Goal: Task Accomplishment & Management: Use online tool/utility

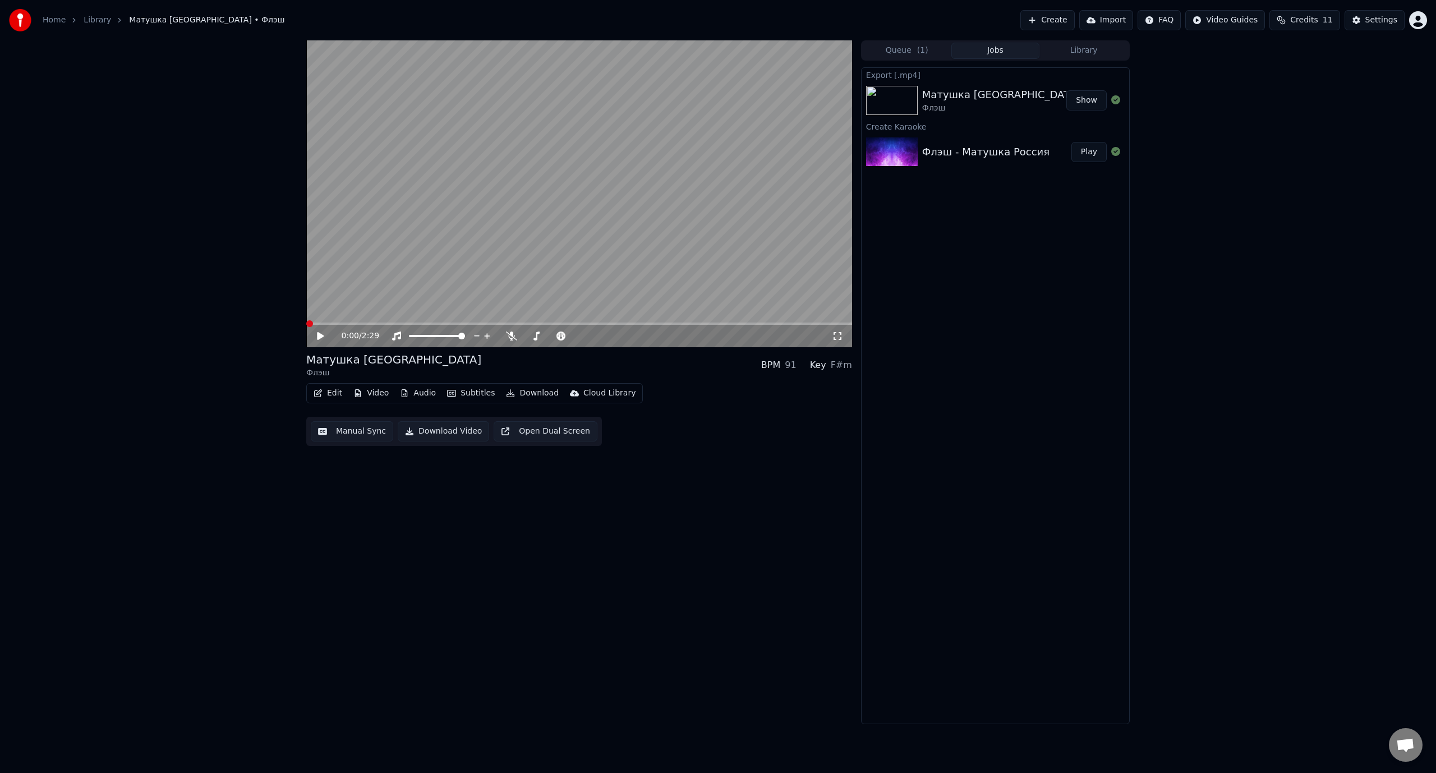
click at [306, 322] on span at bounding box center [309, 323] width 7 height 7
click at [319, 334] on icon at bounding box center [320, 336] width 7 height 8
click at [334, 323] on span at bounding box center [326, 323] width 41 height 2
click at [326, 324] on span at bounding box center [324, 323] width 36 height 2
click at [332, 323] on span at bounding box center [319, 323] width 26 height 2
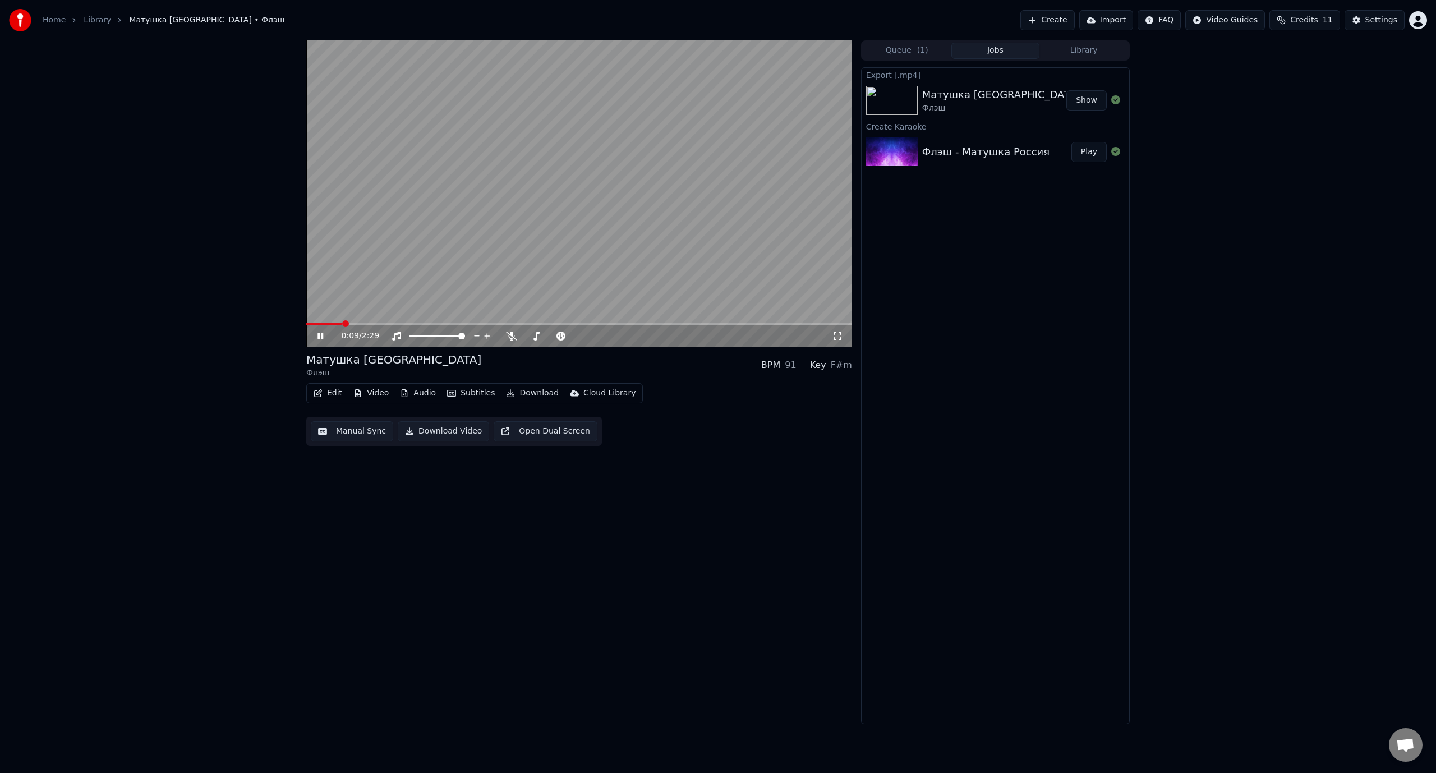
click at [321, 335] on icon at bounding box center [320, 336] width 6 height 7
click at [332, 396] on button "Edit" at bounding box center [328, 393] width 38 height 16
click at [361, 509] on div "Manual Sync (Legacy)" at bounding box center [375, 511] width 86 height 11
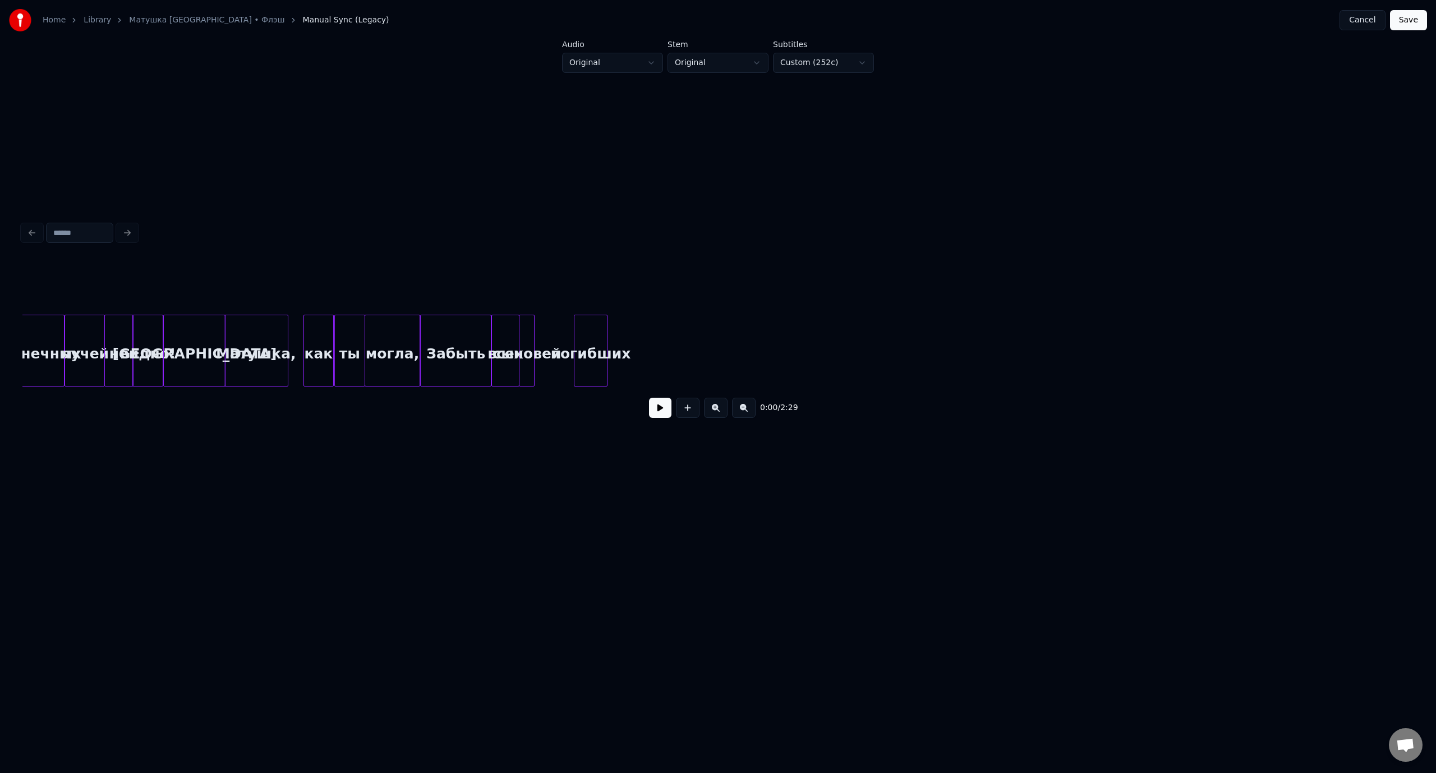
scroll to position [0, 461]
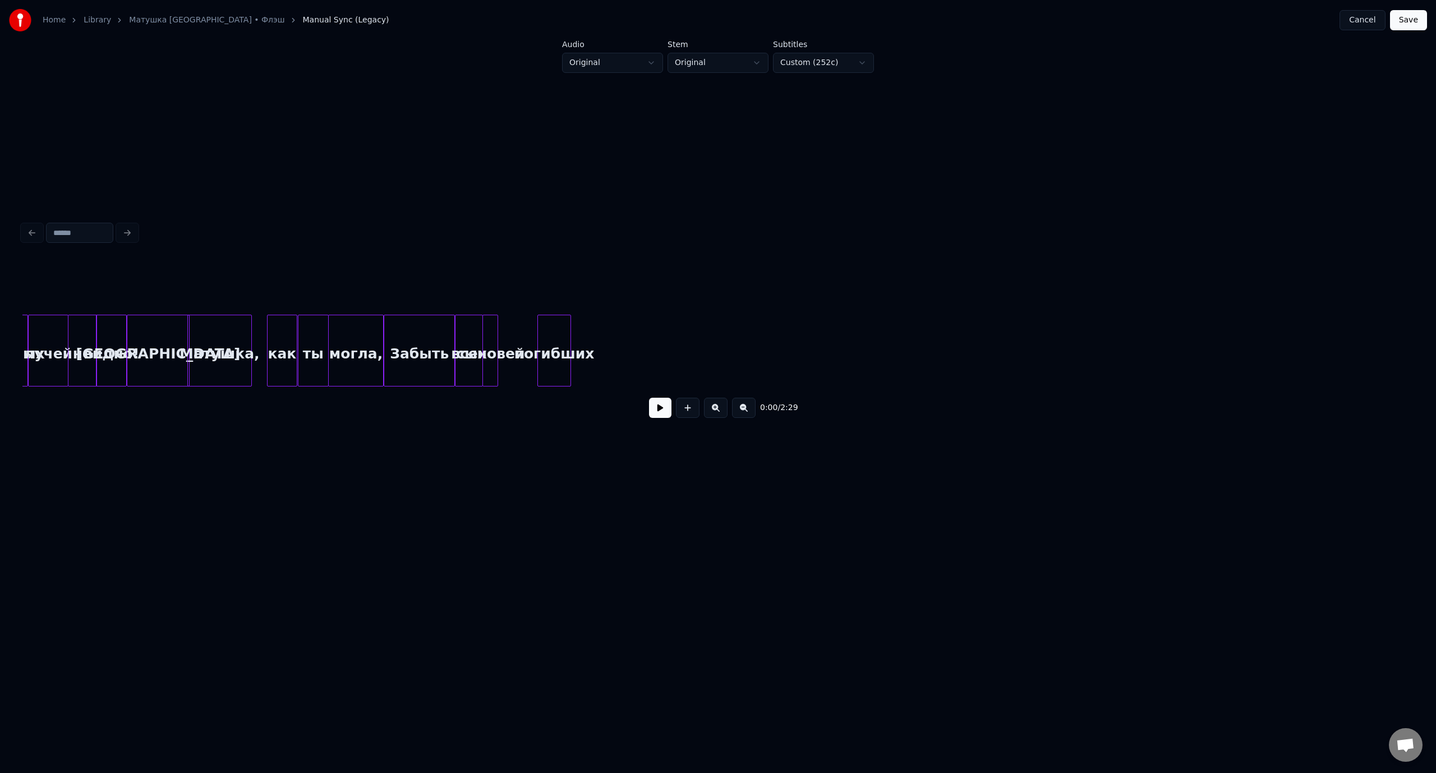
click at [489, 333] on div "сыновей" at bounding box center [490, 353] width 15 height 76
click at [522, 335] on div at bounding box center [520, 350] width 3 height 71
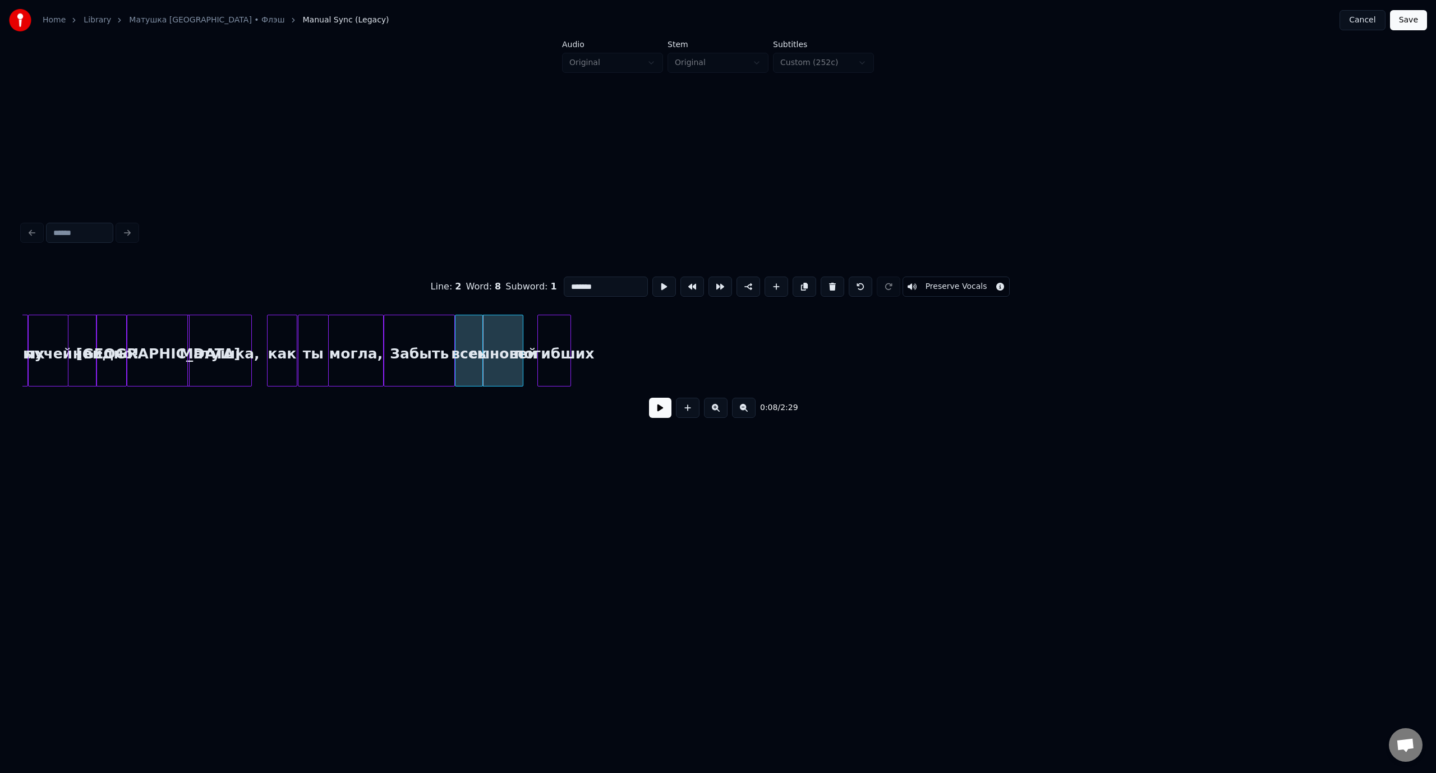
click at [1413, 21] on button "Save" at bounding box center [1408, 20] width 37 height 20
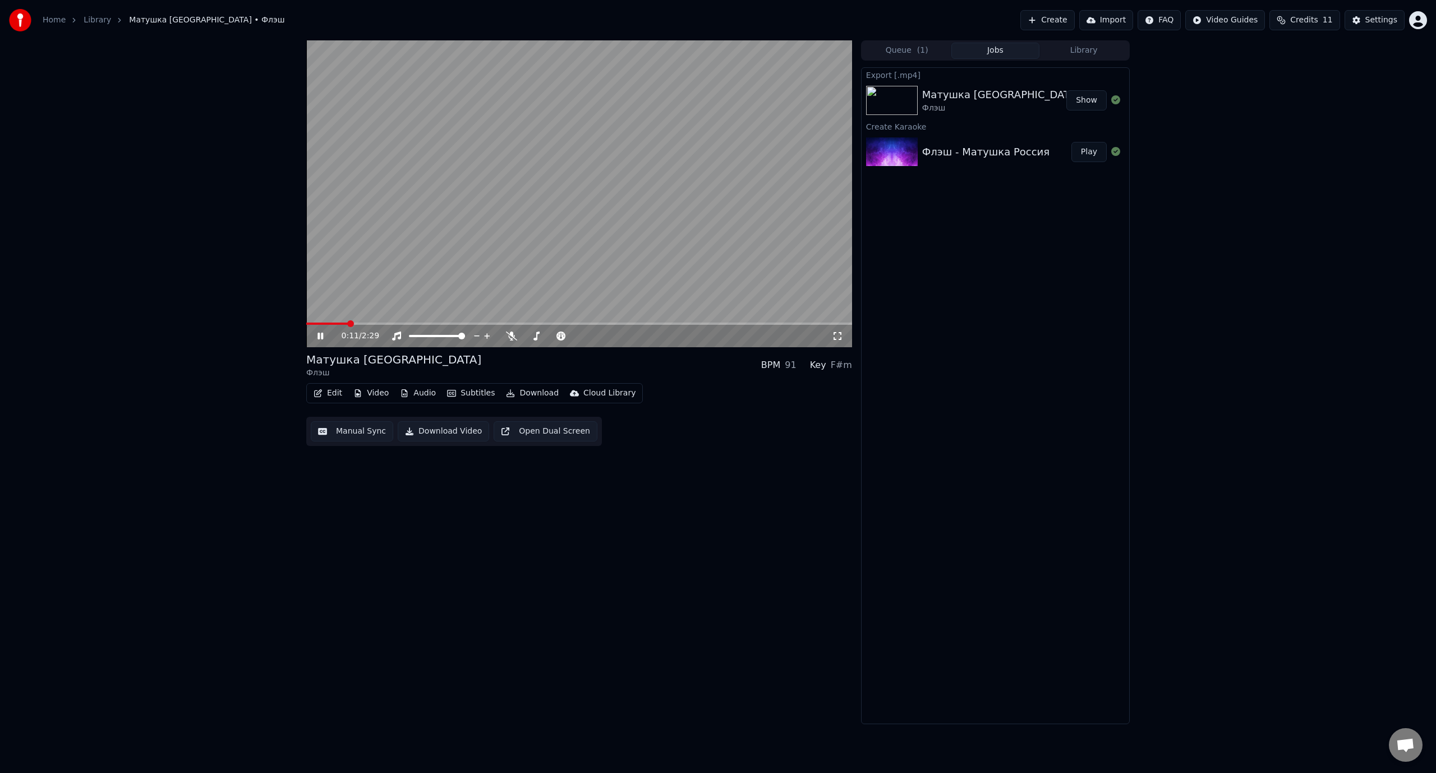
click at [315, 322] on span at bounding box center [326, 323] width 41 height 2
click at [306, 325] on span at bounding box center [309, 323] width 7 height 7
click at [306, 324] on span at bounding box center [309, 323] width 7 height 7
click at [320, 324] on span at bounding box center [323, 323] width 7 height 7
click at [321, 336] on icon at bounding box center [328, 335] width 26 height 9
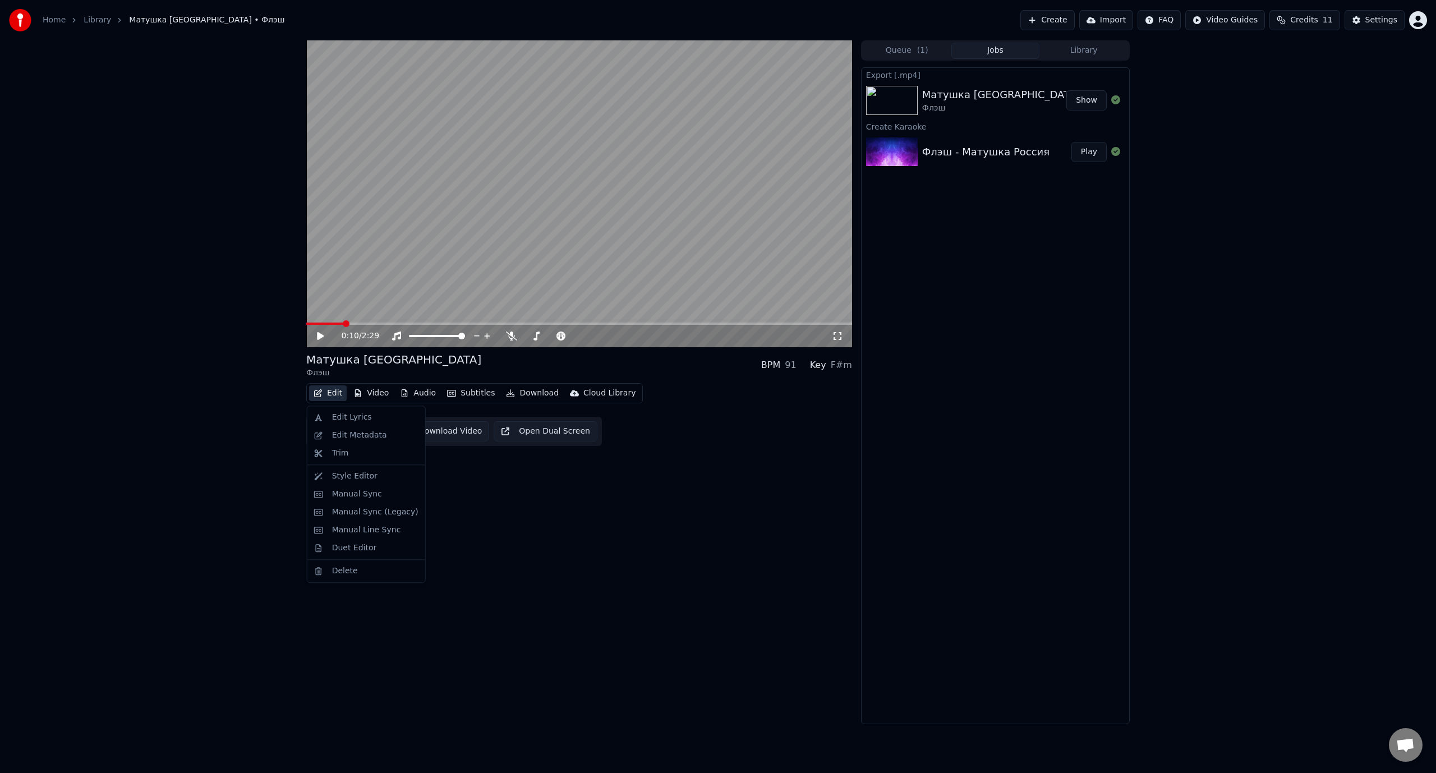
click at [330, 392] on button "Edit" at bounding box center [328, 393] width 38 height 16
click at [376, 511] on div "Manual Sync (Legacy)" at bounding box center [375, 511] width 86 height 11
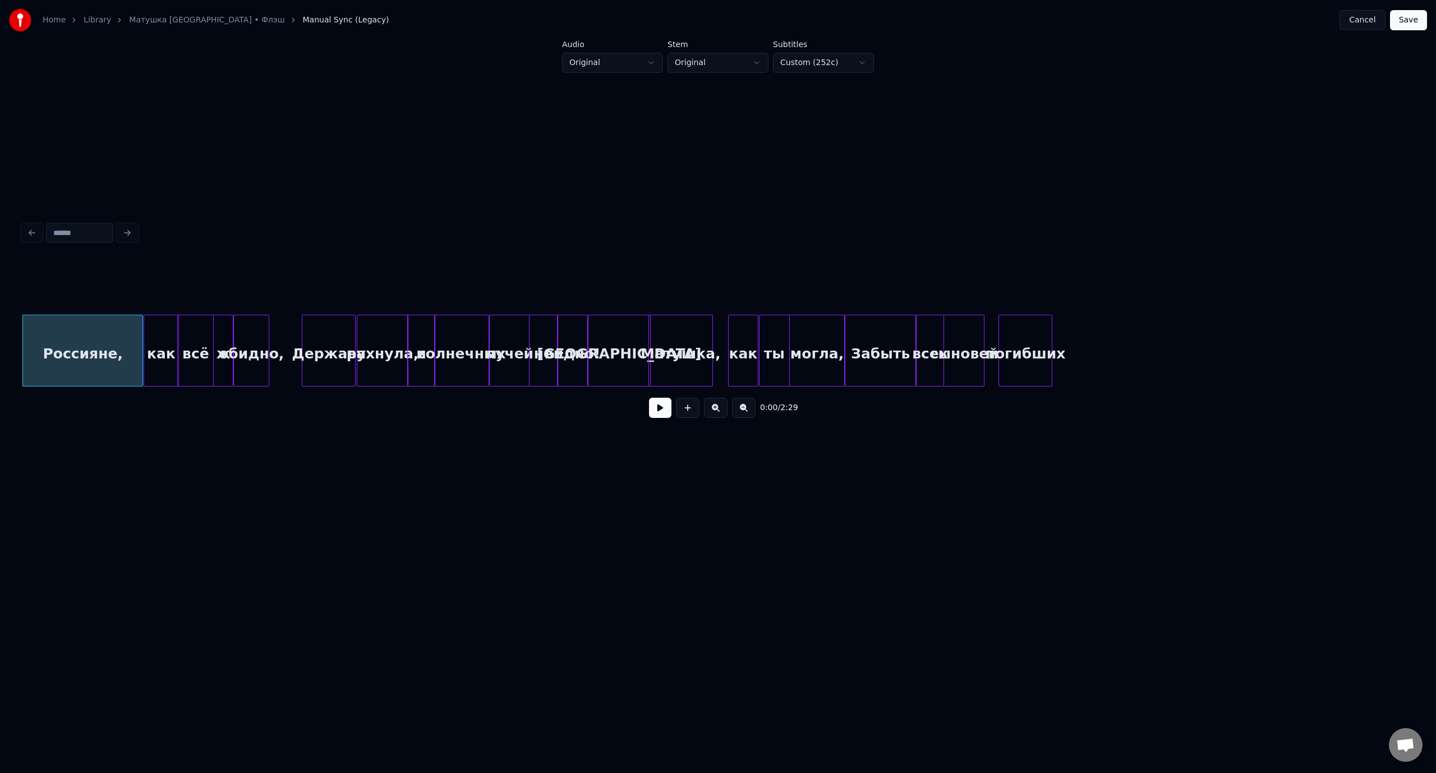
click at [1049, 342] on div at bounding box center [1049, 350] width 3 height 71
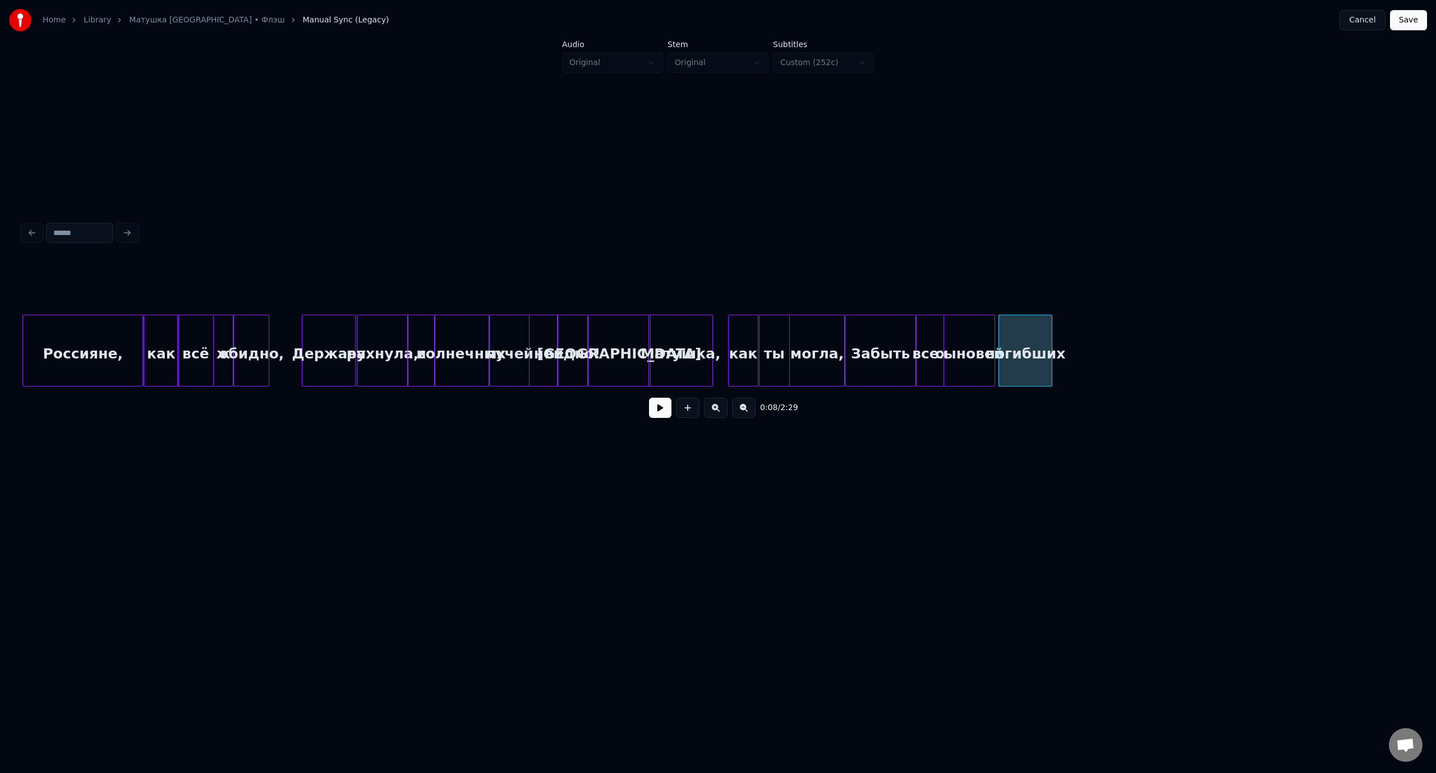
click at [994, 339] on div at bounding box center [992, 350] width 3 height 71
click at [1400, 25] on button "Save" at bounding box center [1408, 20] width 37 height 20
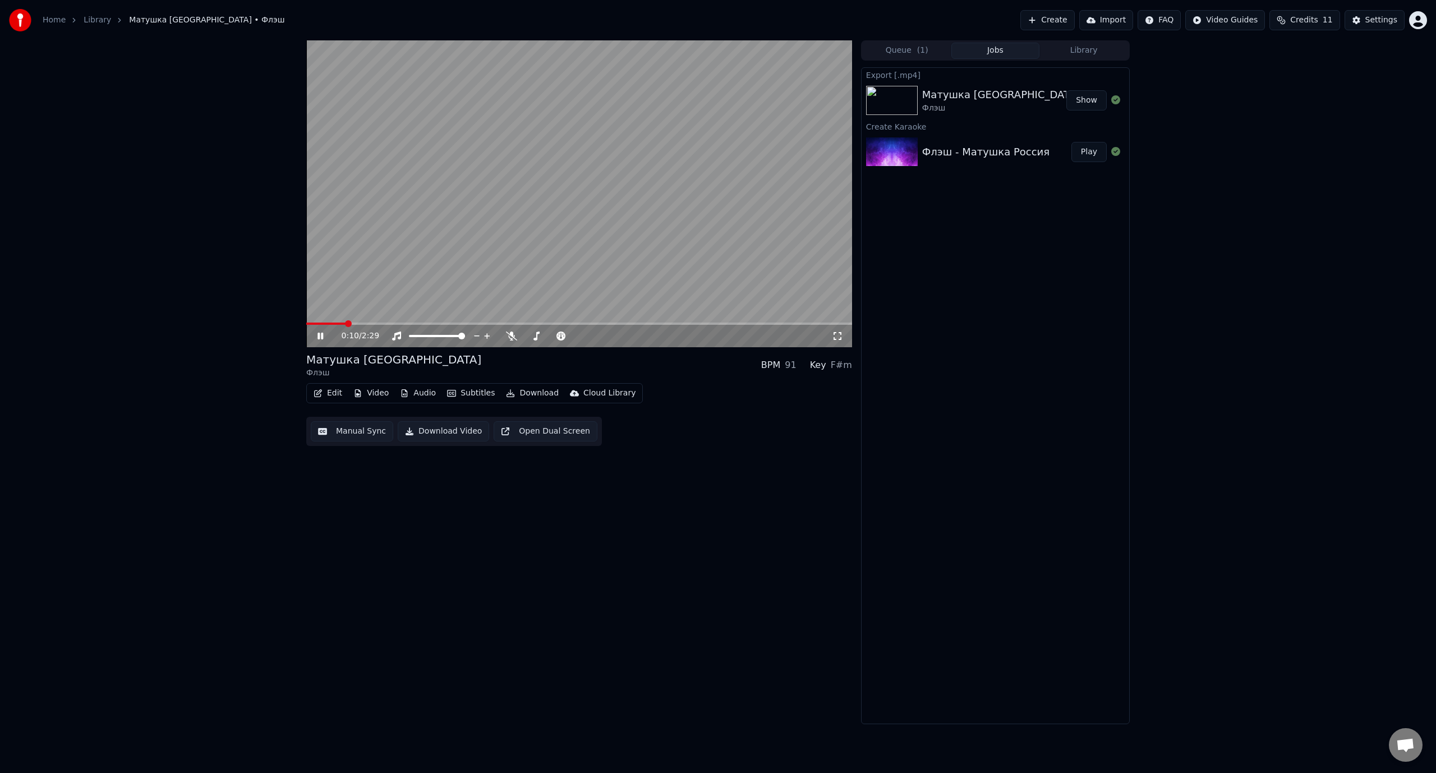
click at [330, 325] on div "0:10 / 2:29" at bounding box center [579, 336] width 546 height 22
click at [333, 323] on span at bounding box center [326, 323] width 41 height 2
click at [319, 338] on icon at bounding box center [320, 336] width 6 height 7
click at [324, 394] on button "Edit" at bounding box center [328, 393] width 38 height 16
click at [366, 506] on div "Manual Sync (Legacy)" at bounding box center [375, 511] width 86 height 11
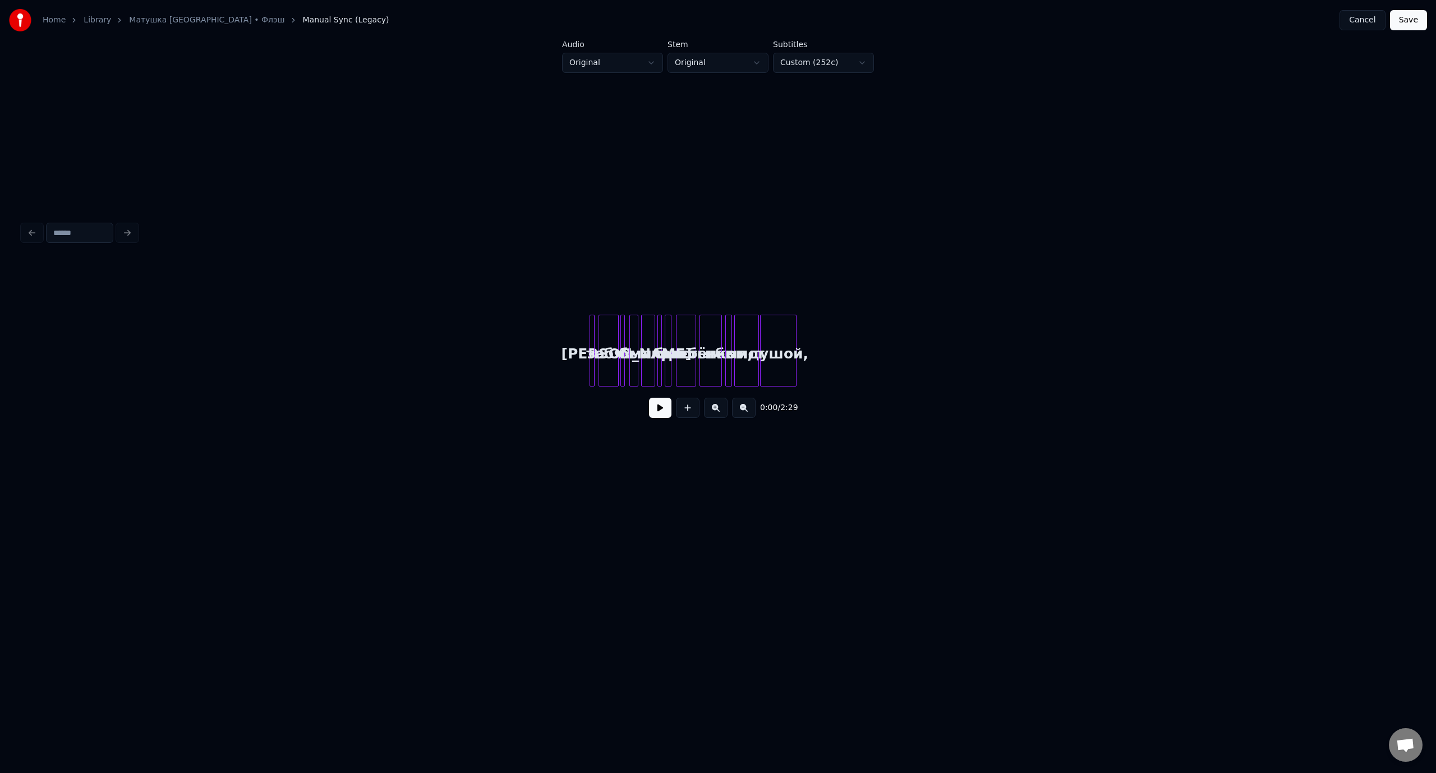
scroll to position [0, 8113]
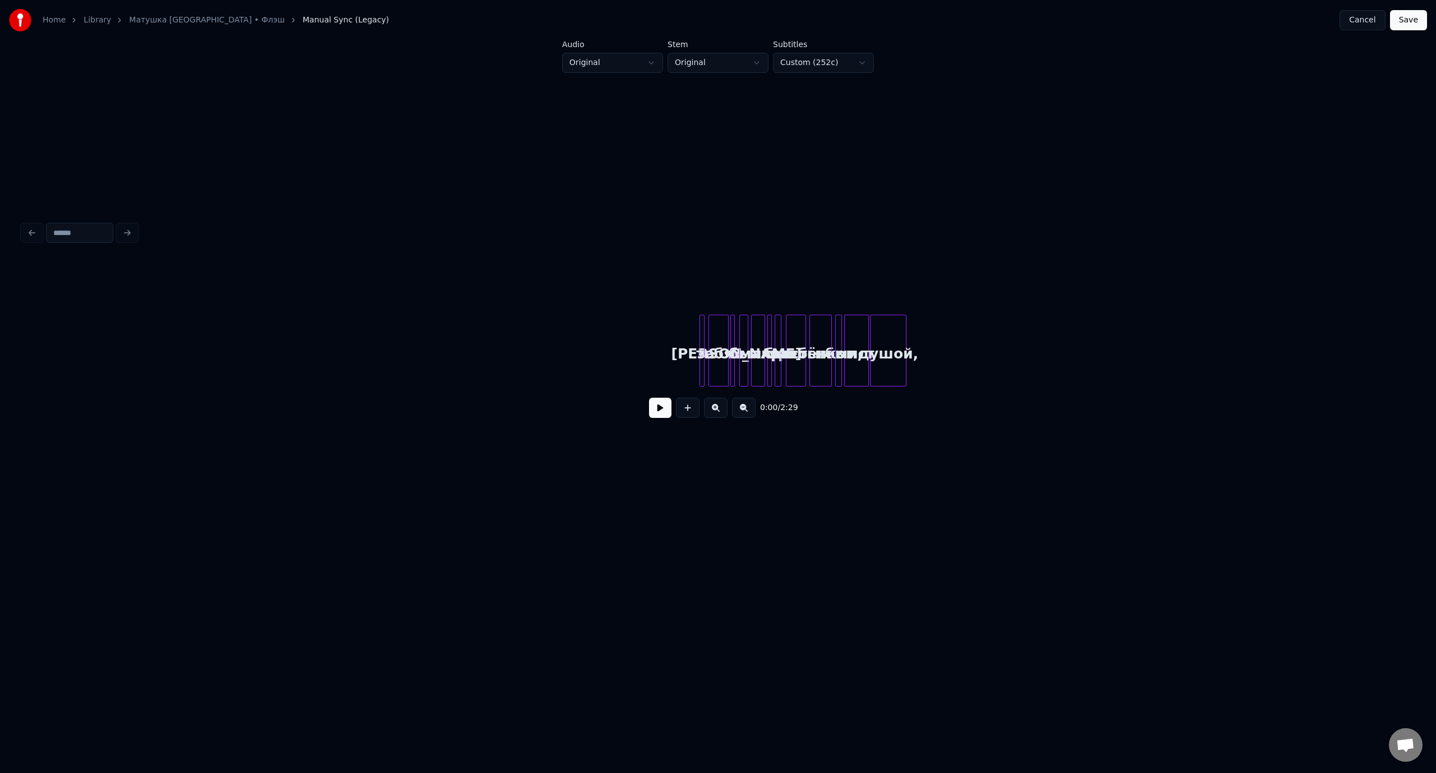
click at [717, 414] on button at bounding box center [716, 408] width 24 height 20
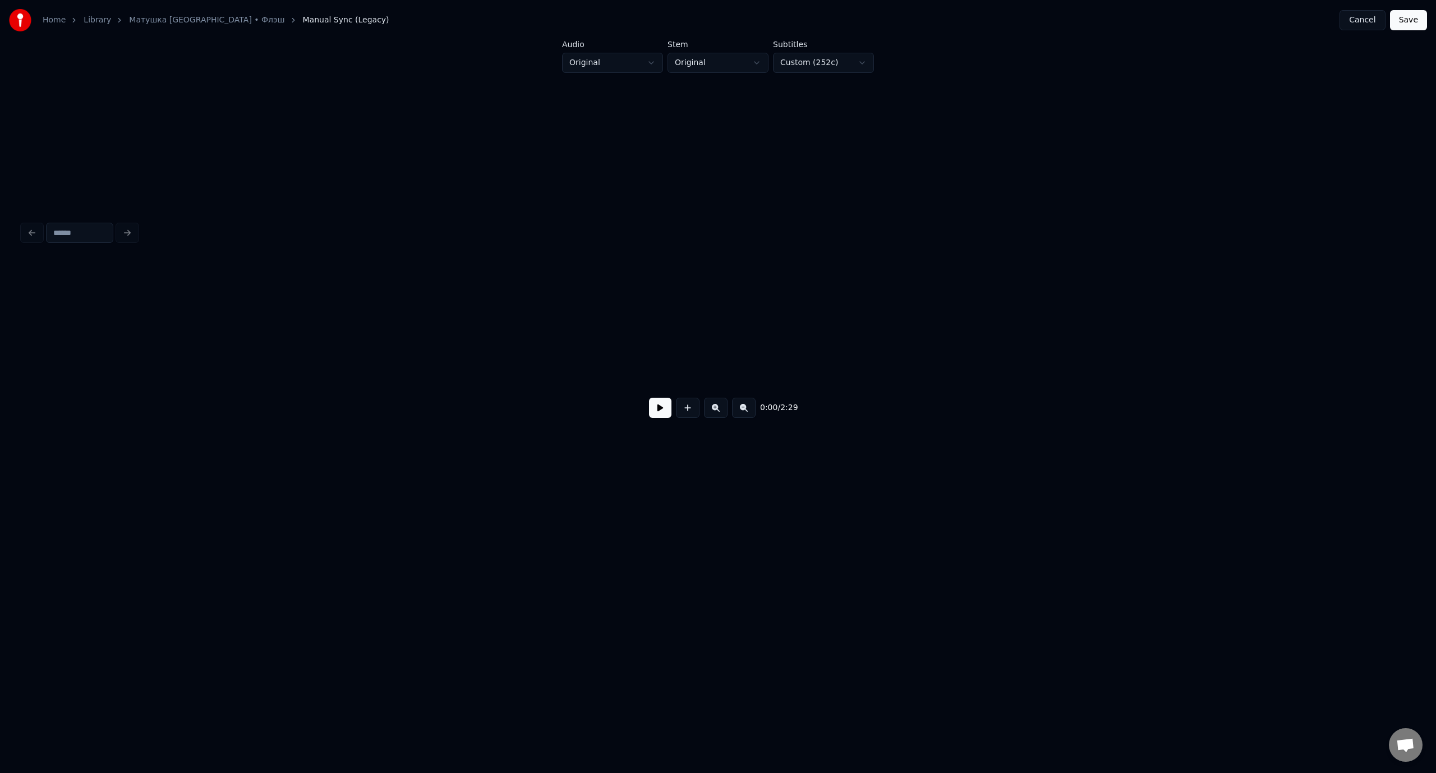
click at [717, 414] on button at bounding box center [716, 408] width 24 height 20
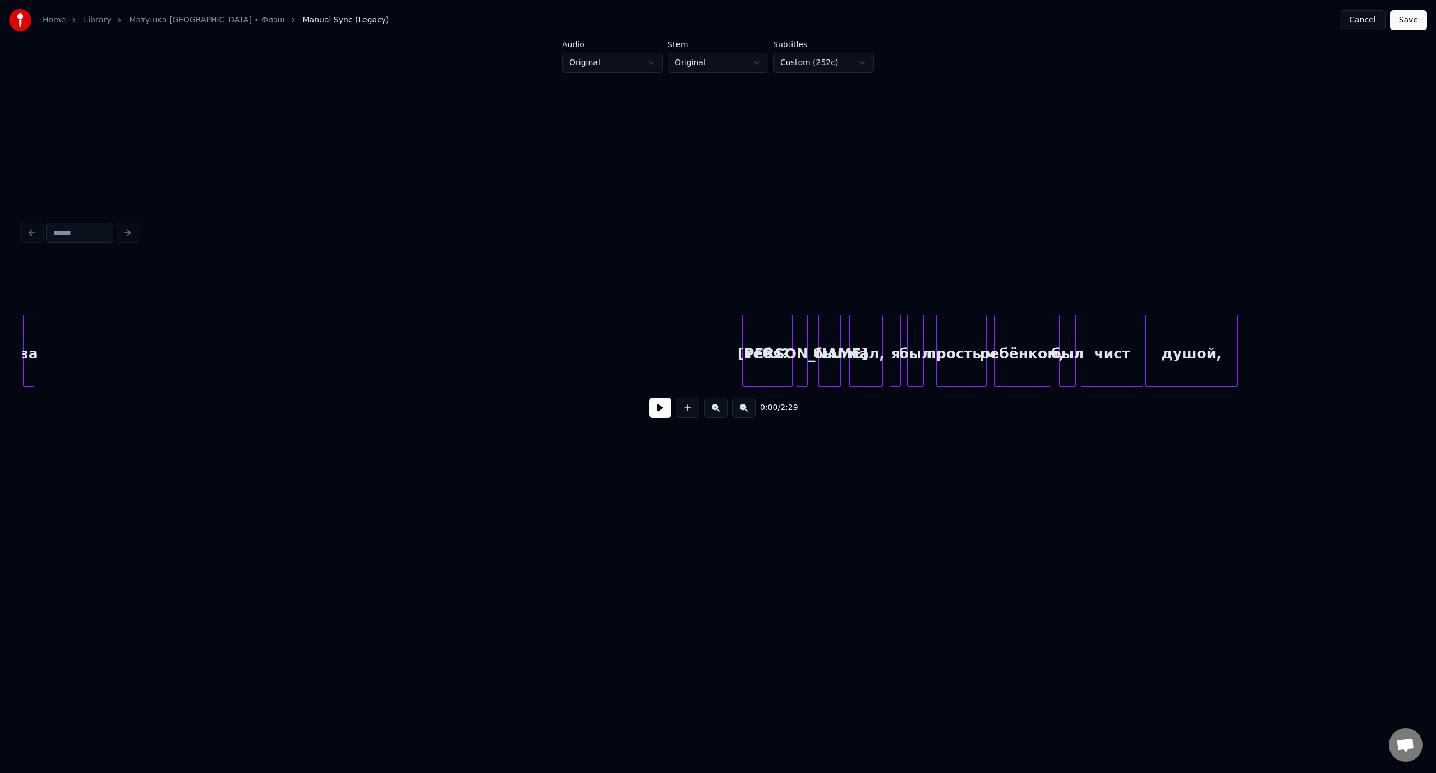
scroll to position [0, 21267]
click at [773, 336] on div "тебя?" at bounding box center [777, 353] width 49 height 76
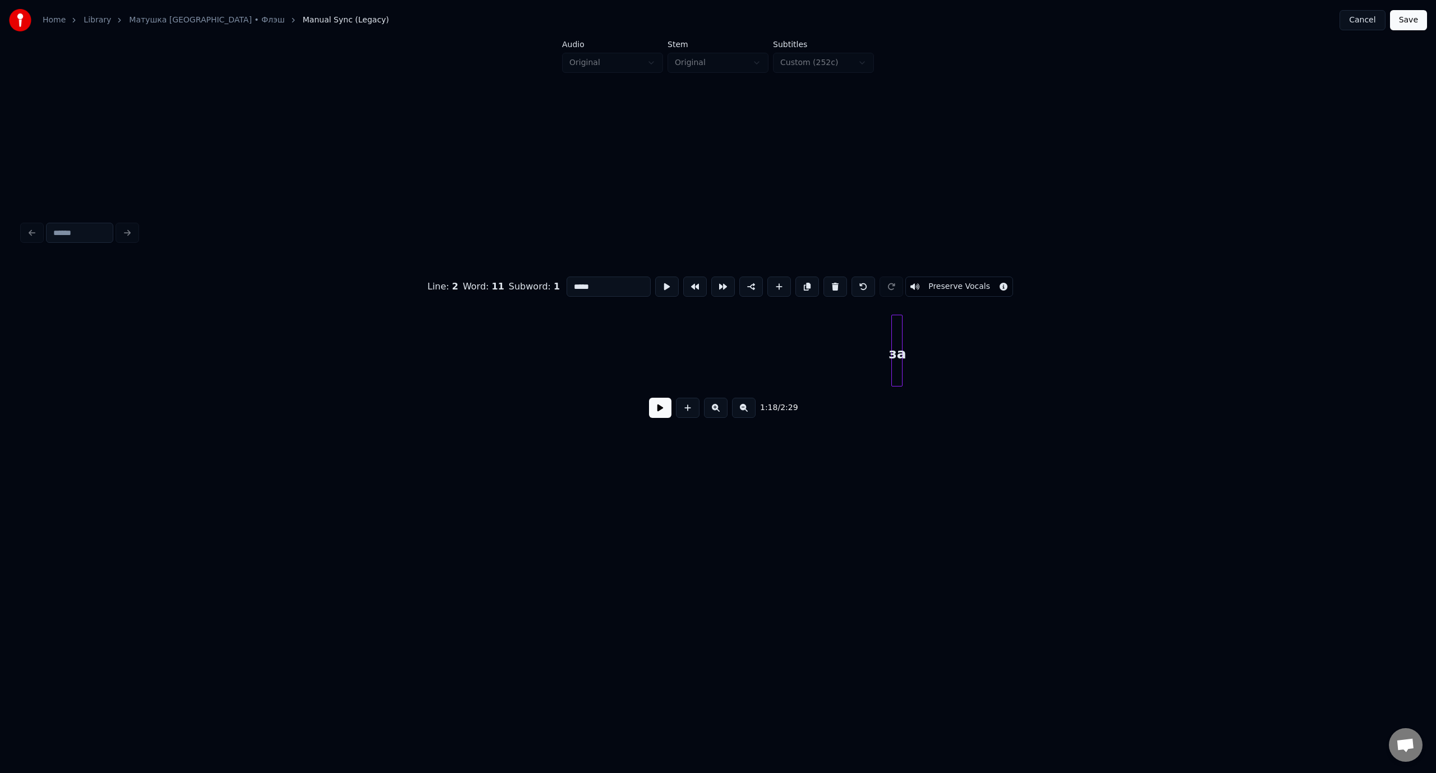
scroll to position [0, 20376]
click at [917, 335] on div "за" at bounding box center [920, 353] width 11 height 76
type input "**"
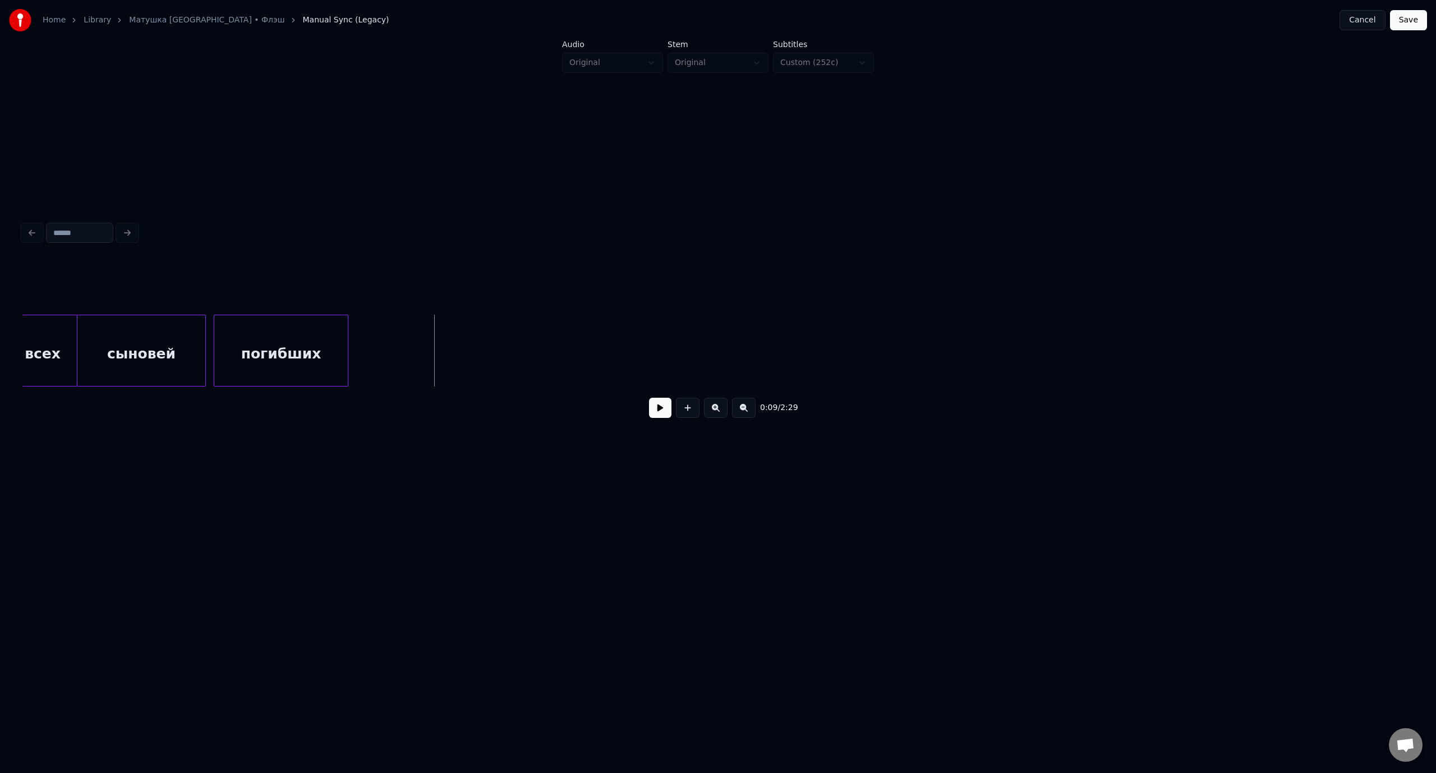
click at [689, 413] on button at bounding box center [688, 408] width 24 height 20
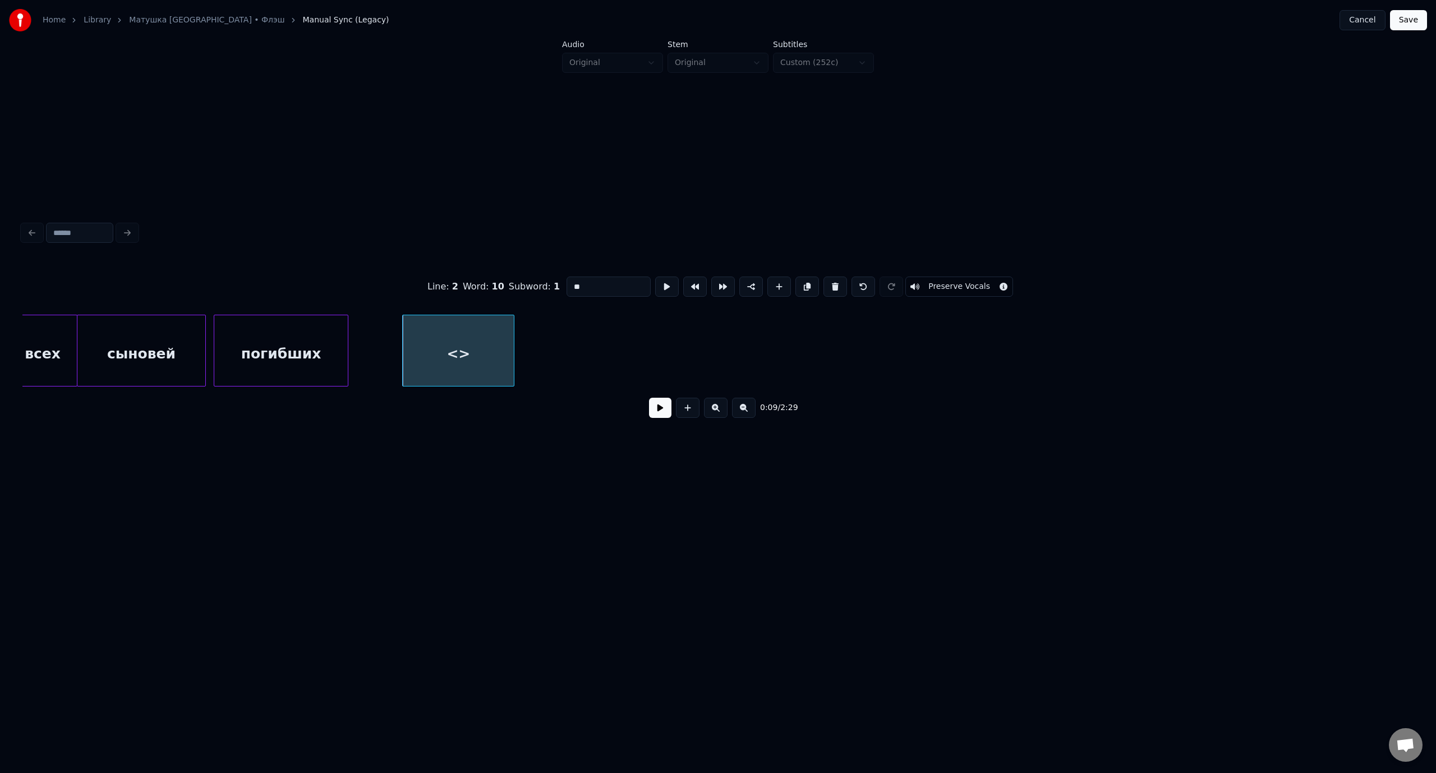
click at [585, 285] on input "**" at bounding box center [608, 286] width 84 height 20
drag, startPoint x: 605, startPoint y: 280, endPoint x: 566, endPoint y: 283, distance: 38.8
click at [566, 283] on input "**" at bounding box center [608, 286] width 84 height 20
type input "**"
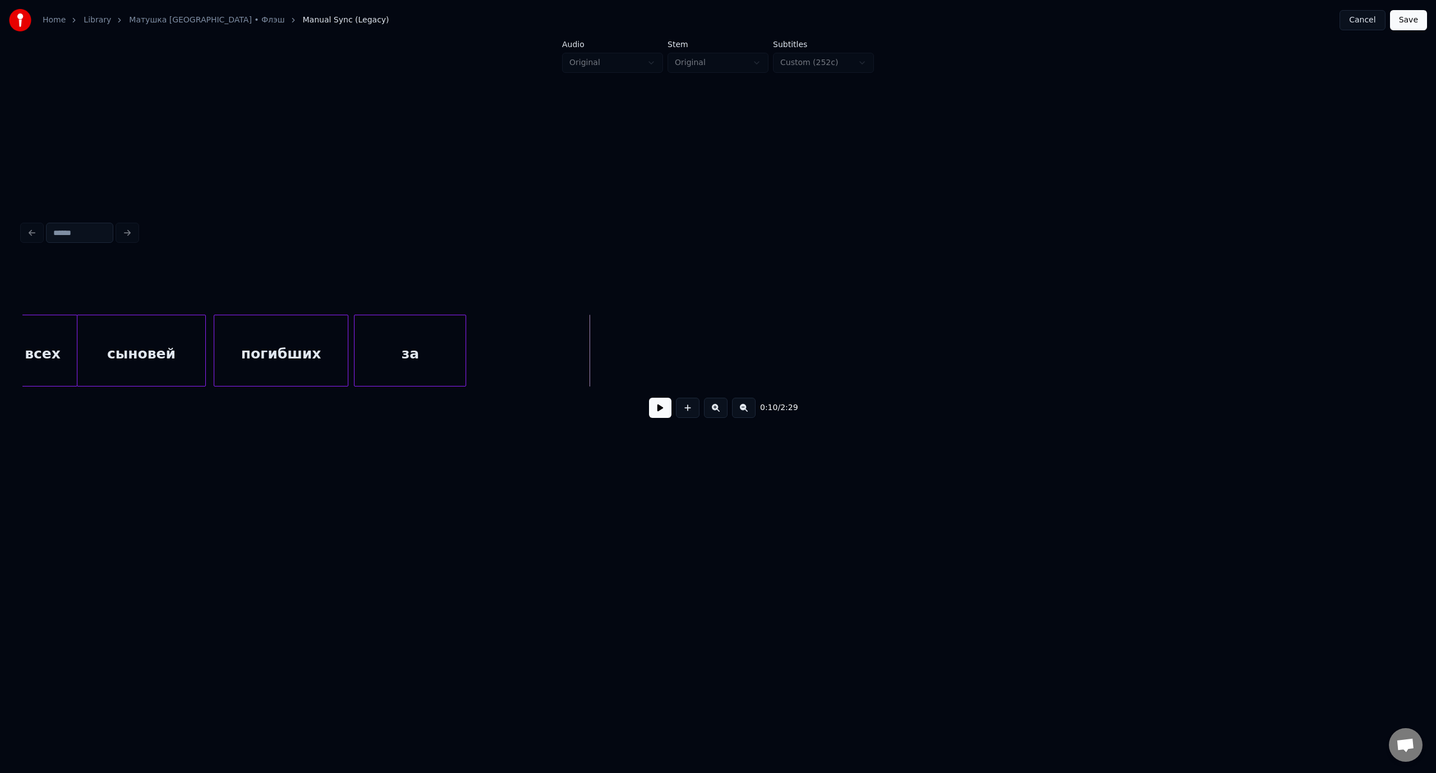
click at [448, 343] on div "за" at bounding box center [409, 353] width 111 height 76
click at [384, 347] on div at bounding box center [383, 350] width 3 height 71
click at [1413, 21] on button "Save" at bounding box center [1408, 20] width 37 height 20
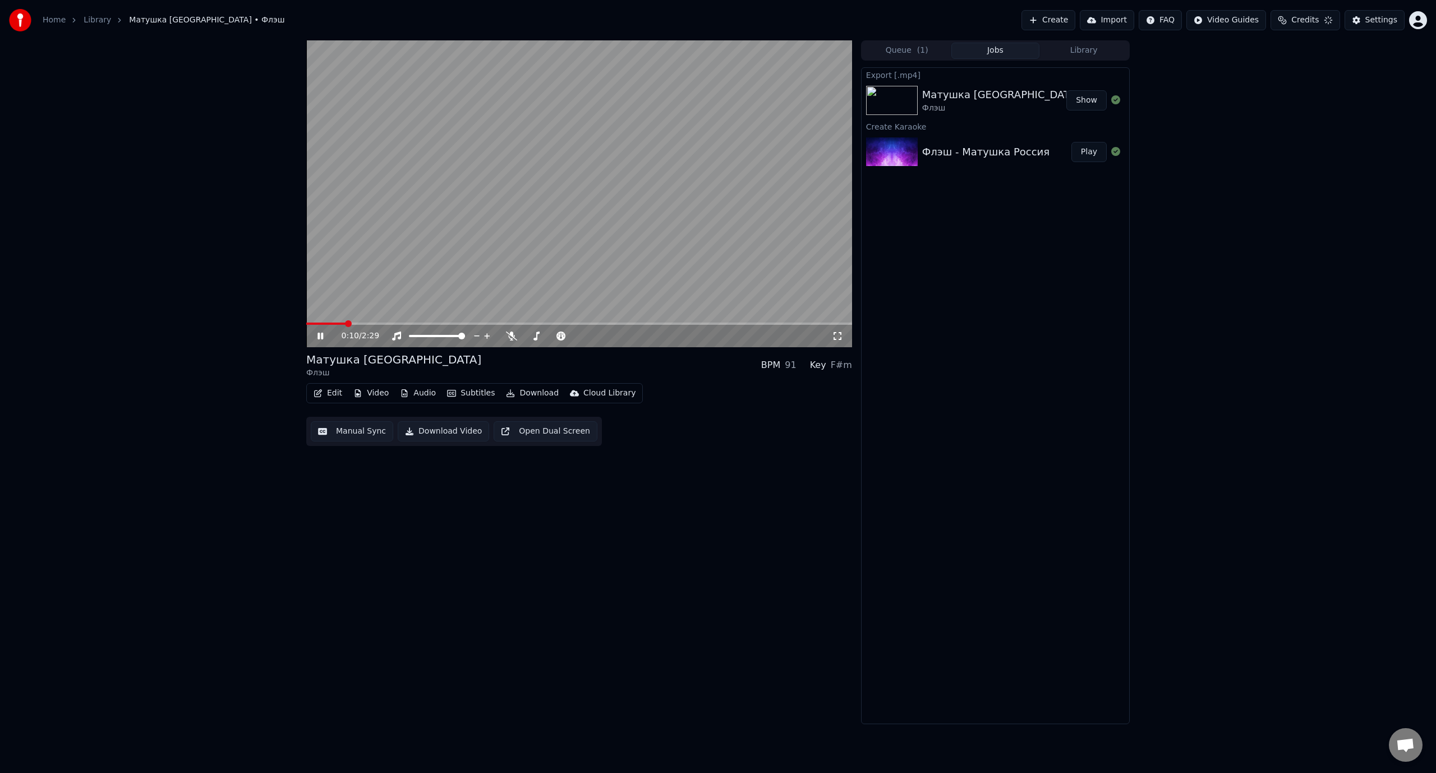
click at [321, 340] on icon at bounding box center [328, 335] width 26 height 9
click at [328, 395] on button "Edit" at bounding box center [328, 393] width 38 height 16
click at [387, 512] on div "Manual Sync (Legacy)" at bounding box center [375, 511] width 86 height 11
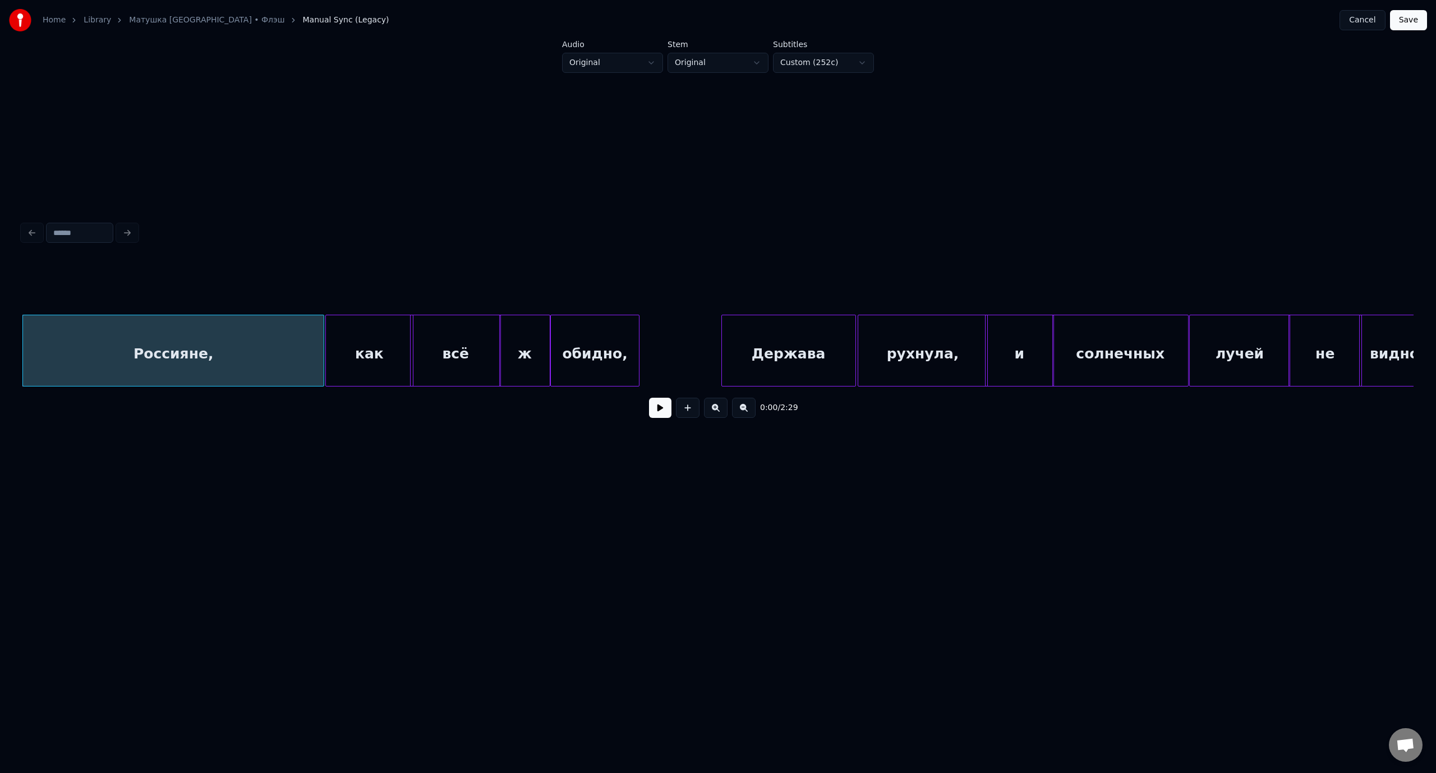
click at [740, 414] on button at bounding box center [744, 408] width 24 height 20
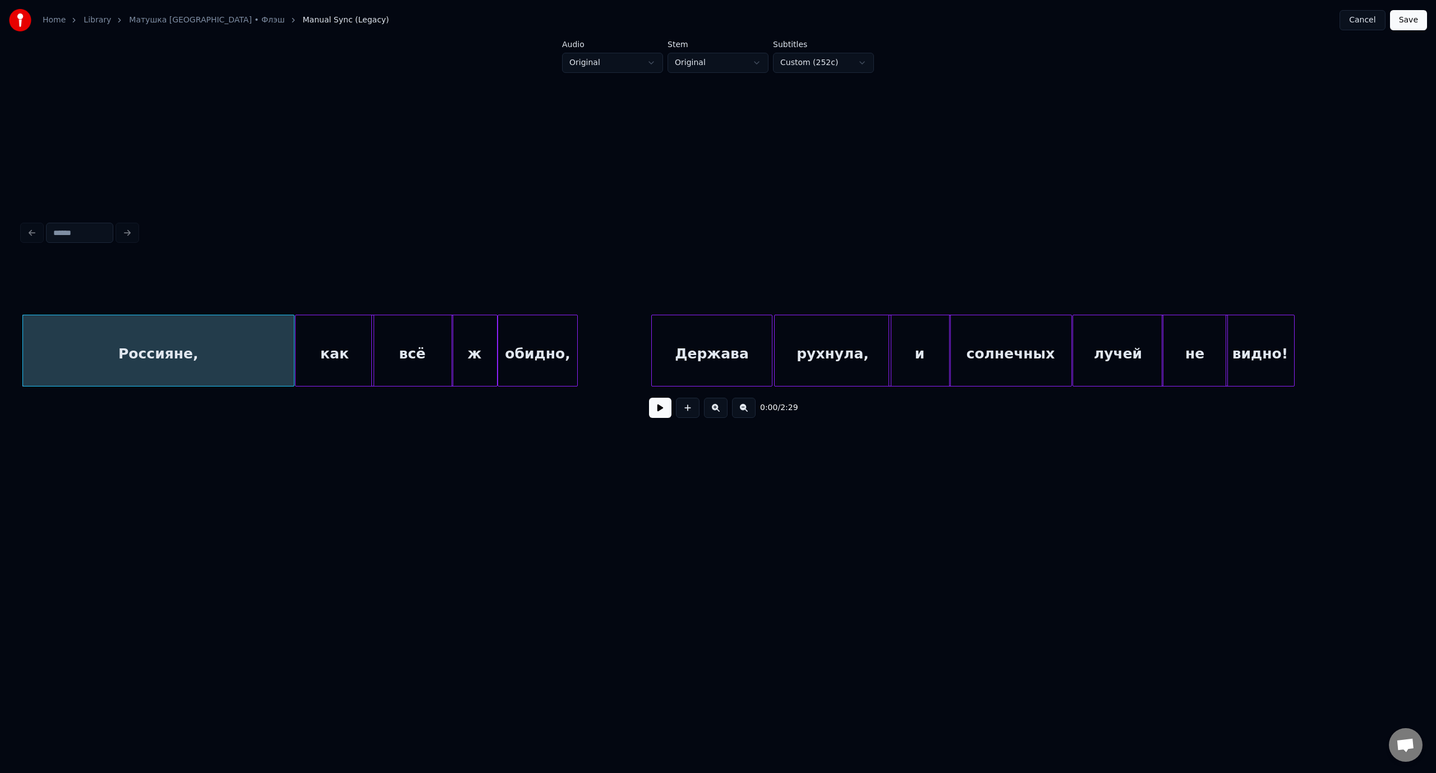
click at [740, 414] on button at bounding box center [744, 408] width 24 height 20
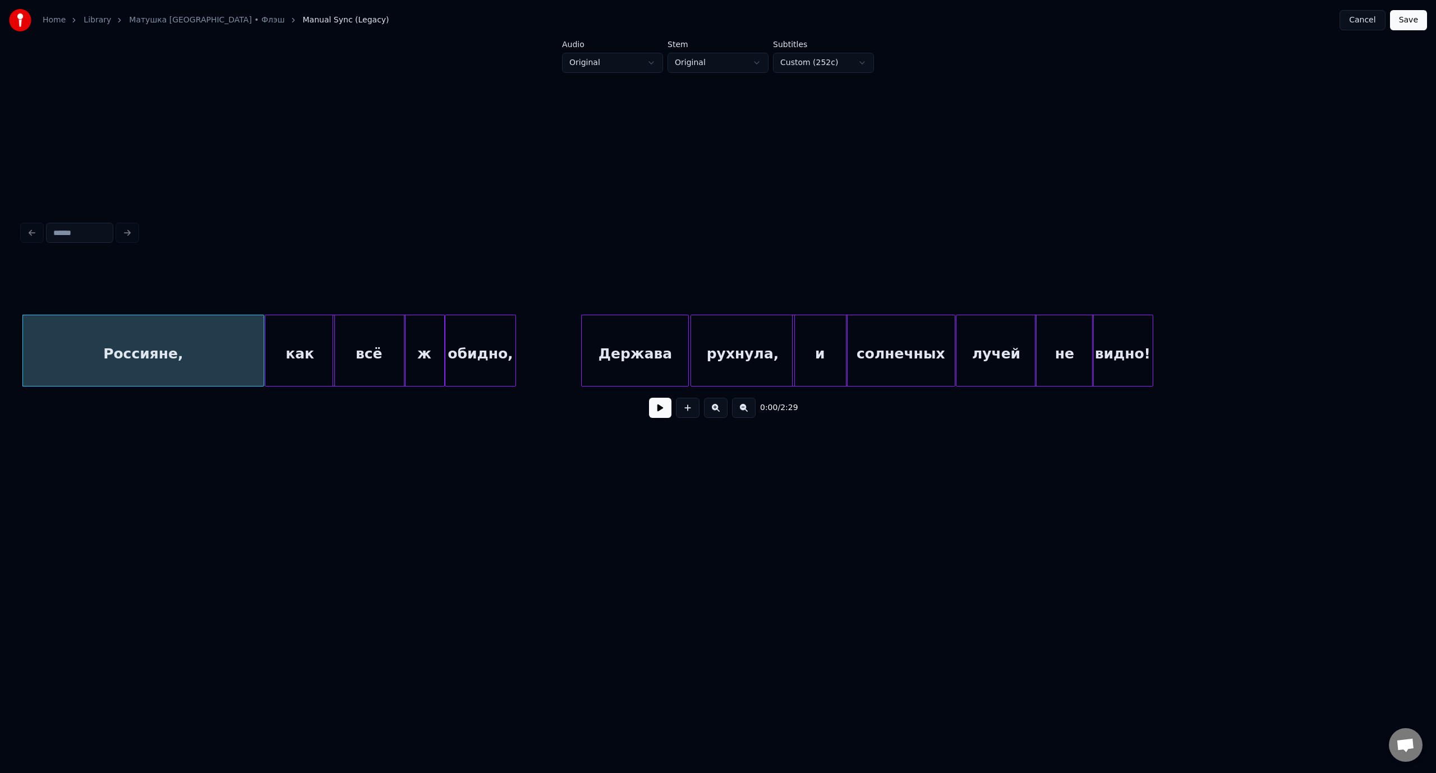
click at [740, 414] on button at bounding box center [744, 408] width 24 height 20
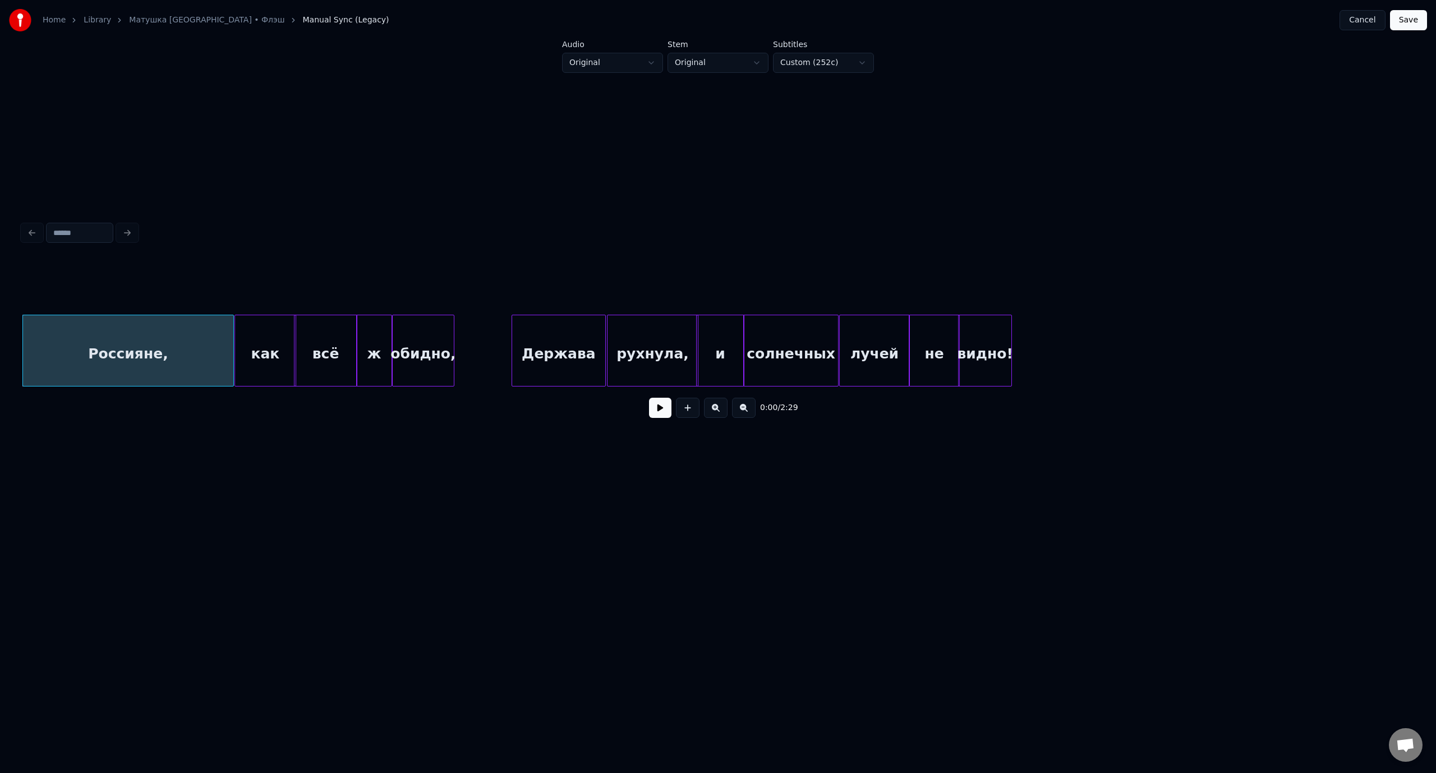
click at [740, 414] on button at bounding box center [744, 408] width 24 height 20
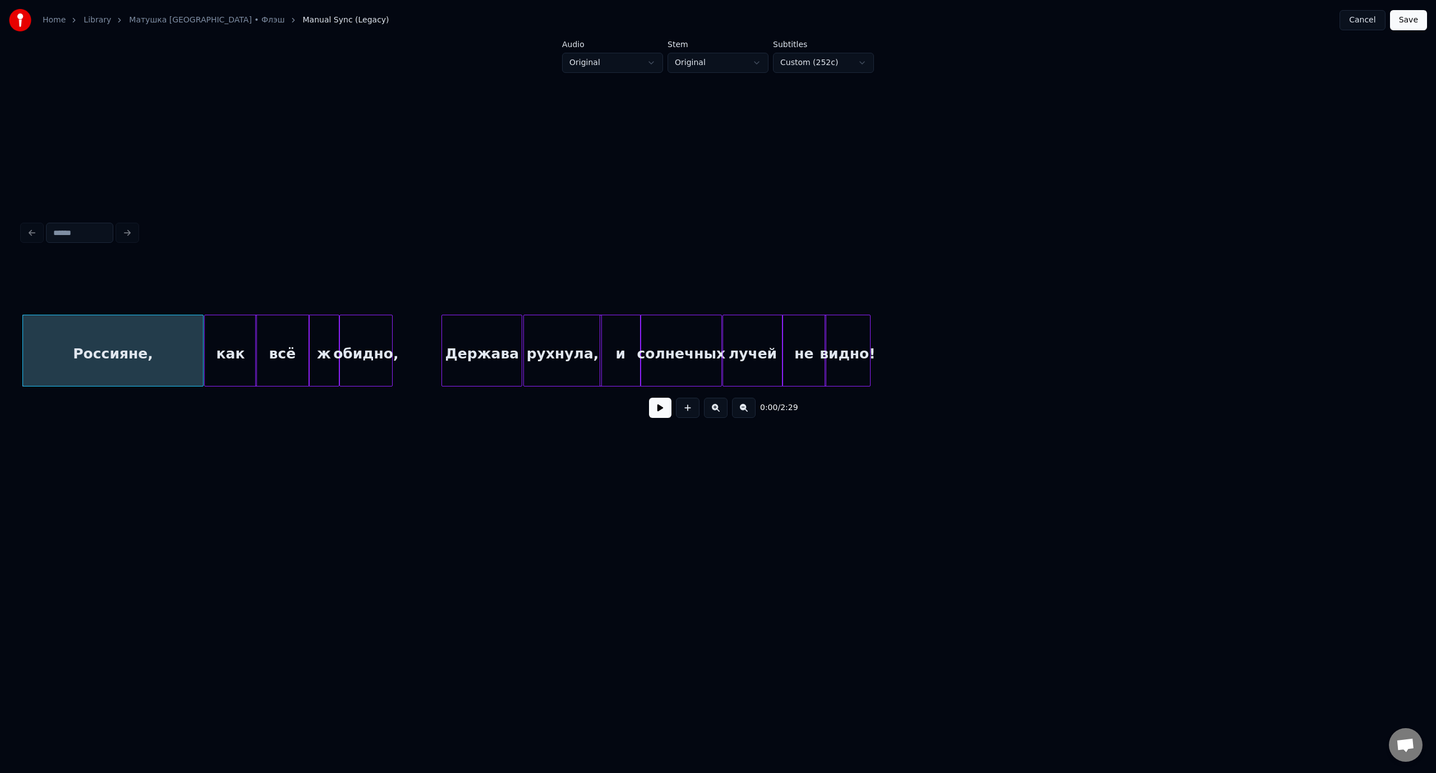
click at [740, 414] on button at bounding box center [744, 408] width 24 height 20
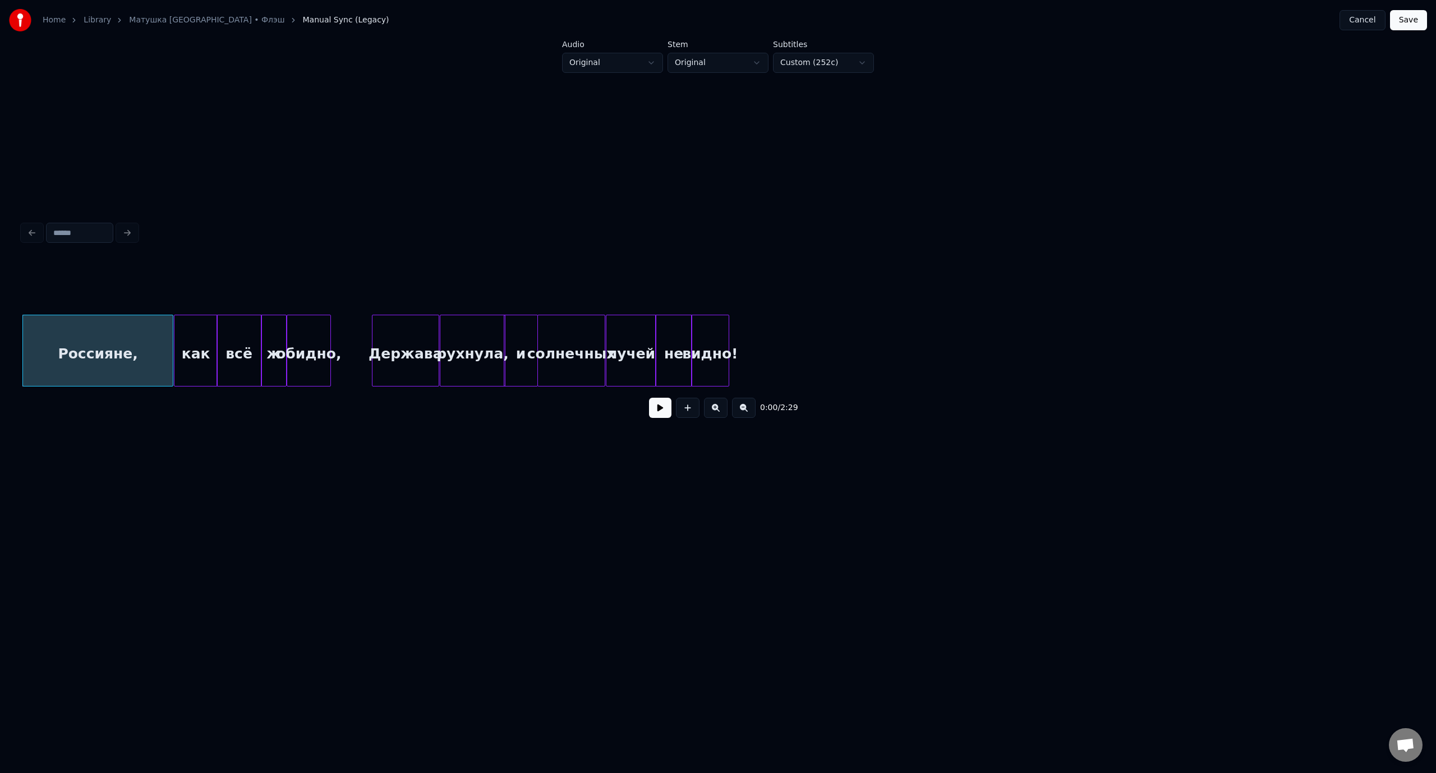
click at [740, 414] on button at bounding box center [744, 408] width 24 height 20
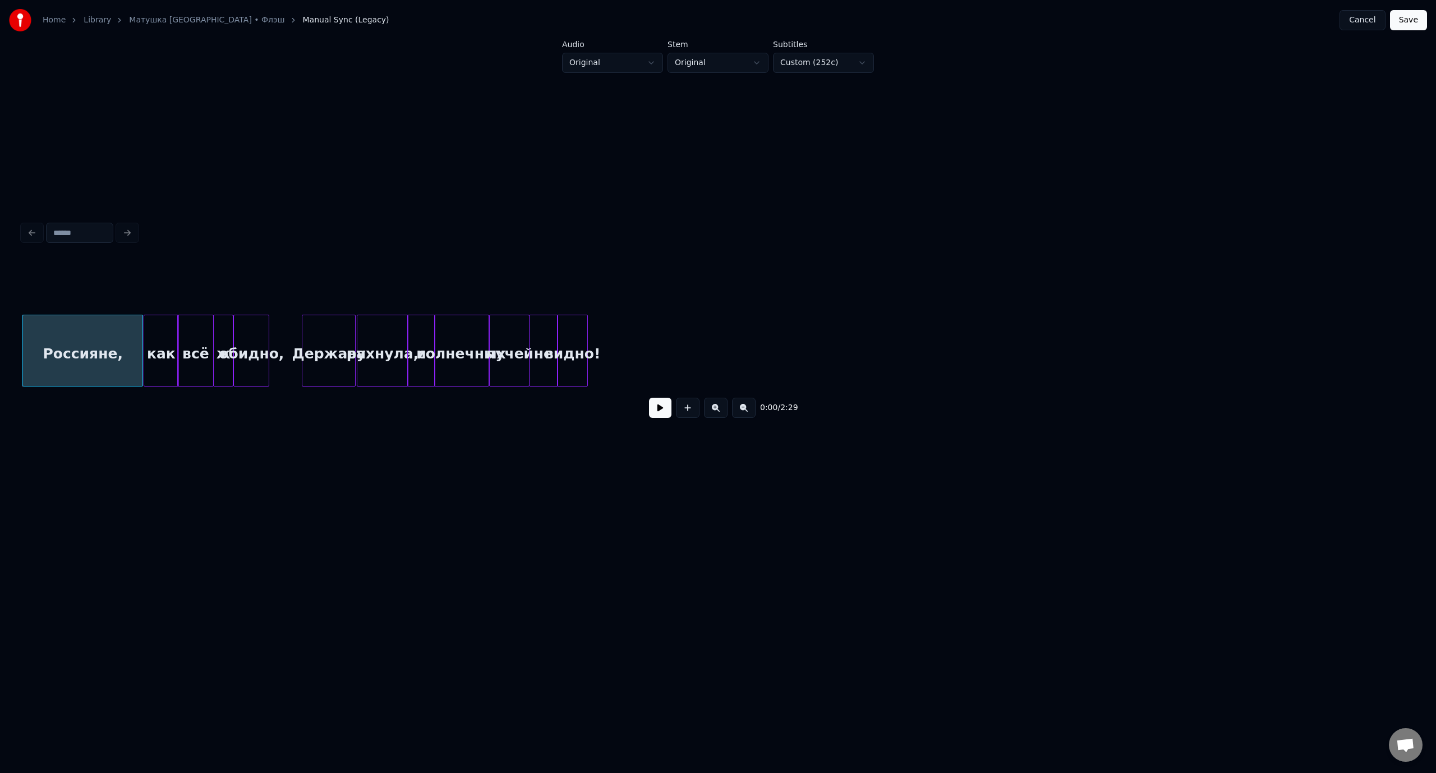
click at [740, 414] on button at bounding box center [744, 408] width 24 height 20
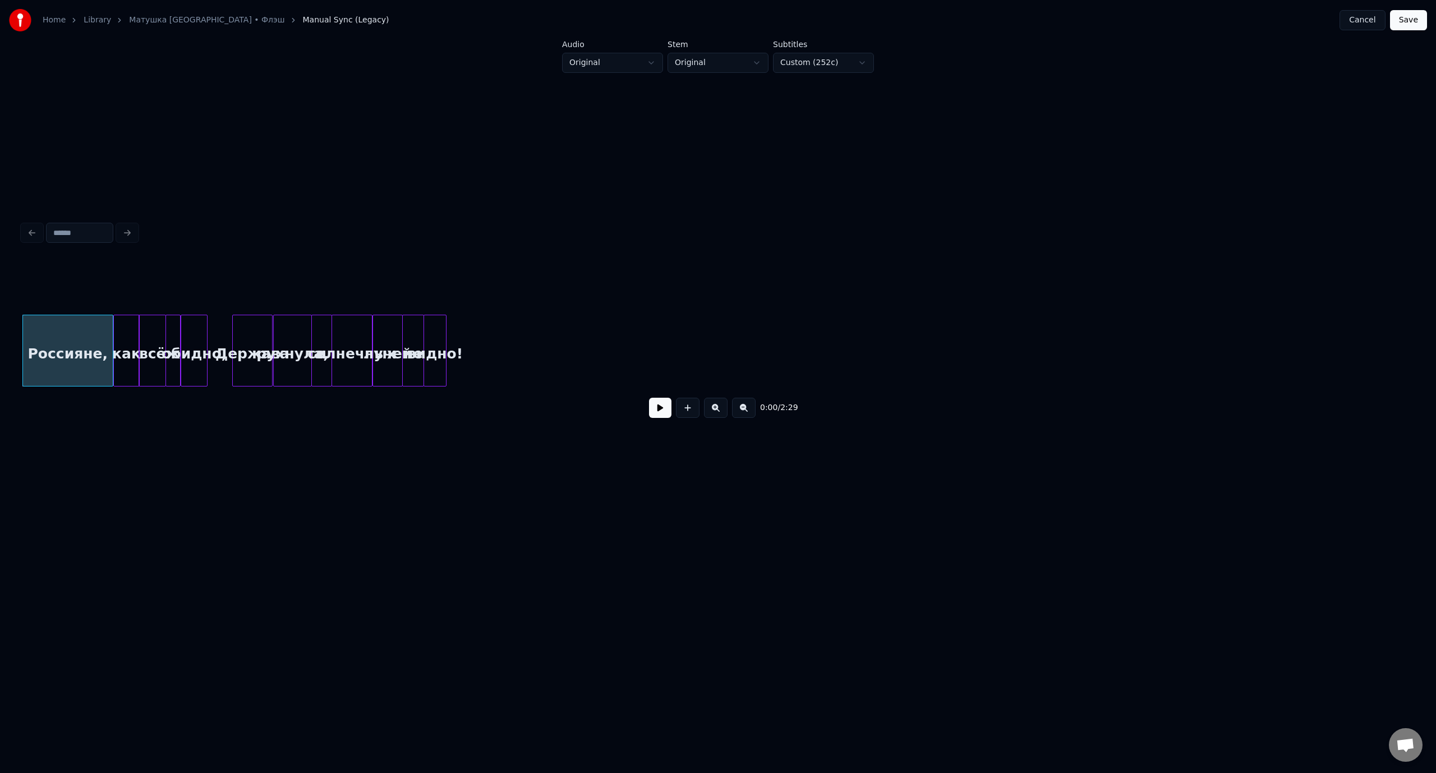
click at [719, 413] on button at bounding box center [716, 408] width 24 height 20
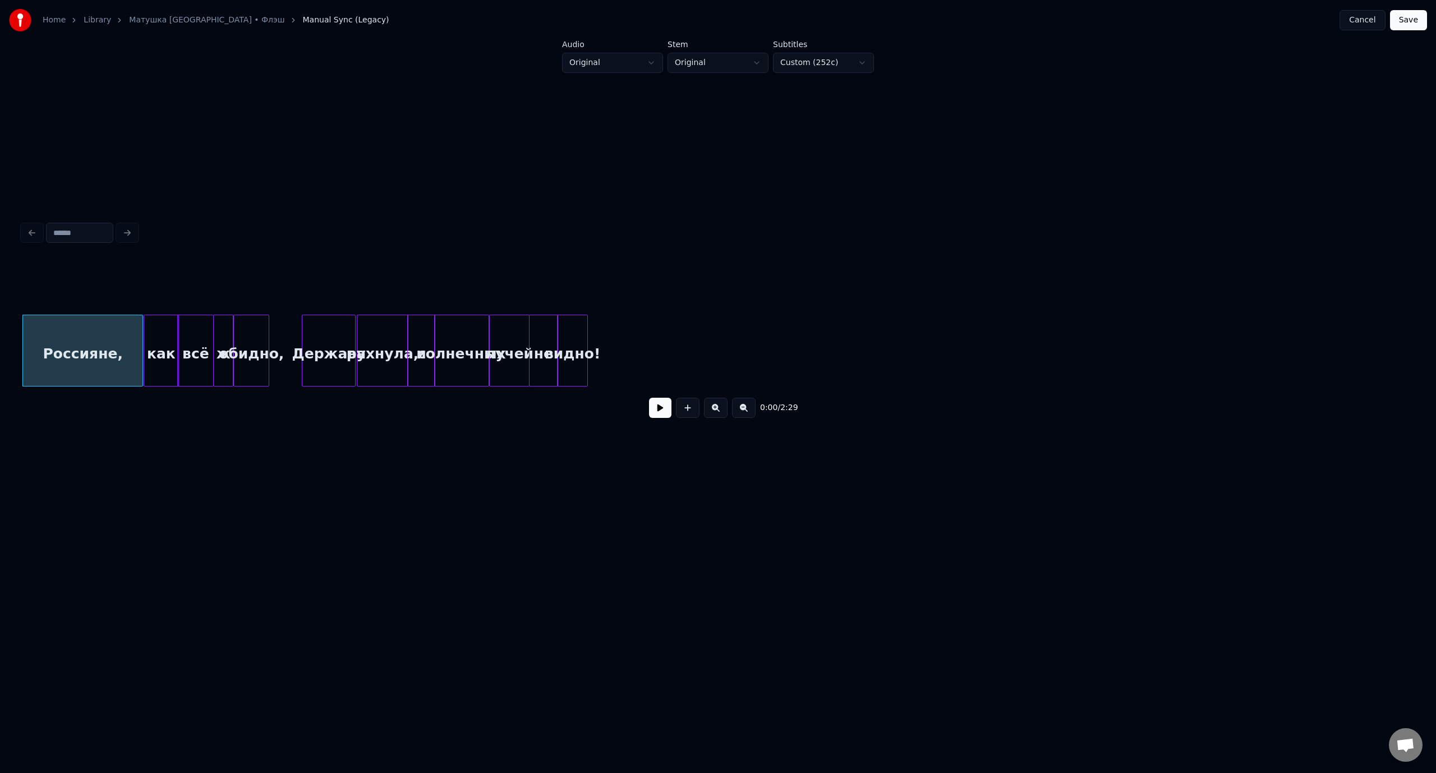
click at [719, 413] on button at bounding box center [716, 408] width 24 height 20
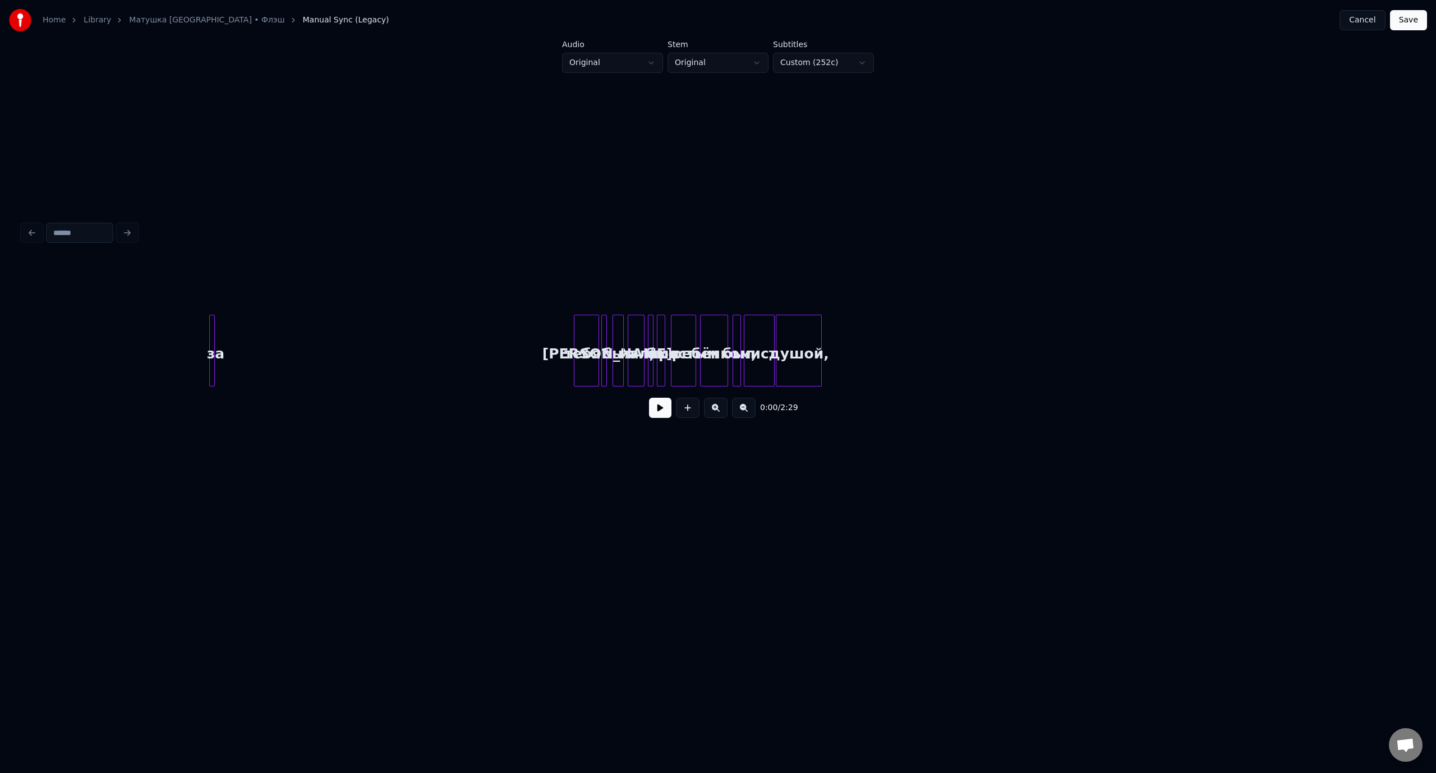
scroll to position [0, 10407]
click at [256, 336] on div "за" at bounding box center [255, 353] width 11 height 76
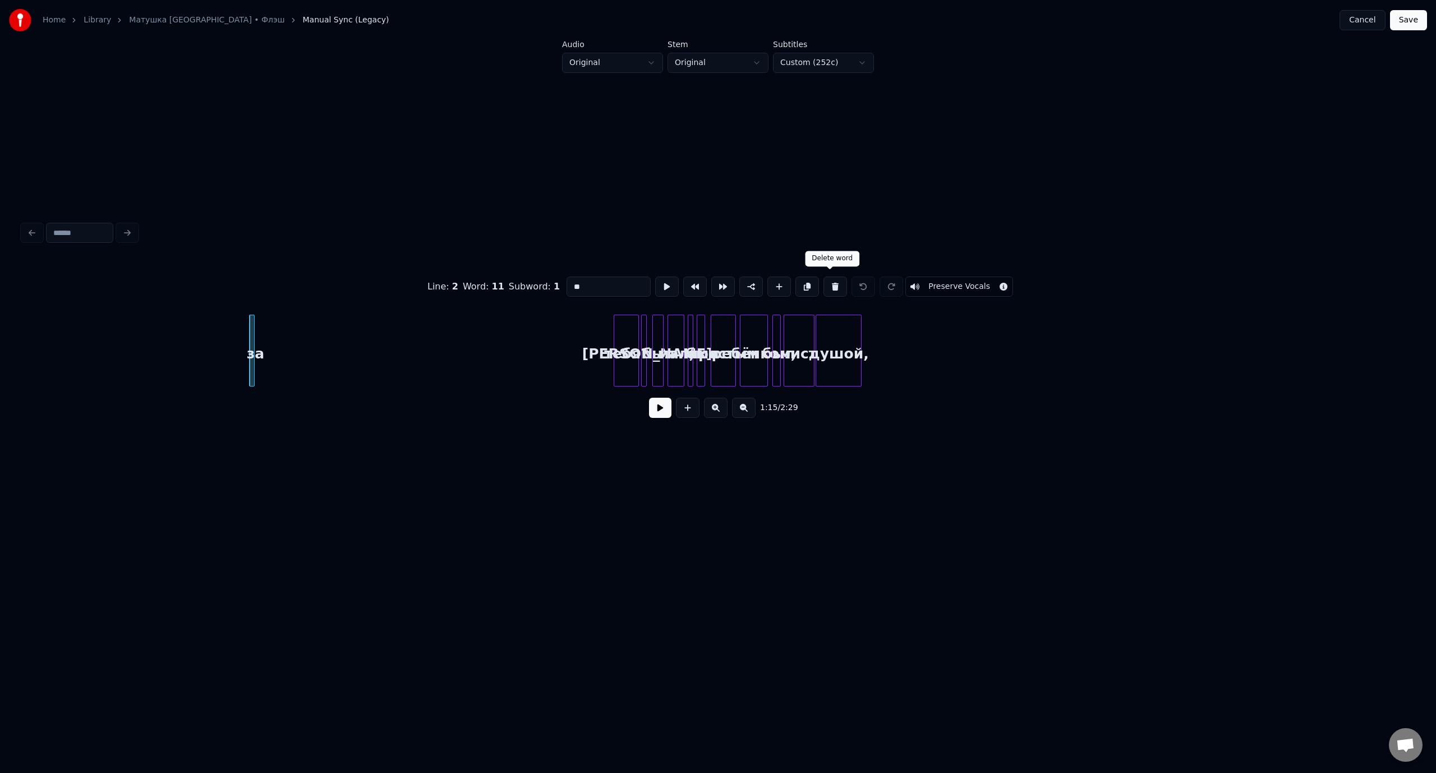
click at [831, 280] on button at bounding box center [835, 286] width 24 height 20
click at [618, 336] on div "тебя?" at bounding box center [626, 353] width 24 height 76
click at [831, 282] on button at bounding box center [835, 286] width 24 height 20
click at [827, 282] on button at bounding box center [832, 286] width 24 height 20
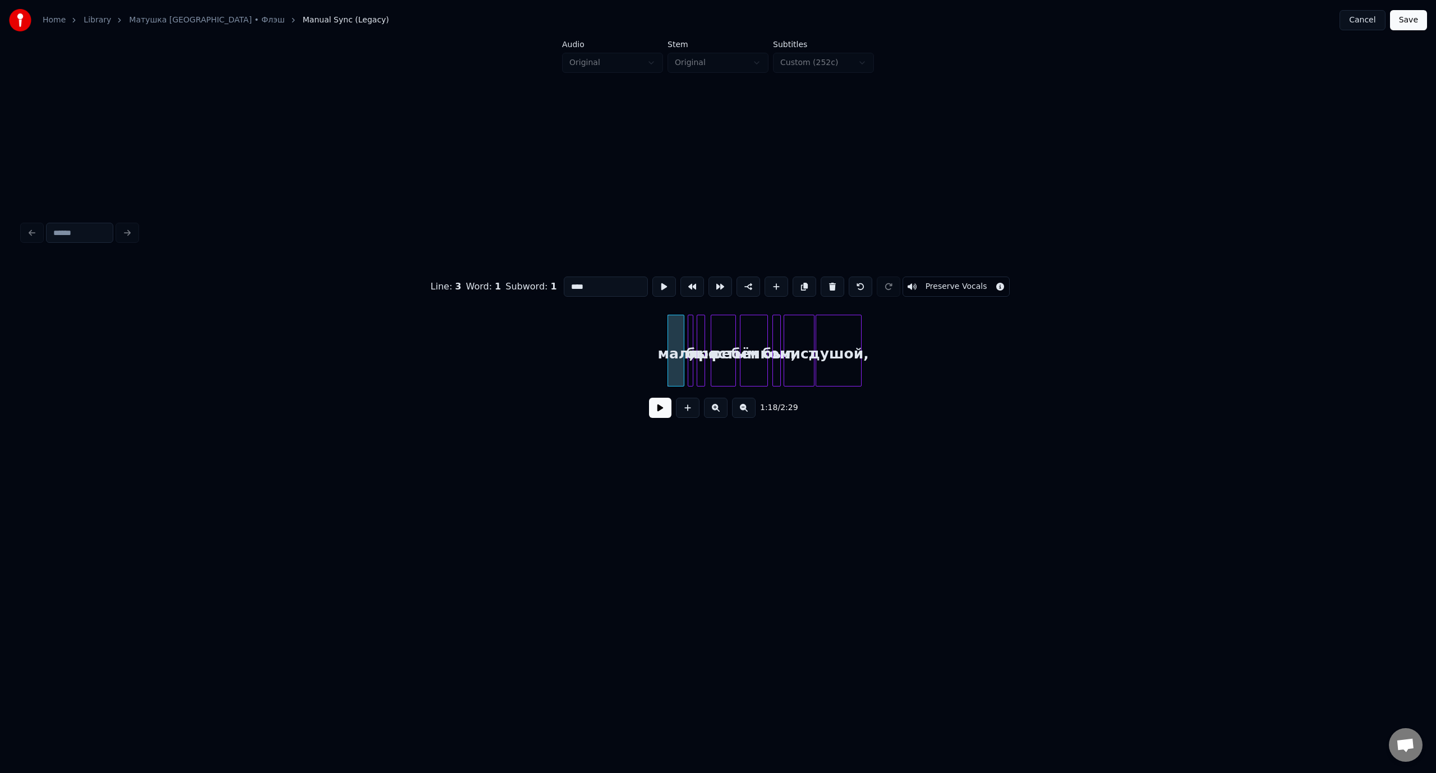
click at [827, 282] on button at bounding box center [832, 286] width 24 height 20
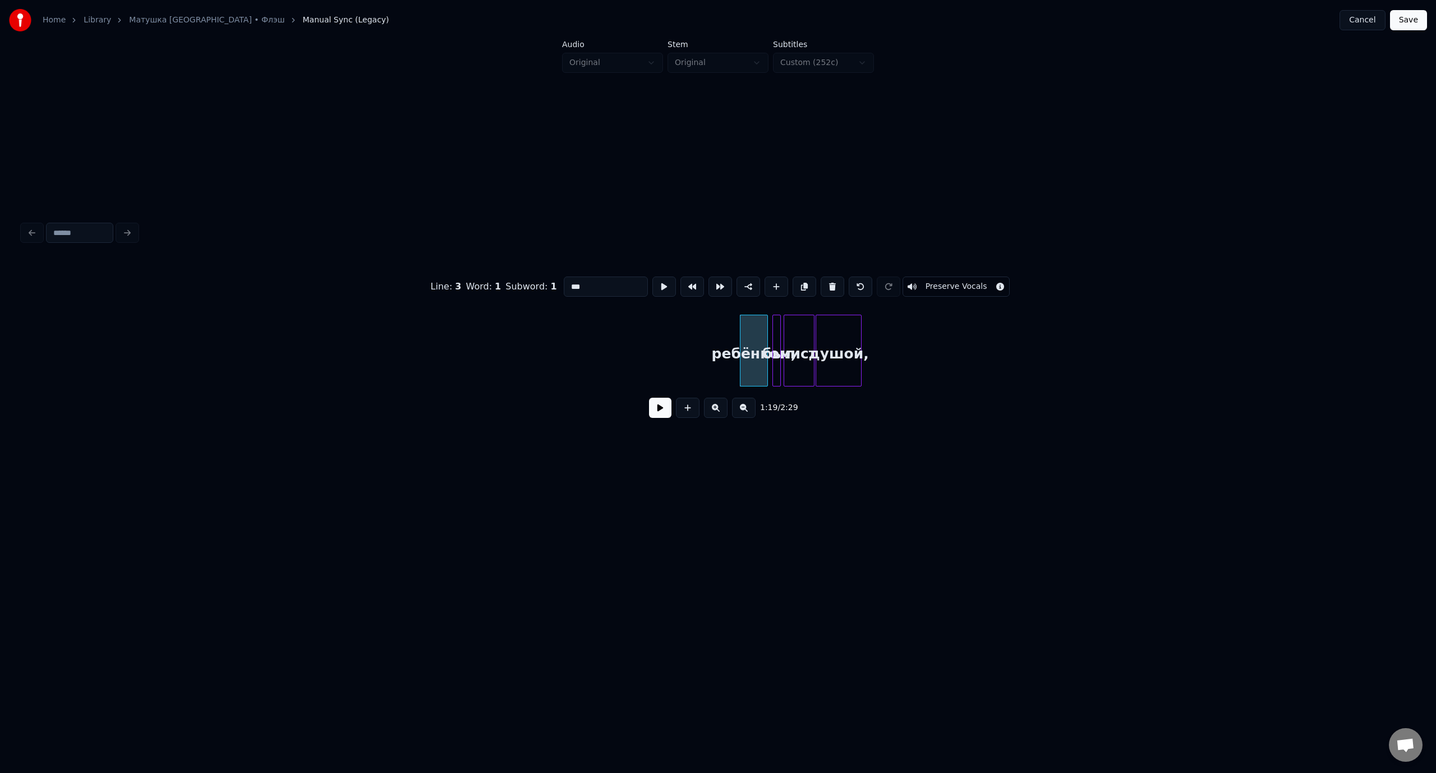
click at [827, 282] on button at bounding box center [832, 286] width 24 height 20
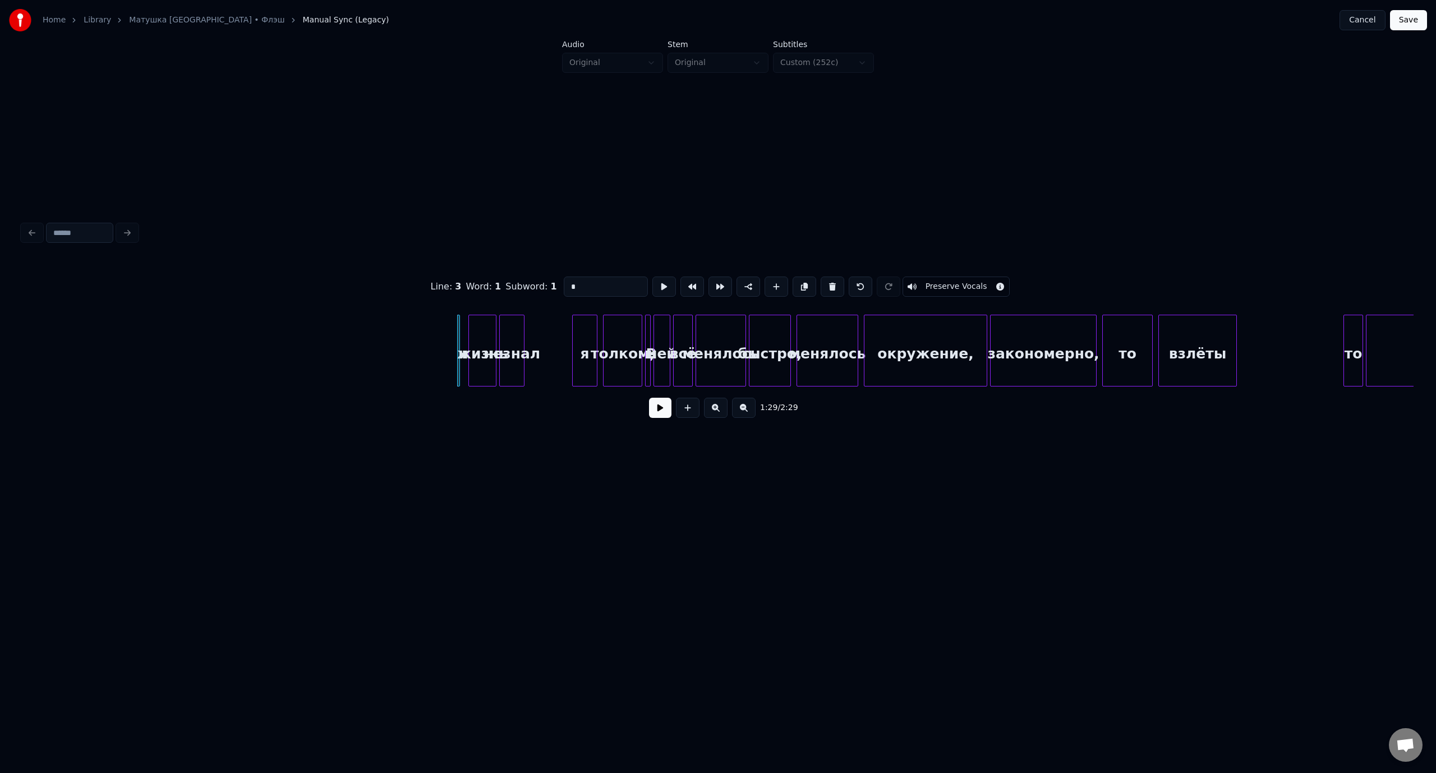
scroll to position [0, 12250]
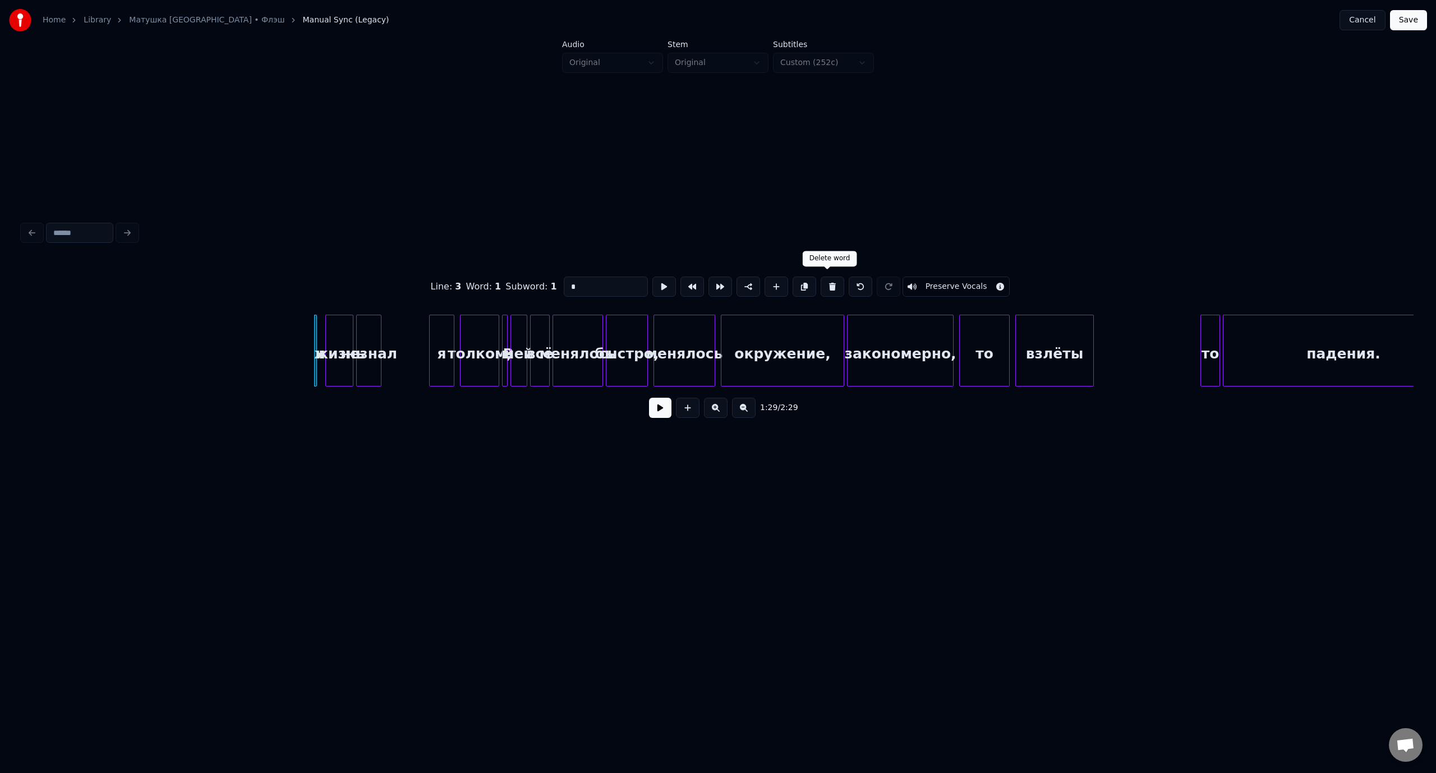
click at [828, 282] on button at bounding box center [832, 286] width 24 height 20
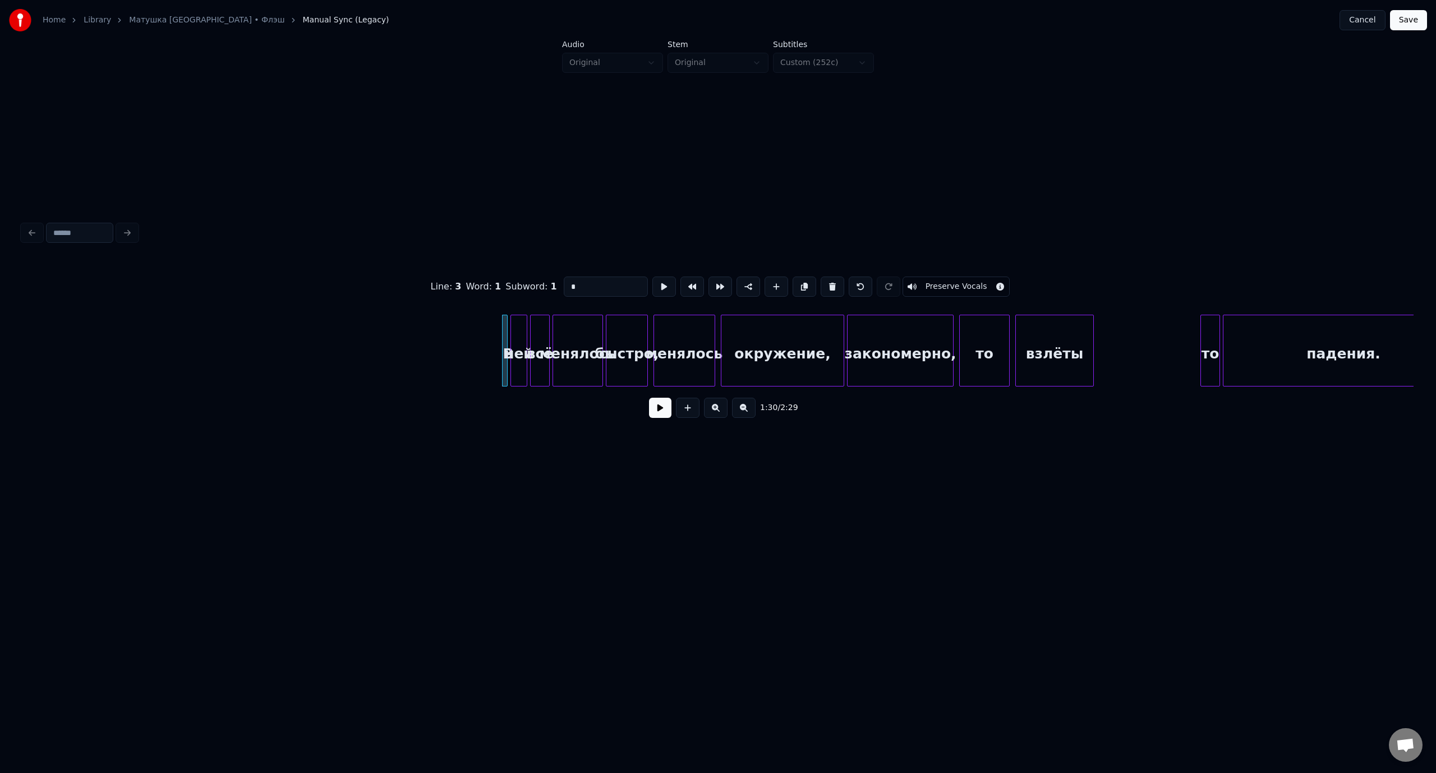
click at [828, 282] on button at bounding box center [832, 286] width 24 height 20
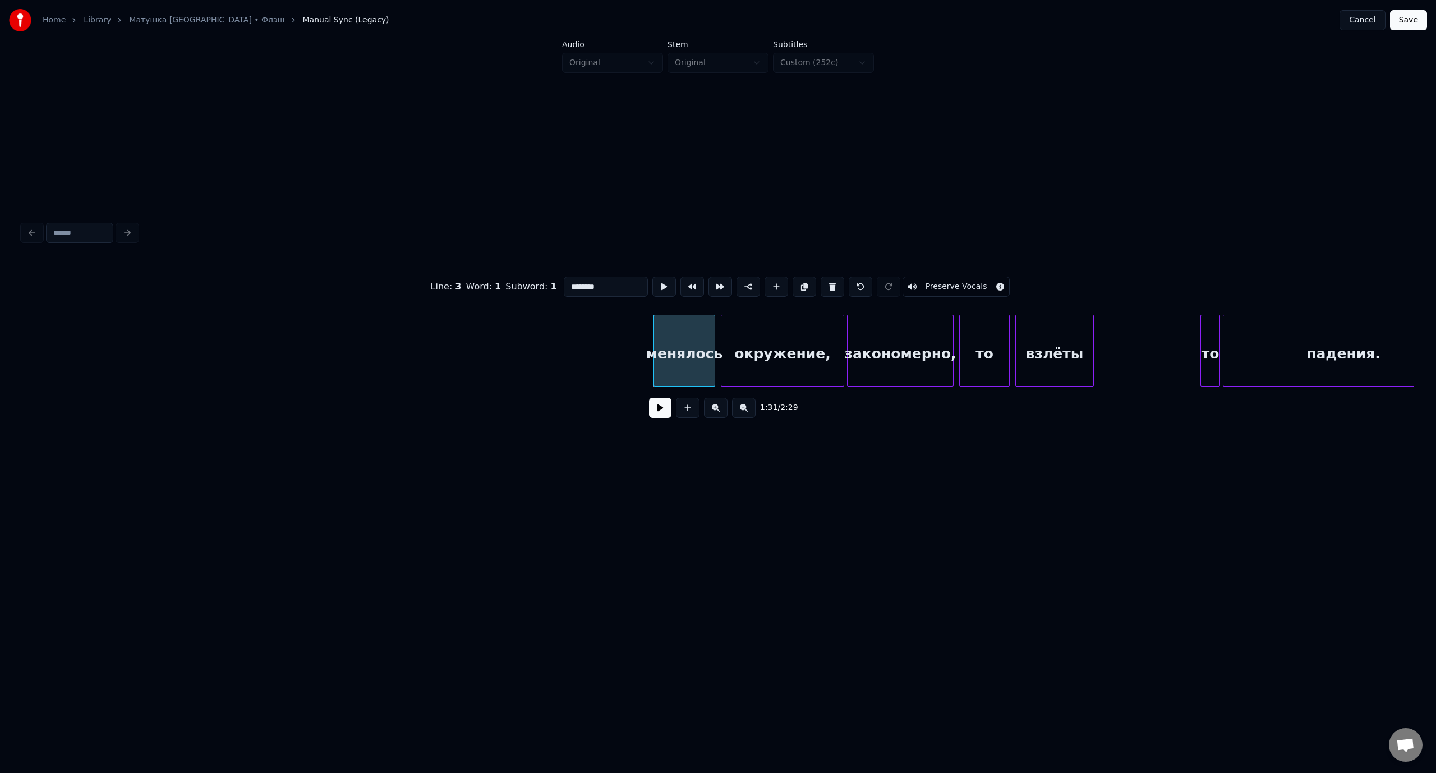
click at [828, 282] on button at bounding box center [832, 286] width 24 height 20
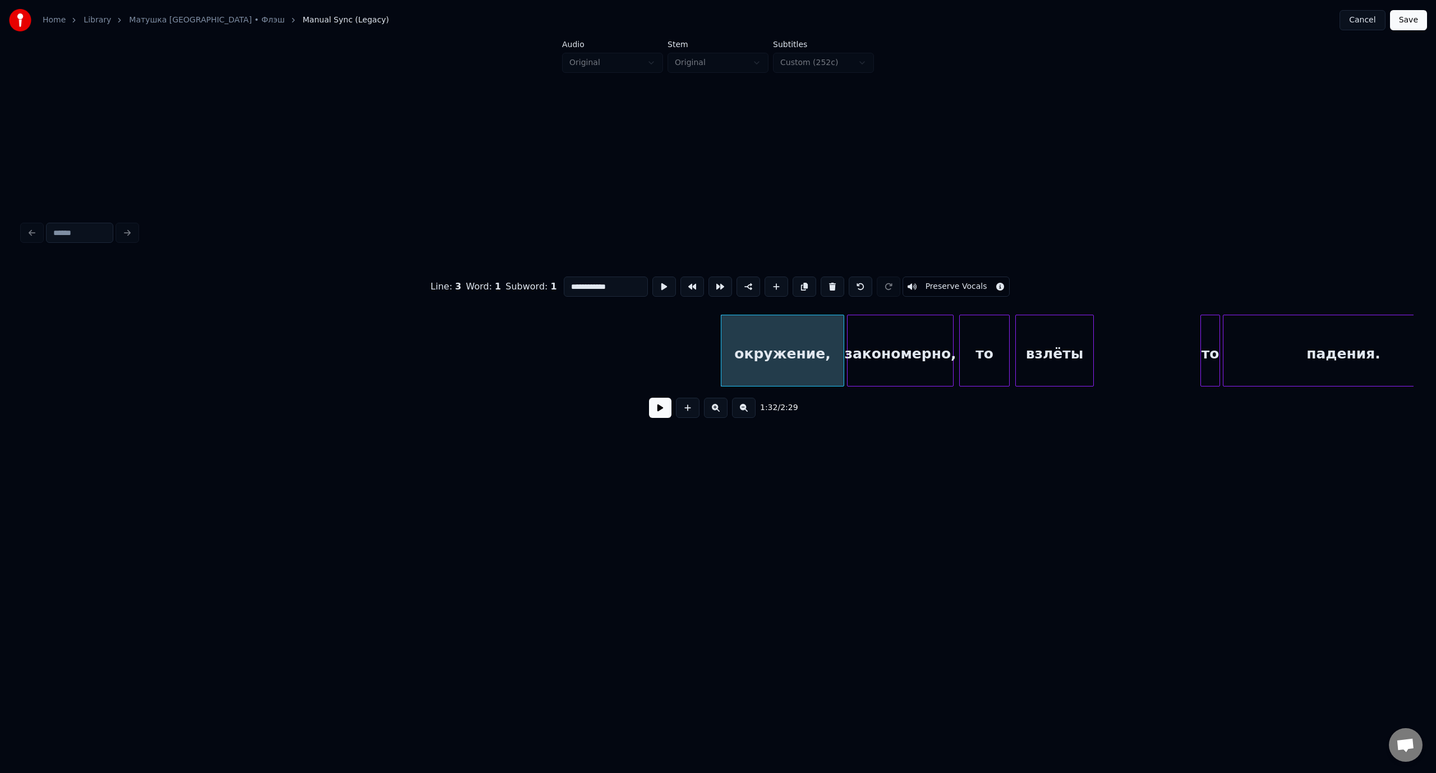
click at [828, 282] on button at bounding box center [832, 286] width 24 height 20
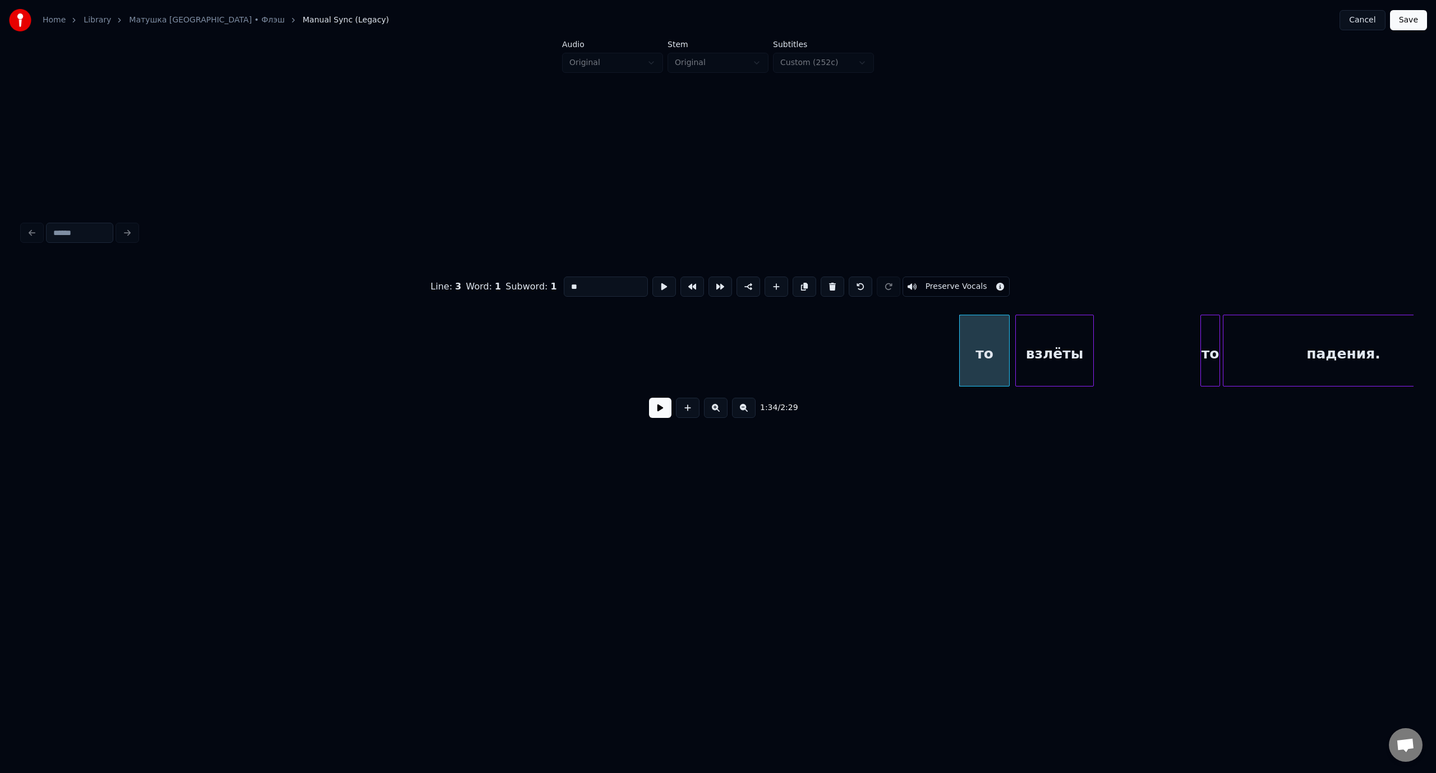
click at [828, 282] on button at bounding box center [832, 286] width 24 height 20
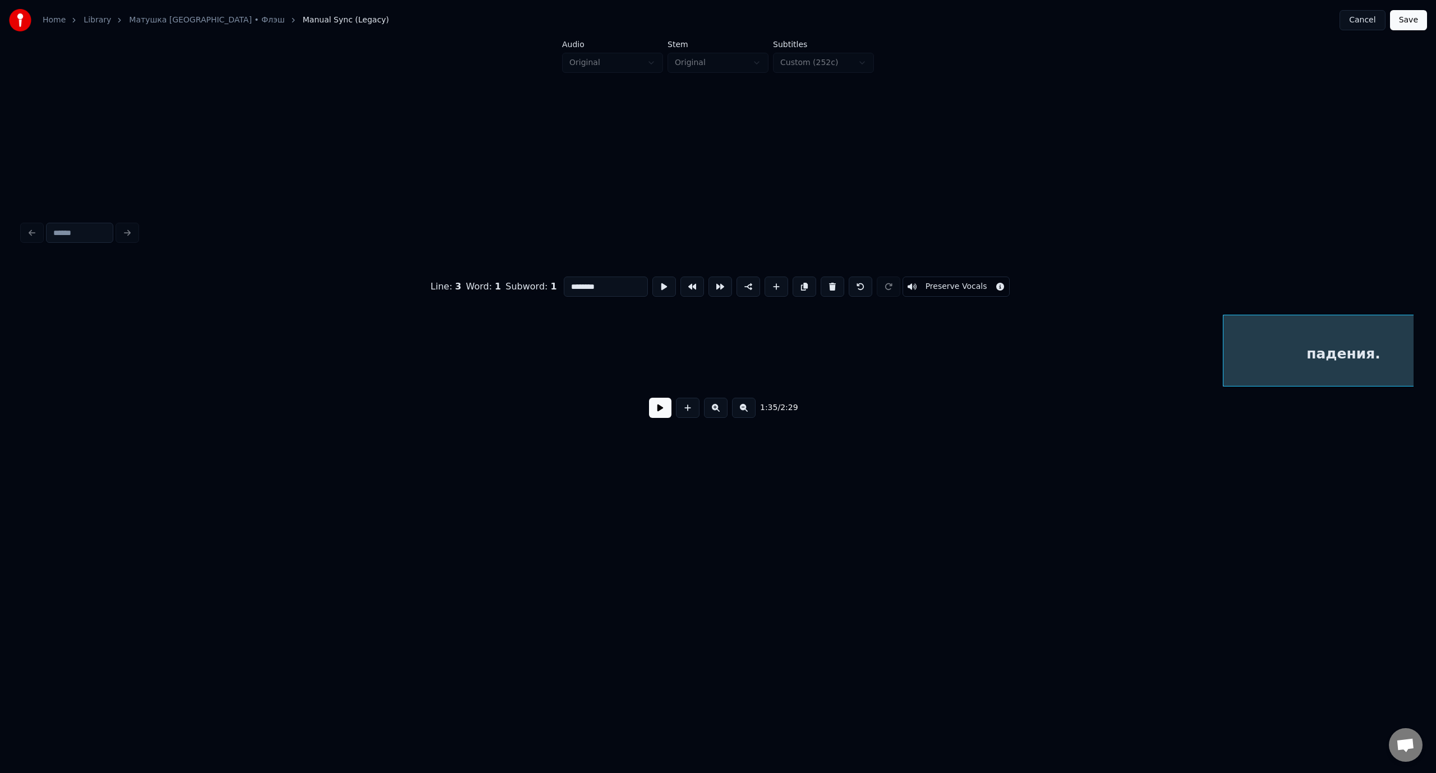
click at [828, 282] on button at bounding box center [832, 286] width 24 height 20
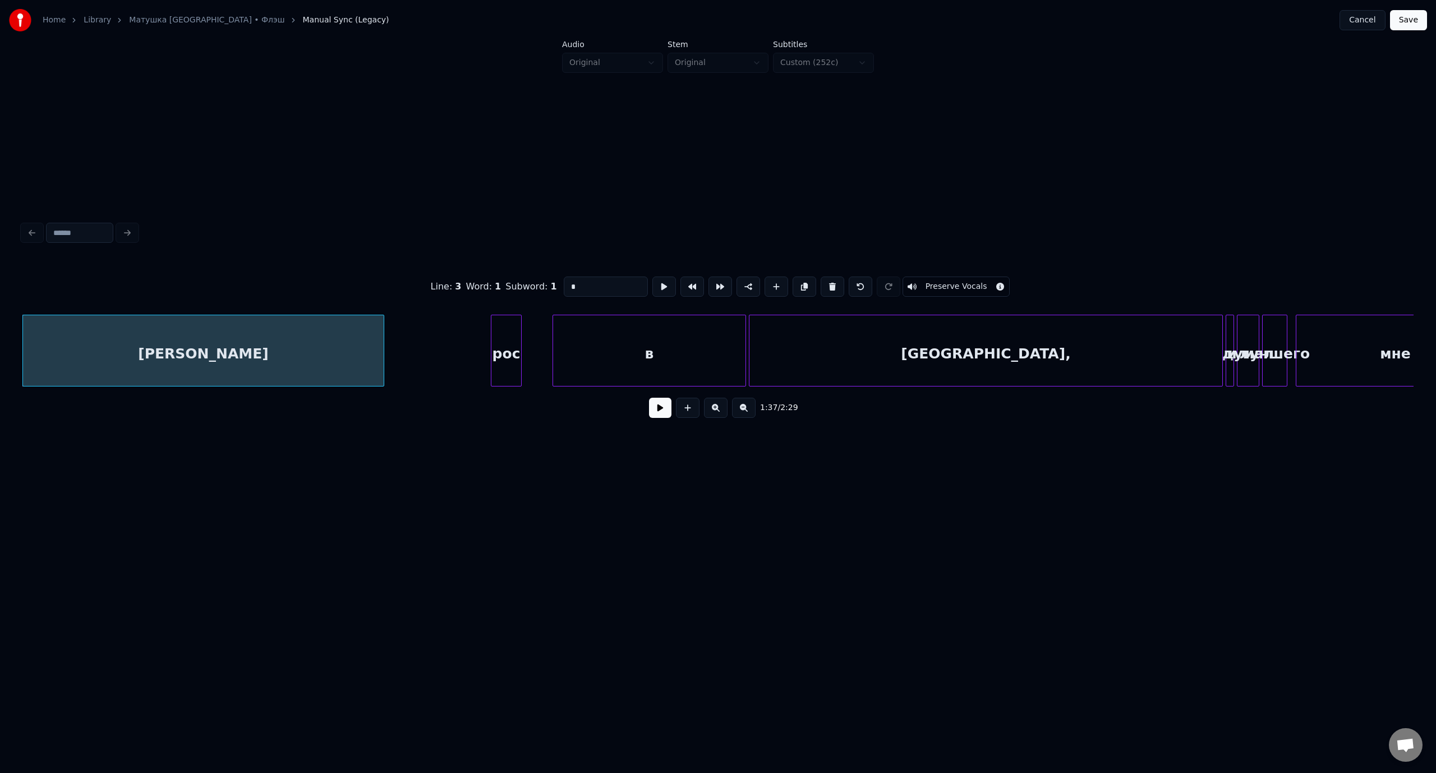
click at [828, 282] on button at bounding box center [832, 286] width 24 height 20
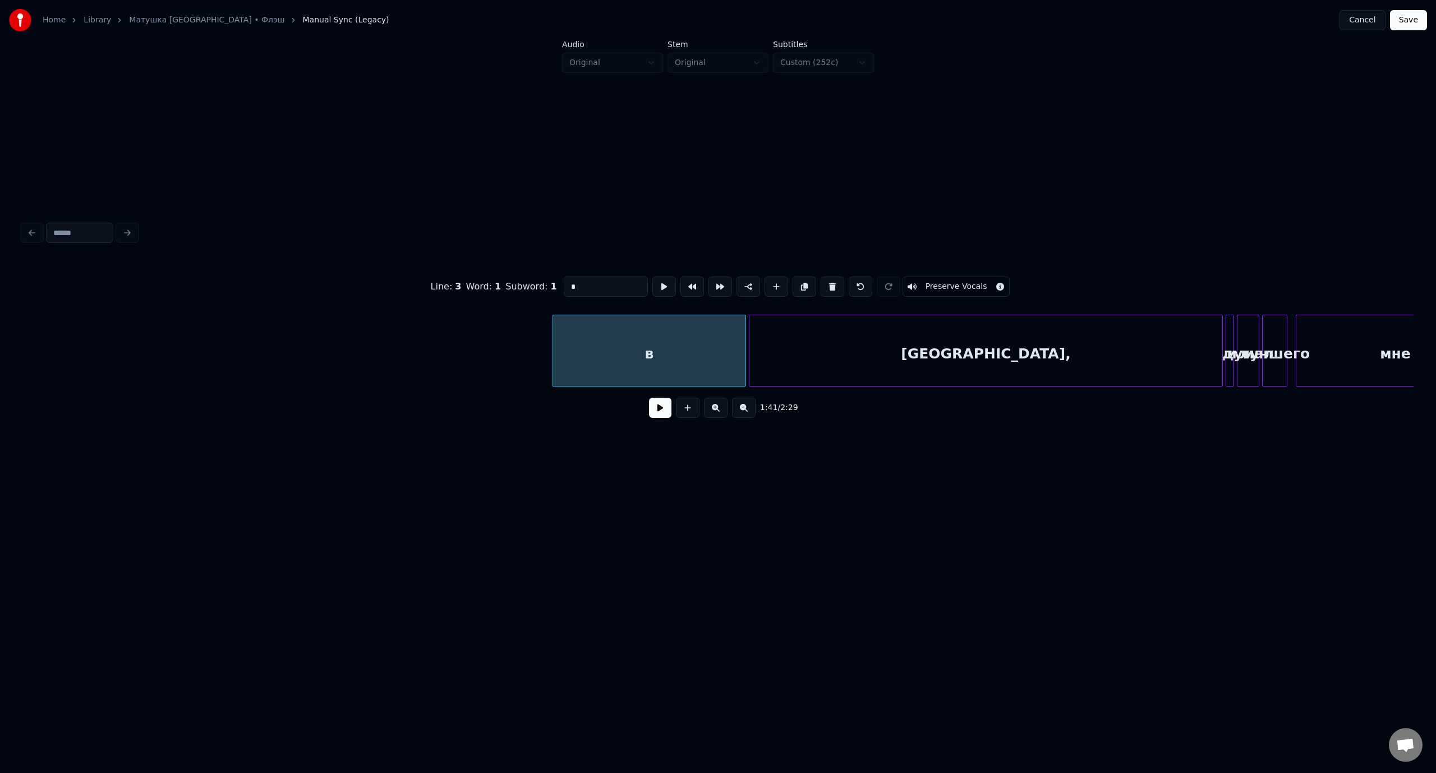
click at [828, 282] on button at bounding box center [832, 286] width 24 height 20
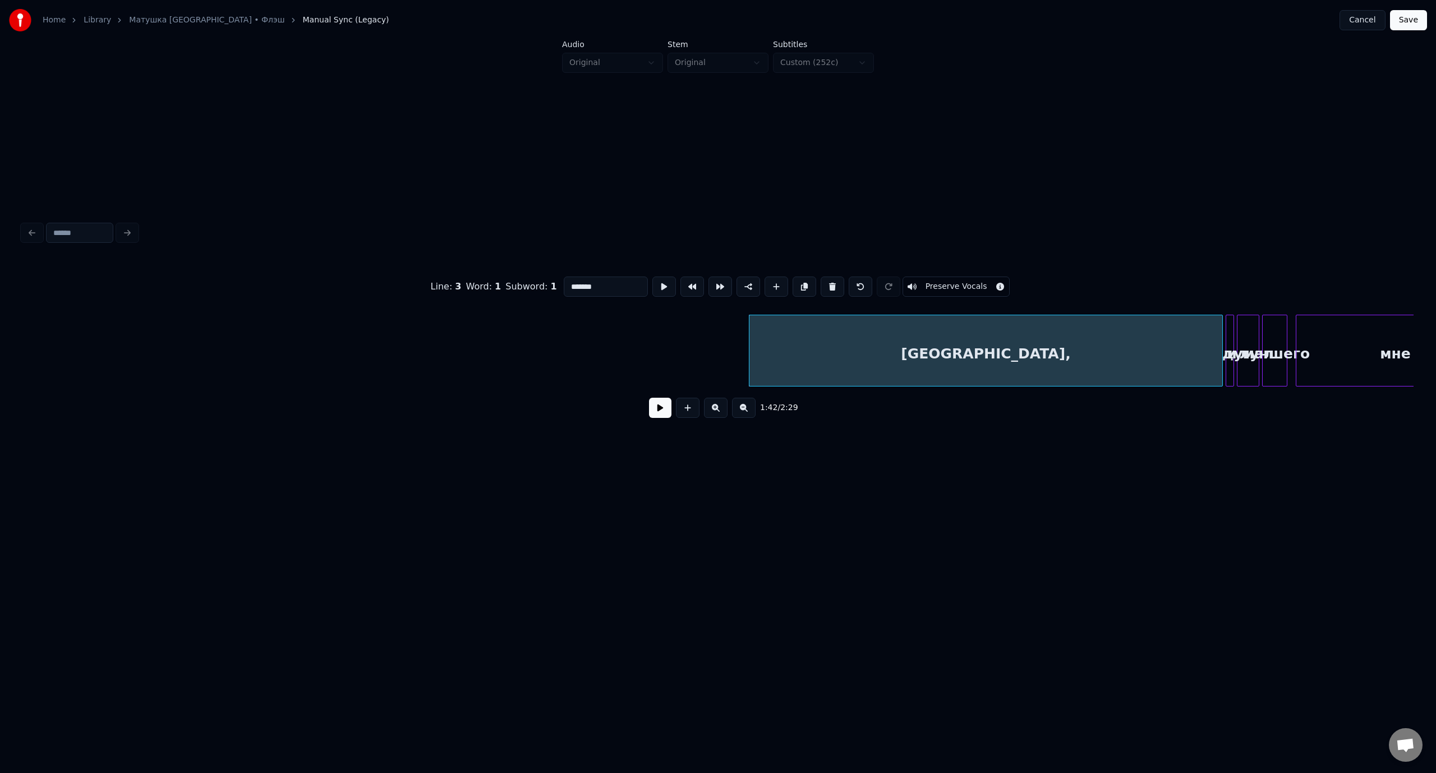
click at [828, 282] on button at bounding box center [832, 286] width 24 height 20
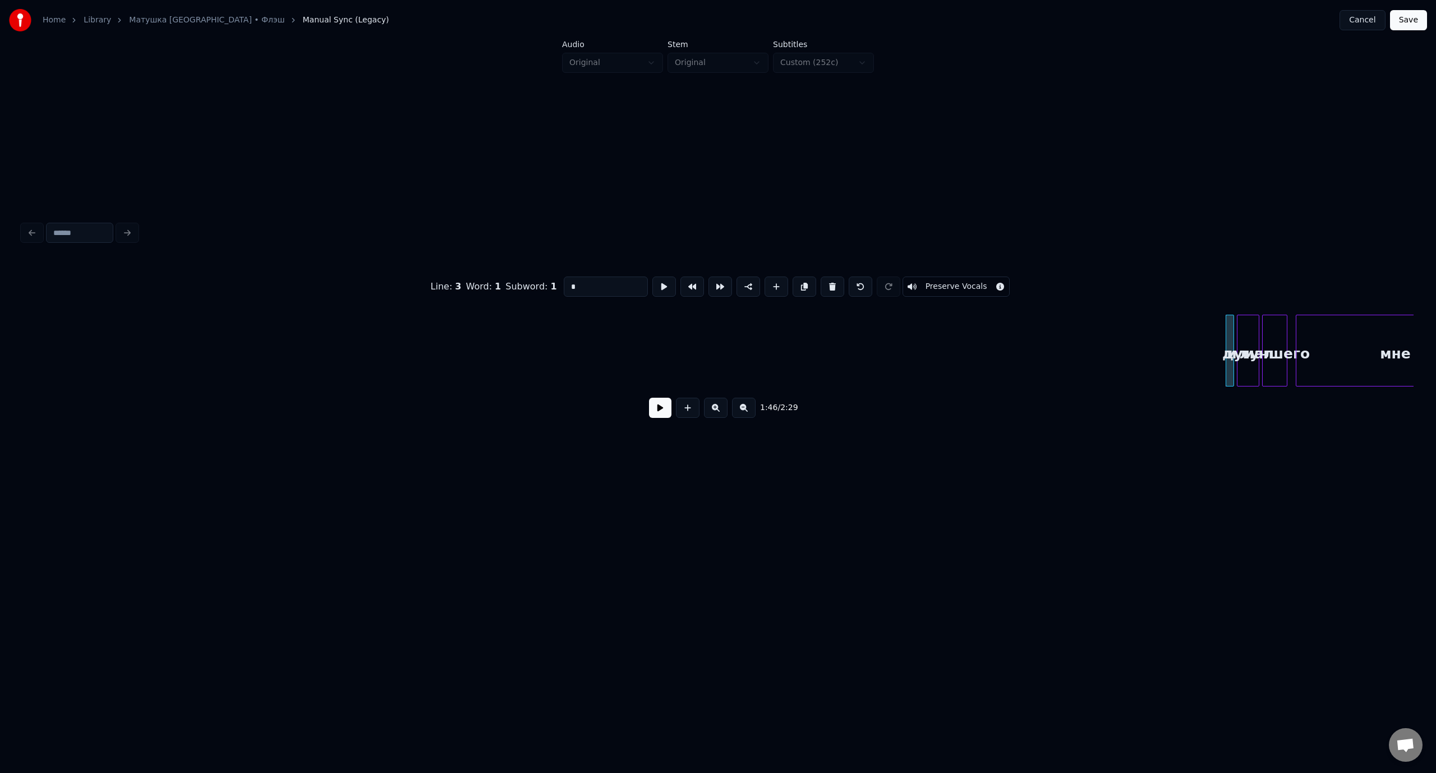
click at [828, 282] on button at bounding box center [832, 286] width 24 height 20
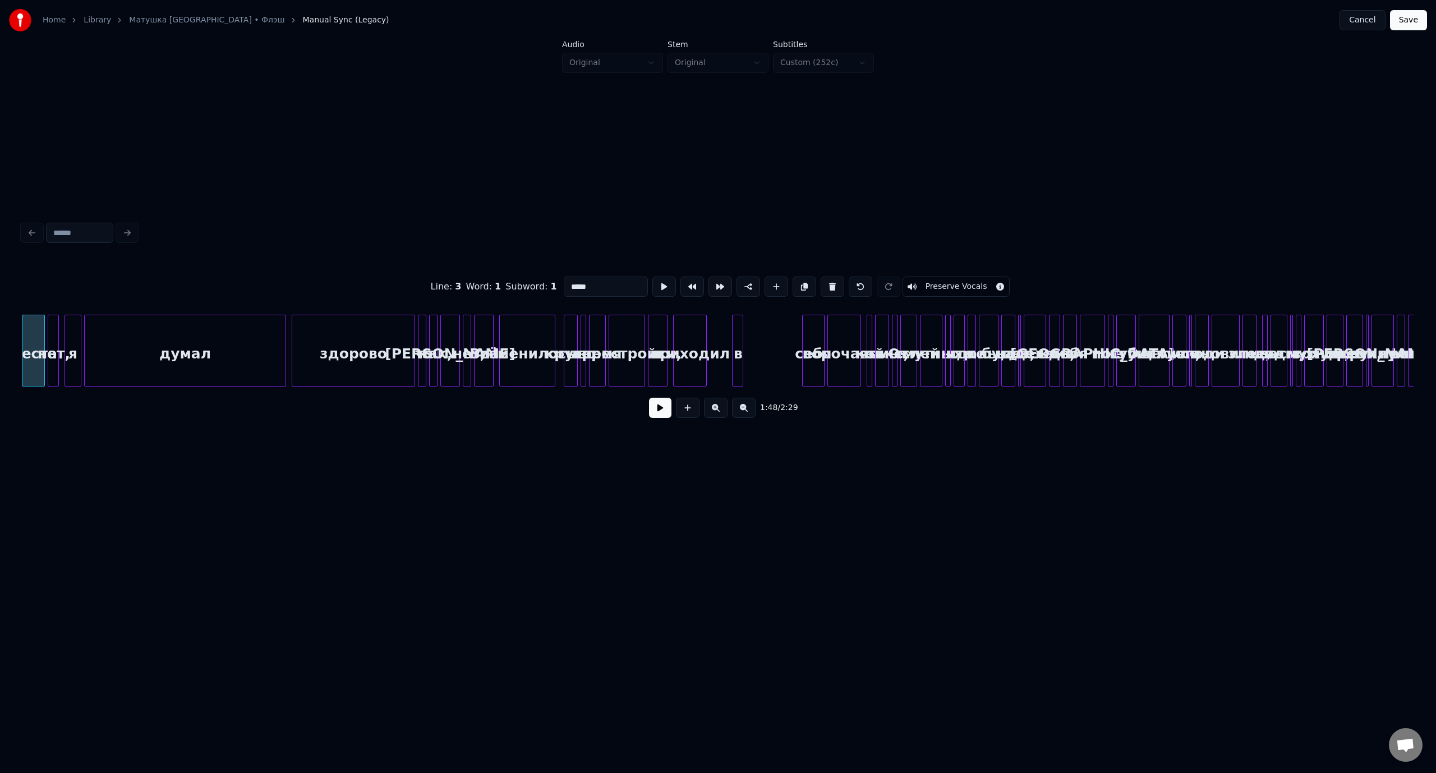
click at [828, 282] on button at bounding box center [832, 286] width 24 height 20
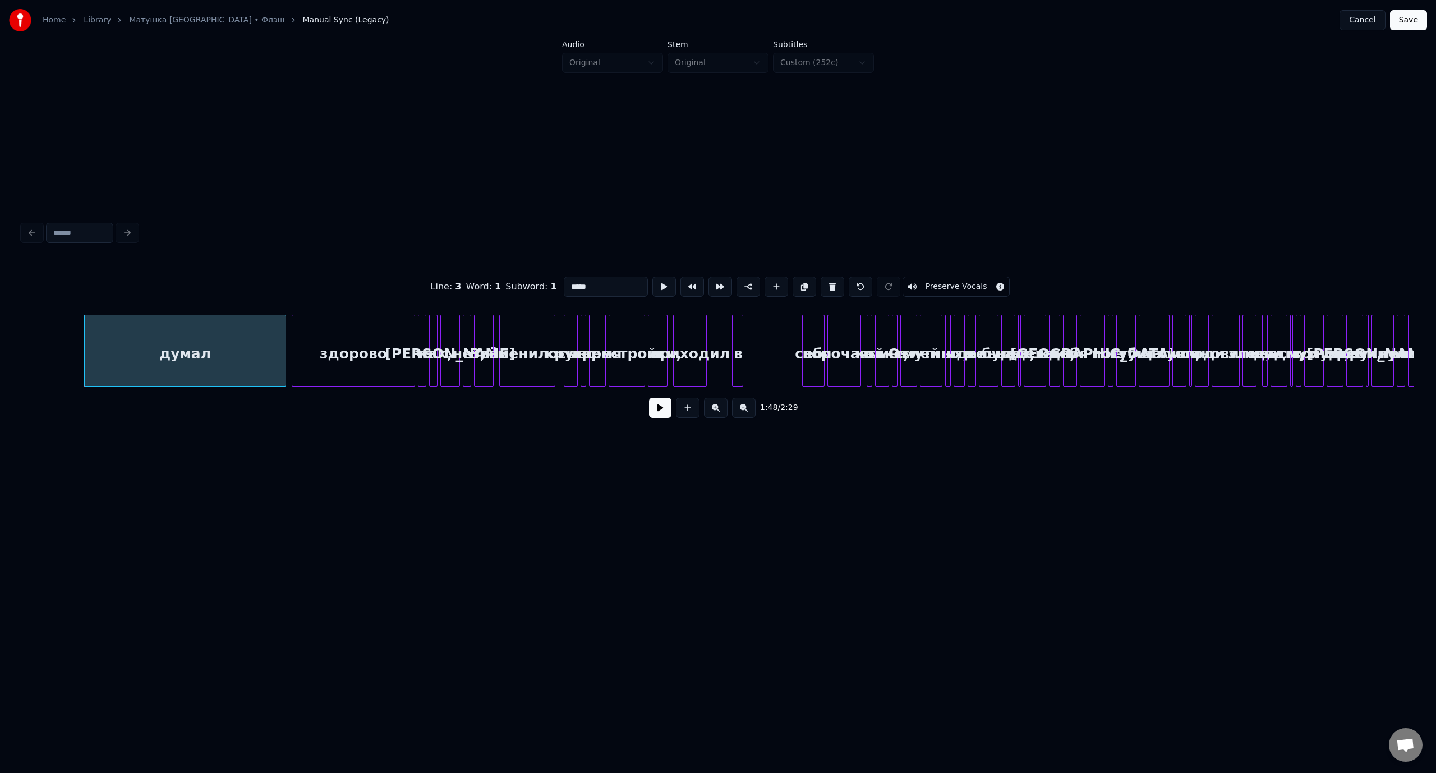
click at [828, 282] on button at bounding box center [832, 286] width 24 height 20
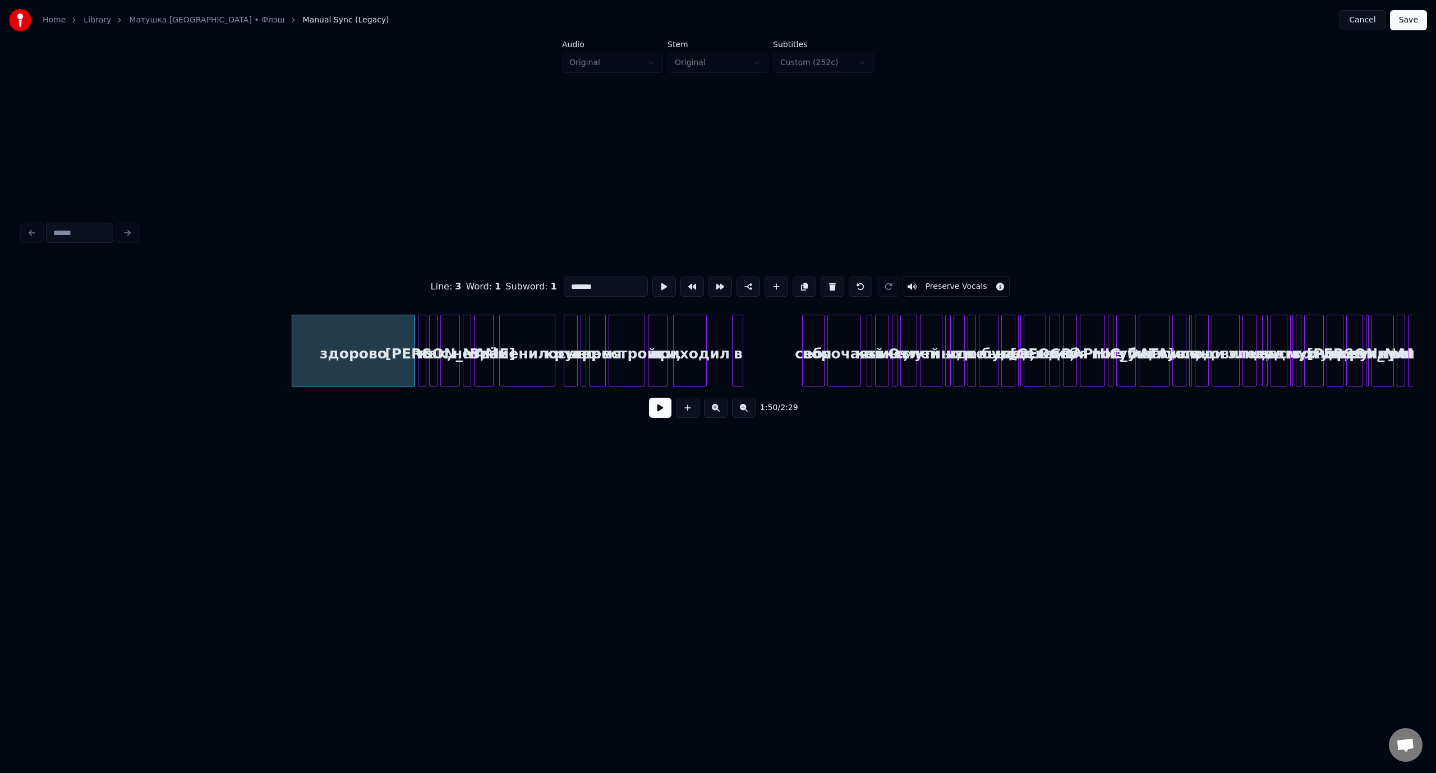
click at [828, 282] on button at bounding box center [832, 286] width 24 height 20
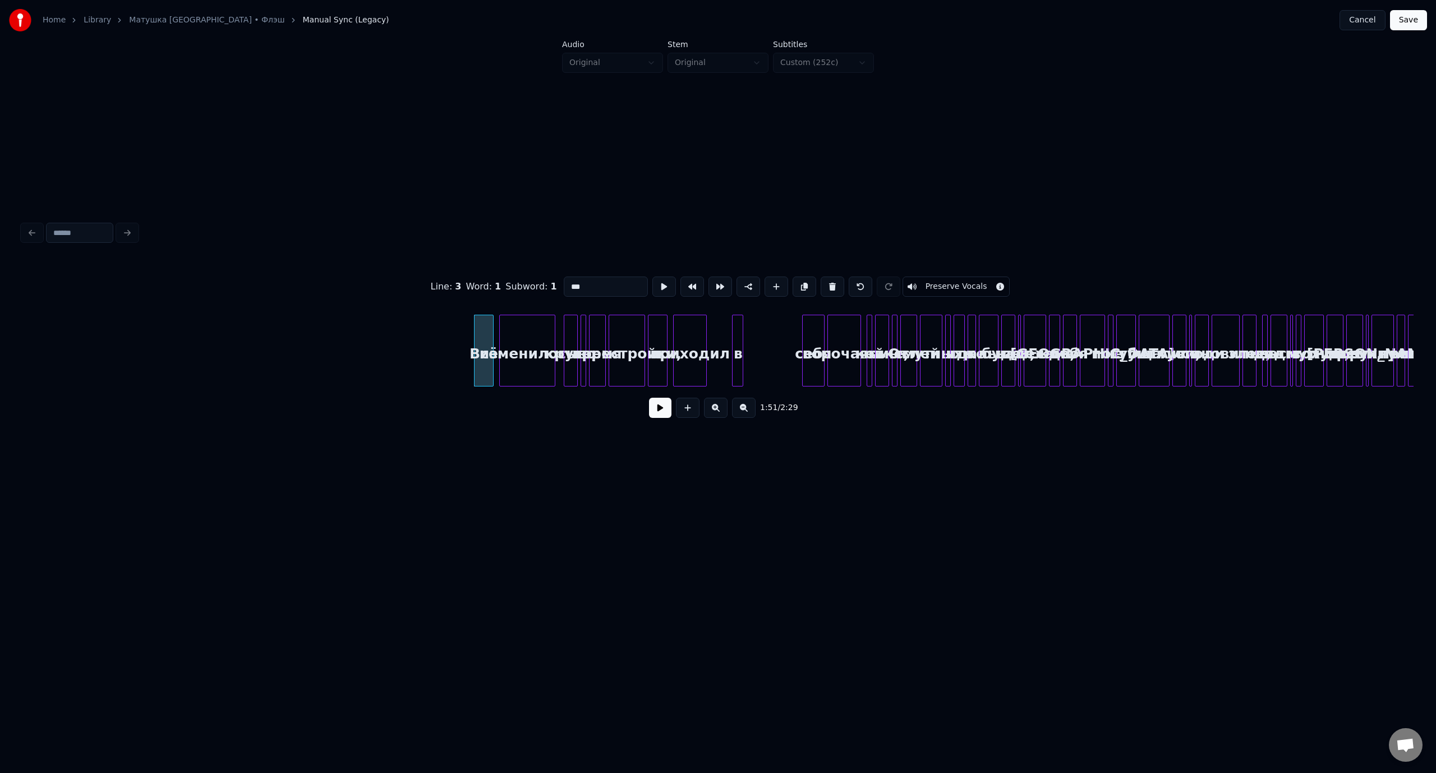
click at [828, 282] on button at bounding box center [832, 286] width 24 height 20
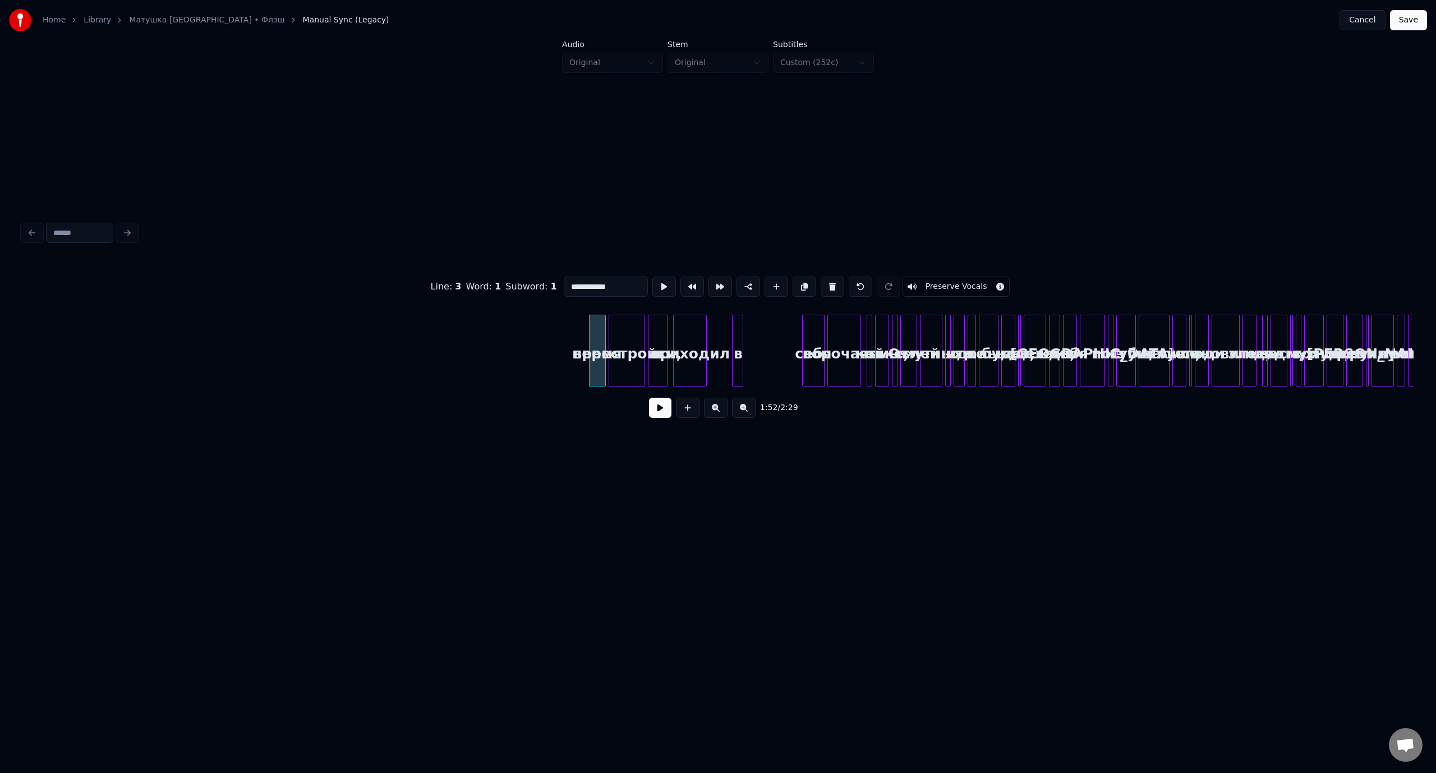
click at [828, 282] on button at bounding box center [832, 286] width 24 height 20
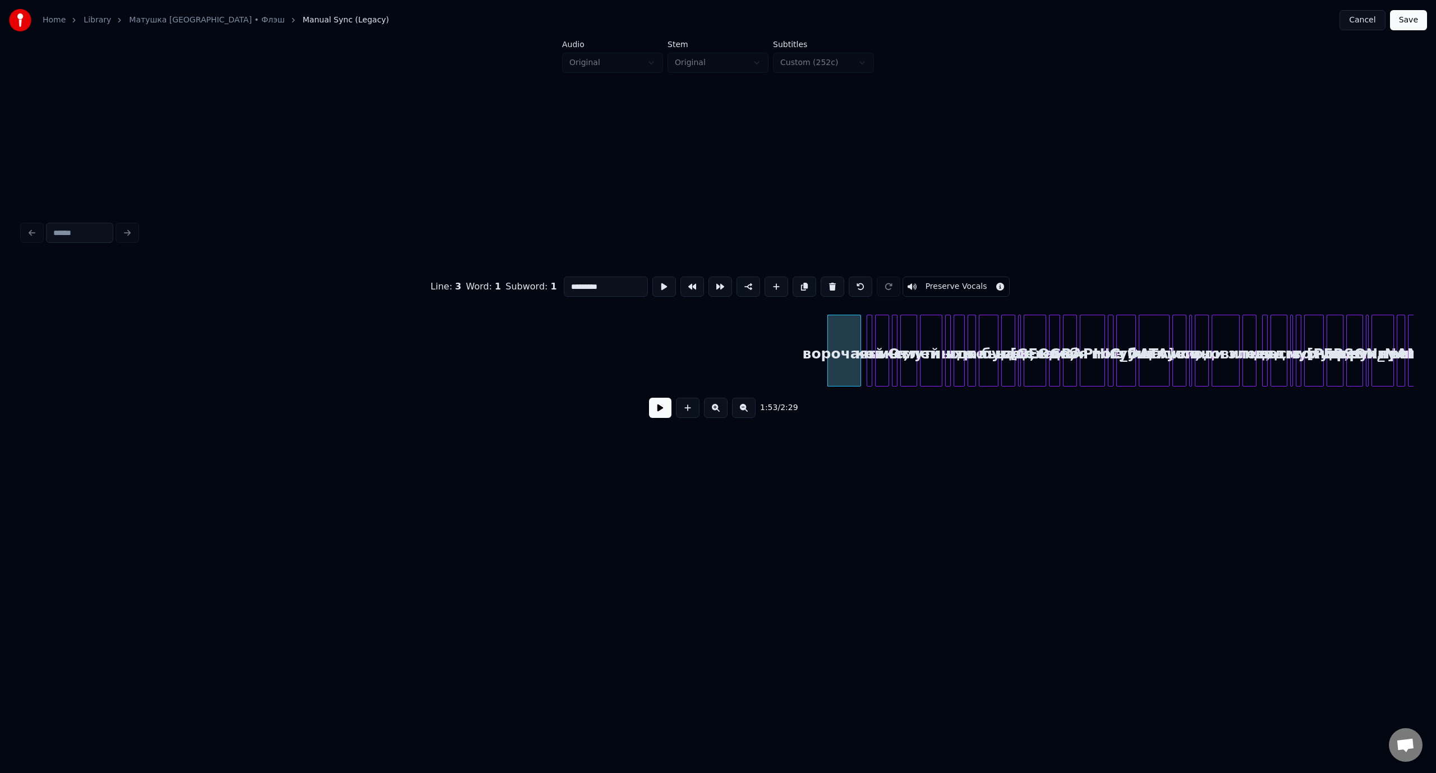
click at [828, 282] on button at bounding box center [832, 286] width 24 height 20
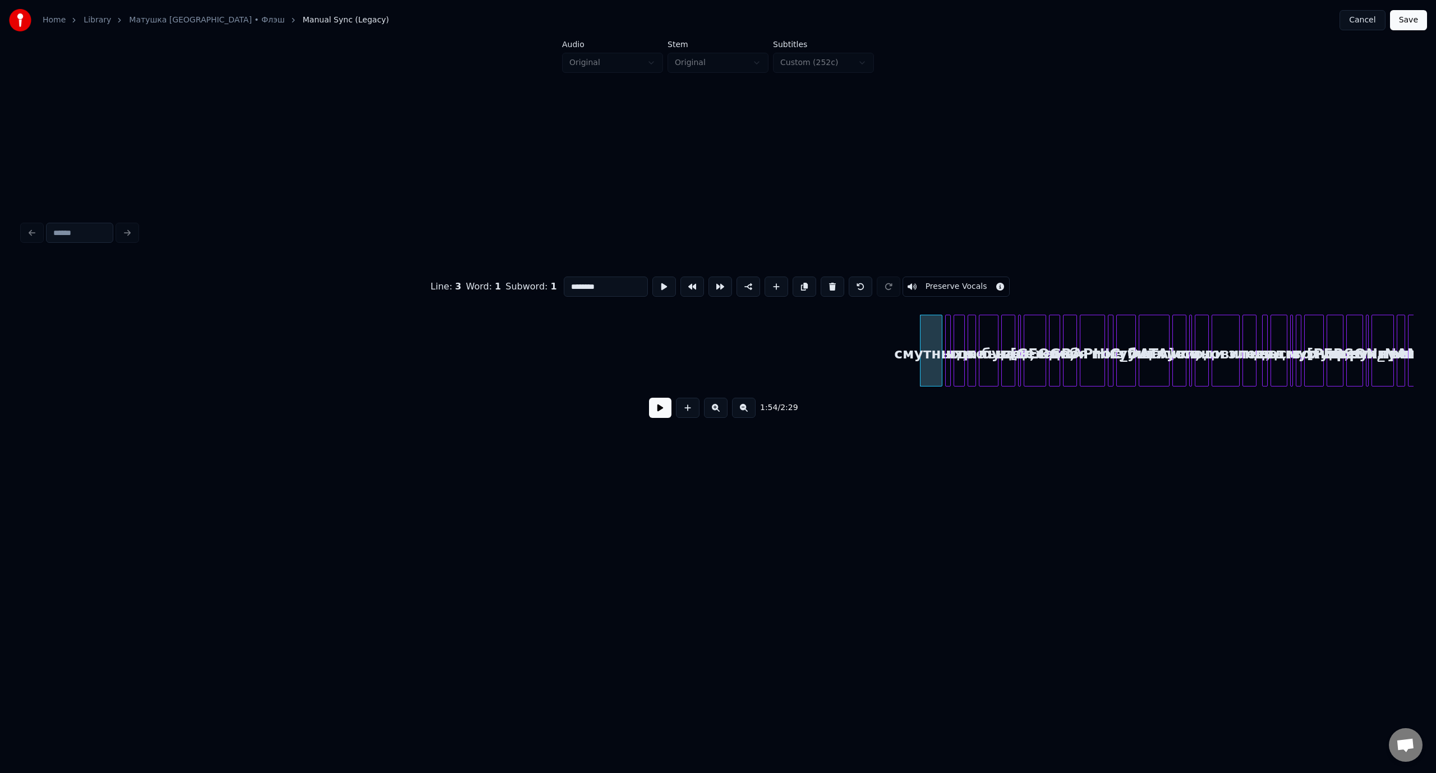
click at [828, 282] on button at bounding box center [832, 286] width 24 height 20
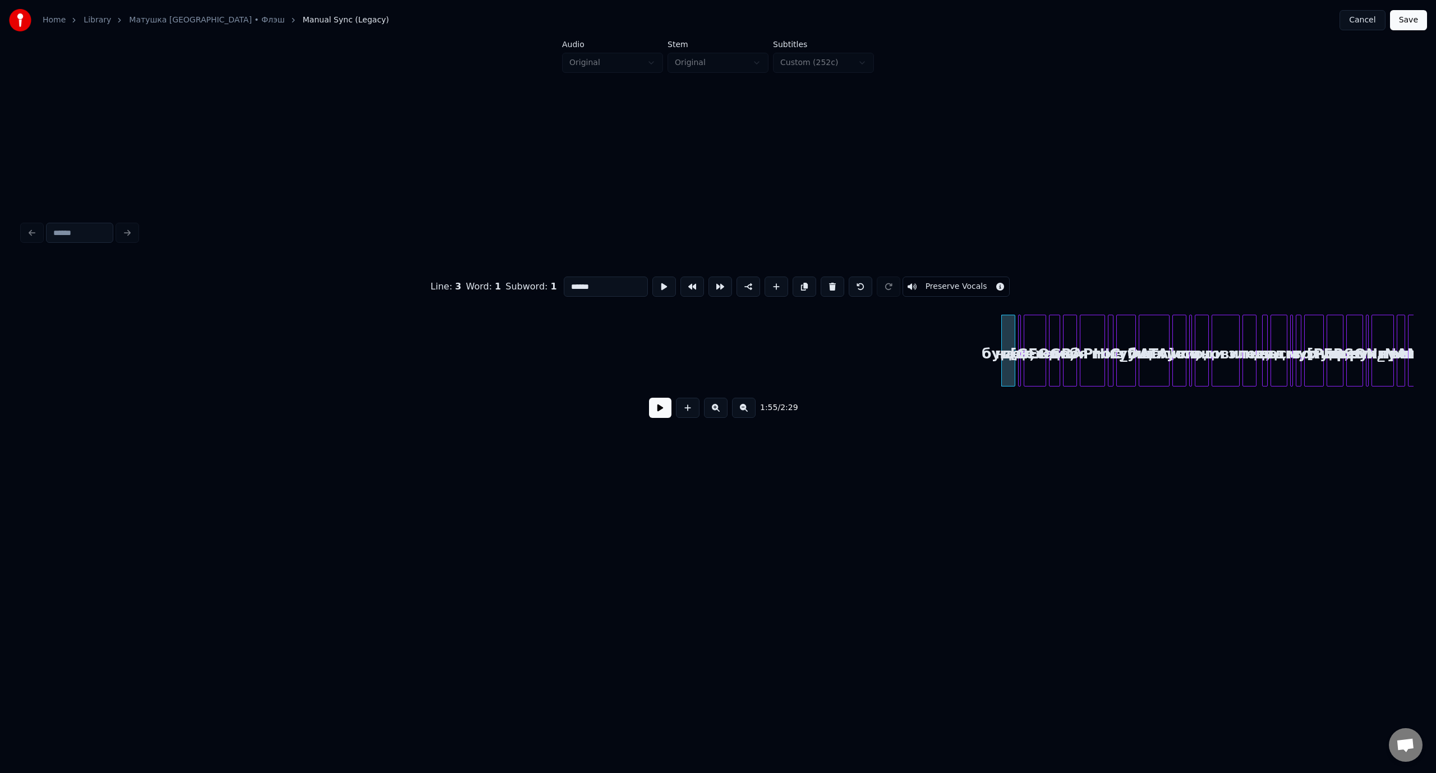
click at [828, 282] on button at bounding box center [832, 286] width 24 height 20
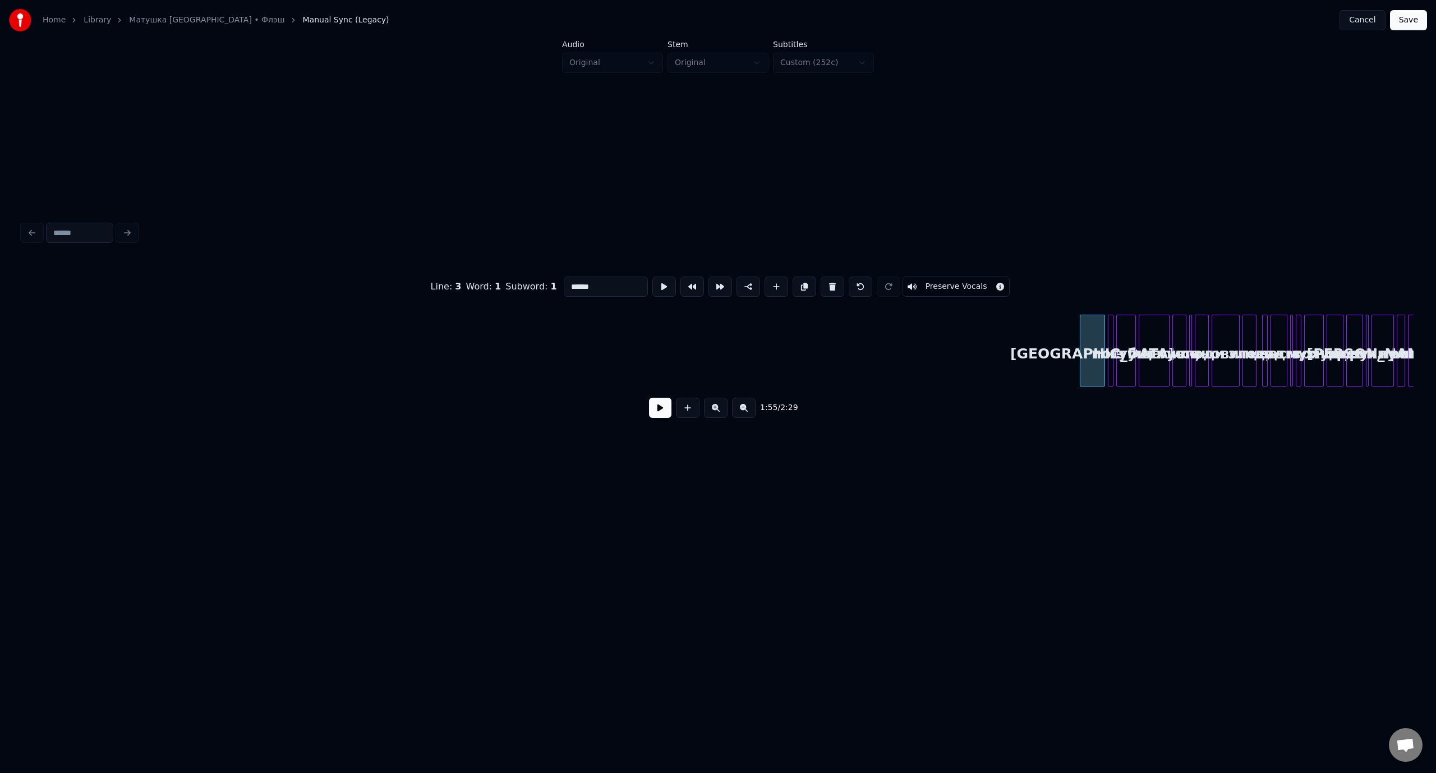
click at [828, 282] on button at bounding box center [832, 286] width 24 height 20
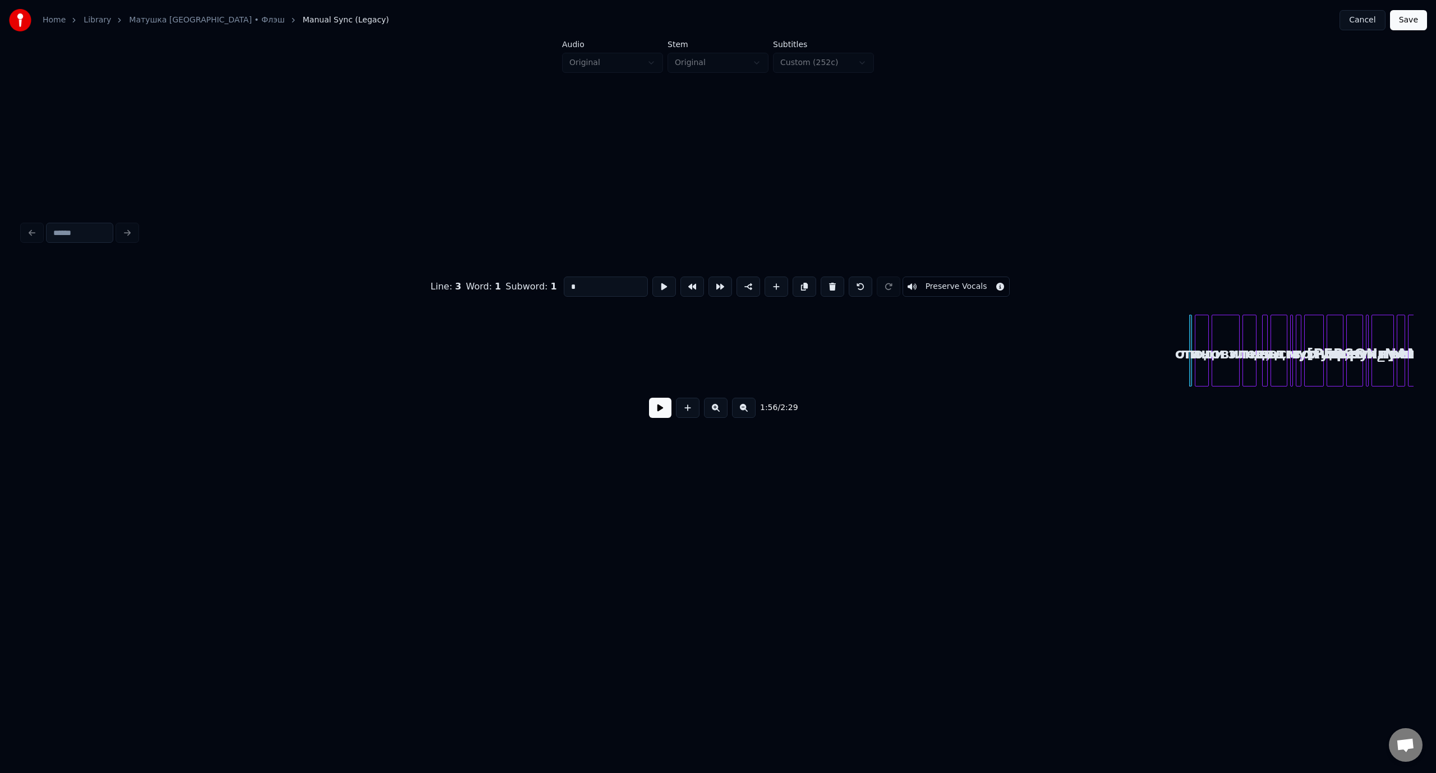
click at [828, 282] on button at bounding box center [832, 286] width 24 height 20
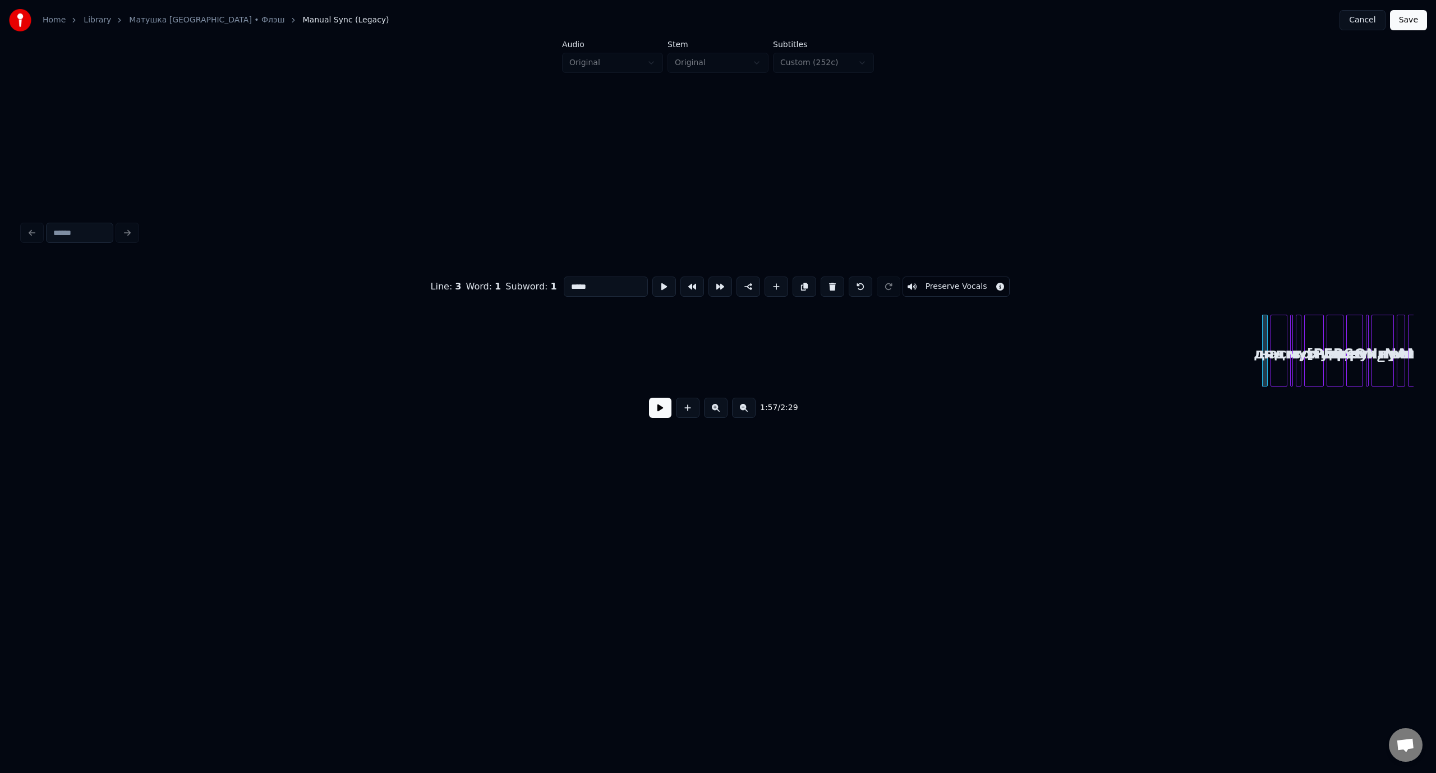
click at [828, 282] on button at bounding box center [832, 286] width 24 height 20
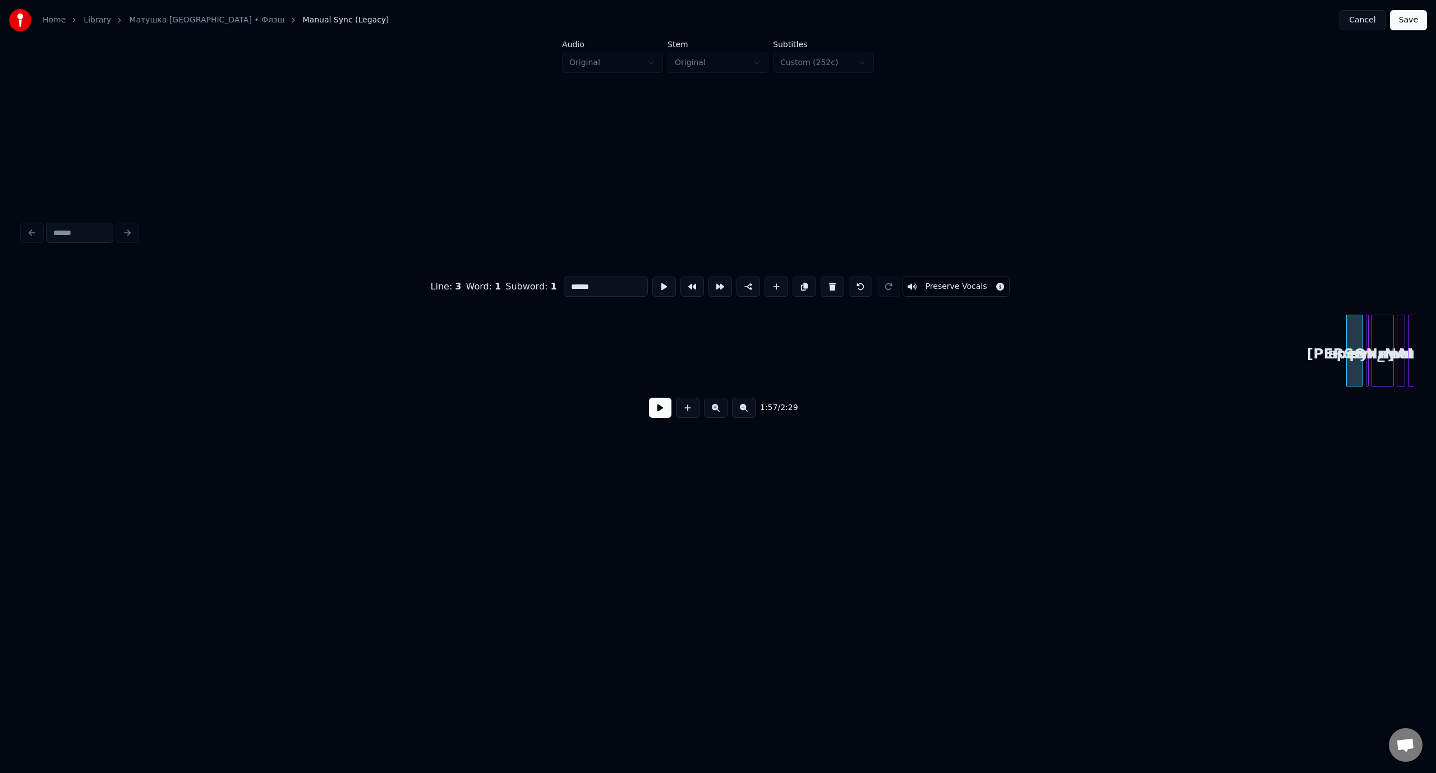
click at [828, 282] on button at bounding box center [832, 286] width 24 height 20
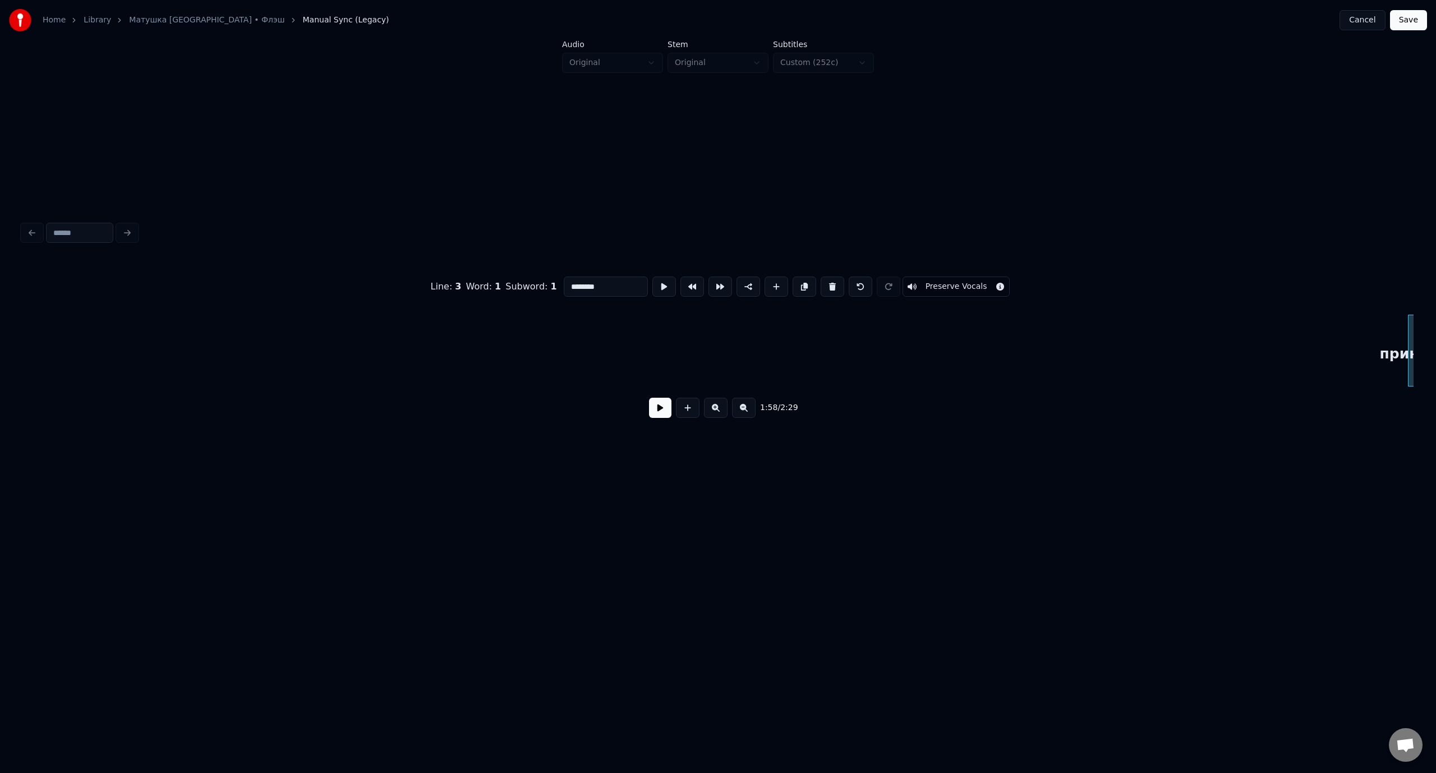
scroll to position [0, 16588]
click at [828, 282] on button at bounding box center [832, 286] width 24 height 20
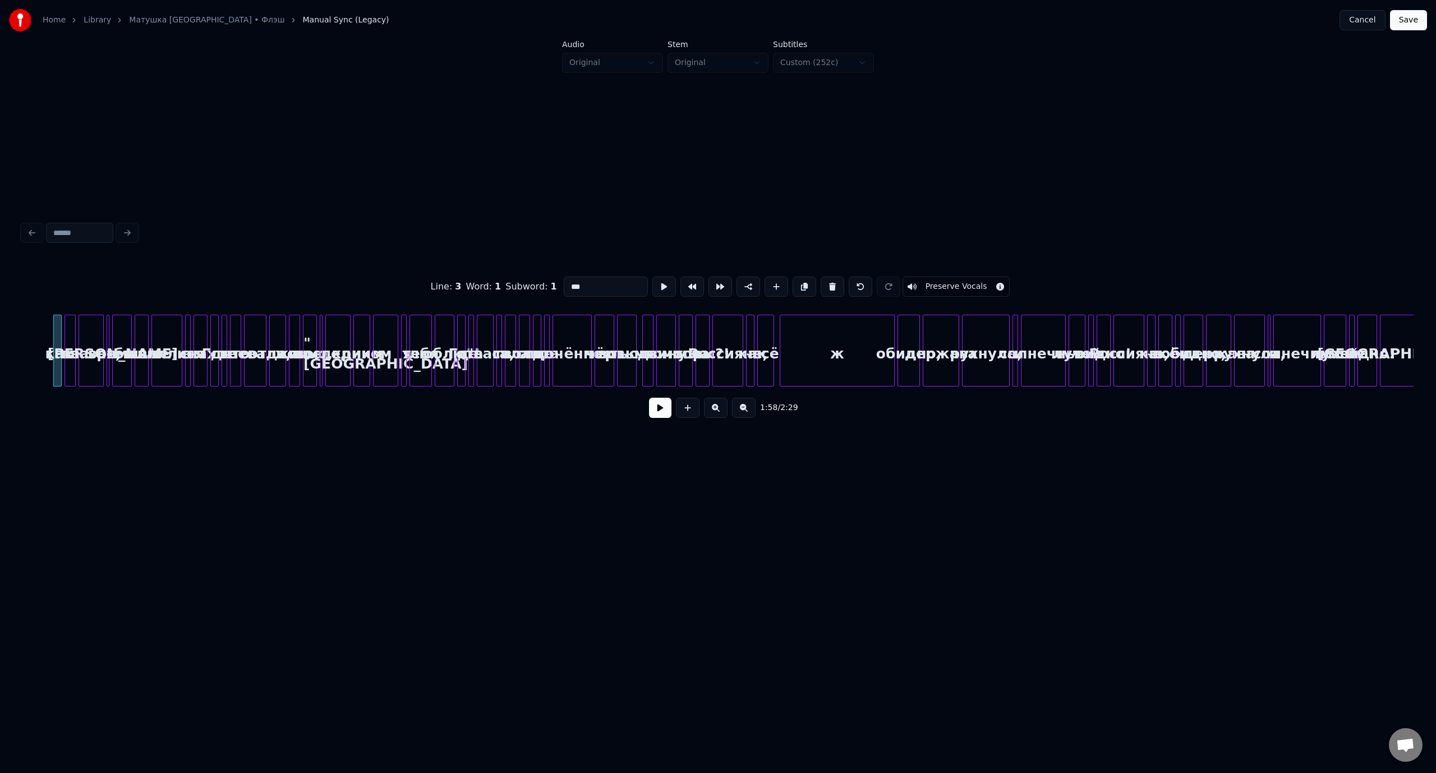
click at [828, 282] on button at bounding box center [832, 286] width 24 height 20
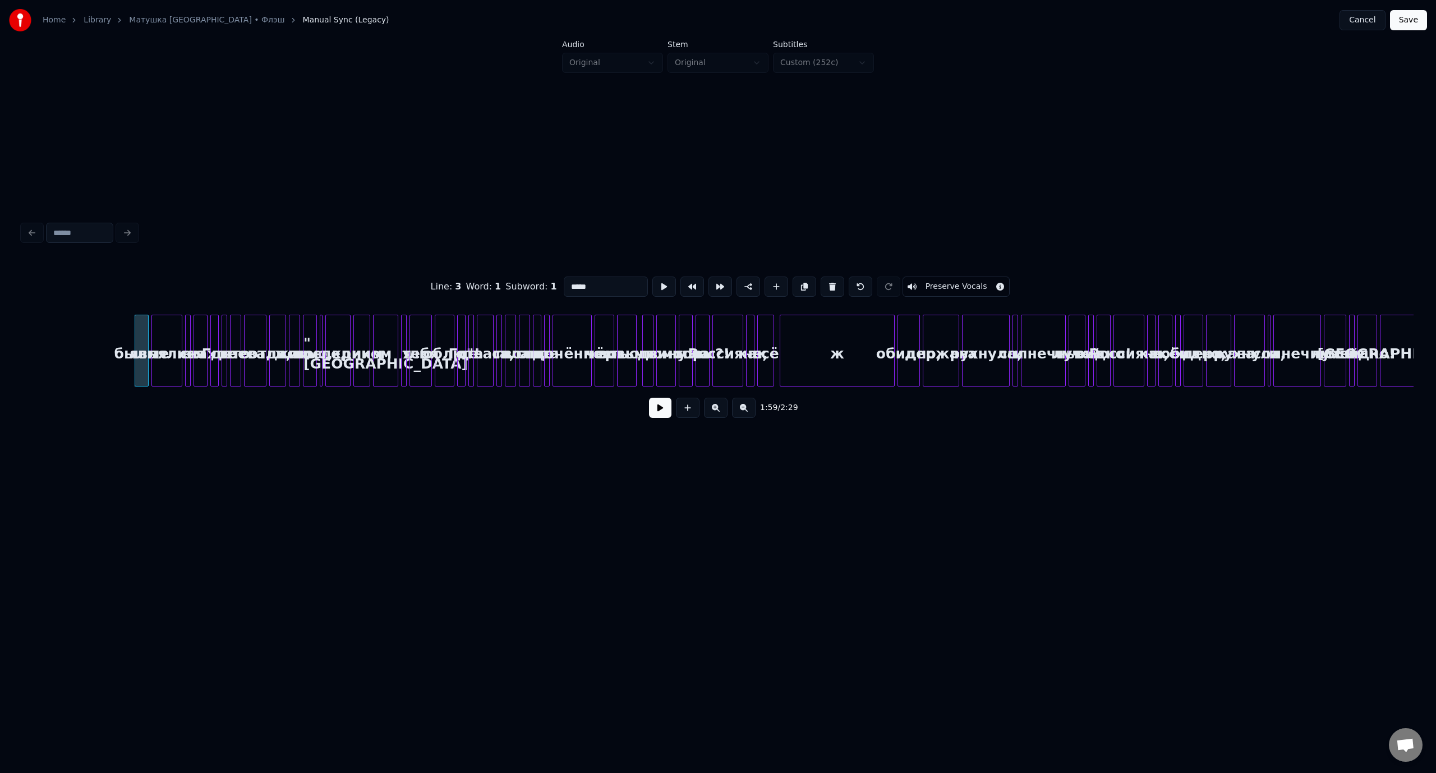
click at [828, 282] on button at bounding box center [832, 286] width 24 height 20
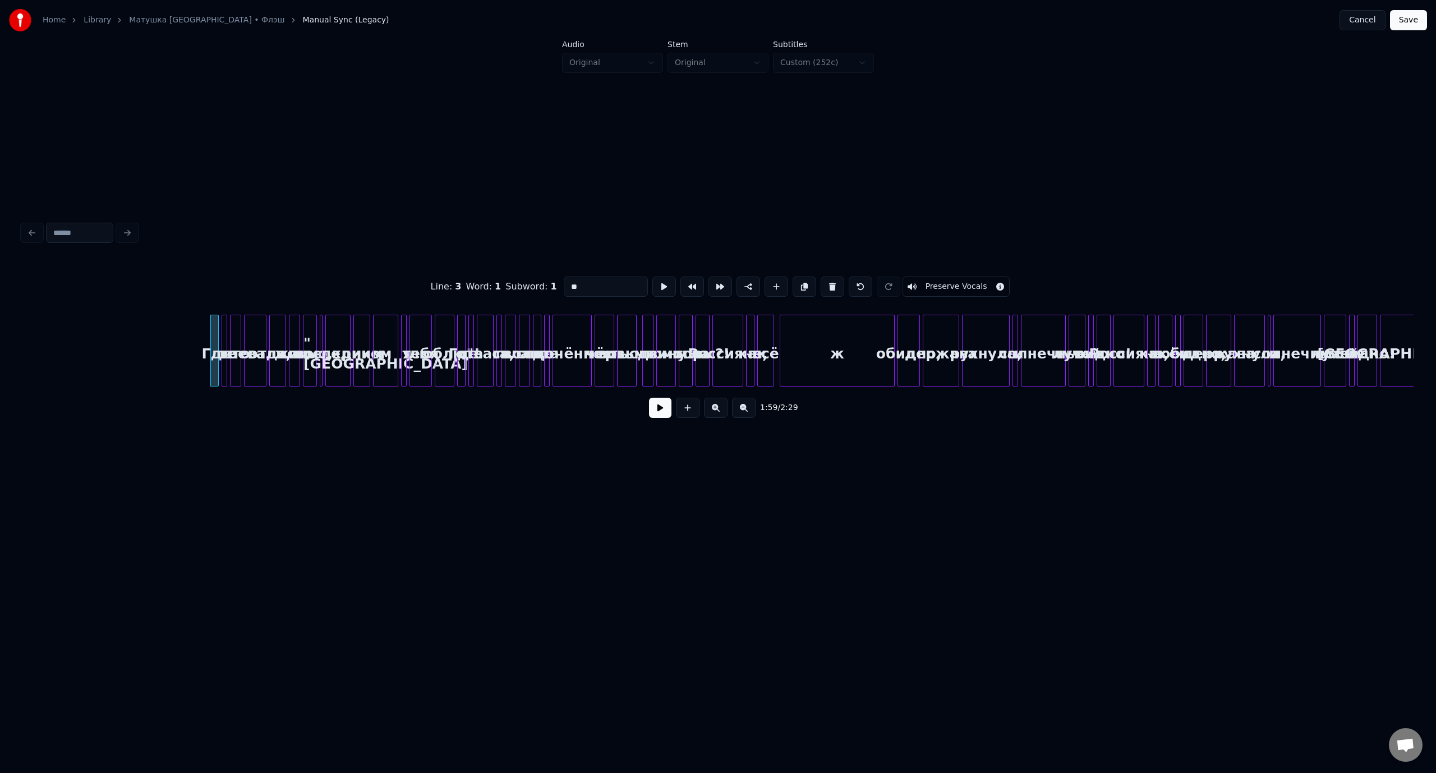
click at [828, 282] on button at bounding box center [832, 286] width 24 height 20
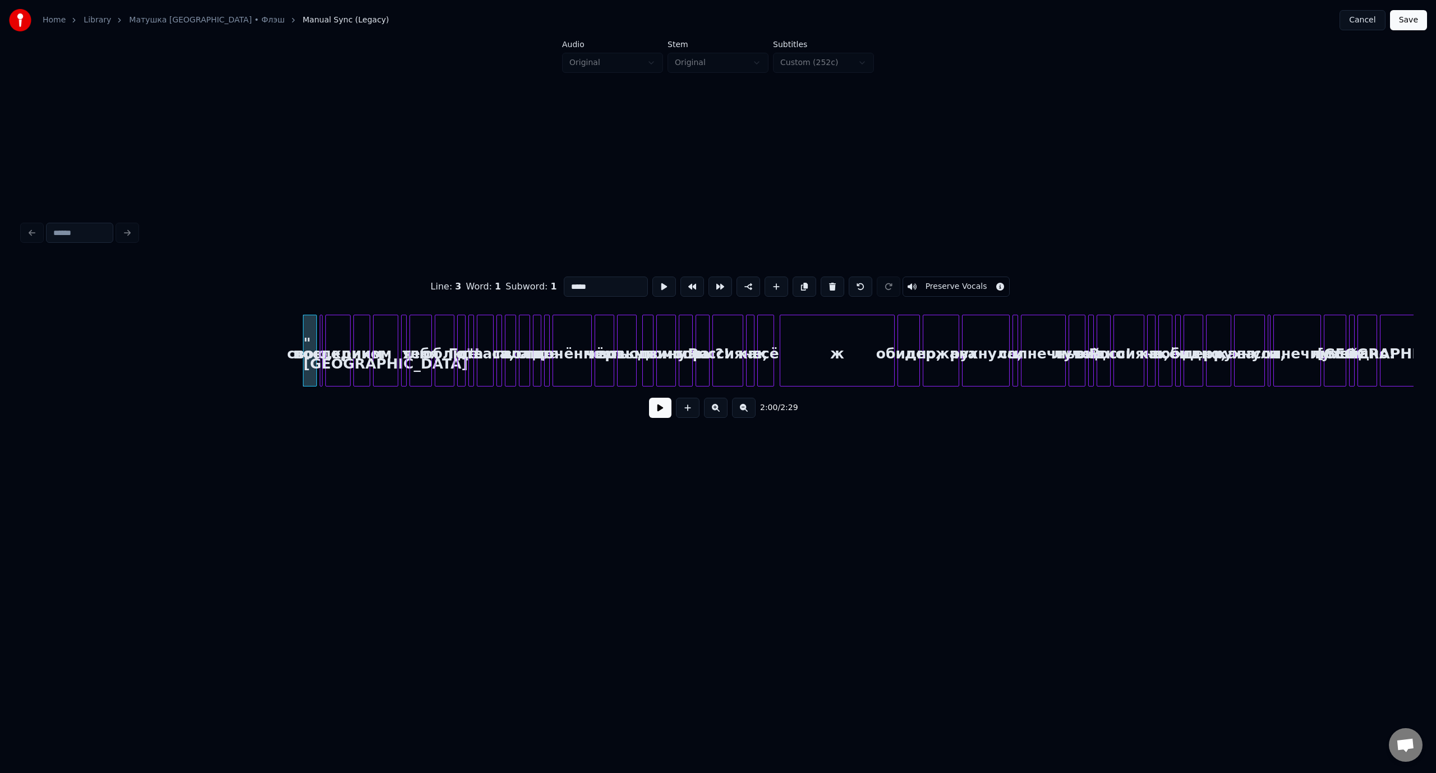
click at [828, 282] on button at bounding box center [832, 286] width 24 height 20
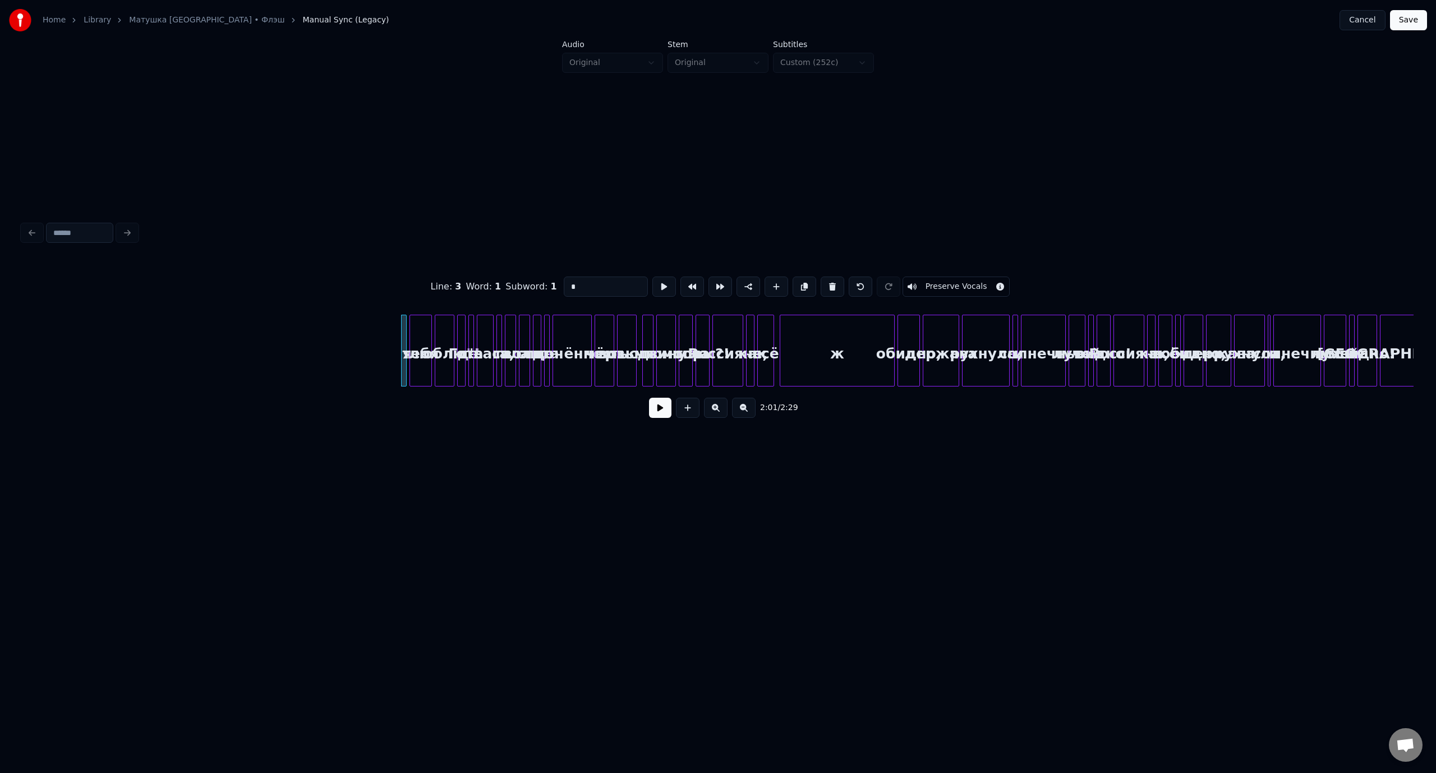
click at [828, 282] on button at bounding box center [832, 286] width 24 height 20
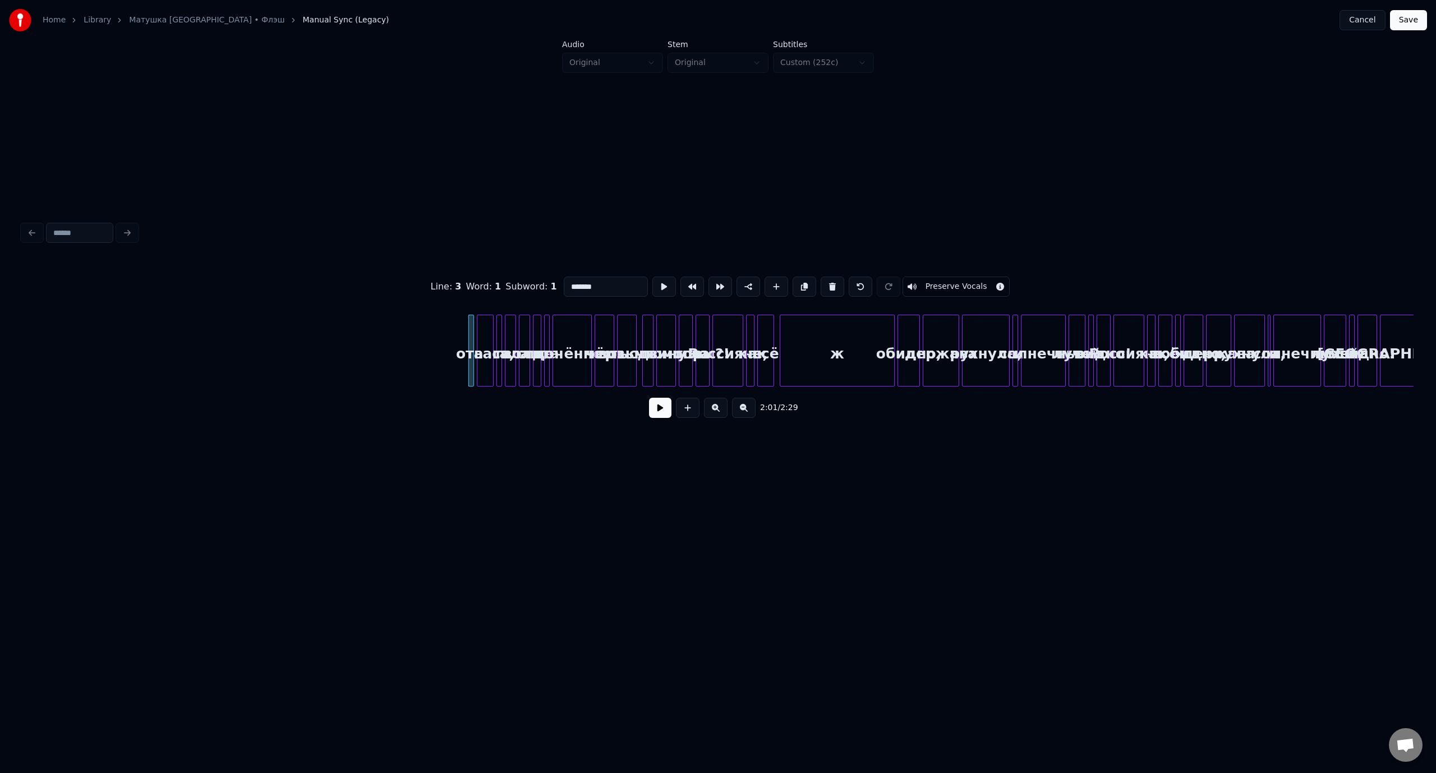
click at [828, 282] on button at bounding box center [832, 286] width 24 height 20
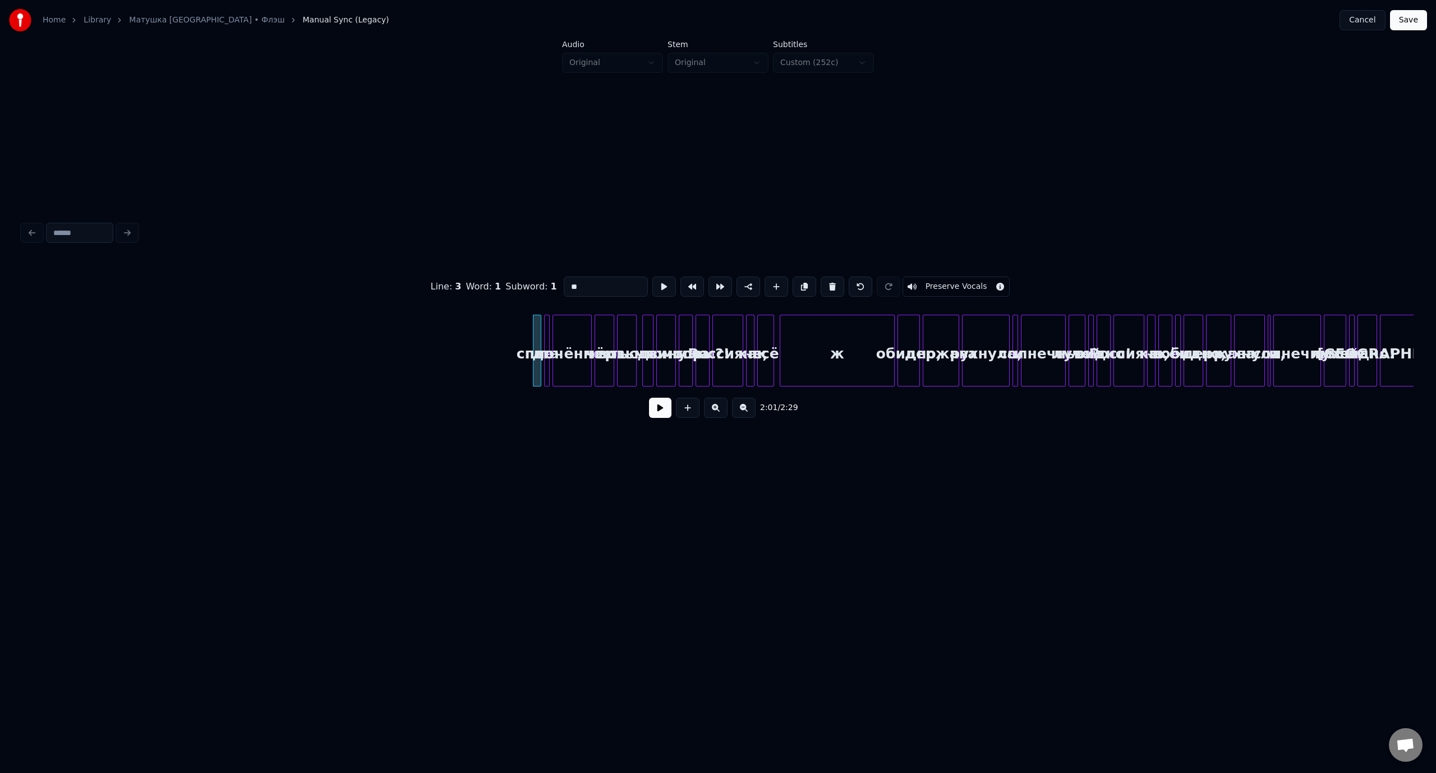
click at [828, 282] on button at bounding box center [832, 286] width 24 height 20
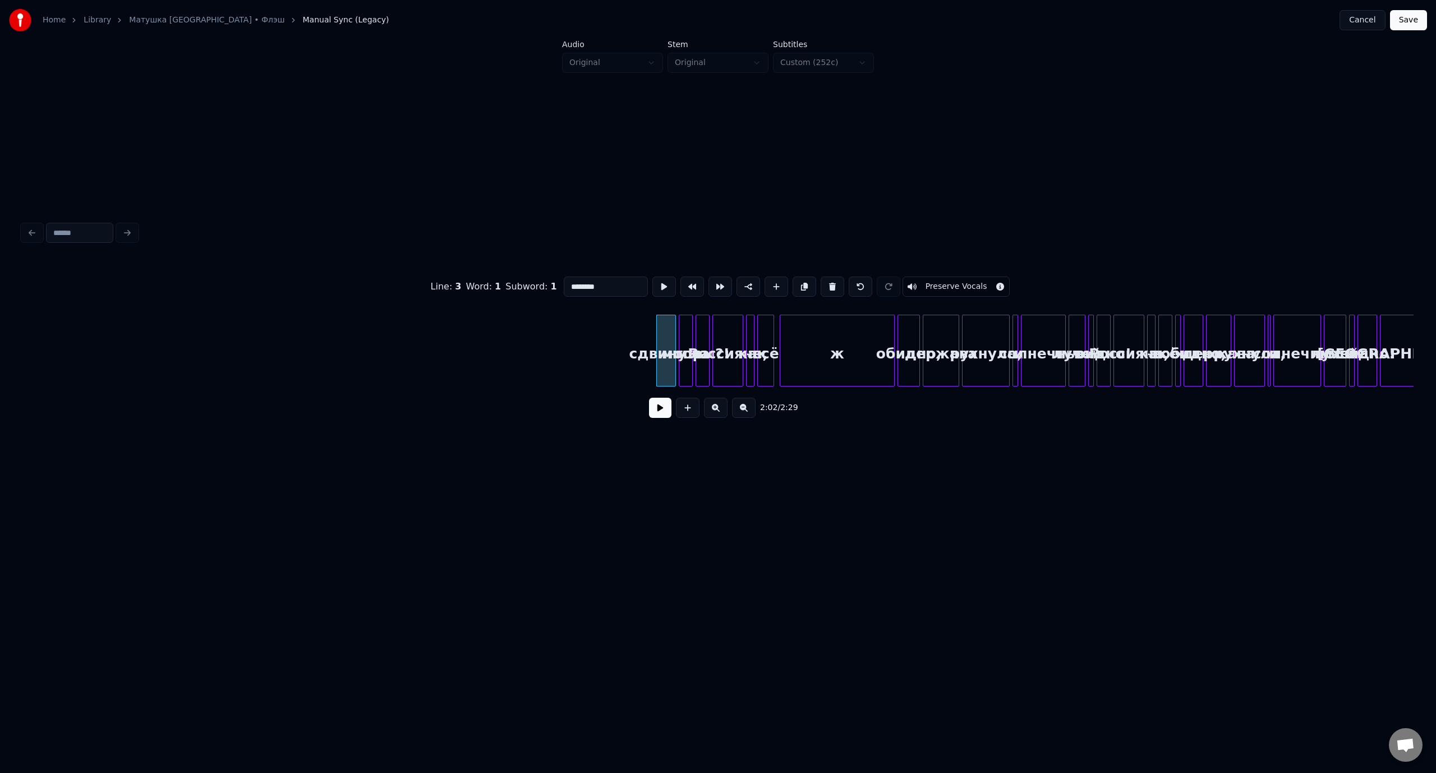
click at [828, 282] on button at bounding box center [832, 286] width 24 height 20
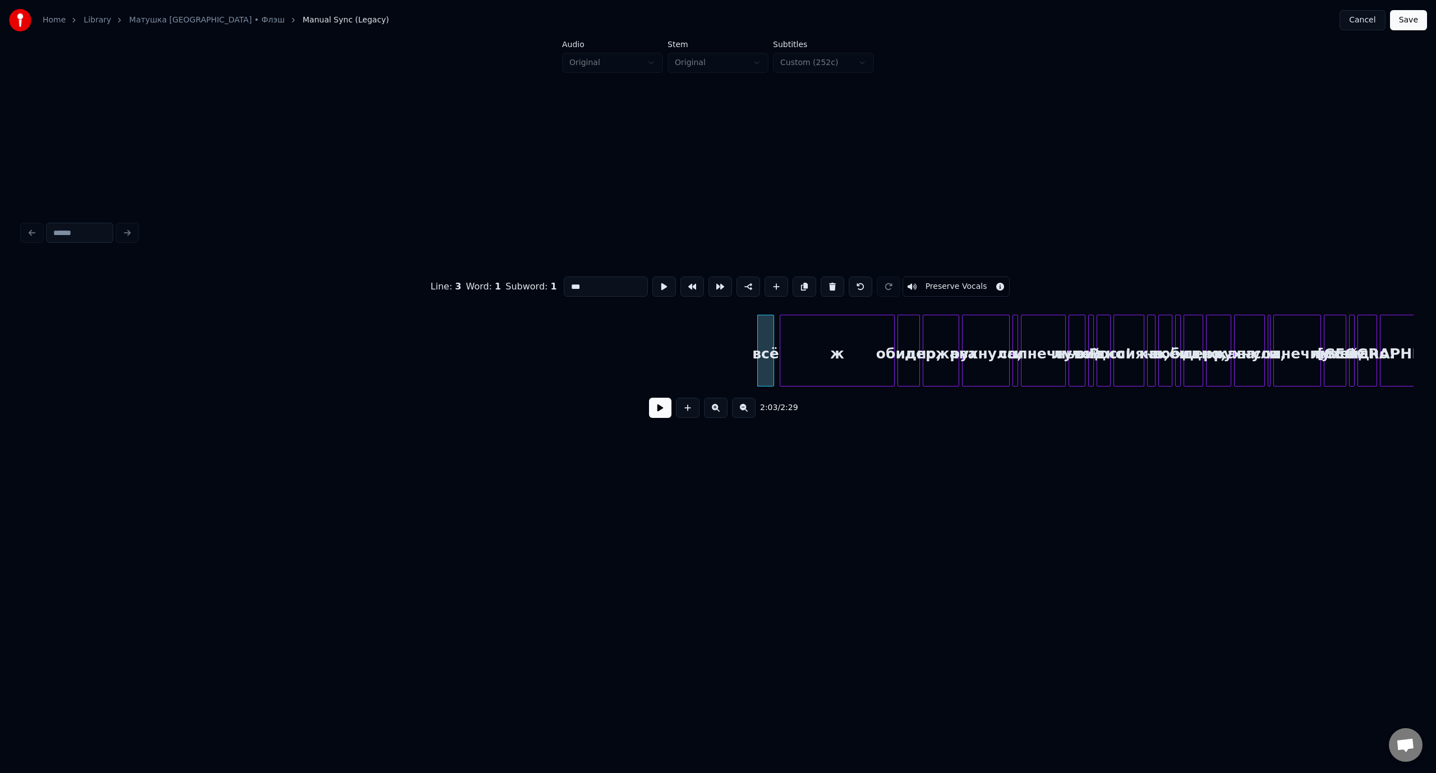
click at [828, 282] on button at bounding box center [832, 286] width 24 height 20
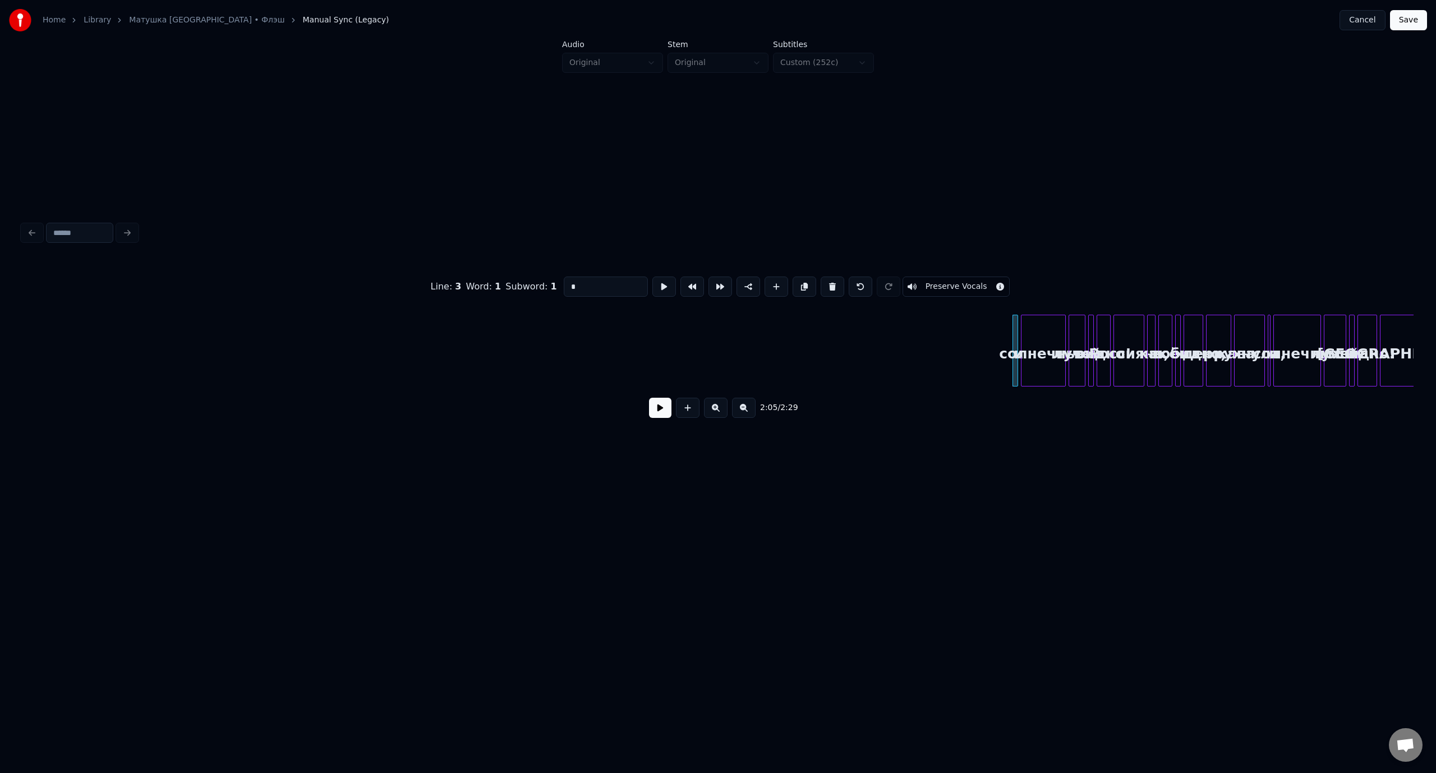
click at [828, 282] on button at bounding box center [832, 286] width 24 height 20
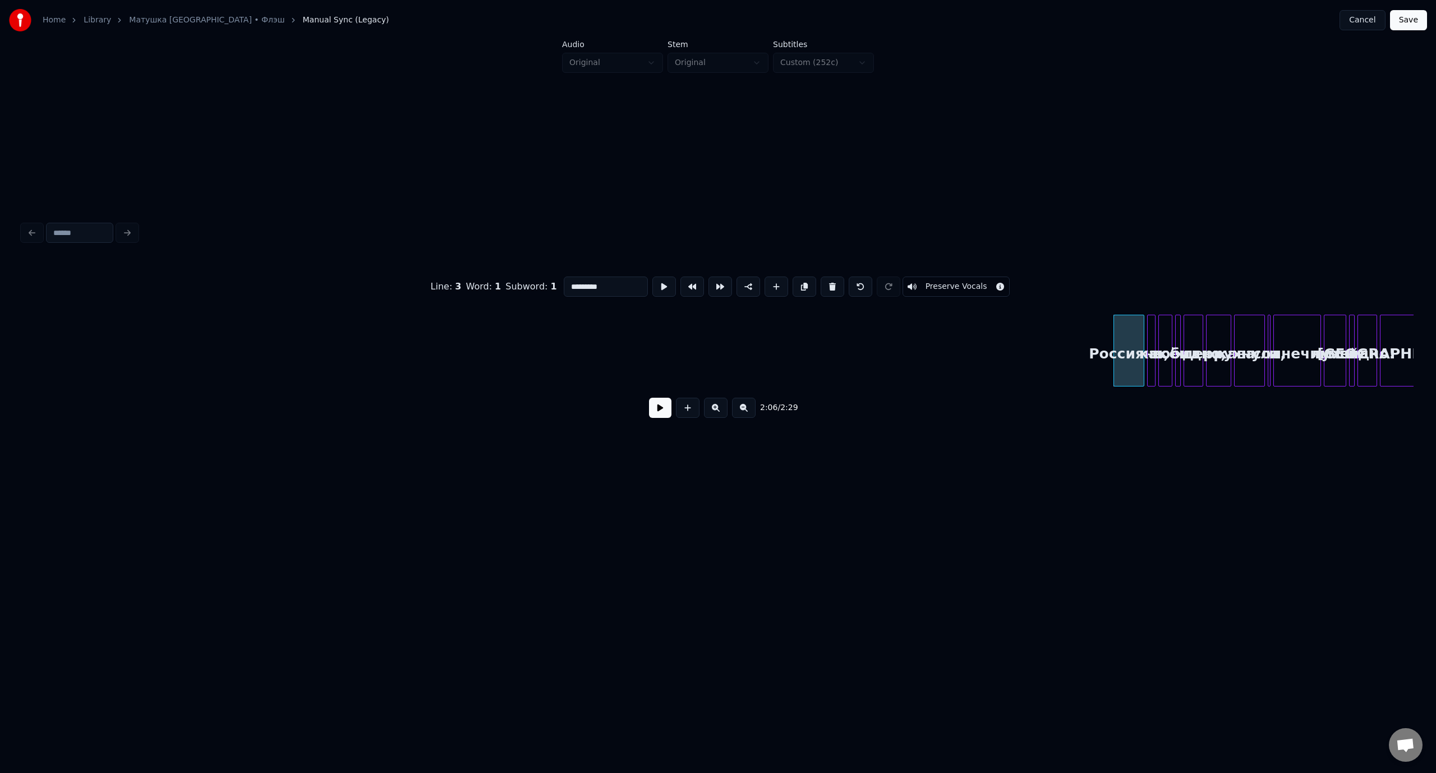
click at [828, 282] on button at bounding box center [832, 286] width 24 height 20
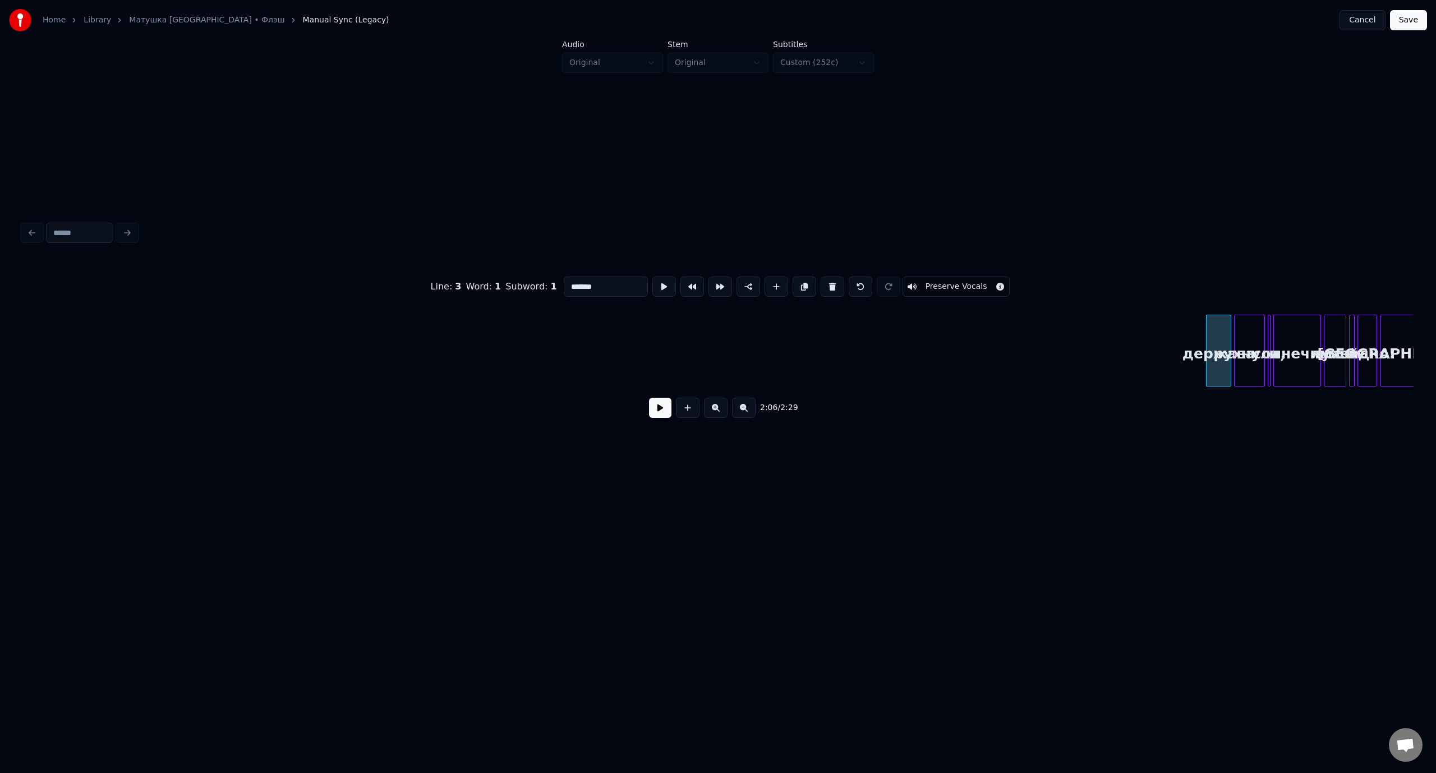
click at [828, 282] on button at bounding box center [832, 286] width 24 height 20
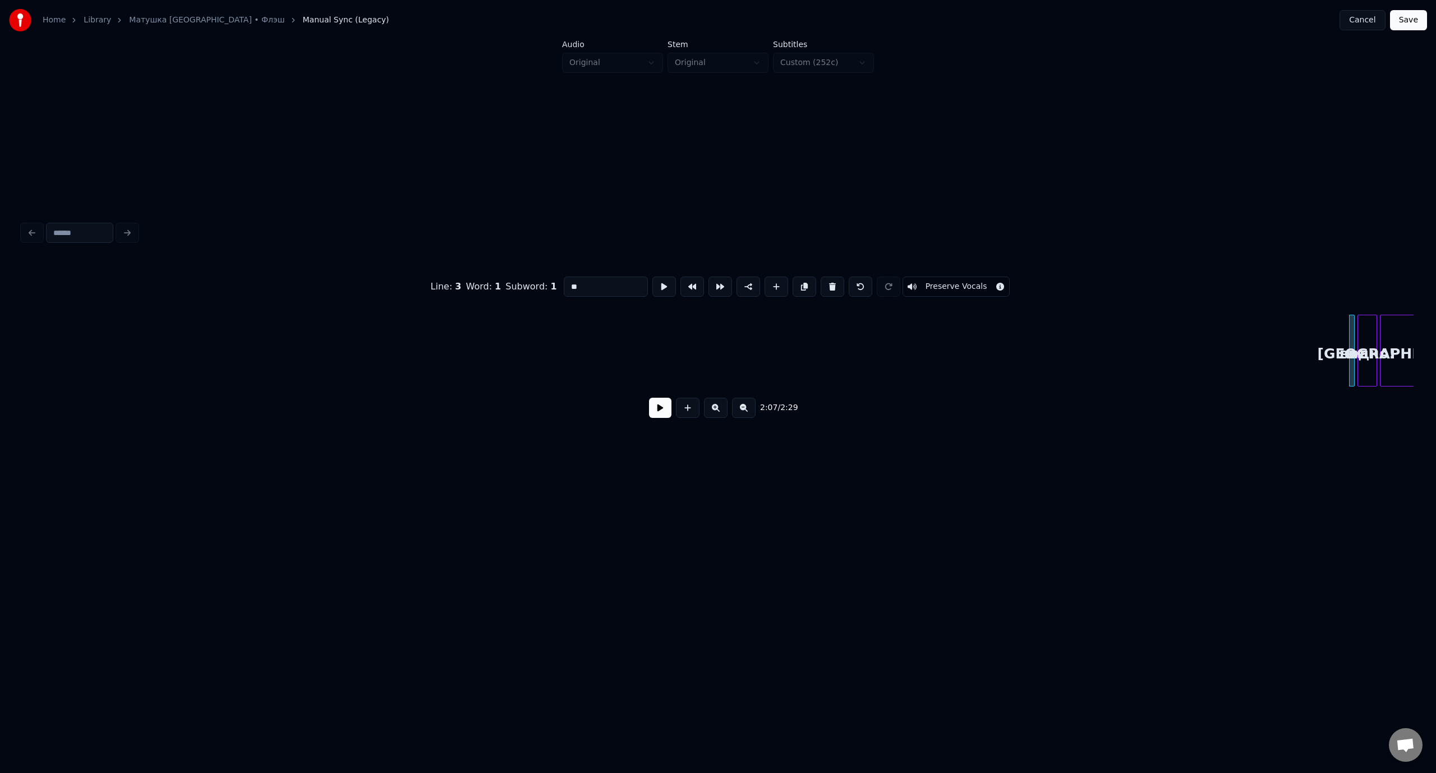
click at [828, 282] on button at bounding box center [832, 286] width 24 height 20
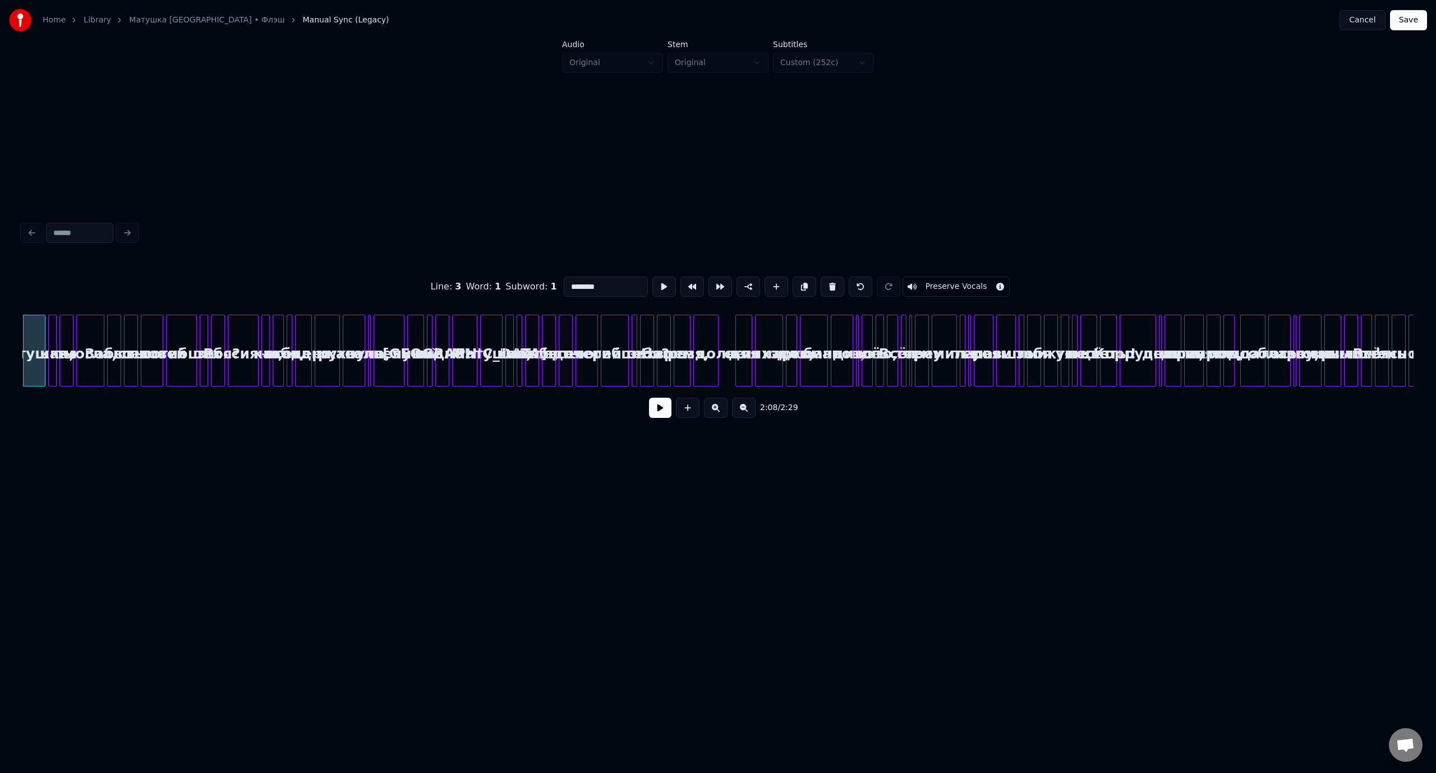
click at [828, 282] on button at bounding box center [832, 286] width 24 height 20
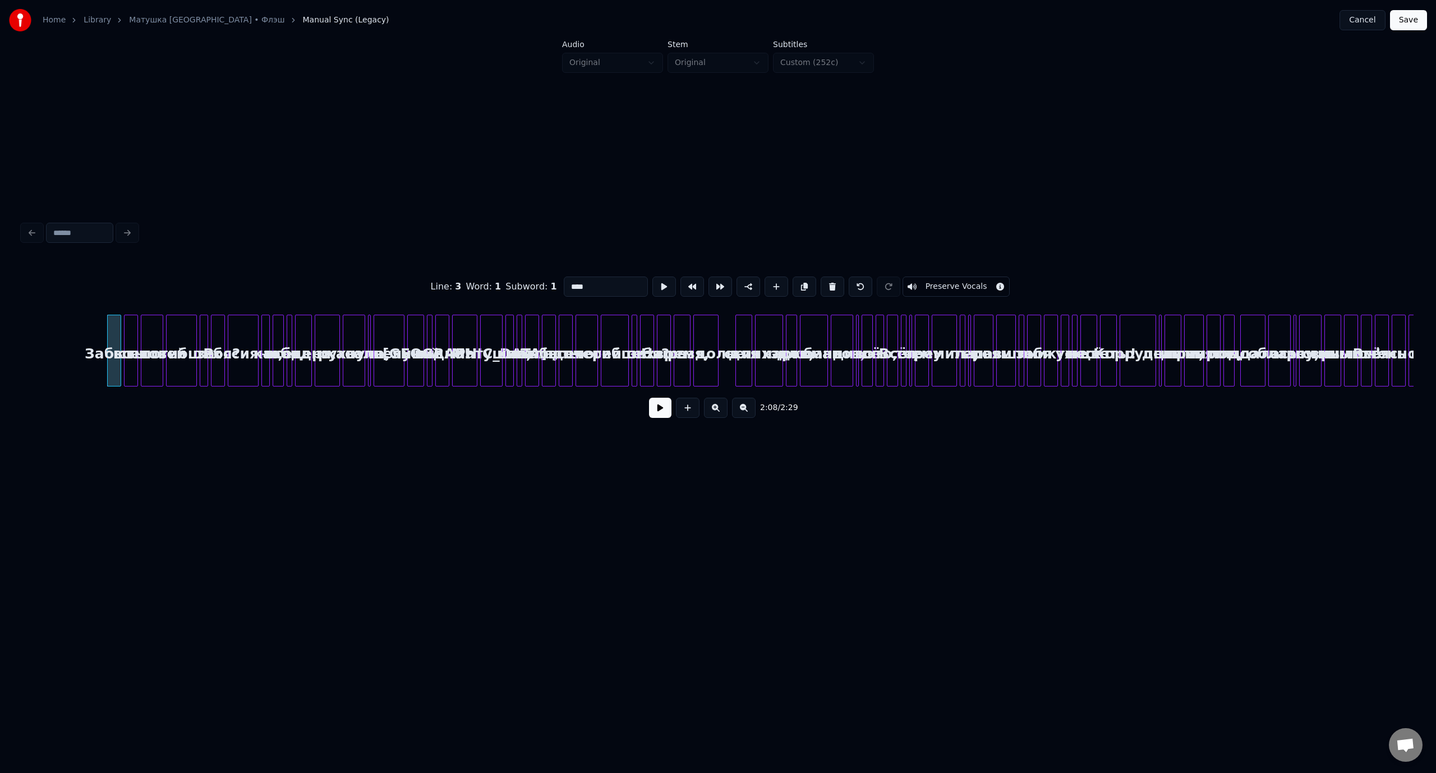
click at [828, 282] on button at bounding box center [832, 286] width 24 height 20
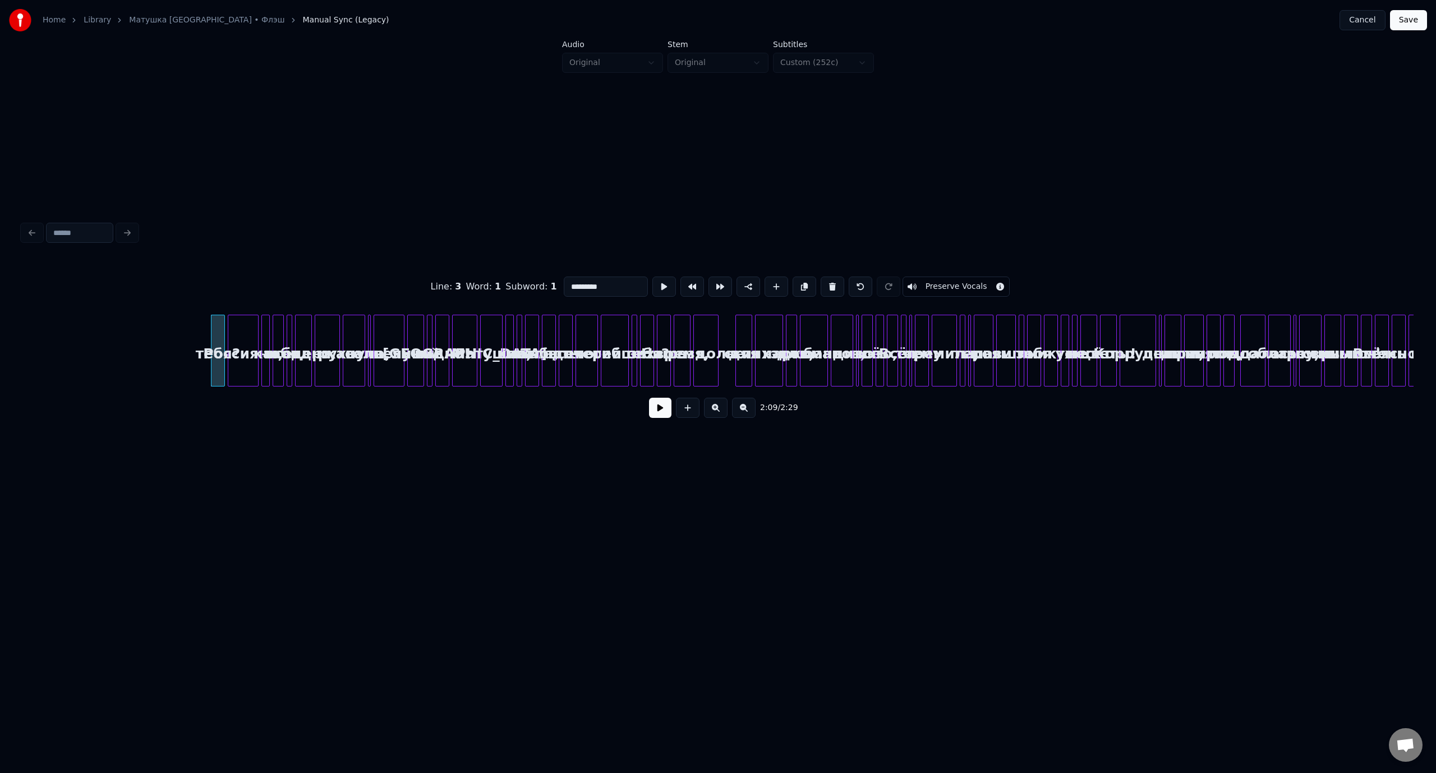
click at [828, 282] on button at bounding box center [832, 286] width 24 height 20
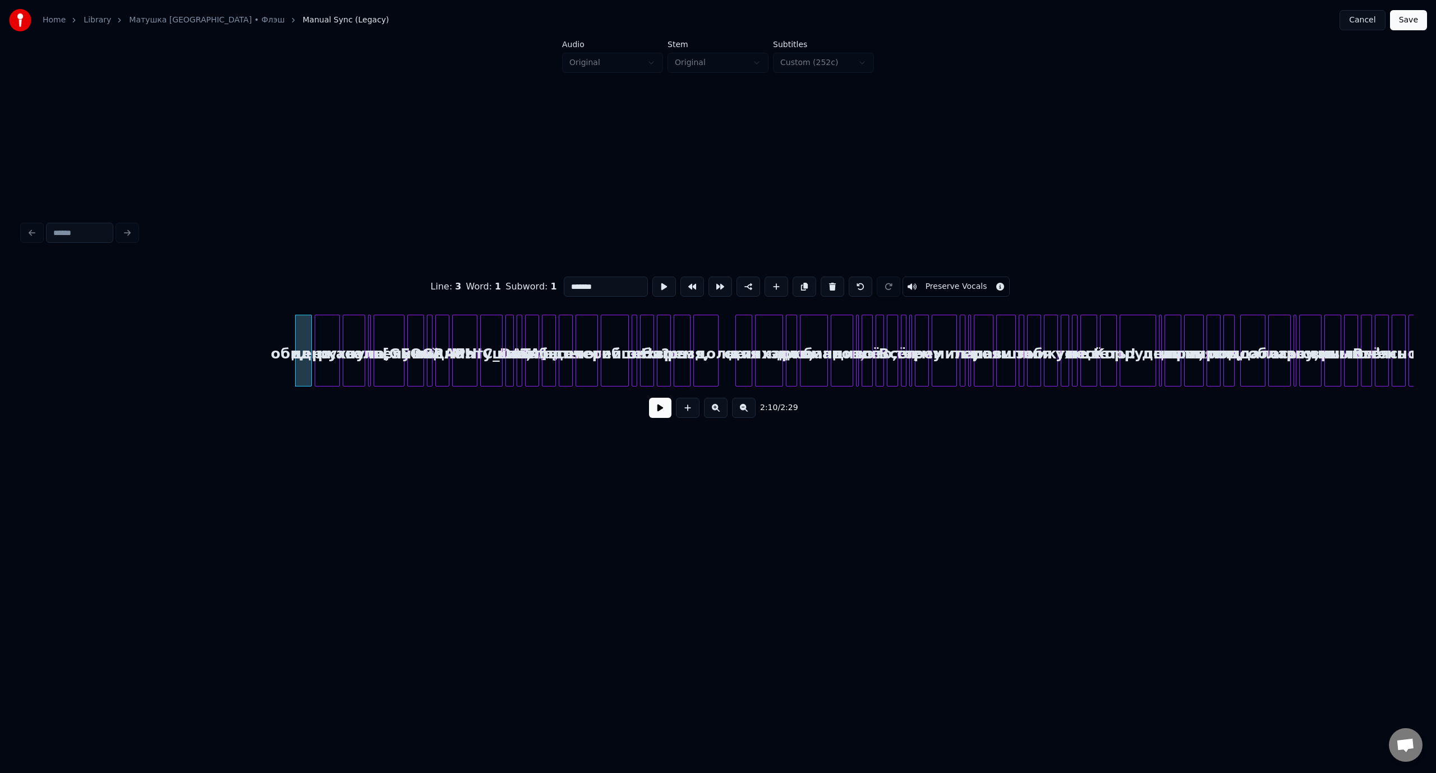
click at [828, 282] on button at bounding box center [832, 286] width 24 height 20
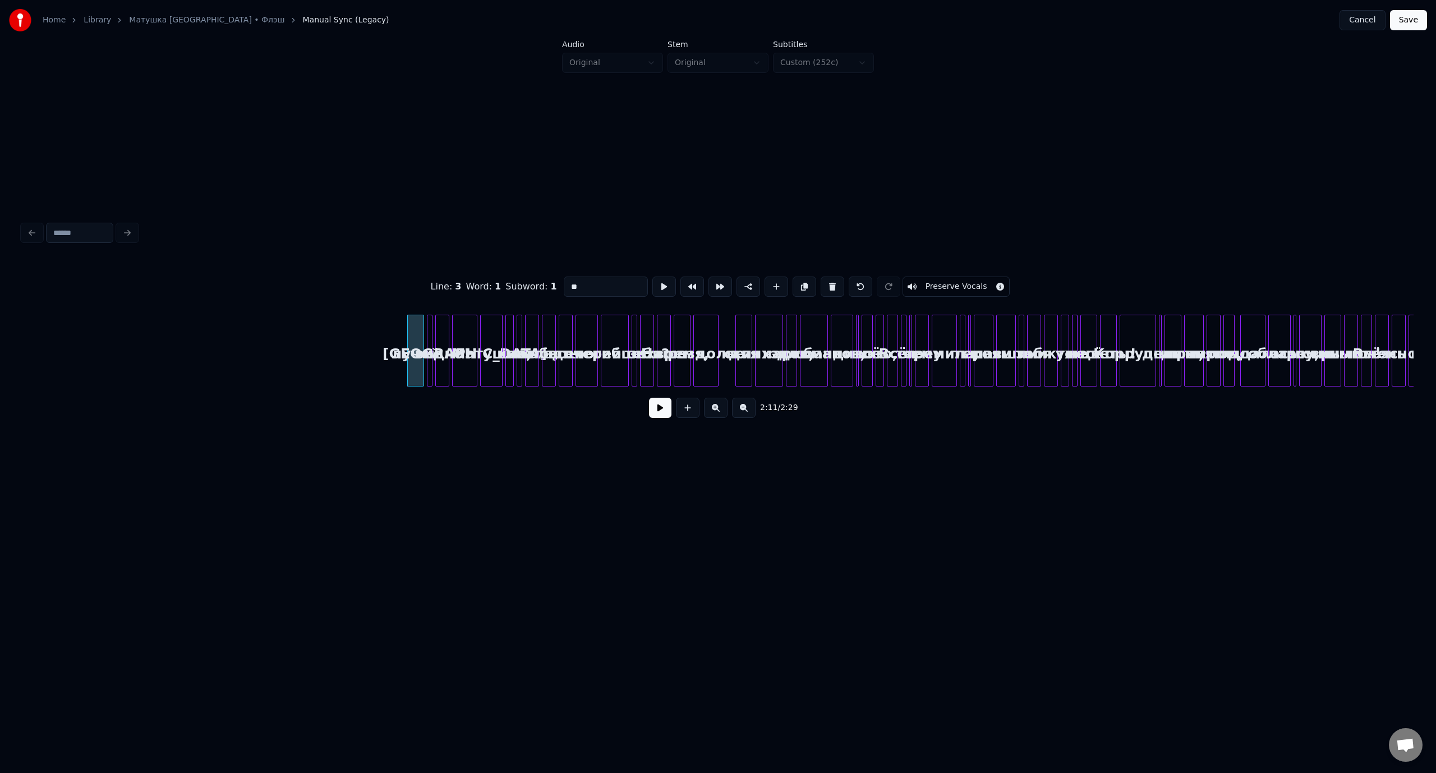
click at [828, 282] on button at bounding box center [832, 286] width 24 height 20
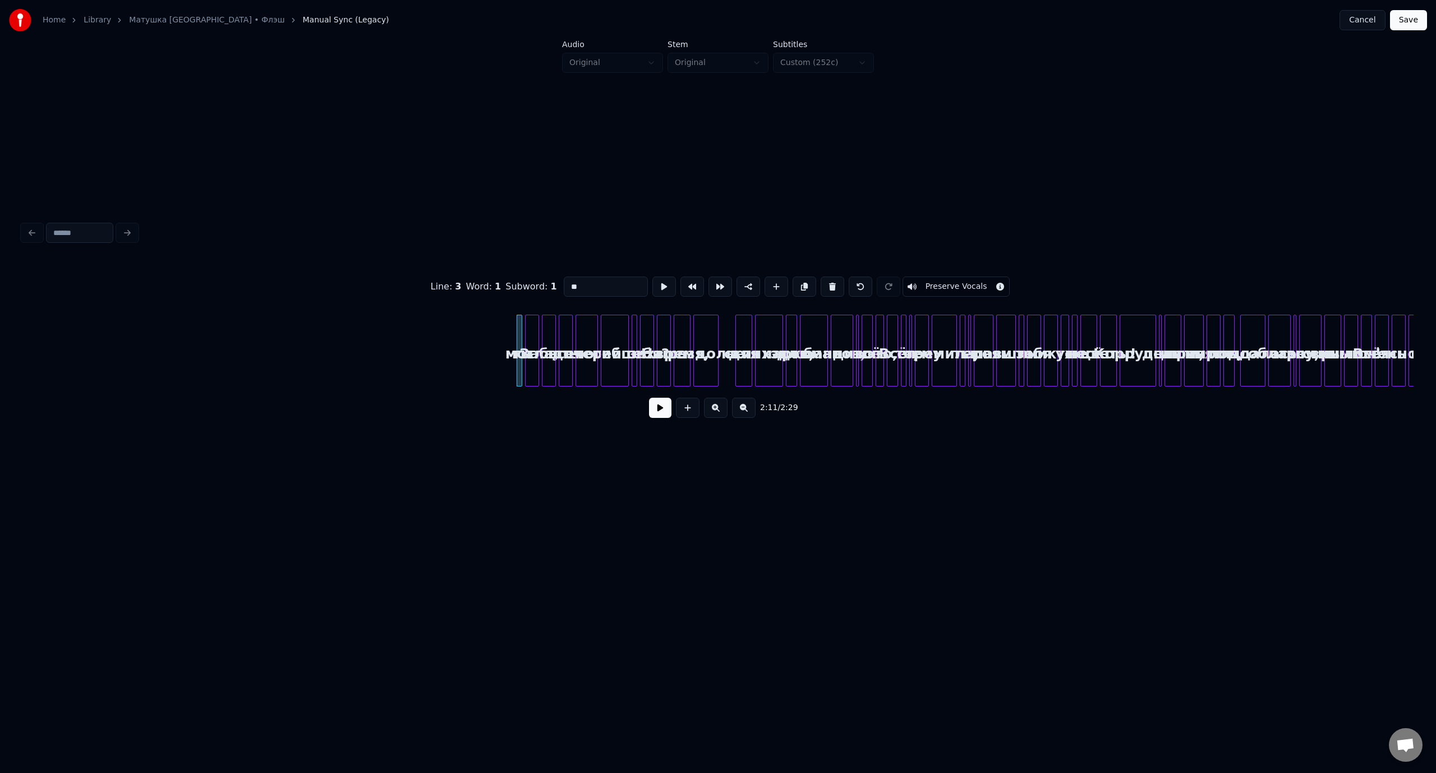
click at [828, 282] on button at bounding box center [832, 286] width 24 height 20
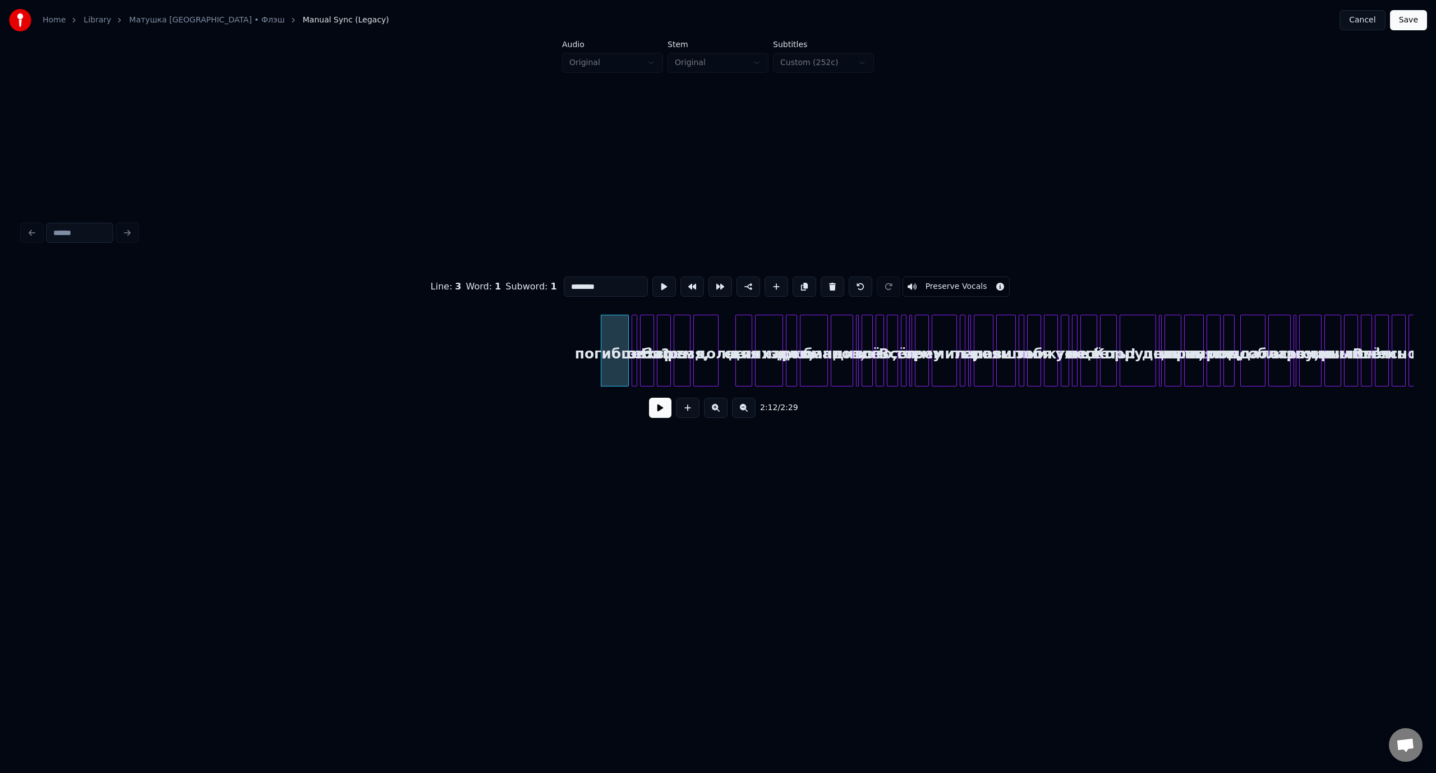
click at [828, 282] on button at bounding box center [832, 286] width 24 height 20
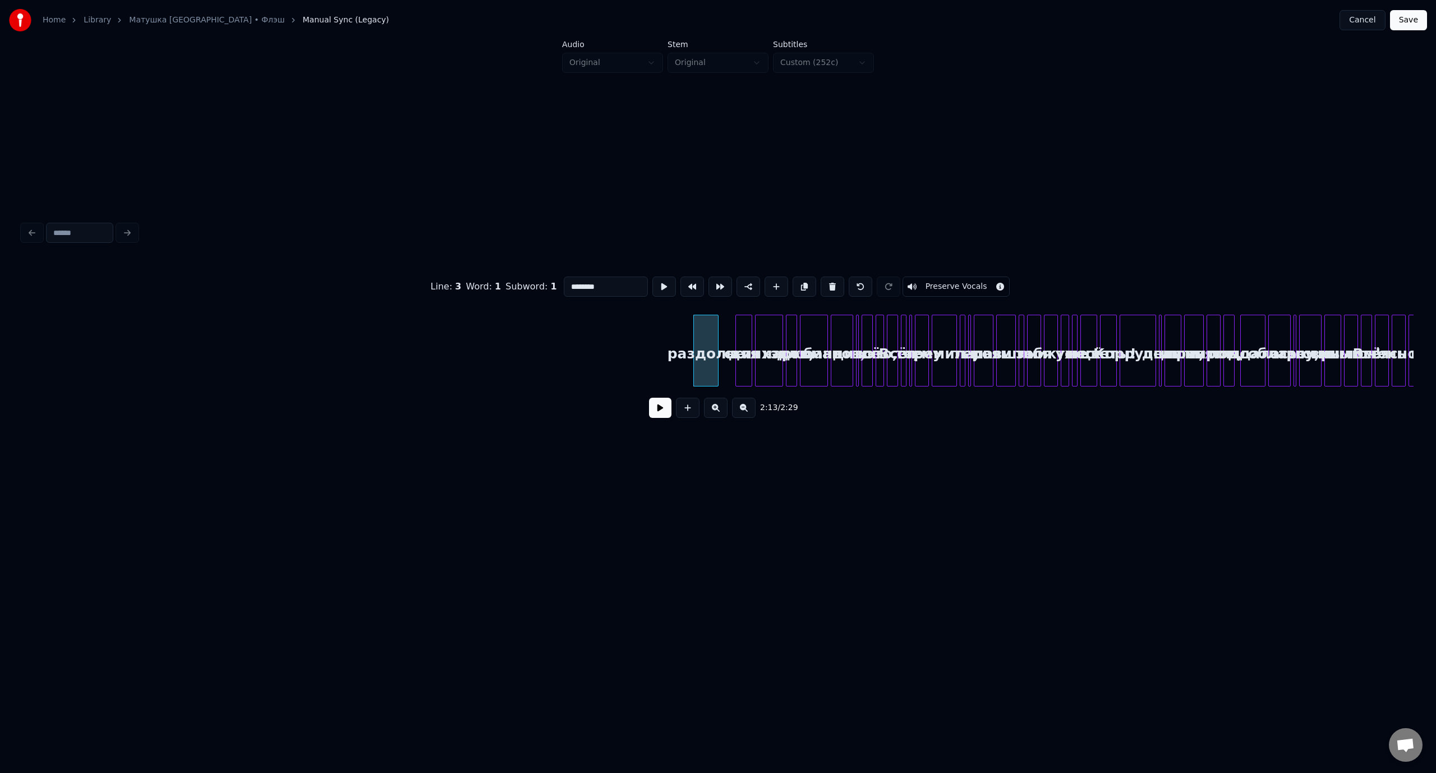
click at [828, 282] on button at bounding box center [832, 286] width 24 height 20
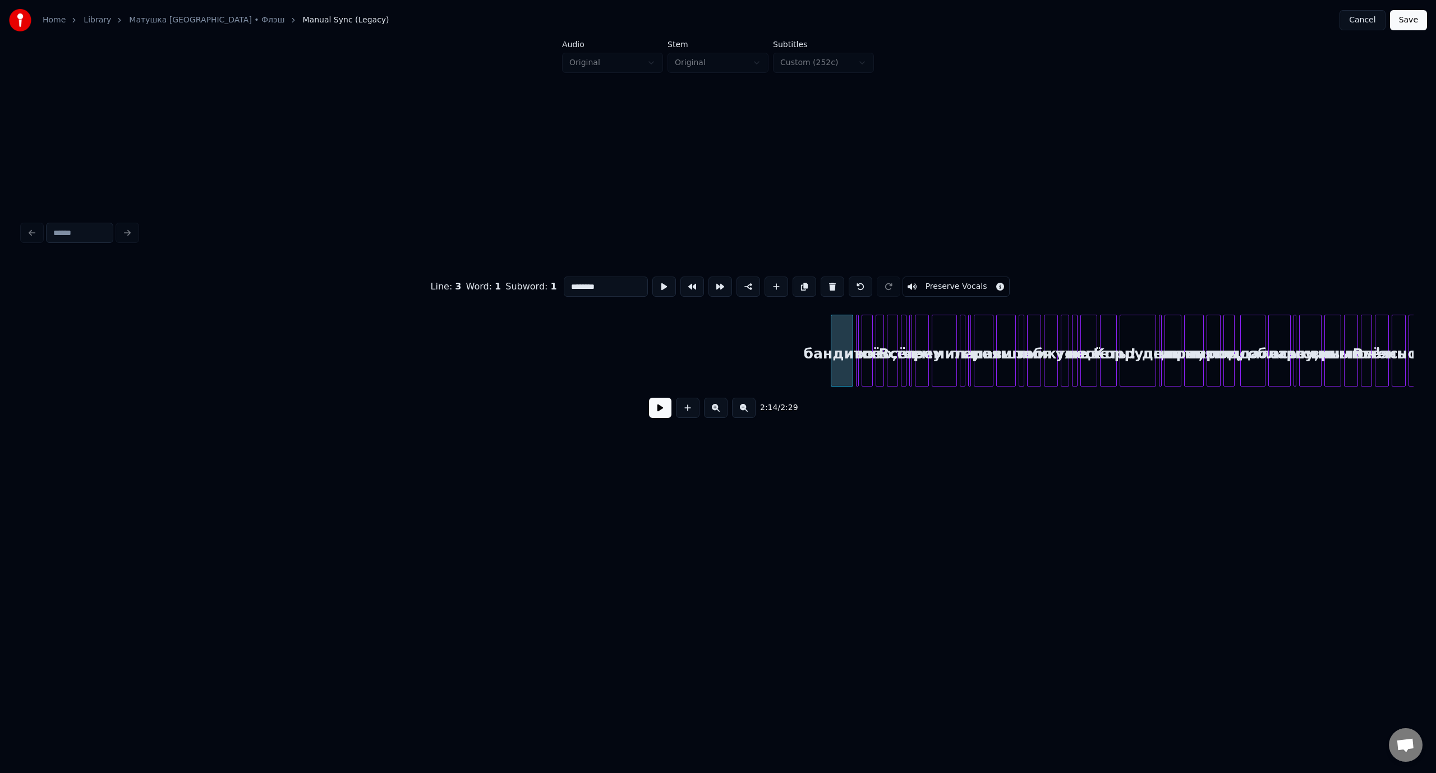
click at [828, 282] on button at bounding box center [832, 286] width 24 height 20
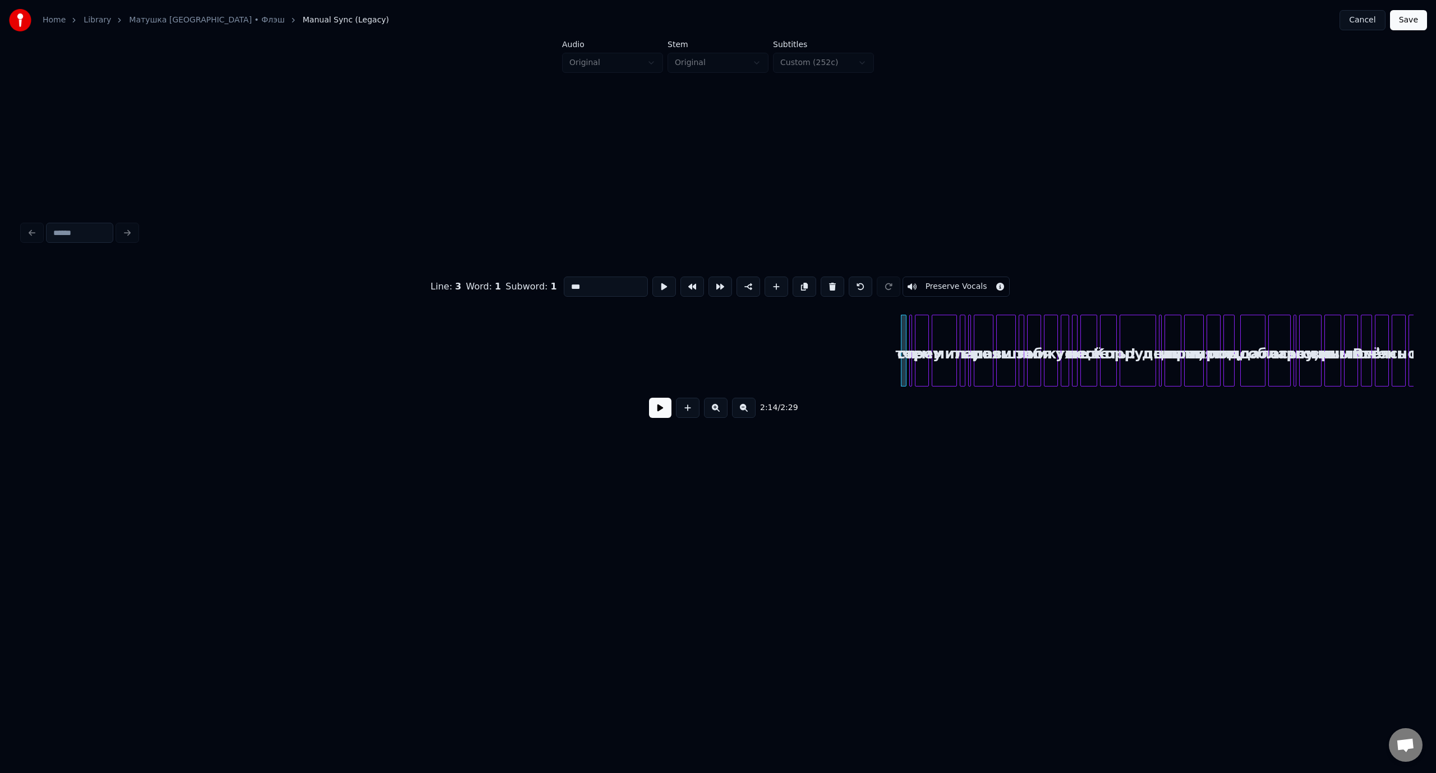
click at [828, 282] on button at bounding box center [832, 286] width 24 height 20
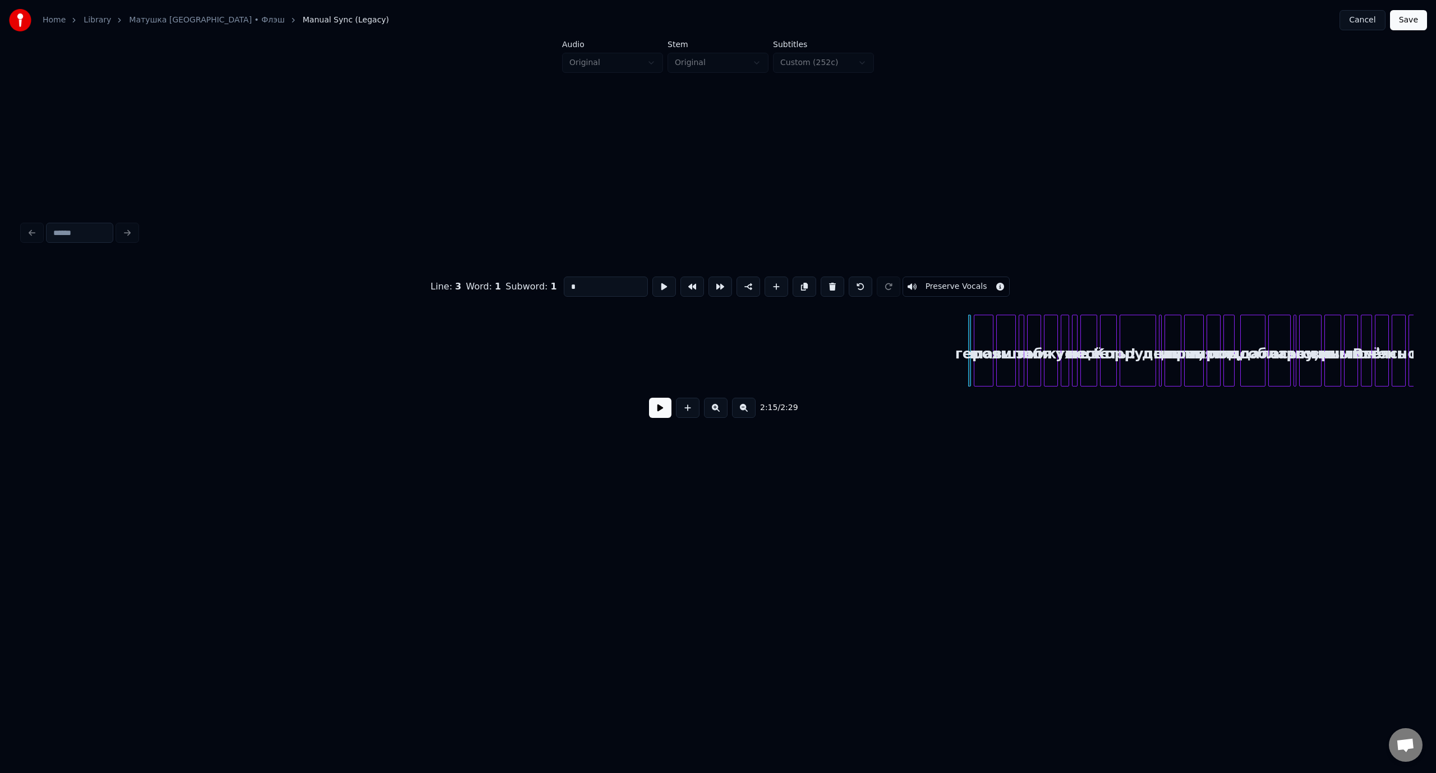
click at [828, 282] on button at bounding box center [832, 286] width 24 height 20
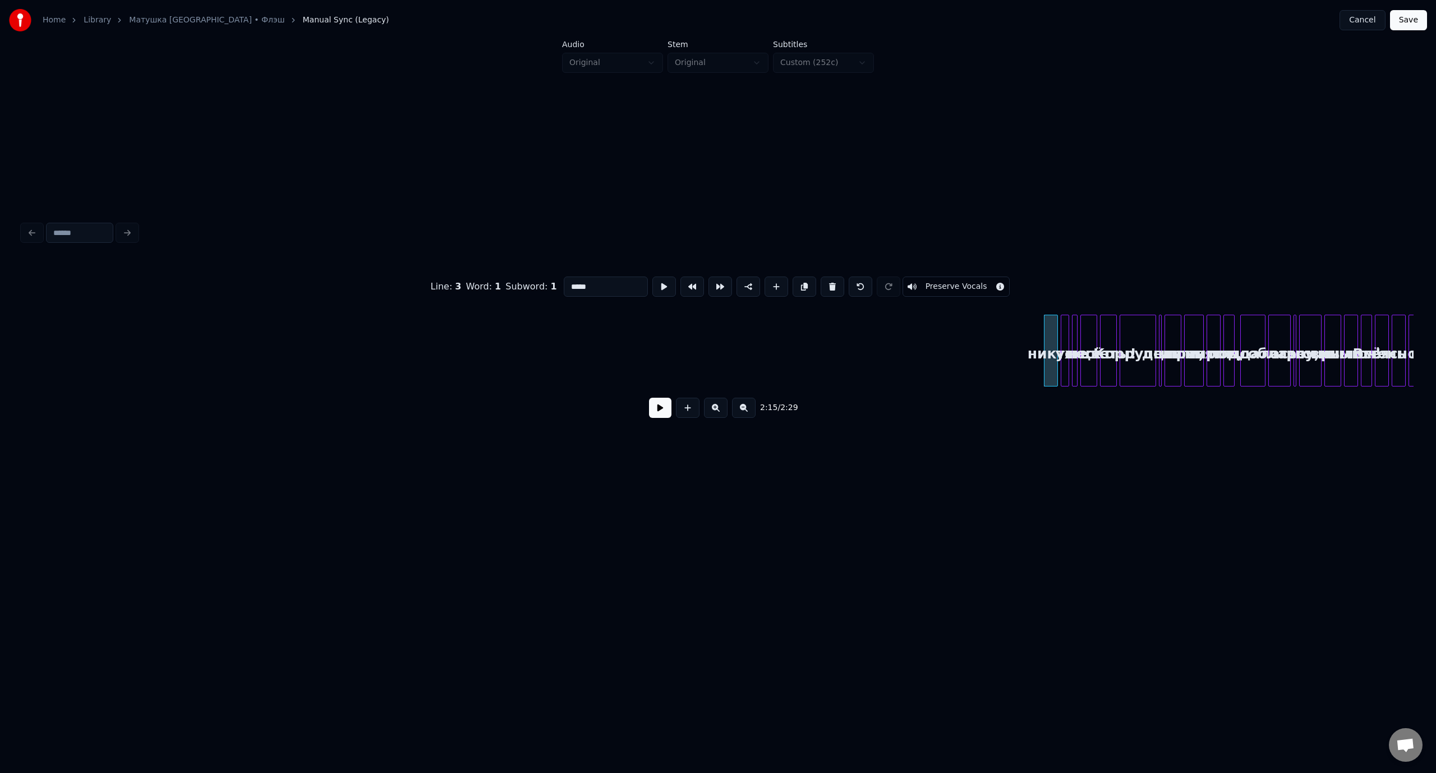
click at [828, 282] on button at bounding box center [832, 286] width 24 height 20
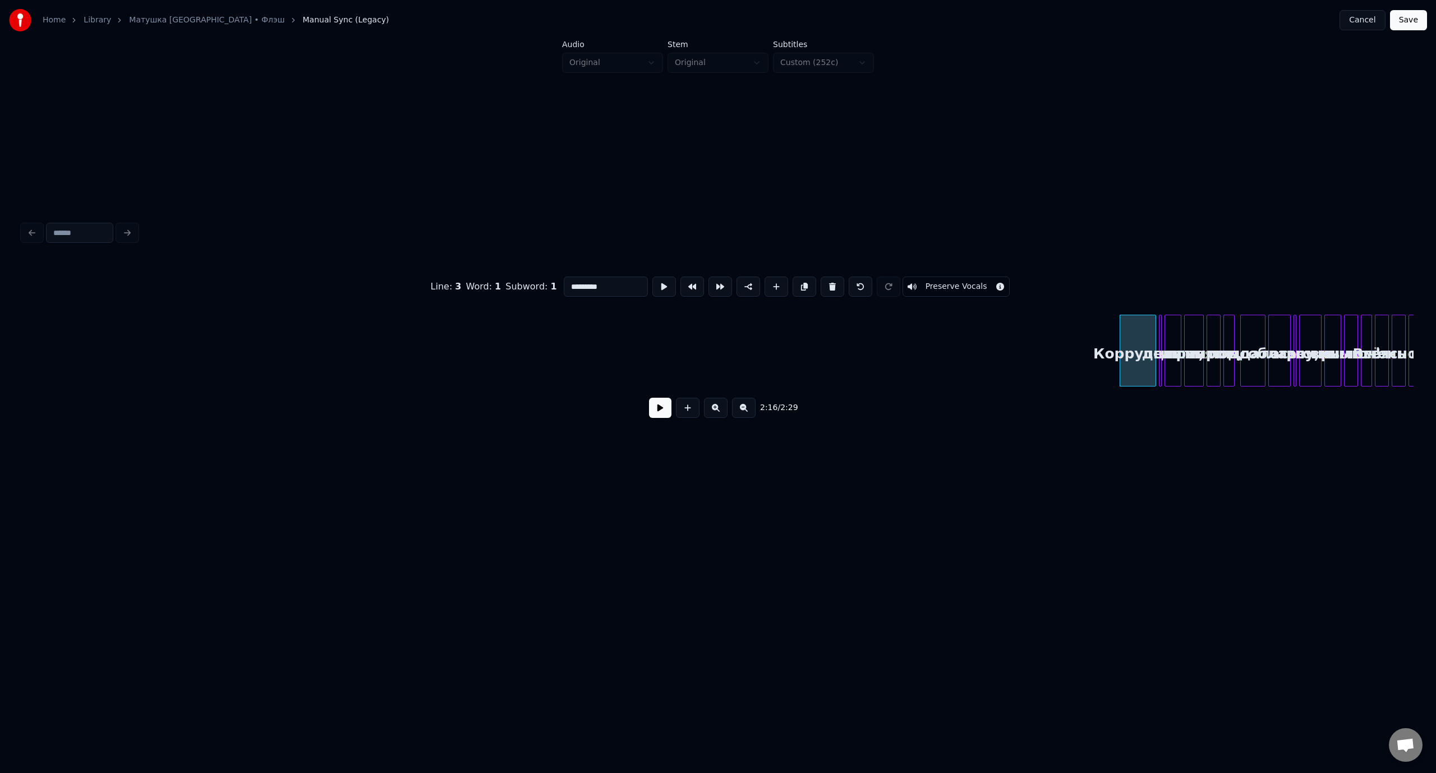
click at [828, 282] on button at bounding box center [832, 286] width 24 height 20
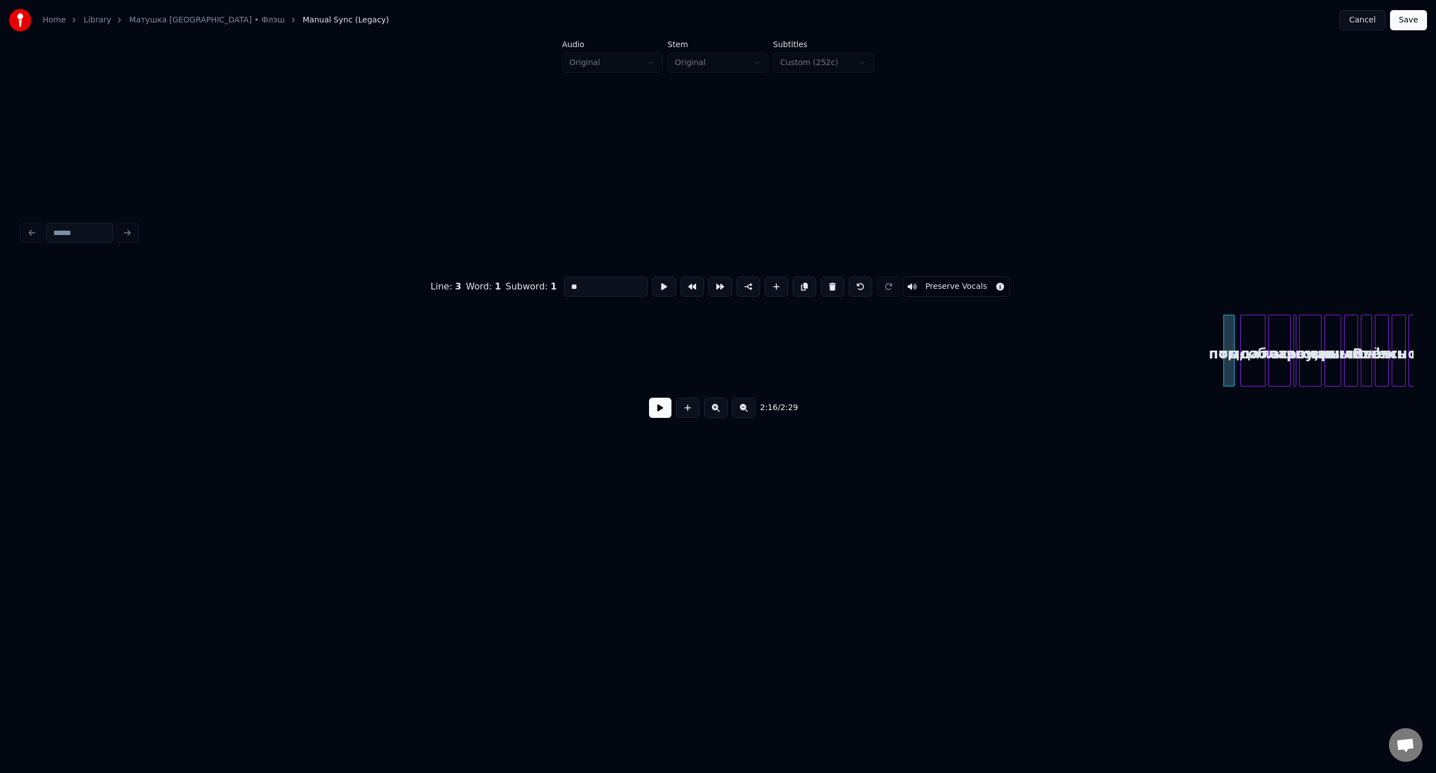
click at [828, 282] on button at bounding box center [832, 286] width 24 height 20
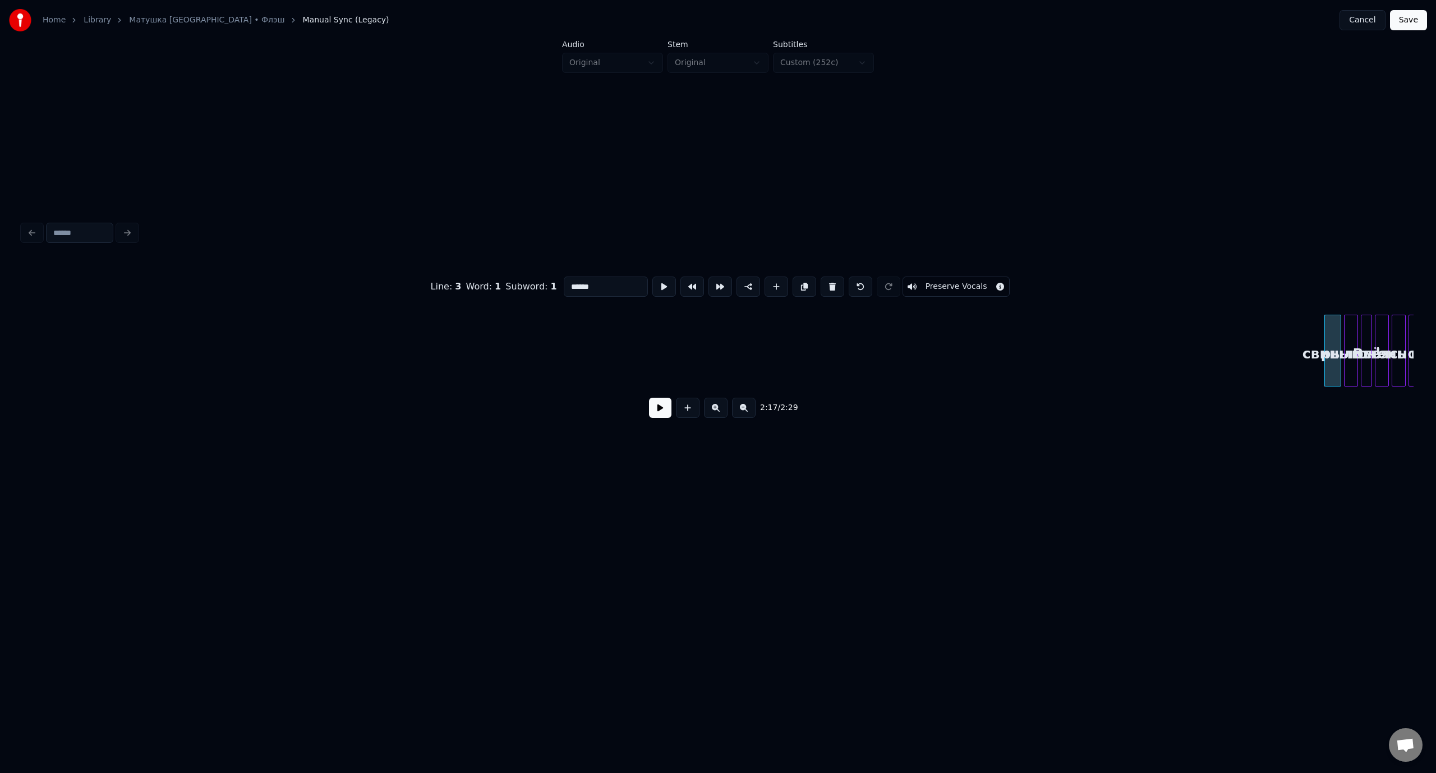
click at [828, 282] on button at bounding box center [832, 286] width 24 height 20
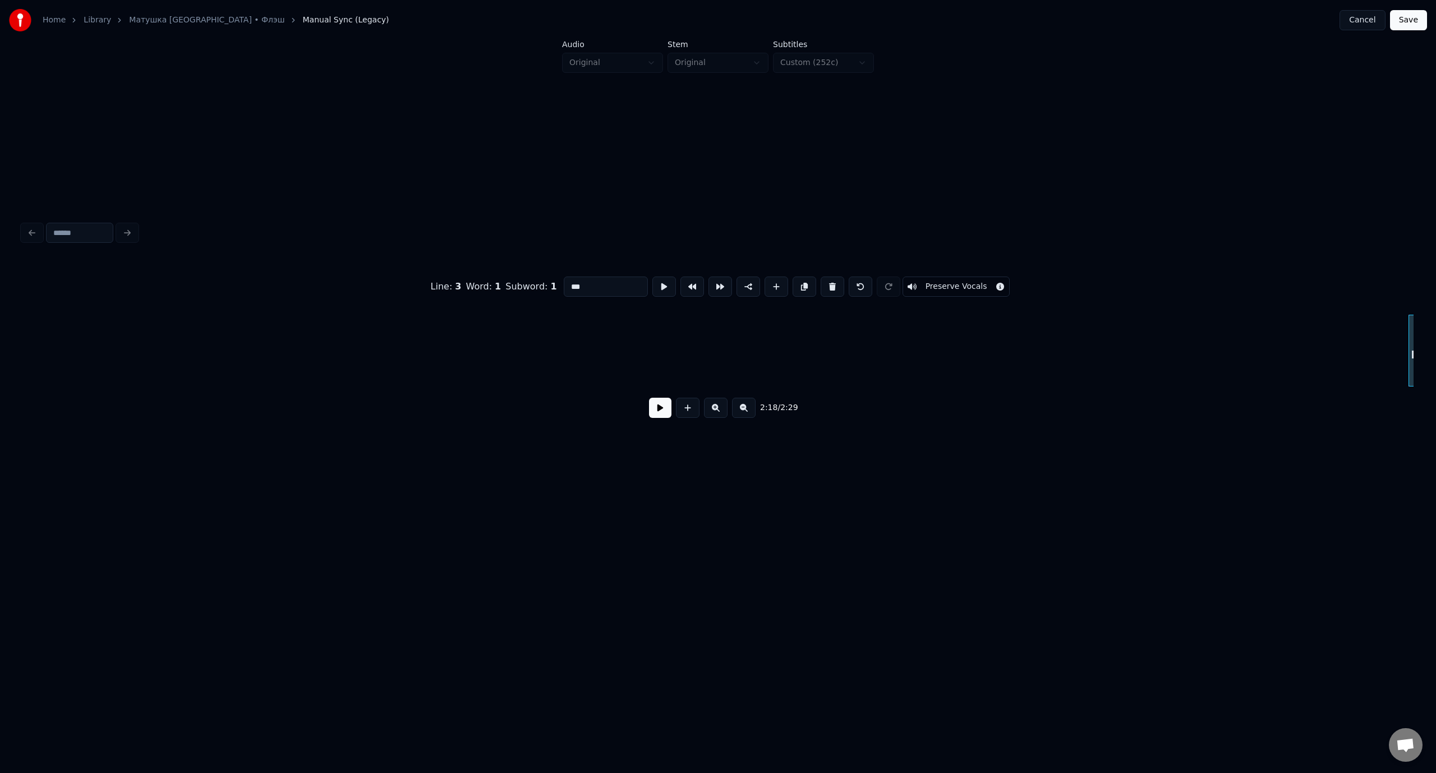
click at [828, 282] on button at bounding box center [832, 286] width 24 height 20
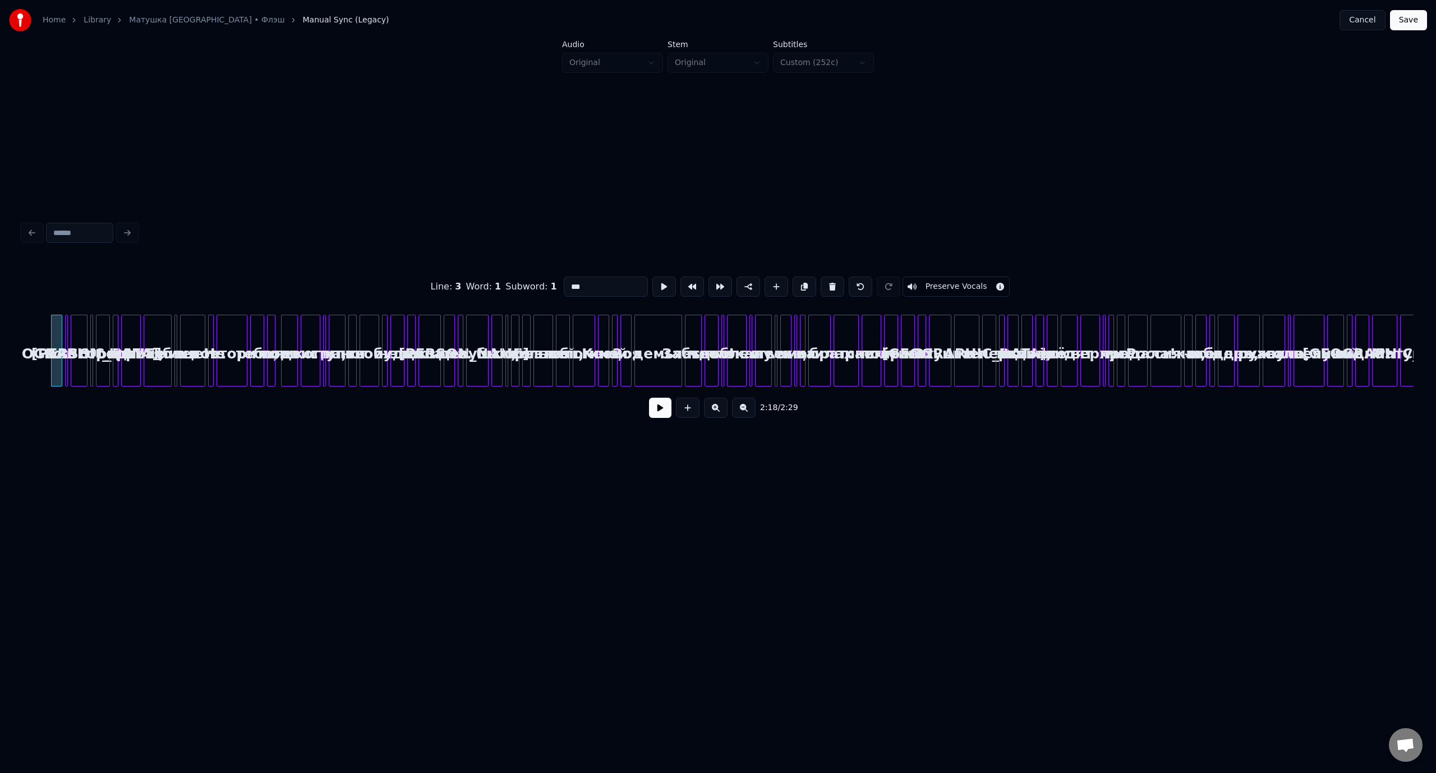
click at [828, 282] on button at bounding box center [832, 286] width 24 height 20
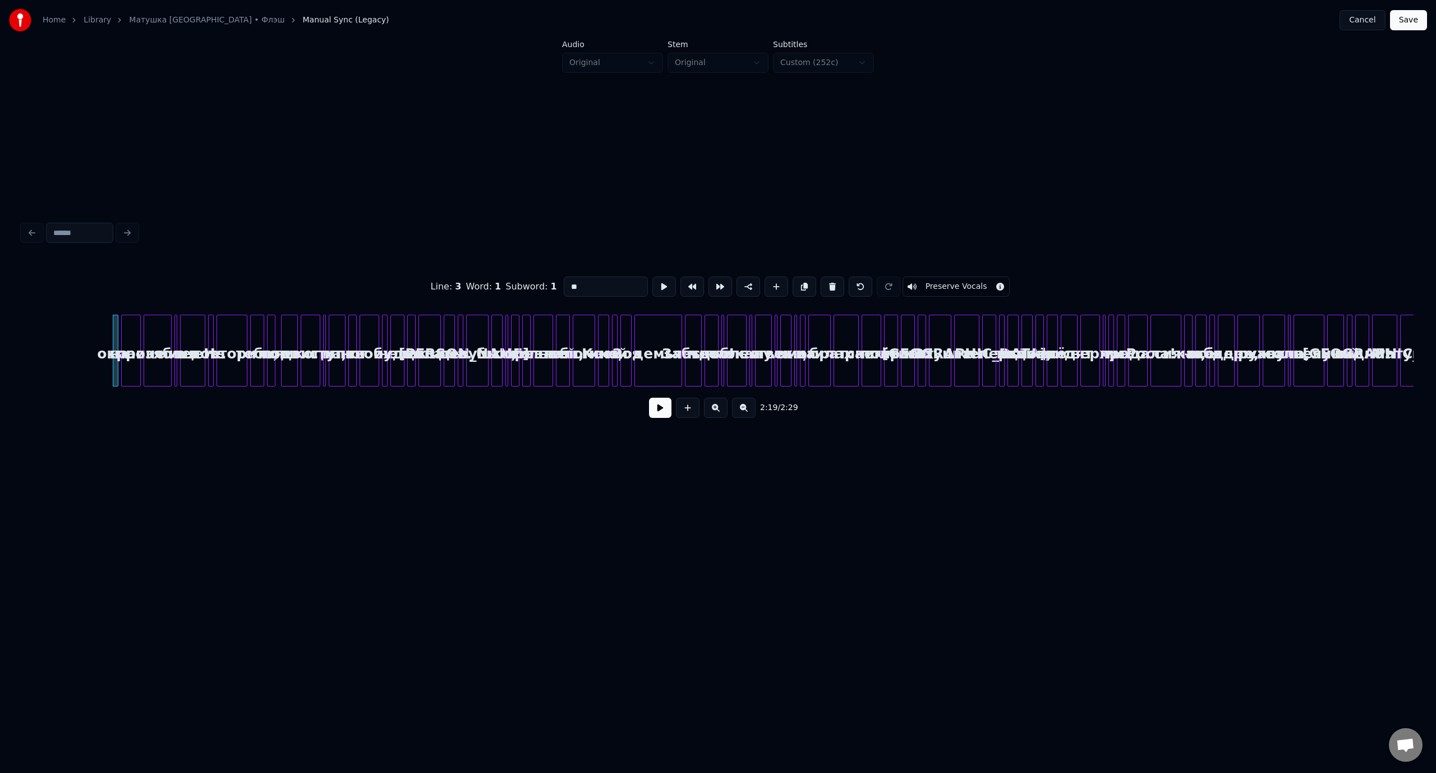
click at [828, 282] on button at bounding box center [832, 286] width 24 height 20
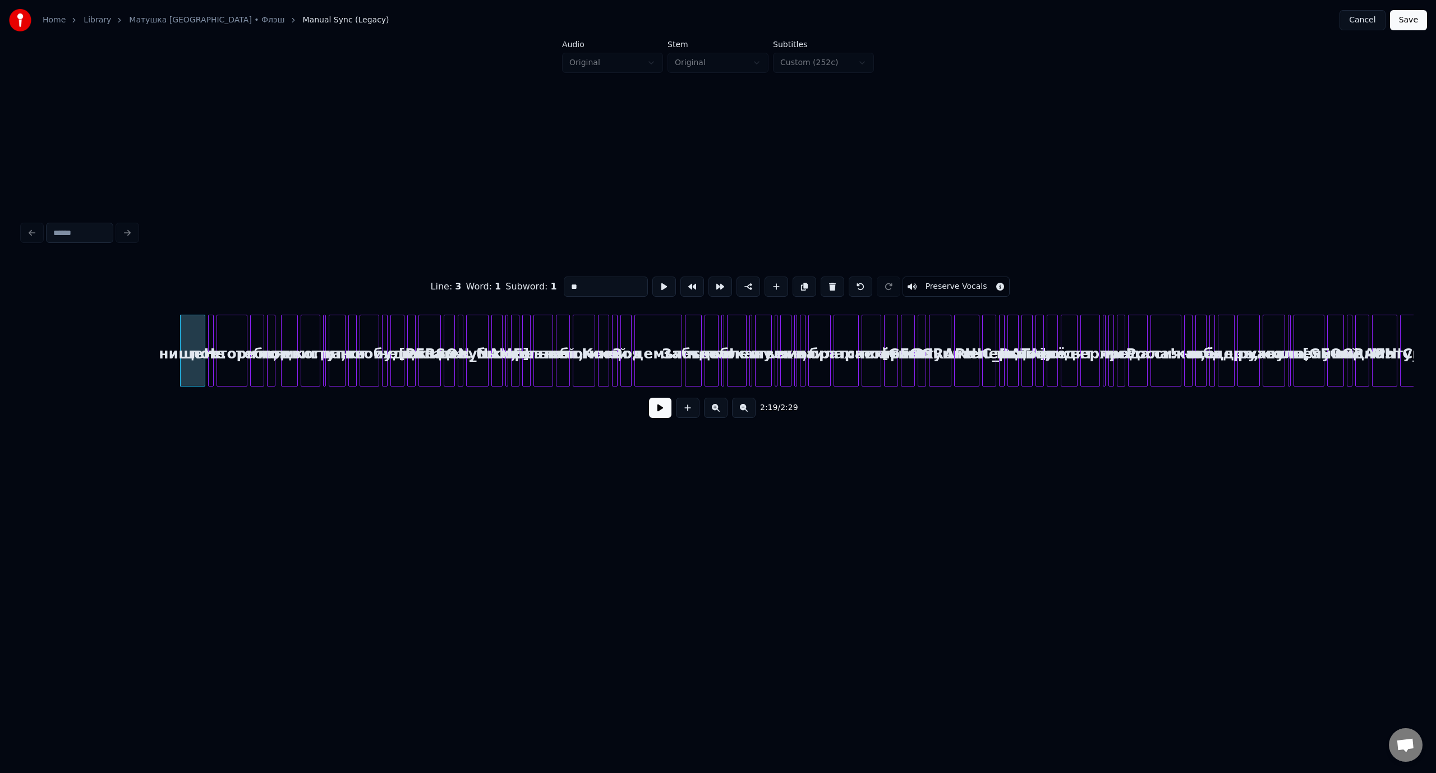
click at [828, 282] on button at bounding box center [832, 286] width 24 height 20
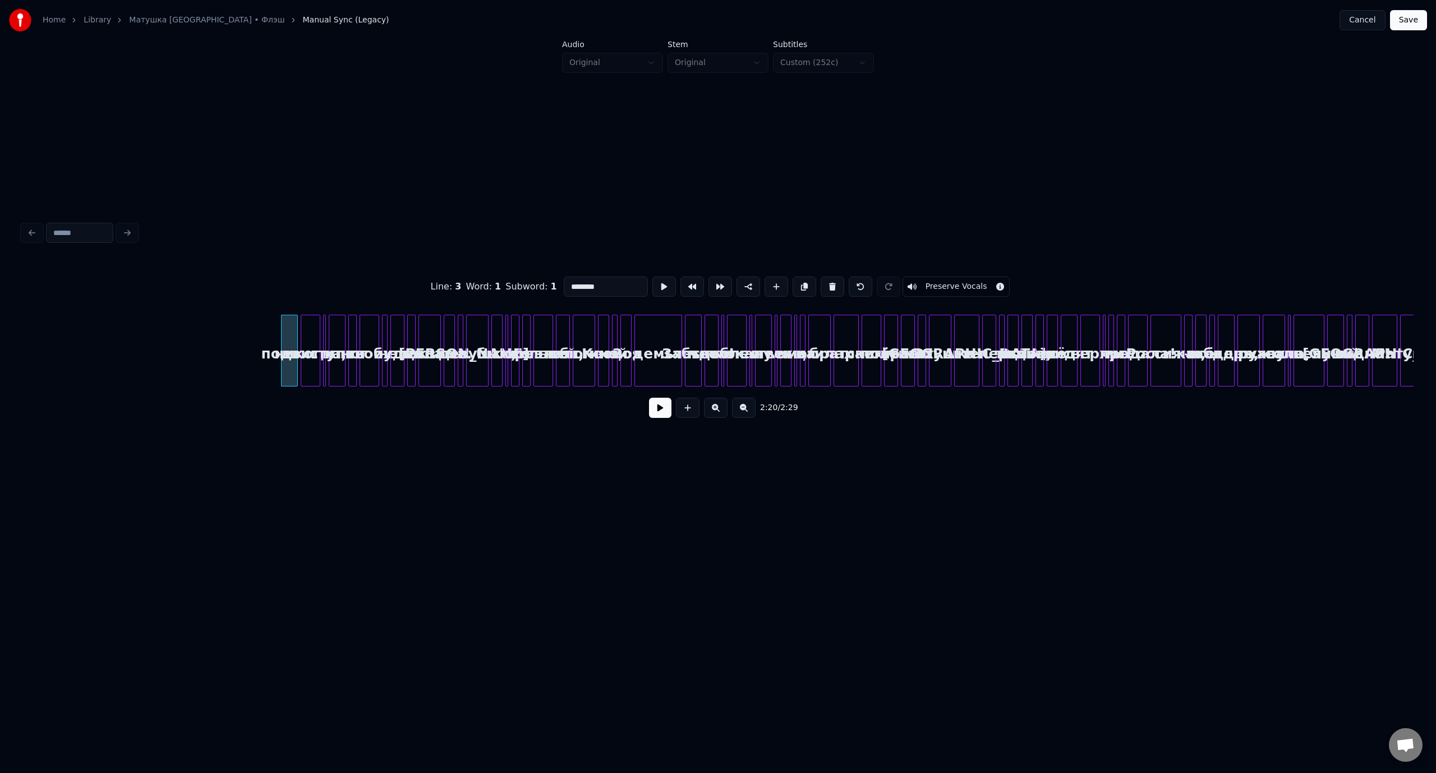
click at [828, 282] on button at bounding box center [832, 286] width 24 height 20
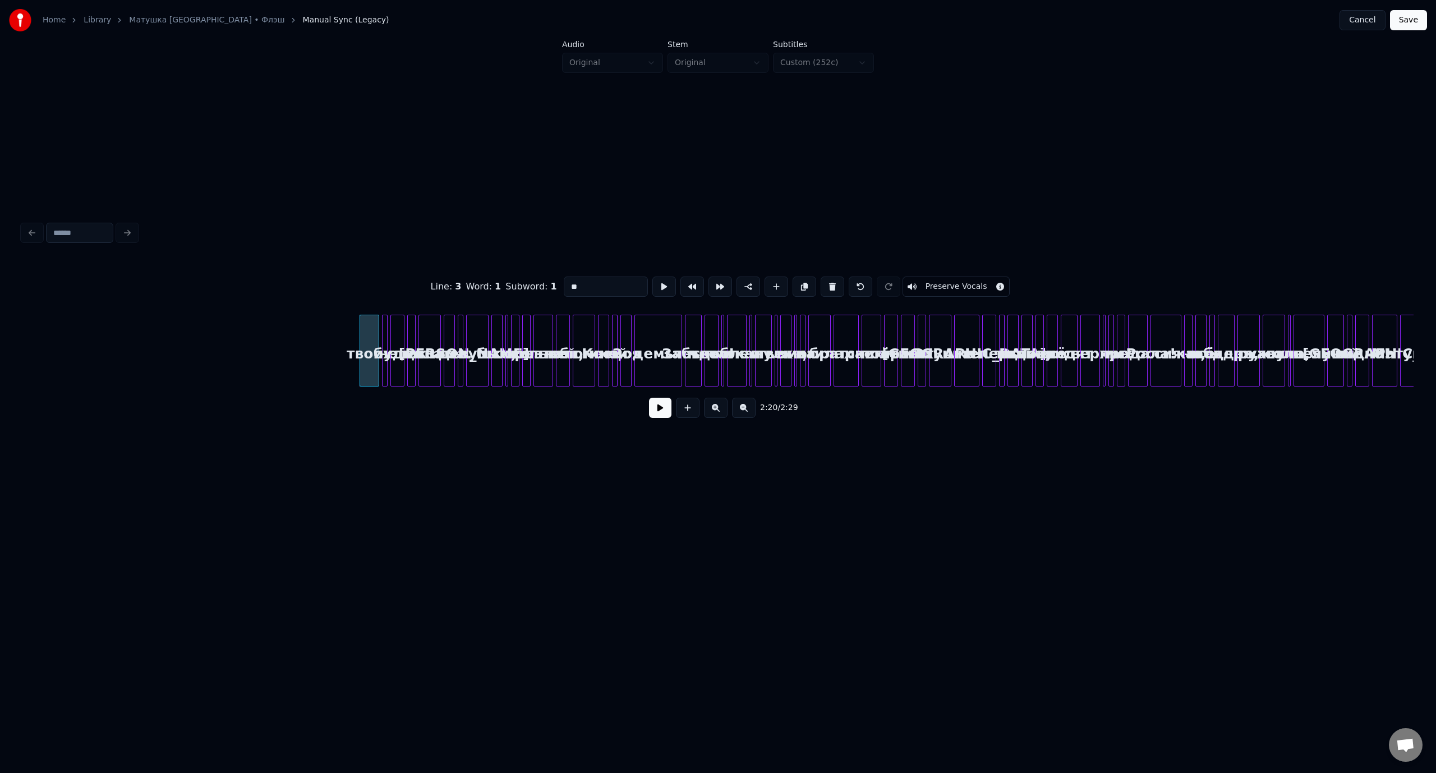
click at [828, 282] on button at bounding box center [832, 286] width 24 height 20
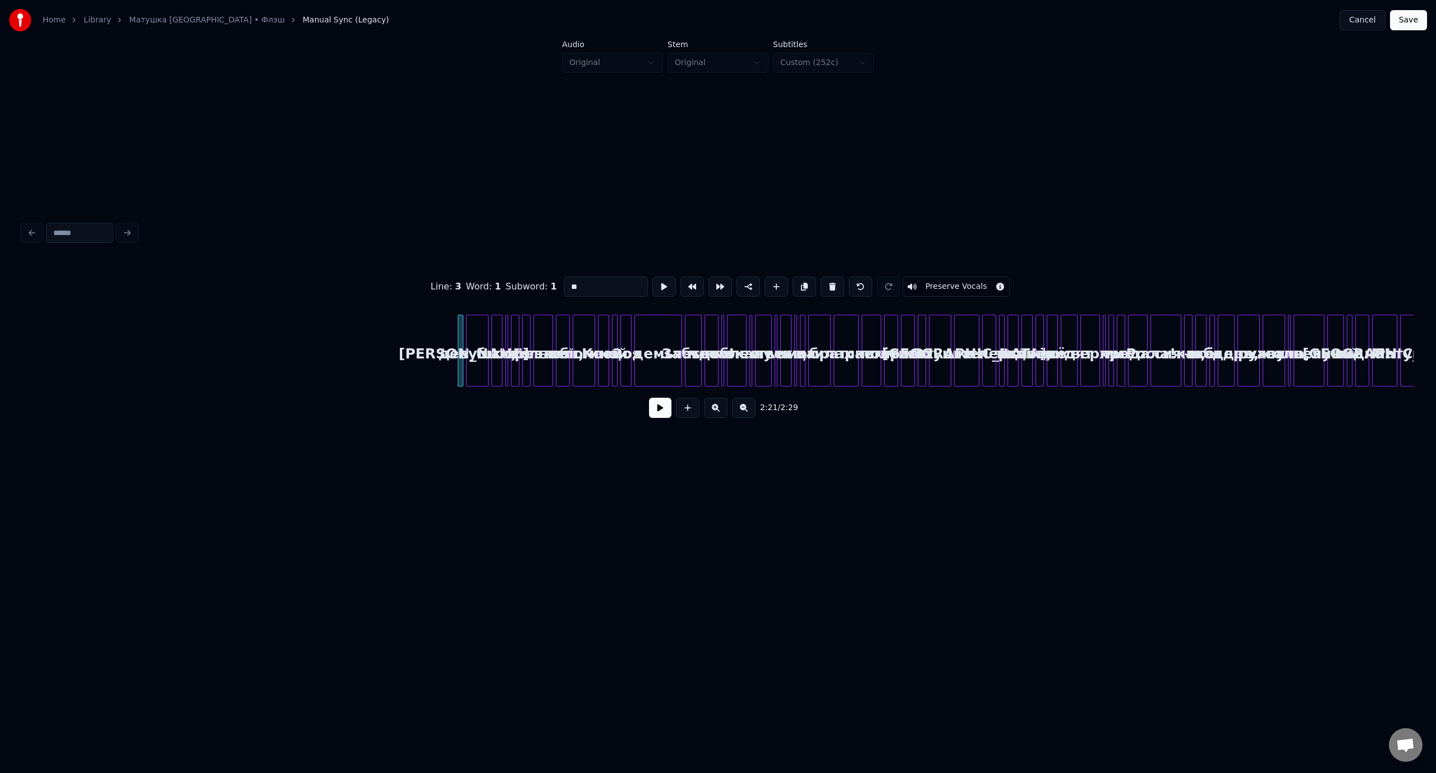
click at [828, 282] on button at bounding box center [832, 286] width 24 height 20
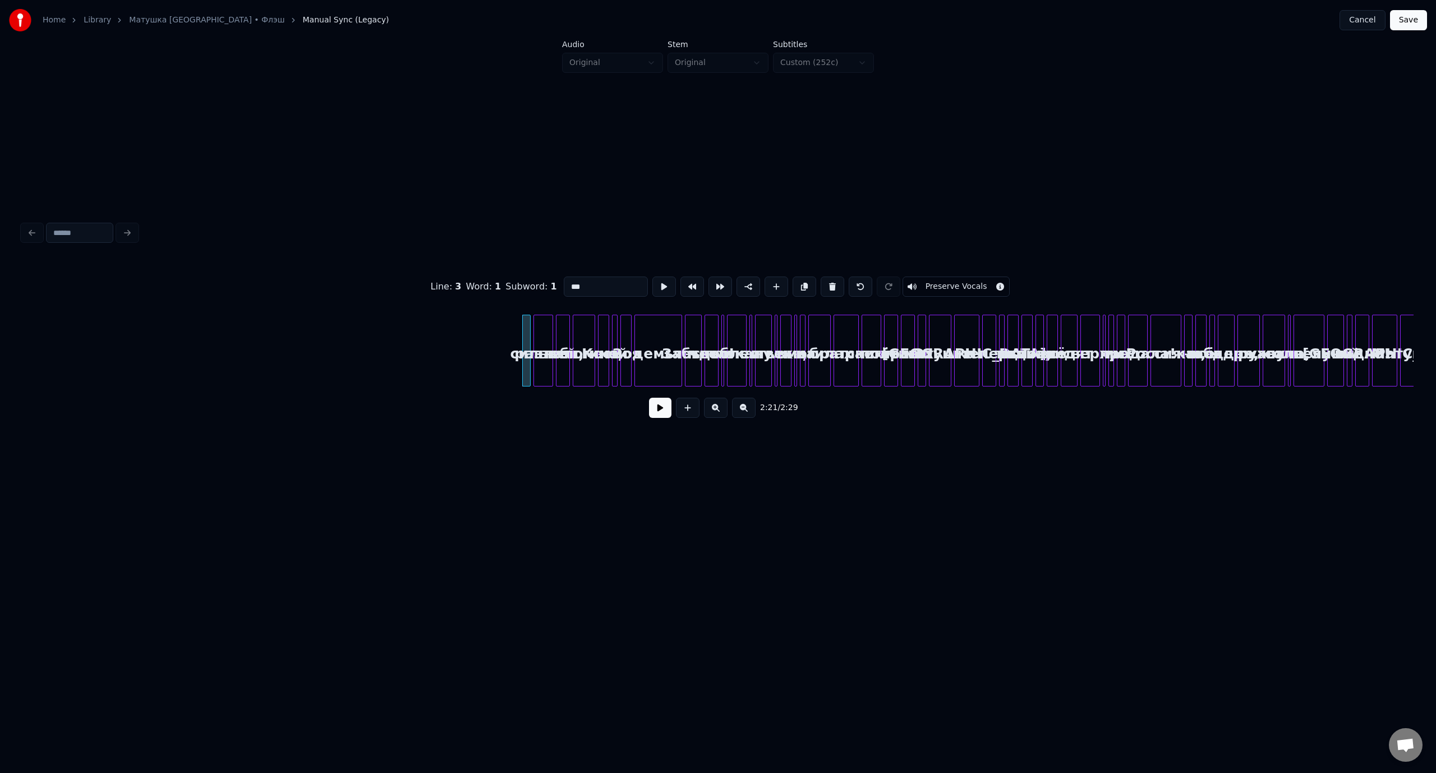
click at [828, 282] on button at bounding box center [832, 286] width 24 height 20
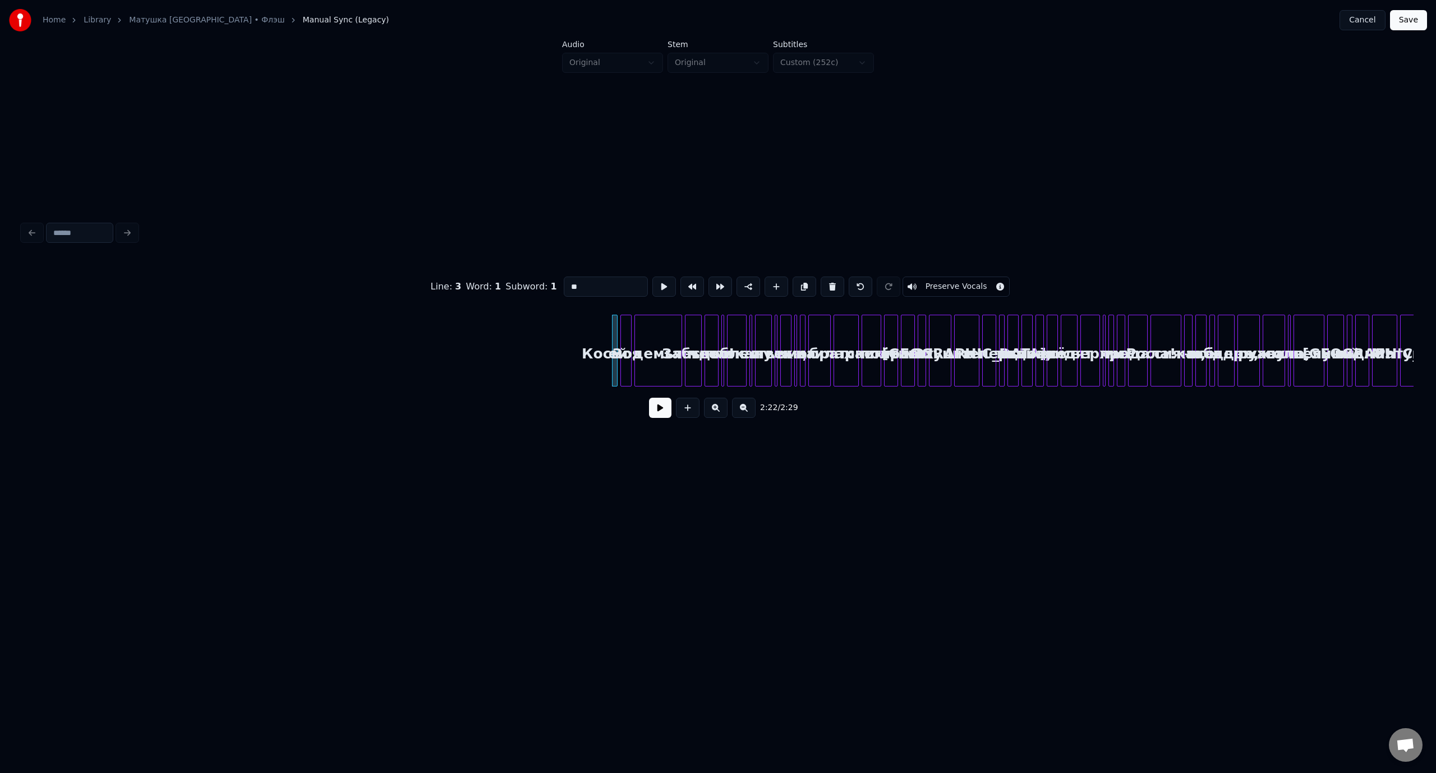
click at [828, 282] on button at bounding box center [832, 286] width 24 height 20
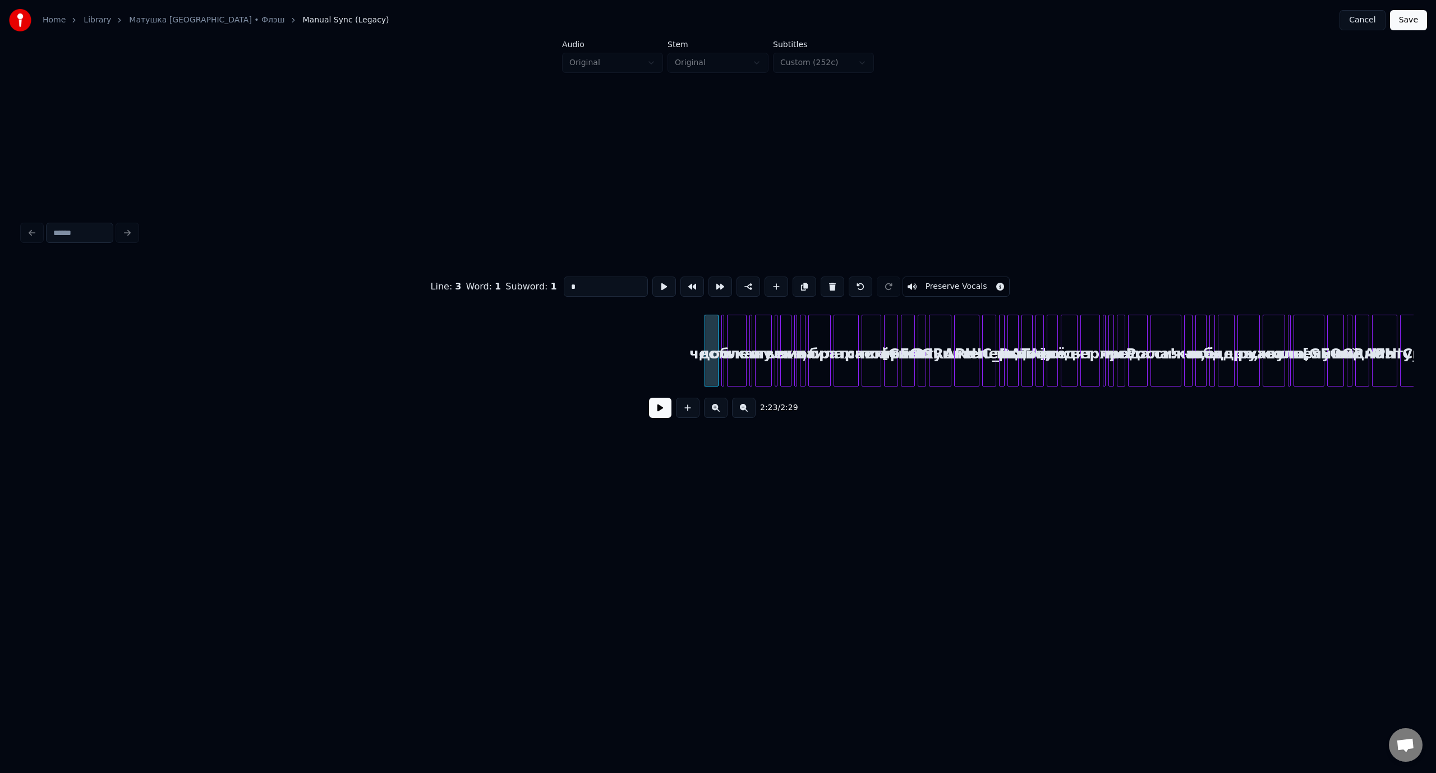
click at [828, 282] on button at bounding box center [832, 286] width 24 height 20
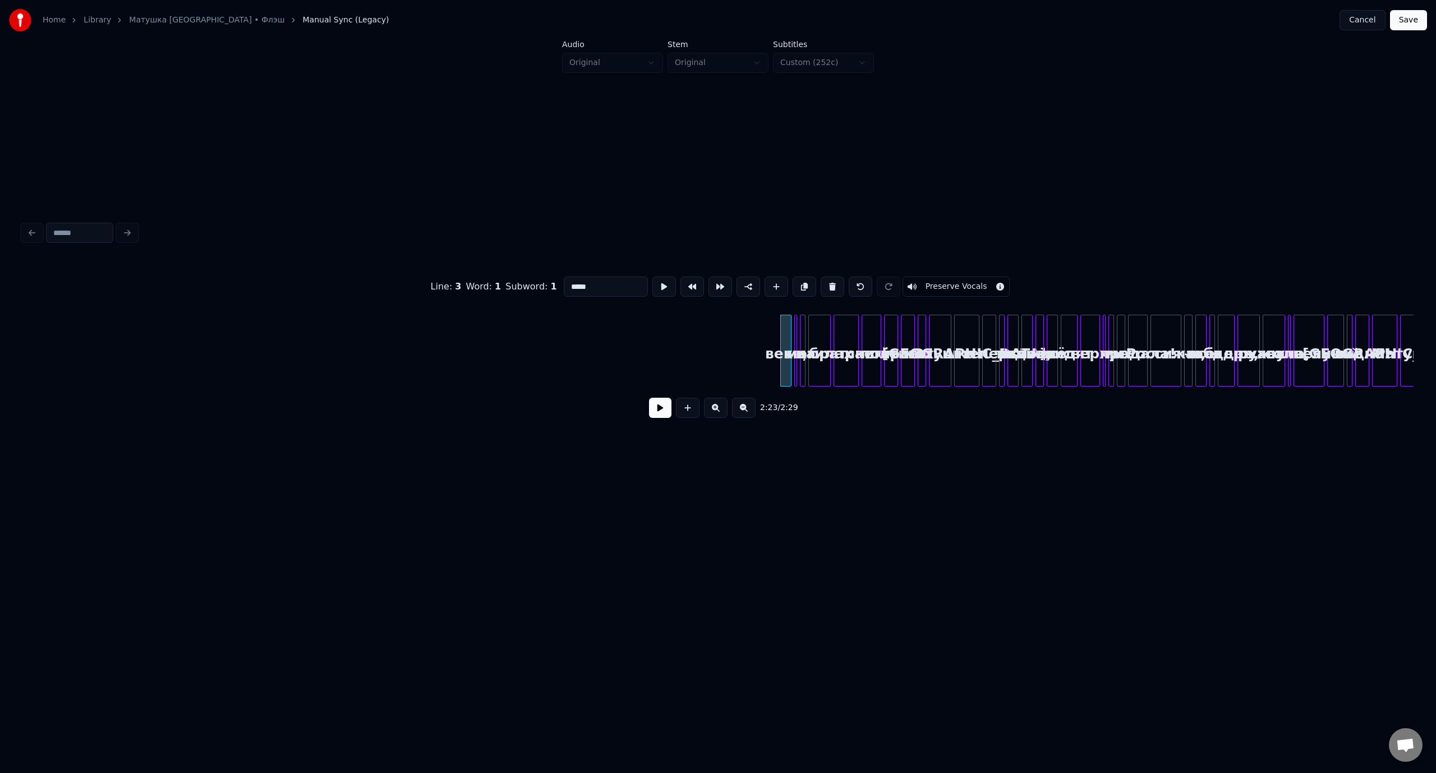
click at [828, 282] on button at bounding box center [832, 286] width 24 height 20
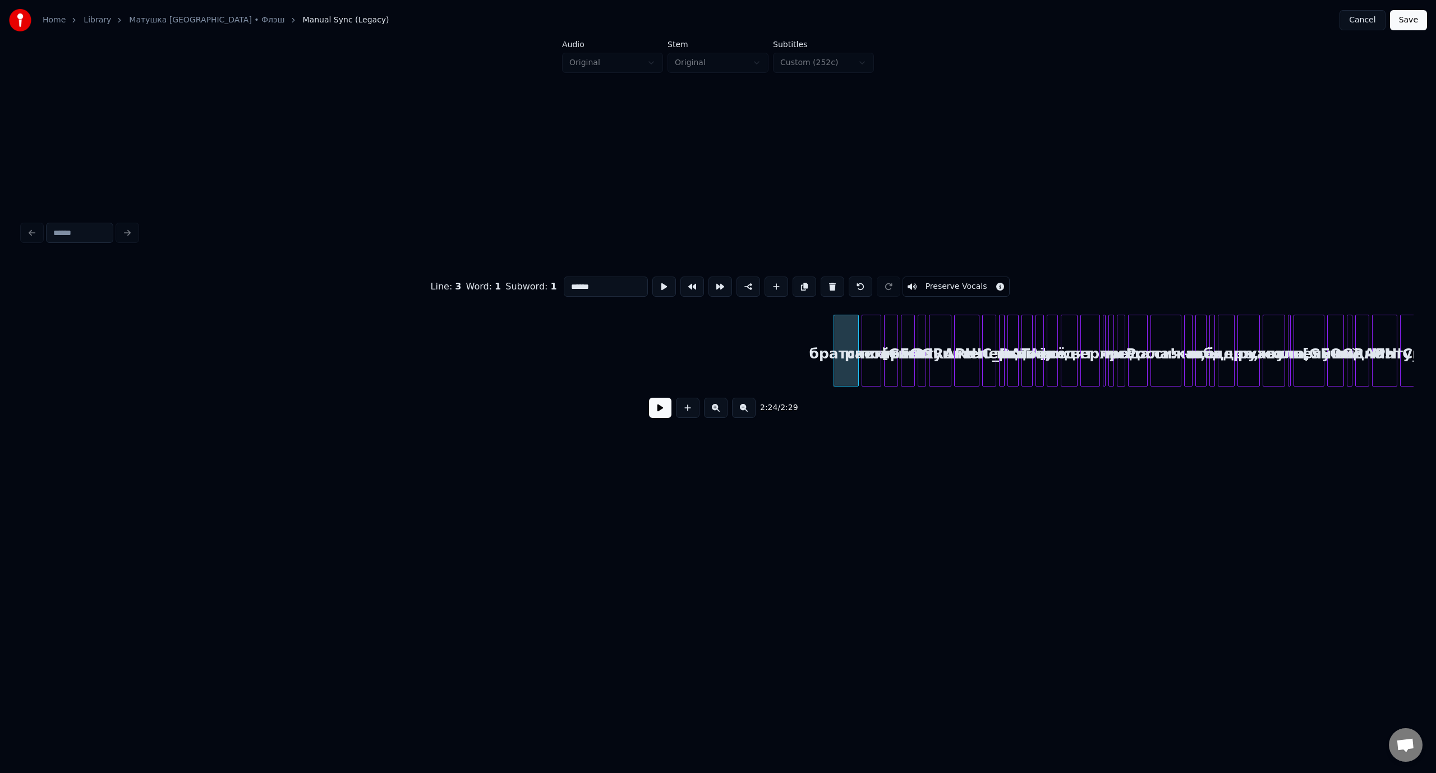
click at [828, 282] on button at bounding box center [832, 286] width 24 height 20
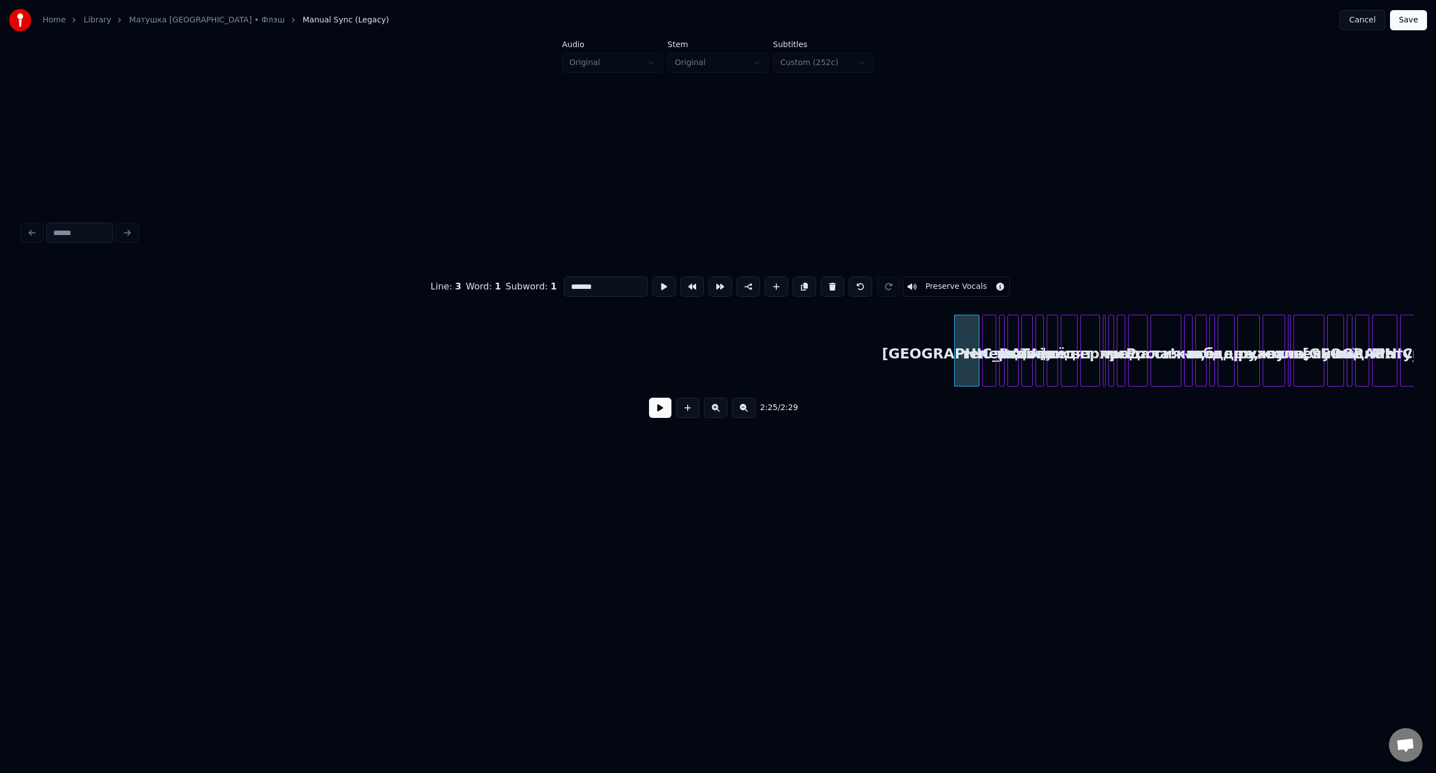
click at [828, 282] on button at bounding box center [832, 286] width 24 height 20
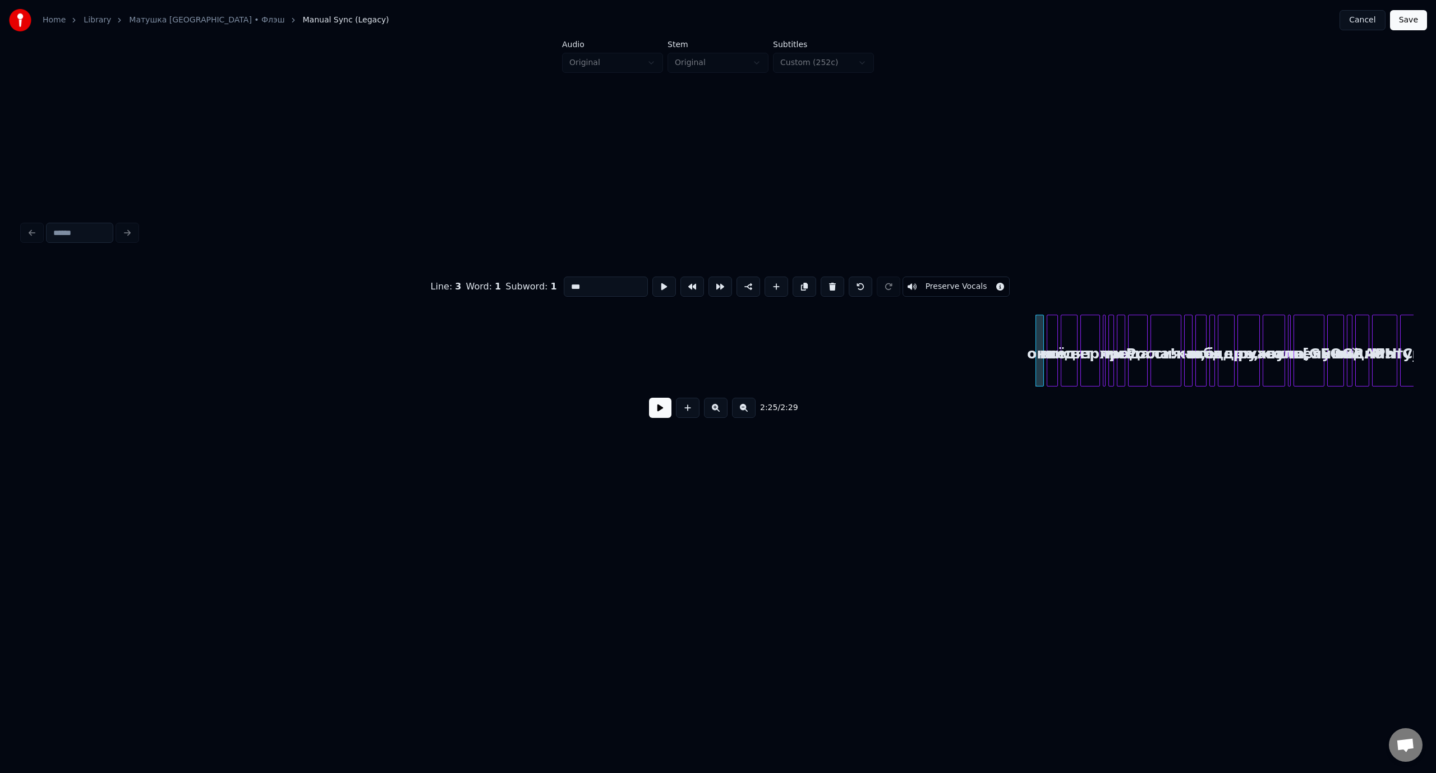
click at [828, 282] on button at bounding box center [832, 286] width 24 height 20
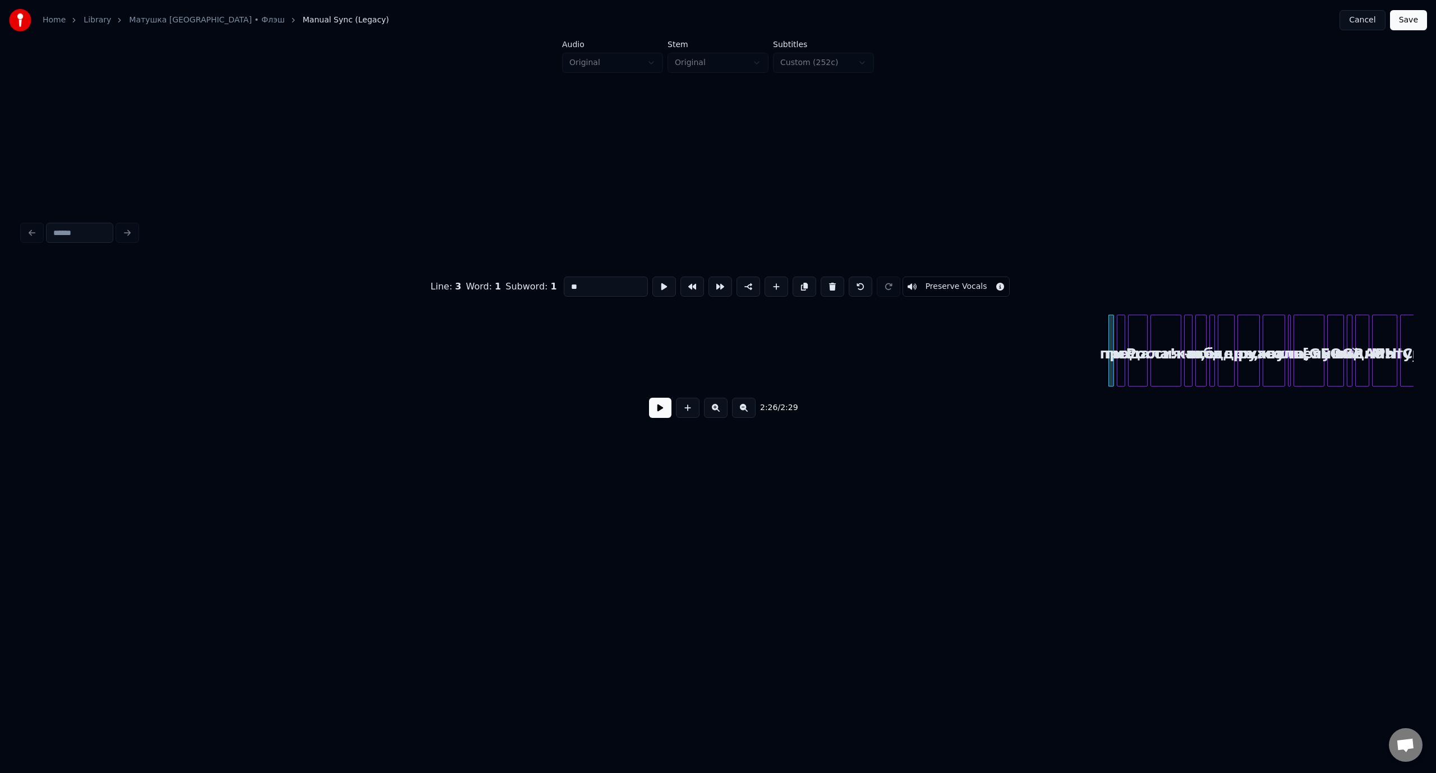
click at [828, 282] on button at bounding box center [832, 286] width 24 height 20
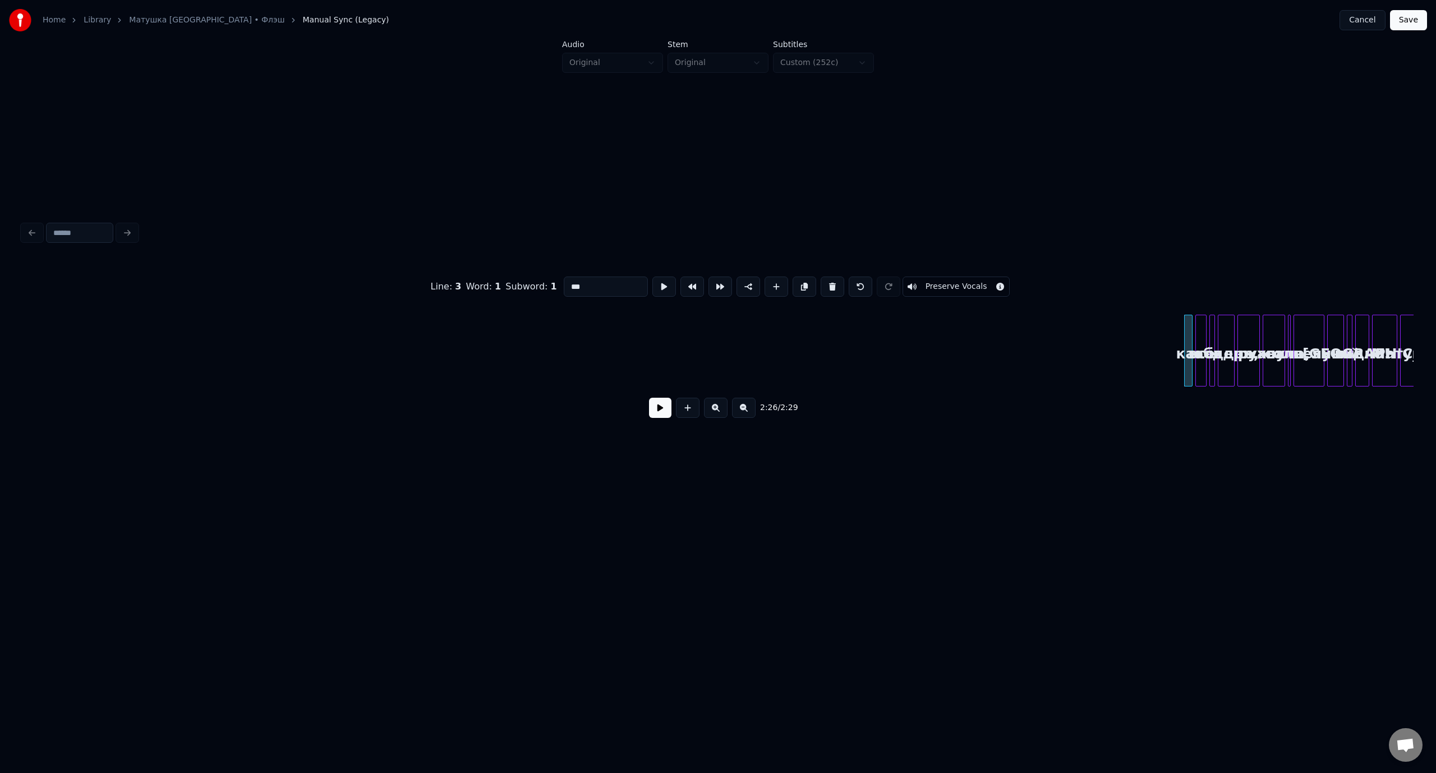
click at [828, 282] on button at bounding box center [832, 286] width 24 height 20
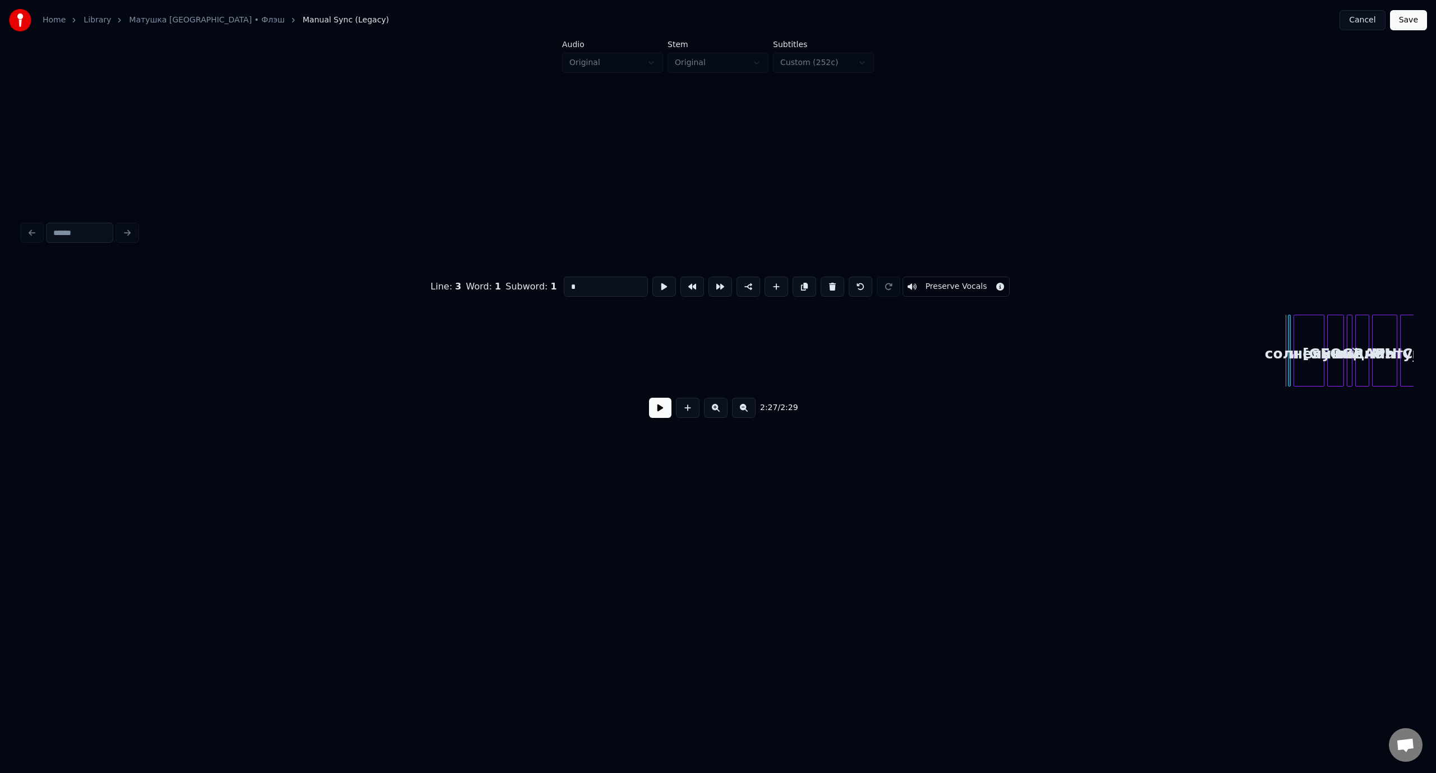
click at [828, 282] on button at bounding box center [832, 286] width 24 height 20
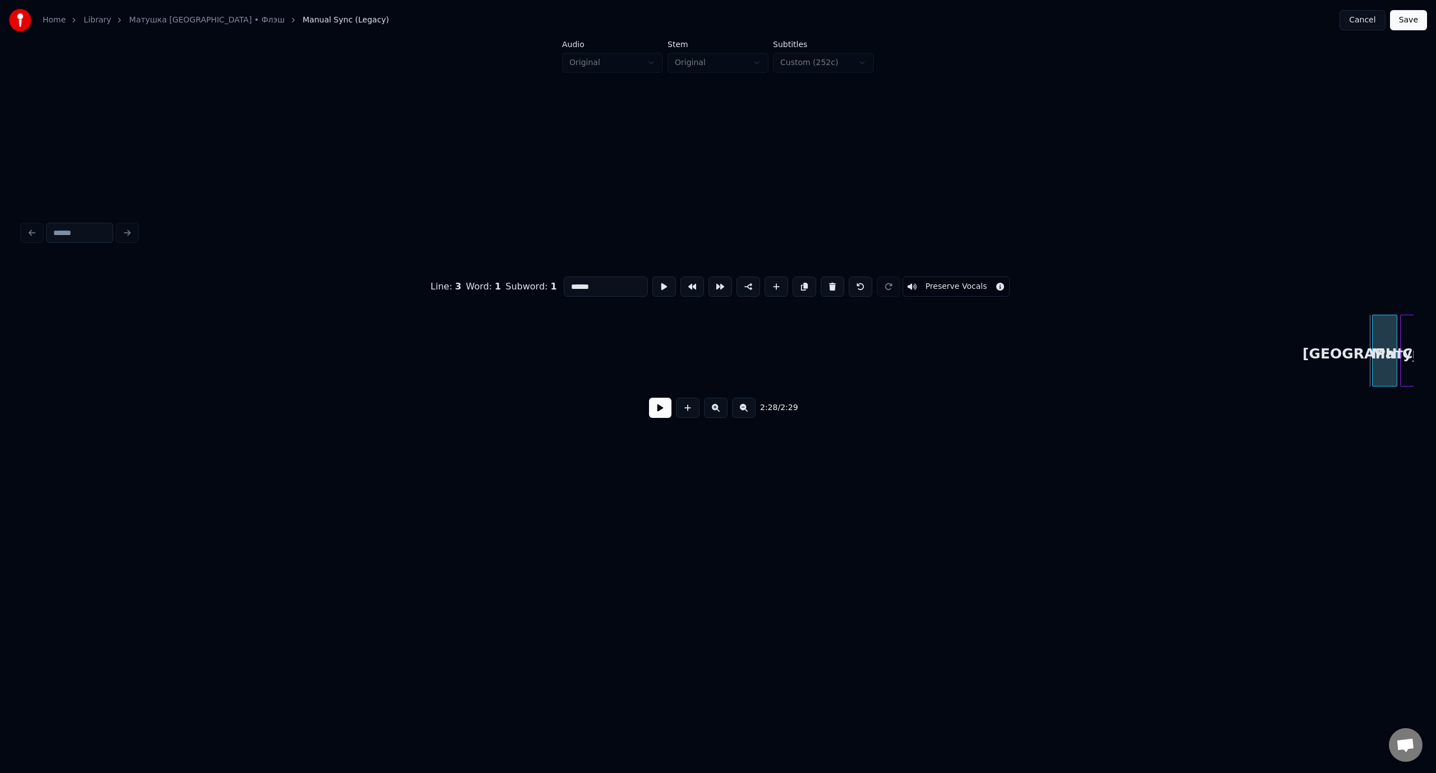
click at [828, 282] on button at bounding box center [832, 286] width 24 height 20
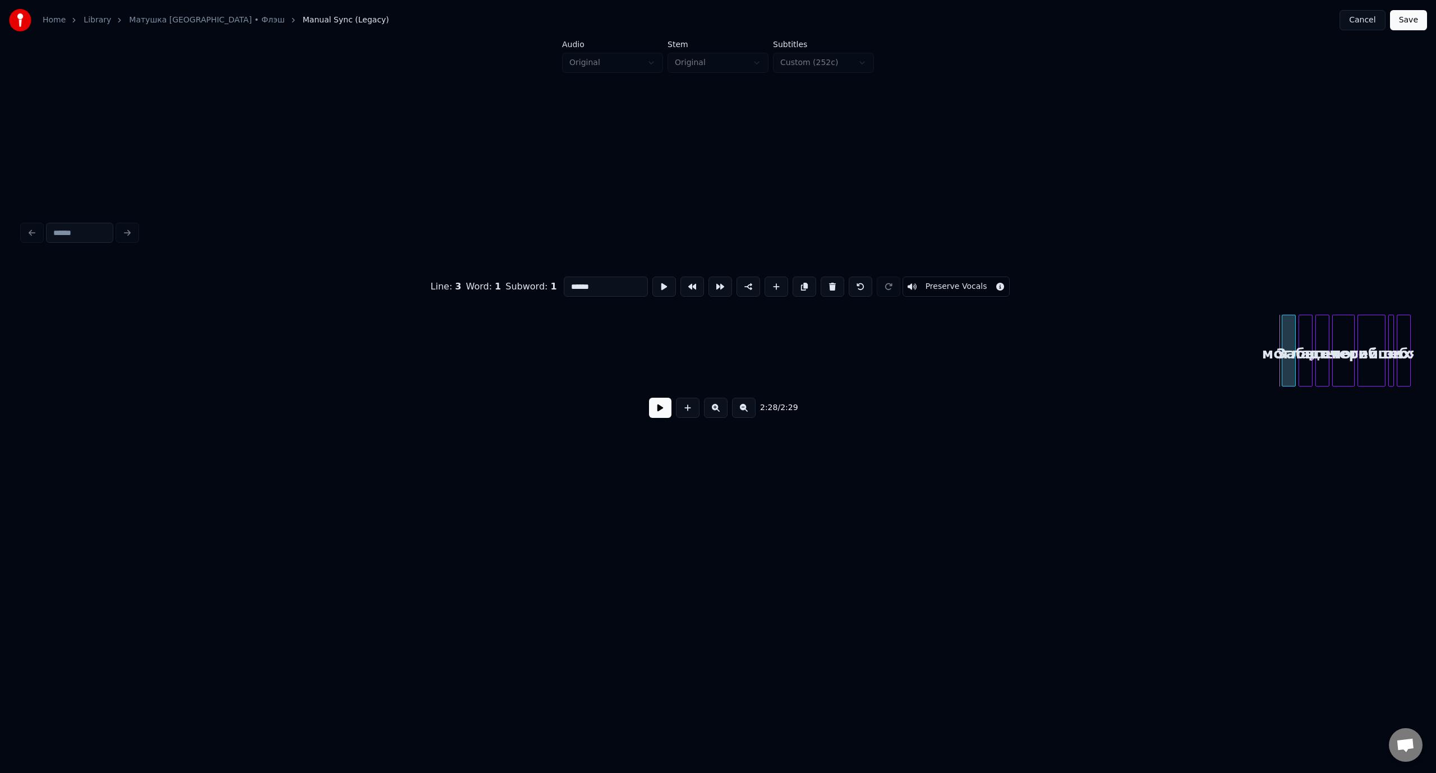
click at [828, 282] on button at bounding box center [832, 286] width 24 height 20
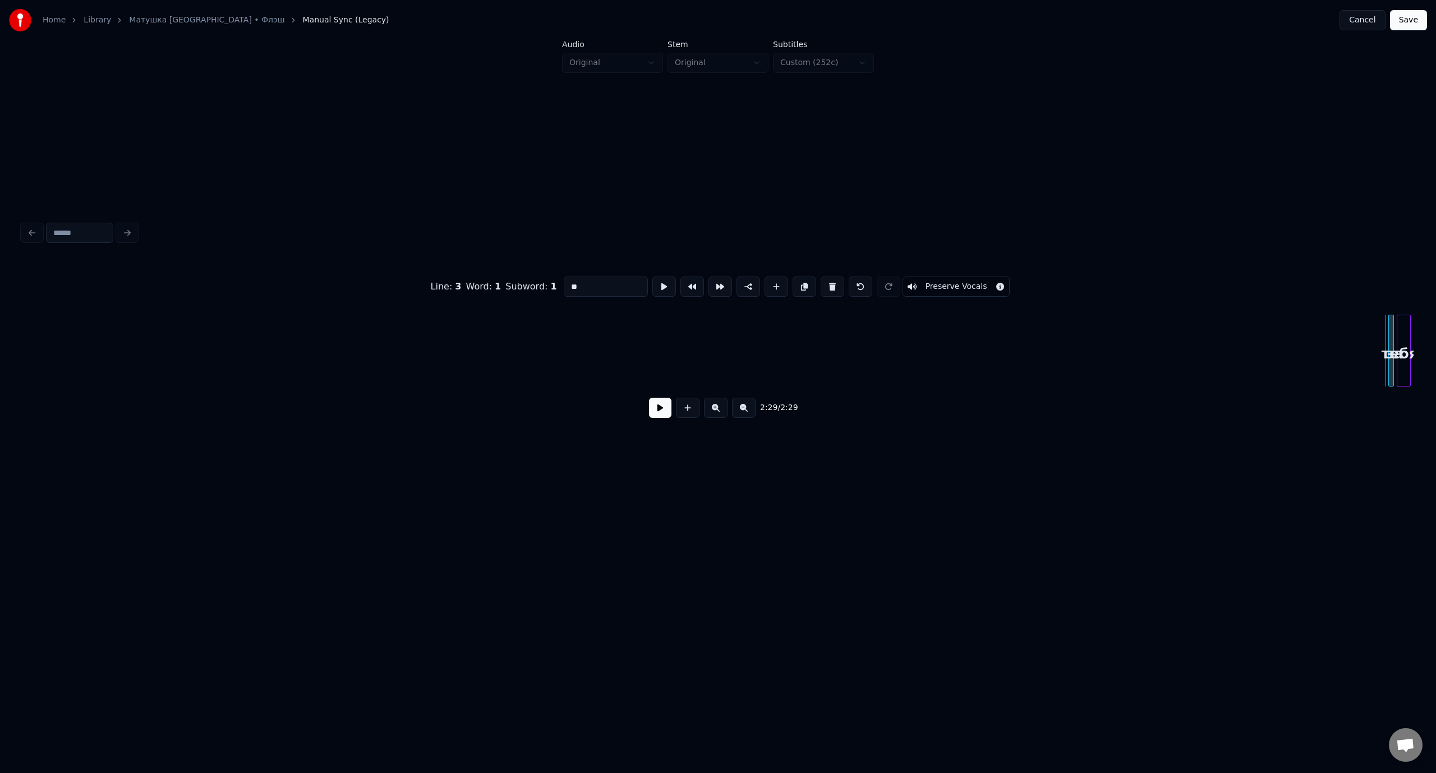
click at [828, 282] on button at bounding box center [832, 286] width 24 height 20
click at [828, 282] on button at bounding box center [835, 286] width 24 height 20
click at [828, 282] on button at bounding box center [832, 286] width 24 height 20
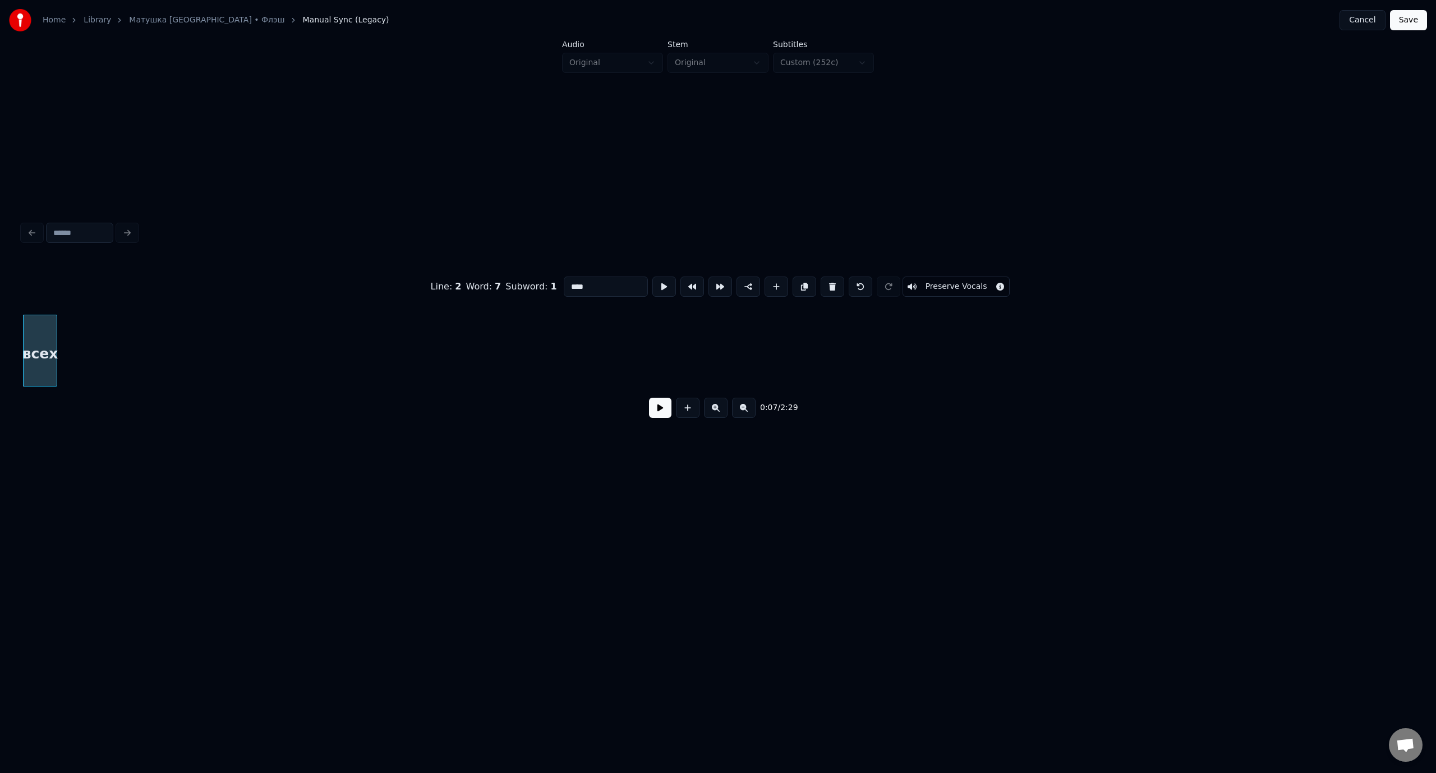
click at [828, 282] on button at bounding box center [832, 286] width 24 height 20
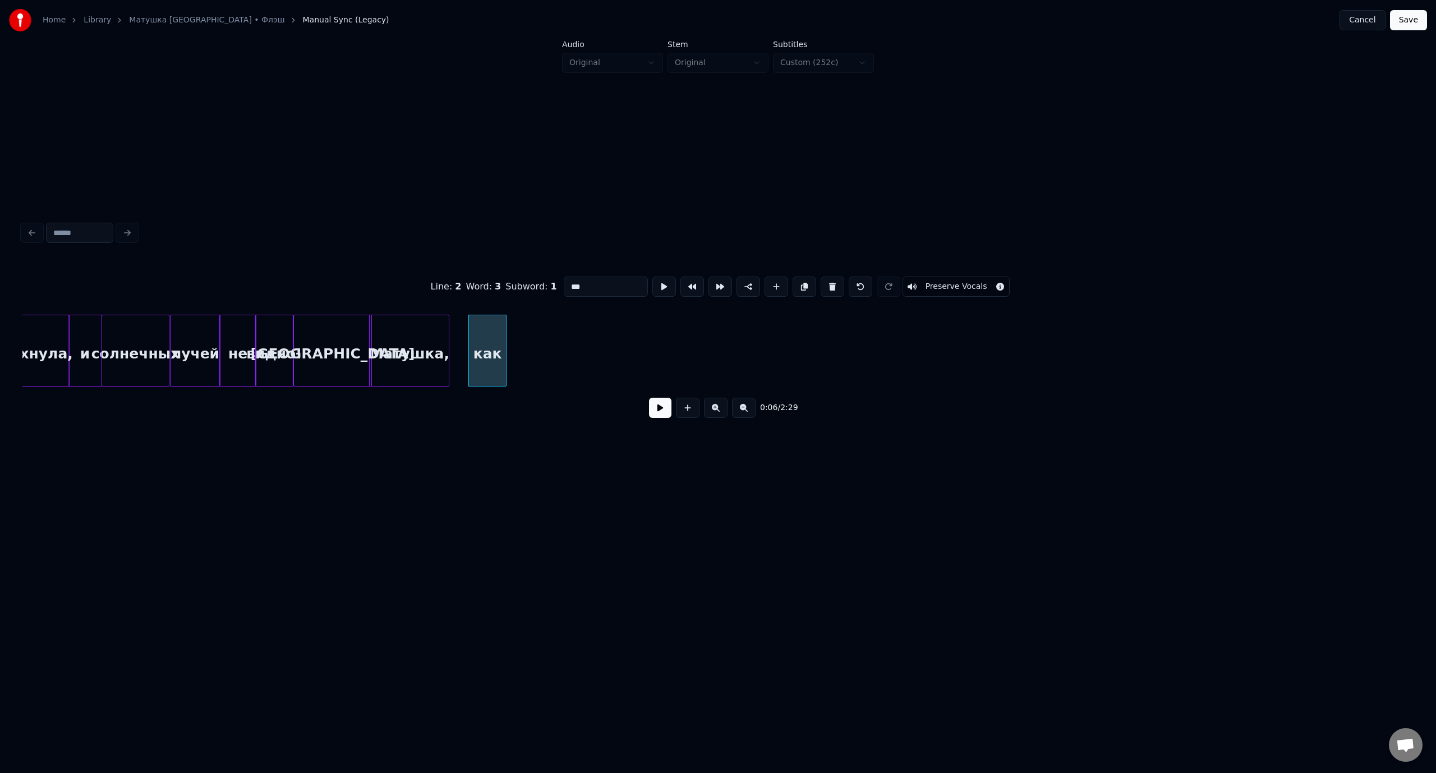
scroll to position [0, 384]
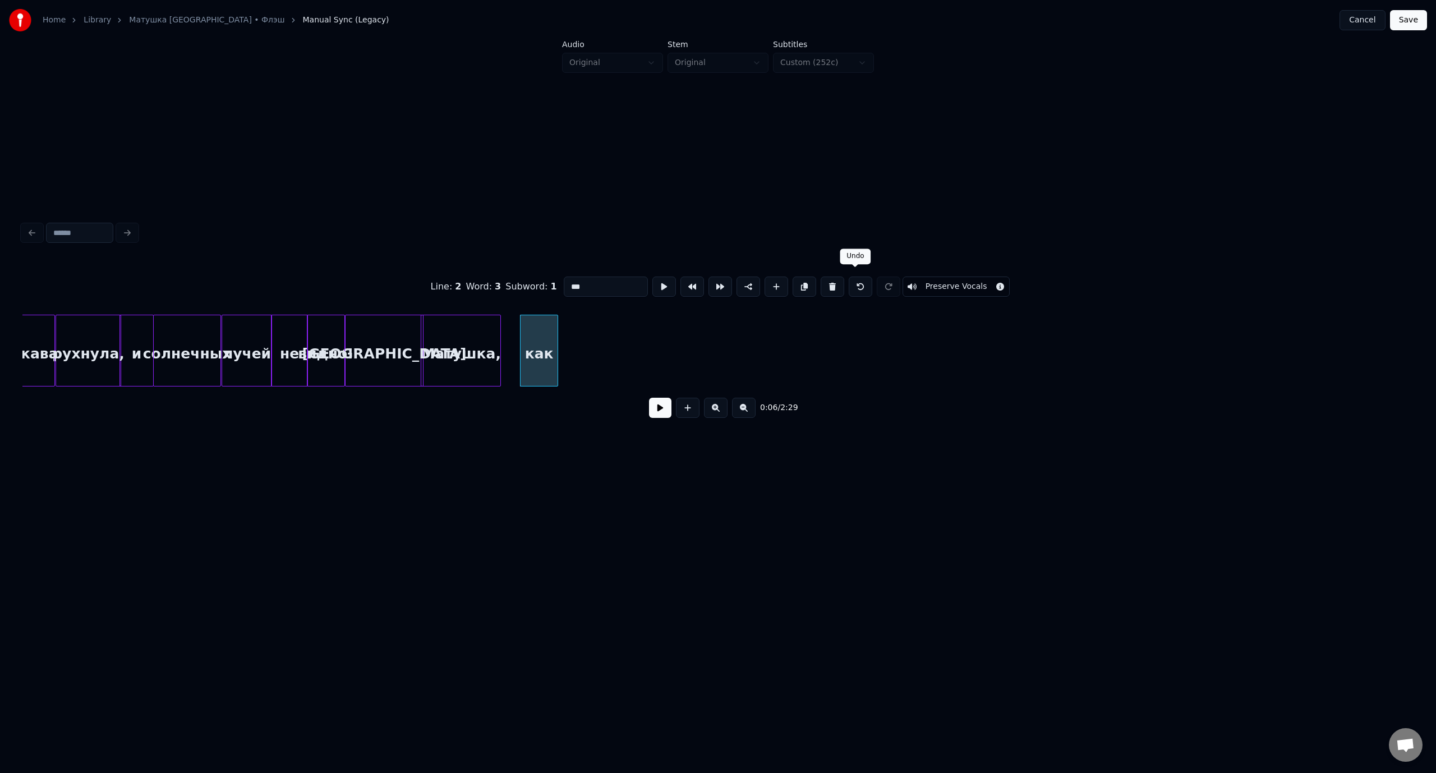
click at [851, 282] on button at bounding box center [860, 286] width 24 height 20
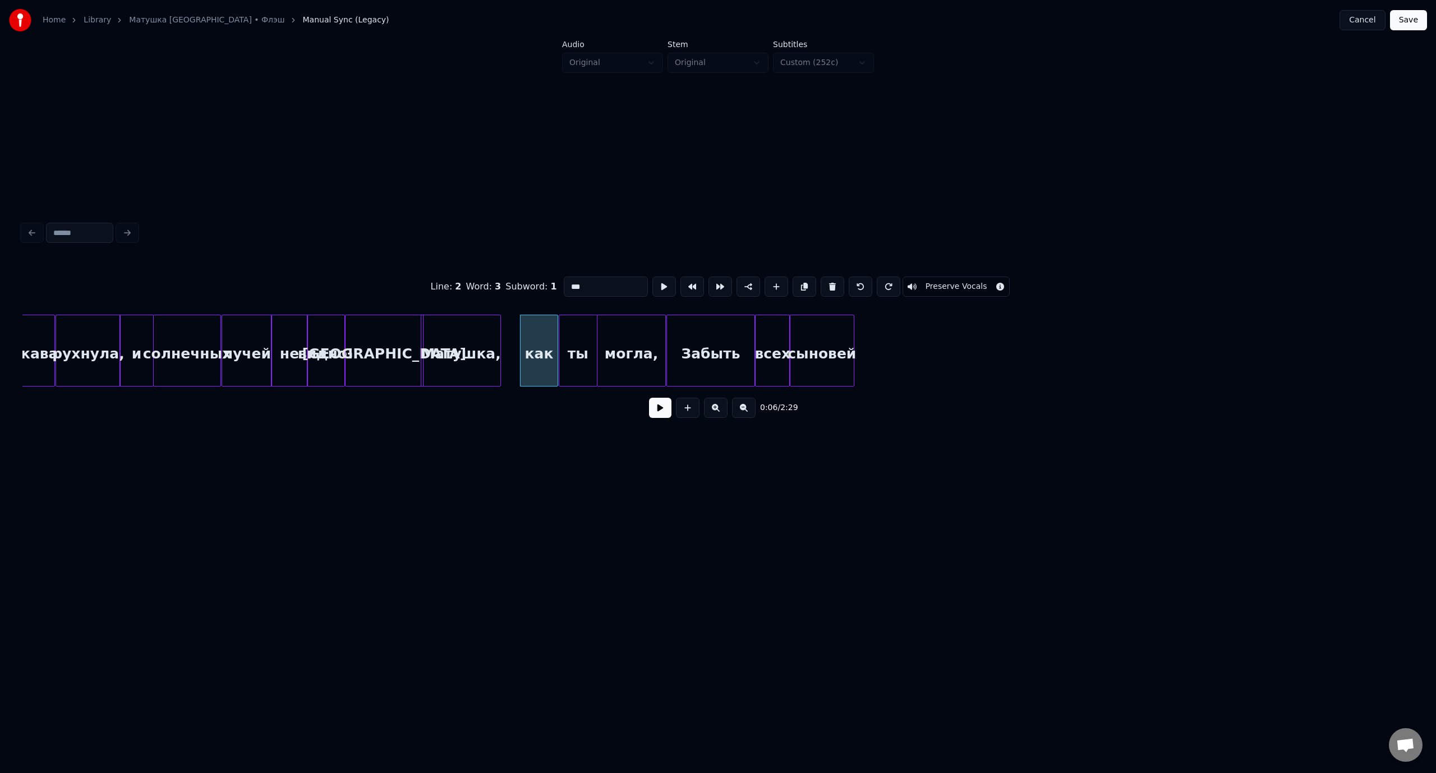
click at [851, 282] on button at bounding box center [860, 286] width 24 height 20
click at [742, 409] on button at bounding box center [744, 408] width 24 height 20
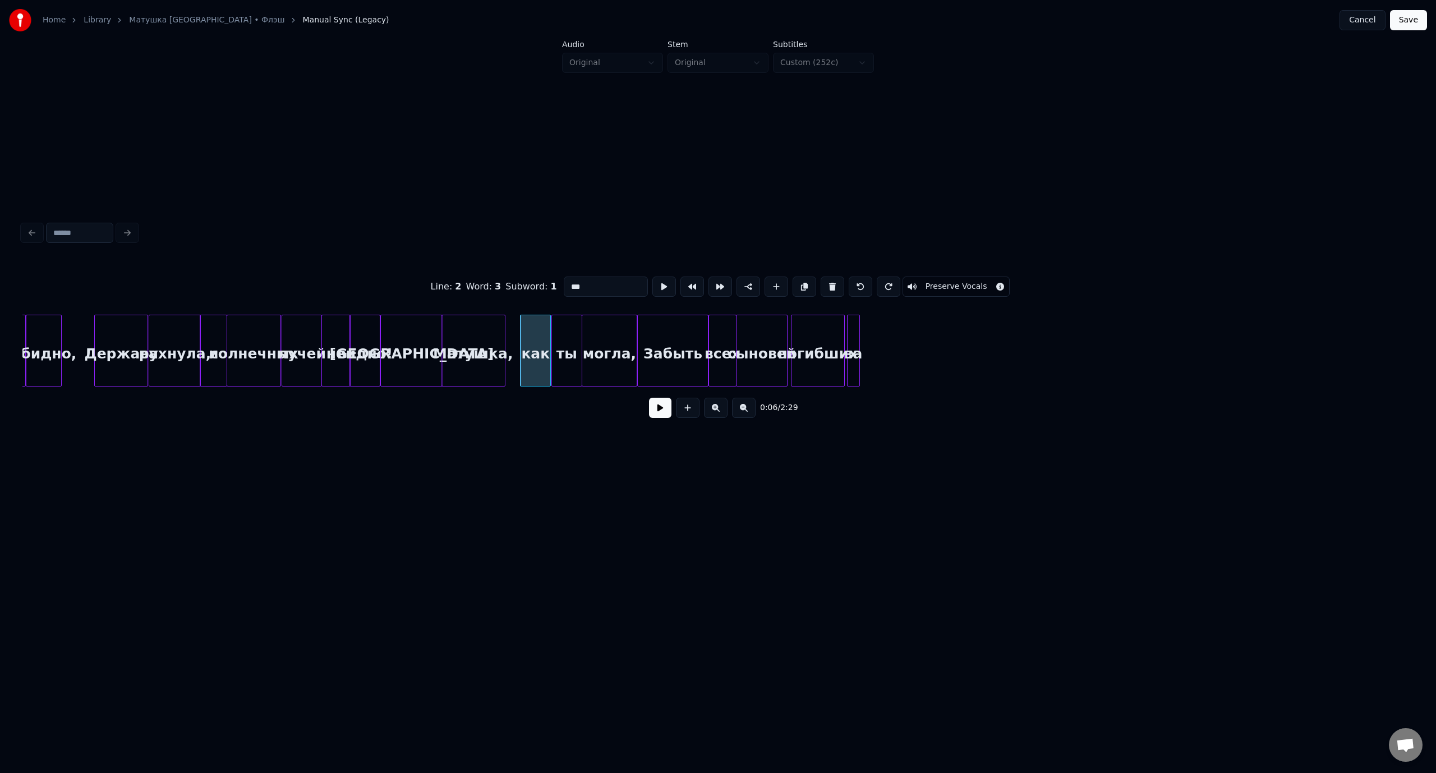
click at [717, 412] on button at bounding box center [716, 408] width 24 height 20
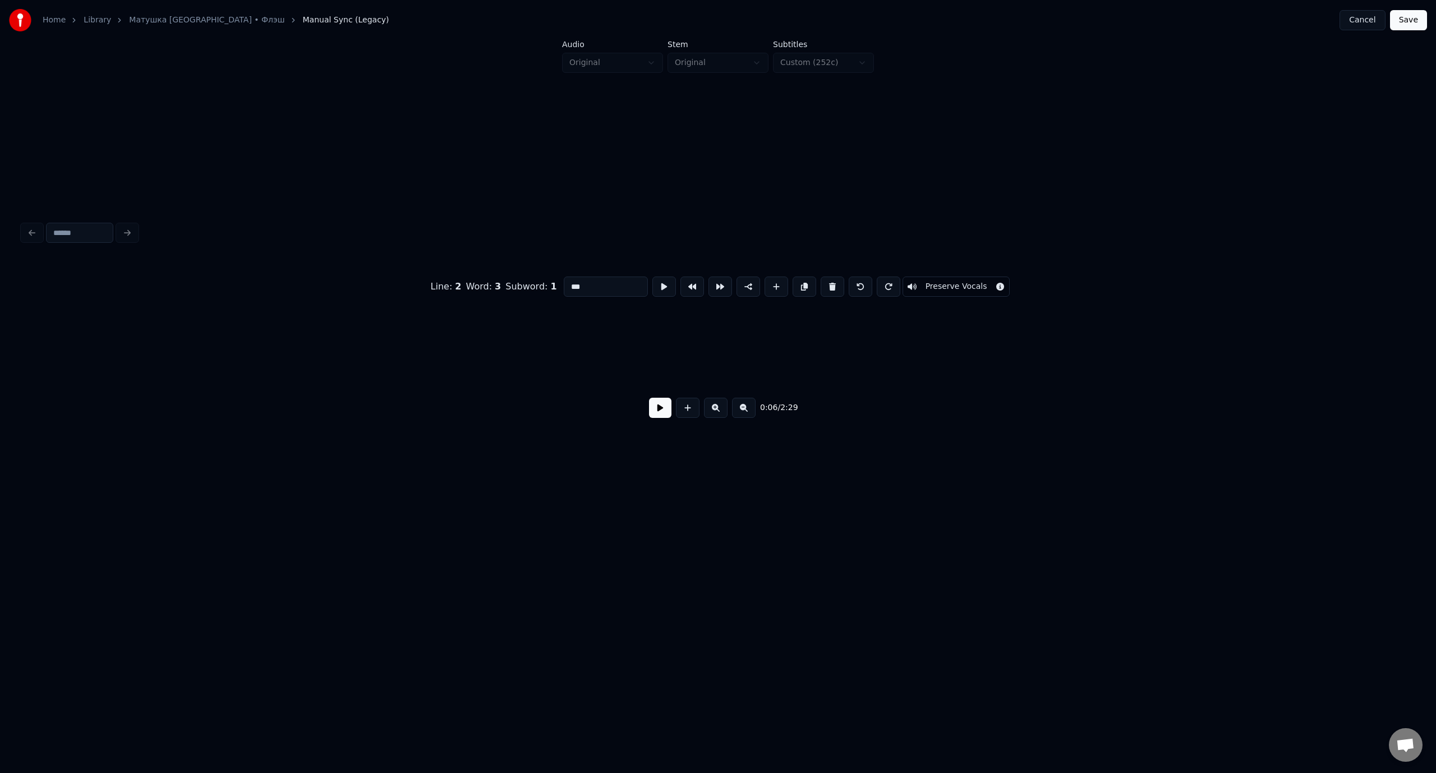
scroll to position [0, 19575]
click at [1400, 336] on div at bounding box center [1399, 350] width 3 height 71
click at [0, 324] on html "Home Library Матушка [GEOGRAPHIC_DATA] • Флэш Manual Sync (Legacy) Cancel Save …" at bounding box center [718, 286] width 1436 height 573
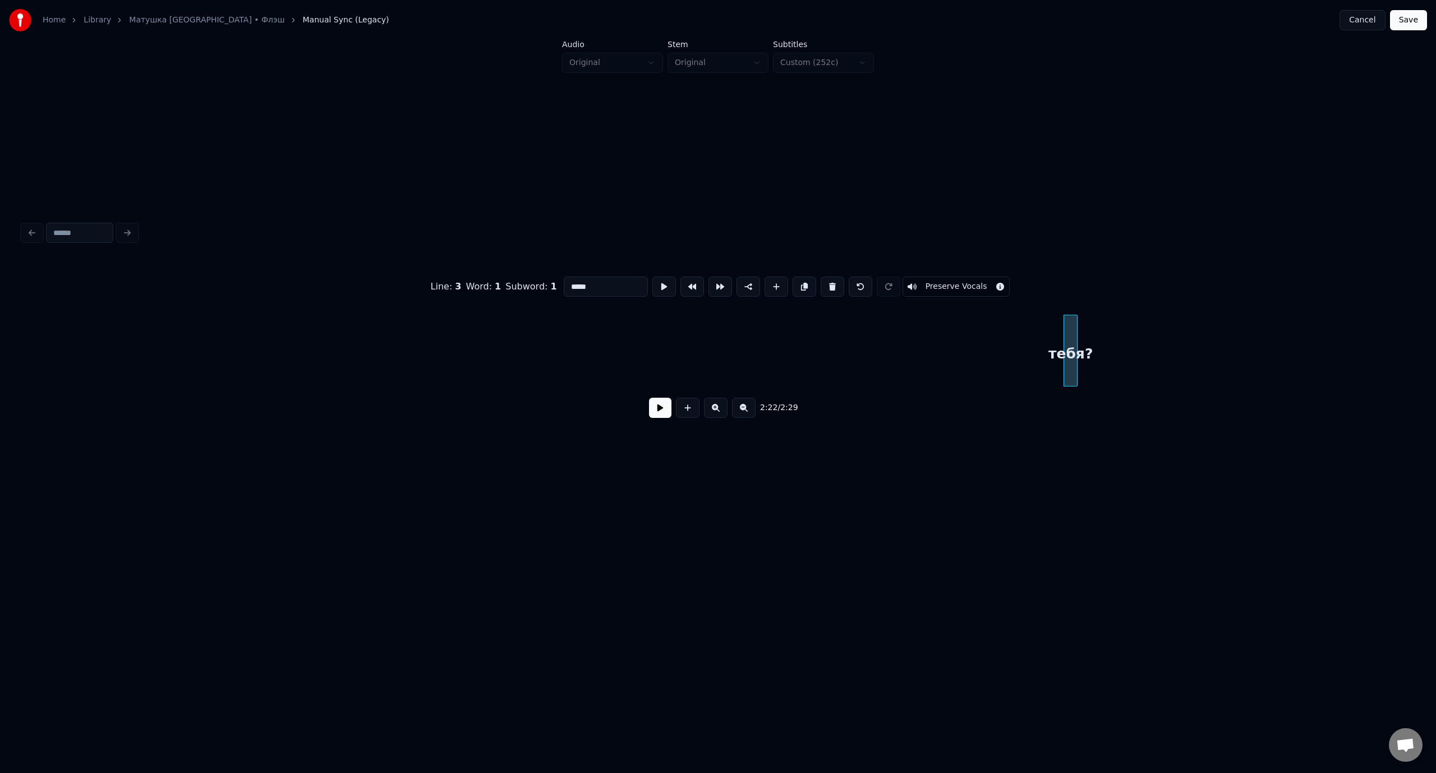
click at [1070, 343] on div "тебя?" at bounding box center [1070, 353] width 13 height 76
click at [828, 283] on button at bounding box center [832, 286] width 24 height 20
type input "**"
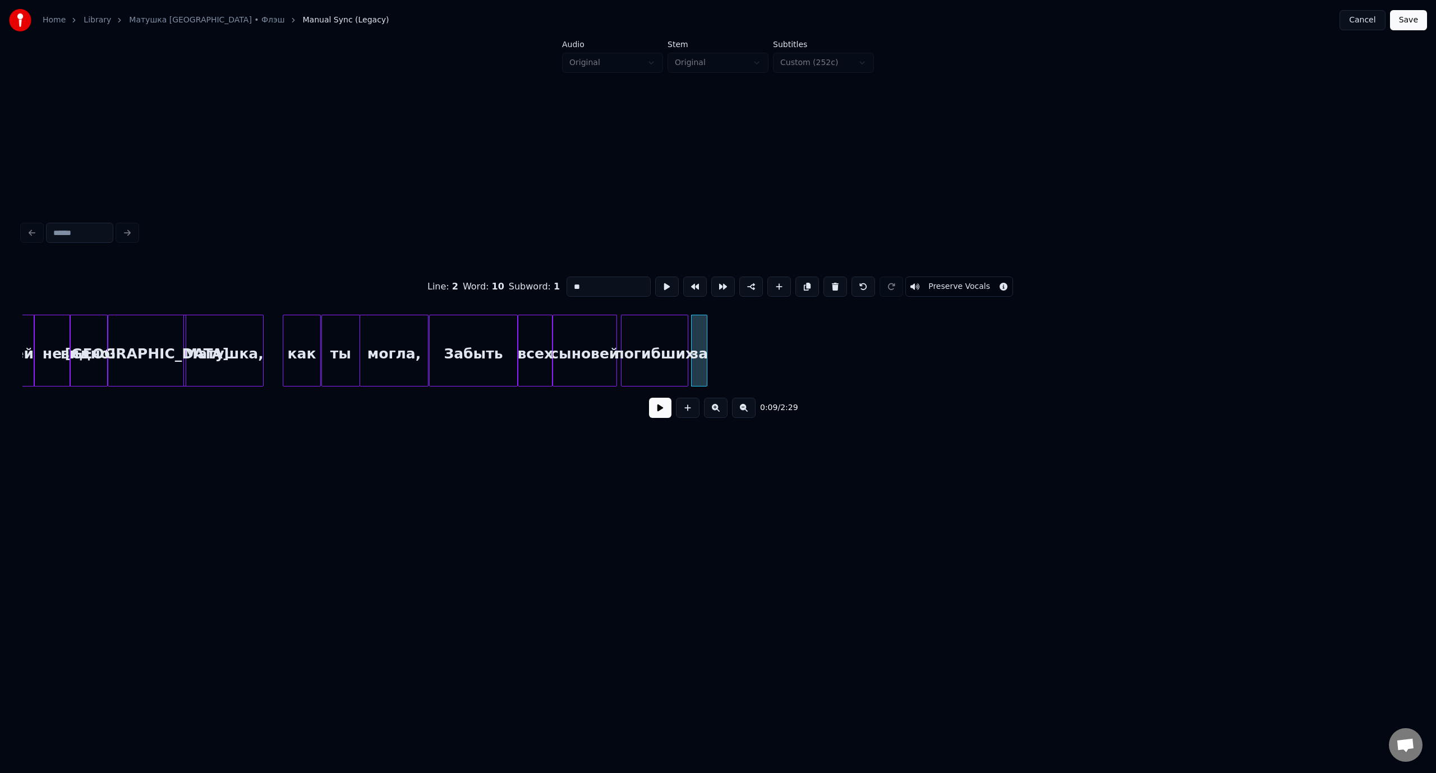
scroll to position [0, 541]
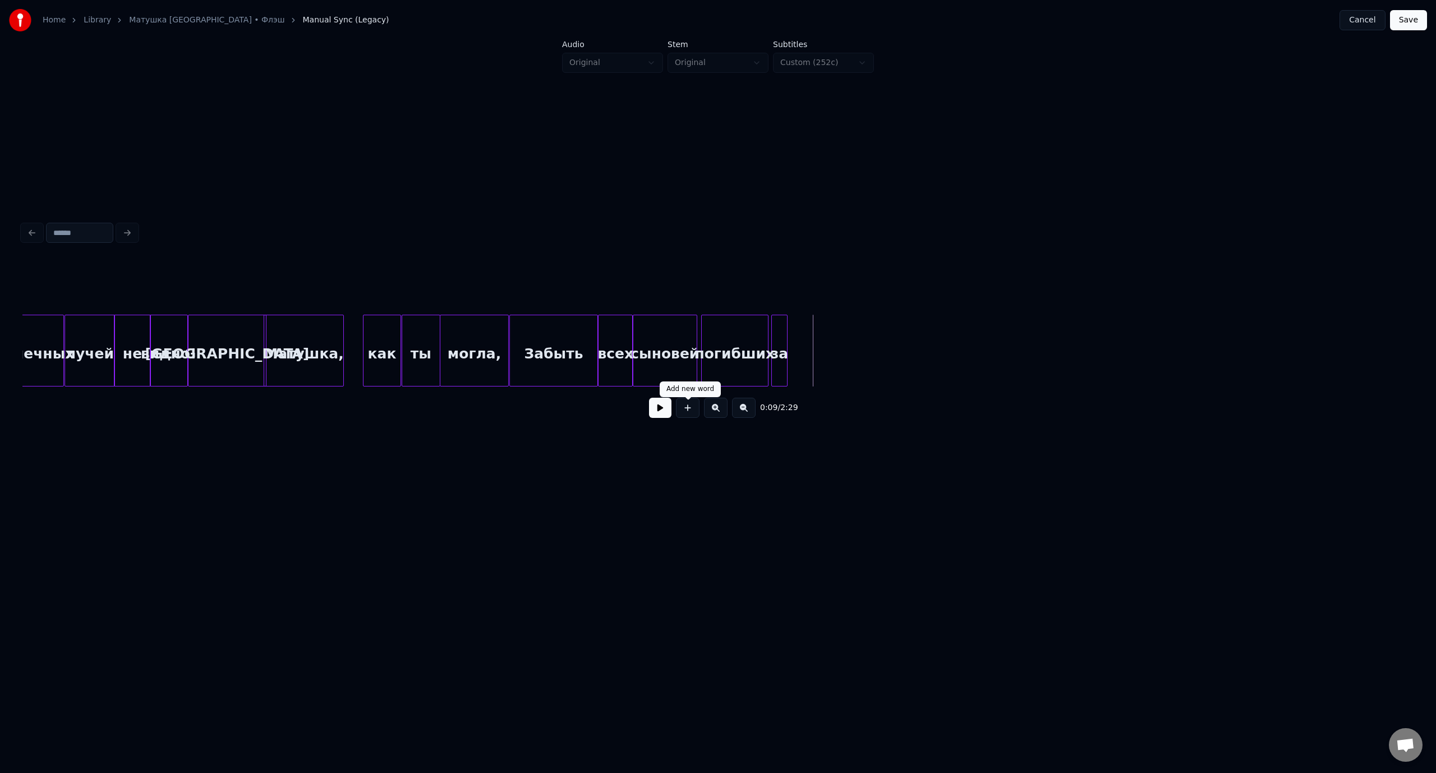
click at [686, 410] on button at bounding box center [688, 408] width 24 height 20
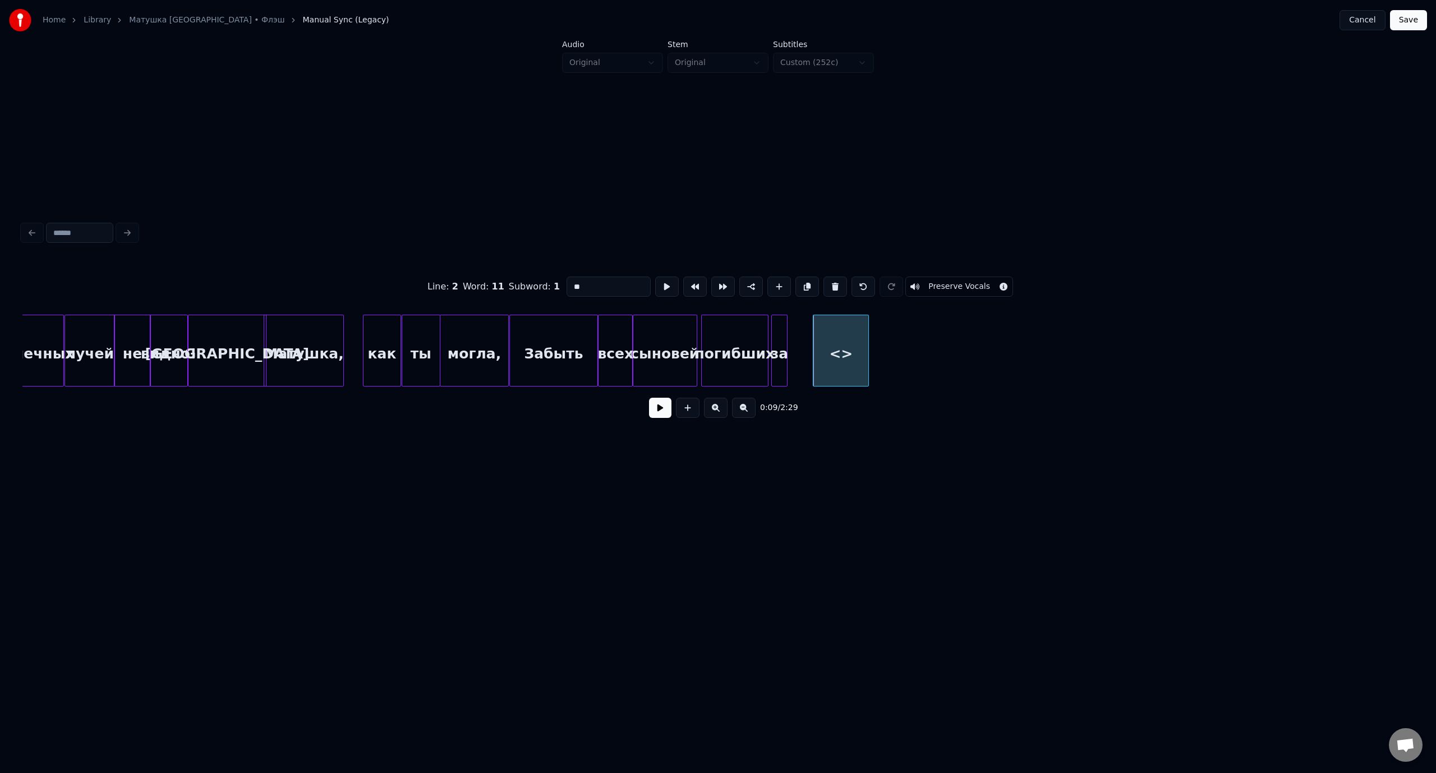
click at [579, 284] on input "**" at bounding box center [608, 286] width 84 height 20
click at [566, 284] on input "**" at bounding box center [608, 286] width 84 height 20
type input "*"
click at [815, 334] on div "тебя" at bounding box center [815, 353] width 55 height 76
click at [823, 339] on div at bounding box center [822, 350] width 3 height 71
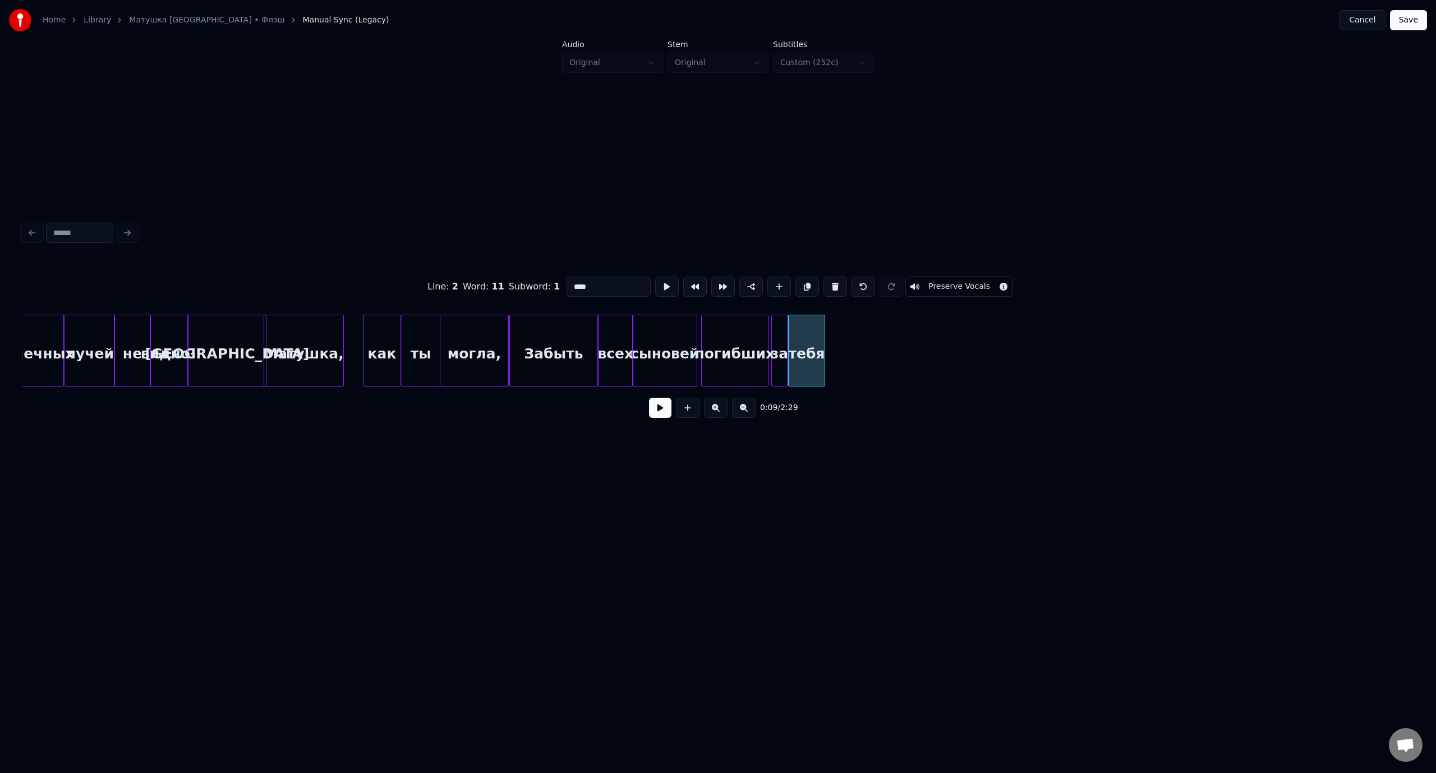
type input "****"
click at [1414, 22] on button "Save" at bounding box center [1408, 20] width 37 height 20
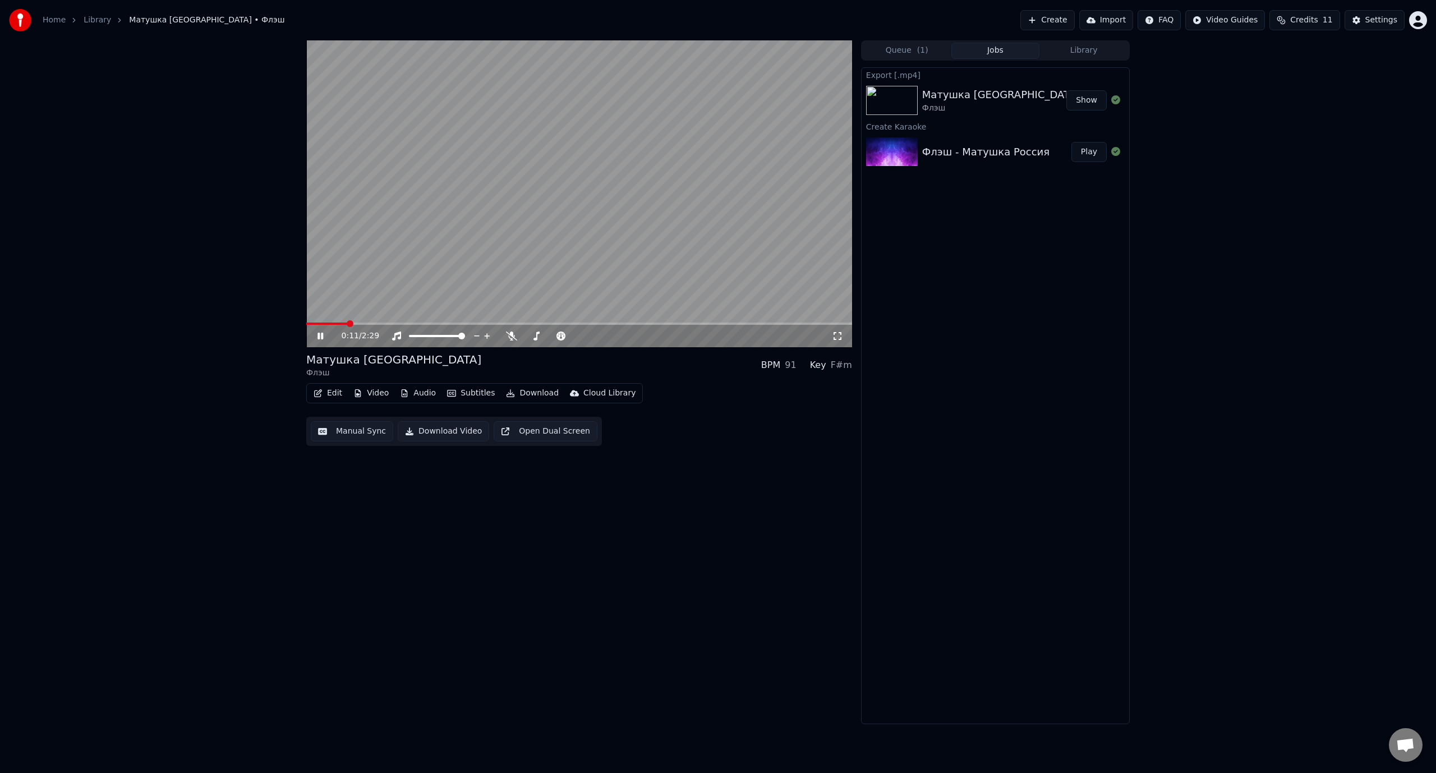
click at [331, 392] on button "Edit" at bounding box center [328, 393] width 38 height 16
click at [379, 509] on div "Manual Sync (Legacy)" at bounding box center [375, 511] width 86 height 11
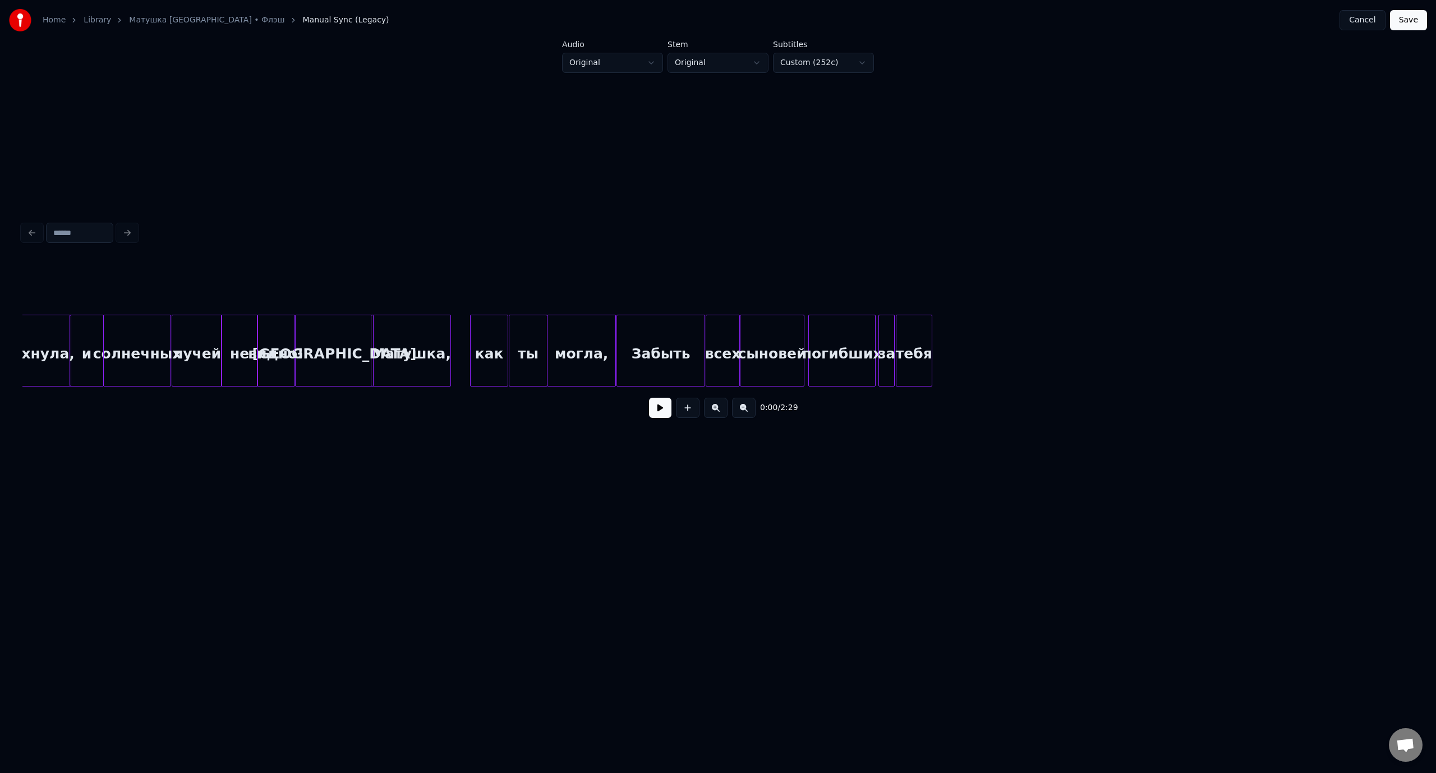
scroll to position [0, 719]
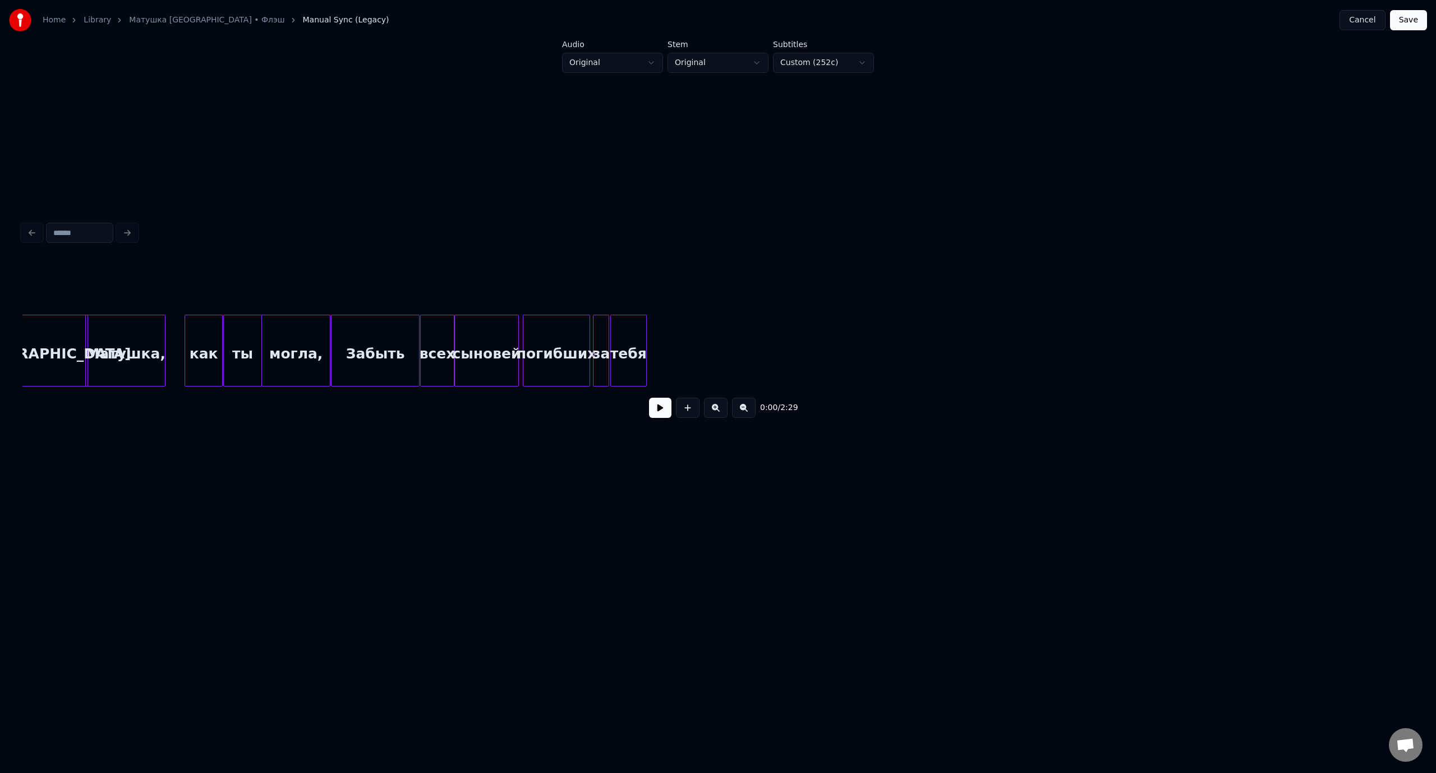
click at [634, 351] on div "тебя" at bounding box center [628, 353] width 35 height 76
click at [597, 288] on input "****" at bounding box center [608, 286] width 84 height 20
type input "*****"
click at [689, 412] on button at bounding box center [688, 408] width 24 height 20
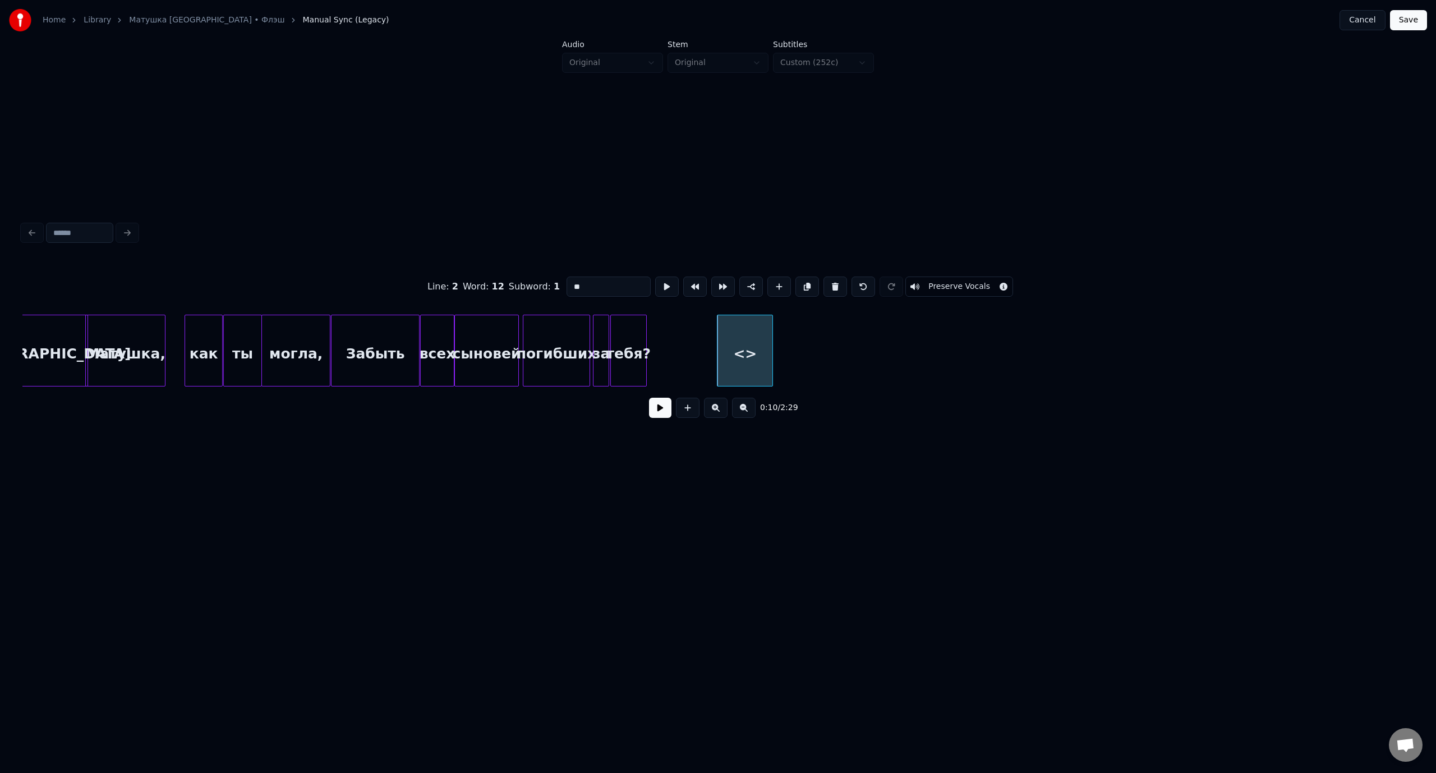
click at [754, 342] on div "<>" at bounding box center [744, 353] width 55 height 76
drag, startPoint x: 601, startPoint y: 283, endPoint x: 552, endPoint y: 285, distance: 49.4
click at [552, 285] on div "Line : 2 Word : 12 Subword : 1 ** Preserve Vocals" at bounding box center [717, 287] width 1391 height 56
type input "*"
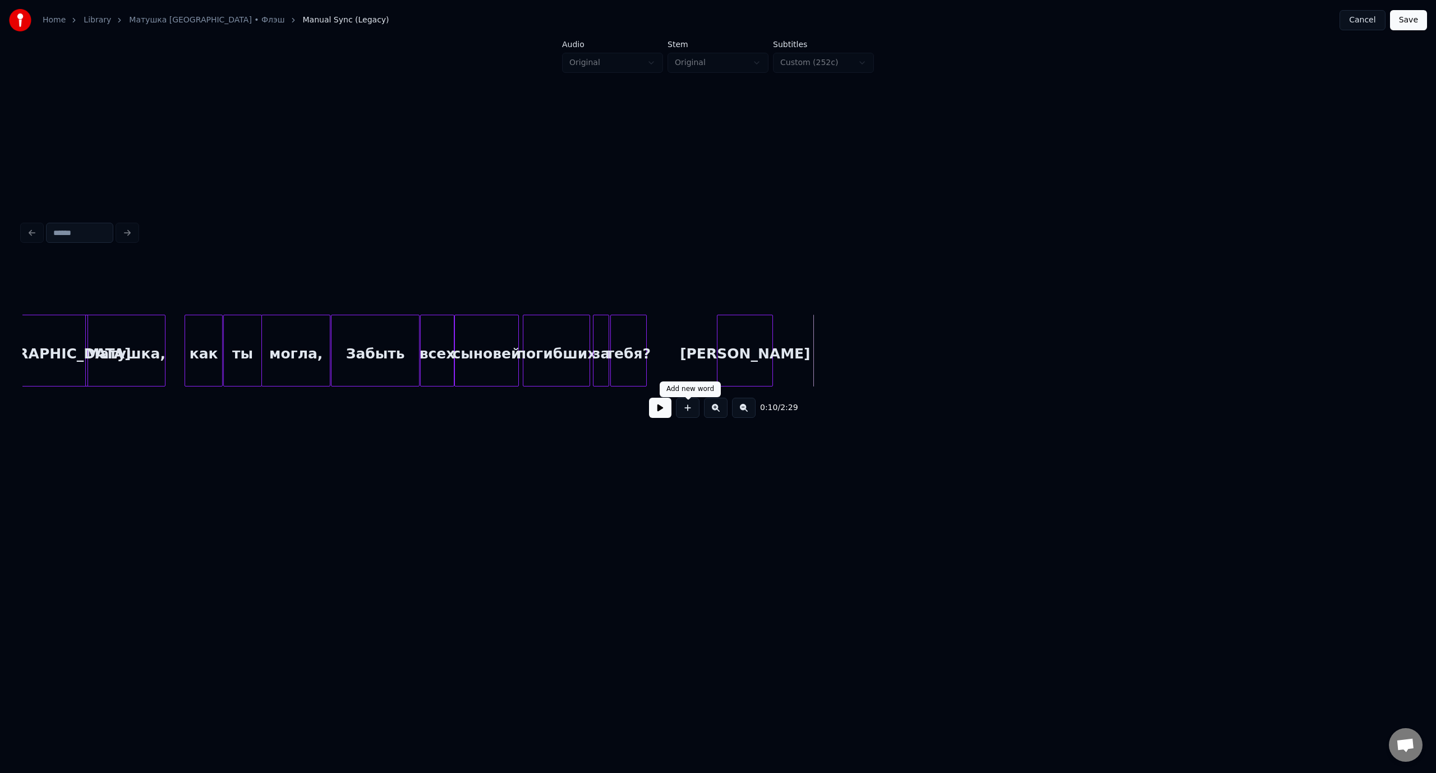
click at [689, 413] on button at bounding box center [688, 408] width 24 height 20
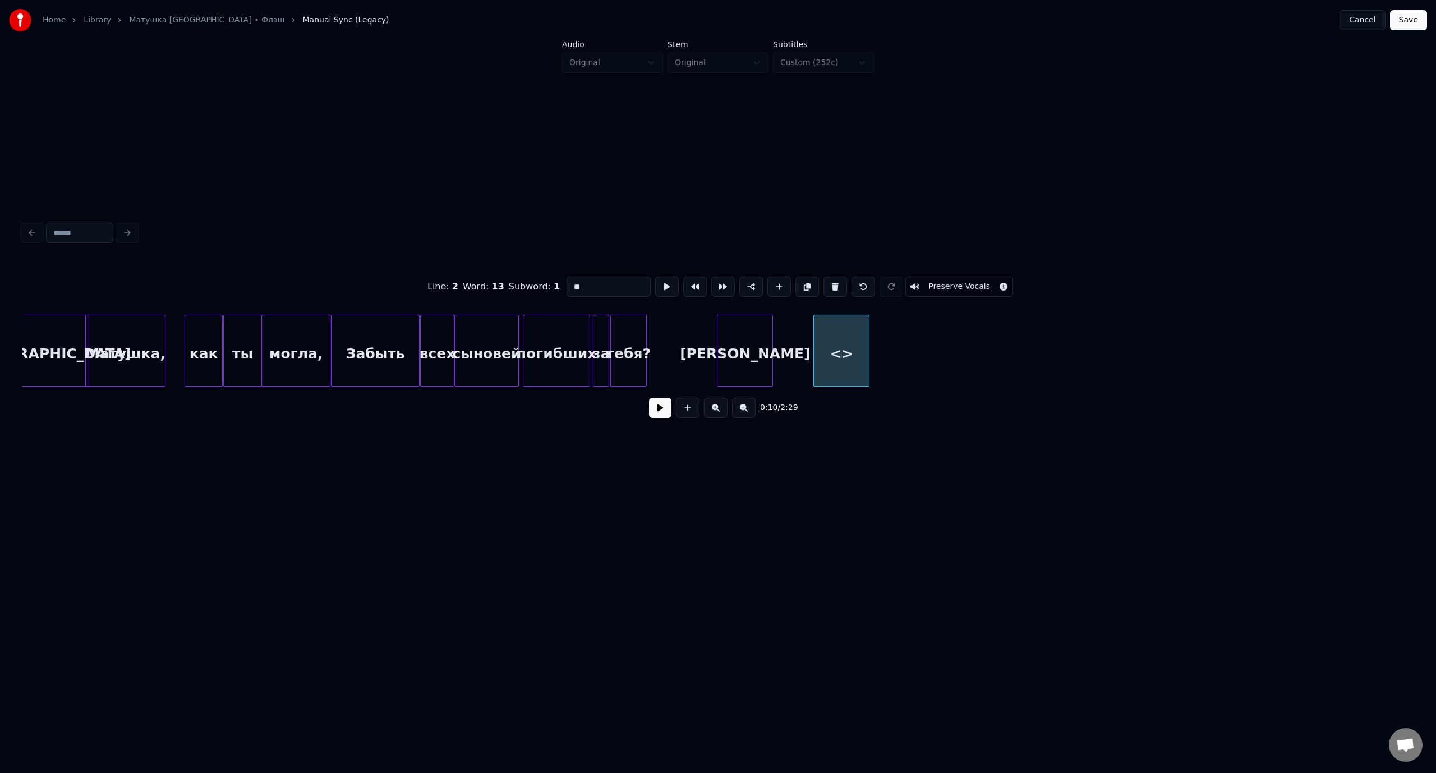
drag, startPoint x: 600, startPoint y: 282, endPoint x: 560, endPoint y: 288, distance: 40.8
click at [560, 288] on div "Line : 2 Word : 13 Subword : 1 ** Preserve Vocals" at bounding box center [717, 287] width 1391 height 56
type input "***"
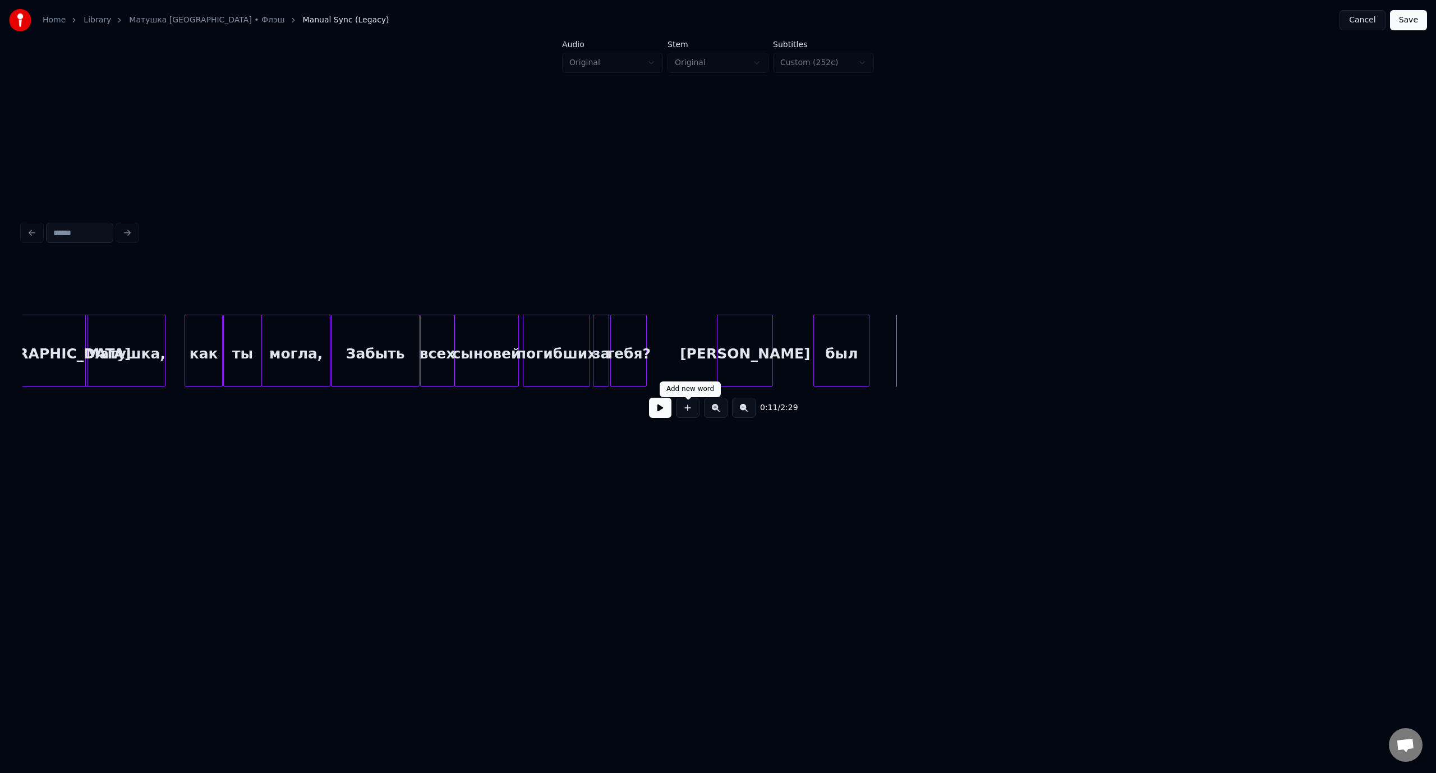
click at [693, 415] on button at bounding box center [688, 408] width 24 height 20
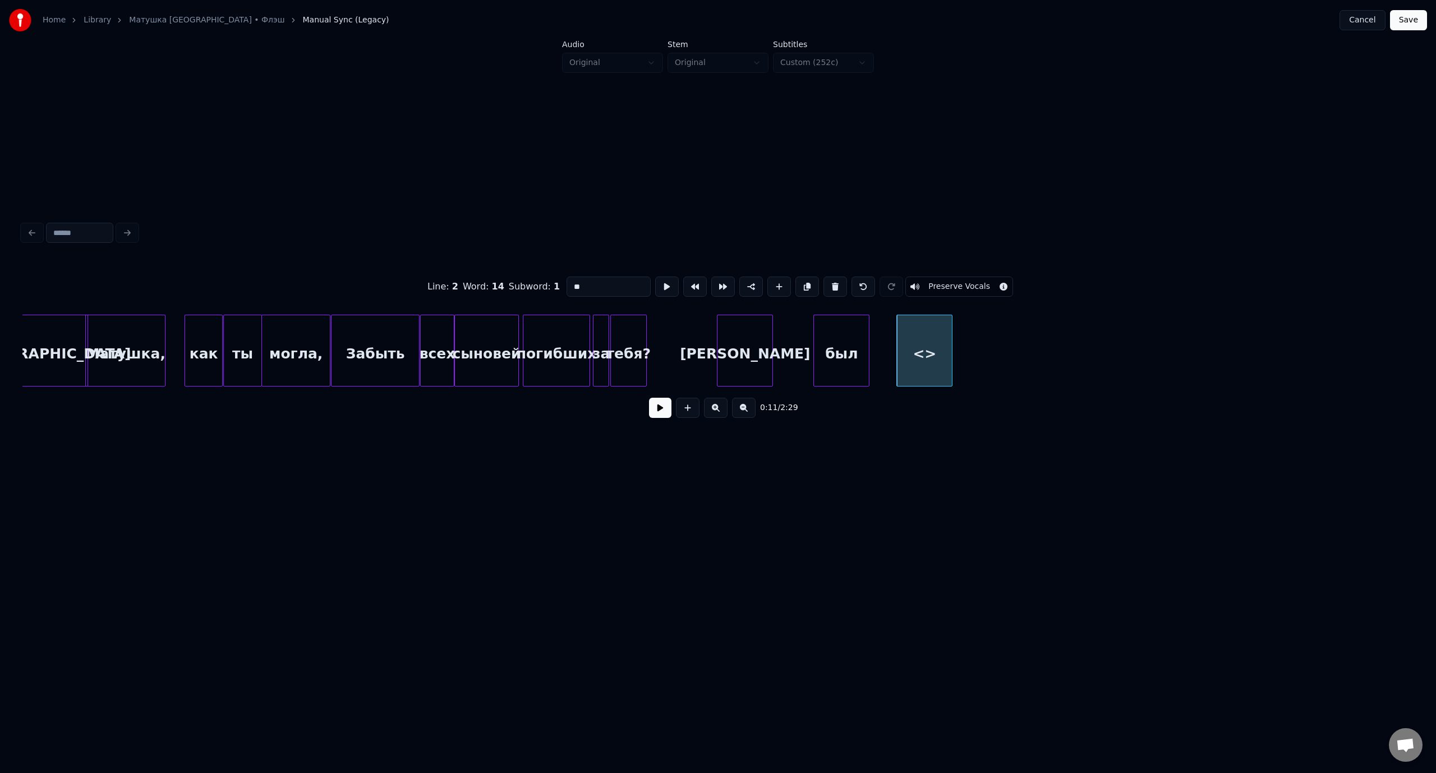
drag, startPoint x: 594, startPoint y: 286, endPoint x: 562, endPoint y: 286, distance: 32.0
click at [562, 286] on div "Line : 2 Word : 14 Subword : 1 ** Preserve Vocals" at bounding box center [717, 287] width 1391 height 56
click at [692, 336] on div "[PERSON_NAME]" at bounding box center [687, 353] width 55 height 76
click at [679, 340] on div at bounding box center [678, 350] width 3 height 71
click at [725, 335] on div "был" at bounding box center [709, 353] width 55 height 76
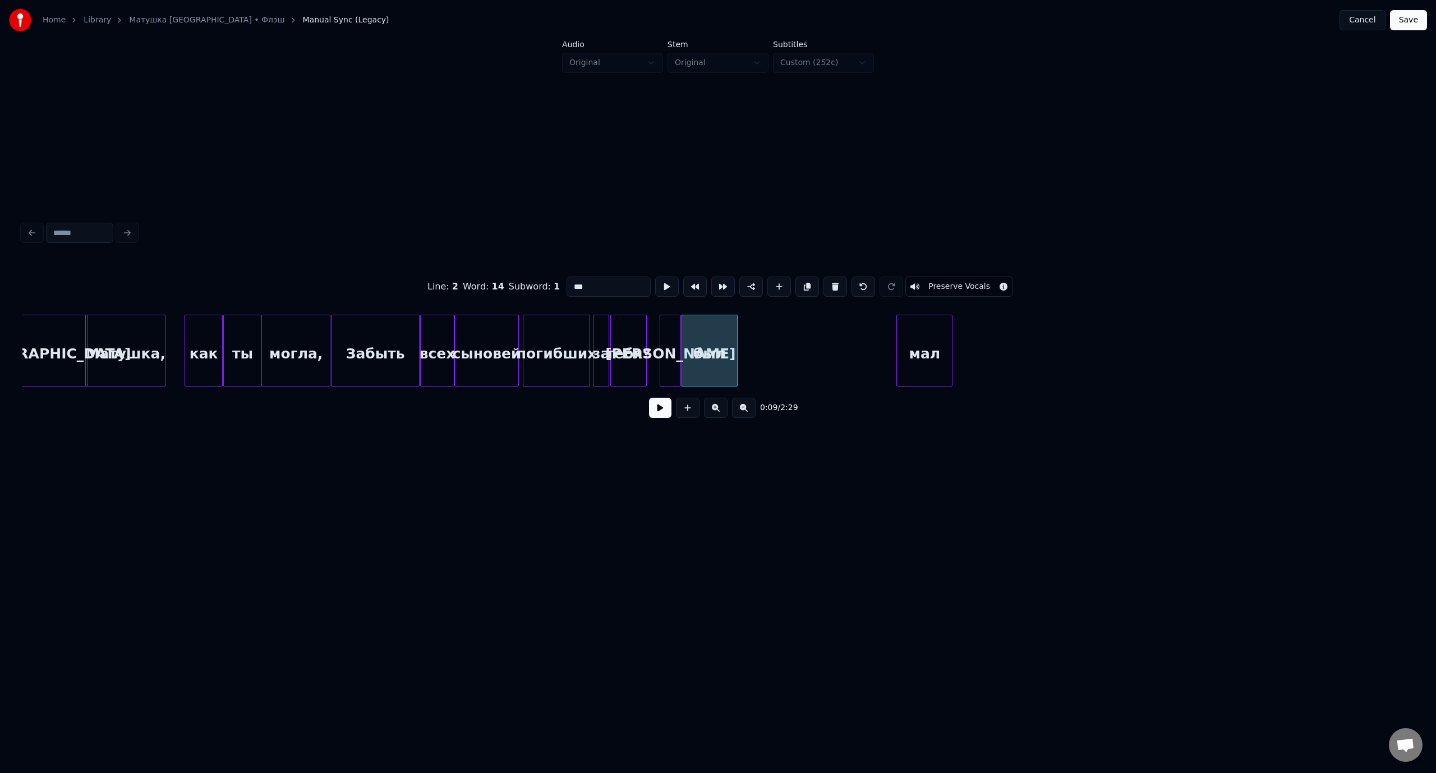
click at [733, 338] on div "был" at bounding box center [709, 353] width 55 height 76
click at [715, 338] on div at bounding box center [714, 350] width 3 height 71
click at [758, 333] on div "мал" at bounding box center [745, 353] width 55 height 76
click at [746, 338] on div at bounding box center [746, 350] width 3 height 71
click at [305, 331] on div "могла," at bounding box center [296, 353] width 68 height 76
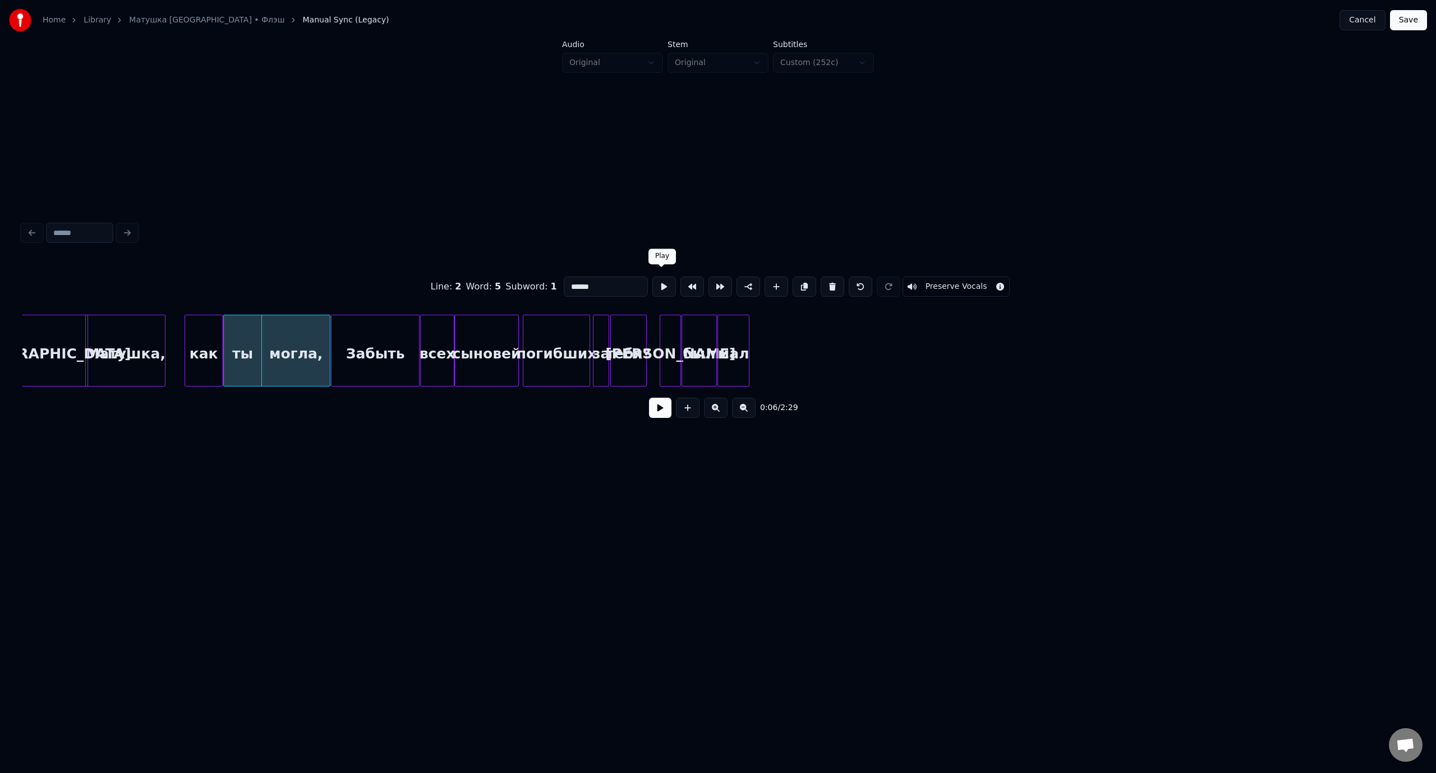
click at [660, 282] on button at bounding box center [664, 286] width 24 height 20
click at [660, 286] on button at bounding box center [664, 286] width 24 height 20
click at [391, 420] on div "0:06 / 2:29" at bounding box center [717, 407] width 1373 height 25
click at [368, 365] on div "Забыть" at bounding box center [374, 353] width 87 height 76
type input "******"
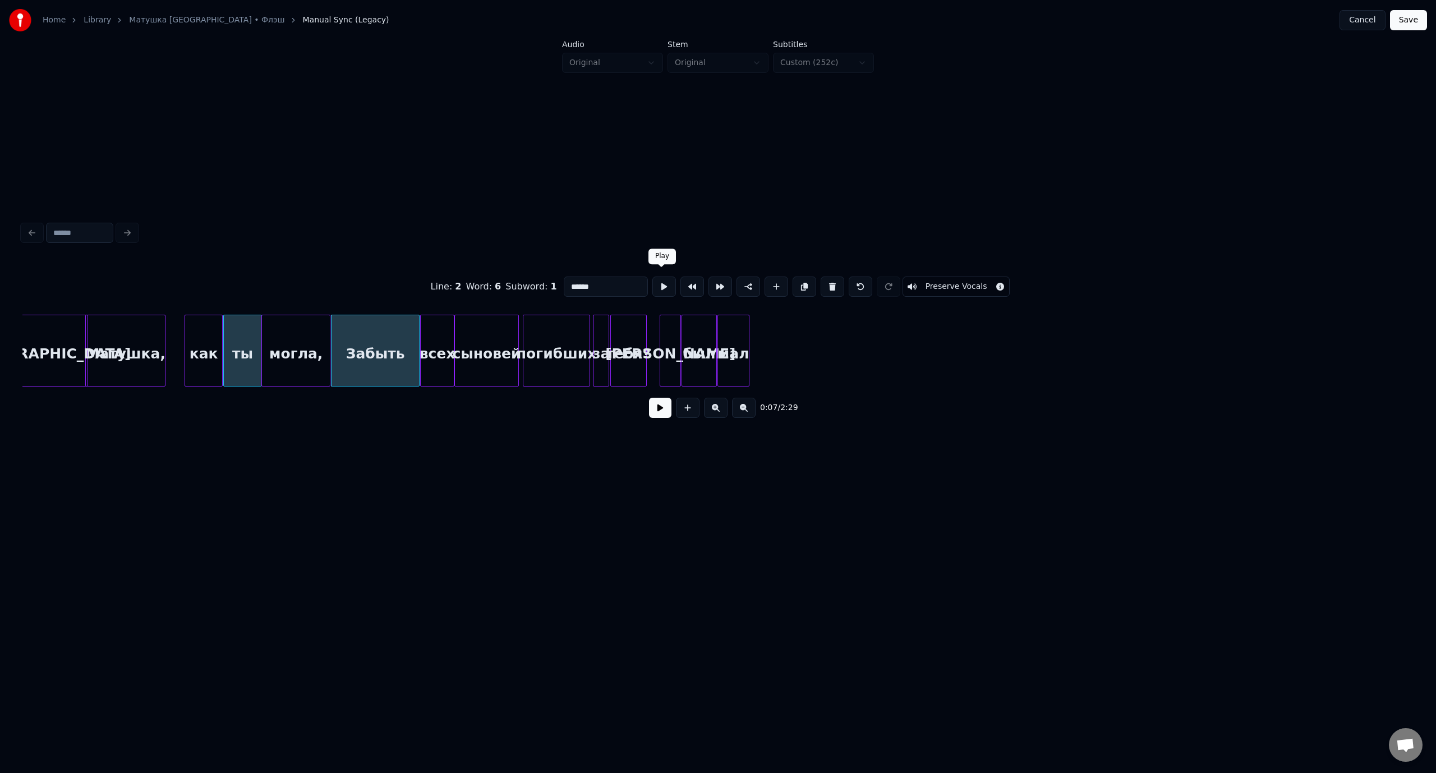
click at [659, 279] on button at bounding box center [664, 286] width 24 height 20
click at [665, 411] on button at bounding box center [660, 408] width 22 height 20
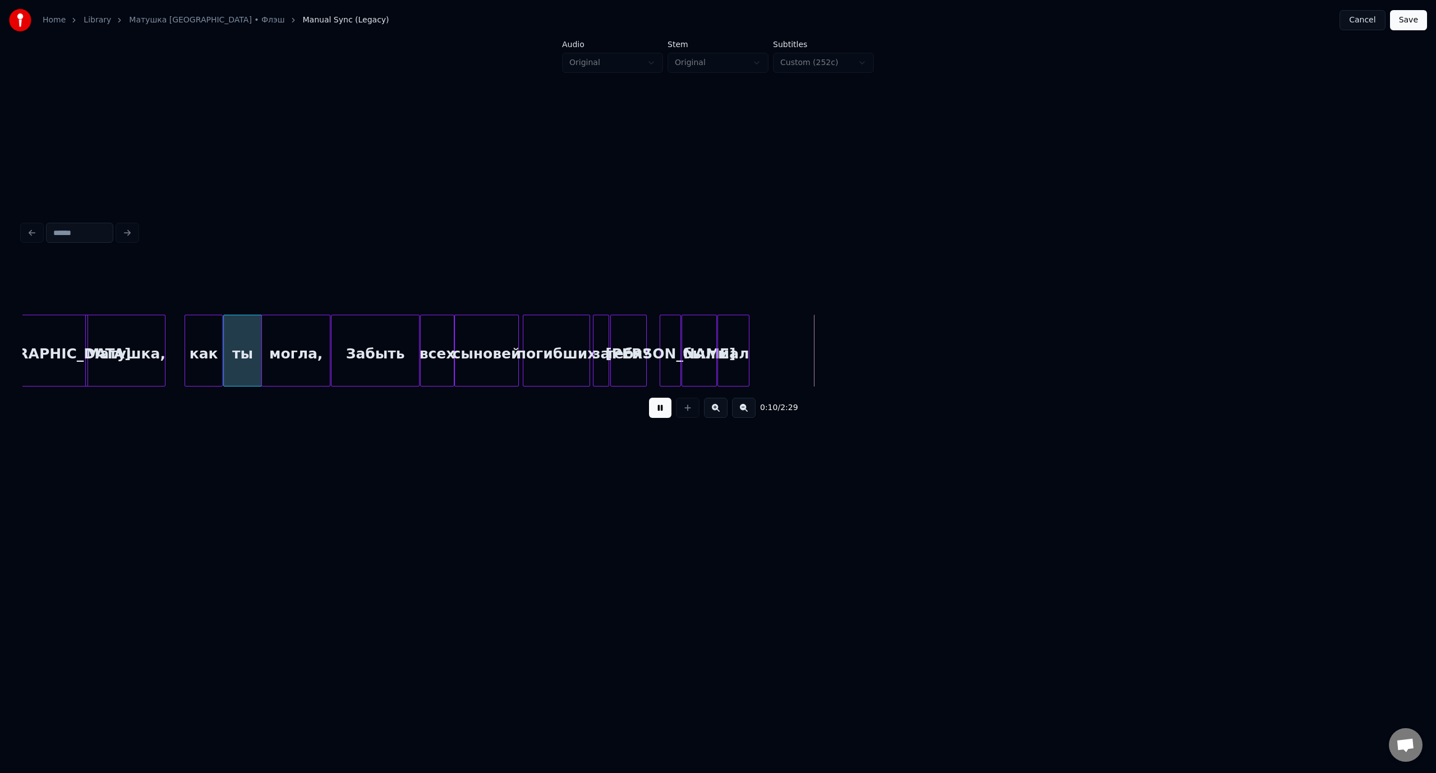
click at [662, 412] on button at bounding box center [660, 408] width 22 height 20
click at [803, 331] on div "мал" at bounding box center [796, 353] width 31 height 76
click at [764, 331] on div "был" at bounding box center [763, 353] width 34 height 76
click at [738, 331] on div "[PERSON_NAME]" at bounding box center [734, 353] width 20 height 76
click at [553, 326] on div "погибших" at bounding box center [556, 353] width 66 height 76
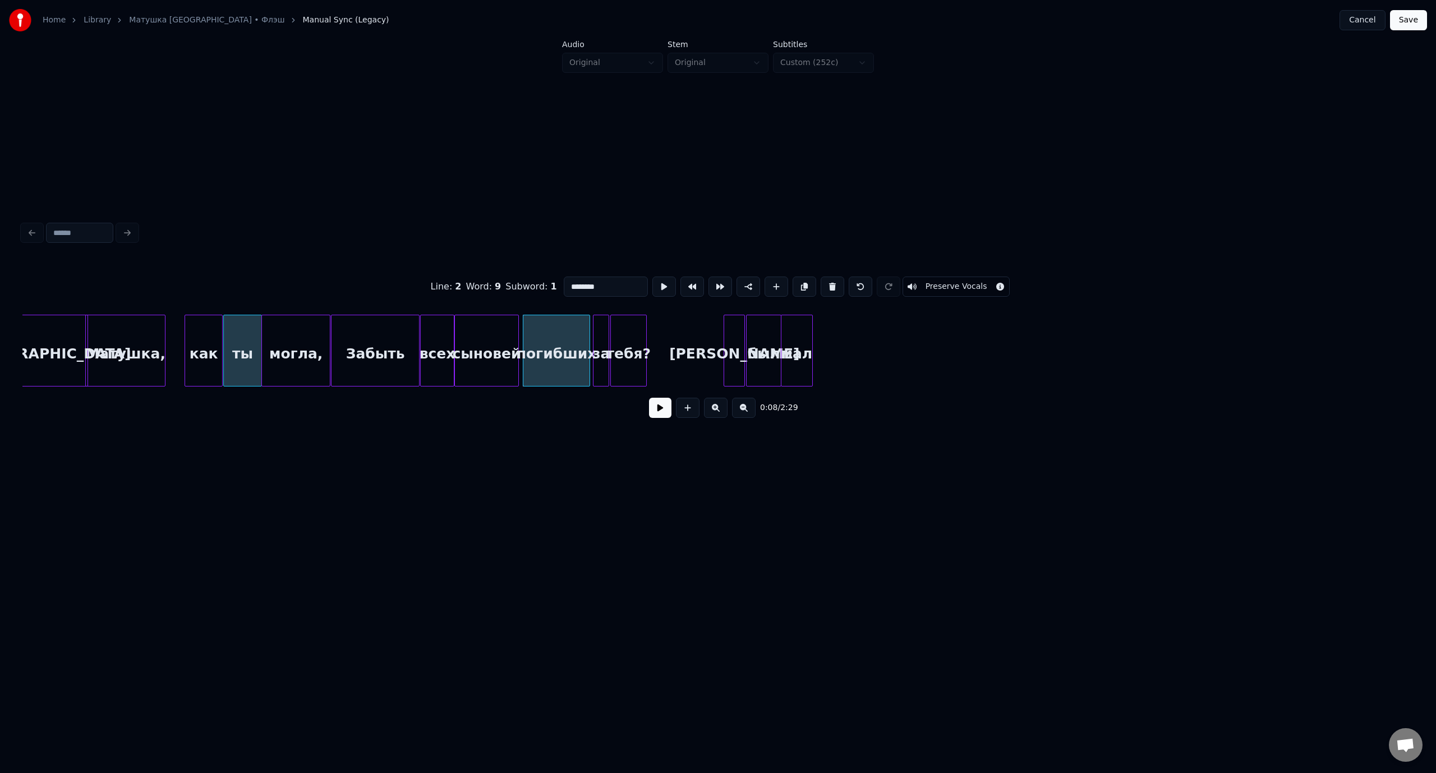
click at [663, 411] on button at bounding box center [660, 408] width 22 height 20
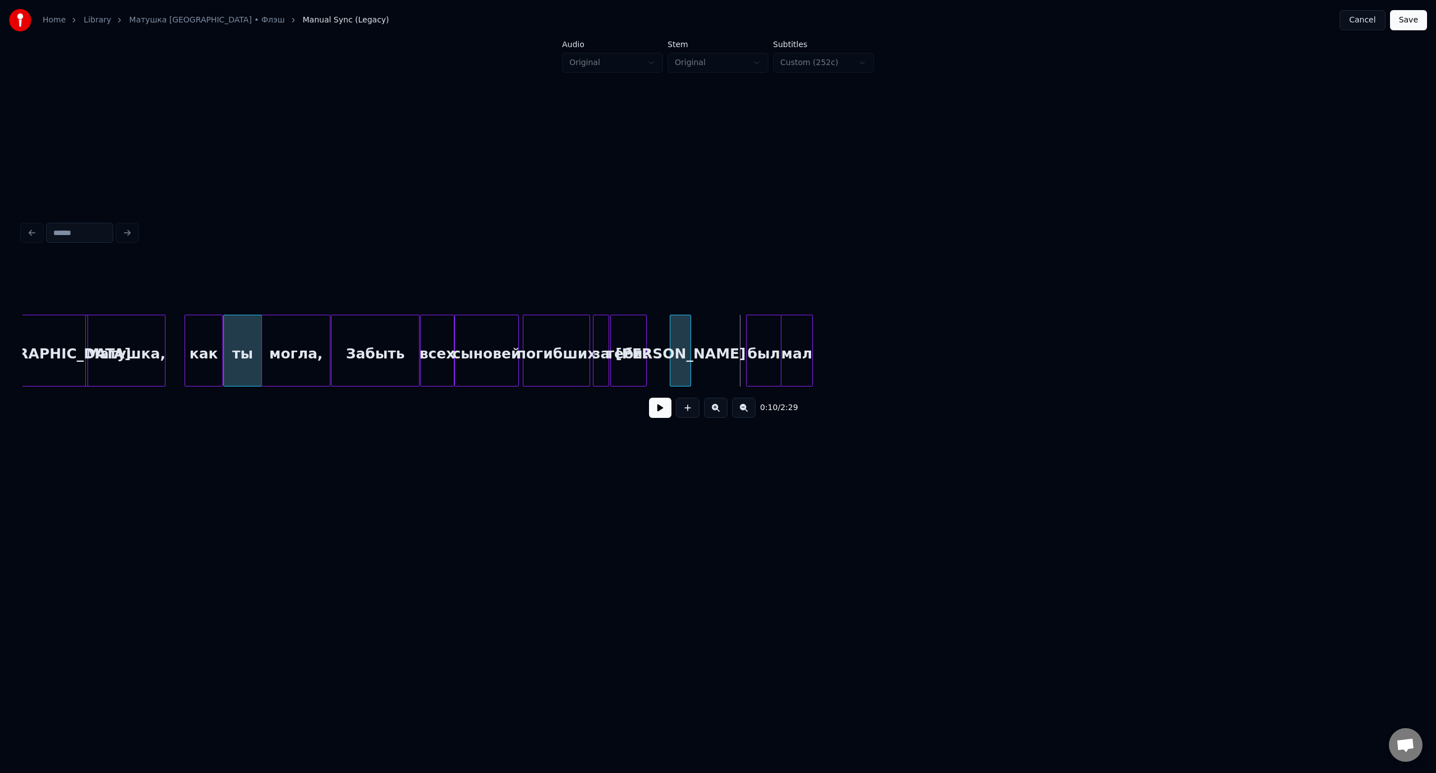
click at [679, 336] on div "[PERSON_NAME]" at bounding box center [680, 353] width 20 height 76
click at [714, 334] on div "был" at bounding box center [710, 353] width 34 height 76
click at [749, 334] on div "мал" at bounding box center [742, 353] width 31 height 76
click at [358, 348] on div "Забыть" at bounding box center [374, 353] width 87 height 76
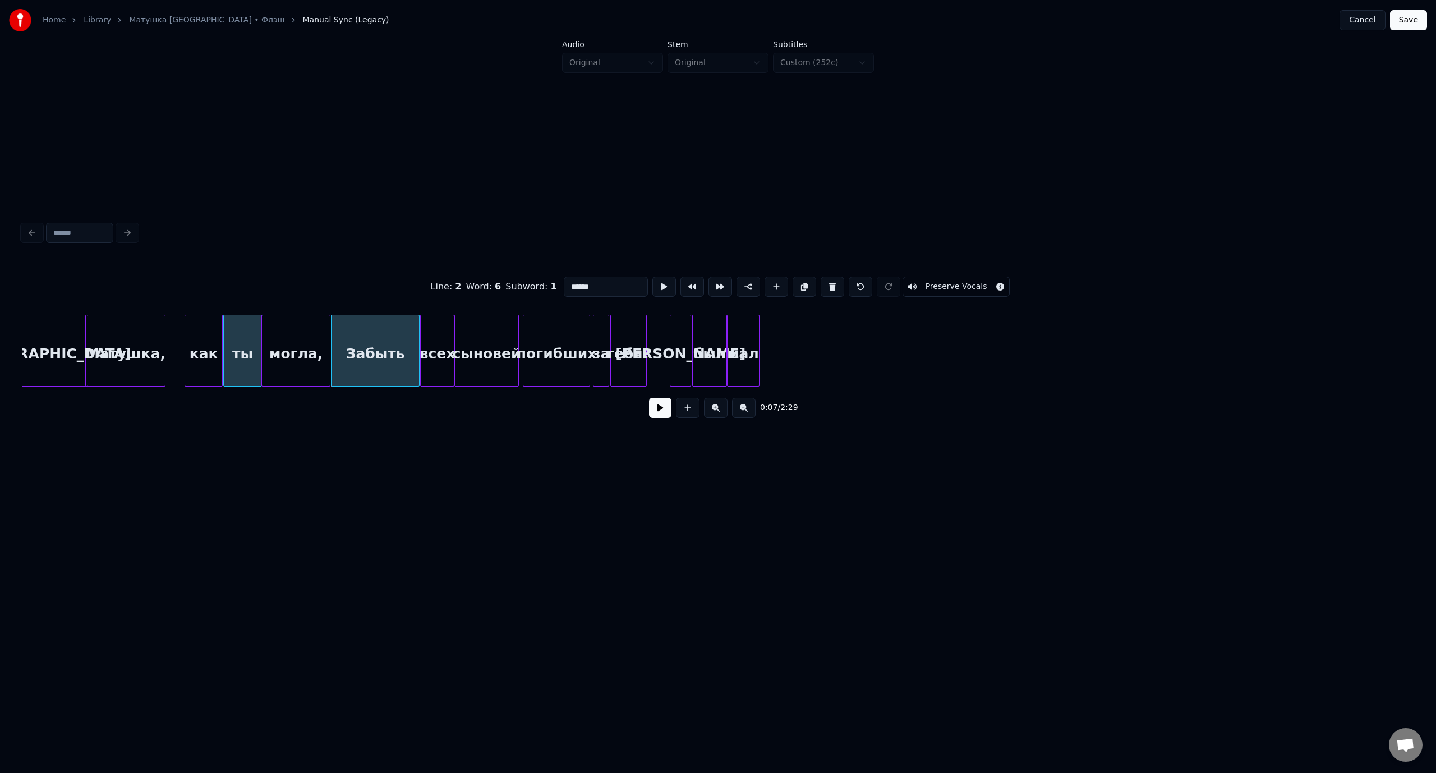
click at [657, 414] on button at bounding box center [660, 408] width 22 height 20
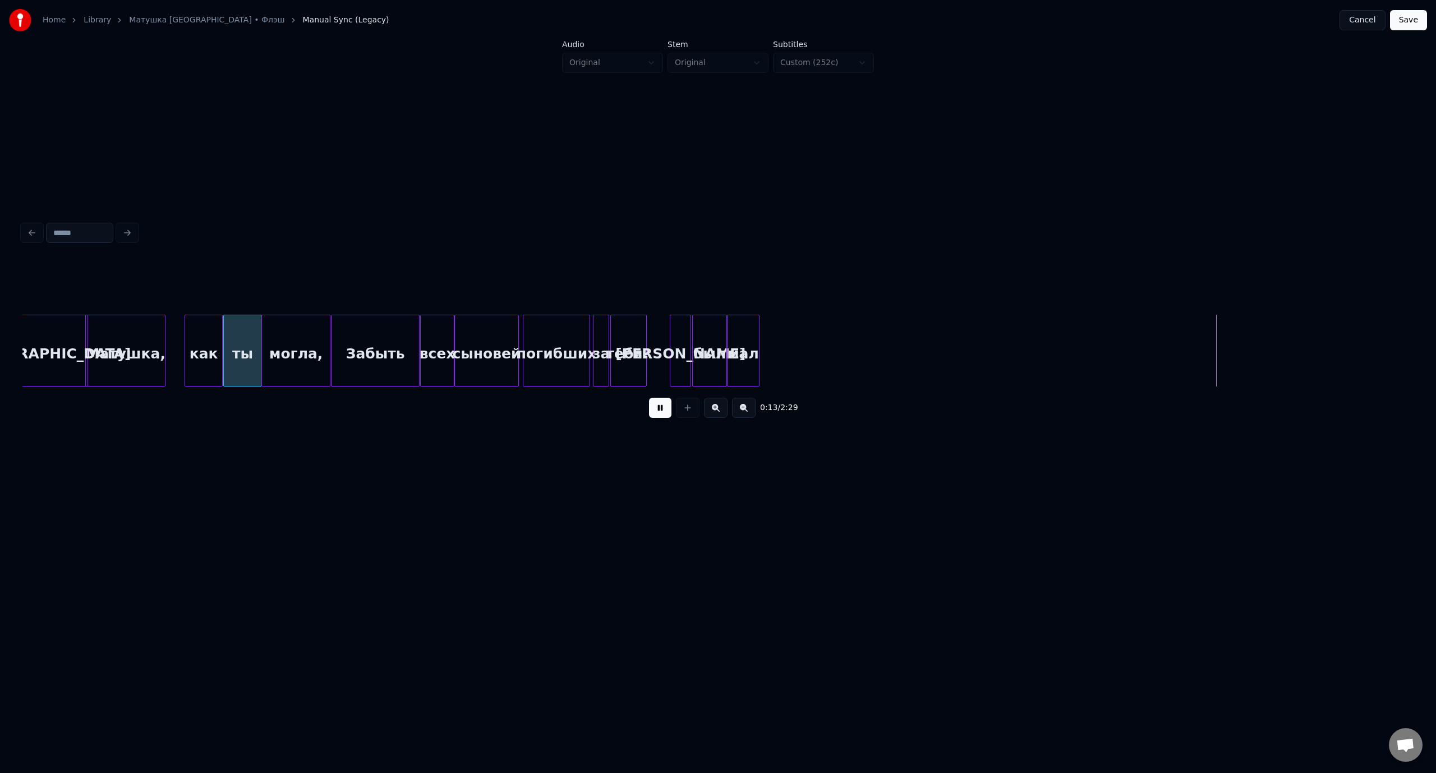
click at [1405, 25] on button "Save" at bounding box center [1408, 20] width 37 height 20
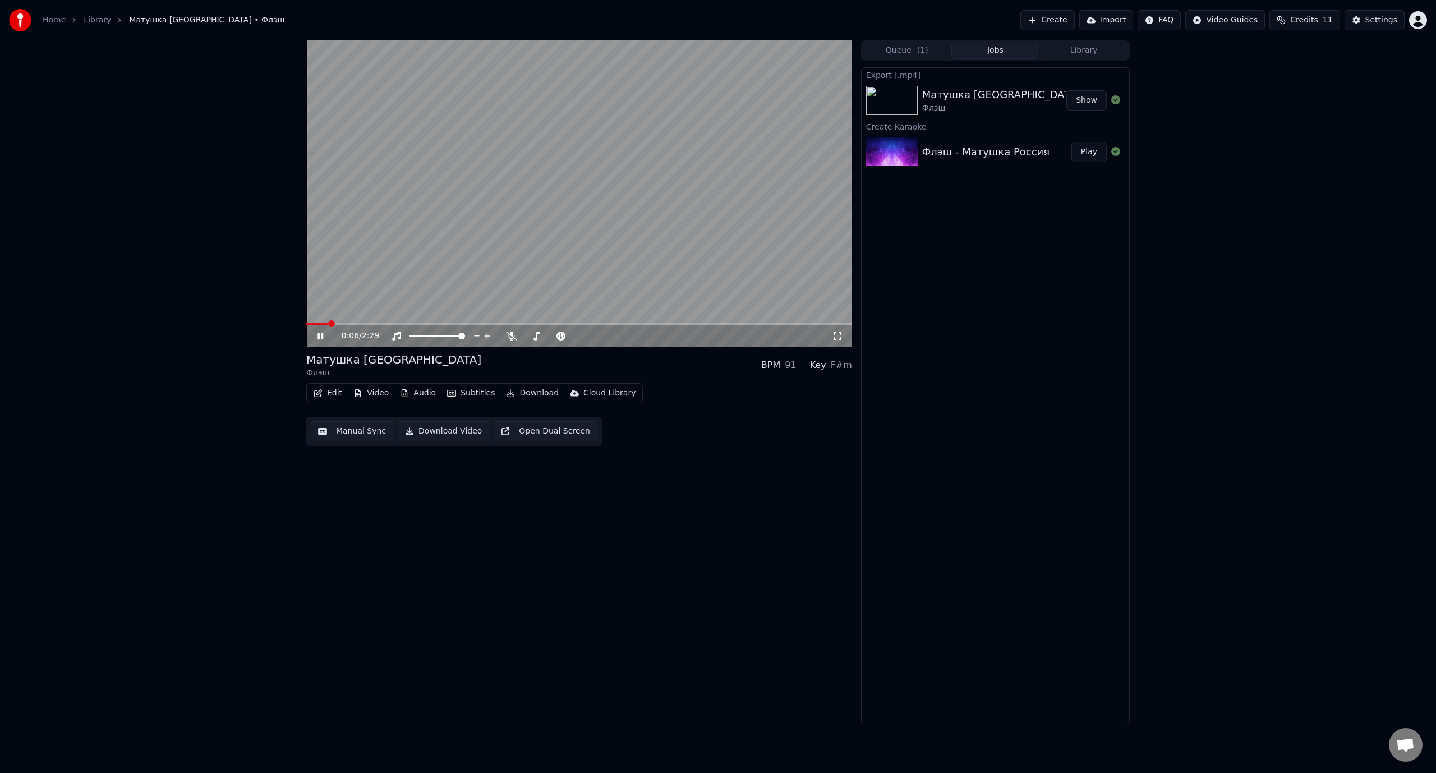
click at [328, 323] on span at bounding box center [317, 323] width 22 height 2
click at [343, 324] on span at bounding box center [327, 323] width 43 height 2
click at [340, 321] on video at bounding box center [579, 193] width 546 height 307
click at [336, 323] on span at bounding box center [326, 323] width 40 height 2
click at [317, 335] on icon at bounding box center [320, 336] width 7 height 8
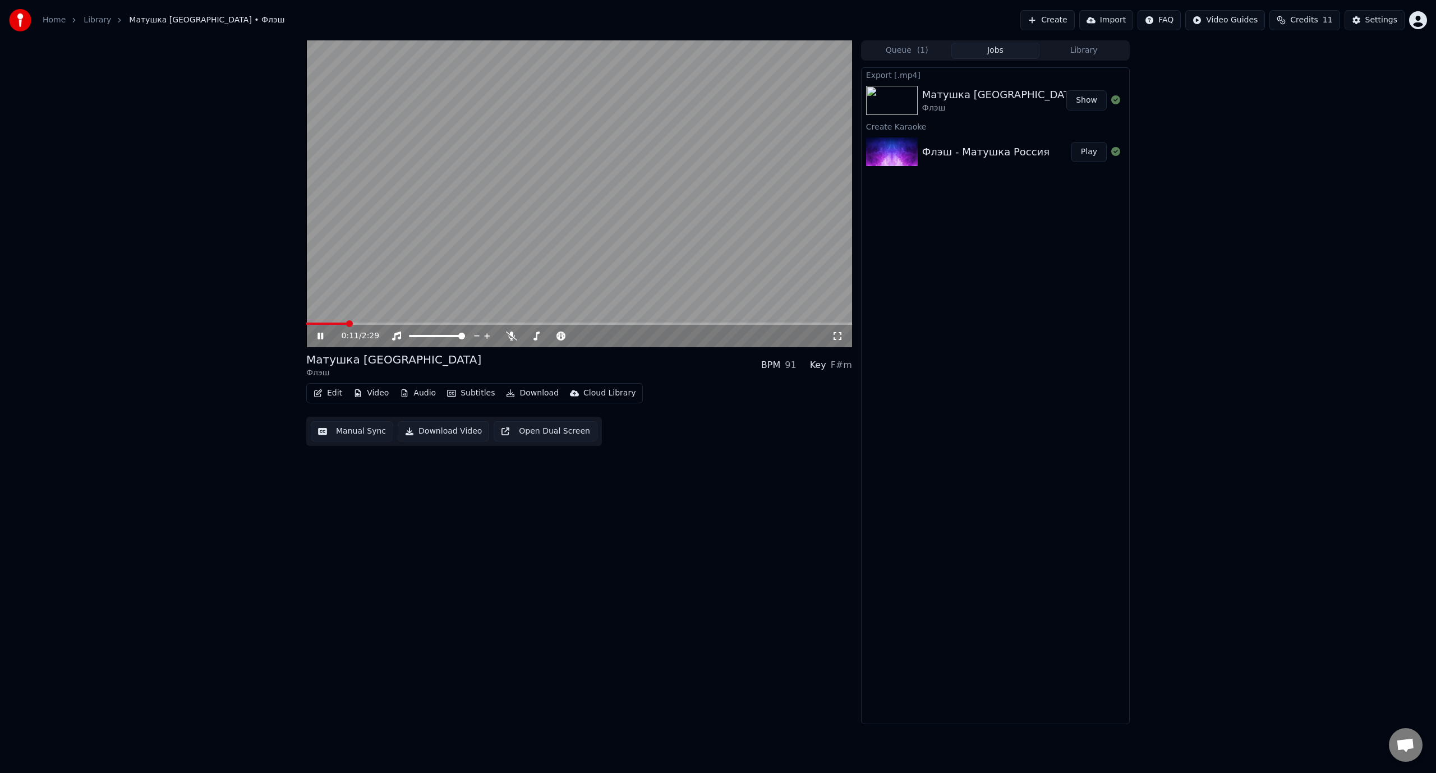
click at [315, 334] on div "0:11 / 2:29" at bounding box center [579, 335] width 537 height 11
click at [341, 393] on button "Edit" at bounding box center [328, 393] width 38 height 16
click at [357, 511] on div "Manual Sync (Legacy)" at bounding box center [375, 511] width 86 height 11
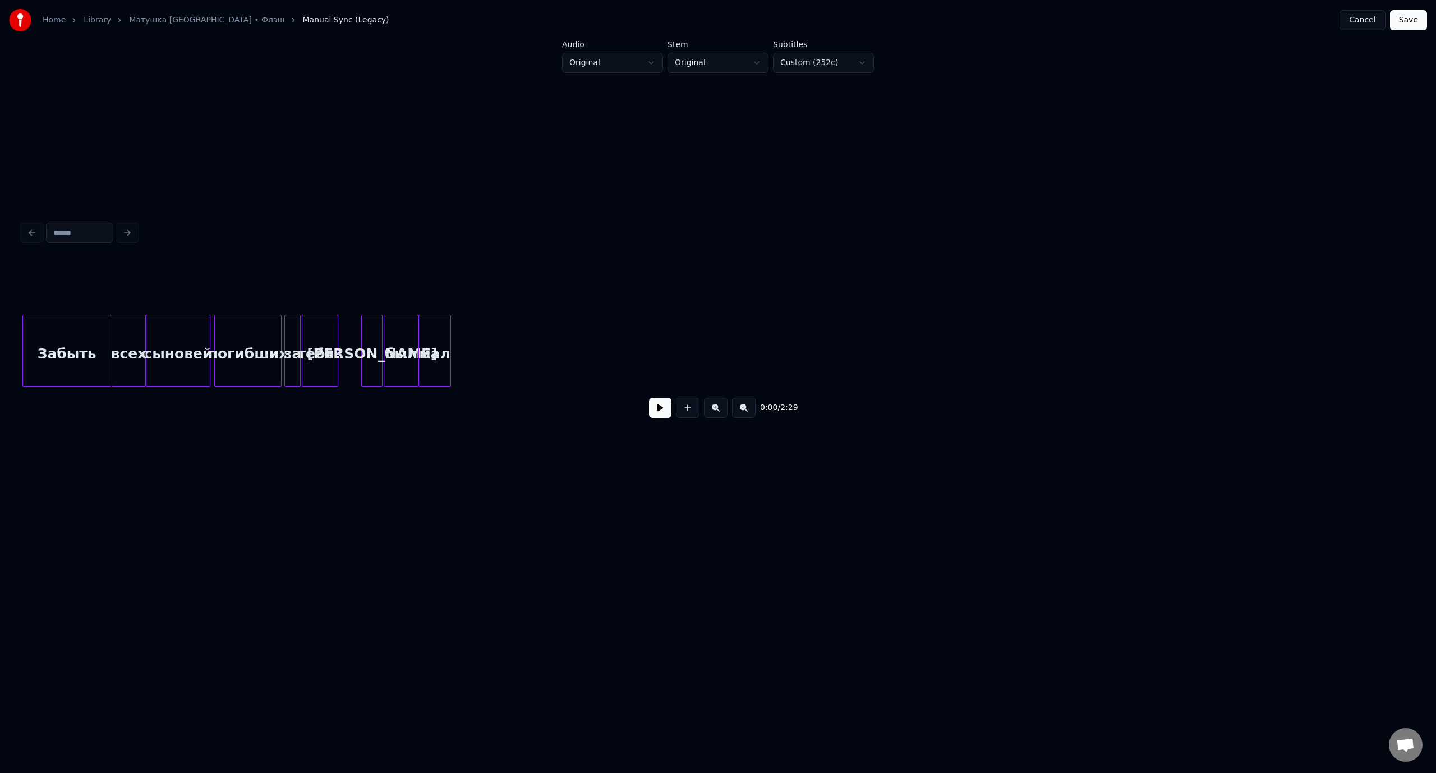
scroll to position [0, 822]
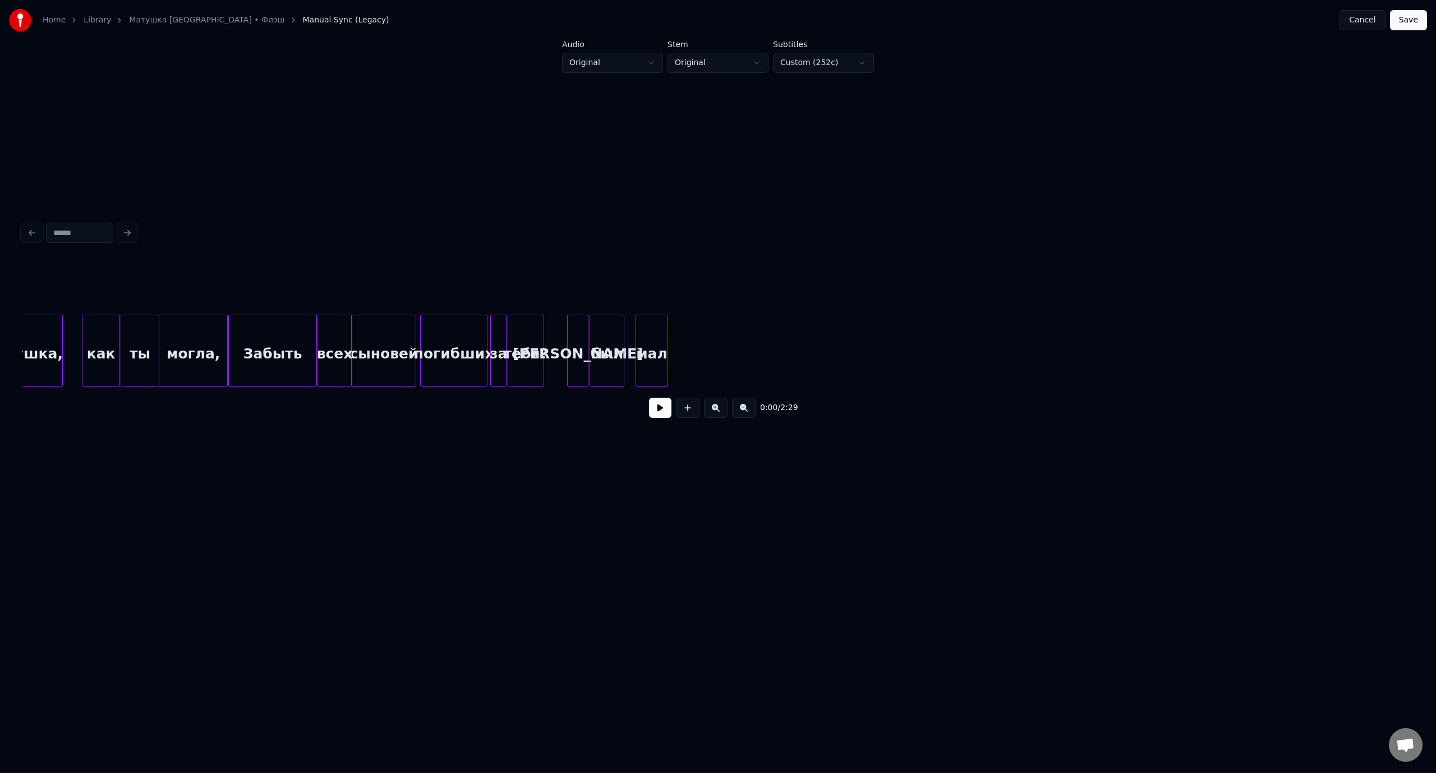
click at [651, 333] on div "мал" at bounding box center [651, 353] width 31 height 76
click at [621, 335] on div "был" at bounding box center [618, 353] width 34 height 76
click at [592, 333] on div "[PERSON_NAME]" at bounding box center [590, 353] width 20 height 76
click at [1404, 23] on button "Save" at bounding box center [1408, 20] width 37 height 20
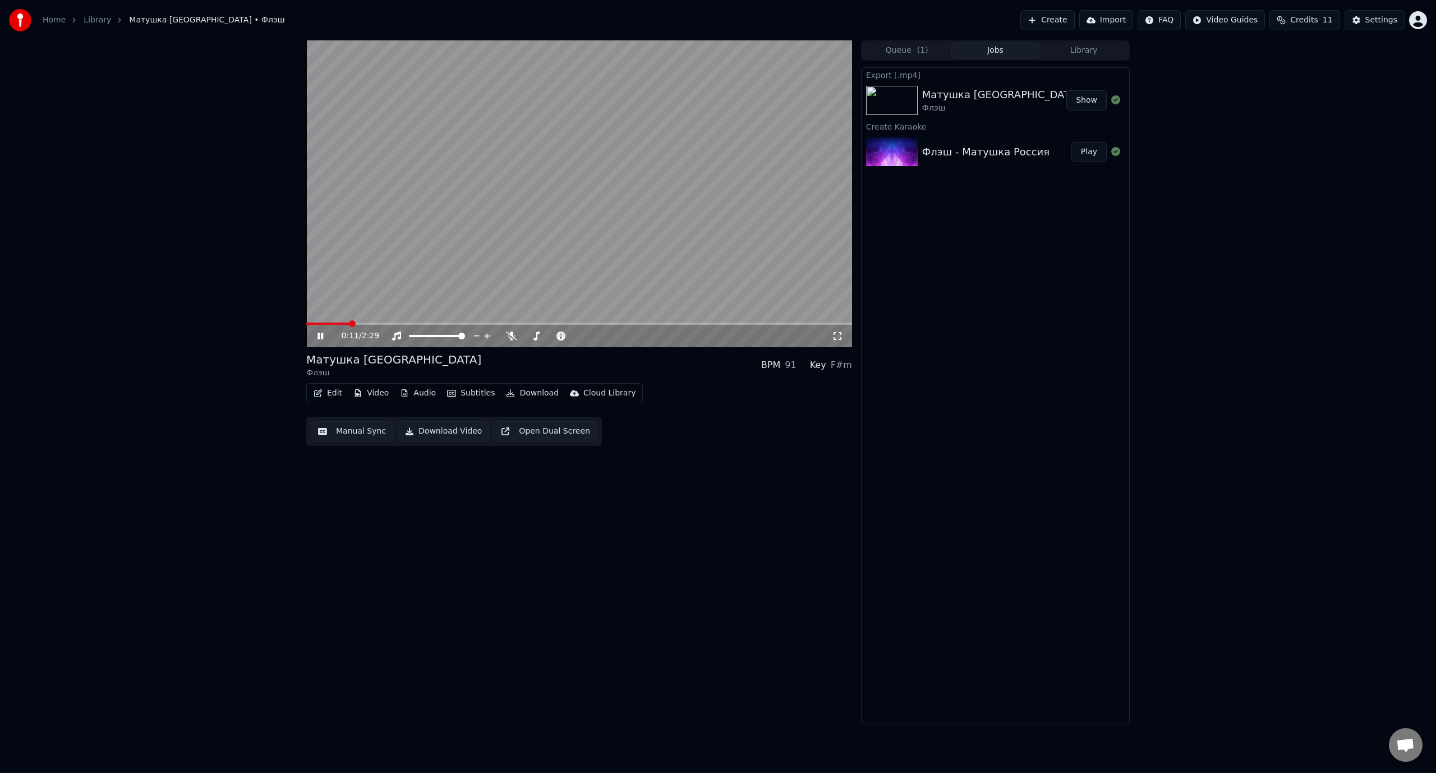
click at [317, 330] on div "0:11 / 2:29" at bounding box center [579, 335] width 537 height 11
click at [321, 337] on icon at bounding box center [328, 335] width 26 height 9
click at [341, 325] on div "0:12 / 2:29" at bounding box center [579, 336] width 546 height 22
click at [341, 324] on span at bounding box center [324, 323] width 36 height 2
click at [322, 338] on icon at bounding box center [328, 335] width 26 height 9
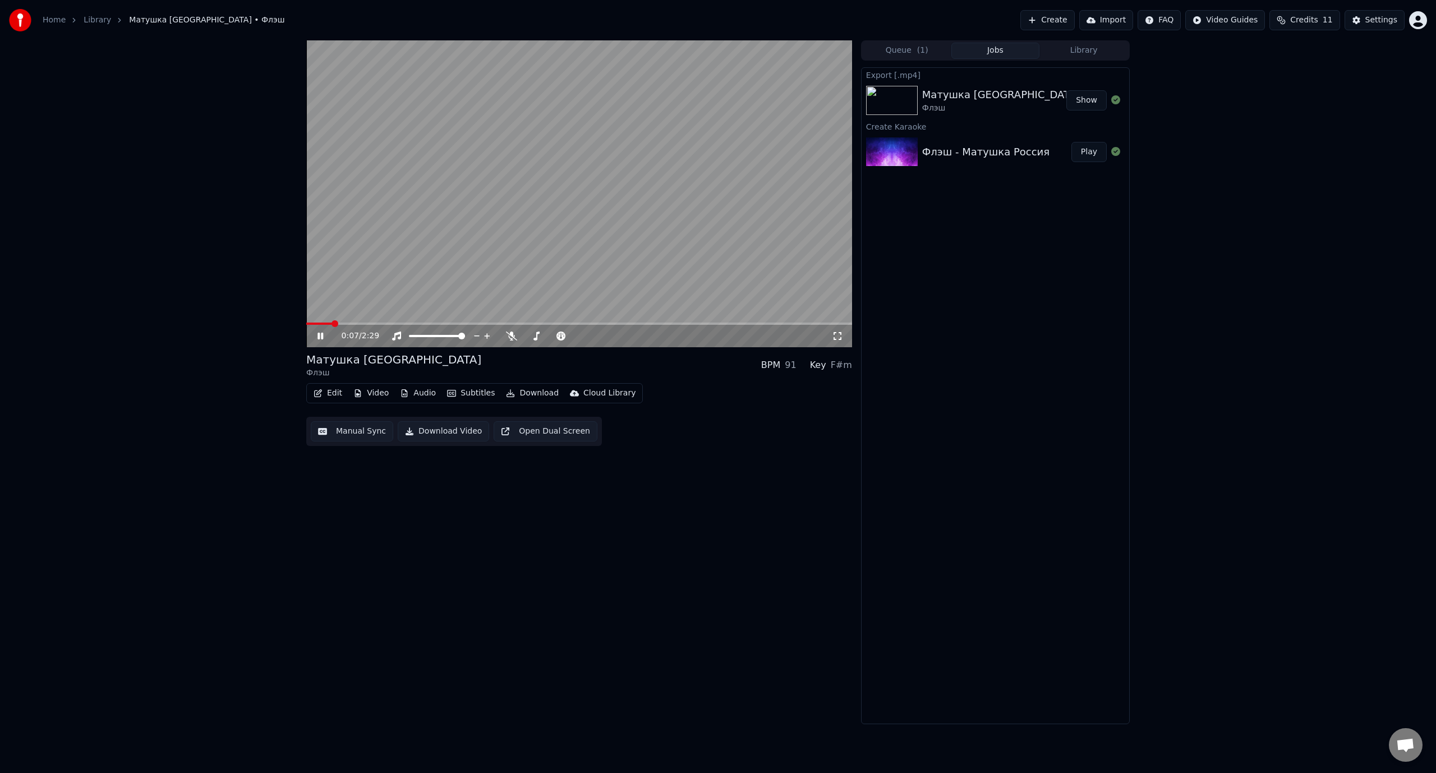
click at [330, 324] on span at bounding box center [319, 323] width 26 height 2
click at [320, 335] on icon at bounding box center [328, 335] width 26 height 9
click at [336, 393] on button "Edit" at bounding box center [328, 393] width 38 height 16
click at [365, 511] on div "Manual Sync (Legacy)" at bounding box center [375, 511] width 86 height 11
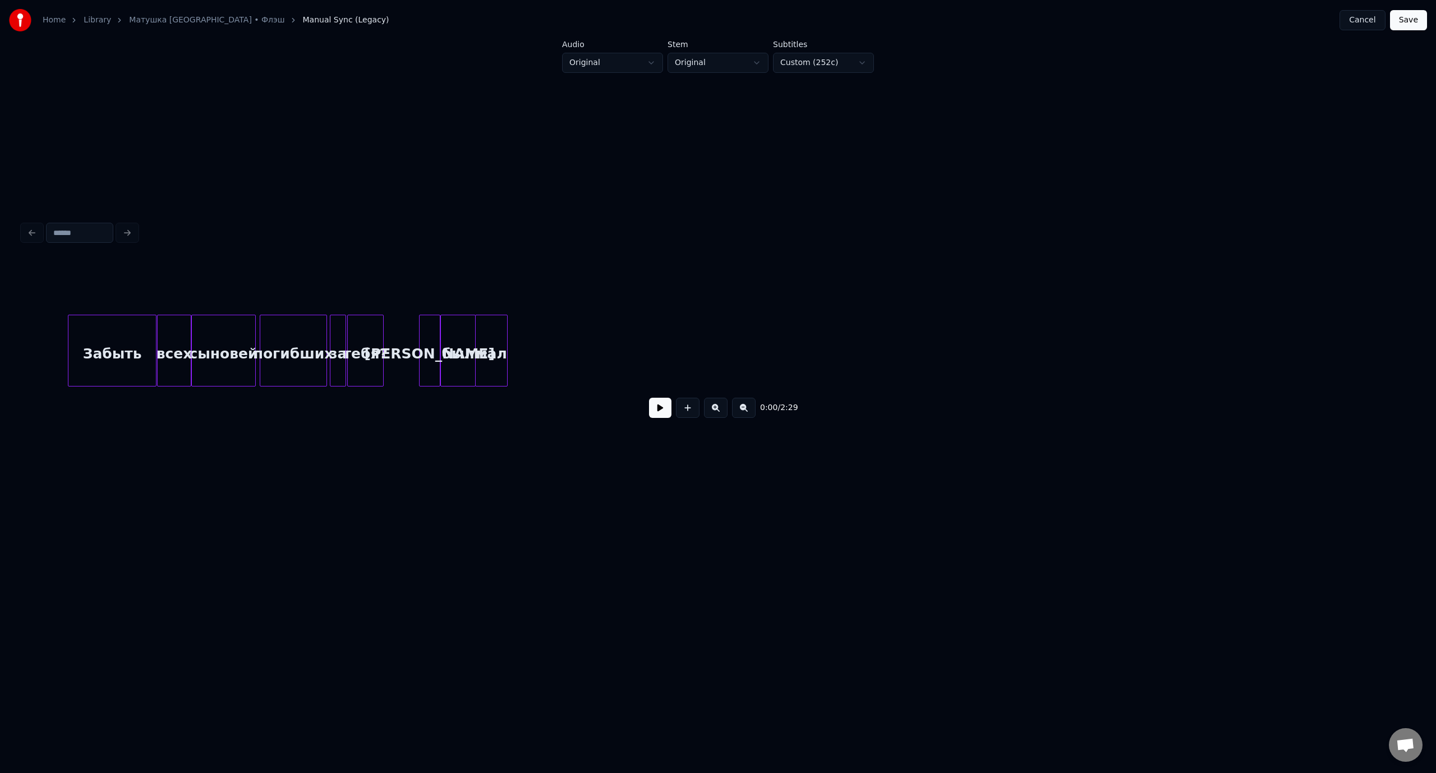
scroll to position [0, 965]
click at [515, 368] on div "мал" at bounding box center [508, 353] width 31 height 76
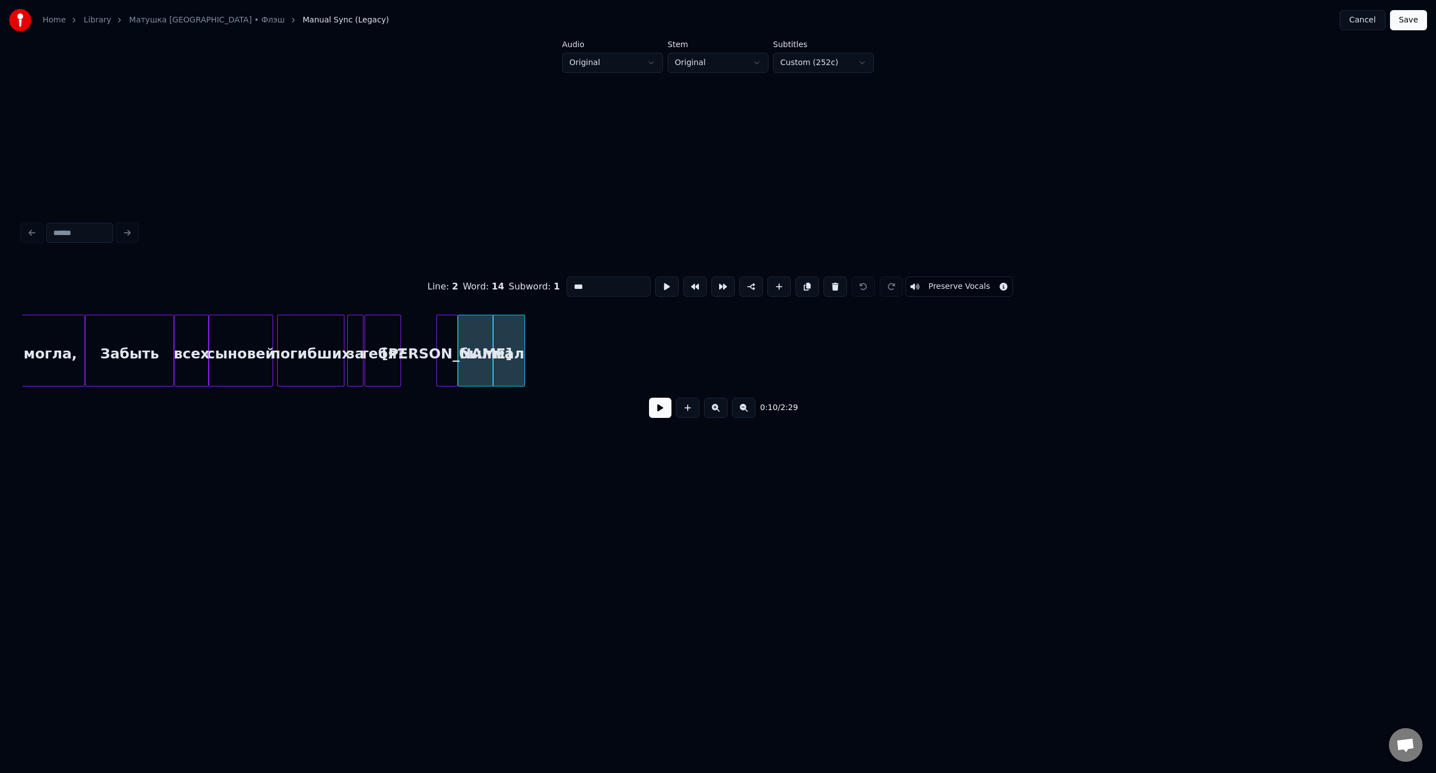
click at [599, 280] on input "***" at bounding box center [608, 286] width 84 height 20
type input "****"
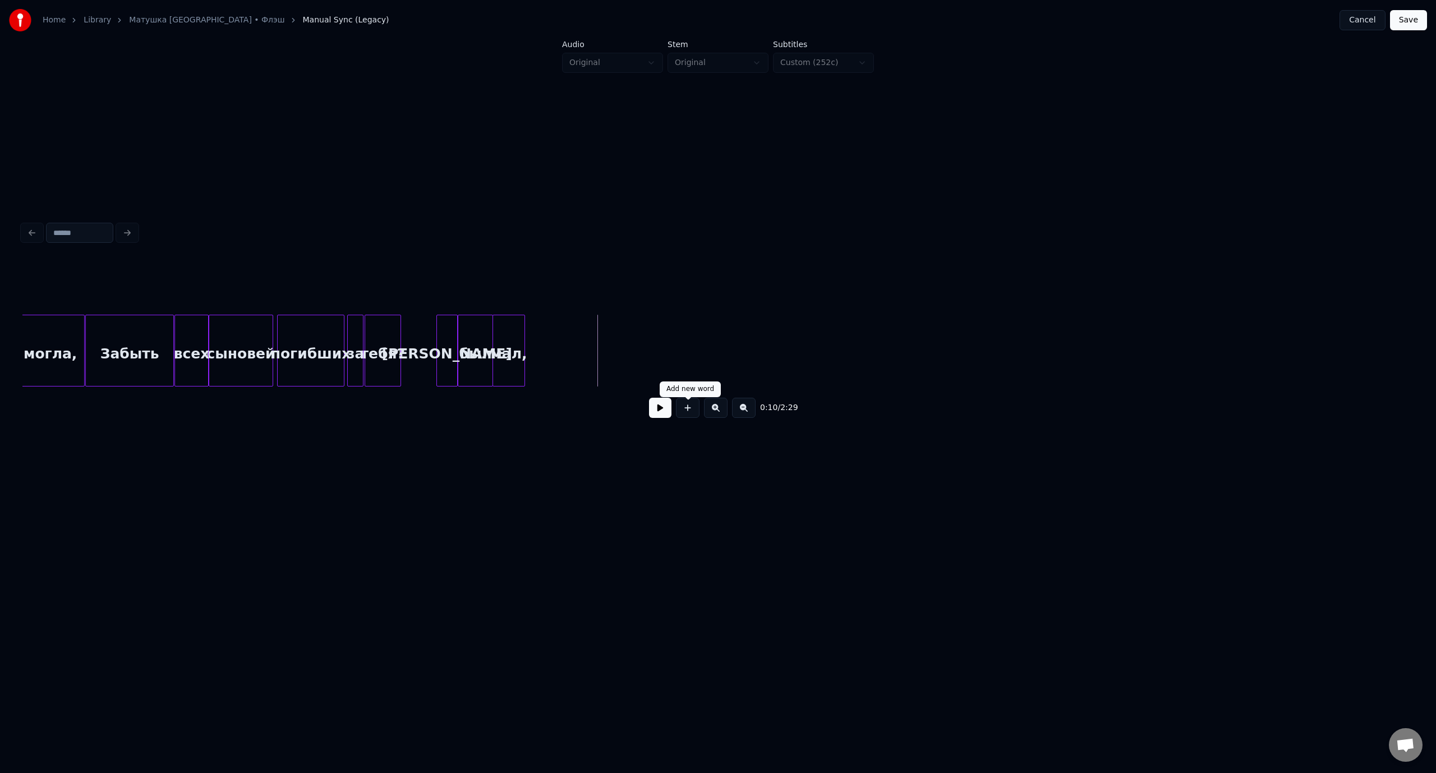
click at [693, 414] on button at bounding box center [688, 408] width 24 height 20
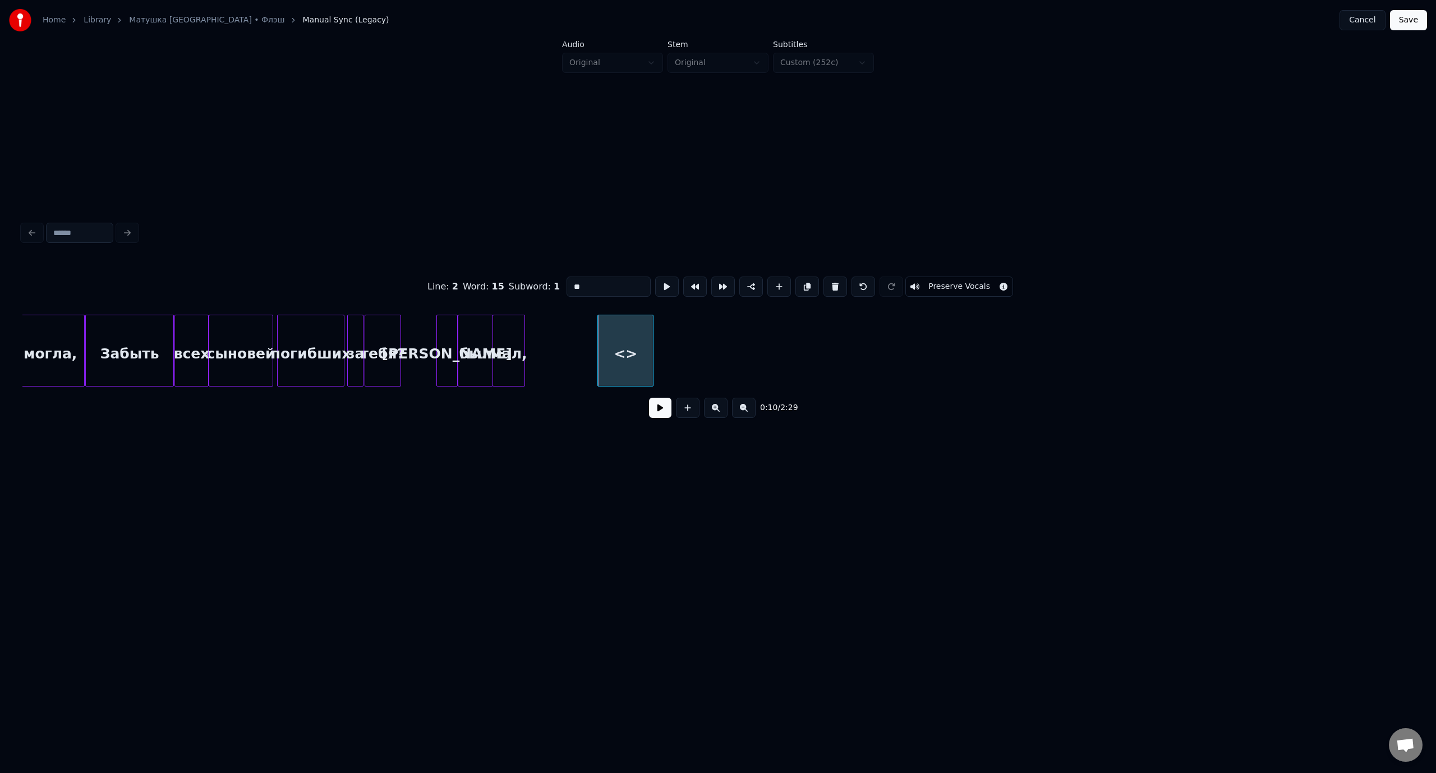
drag, startPoint x: 601, startPoint y: 283, endPoint x: 569, endPoint y: 285, distance: 32.1
click at [569, 285] on input "**" at bounding box center [608, 286] width 84 height 20
type input "*"
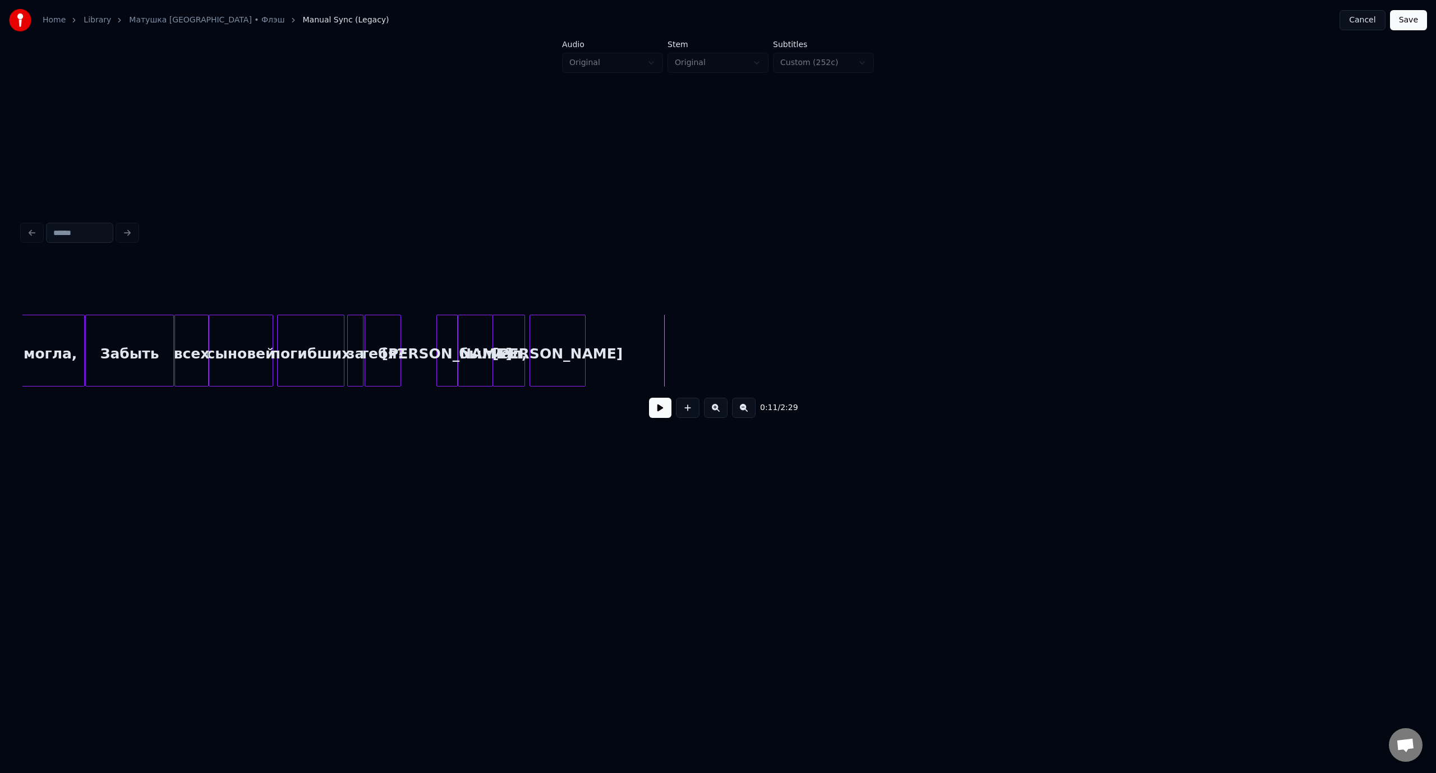
click at [574, 341] on div "[PERSON_NAME]" at bounding box center [557, 353] width 55 height 76
click at [551, 345] on div at bounding box center [549, 350] width 3 height 71
click at [686, 416] on button at bounding box center [688, 408] width 24 height 20
drag, startPoint x: 600, startPoint y: 284, endPoint x: 563, endPoint y: 287, distance: 37.1
click at [566, 287] on input "**" at bounding box center [608, 286] width 84 height 20
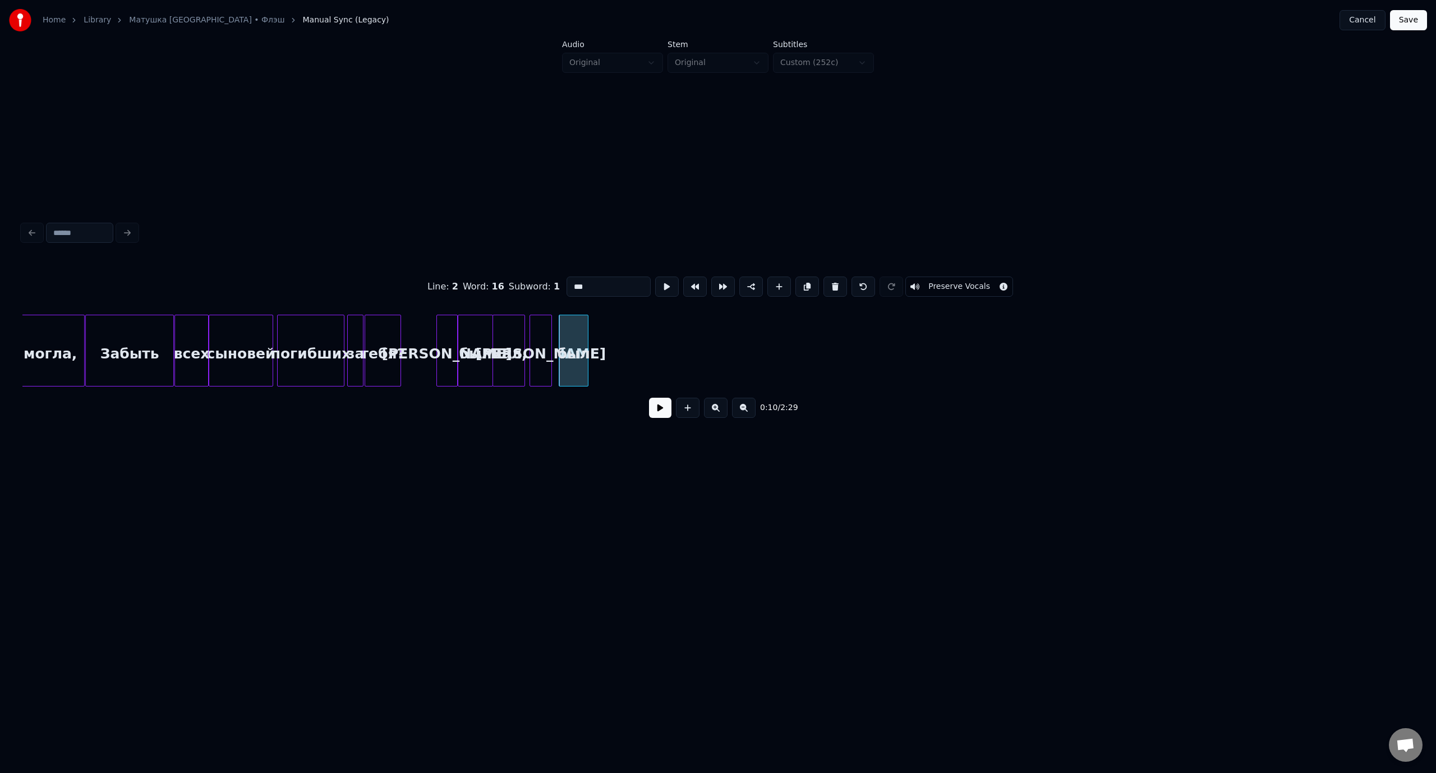
click at [587, 335] on div at bounding box center [585, 350] width 3 height 71
click at [569, 330] on div "был" at bounding box center [565, 353] width 29 height 76
type input "***"
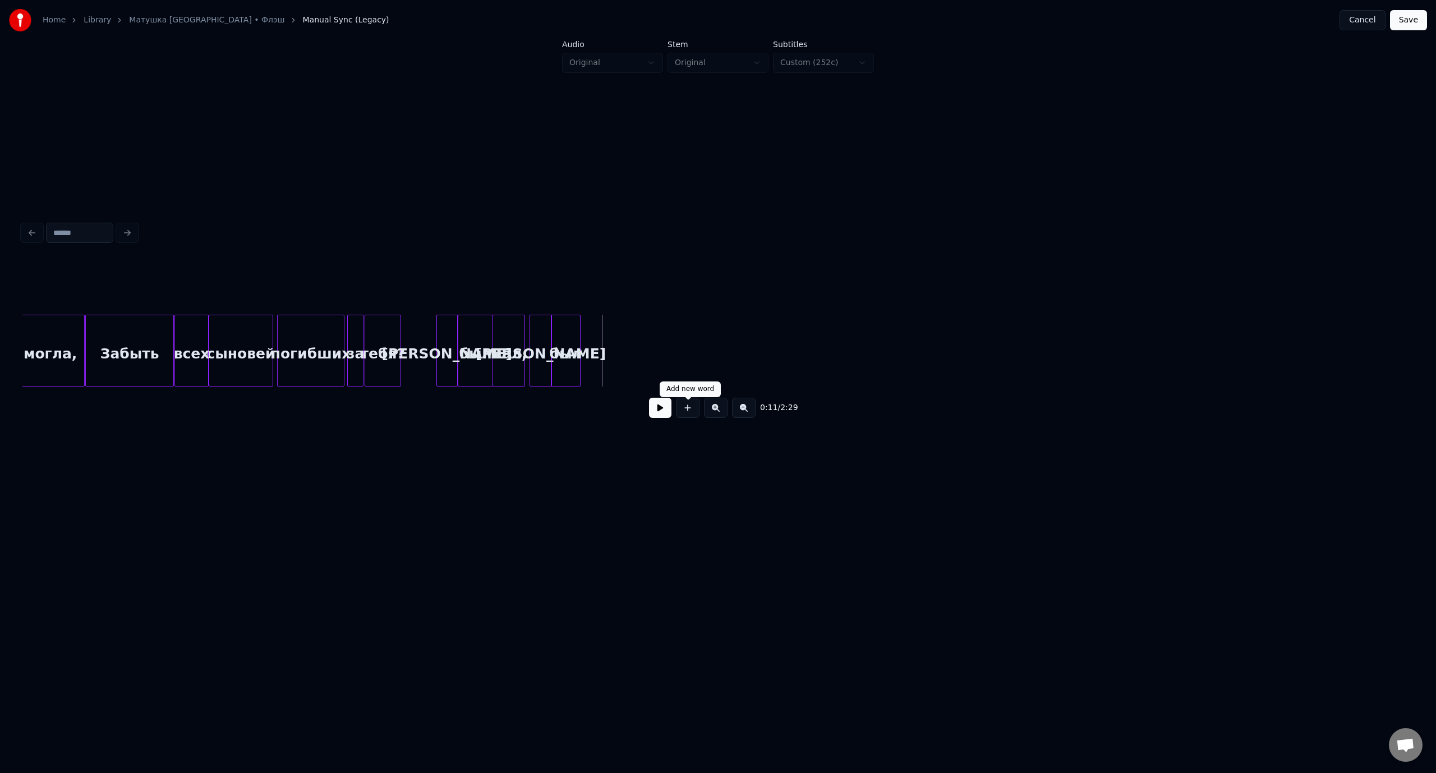
click at [688, 412] on button at bounding box center [688, 408] width 24 height 20
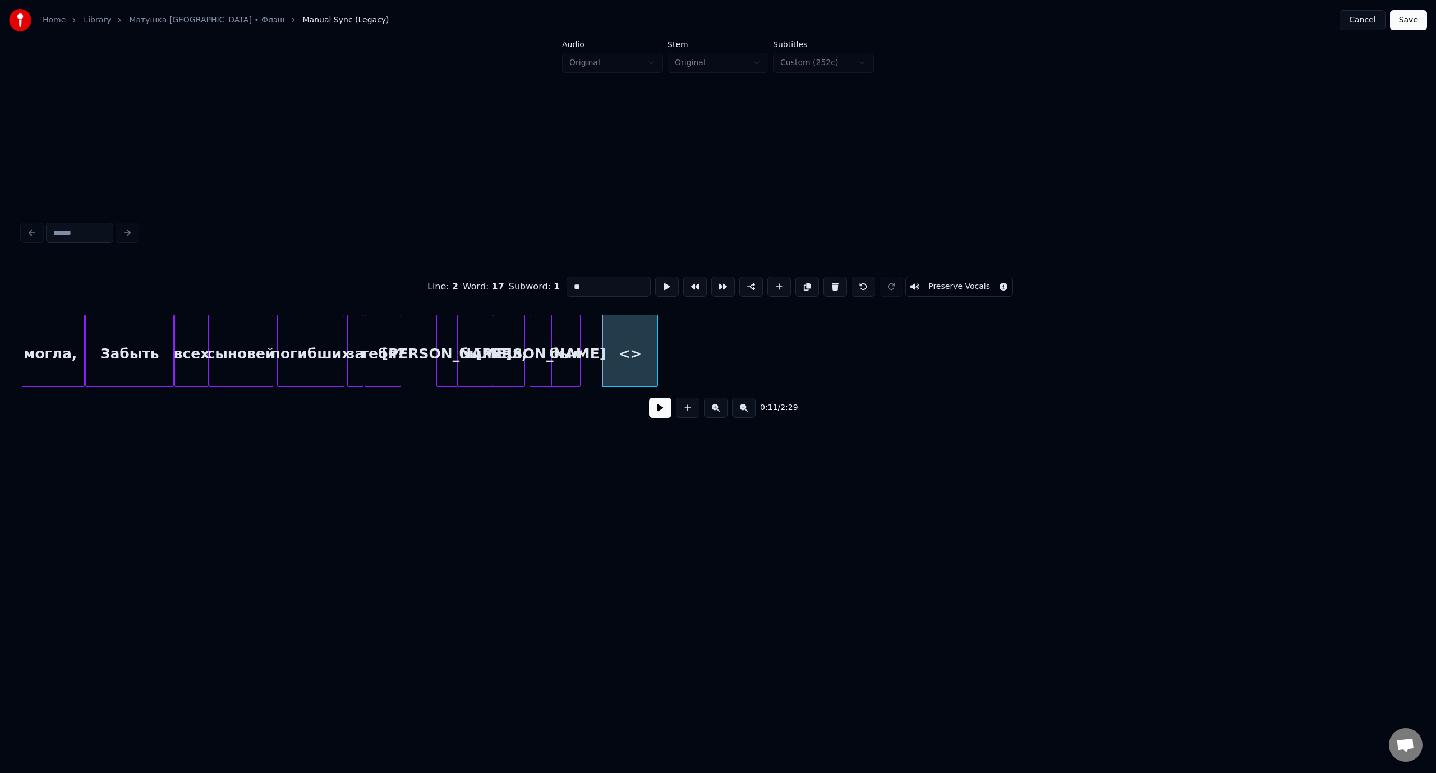
drag, startPoint x: 597, startPoint y: 285, endPoint x: 568, endPoint y: 284, distance: 29.2
click at [568, 284] on input "**" at bounding box center [608, 286] width 84 height 20
click at [614, 333] on div "простым" at bounding box center [608, 353] width 55 height 76
click at [613, 335] on div at bounding box center [613, 350] width 3 height 71
type input "*******"
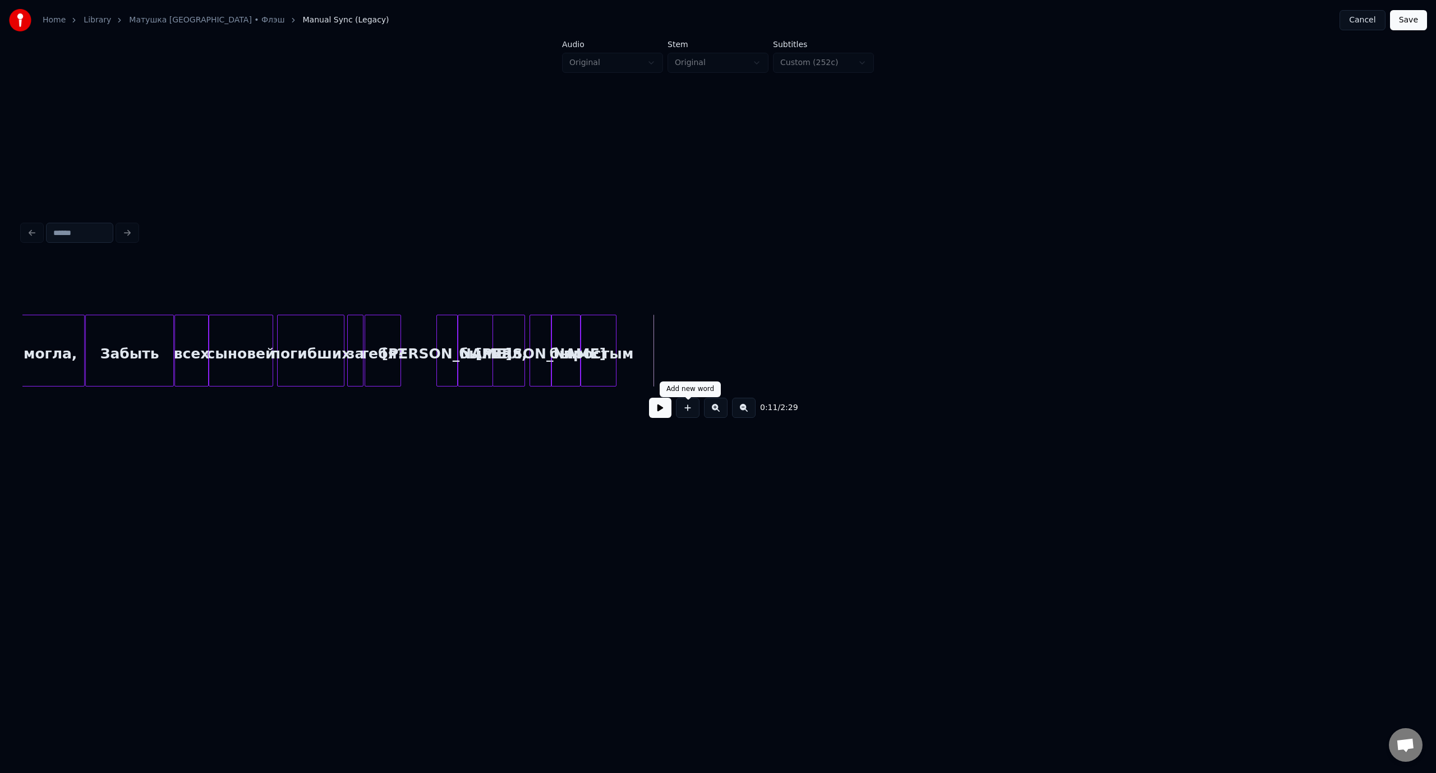
click at [684, 413] on button at bounding box center [688, 408] width 24 height 20
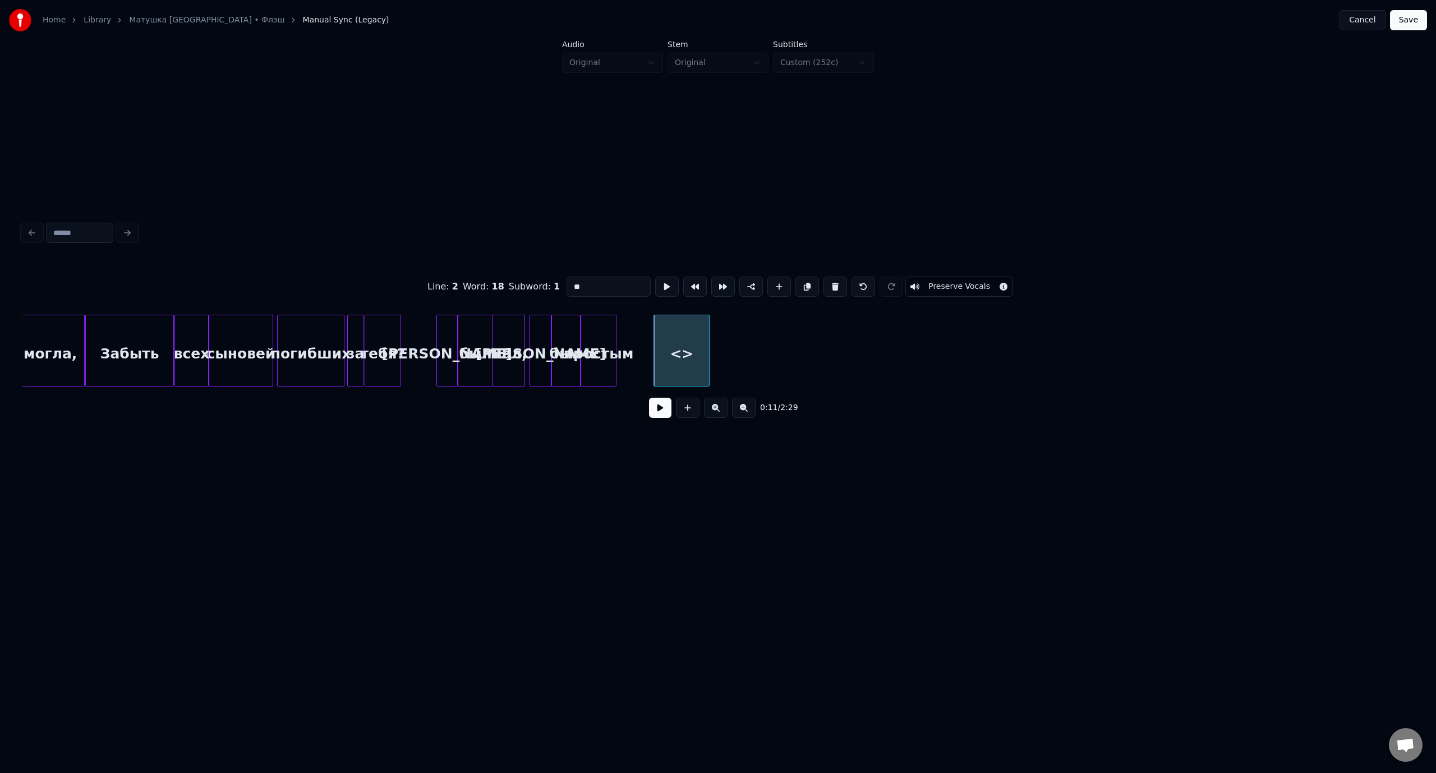
click at [569, 289] on input "**" at bounding box center [608, 286] width 84 height 20
click at [655, 330] on div "ребёнком" at bounding box center [645, 353] width 55 height 76
click at [653, 336] on div at bounding box center [652, 350] width 3 height 71
click at [149, 331] on div "Забыть" at bounding box center [129, 353] width 87 height 76
type input "******"
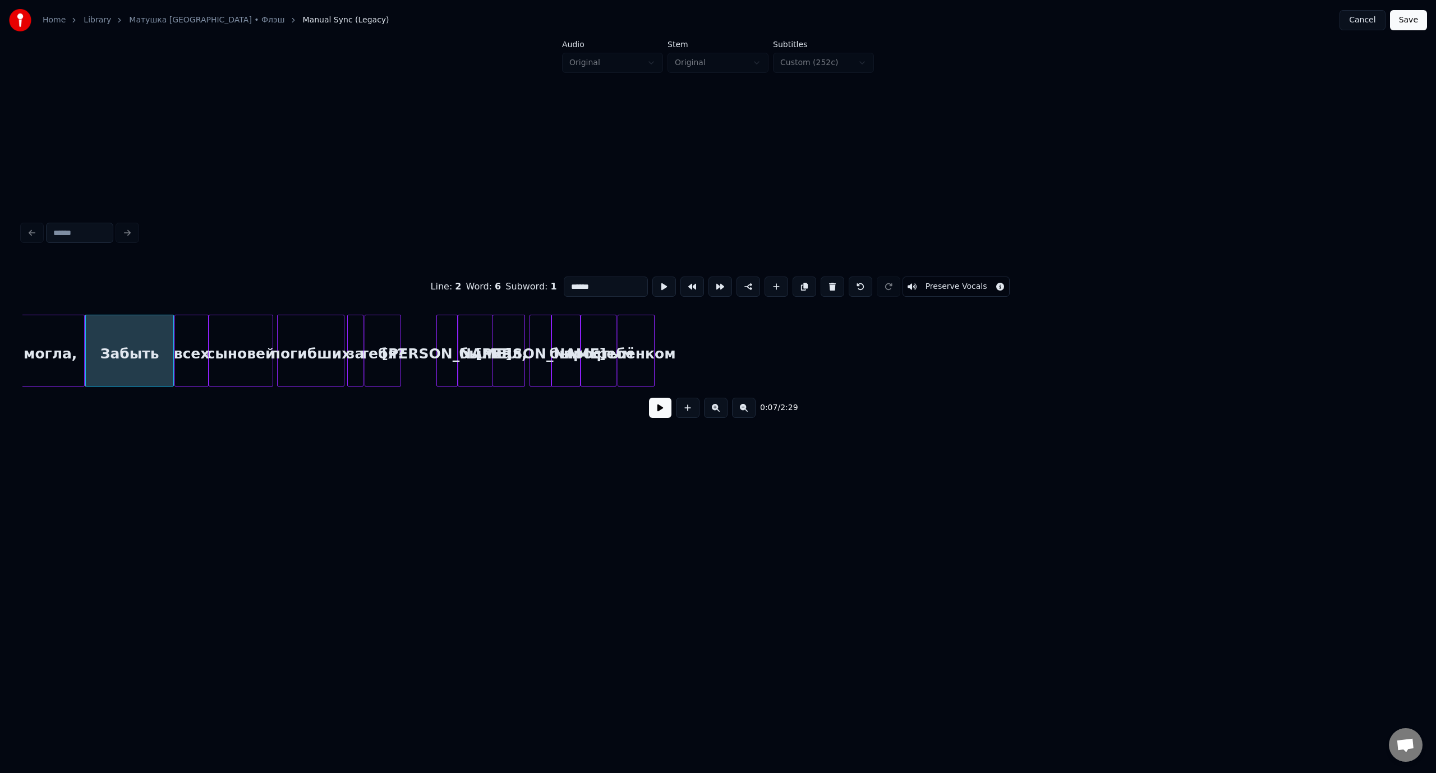
click at [666, 411] on button at bounding box center [660, 408] width 22 height 20
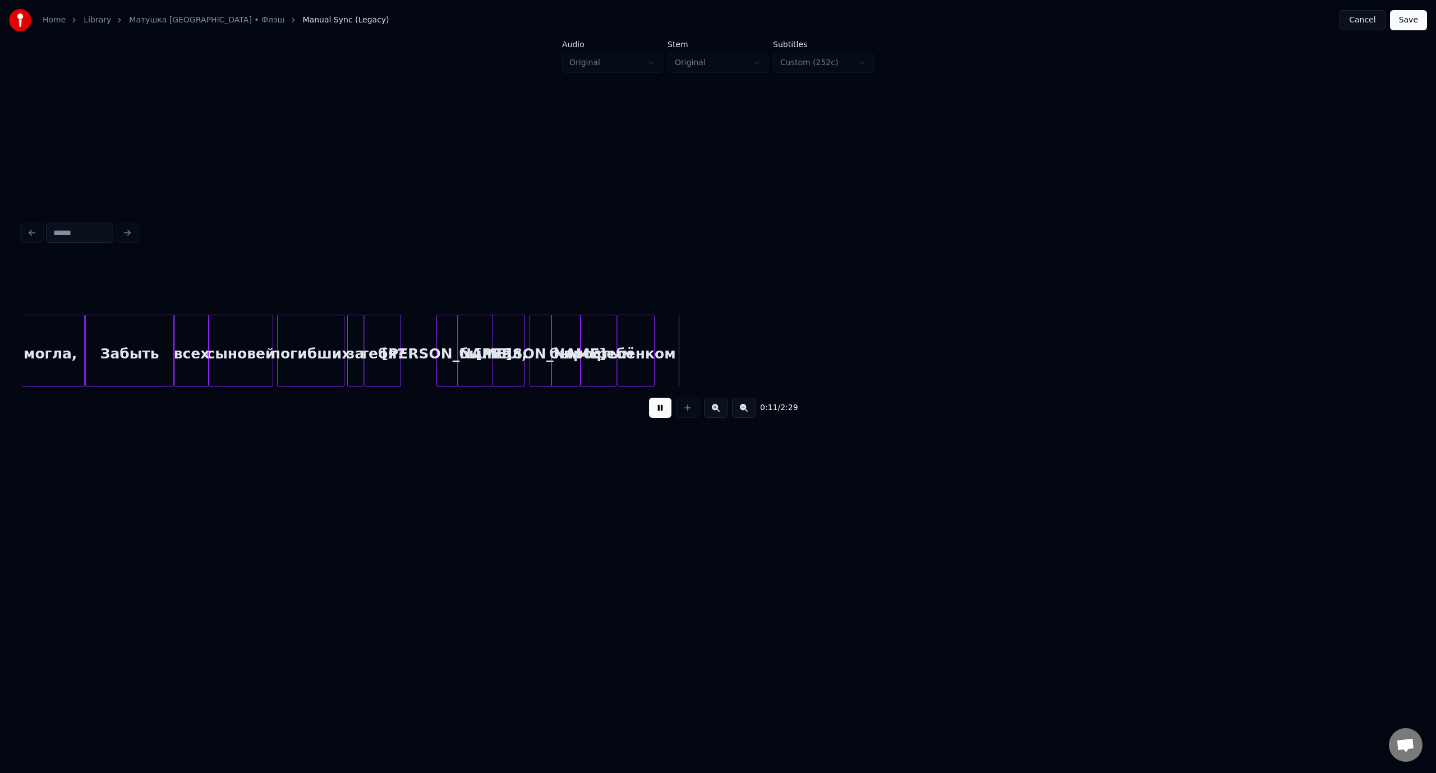
click at [665, 412] on button at bounding box center [660, 408] width 22 height 20
click at [230, 338] on div "сыновей" at bounding box center [240, 353] width 63 height 76
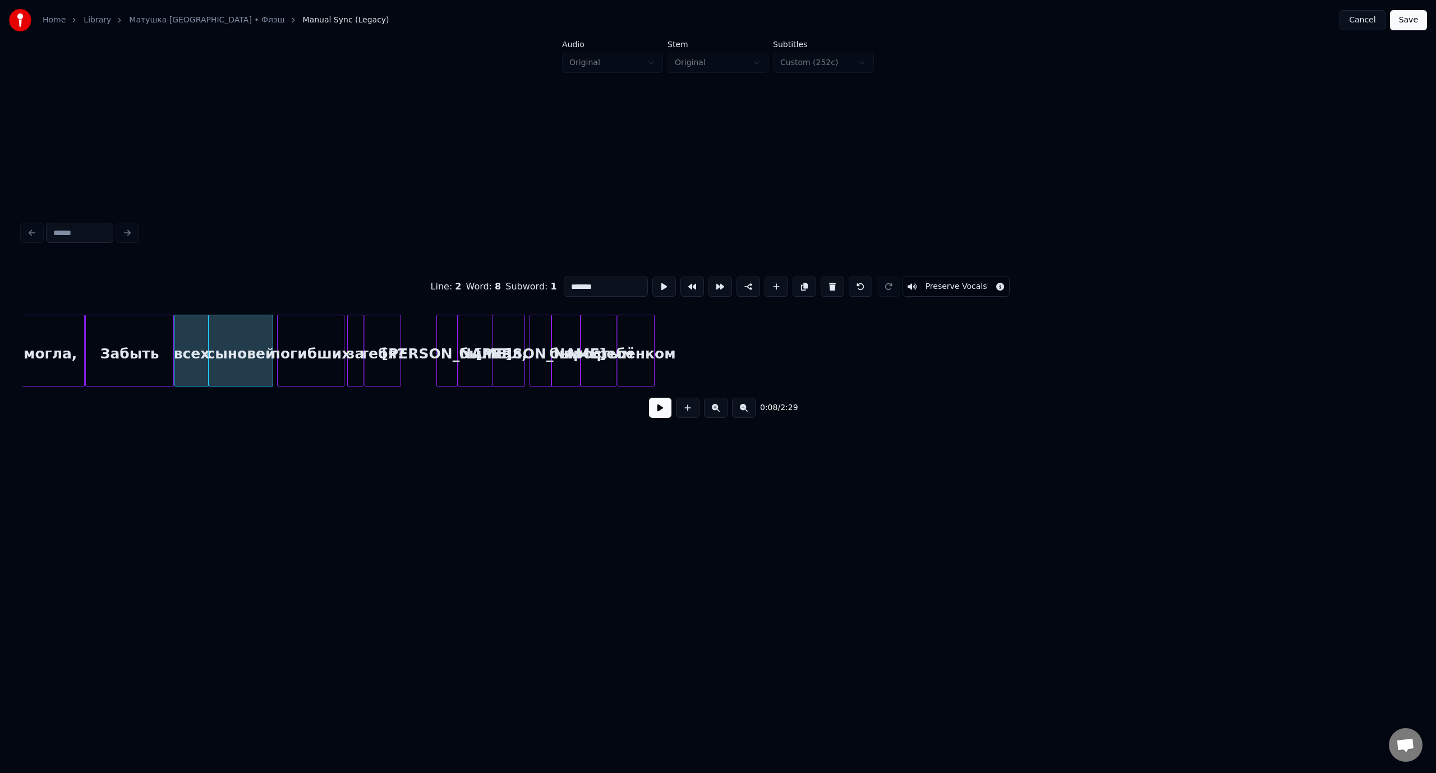
click at [665, 414] on button at bounding box center [660, 408] width 22 height 20
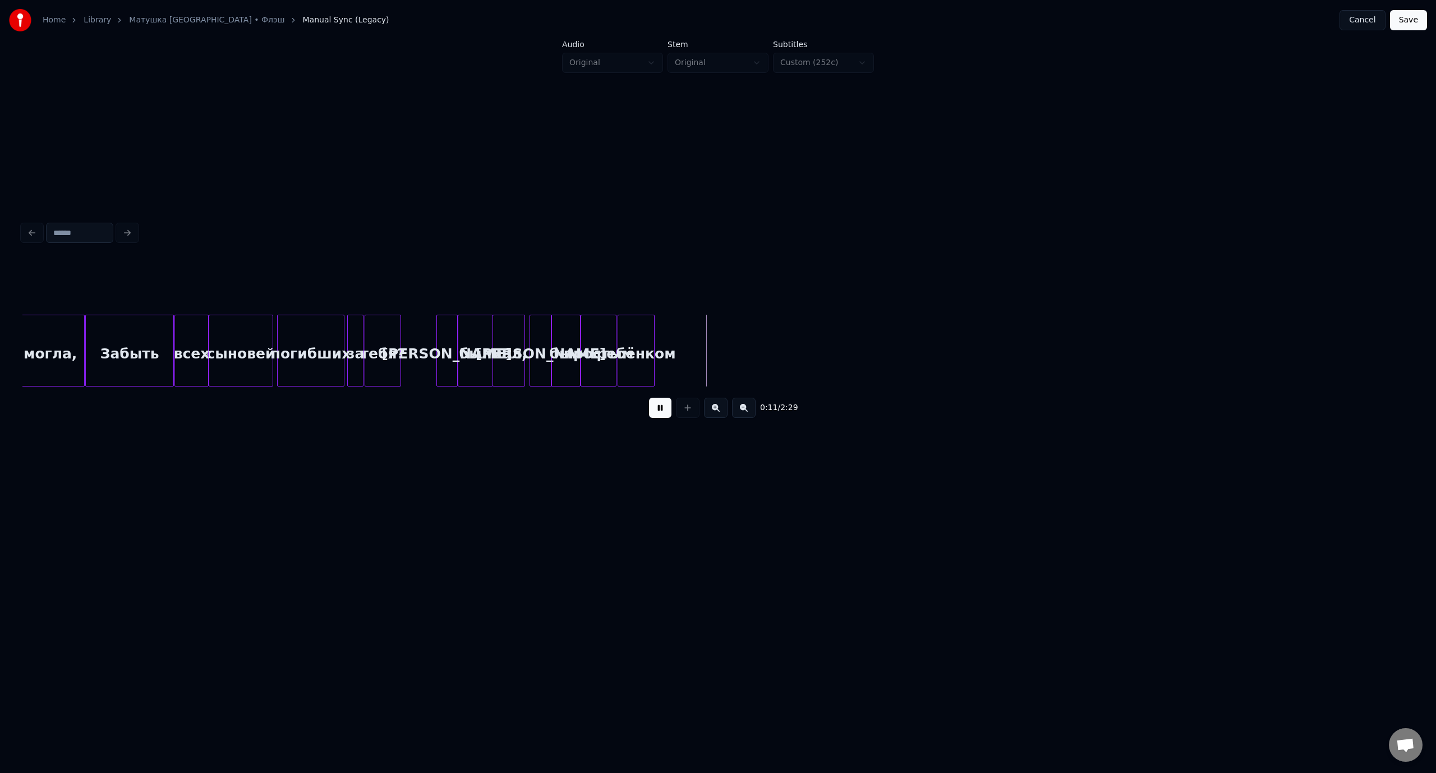
click at [665, 414] on button at bounding box center [660, 408] width 22 height 20
click at [732, 339] on div "[PERSON_NAME]" at bounding box center [731, 353] width 21 height 76
click at [759, 341] on div "был" at bounding box center [757, 353] width 29 height 76
click at [793, 338] on div "простым" at bounding box center [789, 353] width 34 height 76
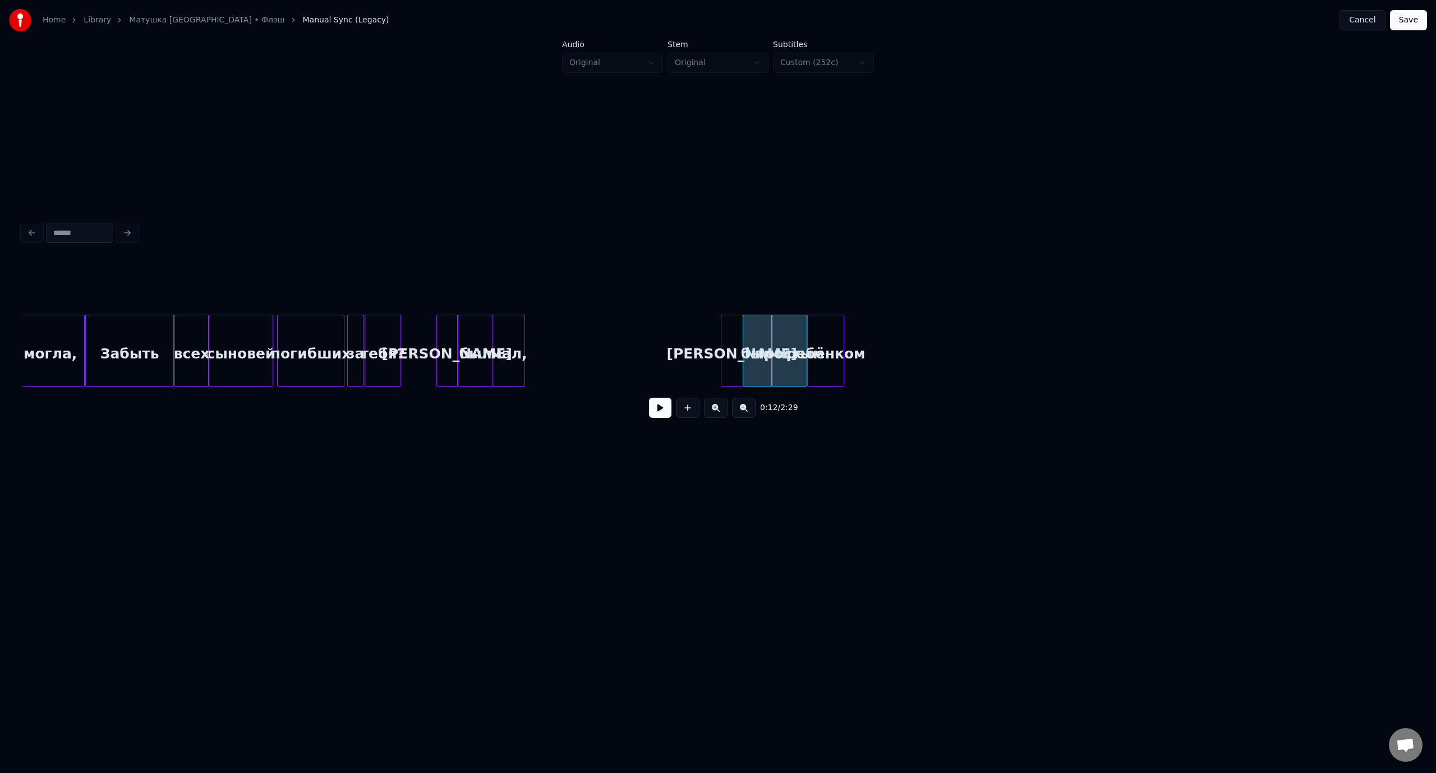
click at [825, 338] on div "ребёнком" at bounding box center [825, 353] width 35 height 76
click at [1405, 25] on button "Save" at bounding box center [1408, 20] width 37 height 20
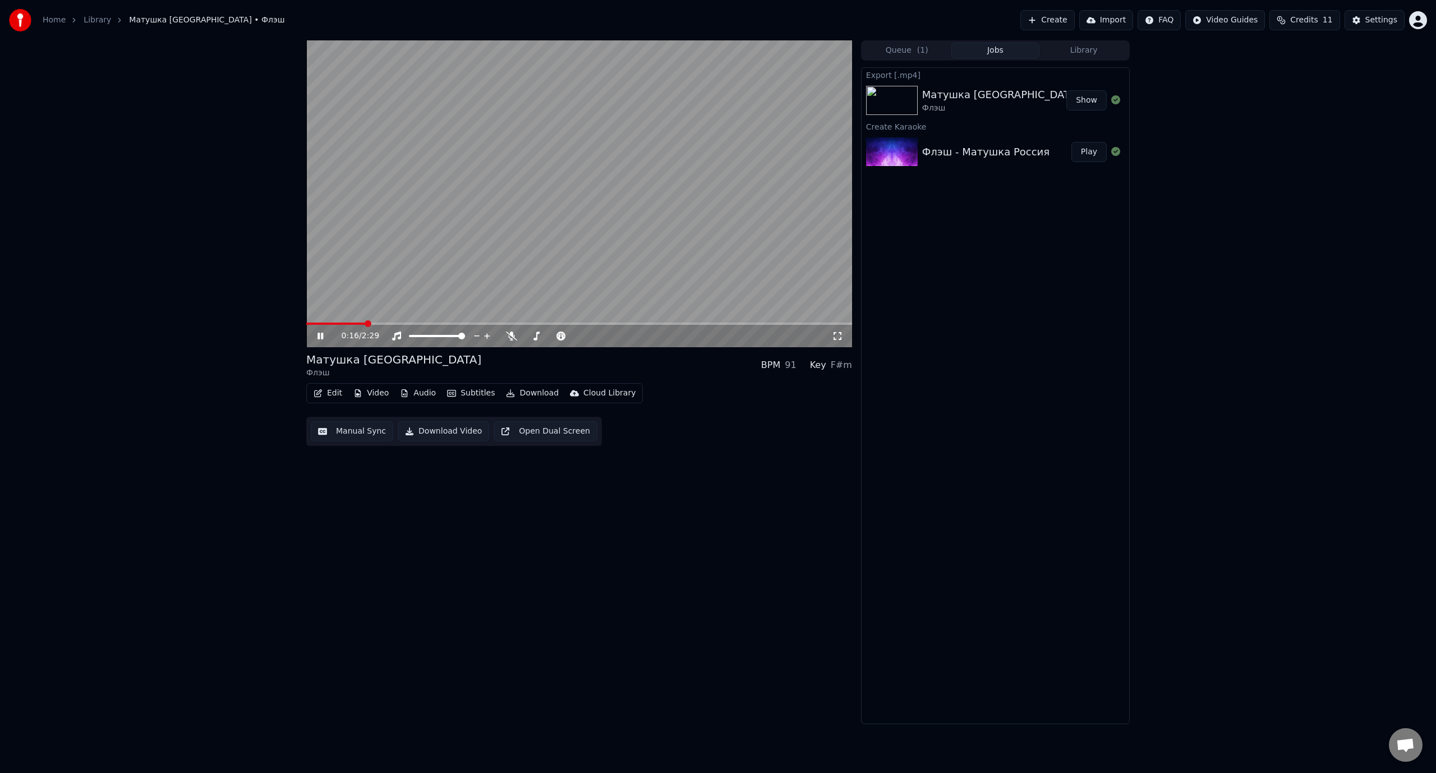
click at [347, 321] on video at bounding box center [579, 193] width 546 height 307
click at [352, 323] on span at bounding box center [330, 323] width 48 height 2
click at [322, 335] on icon at bounding box center [320, 336] width 7 height 8
click at [341, 321] on video at bounding box center [579, 193] width 546 height 307
click at [330, 322] on span at bounding box center [332, 323] width 53 height 2
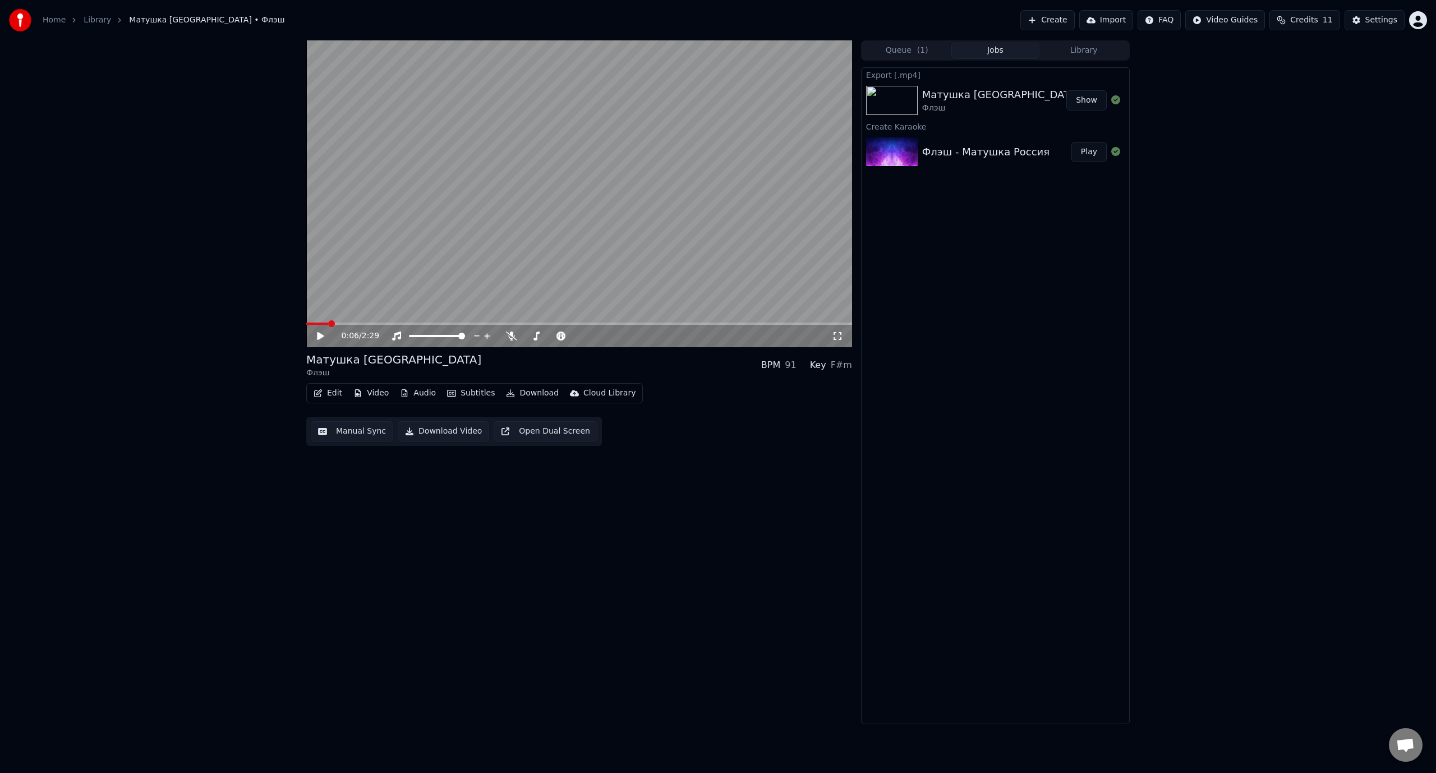
click at [319, 333] on icon at bounding box center [320, 336] width 7 height 8
click at [321, 332] on icon at bounding box center [328, 335] width 26 height 9
click at [342, 322] on span at bounding box center [324, 323] width 36 height 2
click at [323, 334] on icon at bounding box center [328, 335] width 26 height 9
click at [338, 324] on div "0:11 / 2:29" at bounding box center [579, 193] width 546 height 307
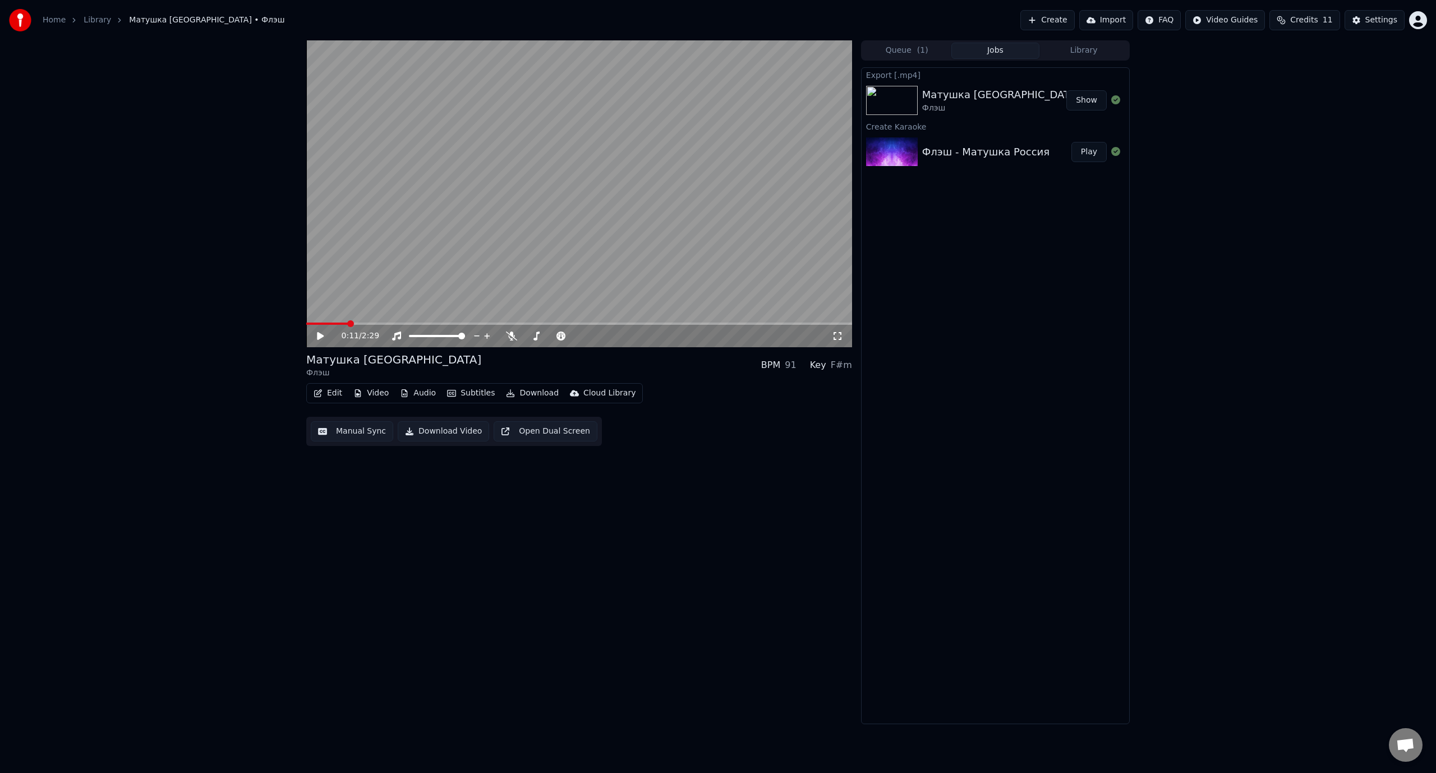
click at [335, 324] on span at bounding box center [326, 323] width 41 height 2
click at [318, 336] on icon at bounding box center [320, 336] width 7 height 8
click at [318, 336] on icon at bounding box center [320, 336] width 6 height 7
click at [338, 396] on button "Edit" at bounding box center [328, 393] width 38 height 16
click at [371, 511] on div "Manual Sync (Legacy)" at bounding box center [375, 511] width 86 height 11
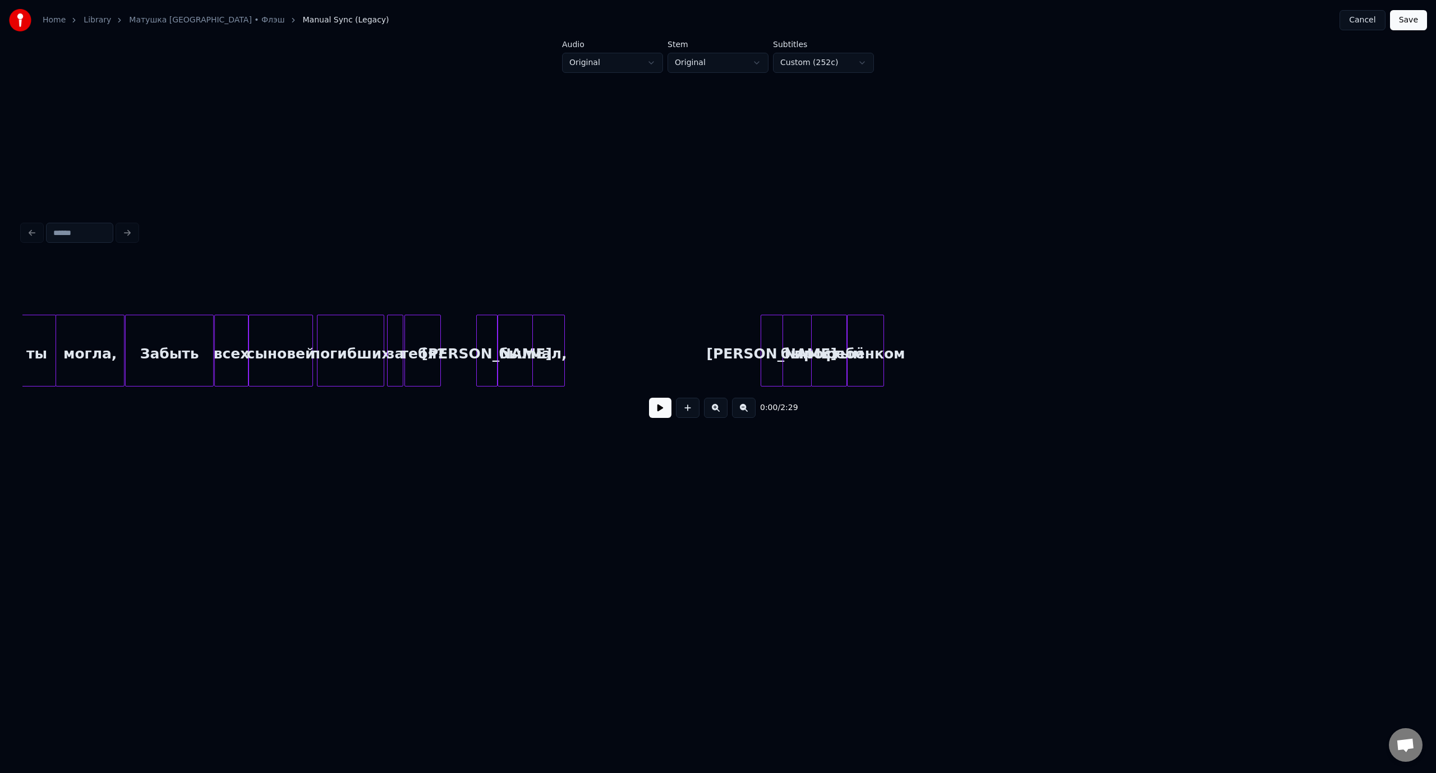
scroll to position [0, 920]
click at [165, 324] on div "Забыть" at bounding box center [174, 353] width 87 height 76
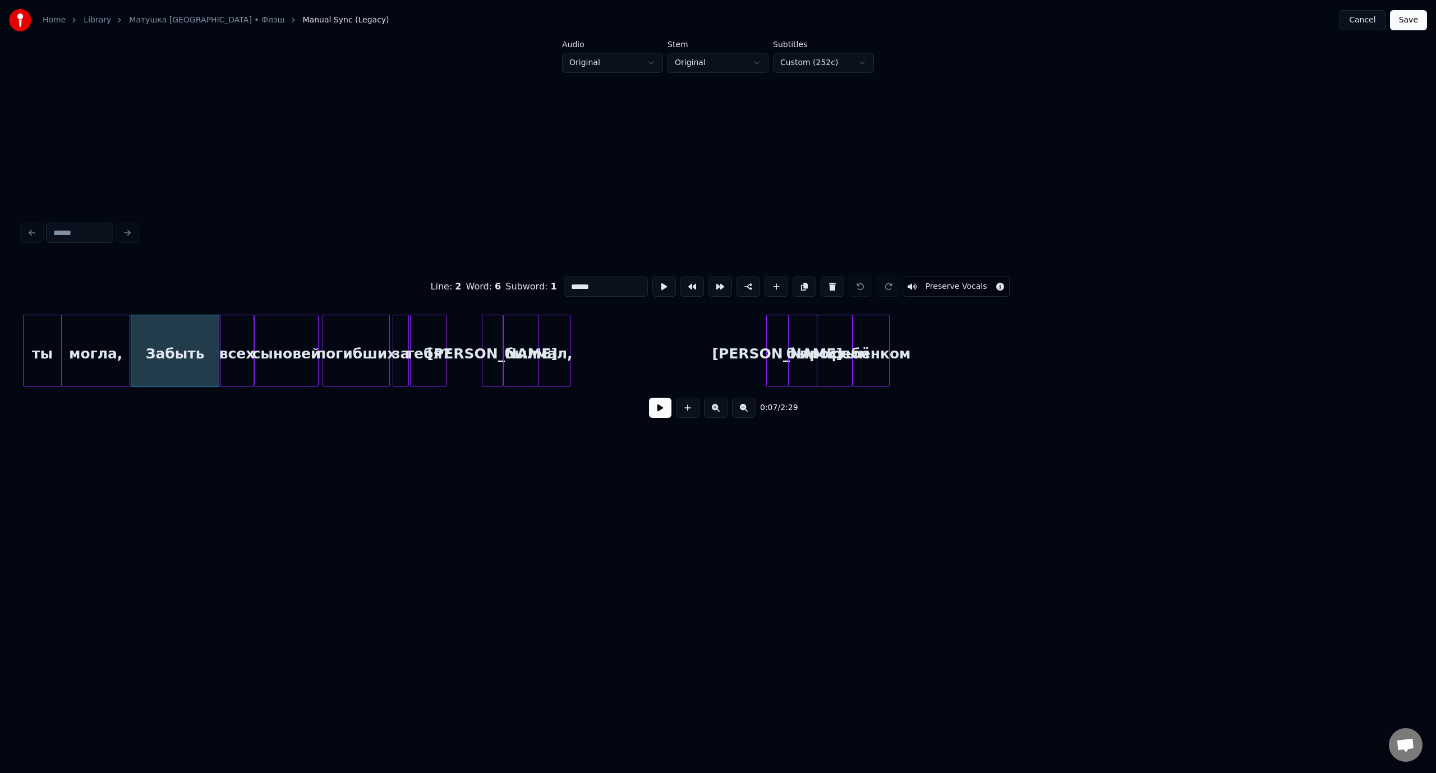
click at [662, 415] on button at bounding box center [660, 408] width 22 height 20
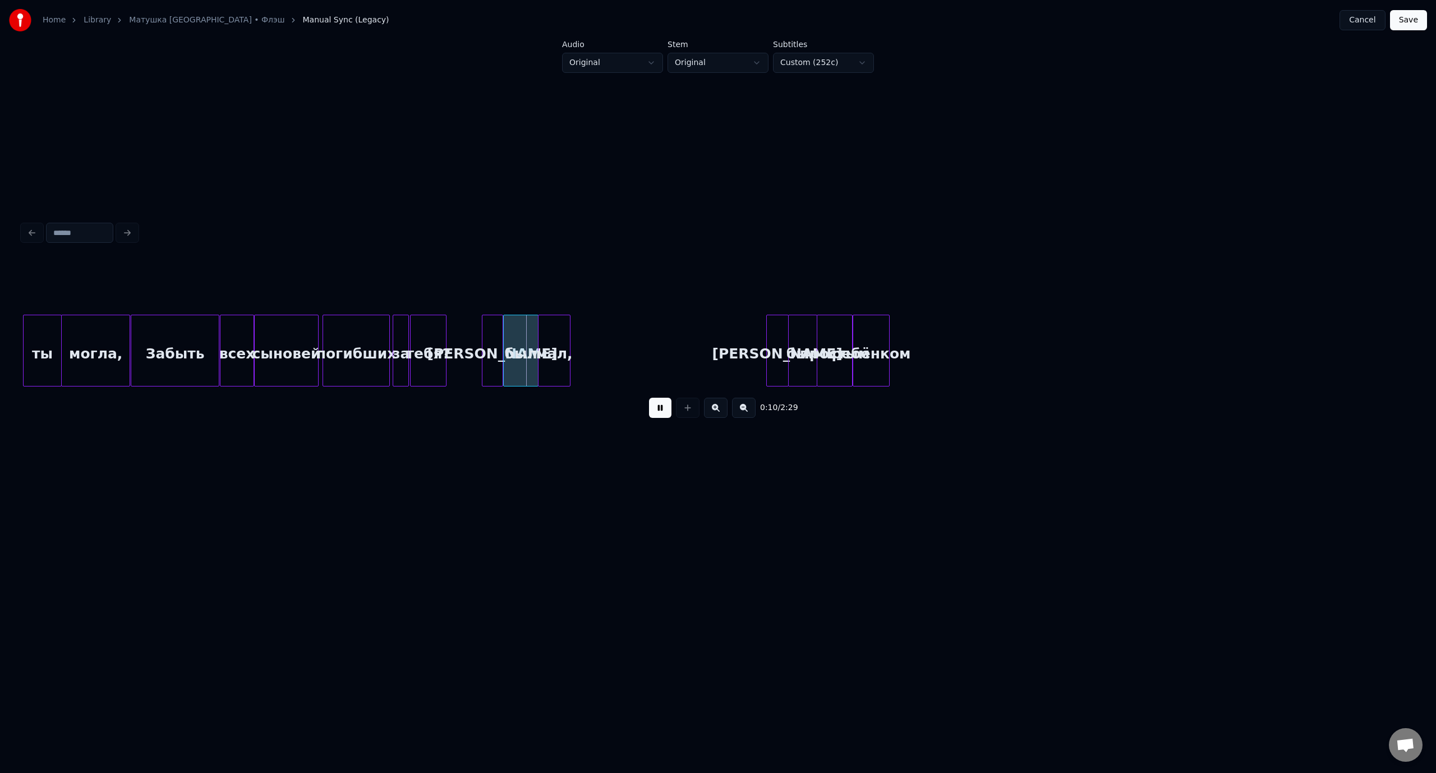
click at [662, 414] on button at bounding box center [660, 408] width 22 height 20
click at [645, 332] on div "мал," at bounding box center [639, 353] width 31 height 76
click at [605, 329] on div "был" at bounding box center [605, 353] width 34 height 76
click at [83, 340] on div "могла," at bounding box center [96, 353] width 68 height 76
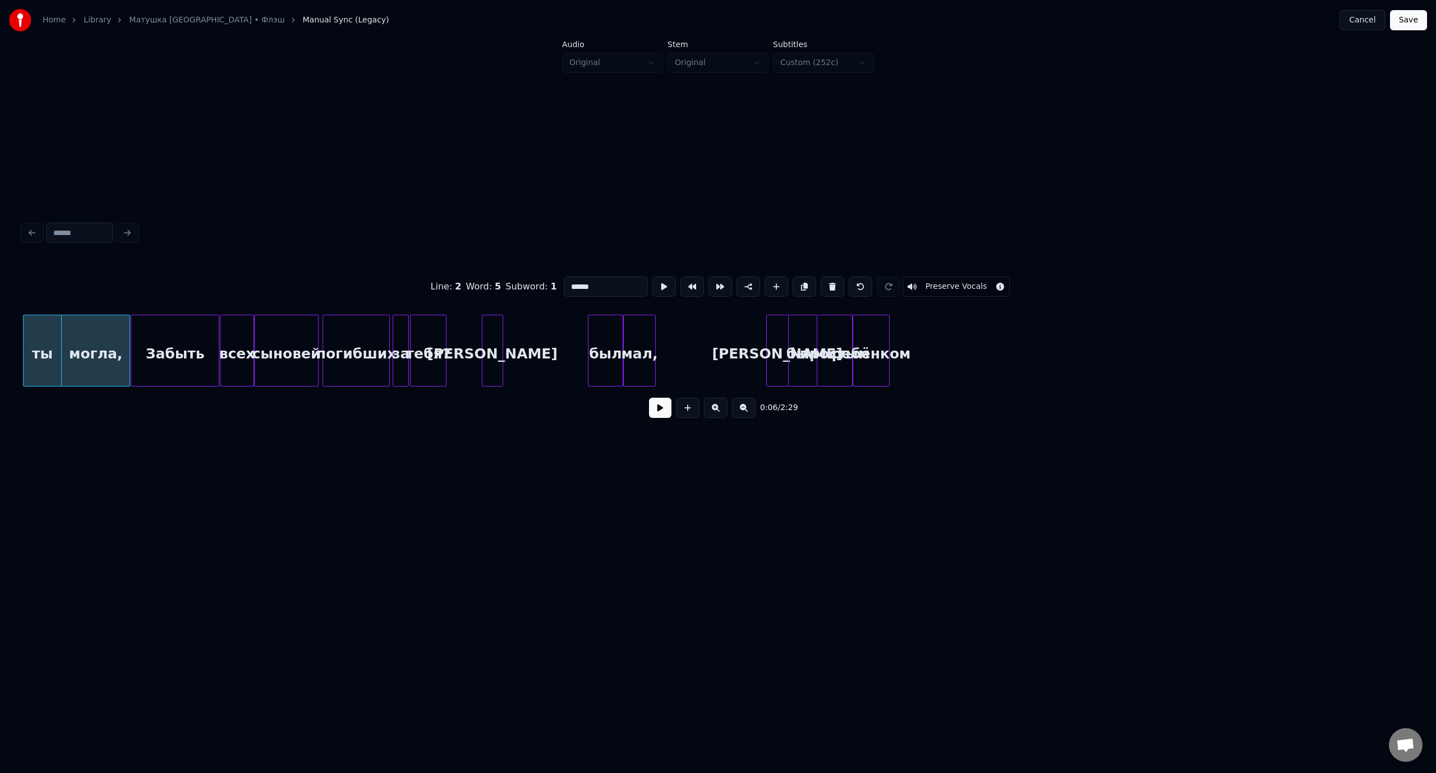
click at [662, 412] on button at bounding box center [660, 408] width 22 height 20
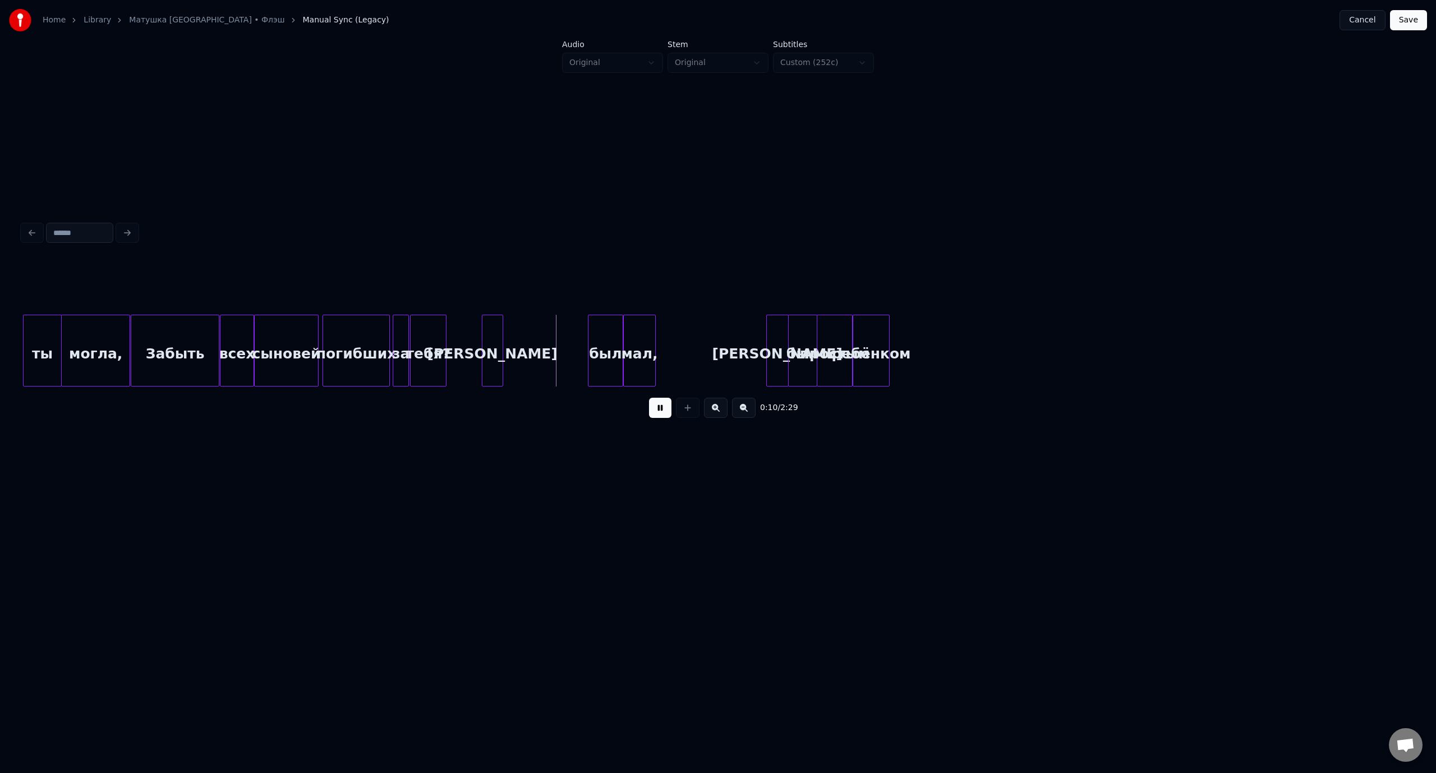
click at [659, 412] on button at bounding box center [660, 408] width 22 height 20
click at [554, 336] on div "[PERSON_NAME]" at bounding box center [549, 353] width 20 height 76
click at [585, 333] on div "был" at bounding box center [578, 353] width 34 height 76
click at [610, 335] on div "мал," at bounding box center [611, 353] width 31 height 76
click at [1406, 22] on button "Save" at bounding box center [1408, 20] width 37 height 20
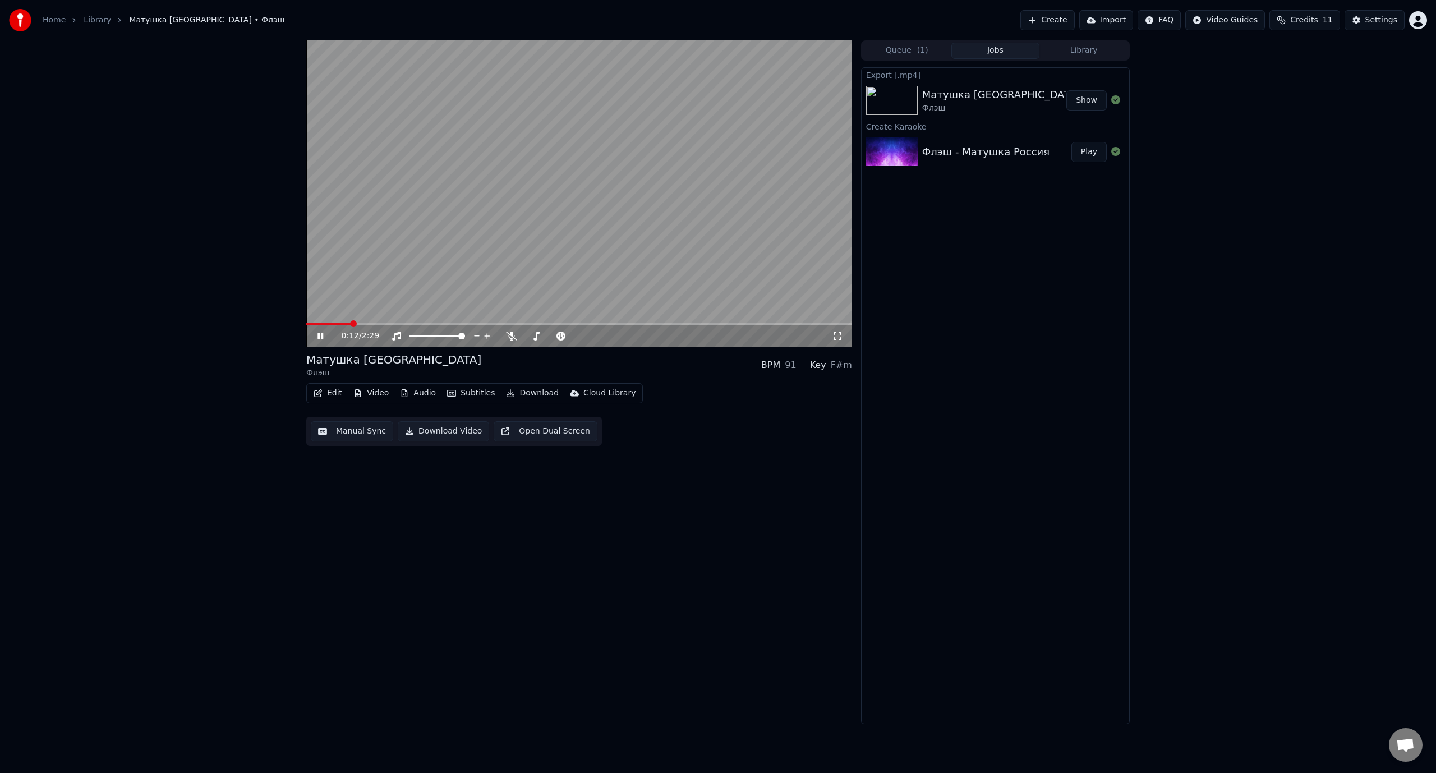
click at [318, 336] on icon at bounding box center [320, 336] width 6 height 7
click at [339, 324] on span at bounding box center [322, 323] width 33 height 2
click at [319, 335] on icon at bounding box center [320, 336] width 7 height 8
click at [319, 335] on icon at bounding box center [320, 336] width 6 height 7
click at [340, 322] on span at bounding box center [325, 323] width 39 height 2
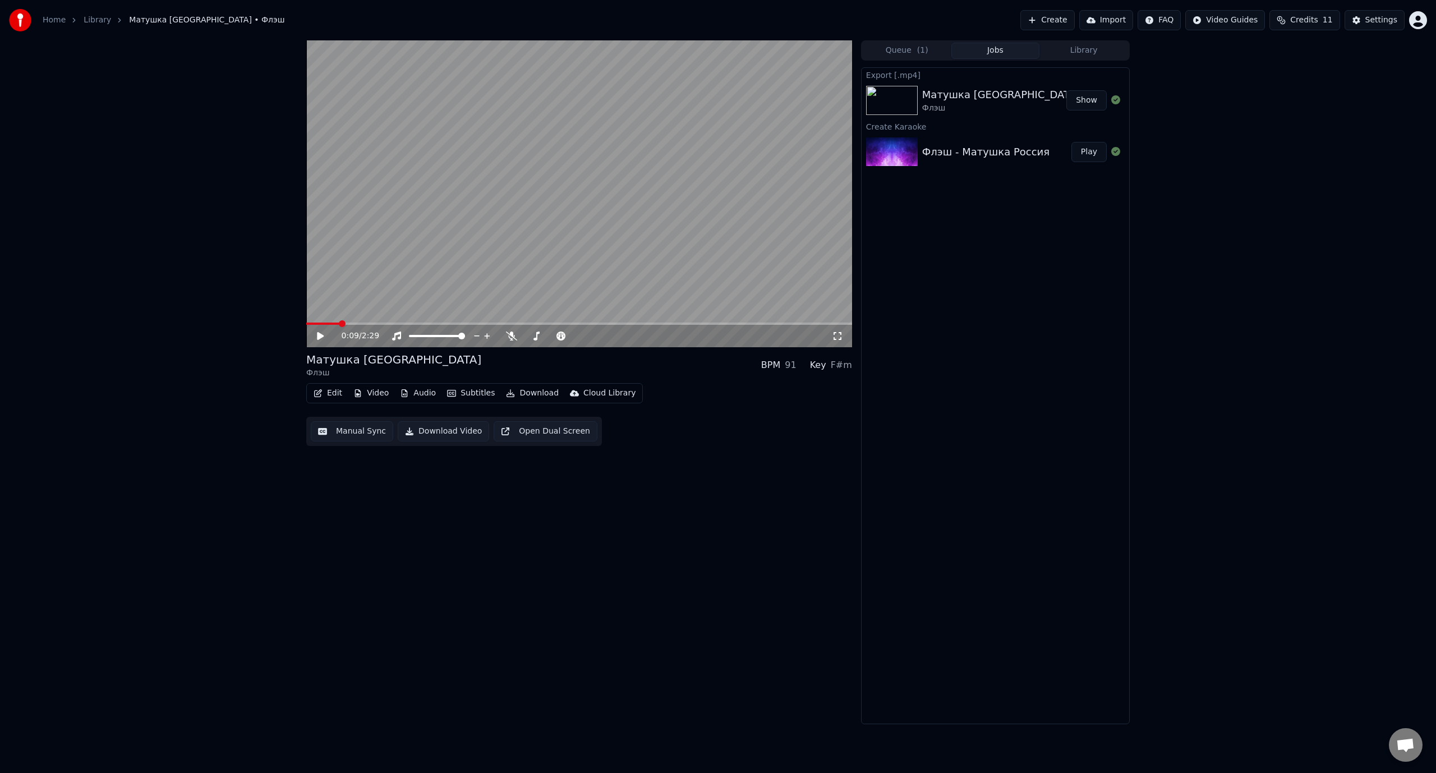
click at [321, 333] on icon at bounding box center [328, 335] width 26 height 9
click at [320, 334] on icon at bounding box center [328, 335] width 26 height 9
click at [336, 394] on button "Edit" at bounding box center [328, 393] width 38 height 16
click at [361, 511] on div "Manual Sync (Legacy)" at bounding box center [375, 511] width 86 height 11
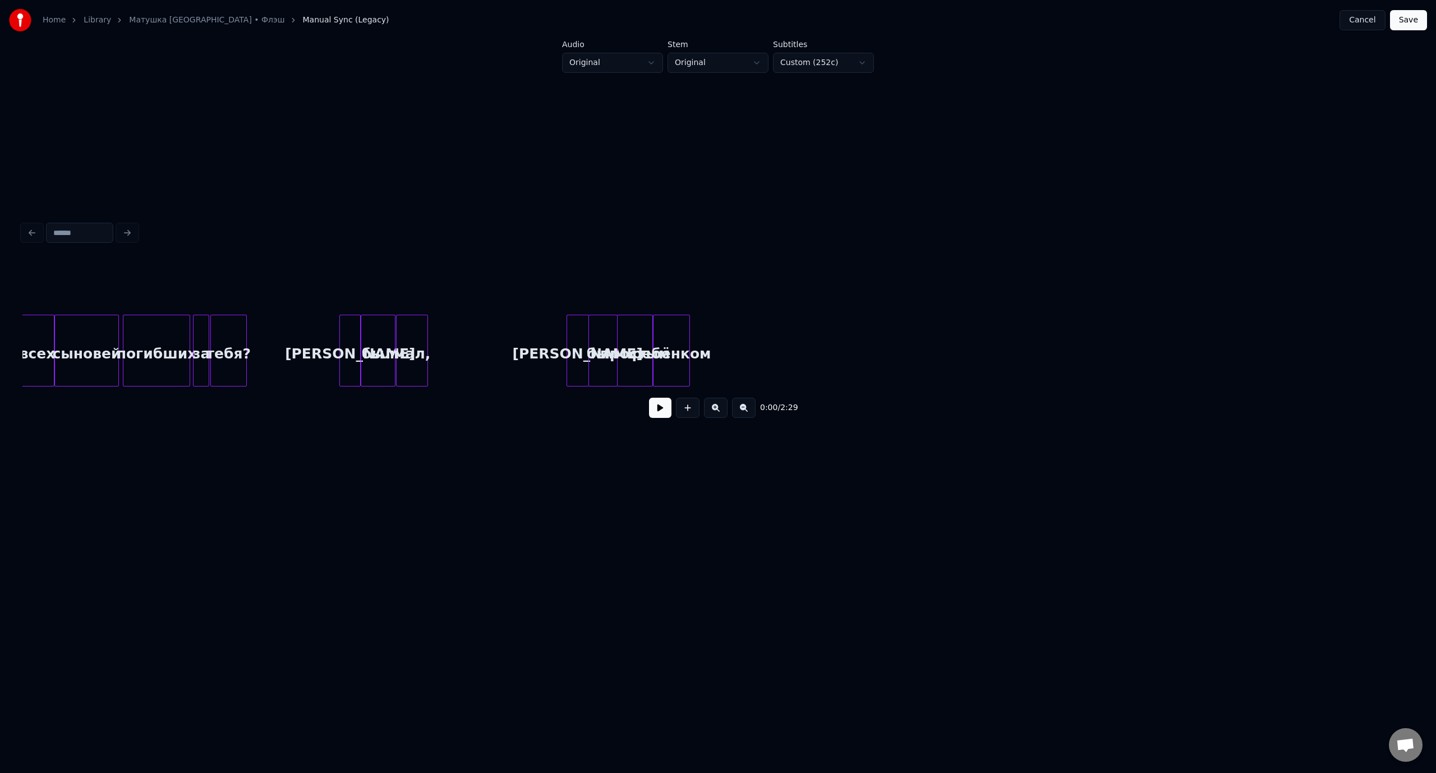
scroll to position [0, 965]
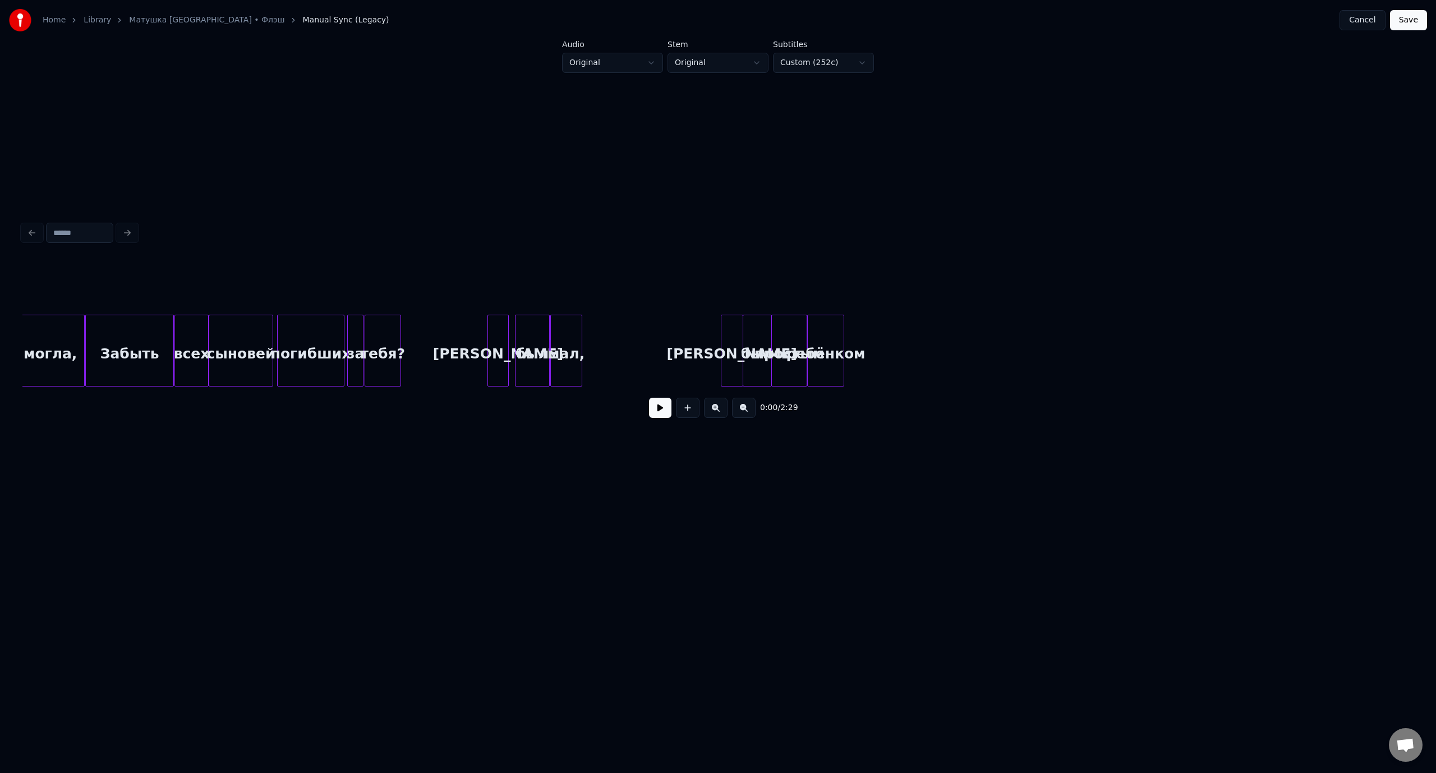
click at [498, 331] on div "[PERSON_NAME]" at bounding box center [498, 353] width 20 height 76
click at [530, 334] on div "был" at bounding box center [526, 353] width 34 height 76
click at [562, 333] on div "мал," at bounding box center [558, 353] width 31 height 76
click at [119, 342] on div "Забыть" at bounding box center [129, 353] width 87 height 76
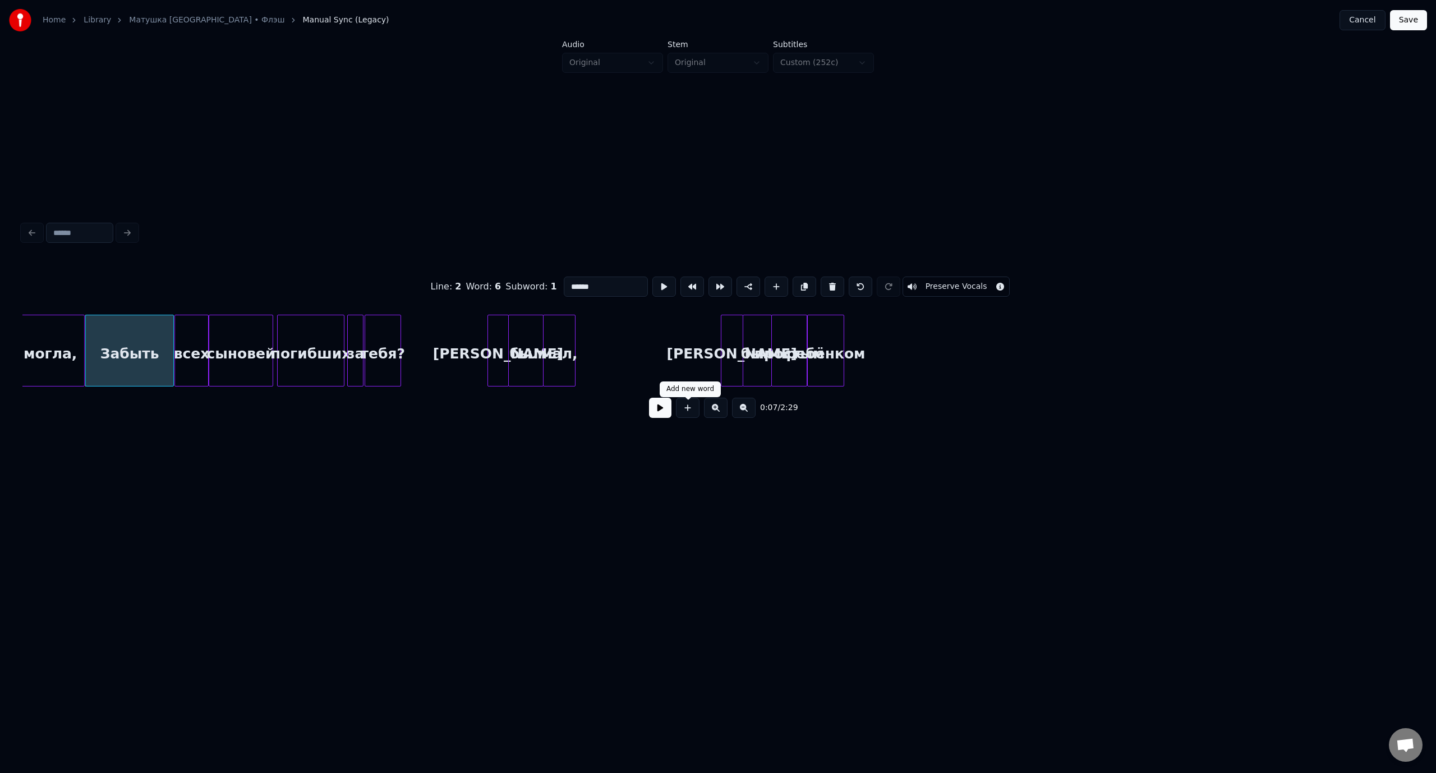
click at [661, 415] on button at bounding box center [660, 408] width 22 height 20
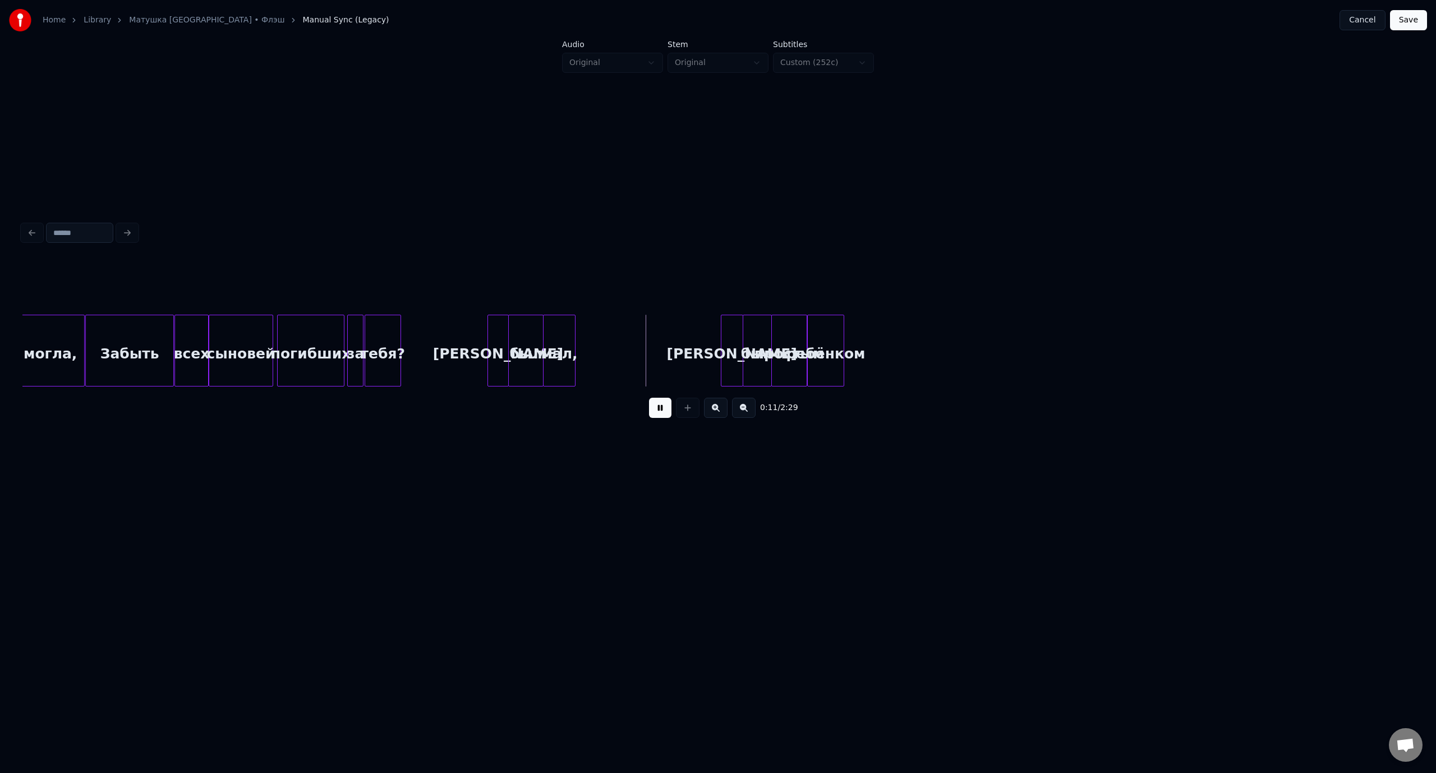
click at [660, 409] on button at bounding box center [660, 408] width 22 height 20
click at [1409, 24] on button "Save" at bounding box center [1408, 20] width 37 height 20
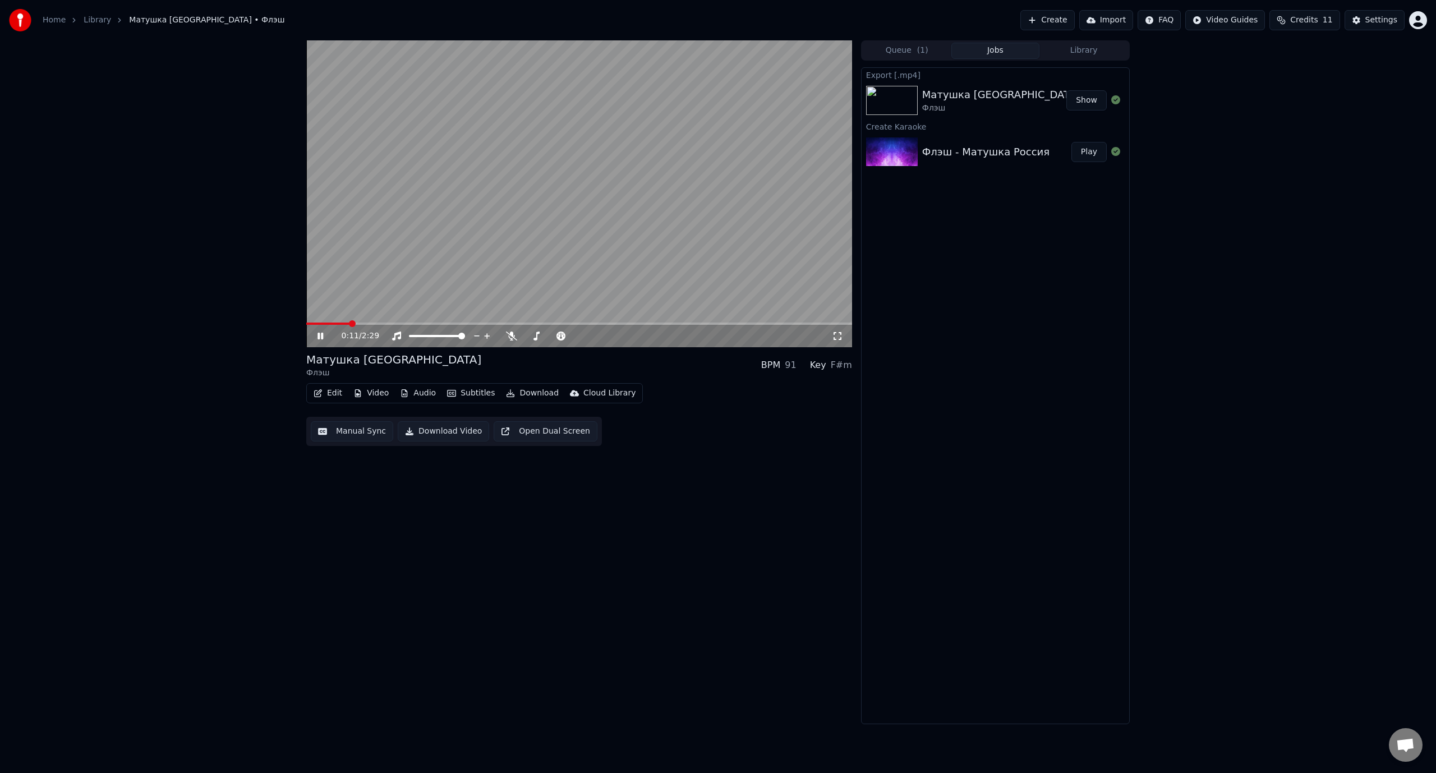
click at [338, 394] on button "Edit" at bounding box center [328, 393] width 38 height 16
click at [353, 509] on div "Manual Sync (Legacy)" at bounding box center [375, 511] width 86 height 11
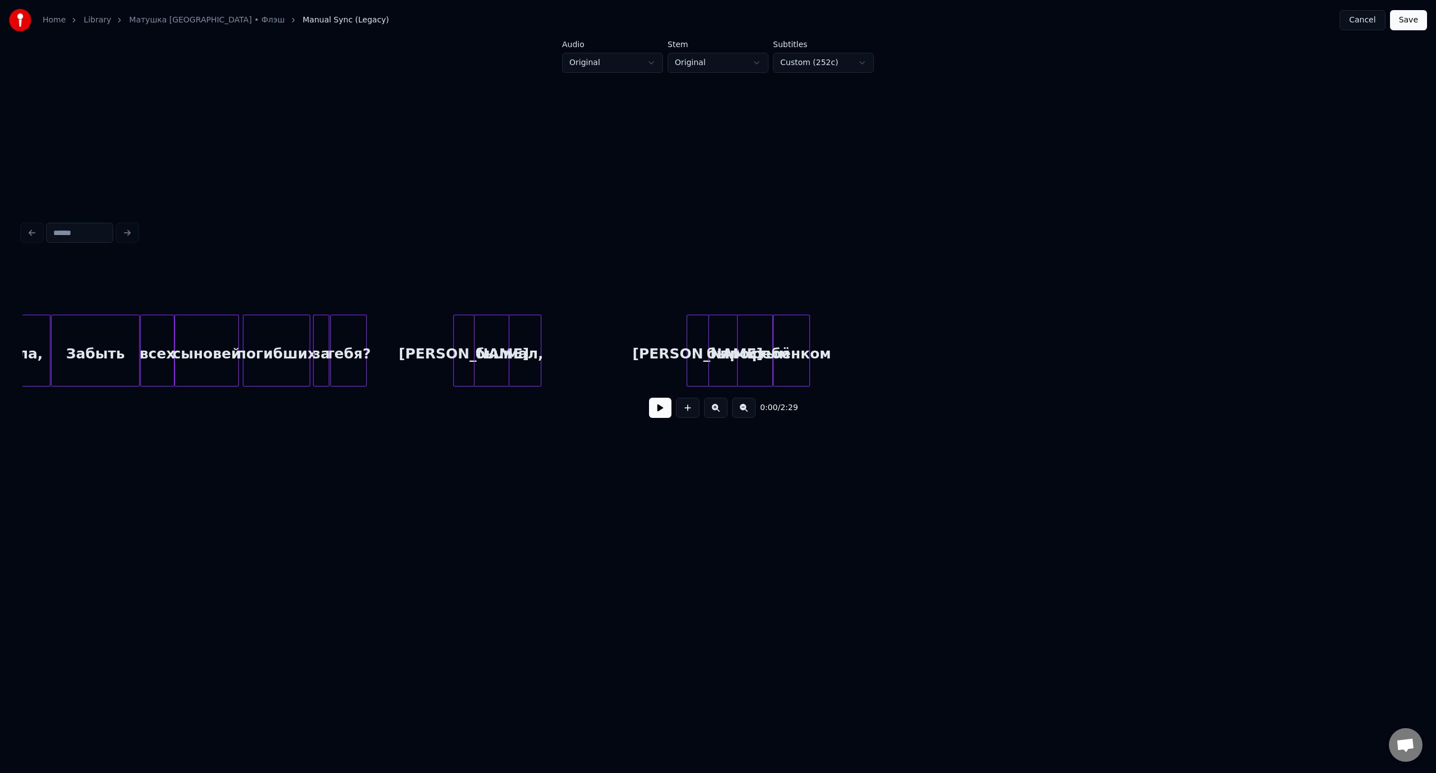
scroll to position [0, 948]
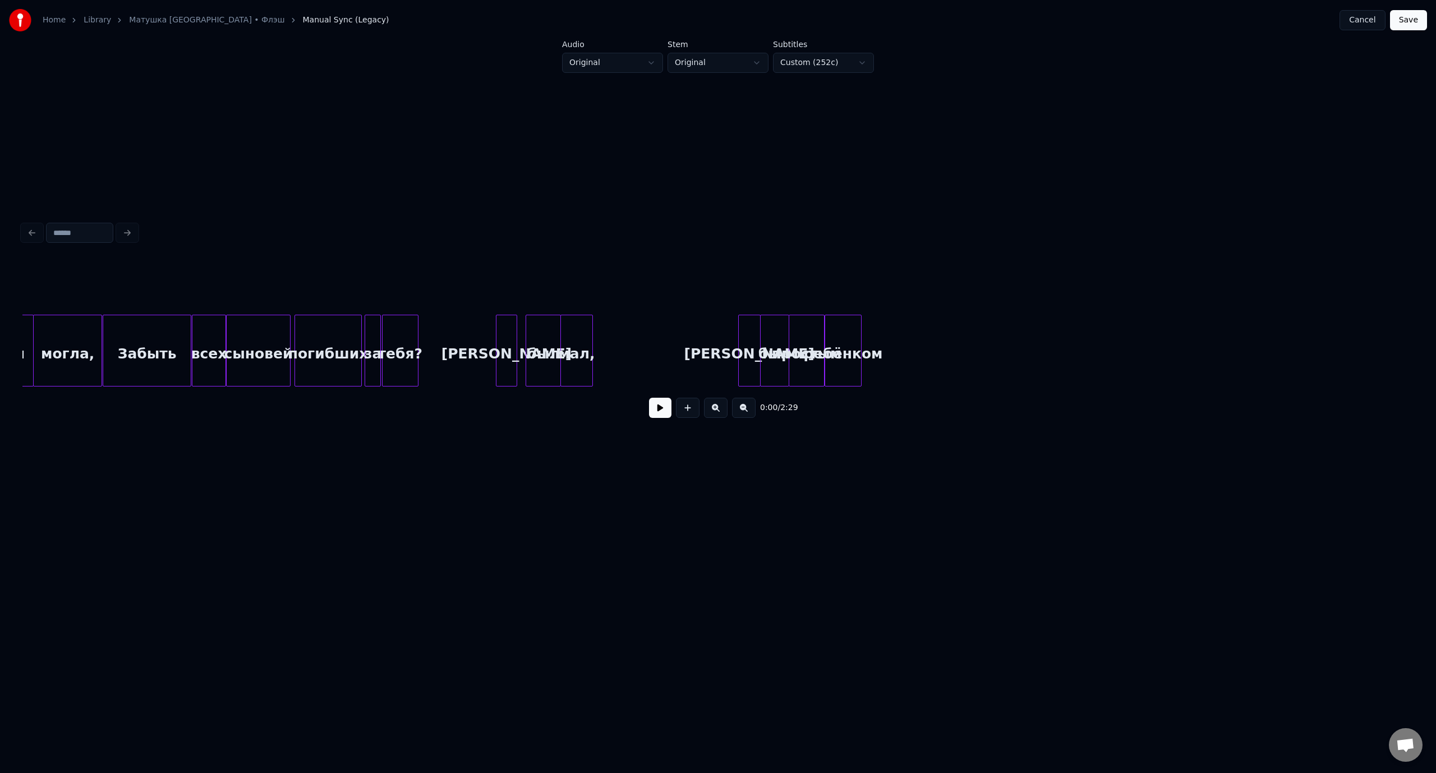
click at [504, 333] on div "[PERSON_NAME]" at bounding box center [506, 353] width 20 height 76
click at [534, 333] on div "был" at bounding box center [535, 353] width 34 height 76
click at [563, 332] on div "мал," at bounding box center [568, 353] width 31 height 76
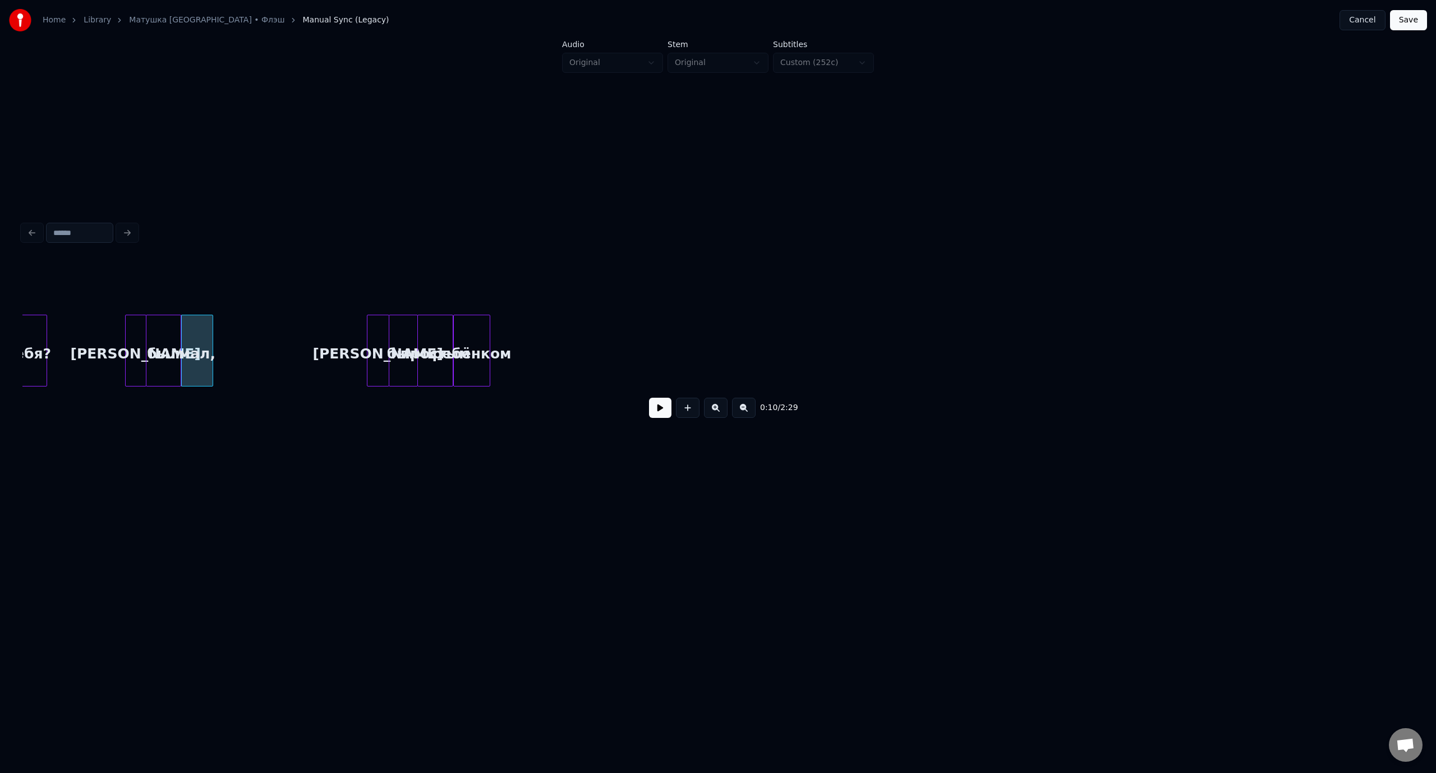
scroll to position [0, 1451]
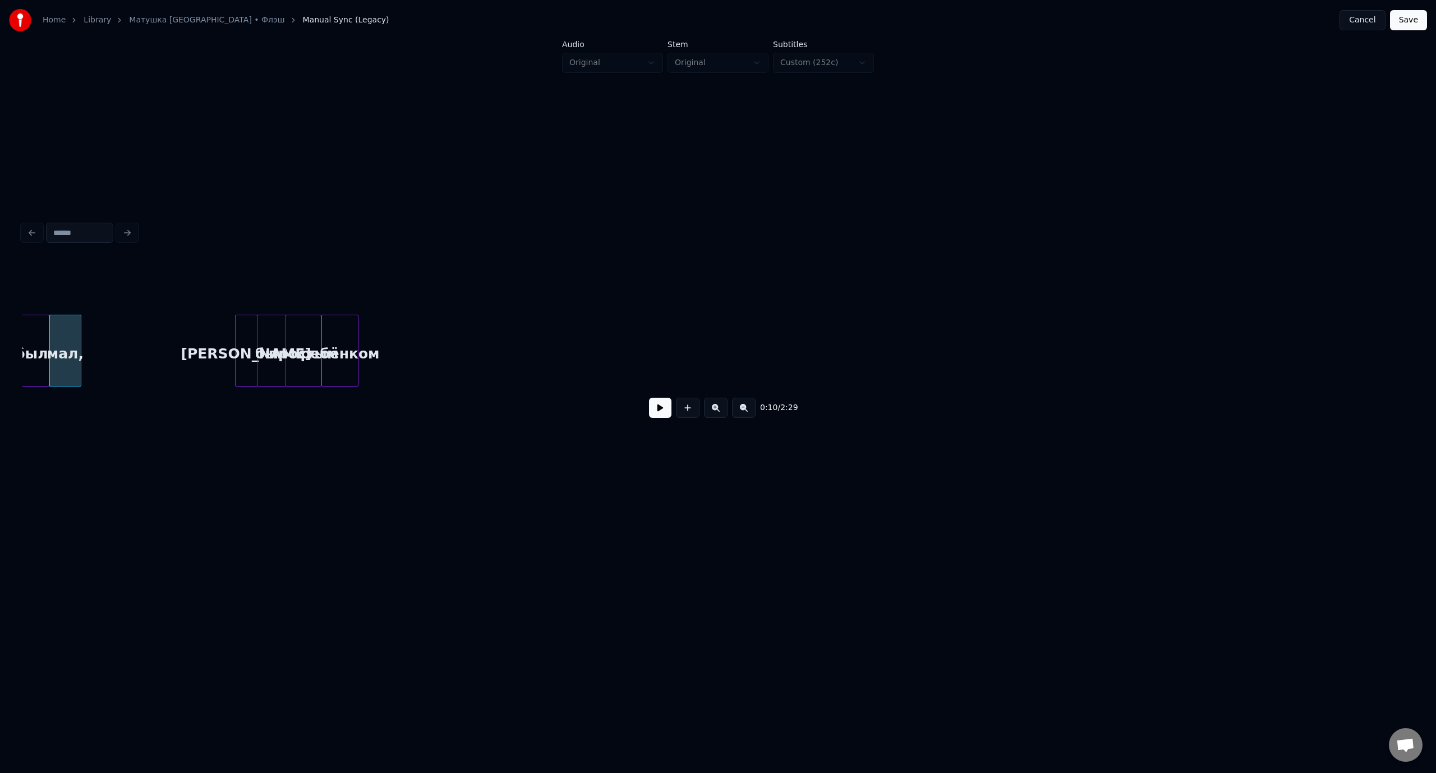
click at [662, 412] on button at bounding box center [660, 408] width 22 height 20
click at [661, 409] on button at bounding box center [660, 408] width 22 height 20
click at [67, 325] on div "мал," at bounding box center [65, 353] width 31 height 76
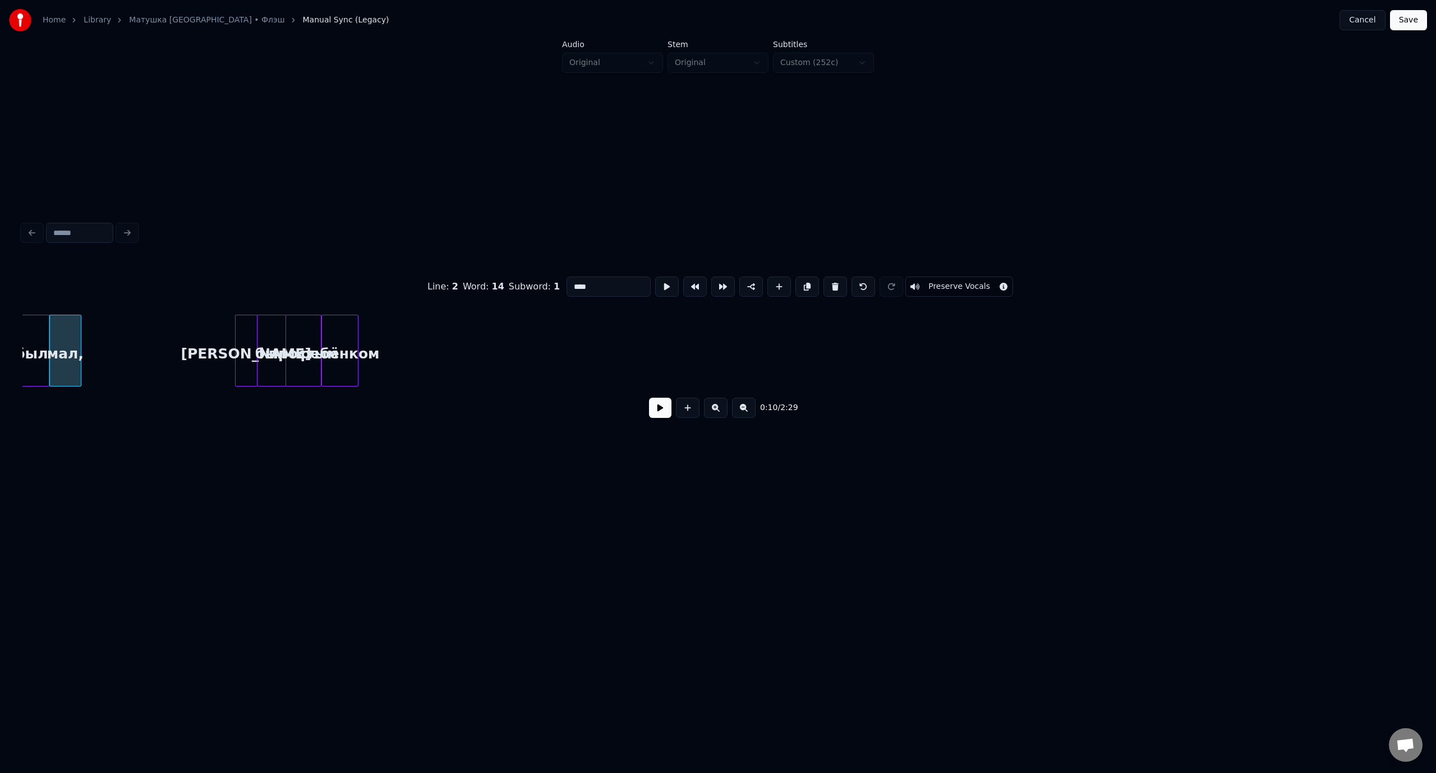
click at [659, 412] on button at bounding box center [660, 408] width 22 height 20
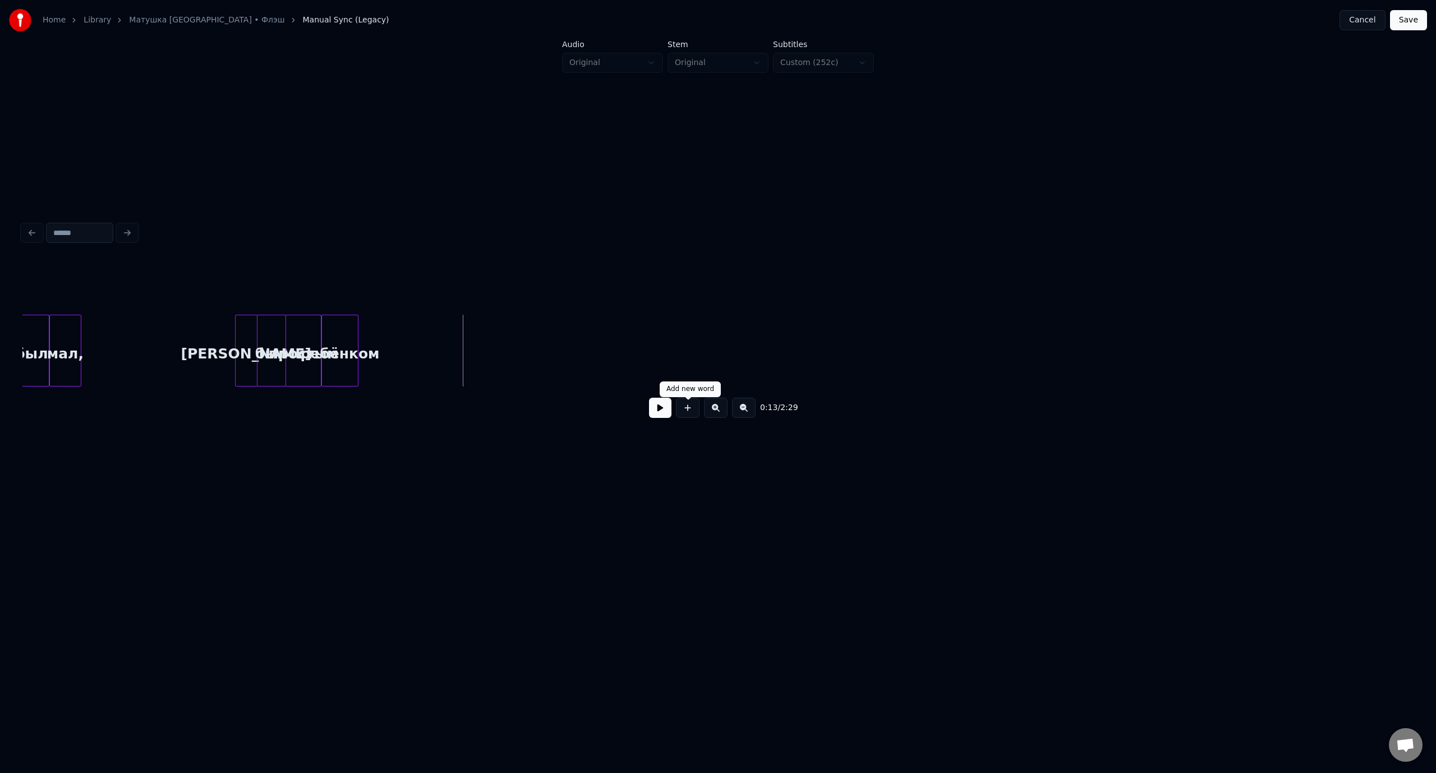
click at [688, 417] on button at bounding box center [688, 408] width 24 height 20
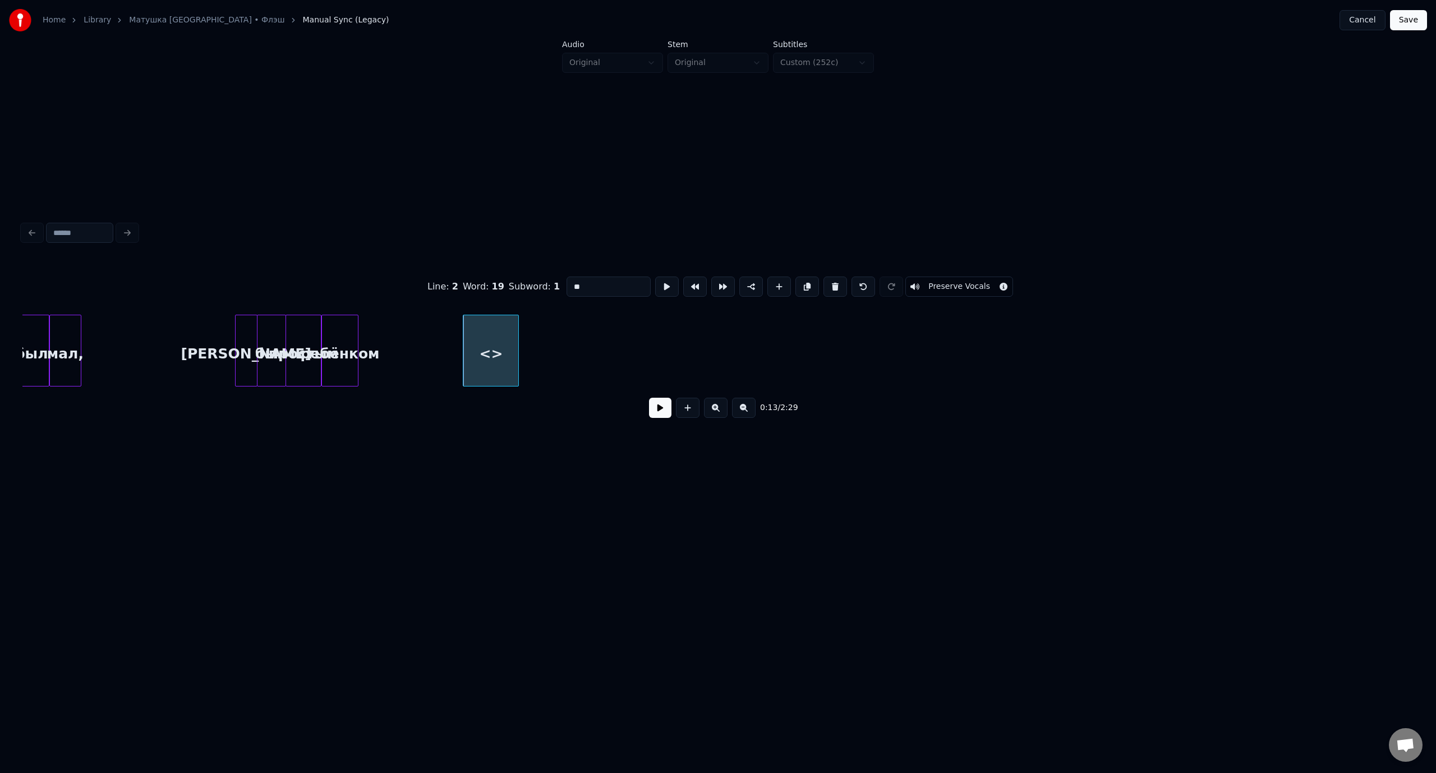
drag, startPoint x: 597, startPoint y: 280, endPoint x: 547, endPoint y: 287, distance: 51.0
click at [547, 287] on div "Line : 2 Word : 19 Subword : 1 ** Preserve Vocals" at bounding box center [717, 287] width 1391 height 56
click at [344, 331] on div "ребёнком" at bounding box center [339, 353] width 35 height 76
click at [613, 281] on input "********" at bounding box center [608, 286] width 84 height 20
click at [498, 334] on div "был" at bounding box center [490, 353] width 55 height 76
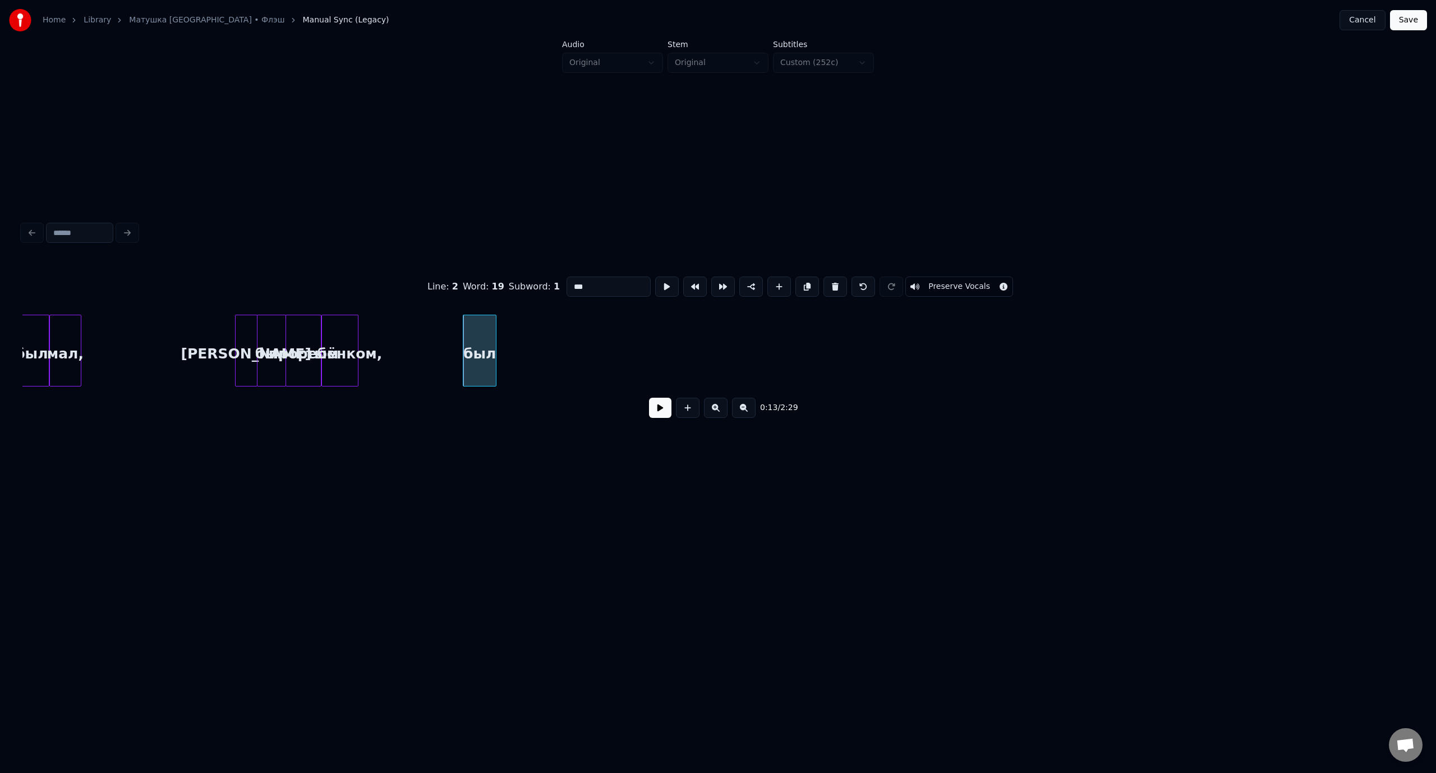
click at [495, 345] on div at bounding box center [493, 350] width 3 height 71
type input "***"
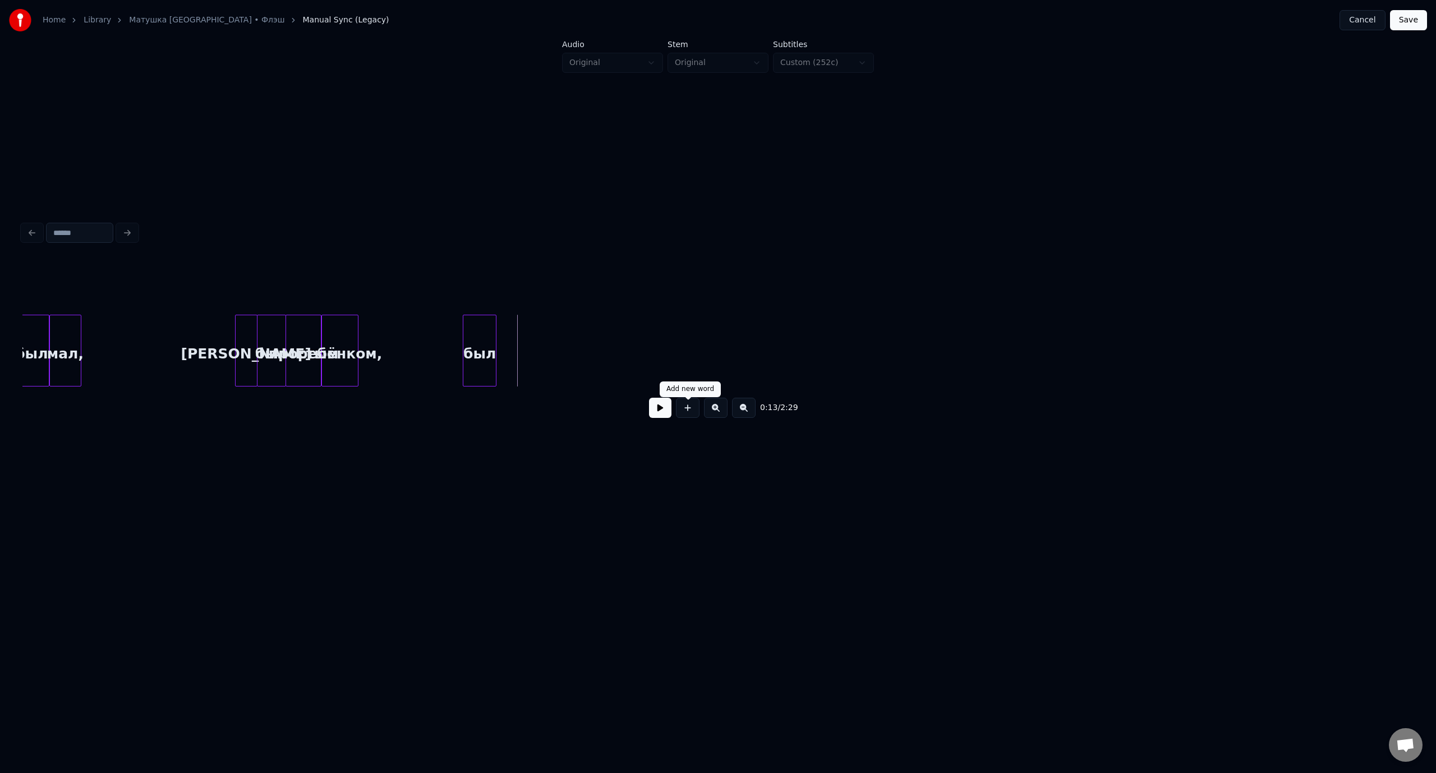
click at [685, 412] on button at bounding box center [688, 408] width 24 height 20
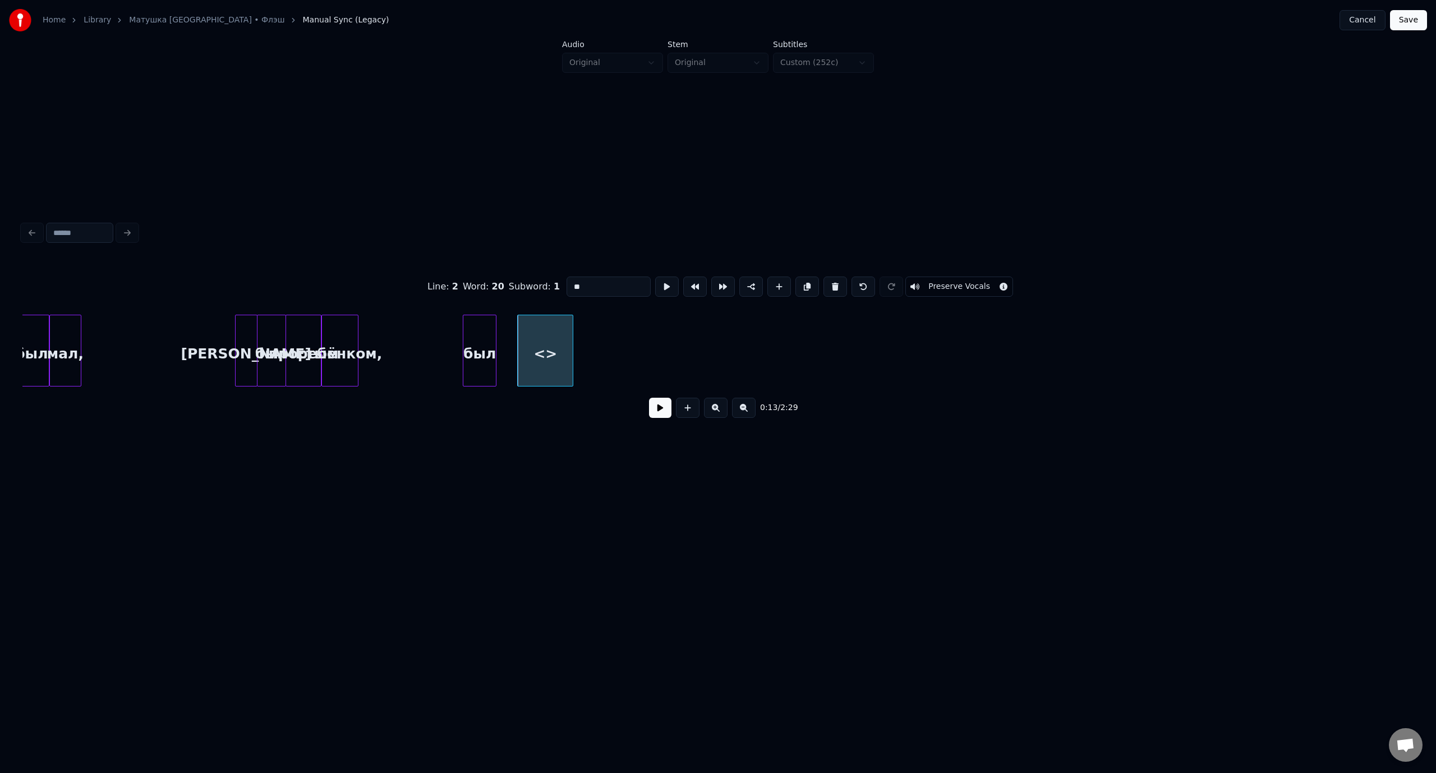
drag, startPoint x: 590, startPoint y: 283, endPoint x: 559, endPoint y: 283, distance: 30.8
click at [559, 283] on div "Line : 2 Word : 20 Subword : 1 ** Preserve Vocals" at bounding box center [717, 287] width 1391 height 56
click at [528, 338] on div "чист" at bounding box center [523, 353] width 55 height 76
click at [520, 340] on div at bounding box center [520, 350] width 3 height 71
type input "****"
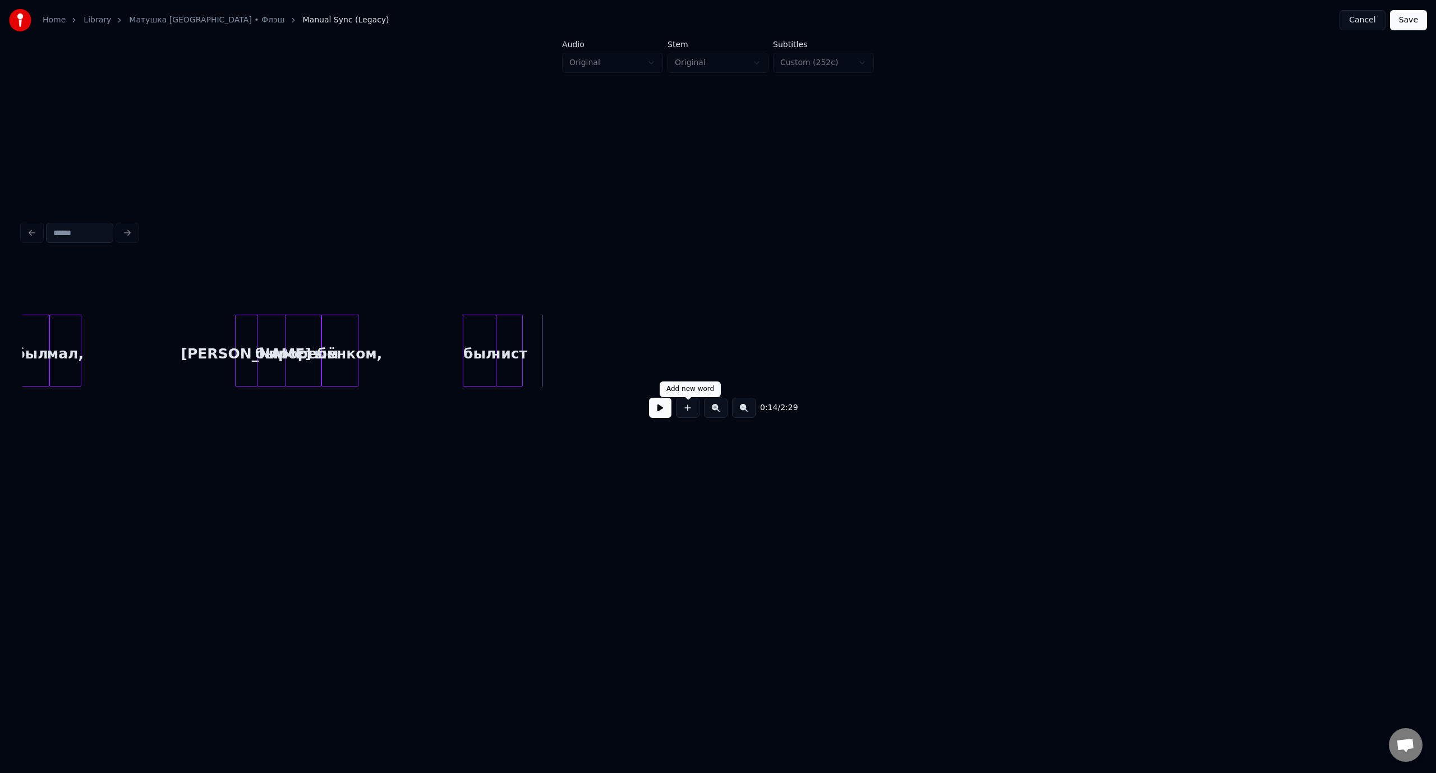
click at [691, 410] on button at bounding box center [688, 408] width 24 height 20
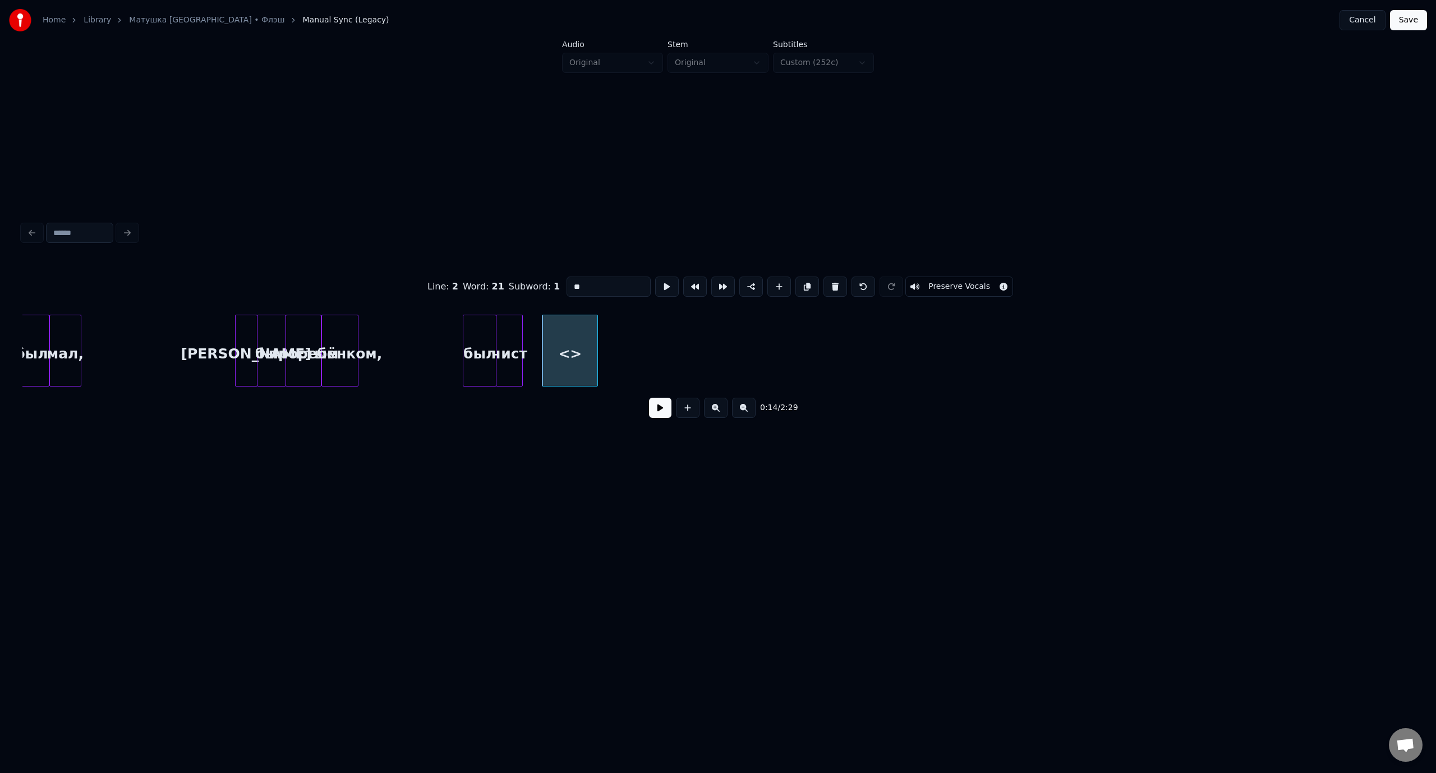
drag, startPoint x: 587, startPoint y: 275, endPoint x: 565, endPoint y: 281, distance: 23.3
click at [566, 281] on input "**" at bounding box center [608, 286] width 84 height 20
click at [549, 334] on div "душой" at bounding box center [549, 353] width 55 height 76
click at [553, 334] on div at bounding box center [552, 350] width 3 height 71
type input "*****"
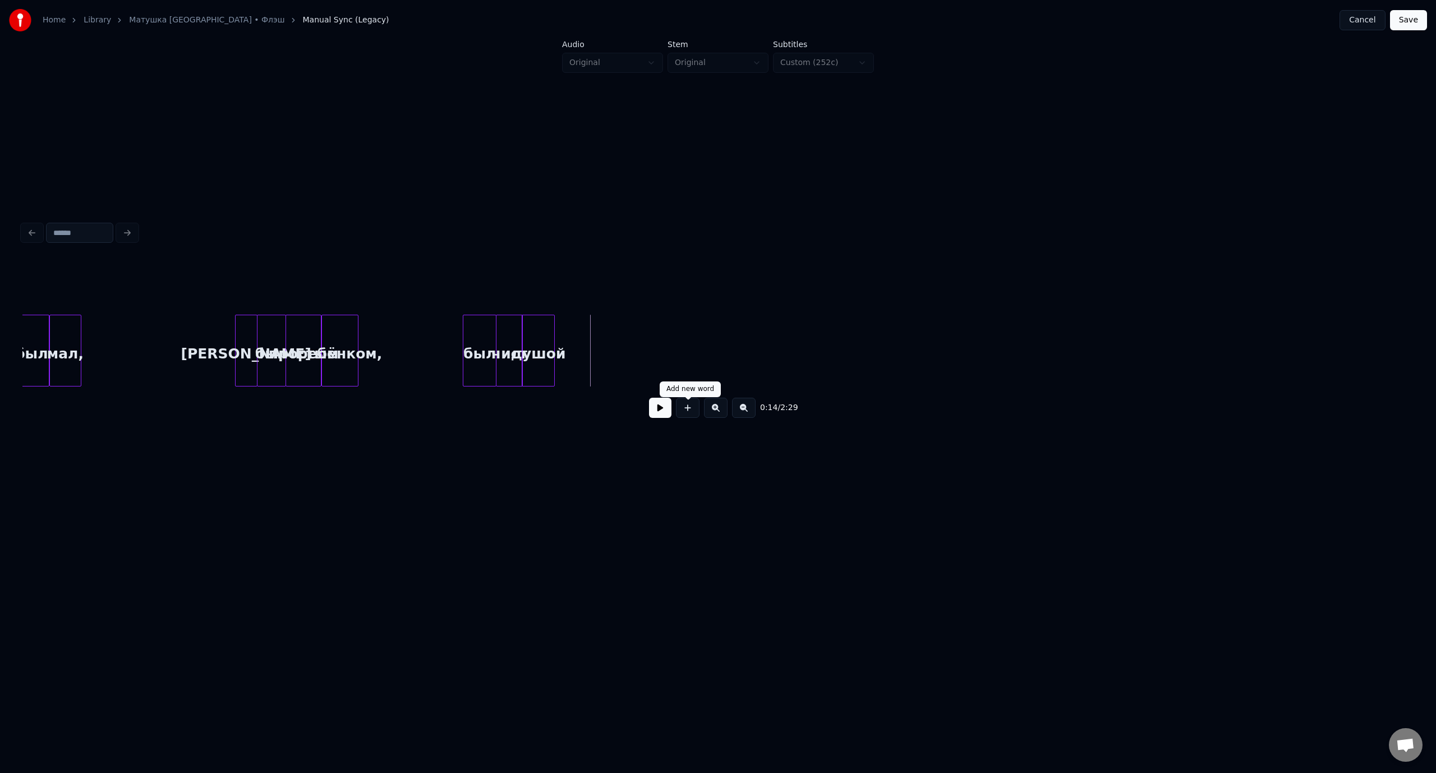
click at [689, 416] on button at bounding box center [688, 408] width 24 height 20
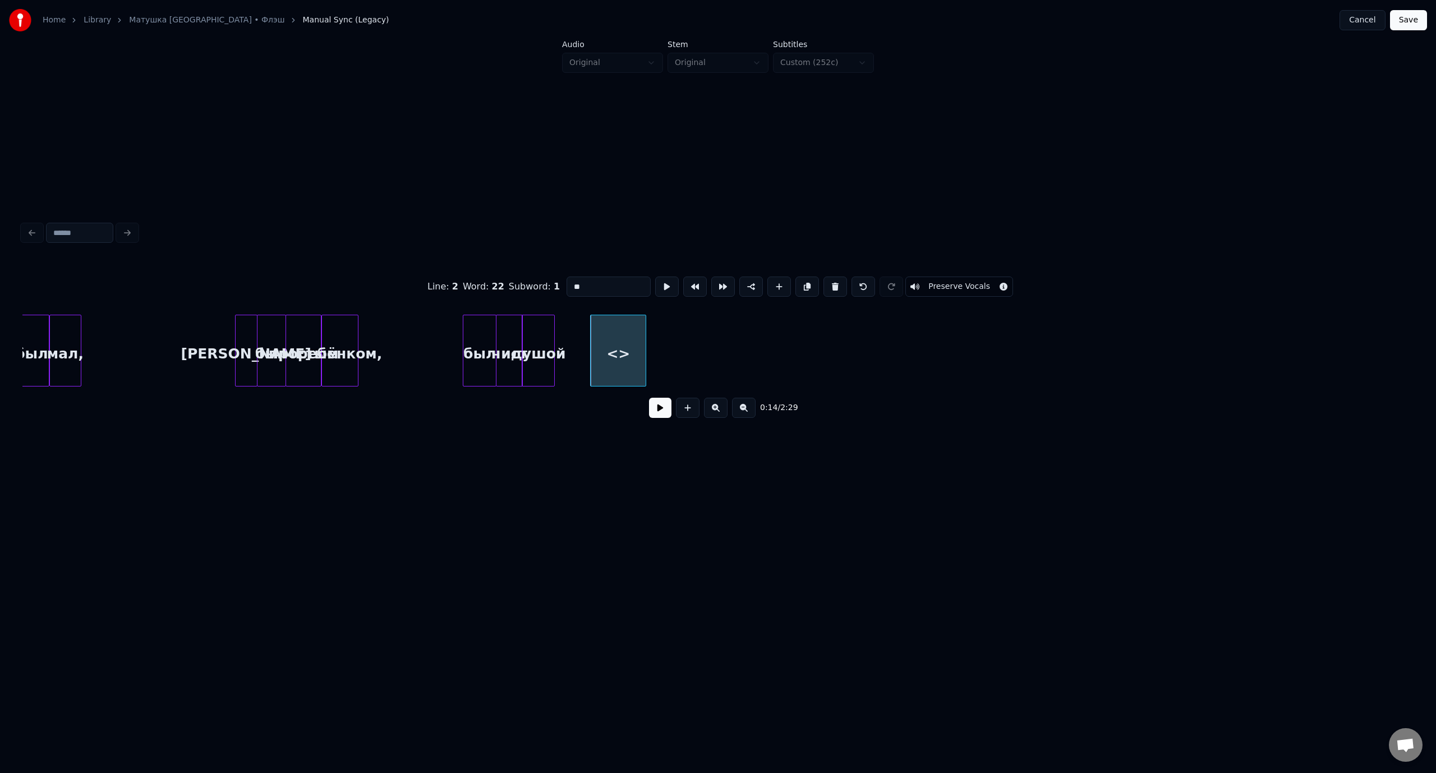
click at [536, 334] on div "душой" at bounding box center [538, 353] width 32 height 76
click at [600, 288] on input "*****" at bounding box center [608, 286] width 84 height 20
click at [629, 345] on div "<>" at bounding box center [617, 353] width 55 height 76
click at [571, 285] on input "**" at bounding box center [608, 286] width 84 height 20
click at [637, 339] on div "и" at bounding box center [617, 353] width 55 height 76
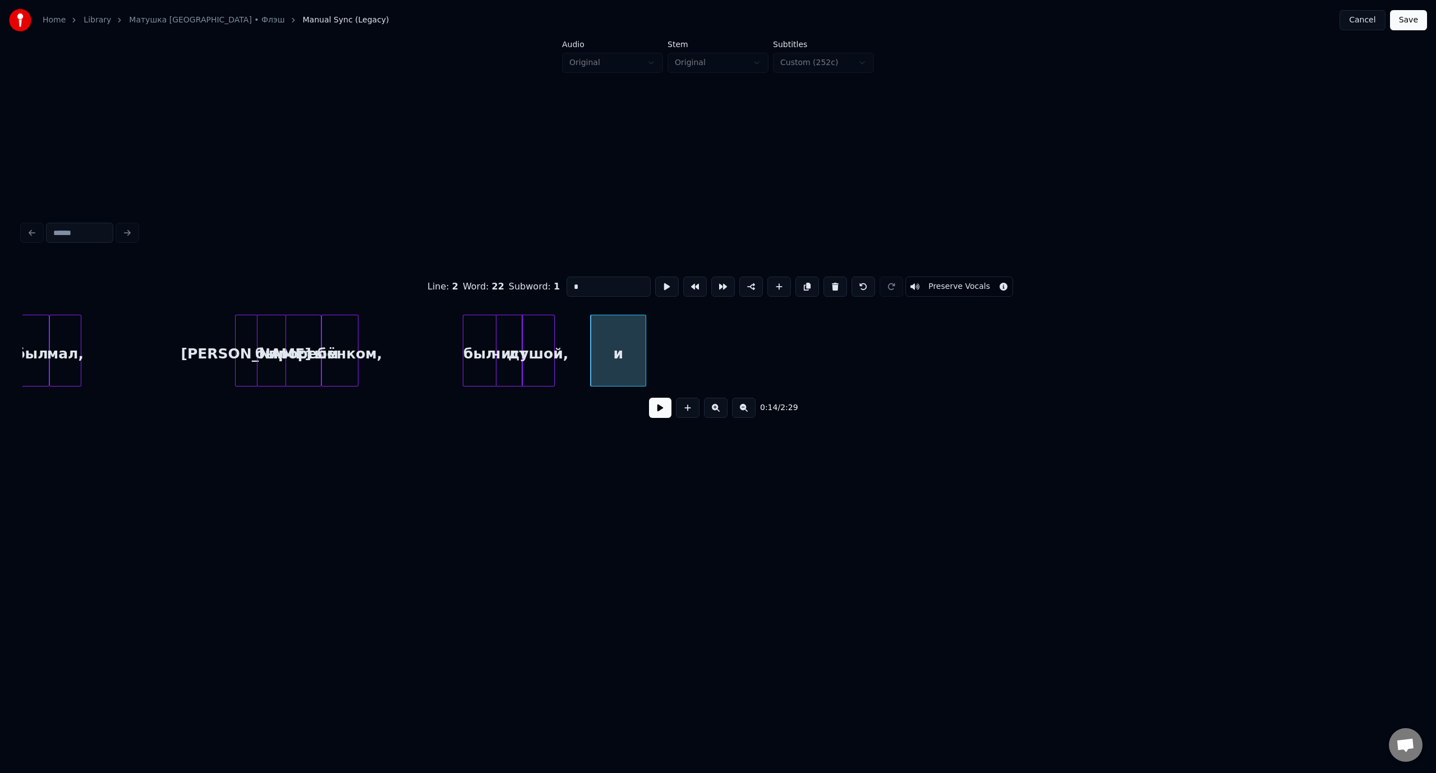
click at [646, 345] on div "и" at bounding box center [618, 351] width 56 height 72
click at [605, 344] on div at bounding box center [603, 350] width 3 height 71
click at [563, 336] on div "и" at bounding box center [562, 353] width 14 height 76
type input "*"
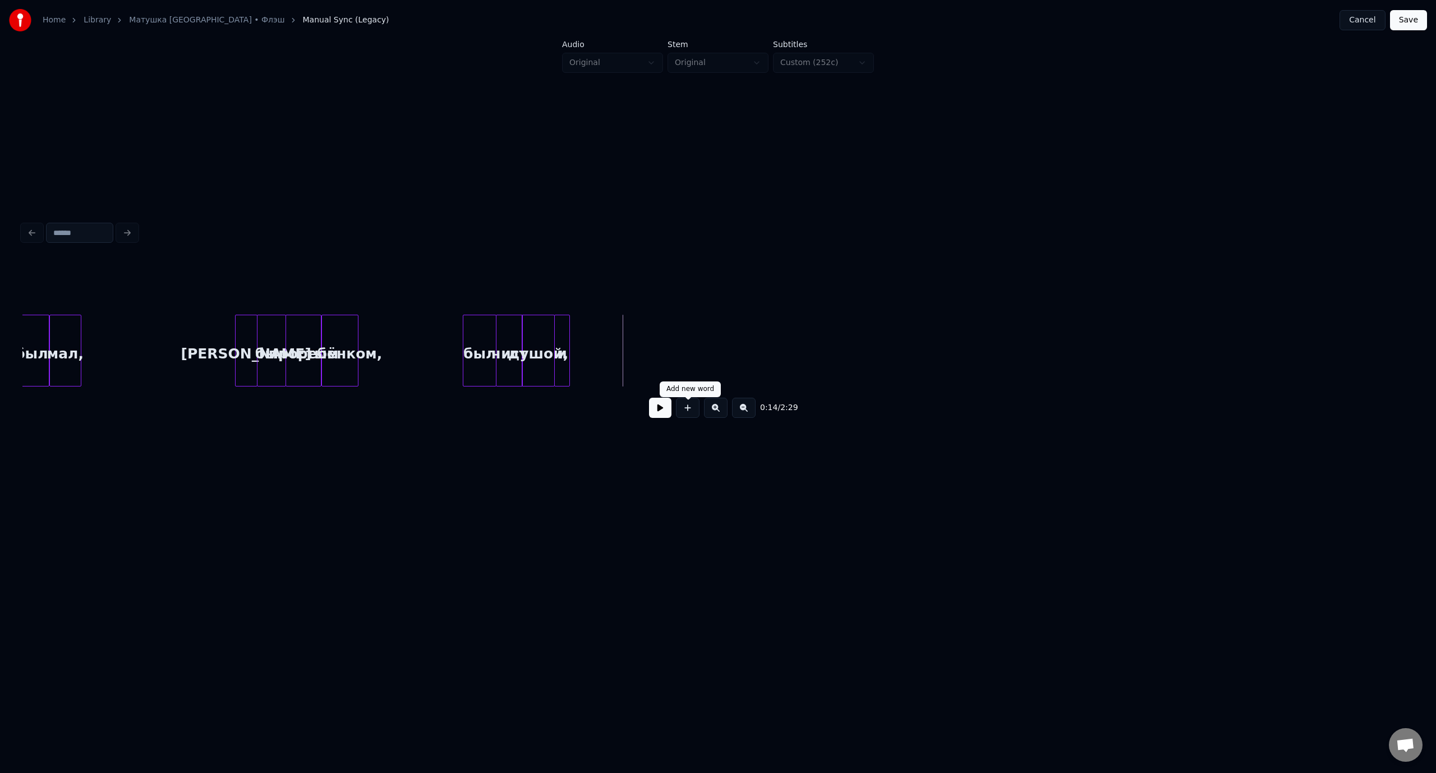
click at [693, 410] on button at bounding box center [688, 408] width 24 height 20
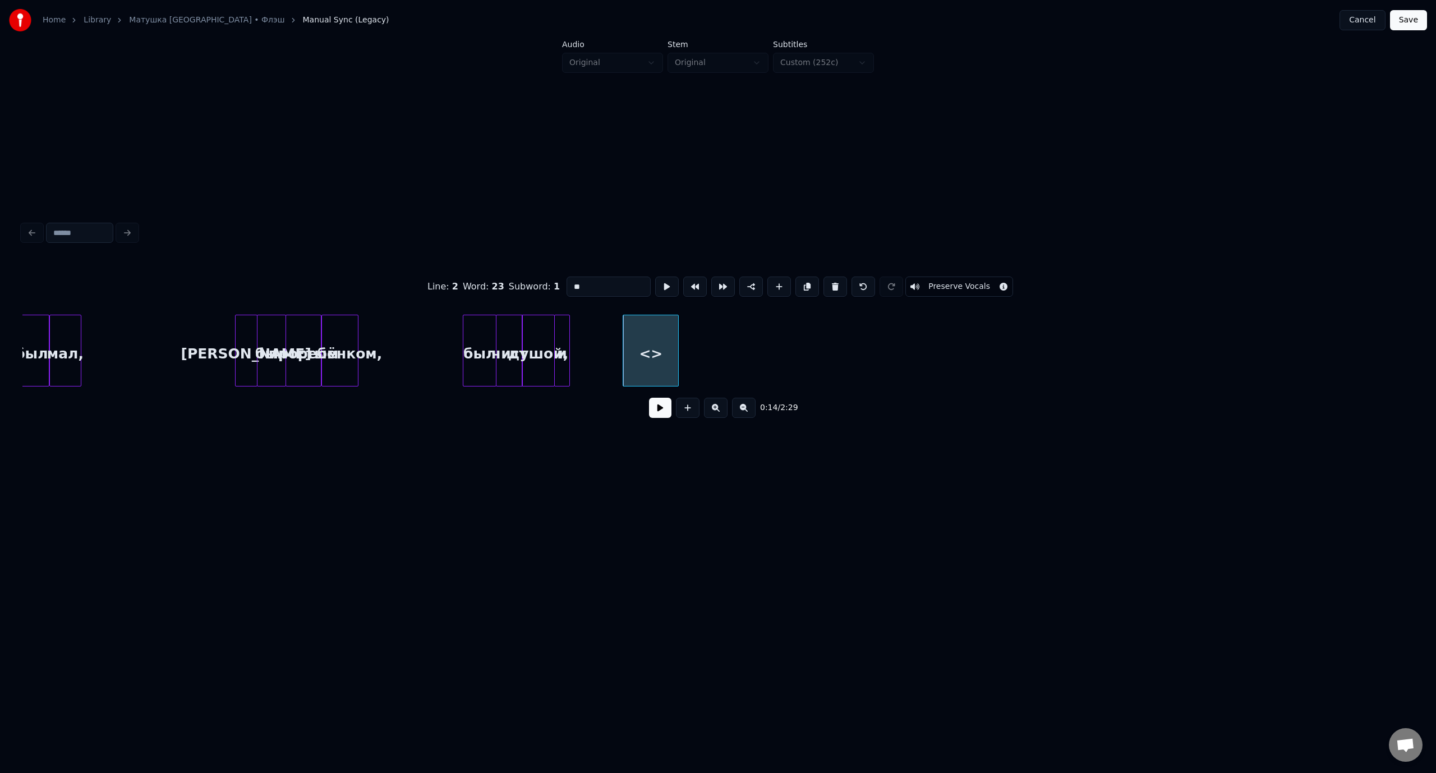
click at [566, 283] on input "**" at bounding box center [608, 286] width 84 height 20
click at [610, 340] on div "жизнь" at bounding box center [596, 353] width 55 height 76
click at [598, 340] on div at bounding box center [597, 350] width 3 height 71
type input "*****"
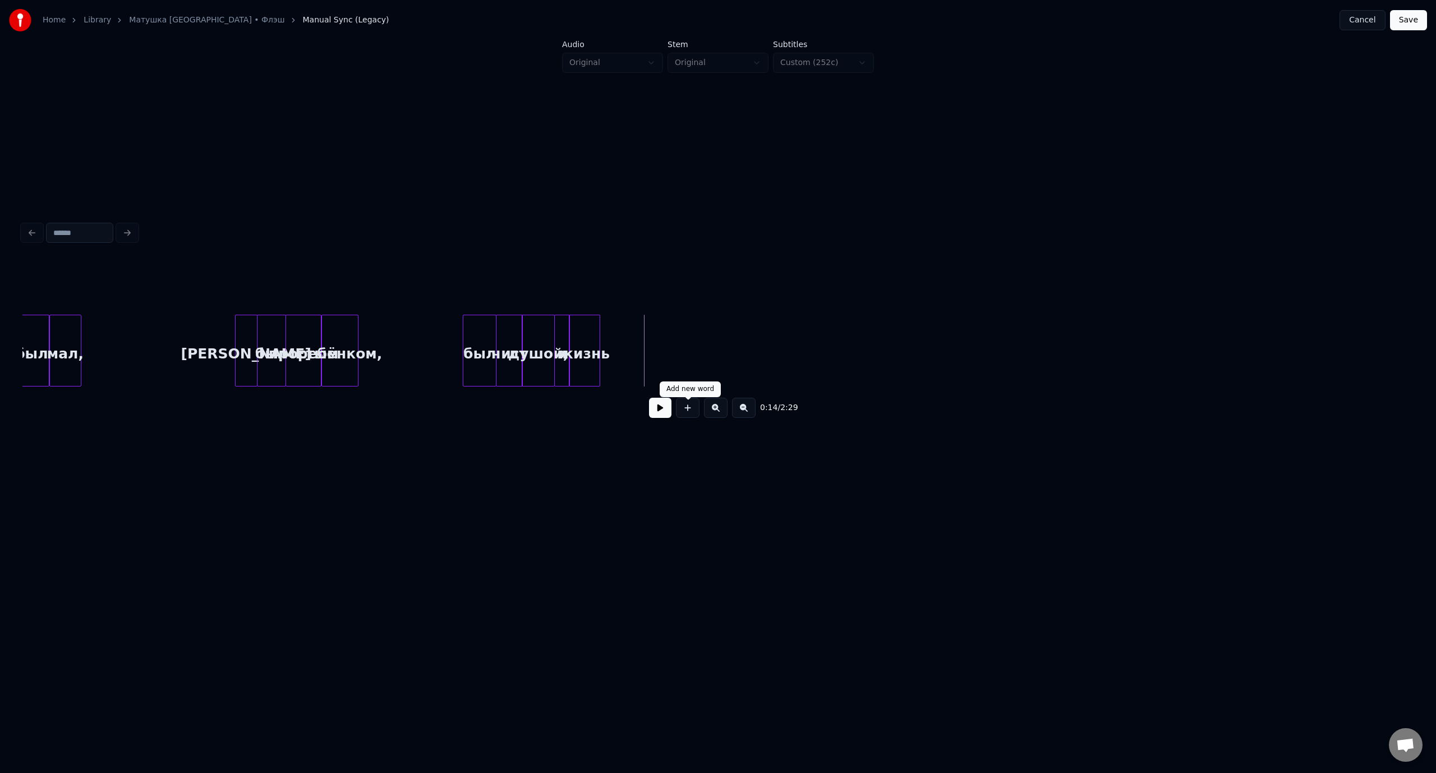
click at [688, 413] on button at bounding box center [688, 408] width 24 height 20
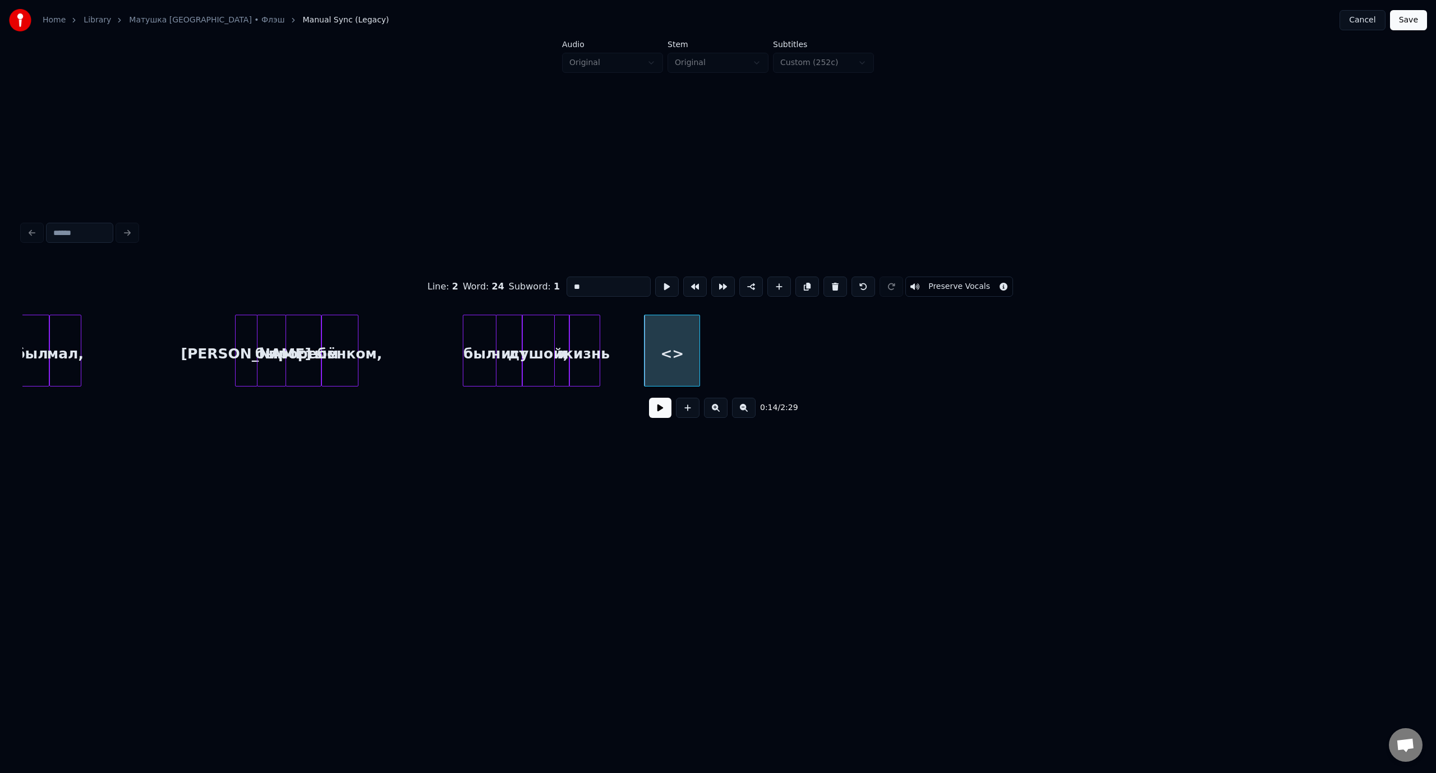
drag, startPoint x: 591, startPoint y: 287, endPoint x: 567, endPoint y: 286, distance: 24.1
click at [567, 286] on input "**" at bounding box center [608, 286] width 84 height 20
click at [639, 336] on div "не знал я [PERSON_NAME]" at bounding box center [628, 353] width 55 height 76
type input "**********"
click at [1401, 24] on button "Save" at bounding box center [1408, 20] width 37 height 20
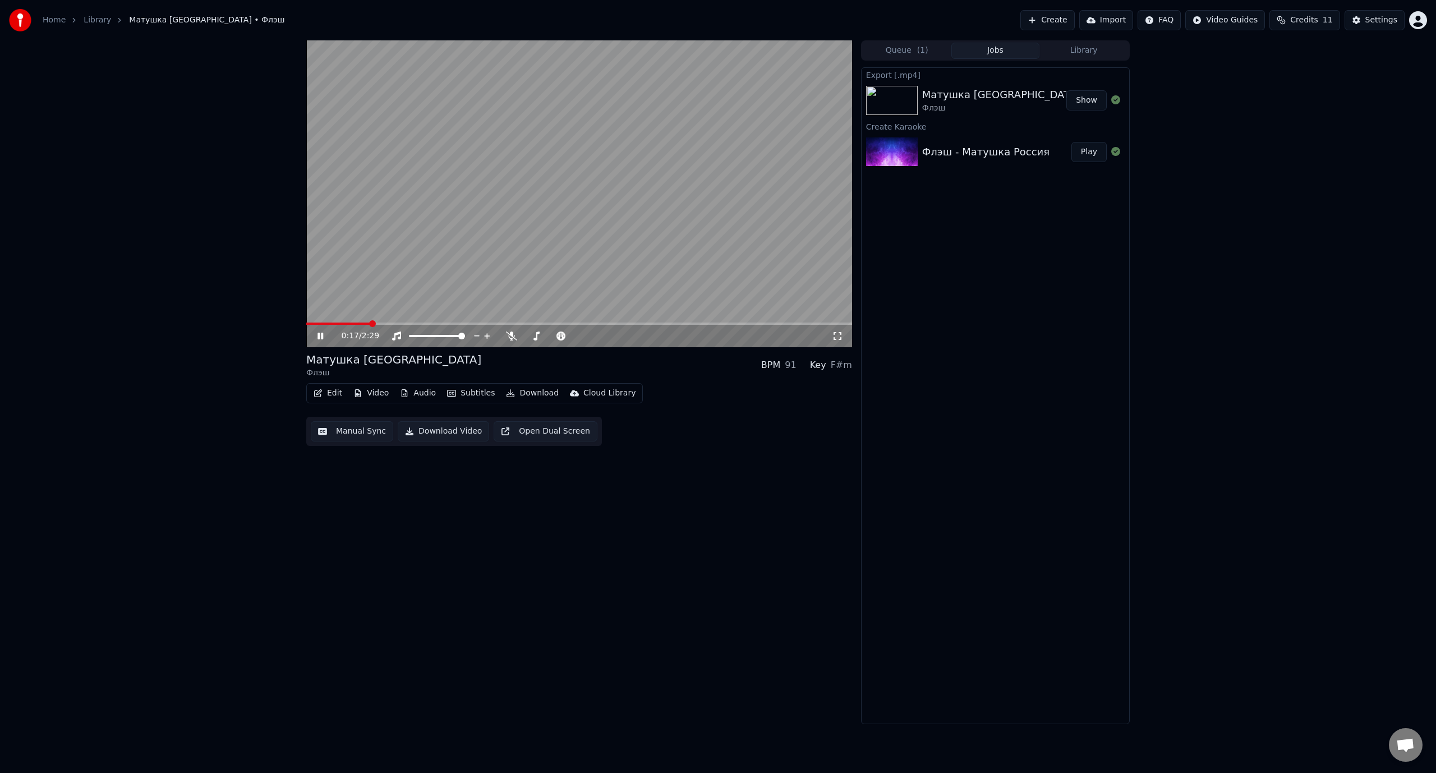
click at [322, 334] on icon at bounding box center [320, 336] width 6 height 7
click at [335, 394] on button "Edit" at bounding box center [328, 393] width 38 height 16
click at [380, 513] on div "Manual Sync (Legacy)" at bounding box center [375, 511] width 86 height 11
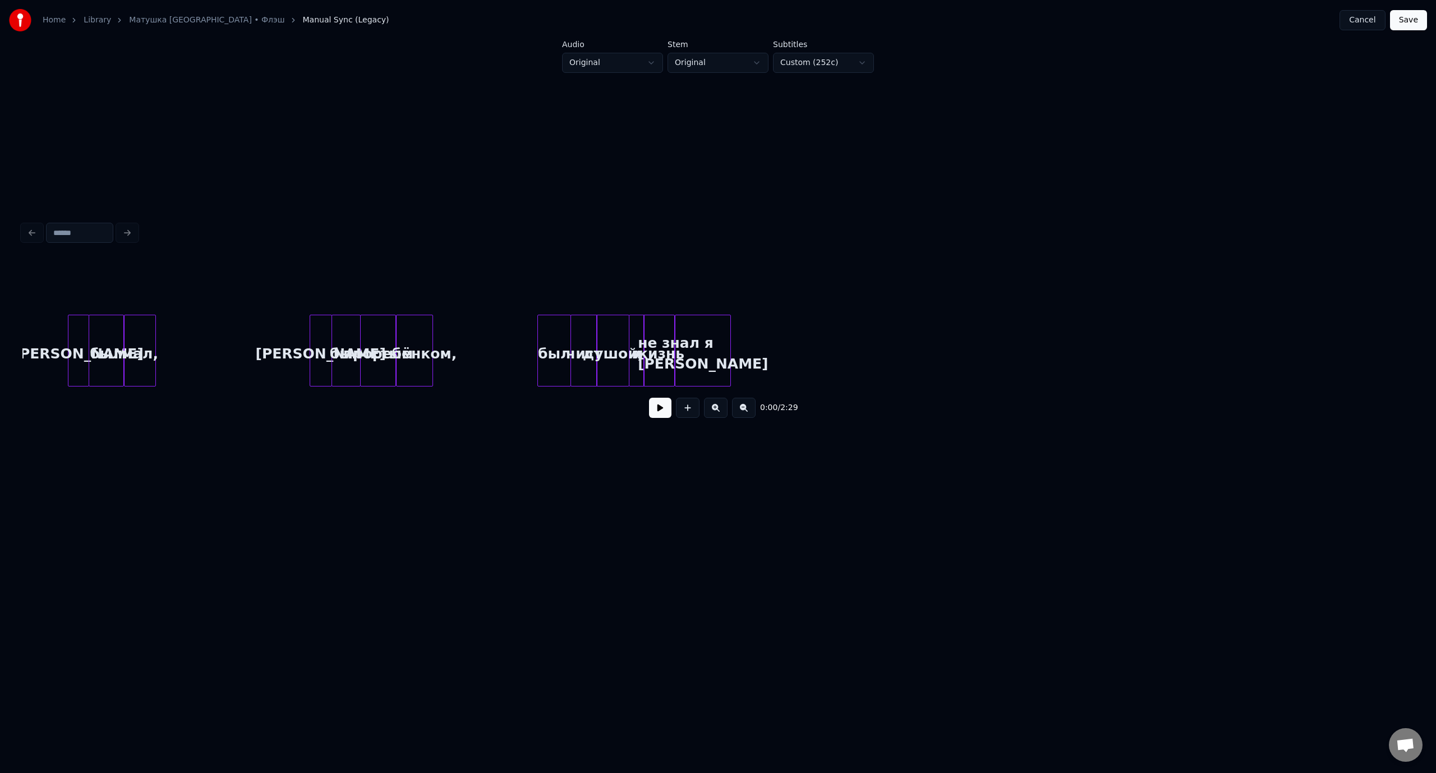
scroll to position [0, 1394]
click at [705, 337] on div "не знал я [PERSON_NAME]" at bounding box center [685, 353] width 55 height 76
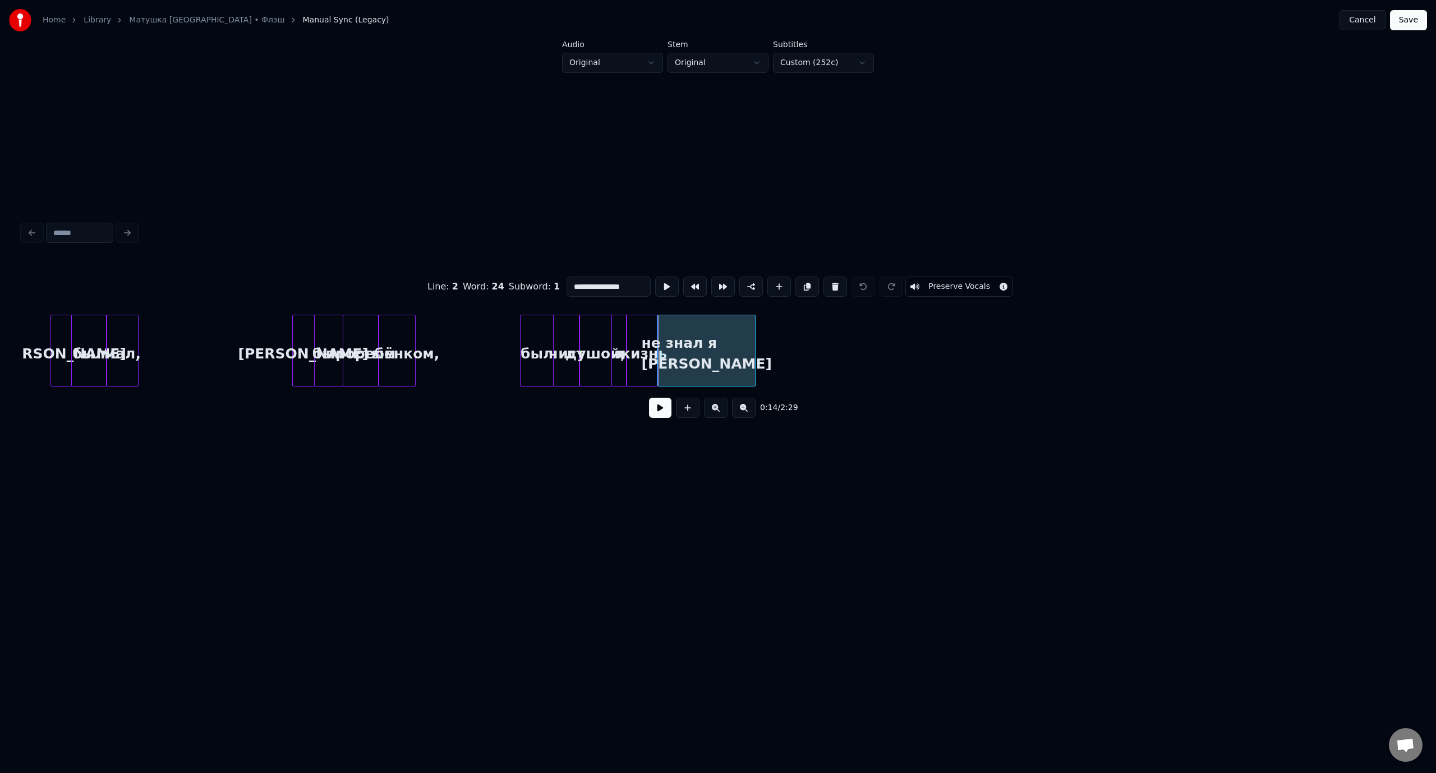
click at [754, 345] on div at bounding box center [752, 350] width 3 height 71
click at [1409, 20] on button "Save" at bounding box center [1408, 20] width 37 height 20
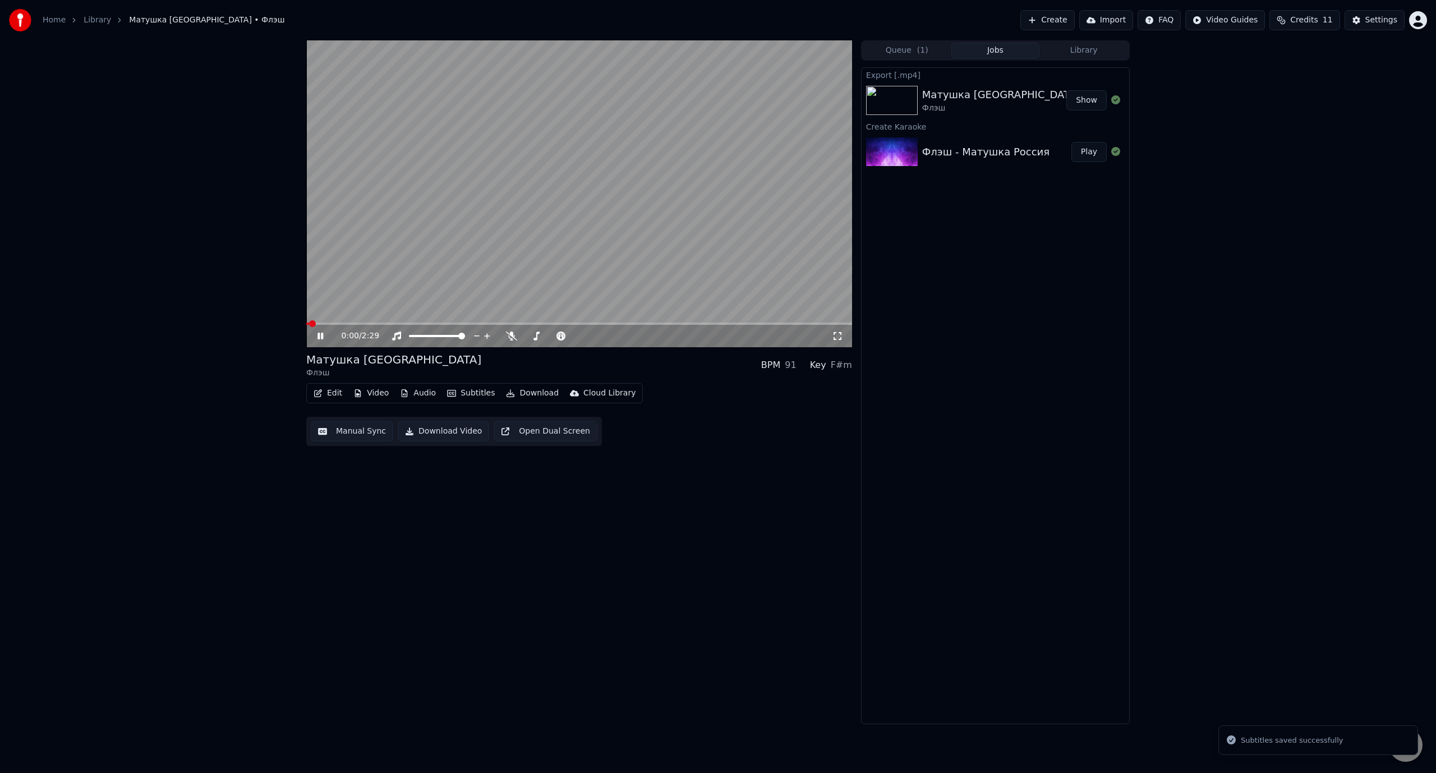
click at [335, 323] on span at bounding box center [579, 323] width 546 height 2
click at [319, 337] on icon at bounding box center [320, 336] width 6 height 7
click at [335, 393] on button "Edit" at bounding box center [328, 393] width 38 height 16
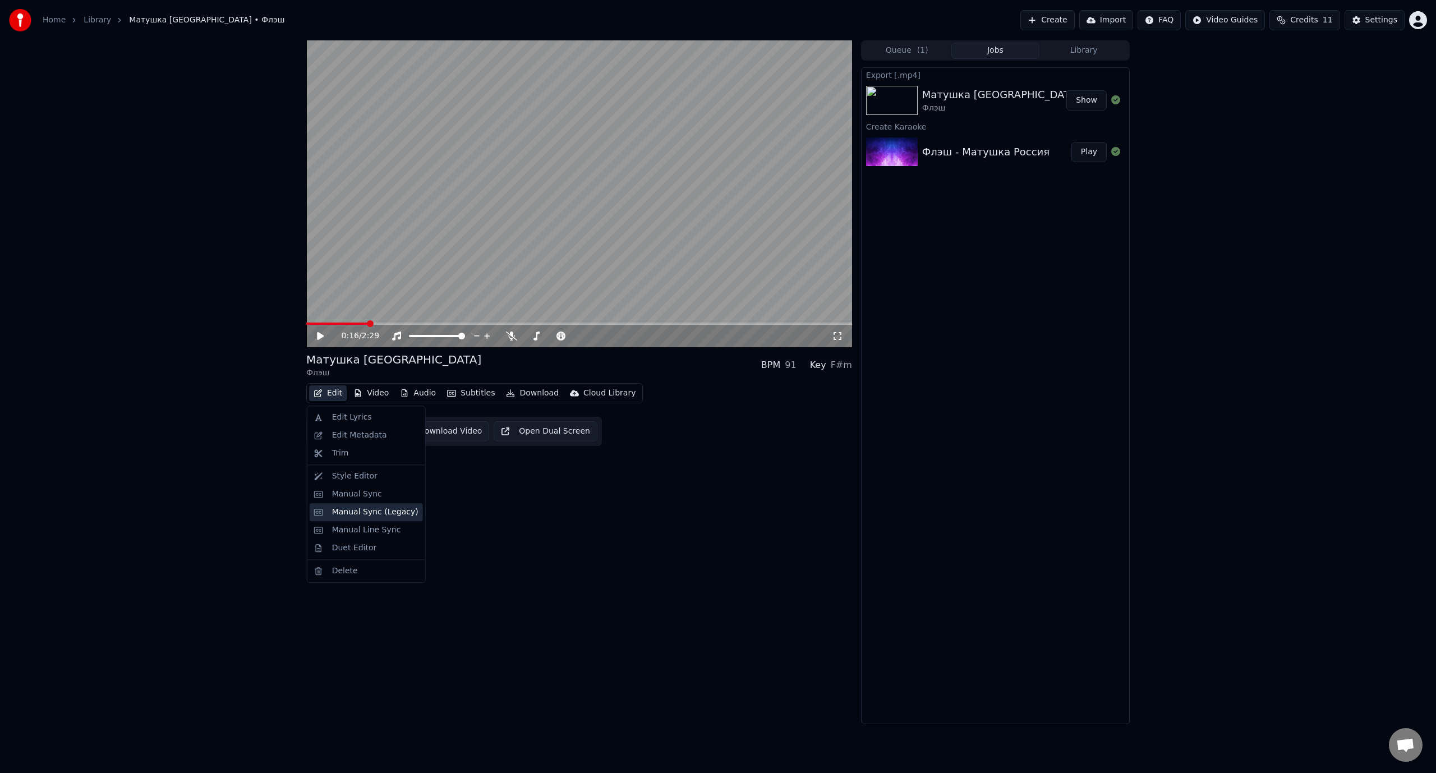
click at [393, 509] on div "Manual Sync (Legacy)" at bounding box center [375, 511] width 86 height 11
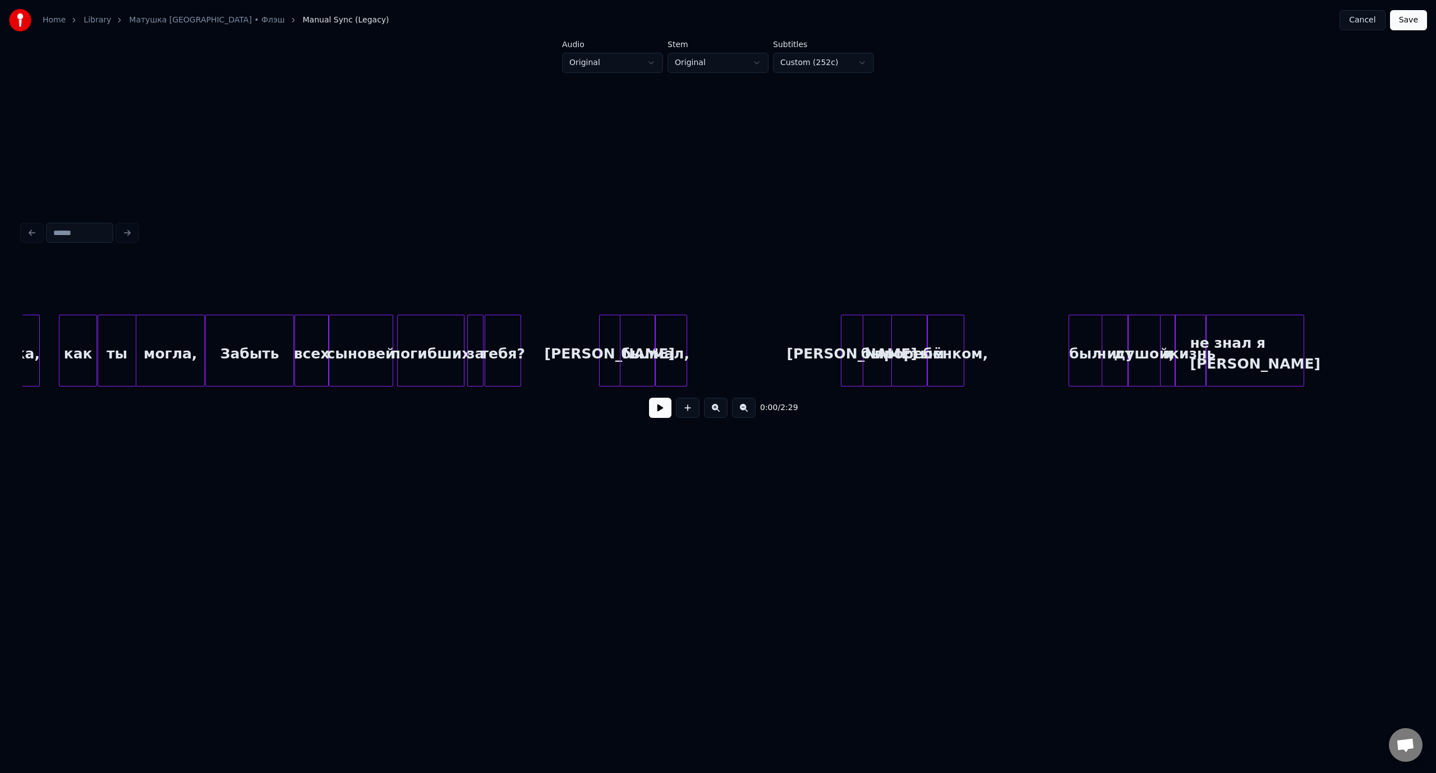
scroll to position [0, 1211]
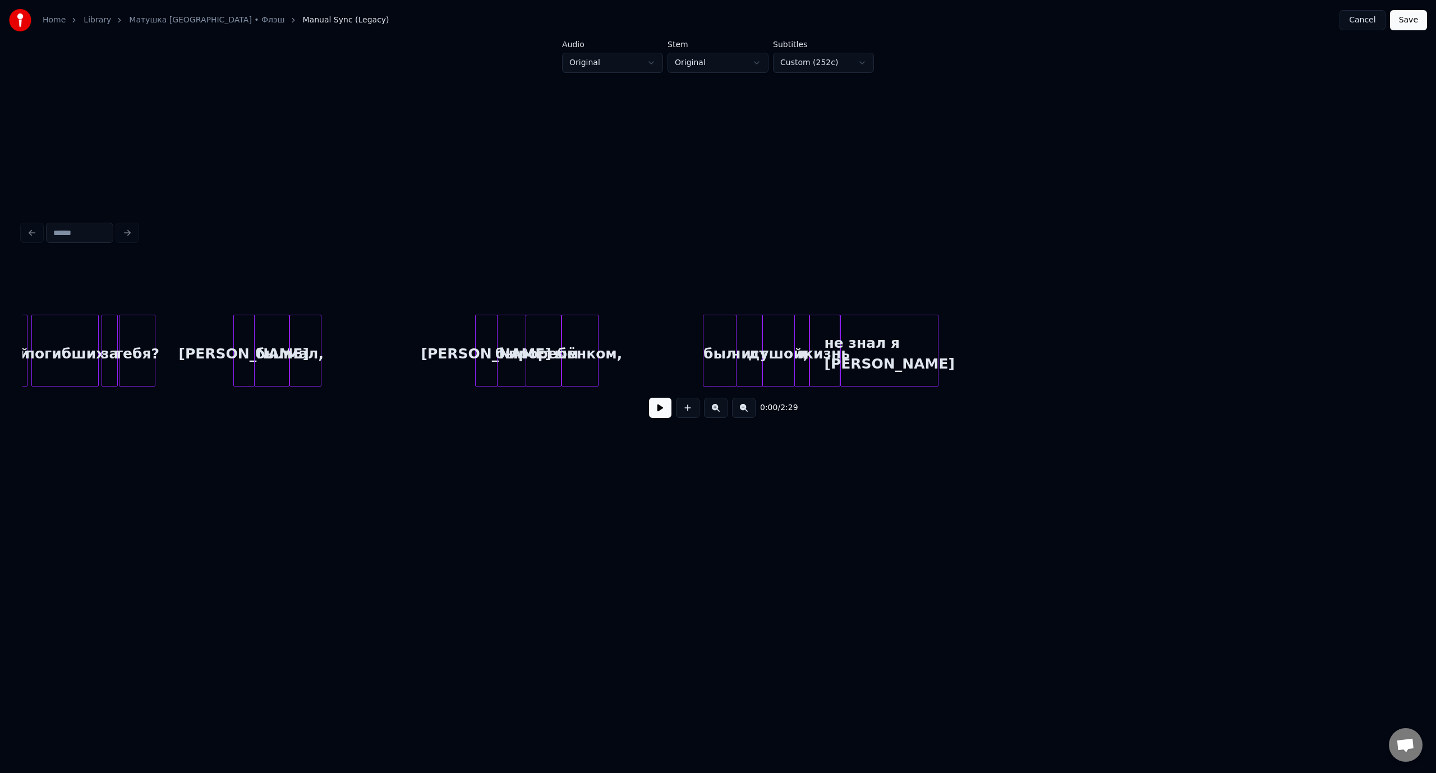
click at [245, 334] on div "[PERSON_NAME]" at bounding box center [244, 353] width 20 height 76
click at [662, 412] on button at bounding box center [660, 408] width 22 height 20
click at [661, 408] on button at bounding box center [660, 408] width 22 height 20
click at [458, 343] on div "[PERSON_NAME]" at bounding box center [460, 353] width 21 height 76
click at [491, 337] on div "был" at bounding box center [486, 353] width 29 height 76
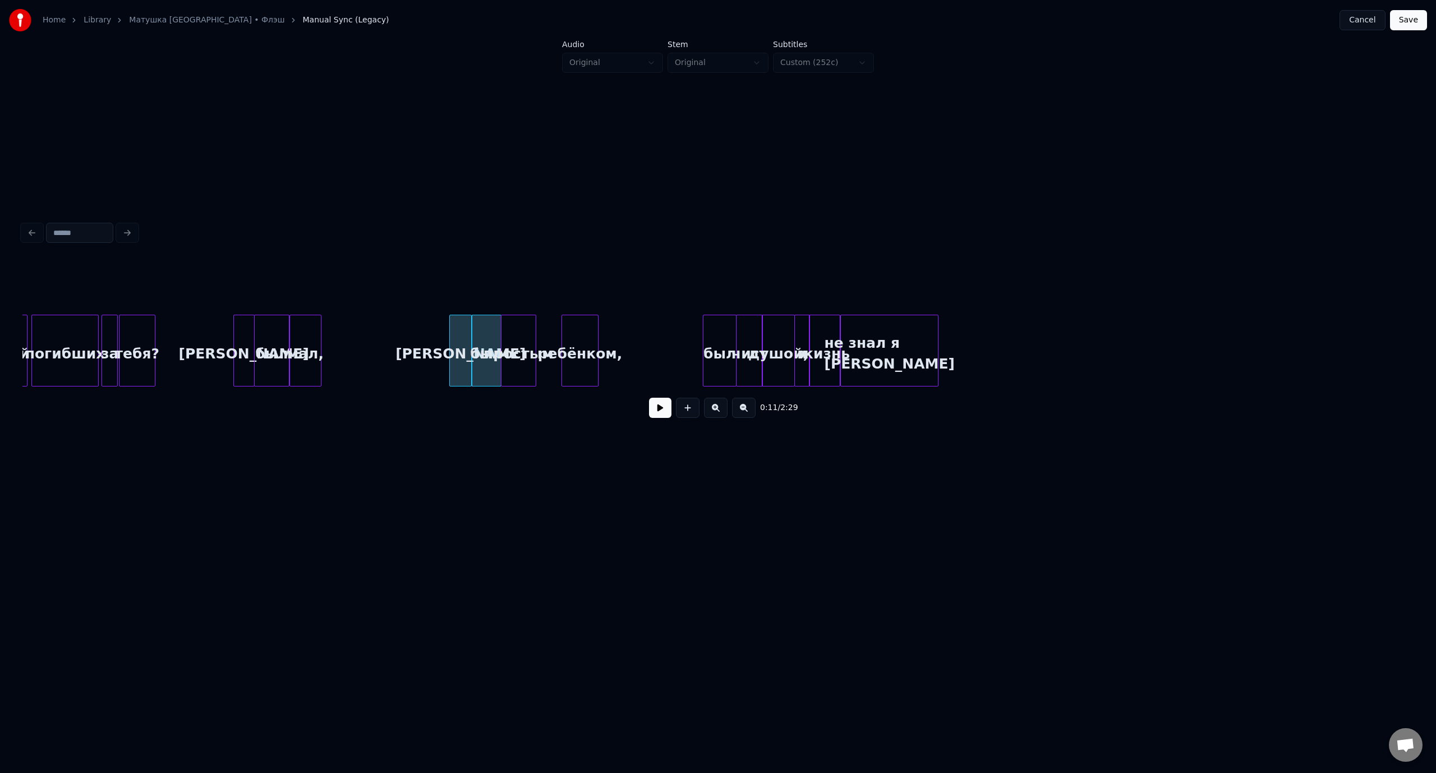
click at [520, 340] on div "простым" at bounding box center [518, 353] width 34 height 76
click at [552, 340] on div "ребёнком," at bounding box center [554, 353] width 35 height 76
click at [64, 333] on div "погибших" at bounding box center [65, 353] width 66 height 76
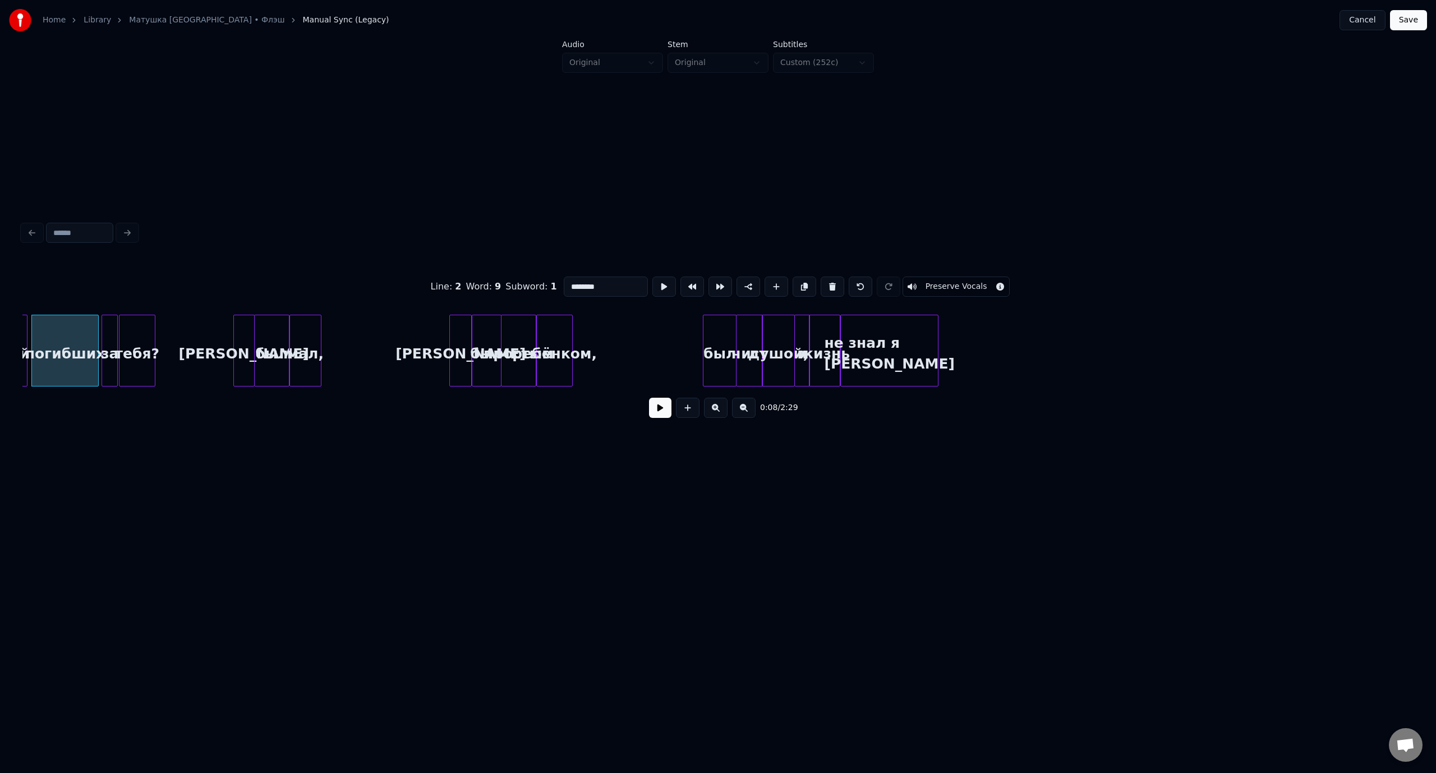
click at [660, 407] on button at bounding box center [660, 408] width 22 height 20
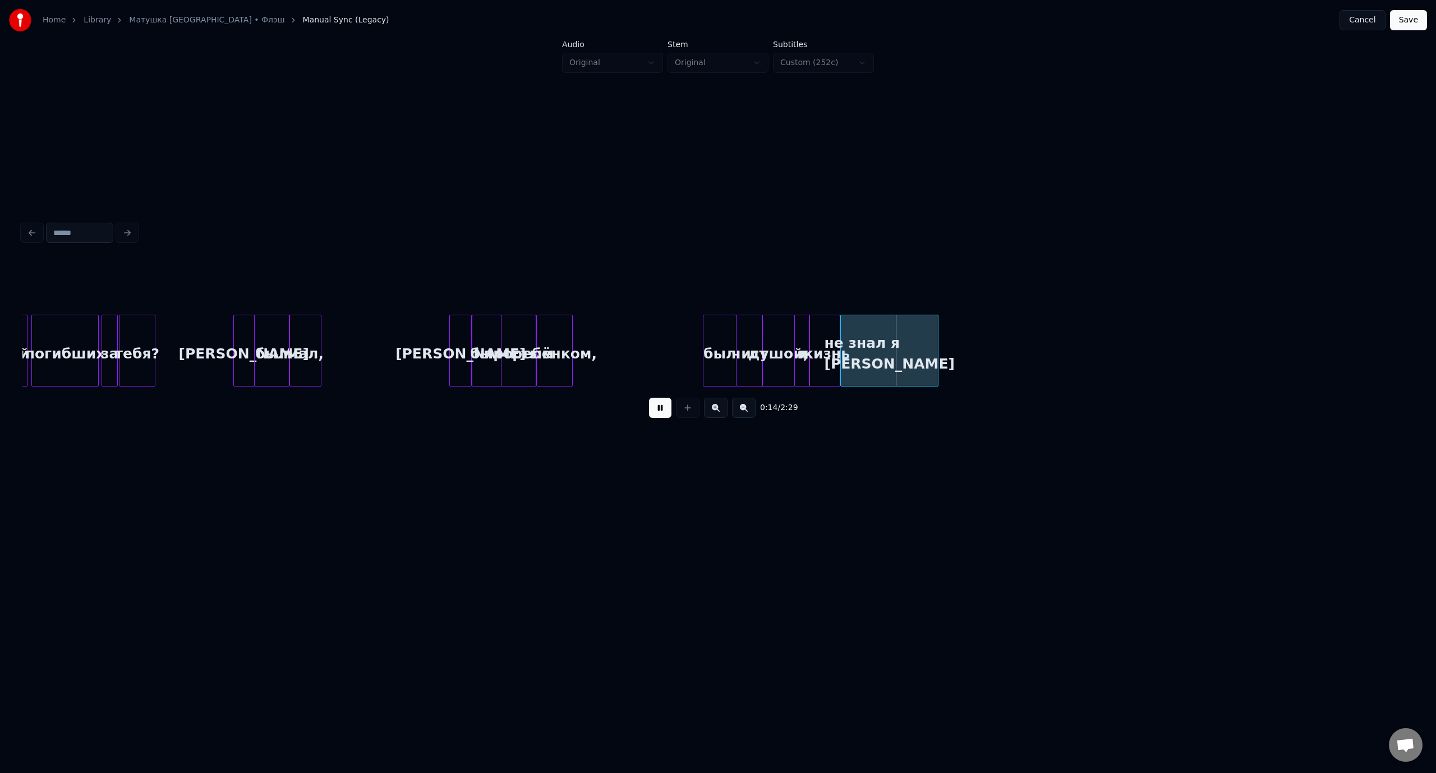
click at [666, 414] on button at bounding box center [660, 408] width 22 height 20
click at [1406, 26] on button "Save" at bounding box center [1408, 20] width 37 height 20
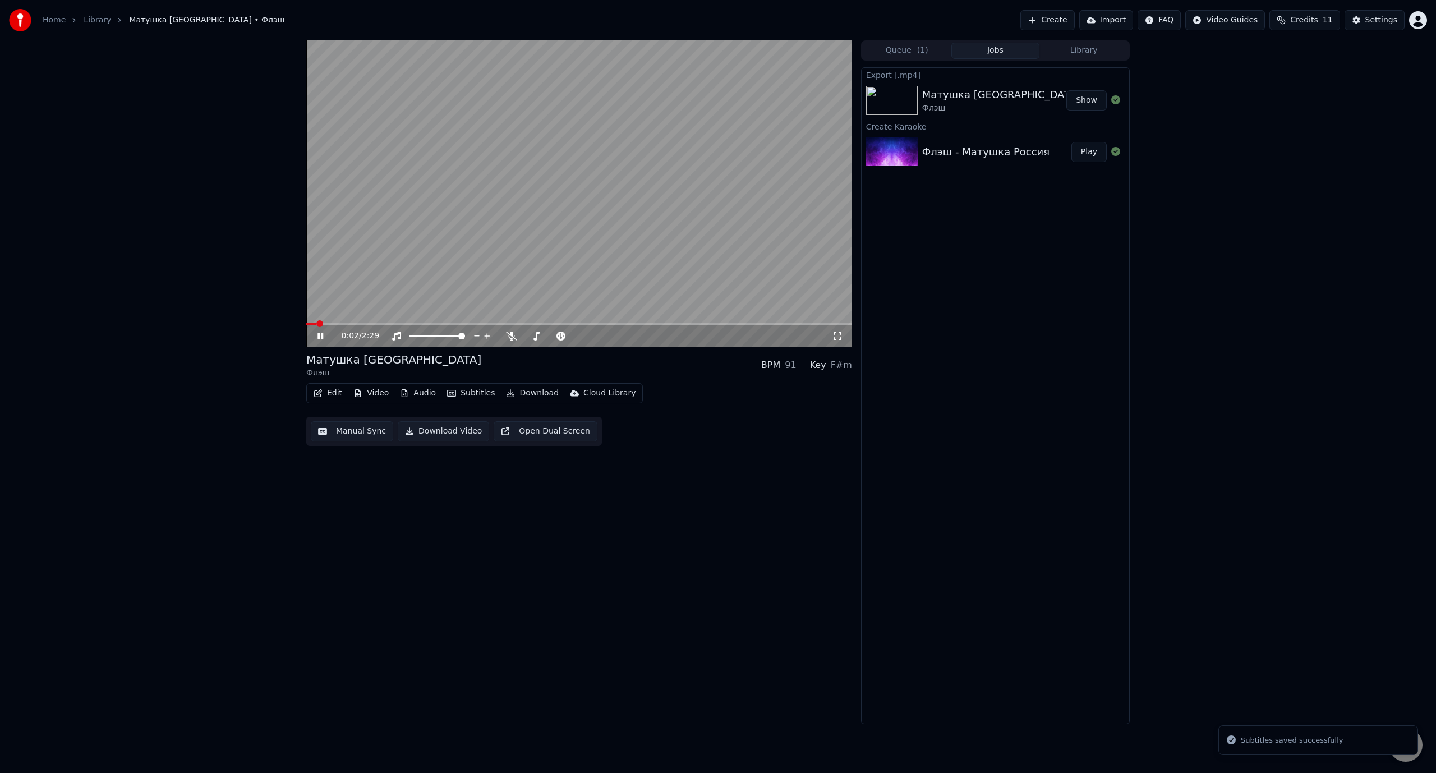
click at [338, 322] on span at bounding box center [579, 323] width 546 height 2
click at [321, 336] on icon at bounding box center [328, 335] width 26 height 9
click at [335, 394] on button "Edit" at bounding box center [328, 393] width 38 height 16
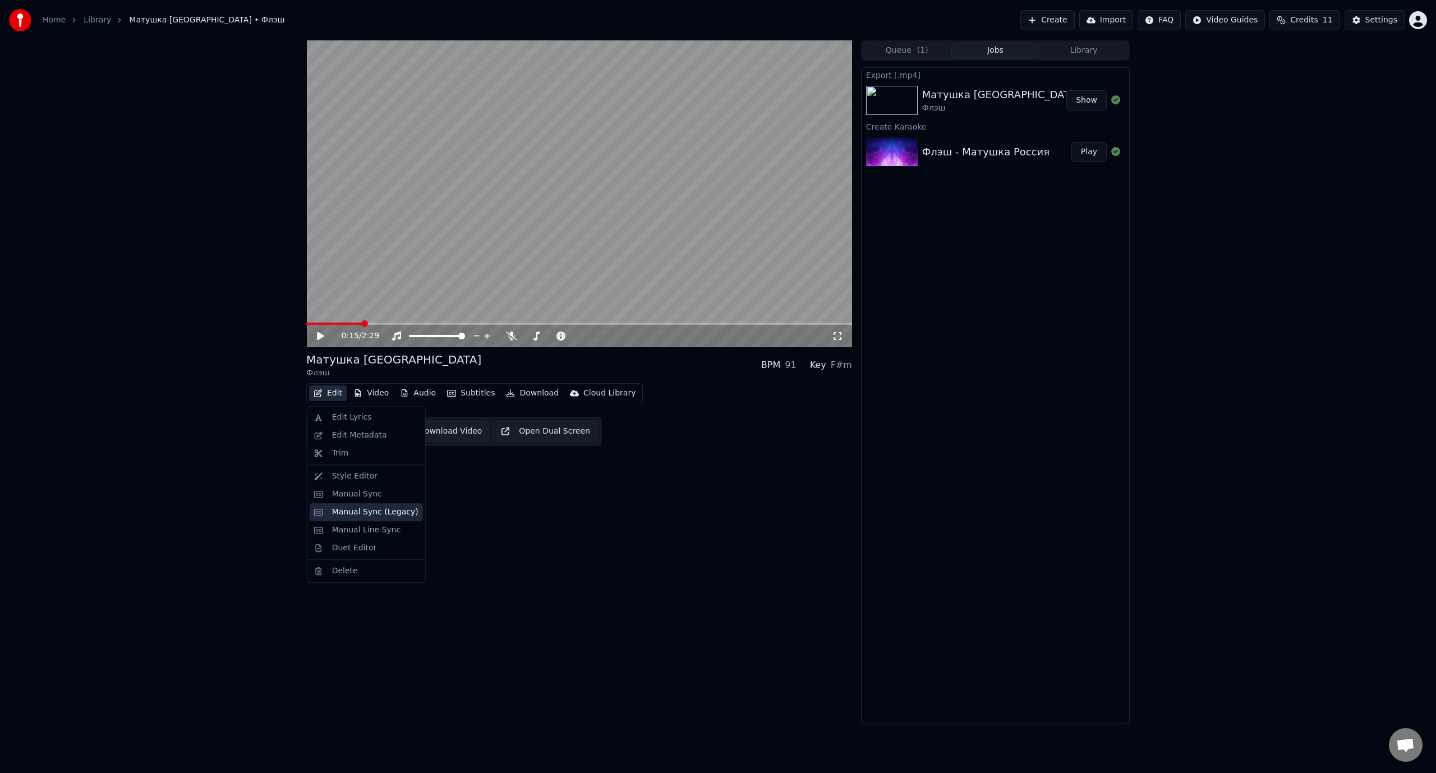
click at [362, 515] on div "Manual Sync (Legacy)" at bounding box center [375, 511] width 86 height 11
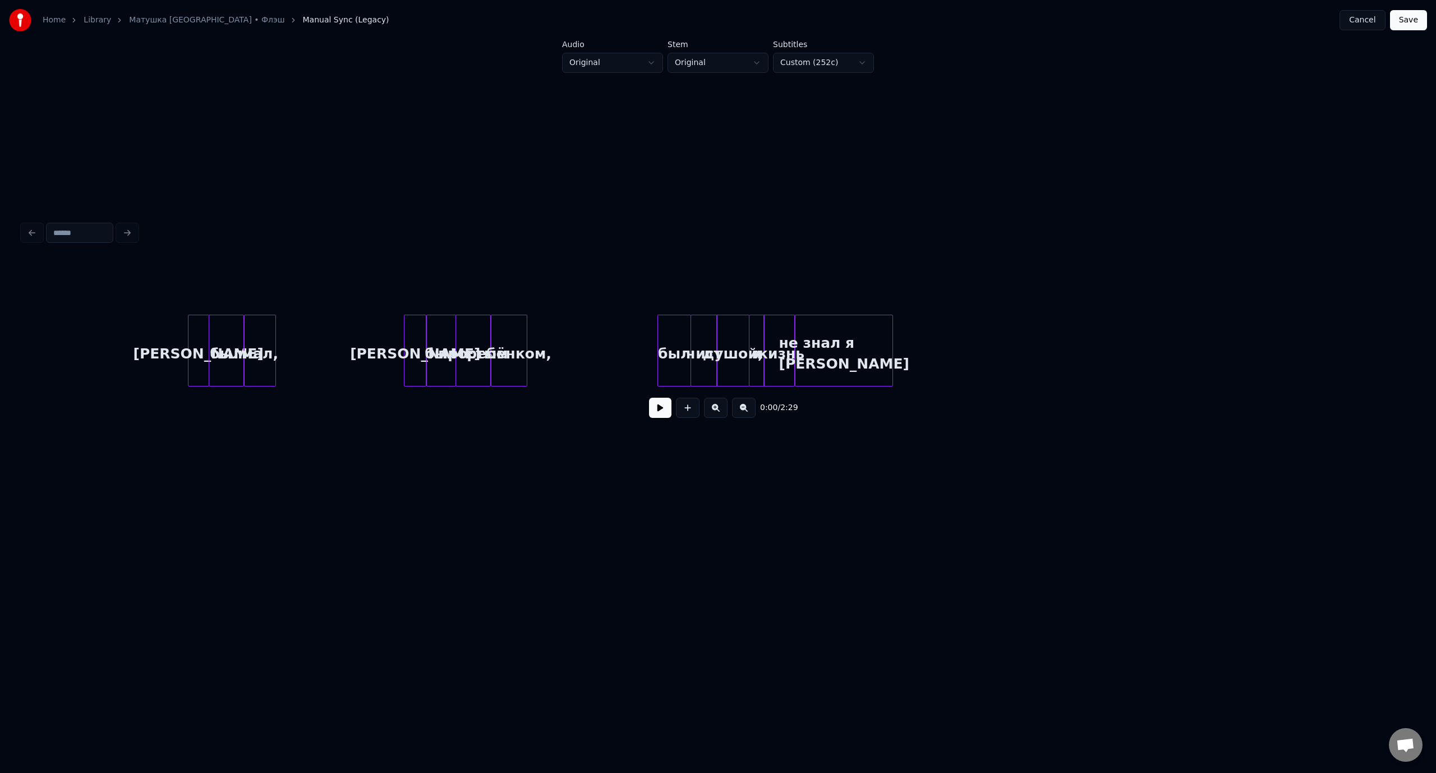
scroll to position [0, 1474]
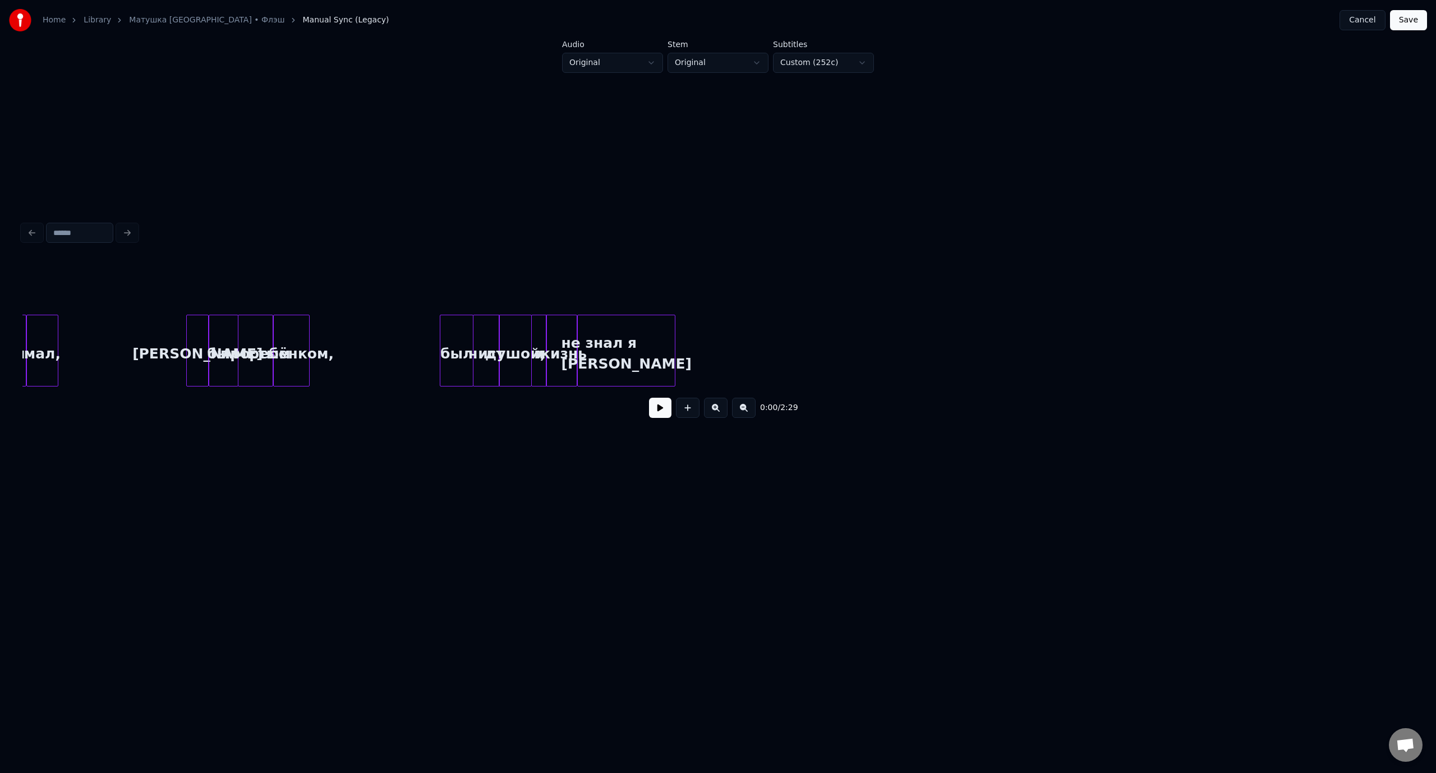
click at [201, 336] on div "[PERSON_NAME]" at bounding box center [197, 353] width 21 height 76
click at [661, 414] on button at bounding box center [660, 408] width 22 height 20
drag, startPoint x: 661, startPoint y: 414, endPoint x: 656, endPoint y: 410, distance: 6.8
click at [661, 414] on button at bounding box center [660, 408] width 22 height 20
click at [427, 343] on div "был" at bounding box center [430, 353] width 32 height 76
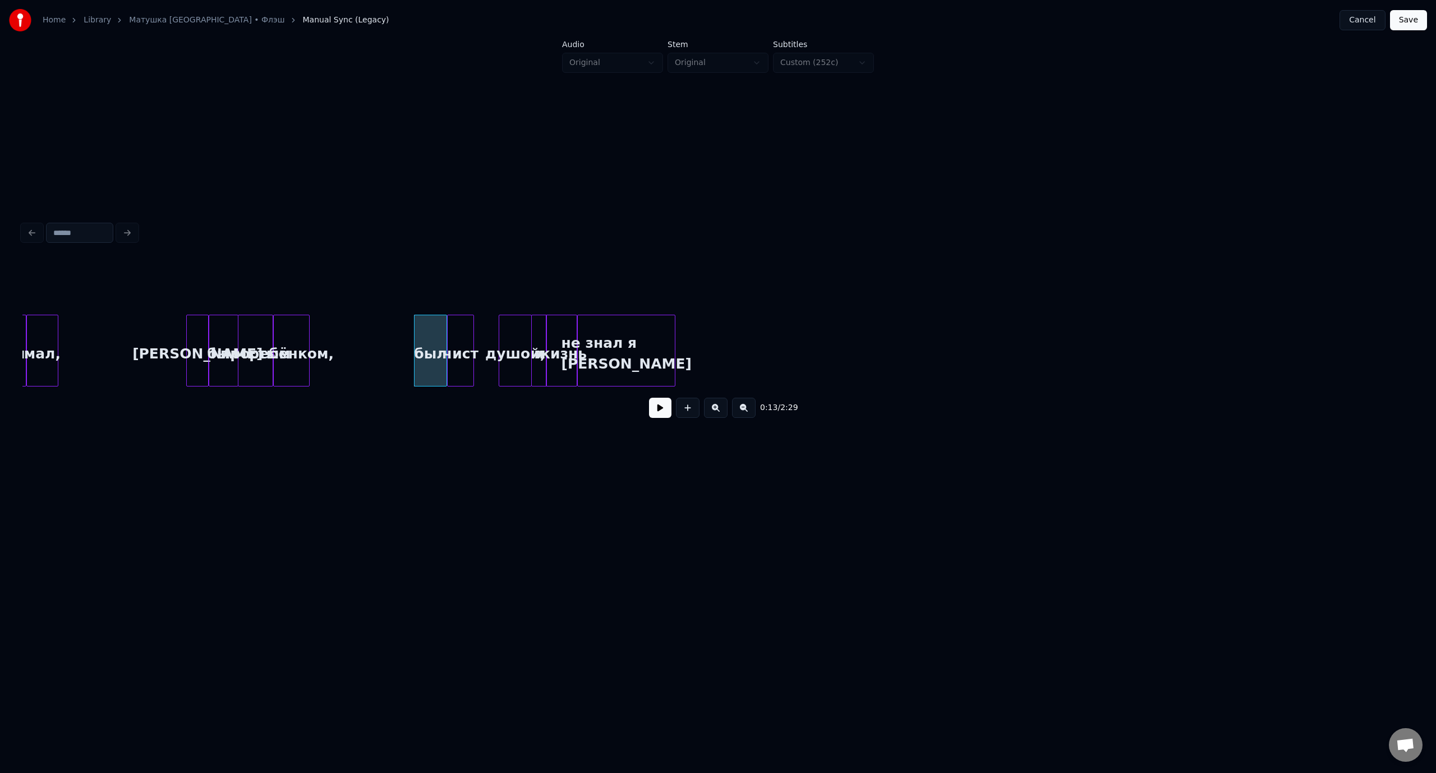
click at [468, 341] on div "чист" at bounding box center [460, 353] width 25 height 76
click at [492, 339] on div "душой," at bounding box center [490, 353] width 32 height 76
click at [520, 340] on div "и" at bounding box center [515, 353] width 14 height 76
click at [557, 334] on div "жизнь" at bounding box center [561, 353] width 30 height 76
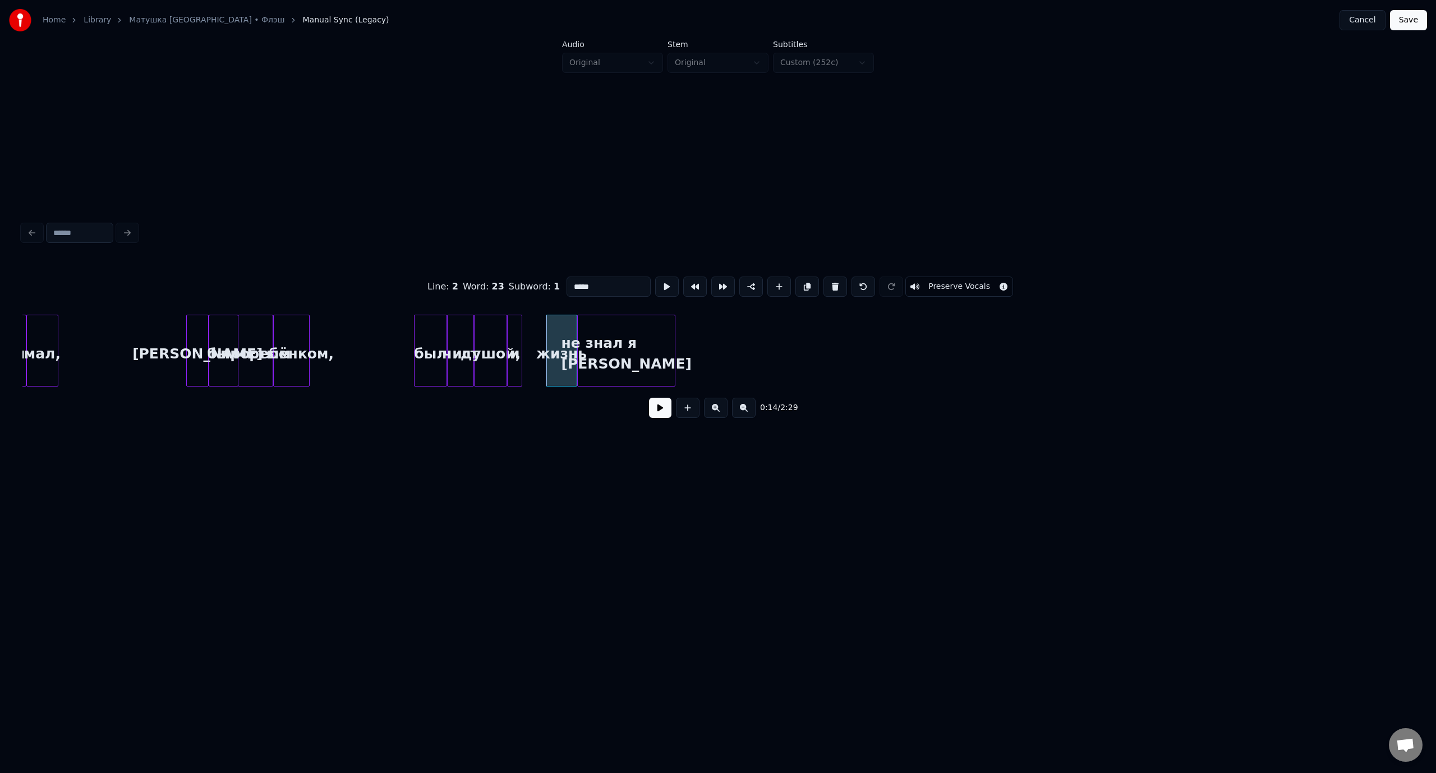
click at [516, 333] on div "и" at bounding box center [515, 353] width 14 height 76
click at [534, 335] on div "жизнь" at bounding box center [538, 353] width 30 height 76
click at [587, 329] on div "не знал я [PERSON_NAME]" at bounding box center [602, 353] width 97 height 76
click at [1406, 22] on button "Save" at bounding box center [1408, 20] width 37 height 20
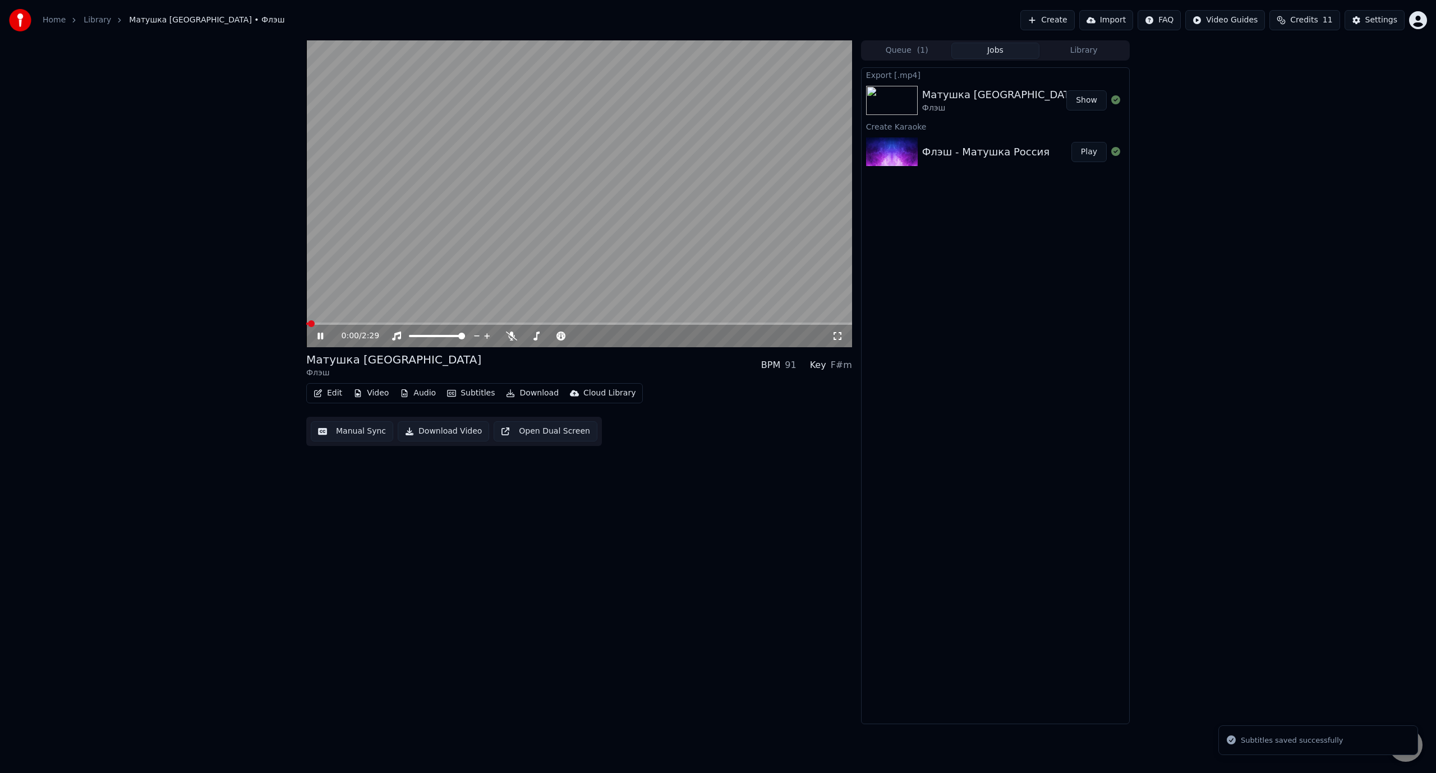
click at [341, 322] on video at bounding box center [579, 193] width 546 height 307
click at [348, 322] on span at bounding box center [579, 323] width 546 height 2
click at [324, 335] on icon at bounding box center [328, 335] width 26 height 9
click at [325, 334] on icon at bounding box center [328, 335] width 26 height 9
click at [354, 324] on span at bounding box center [335, 323] width 59 height 2
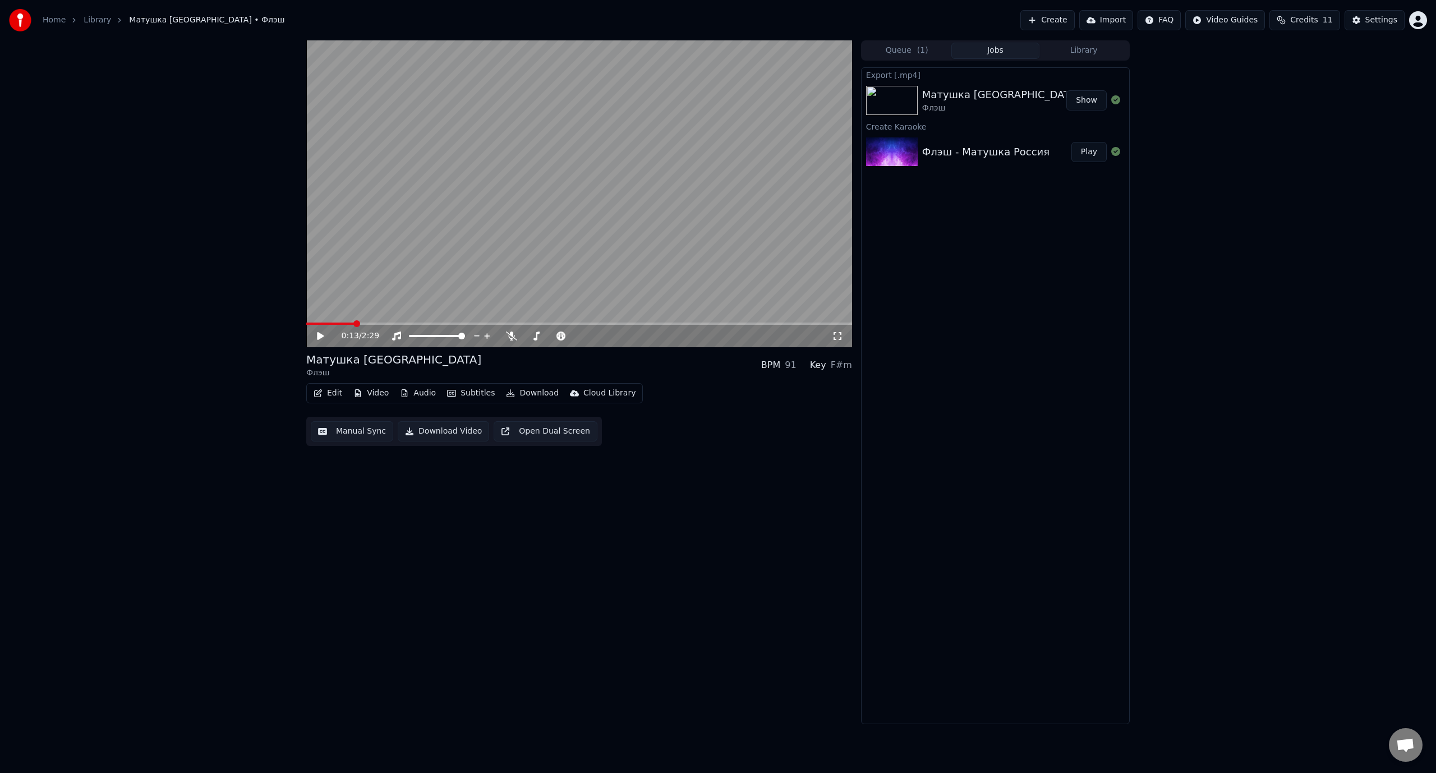
click at [322, 334] on icon at bounding box center [328, 335] width 26 height 9
click at [322, 334] on icon at bounding box center [320, 336] width 6 height 7
click at [344, 324] on span at bounding box center [331, 323] width 50 height 2
click at [320, 336] on icon at bounding box center [320, 336] width 7 height 8
click at [320, 336] on icon at bounding box center [328, 335] width 26 height 9
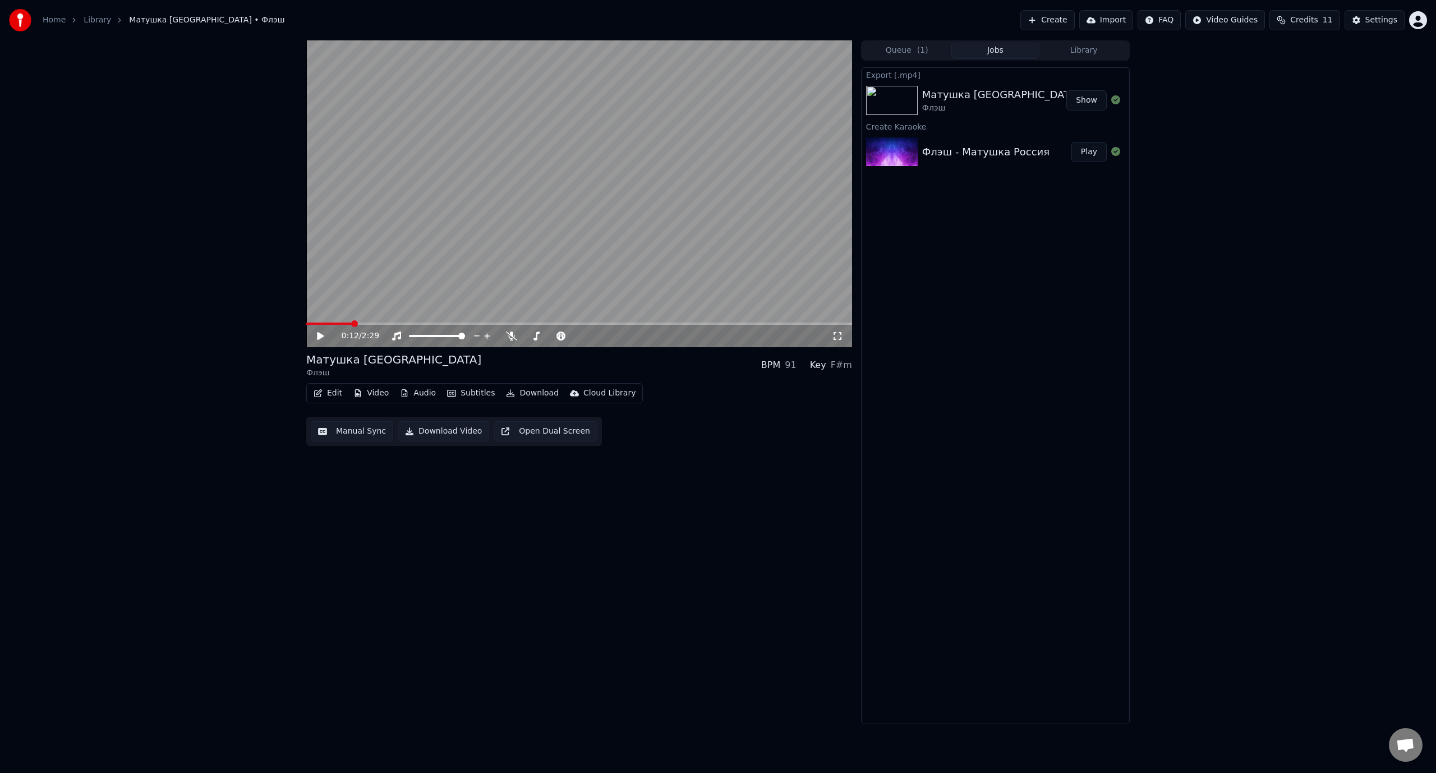
click at [339, 322] on video at bounding box center [579, 193] width 546 height 307
click at [335, 323] on span at bounding box center [320, 323] width 29 height 2
click at [322, 334] on icon at bounding box center [320, 336] width 6 height 7
click at [358, 322] on span at bounding box center [335, 323] width 58 height 2
click at [322, 334] on icon at bounding box center [328, 335] width 26 height 9
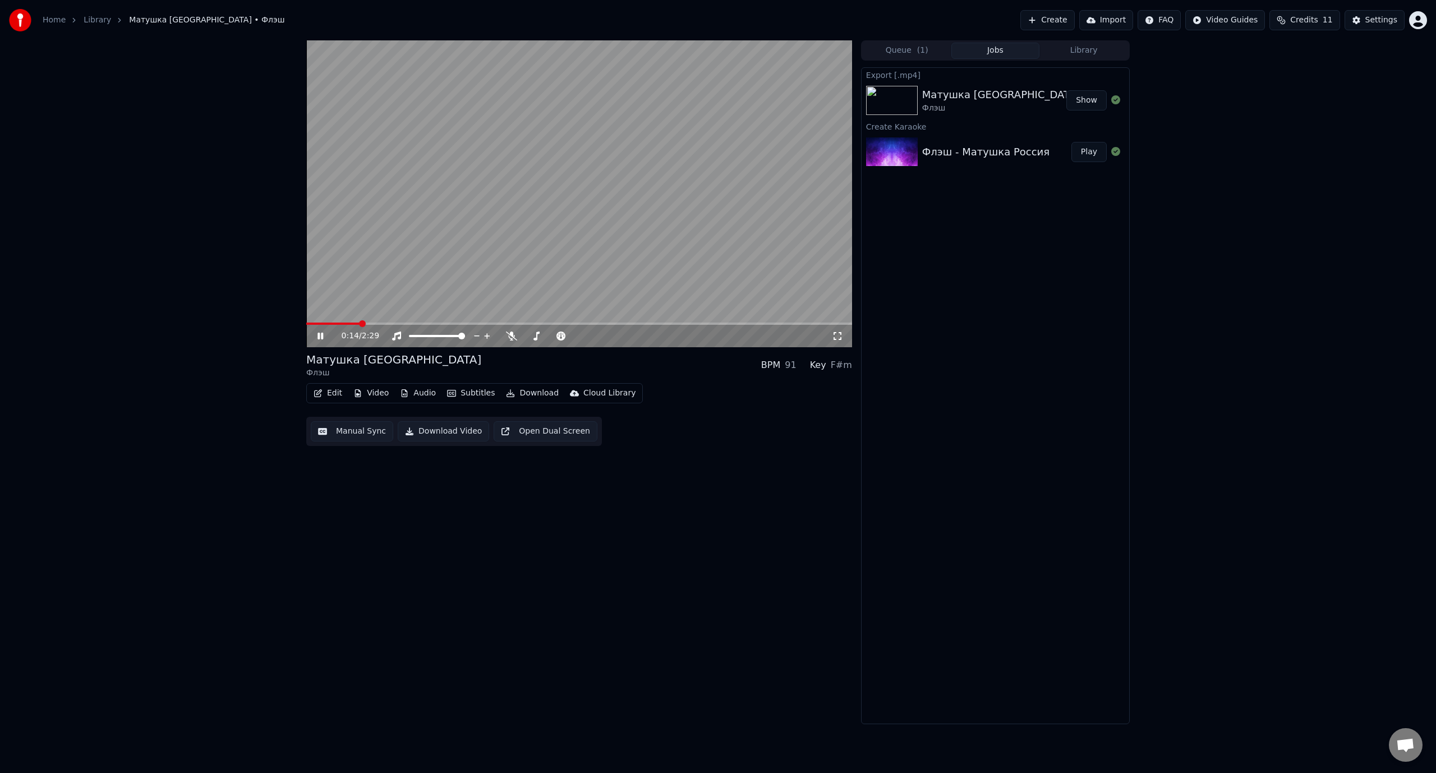
click at [322, 334] on icon at bounding box center [320, 336] width 6 height 7
click at [350, 323] on span at bounding box center [328, 323] width 44 height 2
click at [322, 334] on icon at bounding box center [320, 336] width 7 height 8
click at [322, 334] on icon at bounding box center [320, 336] width 6 height 7
click at [338, 391] on button "Edit" at bounding box center [328, 393] width 38 height 16
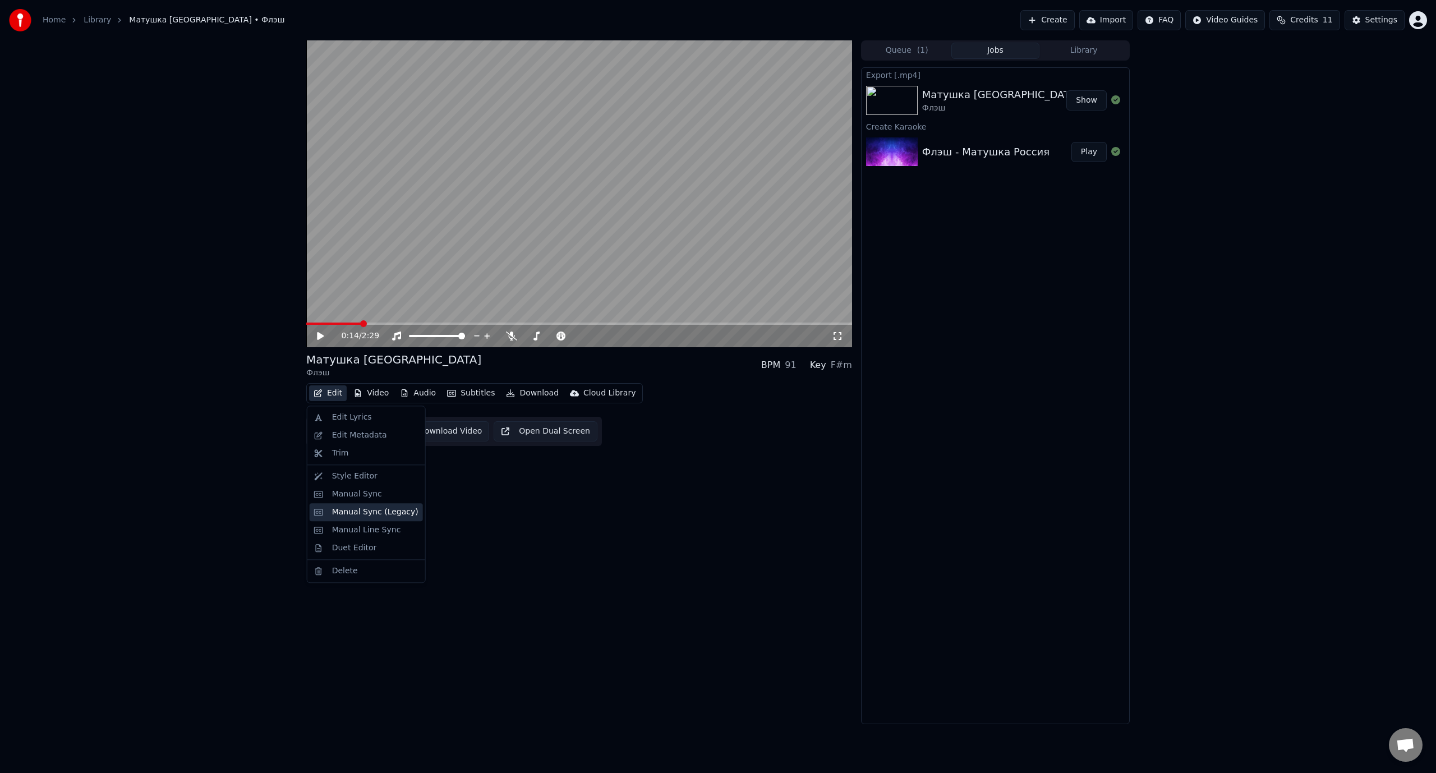
click at [363, 506] on div "Manual Sync (Legacy)" at bounding box center [375, 511] width 86 height 11
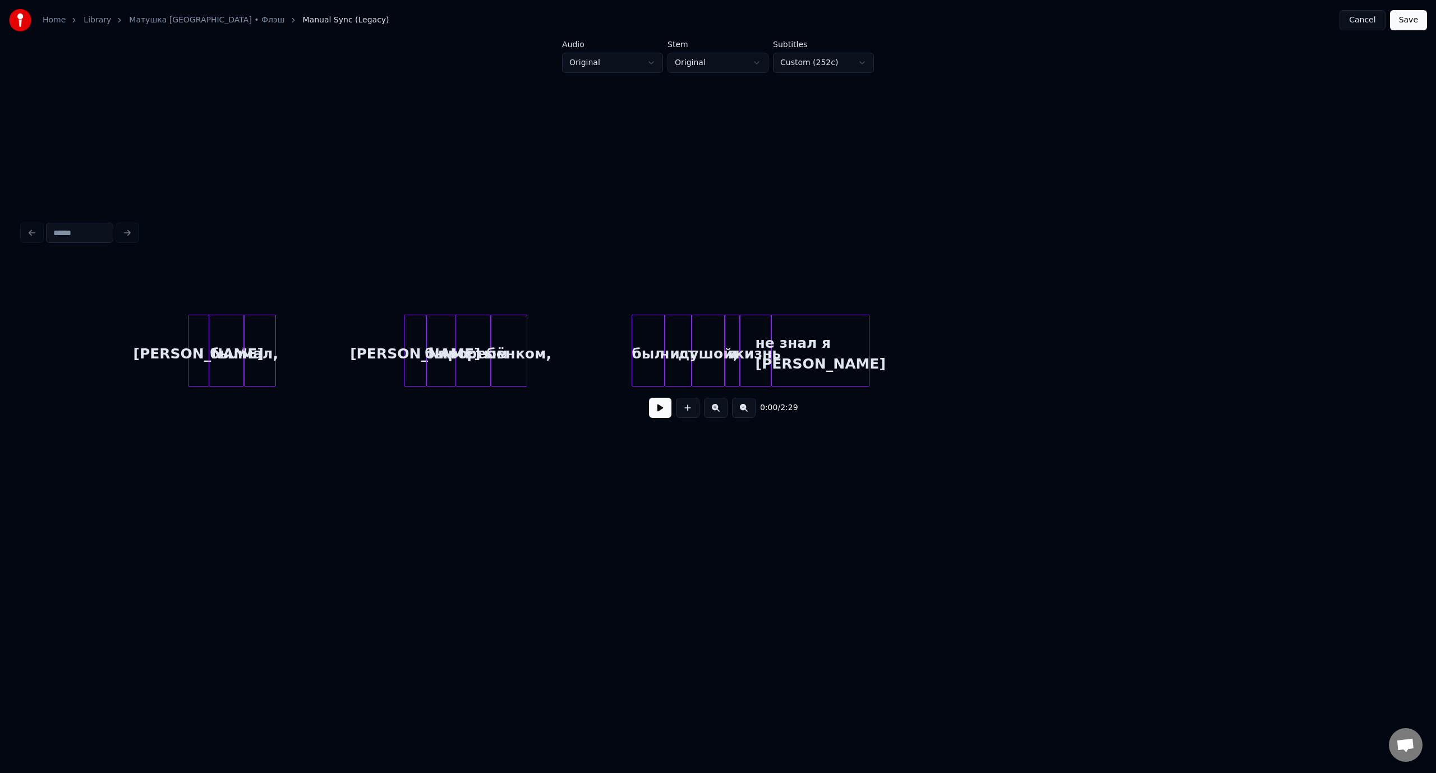
scroll to position [0, 1405]
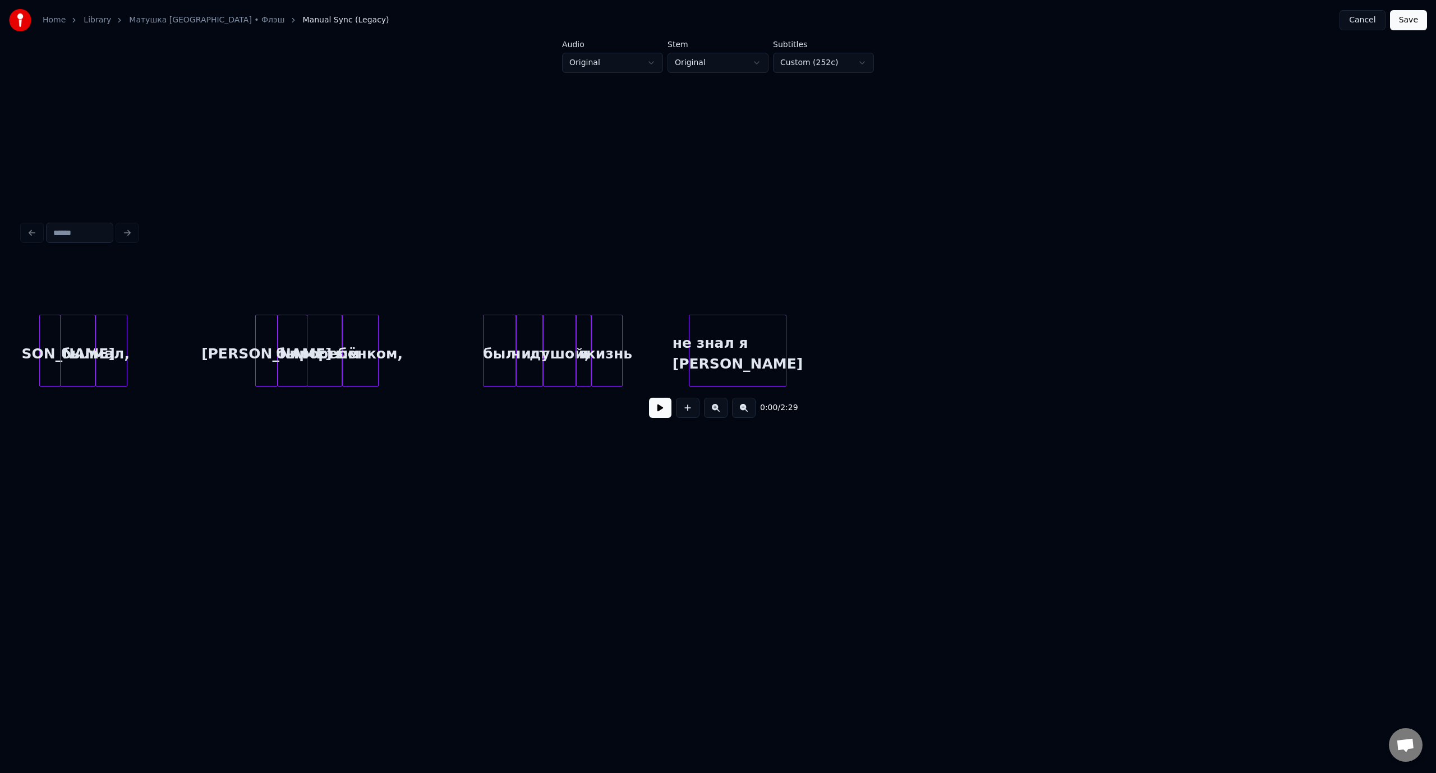
click at [745, 331] on div "не знал я [PERSON_NAME]" at bounding box center [737, 353] width 97 height 76
click at [646, 333] on div "жизнь" at bounding box center [641, 353] width 30 height 76
click at [596, 334] on div "и" at bounding box center [595, 353] width 14 height 76
click at [617, 338] on div "жизнь" at bounding box center [619, 353] width 30 height 76
click at [663, 334] on div "не знал я [PERSON_NAME]" at bounding box center [683, 353] width 97 height 76
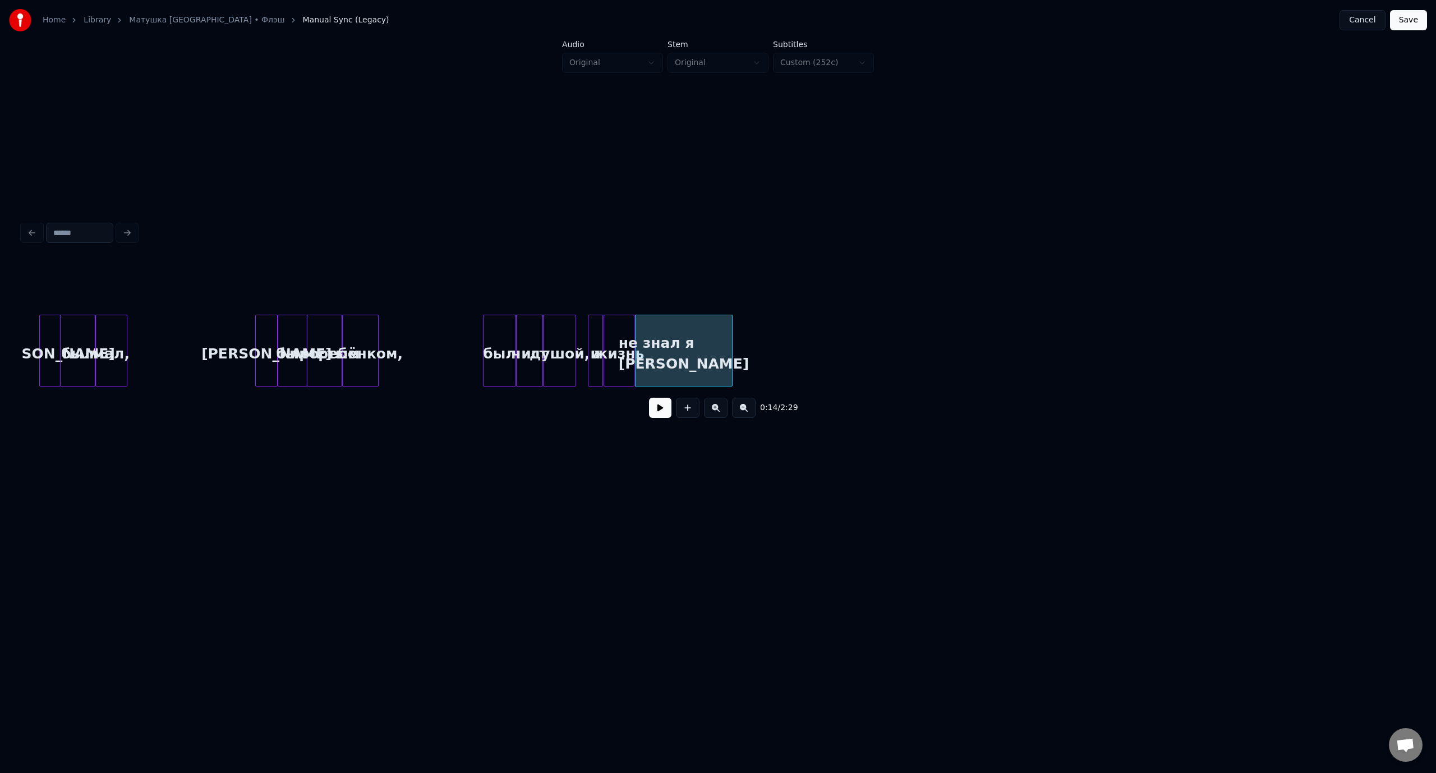
click at [1411, 21] on button "Save" at bounding box center [1408, 20] width 37 height 20
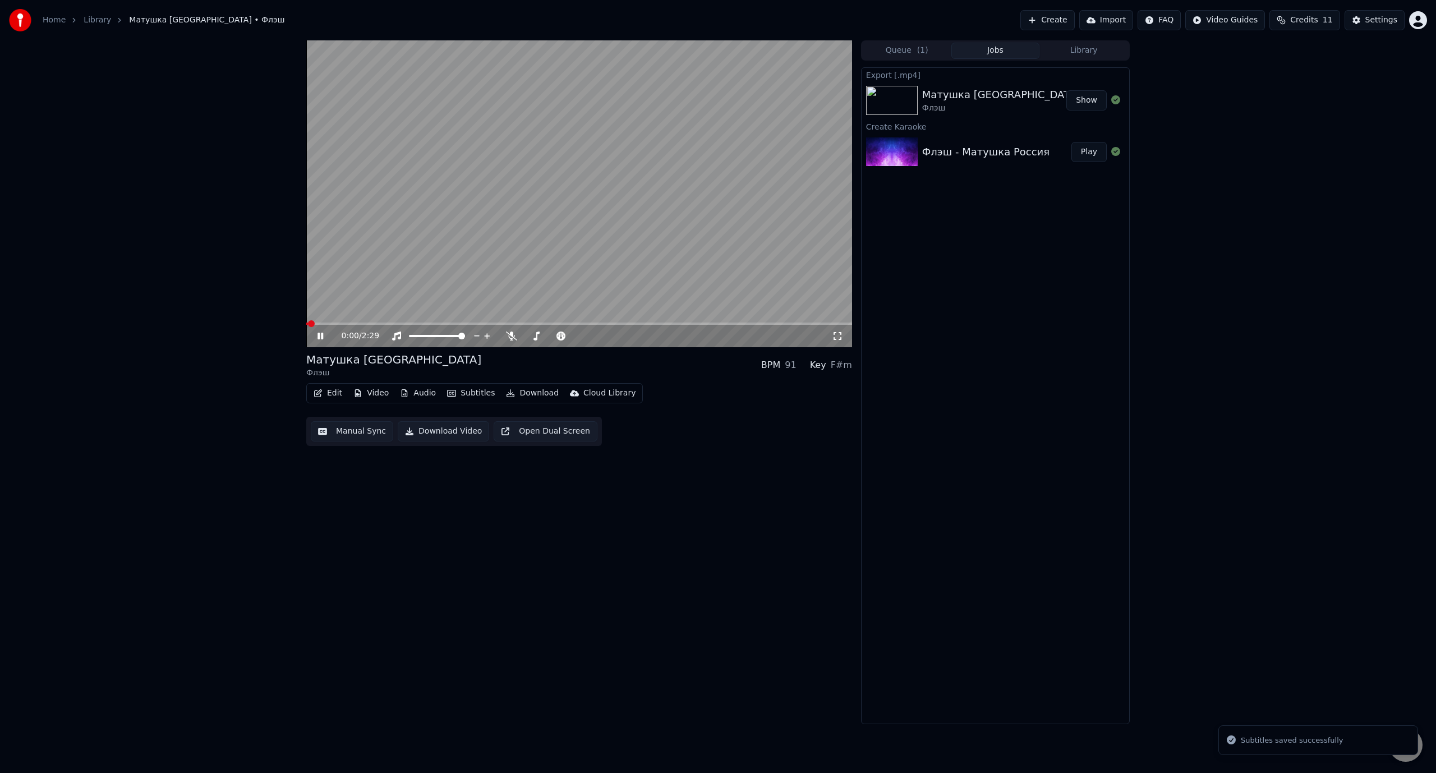
click at [346, 322] on span at bounding box center [579, 323] width 546 height 2
click at [320, 334] on icon at bounding box center [320, 336] width 6 height 7
click at [361, 322] on span at bounding box center [333, 323] width 55 height 2
click at [353, 323] on span at bounding box center [330, 323] width 48 height 2
click at [317, 334] on icon at bounding box center [320, 336] width 7 height 8
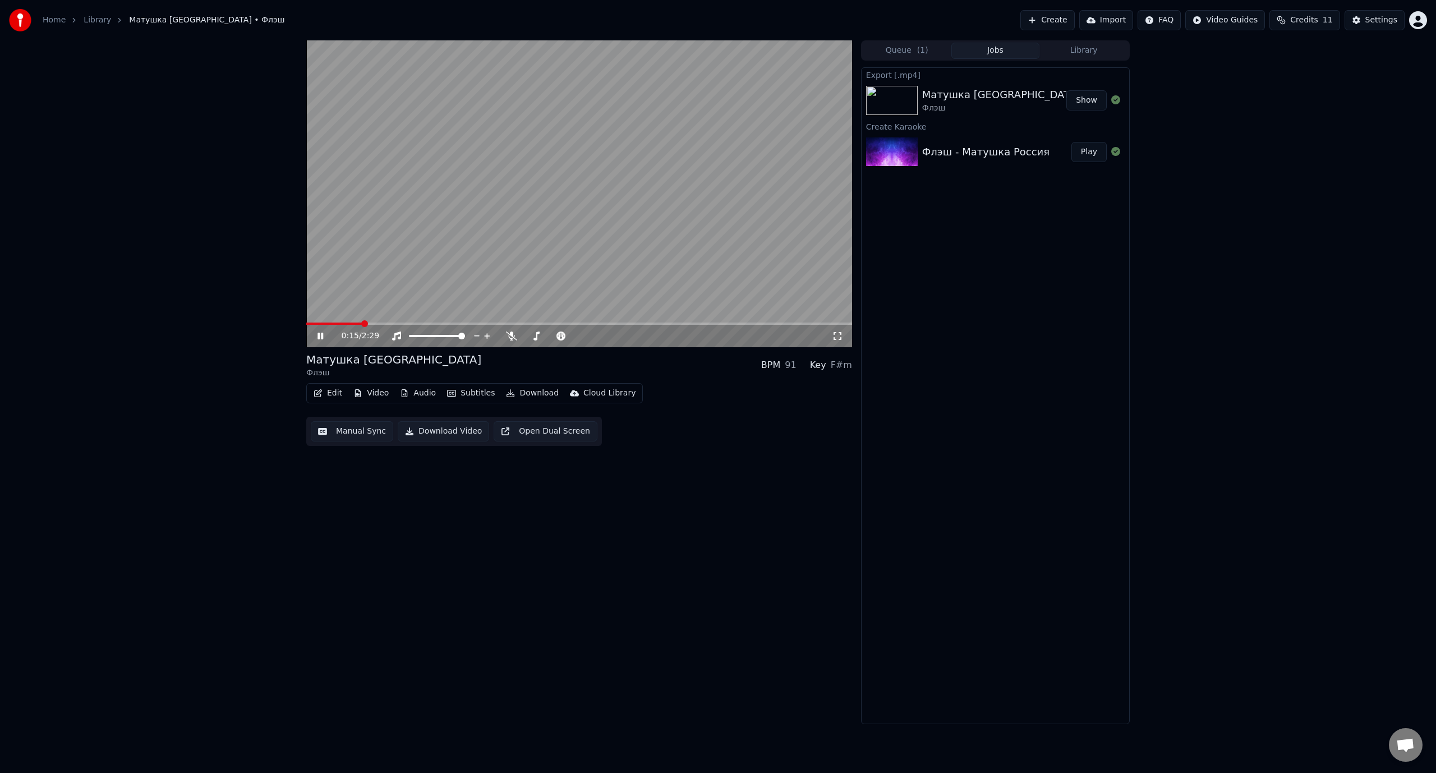
click at [317, 334] on icon at bounding box center [320, 336] width 6 height 7
click at [339, 391] on button "Edit" at bounding box center [328, 393] width 38 height 16
click at [386, 513] on div "Manual Sync (Legacy)" at bounding box center [375, 511] width 86 height 11
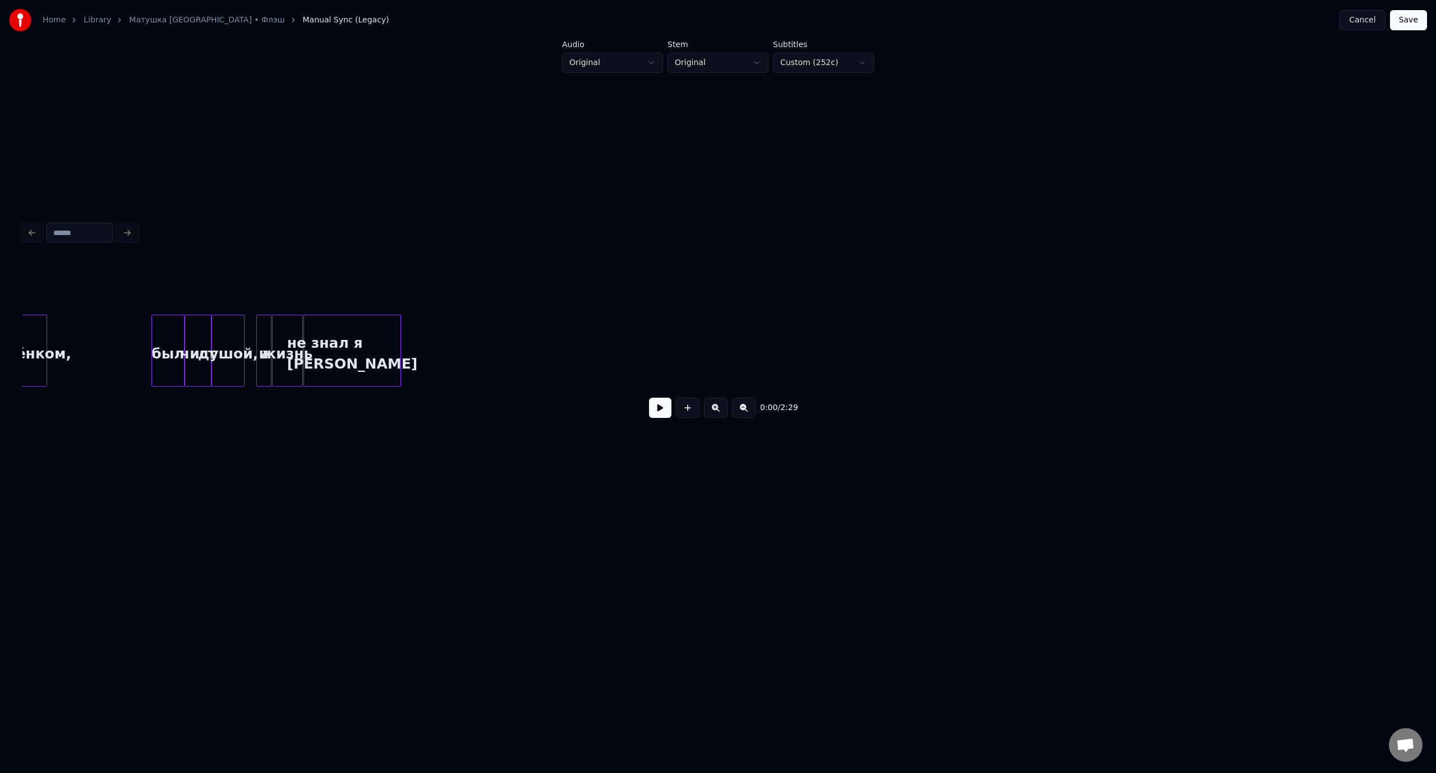
scroll to position [0, 1657]
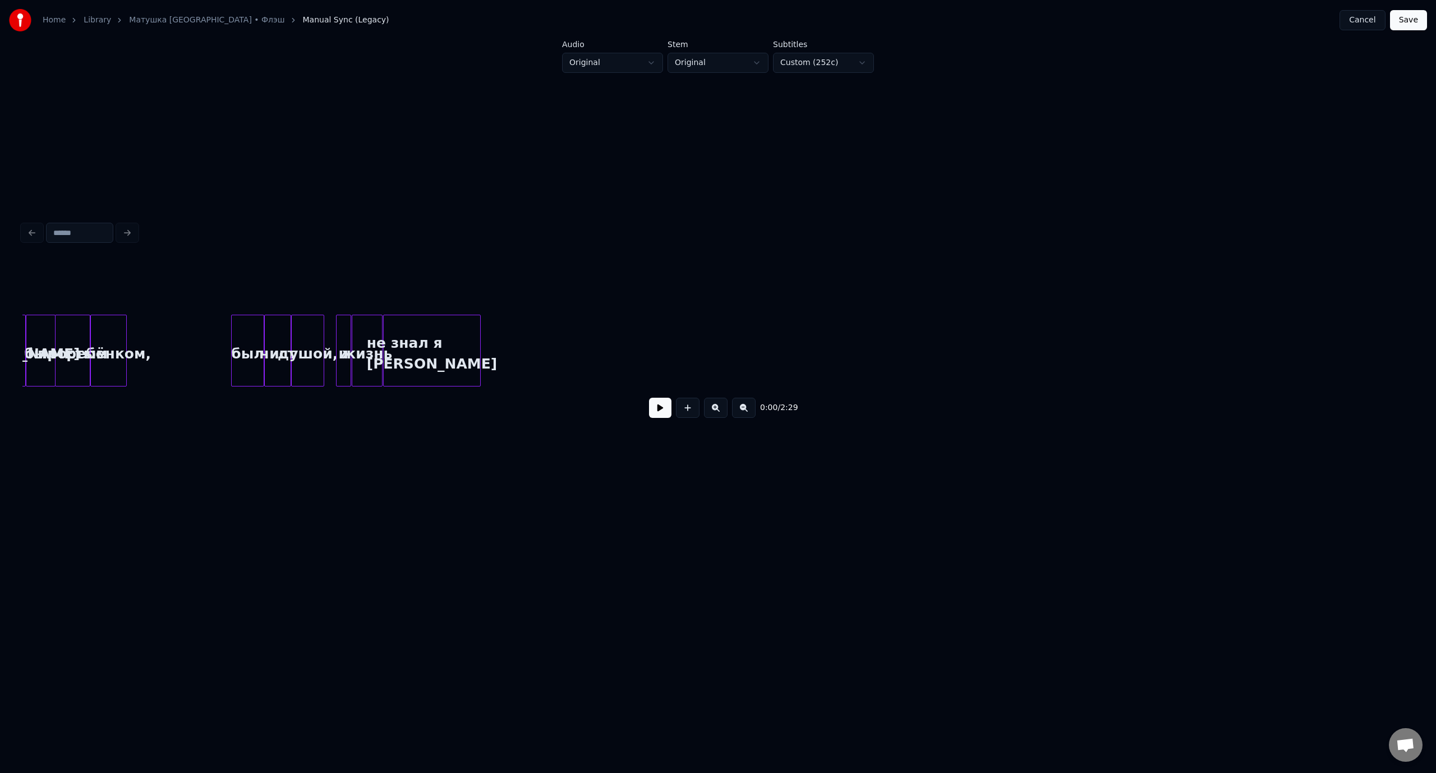
click at [473, 358] on div "не знал я [PERSON_NAME]" at bounding box center [432, 353] width 97 height 76
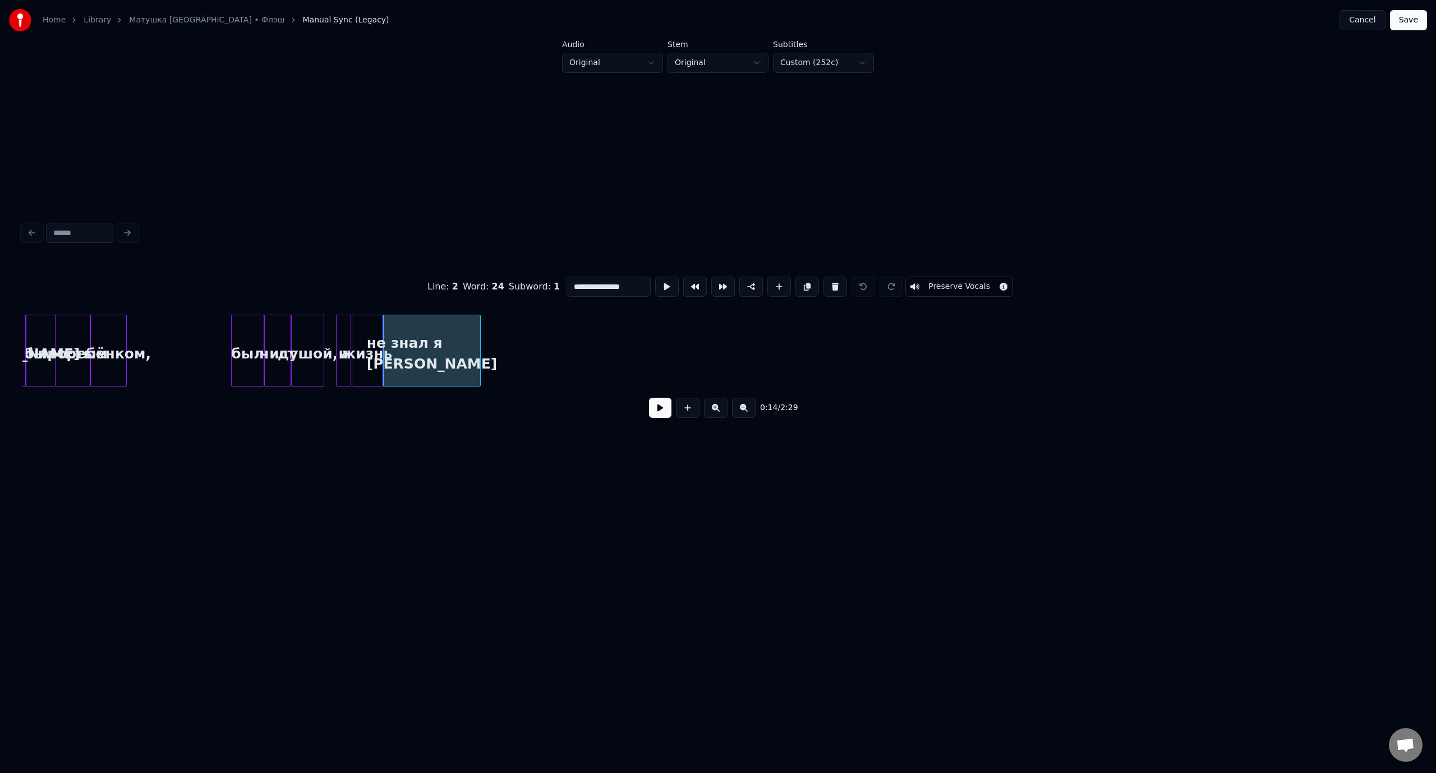
click at [635, 282] on input "**********" at bounding box center [608, 286] width 84 height 20
type input "**********"
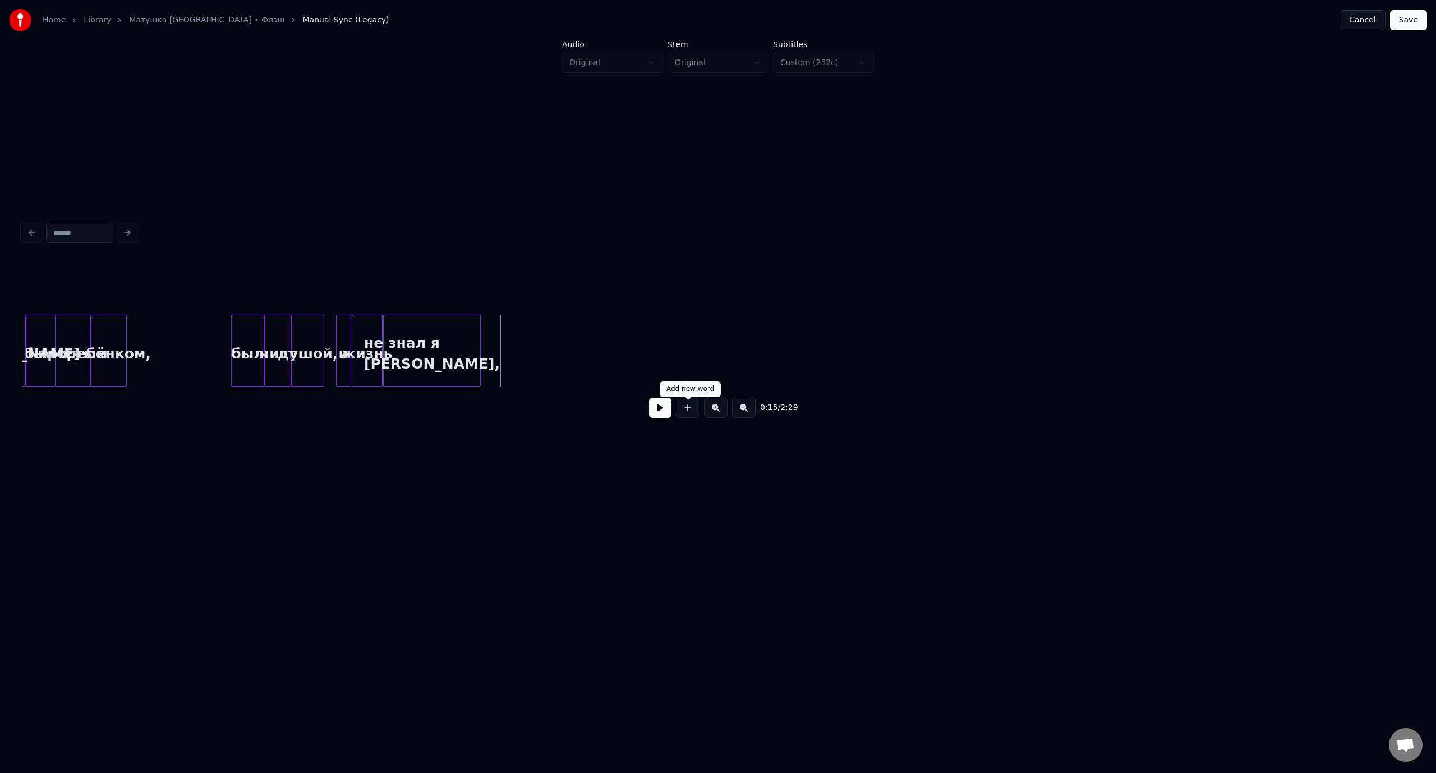
click at [689, 414] on button at bounding box center [688, 408] width 24 height 20
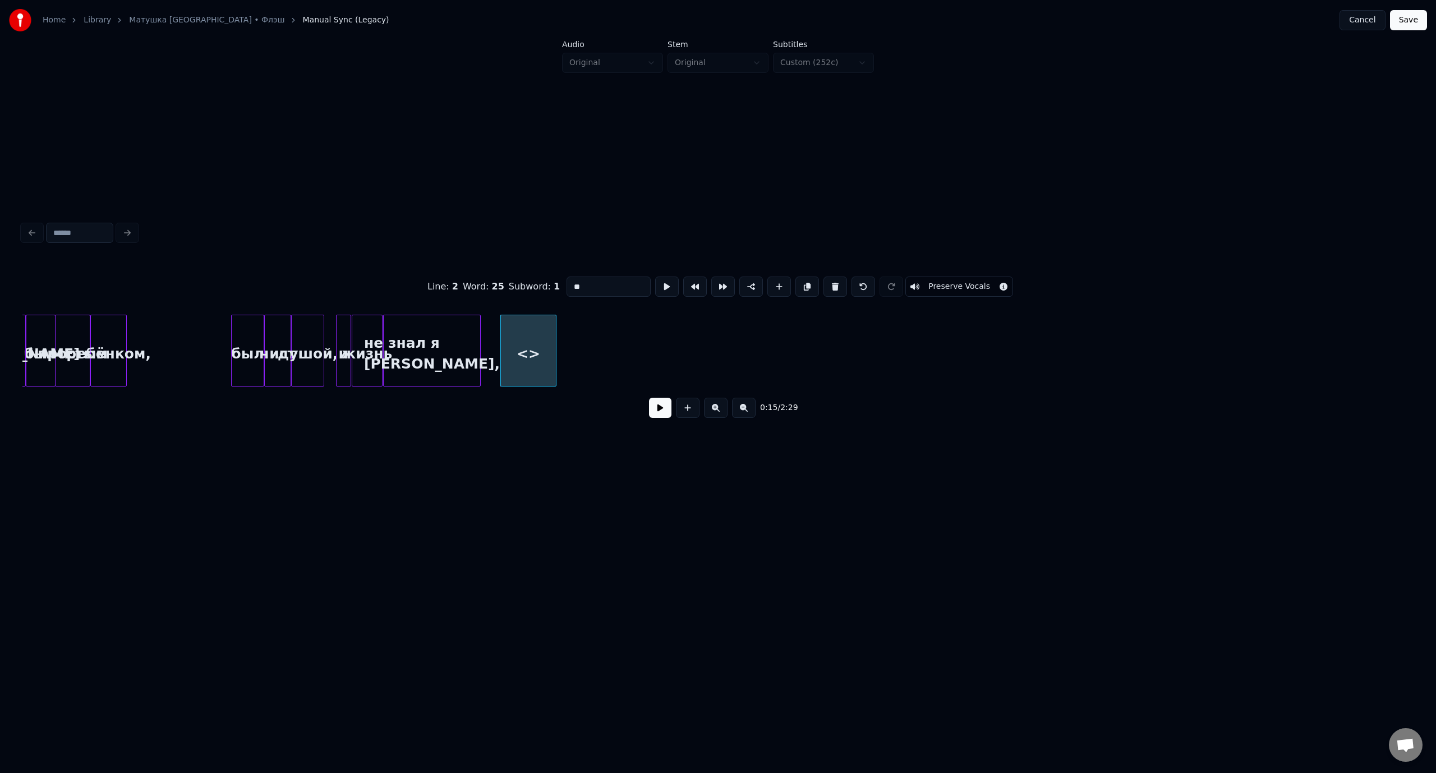
click at [556, 286] on div "Line : 2 Word : 25 Subword : 1 ** Preserve Vocals" at bounding box center [717, 287] width 1391 height 56
click at [607, 283] on input "**********" at bounding box center [608, 286] width 84 height 20
drag, startPoint x: 575, startPoint y: 284, endPoint x: 551, endPoint y: 284, distance: 24.7
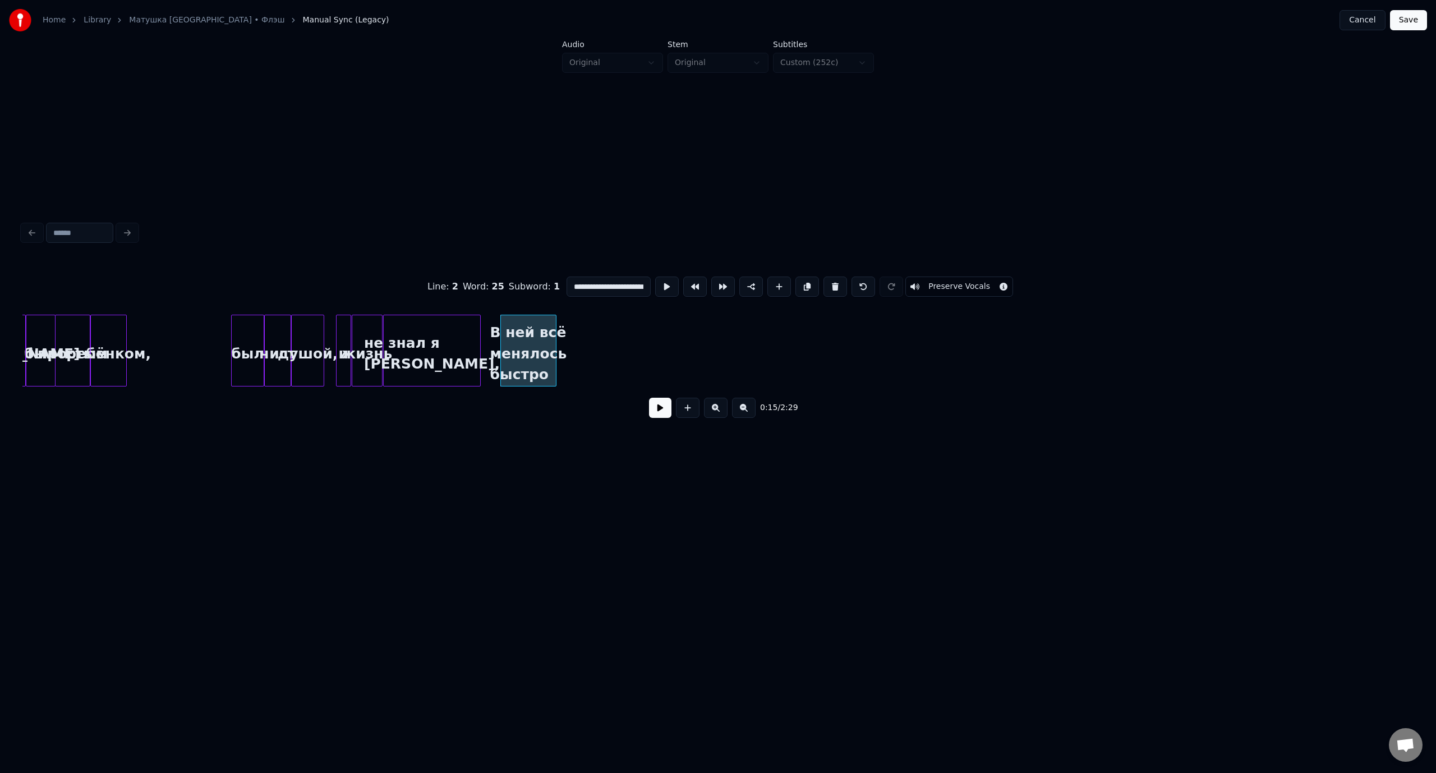
click at [551, 284] on div "**********" at bounding box center [717, 287] width 1391 height 56
click at [633, 283] on input "**********" at bounding box center [608, 286] width 84 height 20
click at [656, 347] on div at bounding box center [654, 350] width 3 height 71
click at [103, 328] on div "ребёнком," at bounding box center [108, 353] width 35 height 76
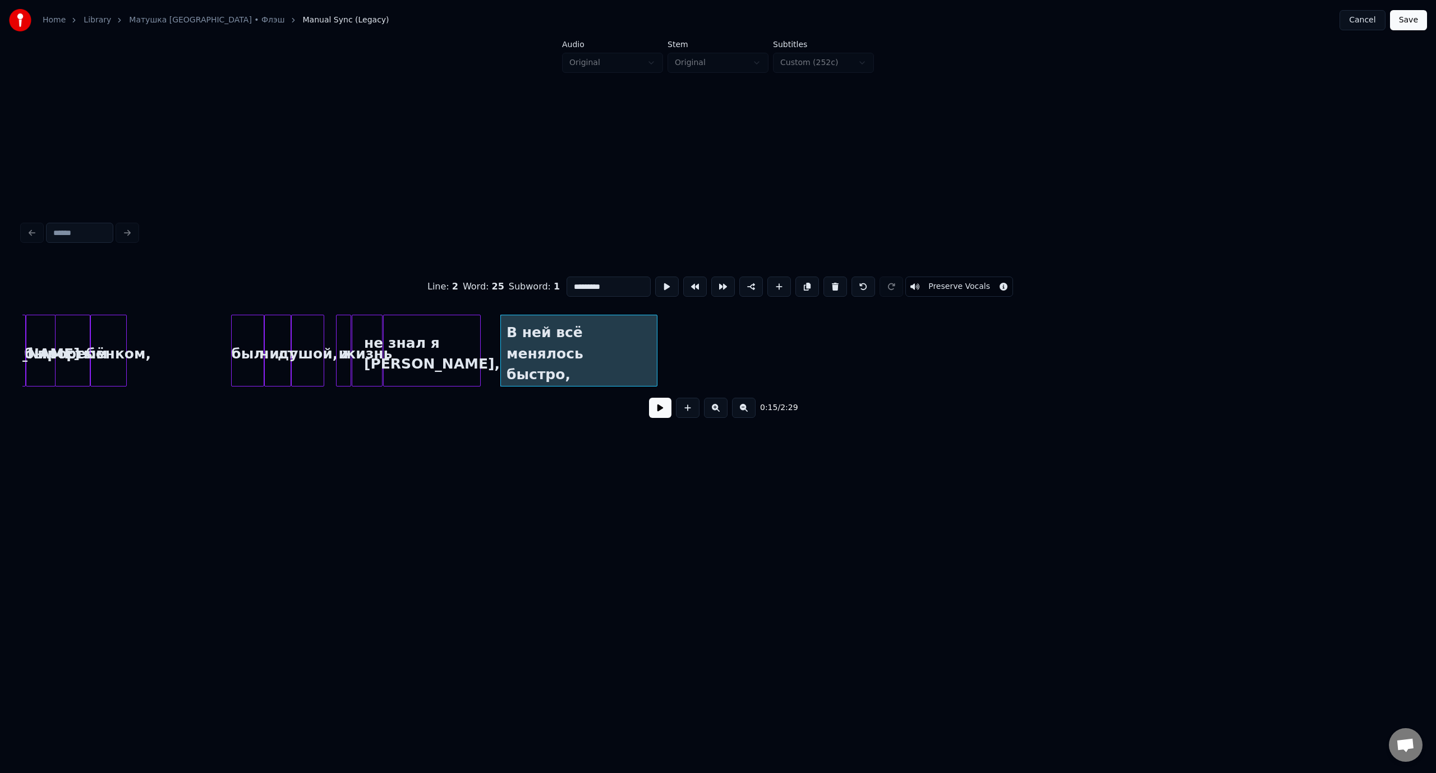
scroll to position [0, 0]
type input "*********"
click at [664, 417] on button at bounding box center [660, 408] width 22 height 20
click at [654, 407] on button at bounding box center [660, 408] width 22 height 20
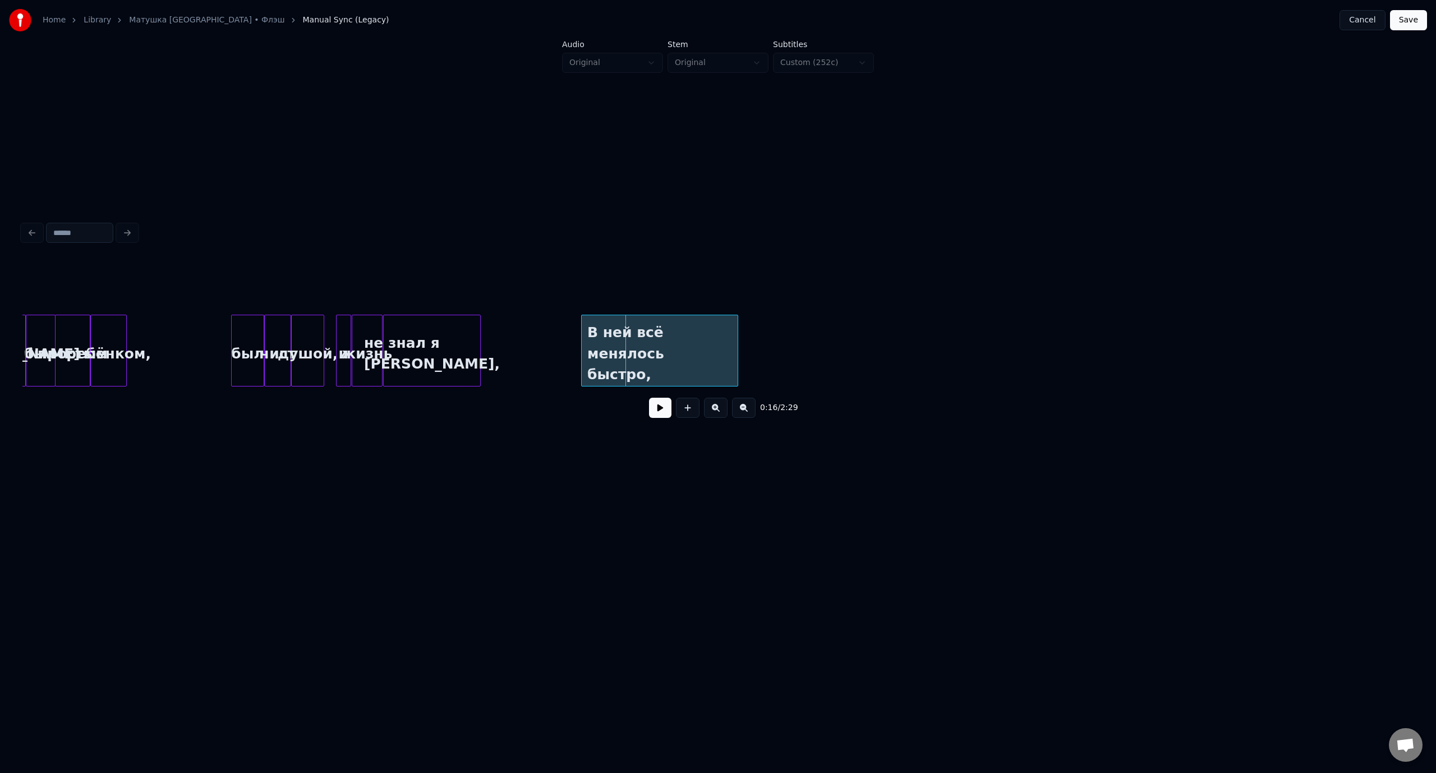
click at [626, 324] on div "В ней всё менялось быстро," at bounding box center [660, 353] width 156 height 76
click at [68, 331] on div "простым" at bounding box center [73, 353] width 34 height 76
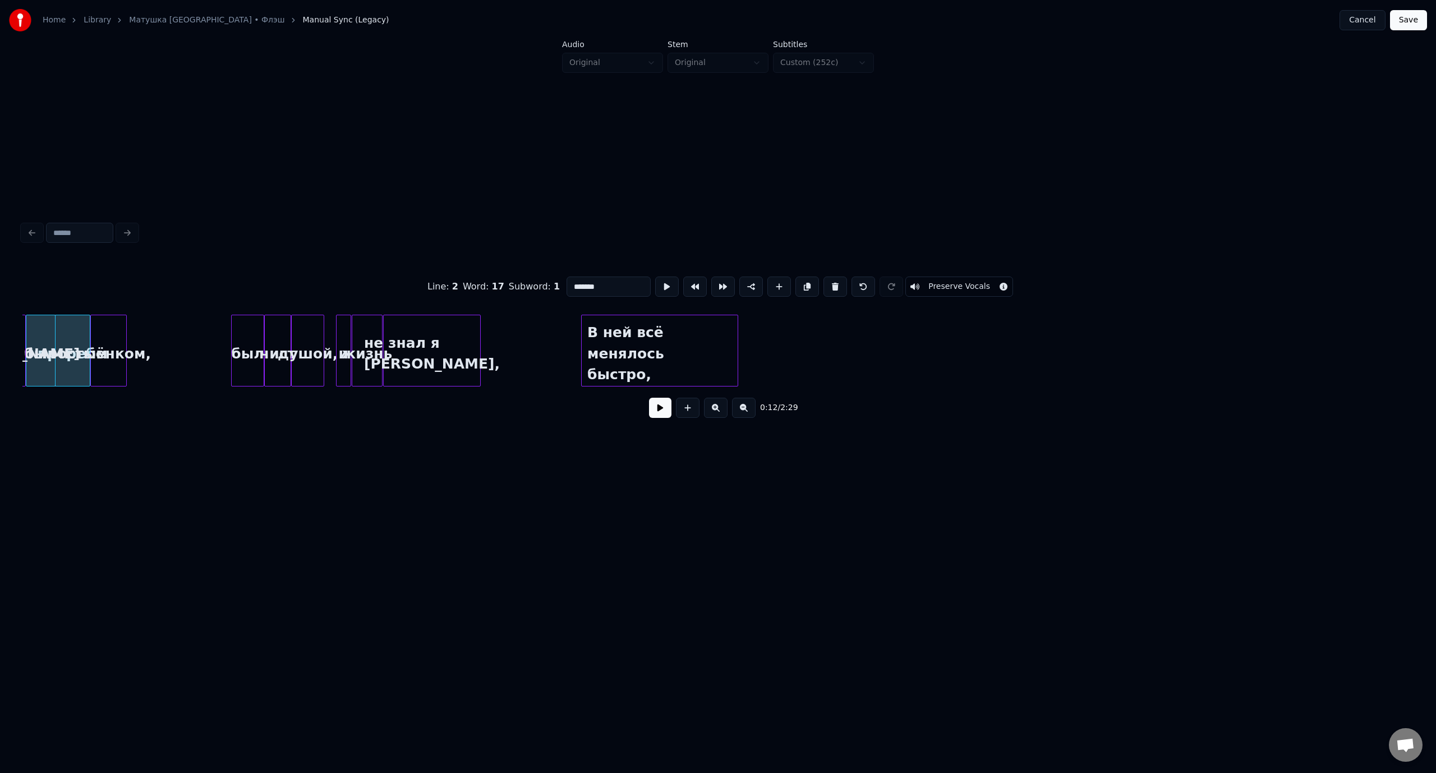
click at [667, 413] on button at bounding box center [660, 408] width 22 height 20
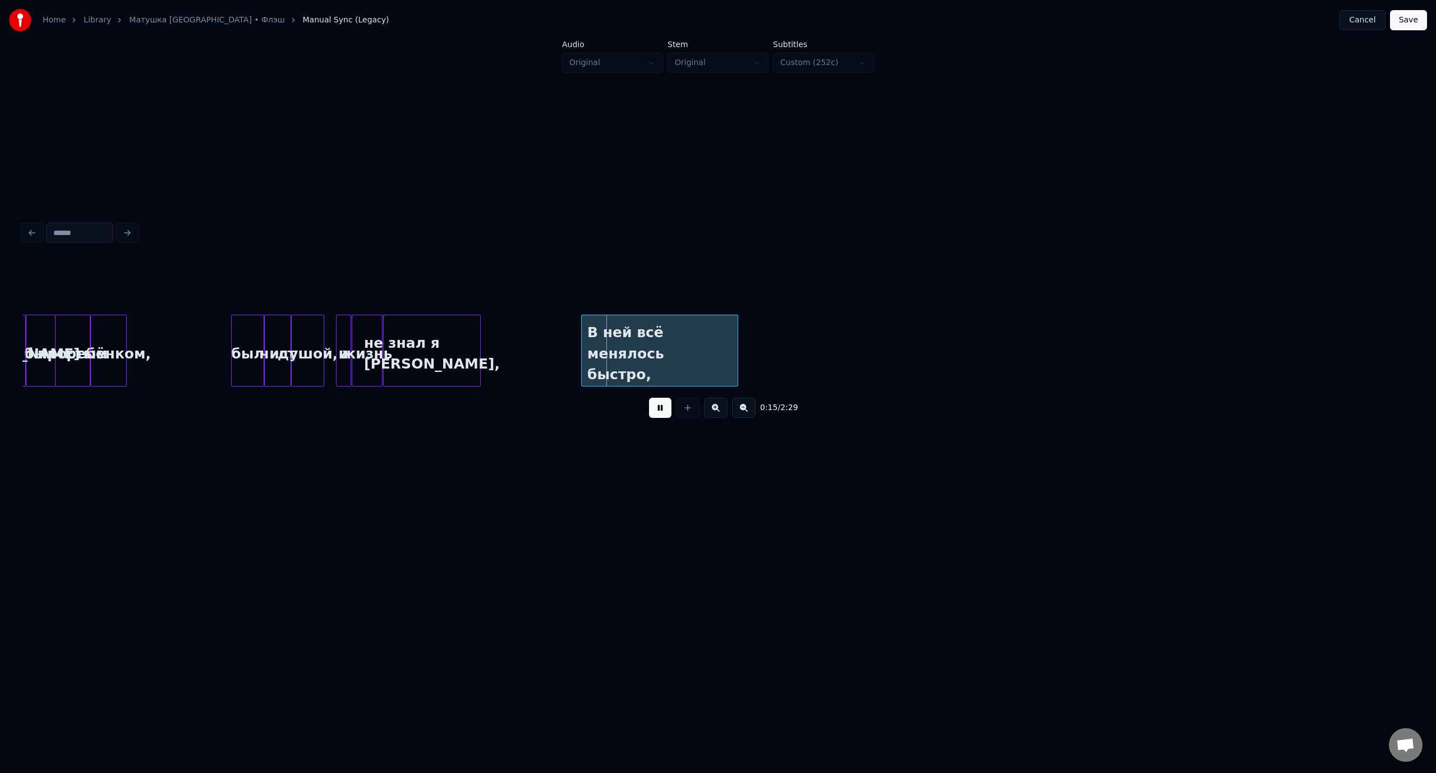
click at [681, 365] on div "В ней всё менялось быстро," at bounding box center [660, 353] width 156 height 76
click at [657, 413] on button at bounding box center [660, 408] width 22 height 20
click at [1411, 19] on button "Save" at bounding box center [1408, 20] width 37 height 20
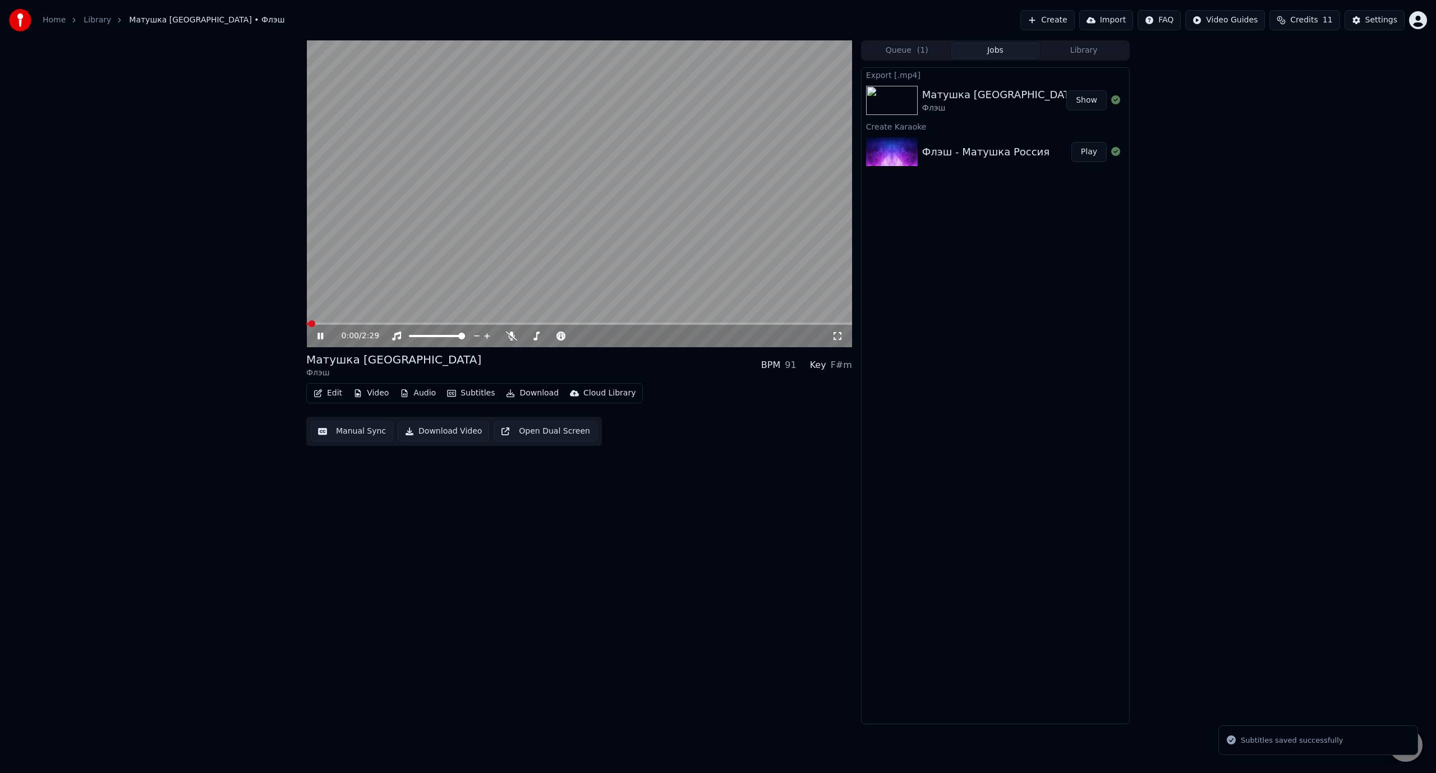
click at [347, 323] on span at bounding box center [579, 323] width 546 height 2
click at [344, 322] on video at bounding box center [579, 193] width 546 height 307
click at [349, 325] on div "0:16 / 2:29" at bounding box center [579, 336] width 546 height 22
click at [350, 324] on span at bounding box center [328, 323] width 44 height 2
click at [321, 334] on icon at bounding box center [320, 336] width 7 height 8
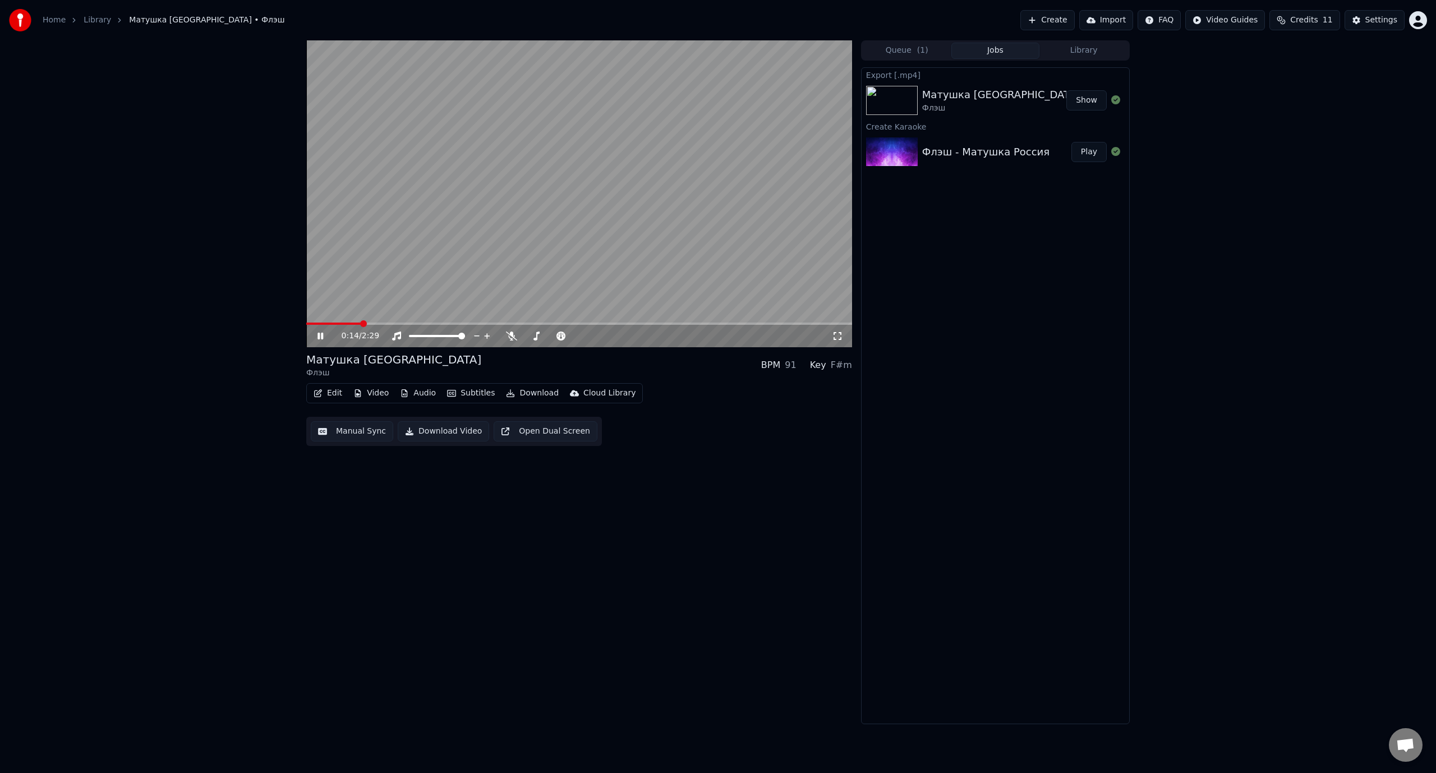
click at [323, 336] on icon at bounding box center [328, 335] width 26 height 9
click at [352, 321] on video at bounding box center [579, 193] width 546 height 307
click at [352, 323] on span at bounding box center [334, 323] width 57 height 2
click at [345, 324] on span at bounding box center [326, 323] width 40 height 2
click at [319, 333] on icon at bounding box center [320, 336] width 6 height 7
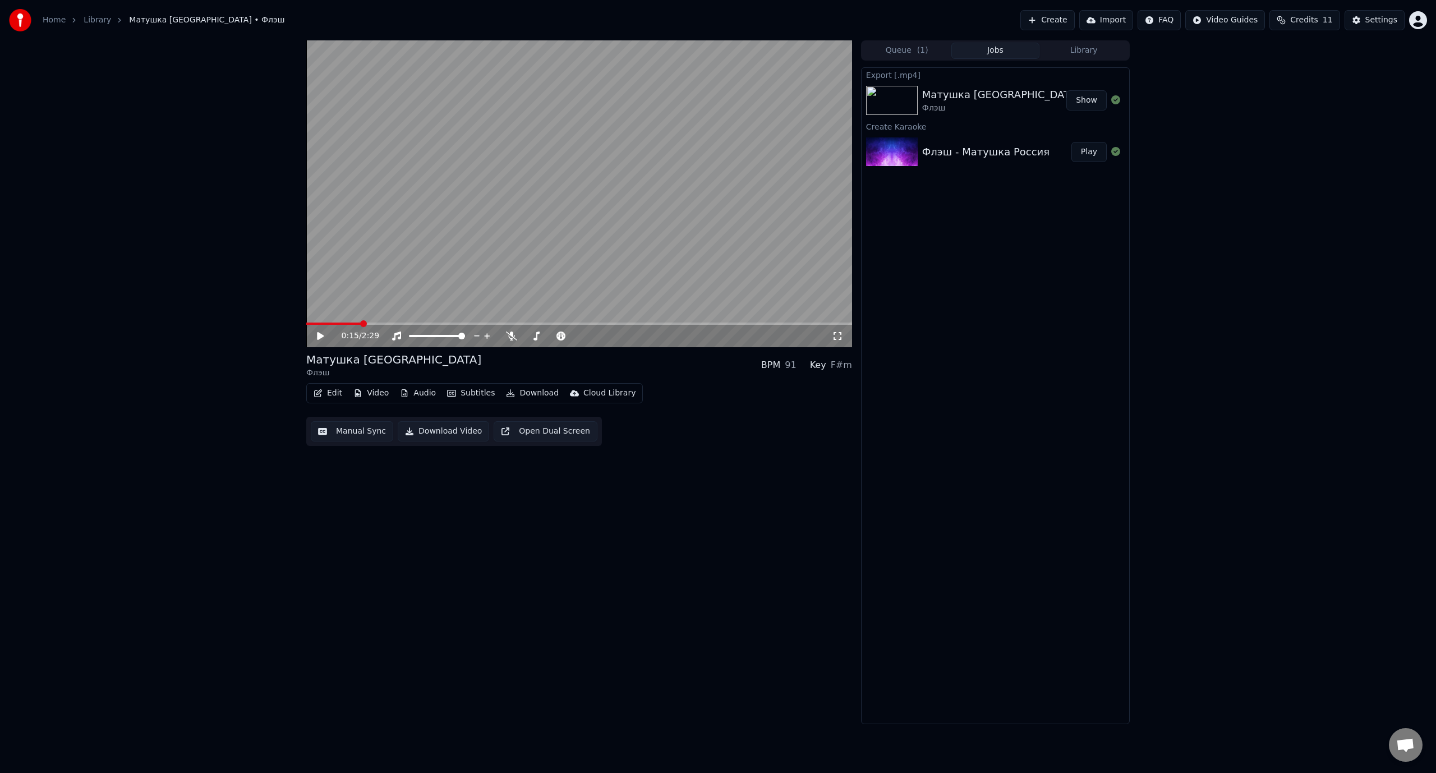
click at [321, 335] on icon at bounding box center [320, 336] width 7 height 8
click at [321, 335] on icon at bounding box center [328, 335] width 26 height 9
click at [367, 322] on span at bounding box center [337, 323] width 62 height 2
click at [365, 322] on span at bounding box center [335, 323] width 58 height 2
click at [354, 324] on span at bounding box center [330, 323] width 48 height 2
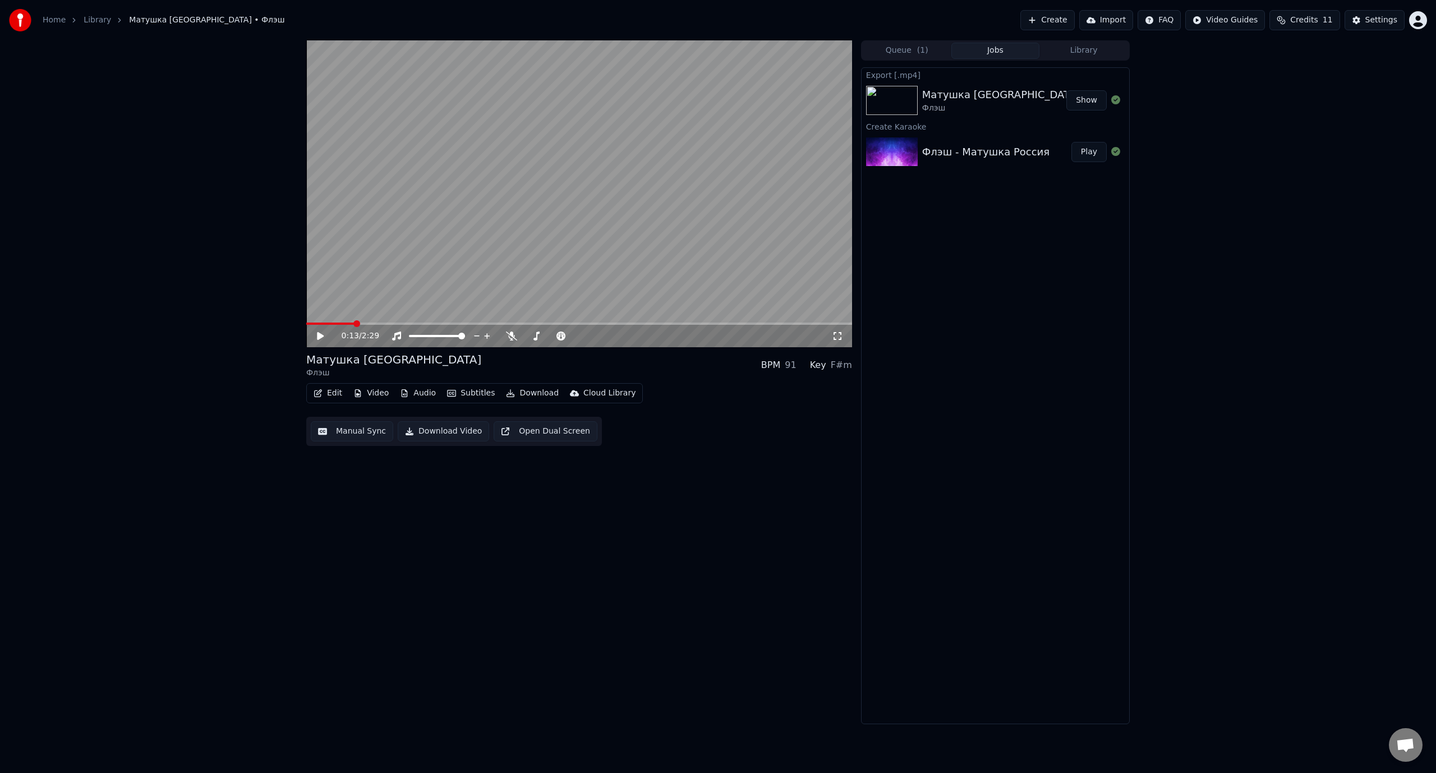
click at [320, 336] on icon at bounding box center [320, 336] width 7 height 8
click at [320, 336] on icon at bounding box center [328, 335] width 26 height 9
click at [335, 396] on button "Edit" at bounding box center [328, 393] width 38 height 16
click at [362, 508] on div "Manual Sync (Legacy)" at bounding box center [375, 511] width 86 height 11
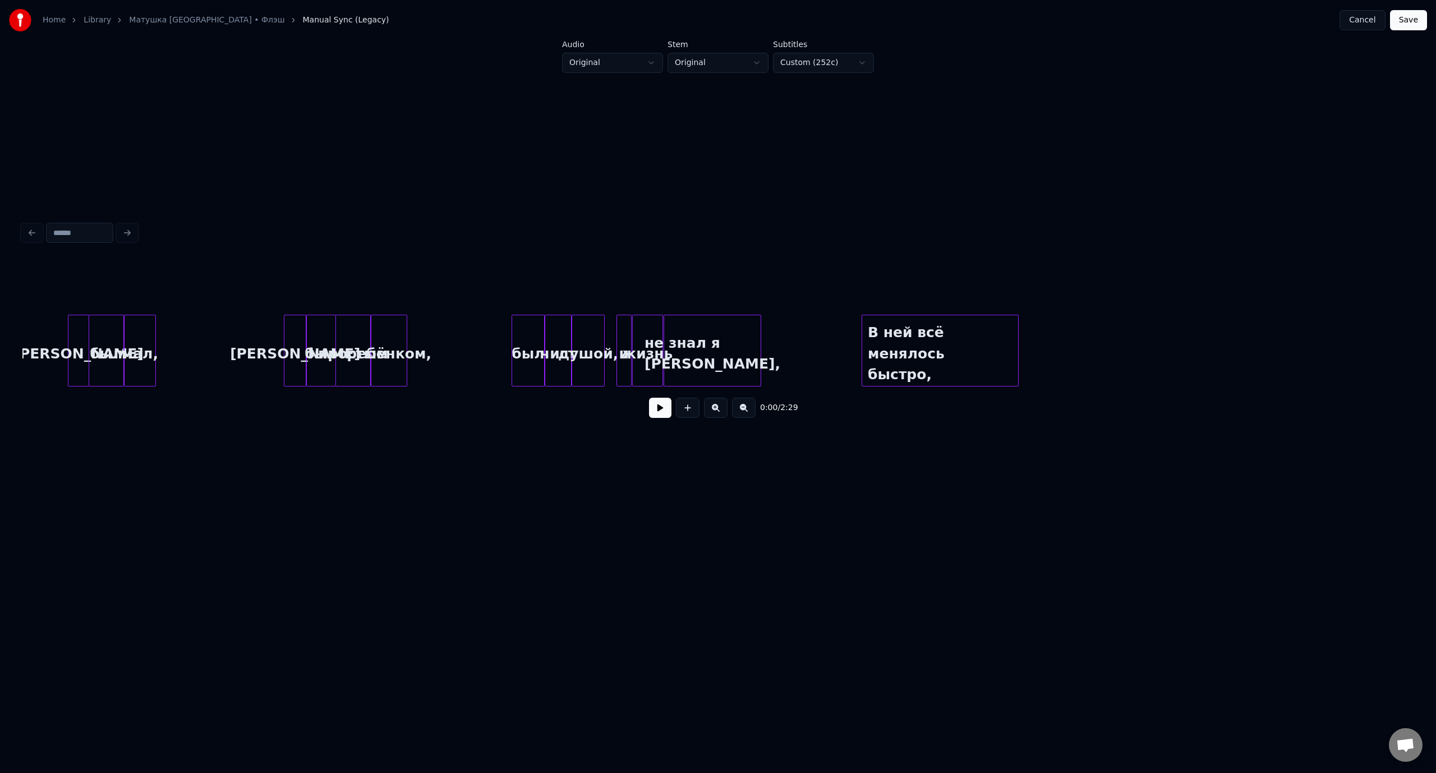
scroll to position [0, 1462]
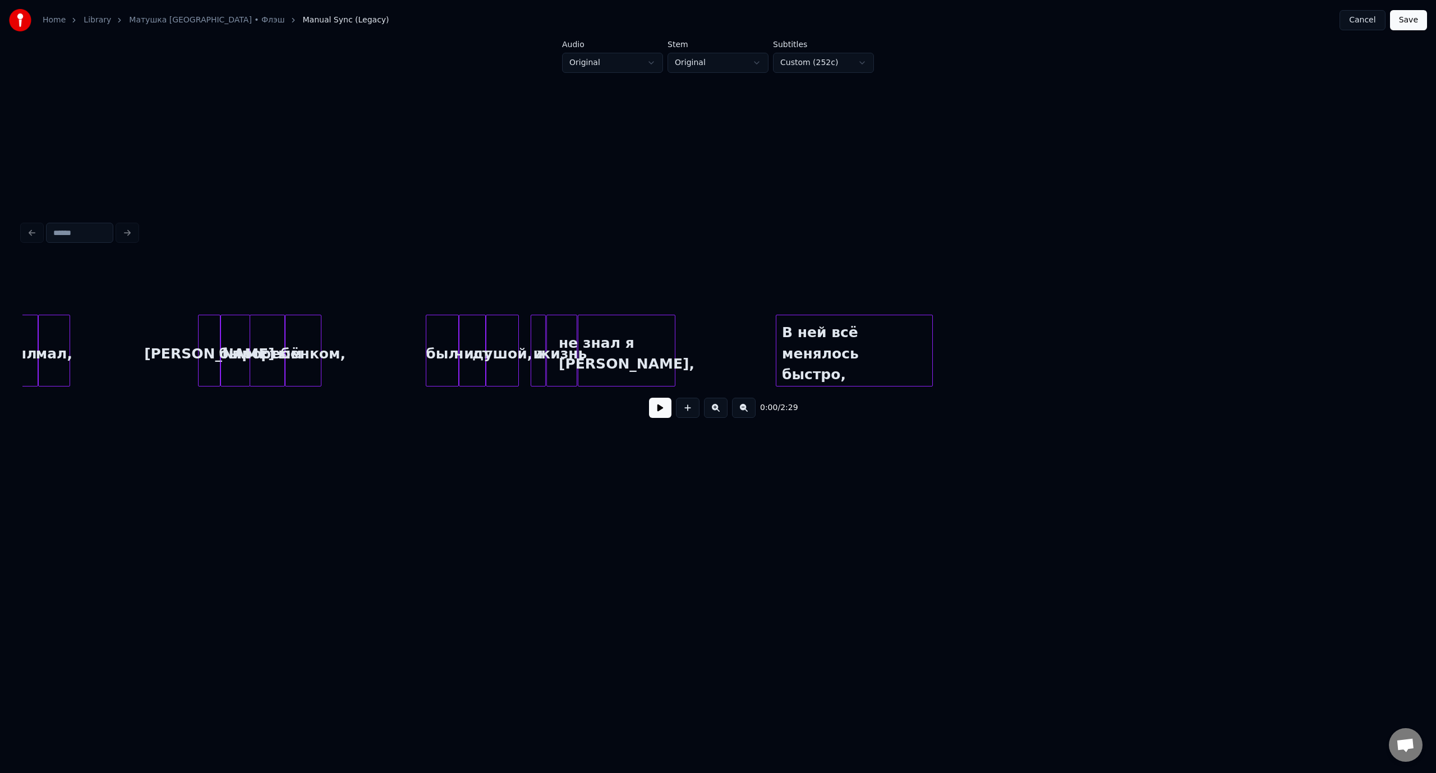
click at [53, 336] on div "мал," at bounding box center [54, 353] width 31 height 76
click at [655, 412] on button at bounding box center [660, 408] width 22 height 20
click at [670, 413] on button at bounding box center [660, 408] width 22 height 20
click at [831, 370] on div "В ней всё менялось быстро," at bounding box center [813, 353] width 156 height 76
click at [661, 410] on button at bounding box center [660, 408] width 22 height 20
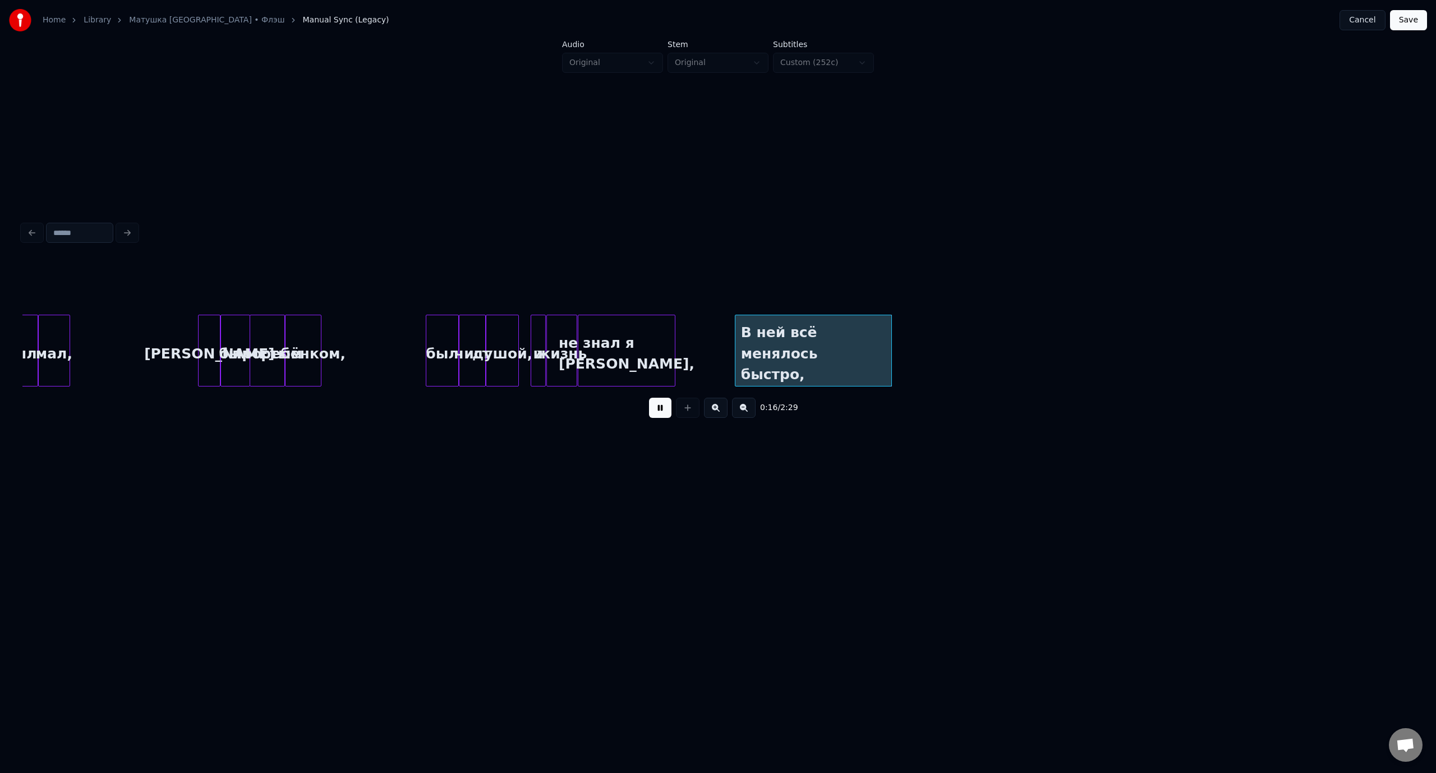
click at [661, 410] on button at bounding box center [660, 408] width 22 height 20
click at [684, 413] on button at bounding box center [688, 408] width 24 height 20
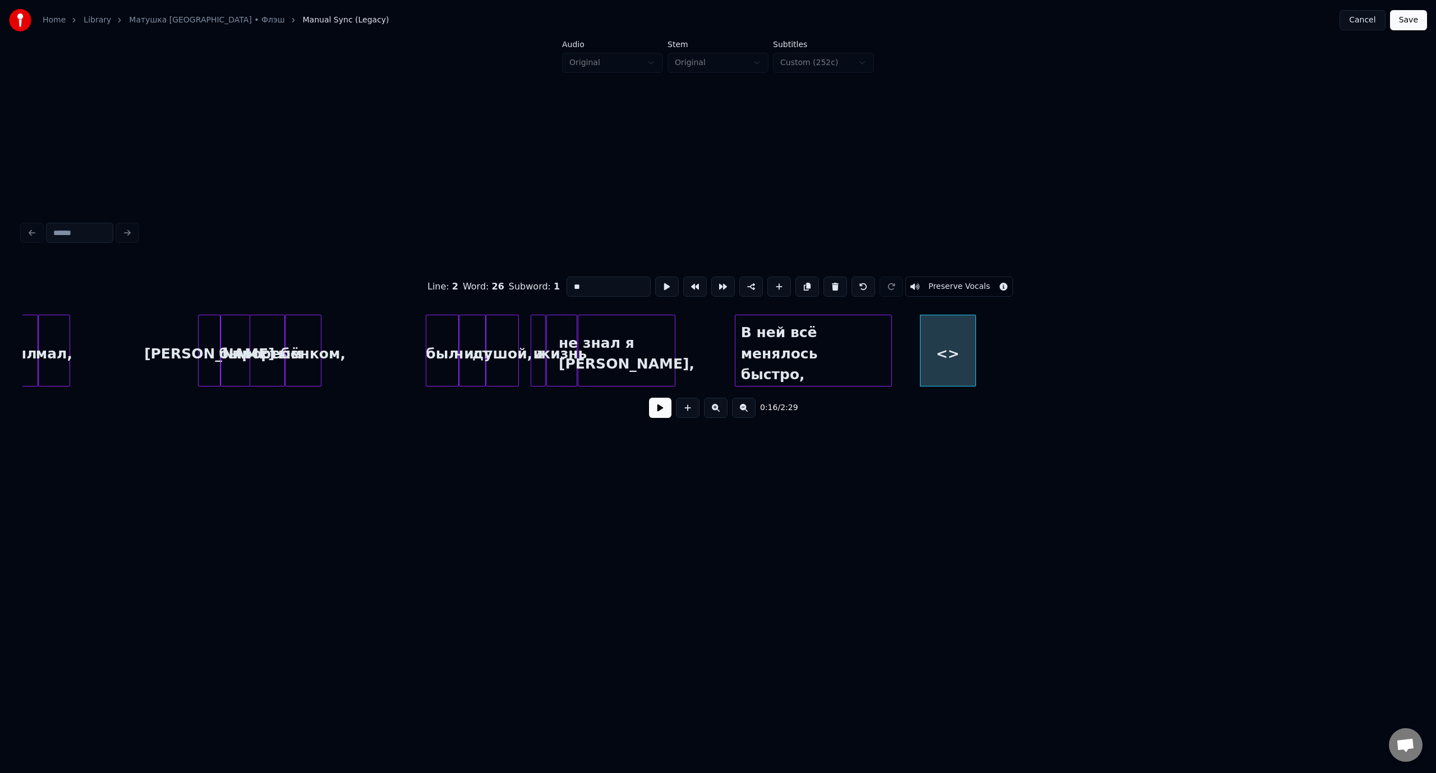
drag, startPoint x: 592, startPoint y: 283, endPoint x: 568, endPoint y: 285, distance: 24.2
click at [568, 285] on input "**" at bounding box center [608, 286] width 84 height 20
click at [958, 324] on div "менялось окружение," at bounding box center [947, 353] width 55 height 76
click at [1039, 336] on div at bounding box center [1040, 350] width 3 height 71
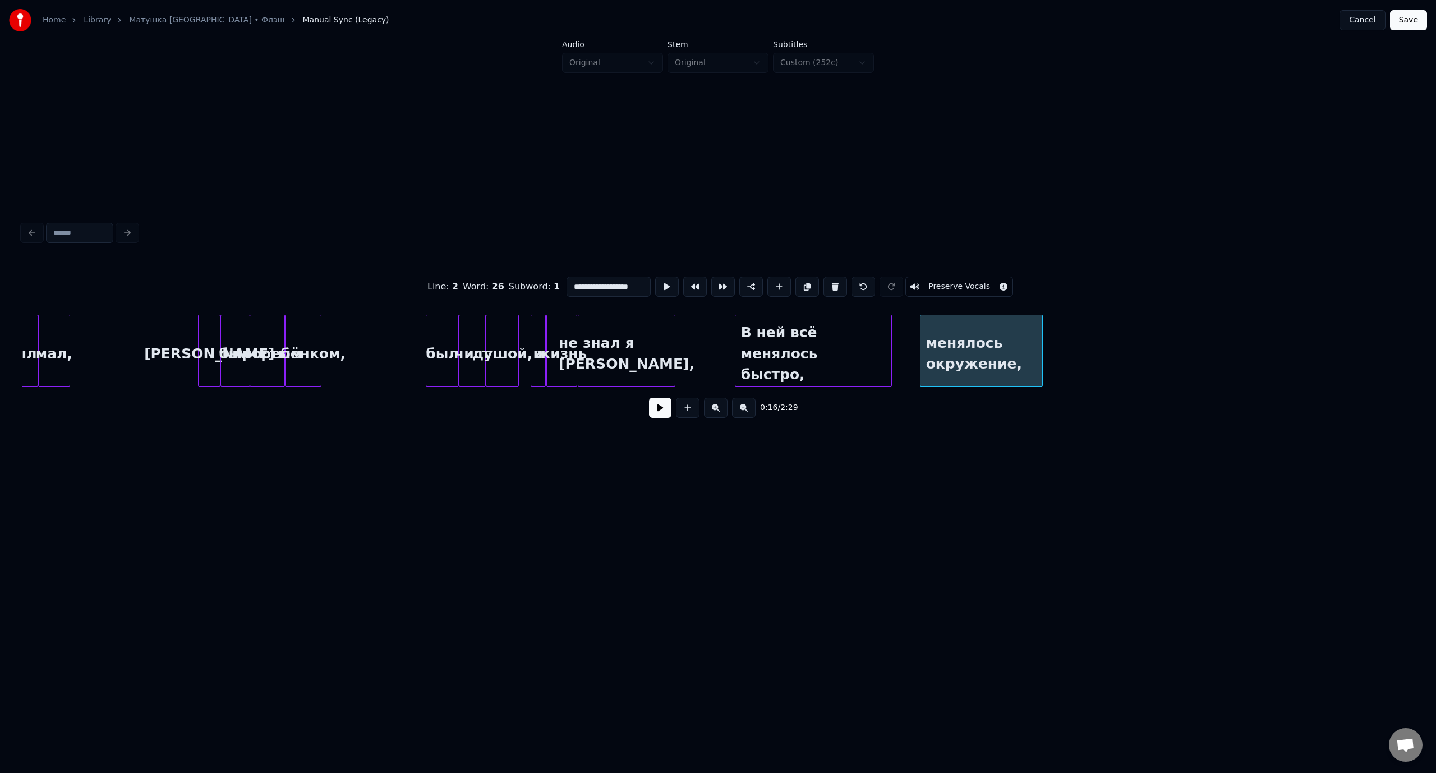
click at [54, 333] on div "мал," at bounding box center [54, 353] width 31 height 76
type input "****"
click at [658, 415] on button at bounding box center [660, 408] width 22 height 20
click at [666, 414] on button at bounding box center [660, 408] width 22 height 20
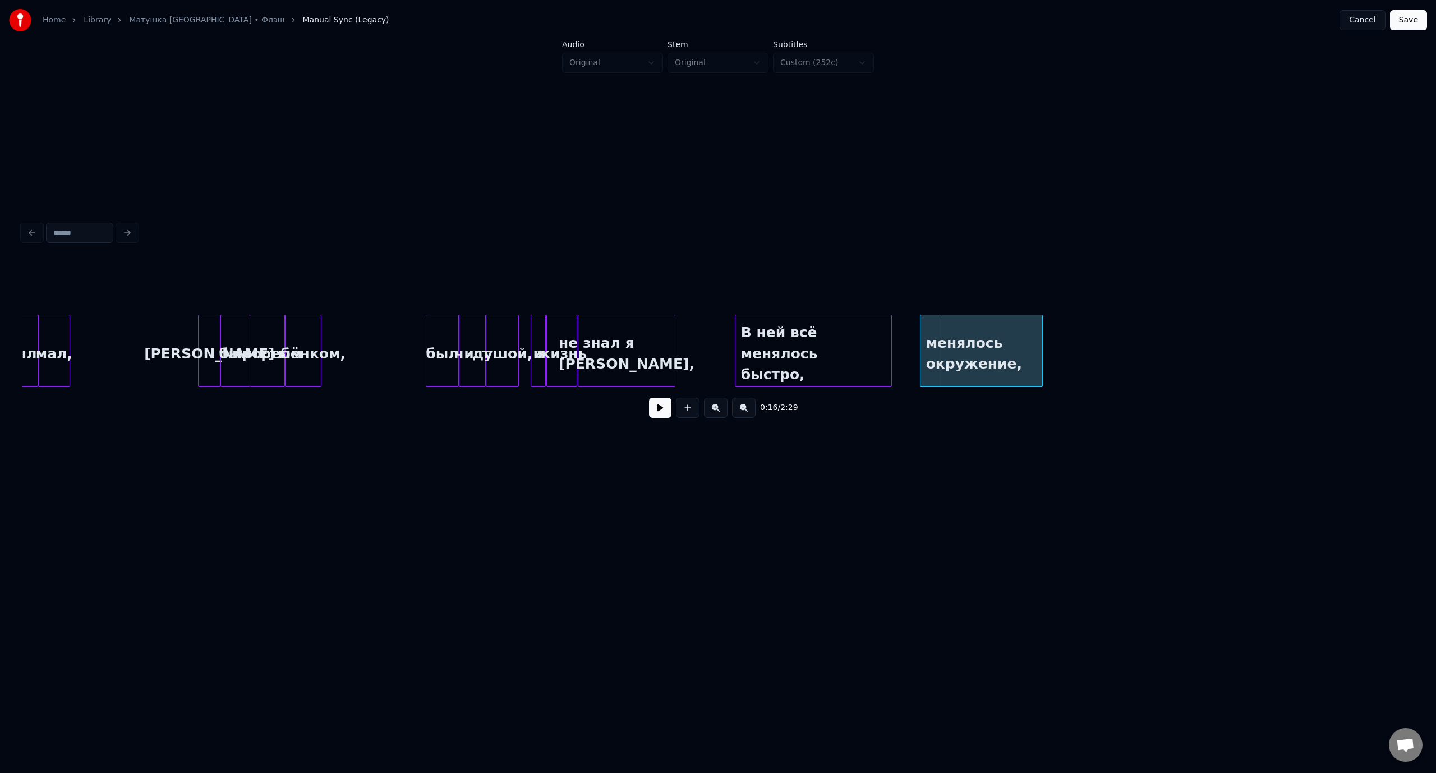
click at [666, 410] on button at bounding box center [660, 408] width 22 height 20
click at [1085, 348] on div at bounding box center [1084, 350] width 3 height 71
click at [59, 329] on div "мал," at bounding box center [54, 353] width 31 height 76
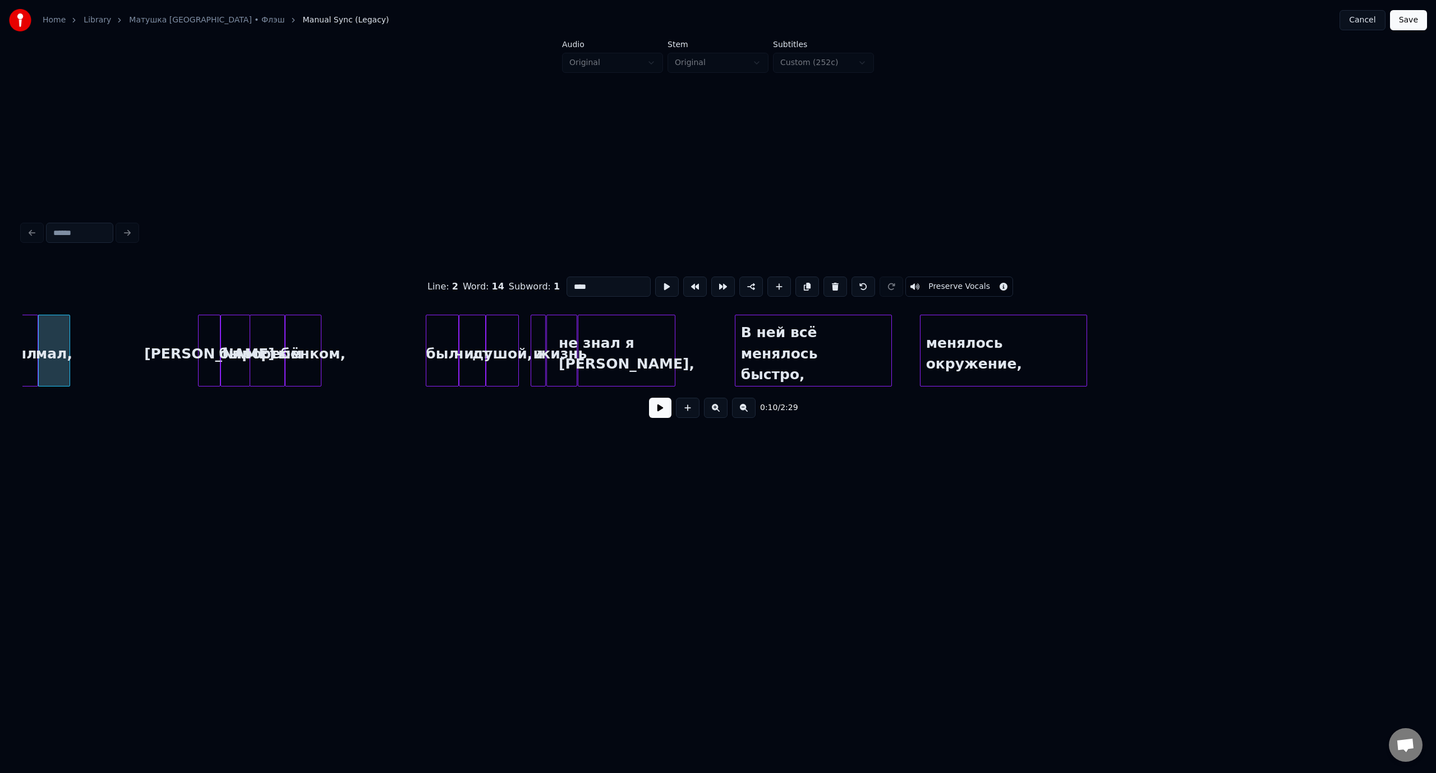
click at [663, 416] on button at bounding box center [660, 408] width 22 height 20
click at [664, 414] on button at bounding box center [660, 408] width 22 height 20
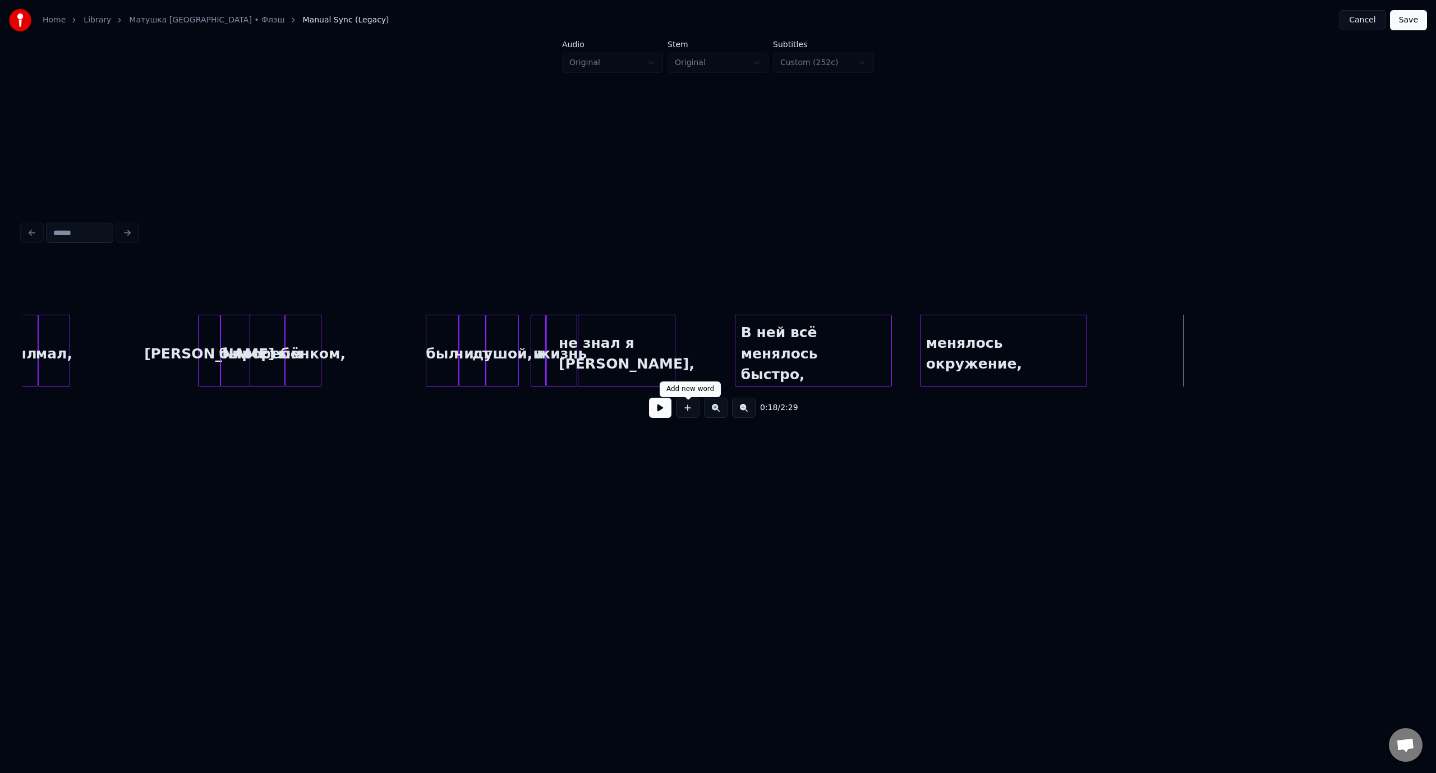
click at [689, 411] on button at bounding box center [688, 408] width 24 height 20
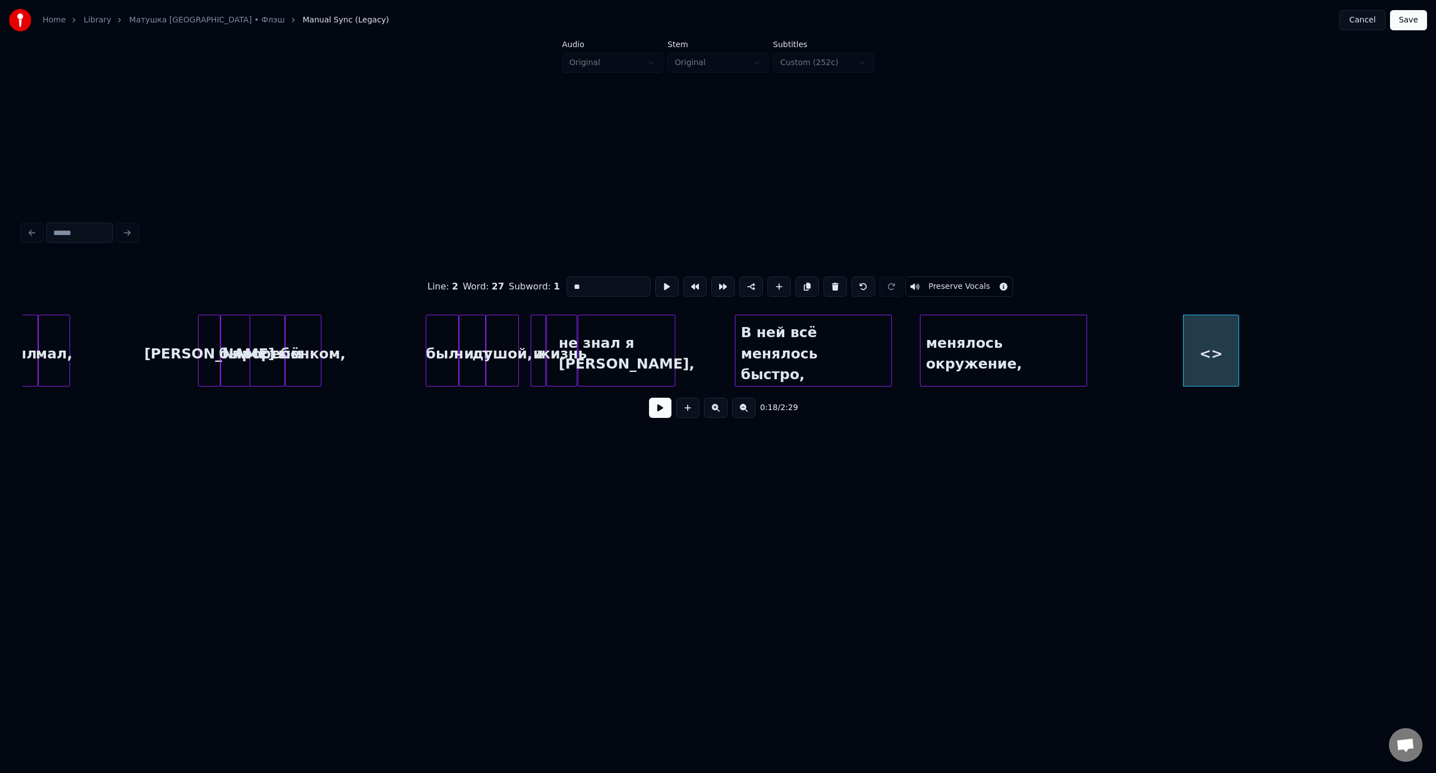
click at [1211, 358] on div "<>" at bounding box center [1210, 353] width 55 height 76
drag, startPoint x: 617, startPoint y: 289, endPoint x: 563, endPoint y: 289, distance: 53.8
click at [566, 289] on input "**" at bounding box center [608, 286] width 84 height 20
click at [441, 340] on div "был" at bounding box center [442, 353] width 32 height 76
type input "***"
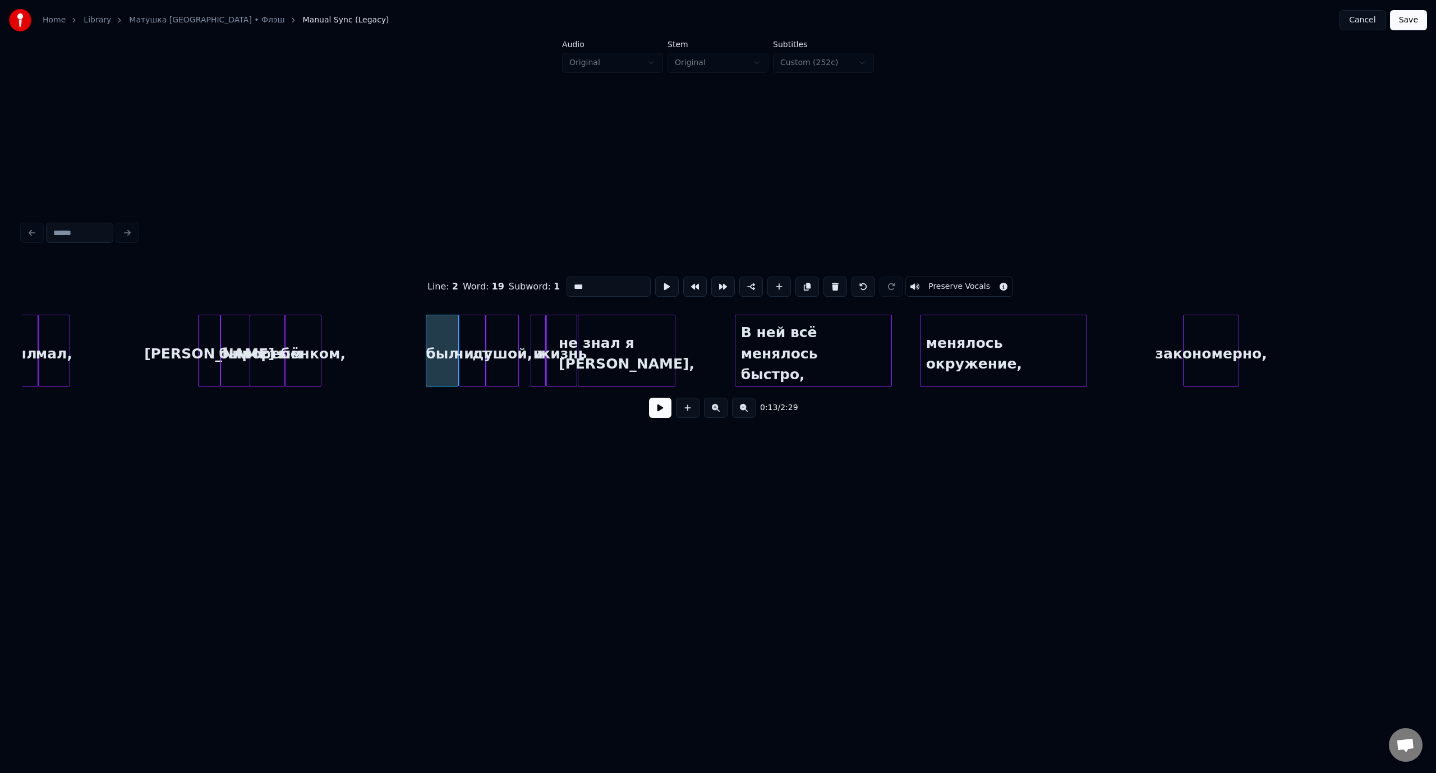
click at [663, 409] on button at bounding box center [660, 408] width 22 height 20
click at [652, 414] on button at bounding box center [660, 408] width 22 height 20
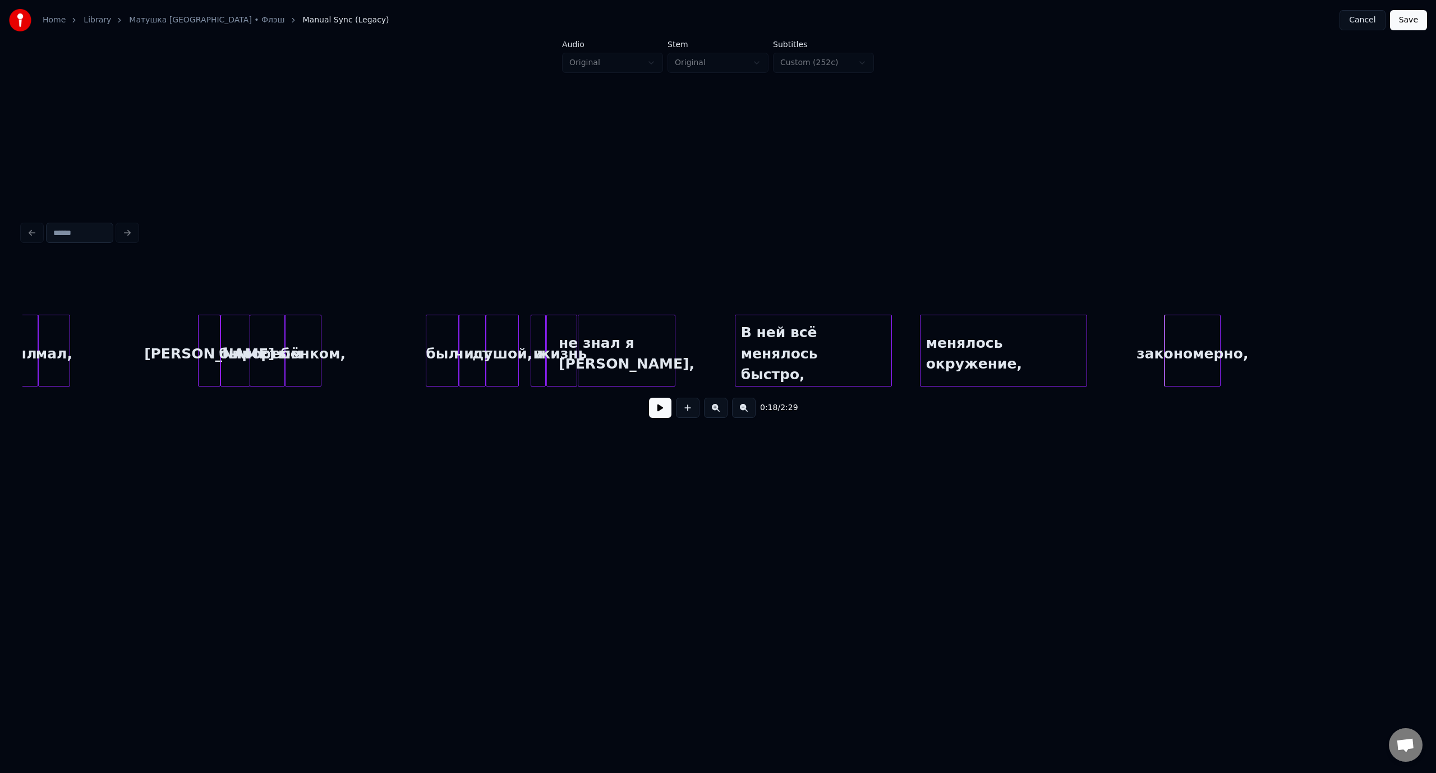
click at [1195, 334] on div "закономерно," at bounding box center [1192, 353] width 55 height 76
click at [661, 414] on button at bounding box center [660, 408] width 22 height 20
click at [1260, 334] on div at bounding box center [1258, 350] width 3 height 71
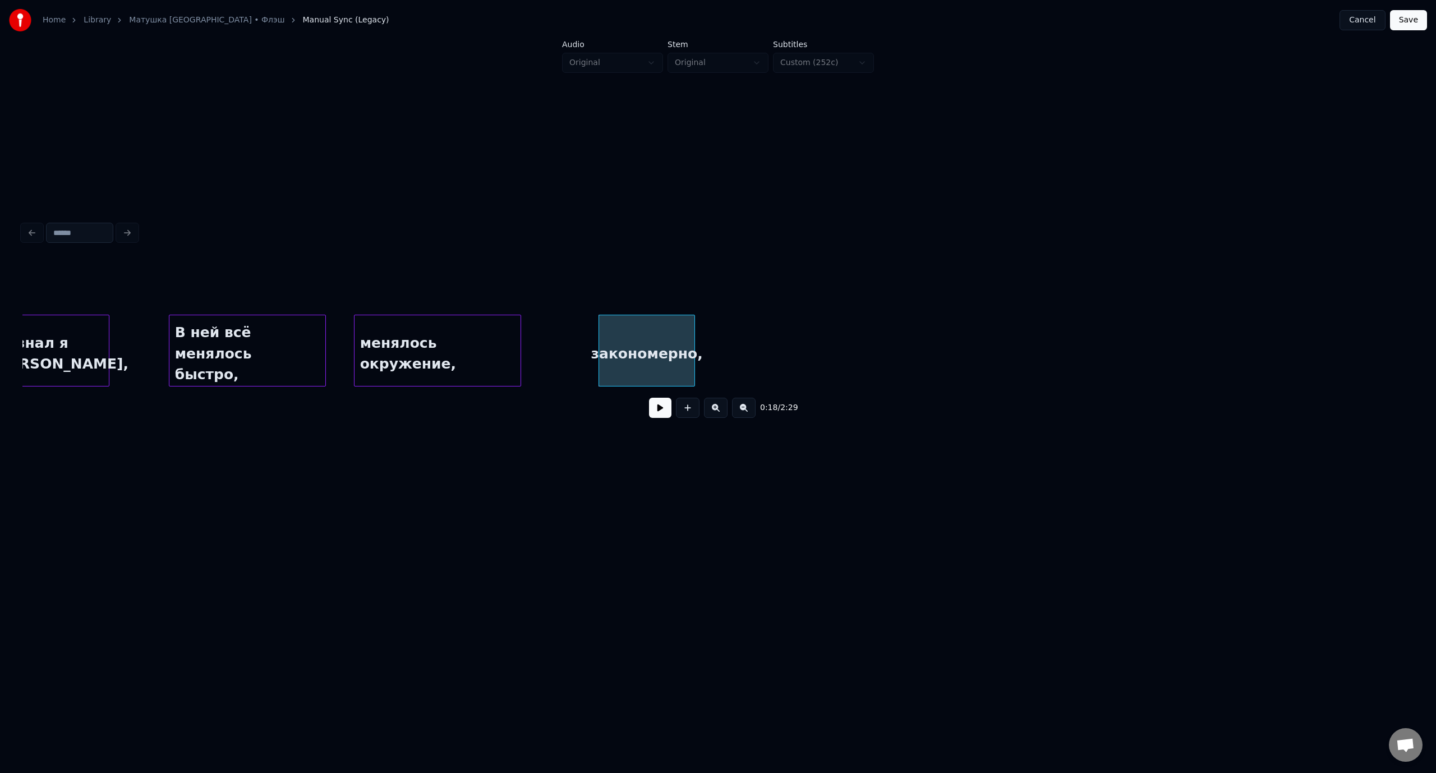
scroll to position [0, 2199]
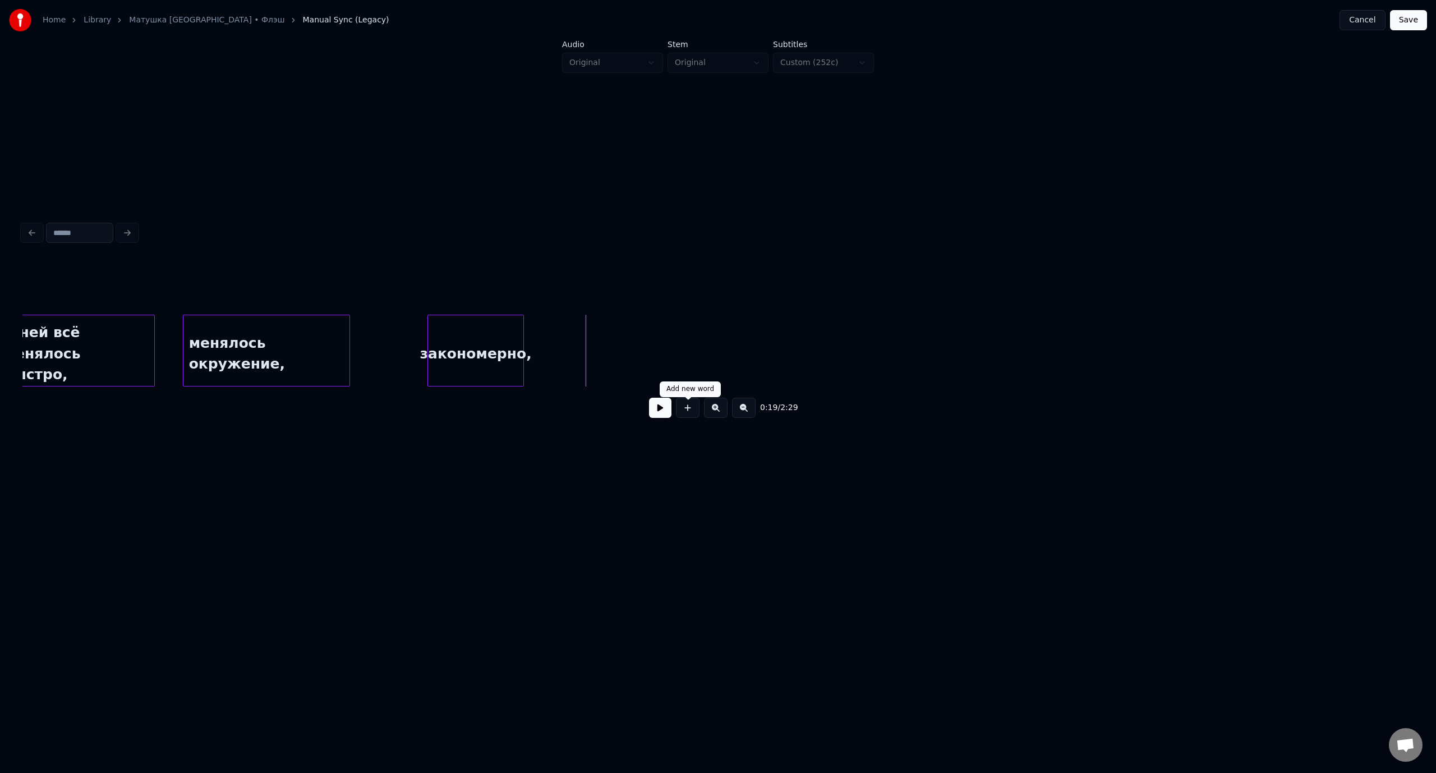
click at [690, 416] on button at bounding box center [688, 408] width 24 height 20
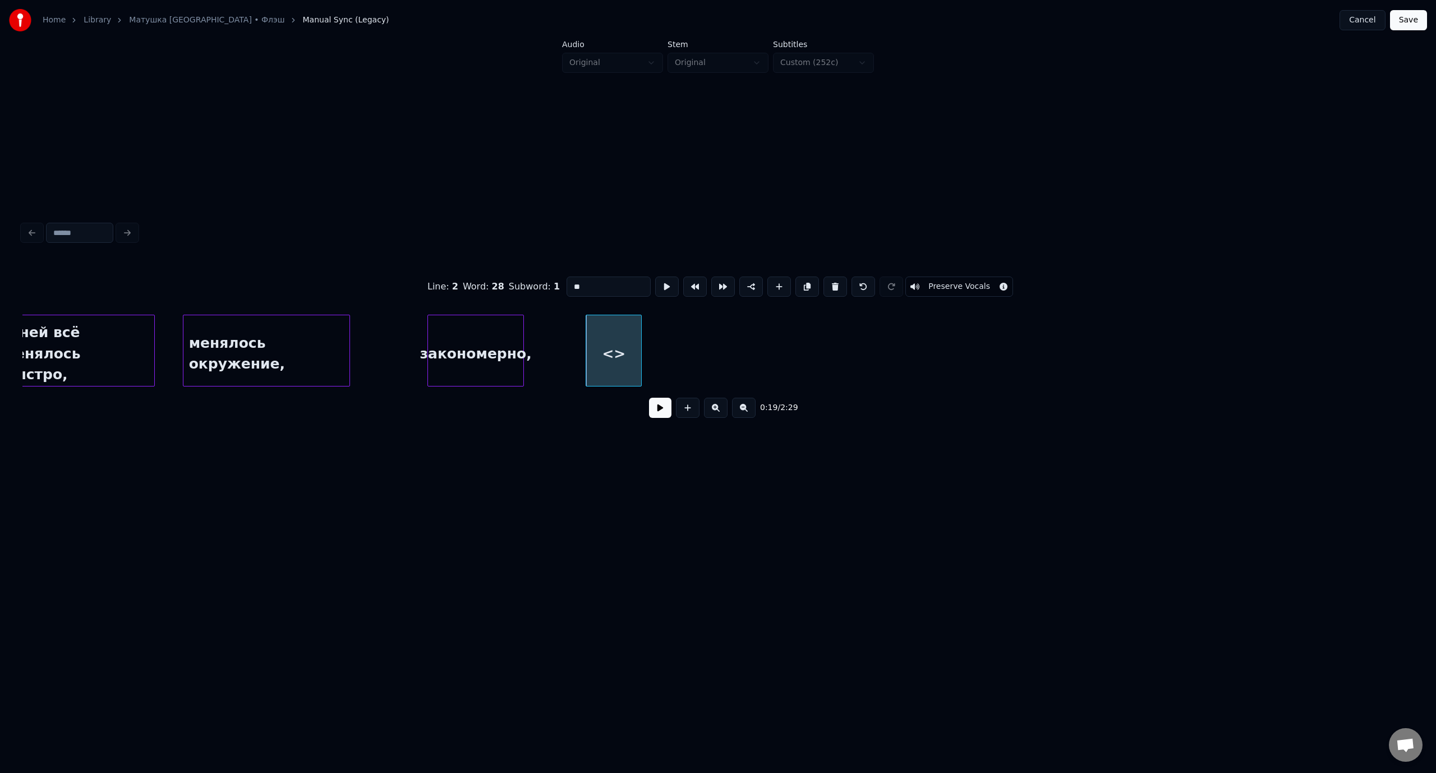
click at [566, 280] on input "**" at bounding box center [608, 286] width 84 height 20
click at [745, 347] on div at bounding box center [743, 350] width 3 height 71
click at [96, 334] on div "В ней всё менялось быстро," at bounding box center [76, 353] width 156 height 76
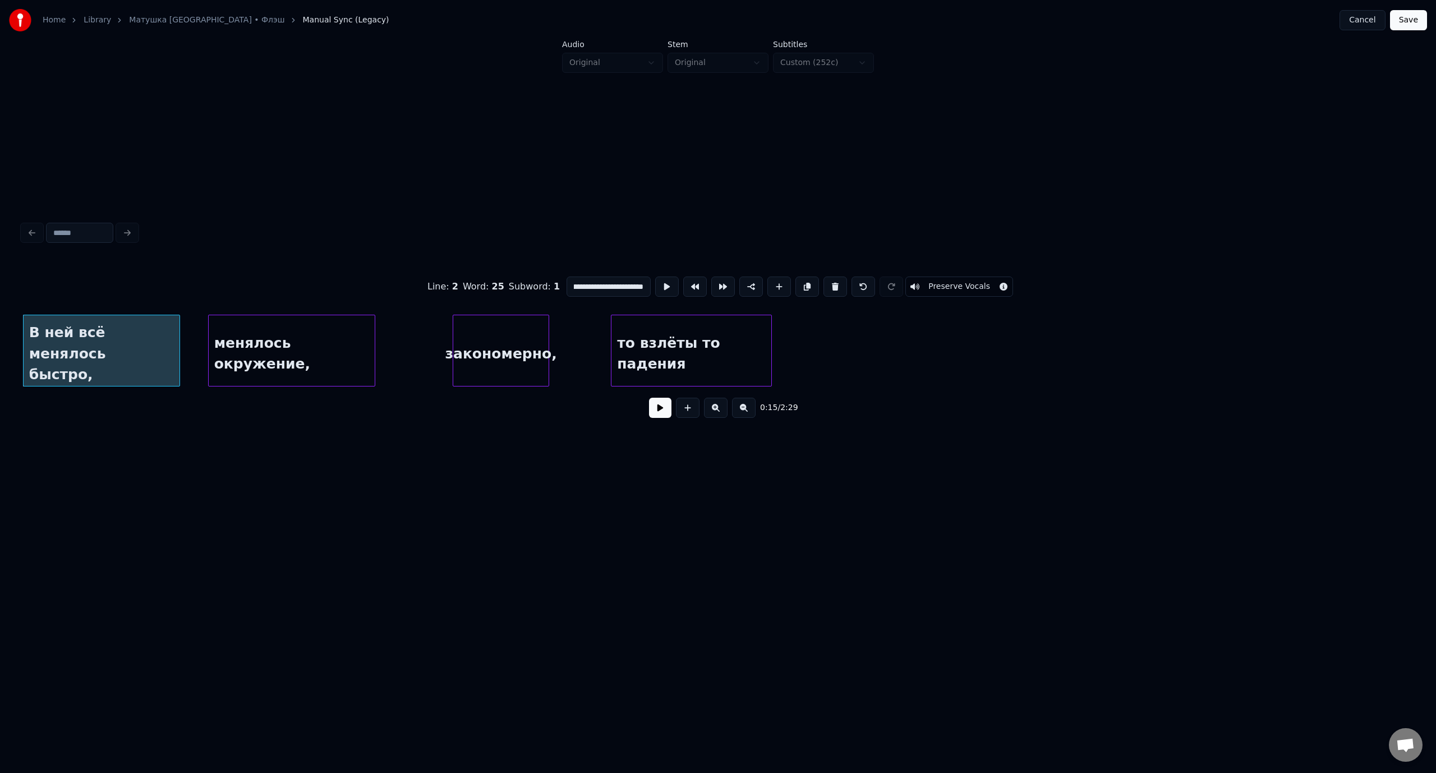
type input "**********"
click at [656, 407] on button at bounding box center [660, 408] width 22 height 20
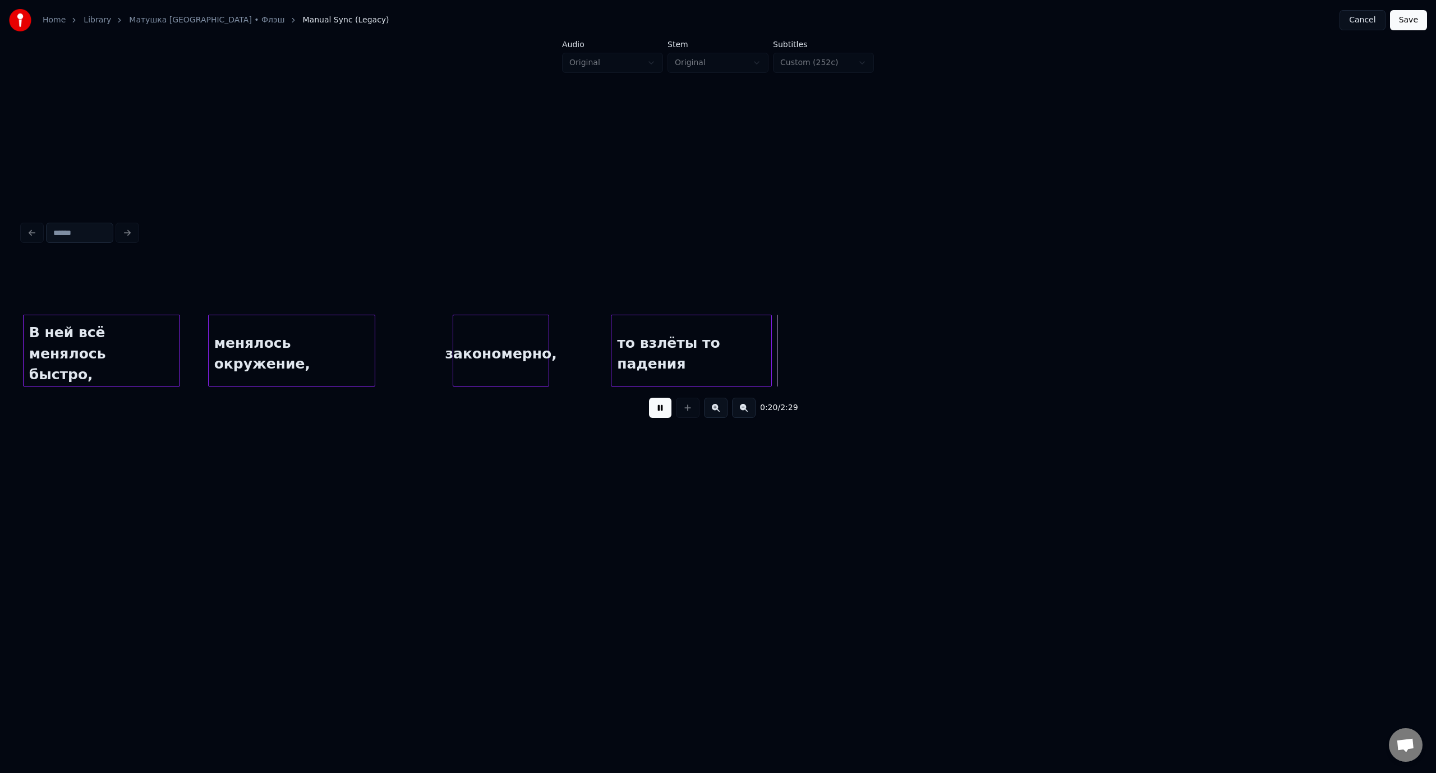
click at [656, 407] on button at bounding box center [660, 408] width 22 height 20
click at [1404, 19] on button "Save" at bounding box center [1408, 20] width 37 height 20
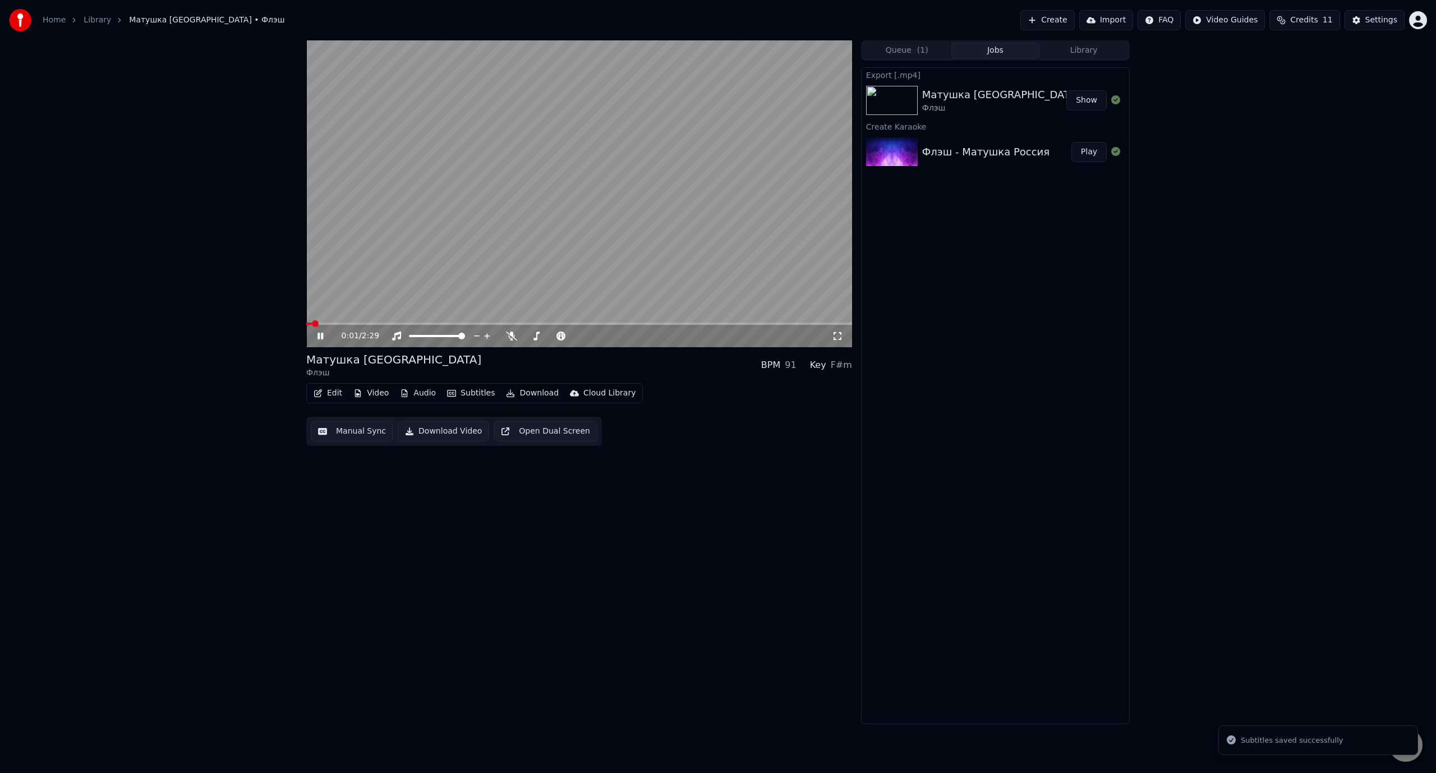
click at [329, 395] on button "Edit" at bounding box center [328, 393] width 38 height 16
click at [371, 510] on div "Manual Sync (Legacy)" at bounding box center [375, 511] width 86 height 11
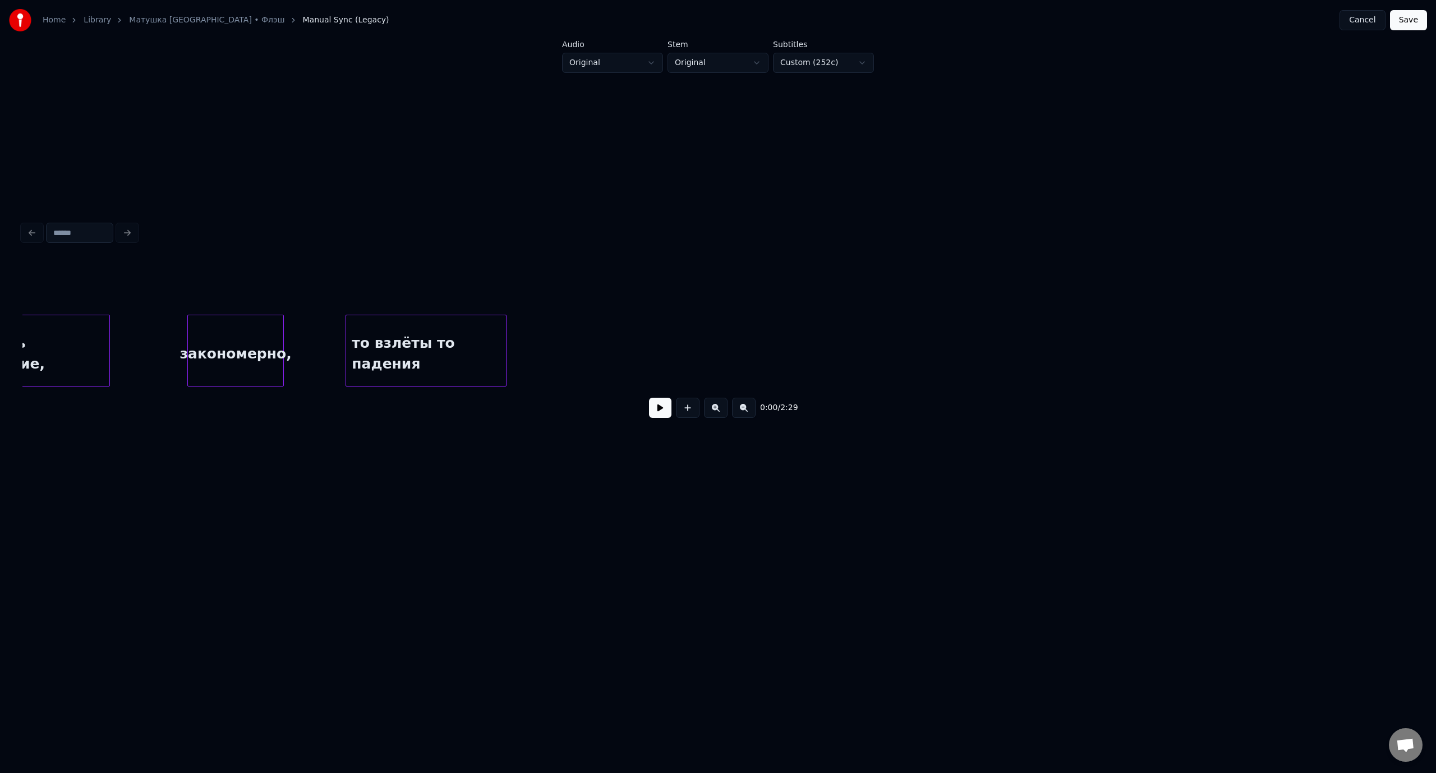
scroll to position [0, 2456]
click at [471, 344] on div "то взлёты то падения" at bounding box center [409, 353] width 160 height 76
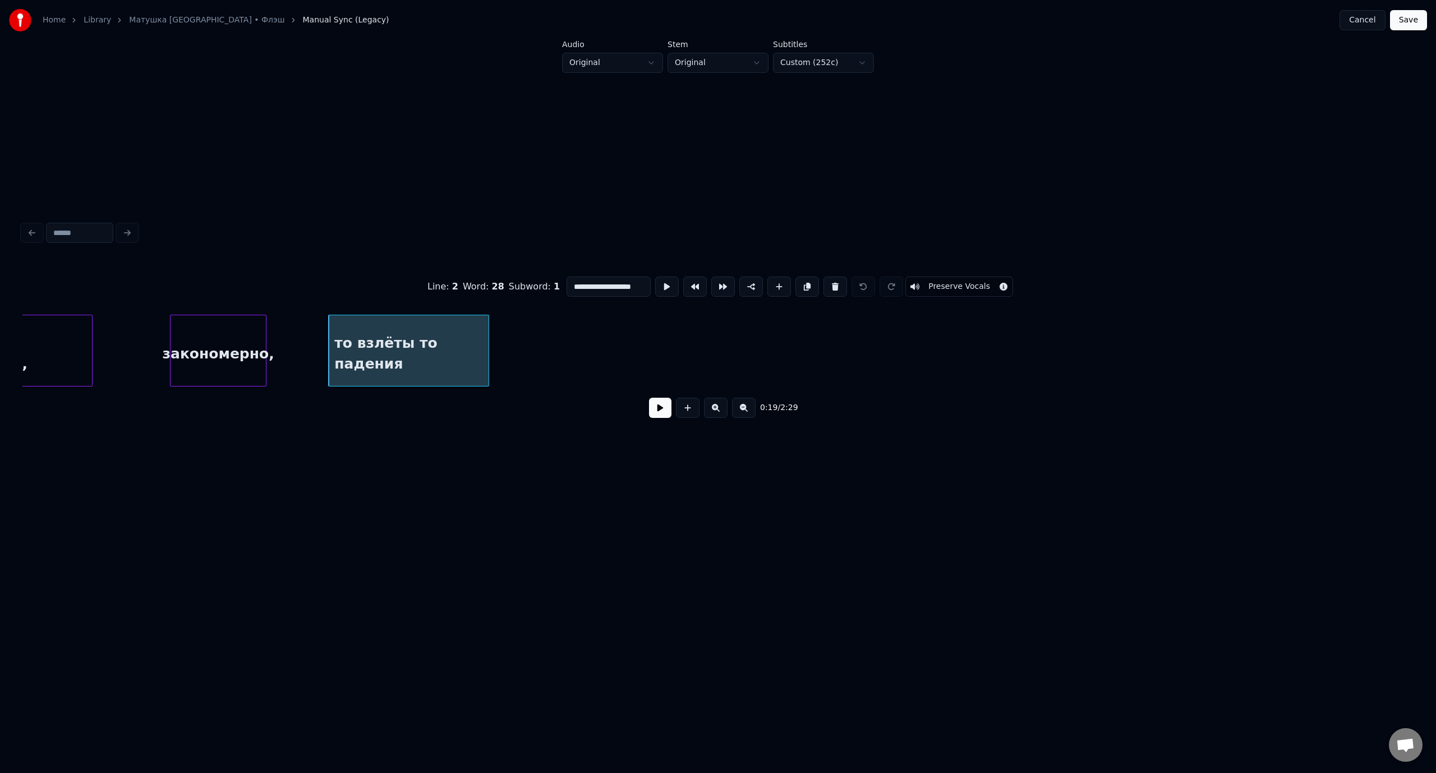
click at [634, 283] on input "**********" at bounding box center [608, 286] width 84 height 20
type input "**********"
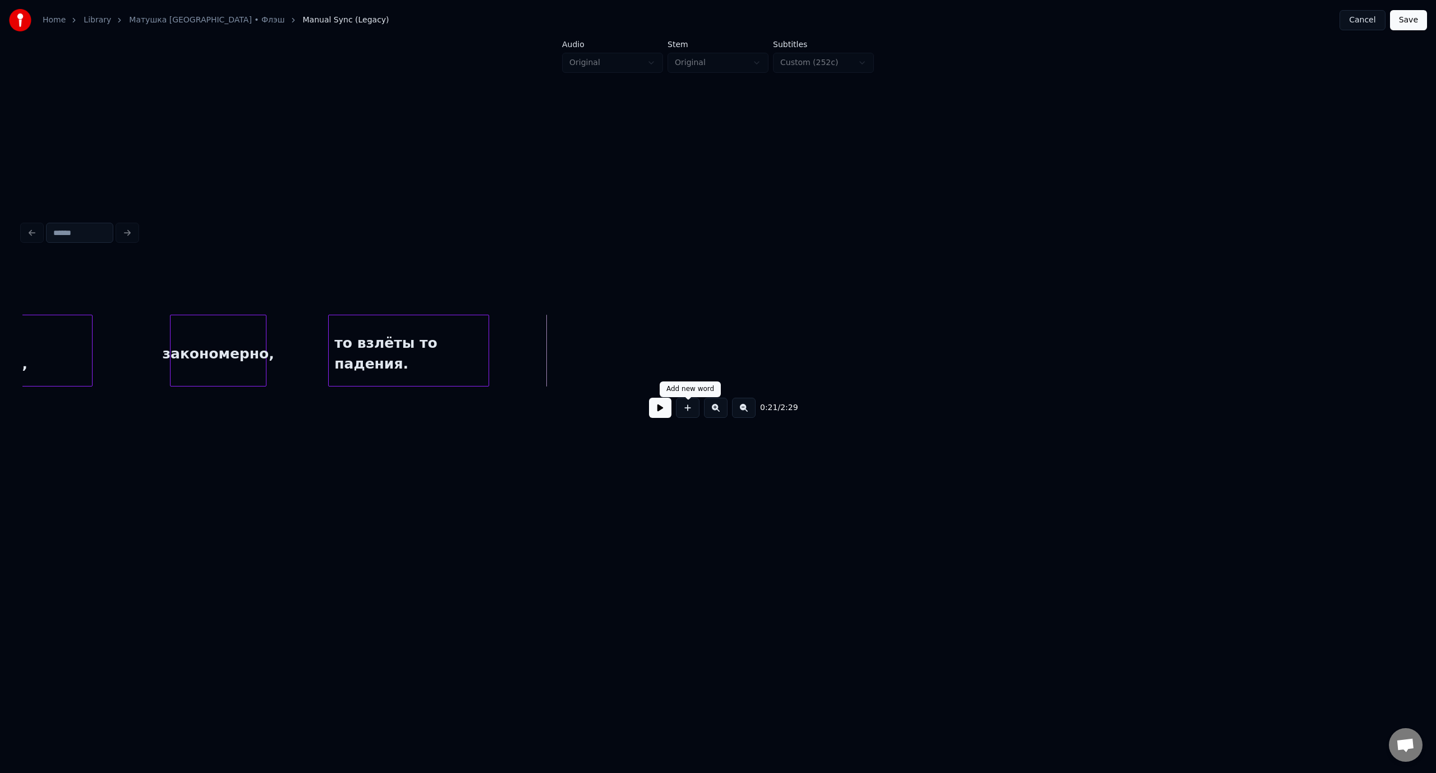
click at [688, 414] on button at bounding box center [688, 408] width 24 height 20
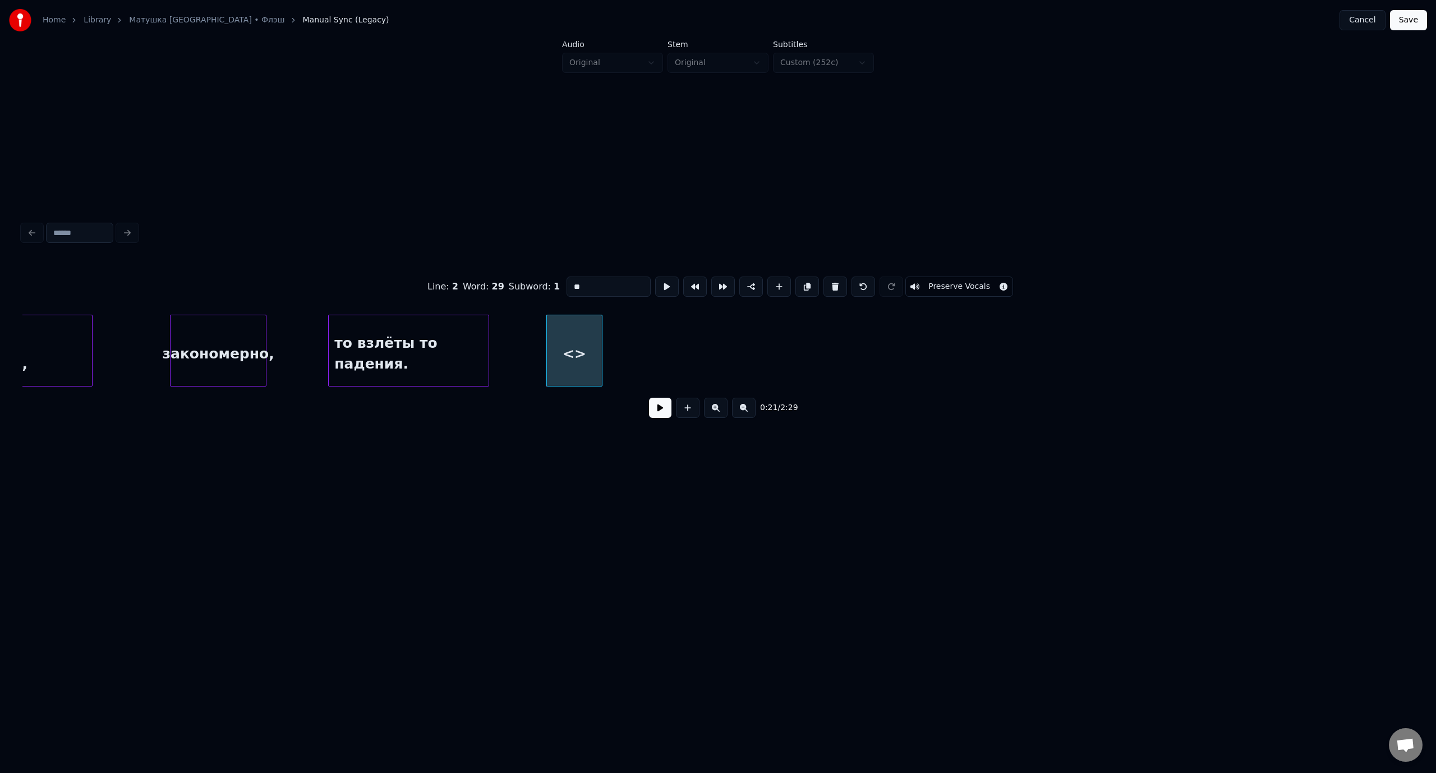
click at [576, 350] on div "<>" at bounding box center [574, 353] width 55 height 76
click at [566, 284] on input "**" at bounding box center [608, 286] width 84 height 20
click at [670, 347] on div at bounding box center [668, 350] width 3 height 71
type input "**********"
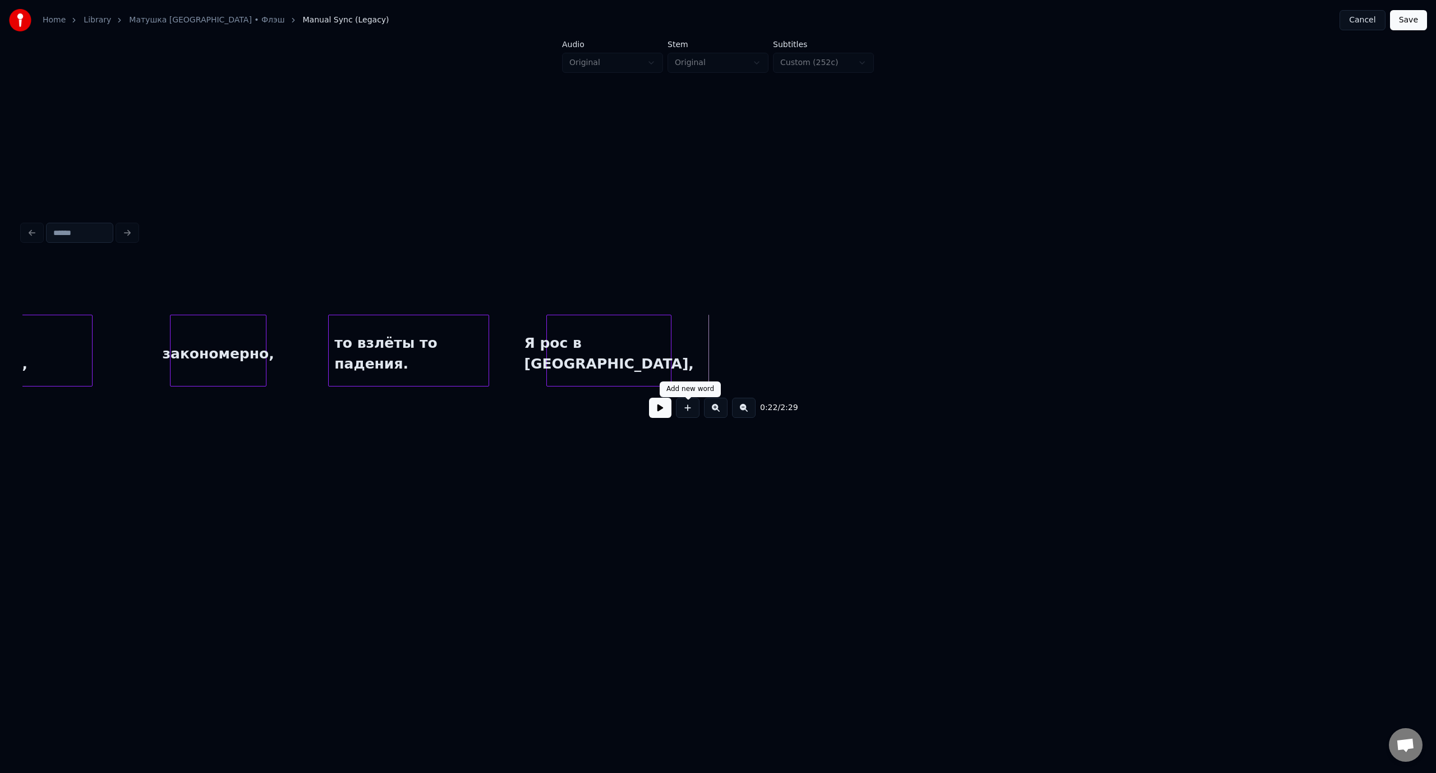
click at [684, 413] on button at bounding box center [688, 408] width 24 height 20
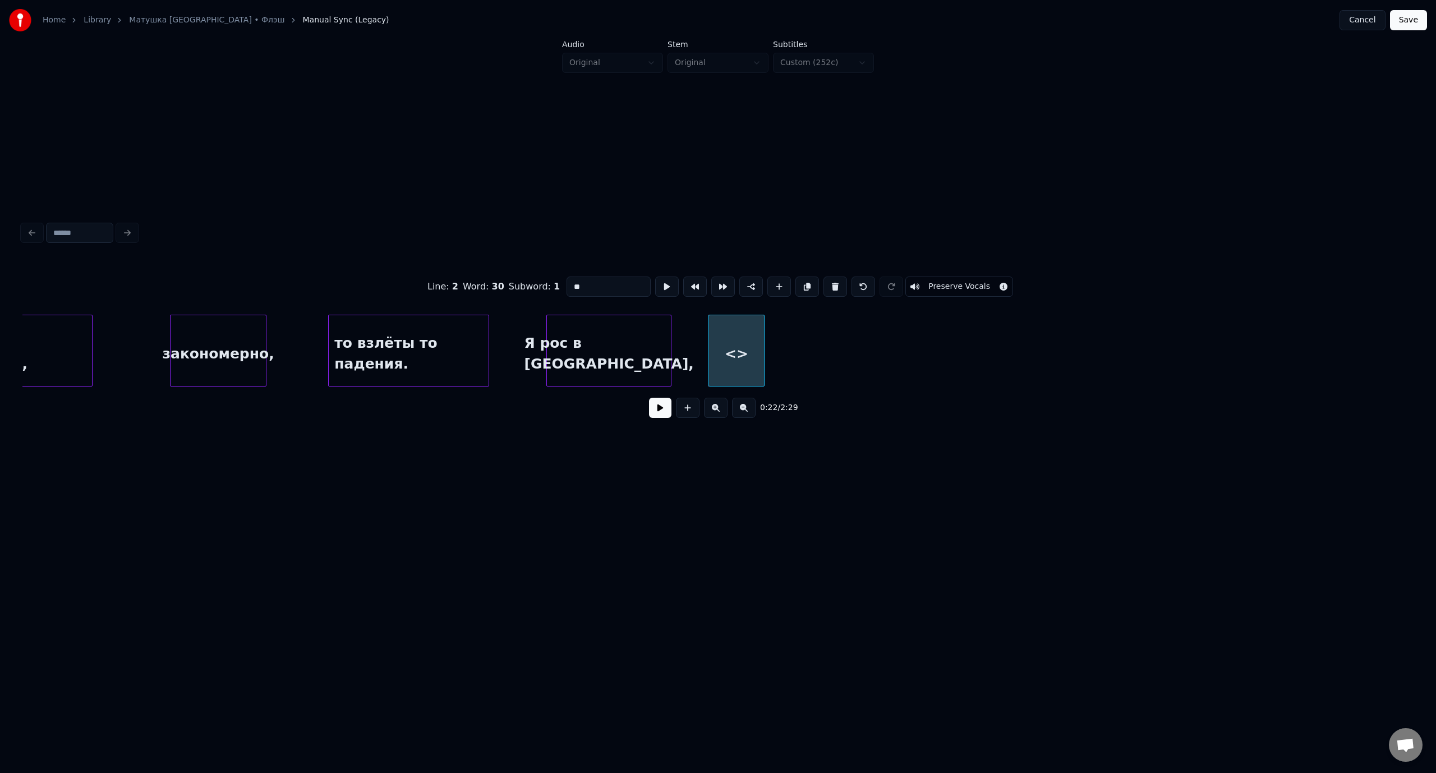
drag, startPoint x: 600, startPoint y: 279, endPoint x: 566, endPoint y: 285, distance: 34.7
click at [566, 285] on input "**" at bounding box center [608, 286] width 84 height 20
click at [750, 344] on div "и думал лучшего мне места нет," at bounding box center [736, 353] width 55 height 76
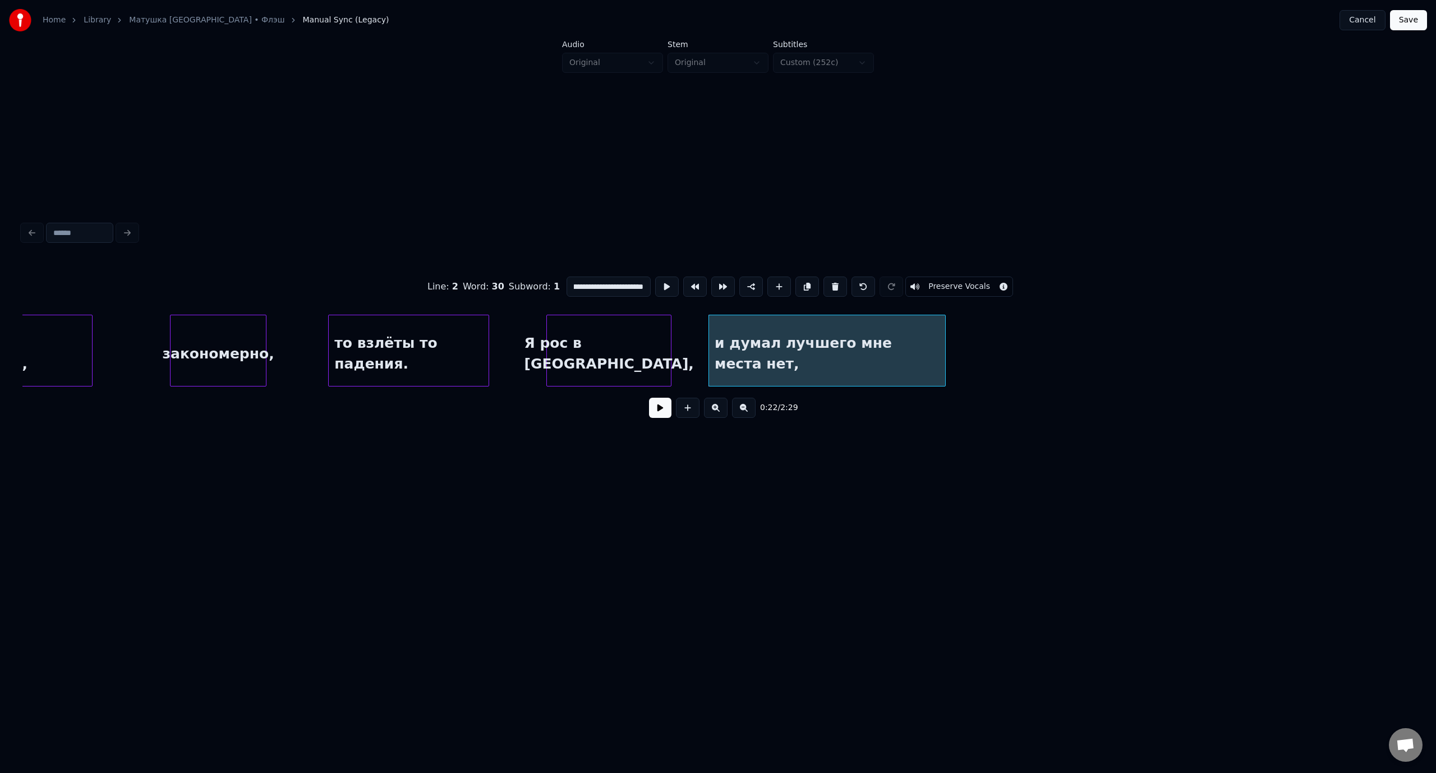
click at [943, 349] on div at bounding box center [943, 350] width 3 height 71
click at [223, 332] on div "закономерно," at bounding box center [218, 353] width 96 height 76
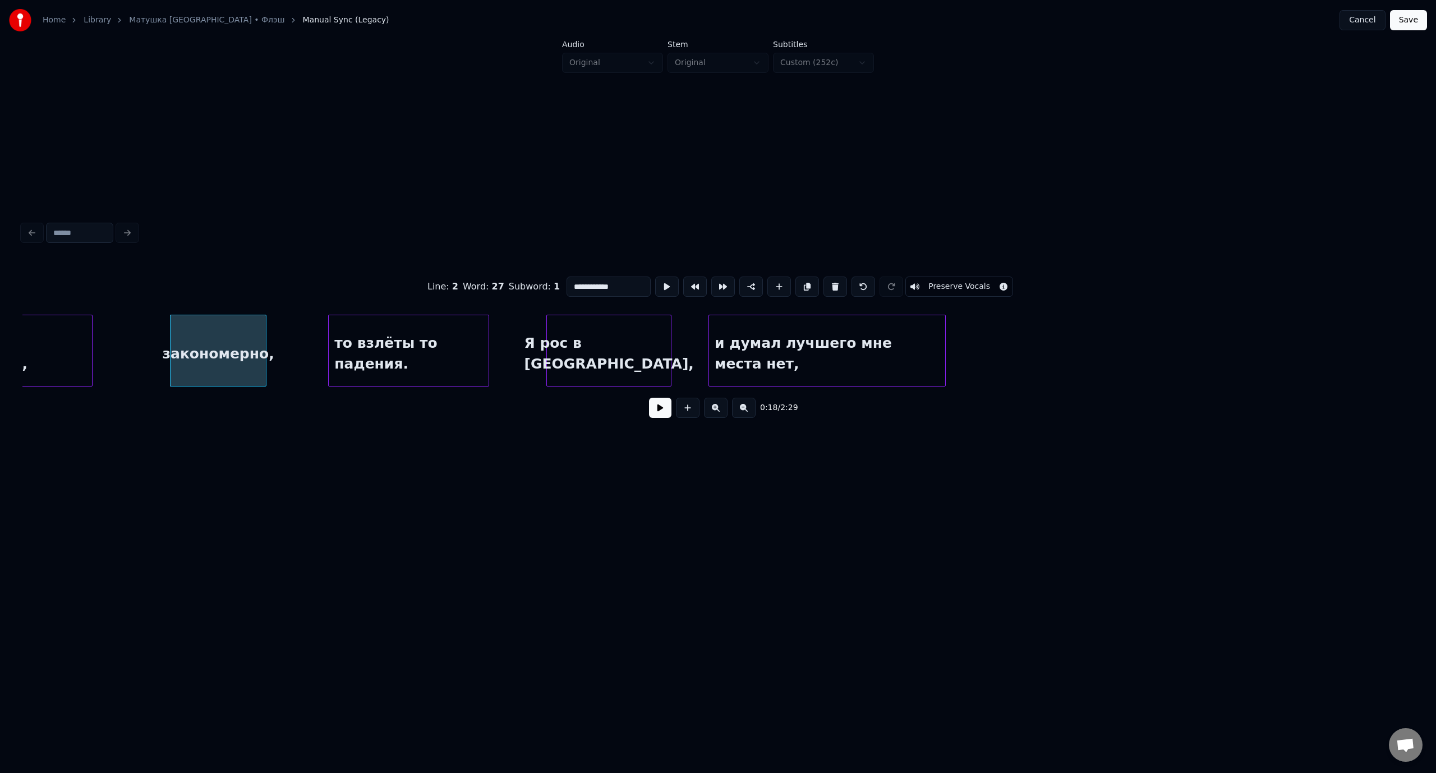
scroll to position [0, 0]
type input "**********"
click at [657, 411] on button at bounding box center [660, 408] width 22 height 20
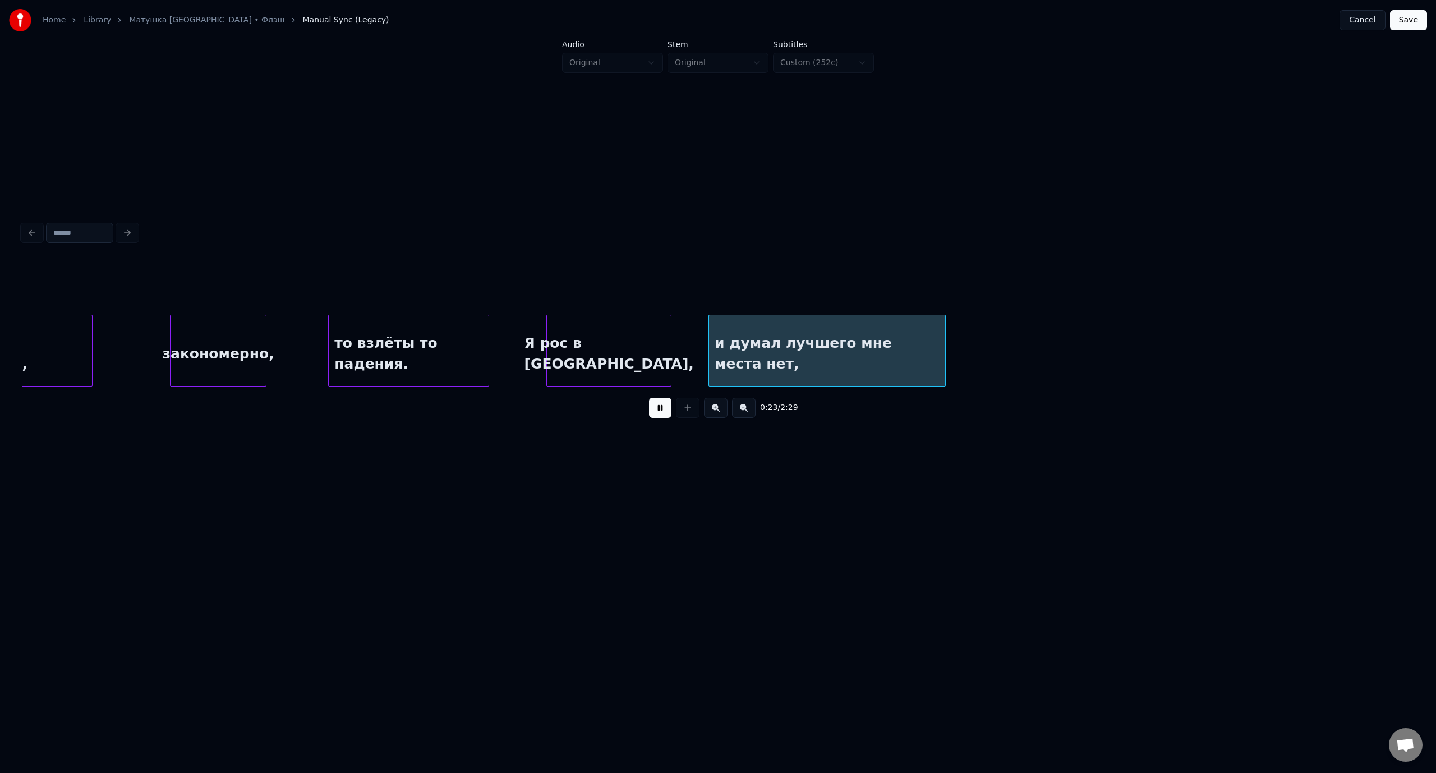
click at [664, 412] on button at bounding box center [660, 408] width 22 height 20
click at [657, 338] on div at bounding box center [656, 350] width 3 height 71
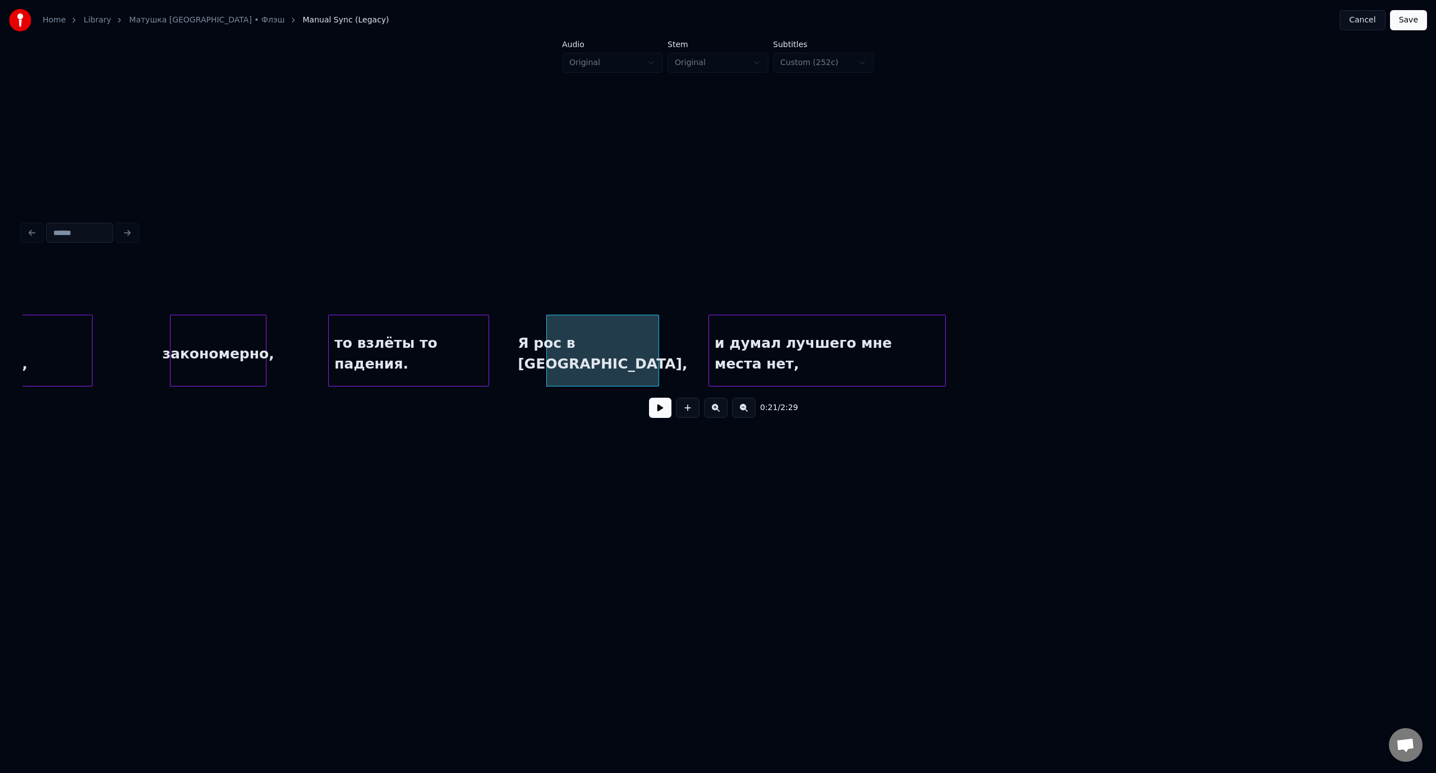
click at [383, 327] on div "то взлёты то падения." at bounding box center [409, 353] width 160 height 76
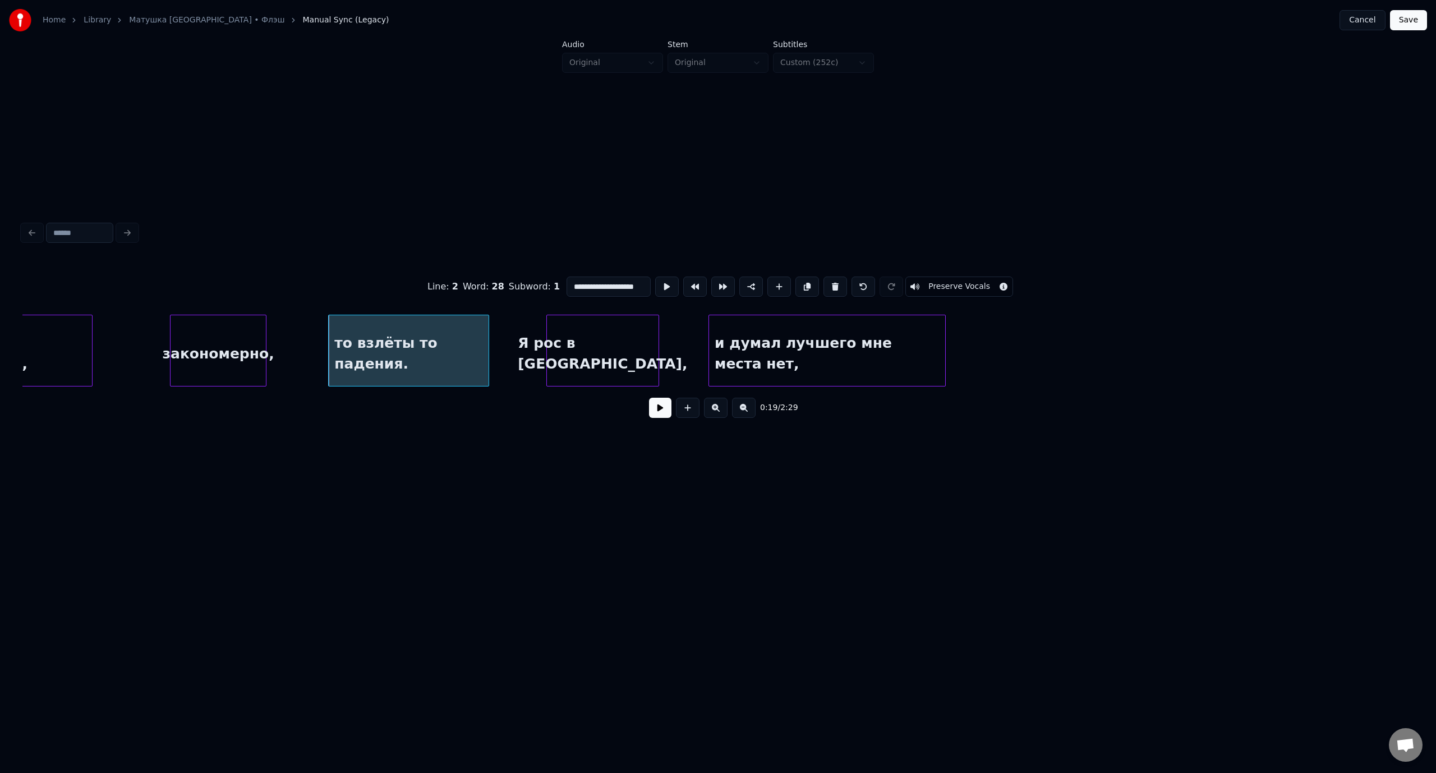
click at [654, 408] on button at bounding box center [660, 408] width 22 height 20
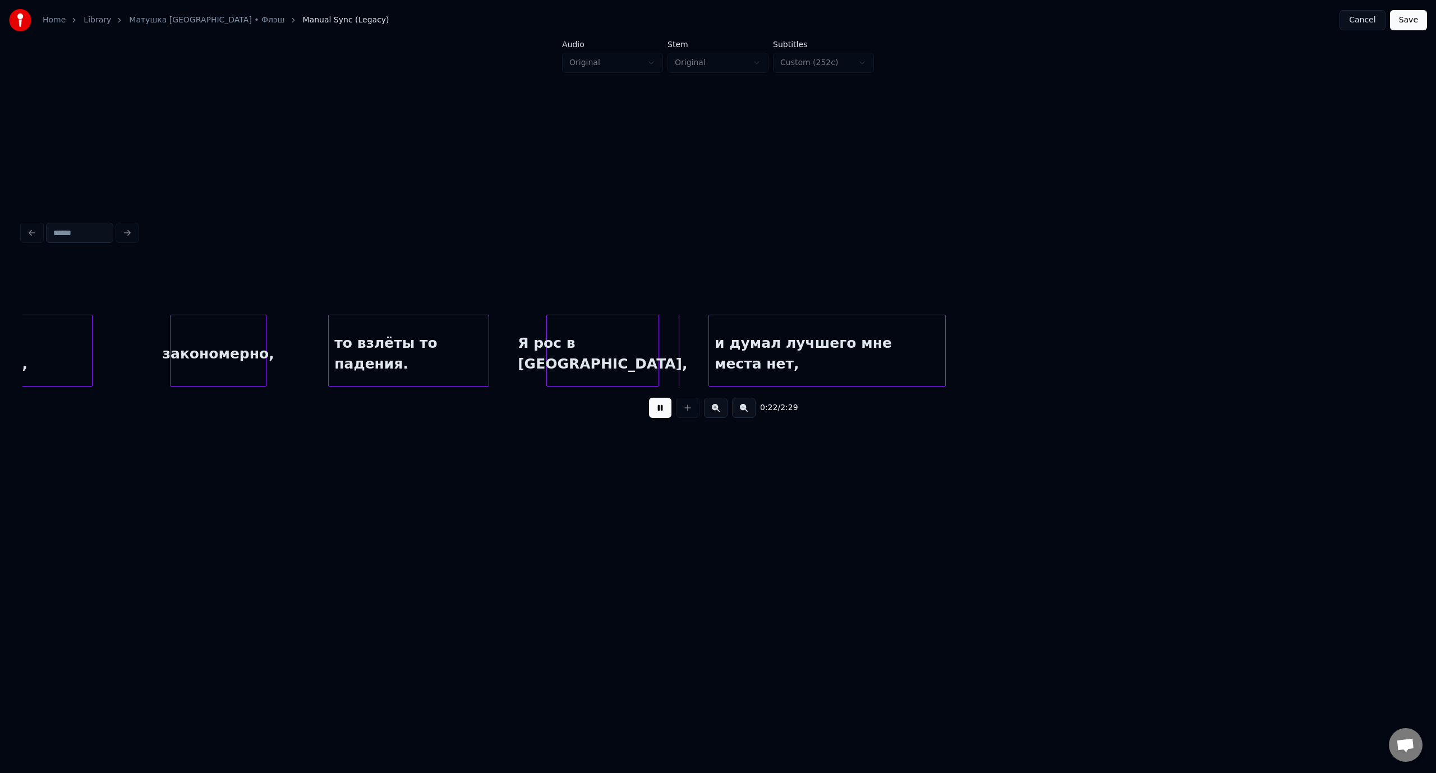
click at [655, 409] on button at bounding box center [660, 408] width 22 height 20
click at [728, 335] on div "и думал лучшего мне места нет," at bounding box center [795, 353] width 236 height 76
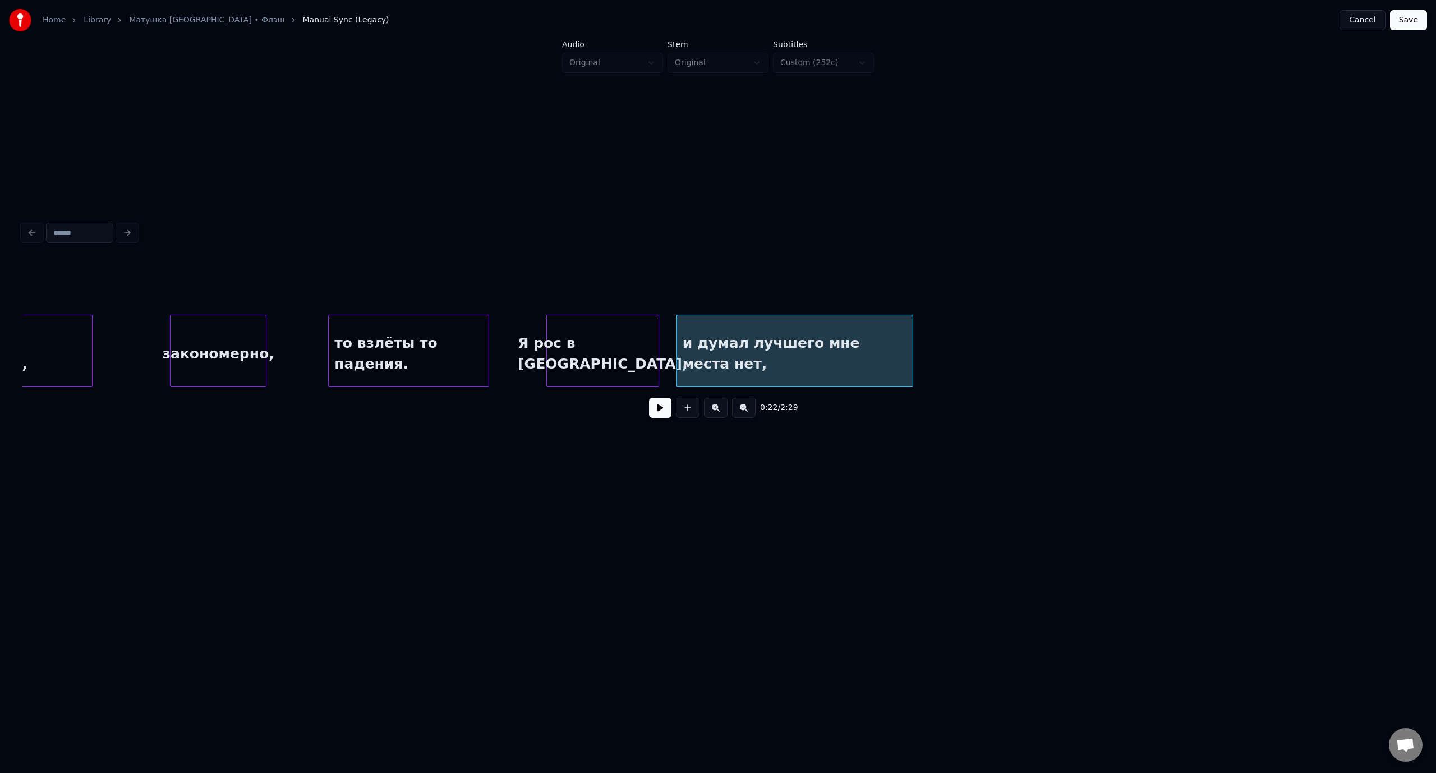
click at [358, 327] on div "то взлёты то падения." at bounding box center [409, 353] width 160 height 76
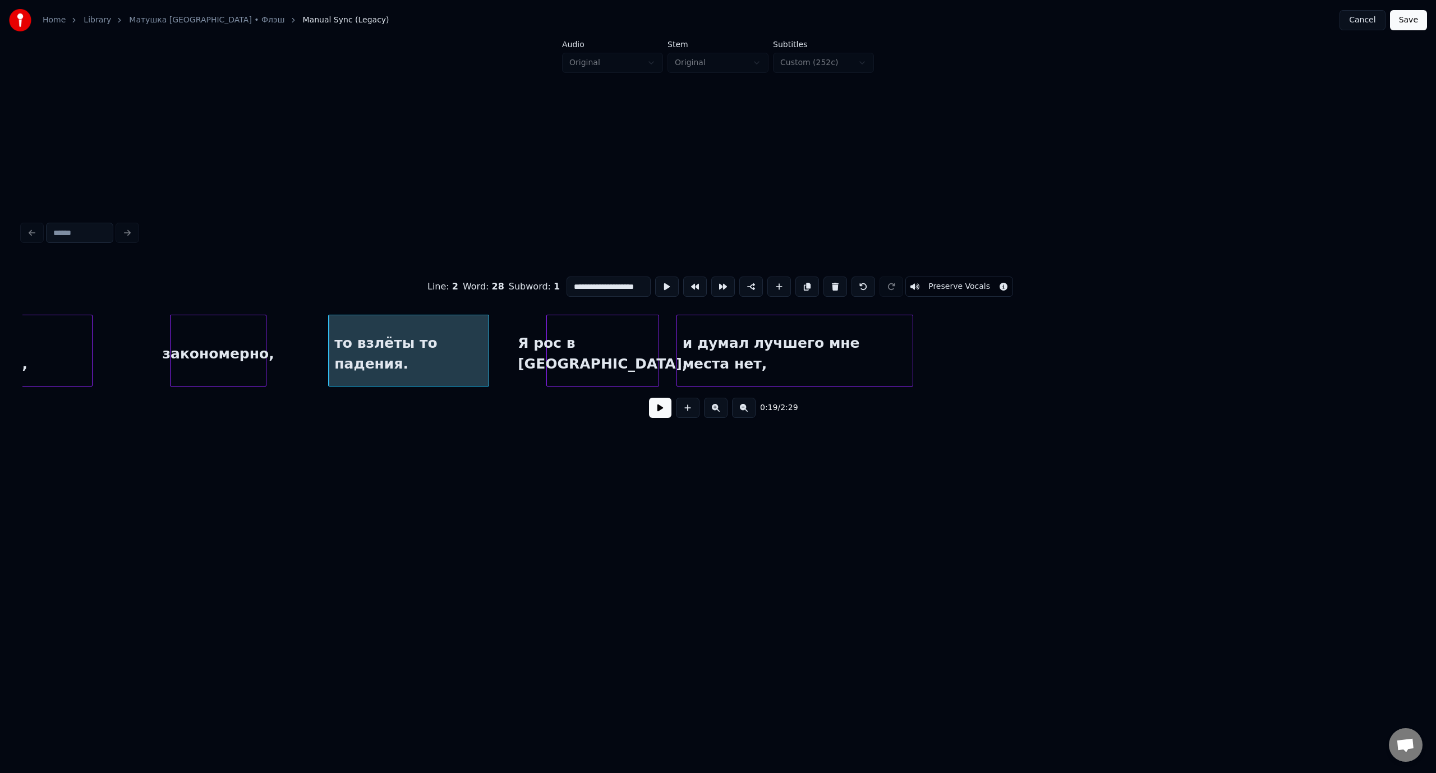
click at [659, 410] on button at bounding box center [660, 408] width 22 height 20
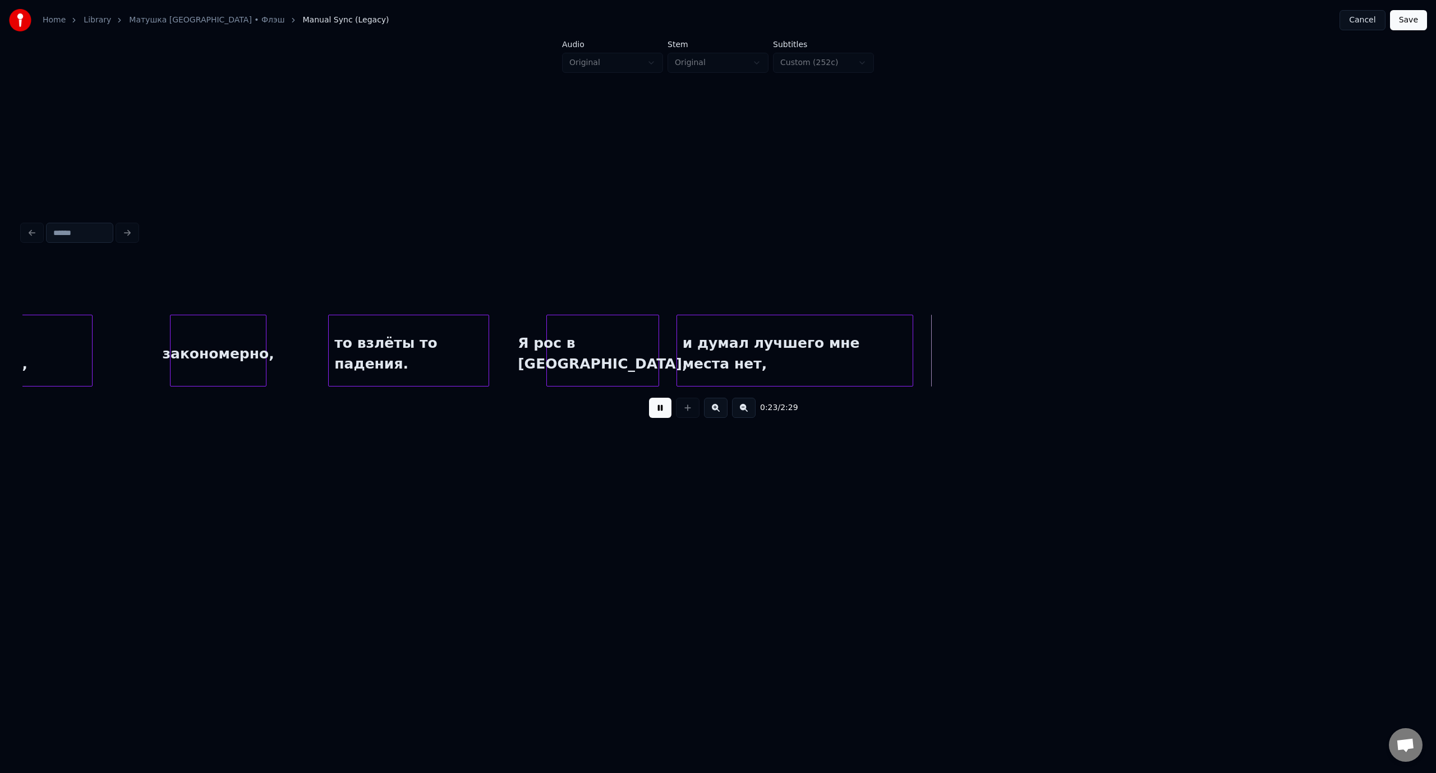
click at [663, 413] on button at bounding box center [660, 408] width 22 height 20
click at [898, 342] on div at bounding box center [897, 350] width 3 height 71
click at [691, 414] on button at bounding box center [688, 408] width 24 height 20
drag, startPoint x: 587, startPoint y: 284, endPoint x: 572, endPoint y: 287, distance: 14.8
click
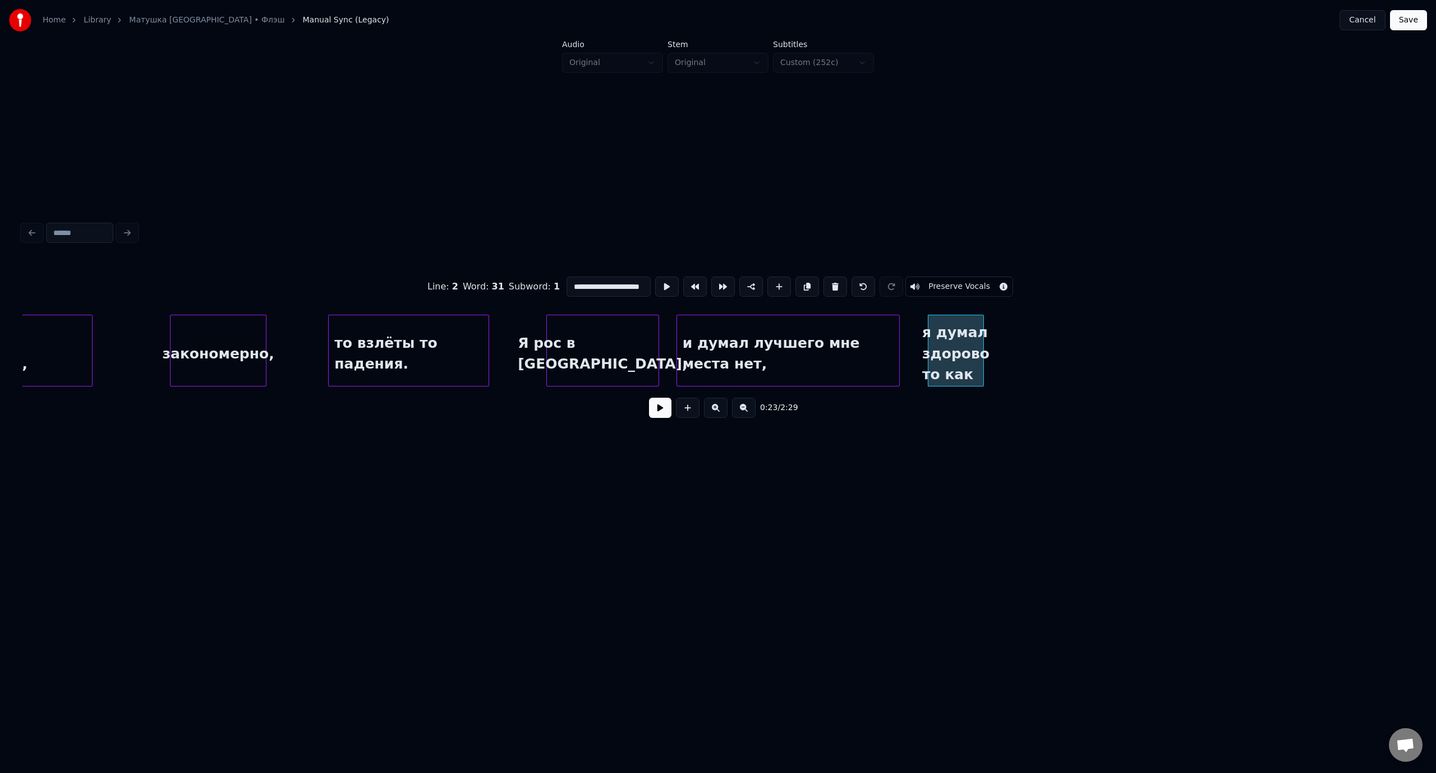
scroll to position [0, 16]
type input "**********"
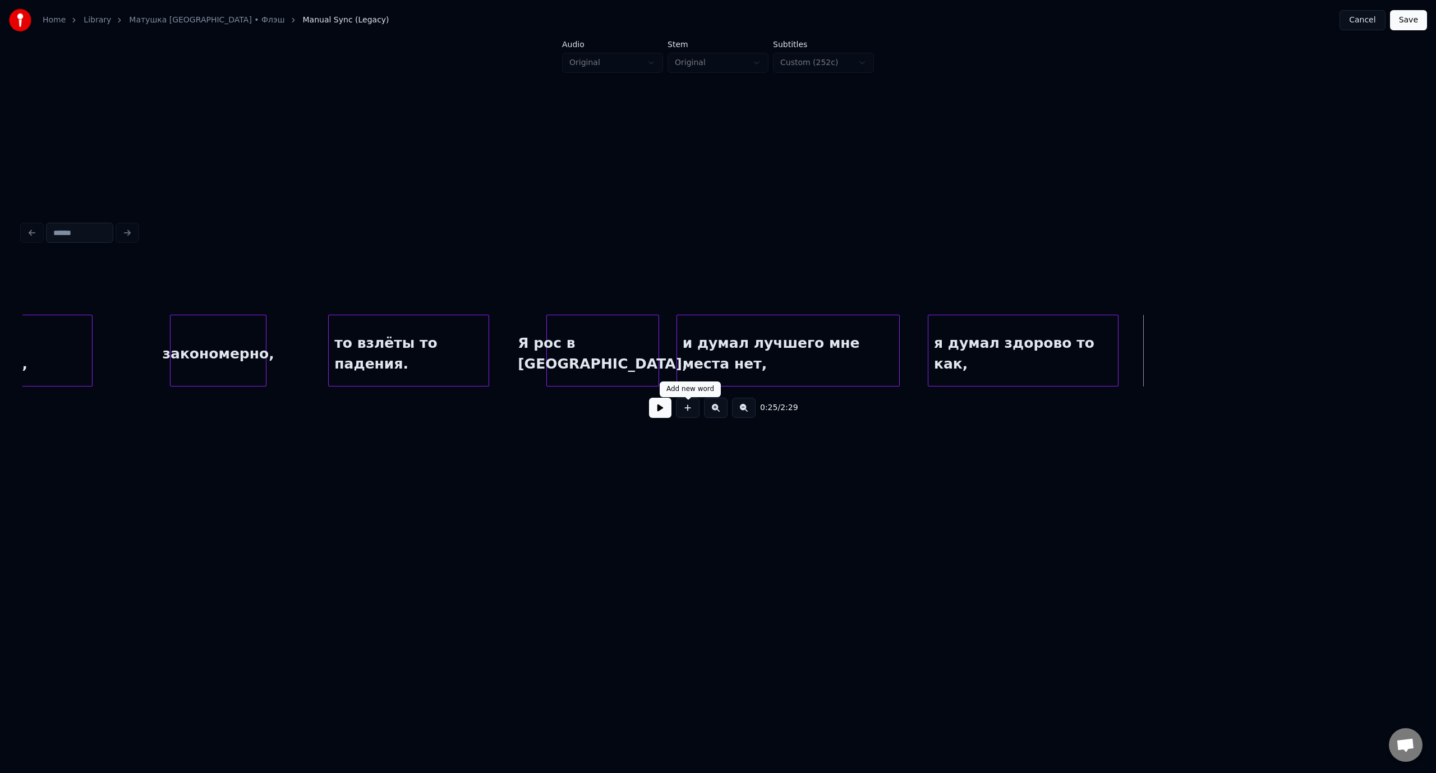
drag, startPoint x: 690, startPoint y: 411, endPoint x: 740, endPoint y: 410, distance: 49.9
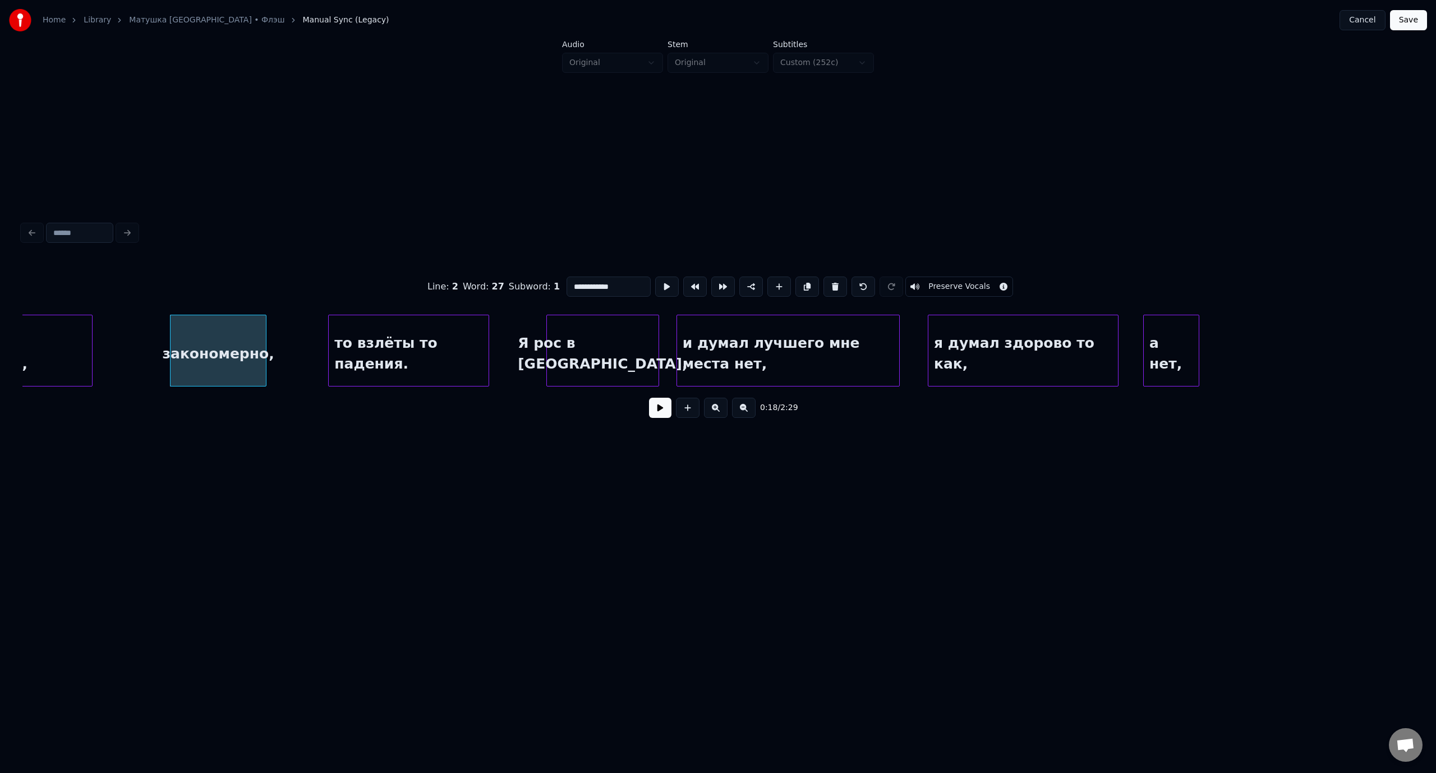
type input "**********"
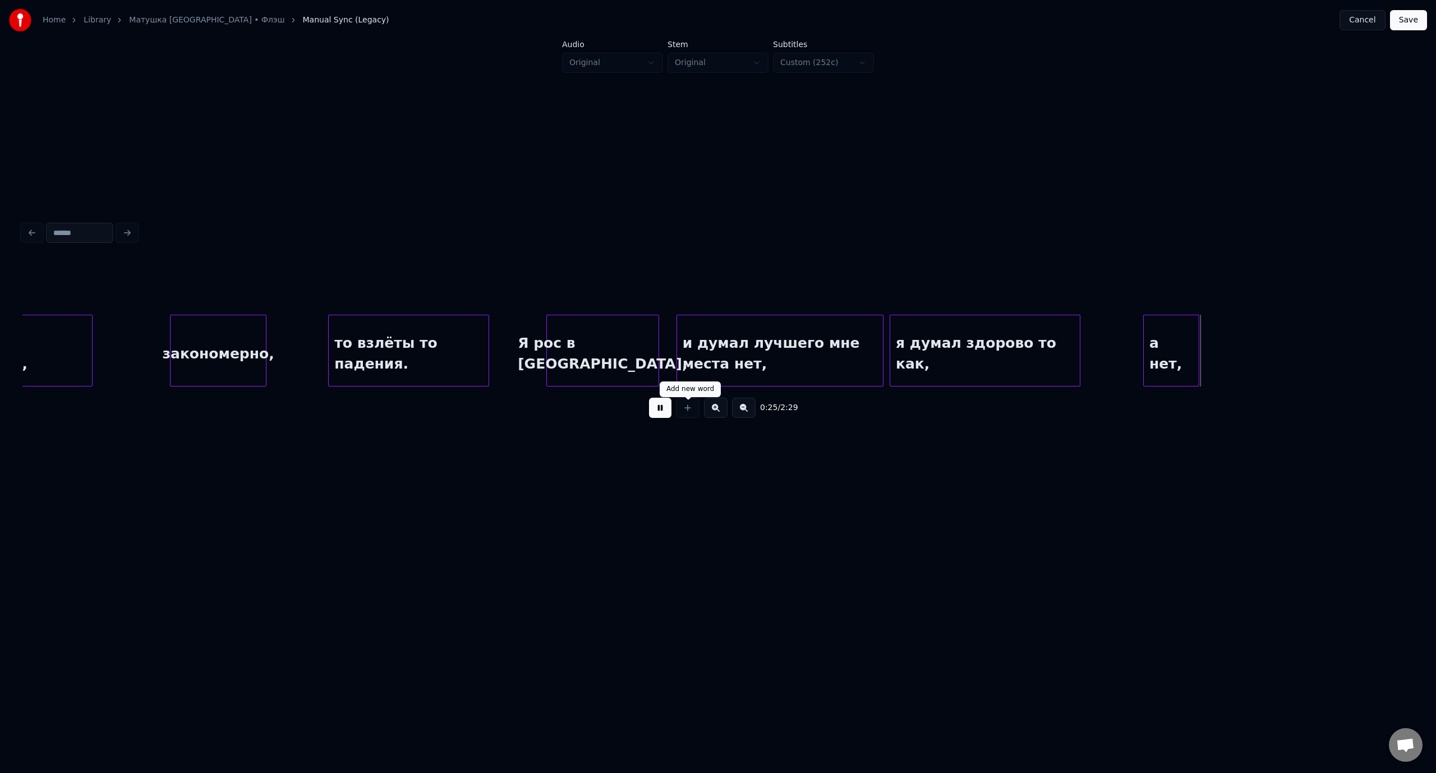
drag, startPoint x: 662, startPoint y: 411, endPoint x: 691, endPoint y: 409, distance: 29.2
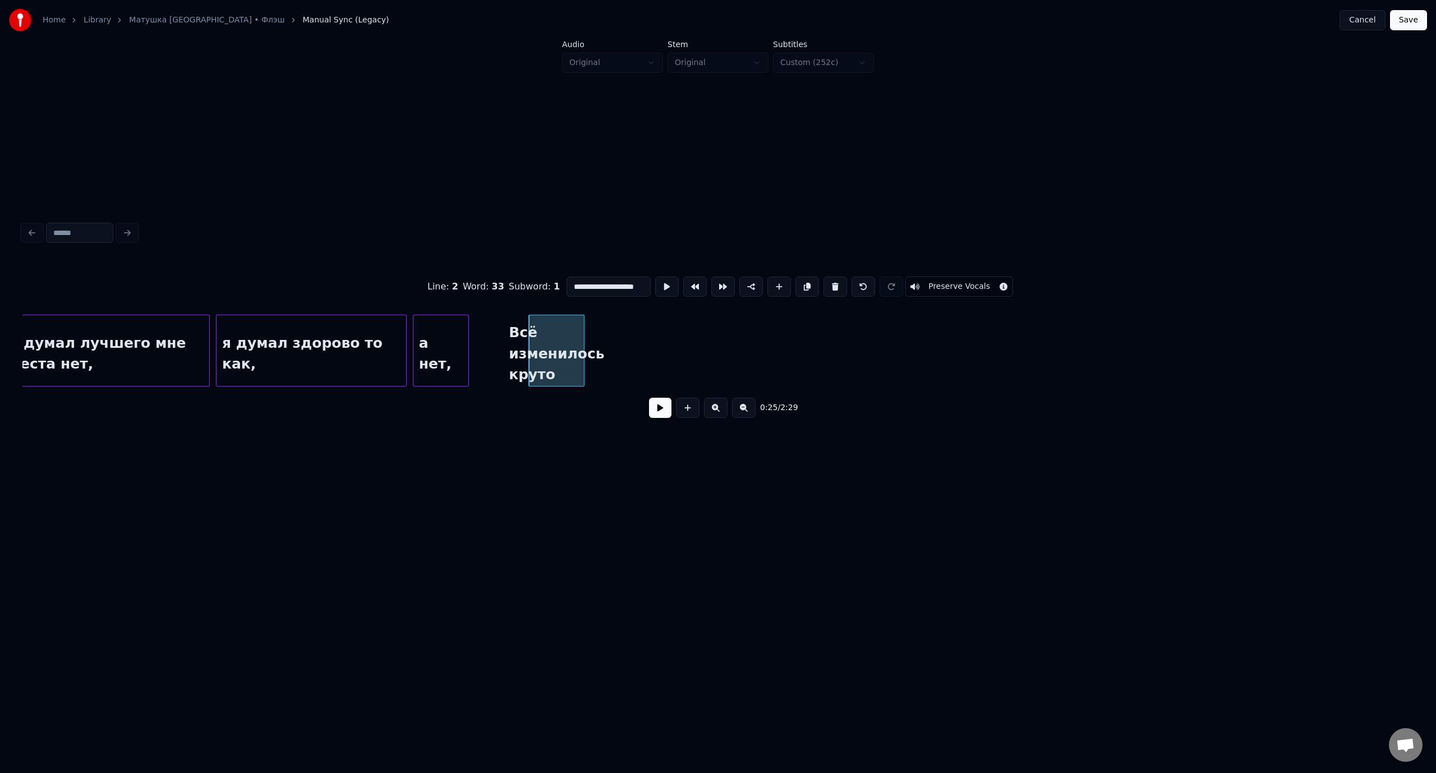
scroll to position [0, 11]
type input "**********"
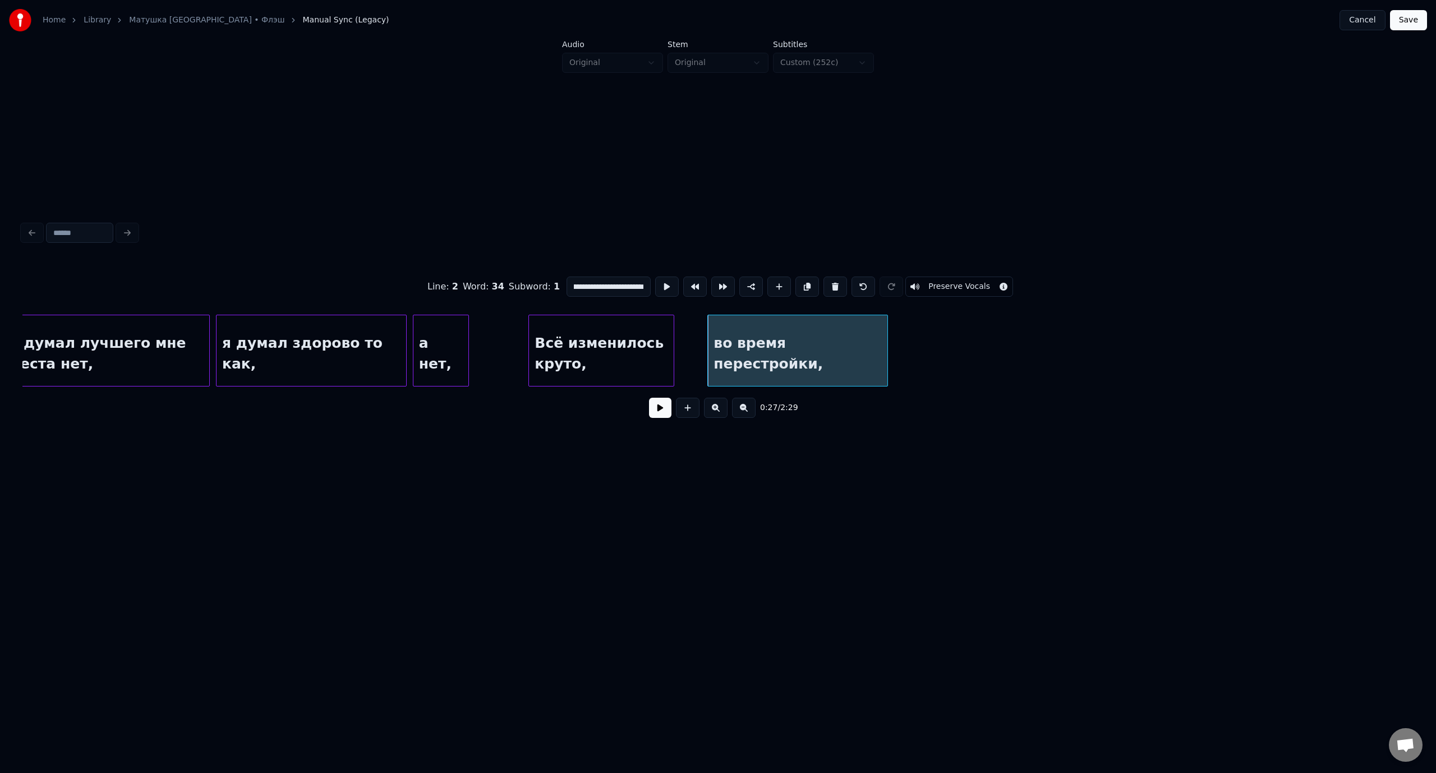
scroll to position [0, 3110]
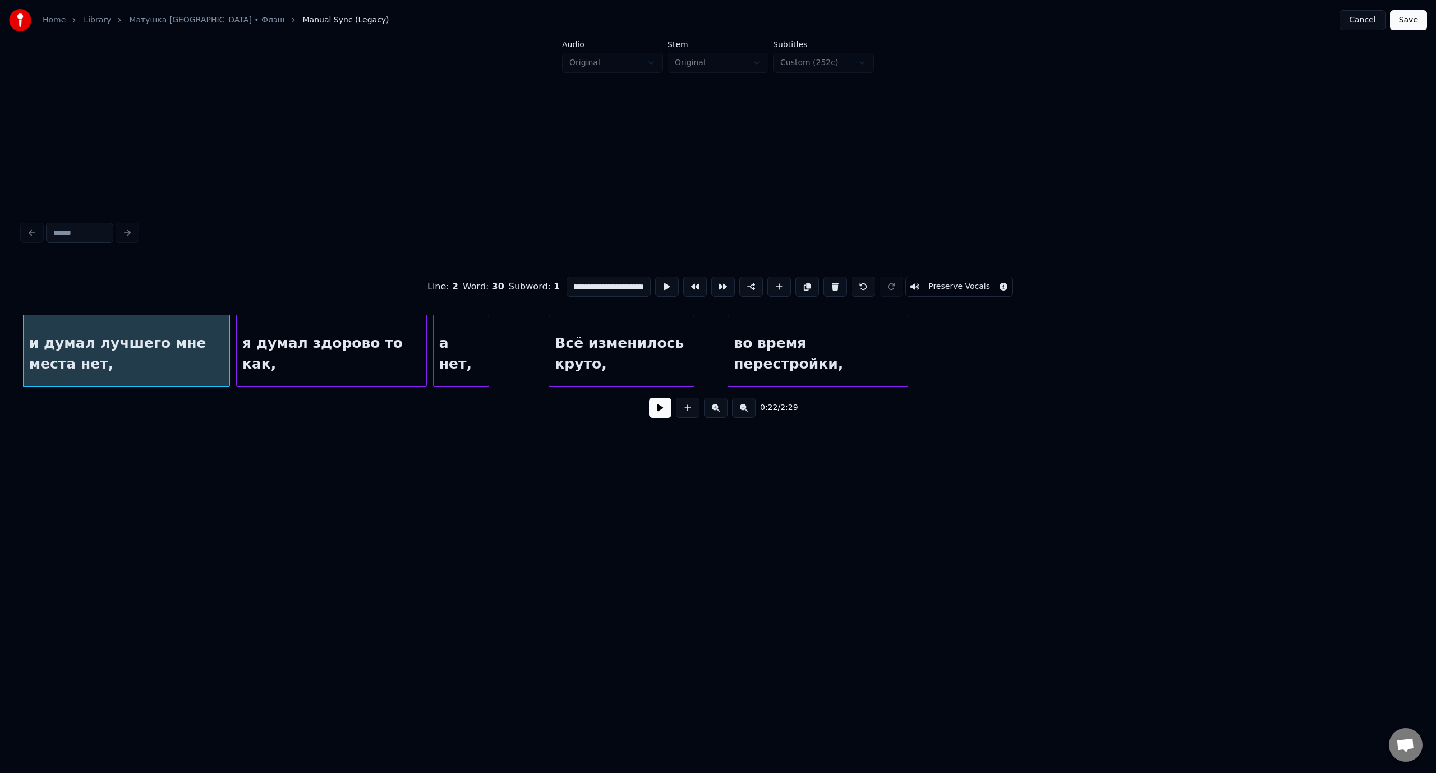
type input "**********"
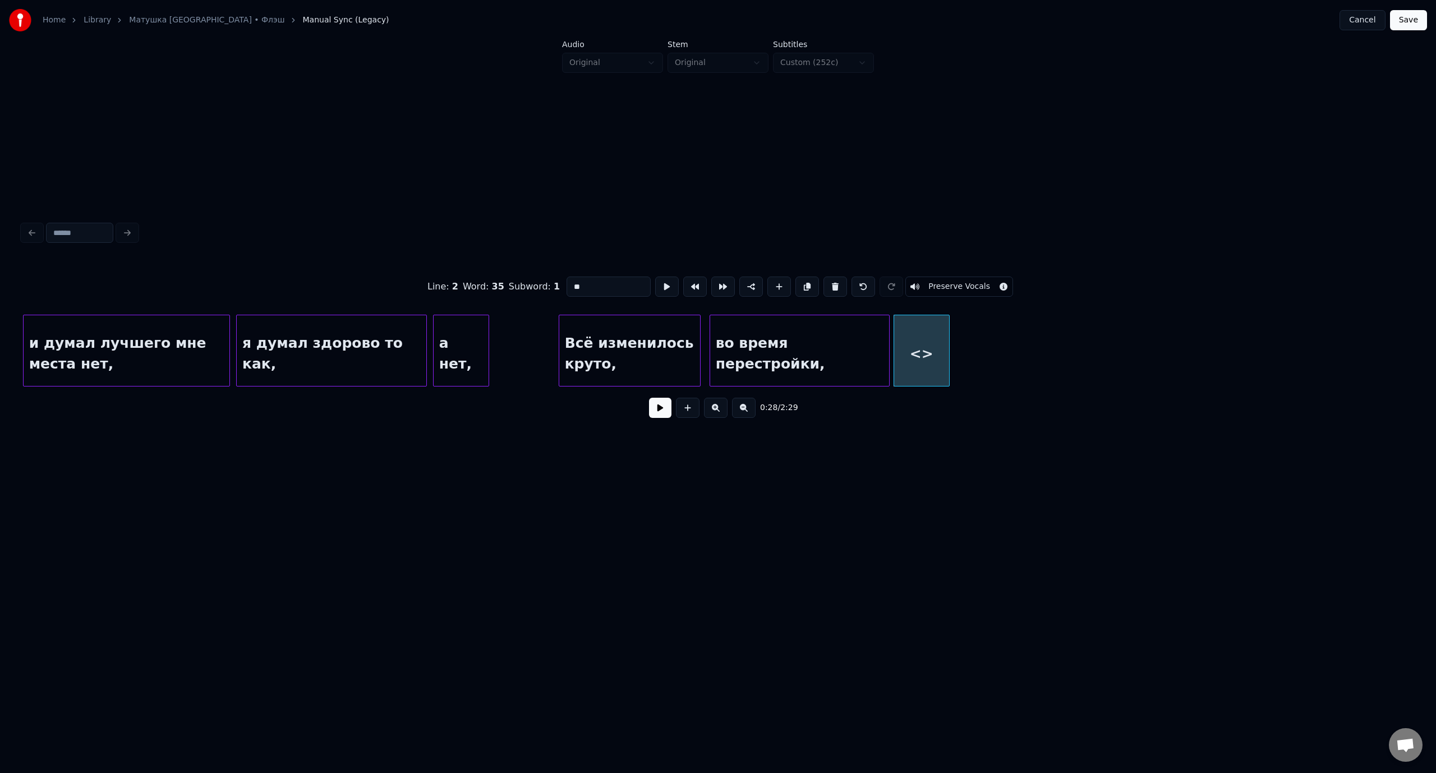
drag, startPoint x: 596, startPoint y: 287, endPoint x: 563, endPoint y: 286, distance: 32.5
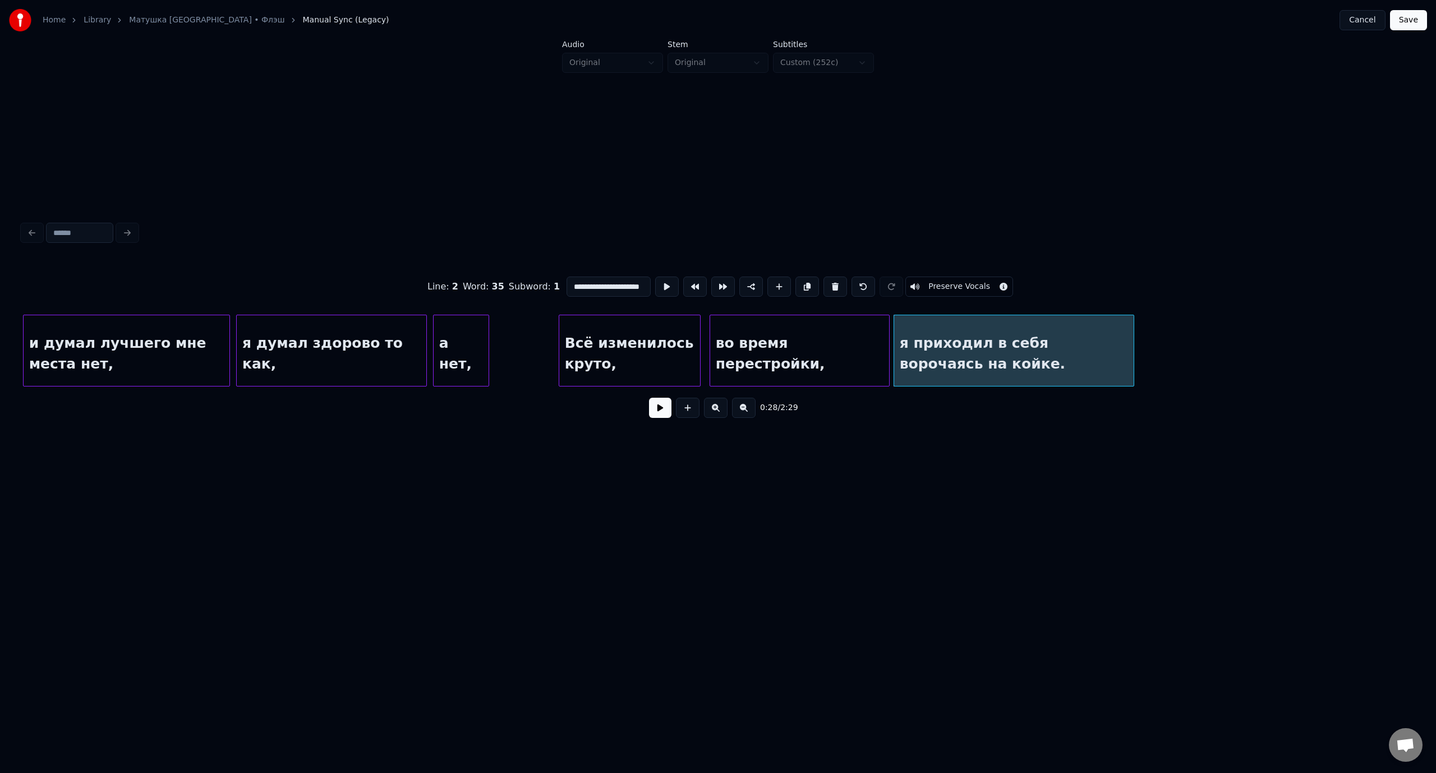
scroll to position [0, 16]
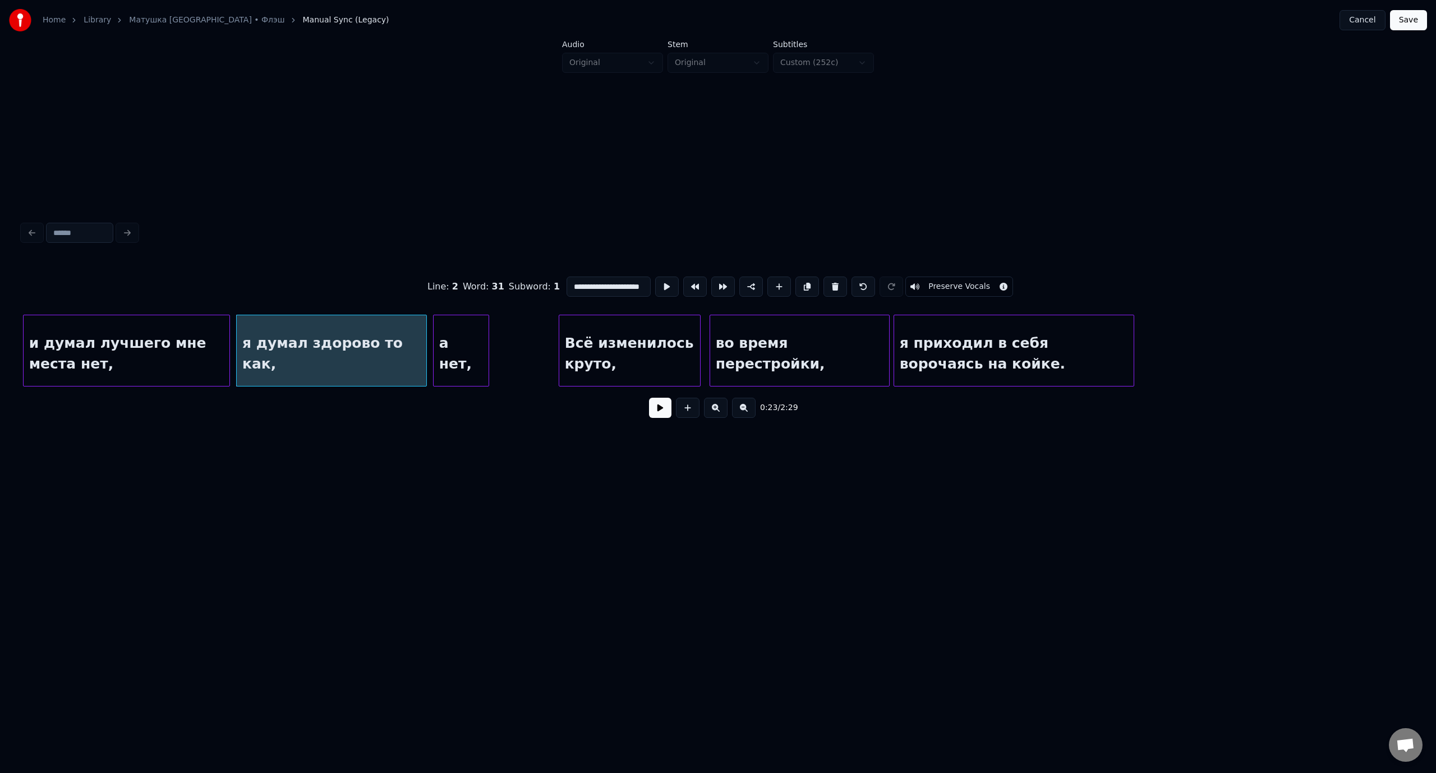
type input "**********"
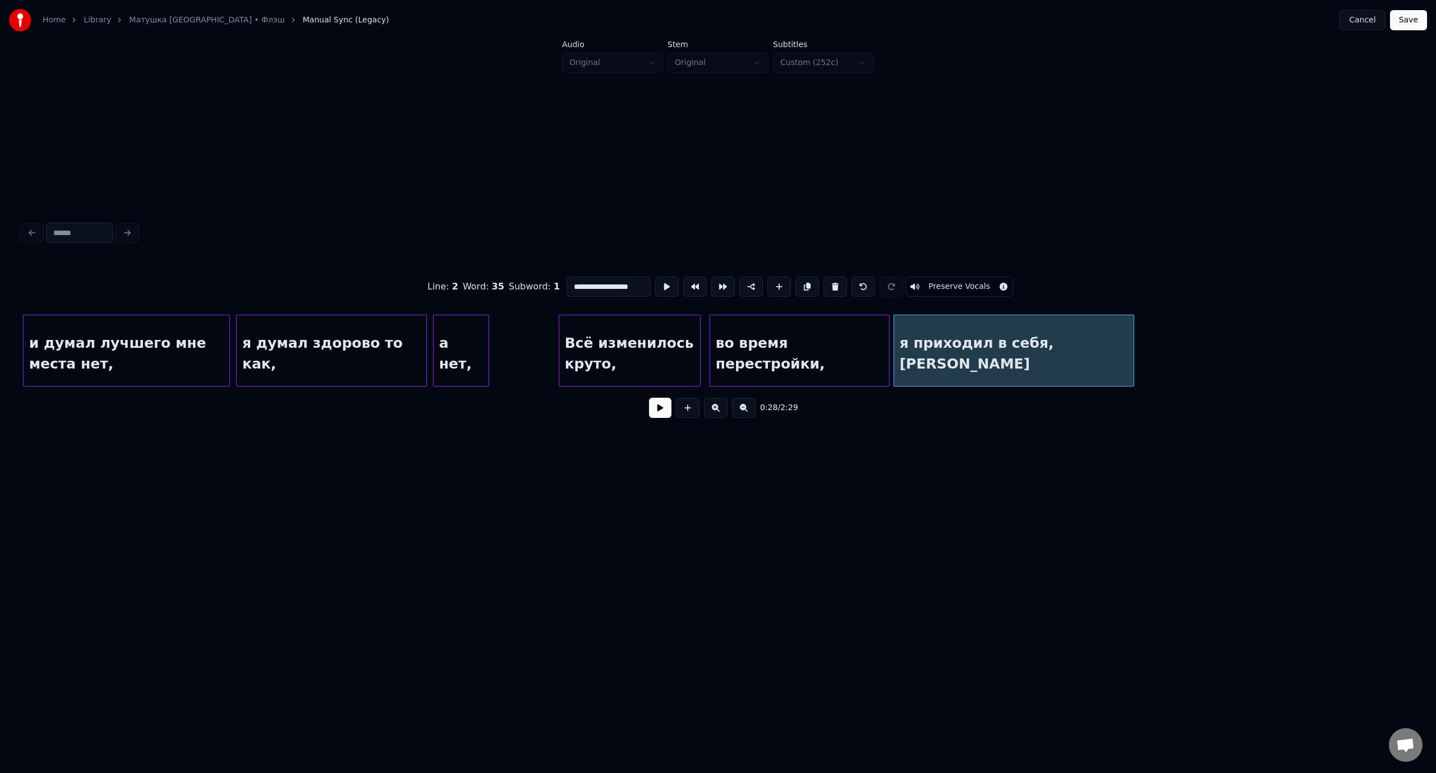
scroll to position [0, 0]
type input "**********"
drag, startPoint x: 590, startPoint y: 283, endPoint x: 548, endPoint y: 280, distance: 42.2
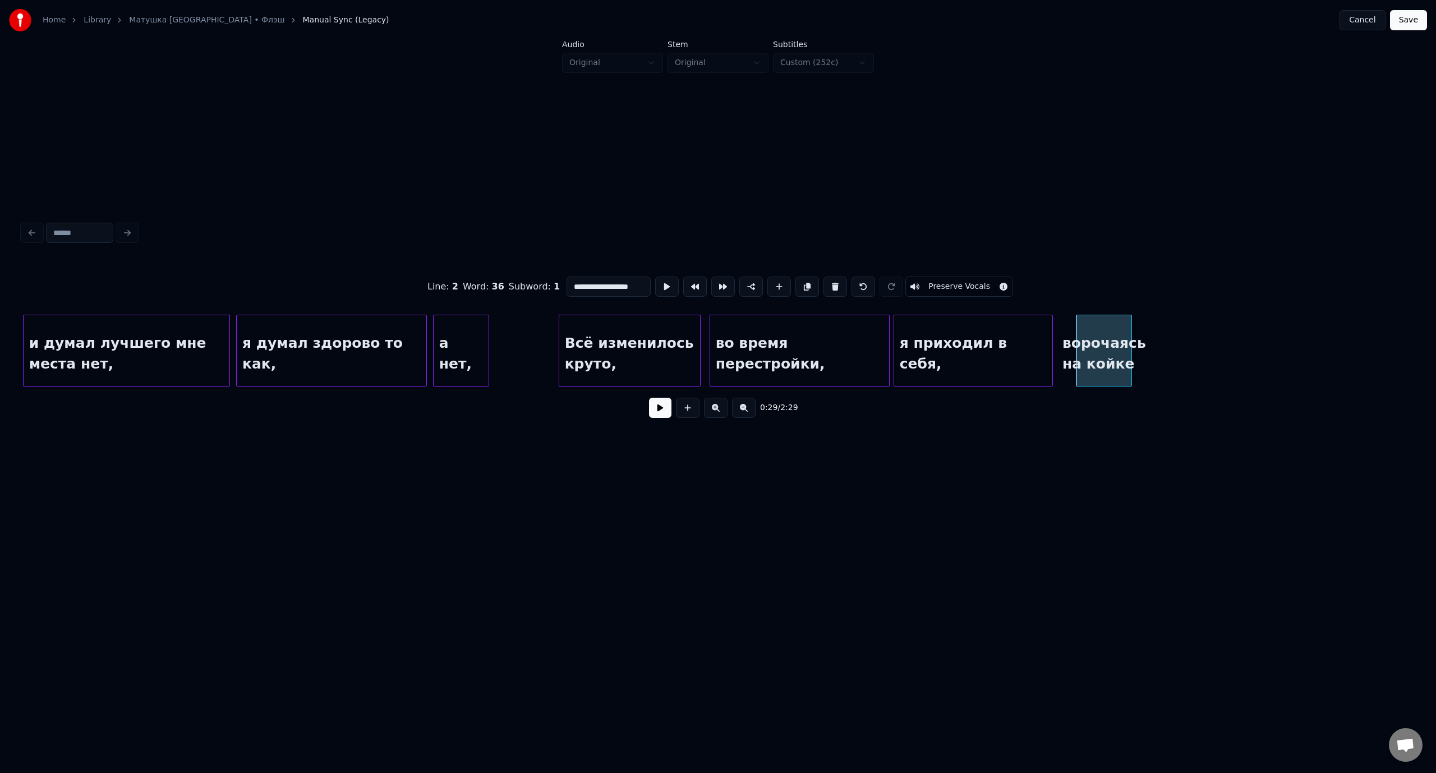
scroll to position [0, 3]
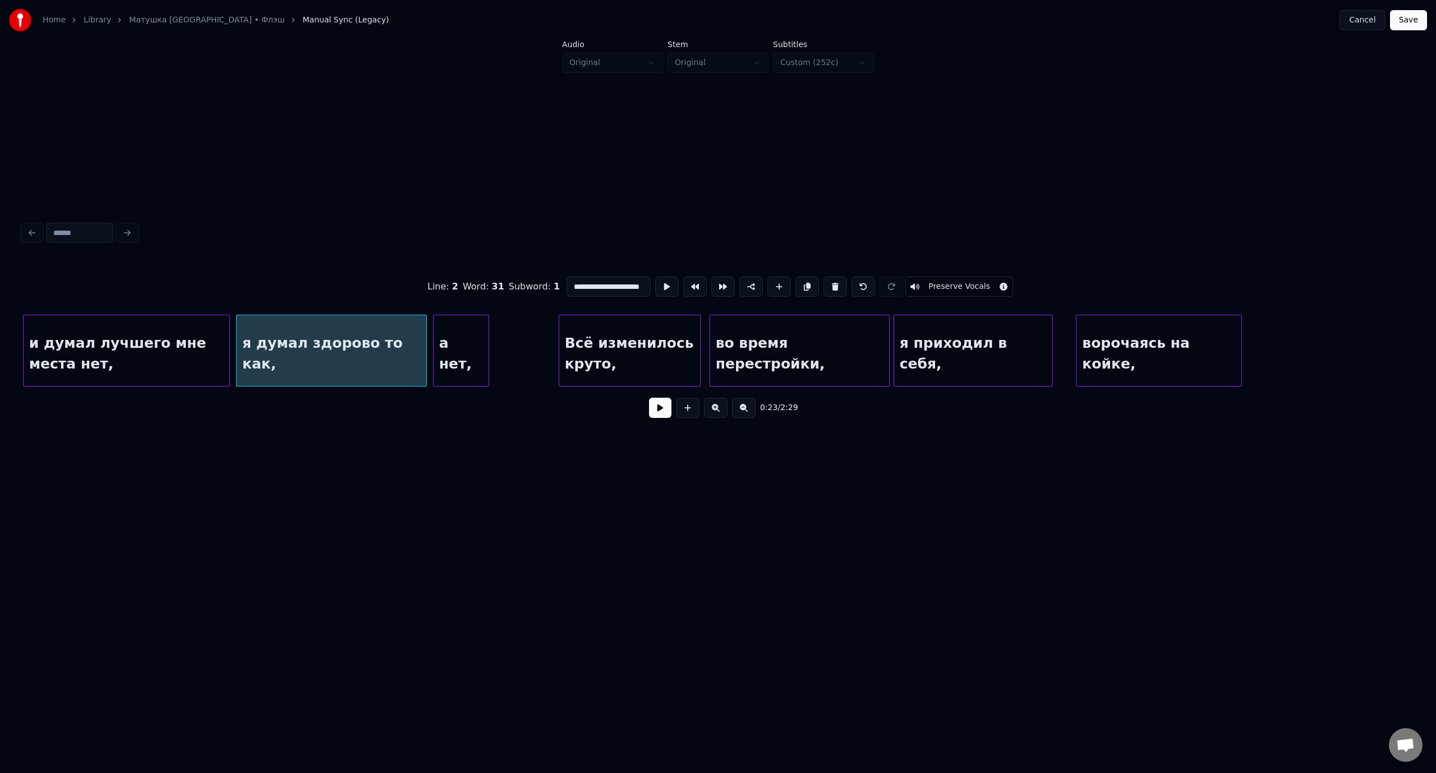
type input "**********"
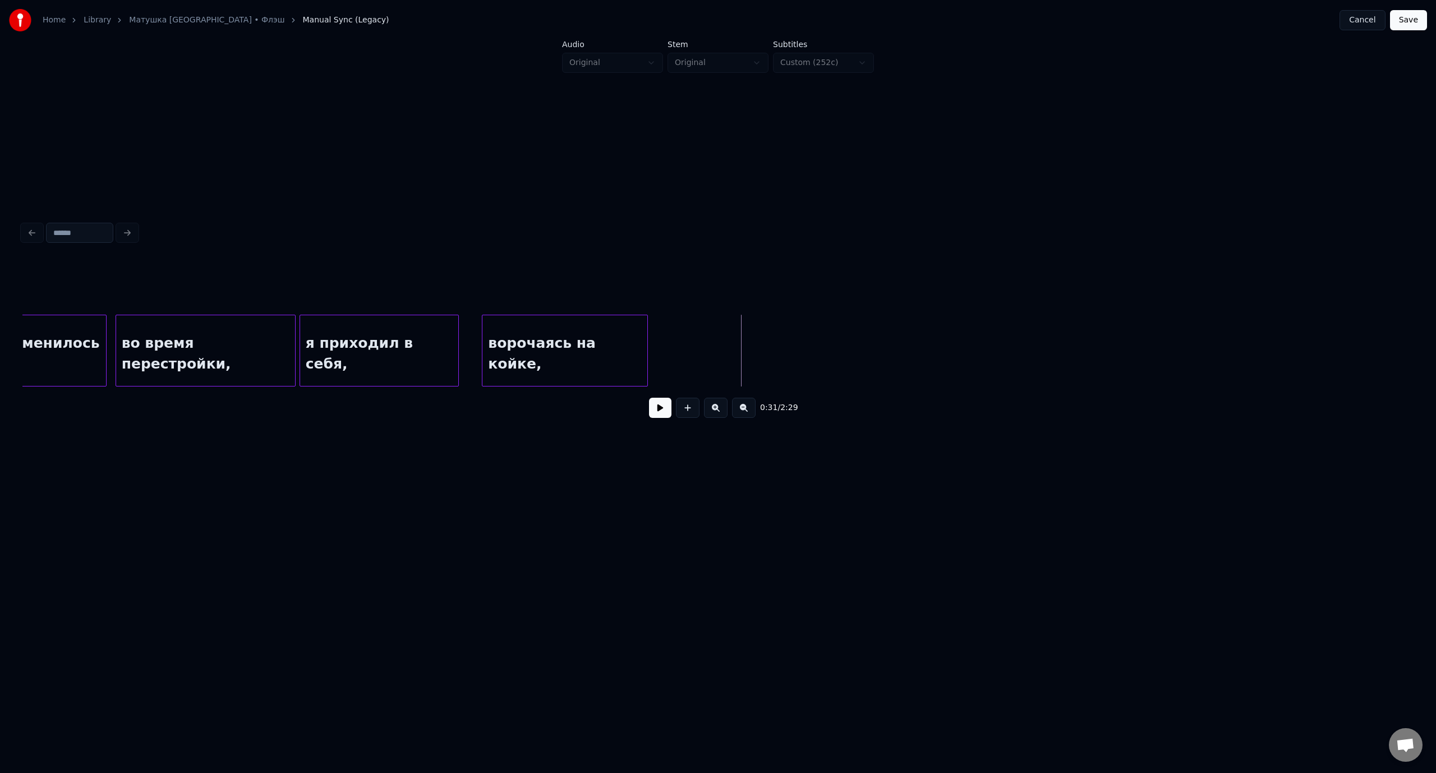
scroll to position [0, 3921]
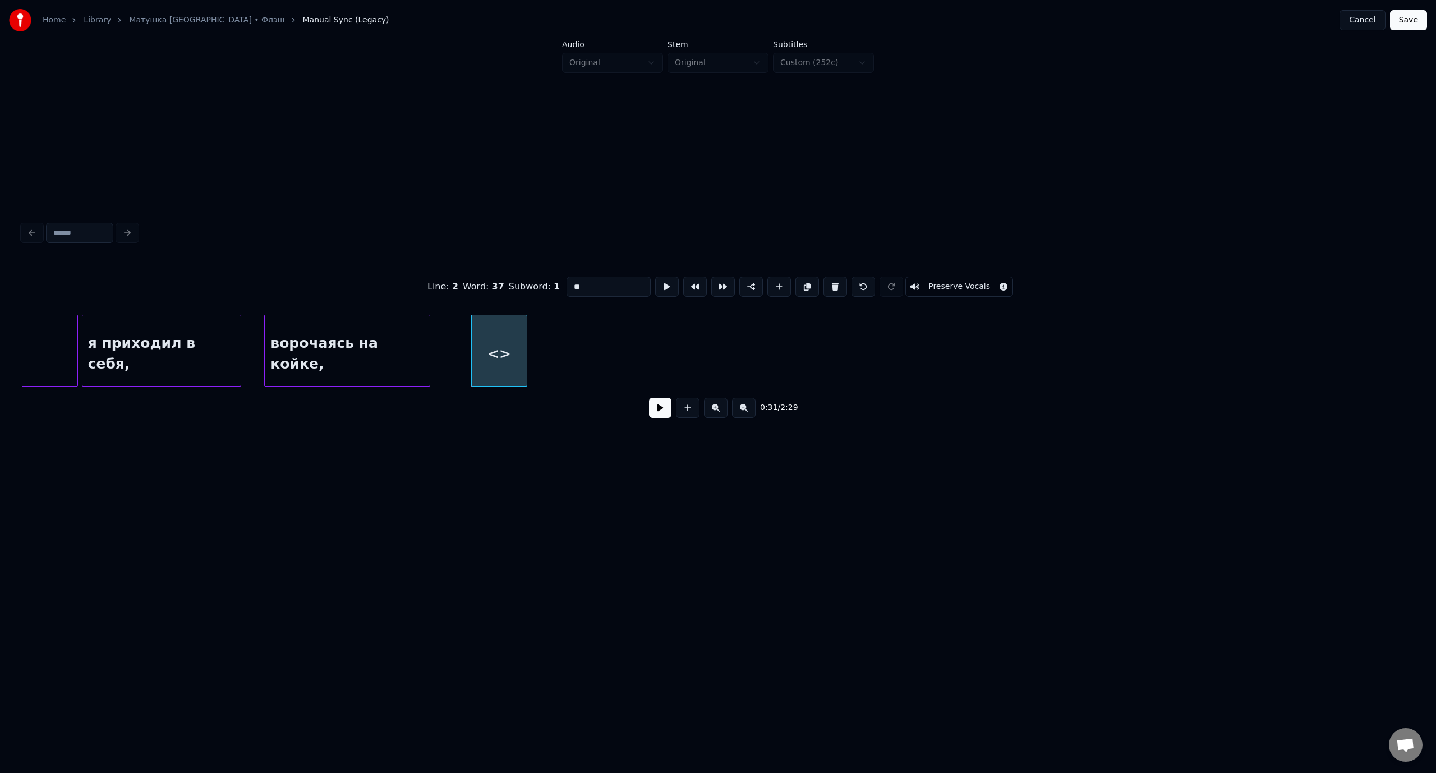
drag, startPoint x: 572, startPoint y: 285, endPoint x: 561, endPoint y: 286, distance: 10.7
type input "**********"
drag, startPoint x: 597, startPoint y: 279, endPoint x: 558, endPoint y: 282, distance: 38.8
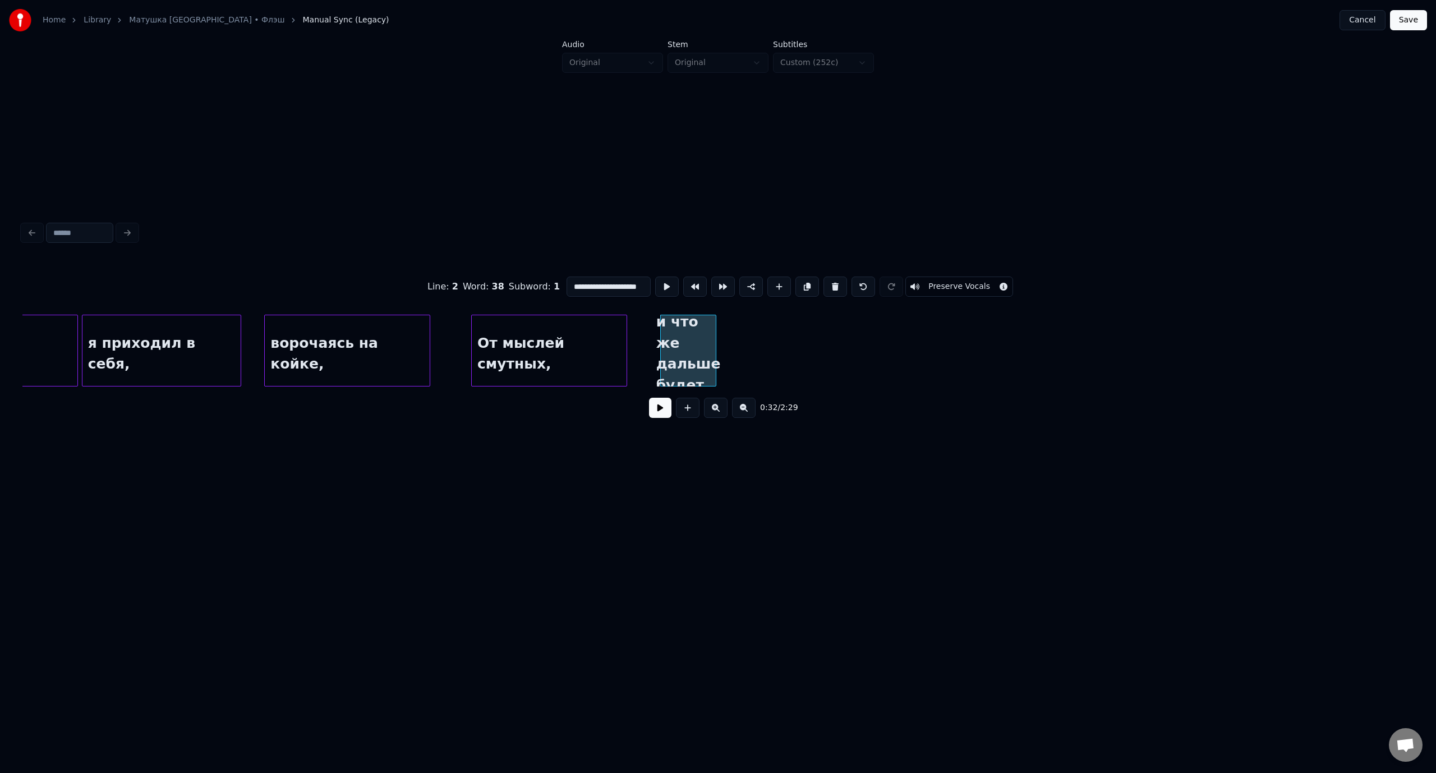
scroll to position [0, 13]
type input "**********"
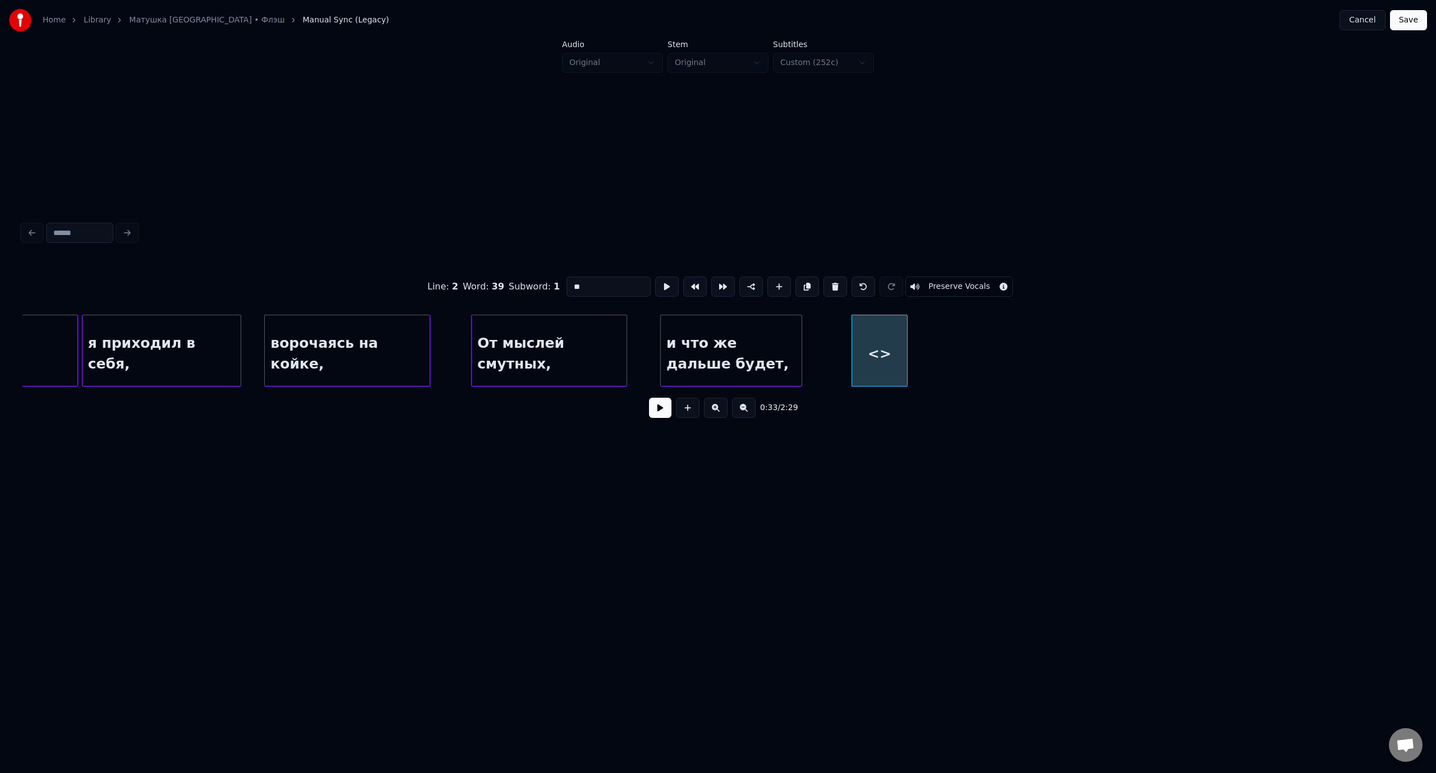
drag, startPoint x: 587, startPoint y: 286, endPoint x: 571, endPoint y: 287, distance: 15.2
type input "**********"
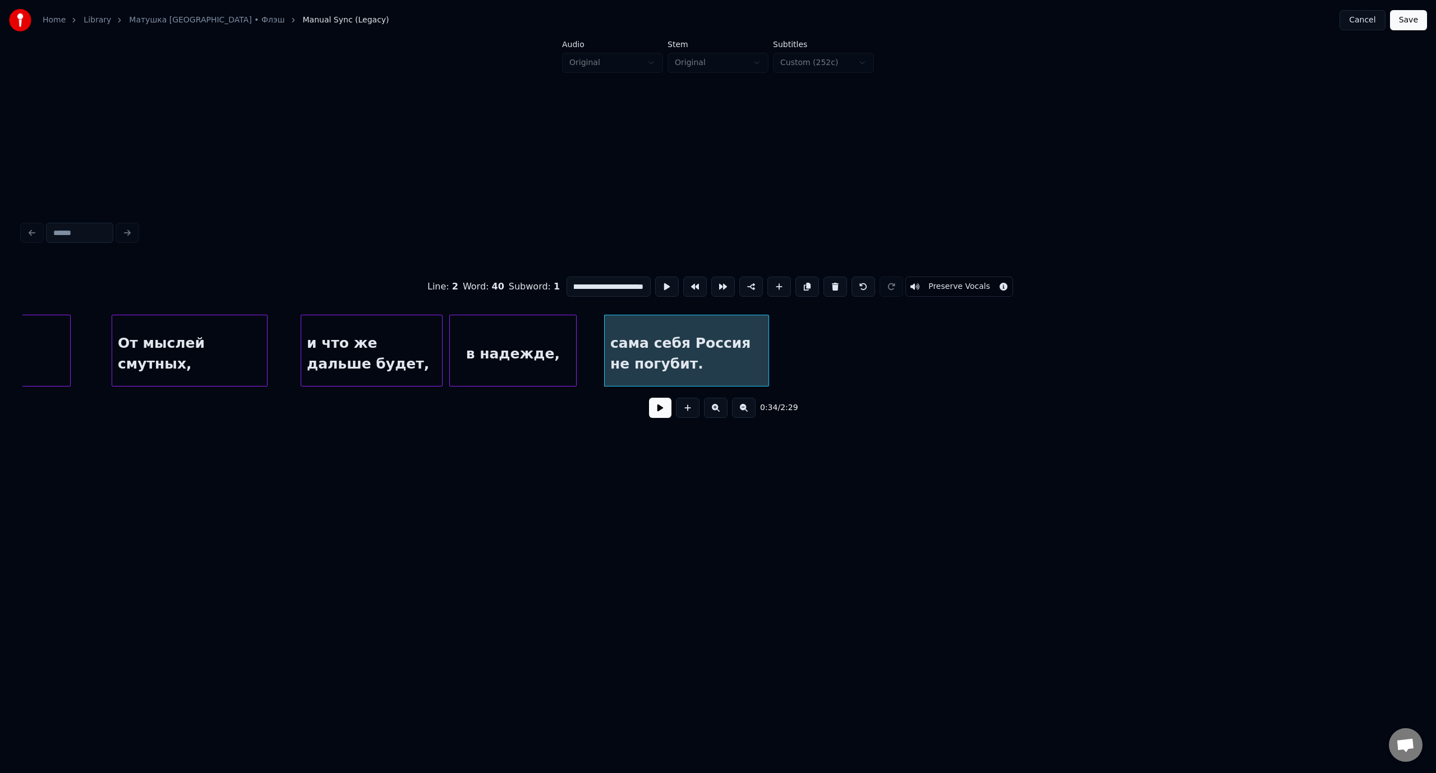
scroll to position [0, 4486]
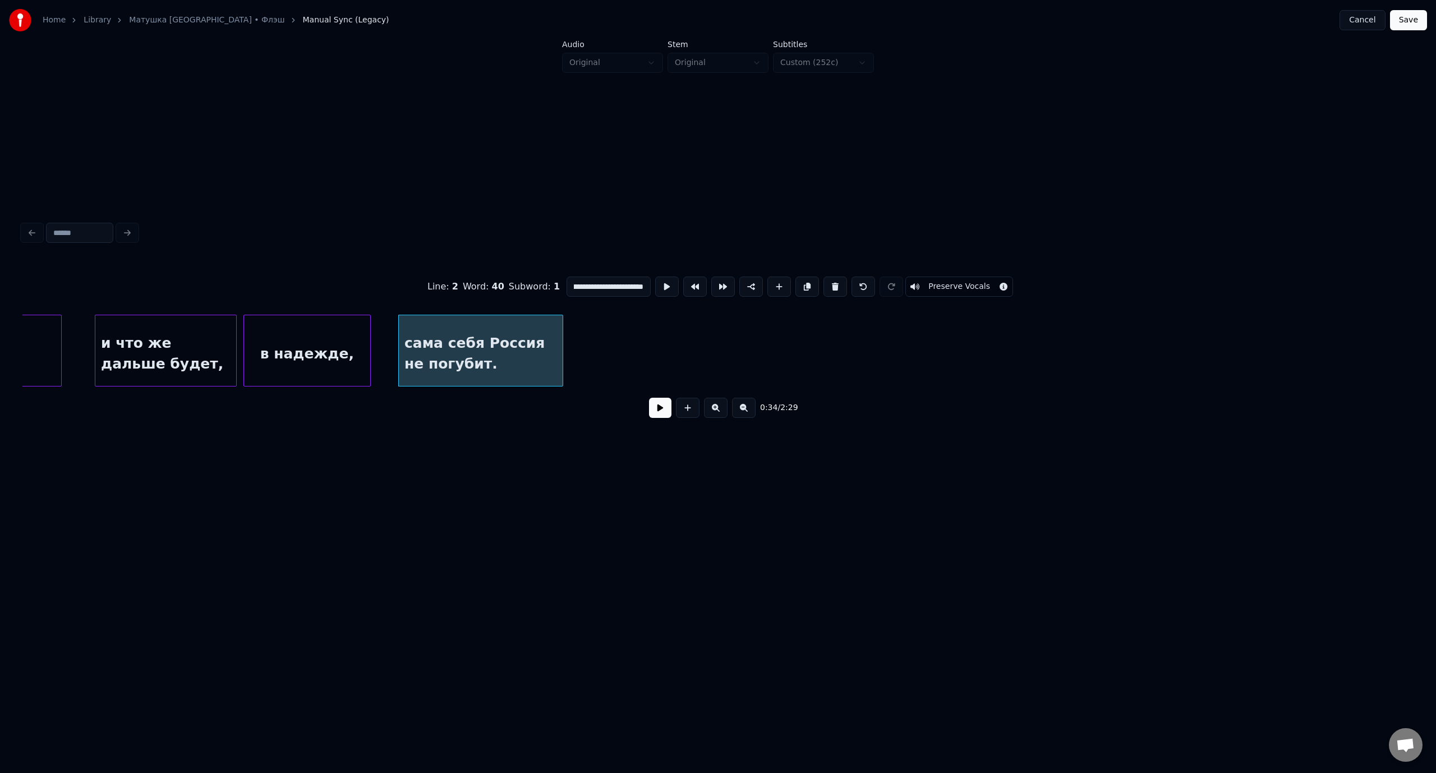
type input "**********"
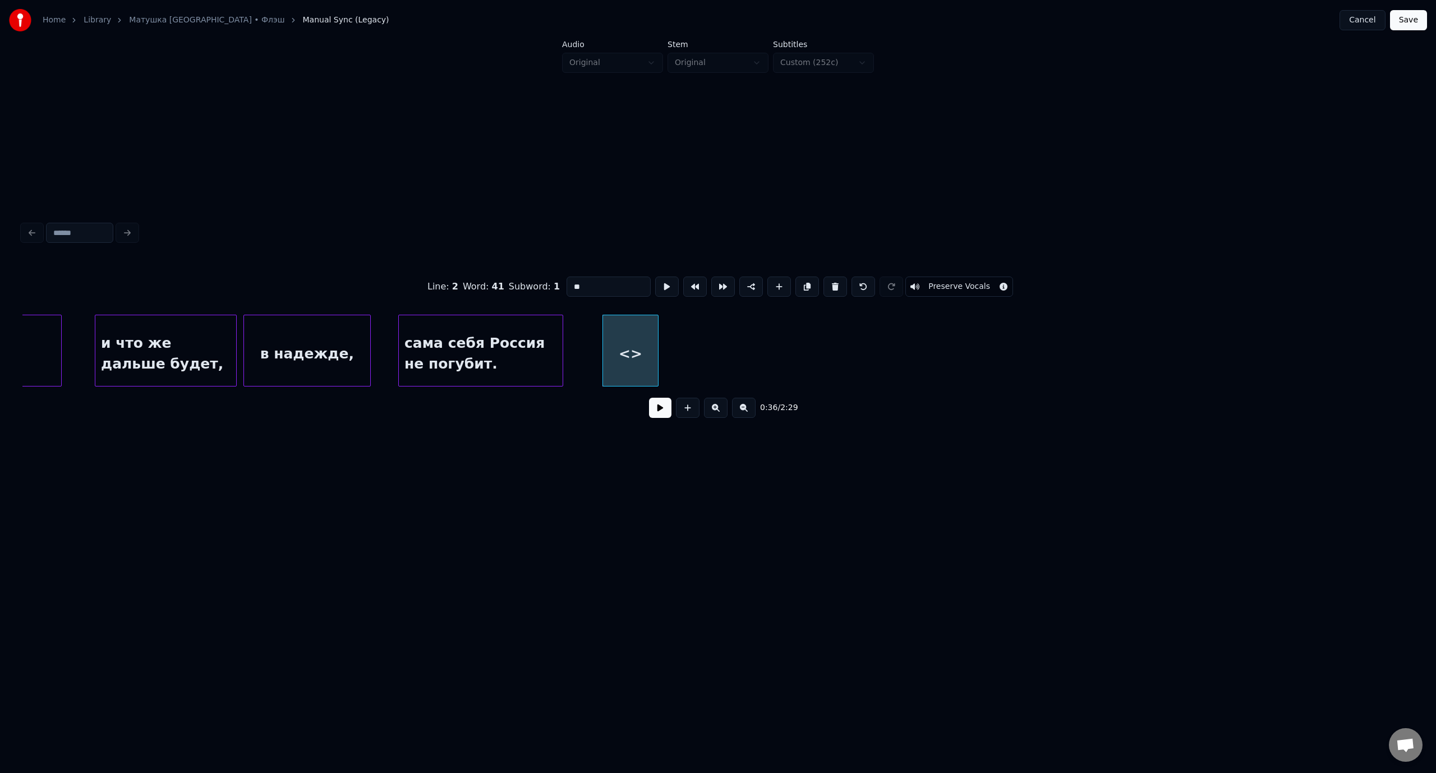
drag, startPoint x: 597, startPoint y: 283, endPoint x: 568, endPoint y: 283, distance: 28.6
type input "**********"
drag, startPoint x: 594, startPoint y: 285, endPoint x: 569, endPoint y: 285, distance: 25.8
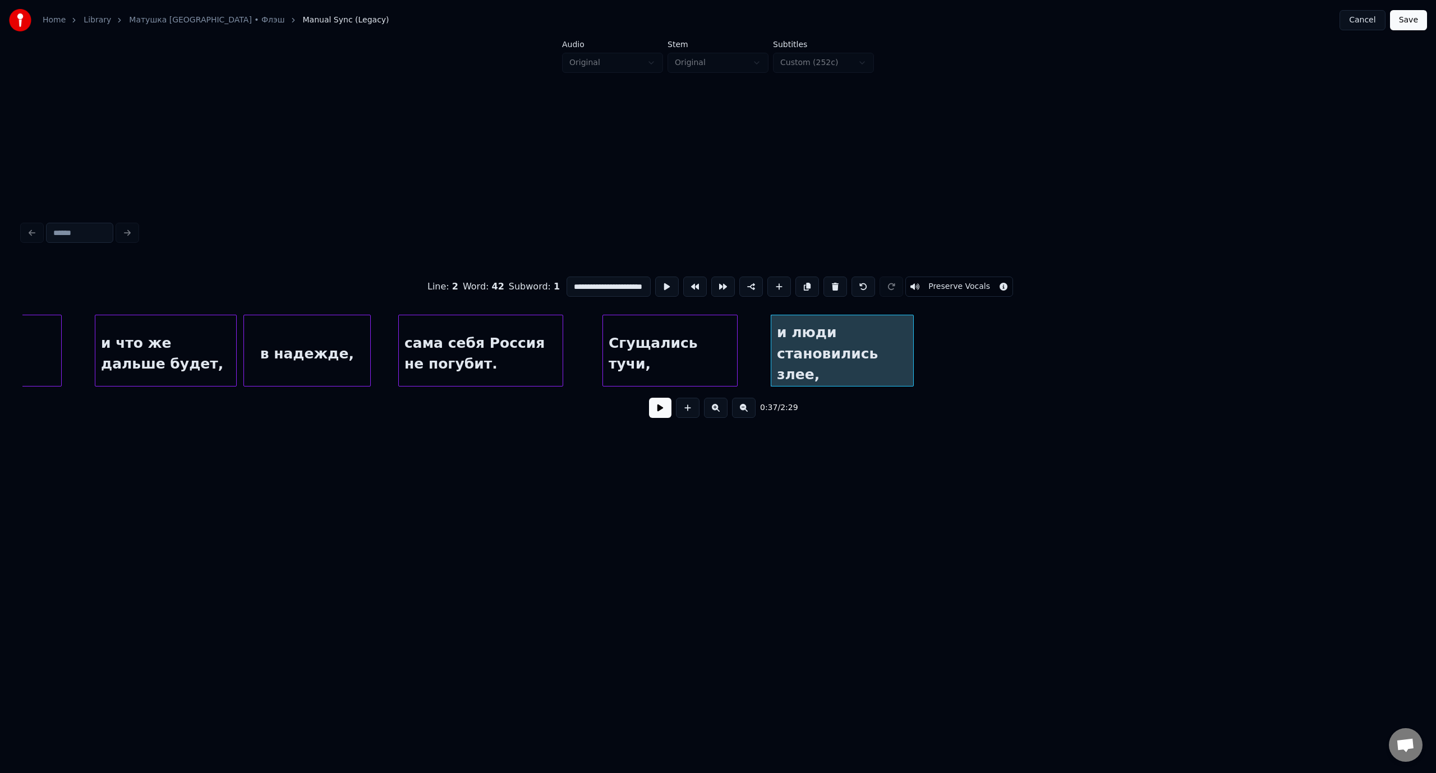
type input "**********"
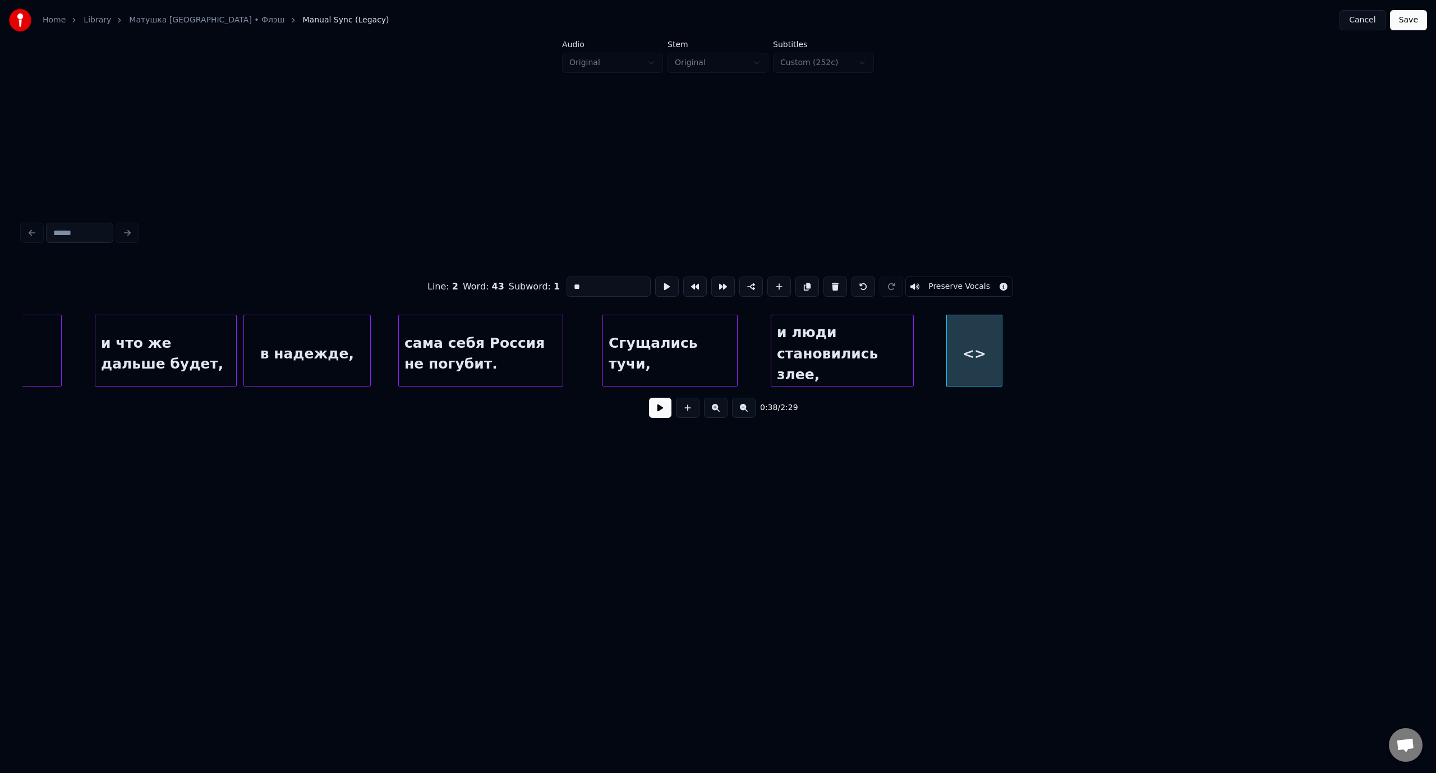
drag, startPoint x: 591, startPoint y: 284, endPoint x: 561, endPoint y: 284, distance: 29.7
type input "********"
drag, startPoint x: 597, startPoint y: 285, endPoint x: 568, endPoint y: 285, distance: 29.2
type input "**********"
drag, startPoint x: 565, startPoint y: 286, endPoint x: 559, endPoint y: 287, distance: 5.7
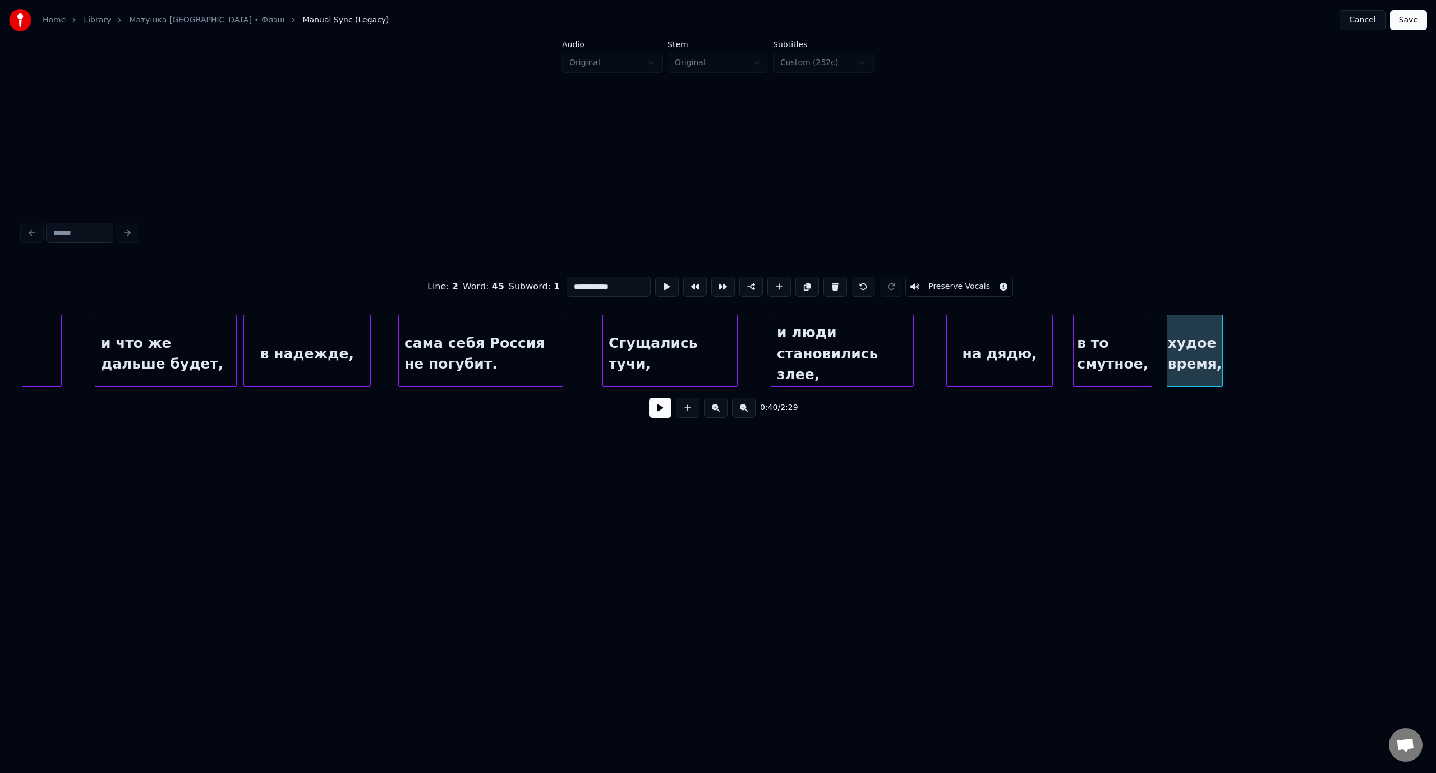
type input "**********"
drag, startPoint x: 600, startPoint y: 280, endPoint x: 565, endPoint y: 283, distance: 34.9
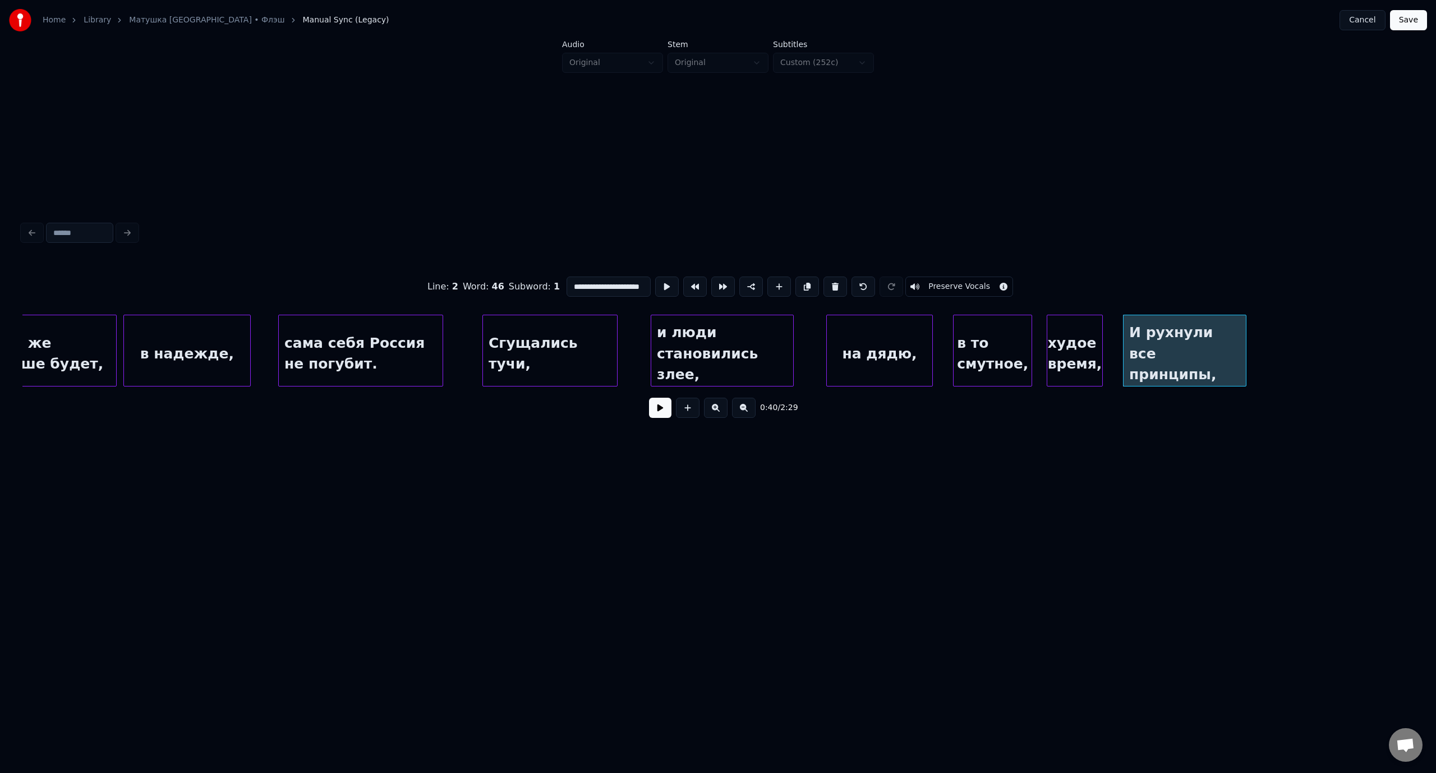
scroll to position [0, 4783]
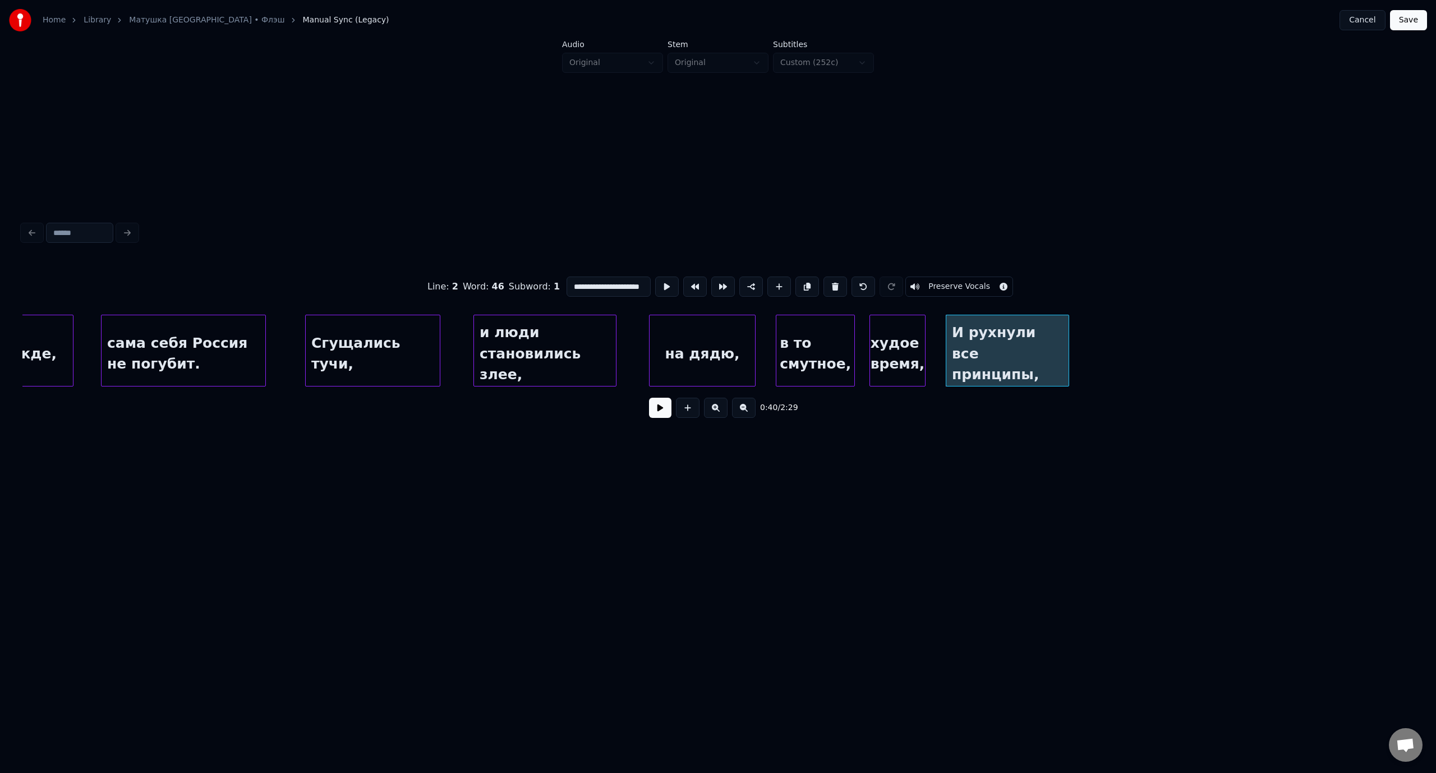
type input "**********"
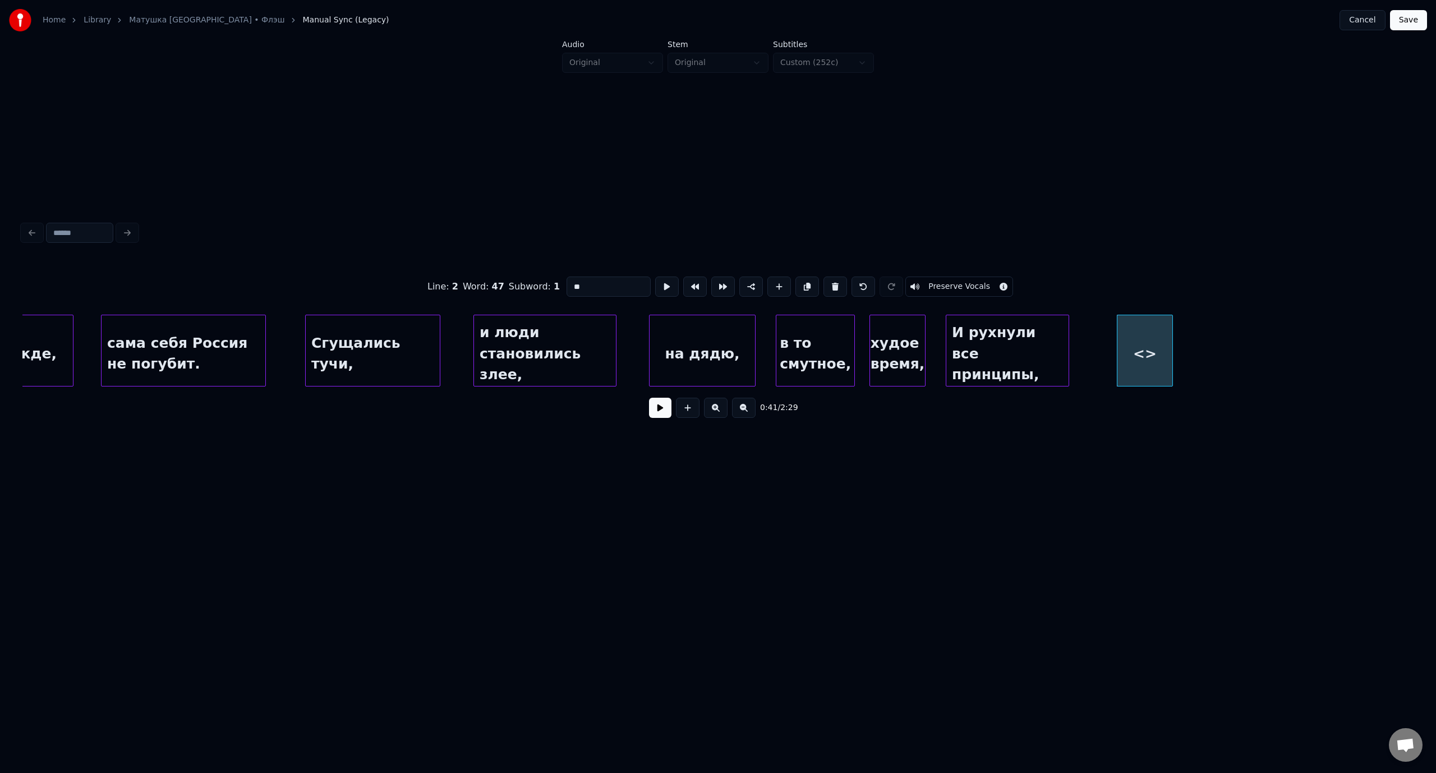
drag, startPoint x: 564, startPoint y: 283, endPoint x: 555, endPoint y: 284, distance: 9.0
type input "**********"
drag, startPoint x: 597, startPoint y: 286, endPoint x: 555, endPoint y: 288, distance: 42.1
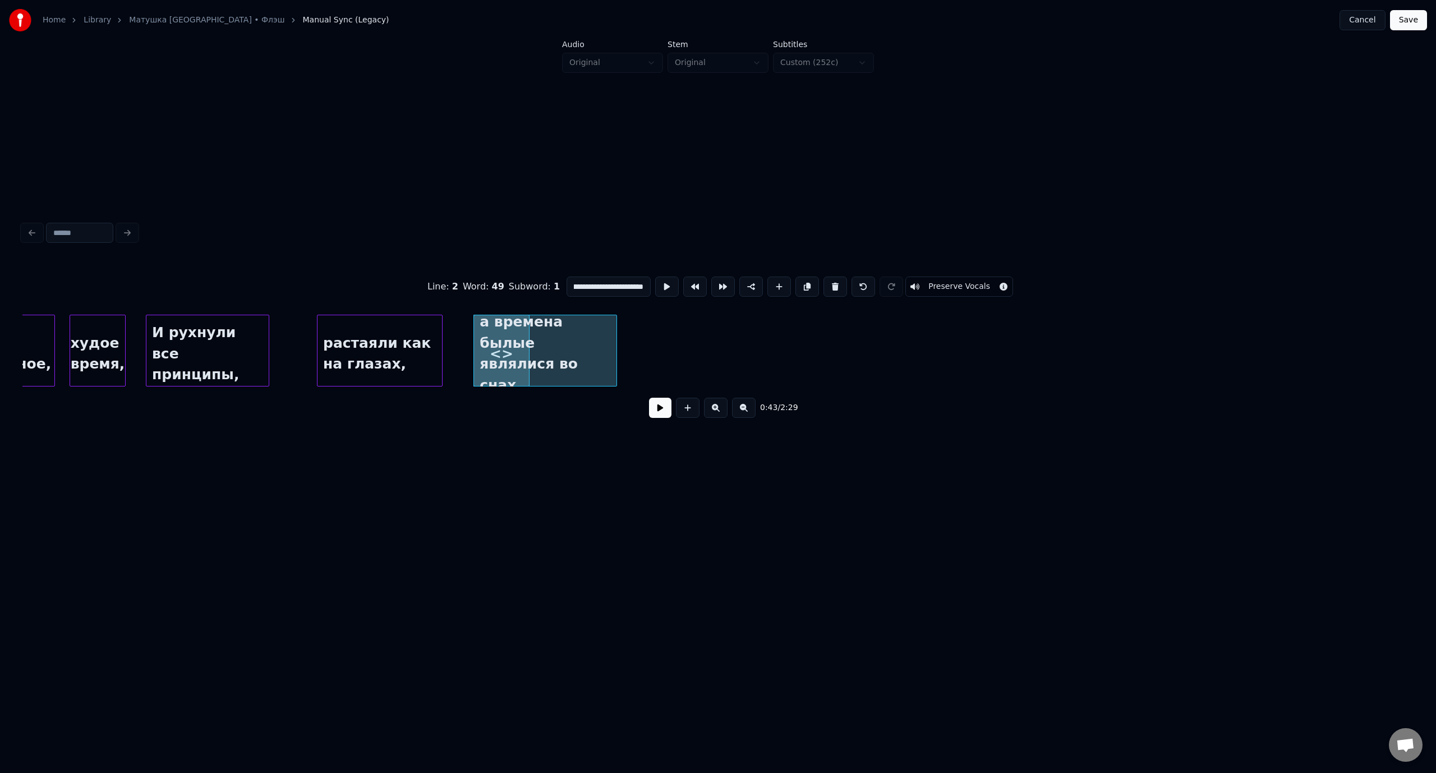
scroll to position [0, 5594]
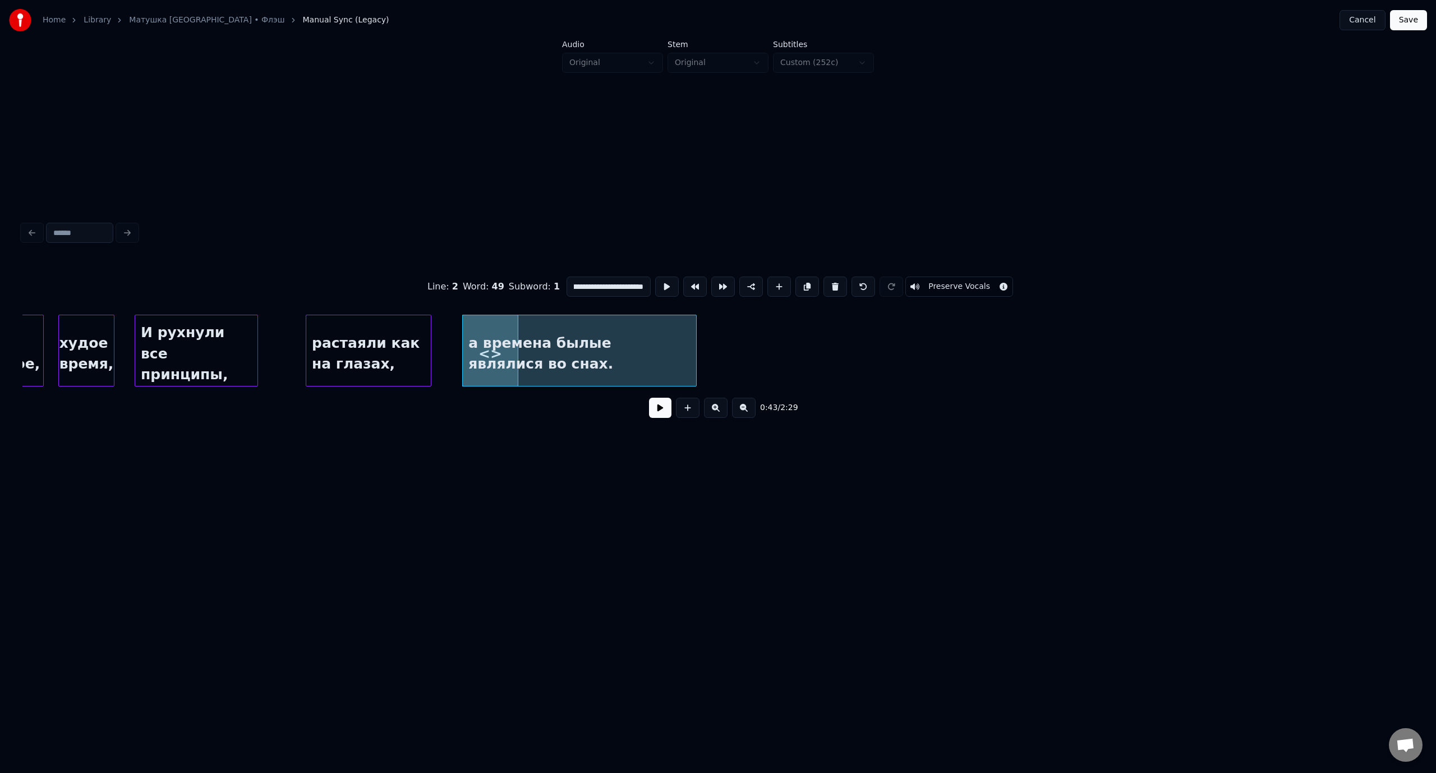
click at [695, 352] on div at bounding box center [694, 350] width 3 height 71
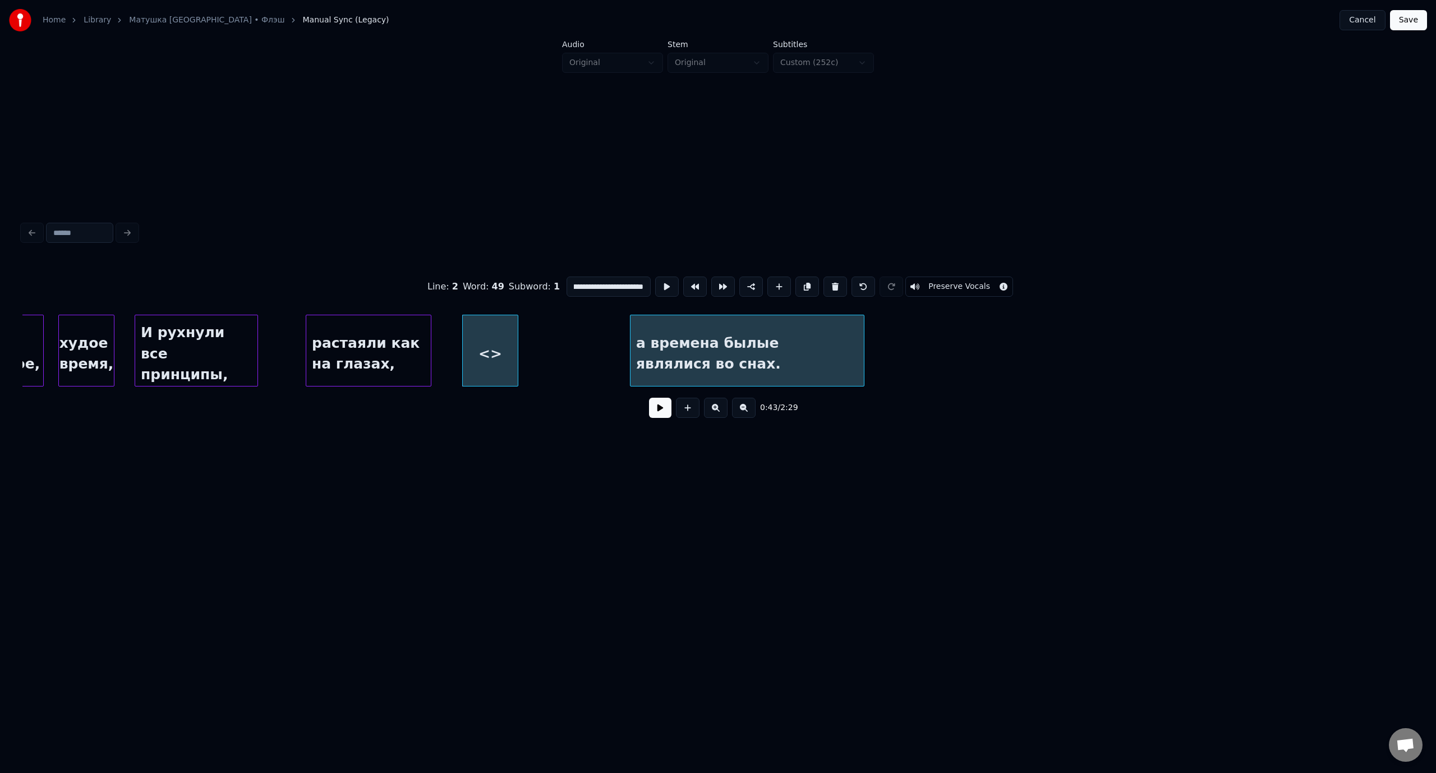
click at [738, 332] on div "а времена былые являлися во снах." at bounding box center [746, 353] width 233 height 76
click at [497, 329] on div "<>" at bounding box center [490, 353] width 55 height 76
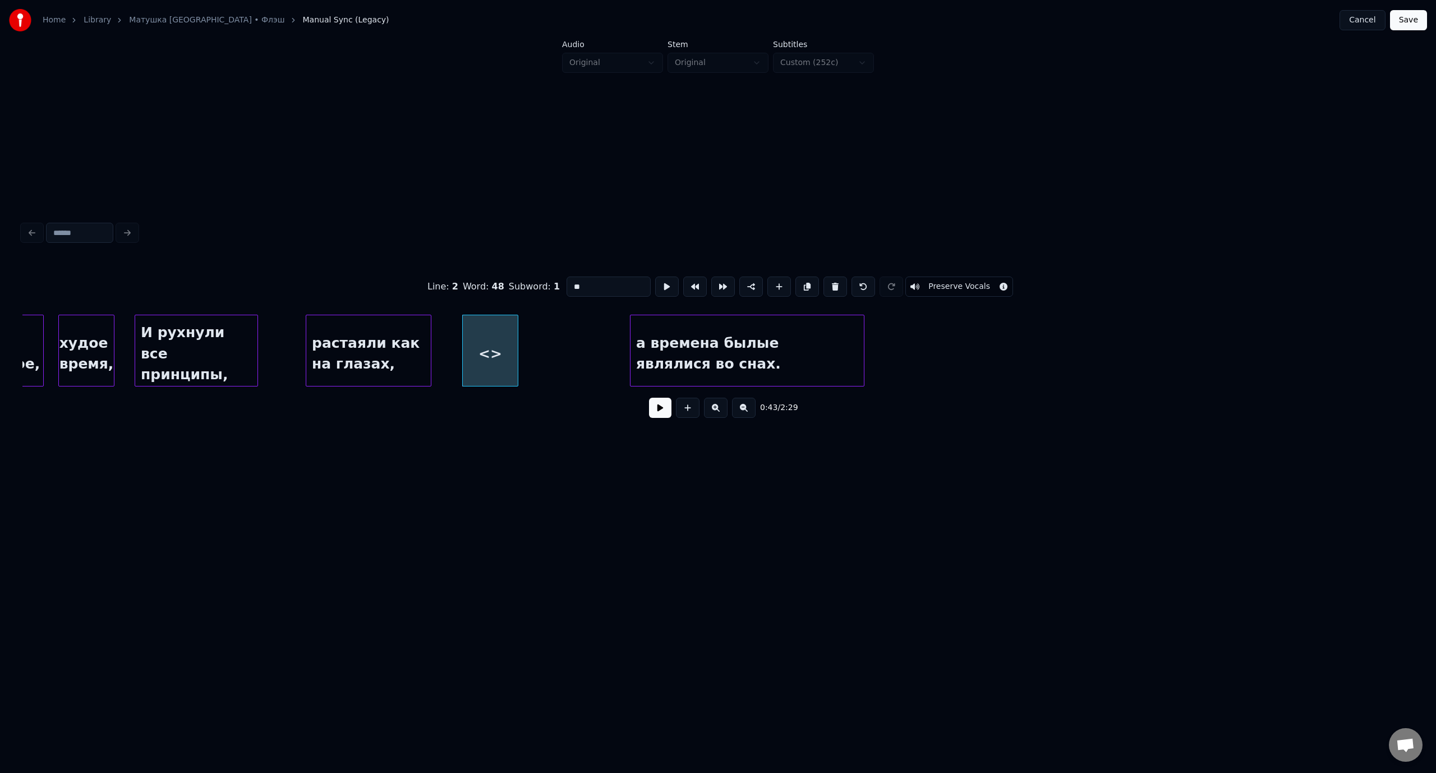
scroll to position [0, 0]
click at [977, 342] on div "<>" at bounding box center [969, 353] width 55 height 76
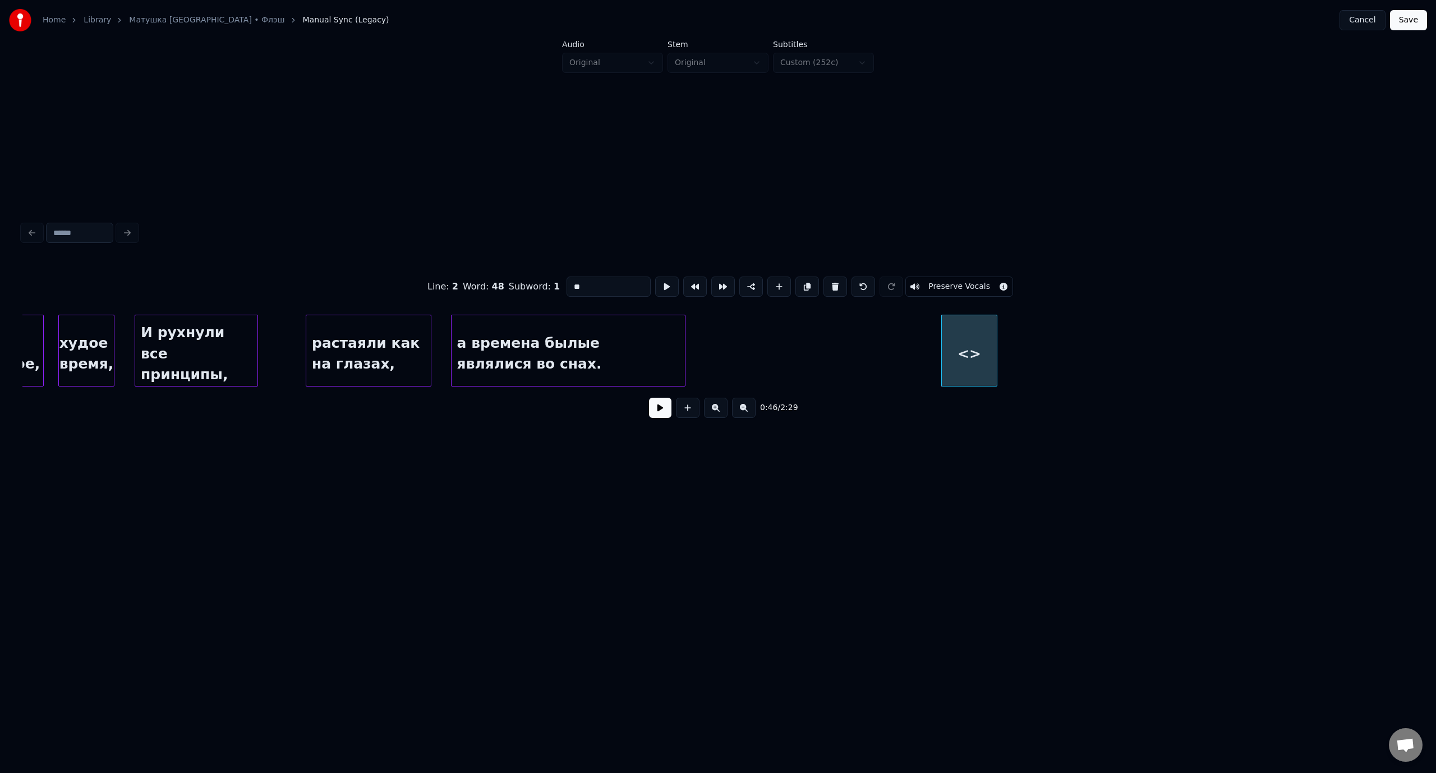
click at [576, 333] on div "а времена былые являлися во снах." at bounding box center [567, 353] width 233 height 76
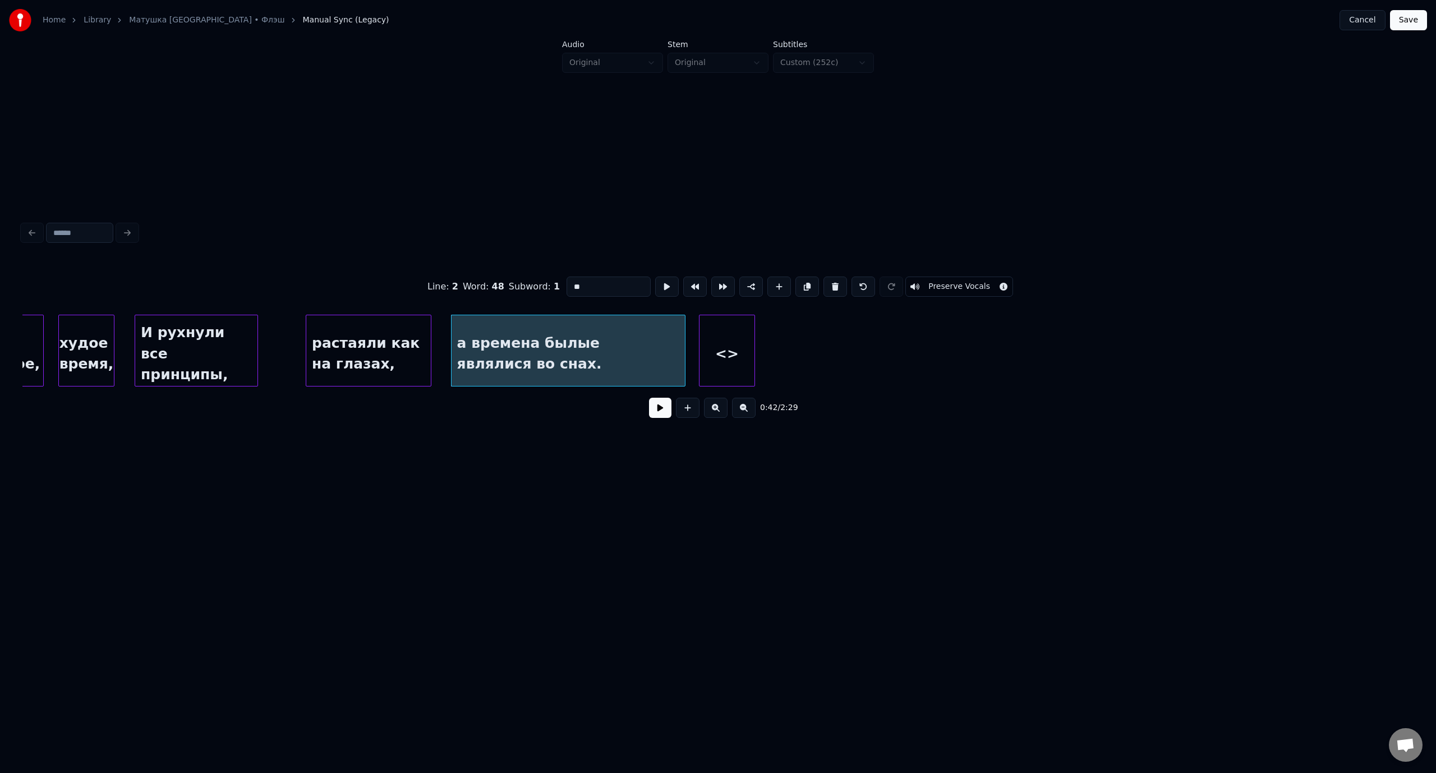
click at [708, 333] on div "<>" at bounding box center [726, 353] width 55 height 76
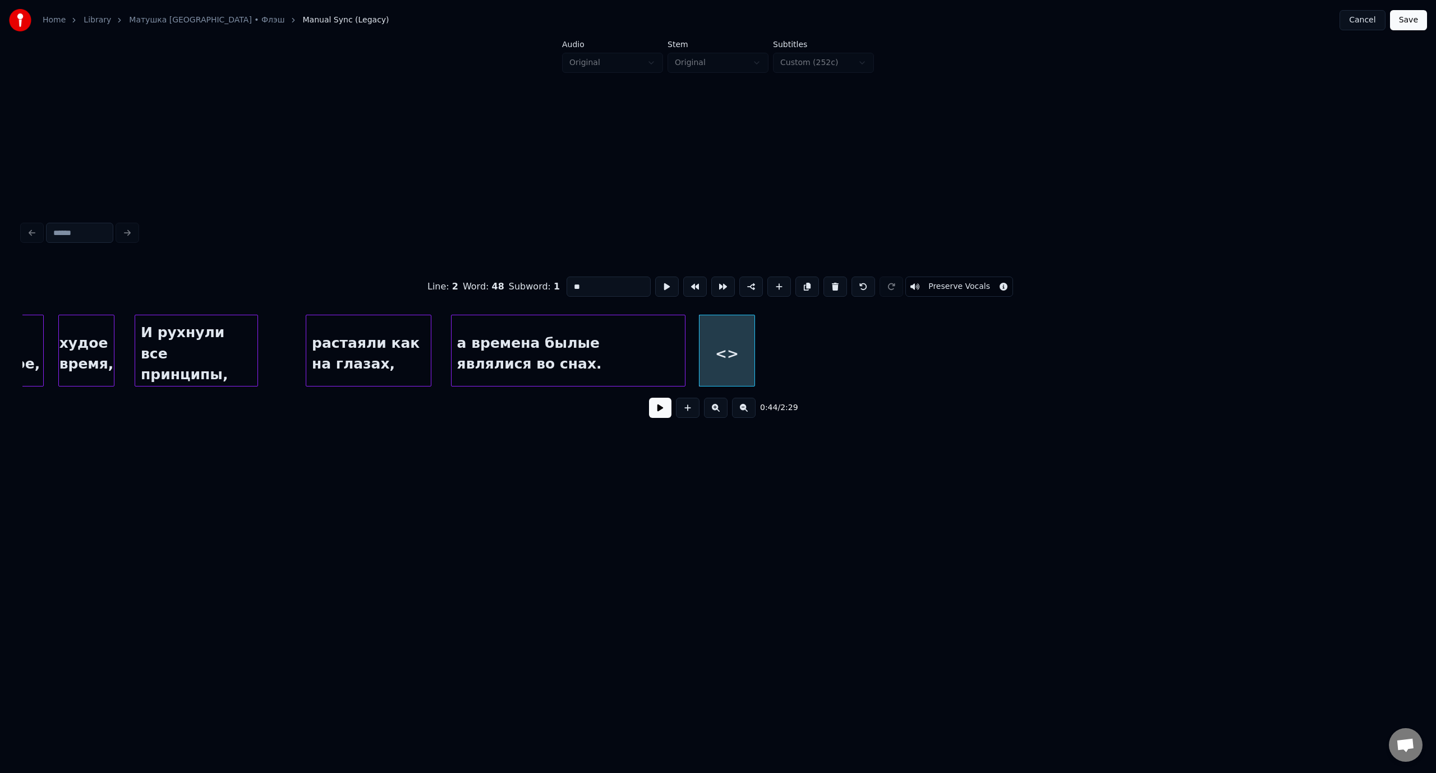
drag, startPoint x: 589, startPoint y: 283, endPoint x: 567, endPoint y: 284, distance: 21.9
click at [567, 284] on input "**" at bounding box center [608, 286] width 84 height 20
click at [566, 277] on input "**" at bounding box center [608, 286] width 84 height 20
drag, startPoint x: 584, startPoint y: 285, endPoint x: 565, endPoint y: 284, distance: 19.7
click at [566, 284] on input "**" at bounding box center [608, 286] width 84 height 20
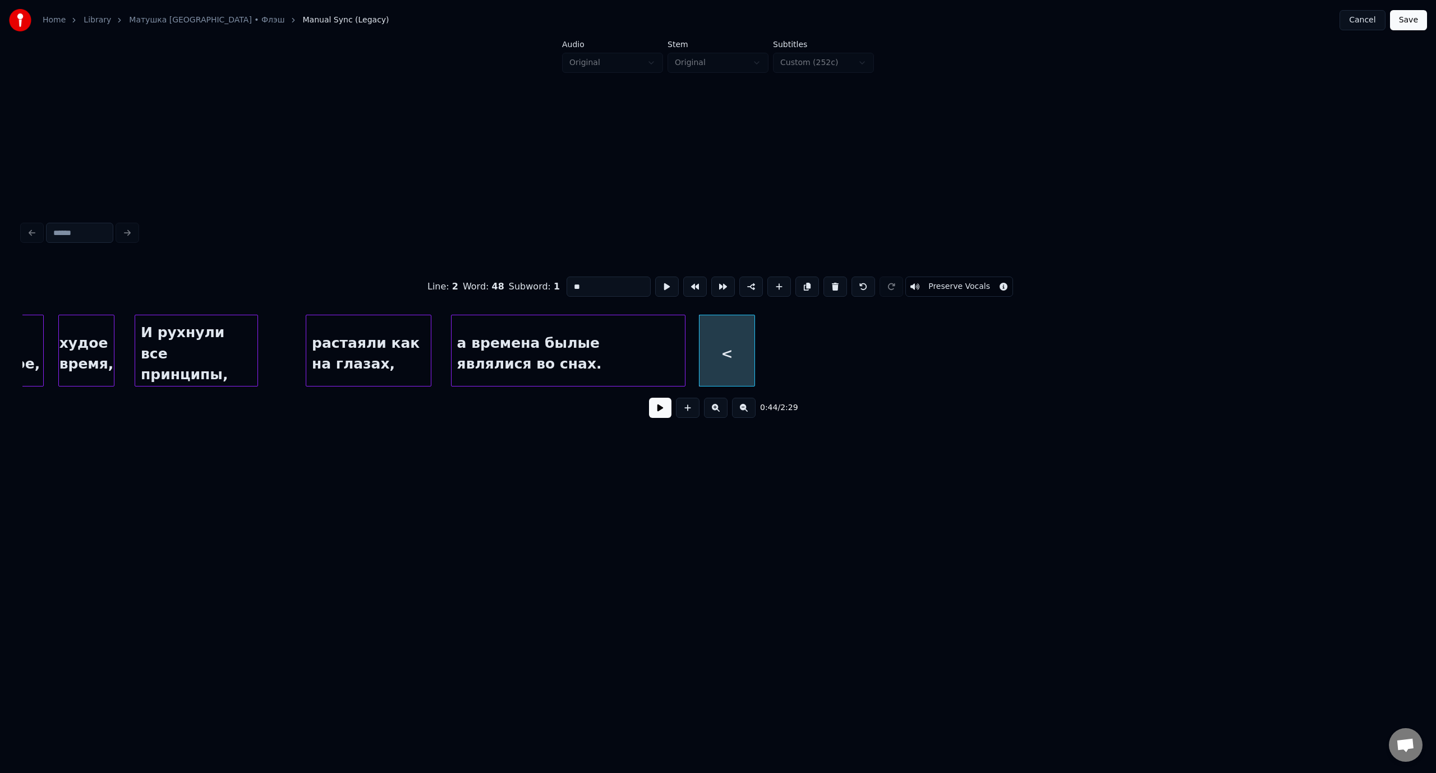
drag, startPoint x: 572, startPoint y: 282, endPoint x: 613, endPoint y: 284, distance: 41.0
click at [613, 284] on input "**" at bounding box center [608, 286] width 84 height 20
type input "**"
click at [1408, 26] on button "Save" at bounding box center [1408, 20] width 37 height 20
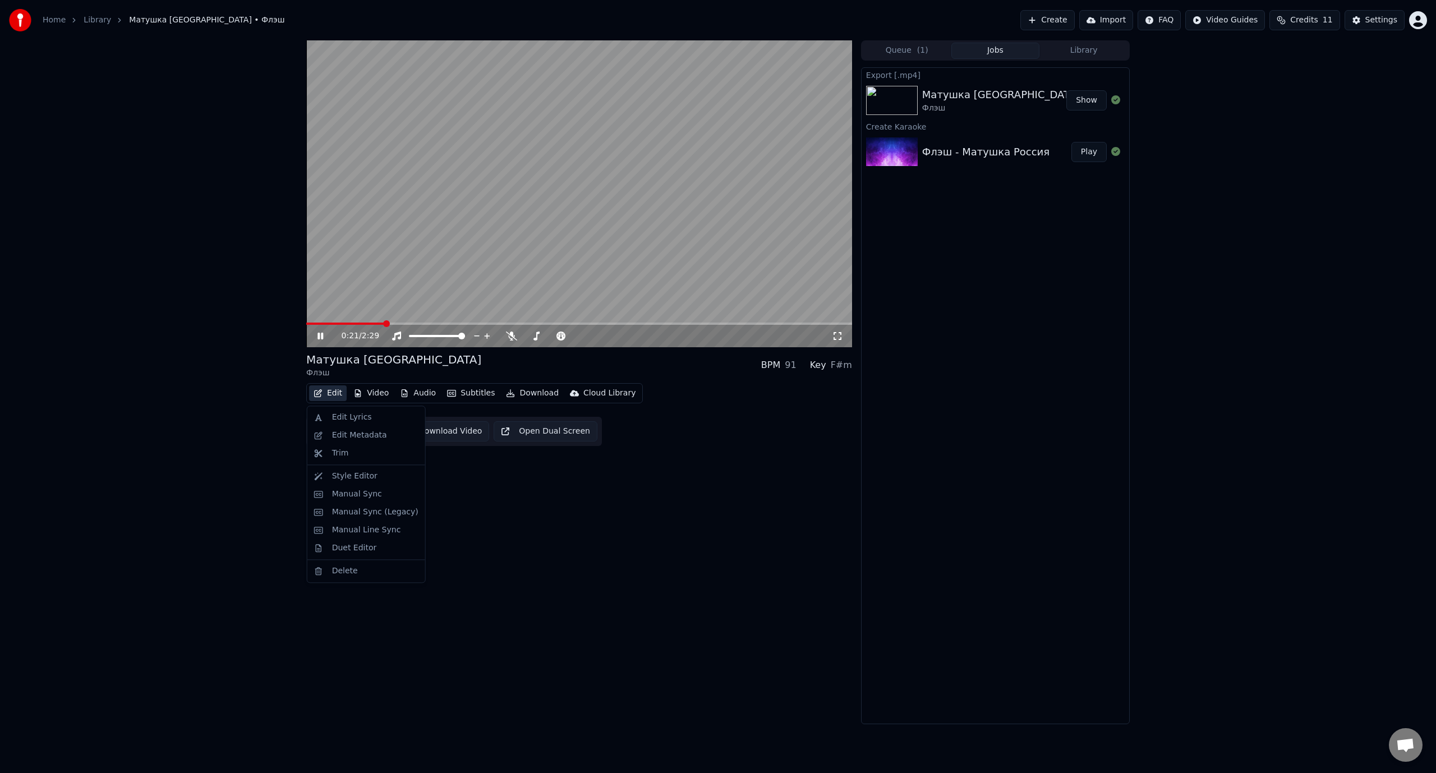
click at [338, 391] on button "Edit" at bounding box center [328, 393] width 38 height 16
click at [373, 510] on div "Manual Sync (Legacy)" at bounding box center [375, 511] width 86 height 11
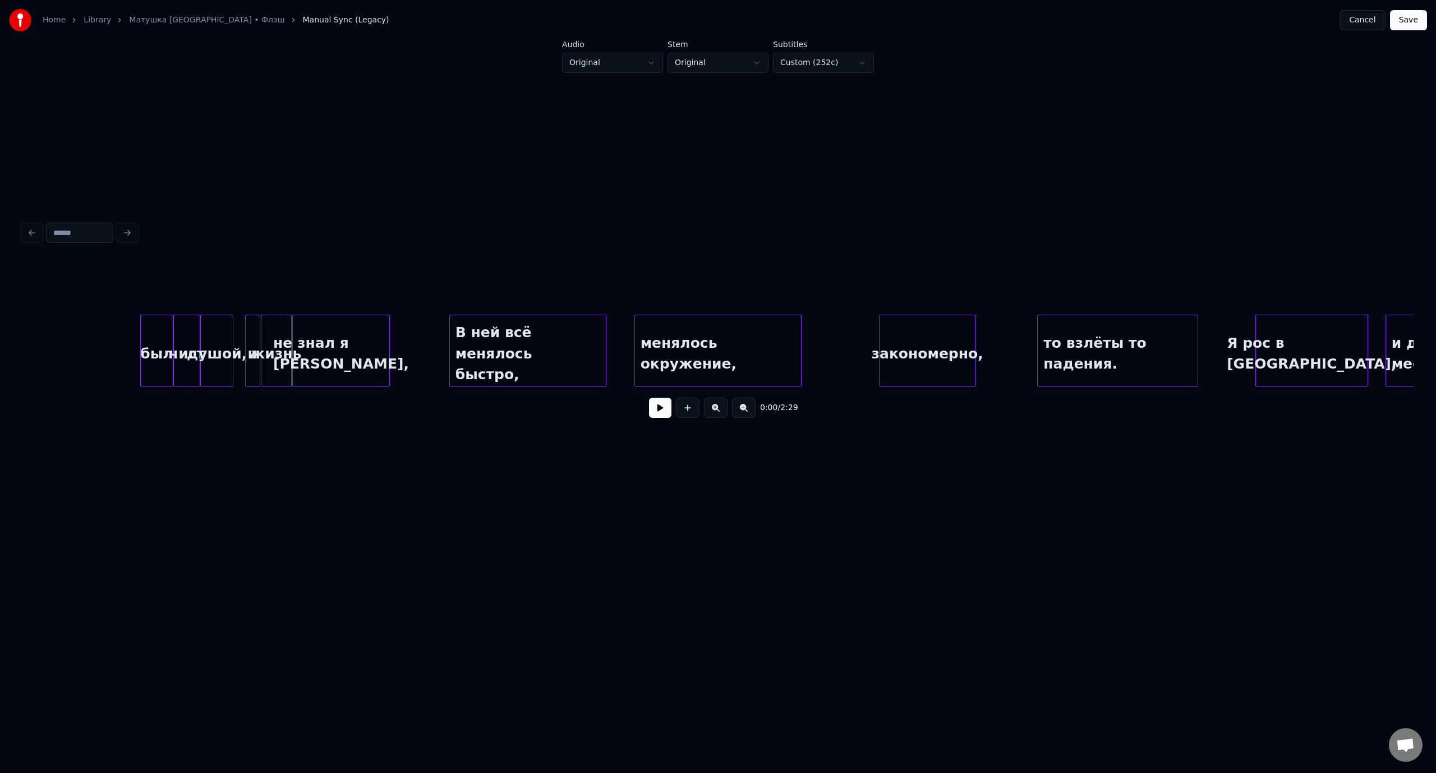
scroll to position [0, 1851]
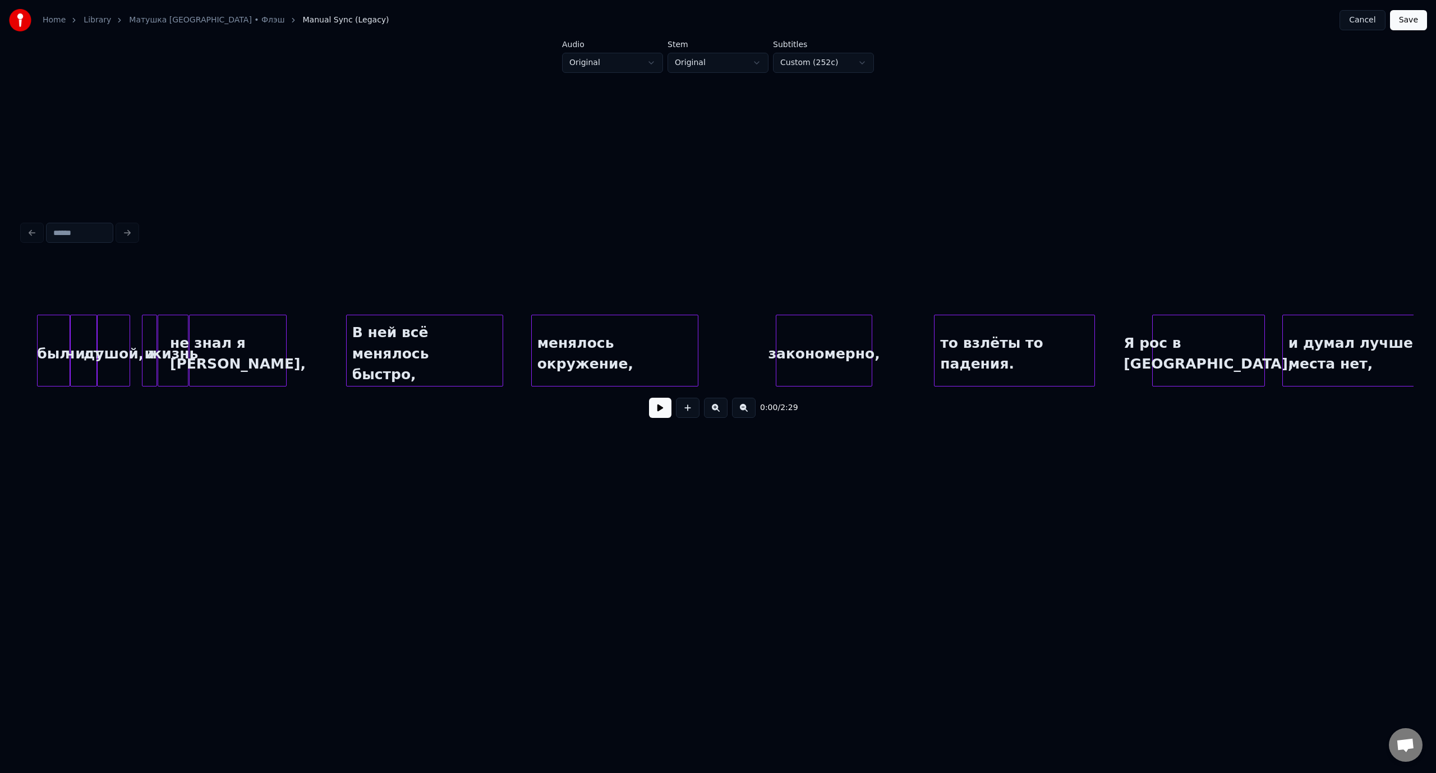
click at [397, 327] on div "В ней всё менялось быстро," at bounding box center [425, 353] width 156 height 76
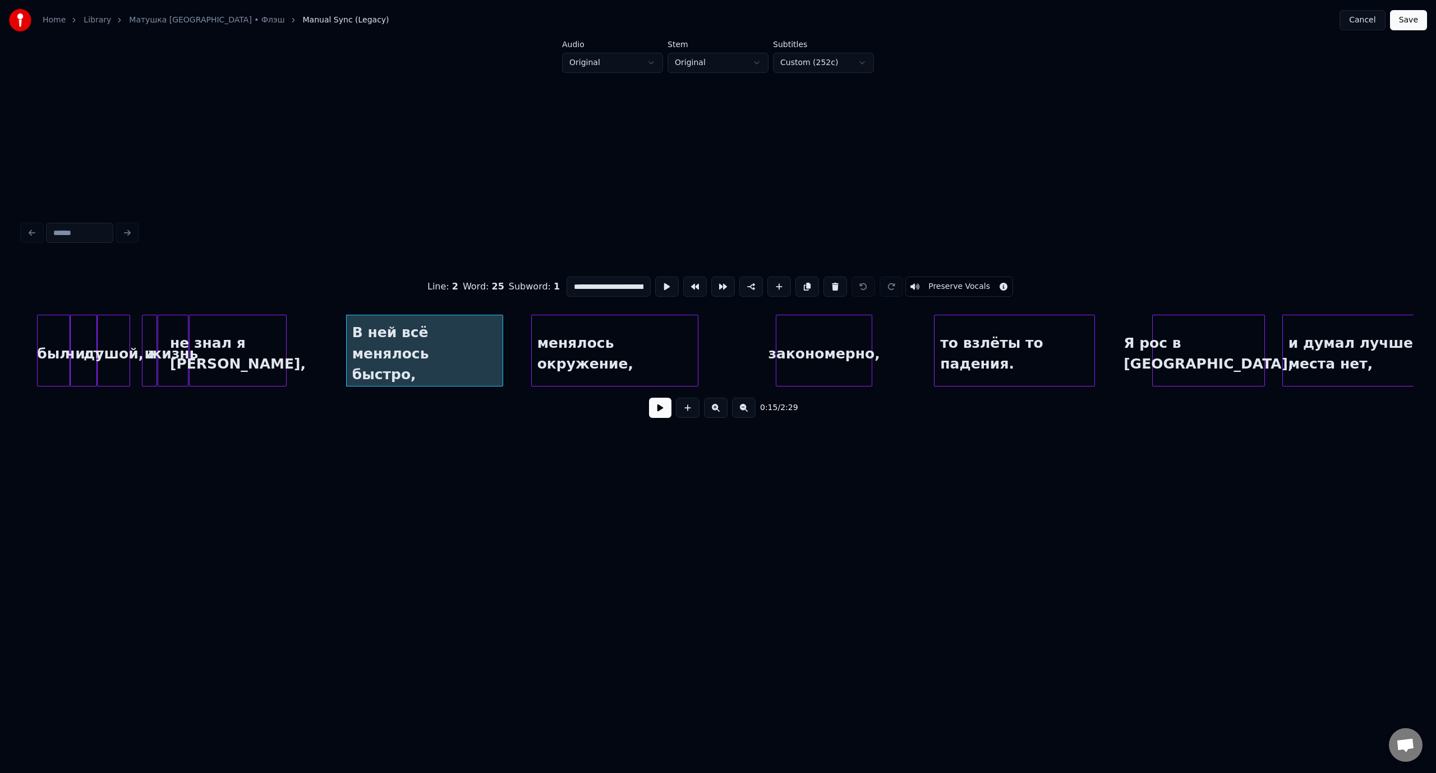
click at [661, 409] on button at bounding box center [660, 408] width 22 height 20
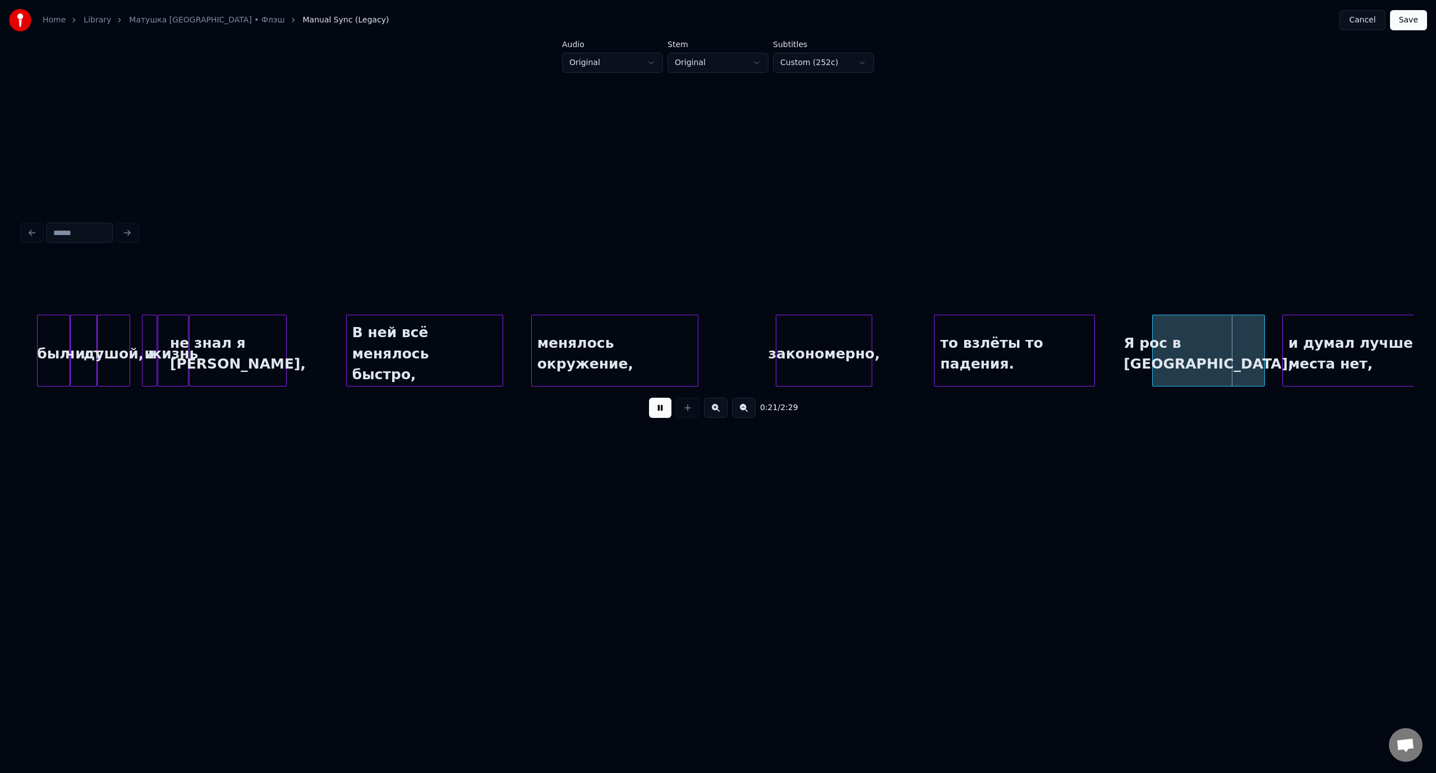
click at [660, 410] on button at bounding box center [660, 408] width 22 height 20
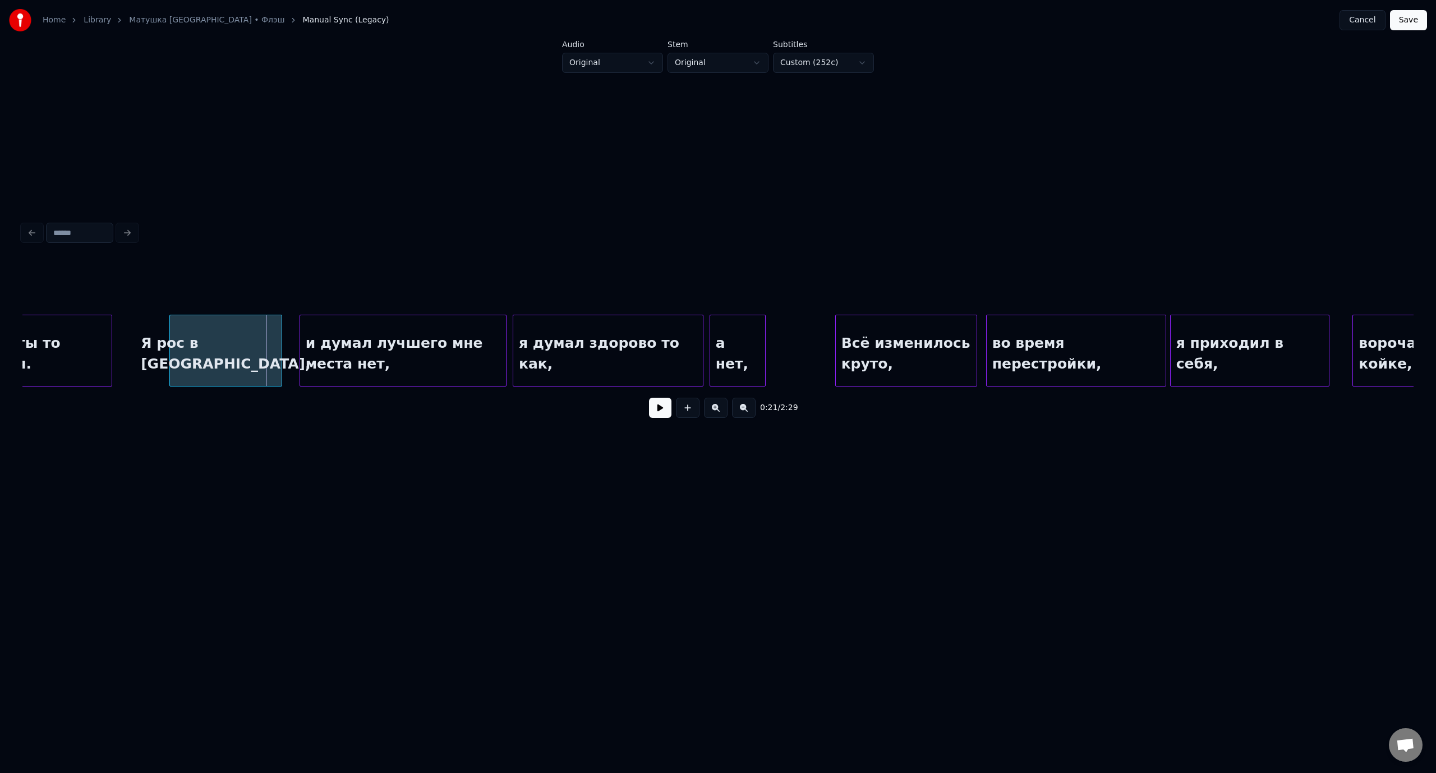
scroll to position [0, 2975]
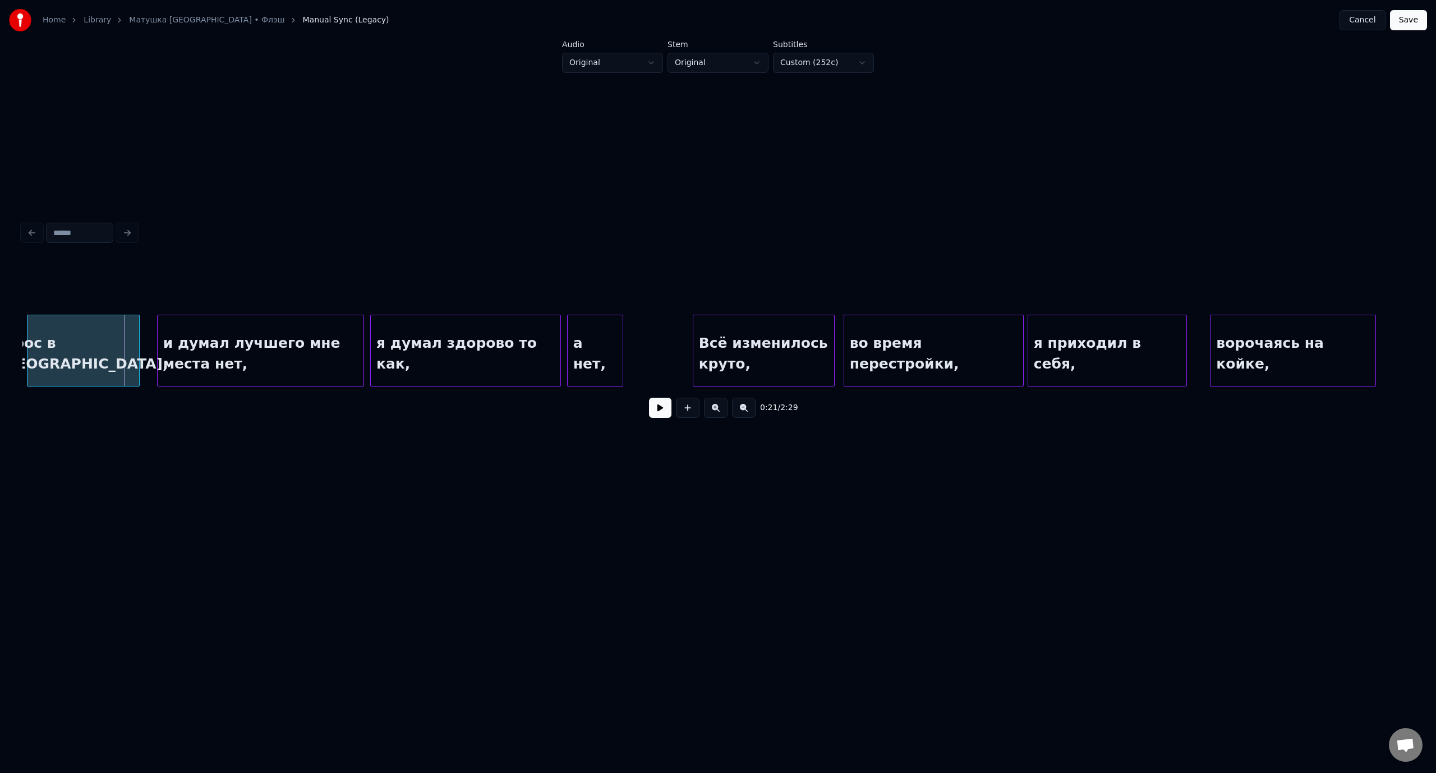
click at [664, 414] on button at bounding box center [660, 408] width 22 height 20
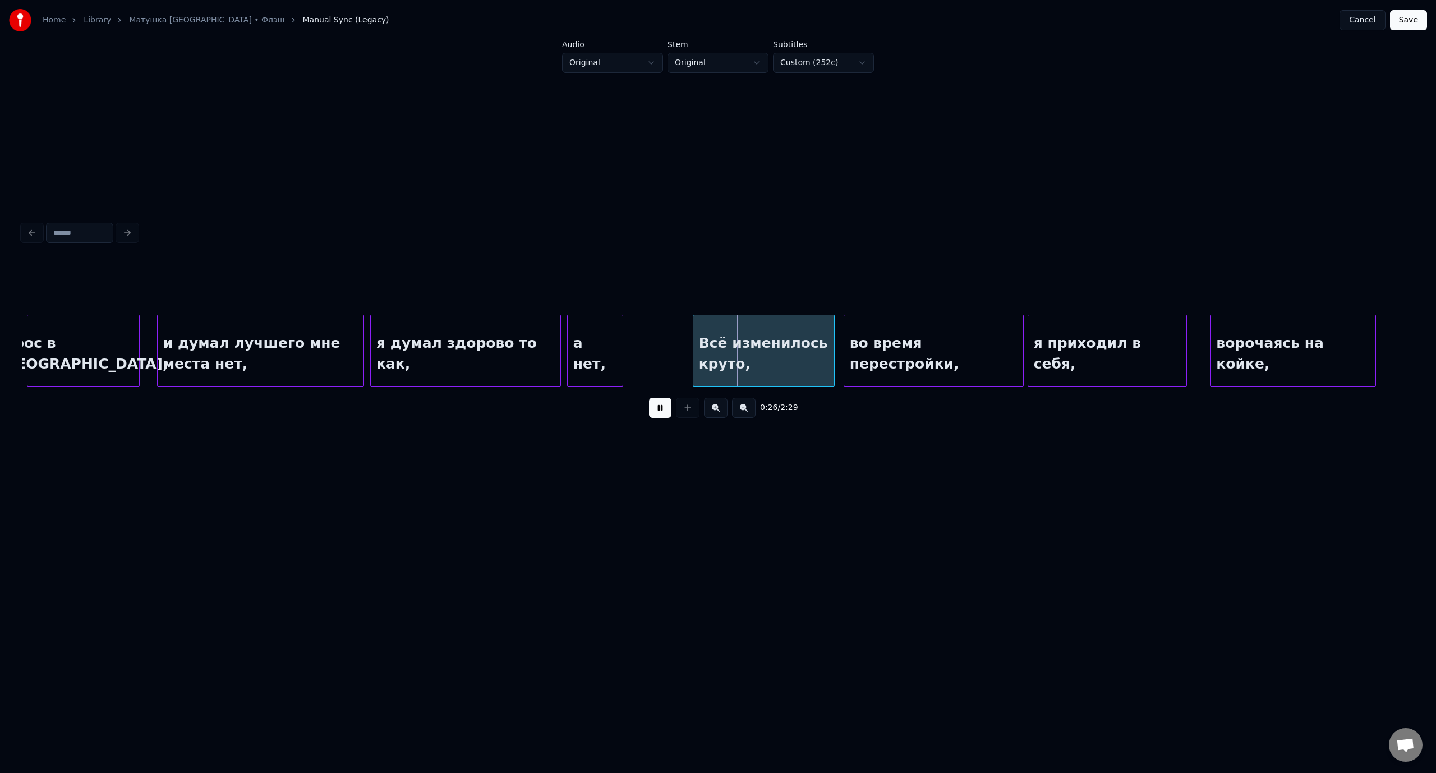
click at [664, 414] on button at bounding box center [660, 408] width 22 height 20
click at [723, 356] on div "Всё изменилось круто," at bounding box center [746, 353] width 141 height 76
click at [286, 329] on div "и думал лучшего мне места нет," at bounding box center [261, 353] width 206 height 76
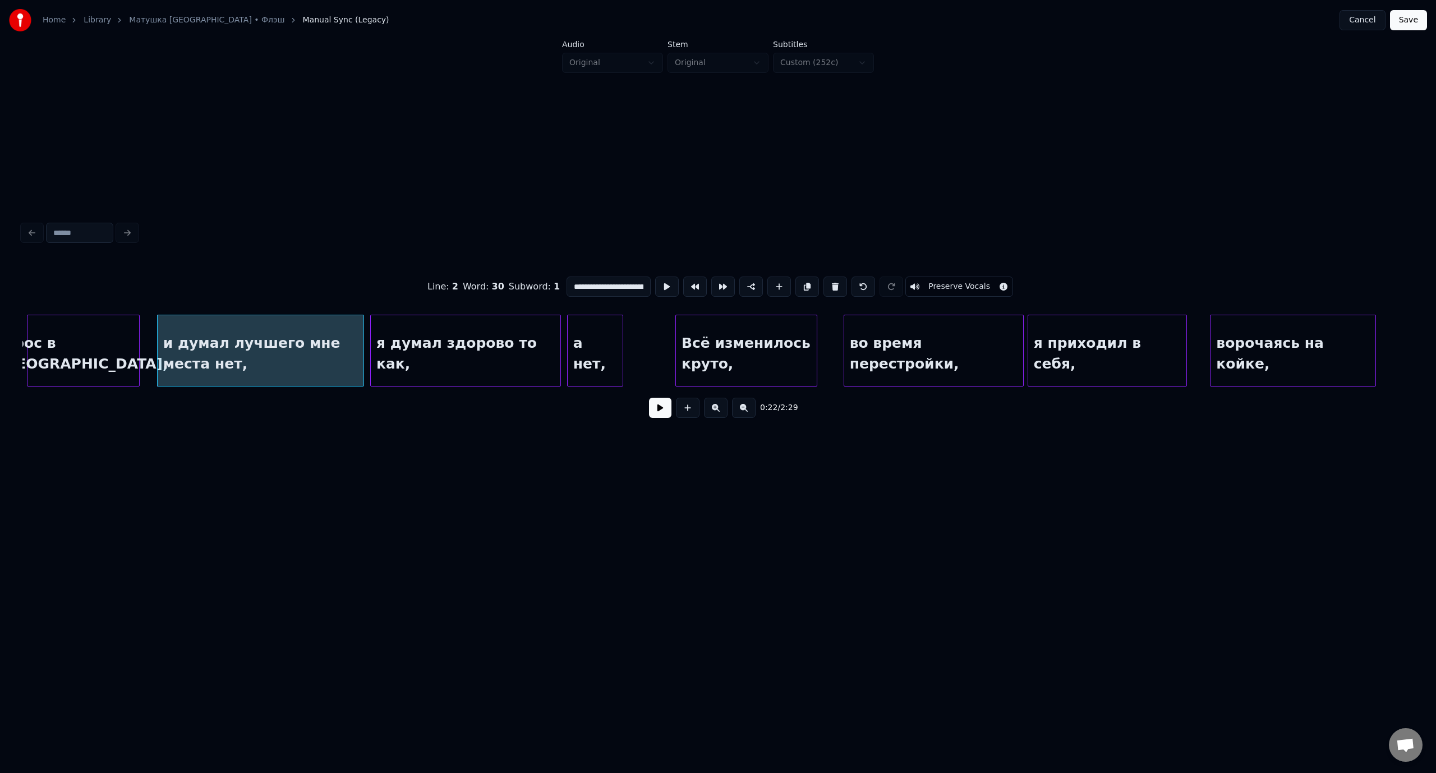
click at [662, 408] on button at bounding box center [660, 408] width 22 height 20
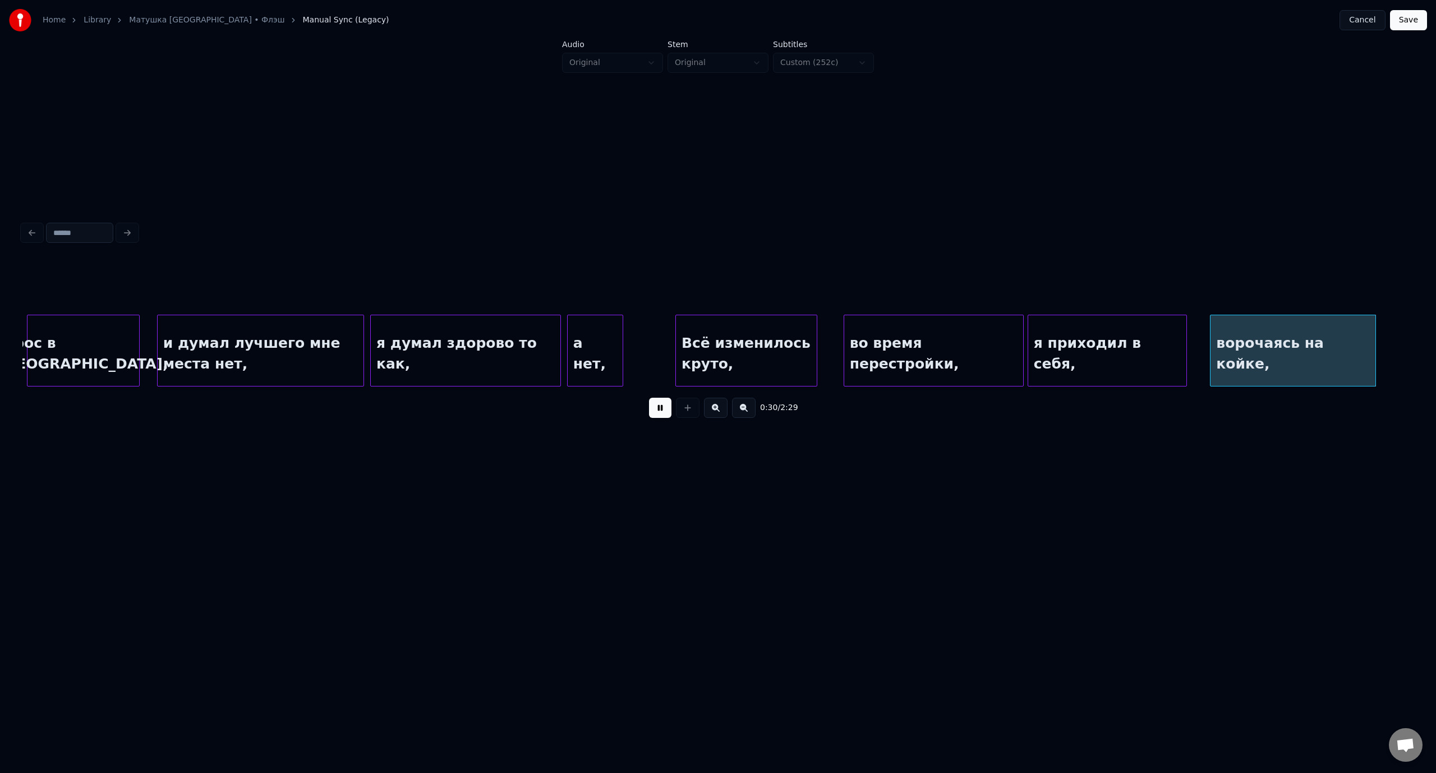
click at [662, 408] on button at bounding box center [660, 408] width 22 height 20
click at [1413, 23] on button "Save" at bounding box center [1408, 20] width 37 height 20
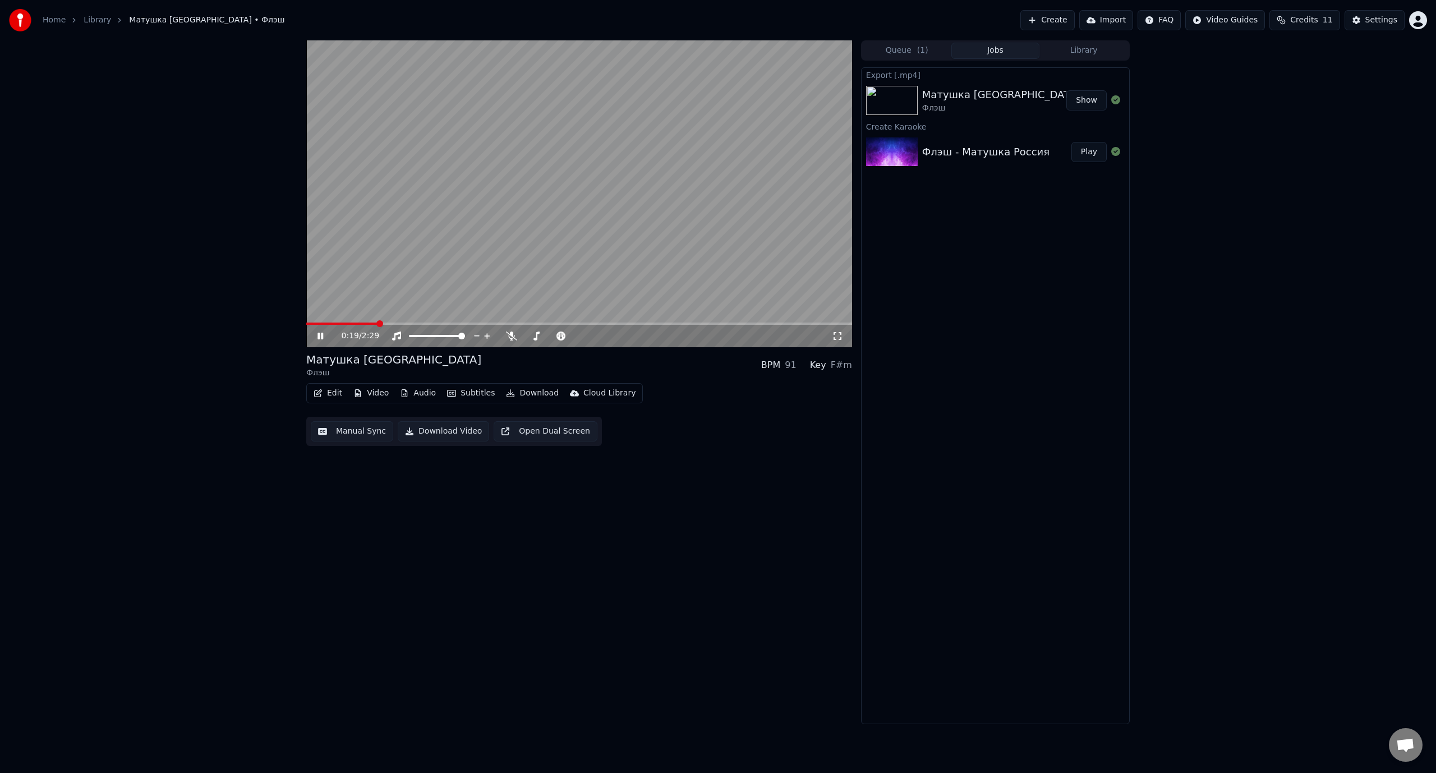
click at [338, 394] on button "Edit" at bounding box center [328, 393] width 38 height 16
click at [378, 513] on div "Manual Sync (Legacy)" at bounding box center [375, 511] width 86 height 11
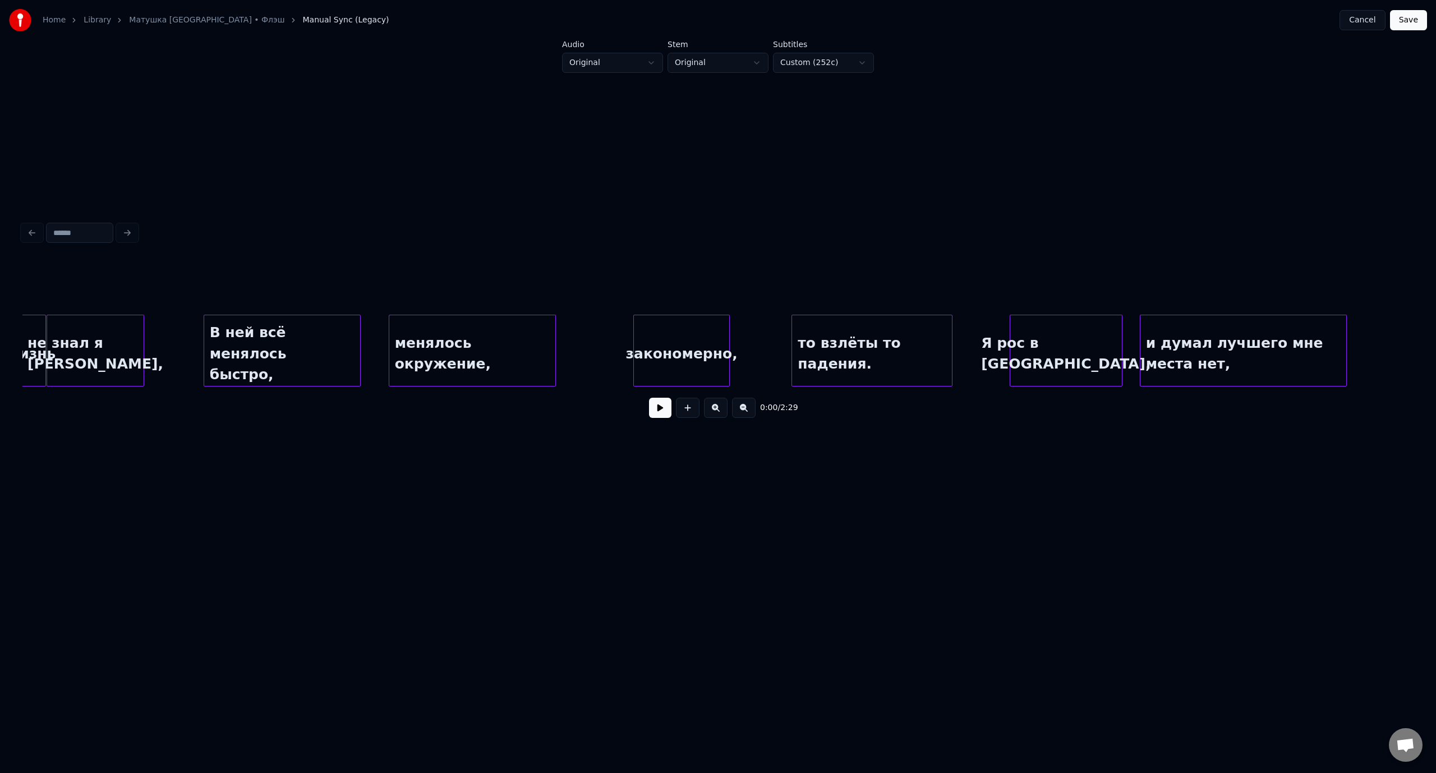
scroll to position [0, 1913]
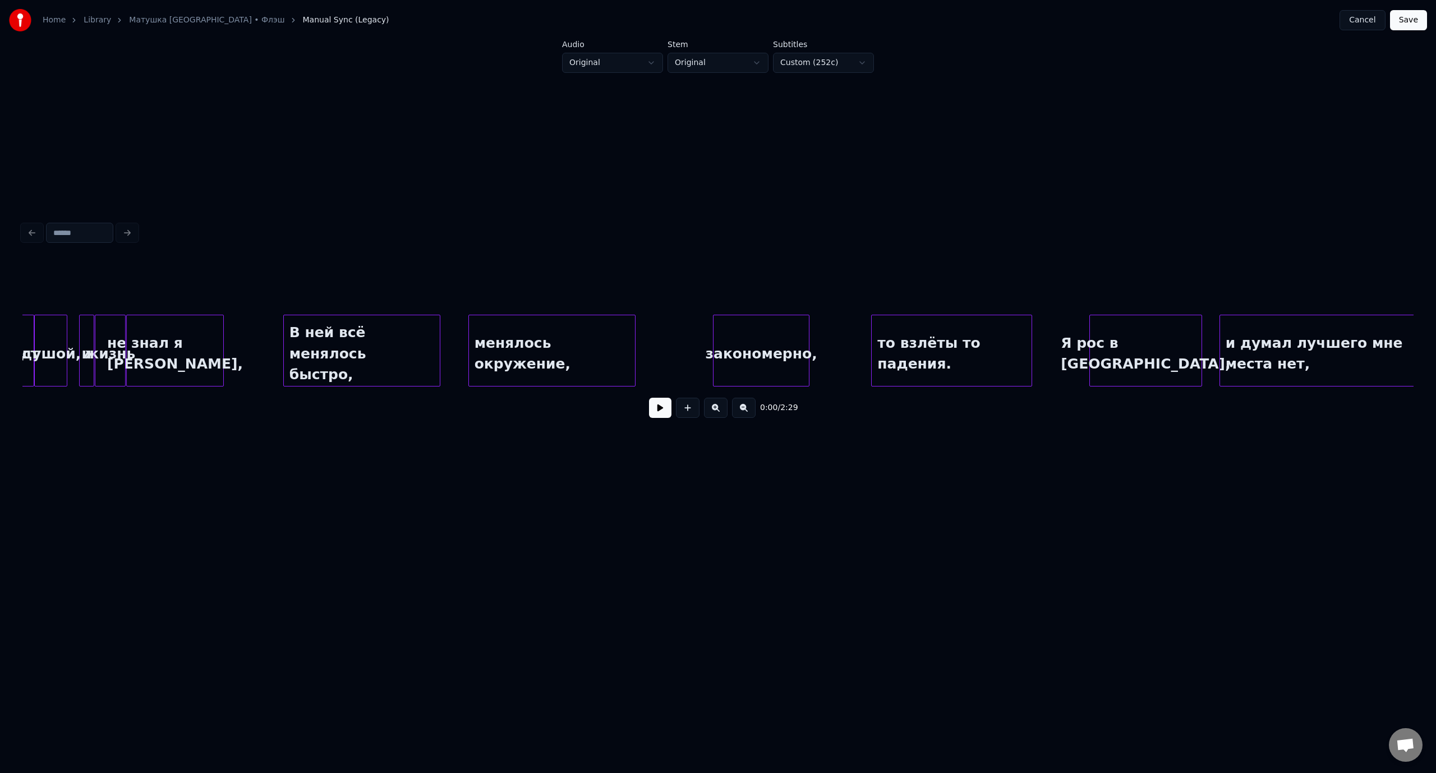
click at [1413, 26] on button "Save" at bounding box center [1408, 20] width 37 height 20
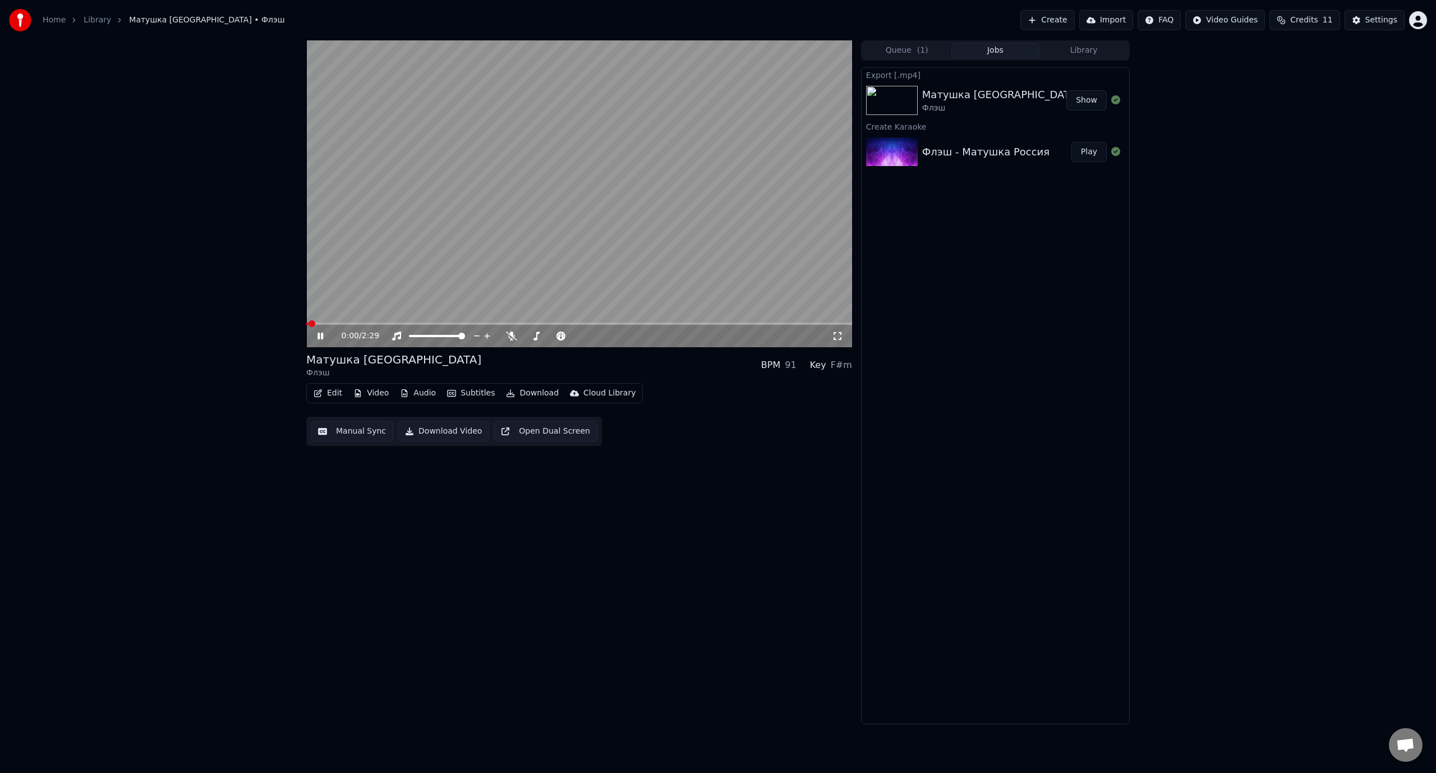
click at [411, 321] on video at bounding box center [579, 193] width 546 height 307
drag, startPoint x: 370, startPoint y: 321, endPoint x: 349, endPoint y: 330, distance: 22.6
click at [370, 321] on video at bounding box center [579, 193] width 546 height 307
click at [360, 323] on span at bounding box center [579, 323] width 546 height 2
click at [320, 336] on icon at bounding box center [328, 335] width 26 height 9
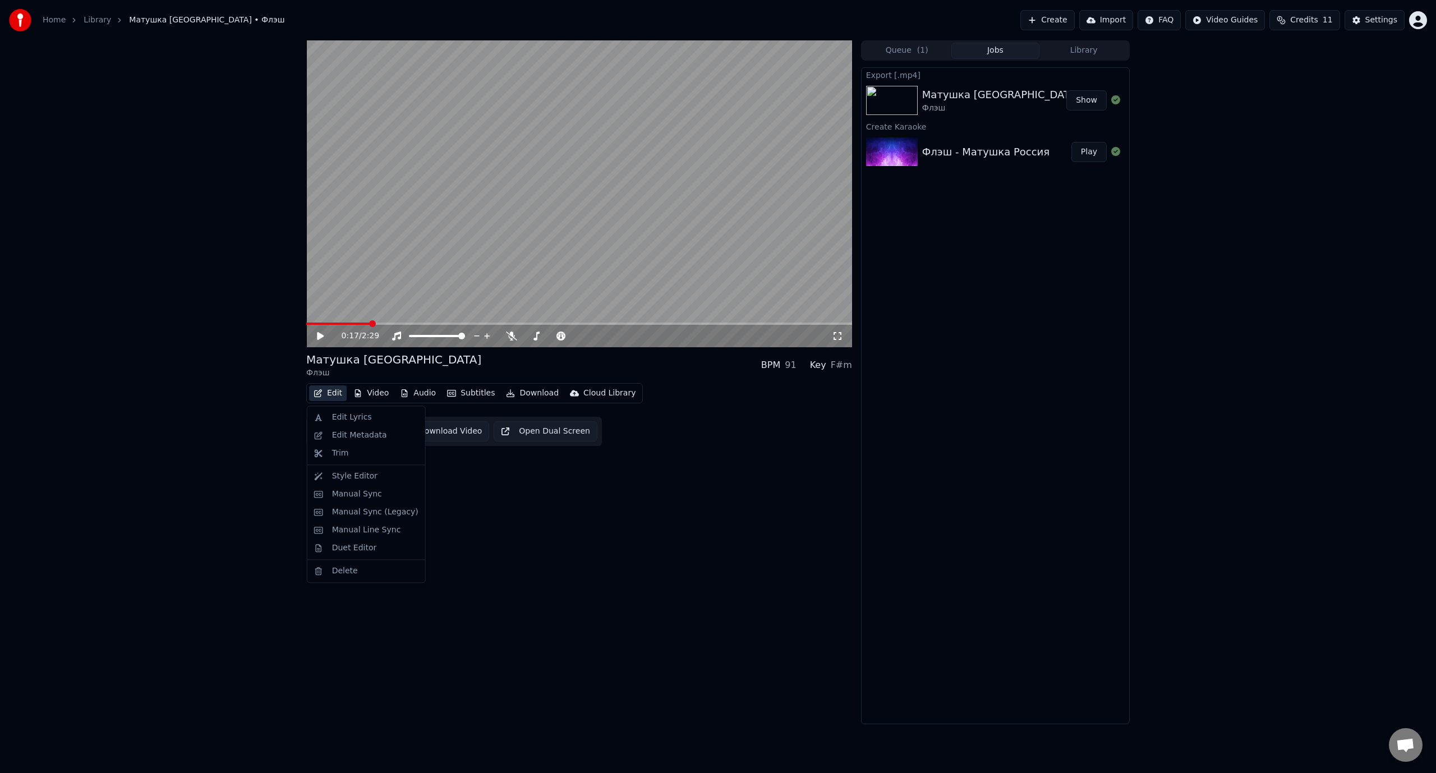
click at [342, 390] on button "Edit" at bounding box center [328, 393] width 38 height 16
click at [380, 512] on div "Manual Sync (Legacy)" at bounding box center [375, 511] width 86 height 11
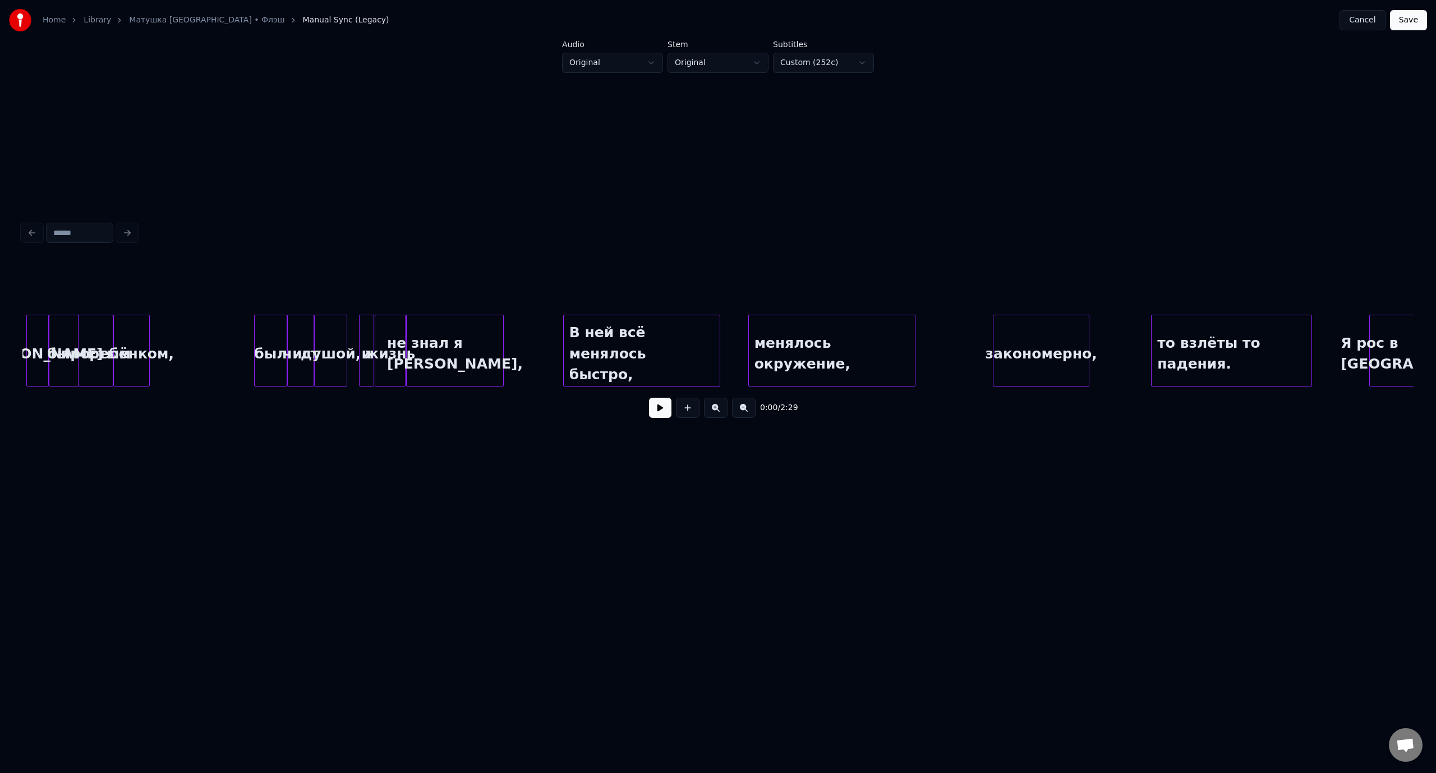
scroll to position [0, 1639]
click at [647, 358] on div "В ней всё менялось быстро," at bounding box center [636, 353] width 156 height 76
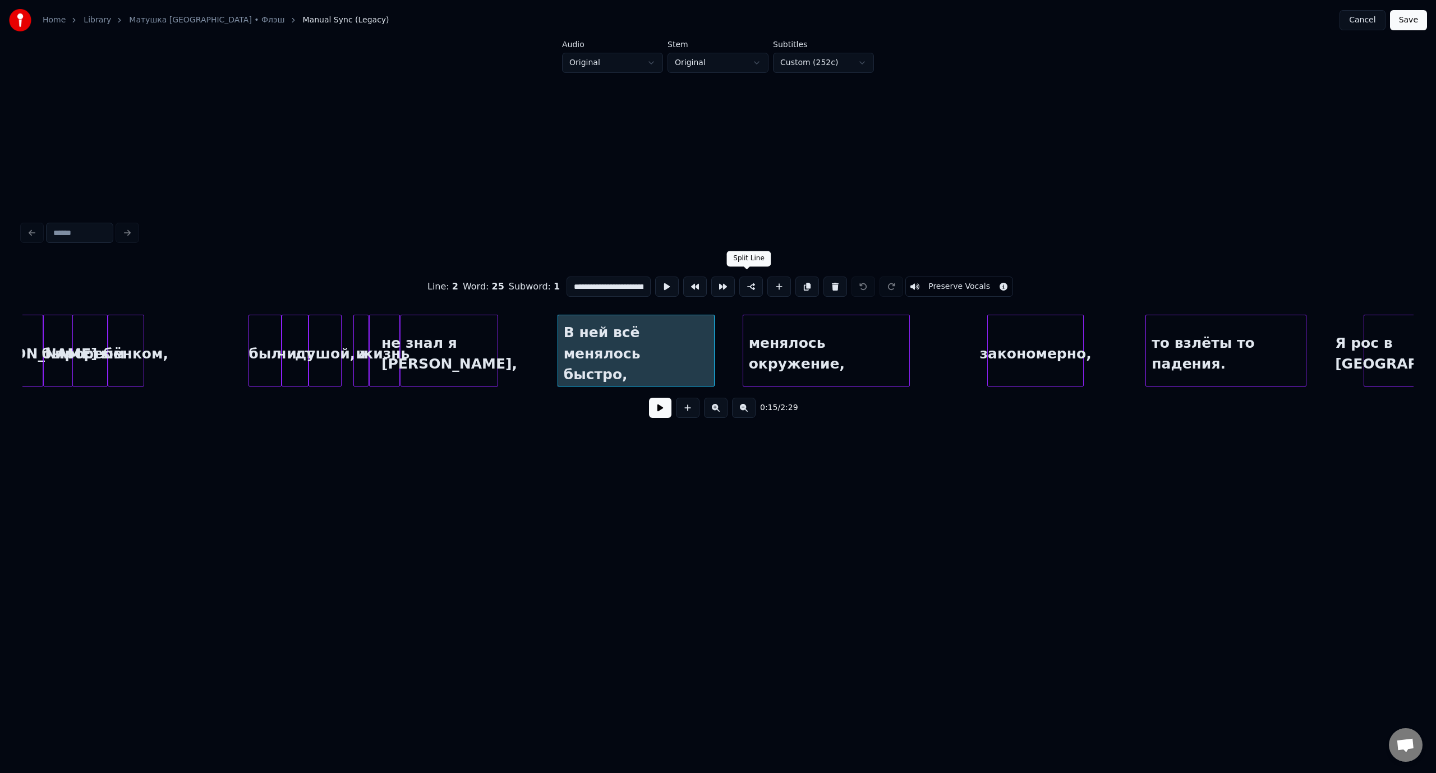
click at [745, 281] on button at bounding box center [751, 286] width 24 height 20
click at [627, 353] on div "В ней всё менялось быстро," at bounding box center [636, 353] width 156 height 76
click at [661, 317] on div "В ней всё менялось быстро," at bounding box center [636, 353] width 156 height 76
click at [859, 282] on button at bounding box center [860, 286] width 24 height 20
click at [746, 283] on button at bounding box center [751, 286] width 24 height 20
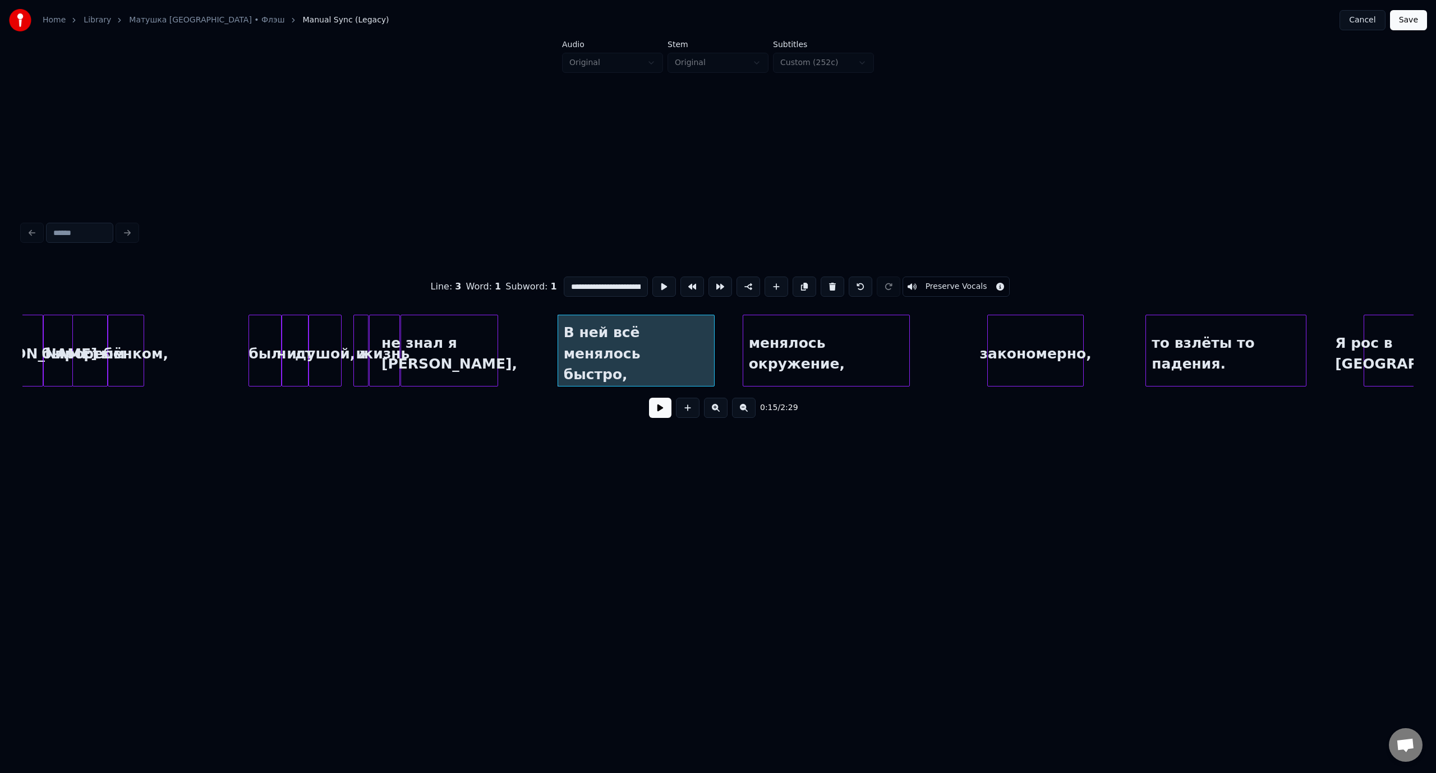
click at [271, 336] on div "был" at bounding box center [265, 353] width 32 height 76
type input "***"
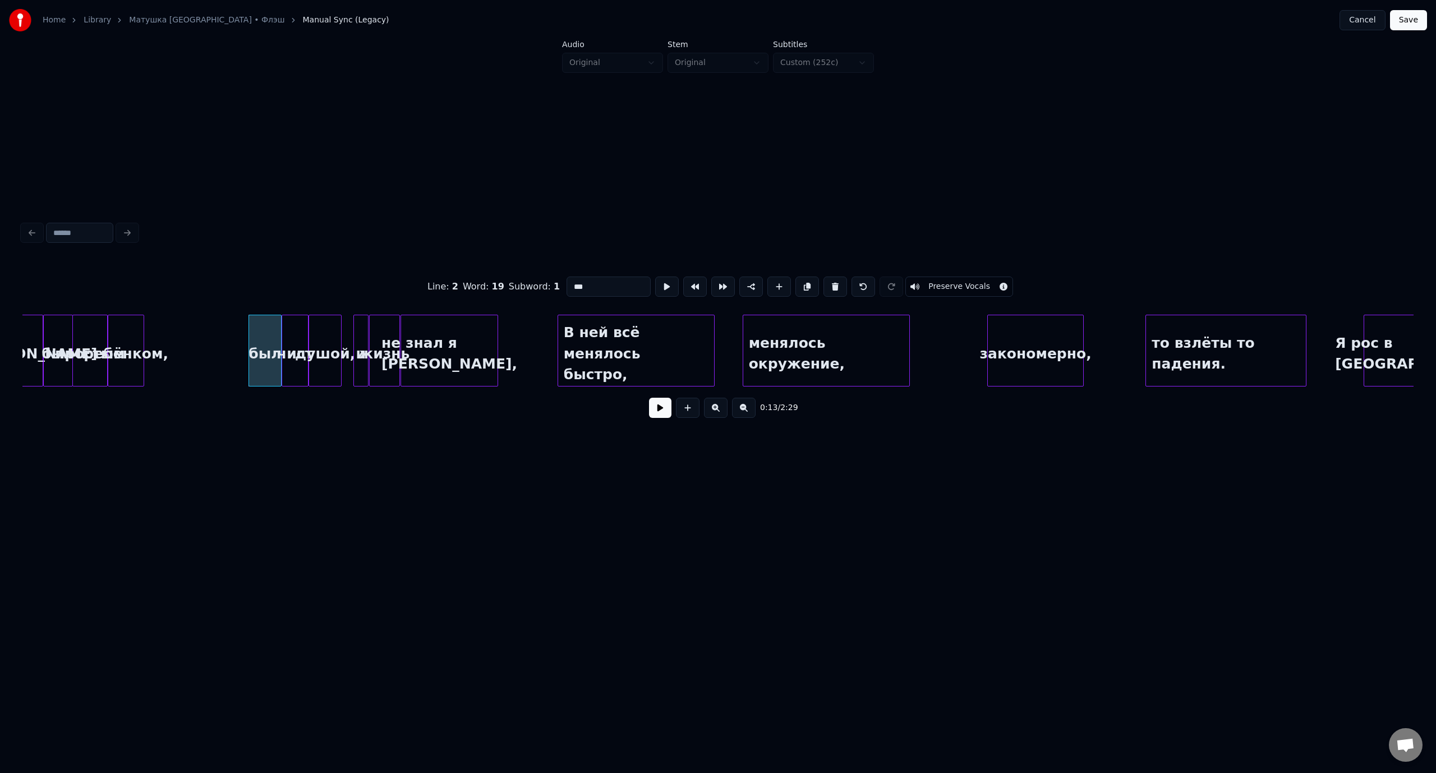
click at [661, 413] on button at bounding box center [660, 408] width 22 height 20
click at [659, 410] on button at bounding box center [660, 408] width 22 height 20
click at [1408, 20] on button "Save" at bounding box center [1408, 20] width 37 height 20
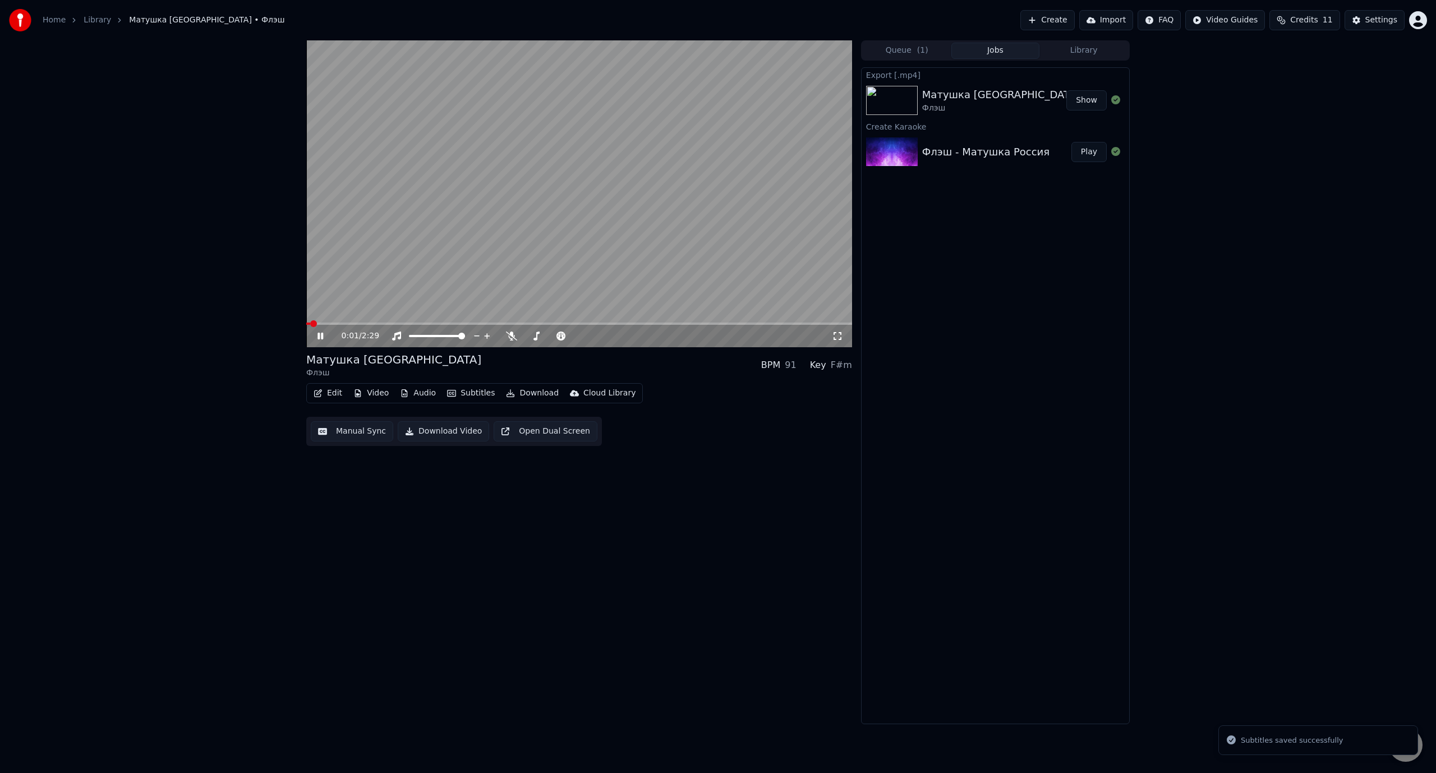
click at [369, 324] on span at bounding box center [579, 323] width 546 height 2
click at [357, 323] on span at bounding box center [339, 323] width 66 height 2
click at [334, 393] on button "Edit" at bounding box center [328, 393] width 38 height 16
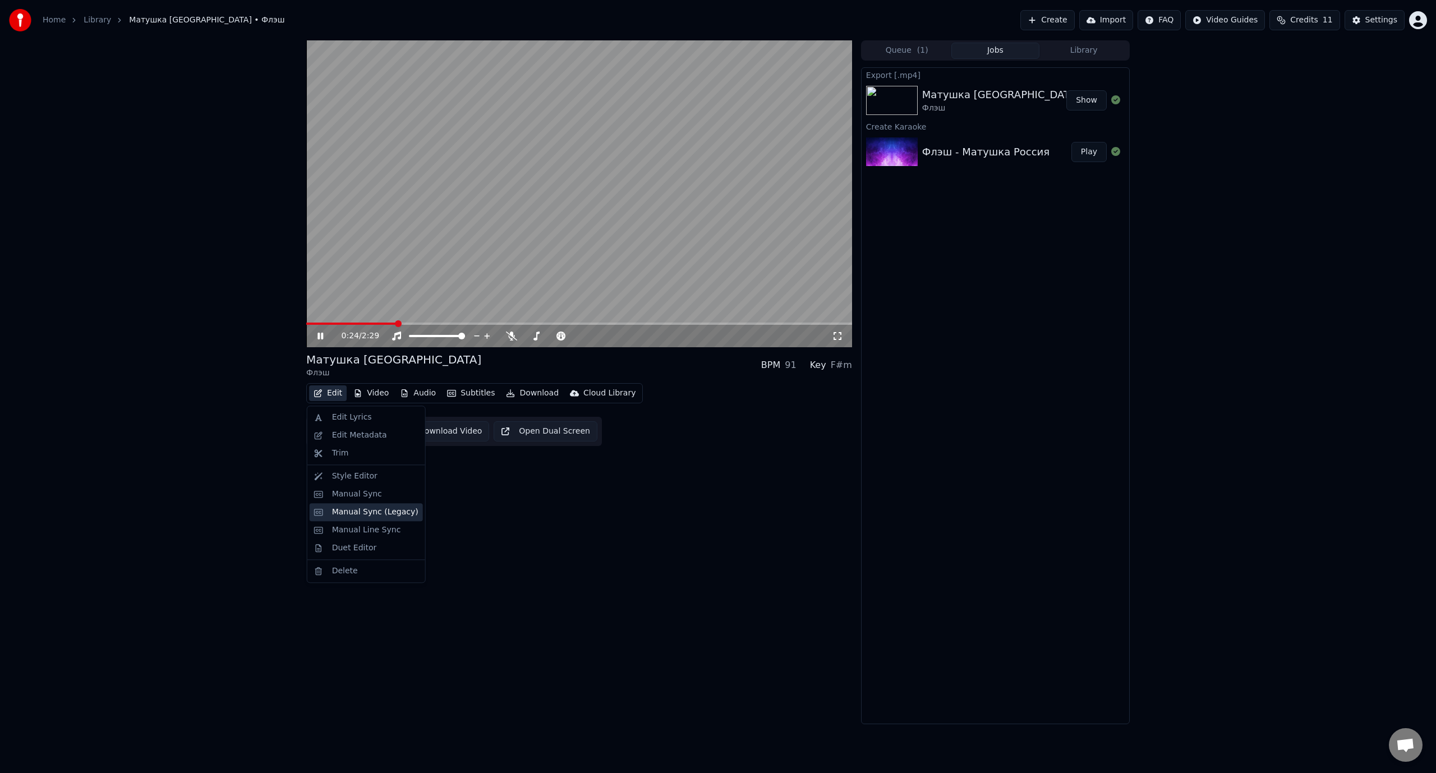
click at [375, 511] on div "Manual Sync (Legacy)" at bounding box center [375, 511] width 86 height 11
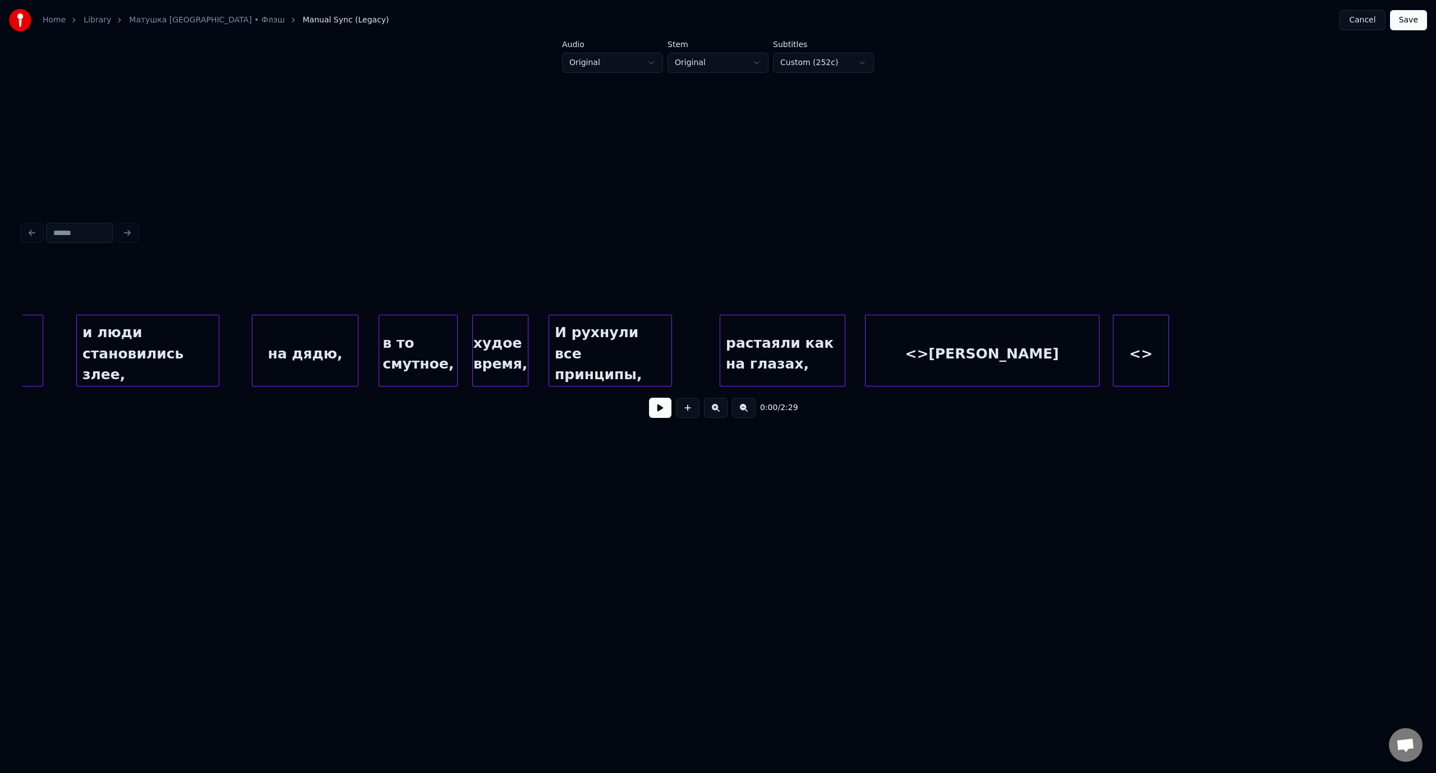
scroll to position [0, 5106]
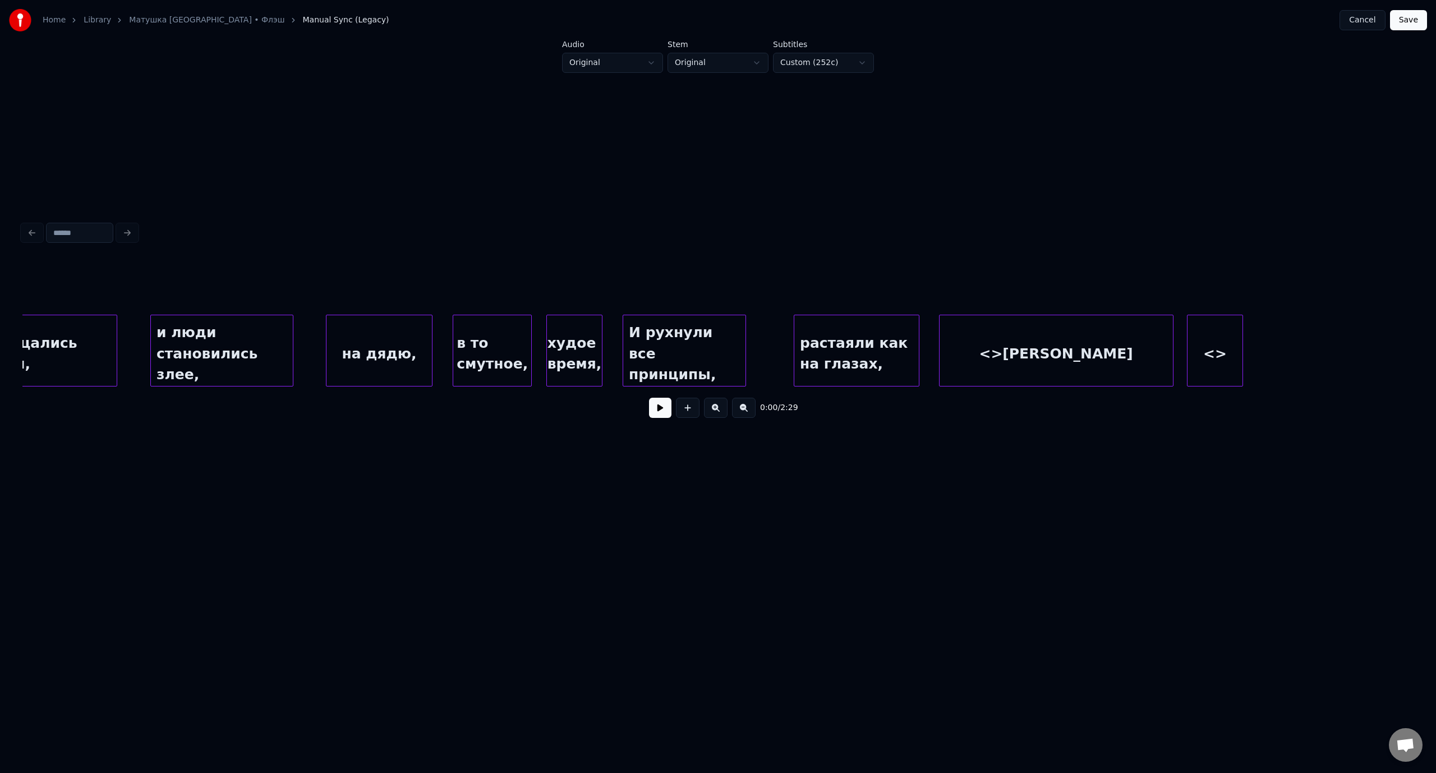
click at [1023, 348] on div "<>[PERSON_NAME]" at bounding box center [1055, 353] width 233 height 76
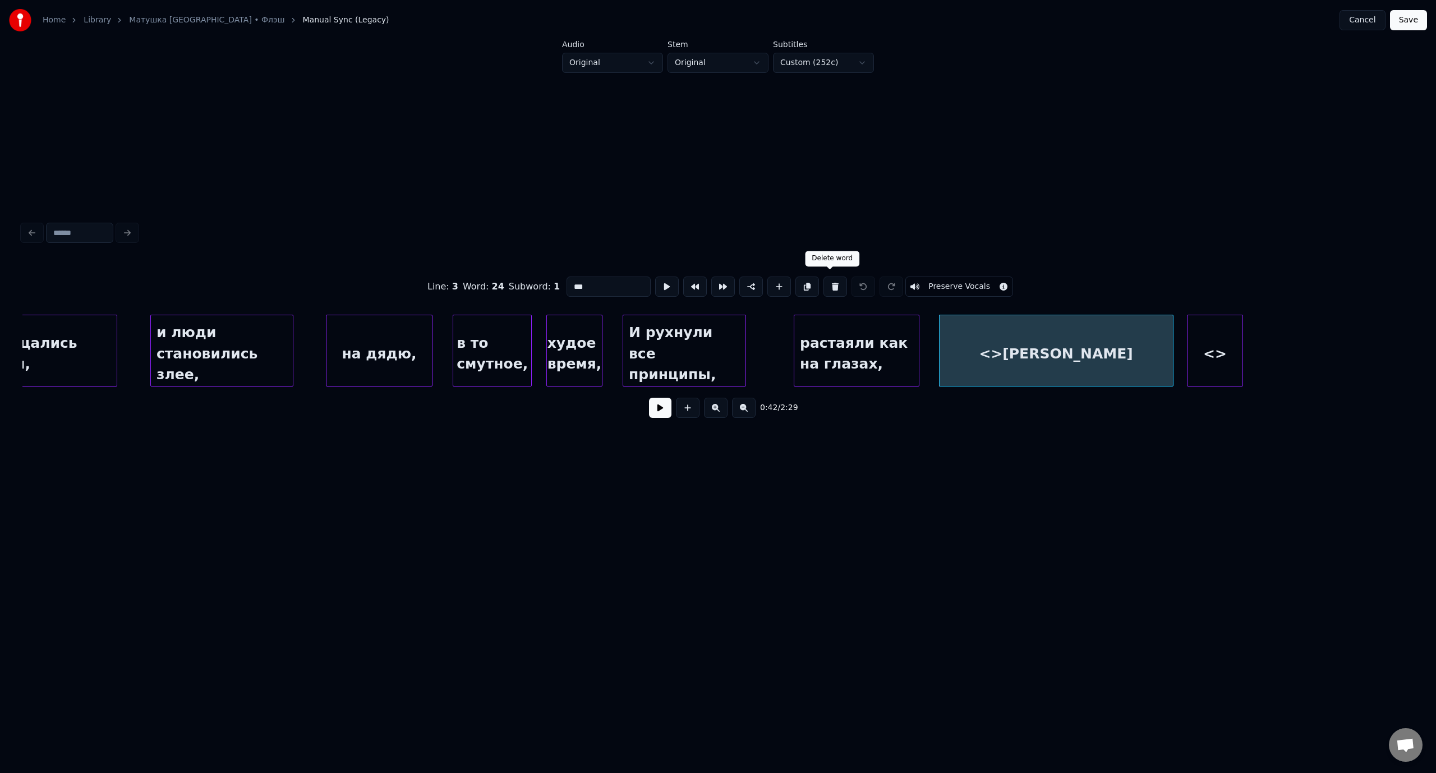
click at [829, 282] on button at bounding box center [835, 286] width 24 height 20
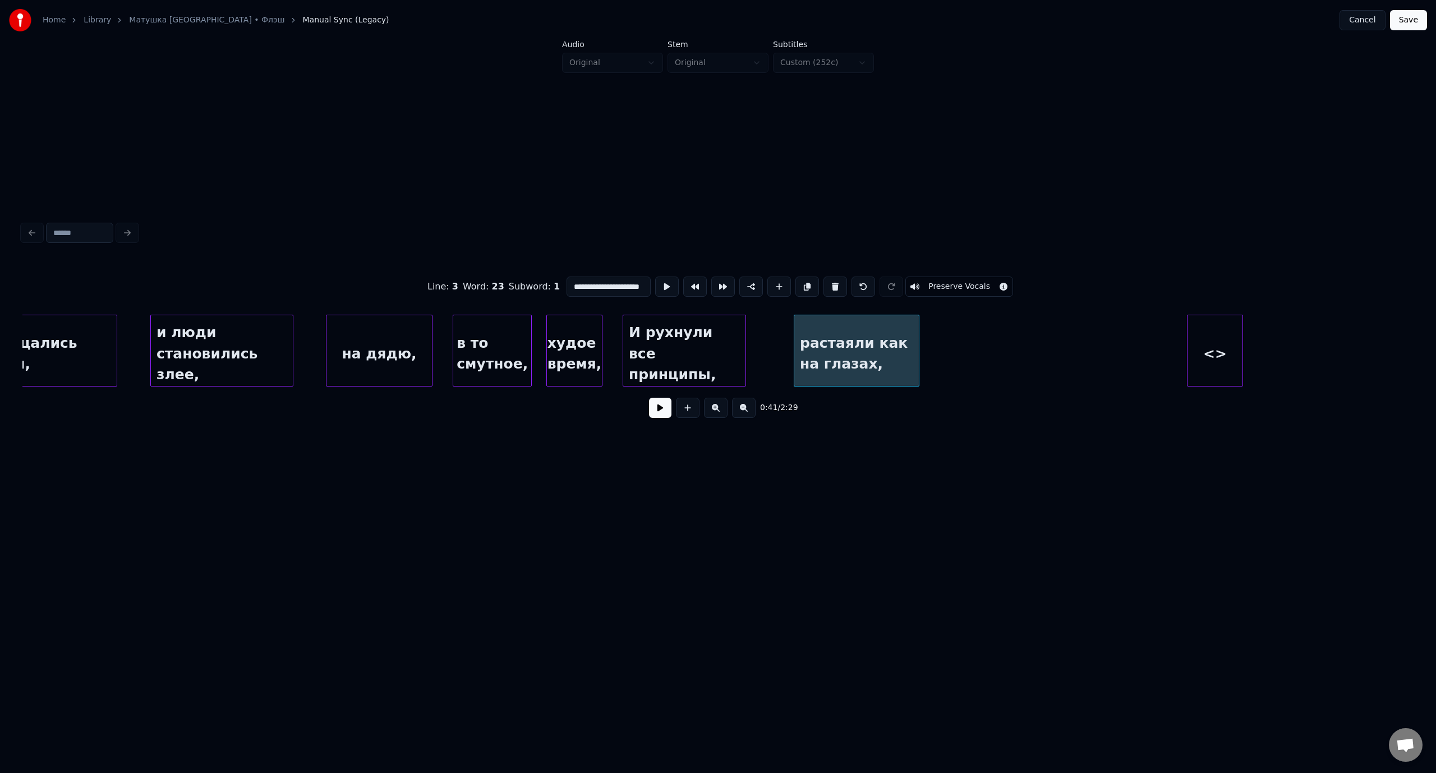
click at [1204, 339] on div "<>" at bounding box center [1214, 353] width 55 height 76
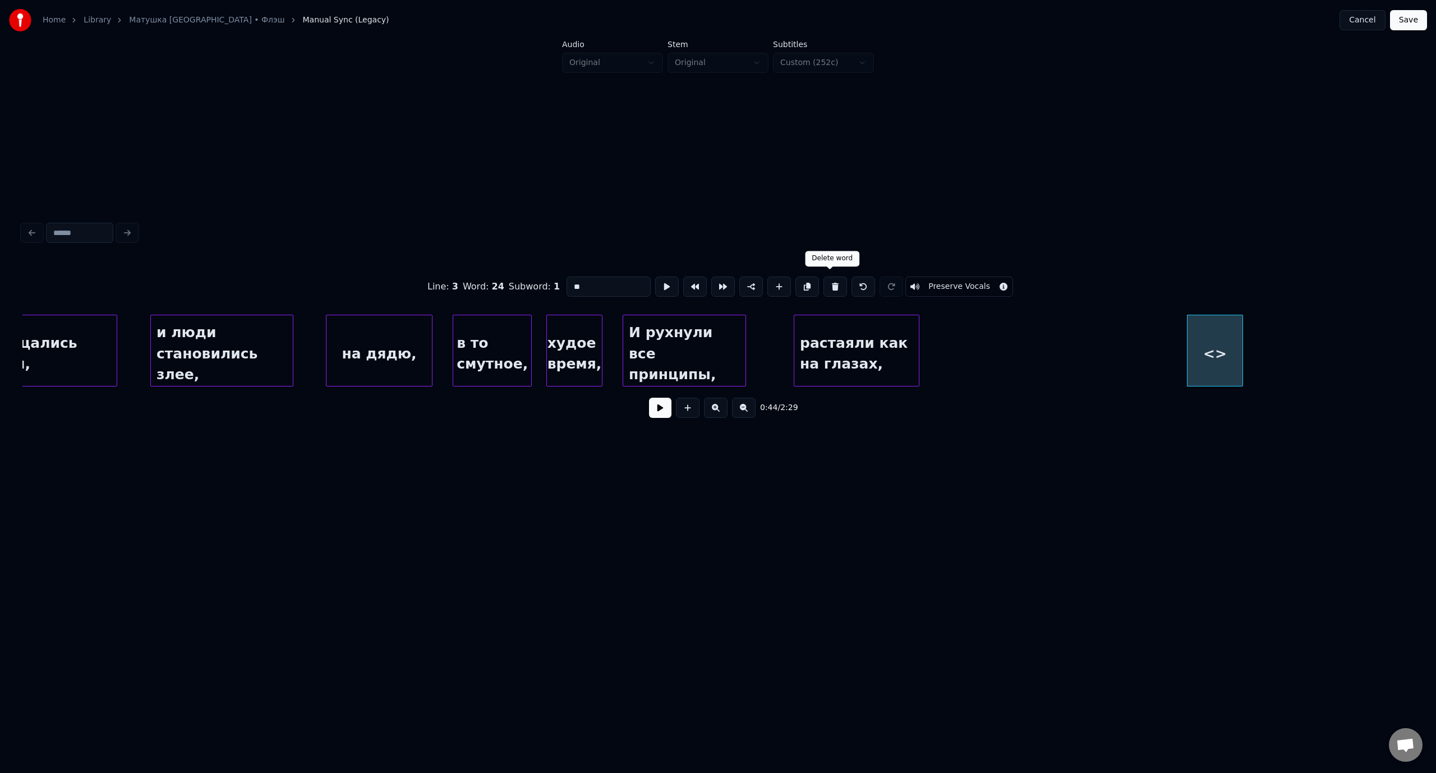
click at [833, 279] on button at bounding box center [835, 286] width 24 height 20
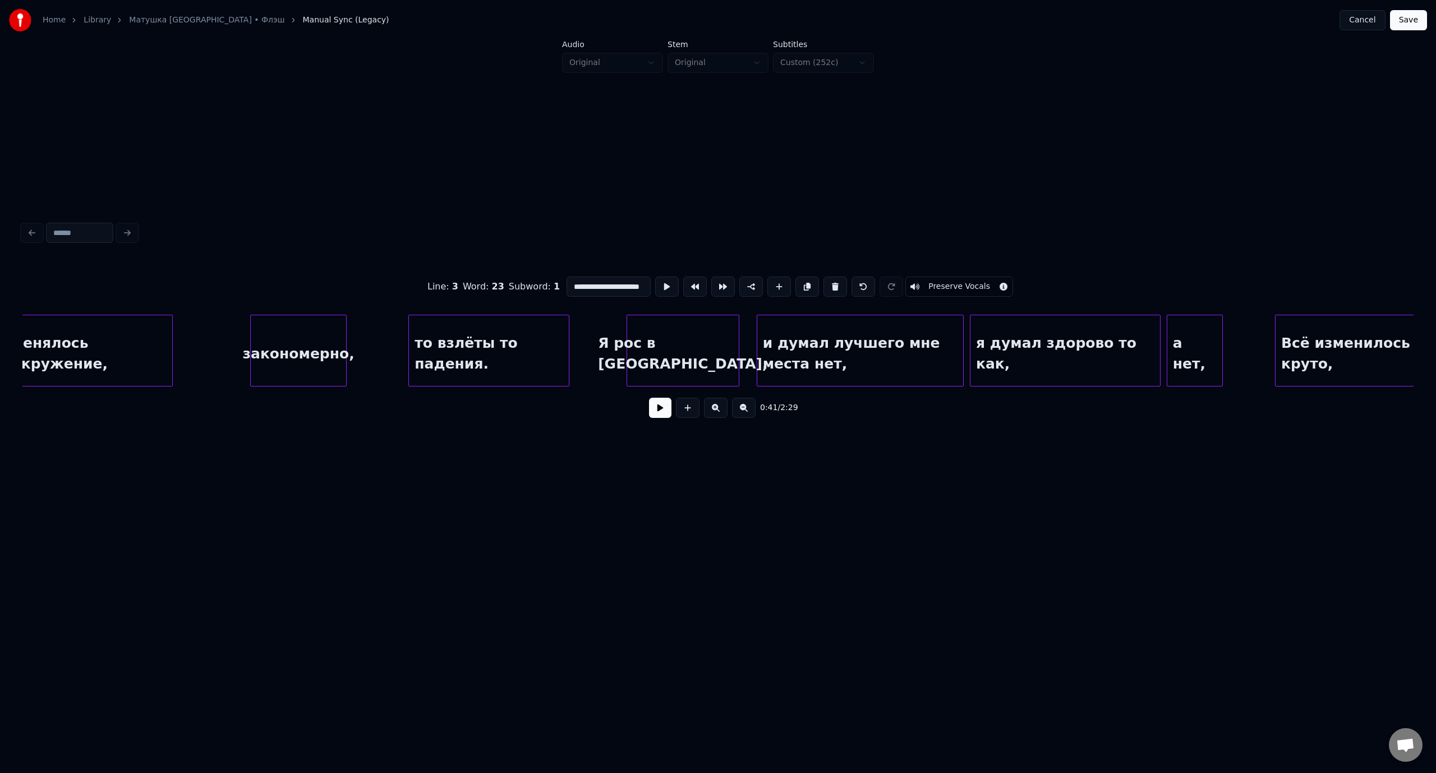
scroll to position [0, 2359]
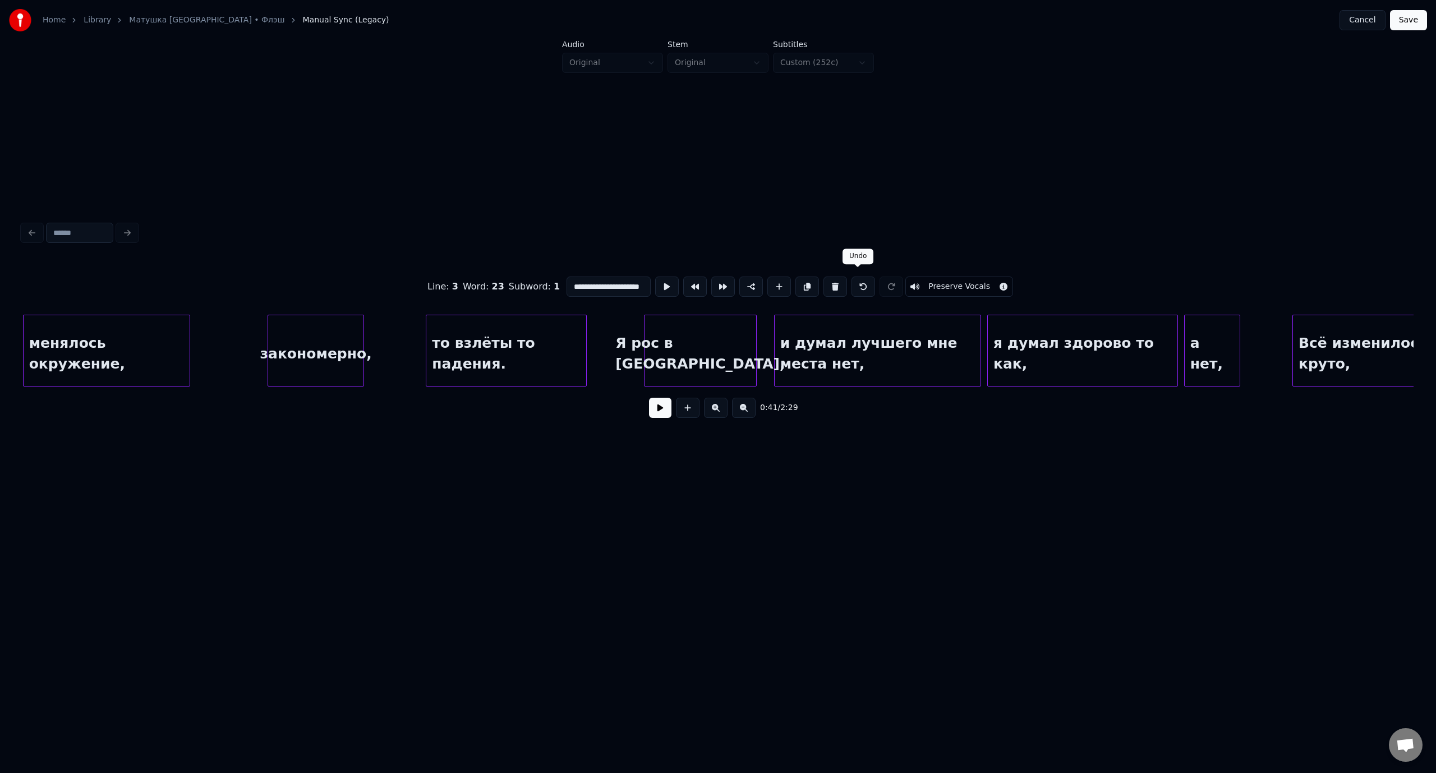
click at [856, 283] on button at bounding box center [863, 286] width 24 height 20
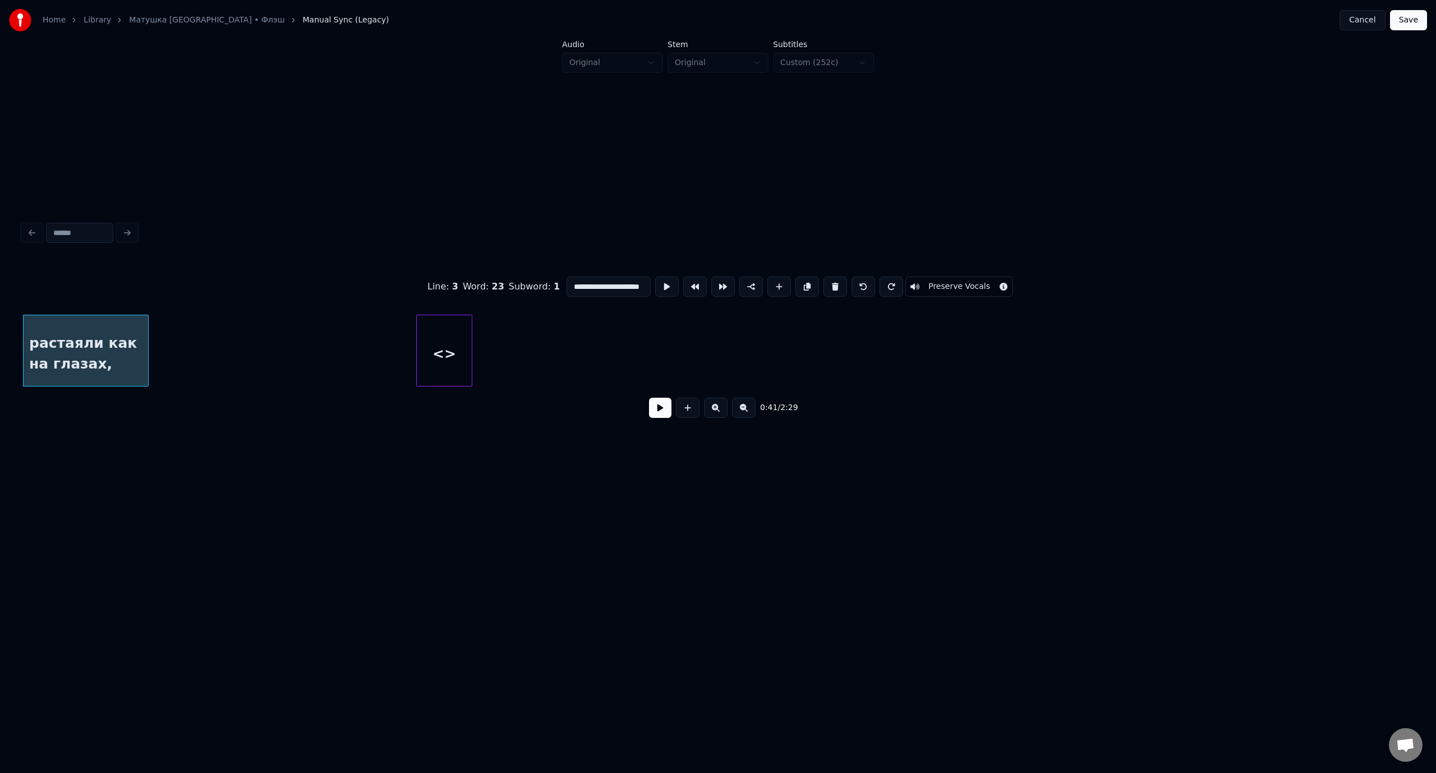
click at [453, 339] on div "<>" at bounding box center [444, 353] width 55 height 76
type input "**"
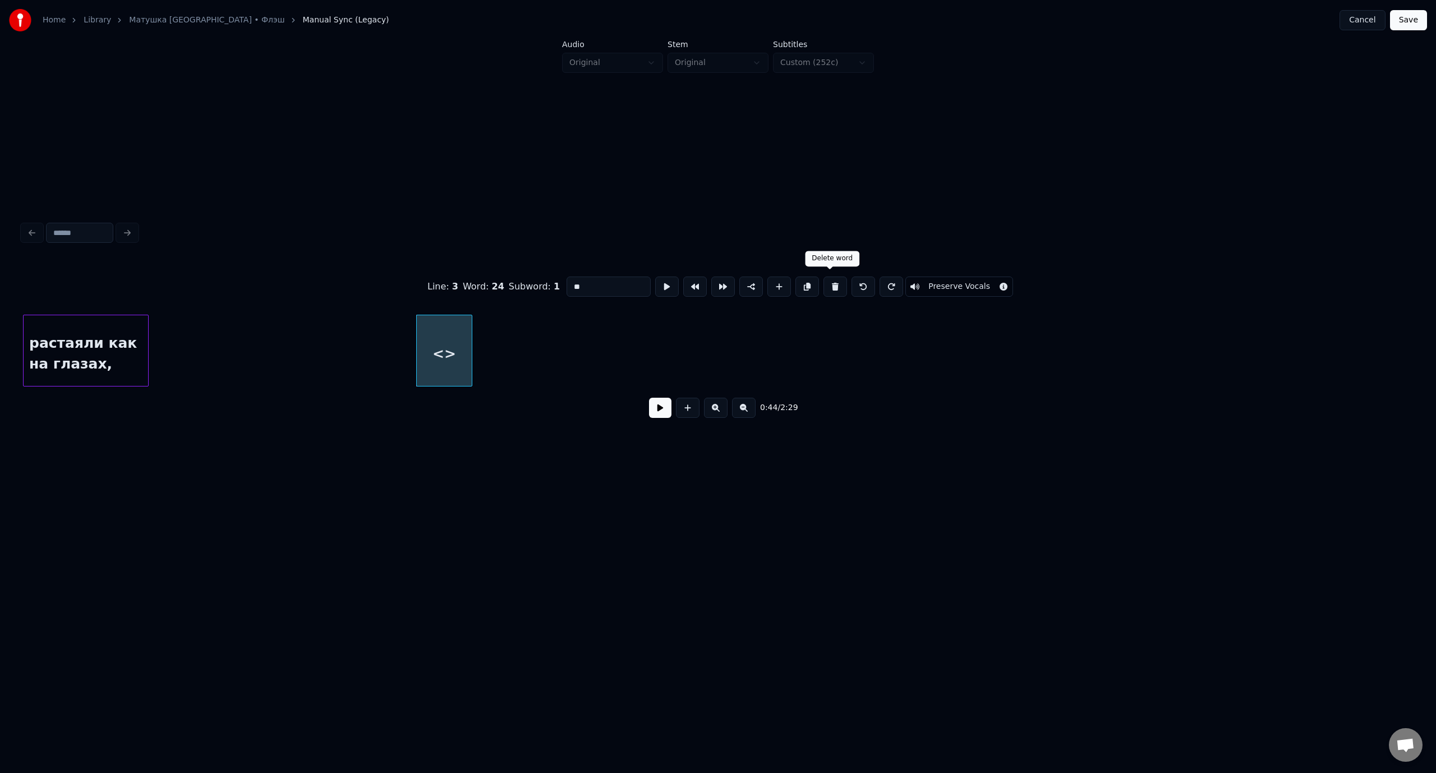
click at [830, 280] on button at bounding box center [835, 286] width 24 height 20
type input "**********"
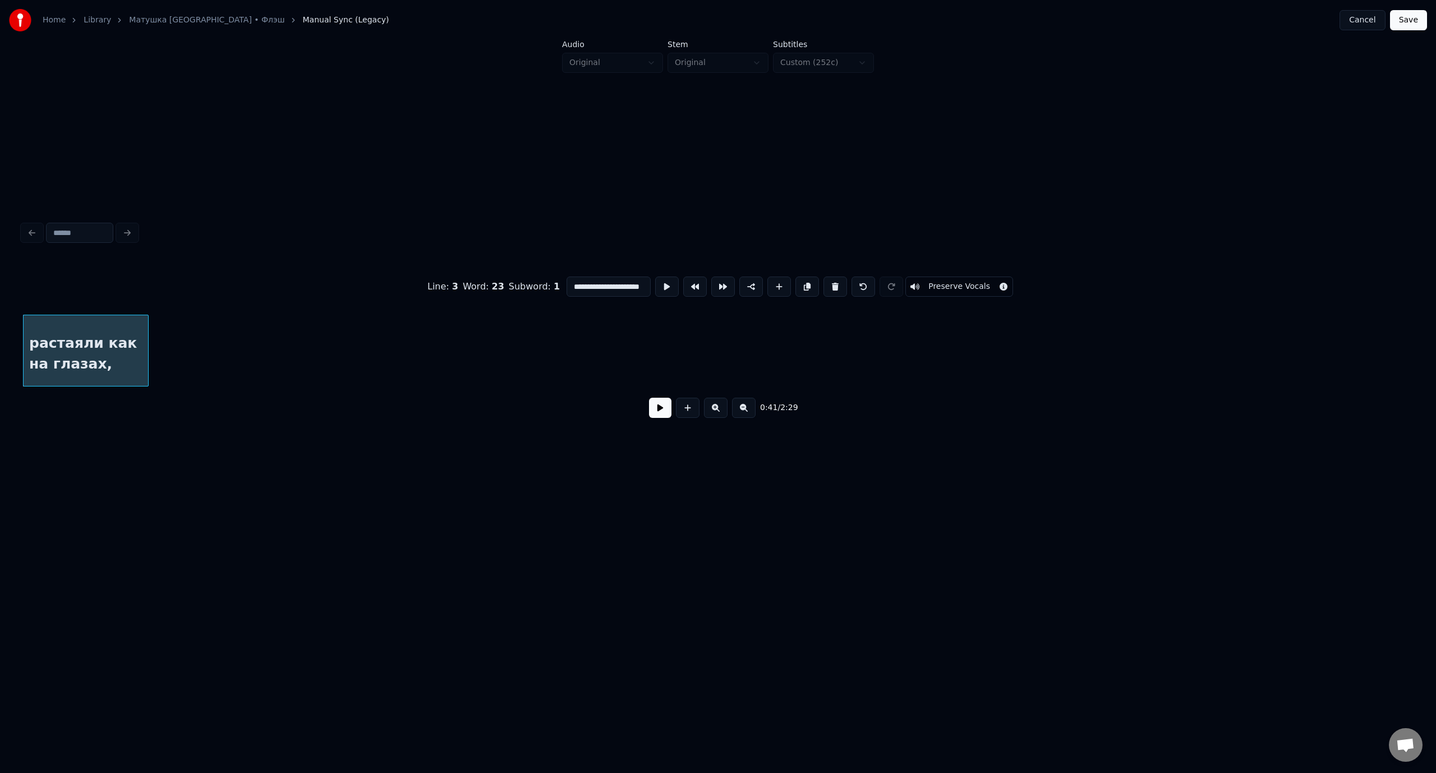
click at [1409, 16] on button "Save" at bounding box center [1408, 20] width 37 height 20
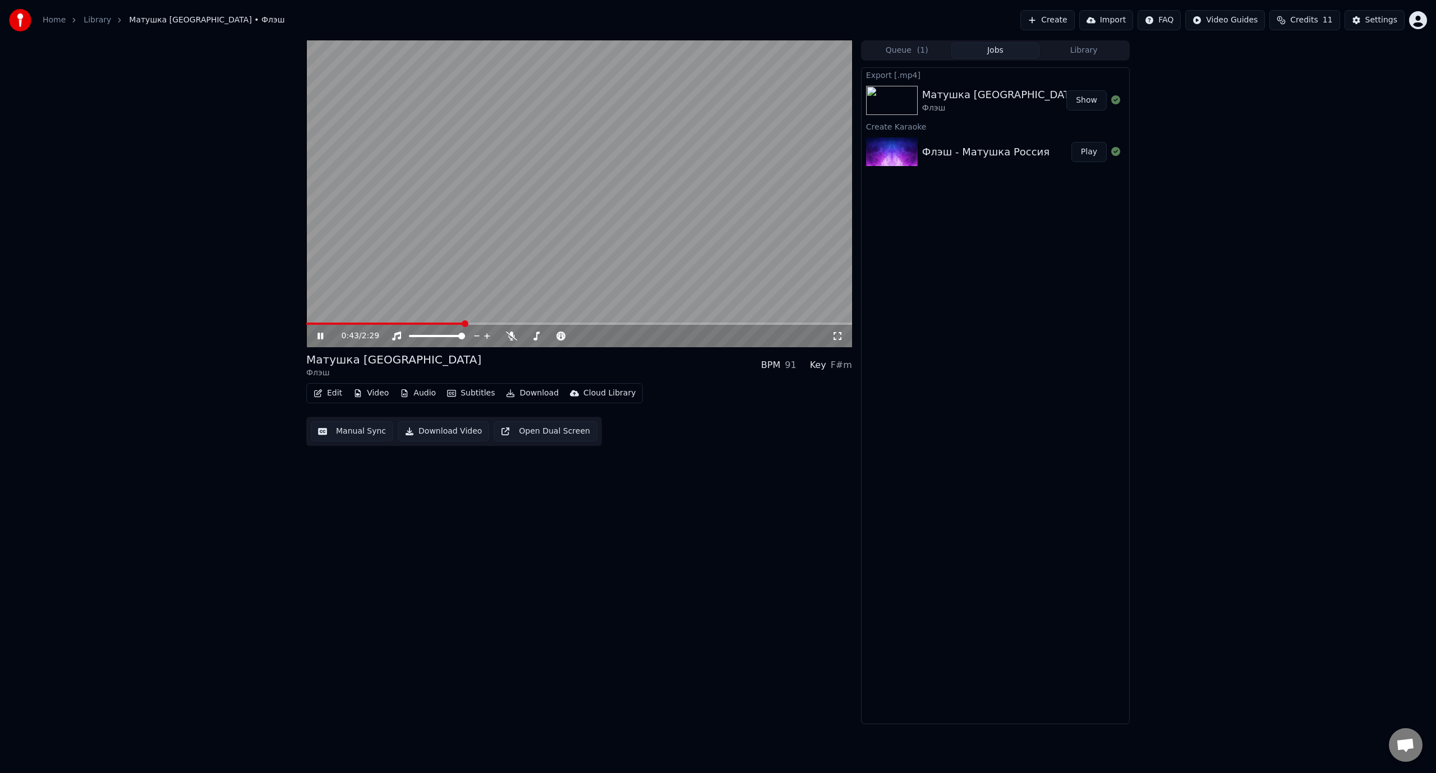
click at [335, 391] on button "Edit" at bounding box center [328, 393] width 38 height 16
click at [365, 513] on div "Manual Sync (Legacy)" at bounding box center [375, 511] width 86 height 11
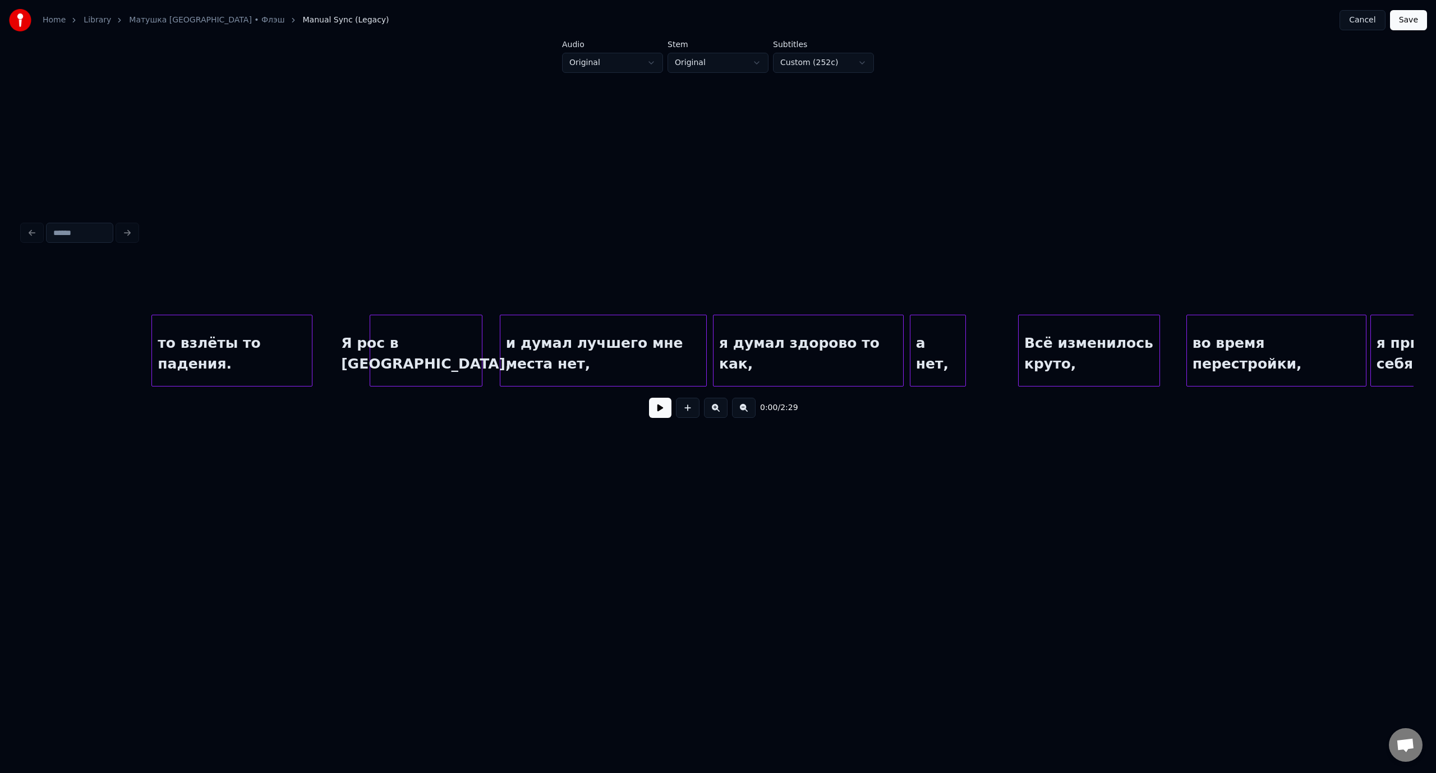
scroll to position [0, 2730]
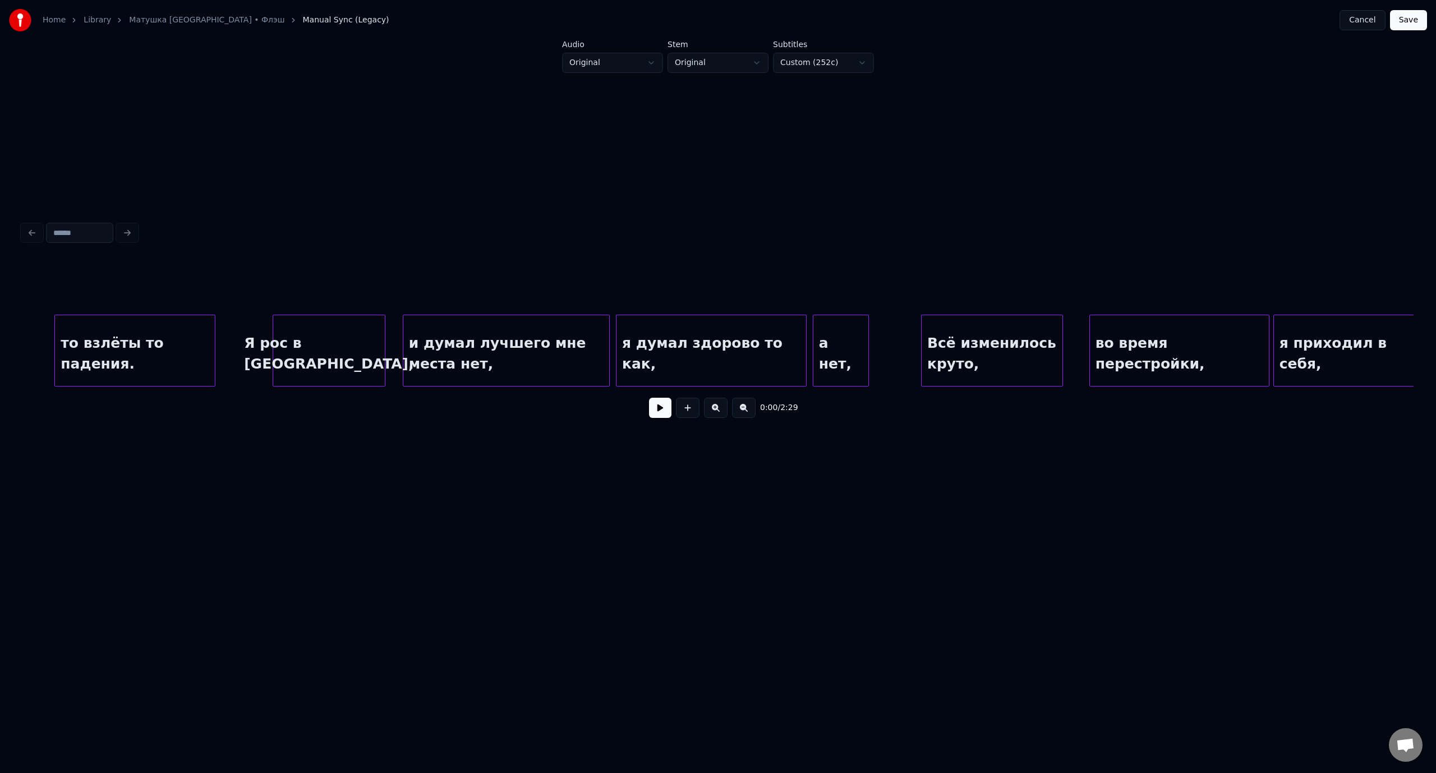
click at [316, 331] on div "Я рос в [GEOGRAPHIC_DATA]," at bounding box center [329, 353] width 112 height 76
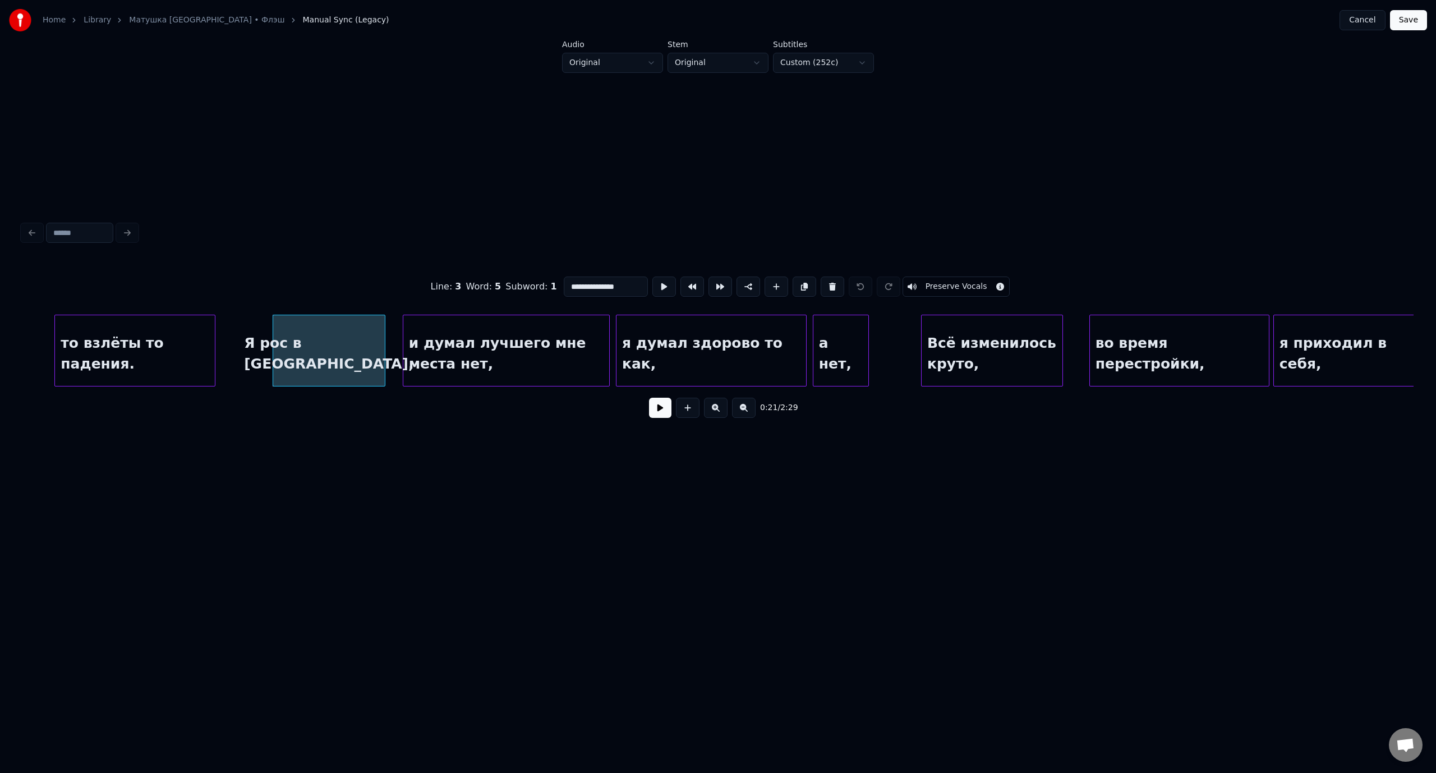
click at [664, 415] on button at bounding box center [660, 408] width 22 height 20
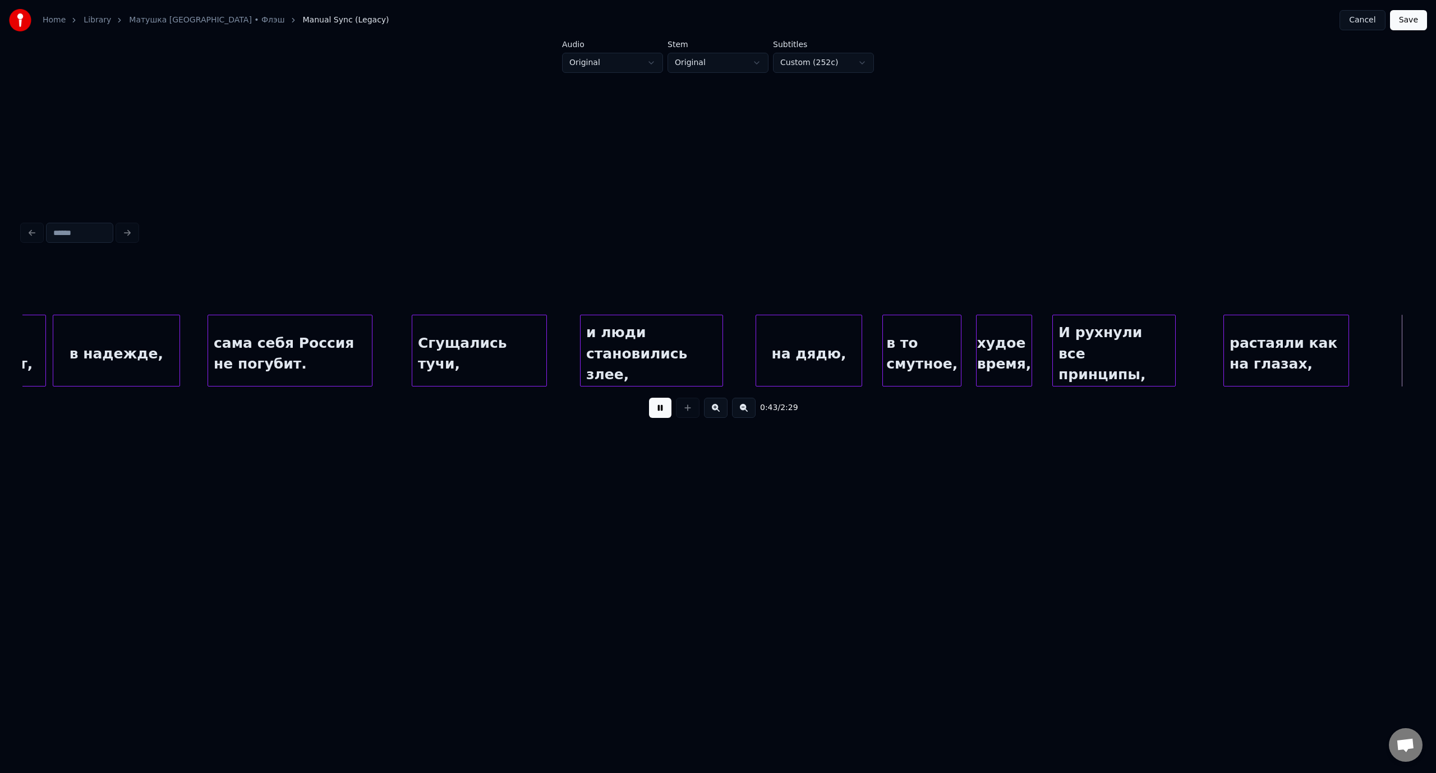
scroll to position [0, 6069]
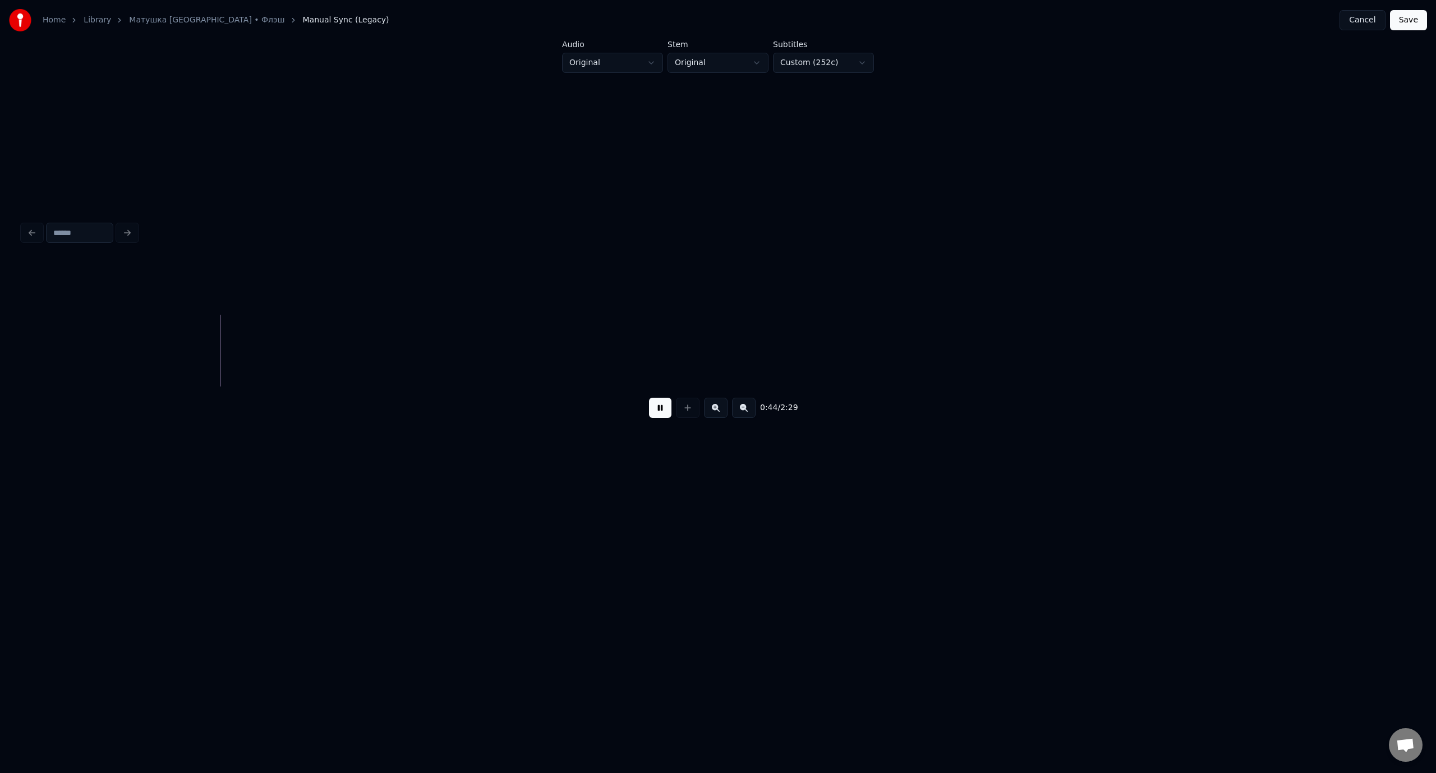
click at [668, 414] on button at bounding box center [660, 408] width 22 height 20
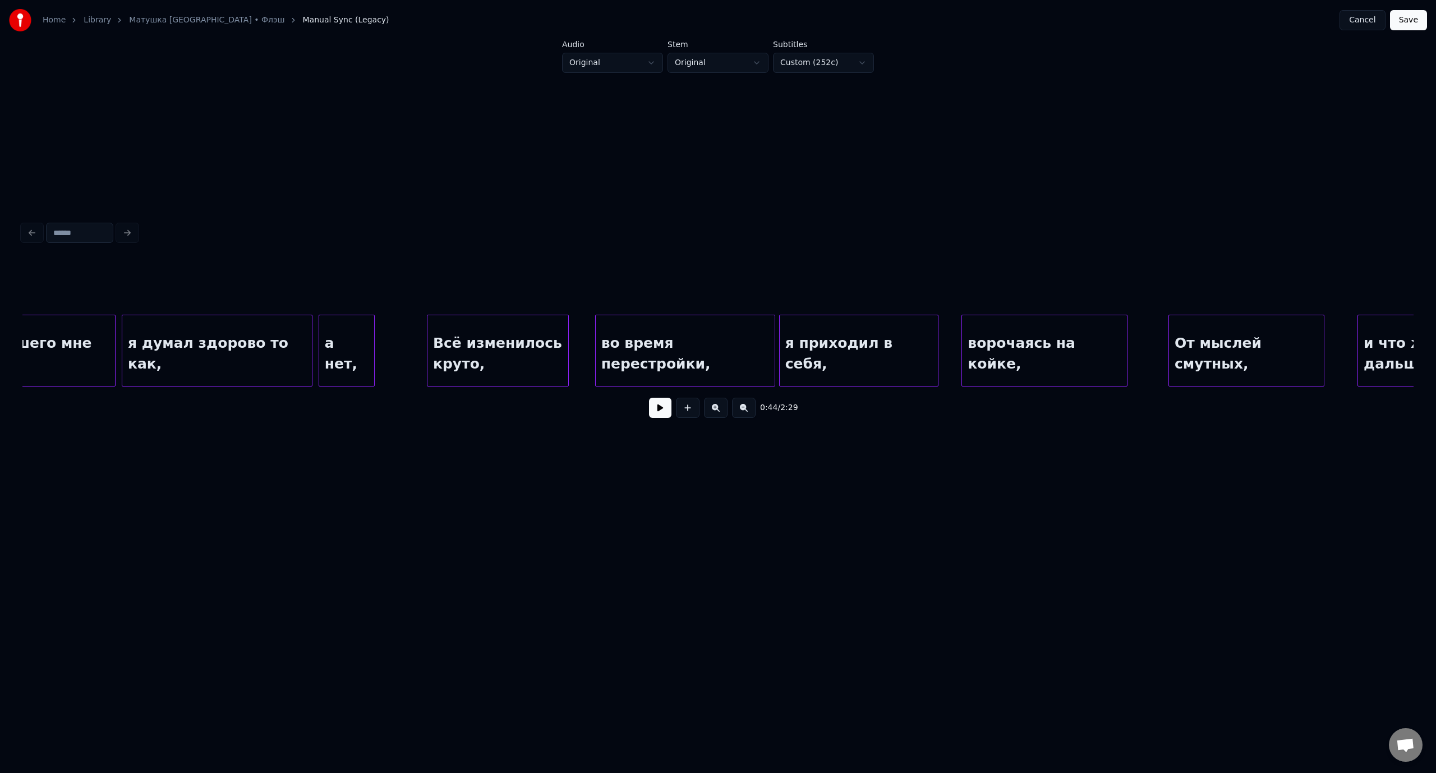
scroll to position [0, 3207]
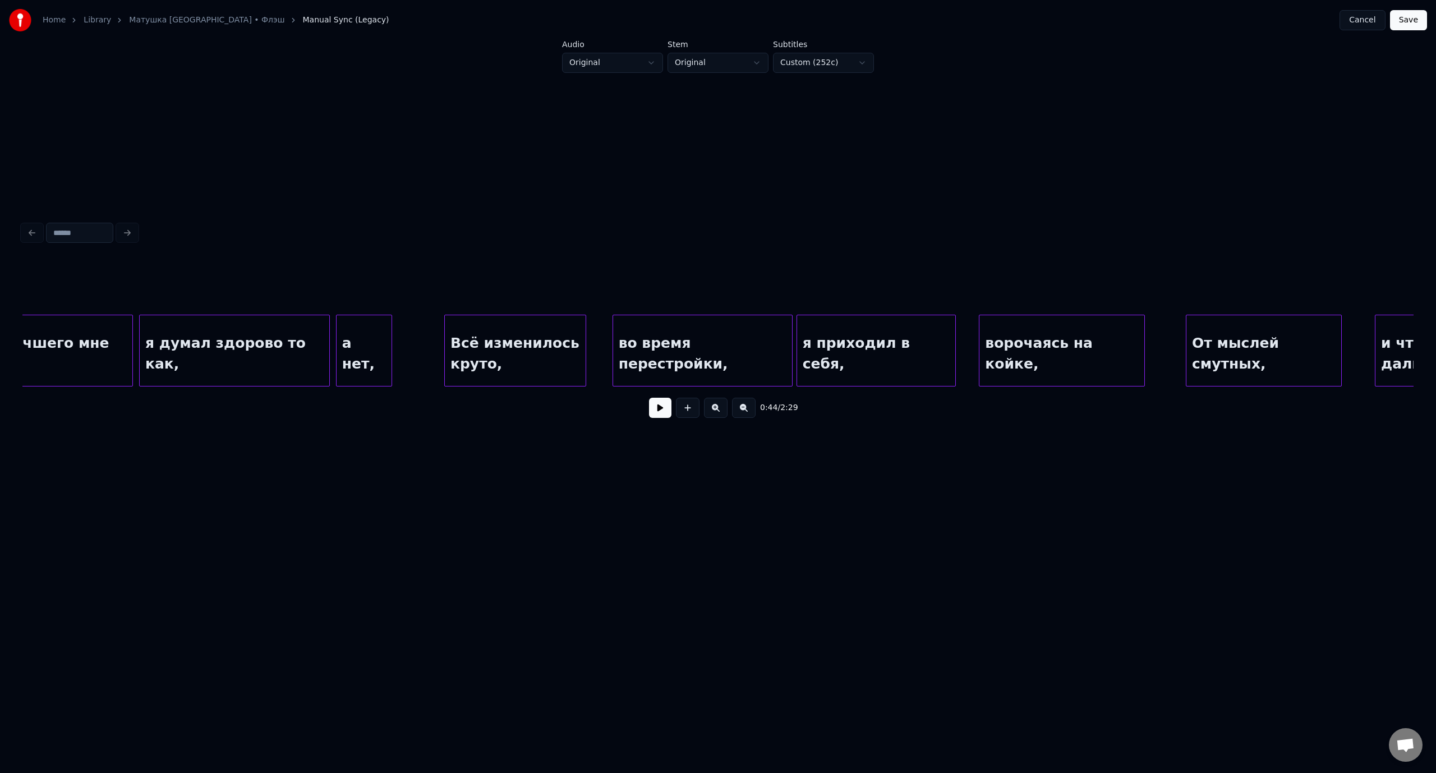
click at [510, 333] on div "Всё изменилось круто," at bounding box center [515, 353] width 141 height 76
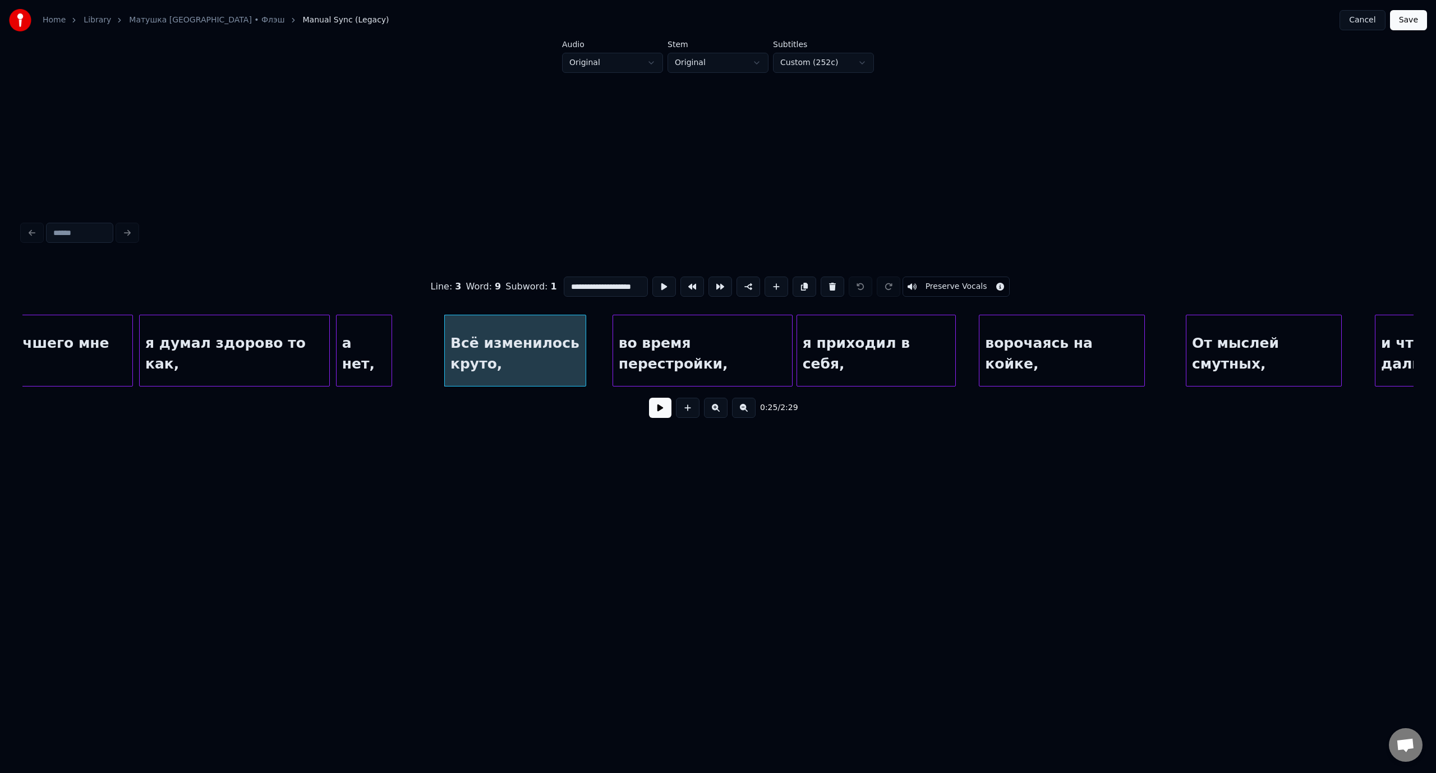
click at [657, 415] on button at bounding box center [660, 408] width 22 height 20
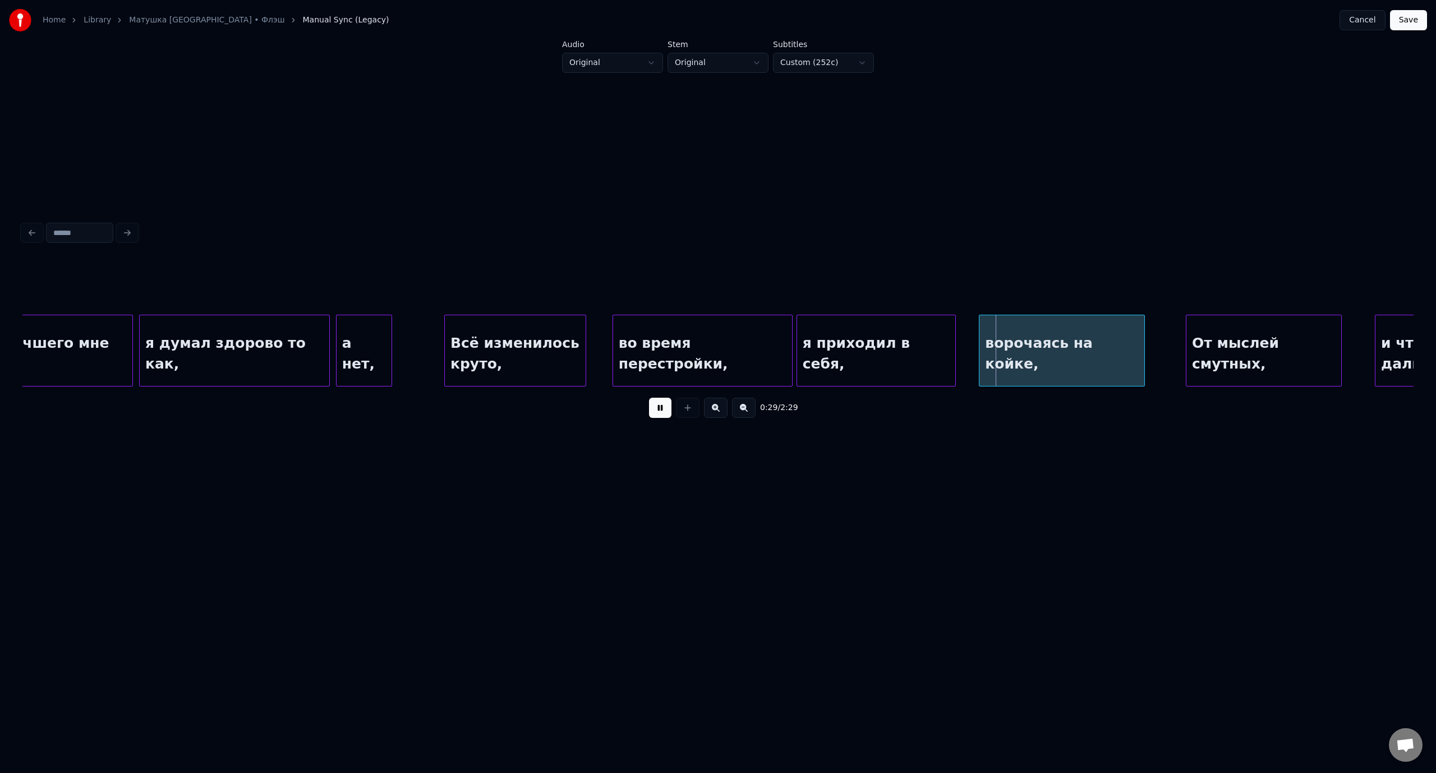
click at [657, 415] on button at bounding box center [660, 408] width 22 height 20
click at [1096, 335] on div "ворочаясь на койке," at bounding box center [1092, 353] width 164 height 76
click at [935, 330] on div "я приходил в себя," at bounding box center [910, 353] width 158 height 76
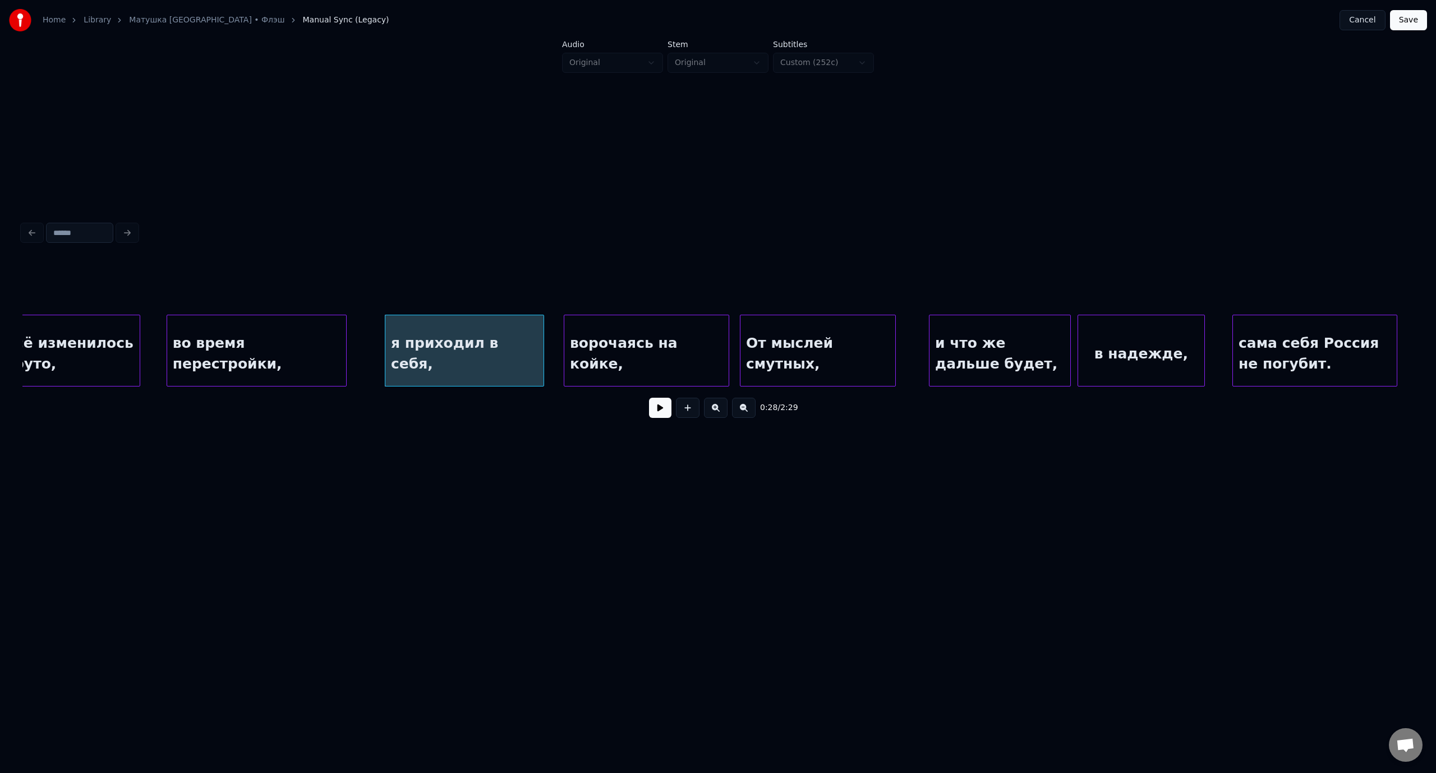
scroll to position [0, 3727]
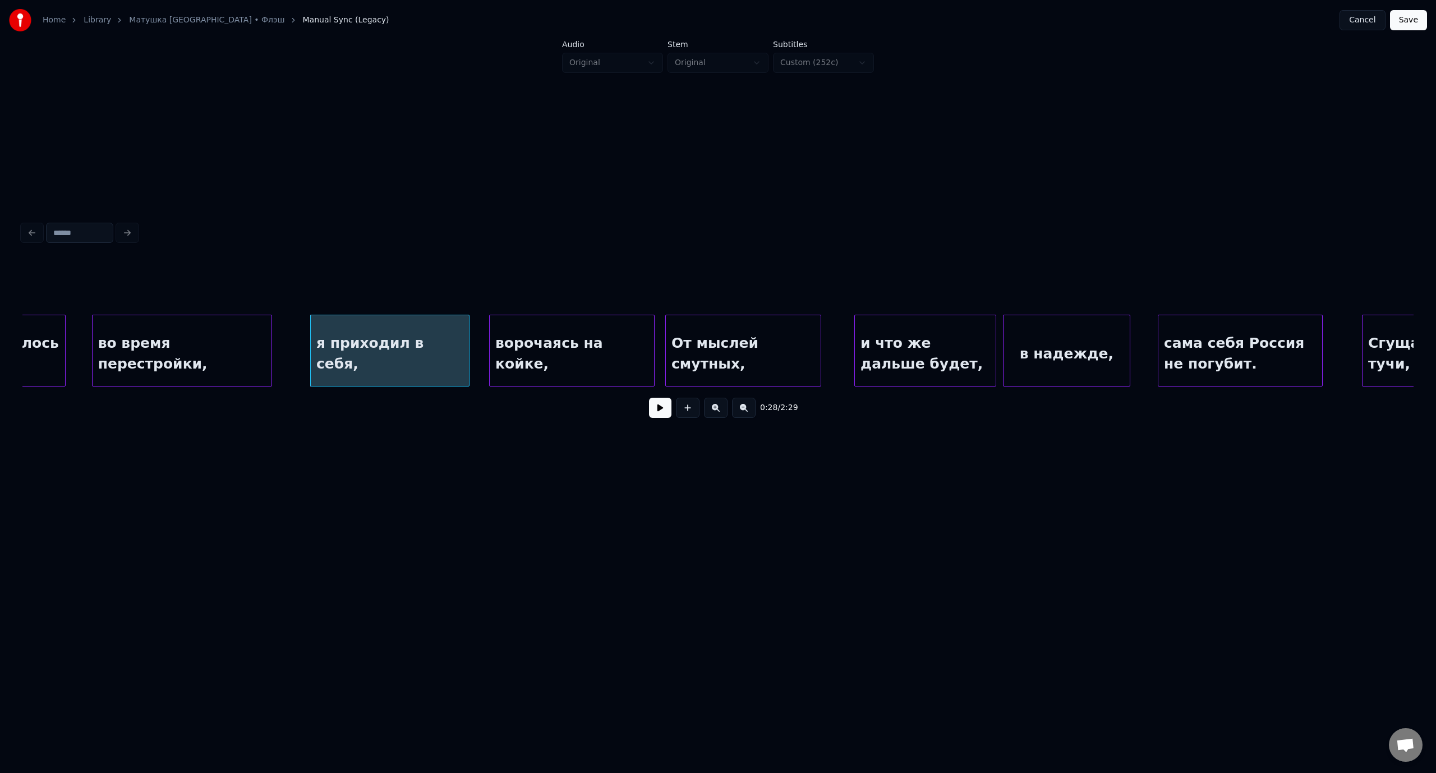
click at [228, 328] on div "во время перестройки," at bounding box center [182, 353] width 179 height 76
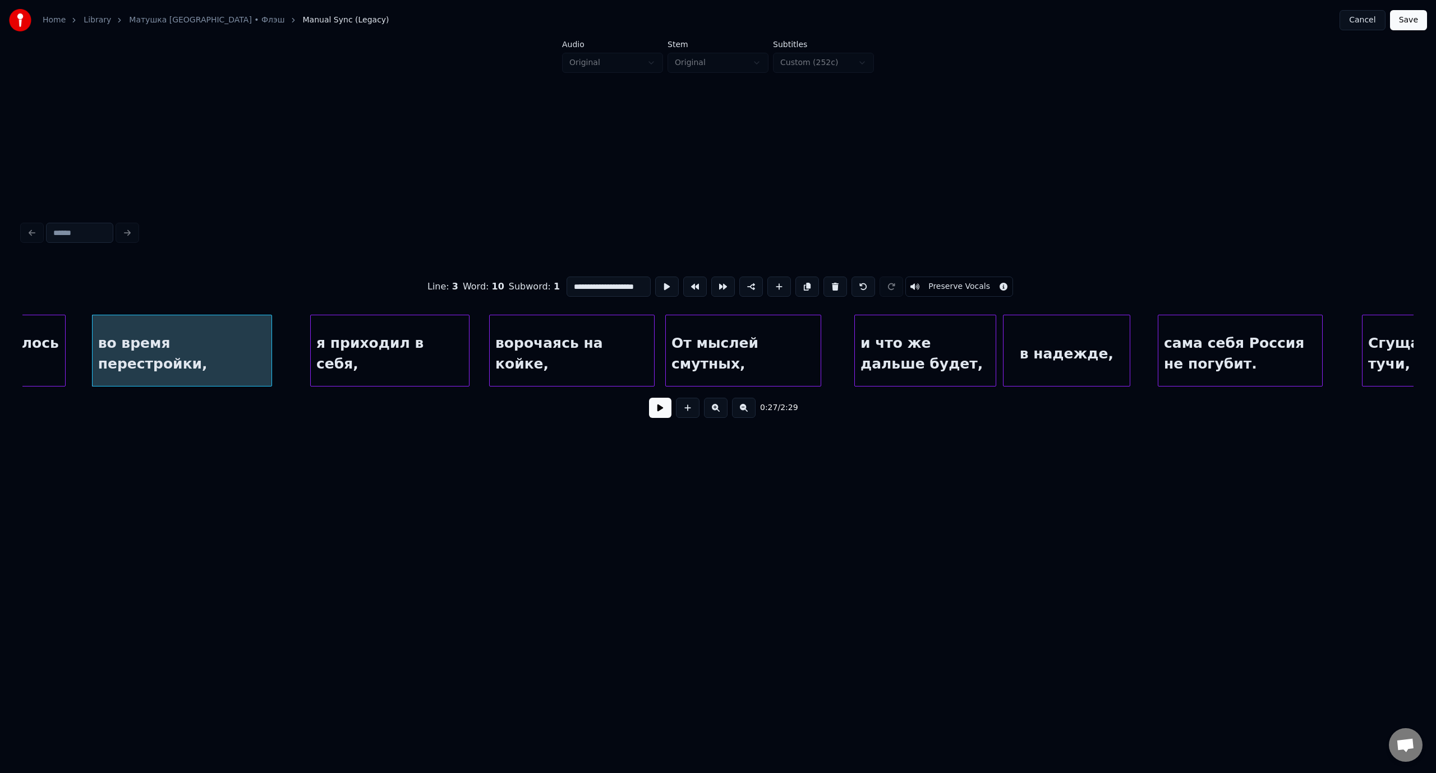
click at [652, 413] on button at bounding box center [660, 408] width 22 height 20
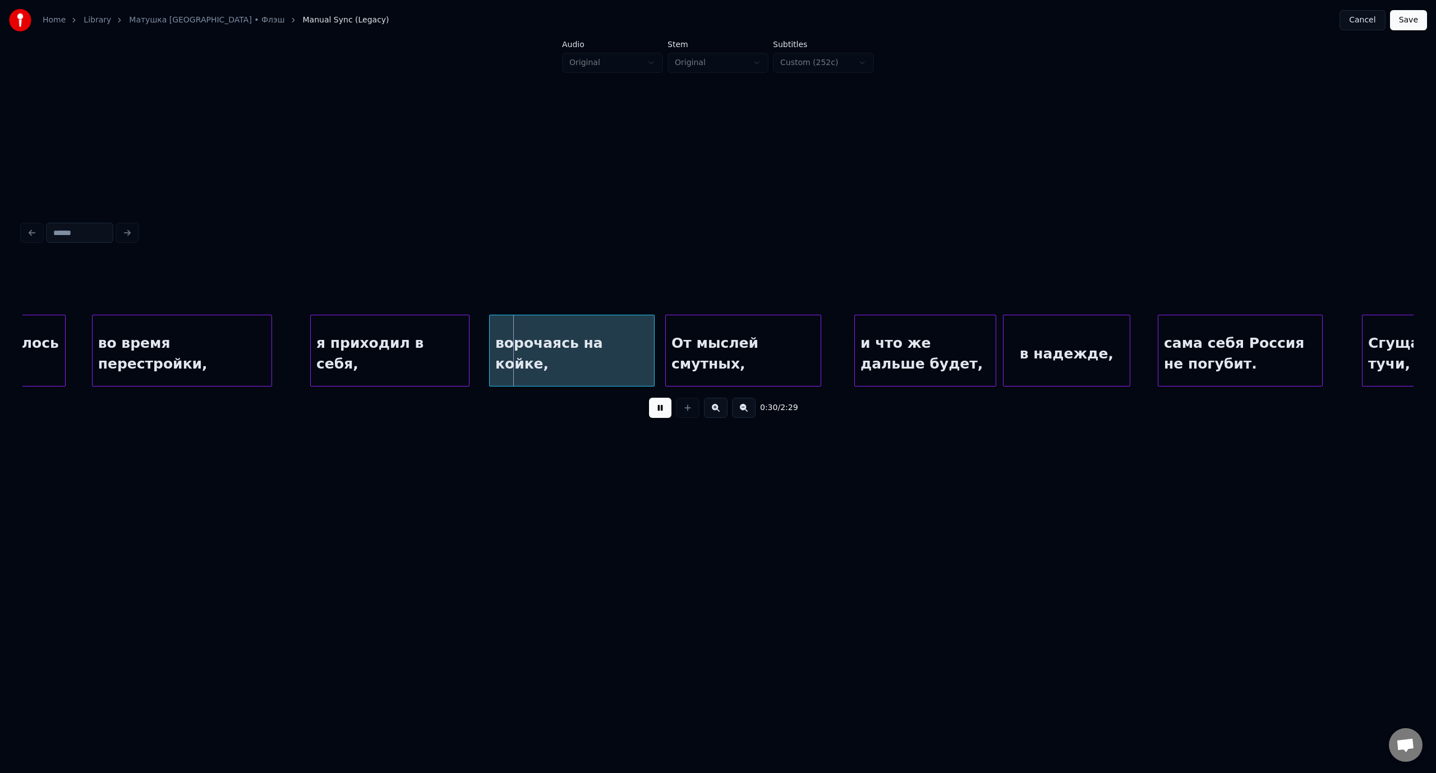
click at [654, 418] on button at bounding box center [660, 408] width 22 height 20
click at [1327, 340] on div "сама себя Россия не погубит." at bounding box center [1279, 353] width 164 height 76
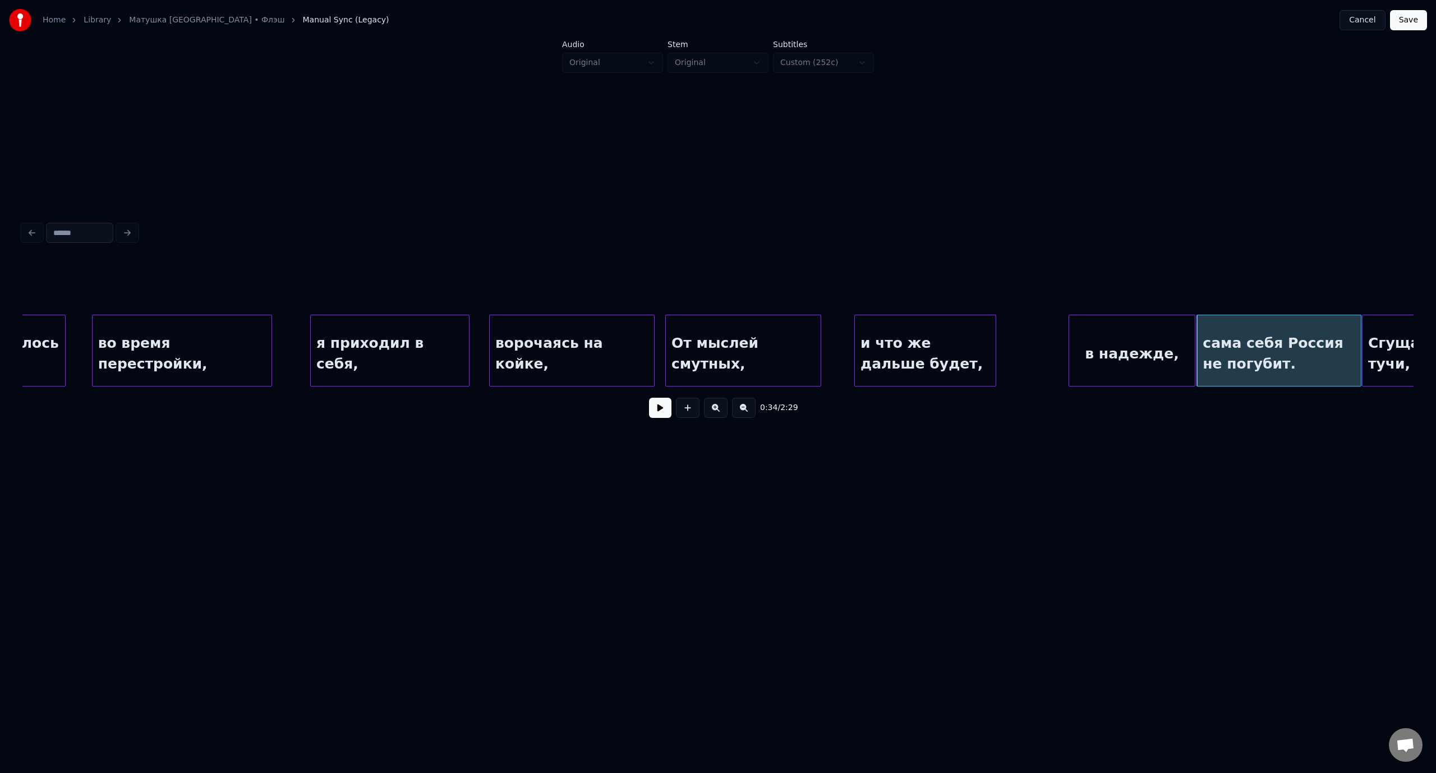
click at [1159, 333] on div "в надежде," at bounding box center [1132, 353] width 126 height 76
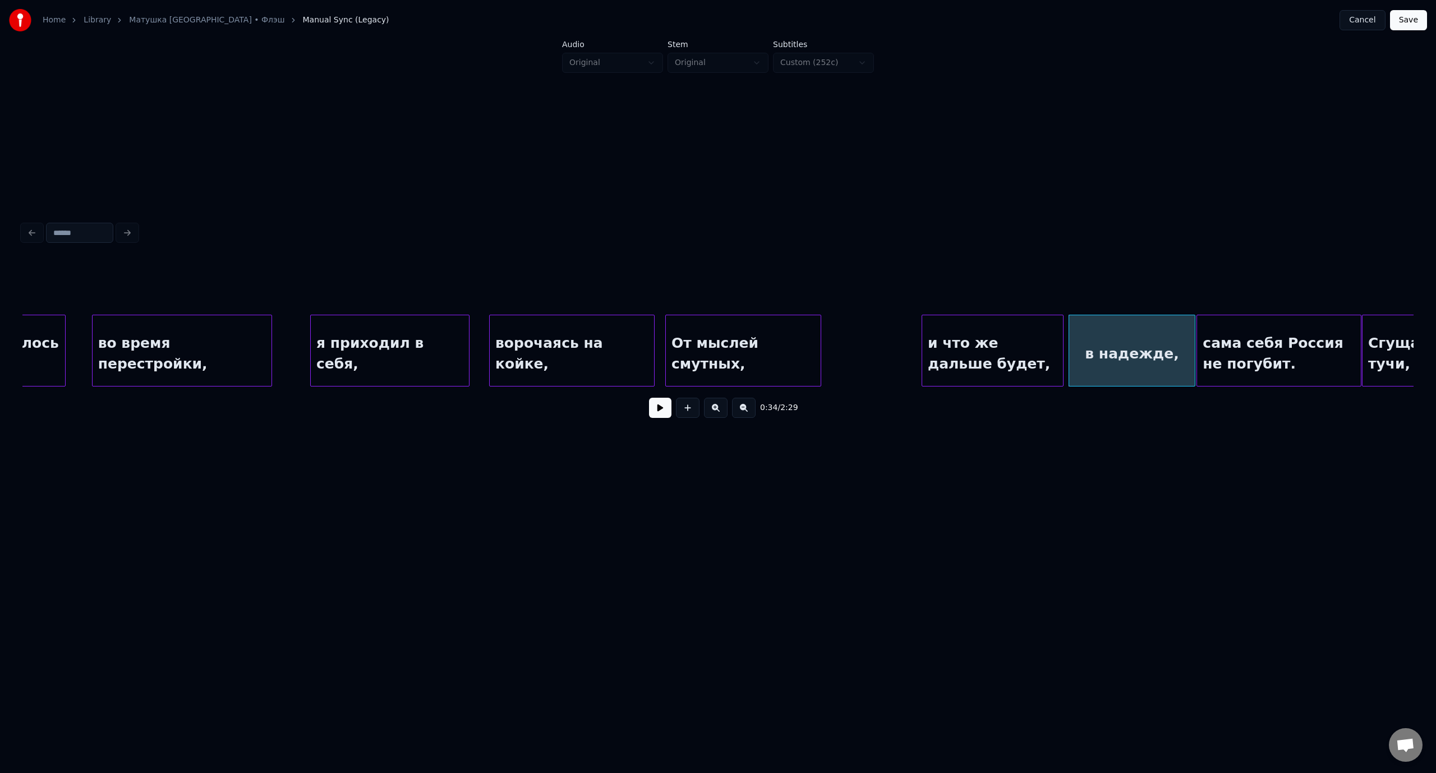
click at [1004, 326] on div "и что же дальше будет," at bounding box center [992, 353] width 141 height 76
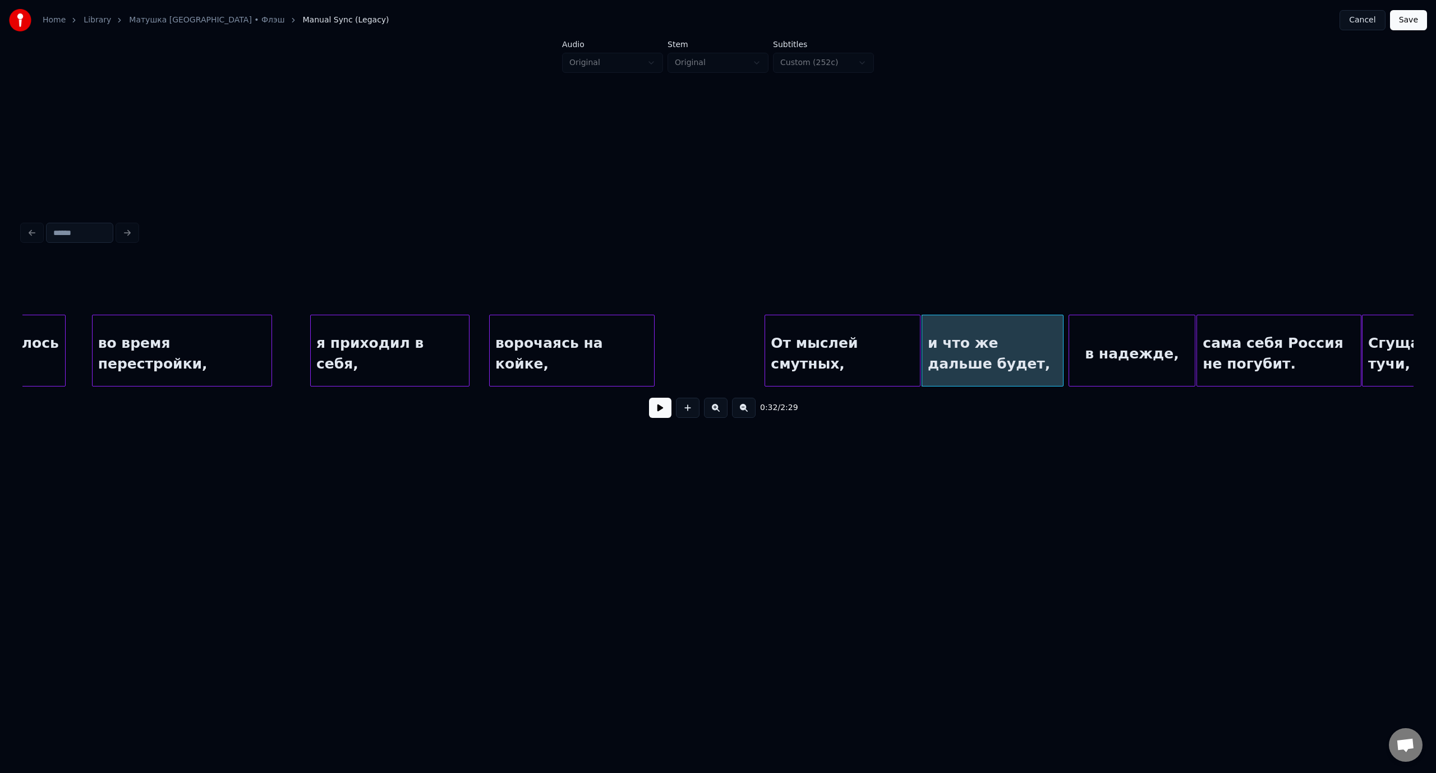
click at [878, 332] on div "От мыслей смутных," at bounding box center [842, 353] width 155 height 76
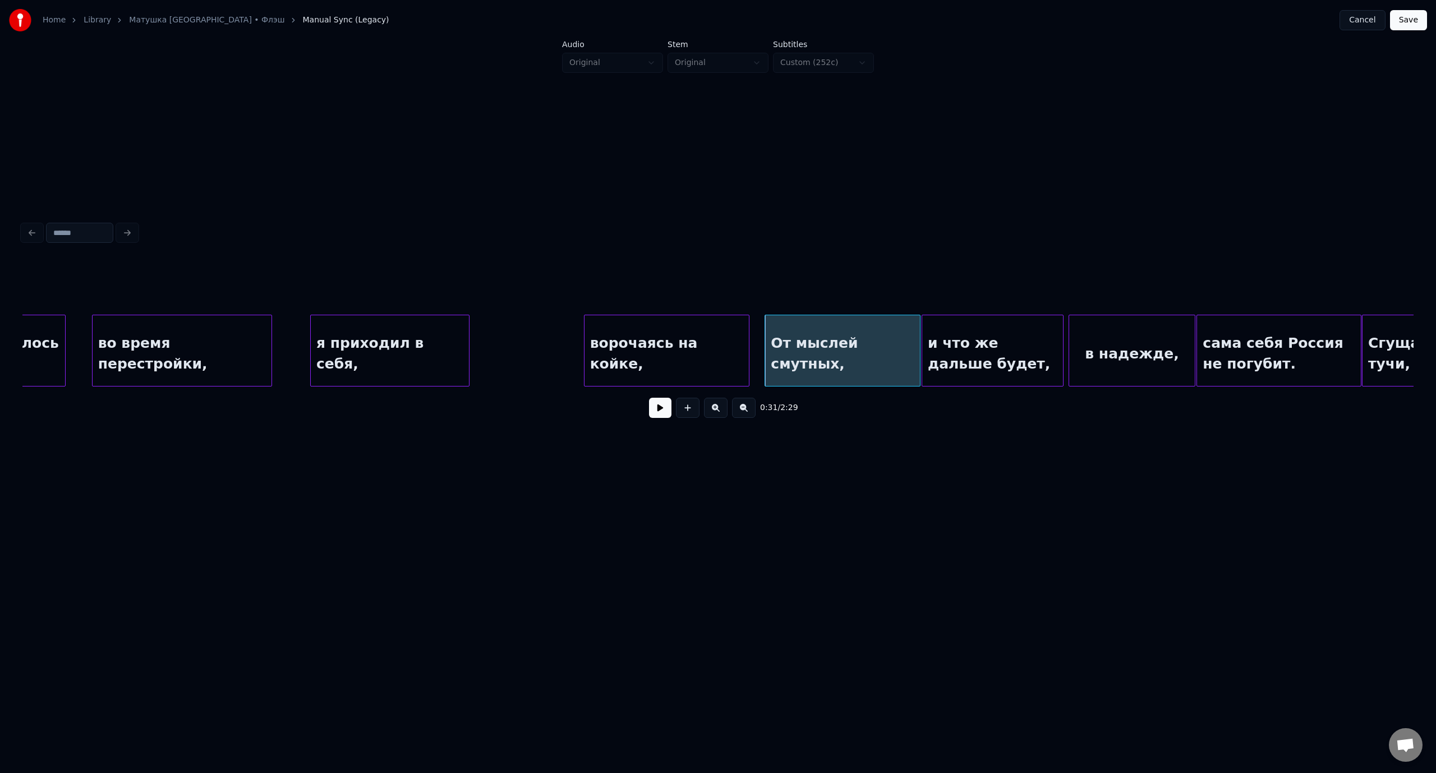
click at [702, 334] on div "ворочаясь на койке," at bounding box center [666, 353] width 164 height 76
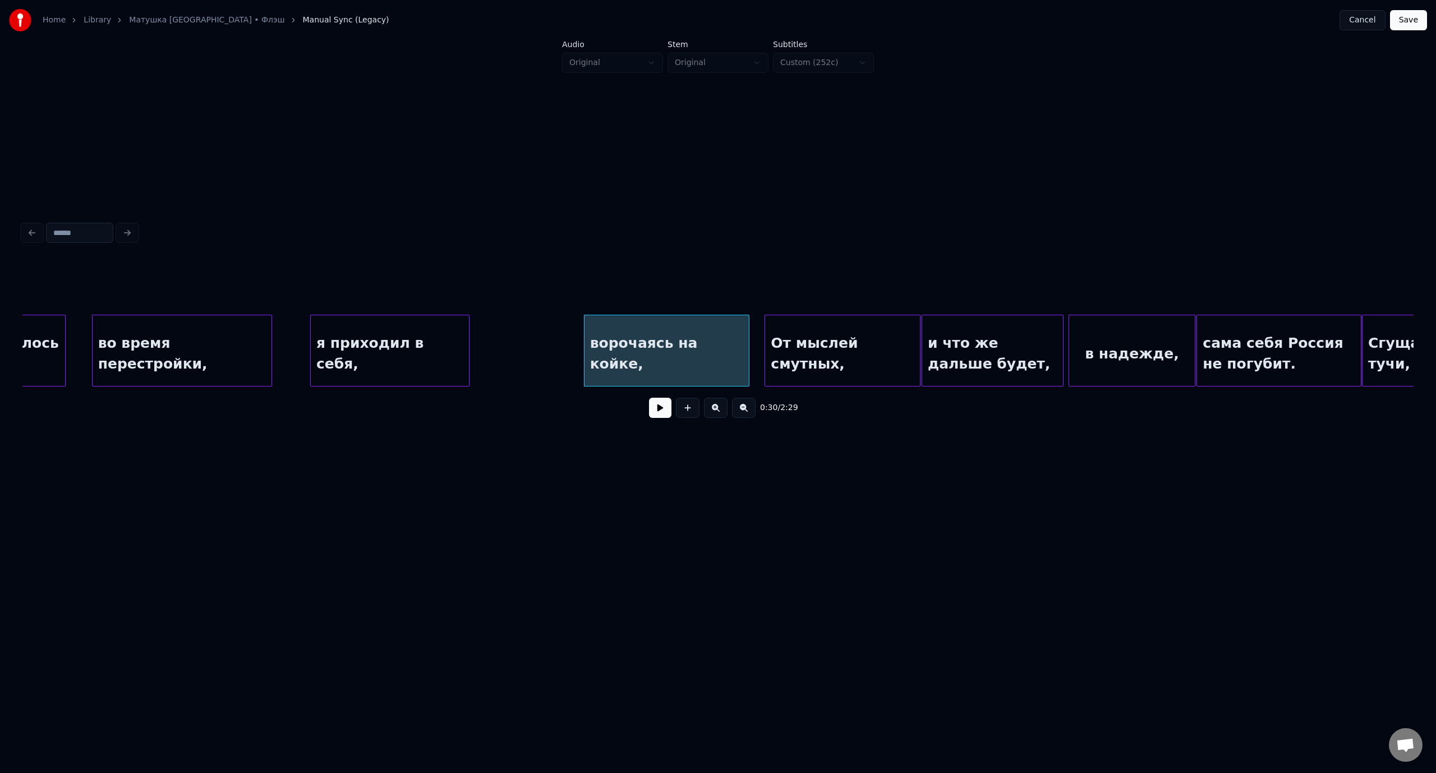
click at [145, 337] on div "во время перестройки," at bounding box center [182, 353] width 179 height 76
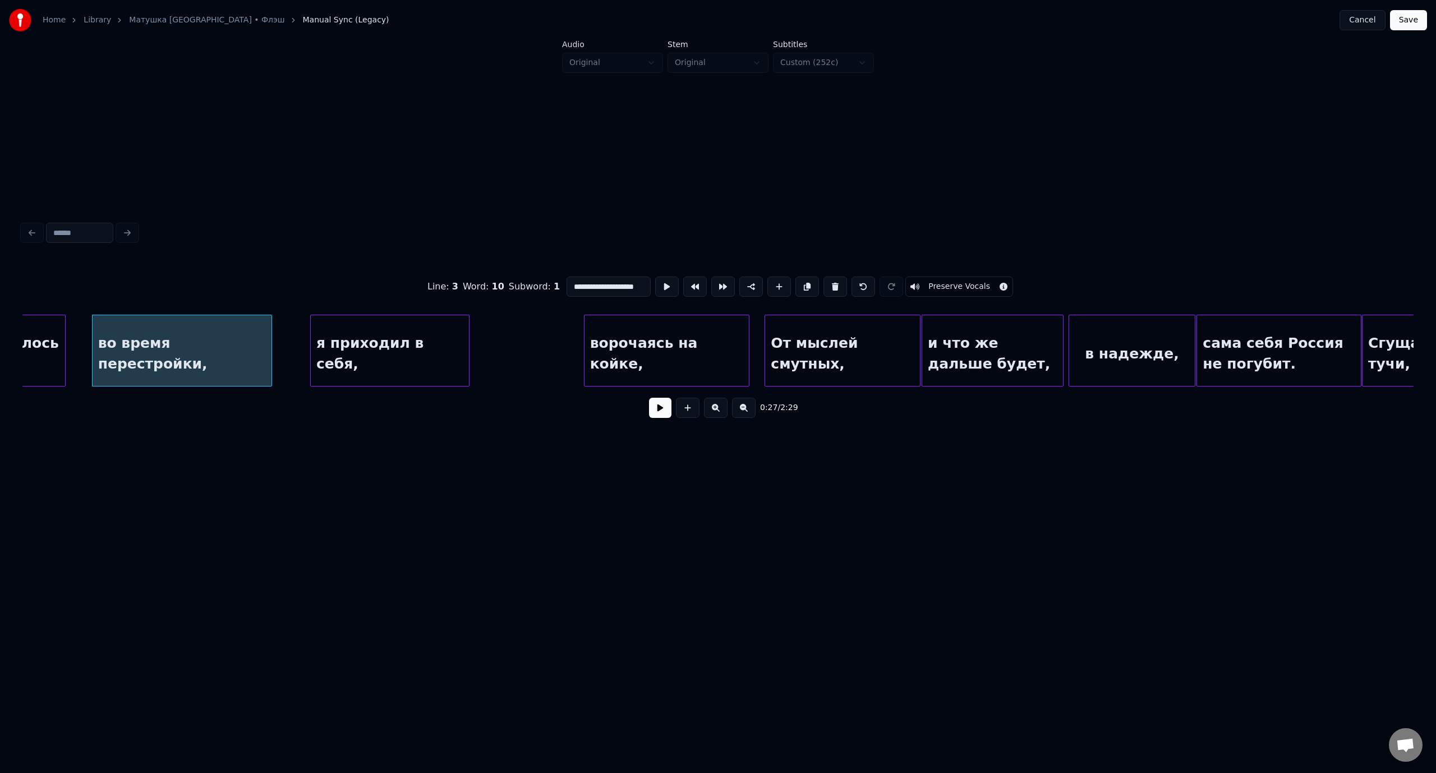
click at [658, 411] on button at bounding box center [660, 408] width 22 height 20
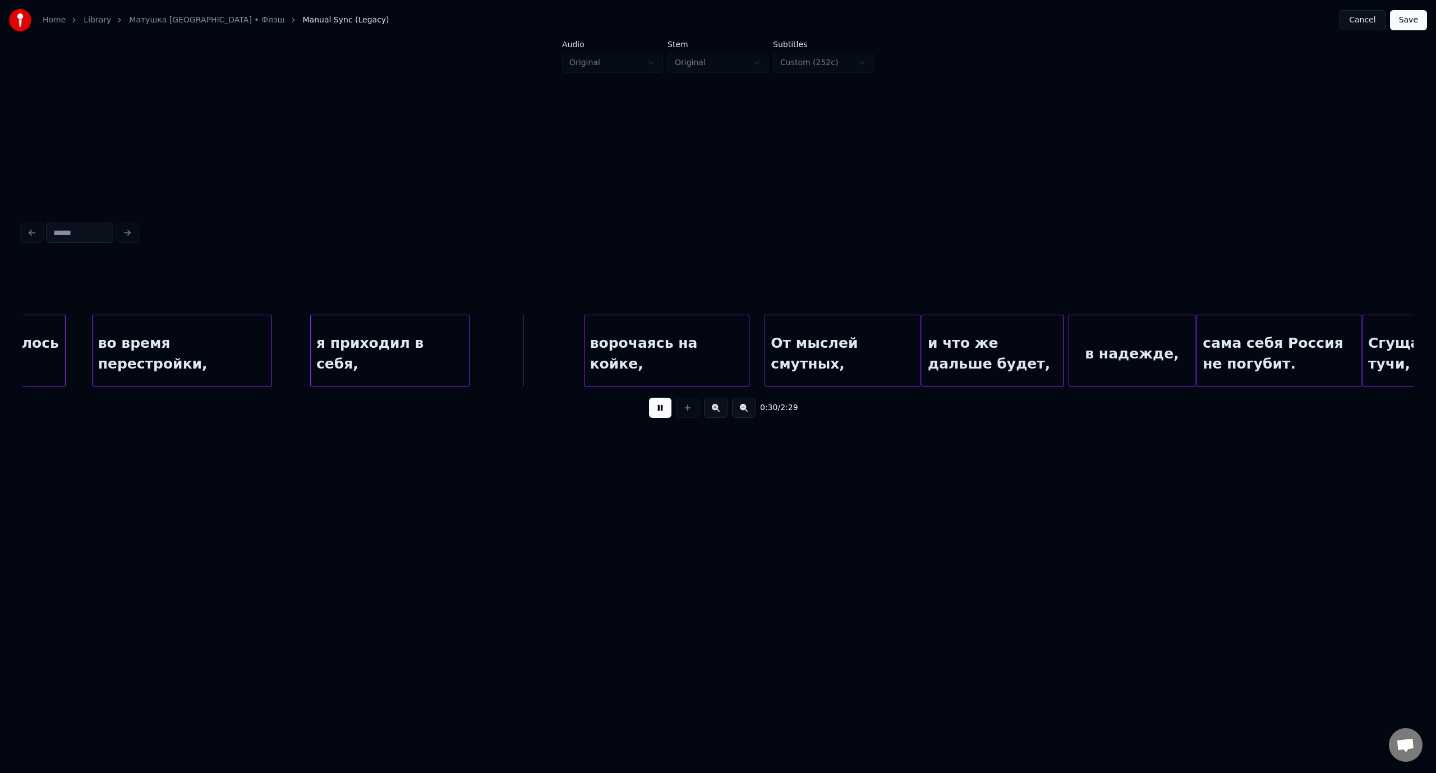
click at [658, 411] on button at bounding box center [660, 408] width 22 height 20
click at [634, 333] on div "ворочаясь на койке," at bounding box center [608, 353] width 164 height 76
click at [665, 412] on button at bounding box center [660, 408] width 22 height 20
click at [657, 412] on button at bounding box center [660, 408] width 22 height 20
click at [773, 334] on div "От мыслей смутных," at bounding box center [793, 353] width 155 height 76
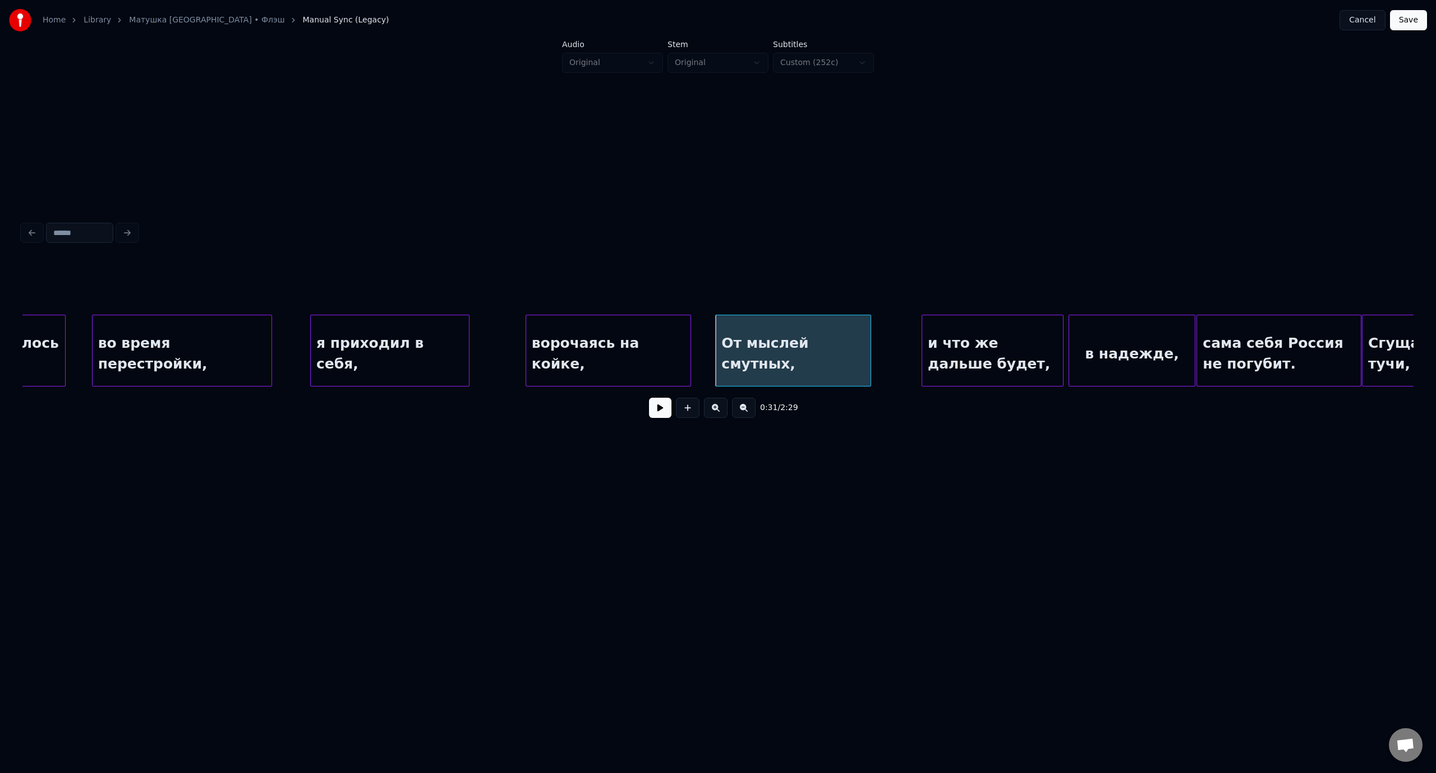
click at [663, 412] on button at bounding box center [660, 408] width 22 height 20
click at [856, 347] on div at bounding box center [856, 350] width 3 height 71
click at [896, 331] on div "и что же дальше будет," at bounding box center [948, 353] width 141 height 76
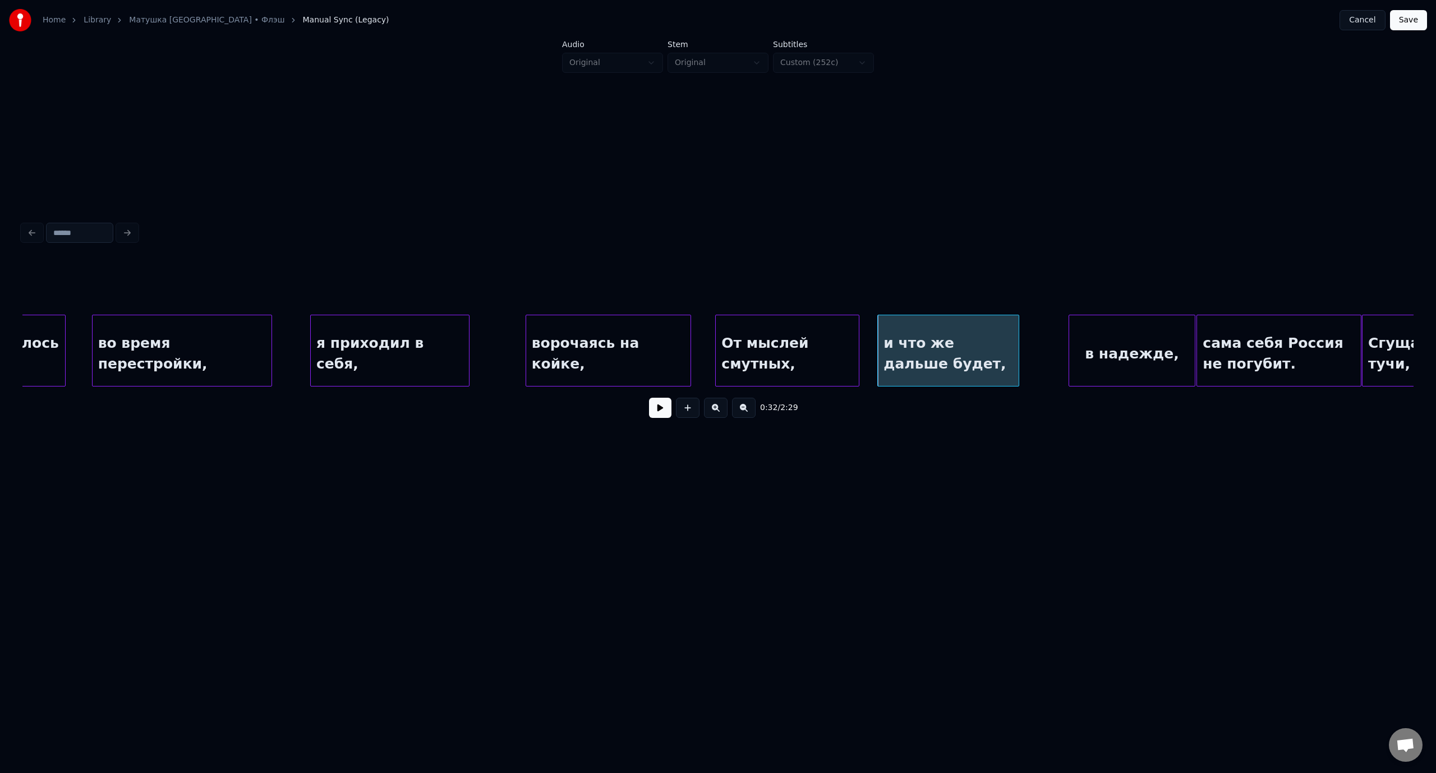
click at [588, 338] on div "ворочаясь на койке," at bounding box center [608, 353] width 164 height 76
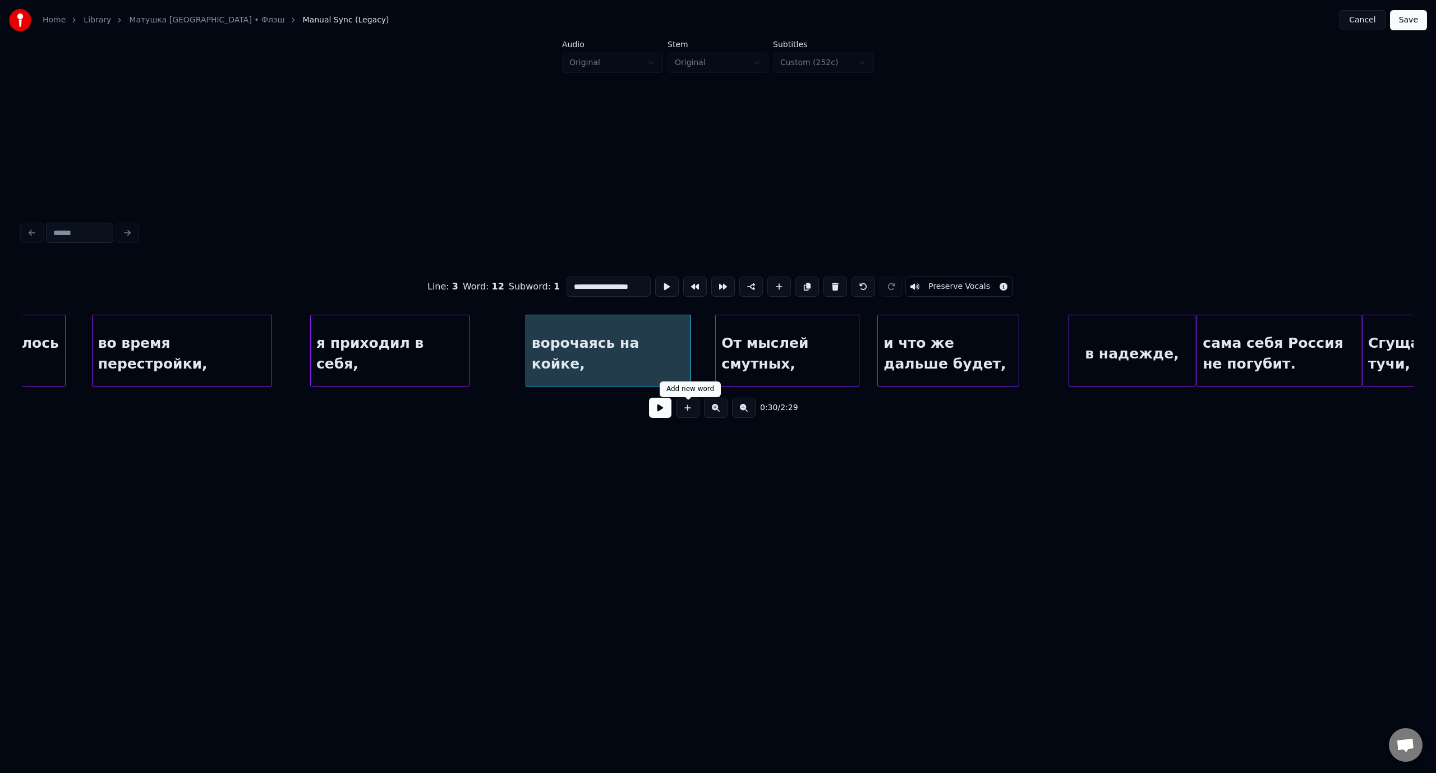
click at [663, 414] on button at bounding box center [660, 408] width 22 height 20
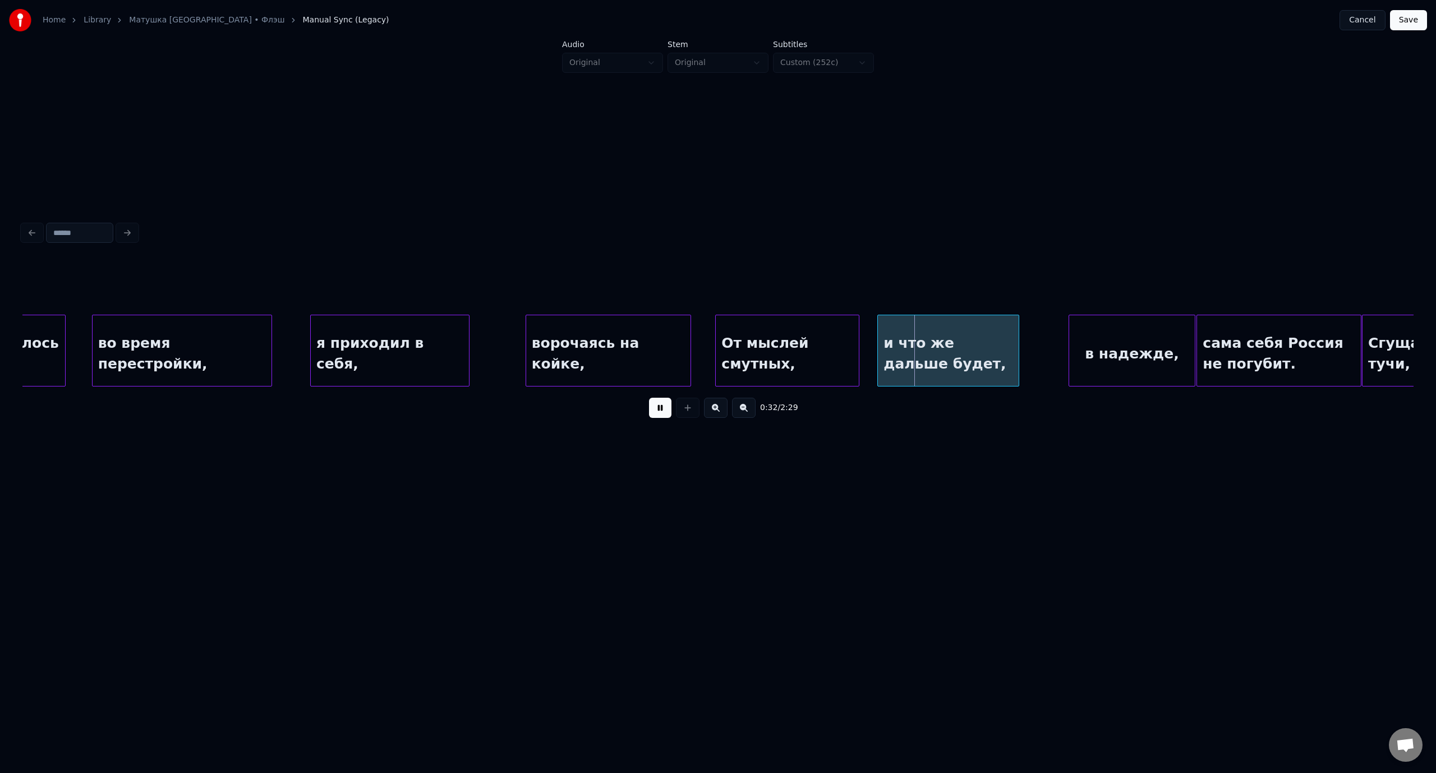
click at [661, 410] on button at bounding box center [660, 408] width 22 height 20
click at [657, 416] on button at bounding box center [660, 408] width 22 height 20
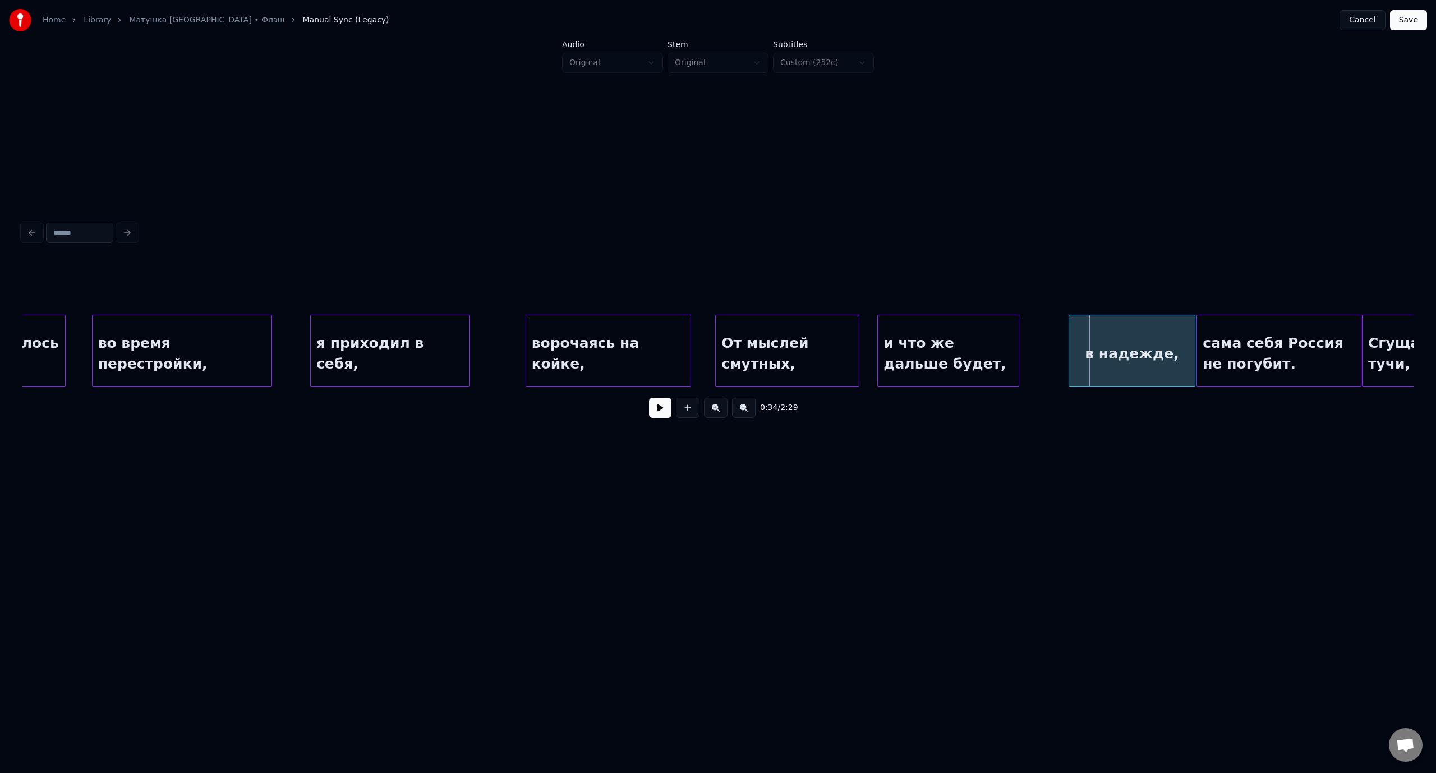
click at [595, 343] on div "ворочаясь на койке," at bounding box center [608, 353] width 164 height 76
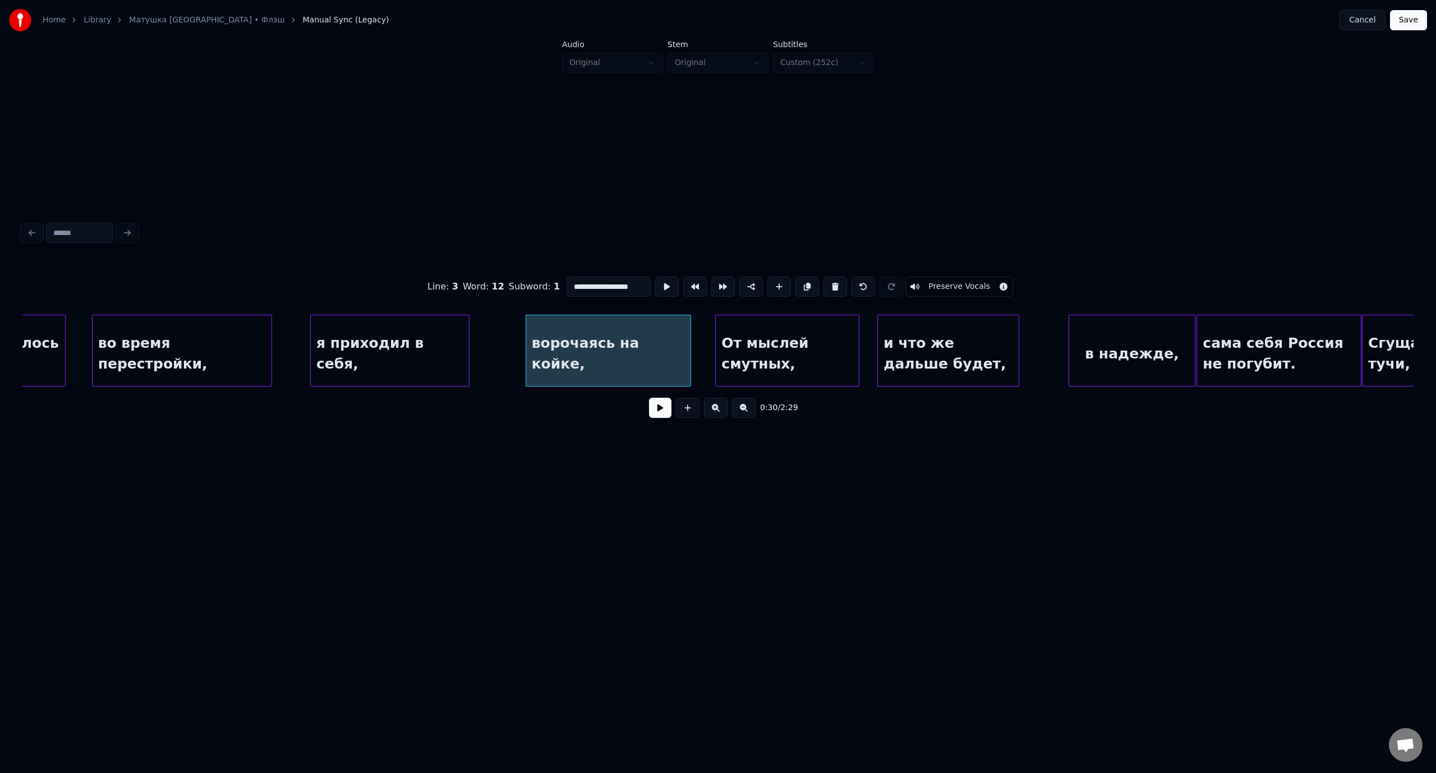
click at [658, 409] on button at bounding box center [660, 408] width 22 height 20
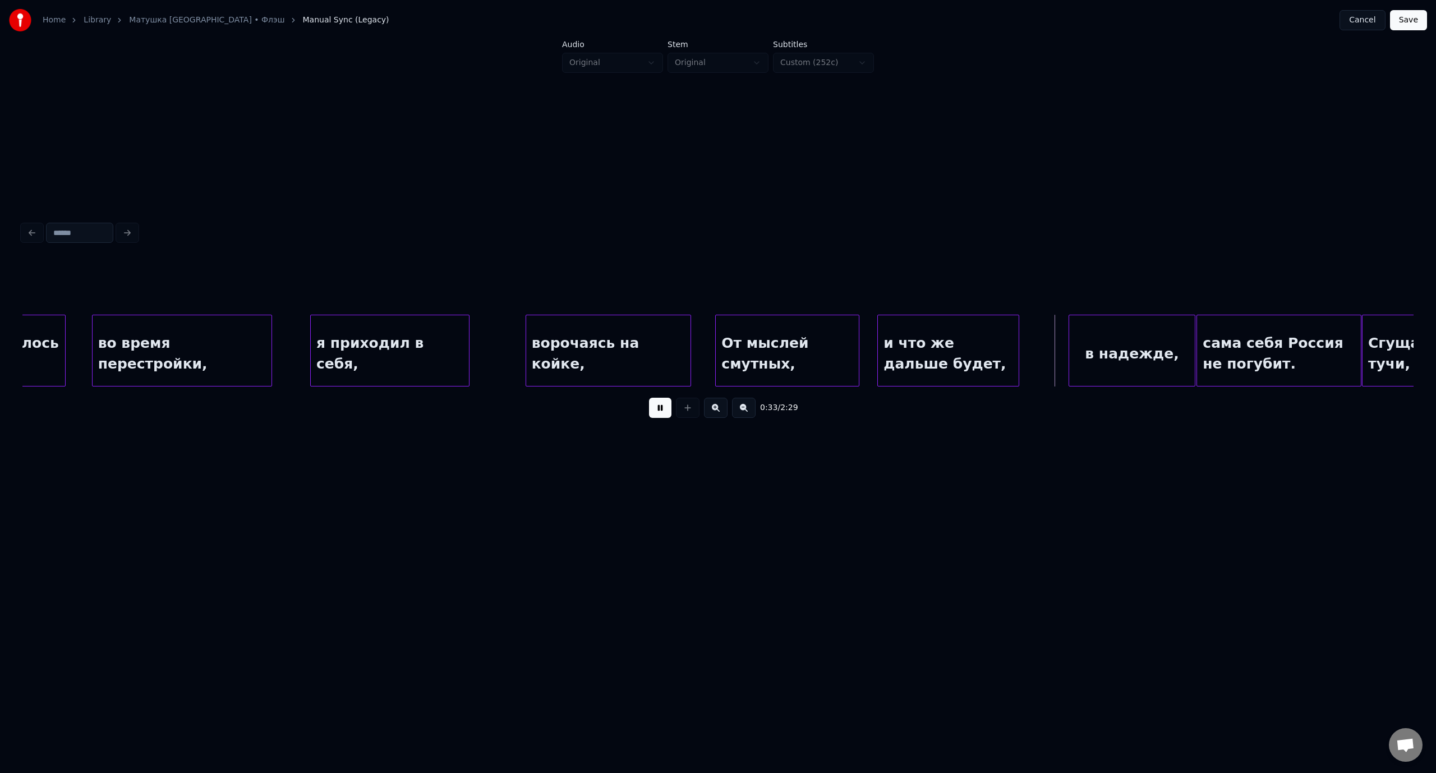
click at [658, 414] on button at bounding box center [660, 408] width 22 height 20
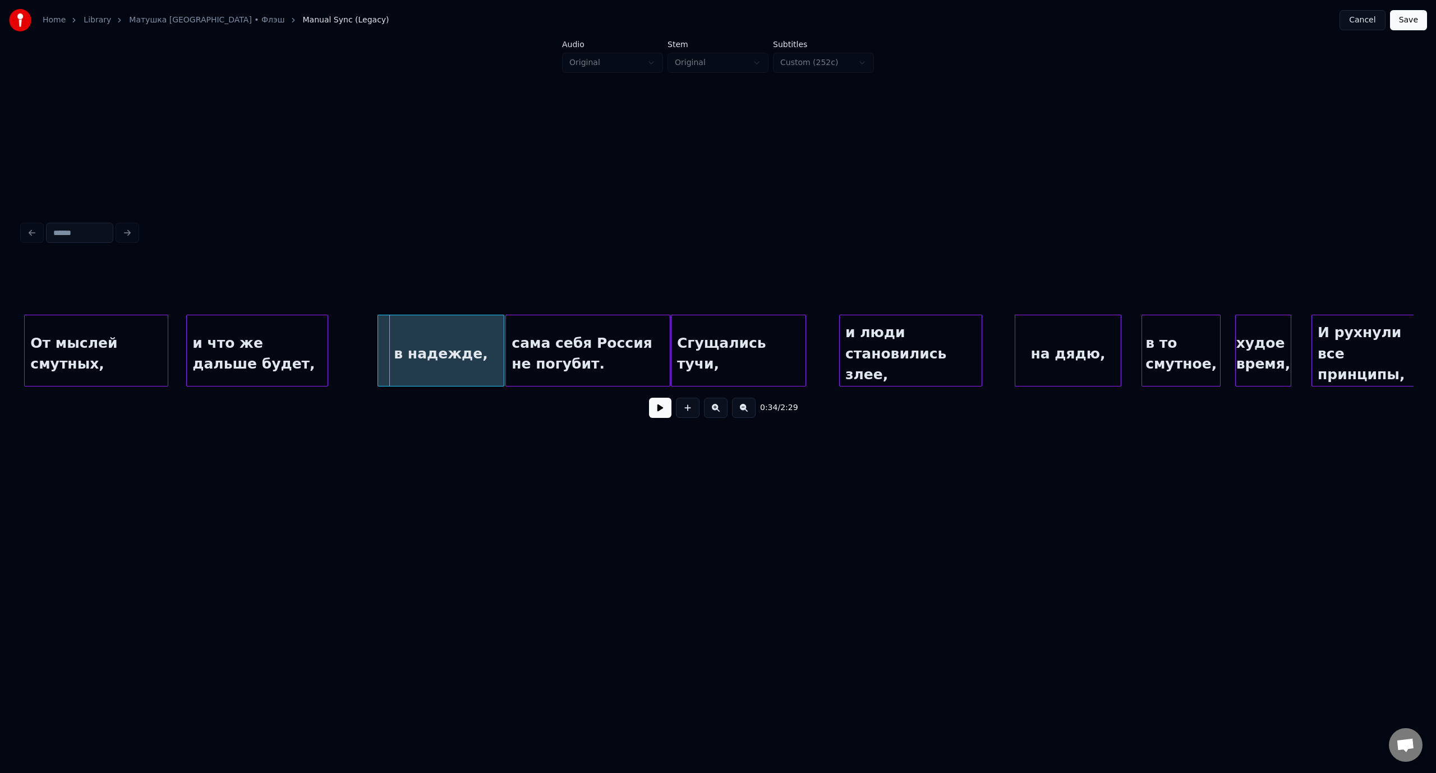
scroll to position [0, 4435]
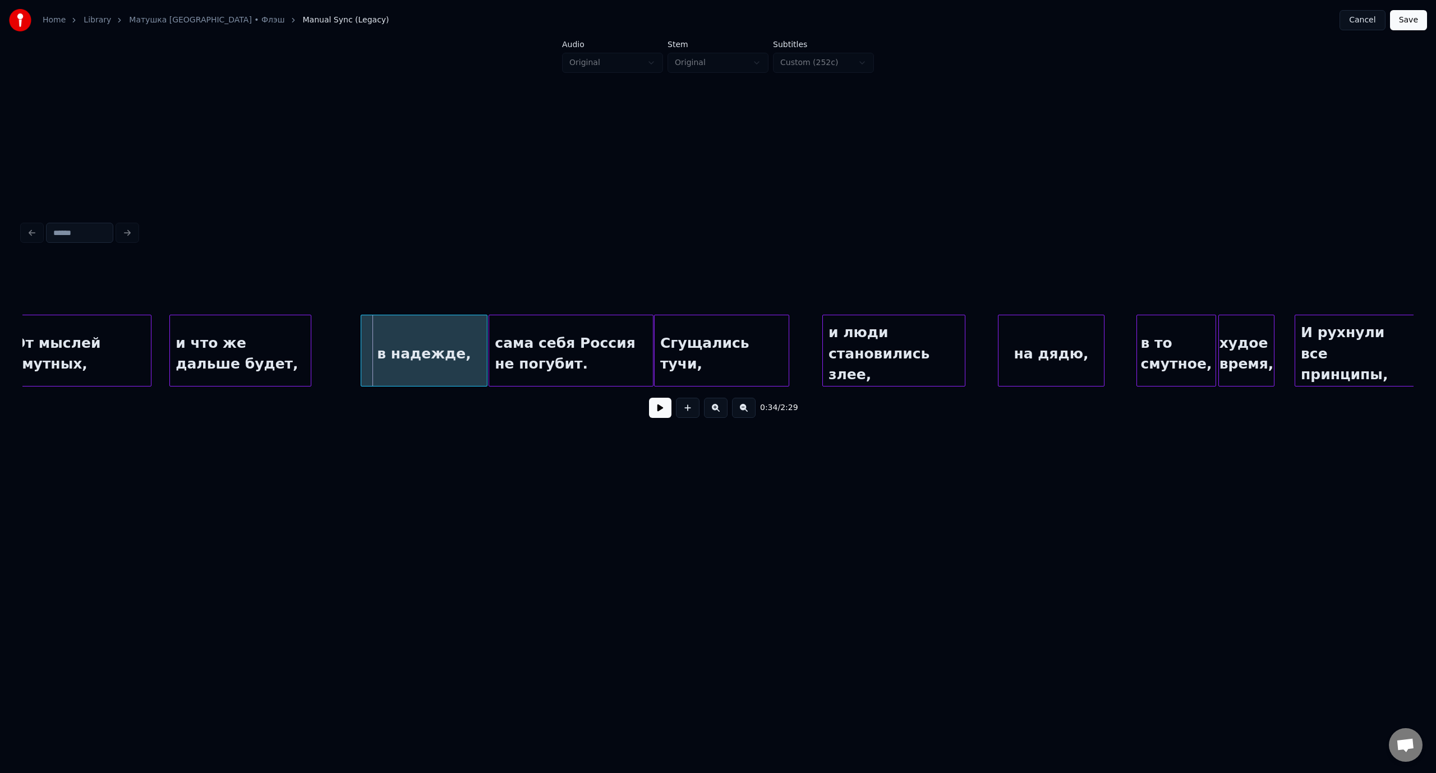
click at [1166, 338] on div "в то смутное," at bounding box center [1176, 353] width 78 height 76
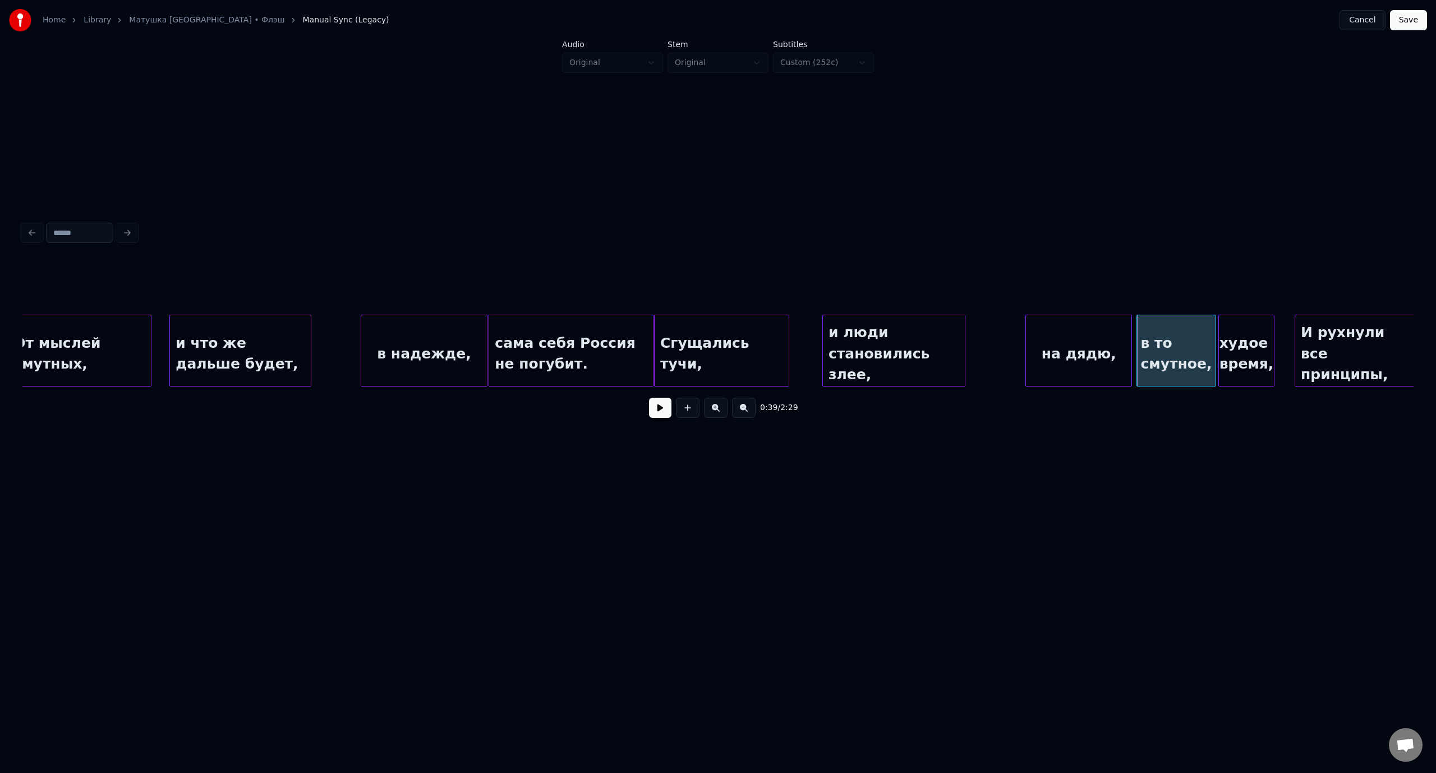
click at [1091, 338] on div "на дядю," at bounding box center [1078, 353] width 105 height 76
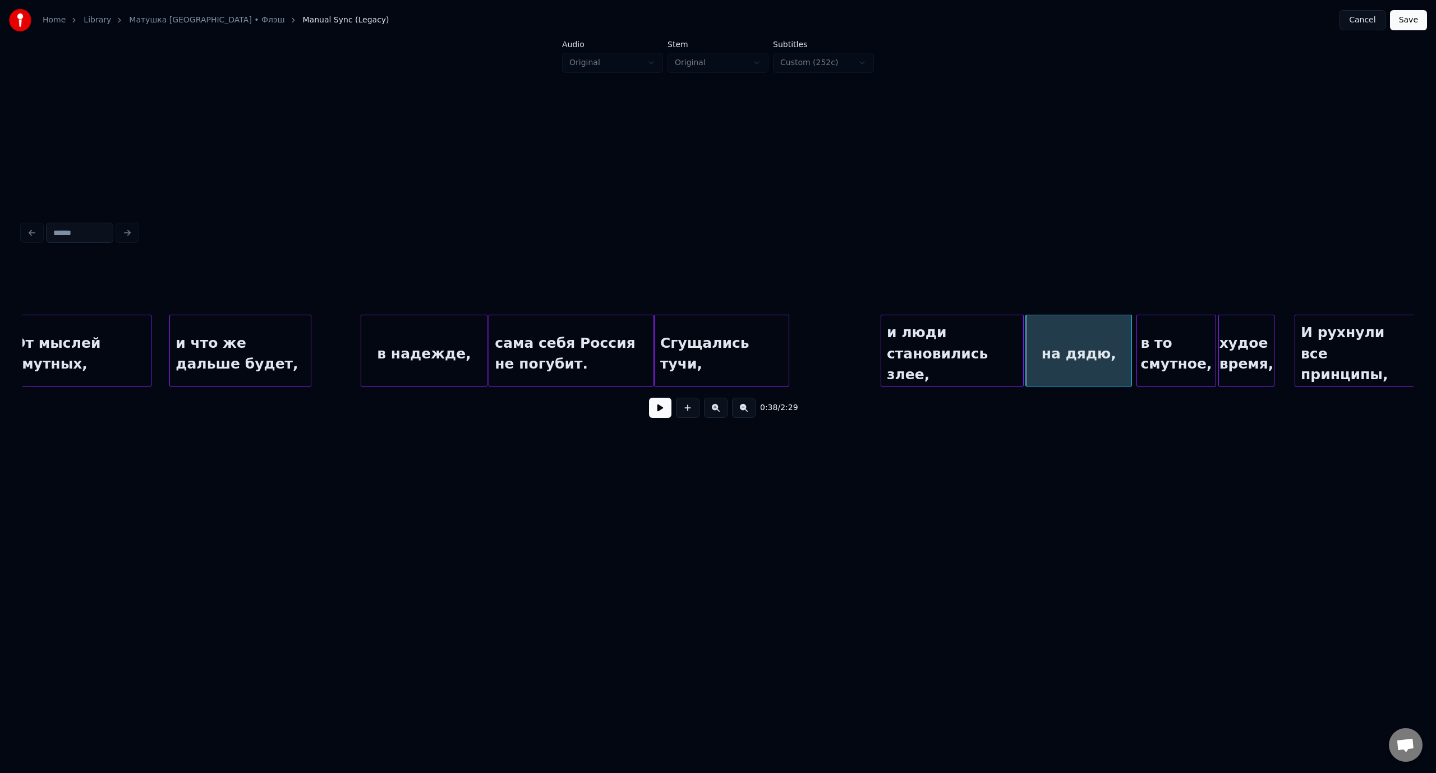
click at [1005, 333] on div "и люди становились злее," at bounding box center [952, 353] width 142 height 76
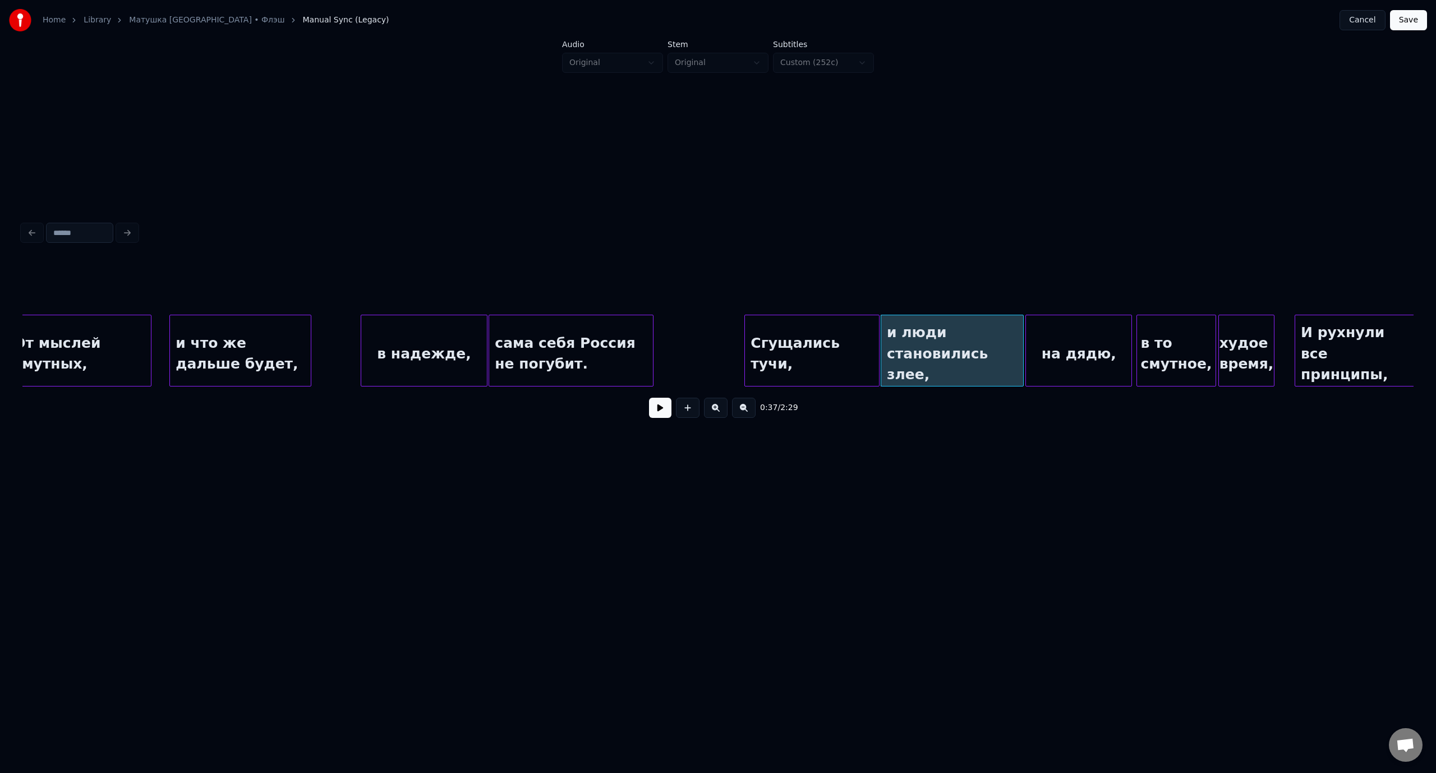
click at [850, 332] on div "Сгущались тучи," at bounding box center [812, 353] width 134 height 76
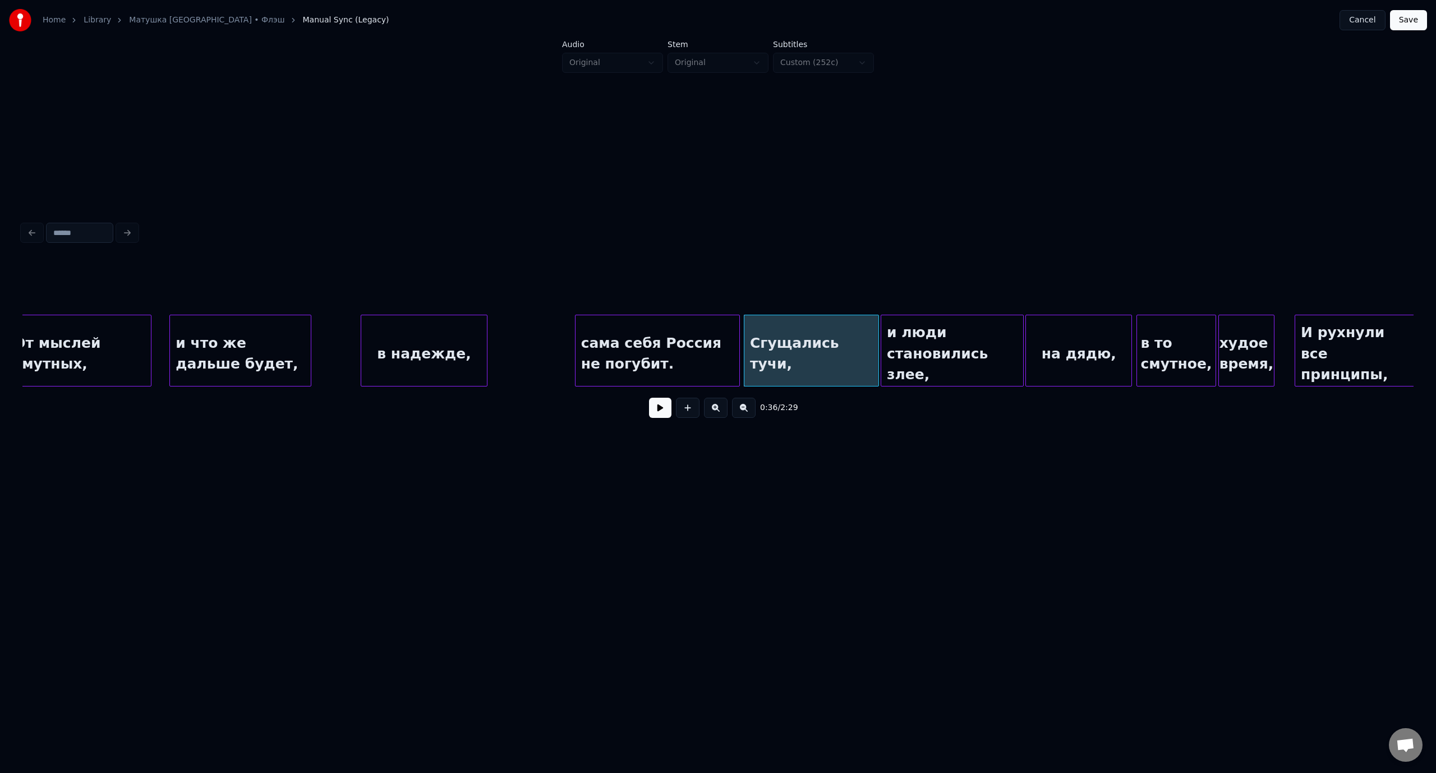
click at [708, 331] on div "сама себя Россия не погубит." at bounding box center [657, 353] width 164 height 76
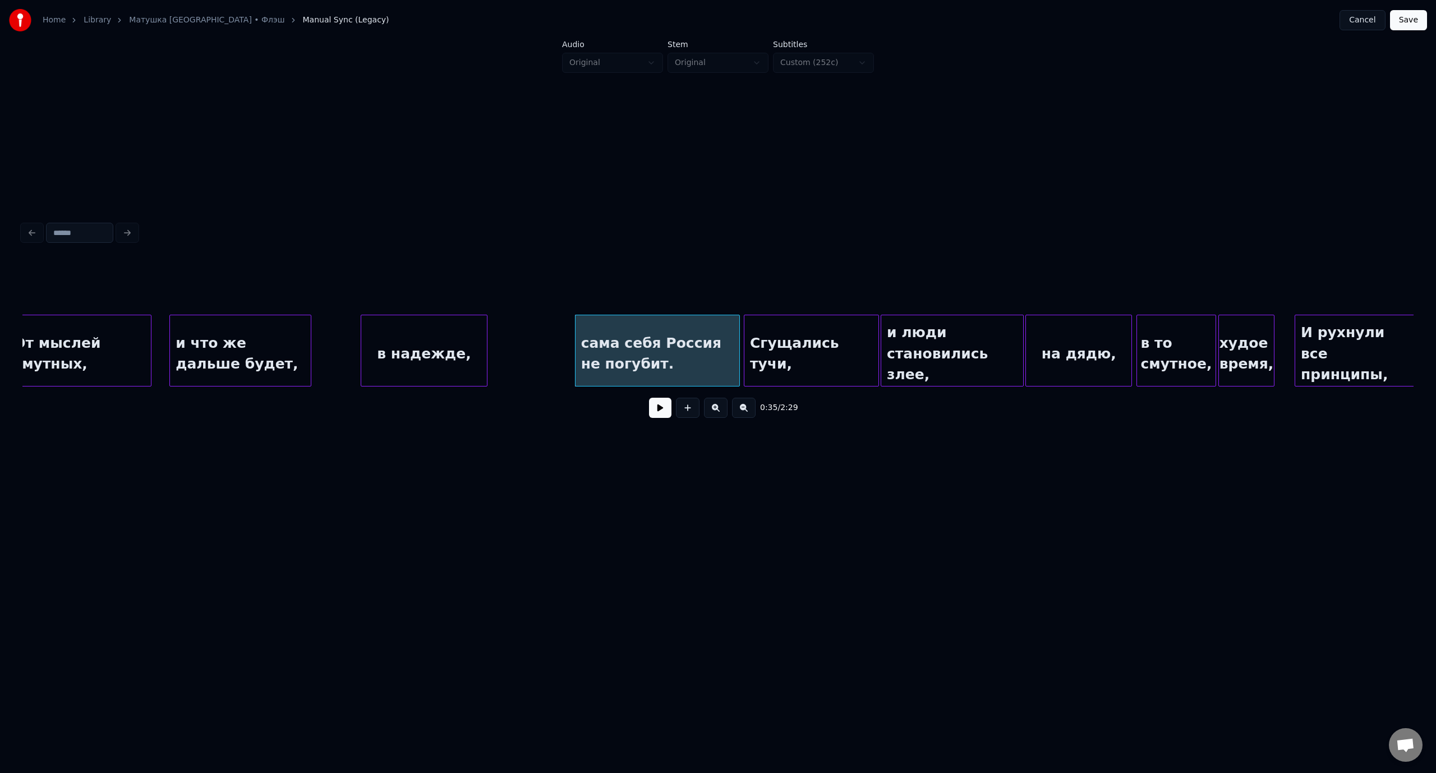
click at [102, 335] on div "От мыслей смутных," at bounding box center [79, 353] width 143 height 76
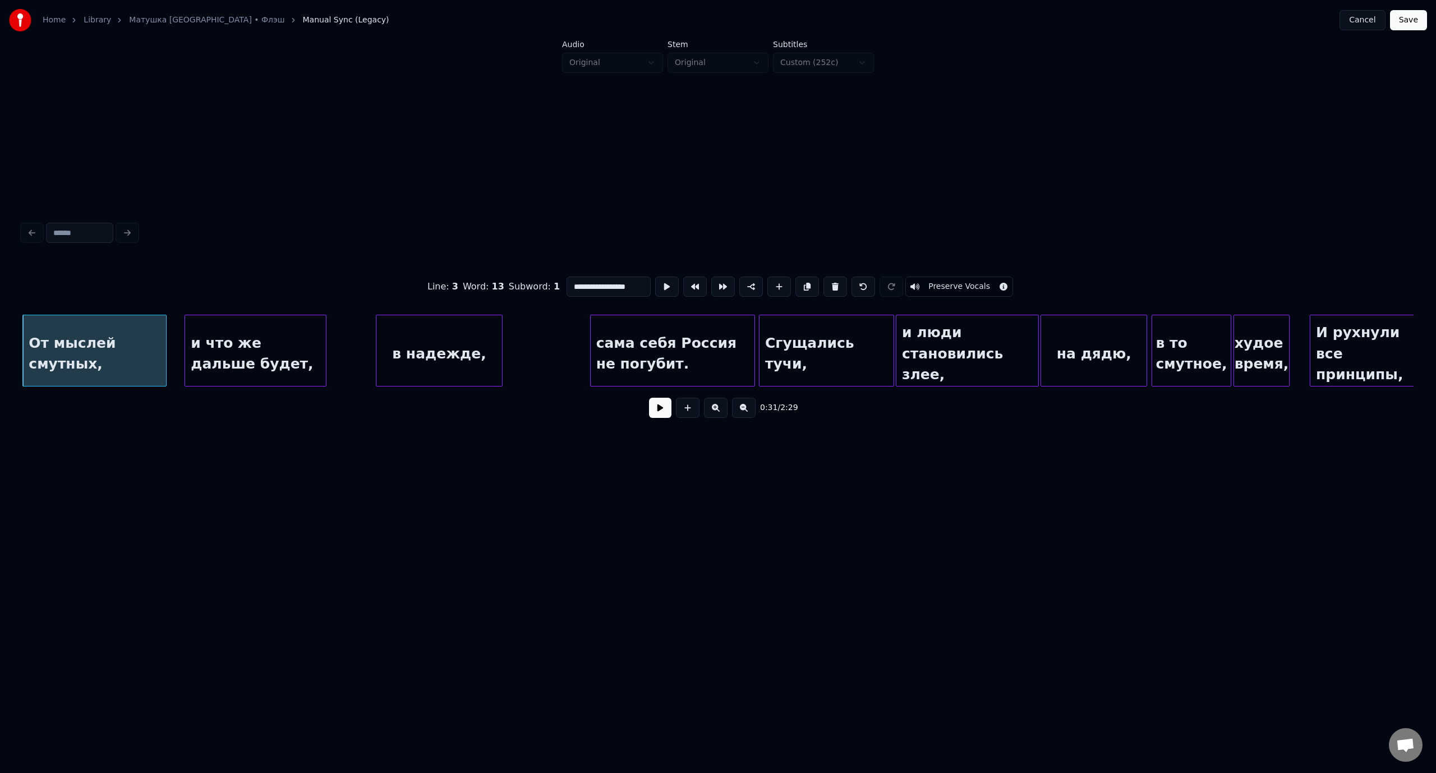
click at [654, 412] on button at bounding box center [660, 408] width 22 height 20
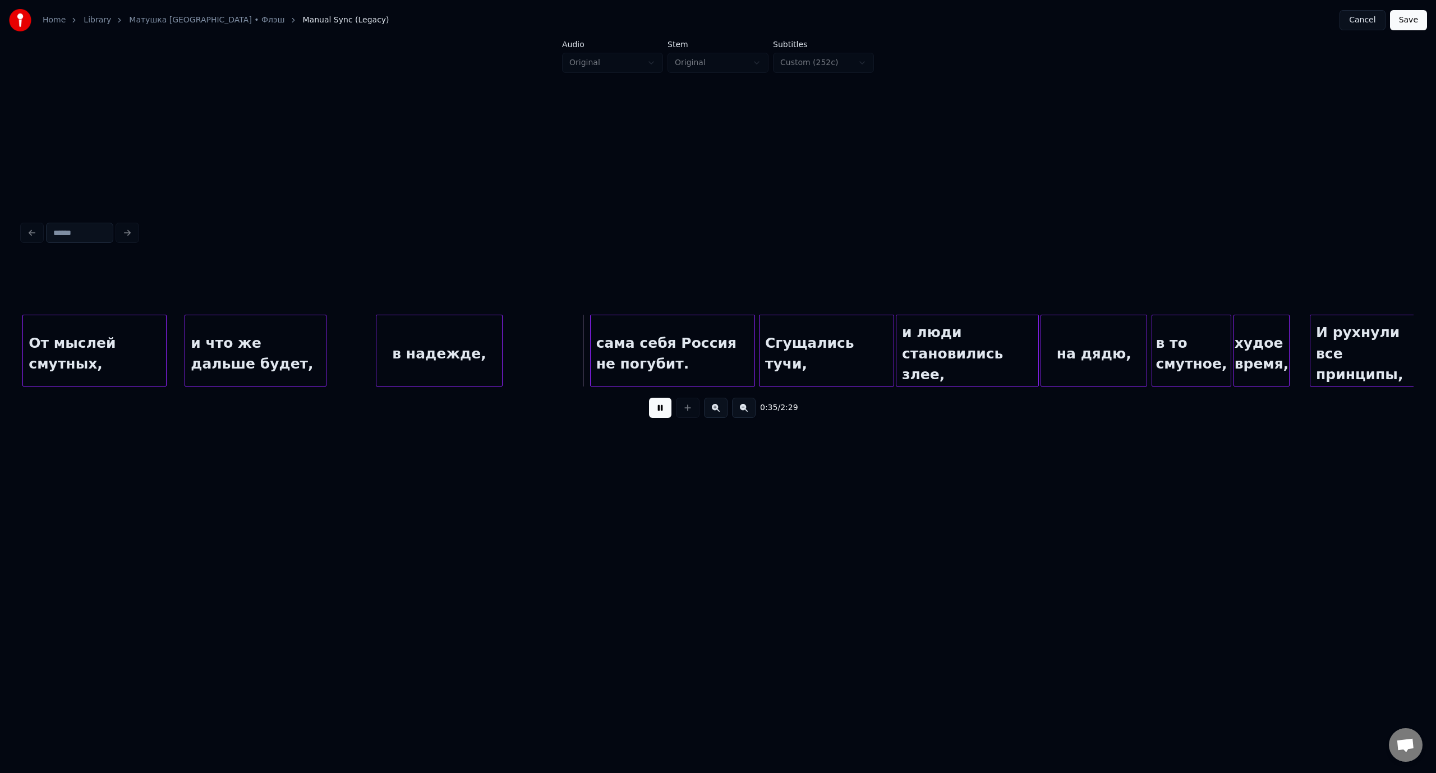
click at [671, 408] on button at bounding box center [660, 408] width 22 height 20
click at [444, 335] on div "в надежде," at bounding box center [424, 353] width 126 height 76
click at [96, 338] on div "От мыслей смутных," at bounding box center [94, 353] width 143 height 76
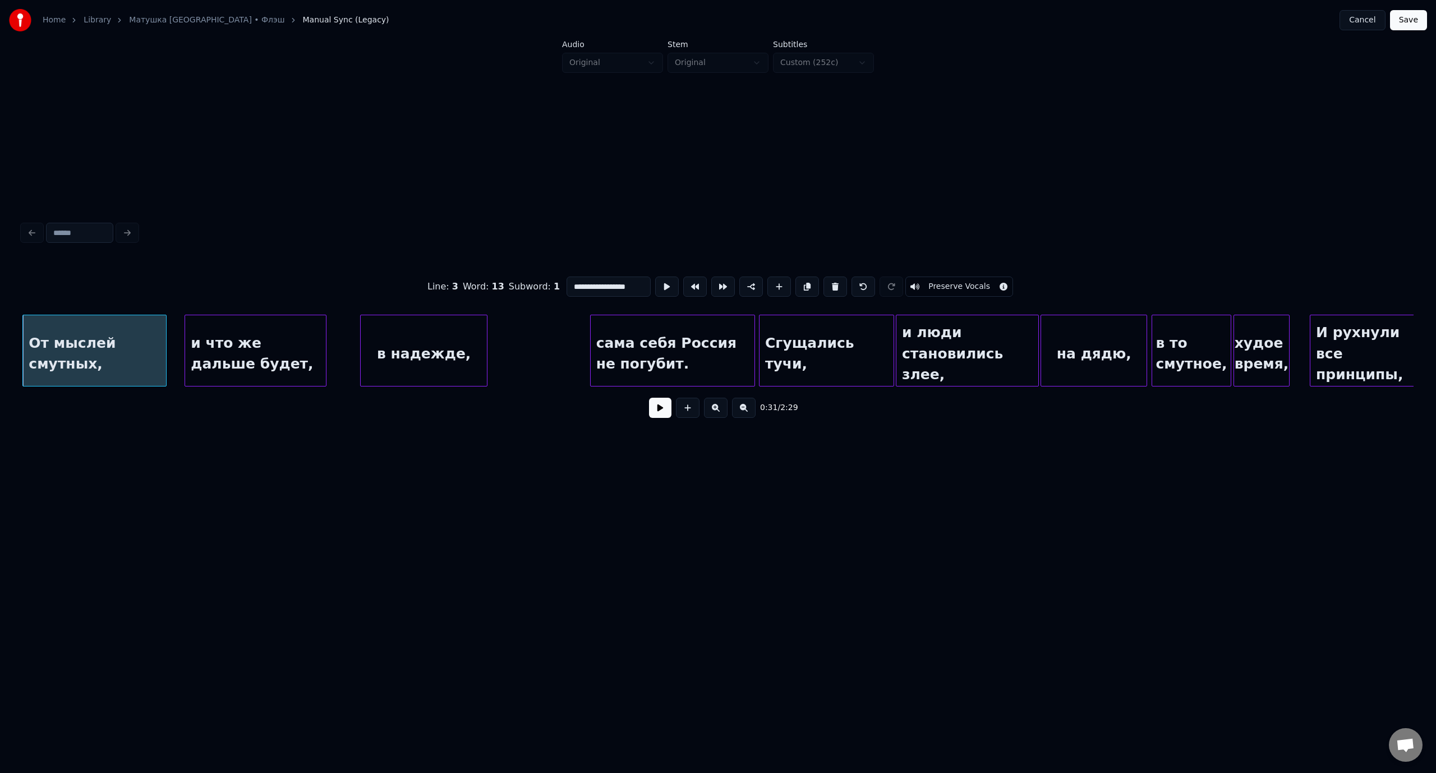
click at [653, 415] on button at bounding box center [660, 408] width 22 height 20
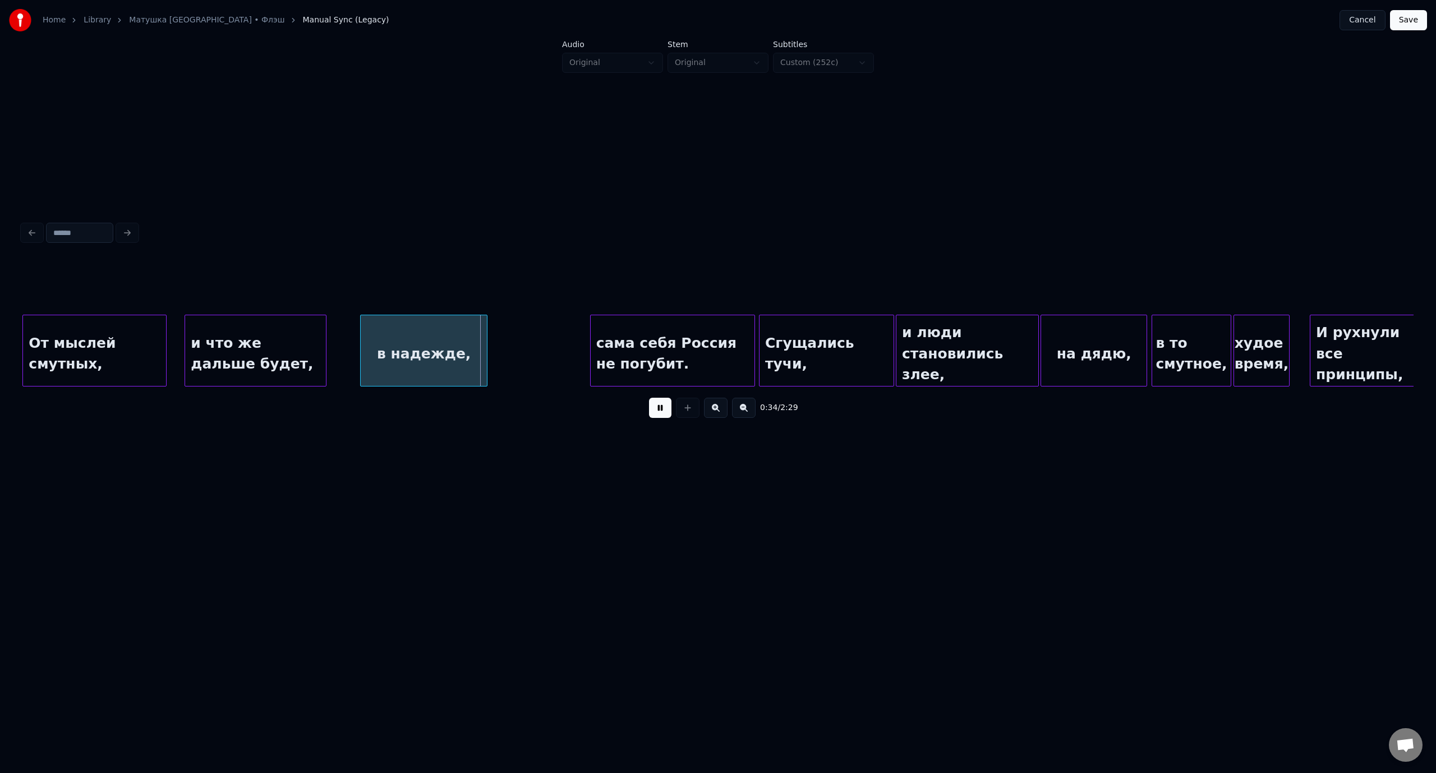
click at [652, 418] on button at bounding box center [660, 408] width 22 height 20
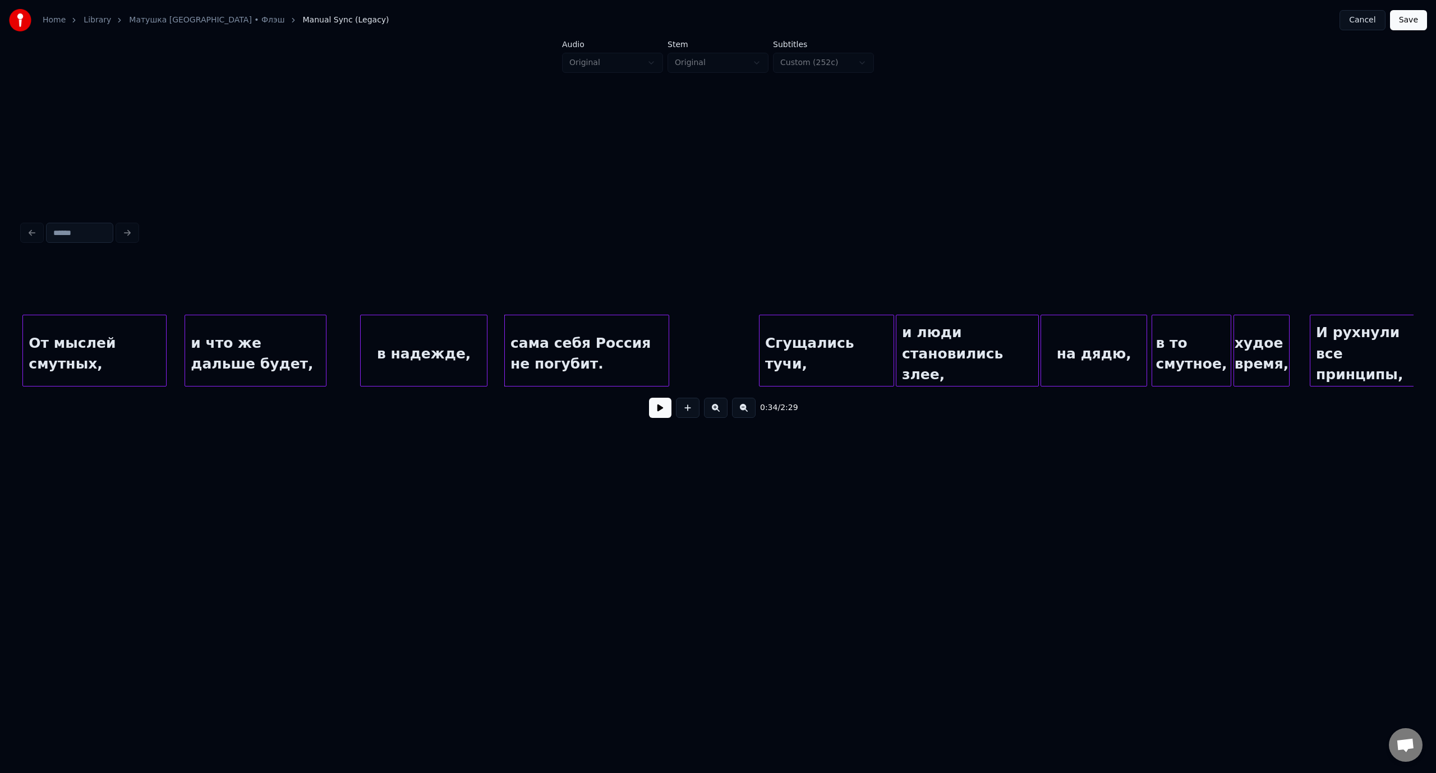
click at [565, 336] on div "сама себя Россия не погубит." at bounding box center [587, 353] width 164 height 76
click at [671, 414] on button at bounding box center [660, 408] width 22 height 20
click at [657, 412] on button at bounding box center [660, 408] width 22 height 20
click at [229, 342] on div "и что же дальше будет," at bounding box center [255, 353] width 141 height 76
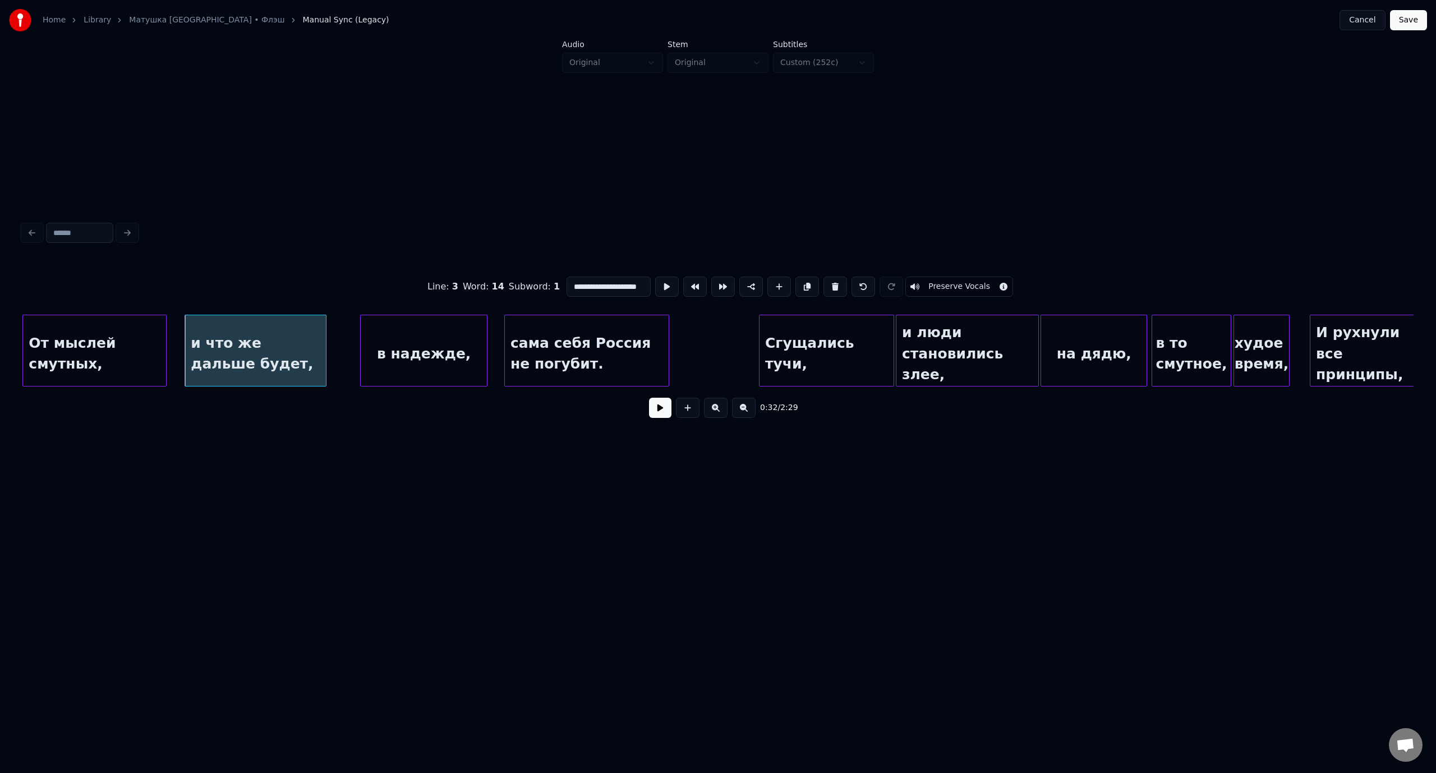
click at [658, 413] on button at bounding box center [660, 408] width 22 height 20
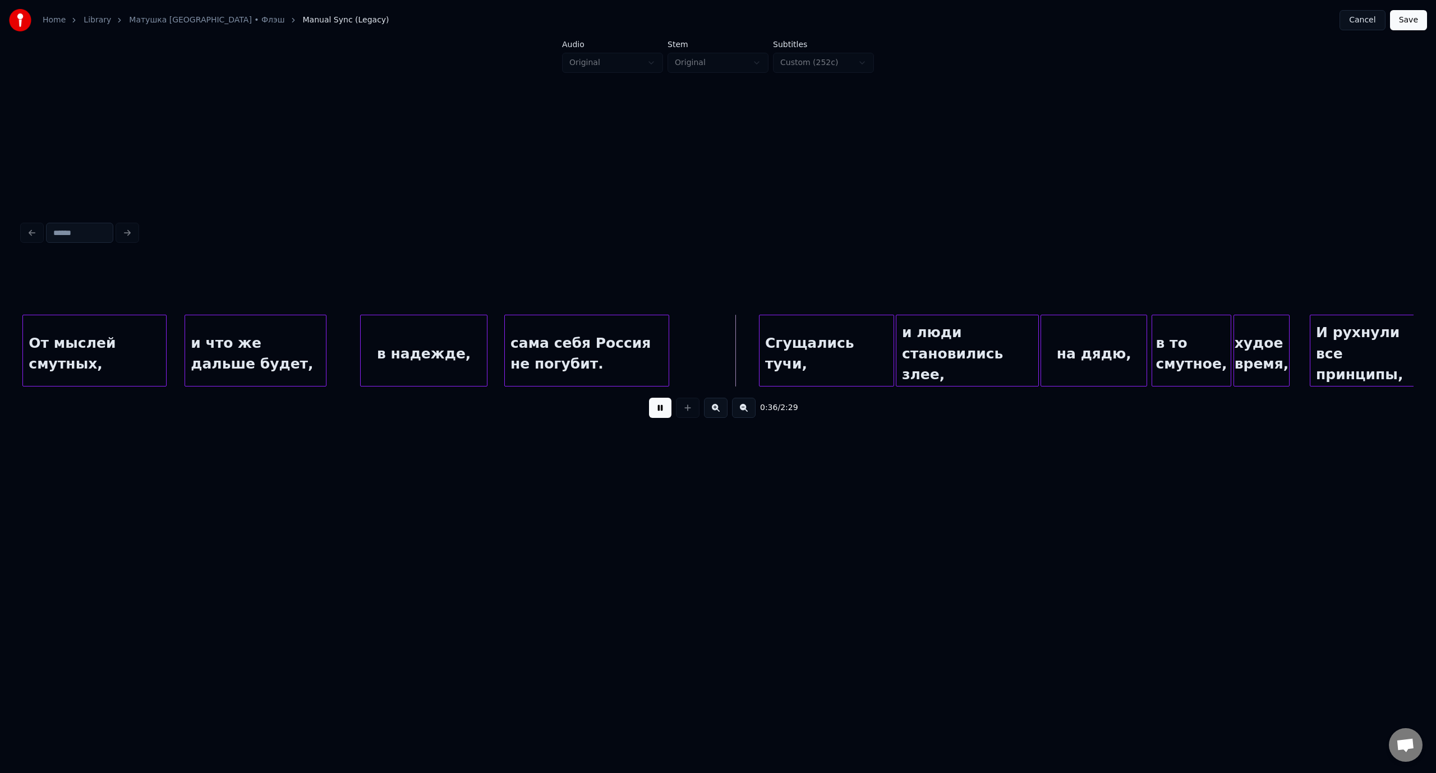
click at [658, 413] on button at bounding box center [660, 408] width 22 height 20
click at [751, 360] on div at bounding box center [751, 350] width 3 height 71
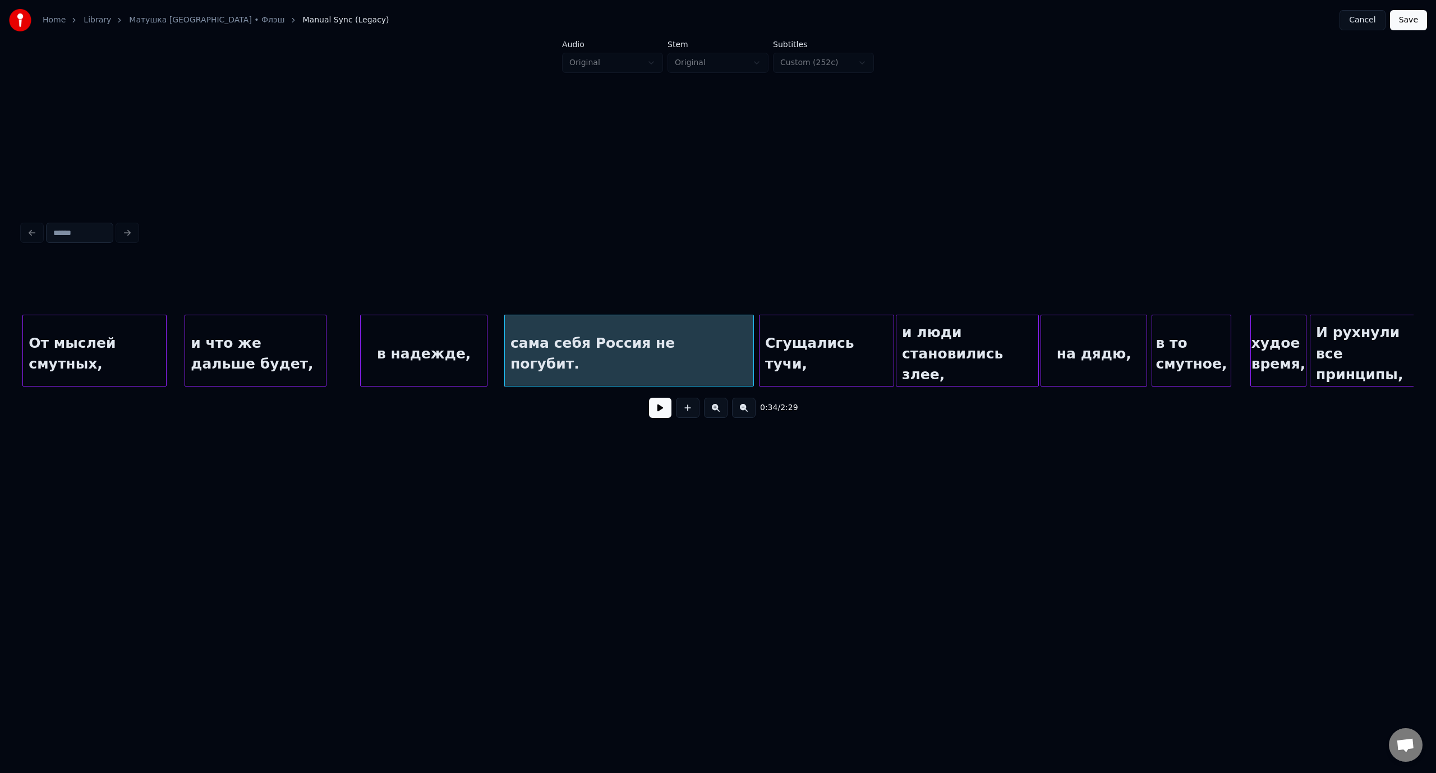
click at [1279, 339] on div "худое время," at bounding box center [1278, 353] width 55 height 76
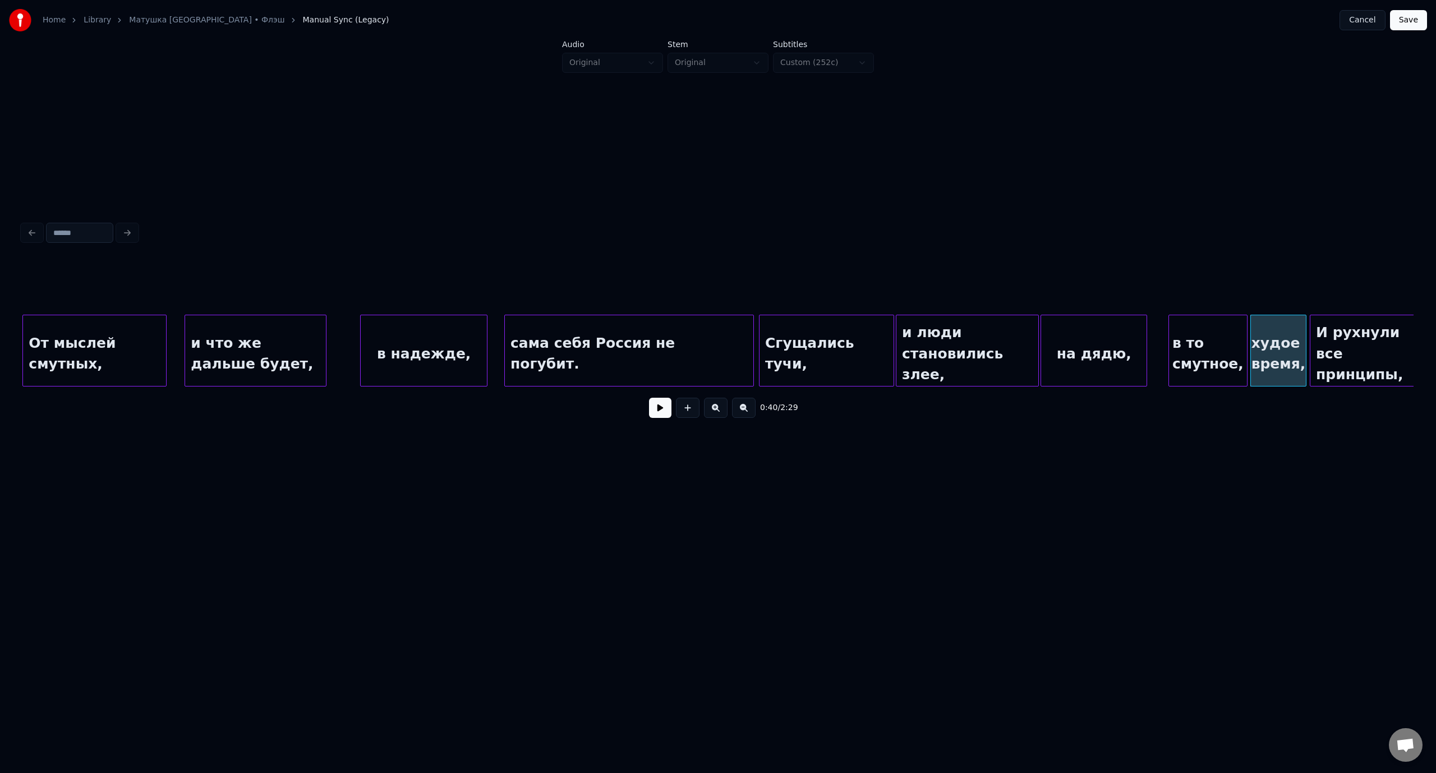
click at [1210, 333] on div "в то смутное," at bounding box center [1208, 353] width 78 height 76
click at [1120, 331] on div "на дядю," at bounding box center [1111, 353] width 105 height 76
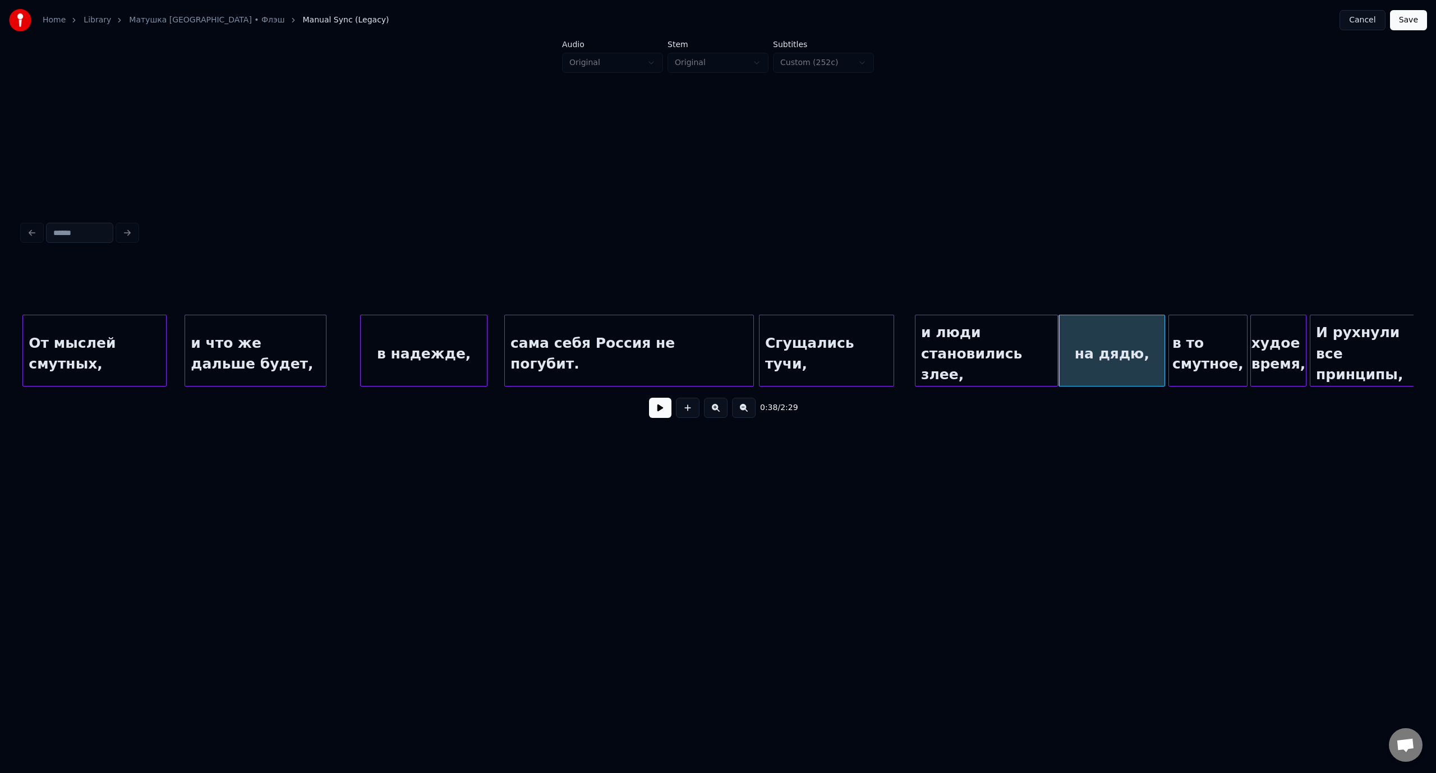
click at [1002, 340] on div "и люди становились злее," at bounding box center [986, 353] width 142 height 76
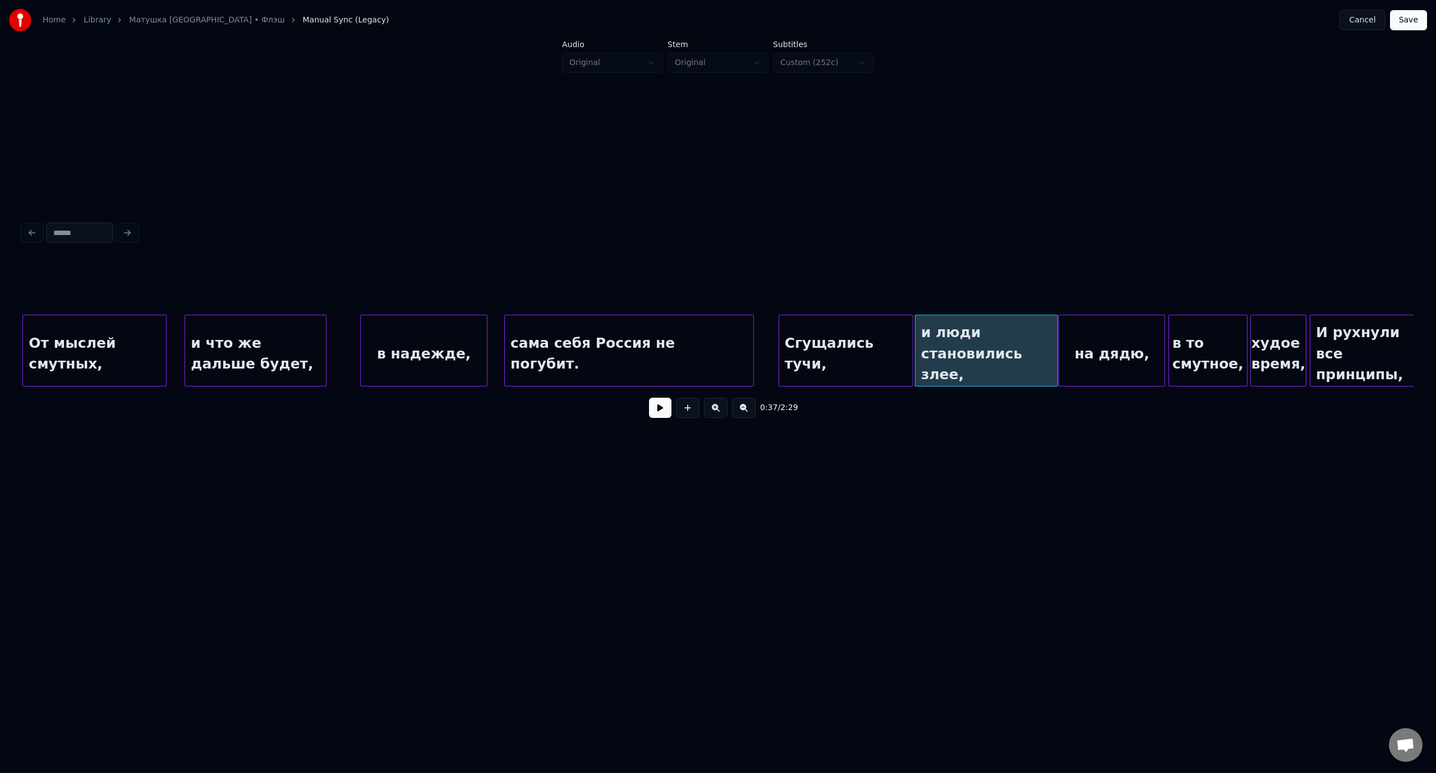
click at [880, 336] on div "Сгущались тучи," at bounding box center [846, 353] width 134 height 76
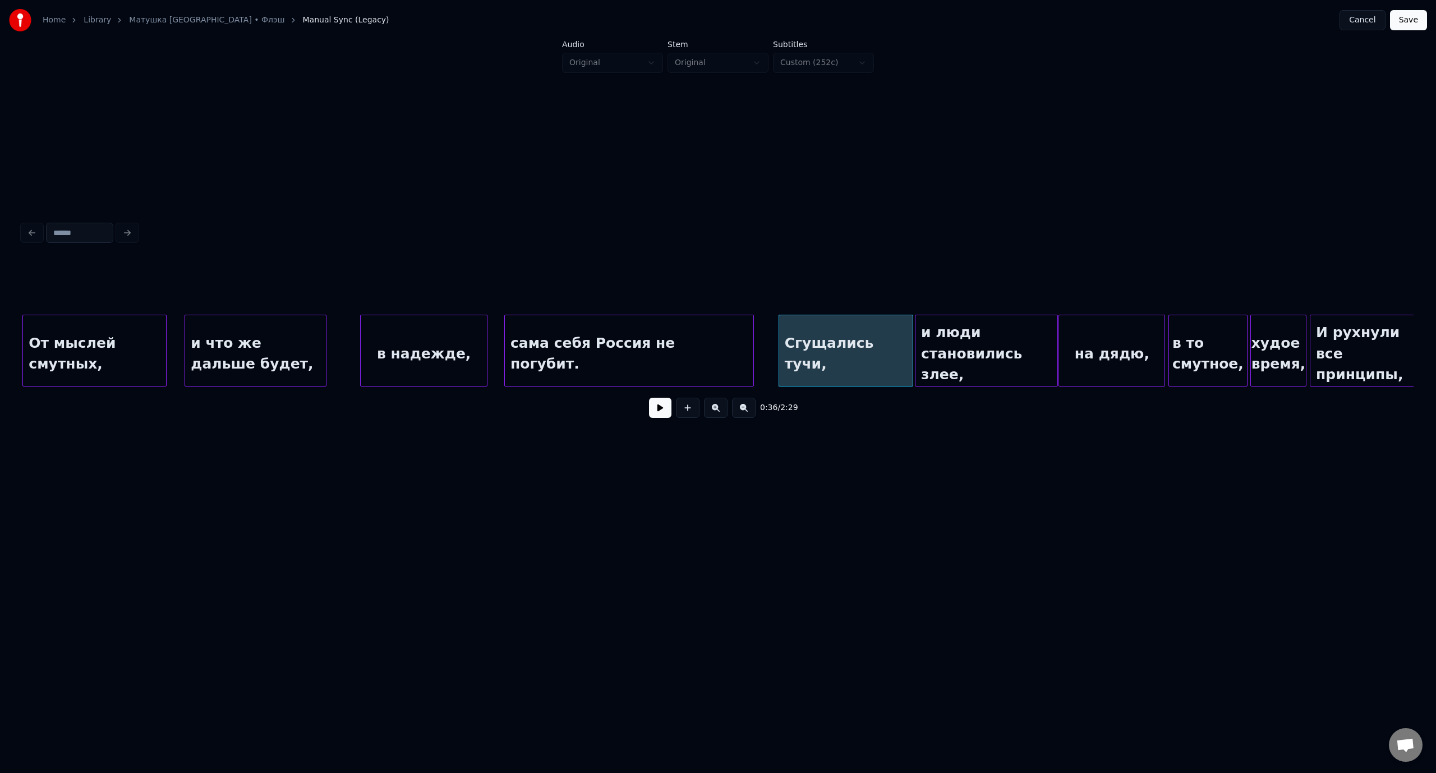
click at [259, 326] on div "и что же дальше будет," at bounding box center [255, 353] width 141 height 76
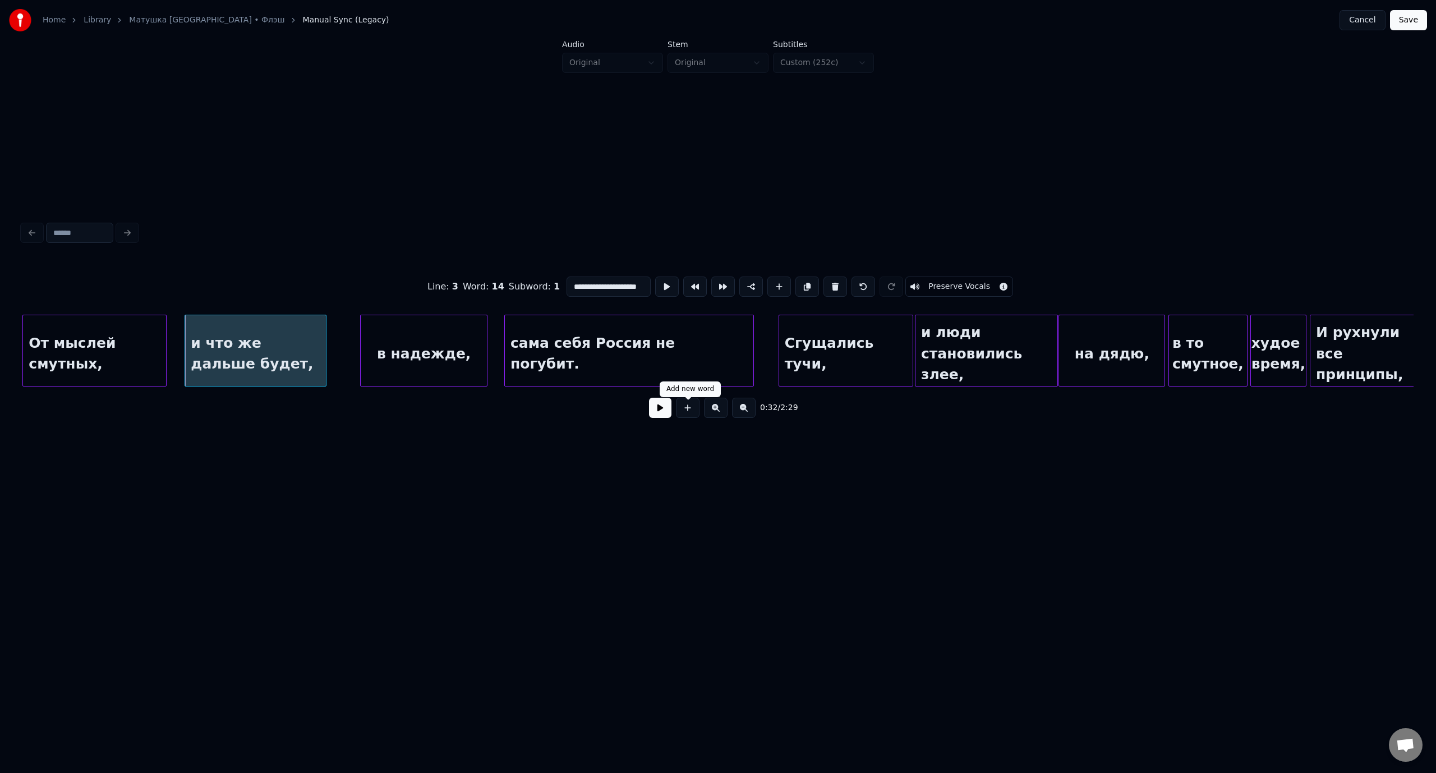
click at [664, 413] on button at bounding box center [660, 408] width 22 height 20
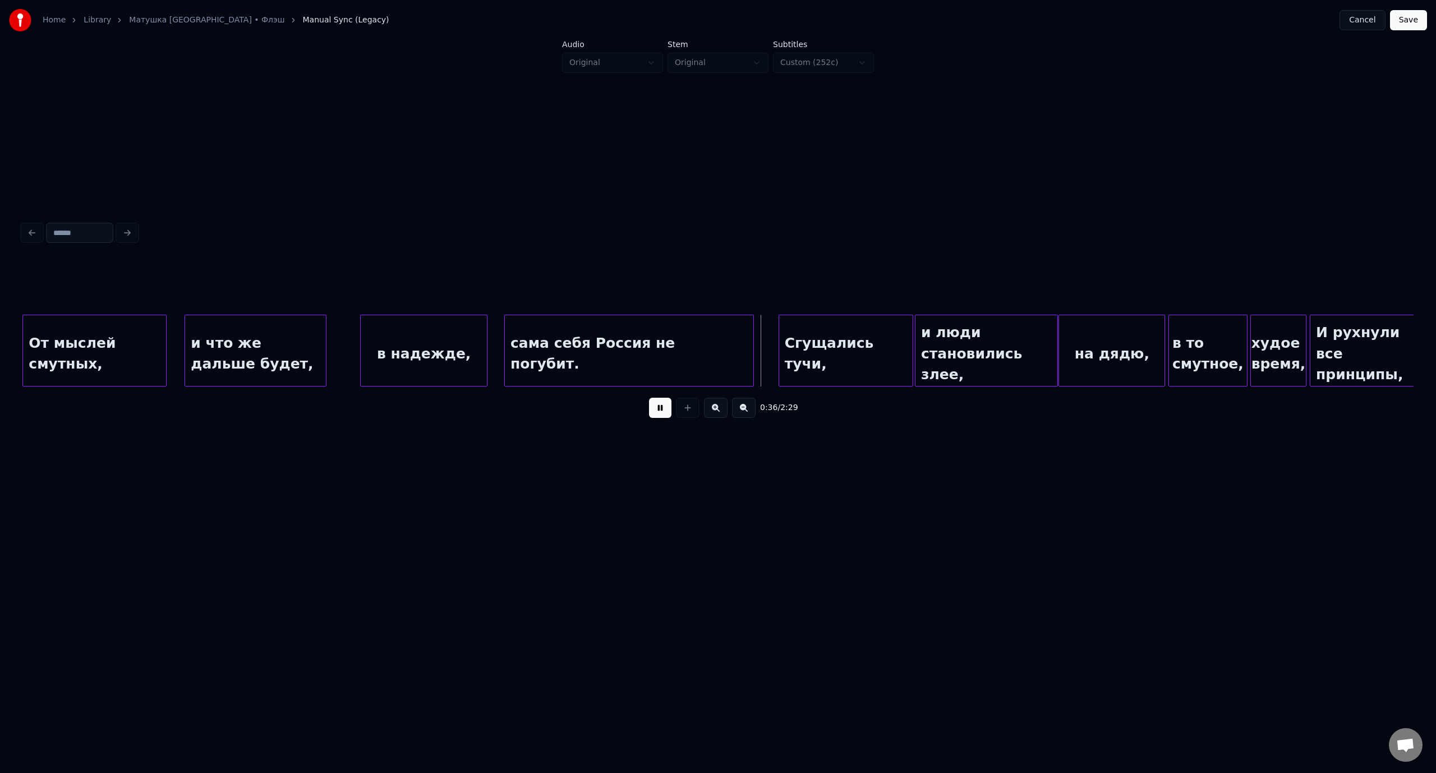
click at [651, 413] on button at bounding box center [660, 408] width 22 height 20
click at [661, 414] on button at bounding box center [660, 408] width 22 height 20
click at [668, 406] on button at bounding box center [660, 408] width 22 height 20
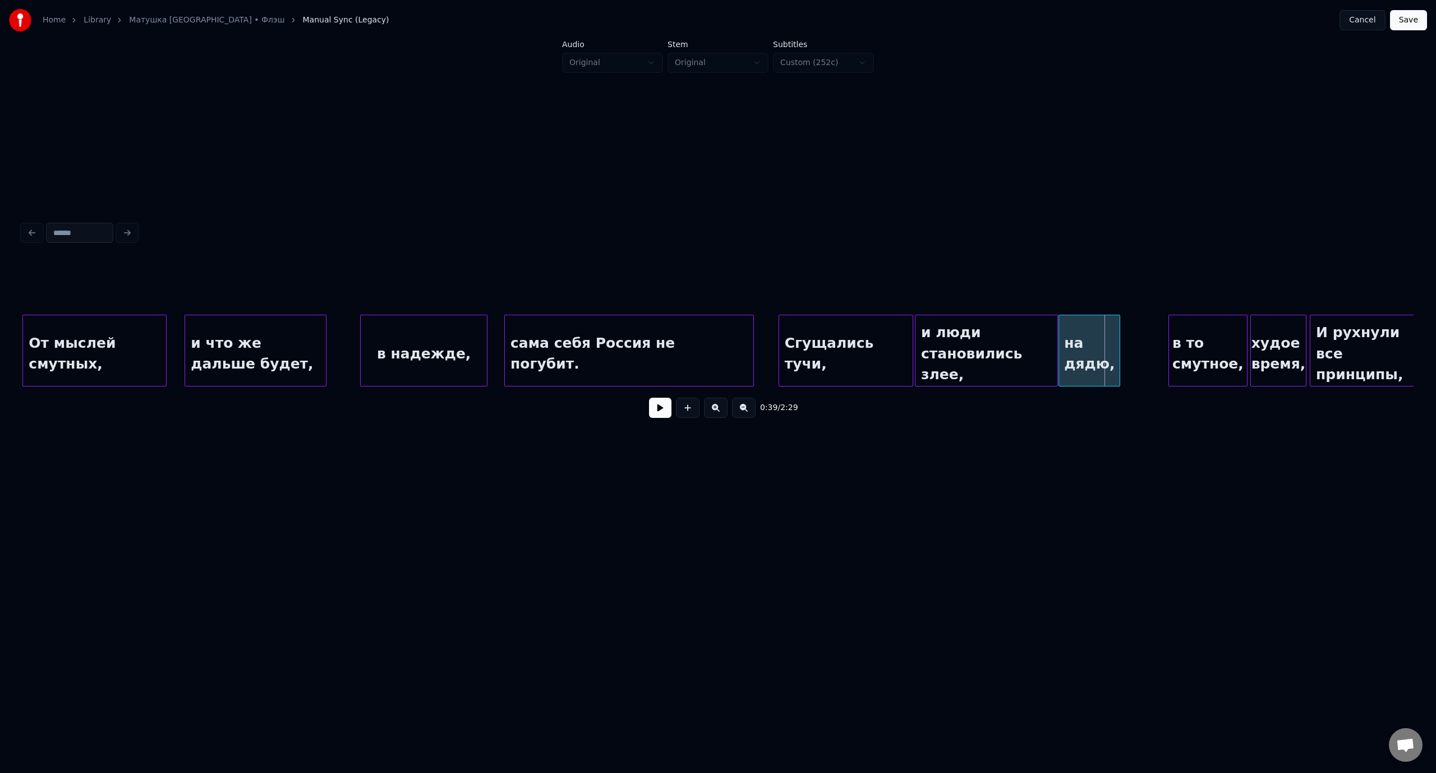
click at [1118, 343] on div at bounding box center [1117, 350] width 3 height 71
click at [1128, 335] on div "на дядю," at bounding box center [1121, 353] width 61 height 76
click at [561, 335] on div "сама себя Россия не погубит." at bounding box center [629, 353] width 248 height 76
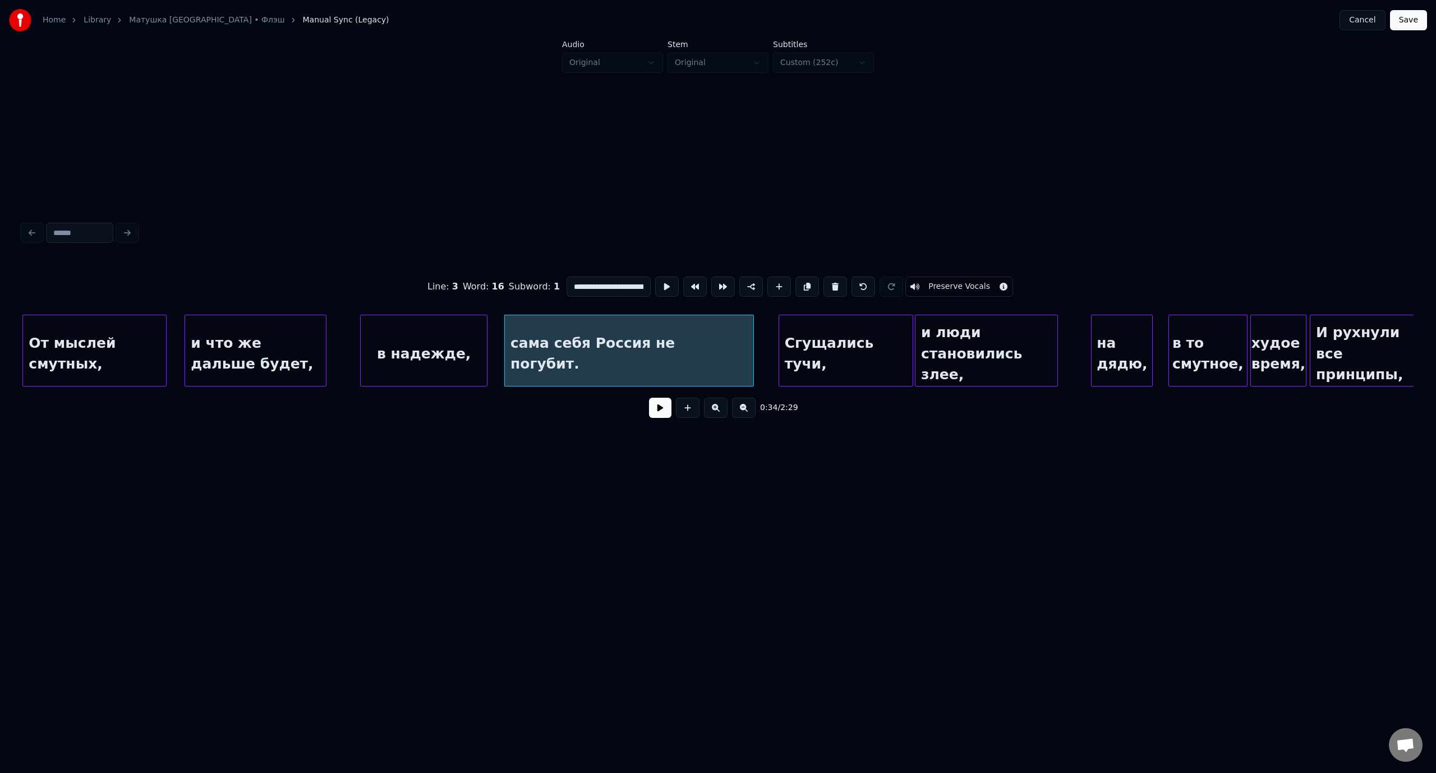
click at [656, 412] on button at bounding box center [660, 408] width 22 height 20
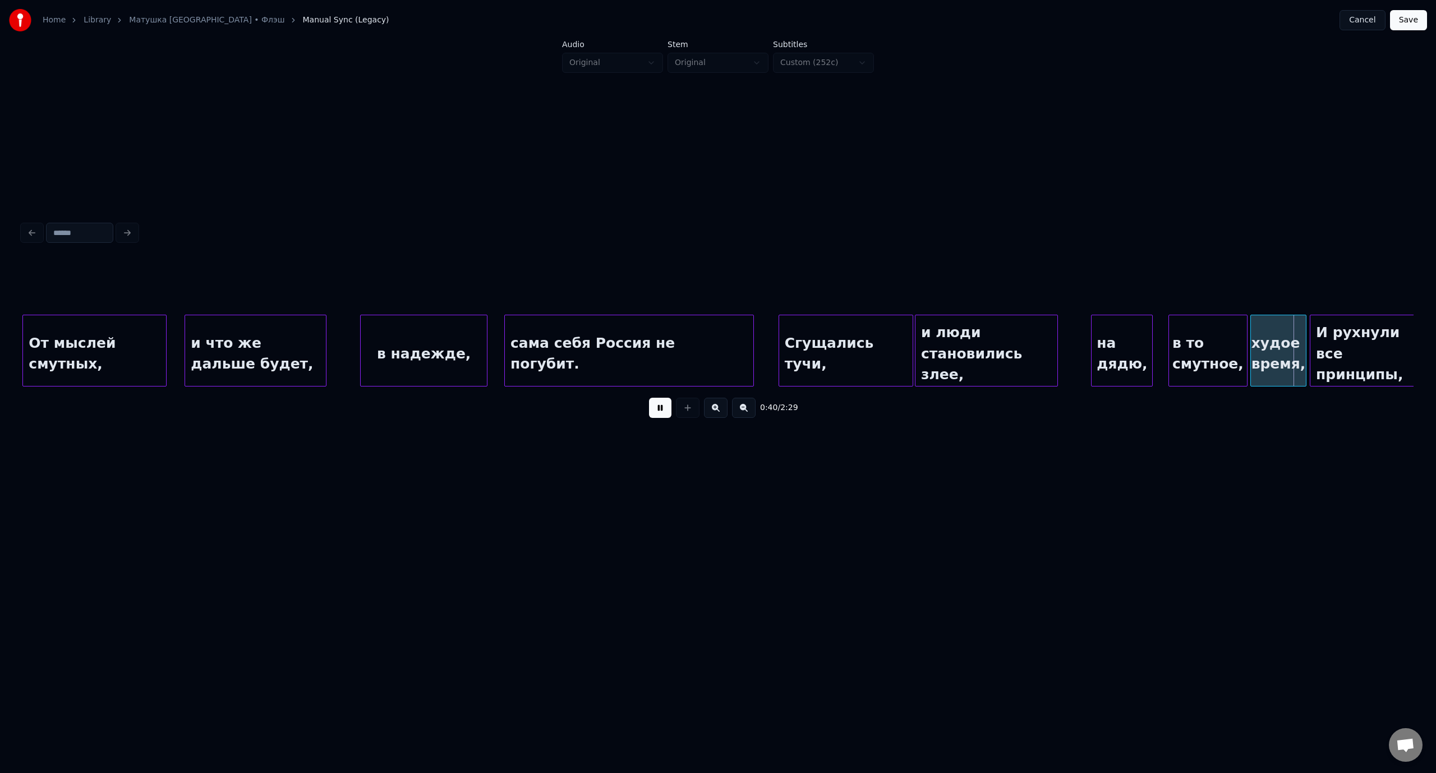
click at [663, 410] on button at bounding box center [660, 408] width 22 height 20
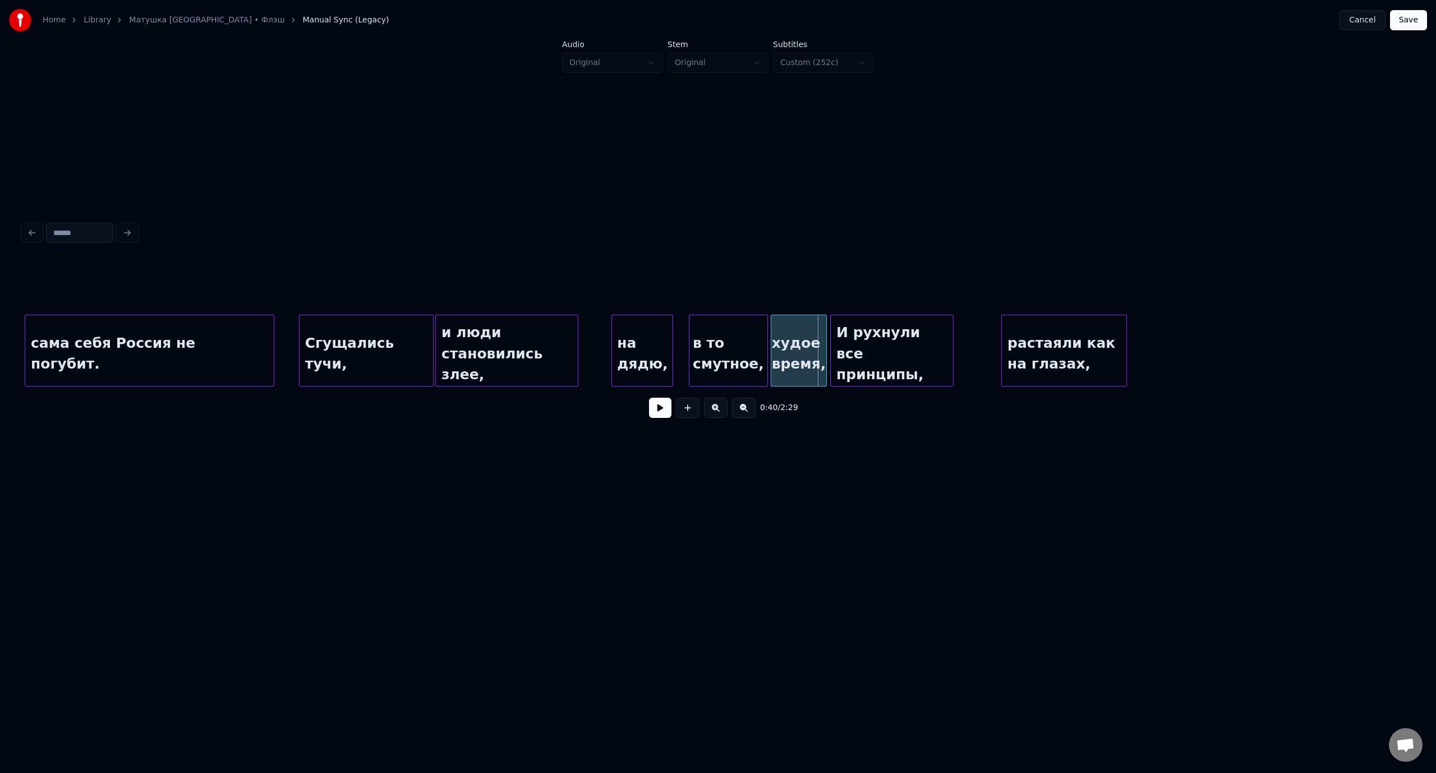
scroll to position [0, 4951]
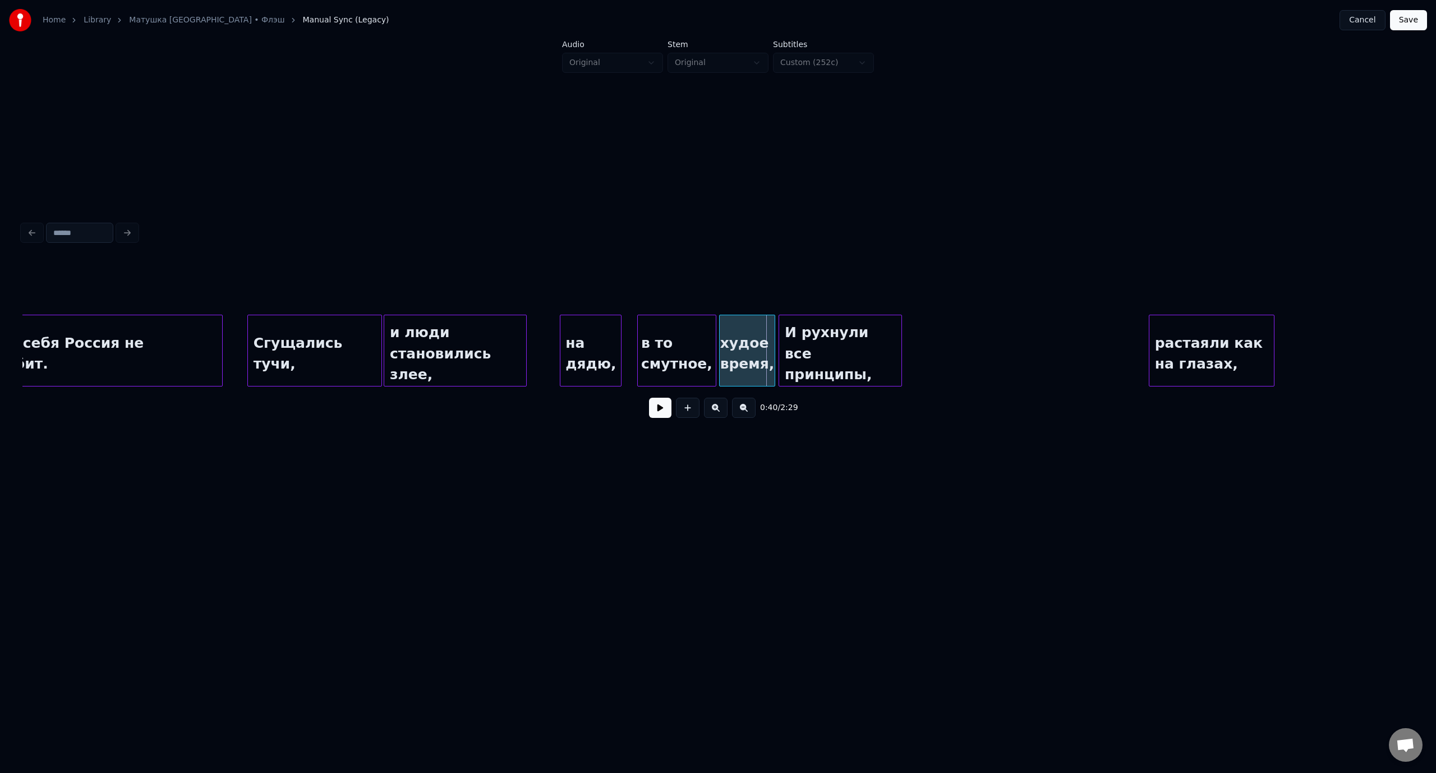
click at [1211, 347] on div "растаяли как на глазах," at bounding box center [1211, 353] width 124 height 76
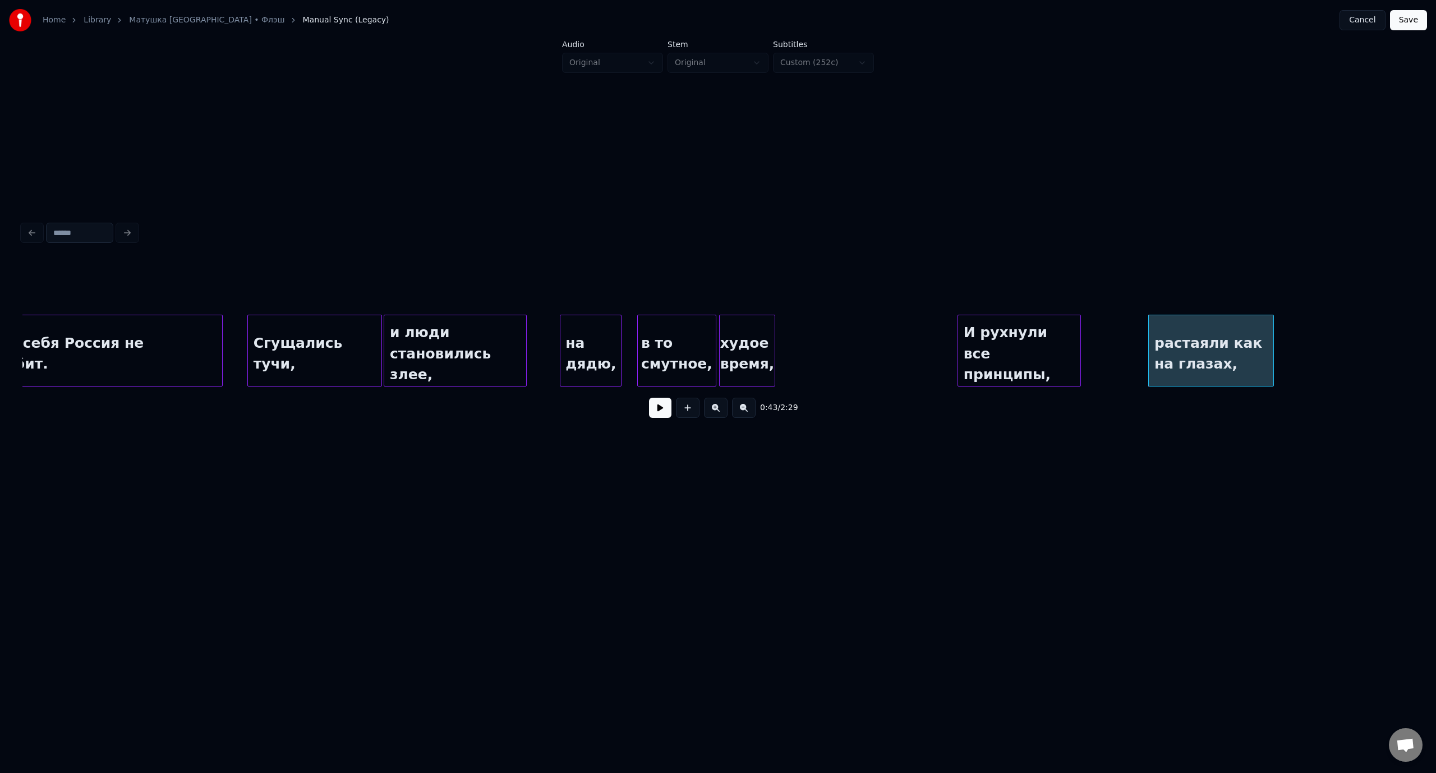
click at [1050, 333] on div "И рухнули все принципы," at bounding box center [1019, 353] width 122 height 76
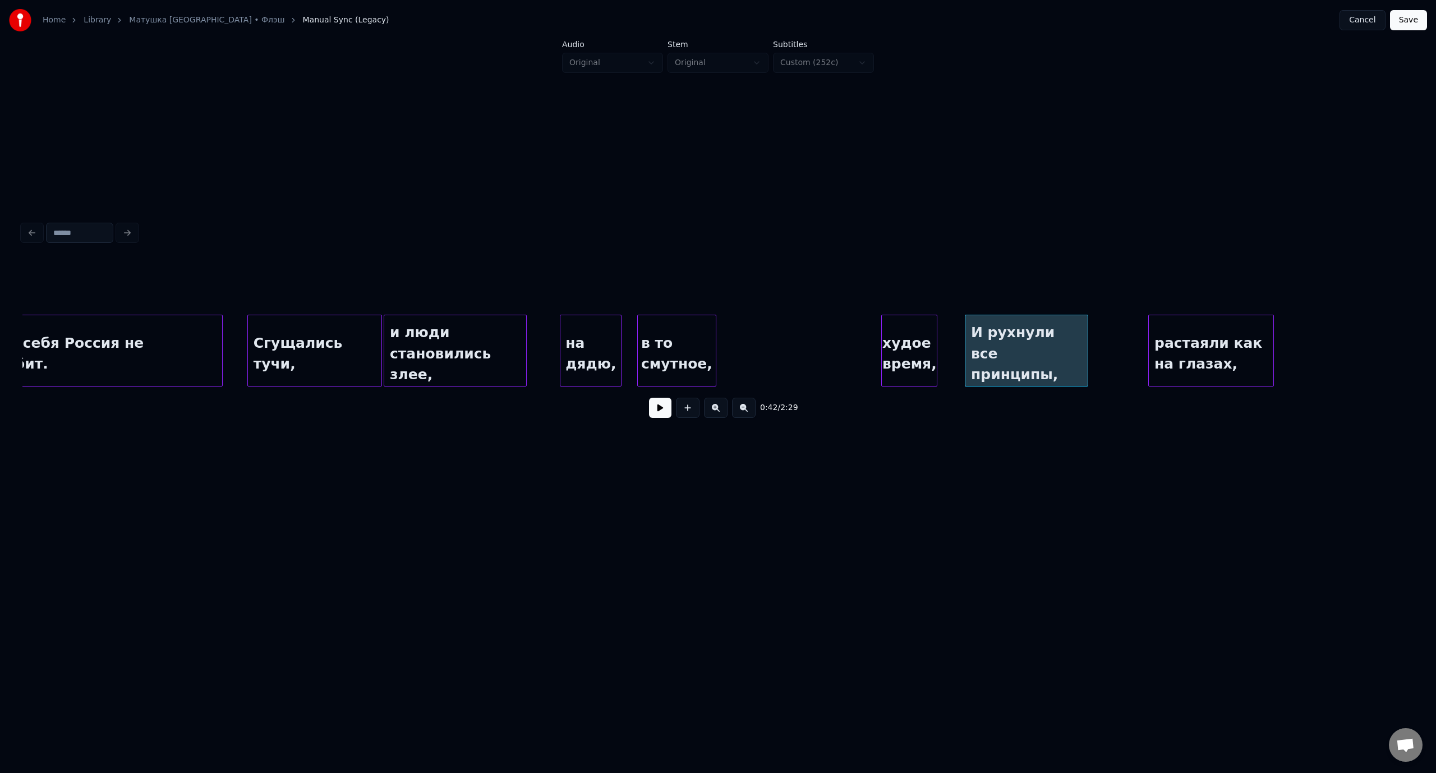
click at [901, 334] on div "худое время," at bounding box center [909, 353] width 55 height 76
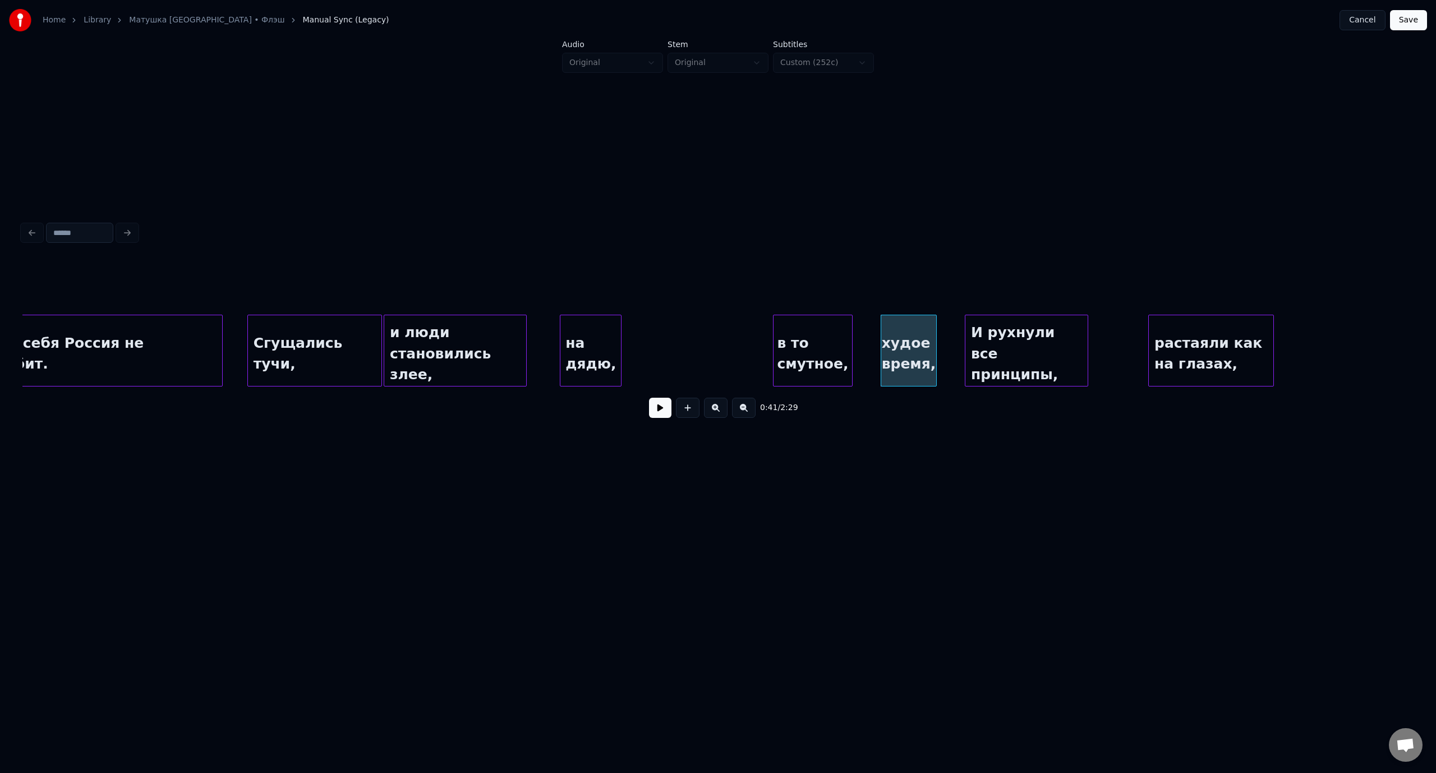
click at [828, 335] on div "в то смутное," at bounding box center [812, 353] width 78 height 76
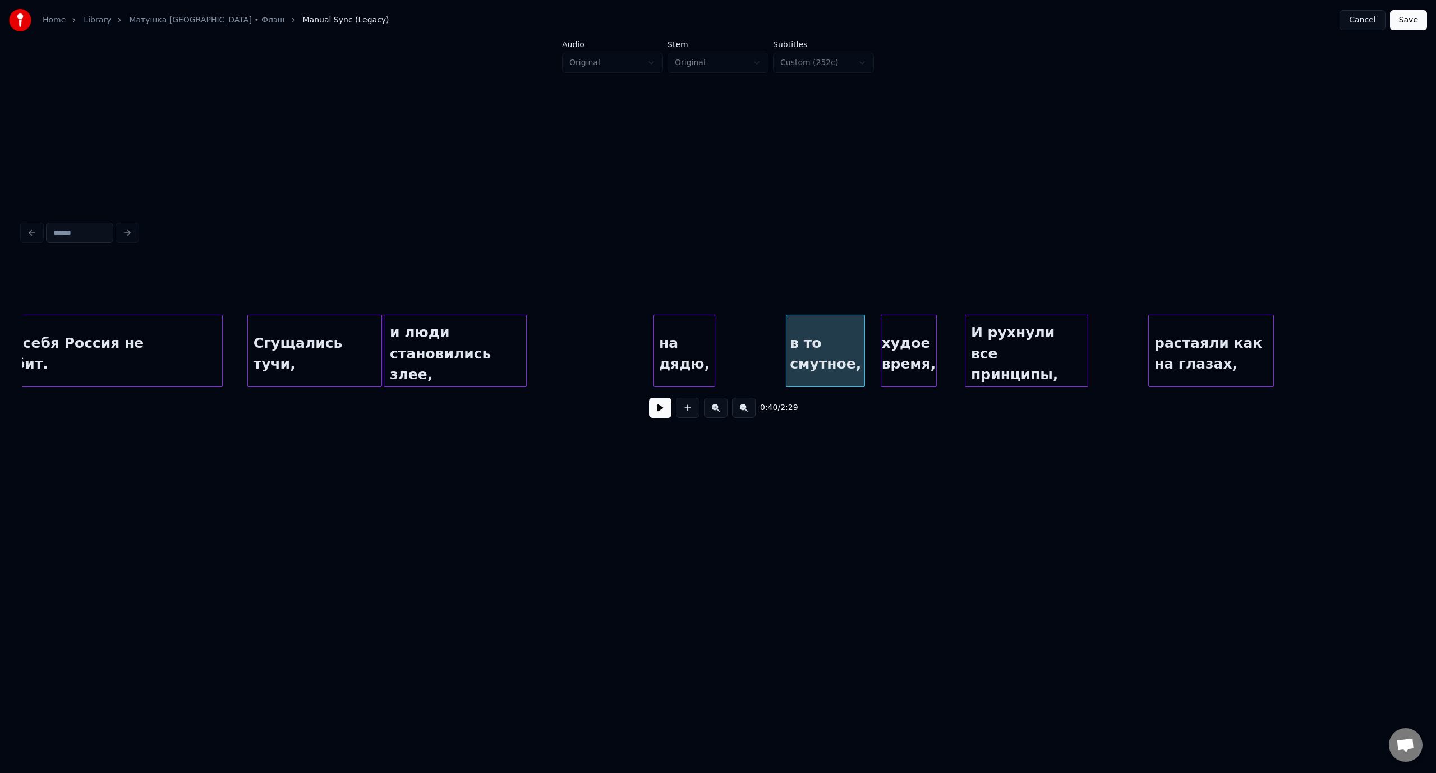
click at [693, 345] on div "на дядю," at bounding box center [684, 353] width 61 height 76
click at [161, 333] on div "сама себя Россия не погубит." at bounding box center [98, 353] width 248 height 76
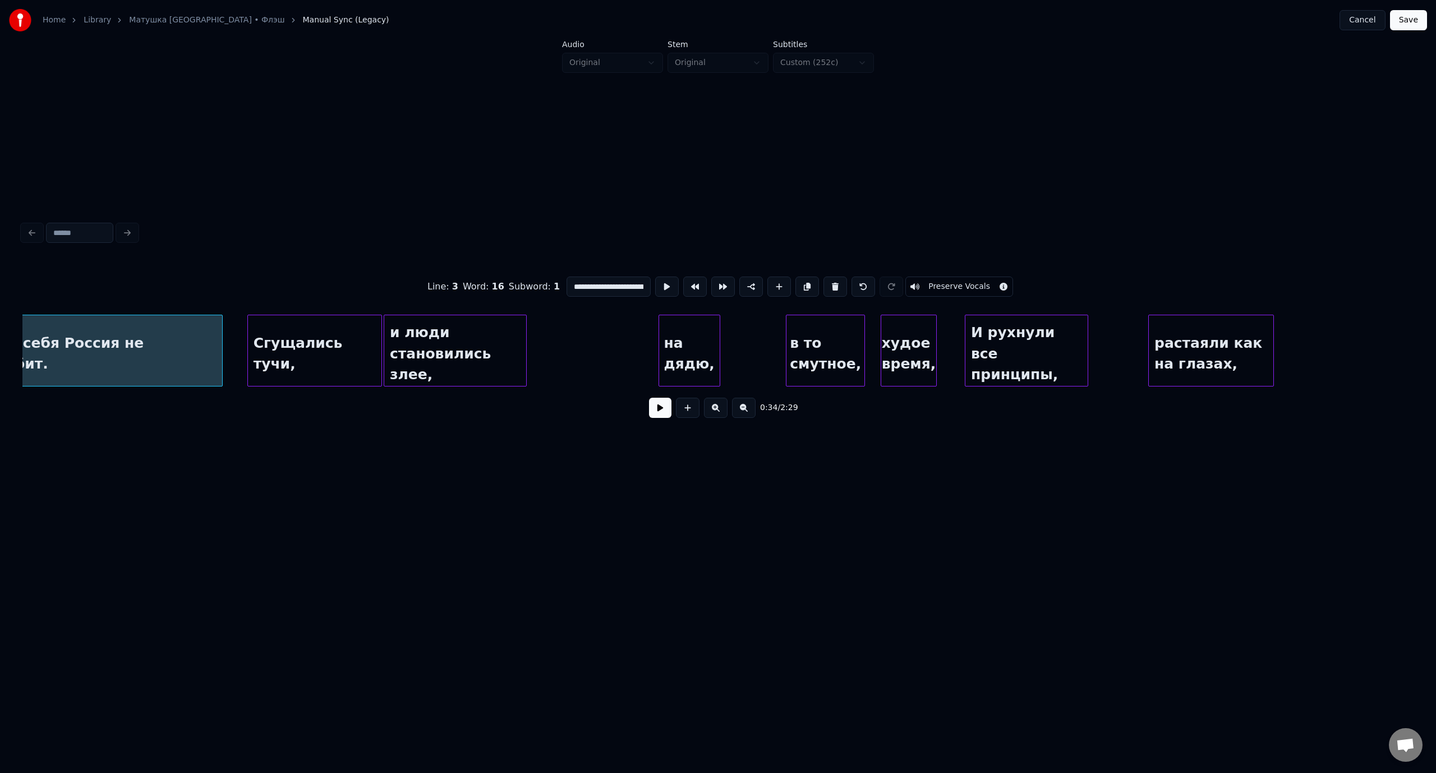
scroll to position [0, 4901]
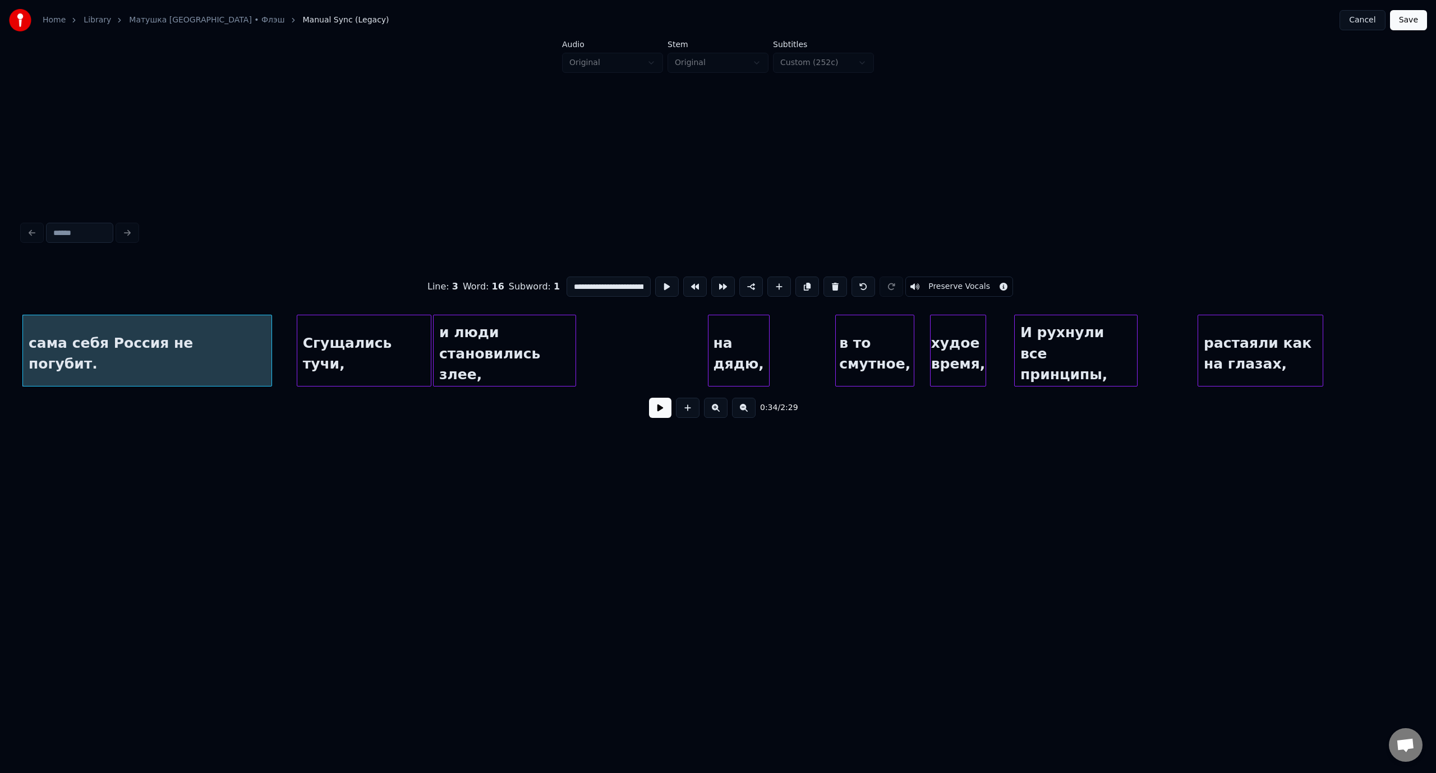
click at [657, 412] on button at bounding box center [660, 408] width 22 height 20
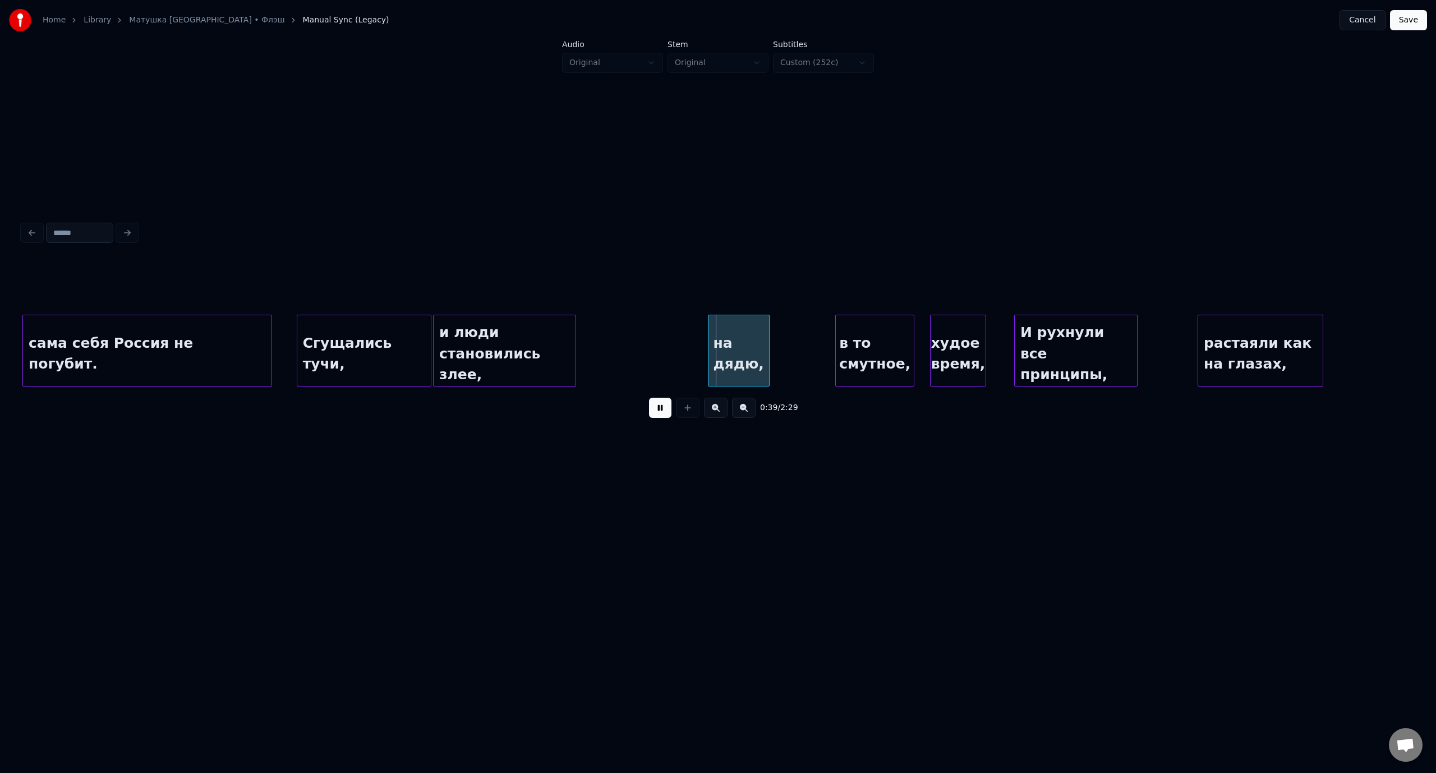
click at [659, 410] on button at bounding box center [660, 408] width 22 height 20
click at [658, 412] on button at bounding box center [660, 408] width 22 height 20
click at [859, 342] on div "в то смутное," at bounding box center [856, 353] width 78 height 76
click at [375, 333] on div "Сгущались тучи," at bounding box center [364, 353] width 134 height 76
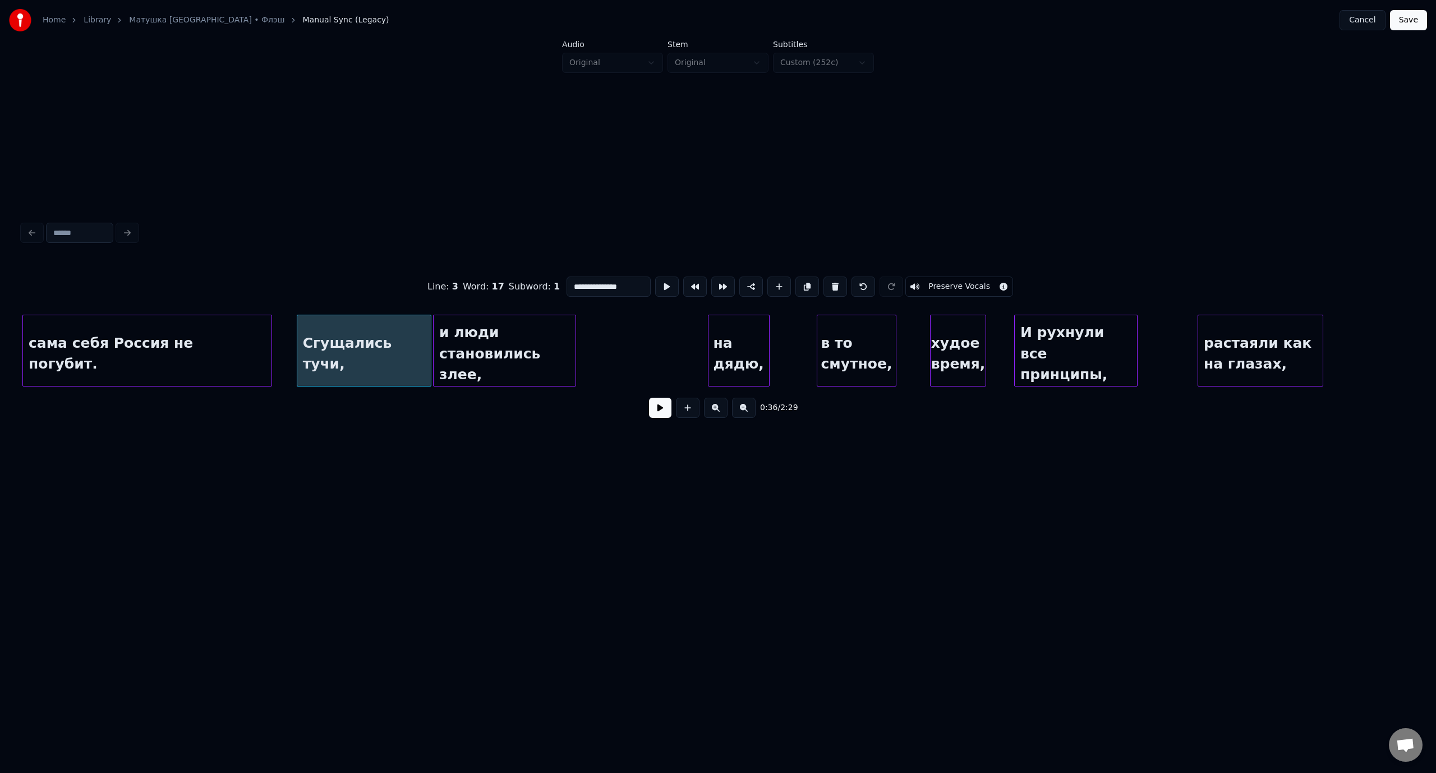
click at [655, 414] on button at bounding box center [660, 408] width 22 height 20
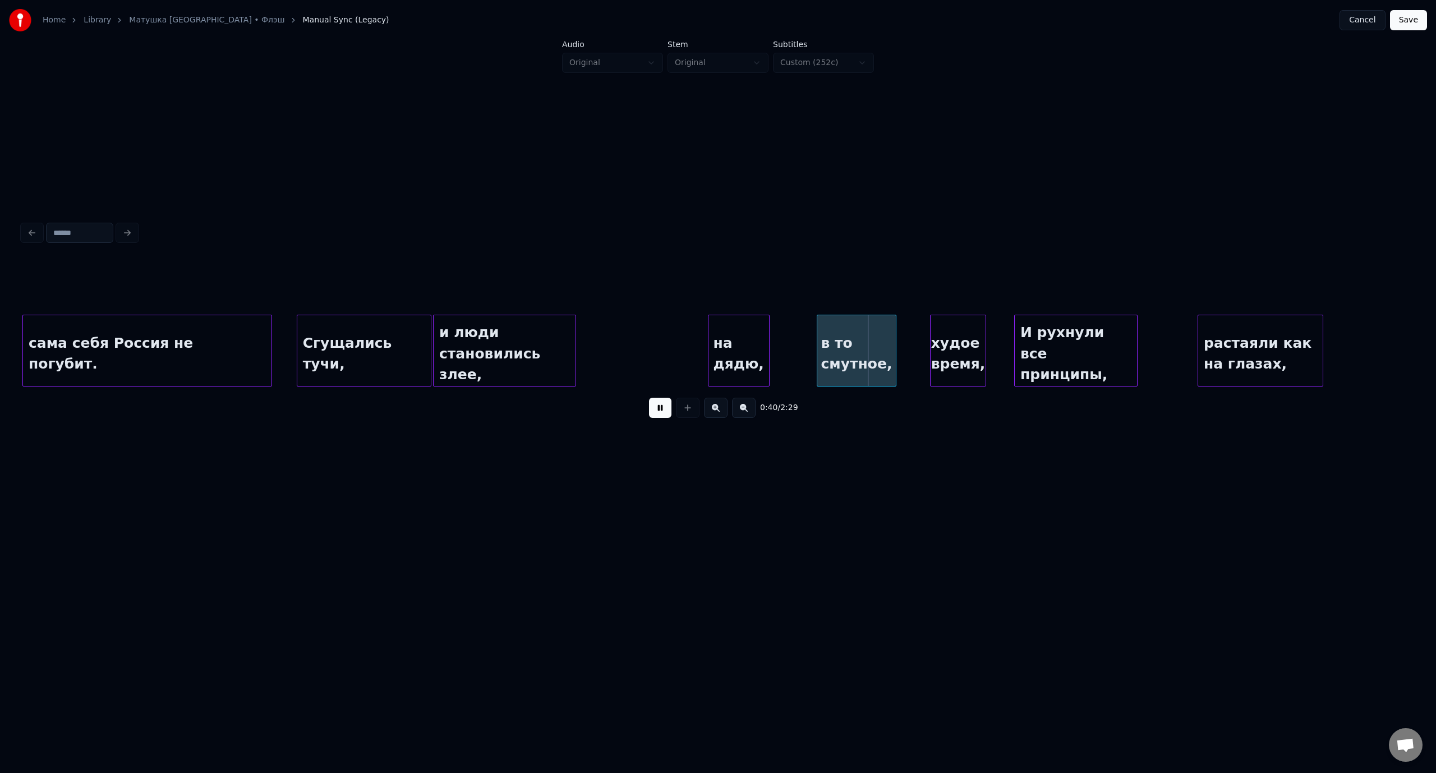
click at [661, 415] on button at bounding box center [660, 408] width 22 height 20
click at [840, 331] on div "в то смутное," at bounding box center [839, 353] width 78 height 76
click at [375, 329] on div "Сгущались тучи," at bounding box center [364, 353] width 134 height 76
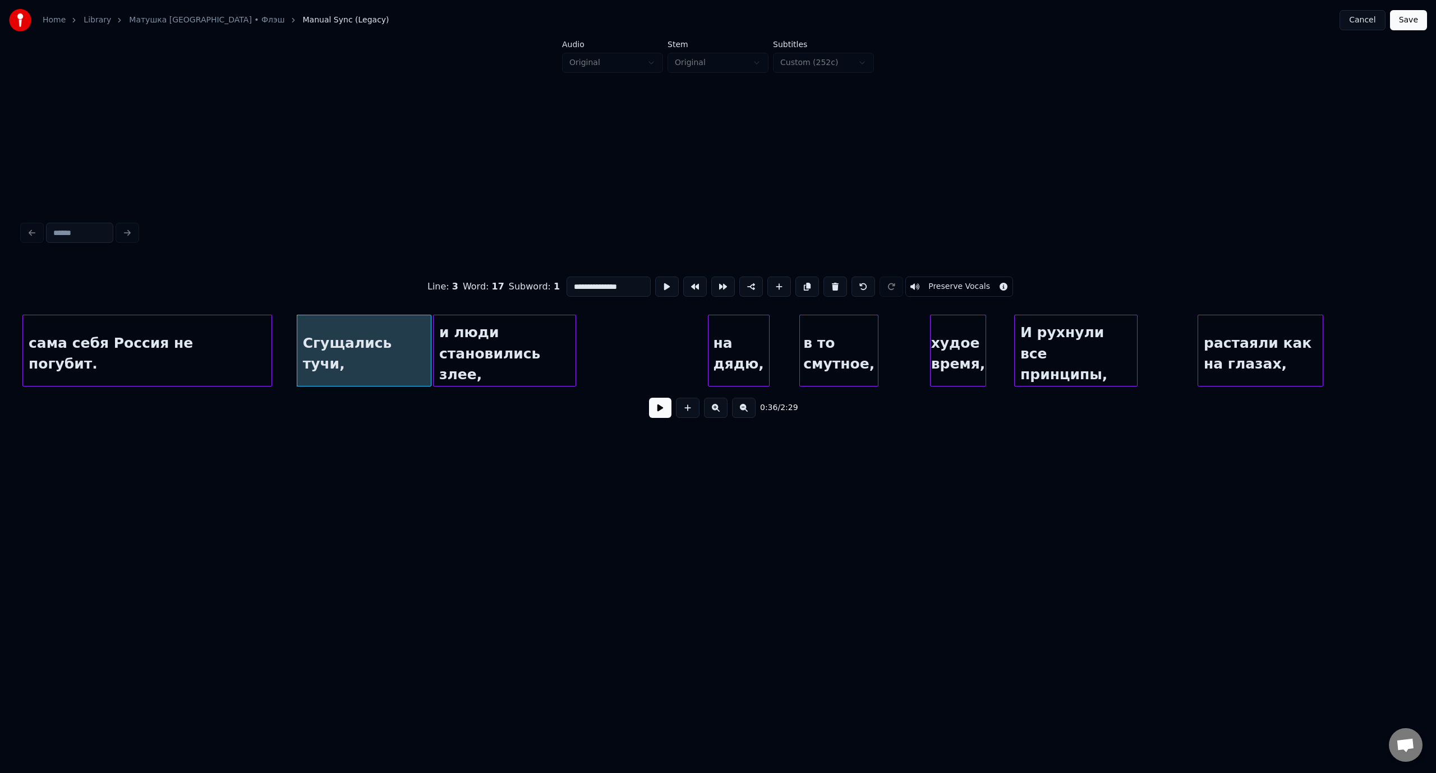
click at [656, 418] on button at bounding box center [660, 408] width 22 height 20
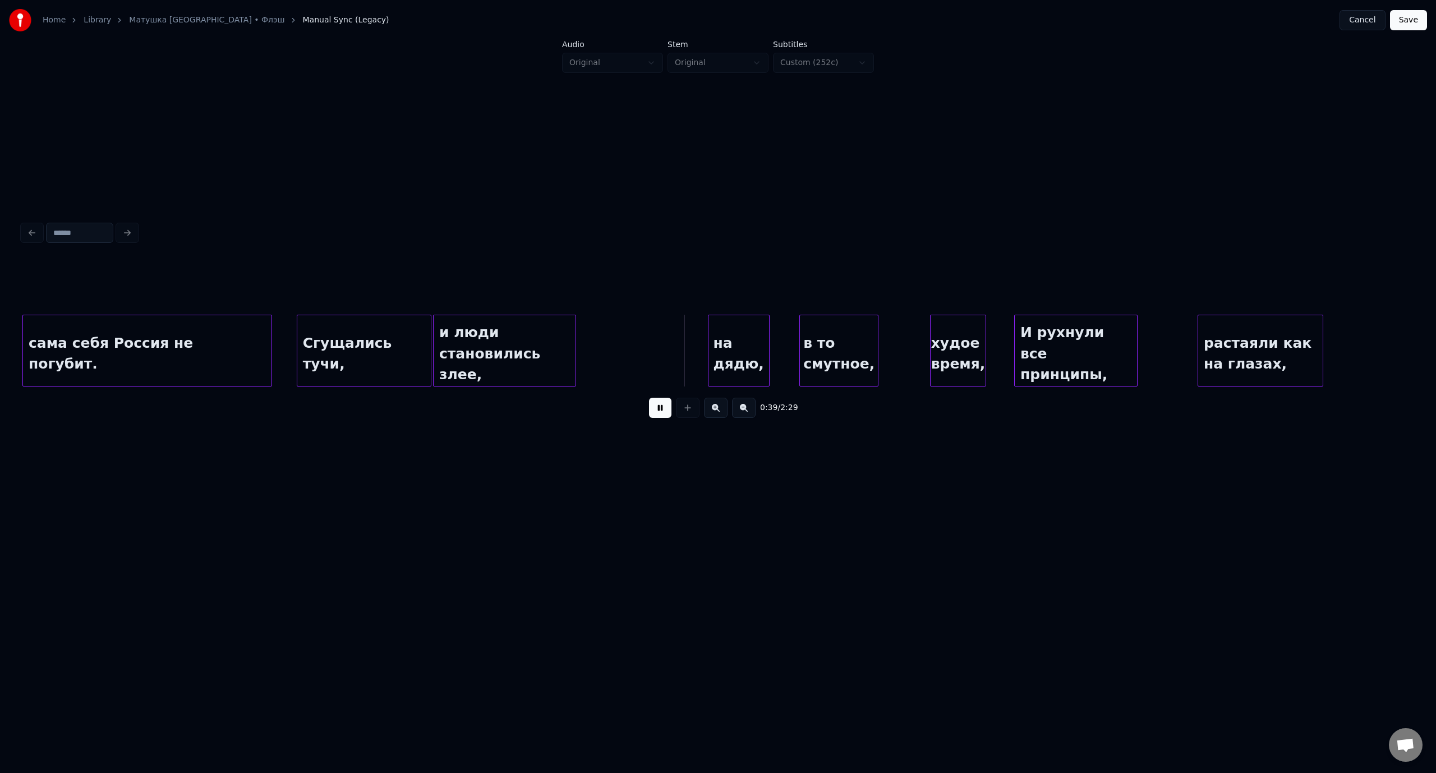
click at [656, 418] on button at bounding box center [660, 408] width 22 height 20
click at [725, 334] on div "на дядю," at bounding box center [717, 353] width 61 height 76
click at [660, 409] on button at bounding box center [660, 408] width 22 height 20
click at [659, 412] on button at bounding box center [660, 408] width 22 height 20
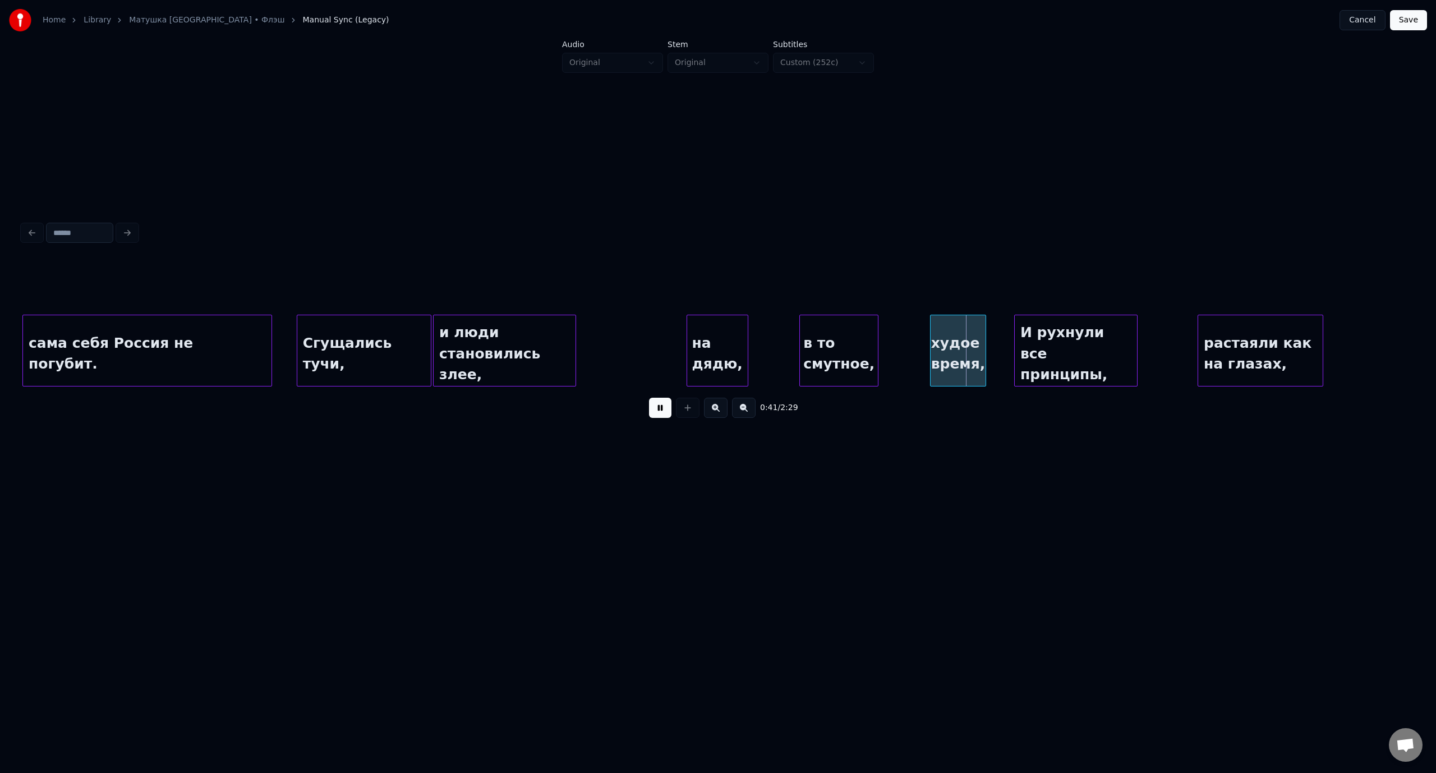
click at [659, 412] on button at bounding box center [660, 408] width 22 height 20
click at [926, 337] on div "худое время," at bounding box center [932, 353] width 55 height 76
click at [495, 336] on div "и люди становились злее," at bounding box center [504, 353] width 142 height 76
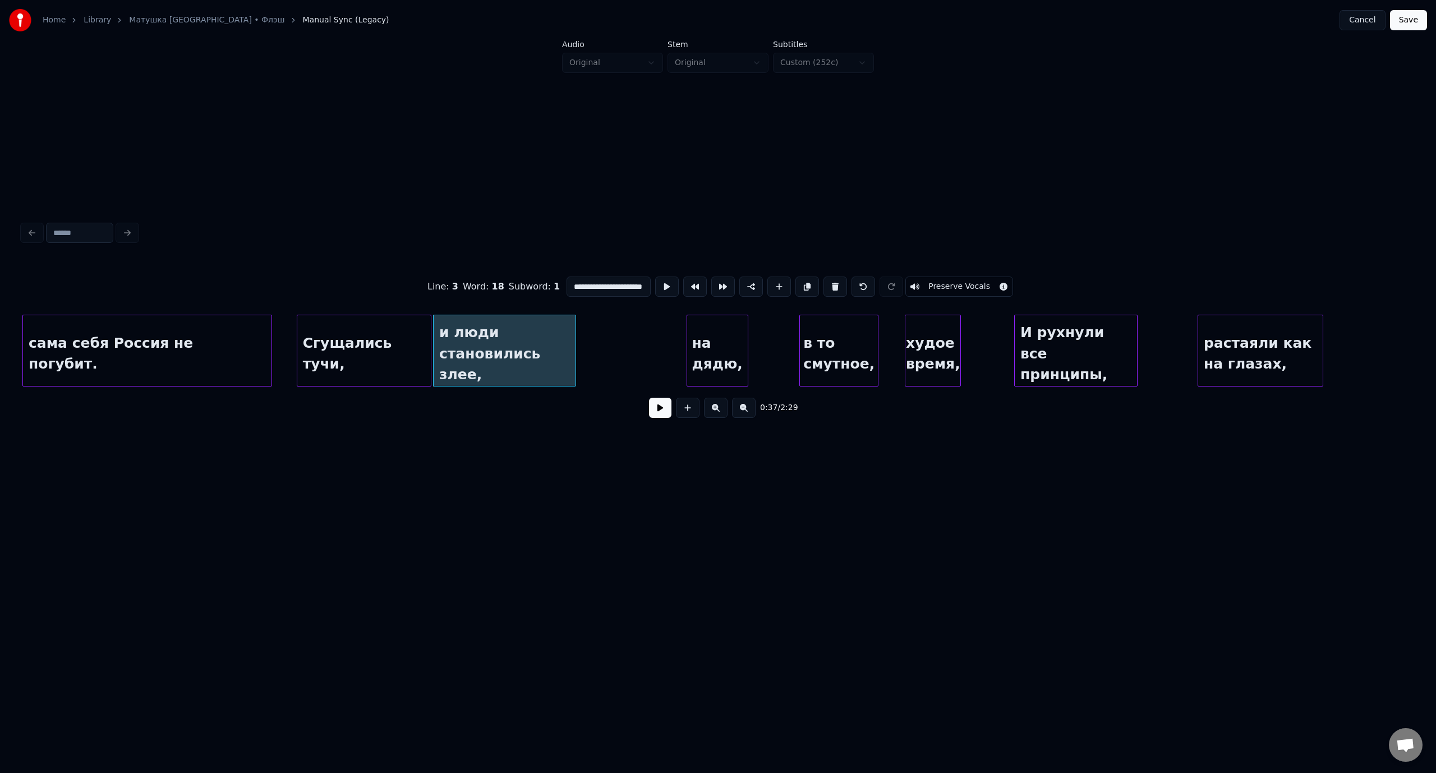
click at [661, 414] on button at bounding box center [660, 408] width 22 height 20
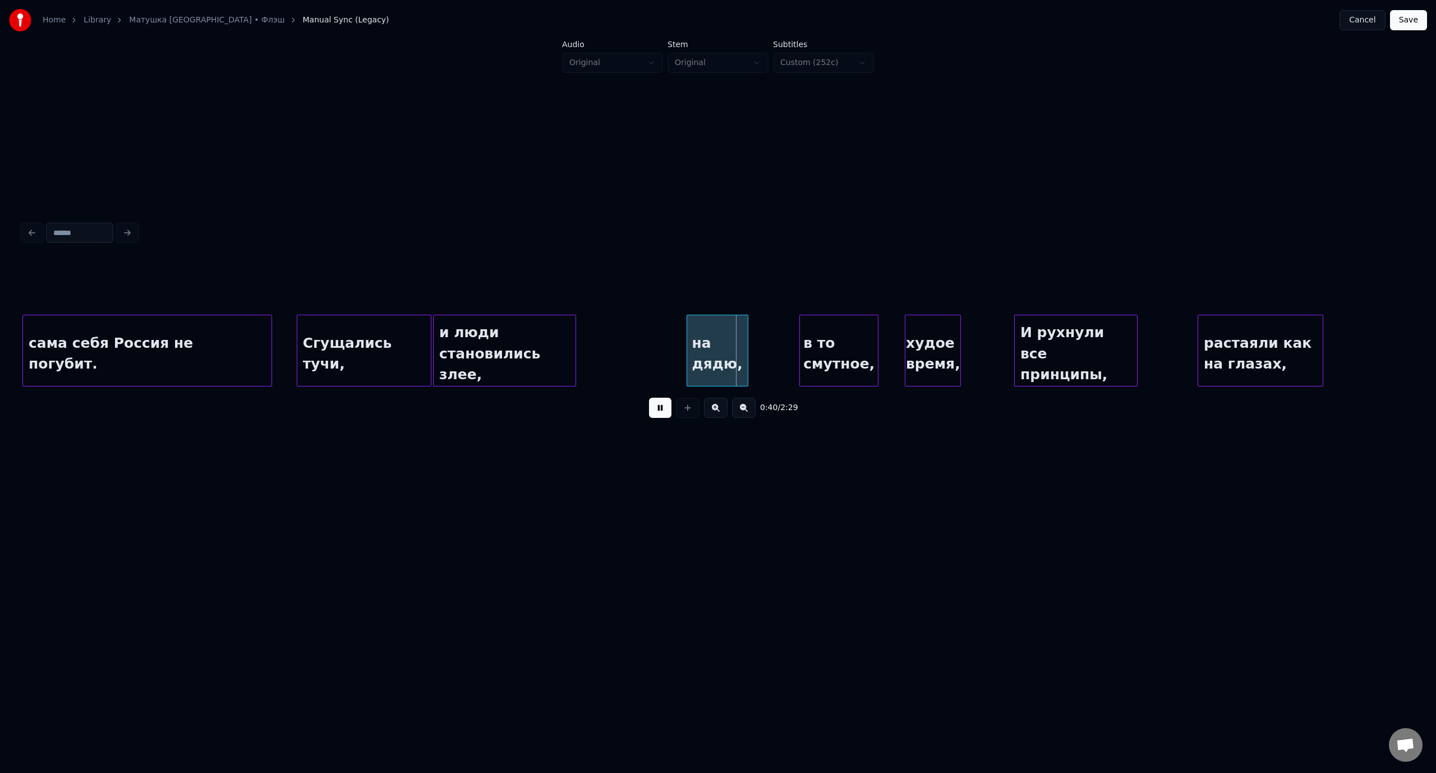
click at [652, 413] on button at bounding box center [660, 408] width 22 height 20
click at [706, 344] on div "на дядю," at bounding box center [701, 353] width 61 height 76
click at [661, 415] on button at bounding box center [660, 408] width 22 height 20
click at [837, 331] on div "в то смутное," at bounding box center [828, 353] width 78 height 76
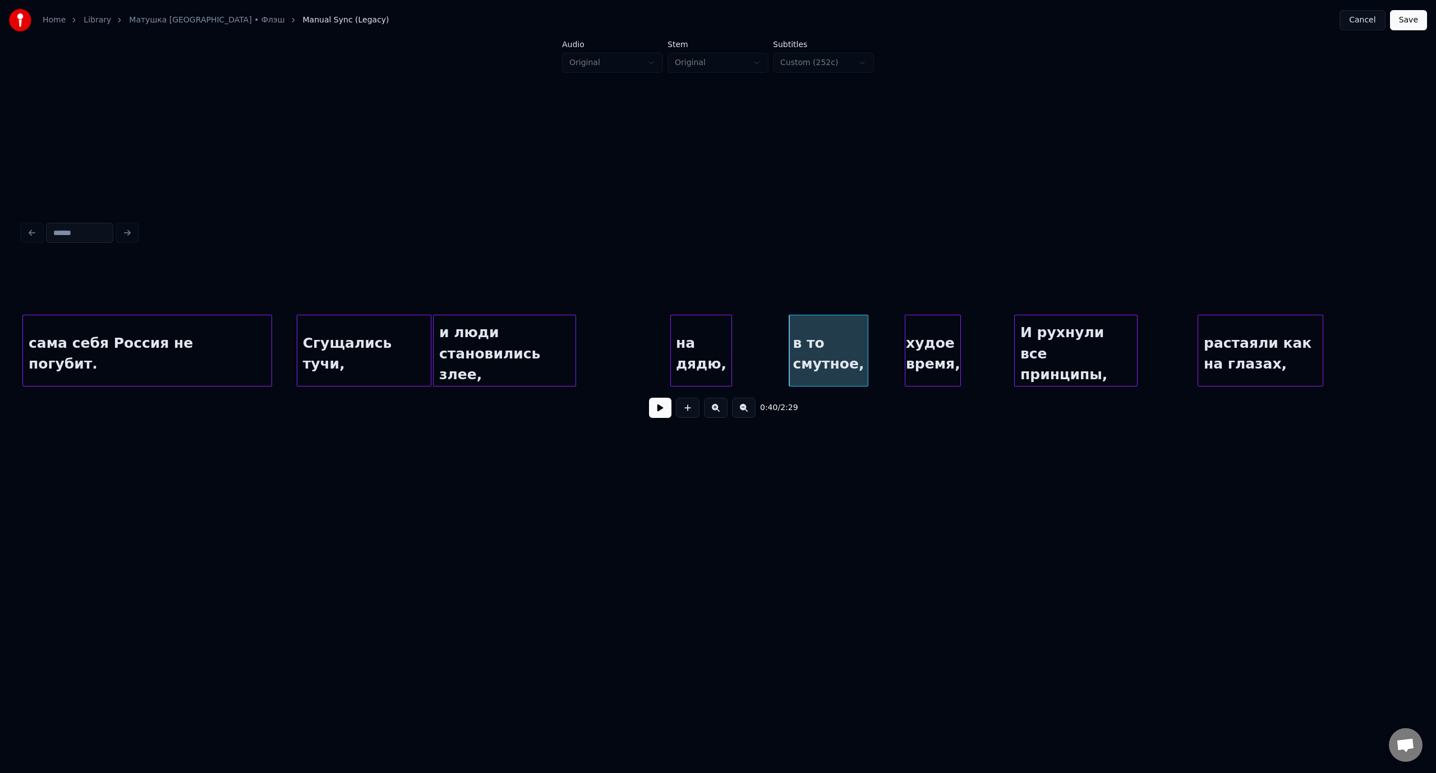
click at [659, 414] on button at bounding box center [660, 408] width 22 height 20
click at [908, 335] on div "худое время," at bounding box center [907, 353] width 55 height 76
click at [369, 326] on div "Сгущались тучи," at bounding box center [364, 353] width 134 height 76
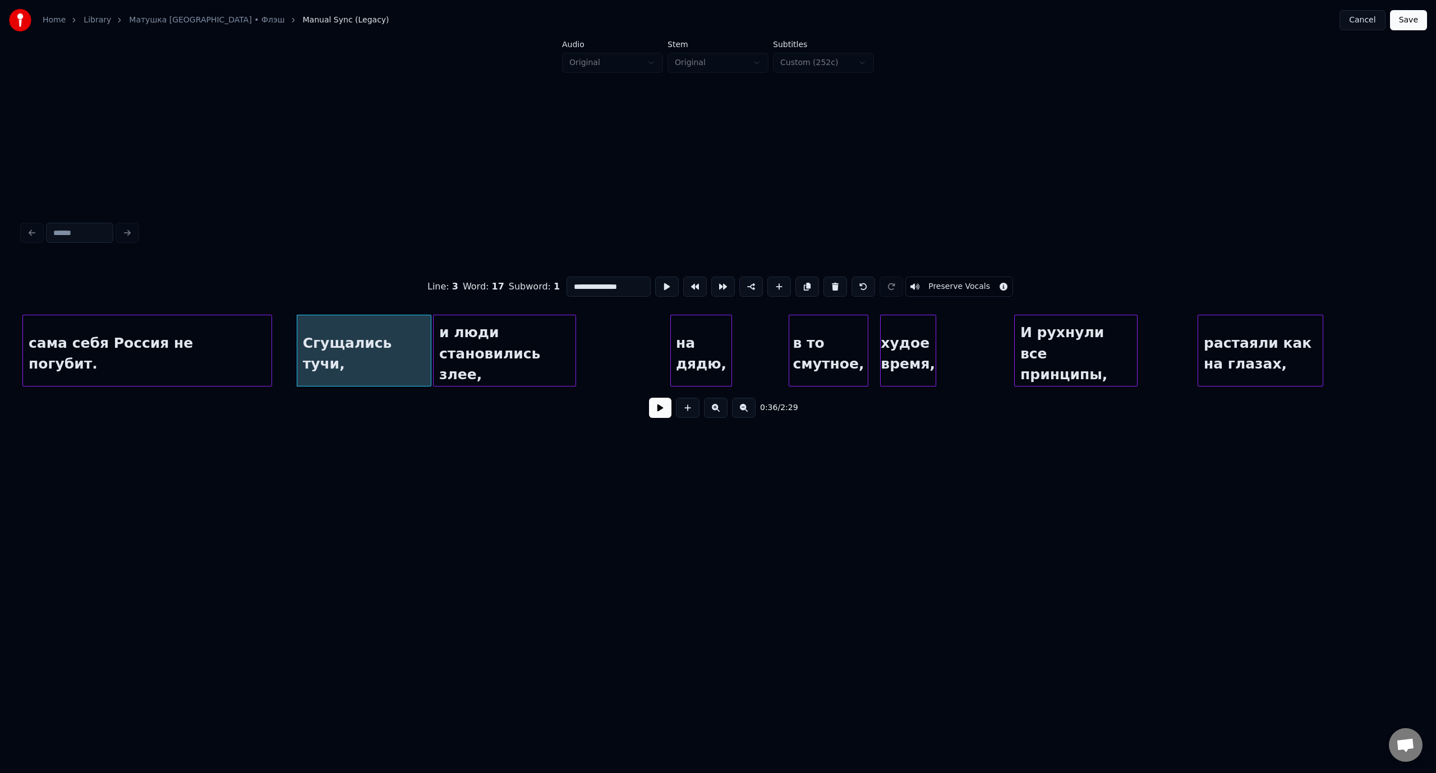
click at [663, 414] on button at bounding box center [660, 408] width 22 height 20
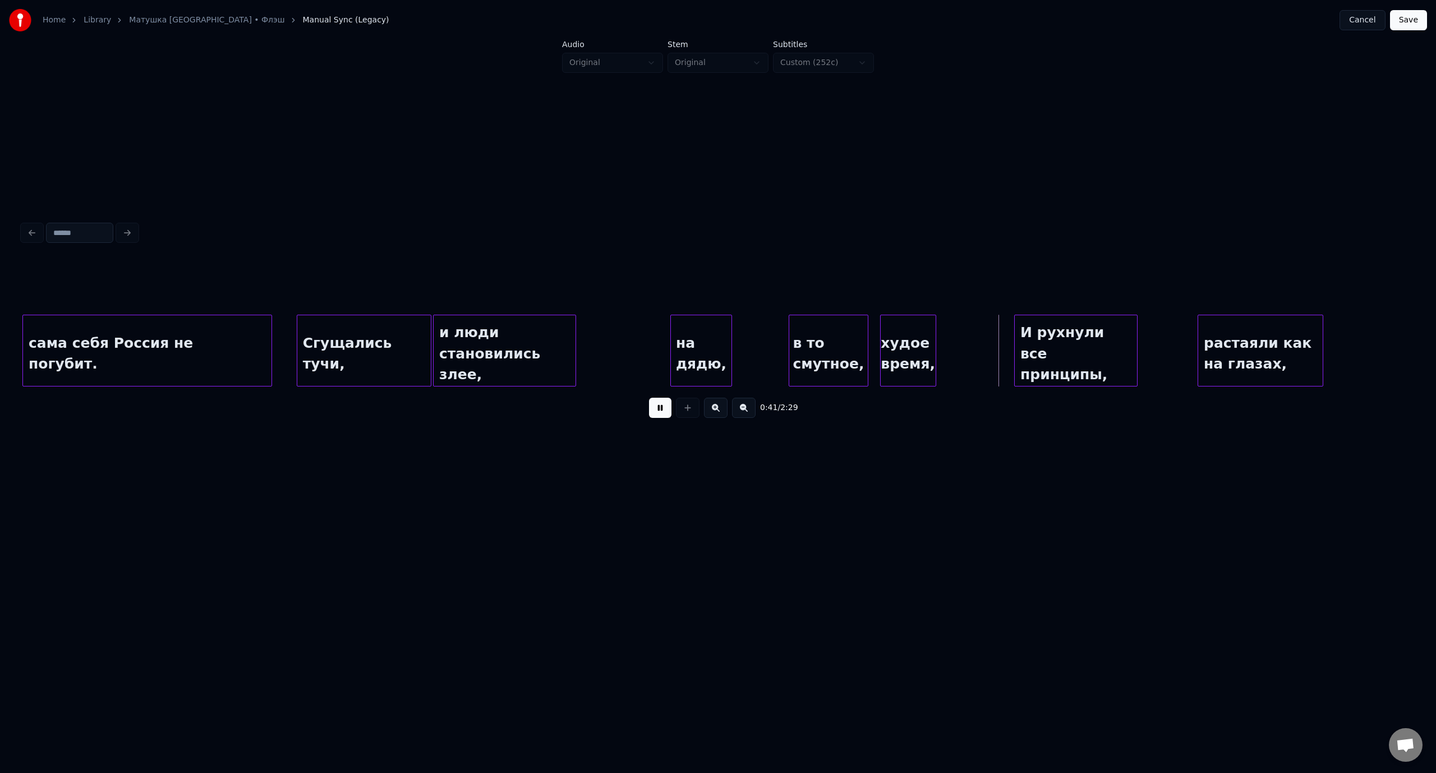
click at [665, 413] on button at bounding box center [660, 408] width 22 height 20
click at [310, 329] on div "Сгущались тучи," at bounding box center [364, 353] width 134 height 76
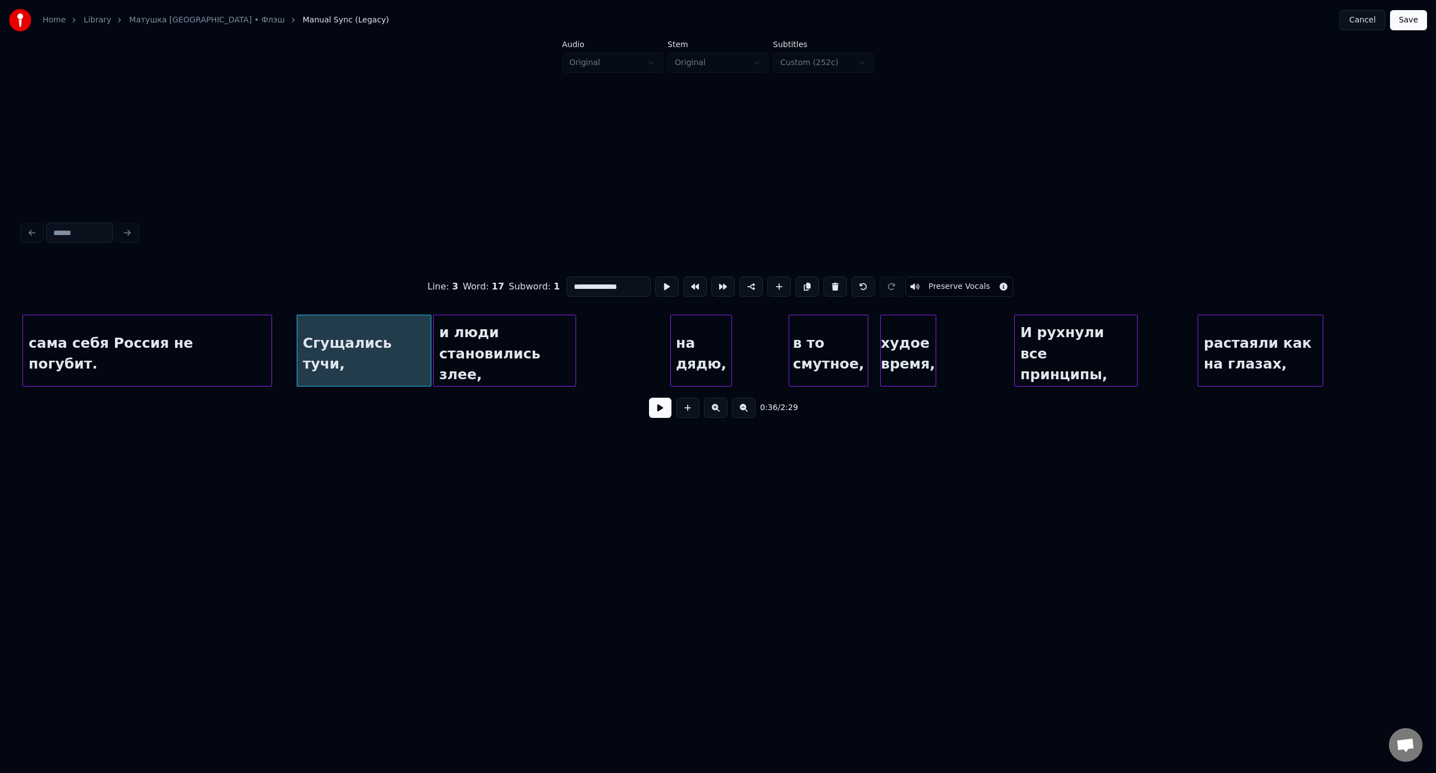
click at [651, 413] on button at bounding box center [660, 408] width 22 height 20
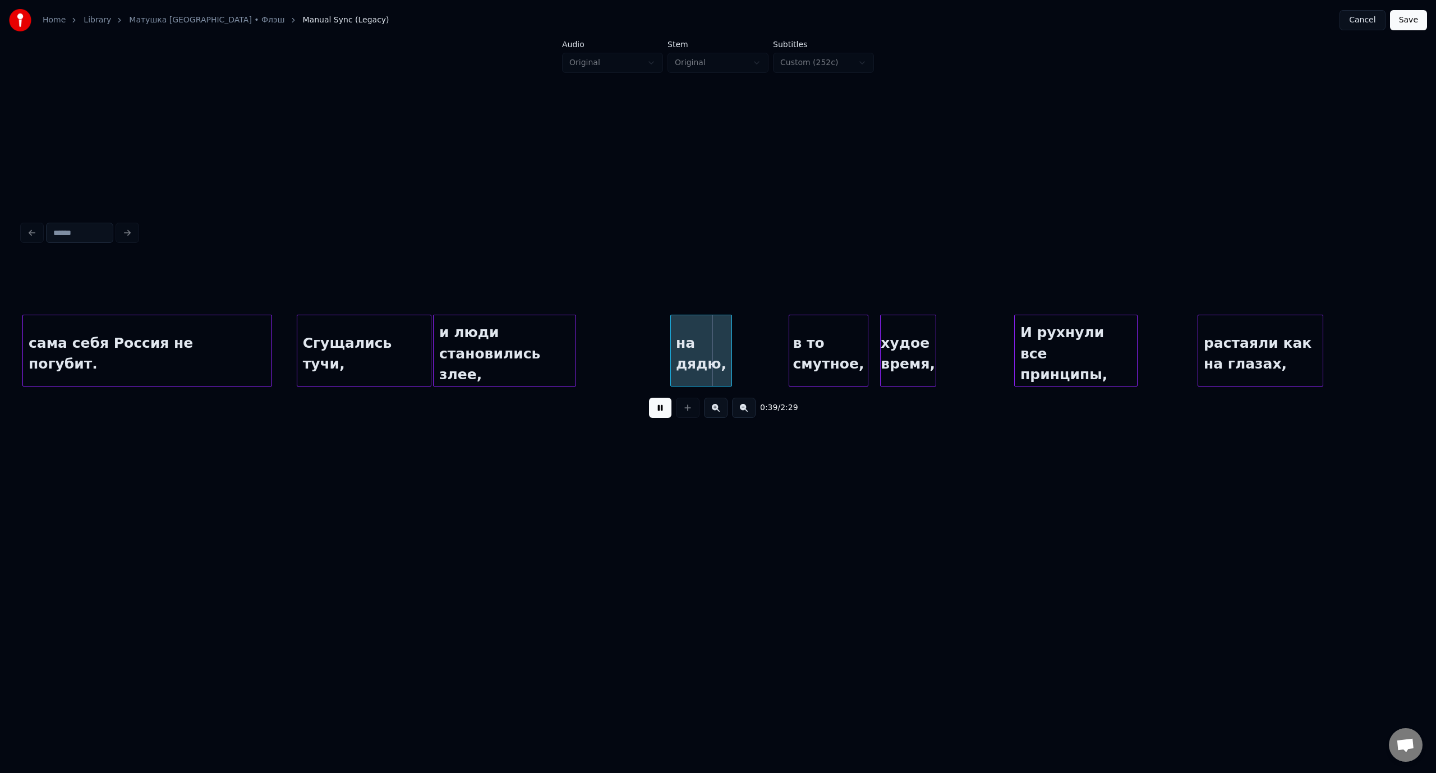
click at [663, 412] on button at bounding box center [660, 408] width 22 height 20
click at [832, 334] on div "в то смутное," at bounding box center [812, 353] width 78 height 76
click at [654, 413] on button at bounding box center [660, 408] width 22 height 20
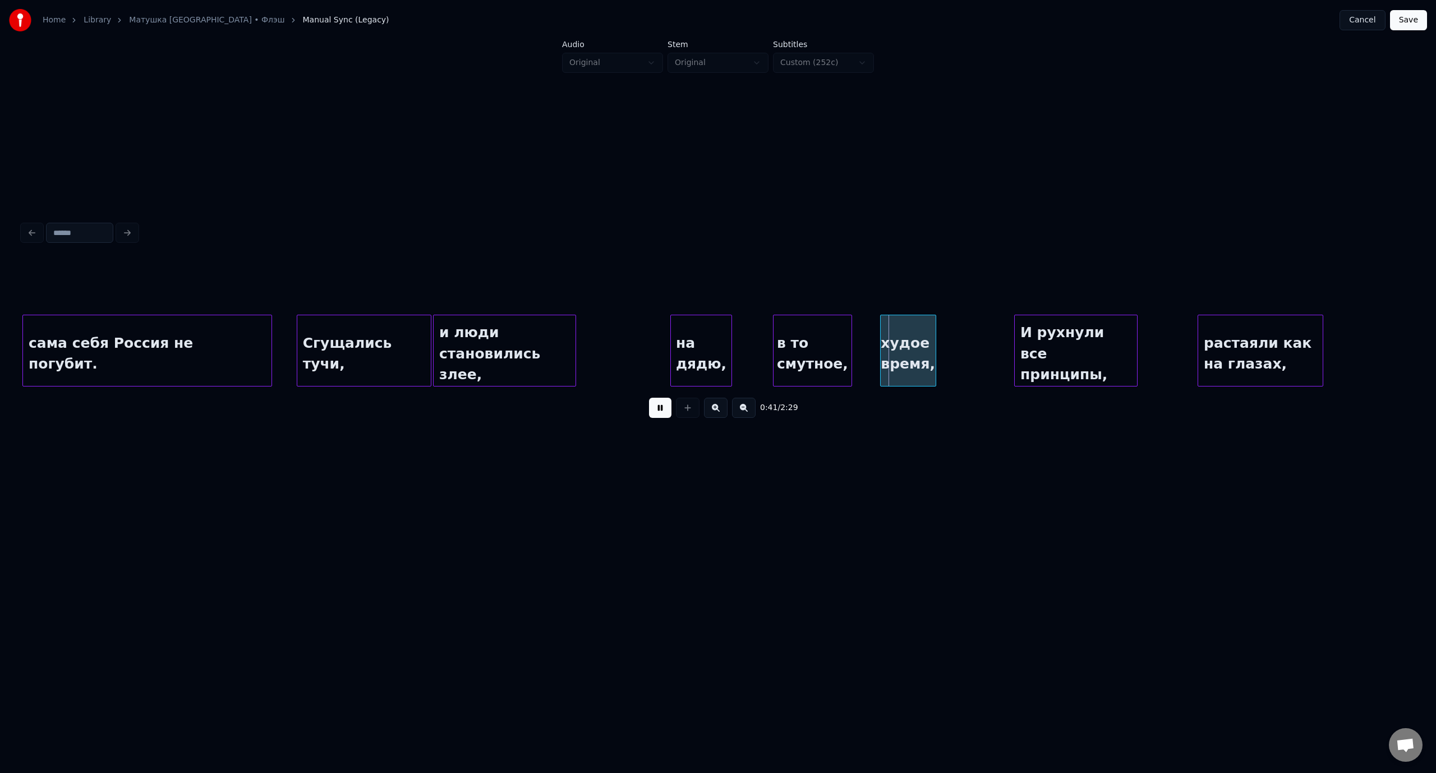
click at [654, 413] on button at bounding box center [660, 408] width 22 height 20
click at [884, 333] on div "худое время," at bounding box center [892, 353] width 55 height 76
click at [394, 337] on div "Сгущались тучи," at bounding box center [364, 353] width 134 height 76
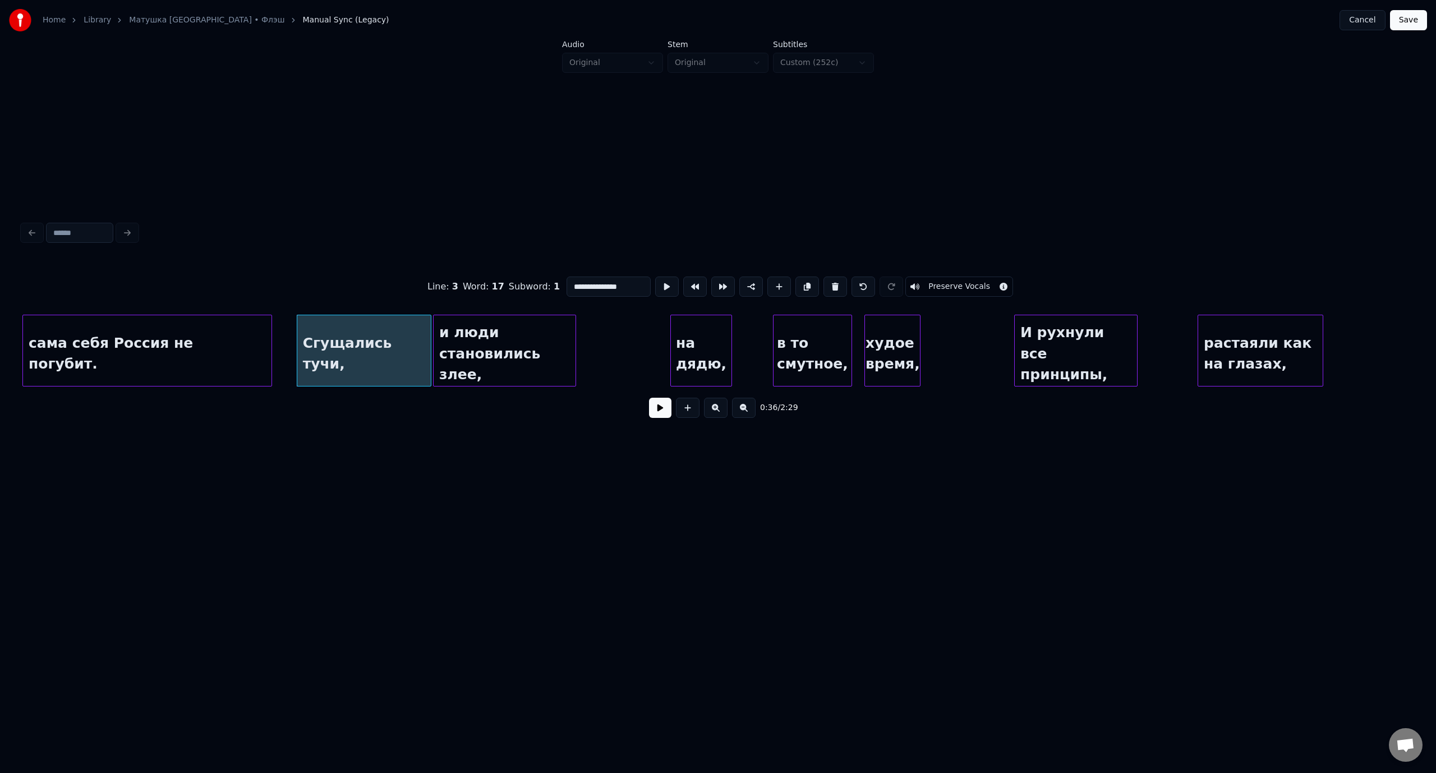
click at [663, 416] on button at bounding box center [660, 408] width 22 height 20
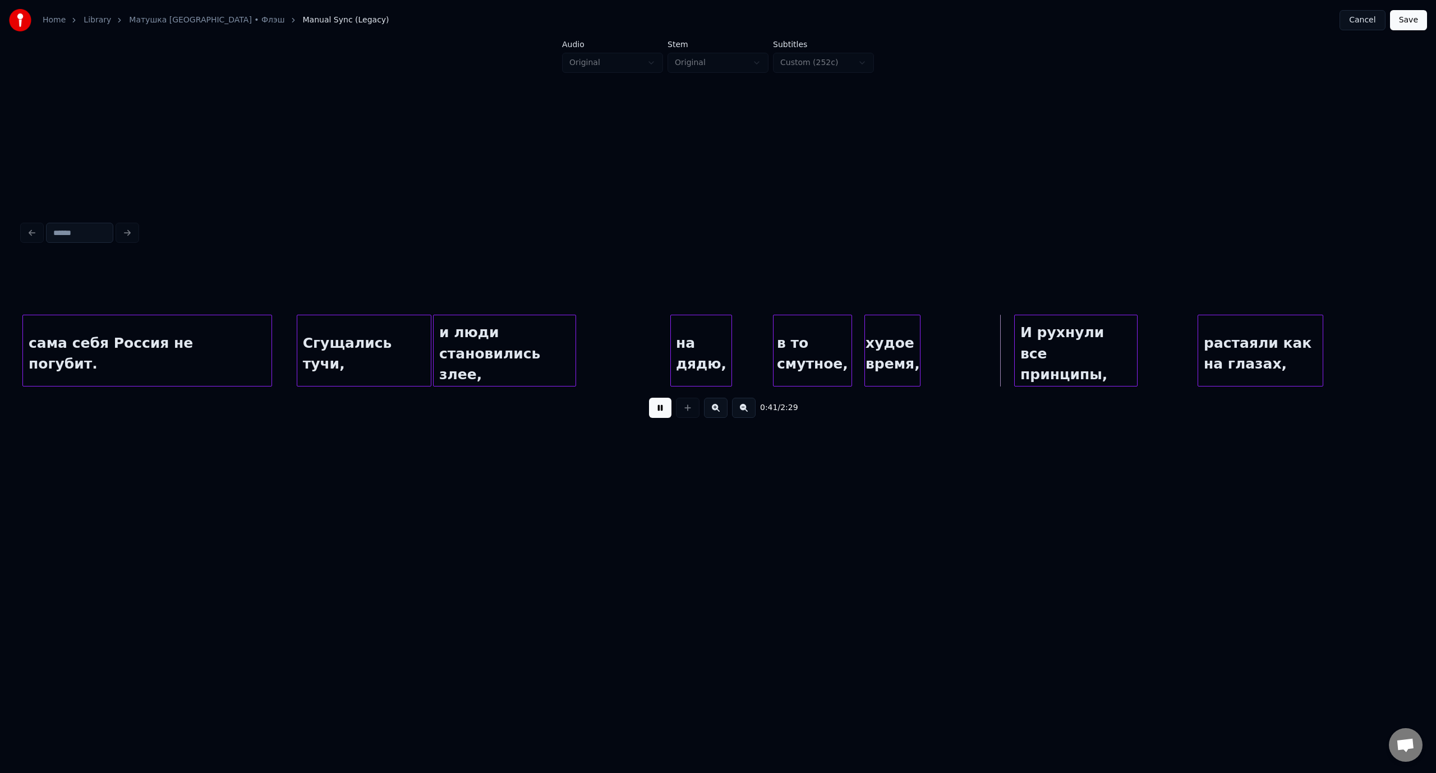
click at [657, 414] on button at bounding box center [660, 408] width 22 height 20
click at [694, 332] on div "на дядю," at bounding box center [701, 353] width 61 height 76
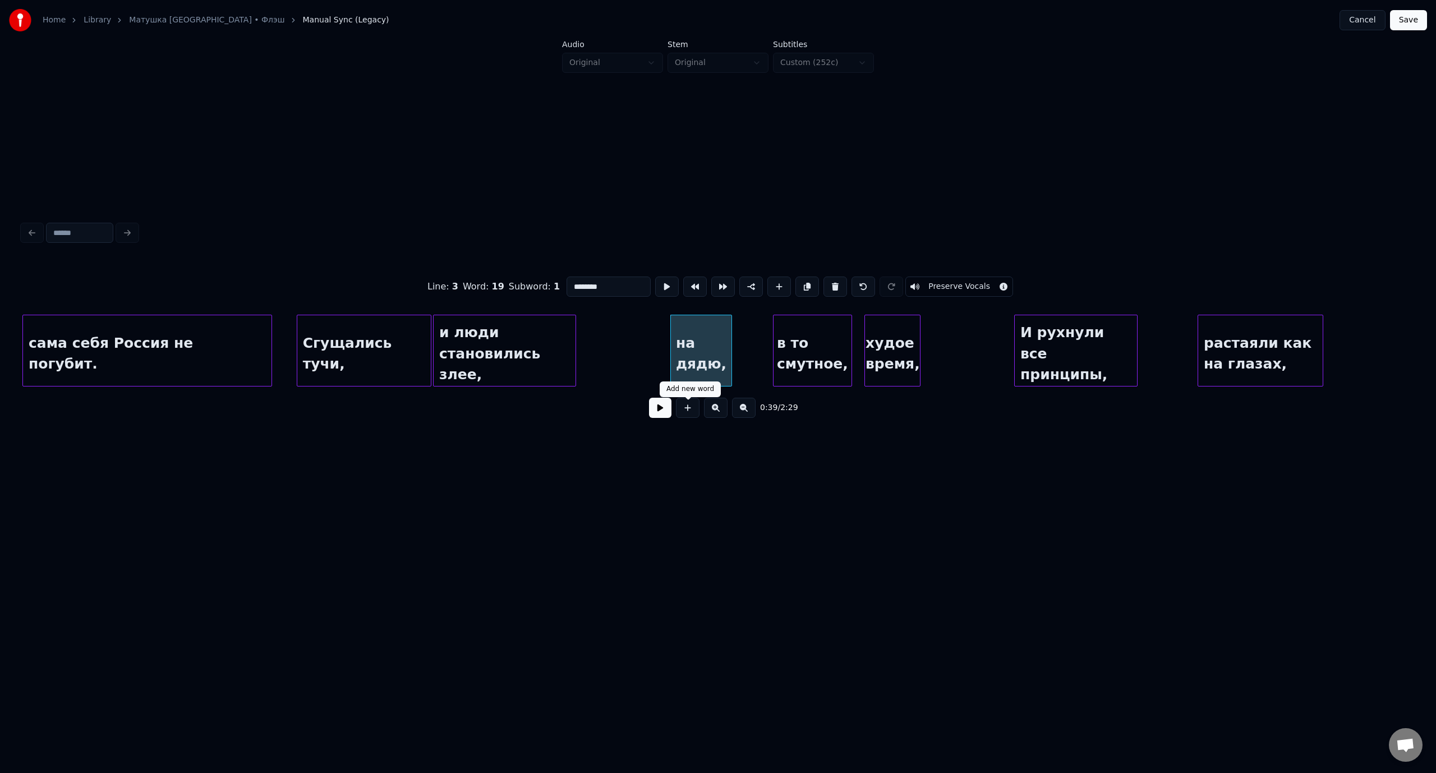
click at [652, 416] on button at bounding box center [660, 408] width 22 height 20
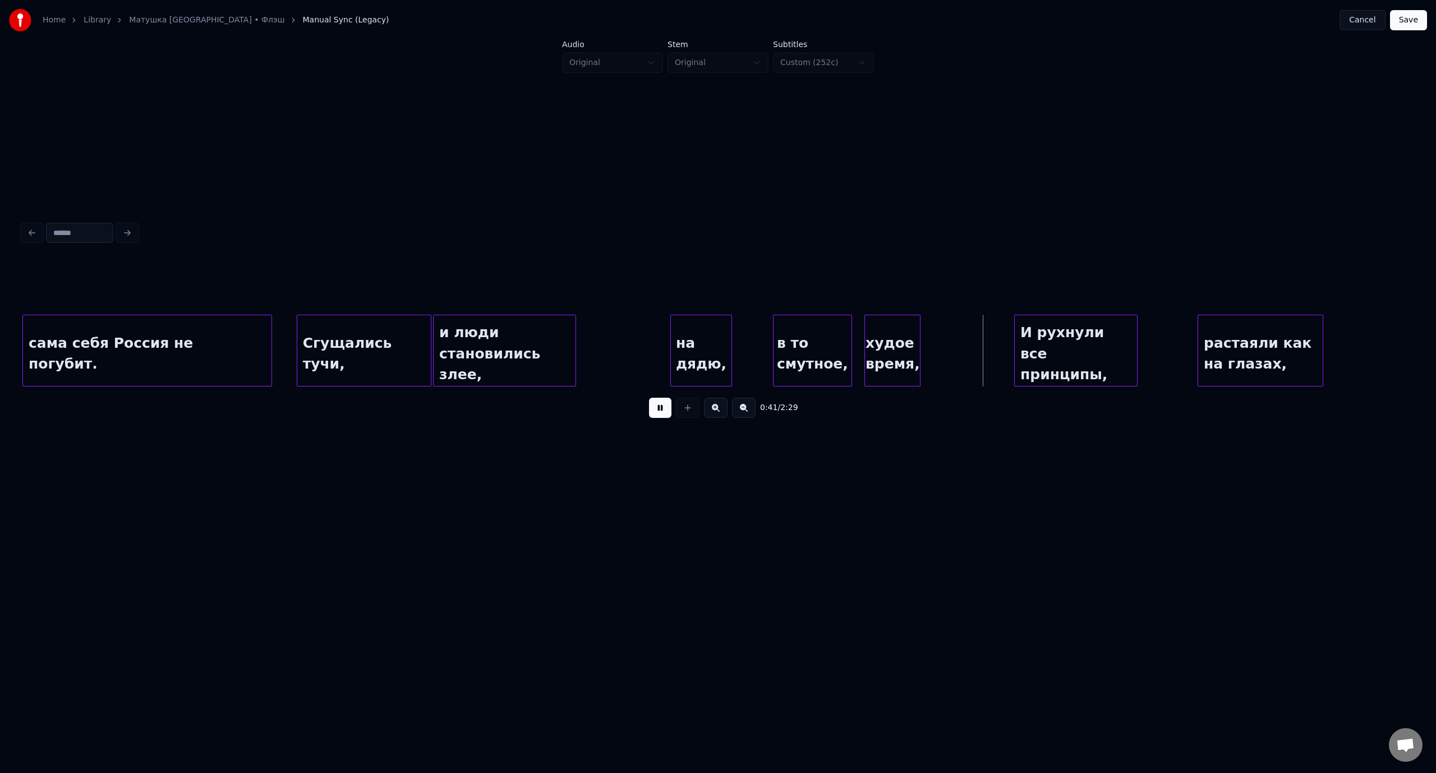
click at [652, 416] on button at bounding box center [660, 408] width 22 height 20
click at [661, 414] on button at bounding box center [660, 408] width 22 height 20
click at [1231, 335] on div "растаяли как на глазах," at bounding box center [1238, 353] width 124 height 76
click at [712, 336] on div "на дядю," at bounding box center [701, 353] width 61 height 76
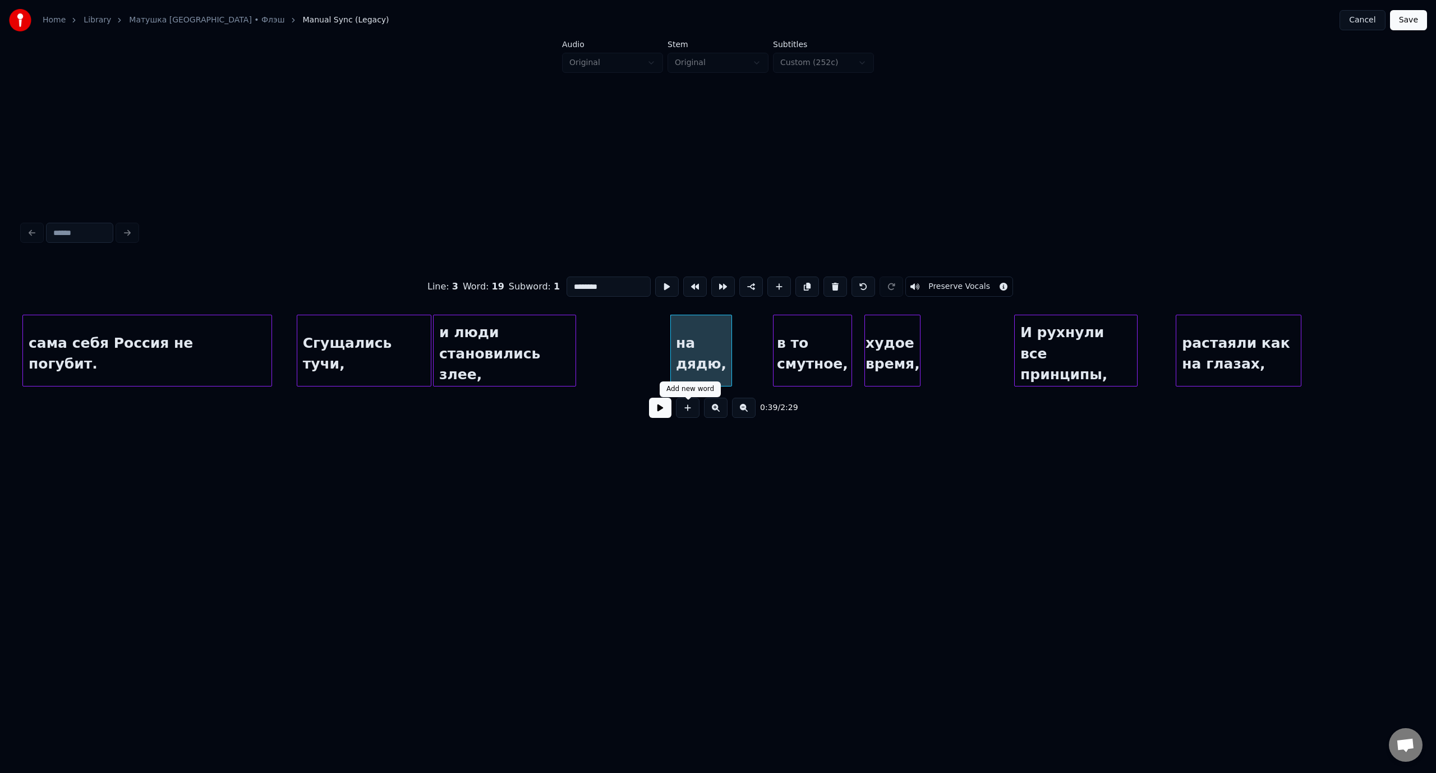
click at [654, 414] on button at bounding box center [660, 408] width 22 height 20
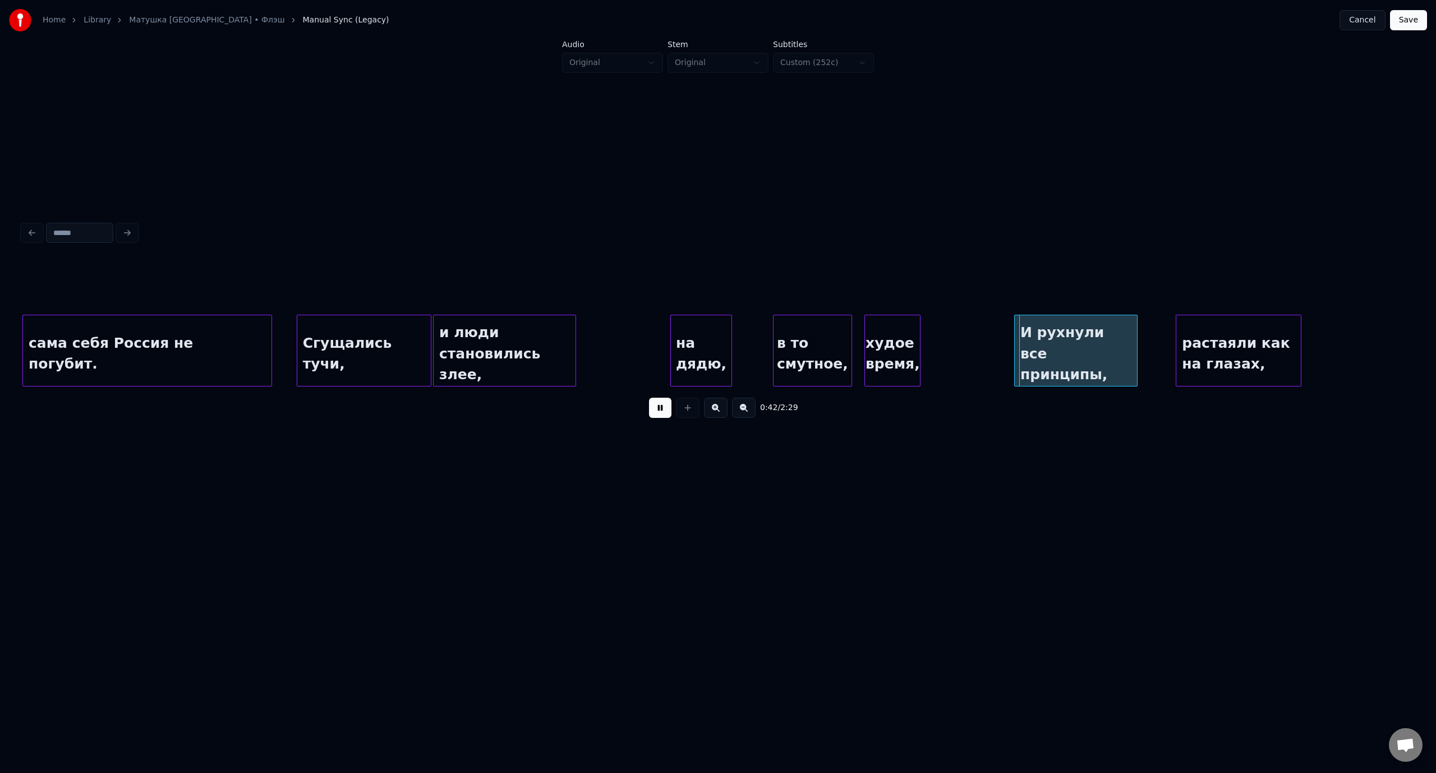
click at [654, 414] on button at bounding box center [660, 408] width 22 height 20
click at [692, 333] on div "на дядю," at bounding box center [701, 353] width 61 height 76
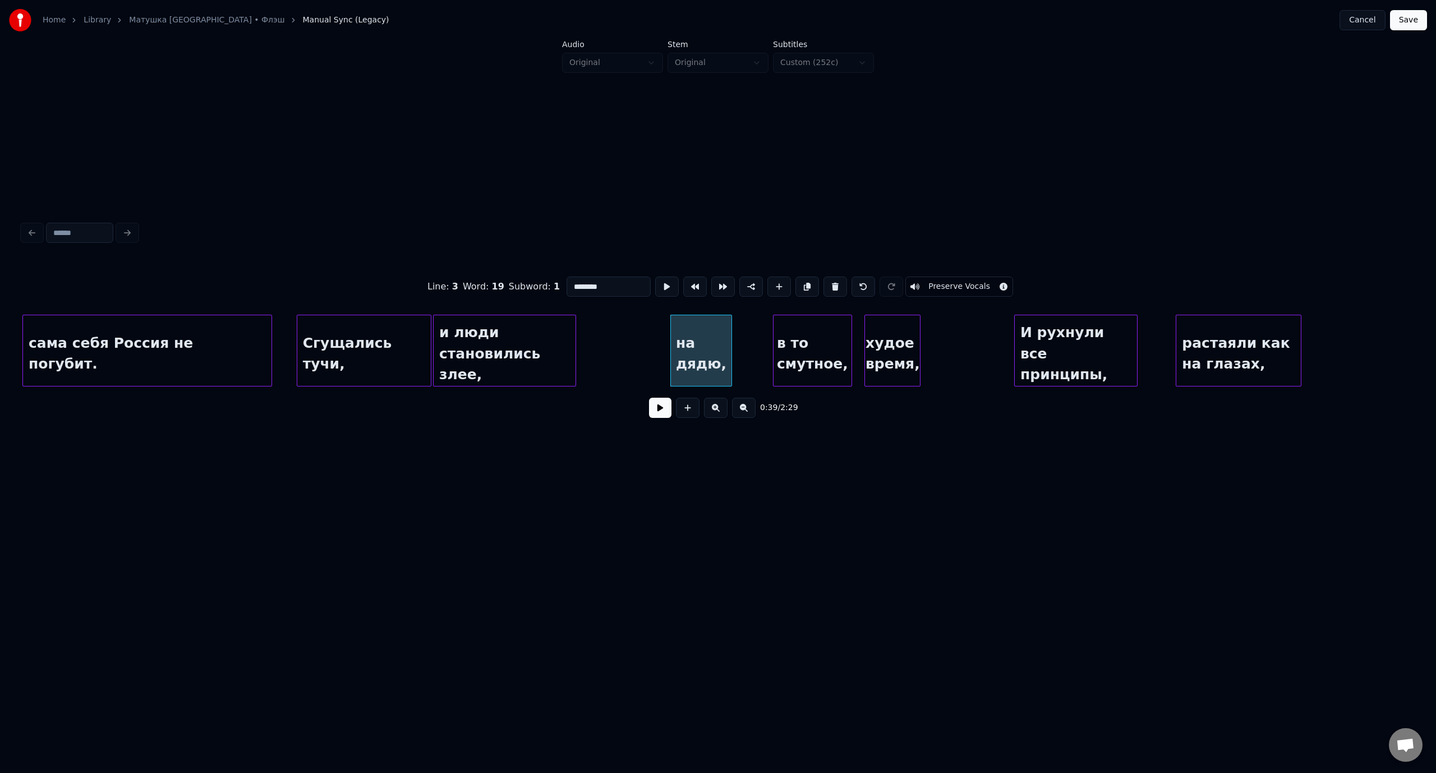
click at [661, 413] on button at bounding box center [660, 408] width 22 height 20
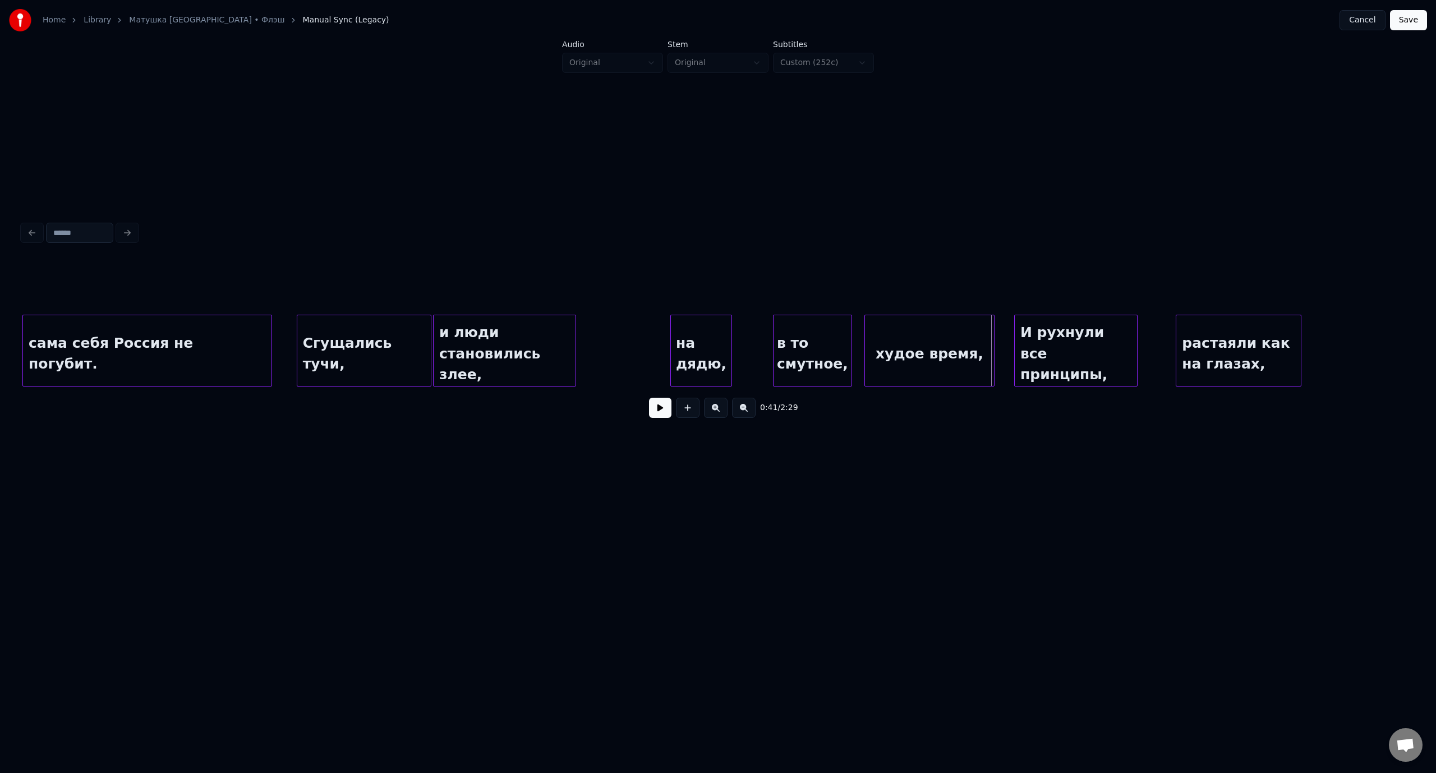
click at [990, 352] on div at bounding box center [991, 350] width 3 height 71
click at [390, 332] on div "Сгущались тучи," at bounding box center [364, 353] width 134 height 76
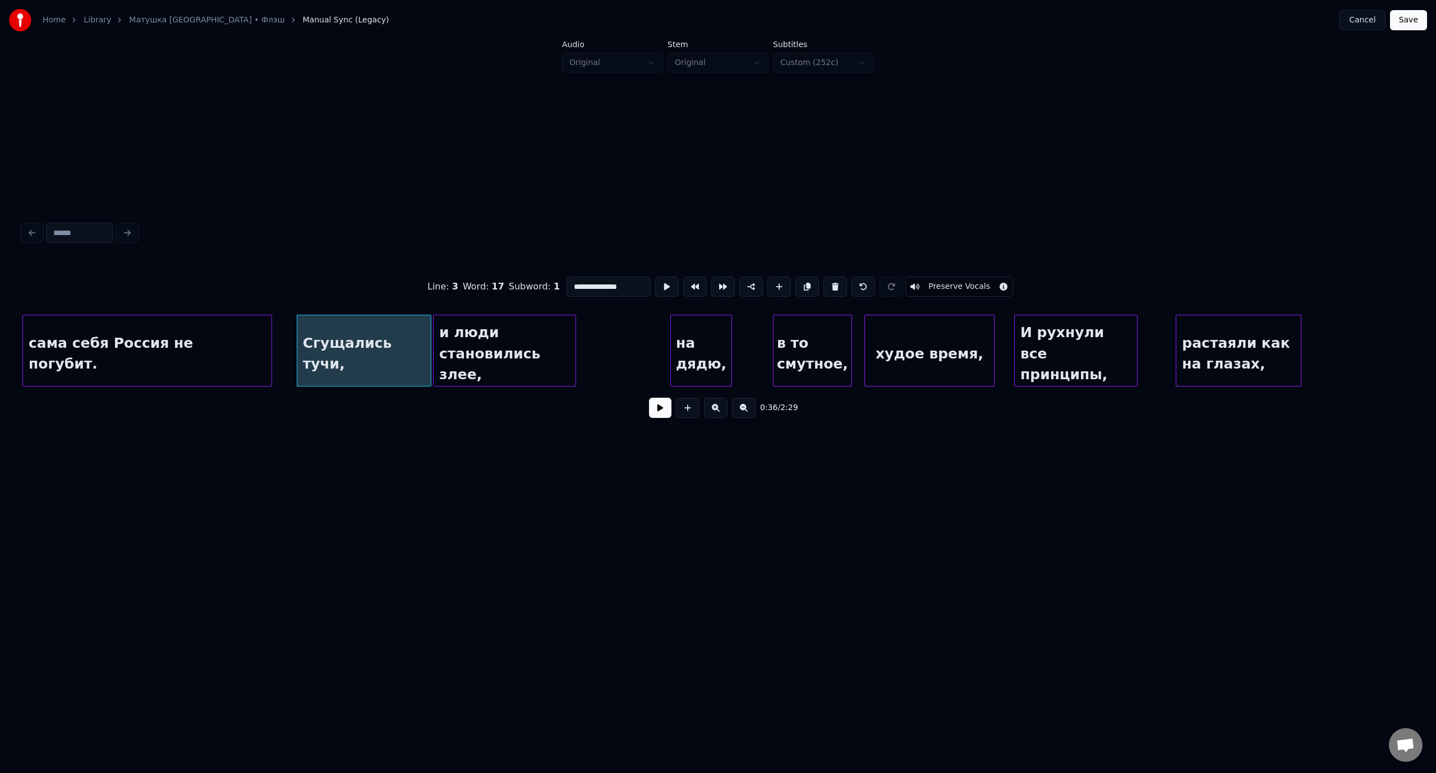
click at [670, 414] on button at bounding box center [660, 408] width 22 height 20
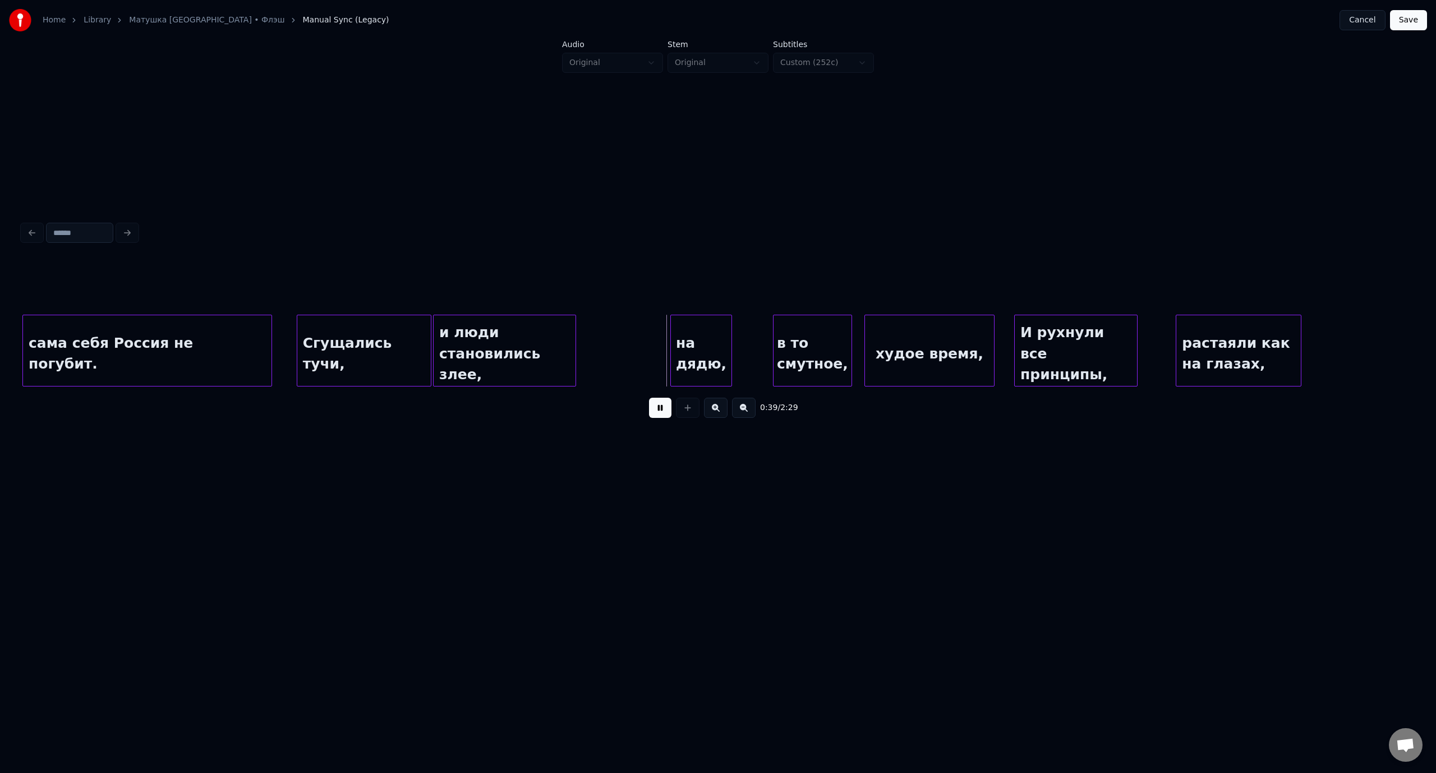
click at [659, 416] on button at bounding box center [660, 408] width 22 height 20
click at [652, 347] on div at bounding box center [650, 350] width 3 height 71
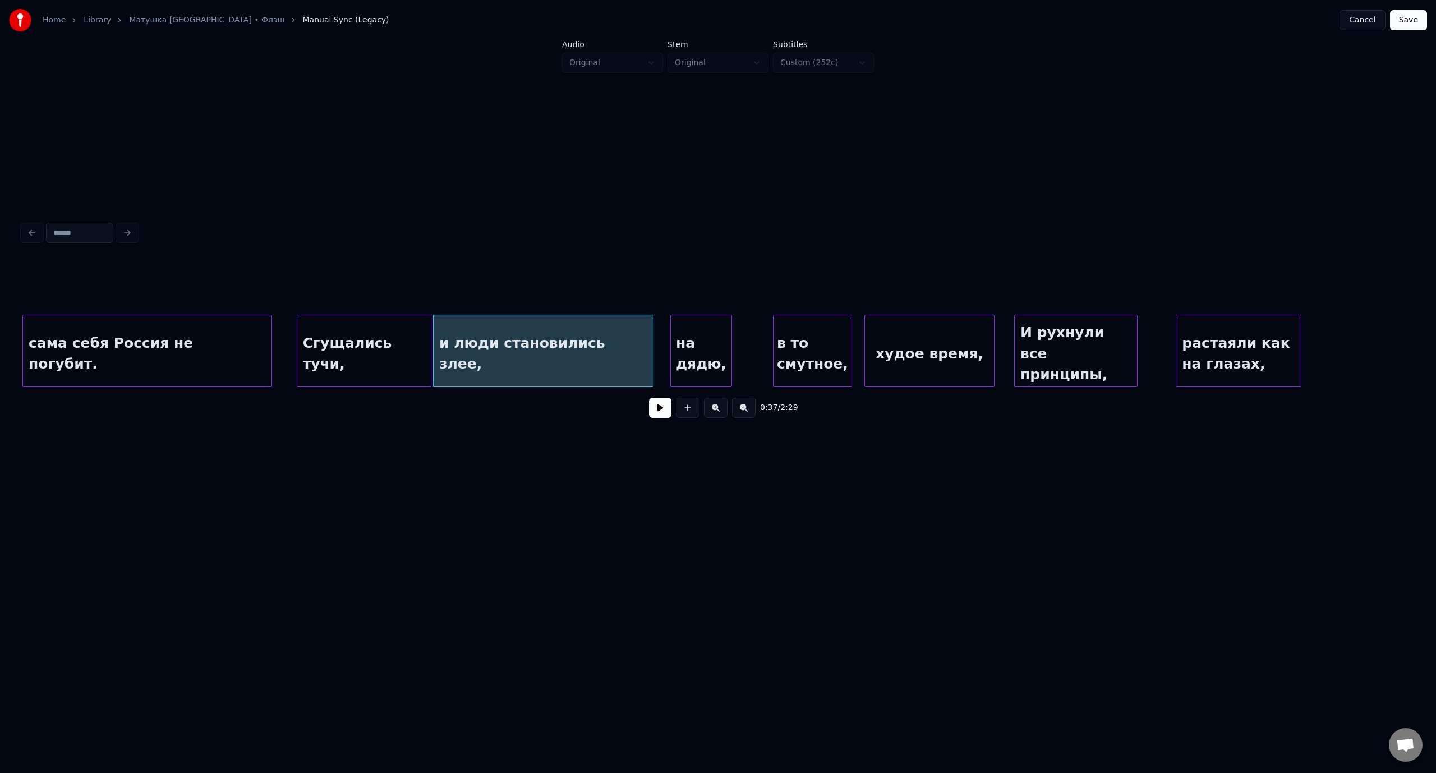
click at [238, 328] on div "сама себя Россия не погубит." at bounding box center [147, 353] width 248 height 76
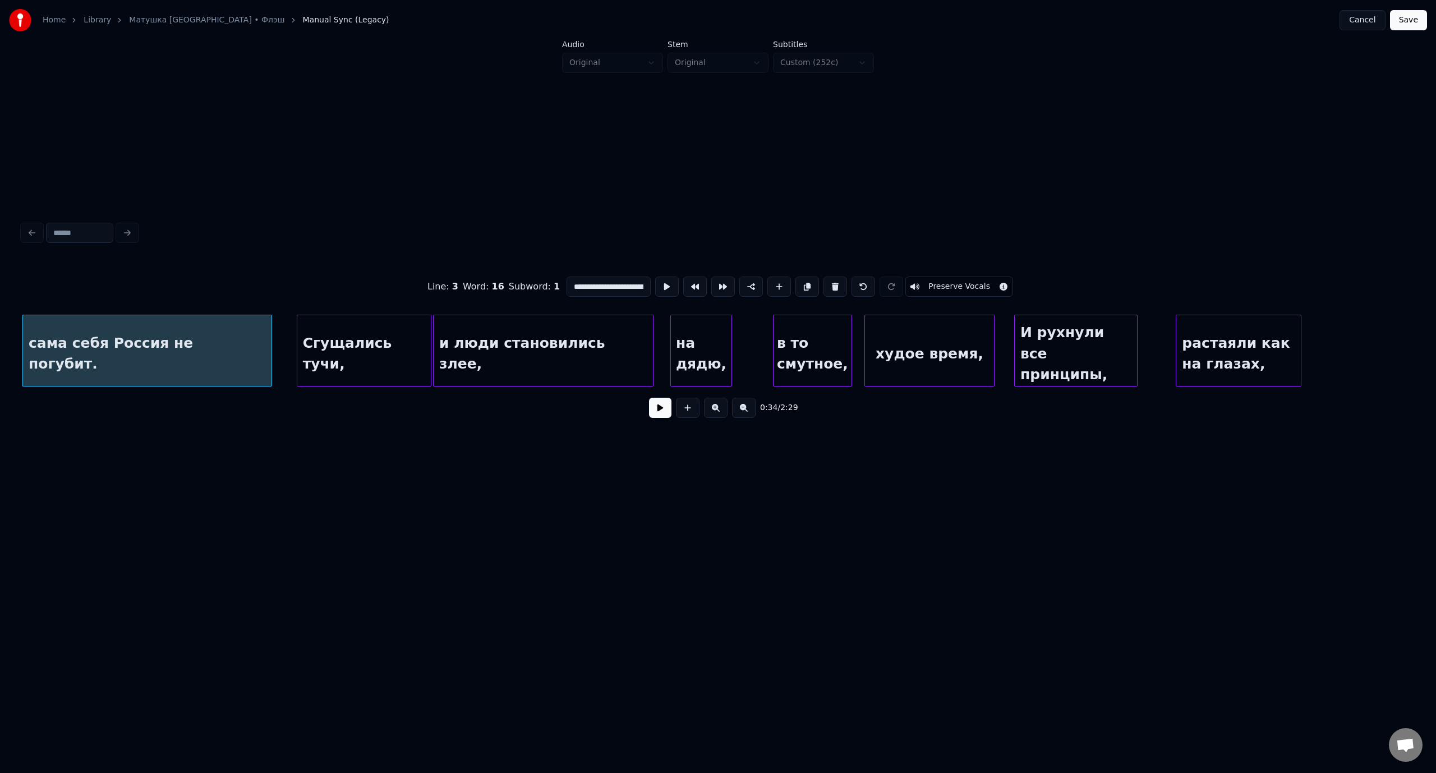
click at [665, 413] on button at bounding box center [660, 408] width 22 height 20
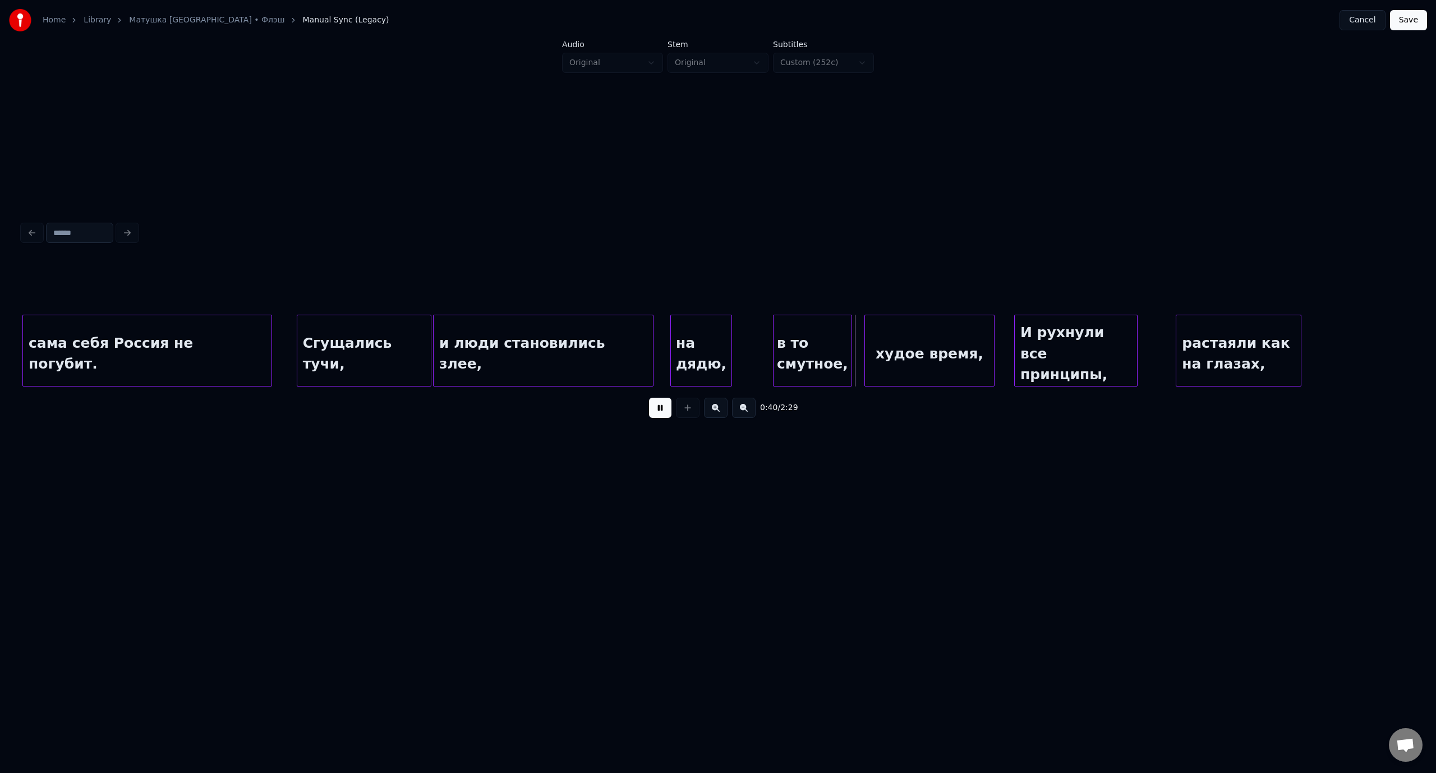
click at [671, 407] on button at bounding box center [660, 408] width 22 height 20
click at [703, 334] on div "на дядю," at bounding box center [701, 353] width 61 height 76
click at [504, 327] on div "и люди становились злее," at bounding box center [542, 353] width 219 height 76
type input "**********"
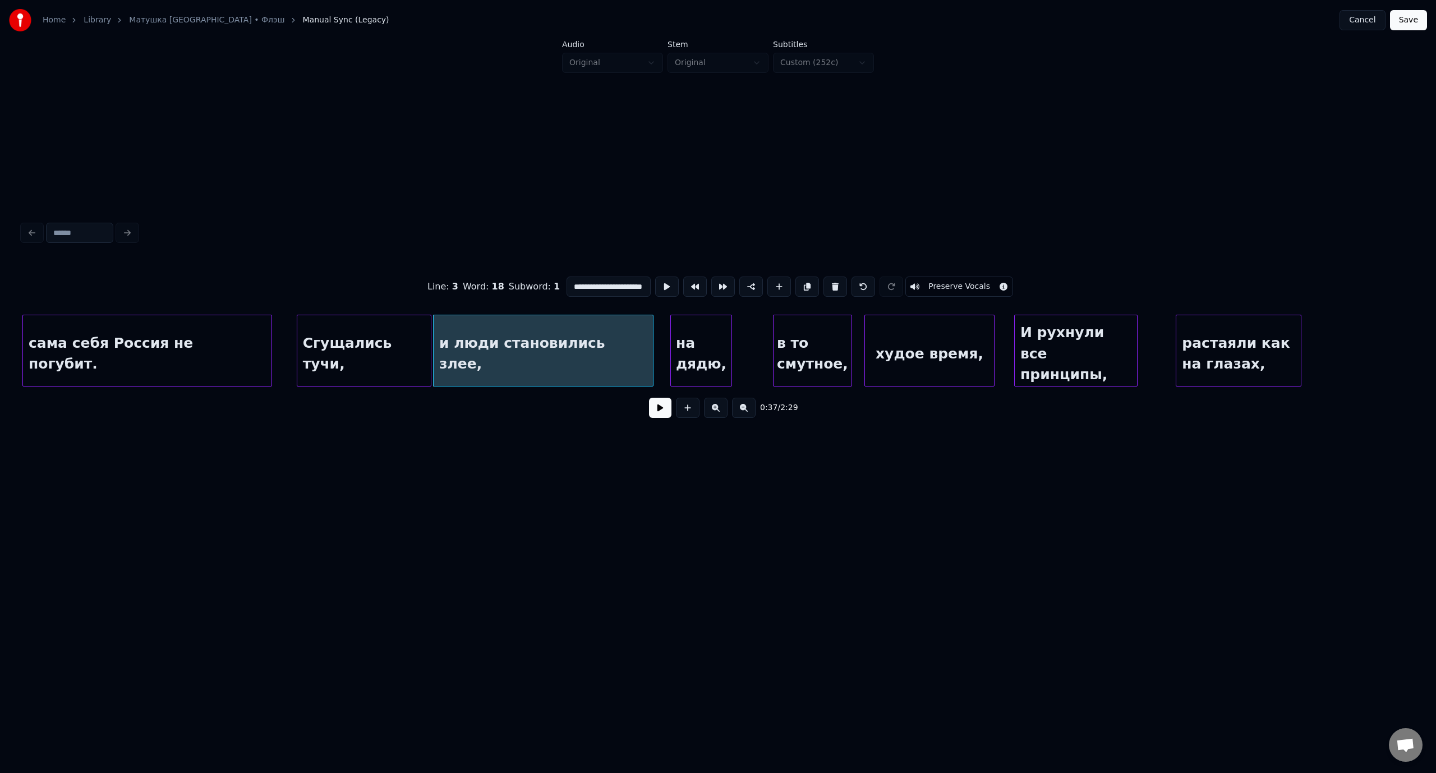
click at [656, 411] on button at bounding box center [660, 408] width 22 height 20
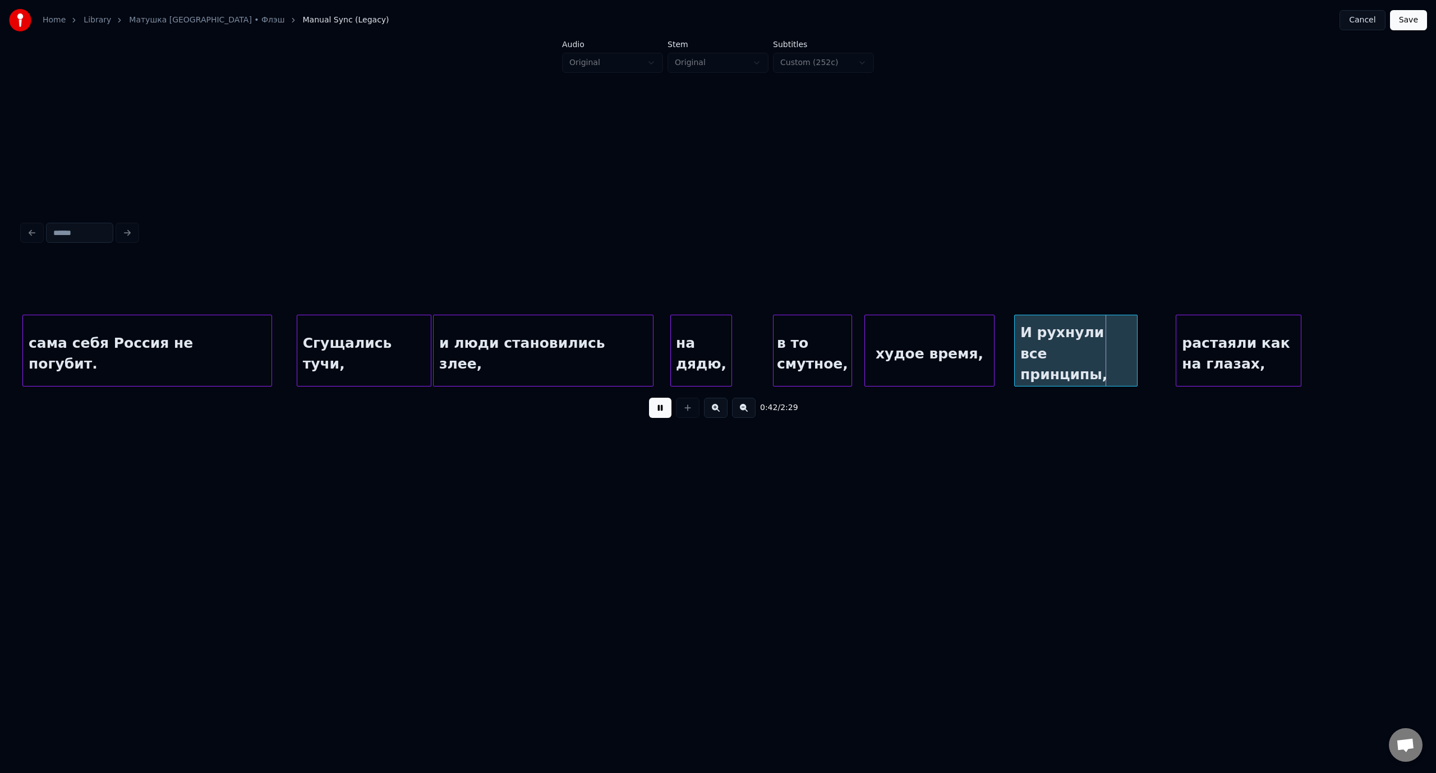
click at [656, 411] on button at bounding box center [660, 408] width 22 height 20
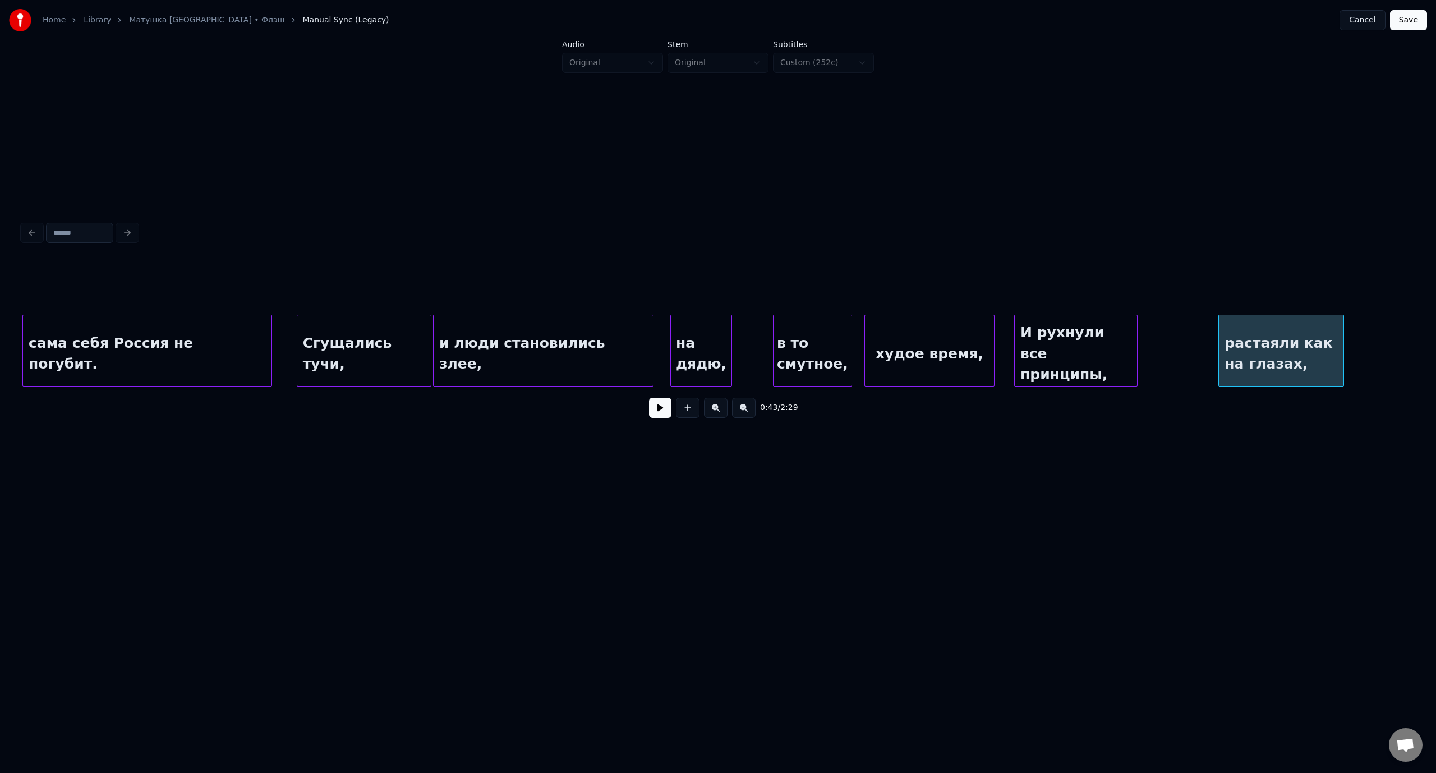
click at [1318, 336] on div "растаяли как на глазах," at bounding box center [1281, 353] width 124 height 76
click at [1184, 352] on div at bounding box center [1183, 350] width 3 height 71
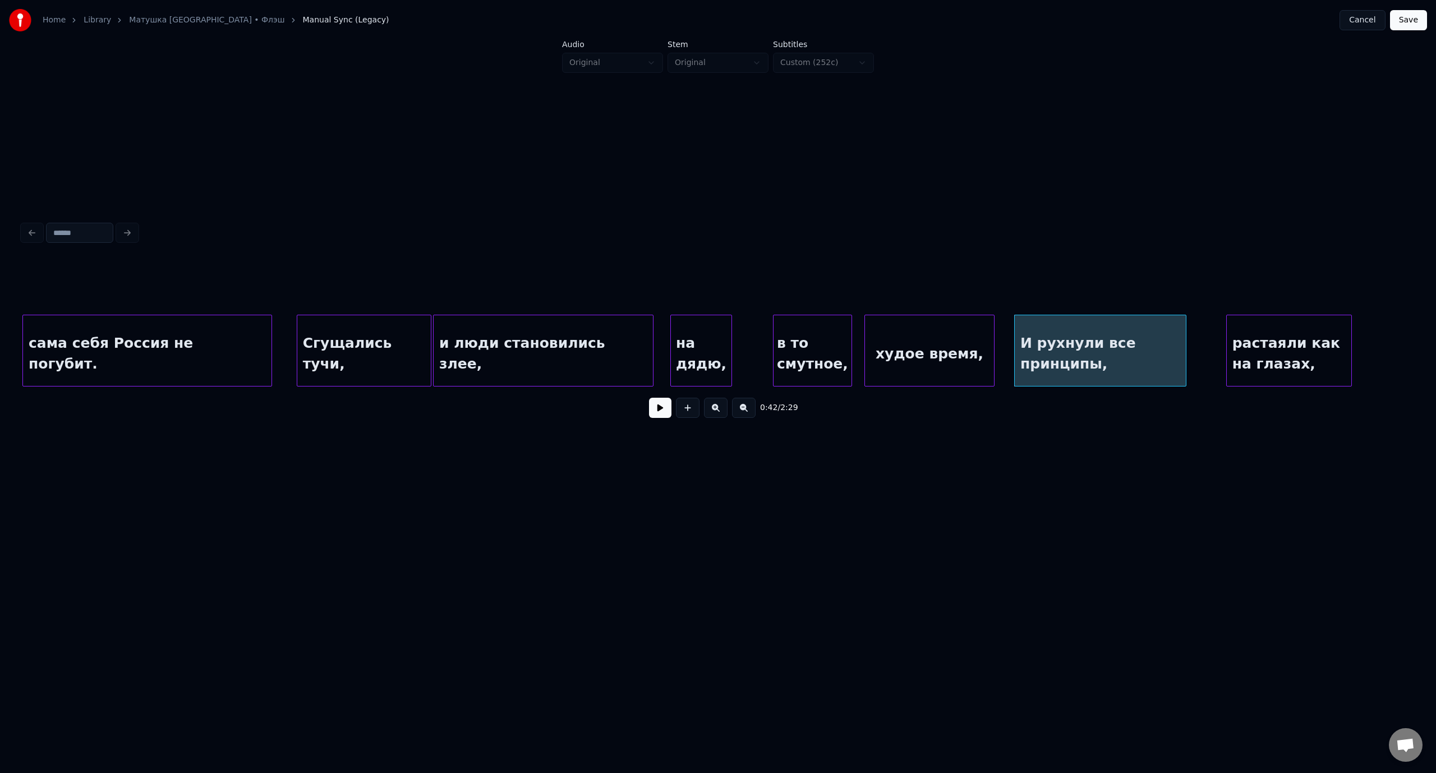
click at [696, 333] on div "на дядю," at bounding box center [701, 353] width 61 height 76
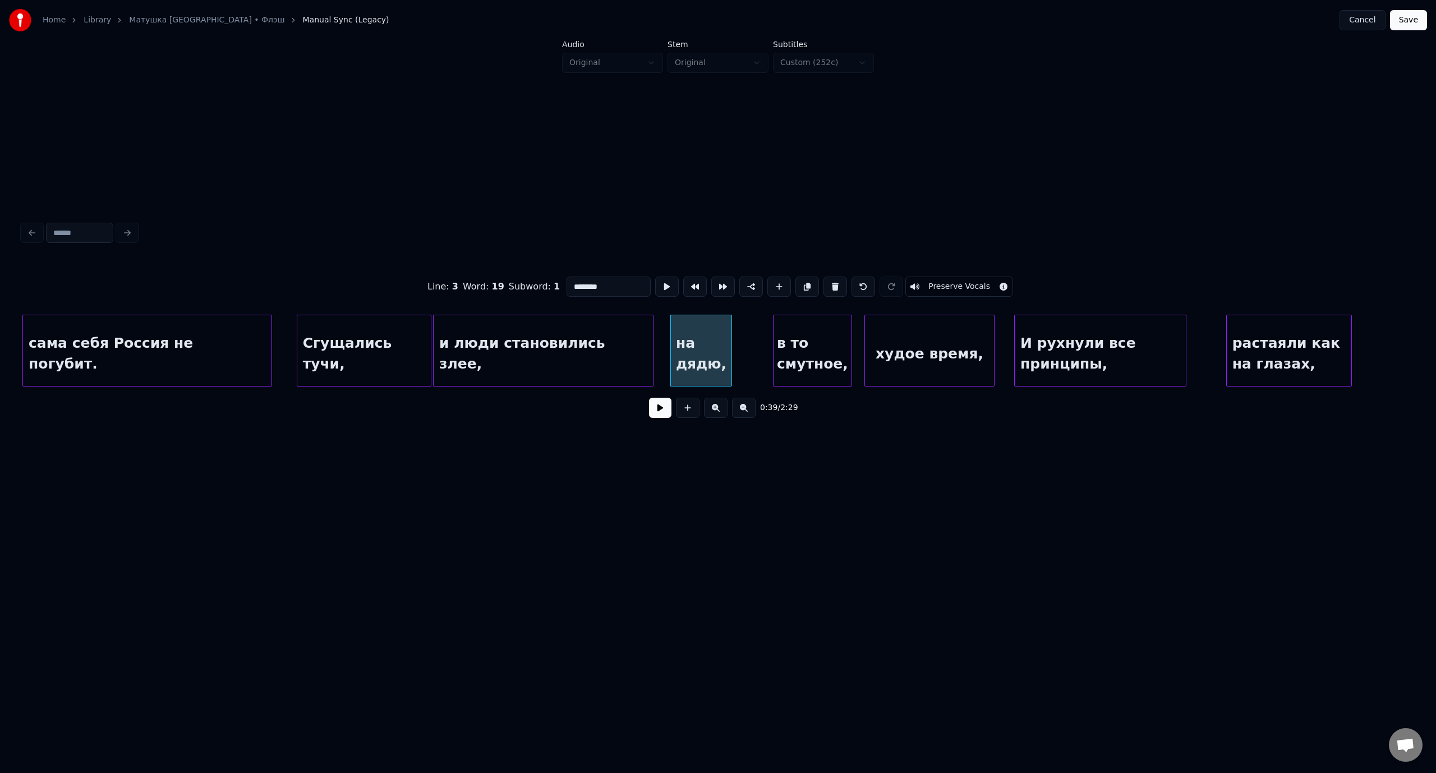
click at [657, 418] on button at bounding box center [660, 408] width 22 height 20
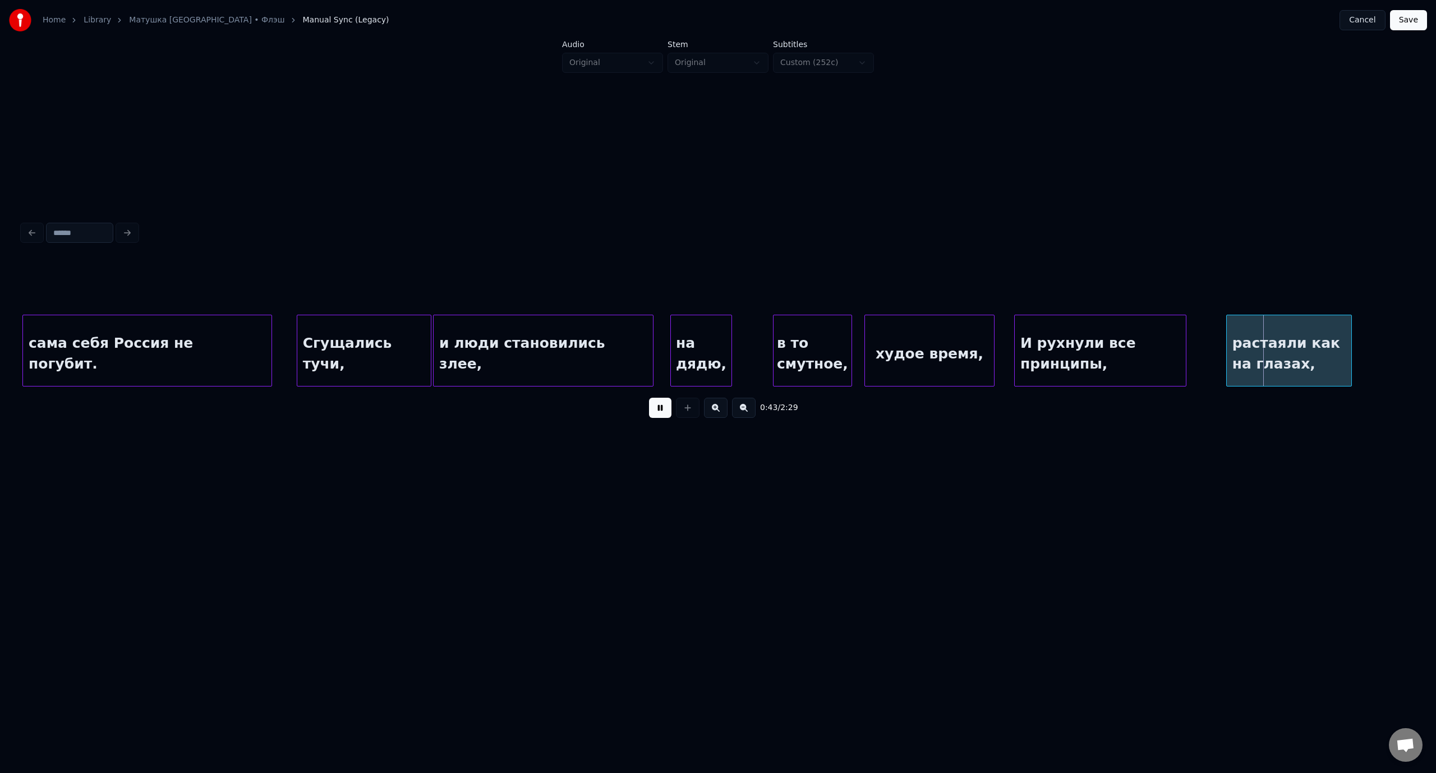
drag, startPoint x: 663, startPoint y: 416, endPoint x: 993, endPoint y: 374, distance: 332.9
click at [665, 416] on button at bounding box center [660, 408] width 22 height 20
click at [1160, 353] on div at bounding box center [1160, 350] width 3 height 71
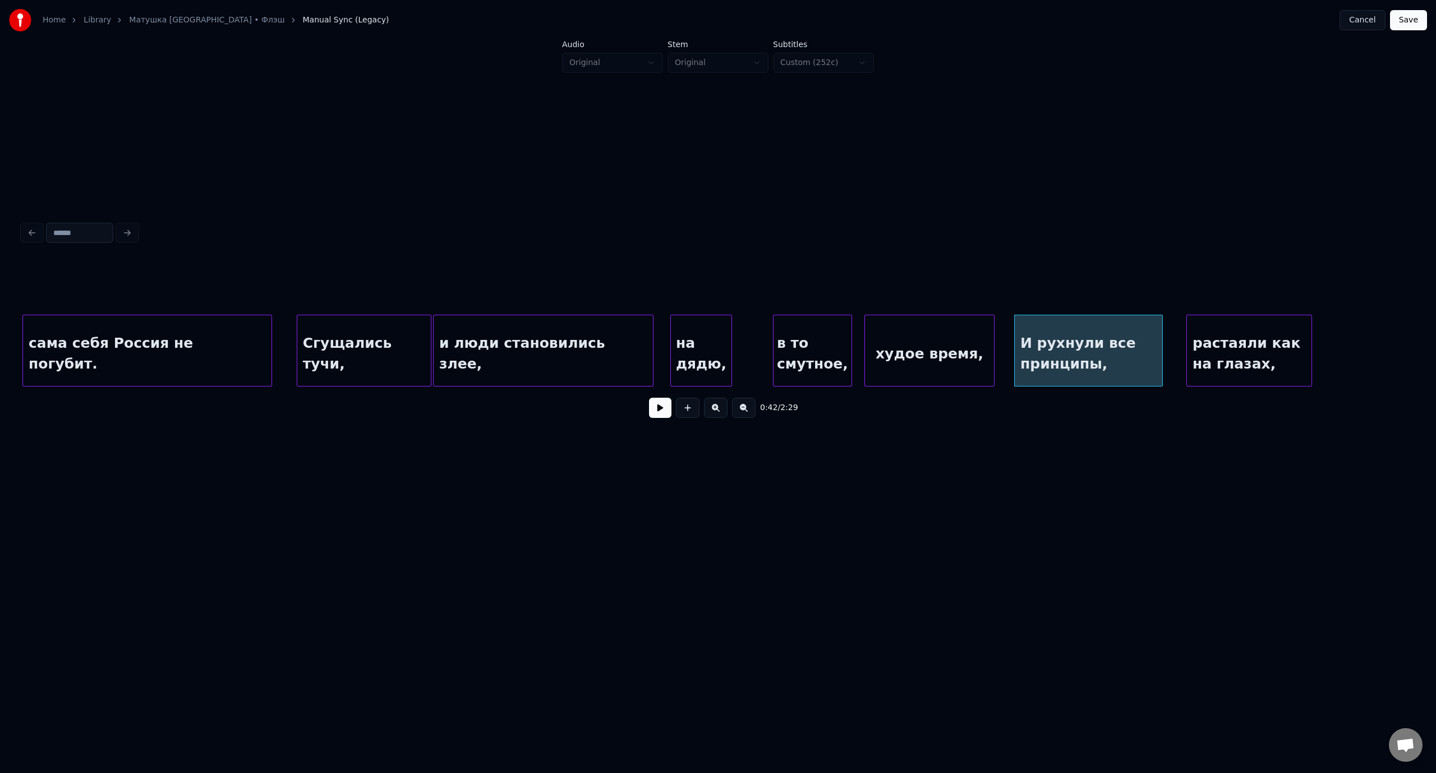
click at [1211, 334] on div "растаяли как на глазах," at bounding box center [1249, 353] width 124 height 76
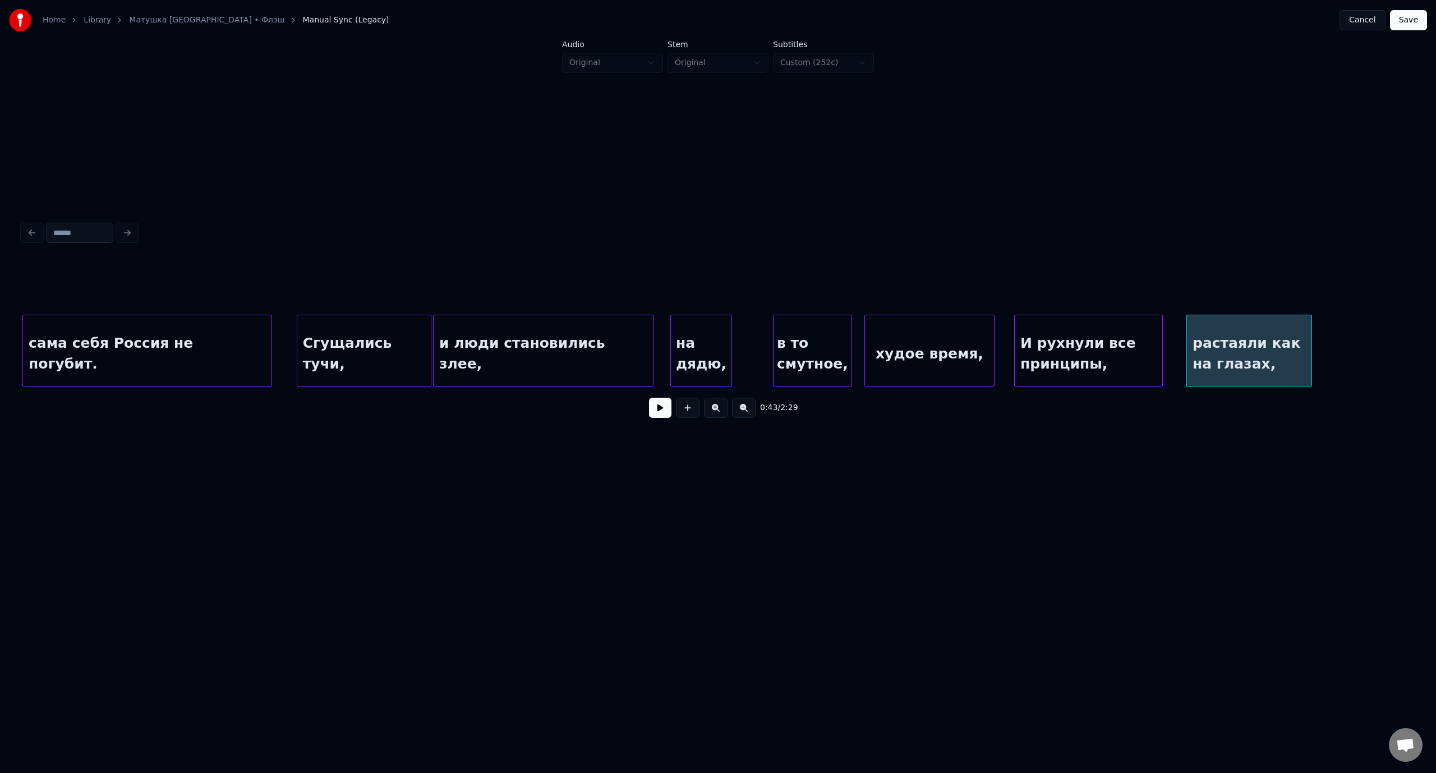
click at [810, 333] on div "в то смутное," at bounding box center [812, 353] width 78 height 76
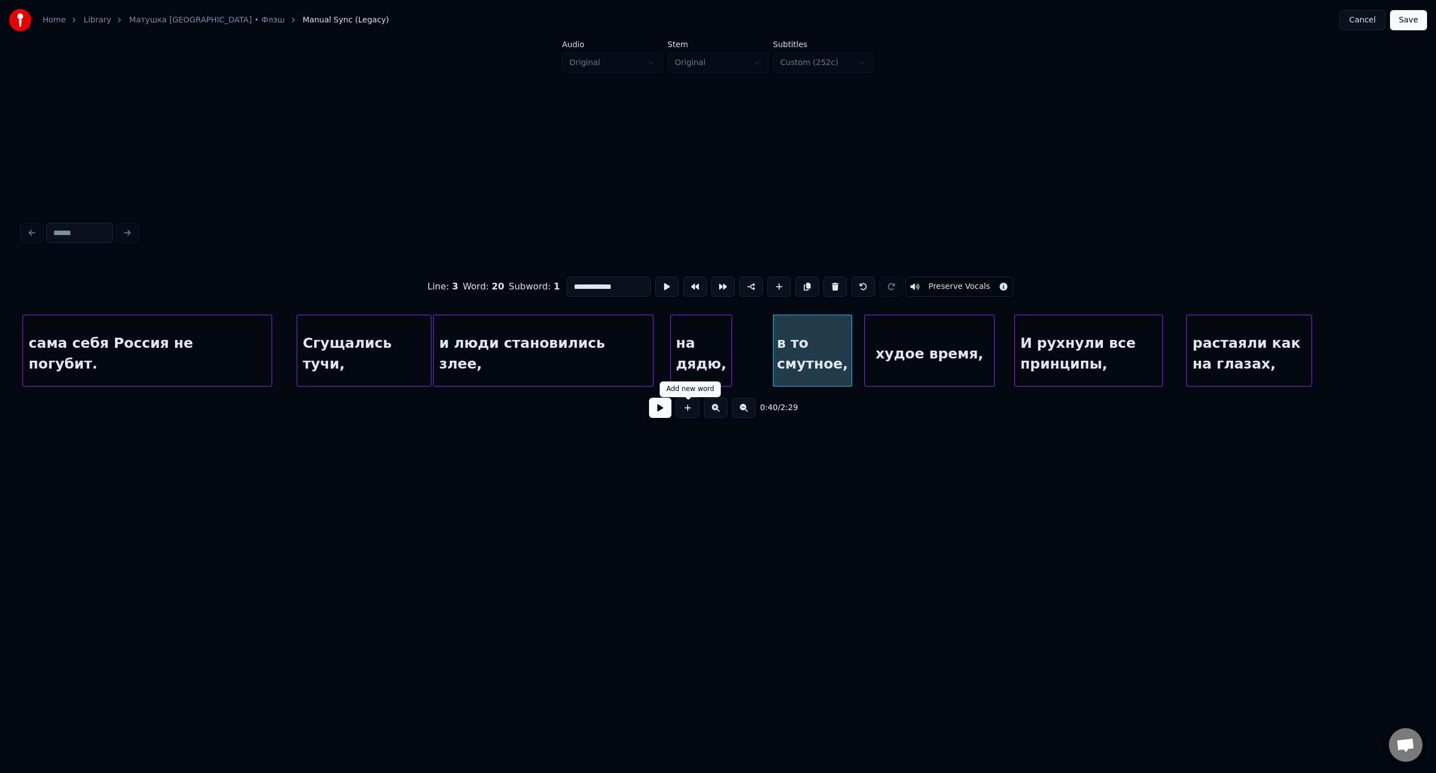
click at [664, 413] on button at bounding box center [660, 408] width 22 height 20
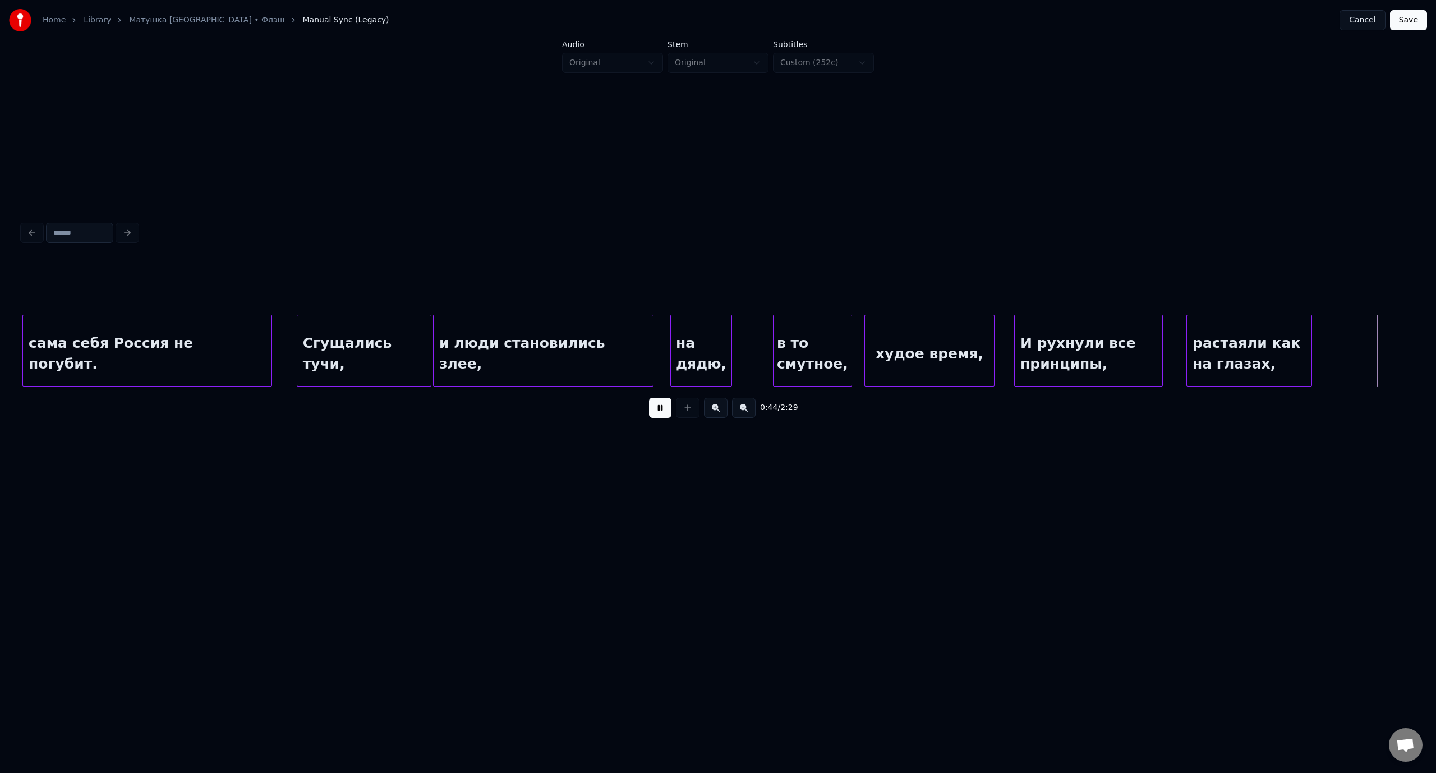
click at [664, 413] on button at bounding box center [660, 408] width 22 height 20
click at [1372, 354] on div at bounding box center [1371, 350] width 3 height 71
click at [1408, 25] on button "Save" at bounding box center [1408, 20] width 37 height 20
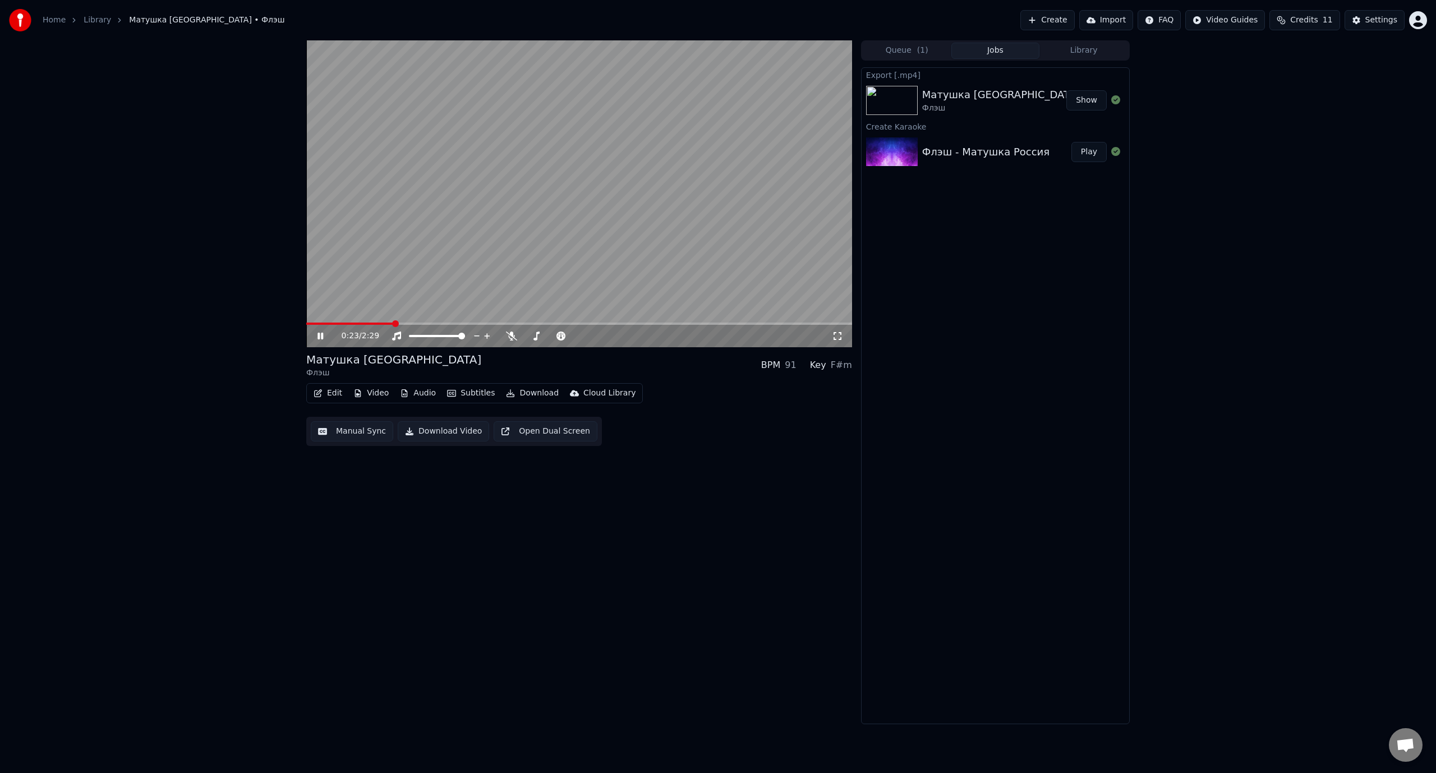
click at [320, 393] on icon "button" at bounding box center [317, 393] width 9 height 8
click at [375, 514] on div "Manual Sync (Legacy)" at bounding box center [375, 511] width 86 height 11
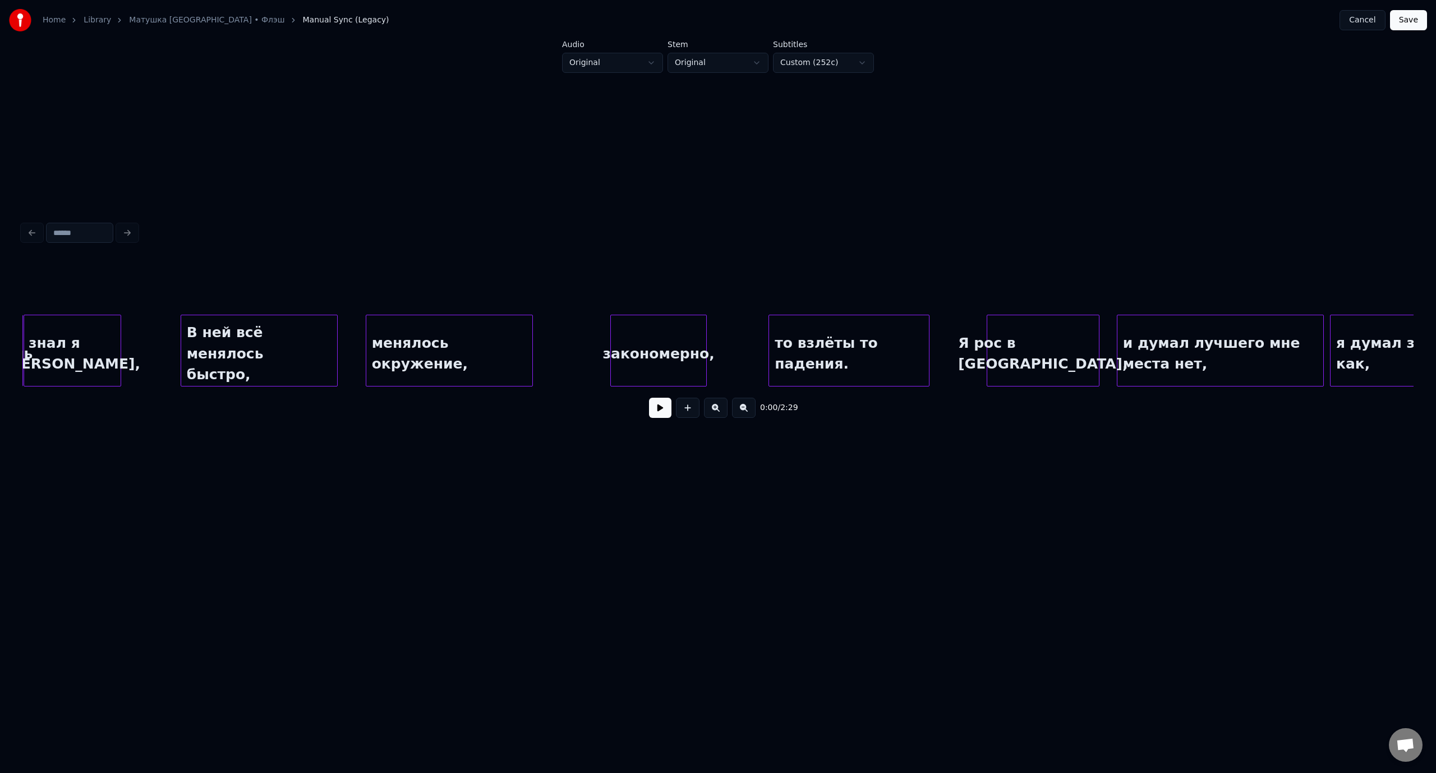
scroll to position [0, 1890]
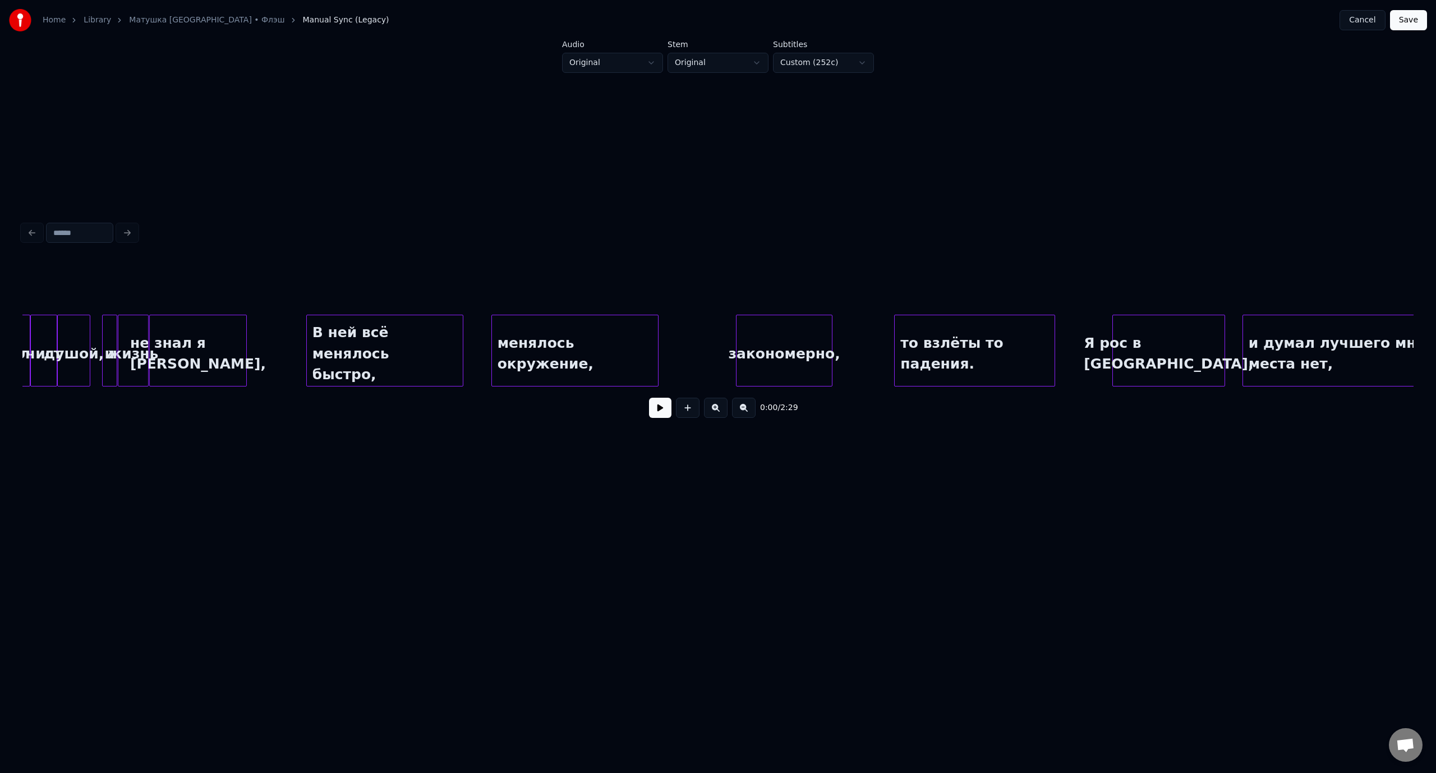
click at [1405, 20] on button "Save" at bounding box center [1408, 20] width 37 height 20
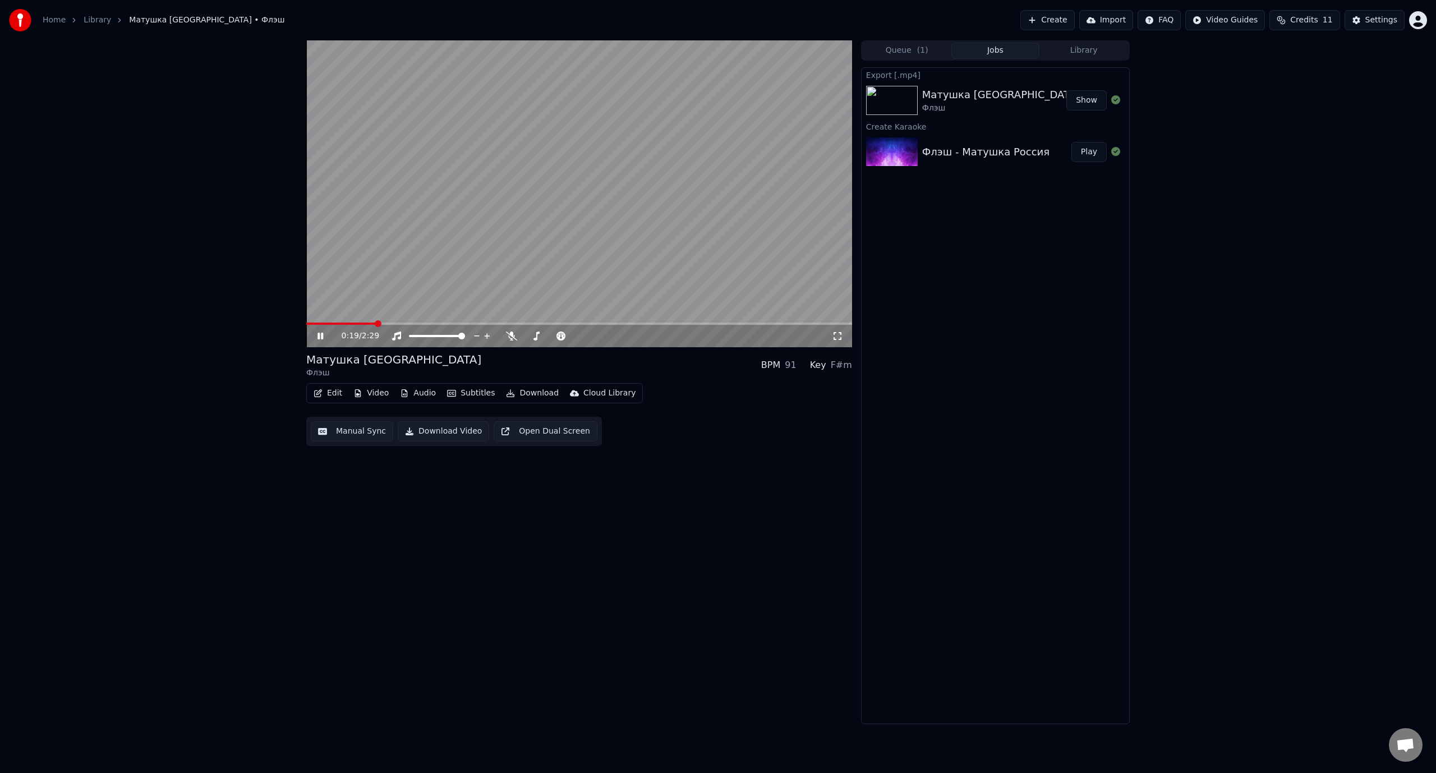
click at [375, 322] on span at bounding box center [579, 323] width 546 height 2
click at [356, 322] on span at bounding box center [343, 323] width 75 height 2
click at [323, 334] on icon at bounding box center [320, 336] width 6 height 7
click at [323, 334] on icon at bounding box center [328, 335] width 26 height 9
click at [323, 334] on icon at bounding box center [320, 336] width 6 height 7
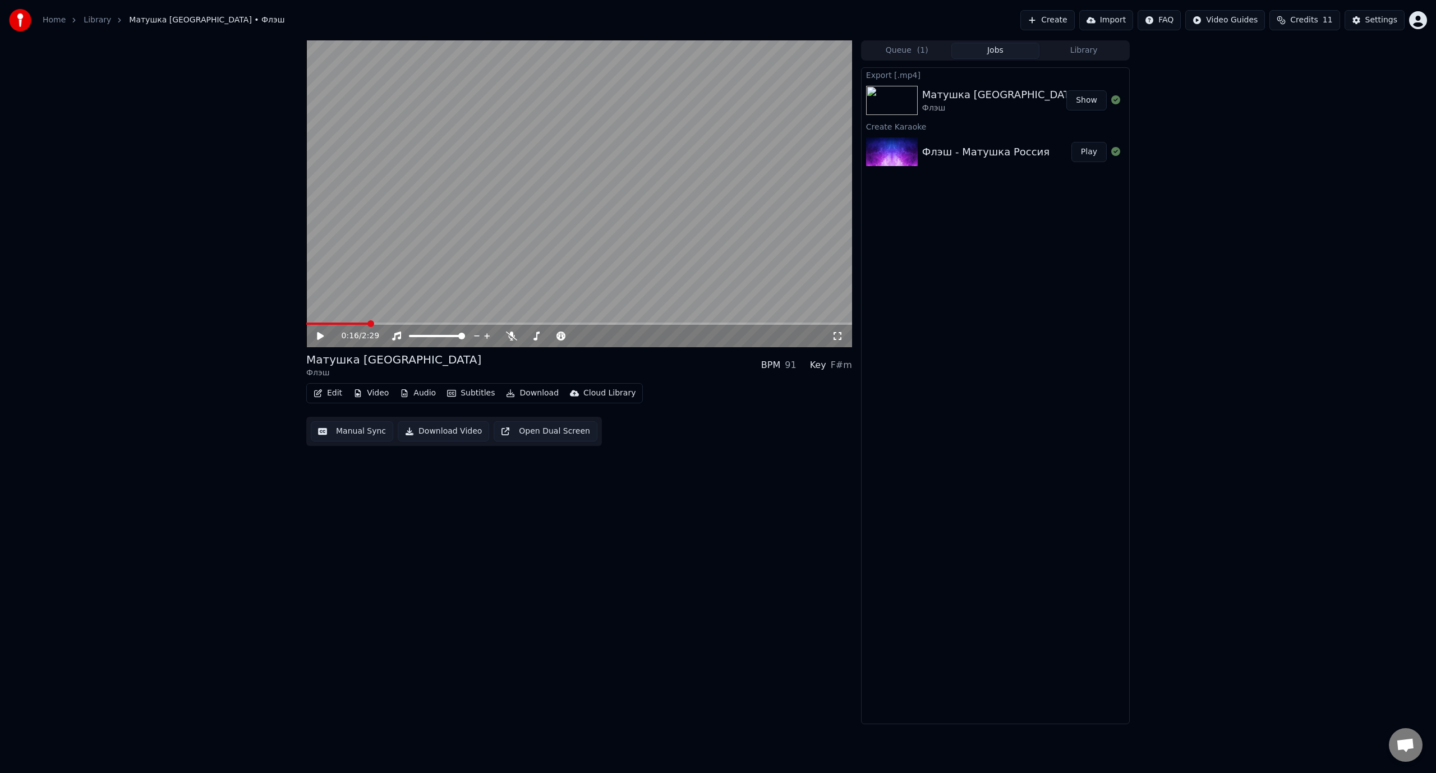
click at [323, 334] on icon at bounding box center [328, 335] width 26 height 9
click at [323, 334] on icon at bounding box center [320, 336] width 6 height 7
click at [323, 334] on icon at bounding box center [328, 335] width 26 height 9
click at [323, 334] on icon at bounding box center [320, 336] width 6 height 7
click at [365, 322] on span at bounding box center [335, 323] width 58 height 2
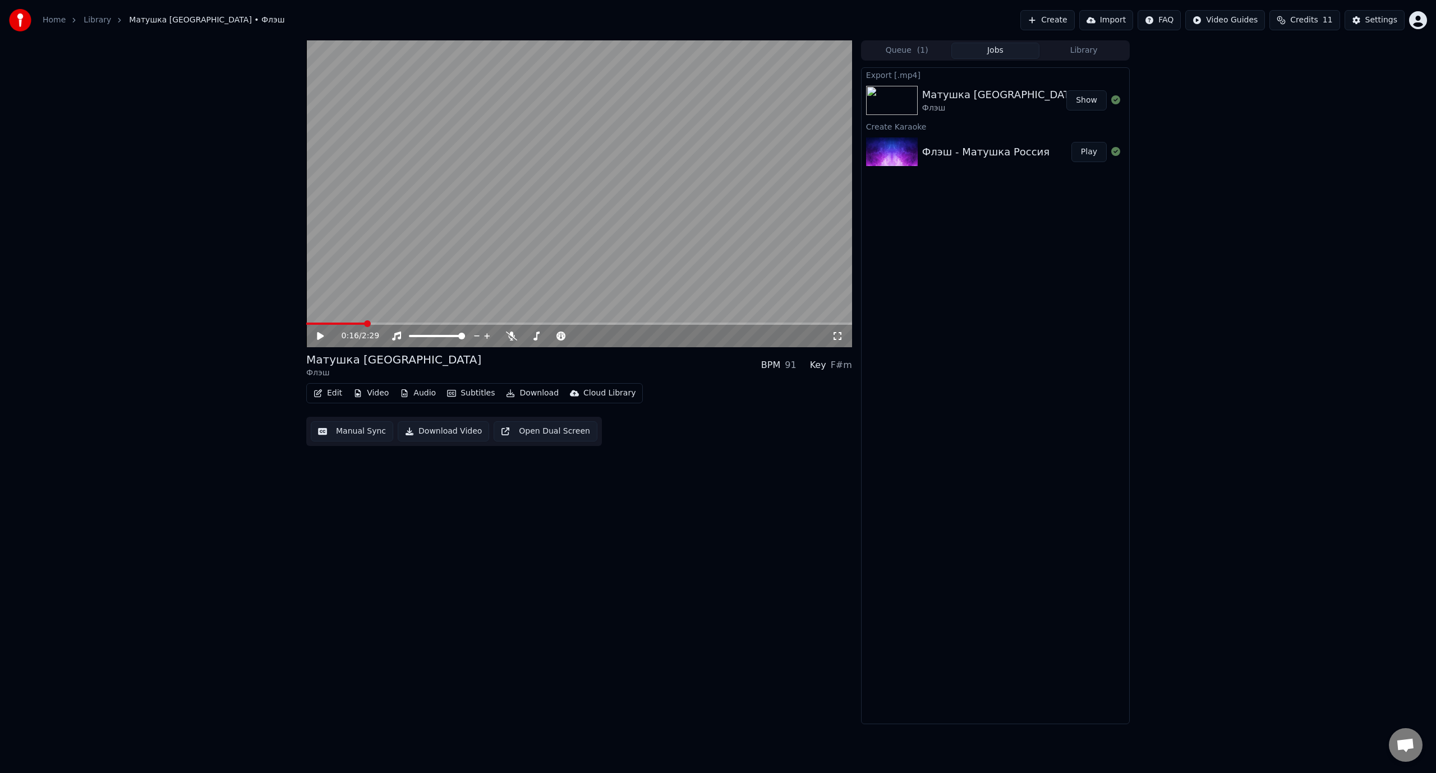
click at [317, 335] on icon at bounding box center [320, 336] width 7 height 8
click at [317, 335] on icon at bounding box center [328, 335] width 26 height 9
click at [329, 391] on button "Edit" at bounding box center [328, 393] width 38 height 16
click at [347, 503] on div "Manual Sync (Legacy)" at bounding box center [366, 512] width 113 height 18
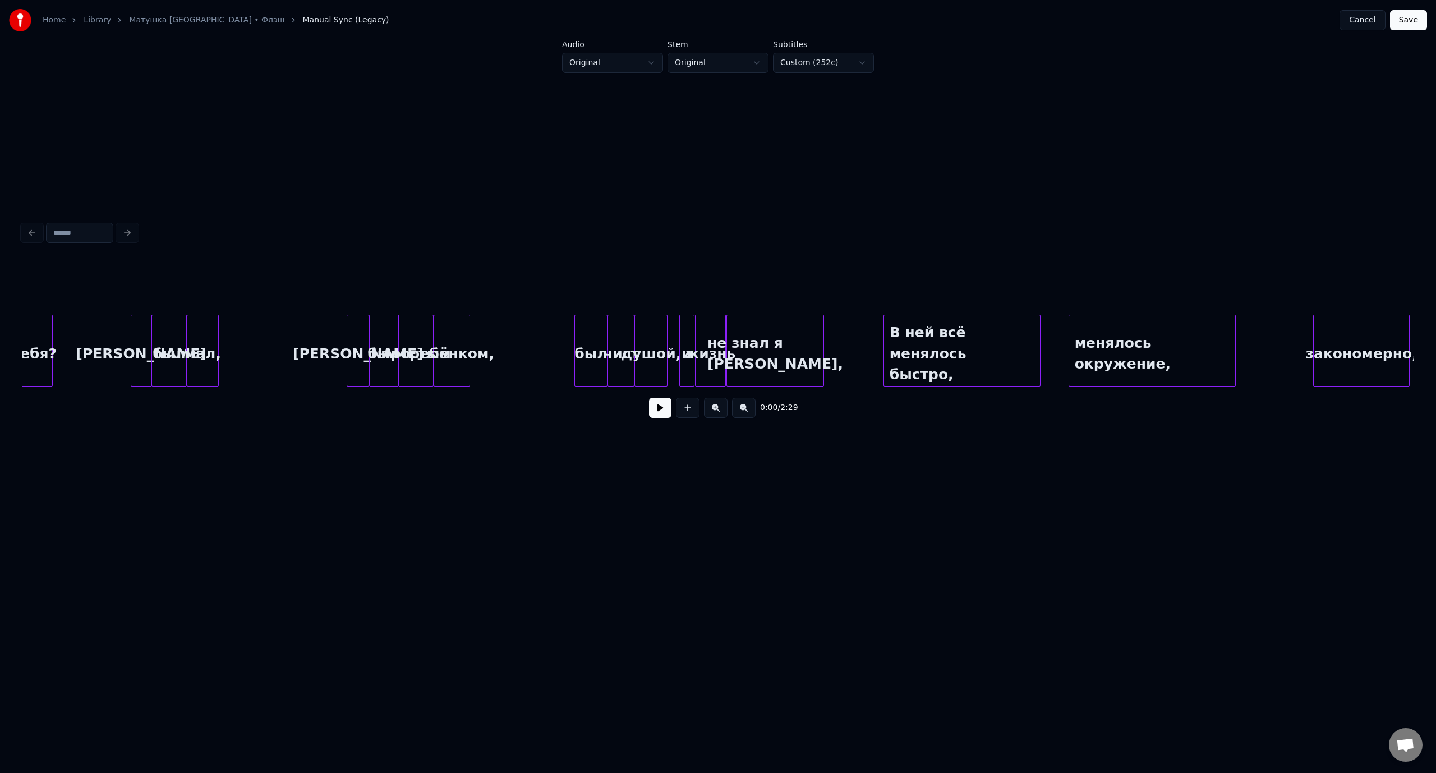
scroll to position [0, 1507]
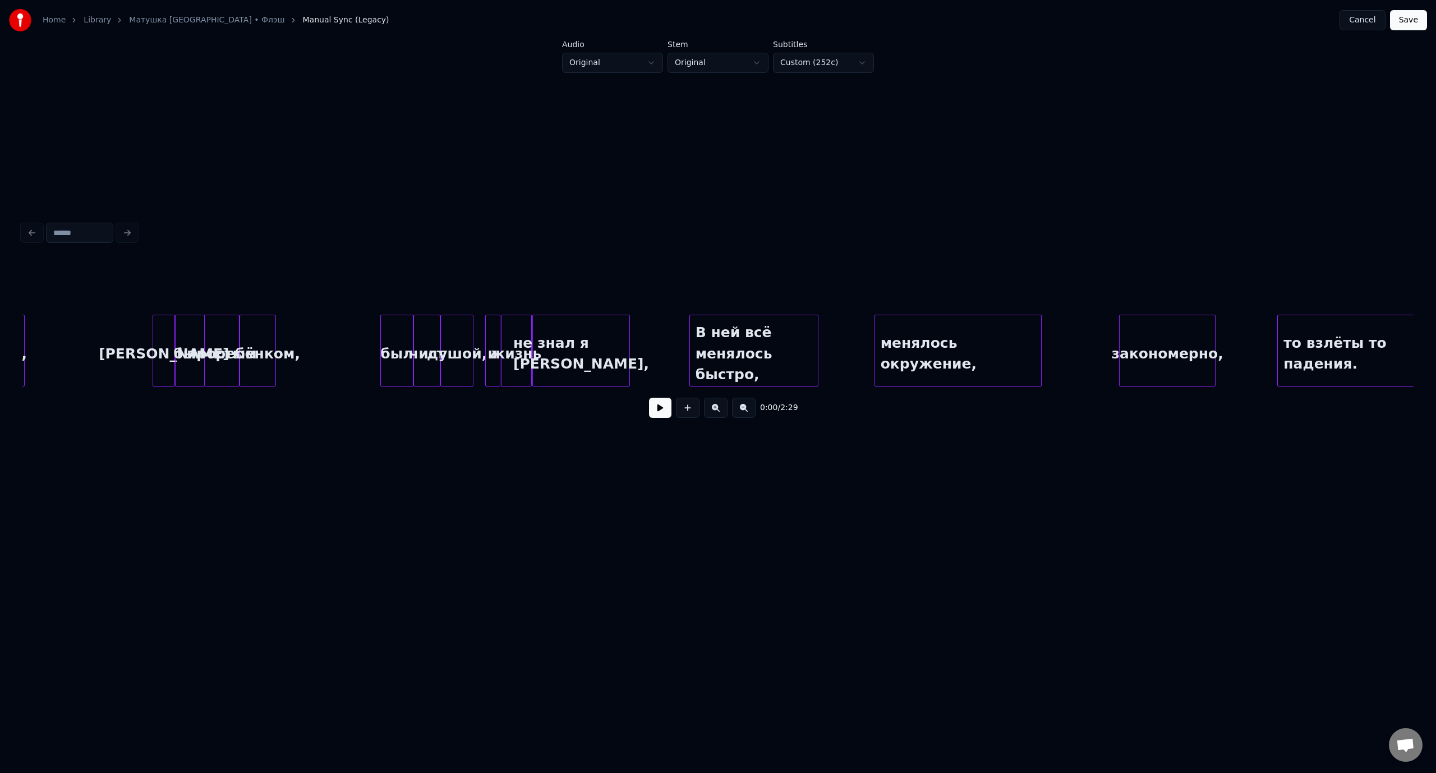
click at [816, 354] on div at bounding box center [815, 350] width 3 height 71
click at [991, 348] on div at bounding box center [991, 350] width 3 height 71
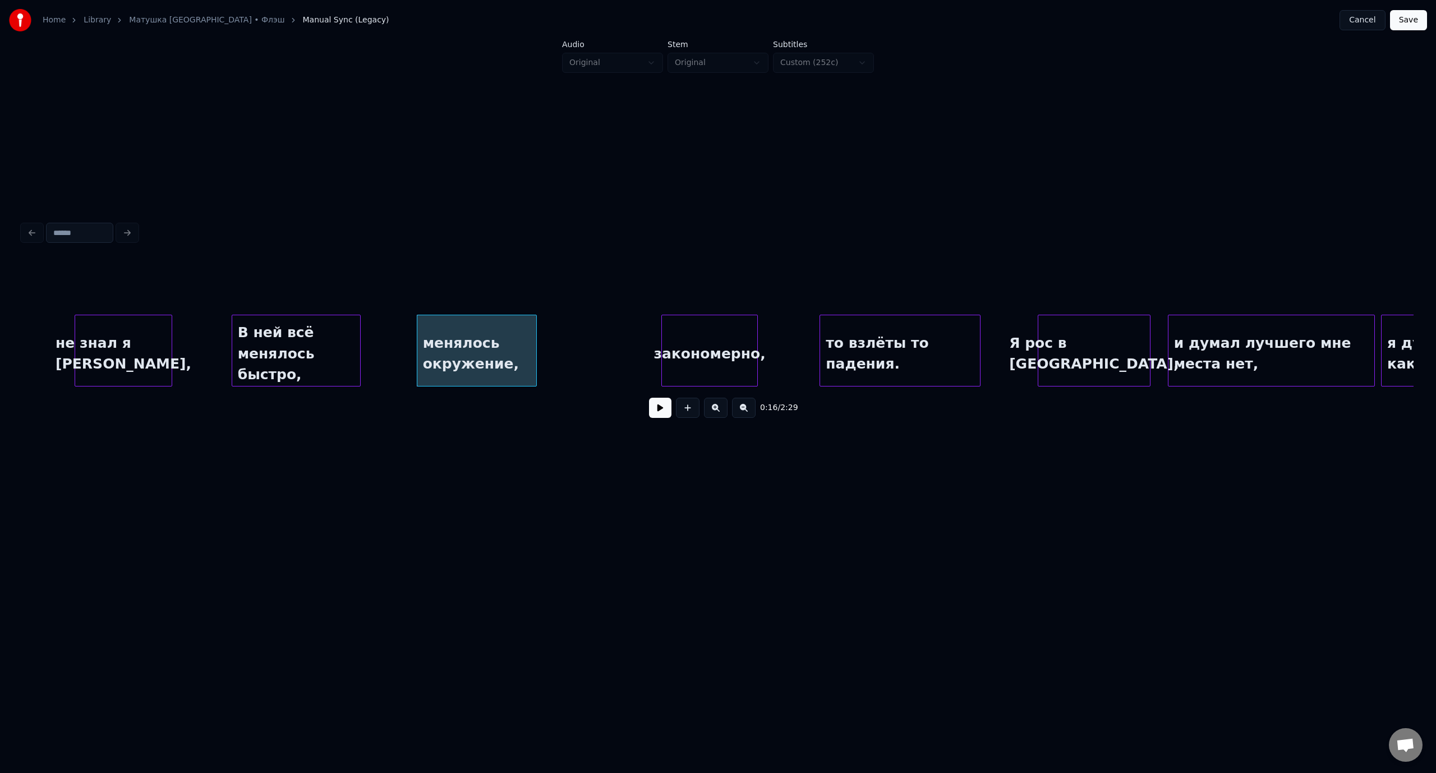
scroll to position [0, 2119]
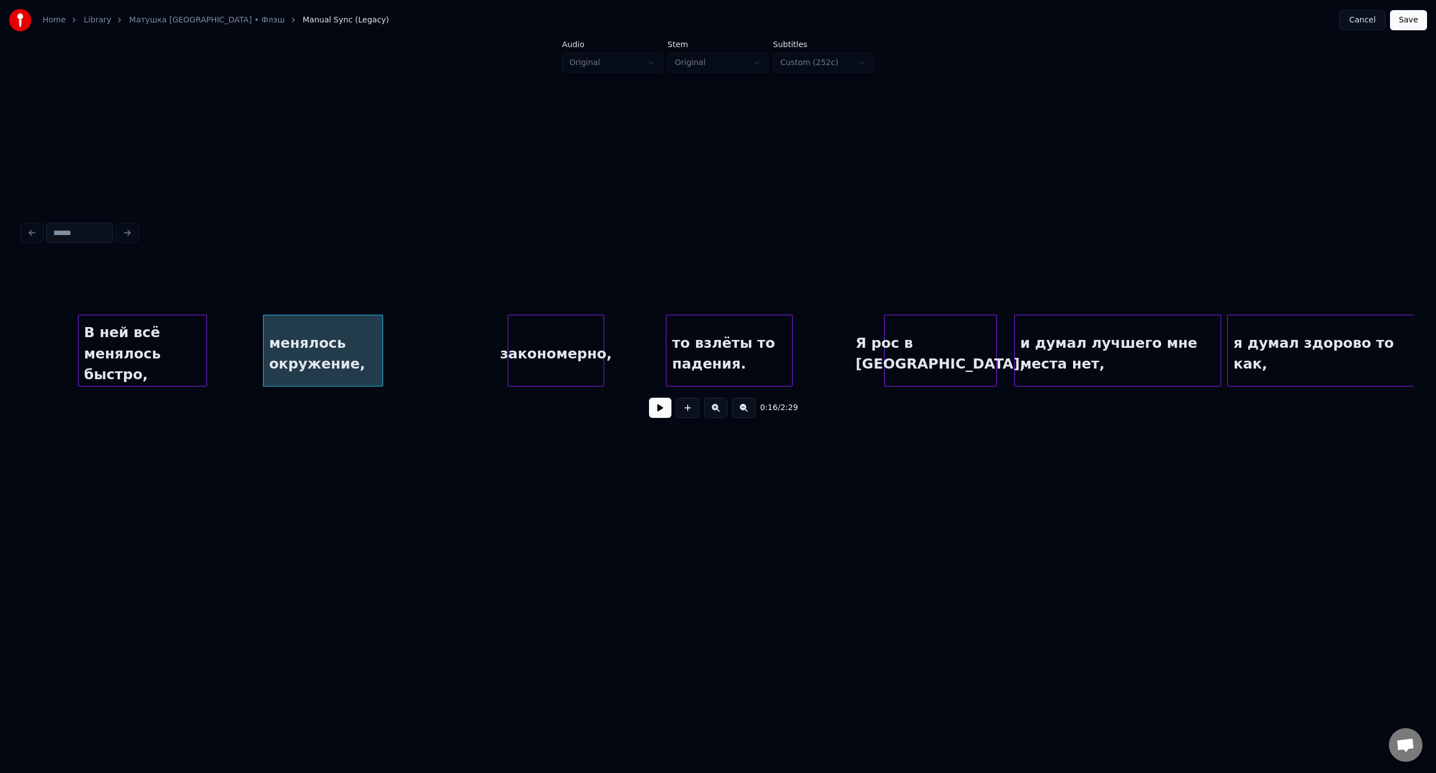
click at [790, 356] on div at bounding box center [789, 350] width 3 height 71
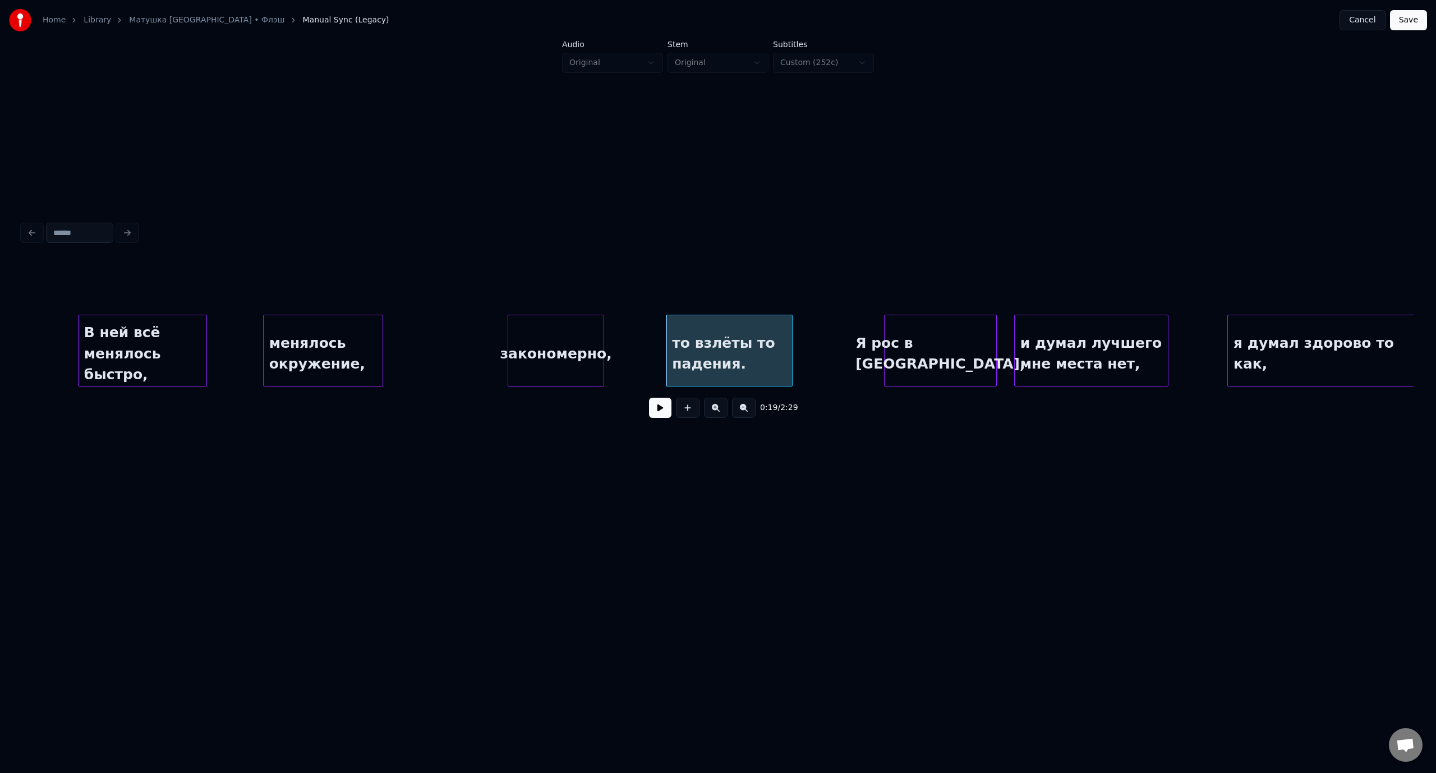
click at [1164, 340] on div at bounding box center [1165, 350] width 3 height 71
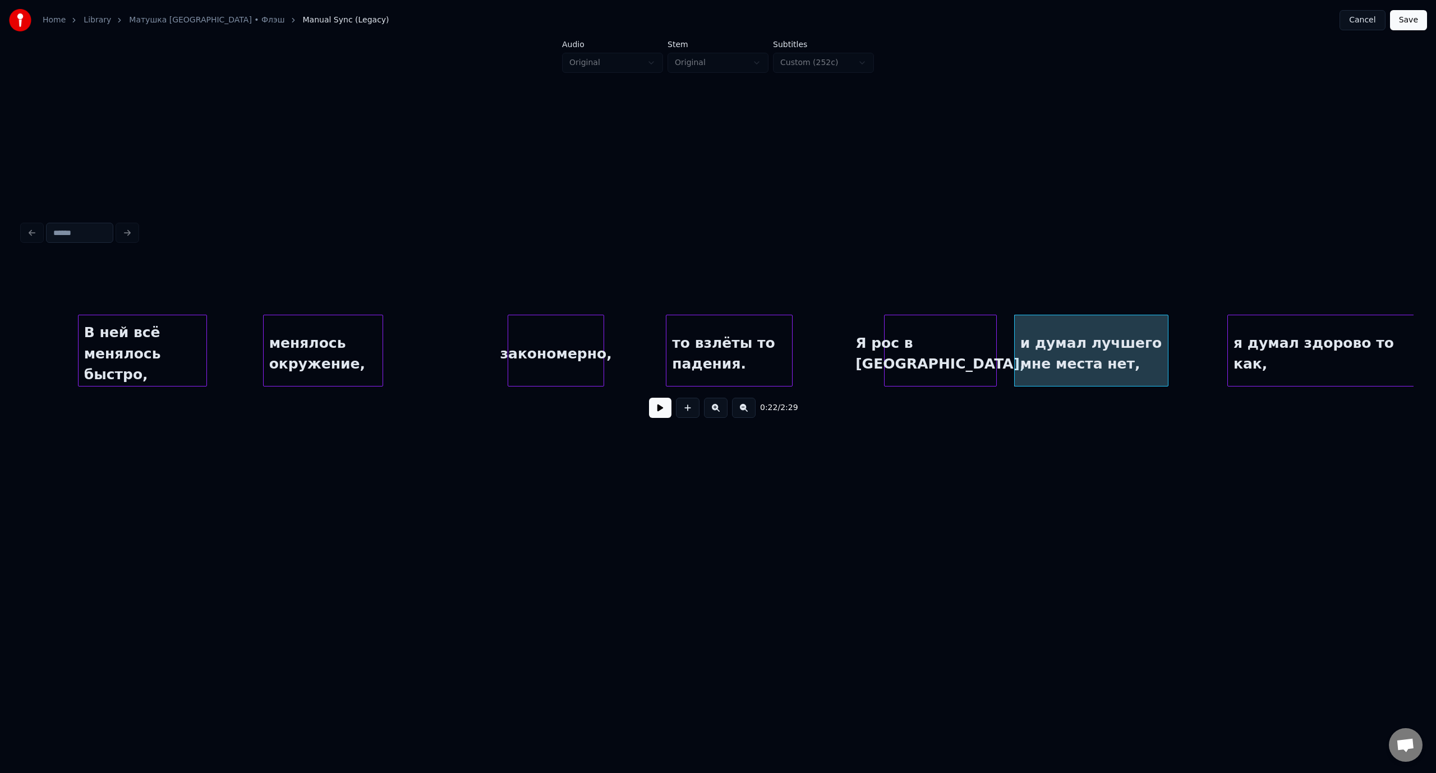
scroll to position [0, 2456]
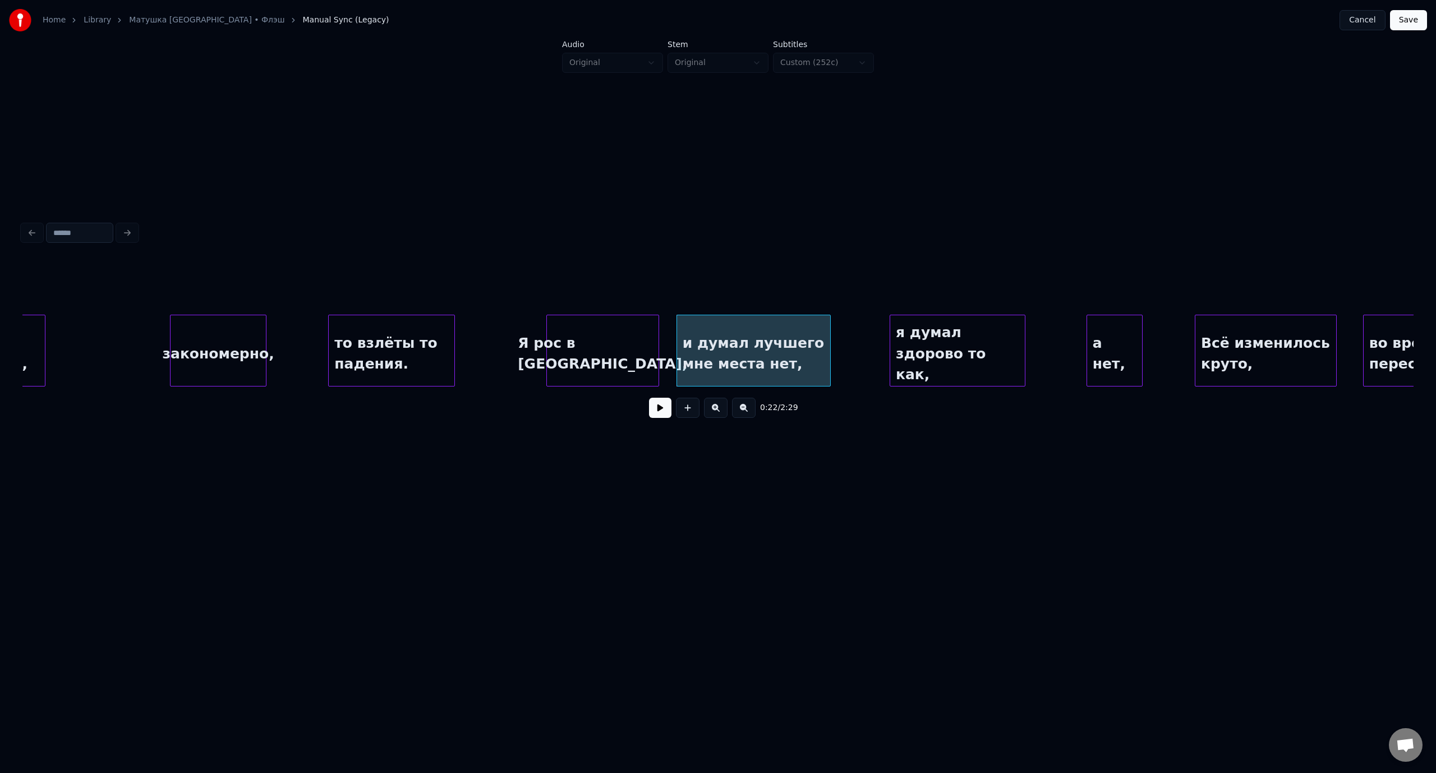
click at [1021, 350] on div at bounding box center [1022, 350] width 3 height 71
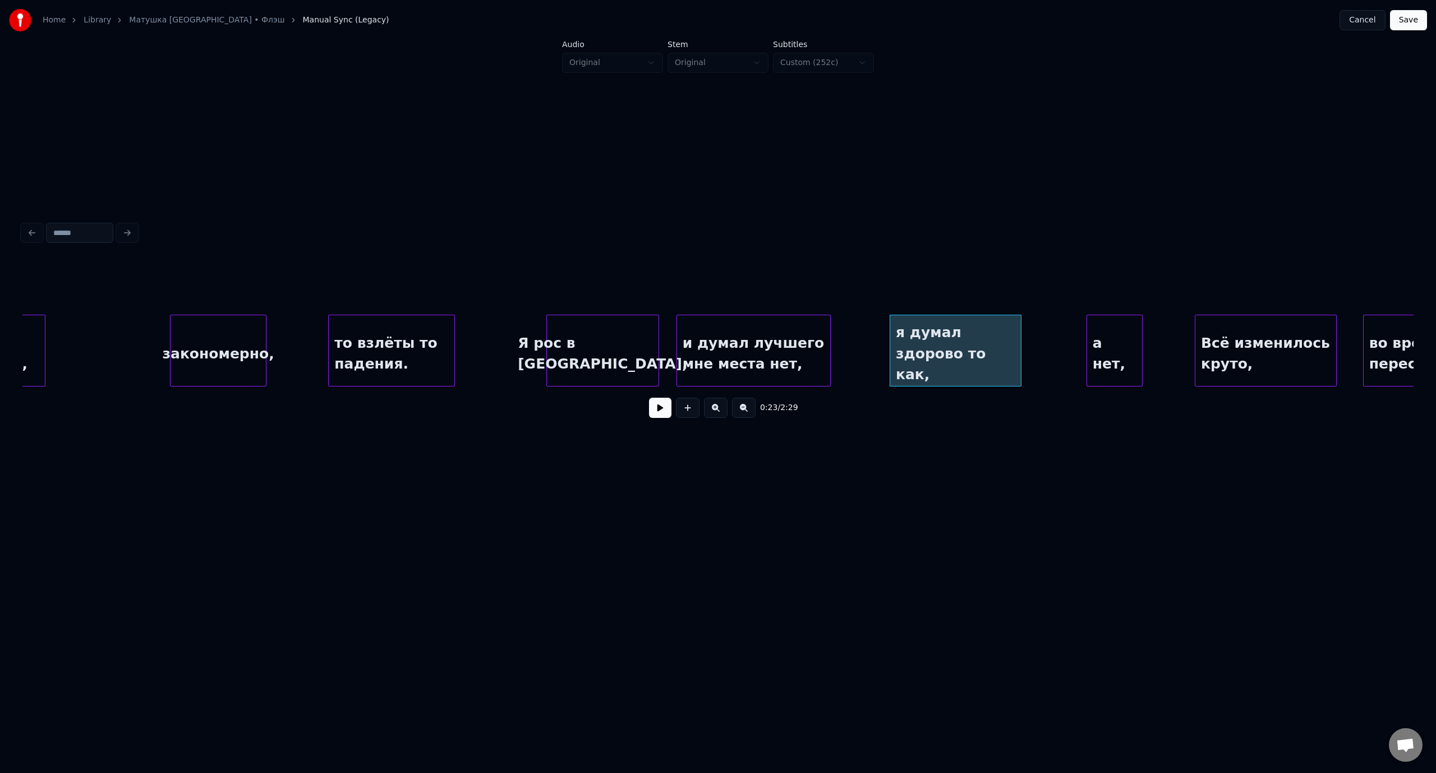
click at [1413, 19] on button "Save" at bounding box center [1408, 20] width 37 height 20
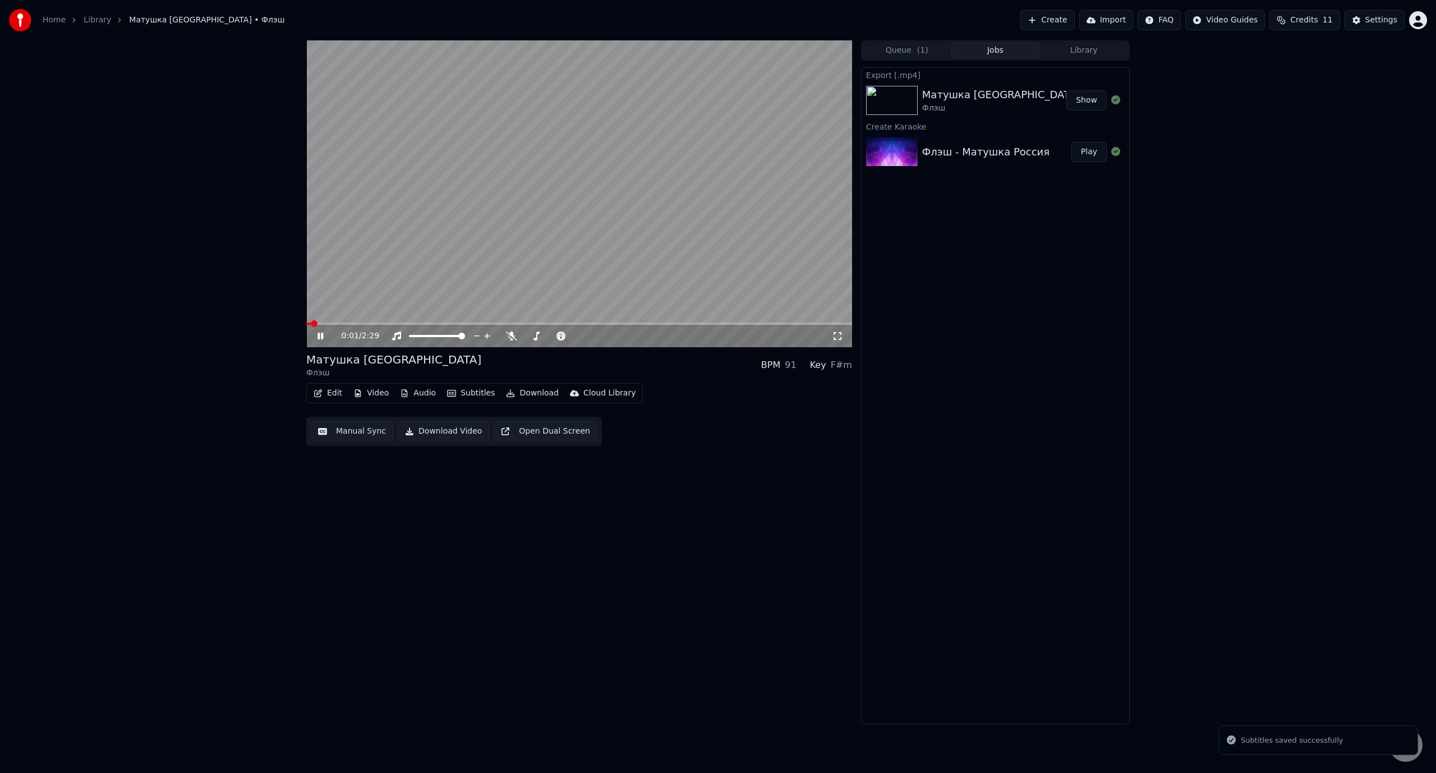
click at [353, 324] on span at bounding box center [579, 323] width 546 height 2
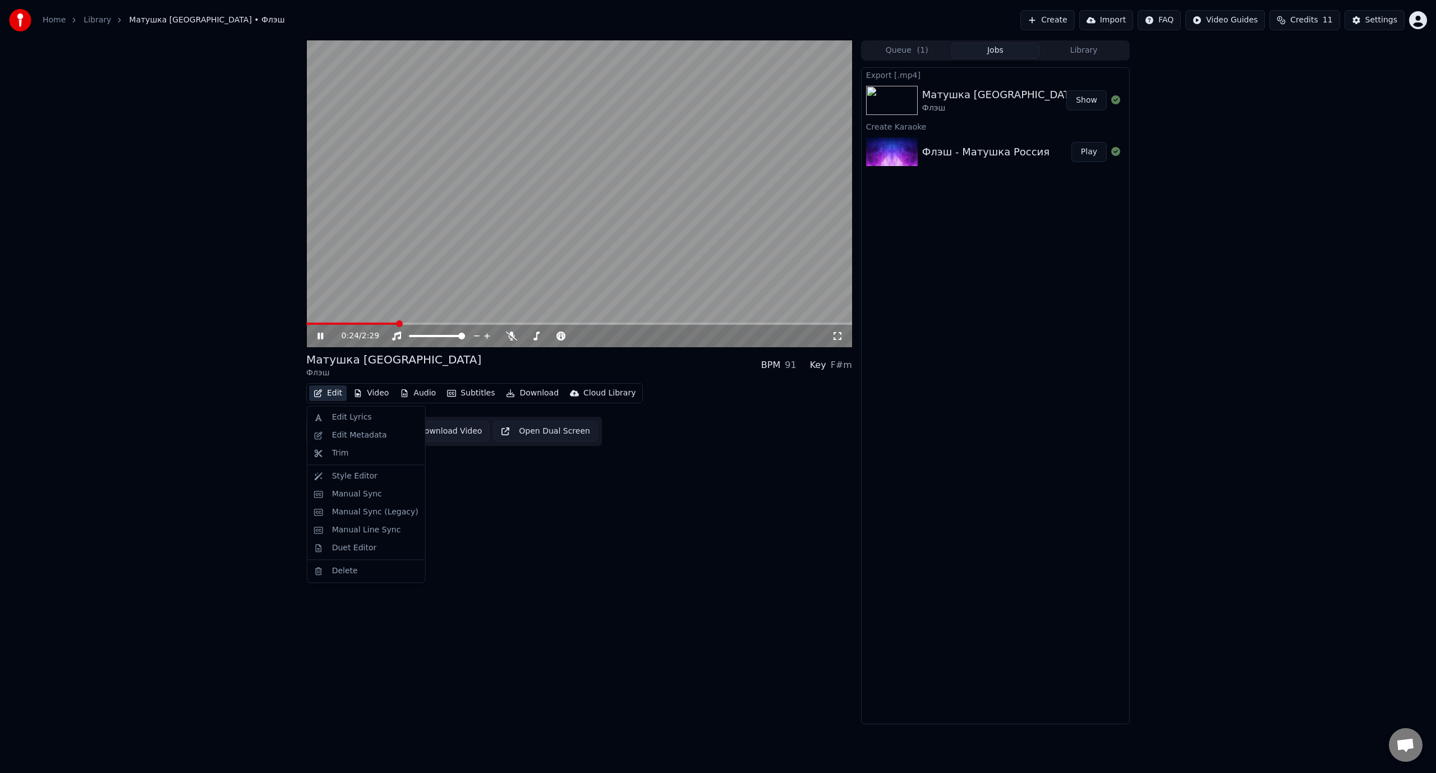
click at [338, 393] on button "Edit" at bounding box center [328, 393] width 38 height 16
click at [378, 511] on div "Manual Sync (Legacy)" at bounding box center [375, 511] width 86 height 11
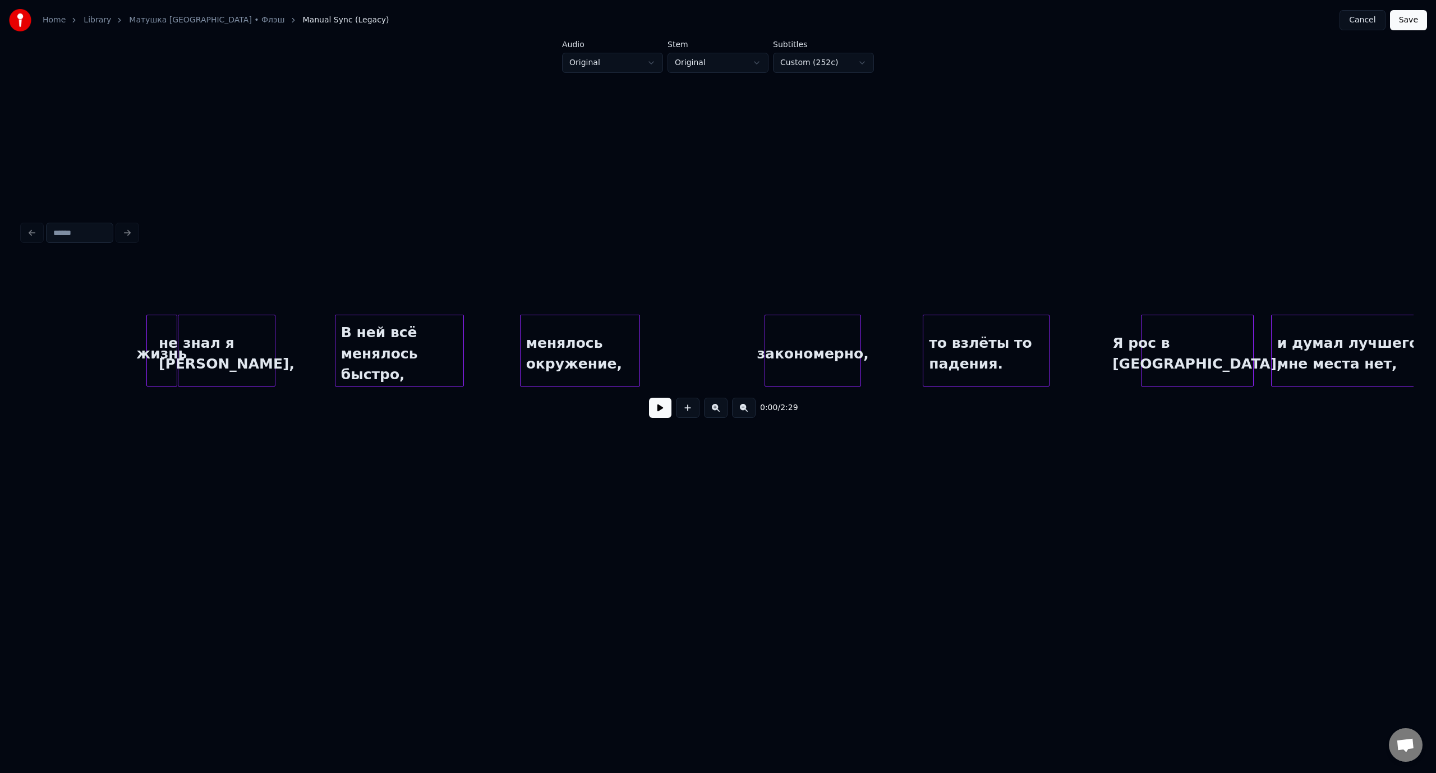
scroll to position [0, 1799]
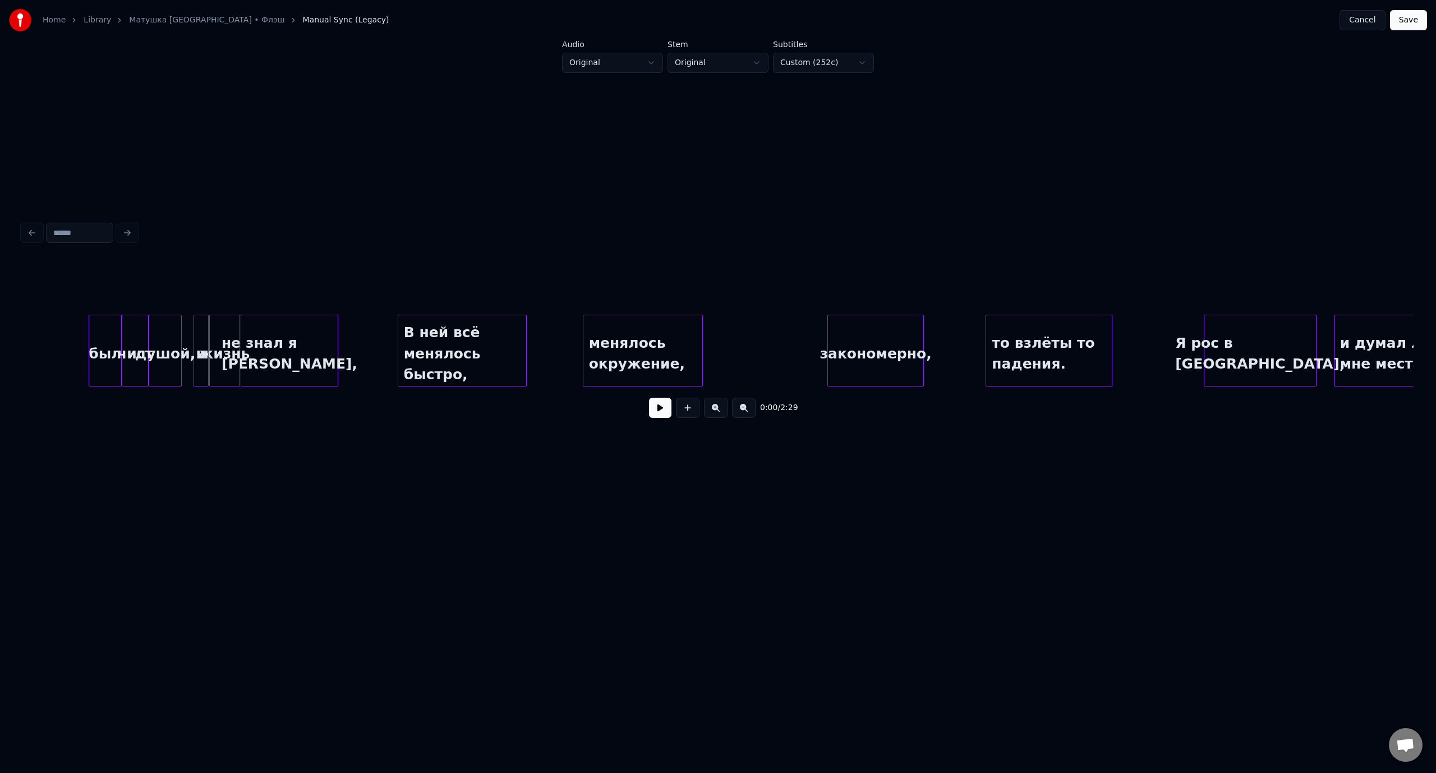
click at [1415, 18] on button "Save" at bounding box center [1408, 20] width 37 height 20
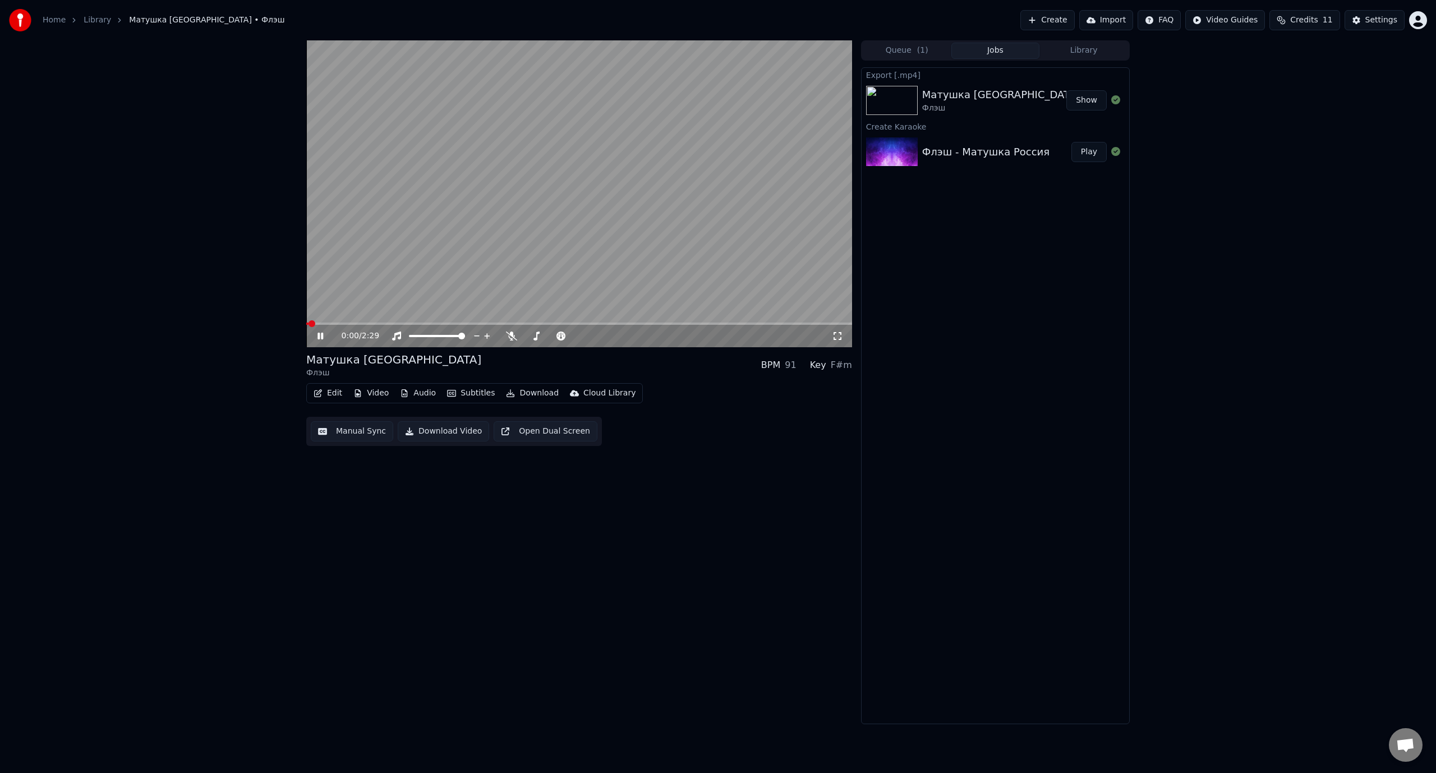
click at [358, 322] on span at bounding box center [579, 323] width 546 height 2
click at [324, 330] on div "0:15 / 2:29" at bounding box center [579, 335] width 537 height 11
click at [325, 336] on icon at bounding box center [328, 335] width 26 height 9
click at [376, 324] on span at bounding box center [579, 323] width 546 height 2
click at [371, 323] on span at bounding box center [339, 323] width 66 height 2
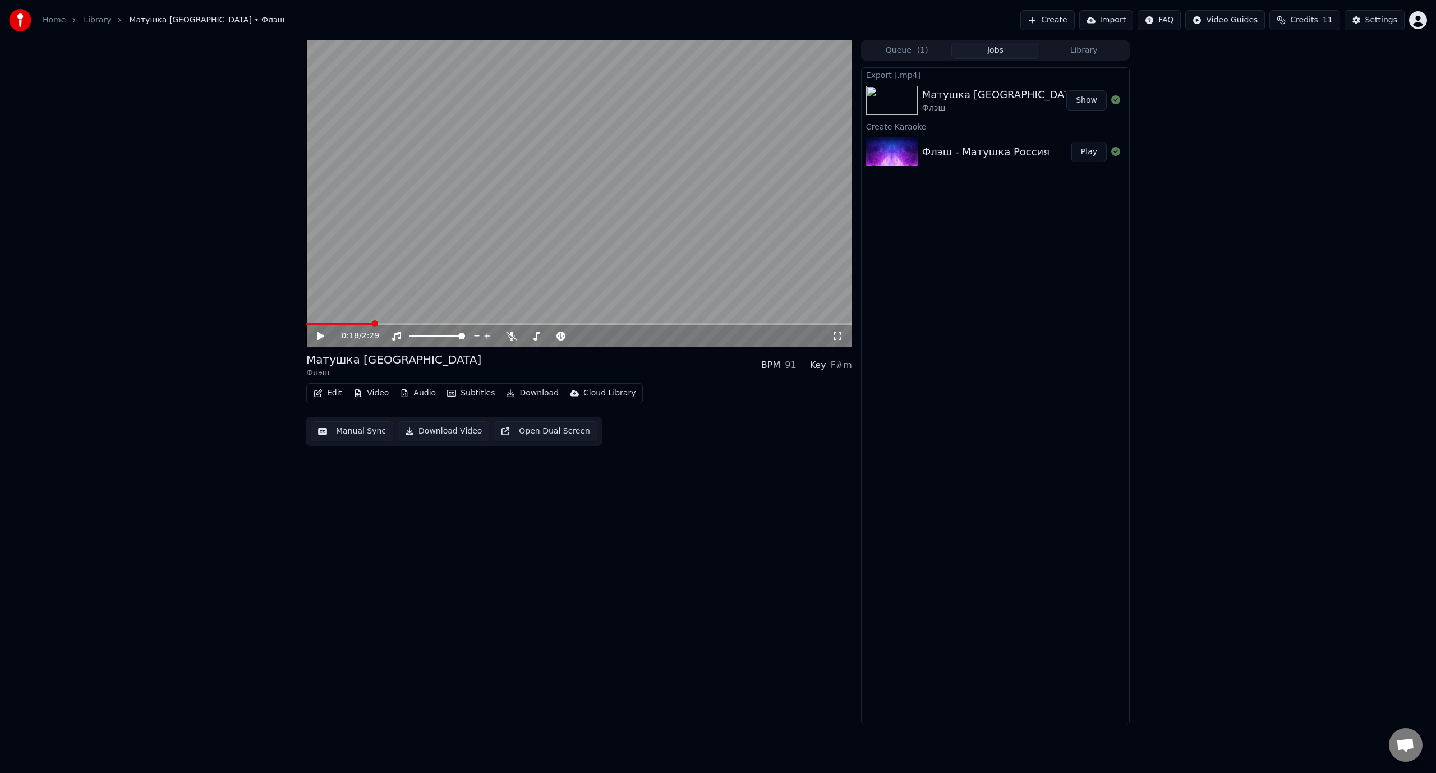
click at [320, 334] on icon at bounding box center [320, 336] width 7 height 8
click at [320, 334] on icon at bounding box center [328, 335] width 26 height 9
click at [319, 335] on icon at bounding box center [320, 336] width 7 height 8
click at [319, 335] on icon at bounding box center [320, 336] width 6 height 7
click at [333, 389] on button "Edit" at bounding box center [328, 393] width 38 height 16
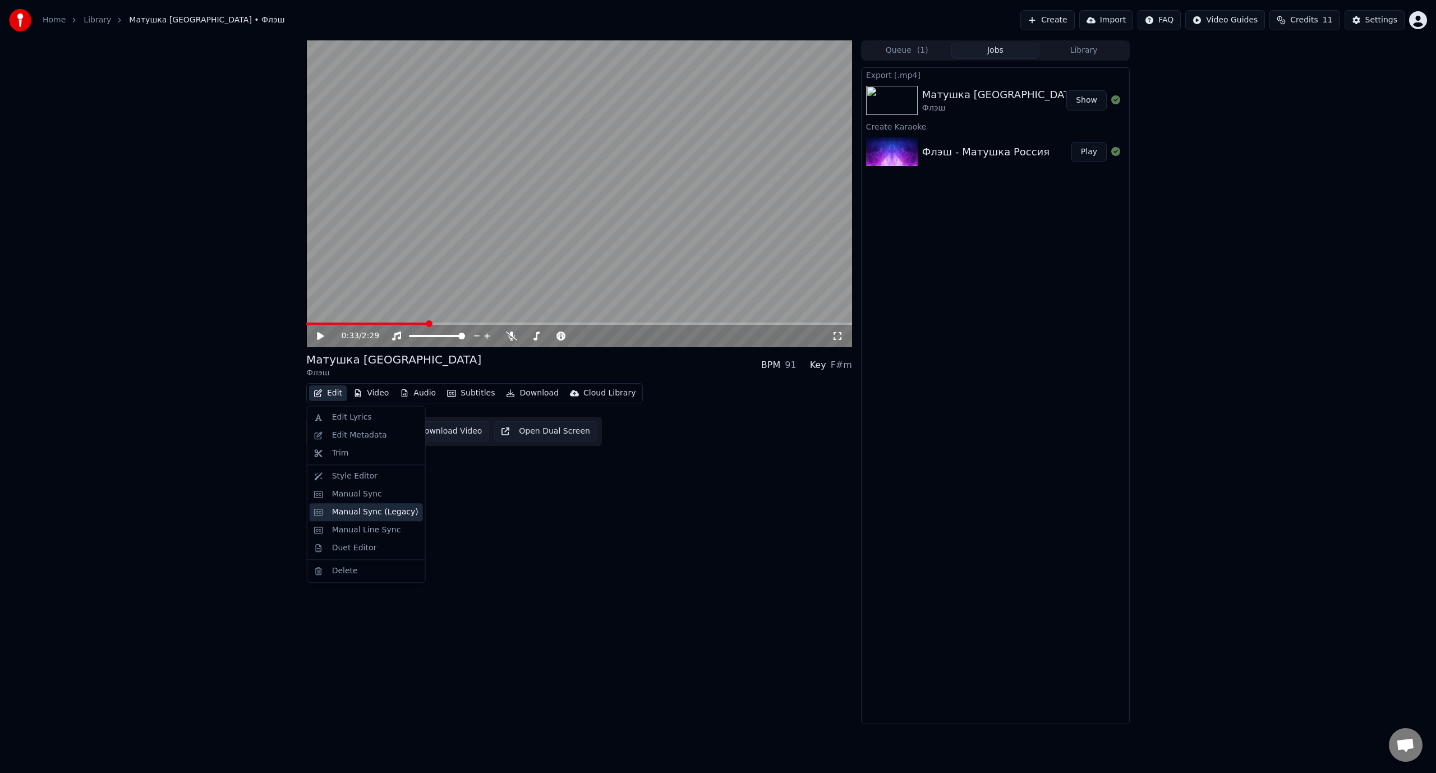
click at [395, 513] on div "Manual Sync (Legacy)" at bounding box center [375, 511] width 86 height 11
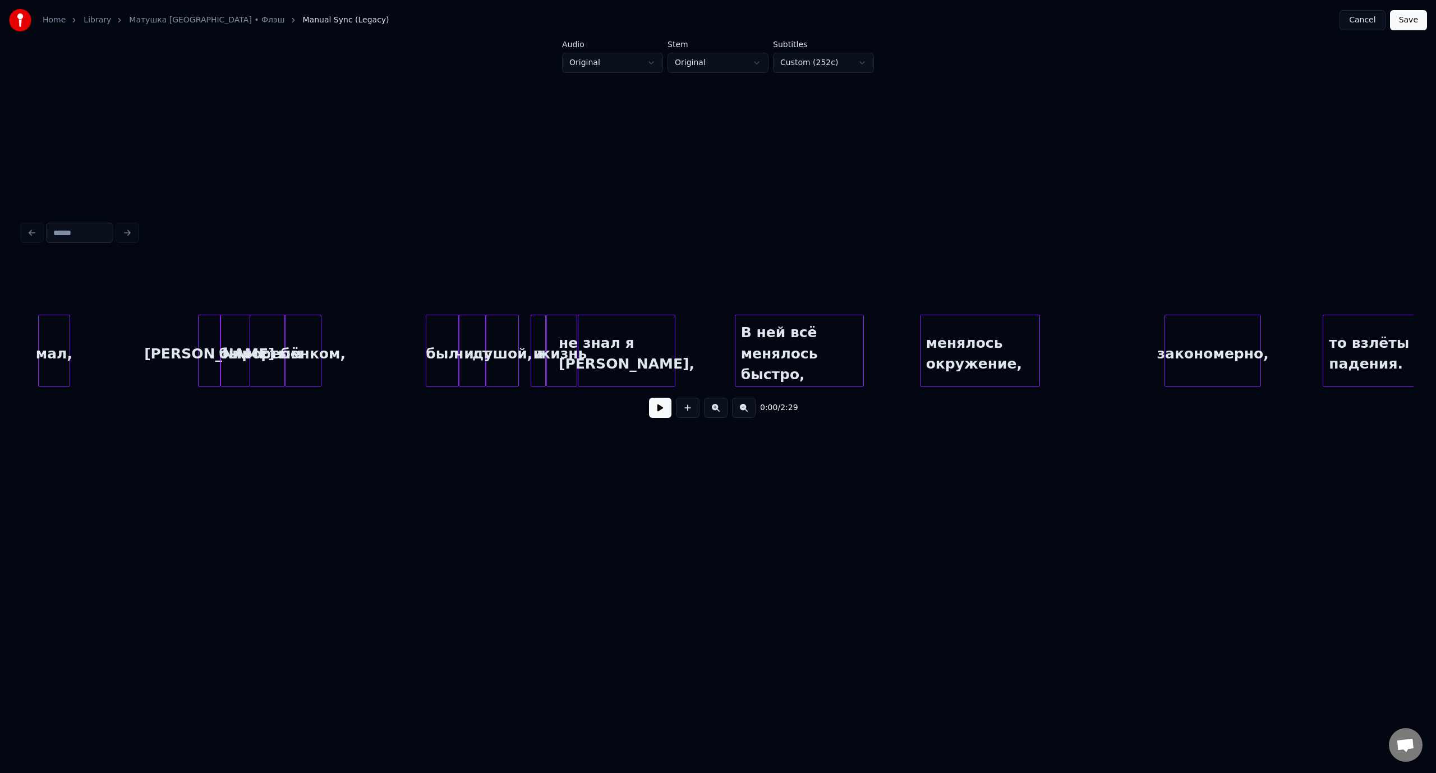
scroll to position [0, 1765]
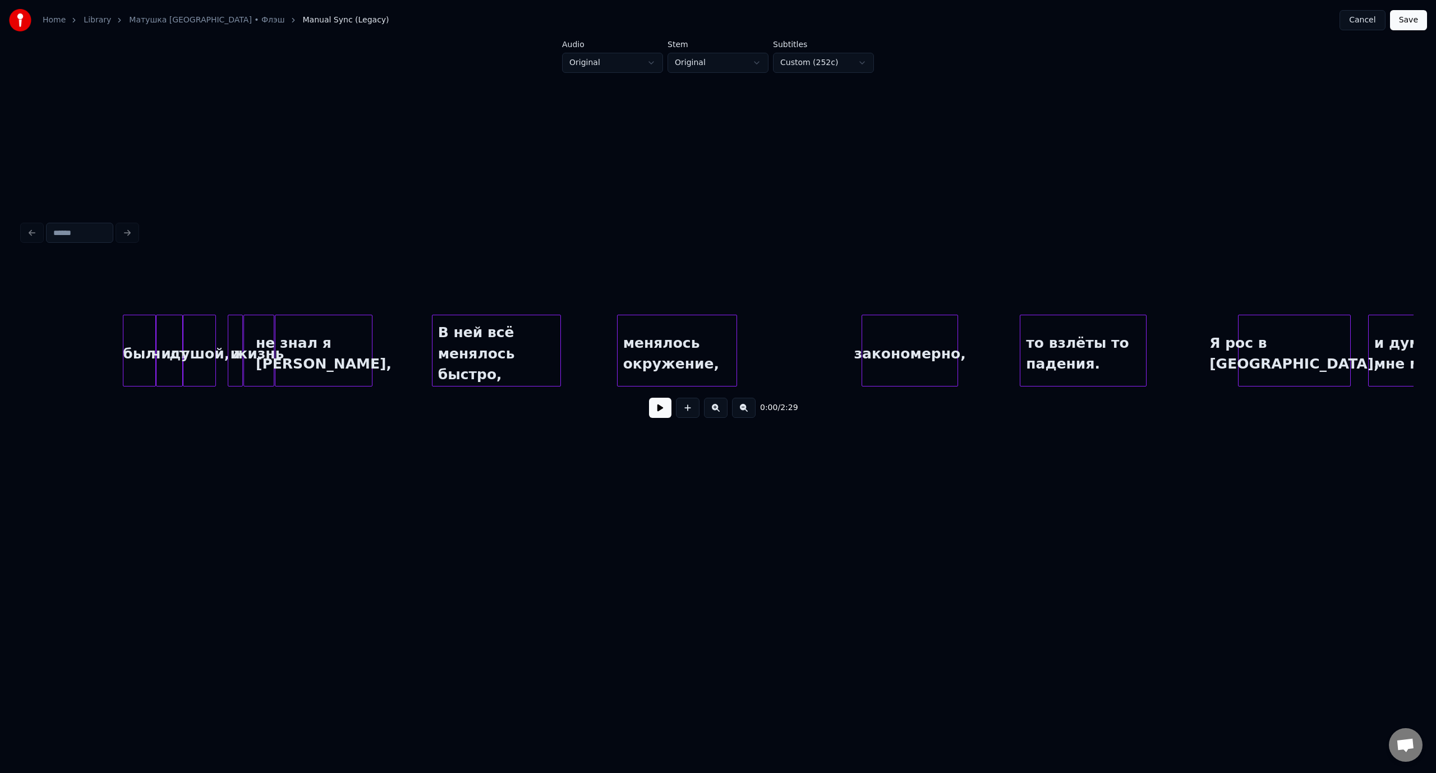
click at [534, 350] on div "В ней всё менялось быстро," at bounding box center [496, 353] width 128 height 76
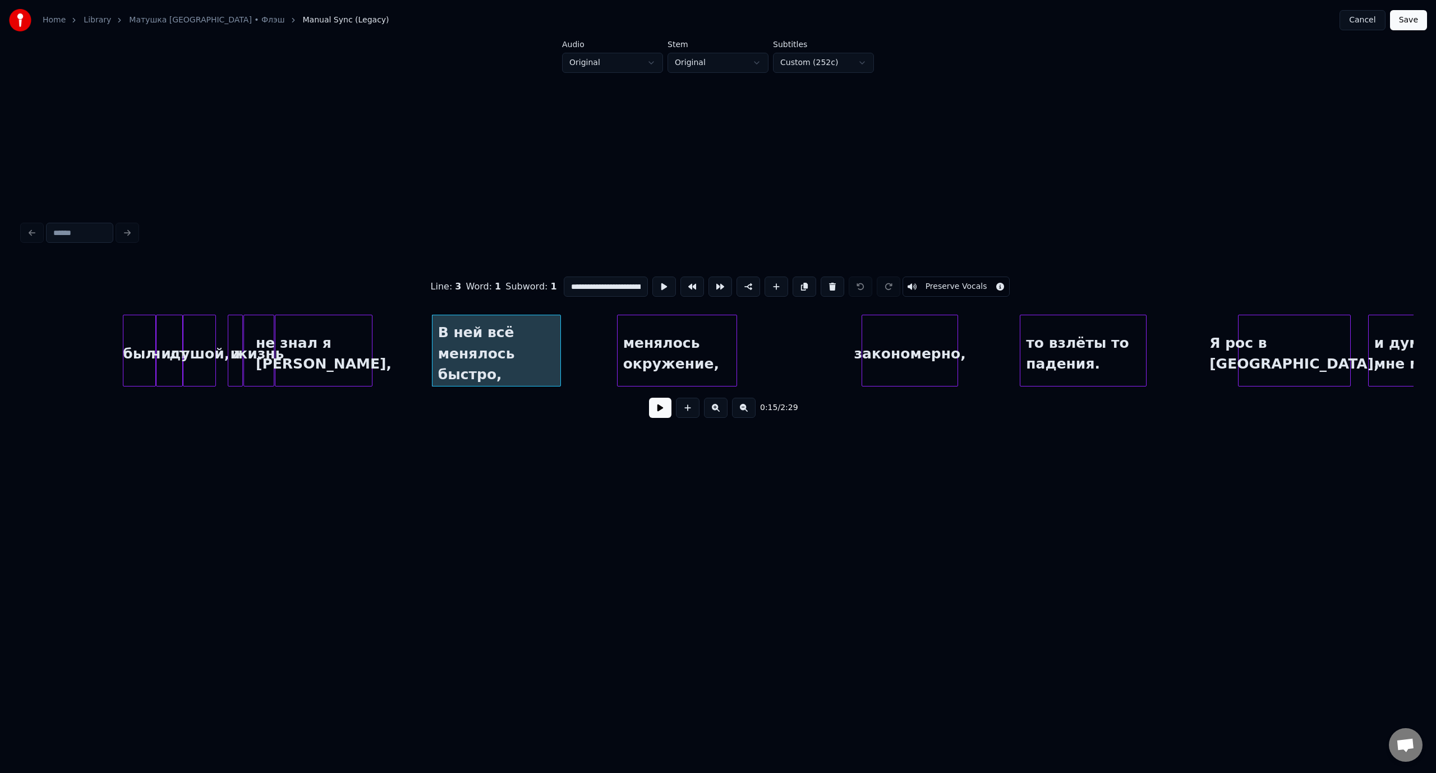
scroll to position [0, 30]
drag, startPoint x: 589, startPoint y: 282, endPoint x: 702, endPoint y: 287, distance: 112.3
click at [702, 287] on div "**********" at bounding box center [717, 287] width 1391 height 56
type input "*****"
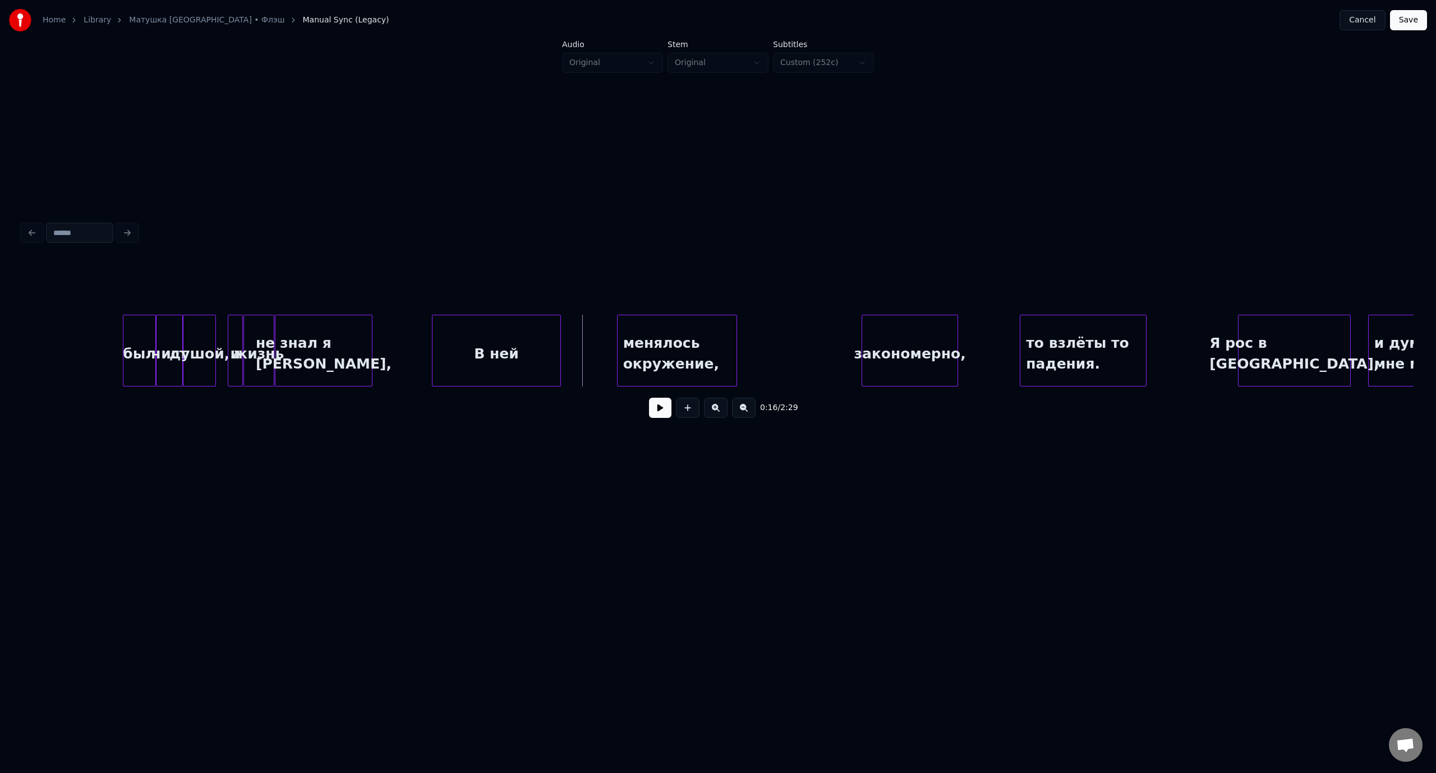
click at [543, 340] on div "В ней" at bounding box center [496, 353] width 128 height 76
click at [467, 344] on div at bounding box center [468, 350] width 3 height 71
click at [683, 415] on button at bounding box center [688, 408] width 24 height 20
click at [564, 284] on input "**" at bounding box center [606, 286] width 84 height 20
paste input "**********"
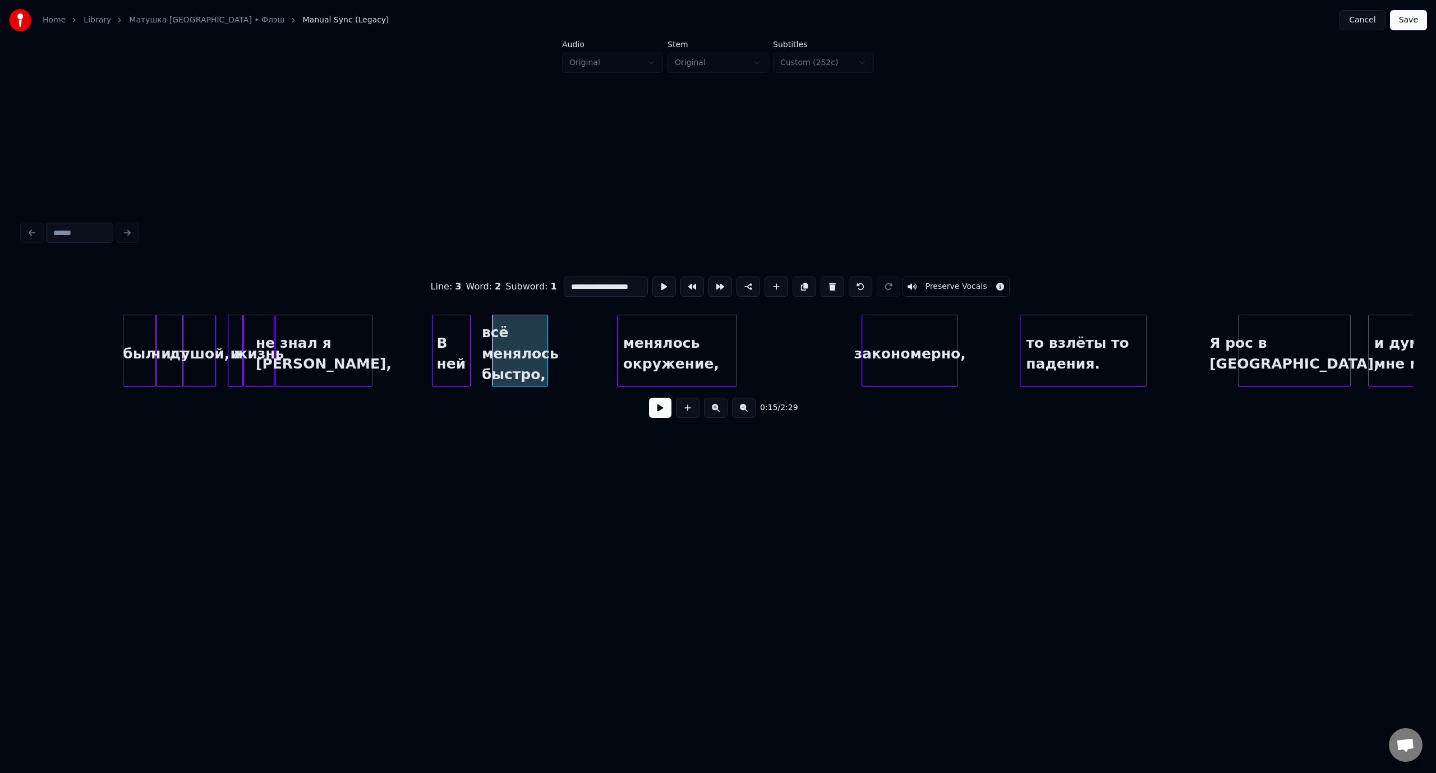
scroll to position [0, 8]
drag, startPoint x: 606, startPoint y: 284, endPoint x: 649, endPoint y: 288, distance: 42.9
click at [649, 288] on div "**********" at bounding box center [717, 287] width 1391 height 56
type input "**********"
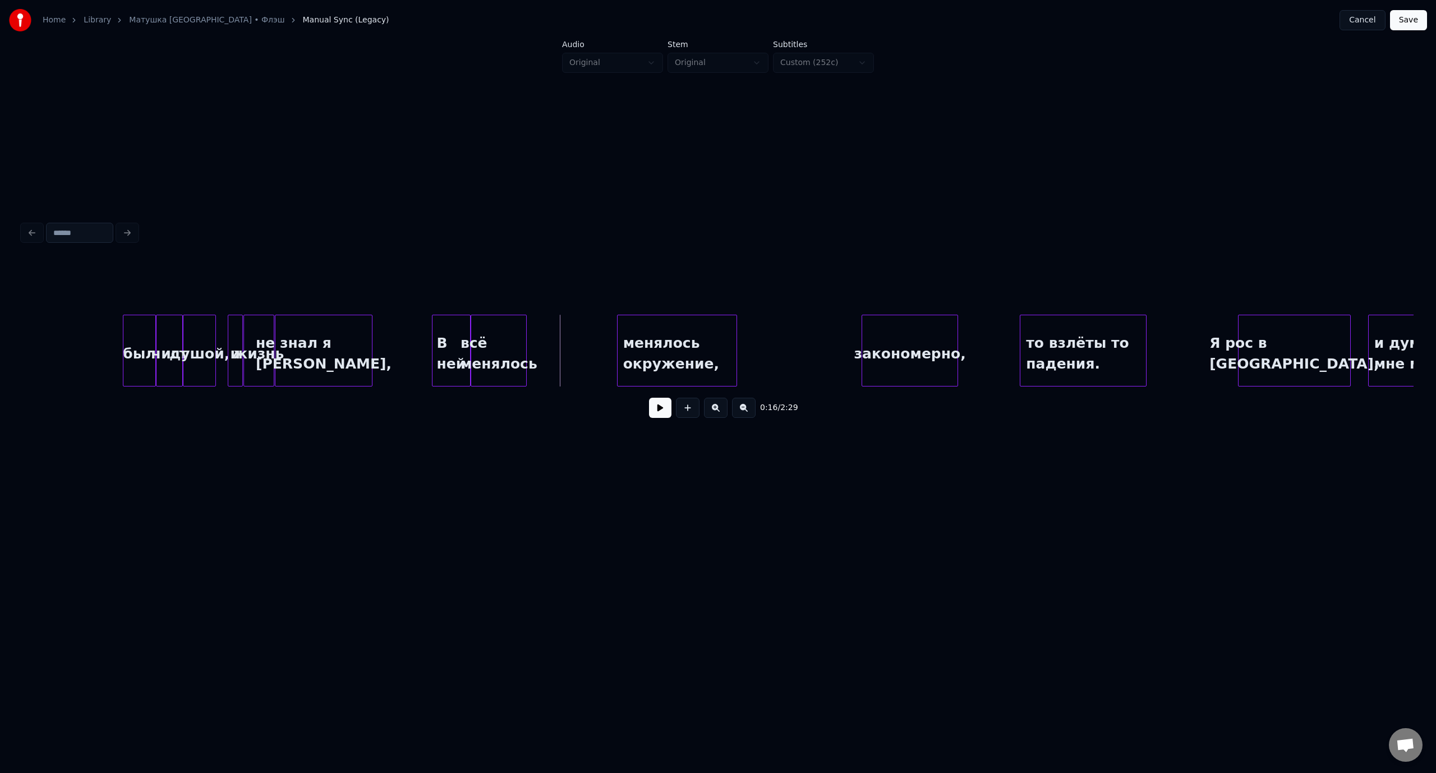
click at [502, 343] on div "всё менялось" at bounding box center [498, 353] width 55 height 76
click at [688, 412] on button at bounding box center [688, 408] width 24 height 20
drag, startPoint x: 579, startPoint y: 283, endPoint x: 547, endPoint y: 284, distance: 31.4
click at [547, 284] on div "Line : 3 Word : 3 Subword : 1 ** Preserve Vocals" at bounding box center [717, 287] width 1391 height 56
paste input "*****"
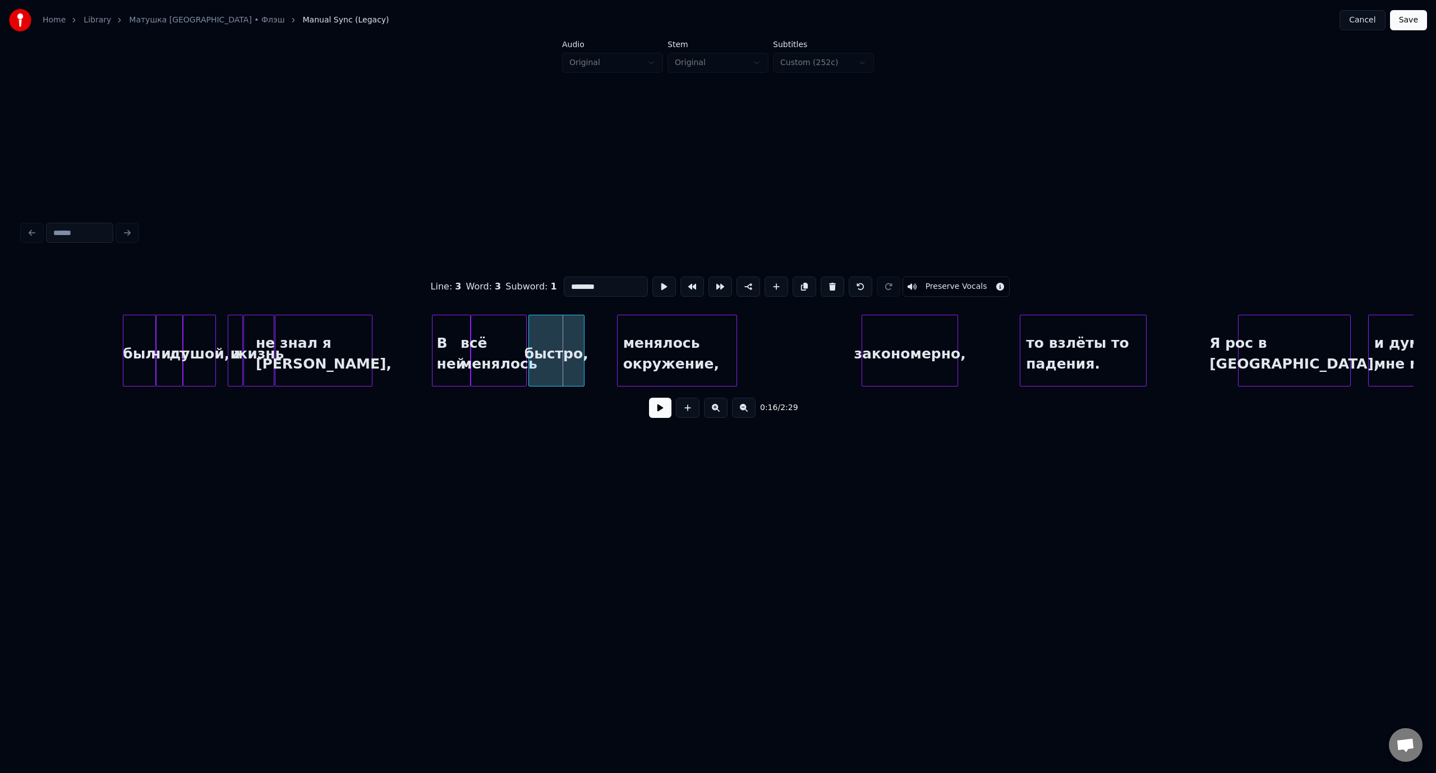
click at [559, 338] on div "быстро," at bounding box center [556, 353] width 55 height 76
type input "*******"
click at [1406, 21] on button "Save" at bounding box center [1408, 20] width 37 height 20
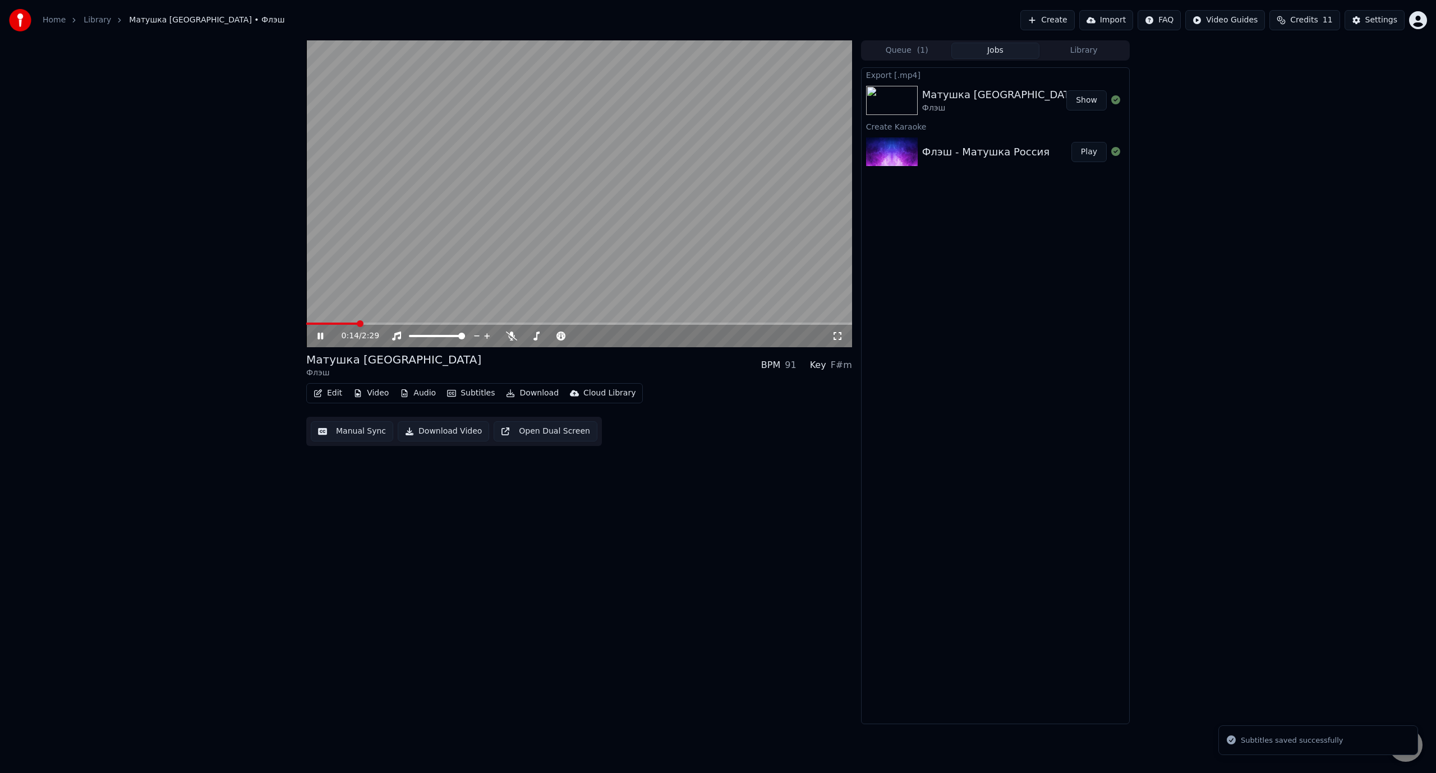
click at [356, 323] on span at bounding box center [579, 323] width 546 height 2
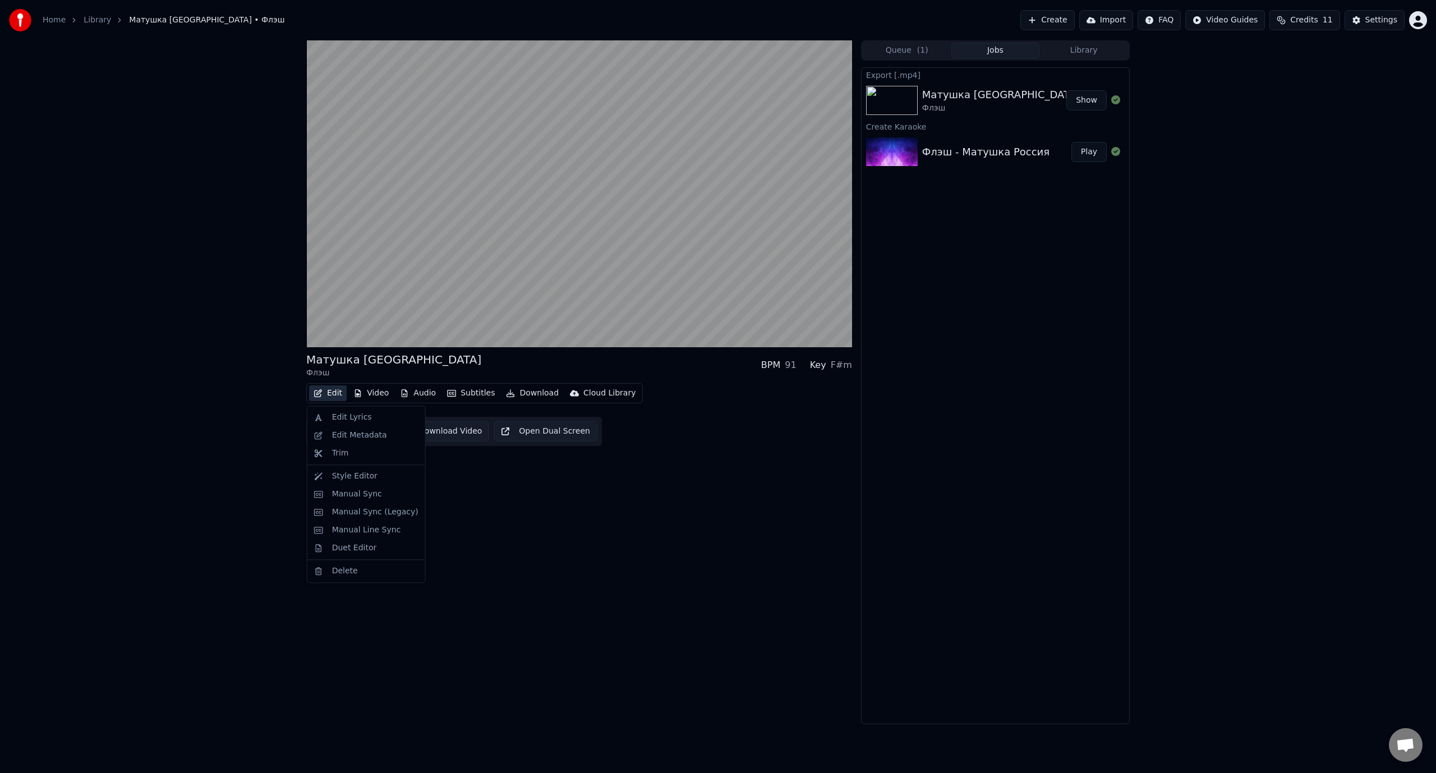
click at [333, 394] on button "Edit" at bounding box center [328, 393] width 38 height 16
click at [362, 508] on div "Manual Sync (Legacy)" at bounding box center [375, 511] width 86 height 11
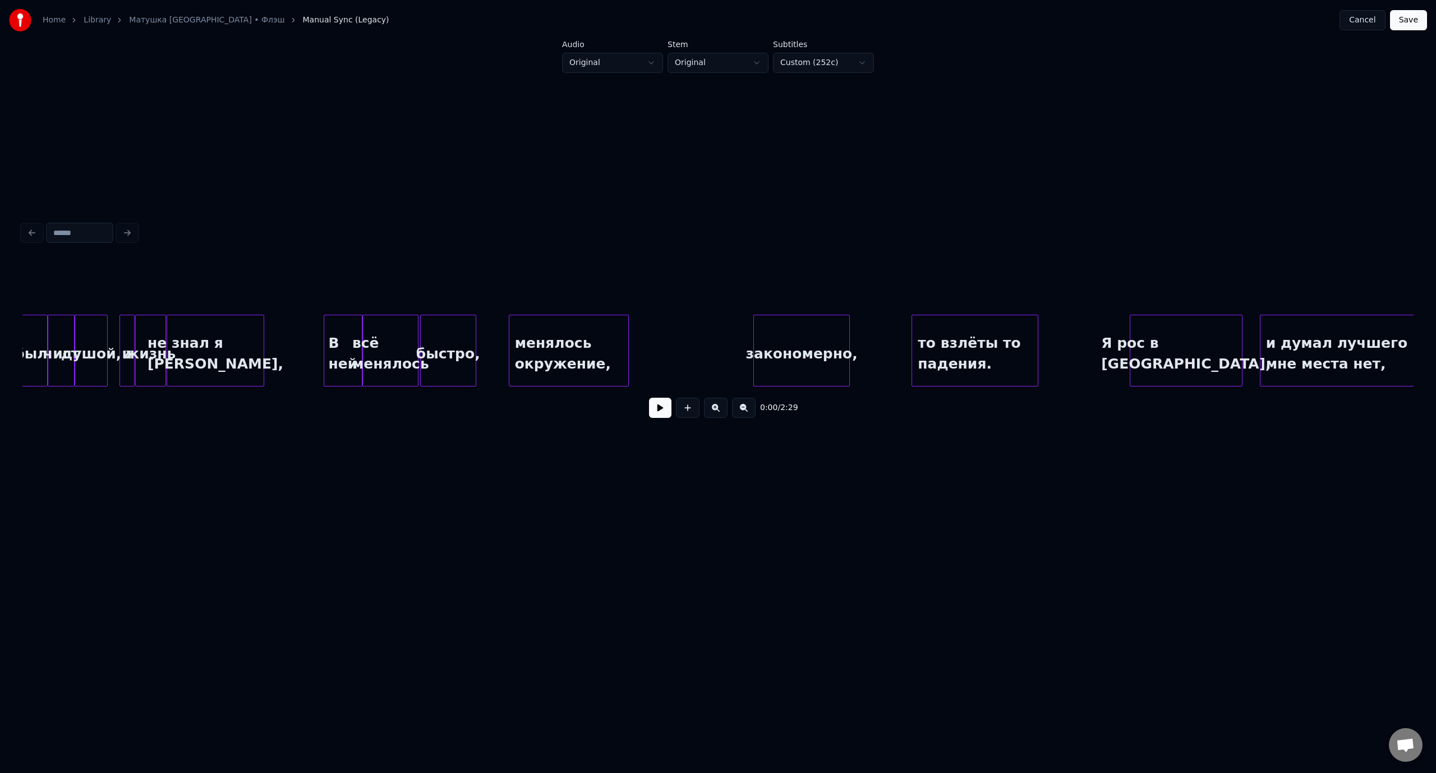
scroll to position [0, 1902]
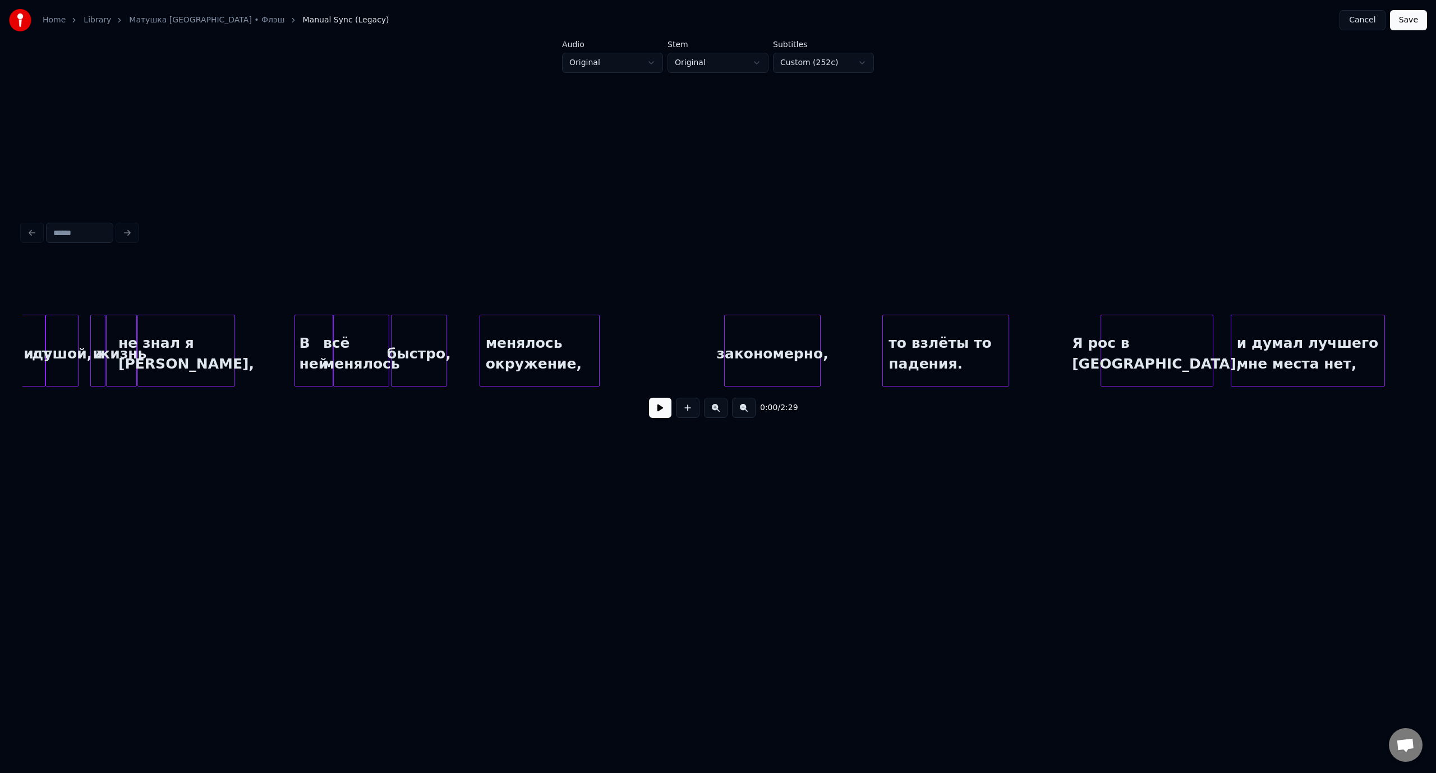
click at [553, 353] on div "менялось окружение," at bounding box center [539, 353] width 119 height 76
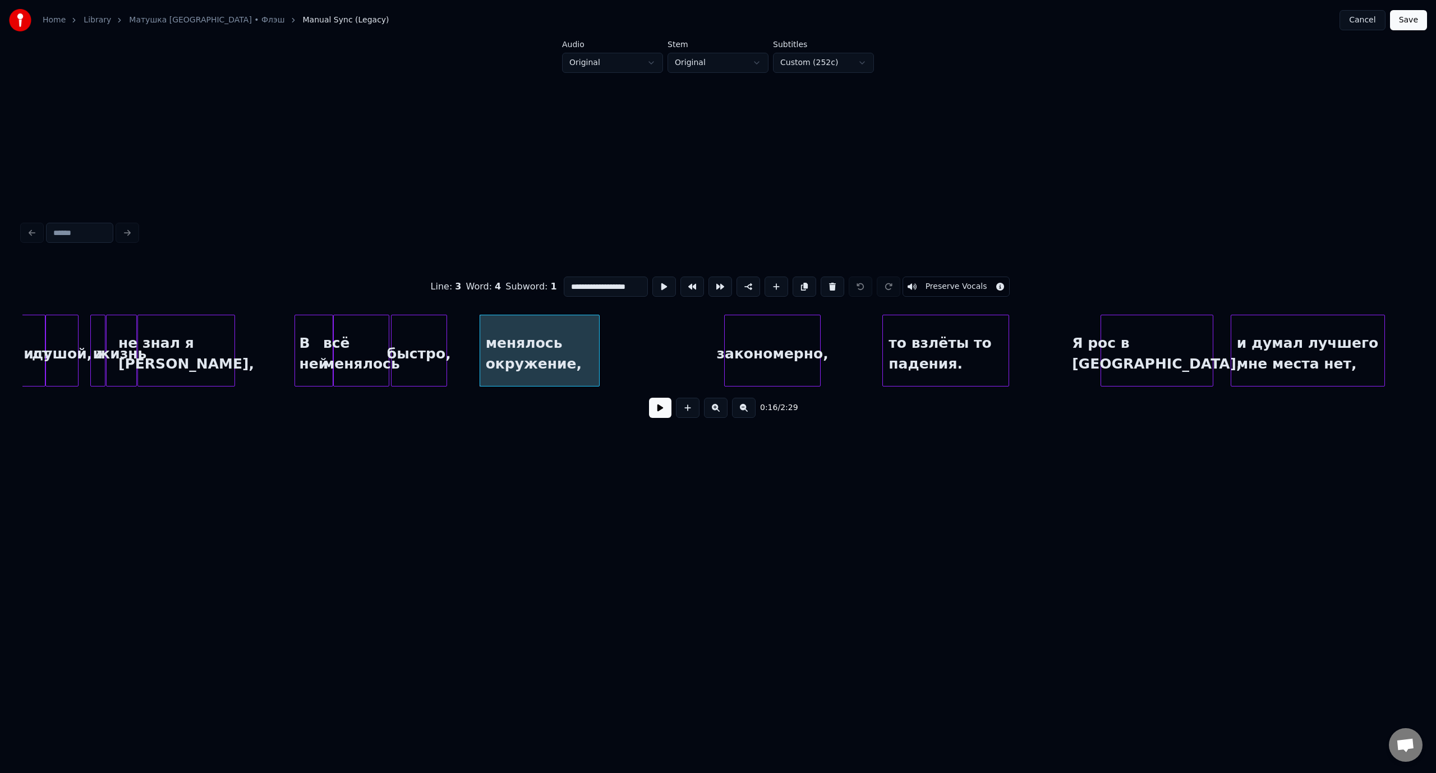
scroll to position [0, 8]
drag, startPoint x: 603, startPoint y: 283, endPoint x: 683, endPoint y: 284, distance: 80.2
click at [683, 284] on div "**********" at bounding box center [717, 287] width 1391 height 56
click at [617, 276] on input "**********" at bounding box center [606, 286] width 84 height 20
drag, startPoint x: 597, startPoint y: 282, endPoint x: 649, endPoint y: 283, distance: 52.7
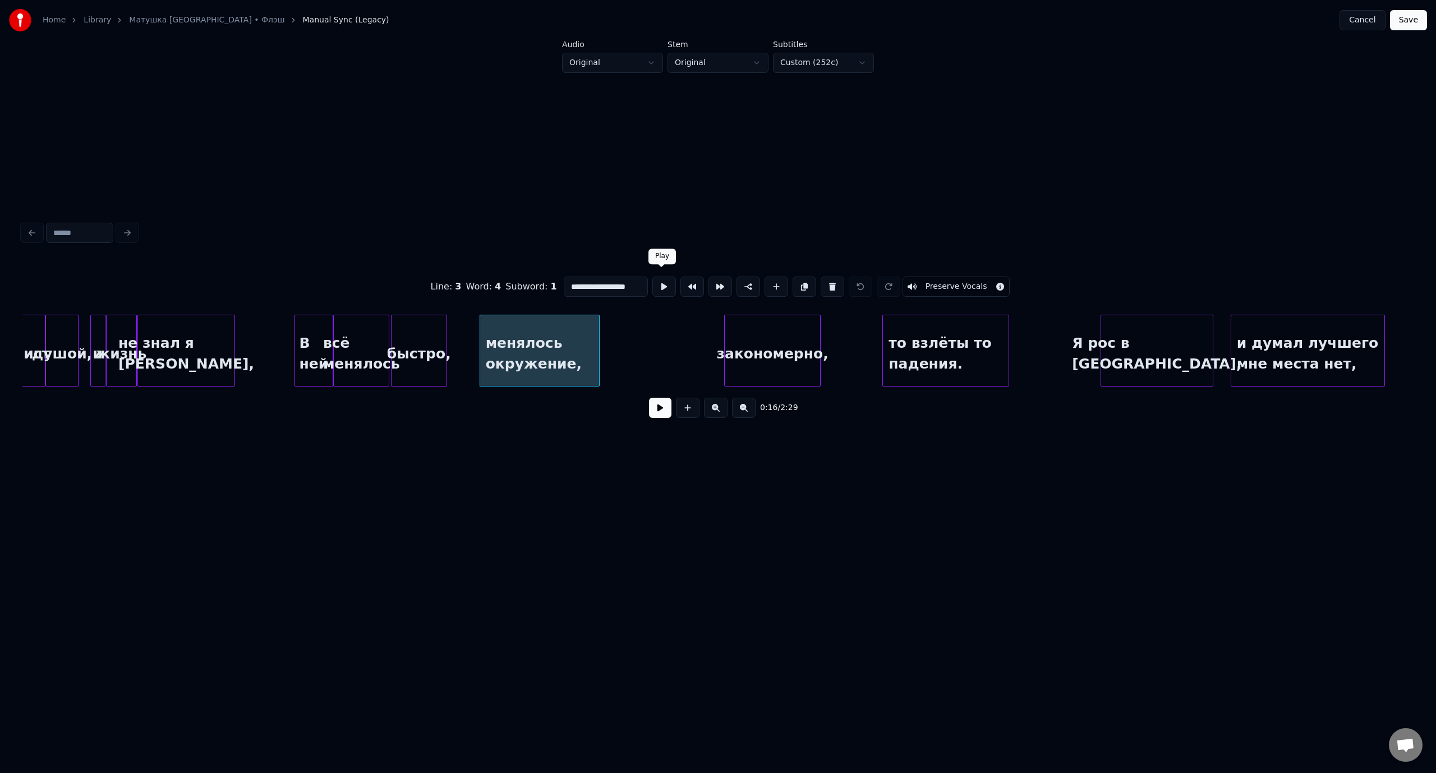
click at [649, 283] on div "**********" at bounding box center [717, 287] width 1391 height 56
type input "********"
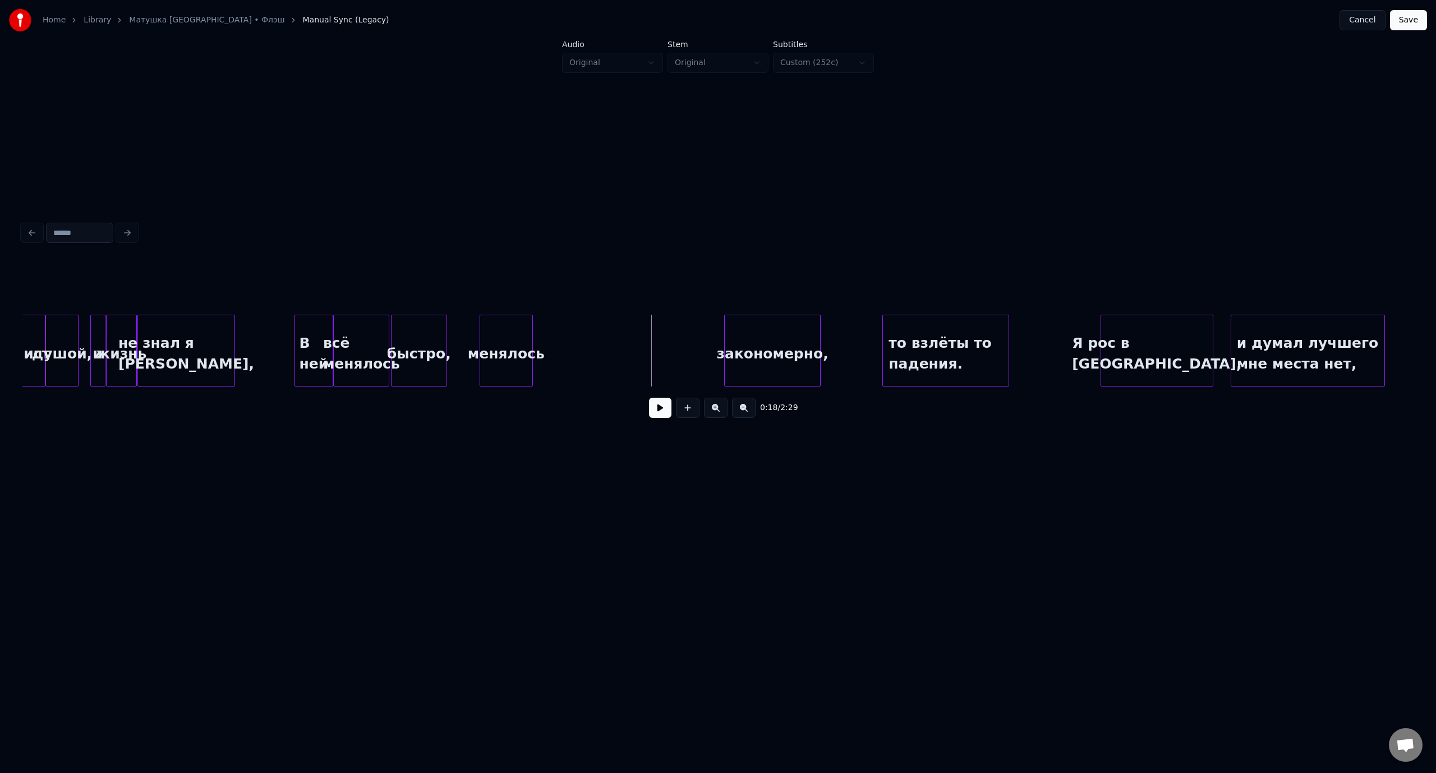
click at [532, 342] on div at bounding box center [530, 350] width 3 height 71
click at [692, 412] on button at bounding box center [688, 408] width 24 height 20
click at [564, 285] on input "**" at bounding box center [606, 286] width 84 height 20
paste input "********"
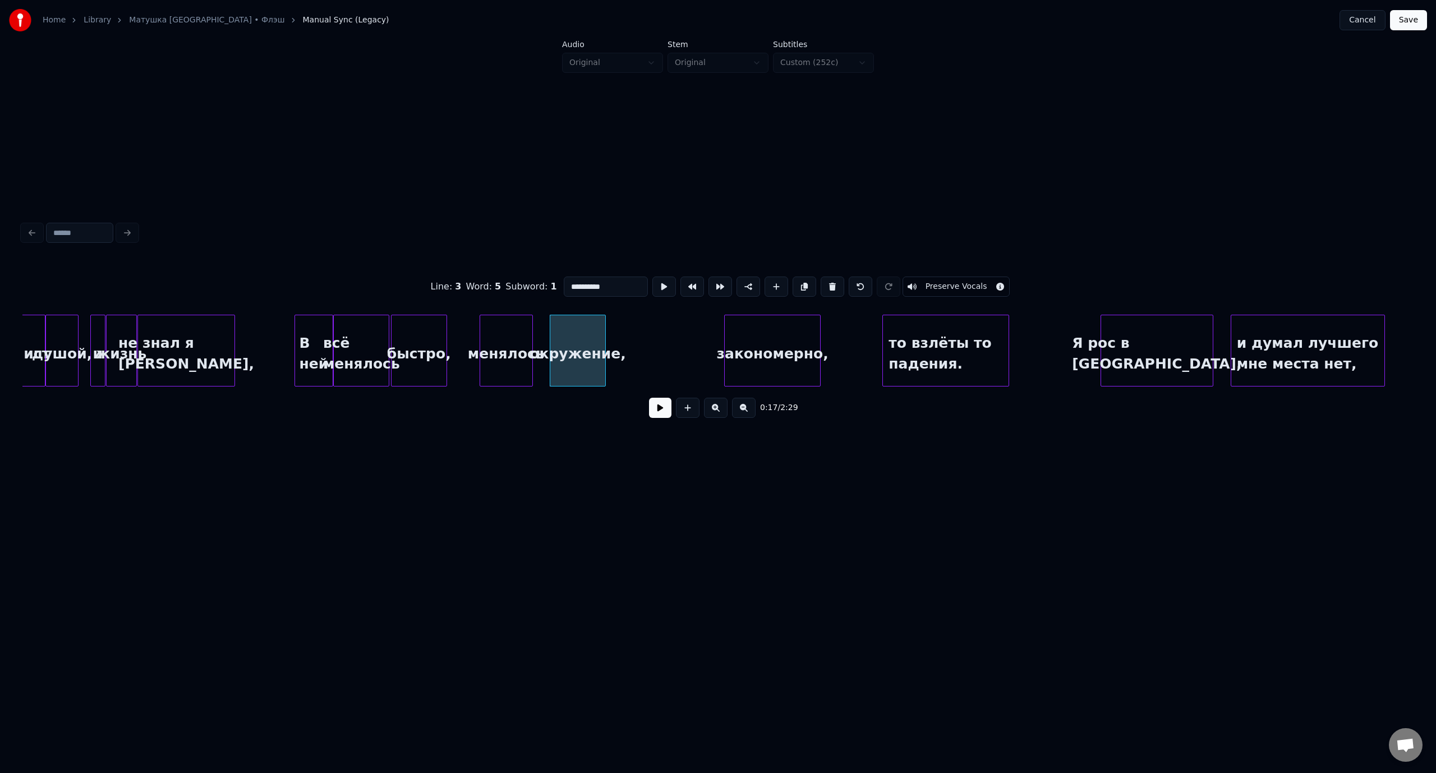
click at [589, 324] on div "окружение," at bounding box center [577, 353] width 55 height 76
click at [595, 334] on div "окружение," at bounding box center [573, 351] width 46 height 72
click at [551, 331] on div "окружение," at bounding box center [555, 353] width 45 height 76
type input "**********"
click at [1413, 18] on button "Save" at bounding box center [1408, 20] width 37 height 20
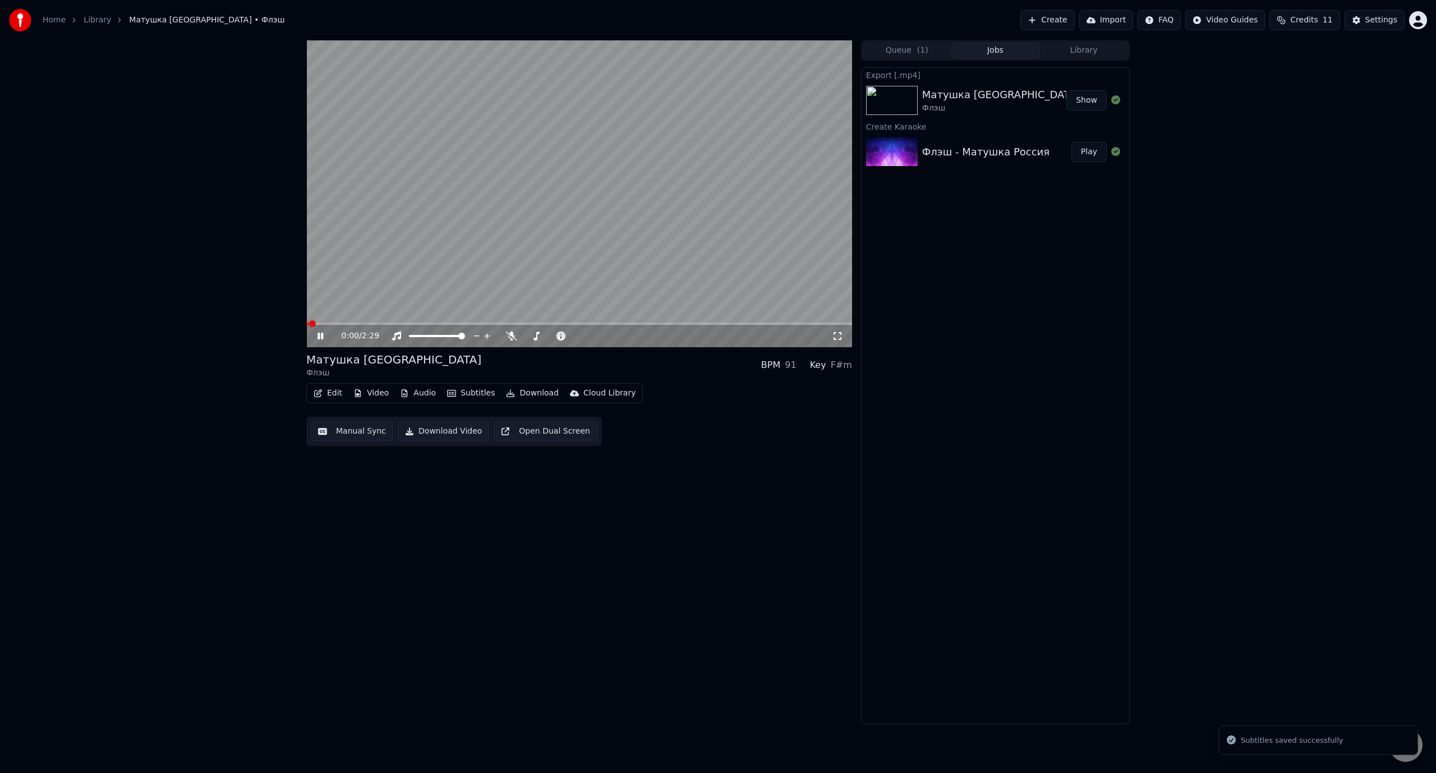
click at [363, 322] on span at bounding box center [579, 323] width 546 height 2
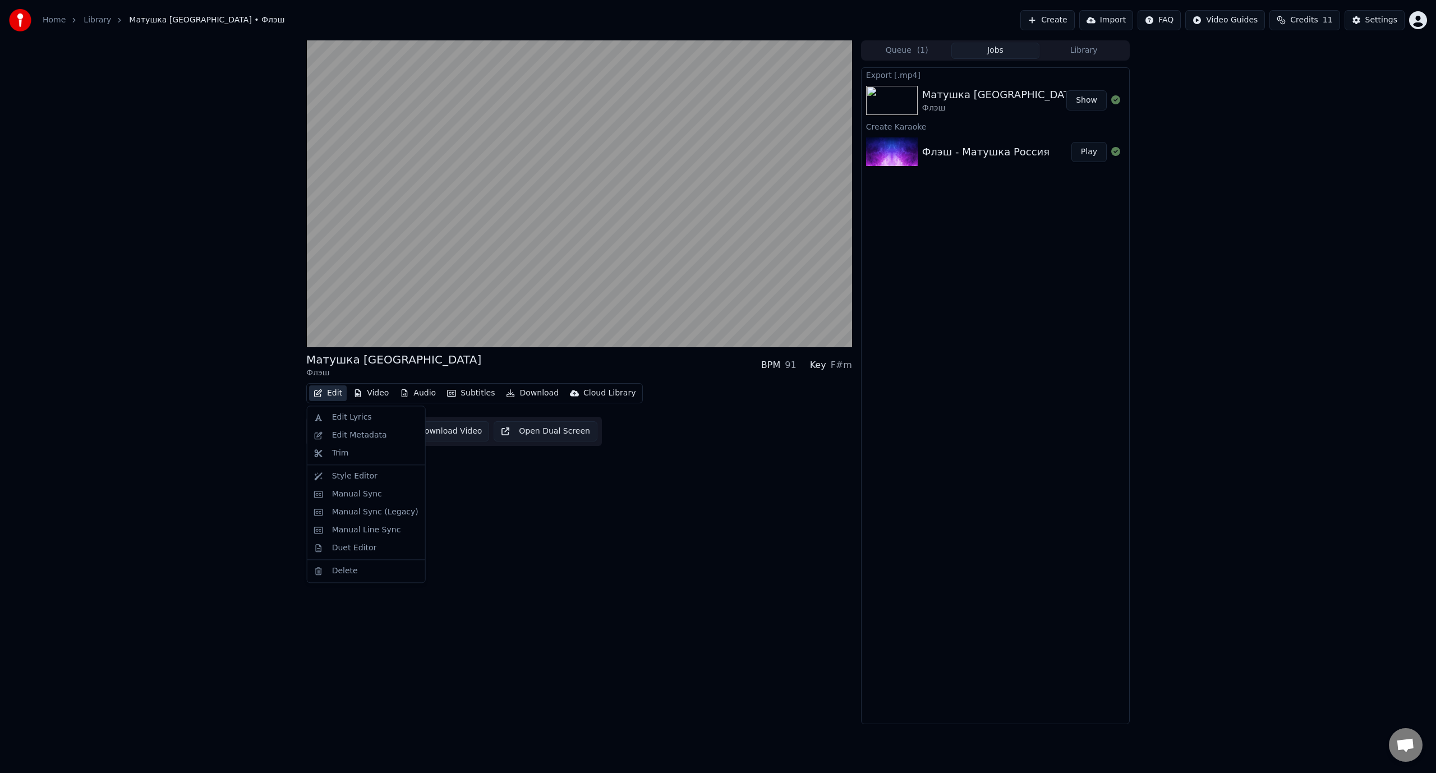
click at [328, 393] on button "Edit" at bounding box center [328, 393] width 38 height 16
click at [393, 511] on div "Manual Sync (Legacy)" at bounding box center [375, 511] width 86 height 11
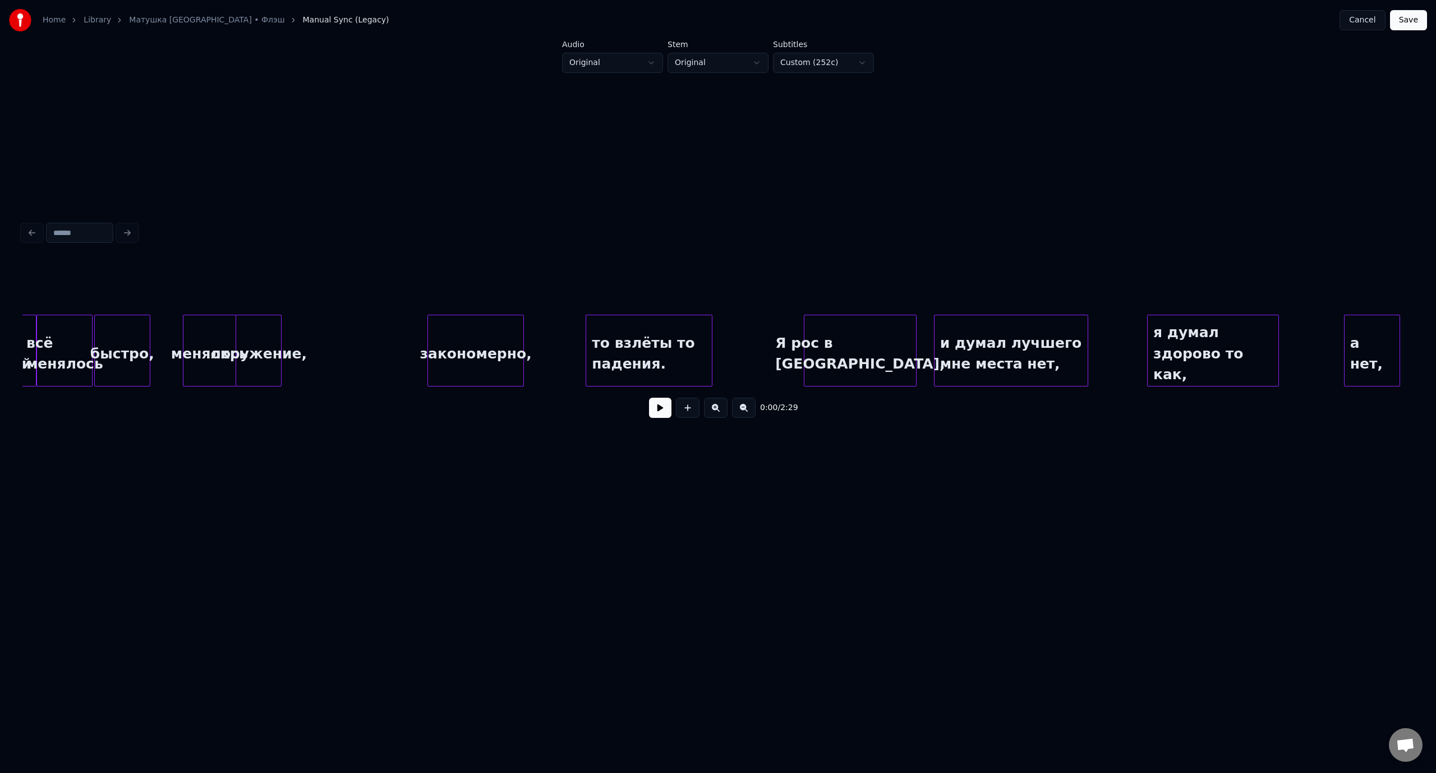
scroll to position [0, 2301]
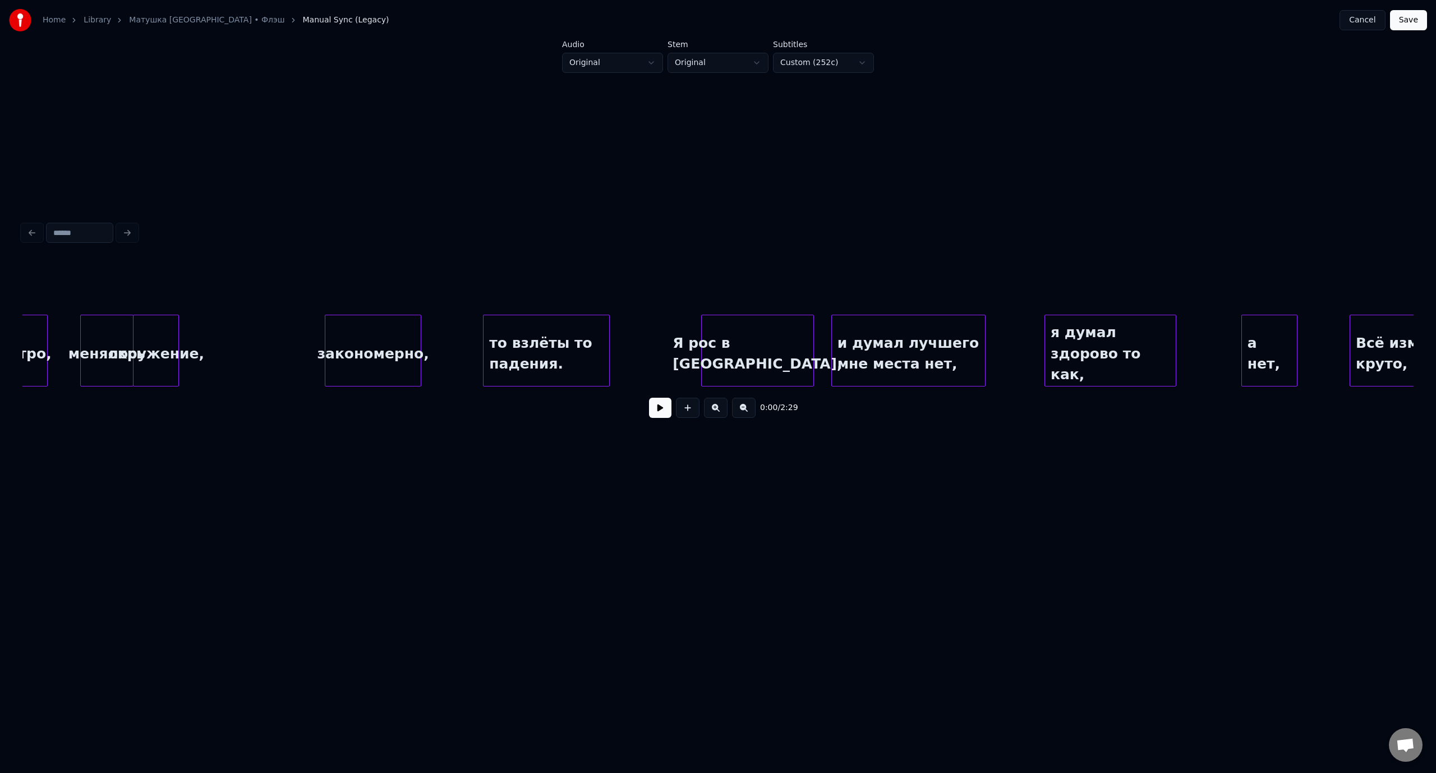
click at [570, 367] on div "то взлёты то падения." at bounding box center [545, 353] width 125 height 76
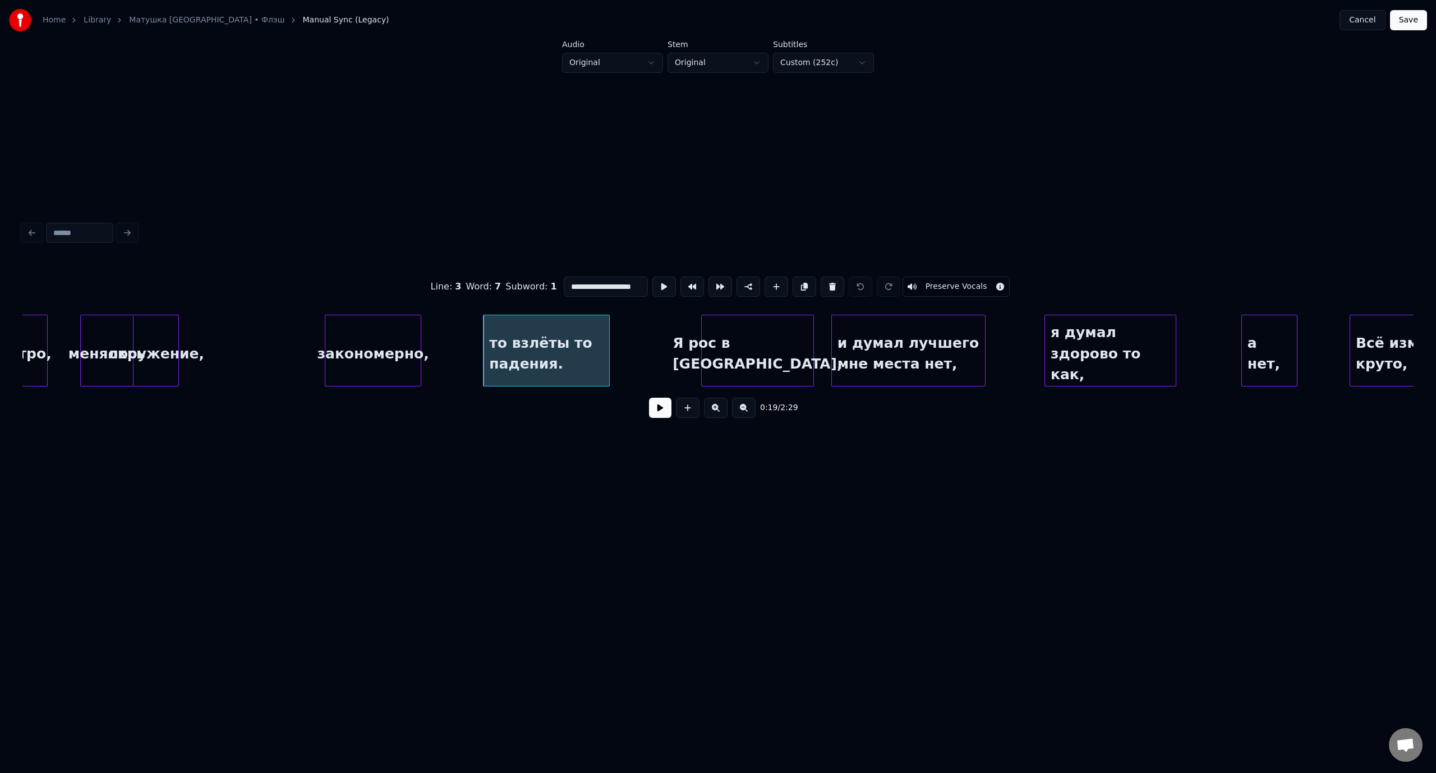
scroll to position [0, 8]
drag, startPoint x: 605, startPoint y: 282, endPoint x: 661, endPoint y: 282, distance: 56.1
click at [661, 282] on div "**********" at bounding box center [717, 287] width 1391 height 56
click at [557, 344] on div at bounding box center [557, 350] width 3 height 71
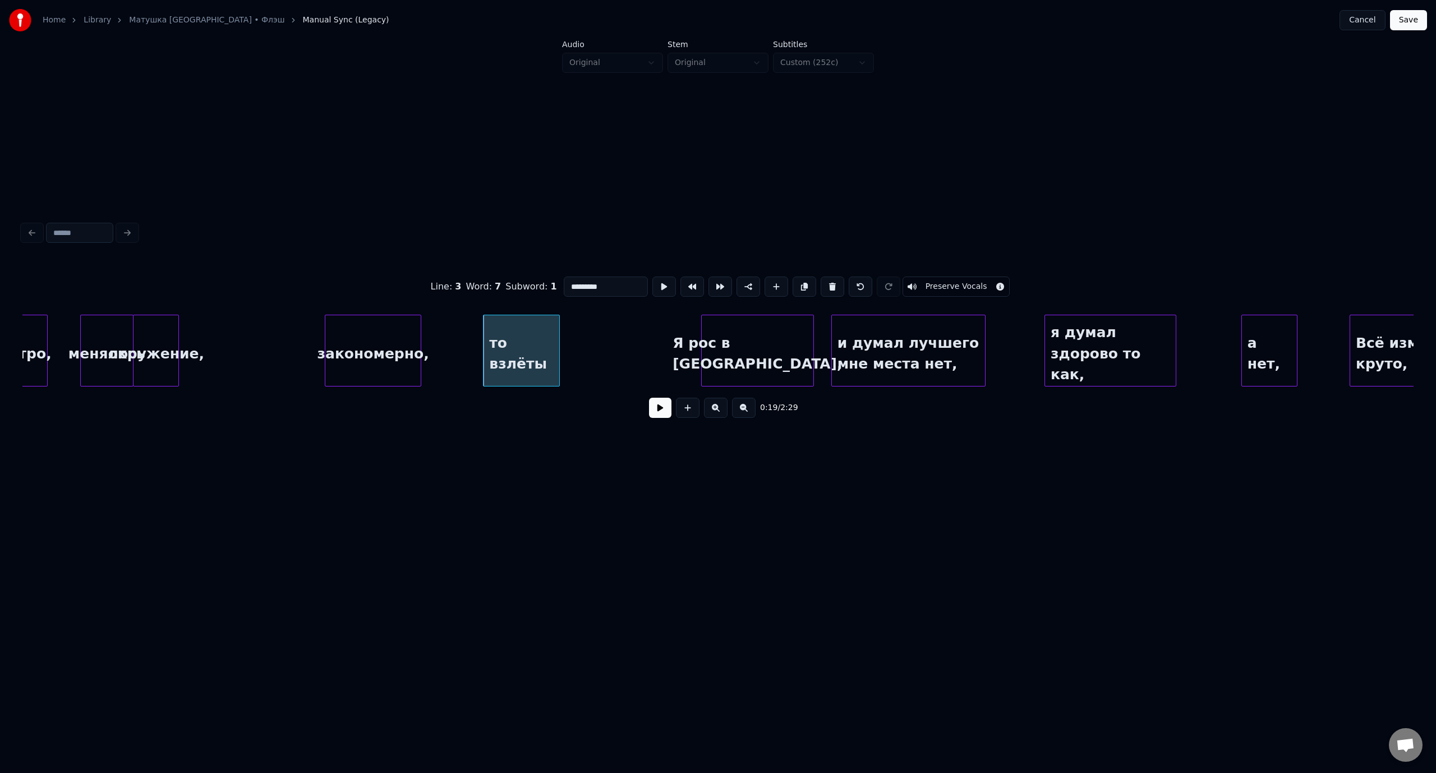
type input "*********"
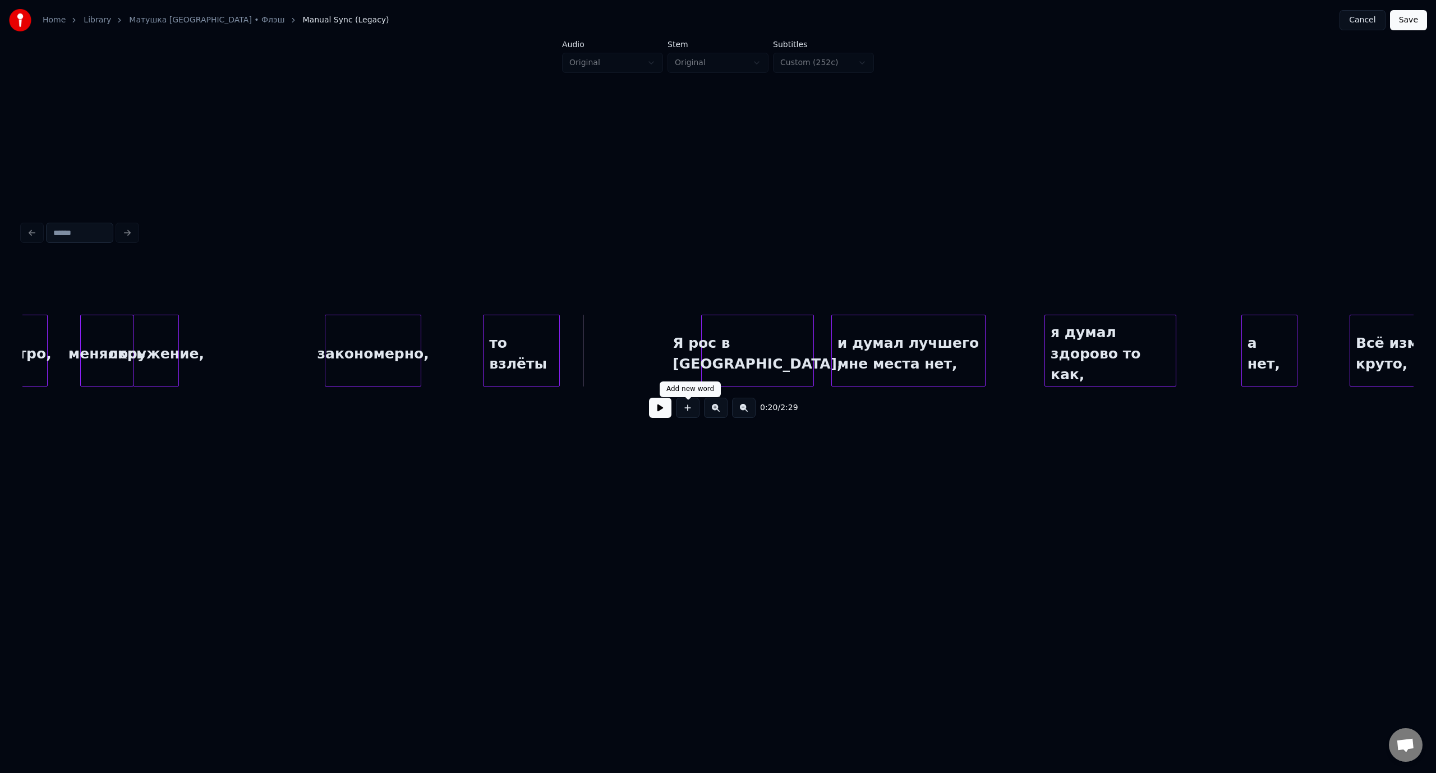
click at [690, 407] on button at bounding box center [688, 408] width 24 height 20
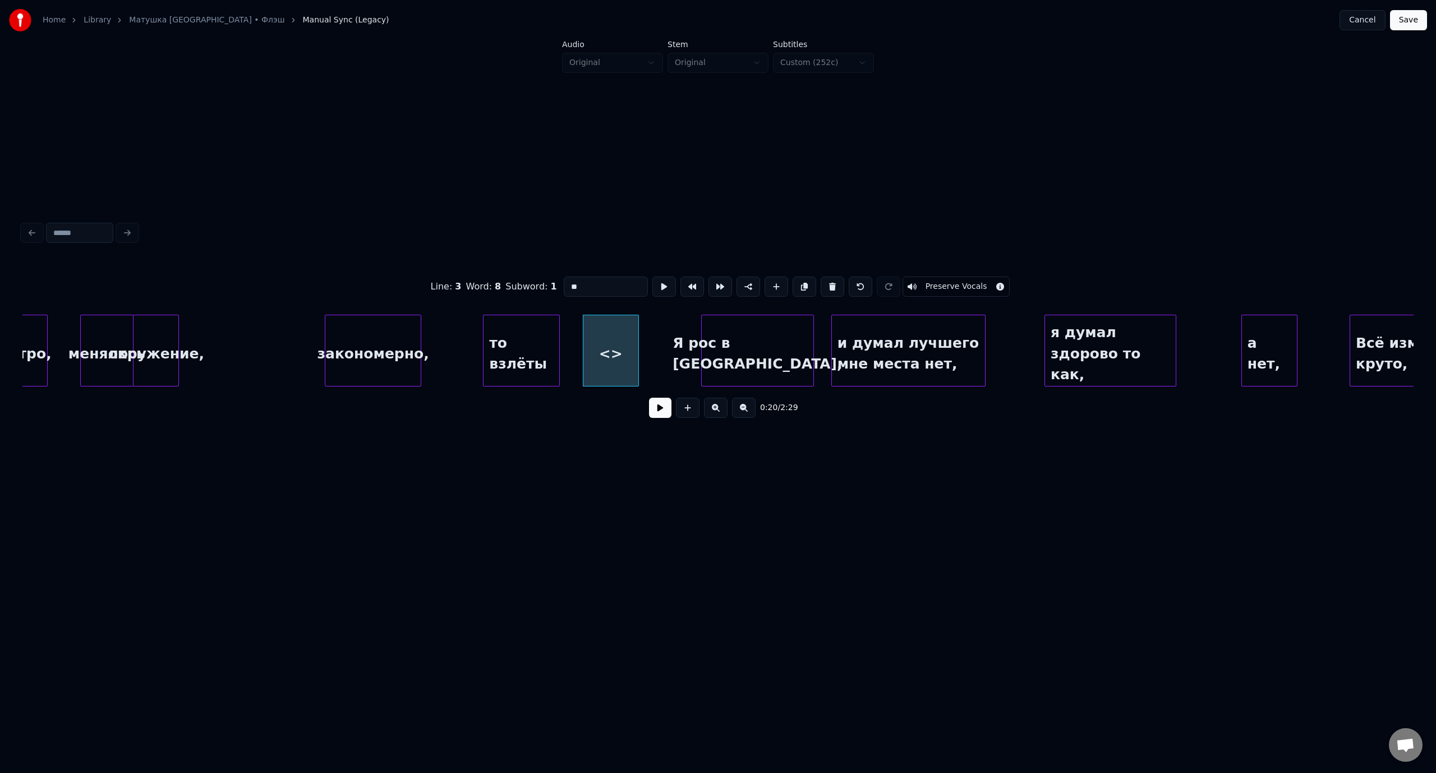
drag, startPoint x: 570, startPoint y: 284, endPoint x: 560, endPoint y: 287, distance: 9.9
click at [557, 285] on div "Line : 3 Word : 8 Subword : 1 ** Preserve Vocals" at bounding box center [717, 287] width 1391 height 56
paste input "*********"
click at [590, 333] on div "то падения." at bounding box center [587, 353] width 55 height 76
type input "**********"
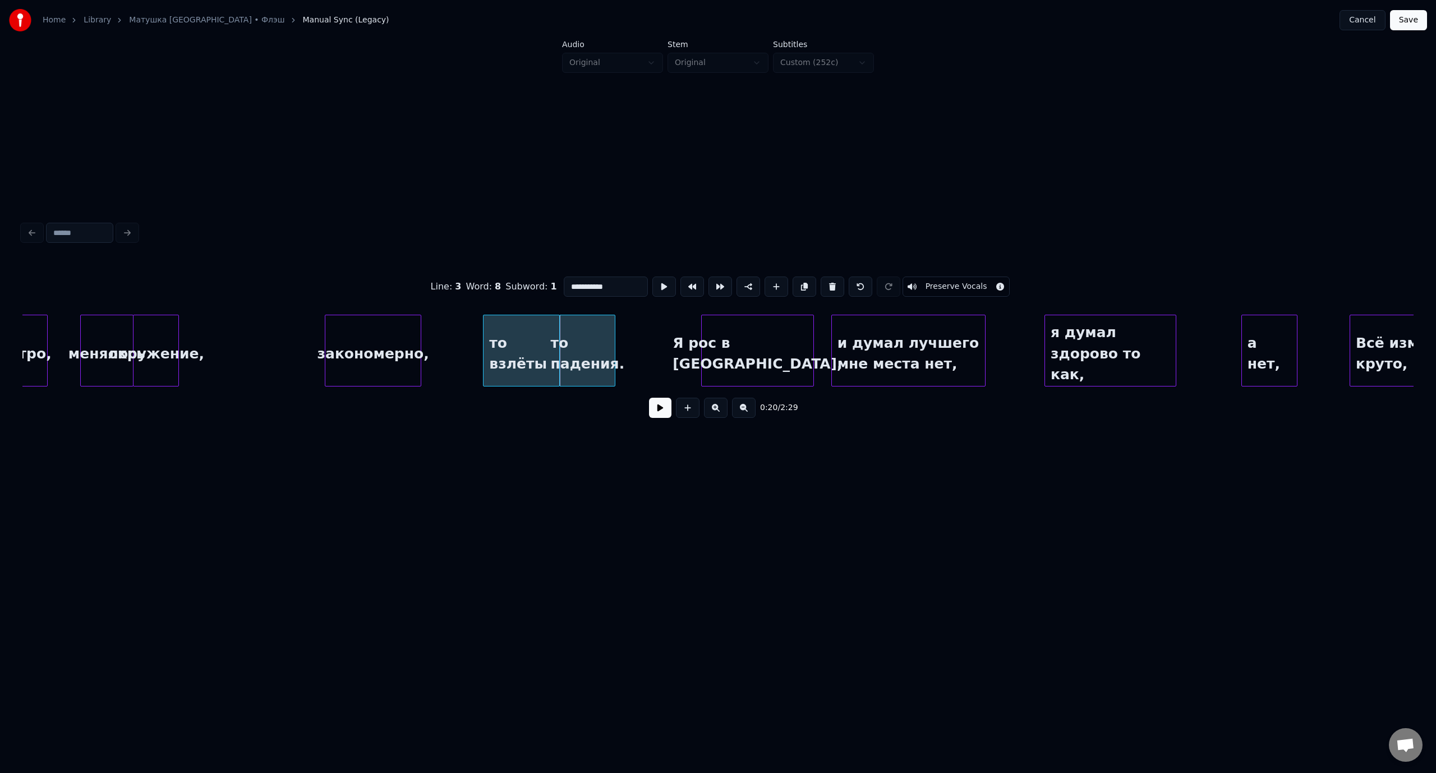
click at [1404, 15] on button "Save" at bounding box center [1408, 20] width 37 height 20
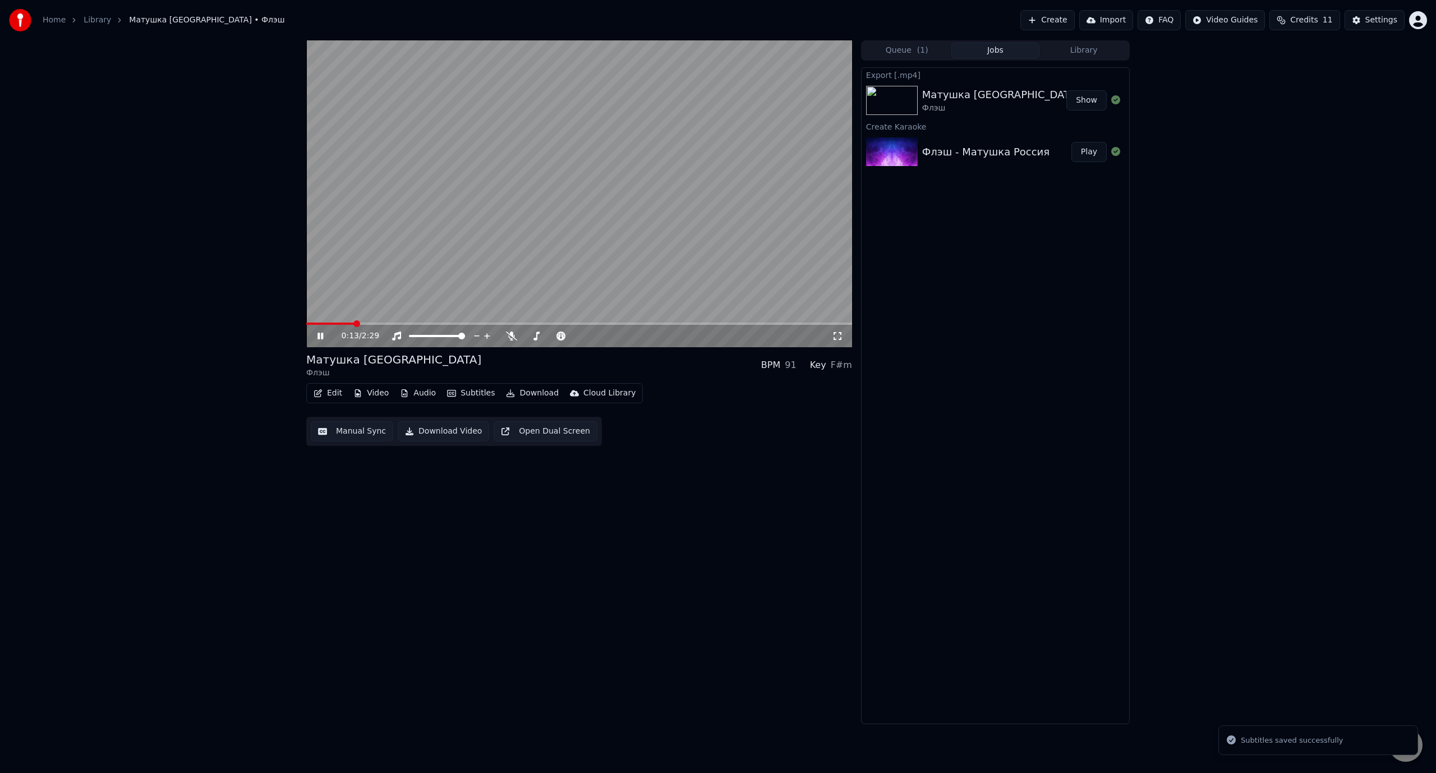
click at [352, 322] on span at bounding box center [579, 323] width 546 height 2
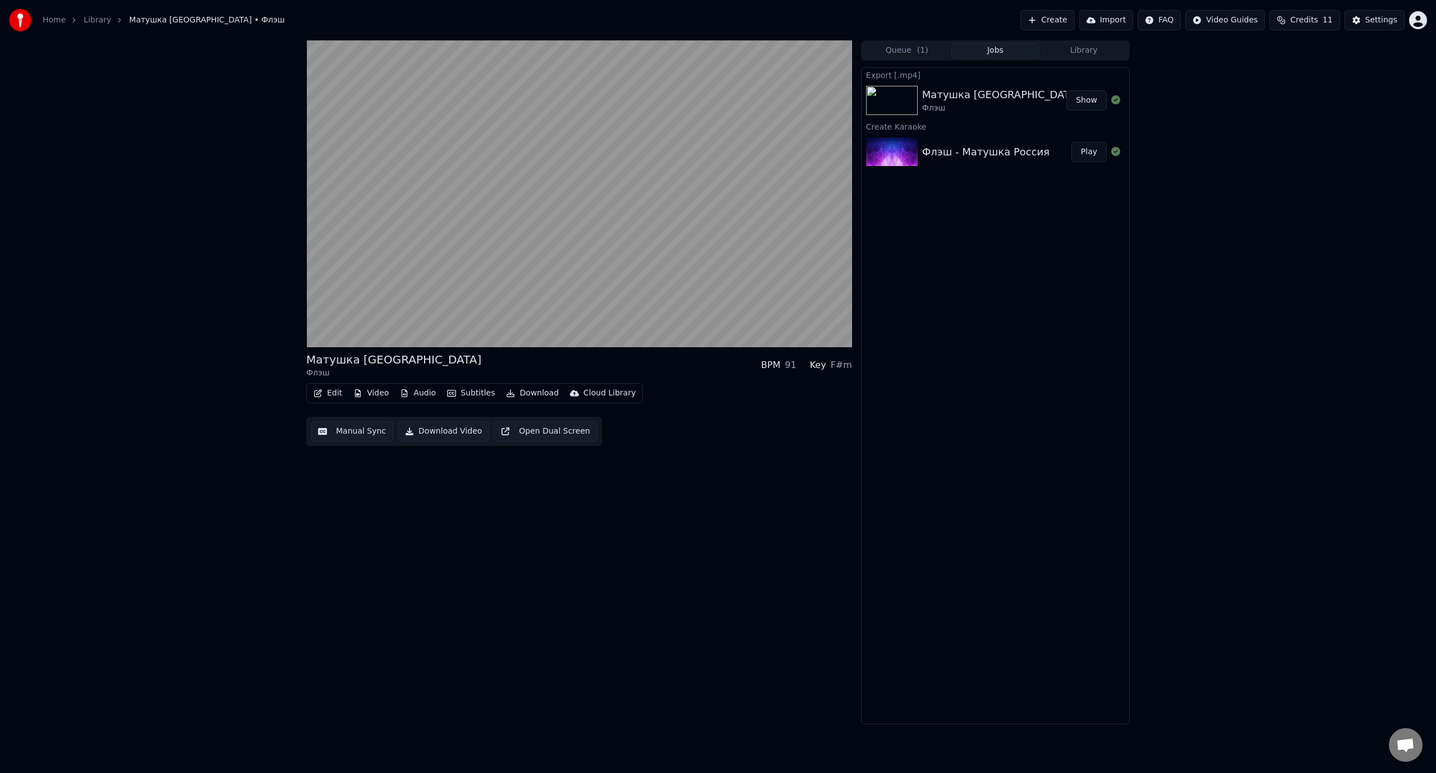
click at [338, 394] on button "Edit" at bounding box center [328, 393] width 38 height 16
click at [366, 514] on div "Manual Sync (Legacy)" at bounding box center [375, 511] width 86 height 11
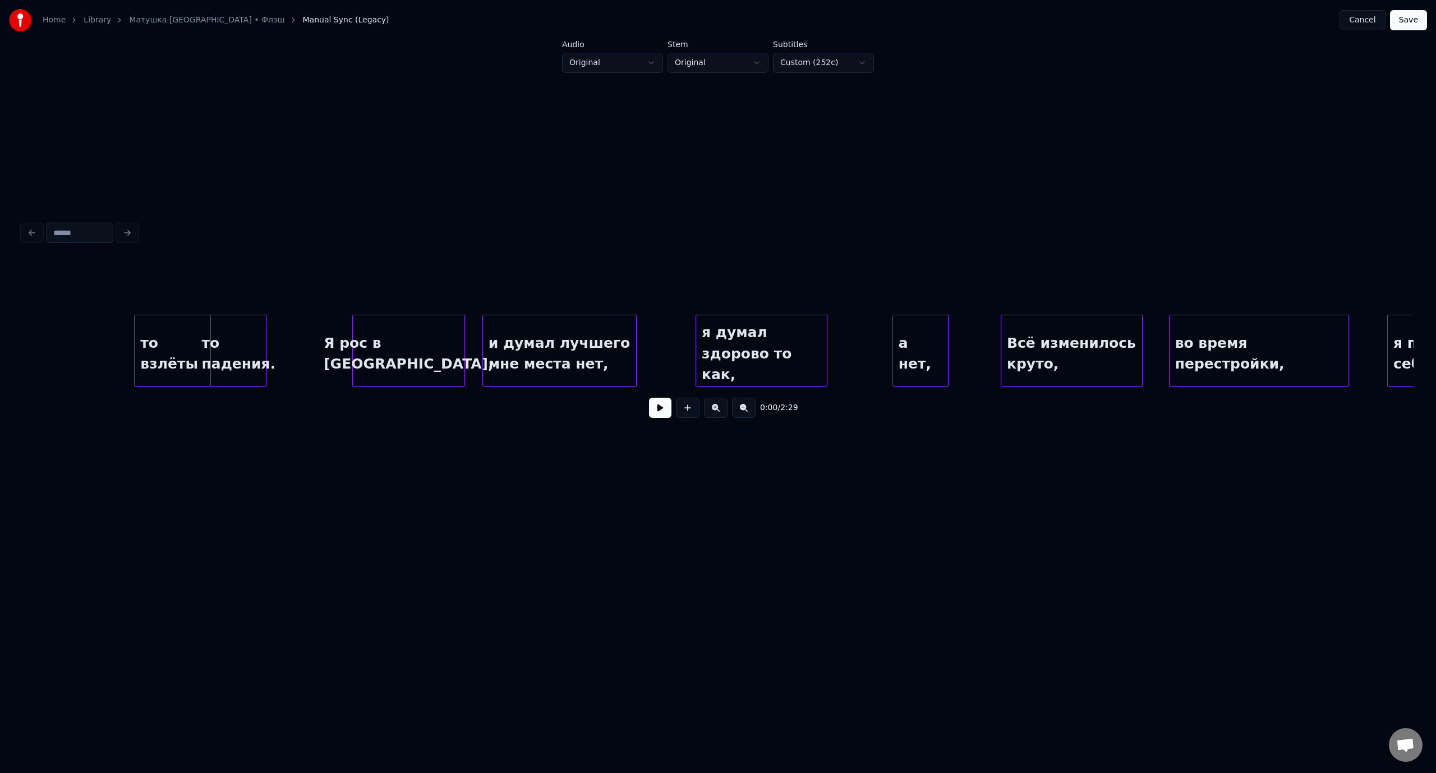
scroll to position [0, 2730]
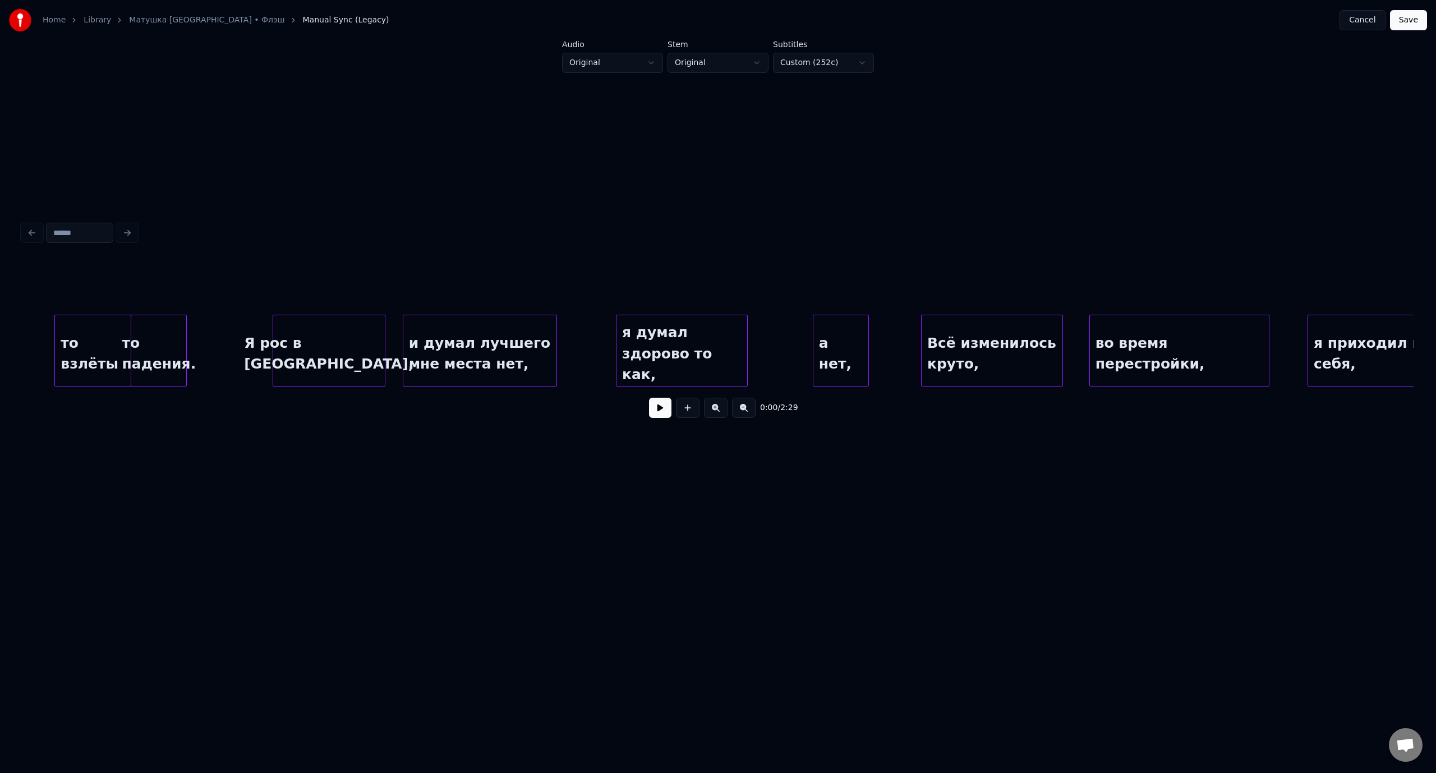
click at [509, 354] on div "и думал лучшего мне места нет," at bounding box center [479, 353] width 153 height 76
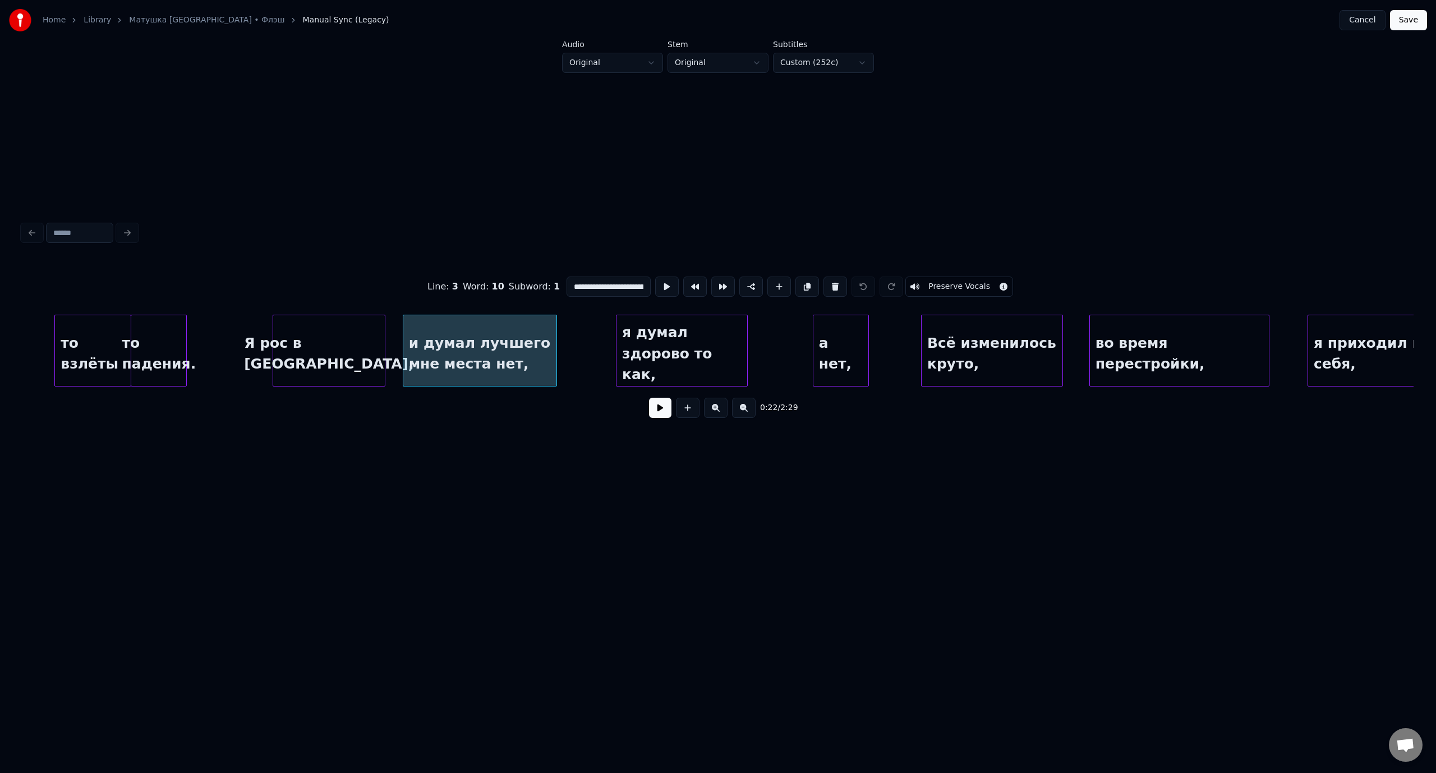
click at [1419, 22] on button "Save" at bounding box center [1408, 20] width 37 height 20
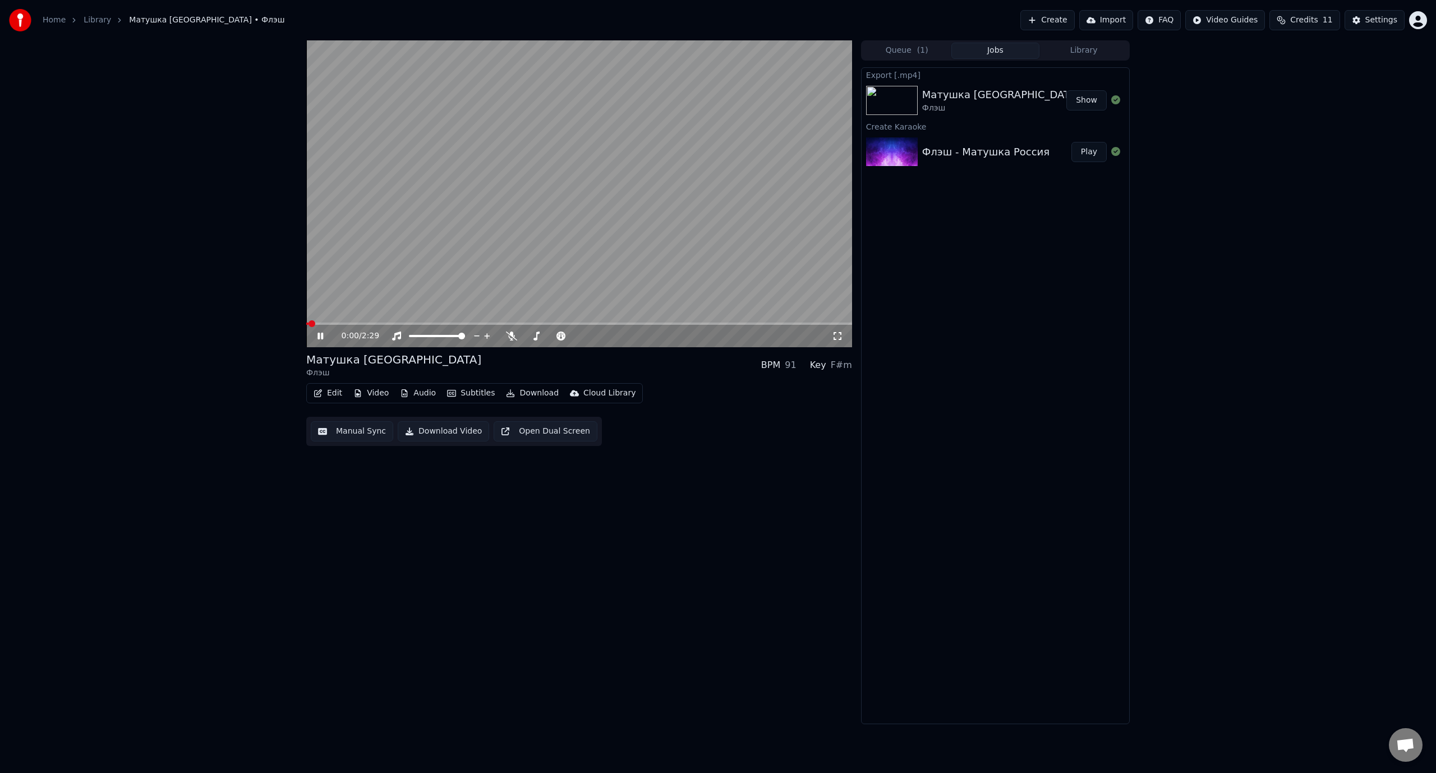
click at [393, 320] on video at bounding box center [579, 193] width 546 height 307
click at [393, 324] on span at bounding box center [579, 323] width 546 height 2
click at [372, 321] on video at bounding box center [579, 193] width 546 height 307
click at [370, 323] on span at bounding box center [350, 323] width 89 height 2
click at [320, 334] on icon at bounding box center [328, 335] width 26 height 9
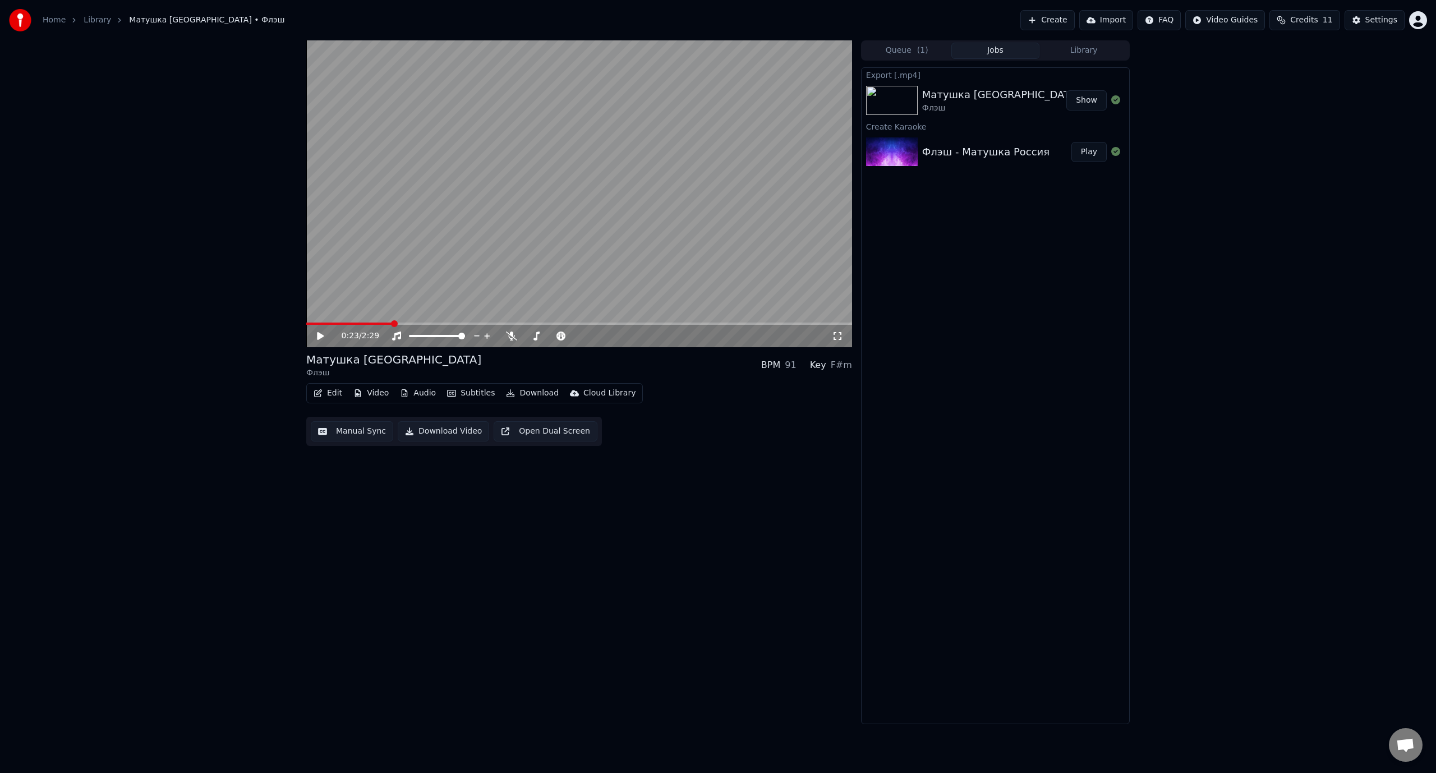
click at [339, 393] on button "Edit" at bounding box center [328, 393] width 38 height 16
click at [376, 513] on div "Manual Sync (Legacy)" at bounding box center [375, 511] width 86 height 11
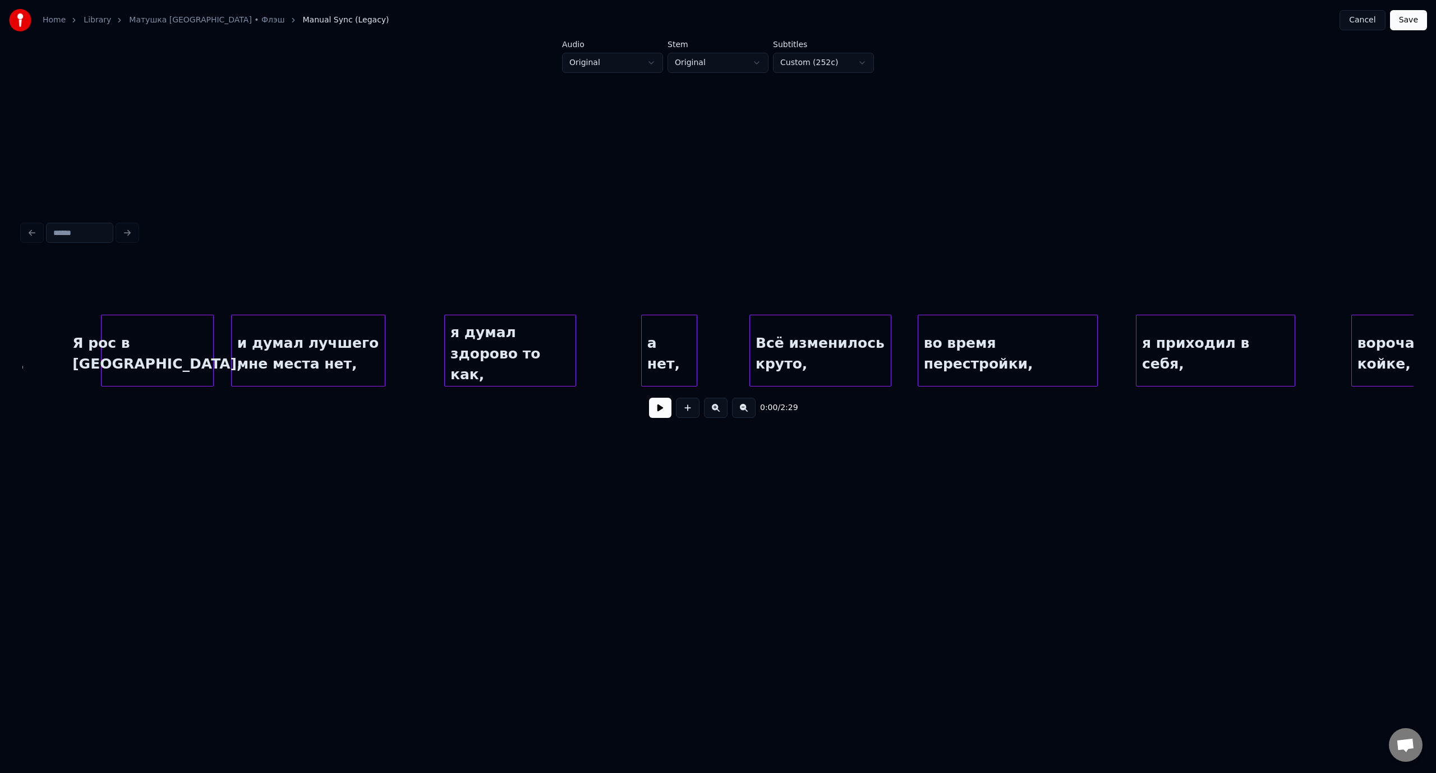
scroll to position [0, 2855]
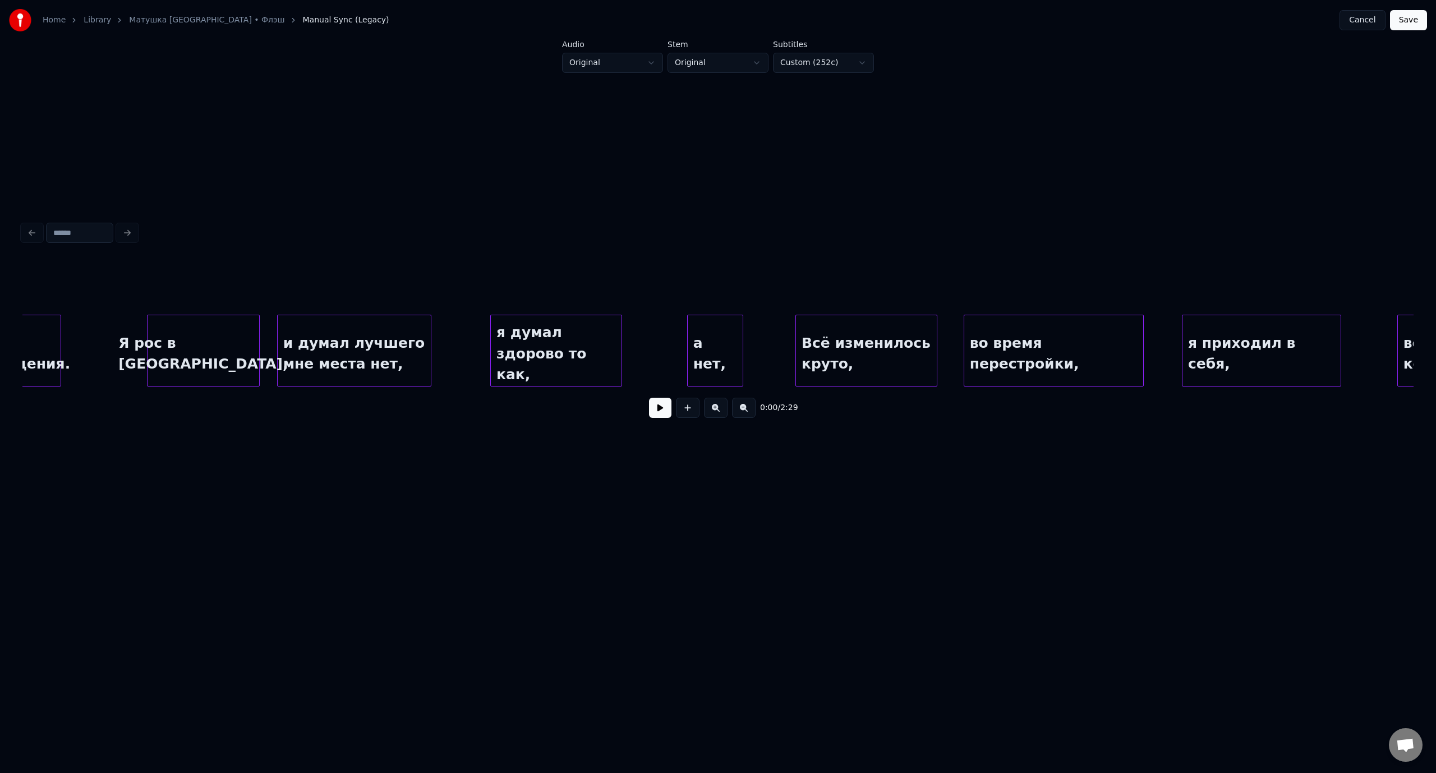
click at [371, 342] on div "и думал лучшего мне места нет," at bounding box center [354, 353] width 153 height 76
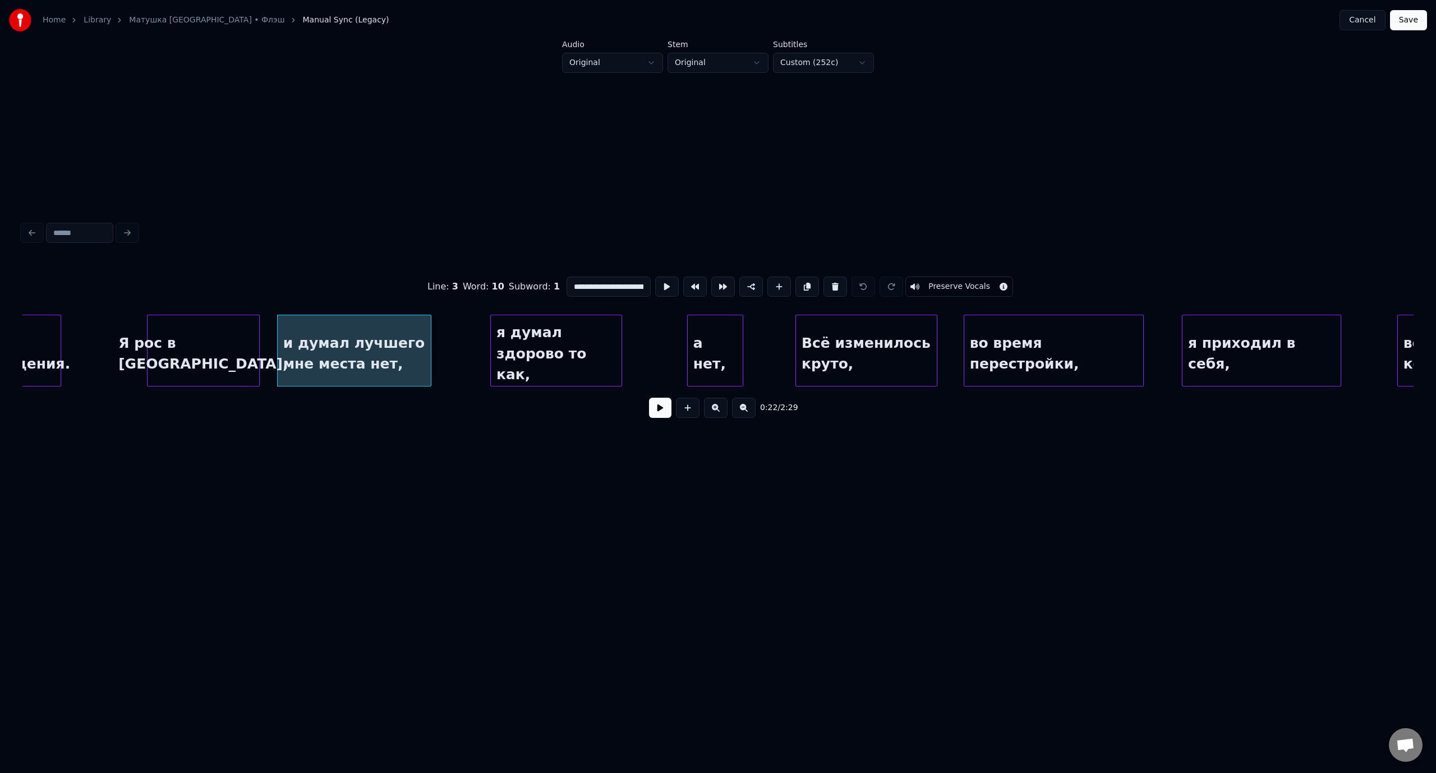
scroll to position [0, 45]
drag, startPoint x: 634, startPoint y: 283, endPoint x: 722, endPoint y: 295, distance: 89.4
click at [722, 295] on div "**********" at bounding box center [717, 287] width 1391 height 56
click at [374, 335] on div at bounding box center [373, 350] width 3 height 71
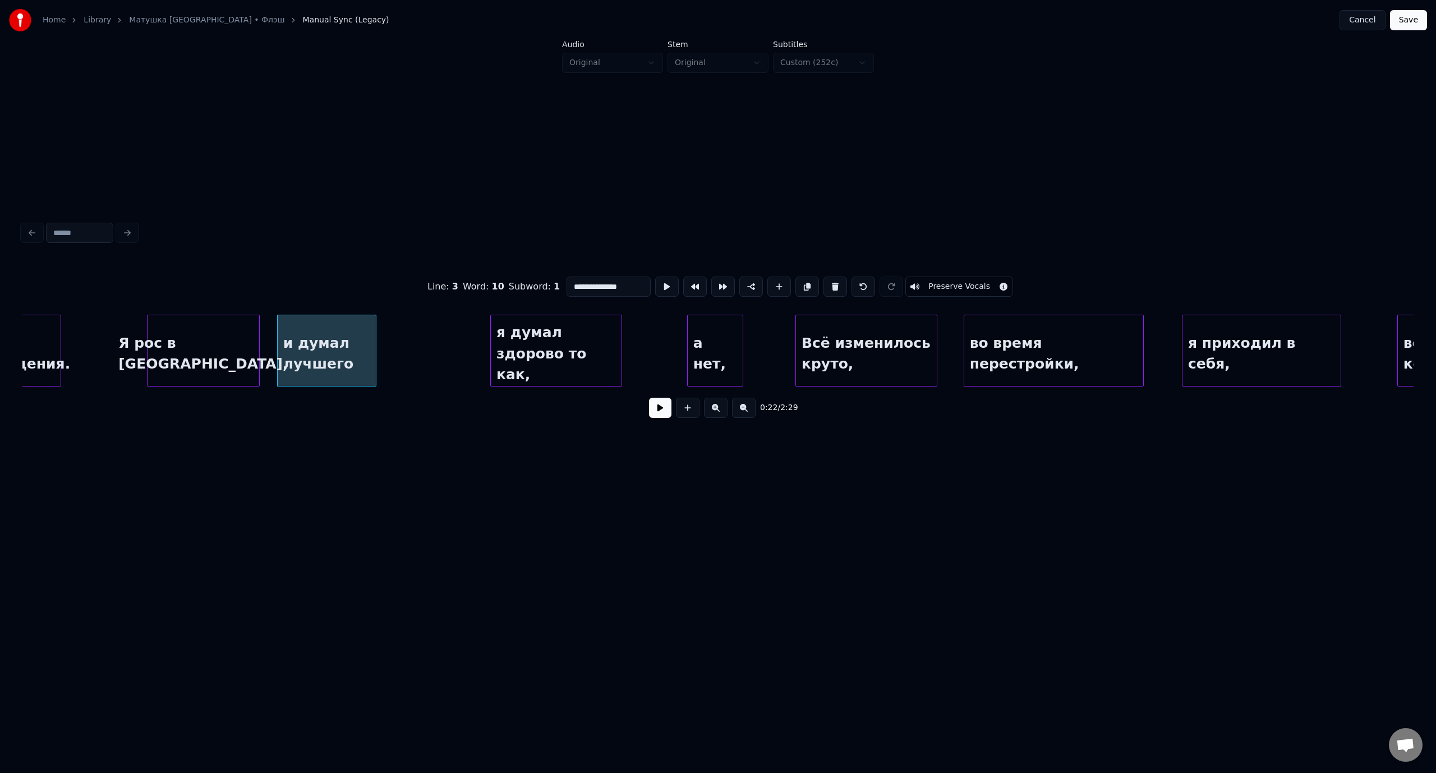
type input "**********"
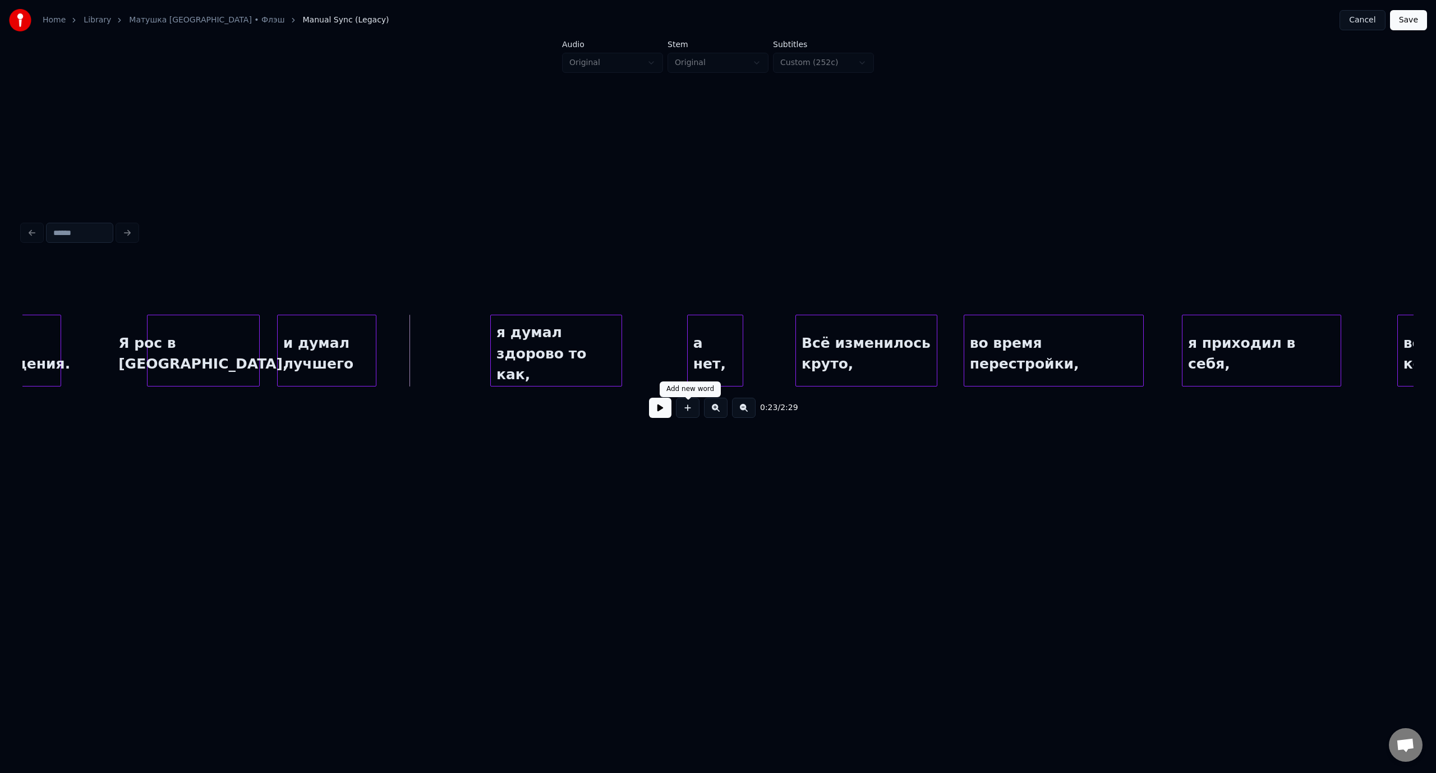
click at [686, 410] on button at bounding box center [688, 408] width 24 height 20
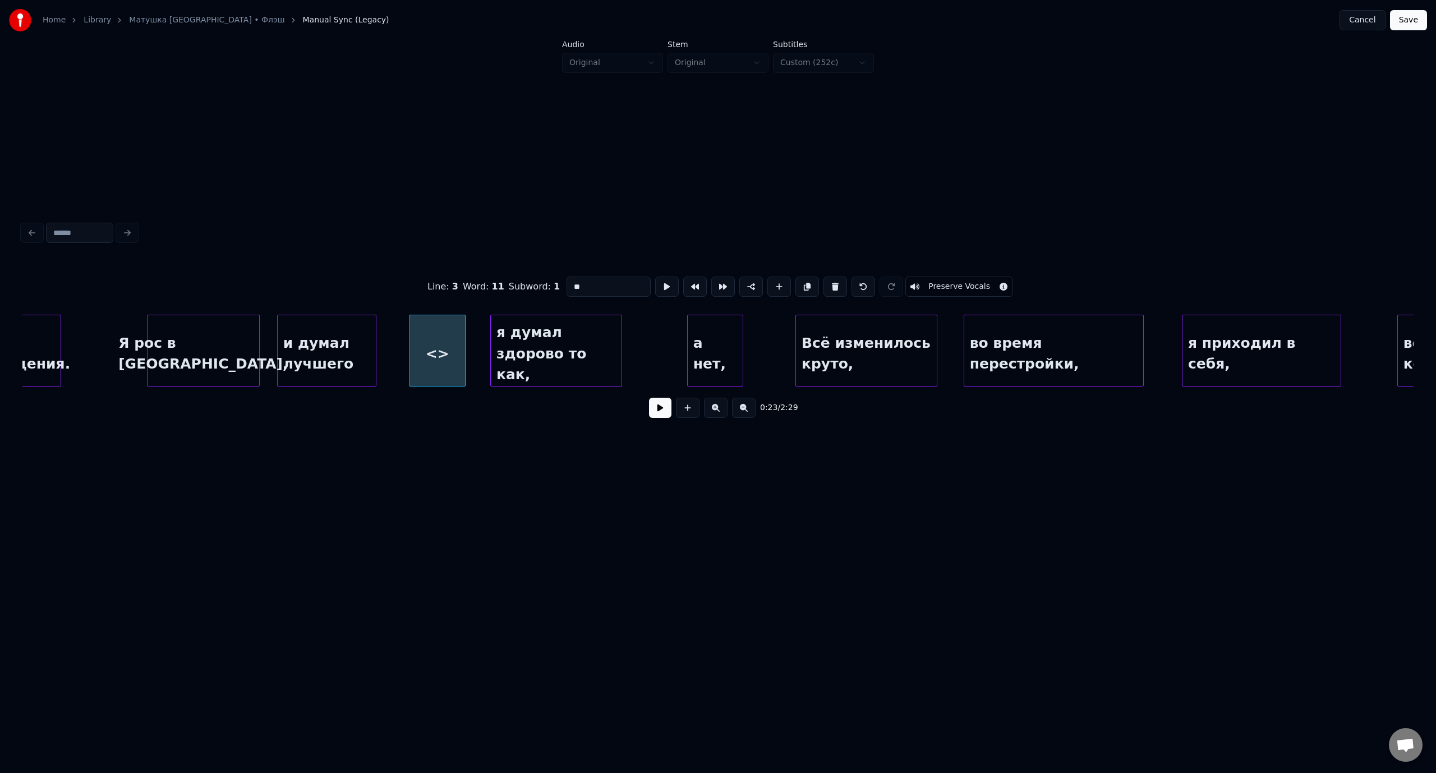
drag, startPoint x: 584, startPoint y: 282, endPoint x: 561, endPoint y: 286, distance: 23.4
click at [561, 286] on div "Line : 3 Word : 11 Subword : 1 ** Preserve Vocals" at bounding box center [717, 287] width 1391 height 56
paste input "**********"
click at [414, 330] on div "мне места нет," at bounding box center [403, 353] width 55 height 76
click at [565, 320] on div "я думал здорово то как," at bounding box center [556, 353] width 131 height 76
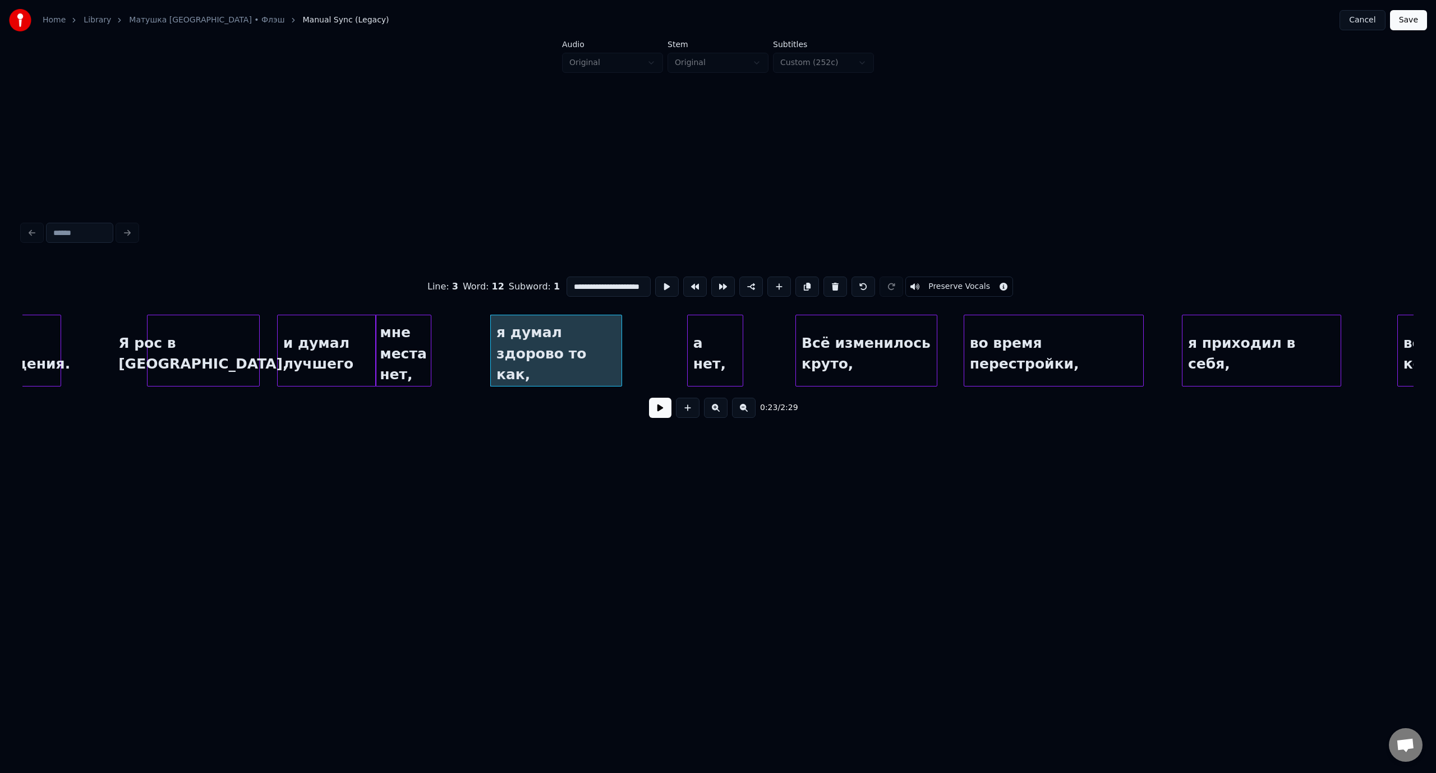
scroll to position [0, 16]
drag, startPoint x: 600, startPoint y: 282, endPoint x: 661, endPoint y: 290, distance: 61.1
click at [661, 290] on div "**********" at bounding box center [717, 287] width 1391 height 56
click at [548, 345] on div at bounding box center [546, 350] width 3 height 71
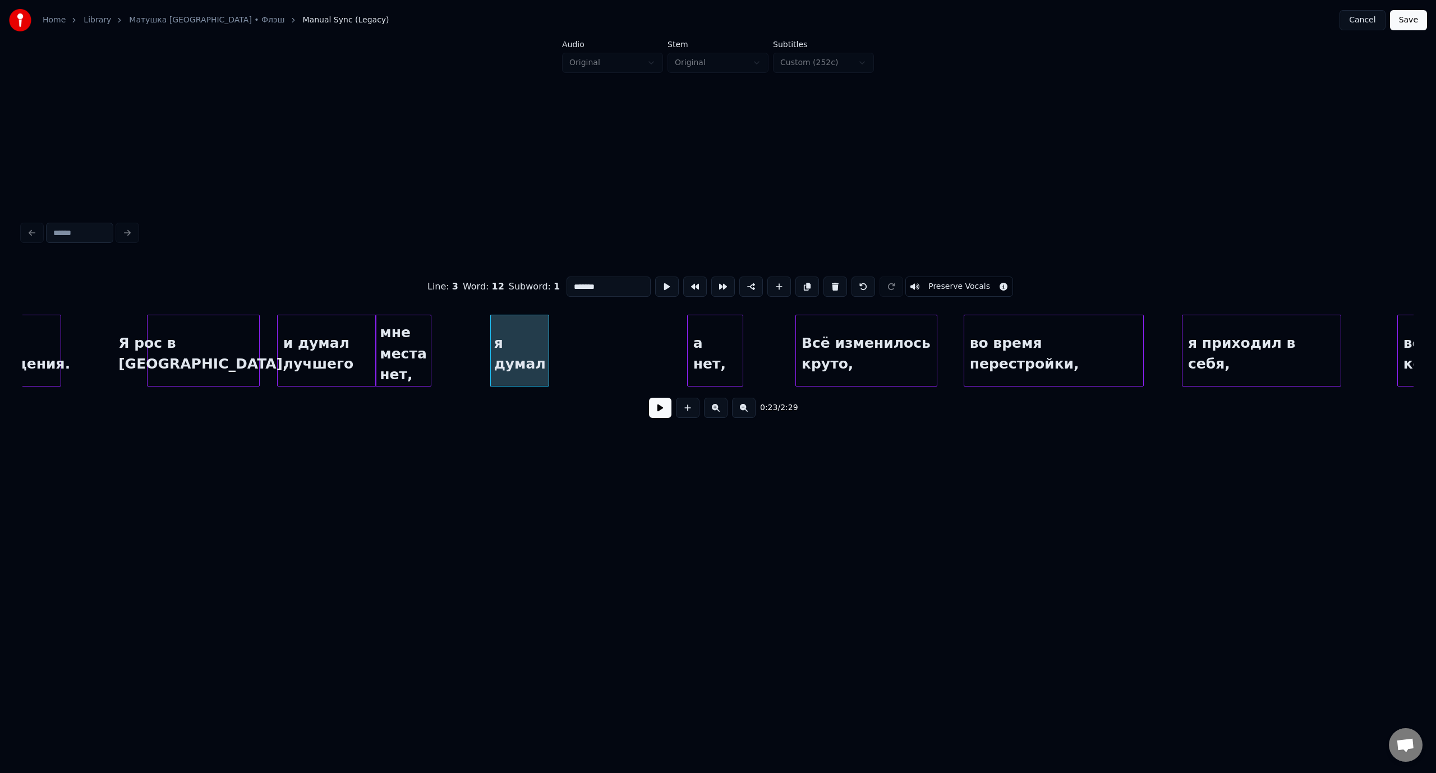
type input "*******"
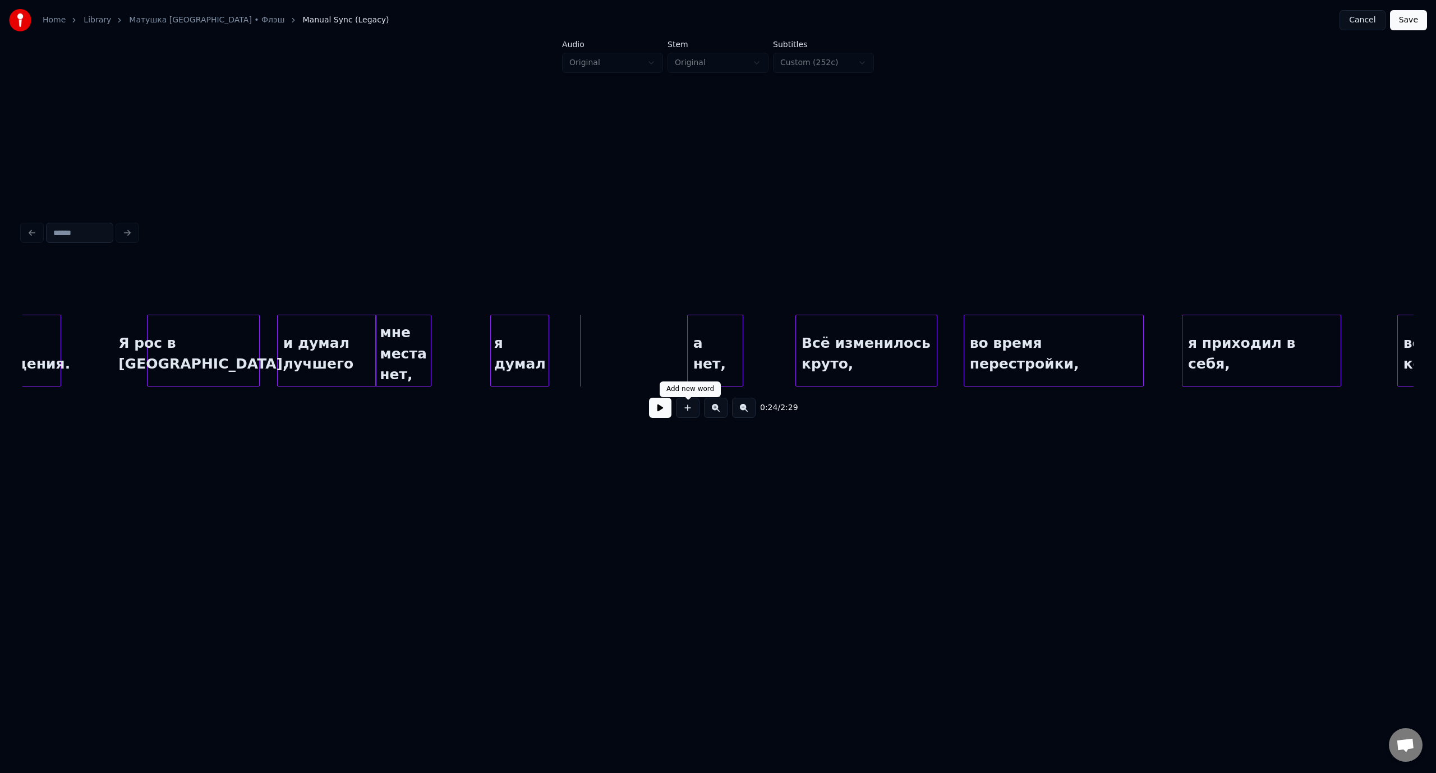
click at [689, 416] on button at bounding box center [688, 408] width 24 height 20
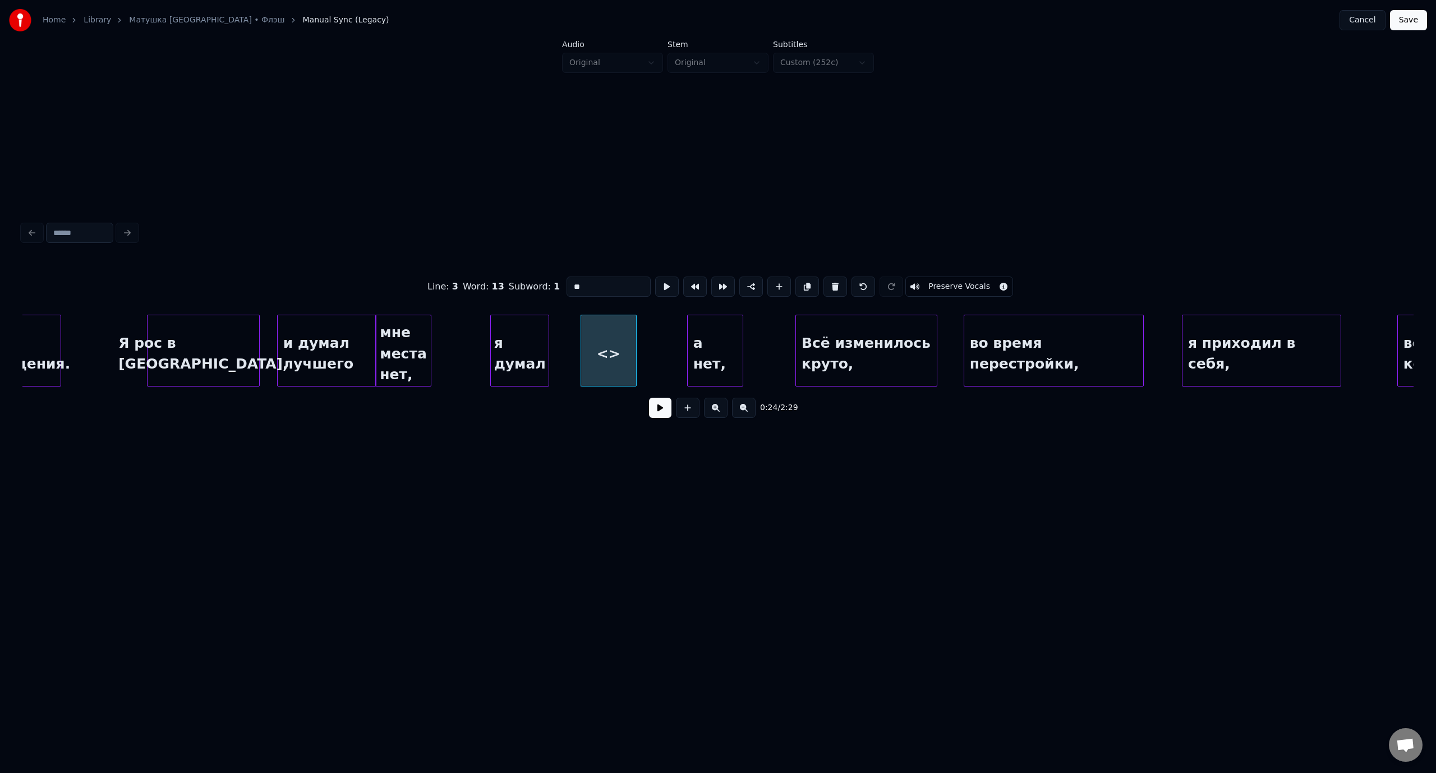
drag, startPoint x: 581, startPoint y: 278, endPoint x: 572, endPoint y: 290, distance: 15.3
click at [570, 279] on input "**" at bounding box center [608, 286] width 84 height 20
paste input "**********"
click at [572, 326] on div "здорово то как," at bounding box center [577, 353] width 55 height 76
type input "**********"
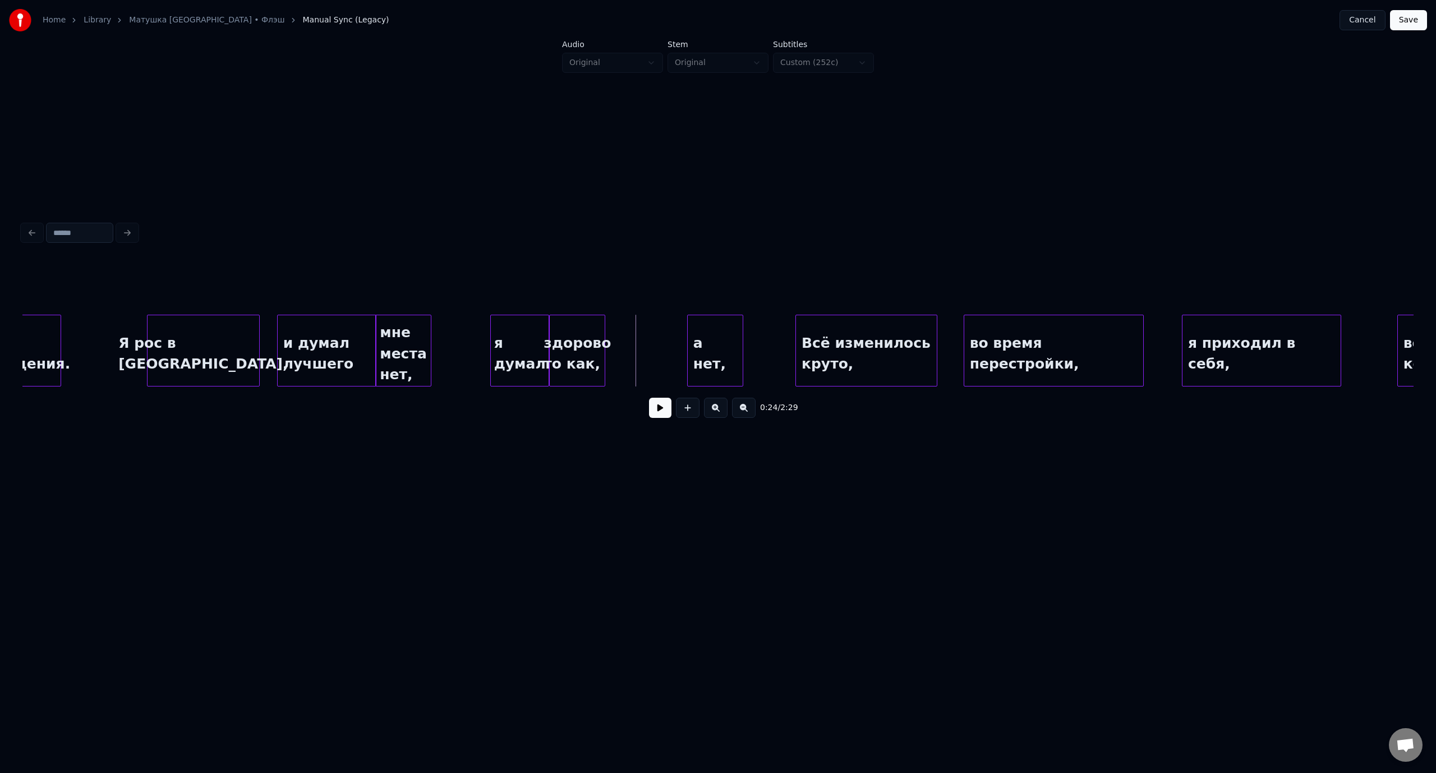
click at [876, 336] on div "Всё изменилось круто," at bounding box center [866, 353] width 141 height 76
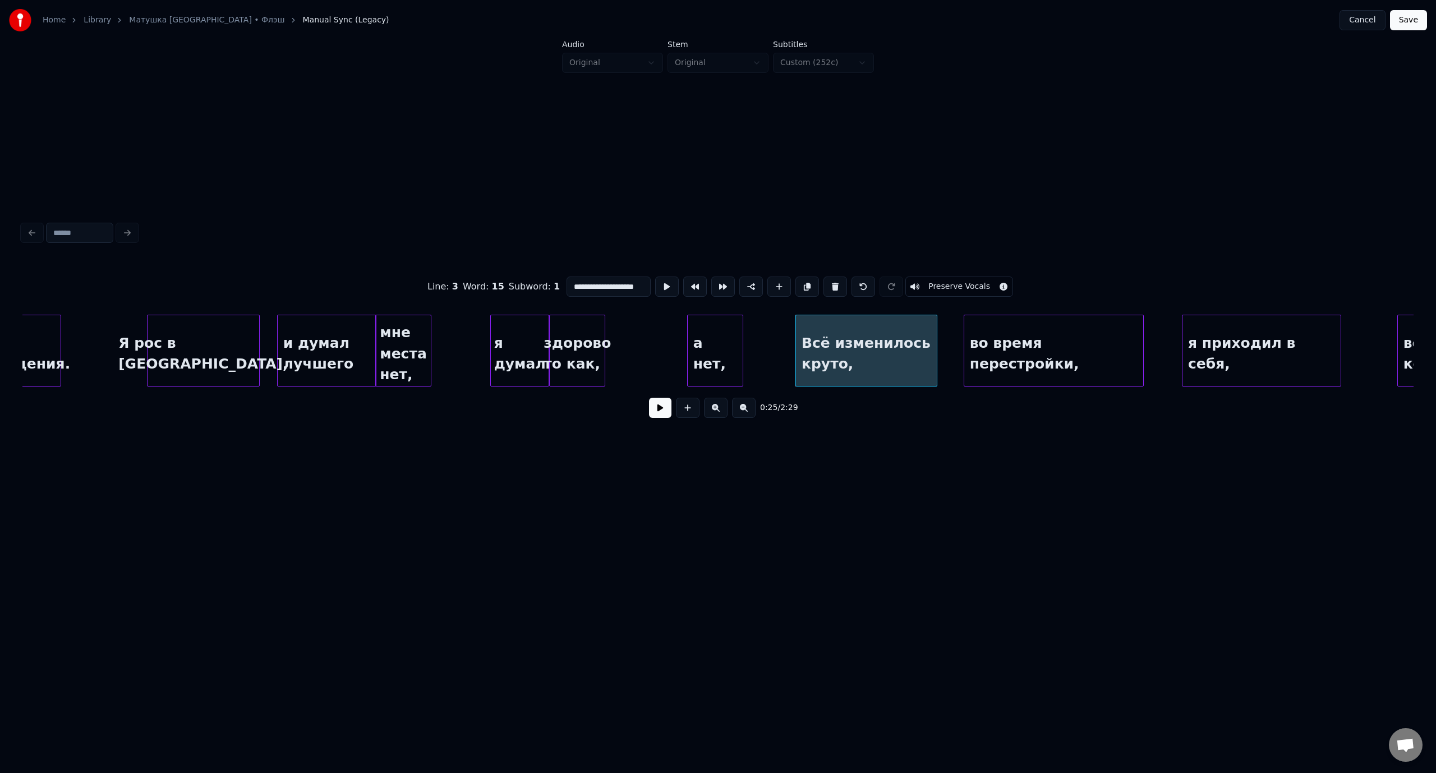
click at [1411, 22] on button "Save" at bounding box center [1408, 20] width 37 height 20
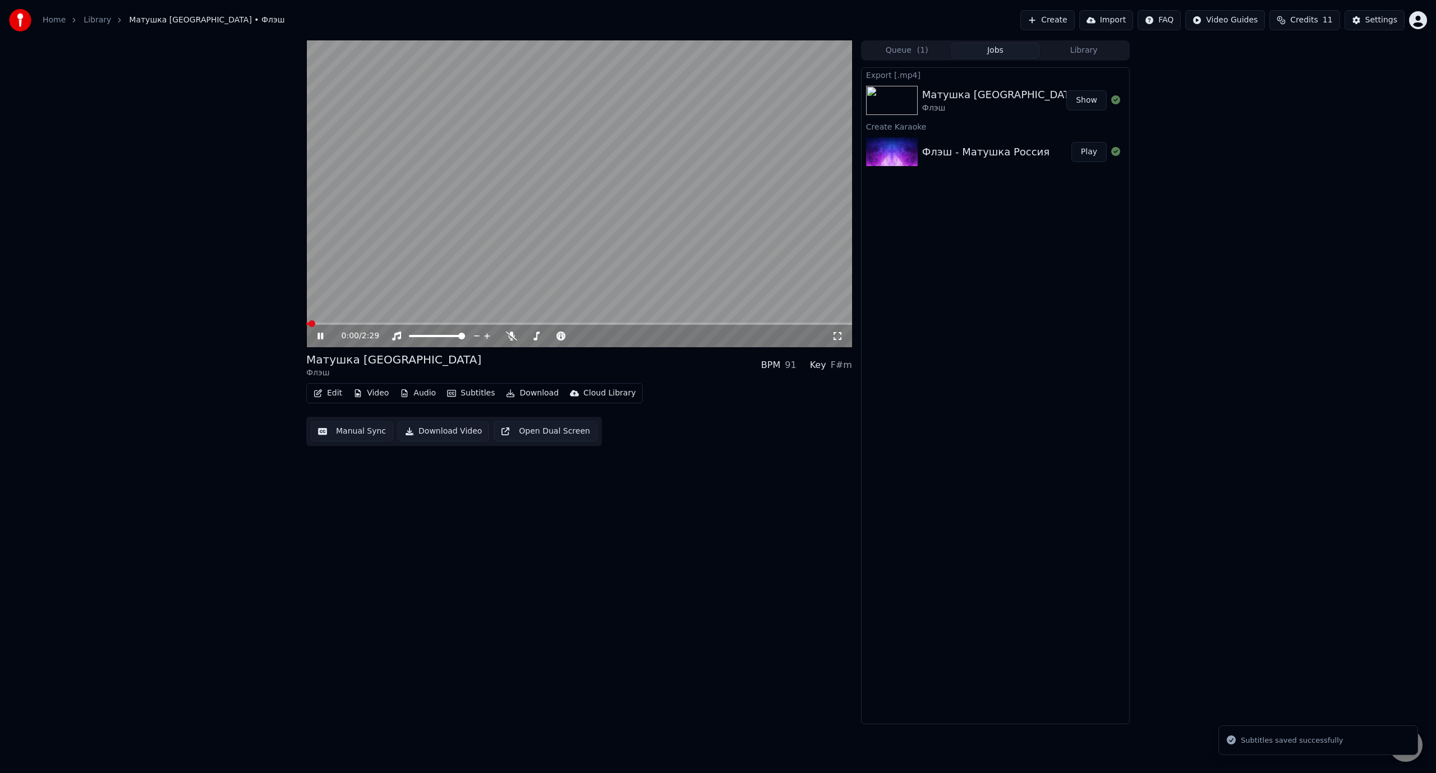
click at [384, 323] on span at bounding box center [579, 323] width 546 height 2
click at [322, 334] on icon at bounding box center [320, 336] width 6 height 7
click at [338, 390] on button "Edit" at bounding box center [328, 393] width 38 height 16
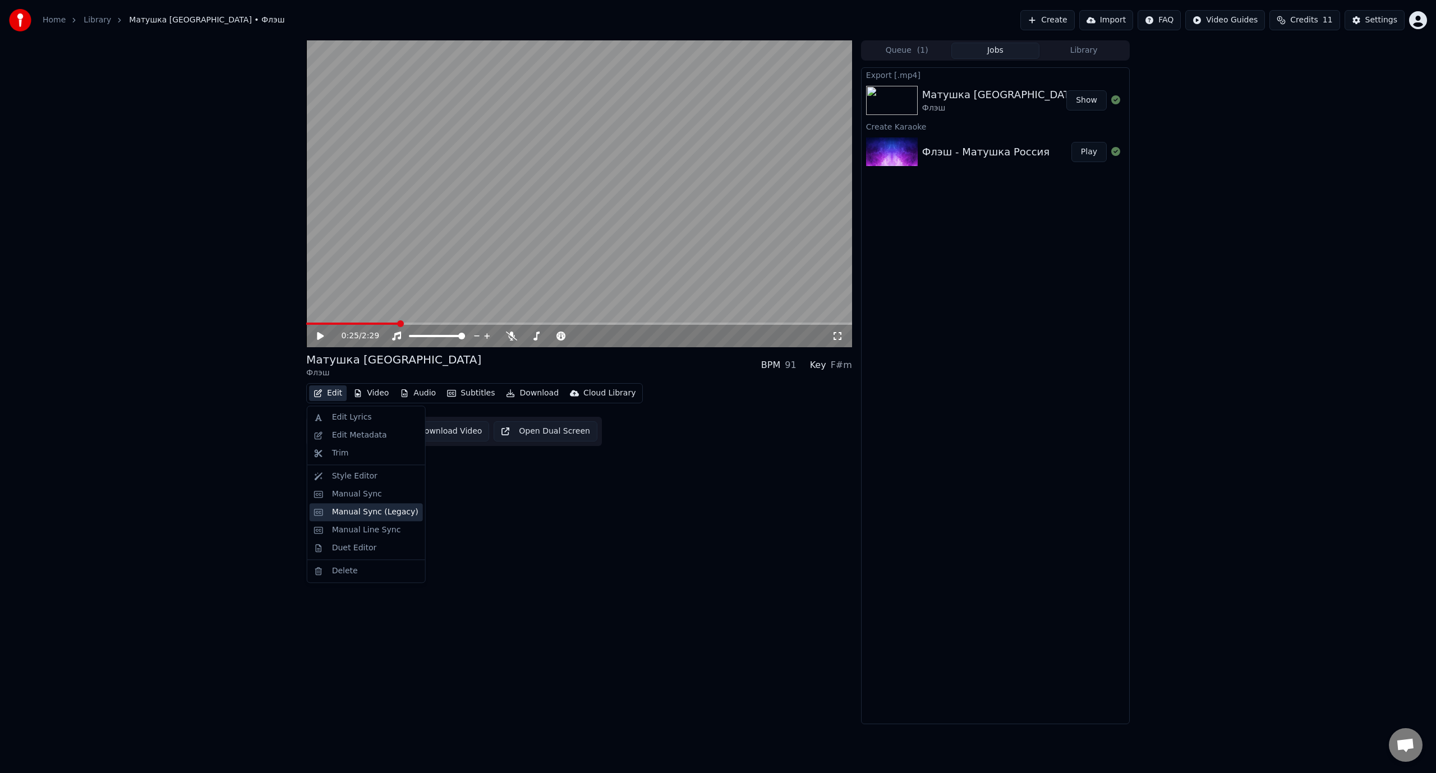
click at [347, 509] on div "Manual Sync (Legacy)" at bounding box center [375, 511] width 86 height 11
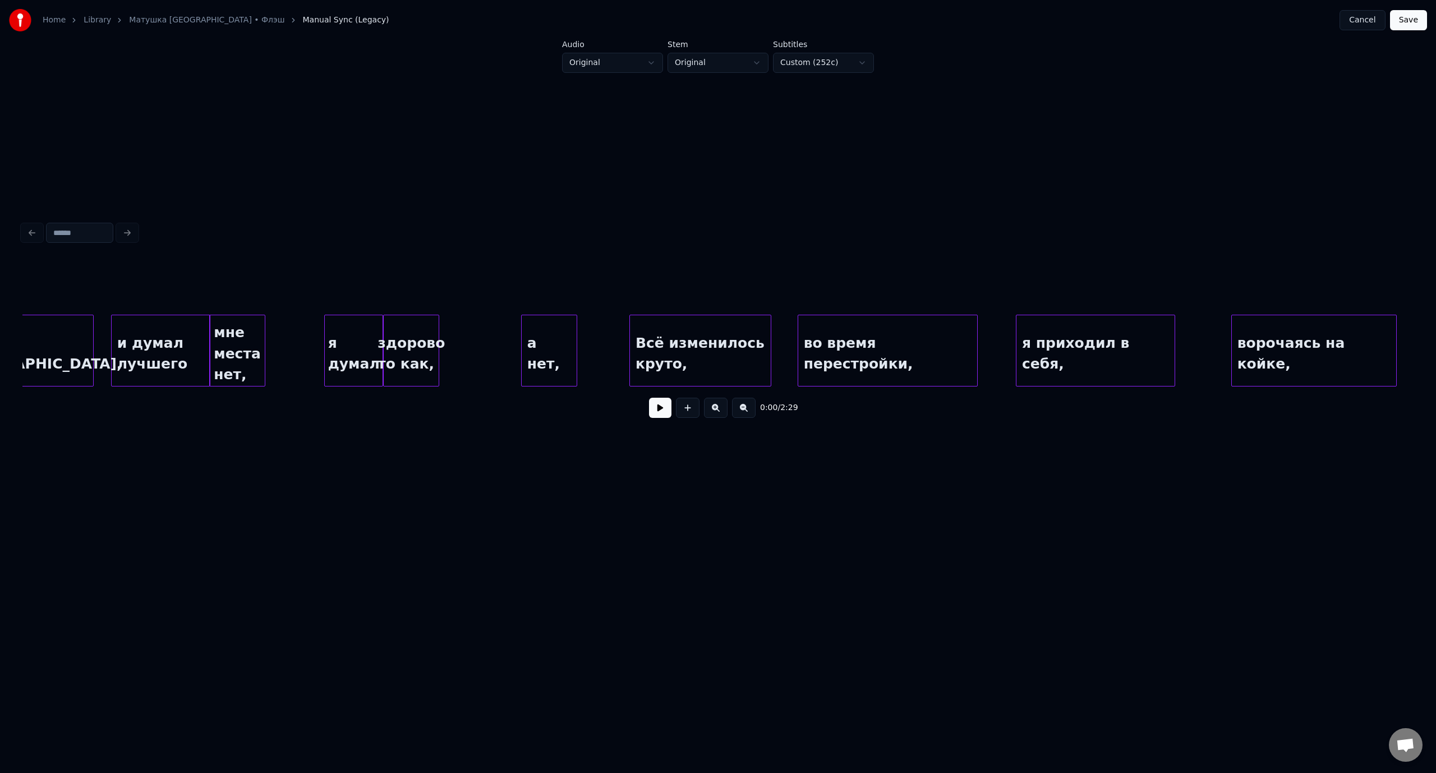
scroll to position [0, 2975]
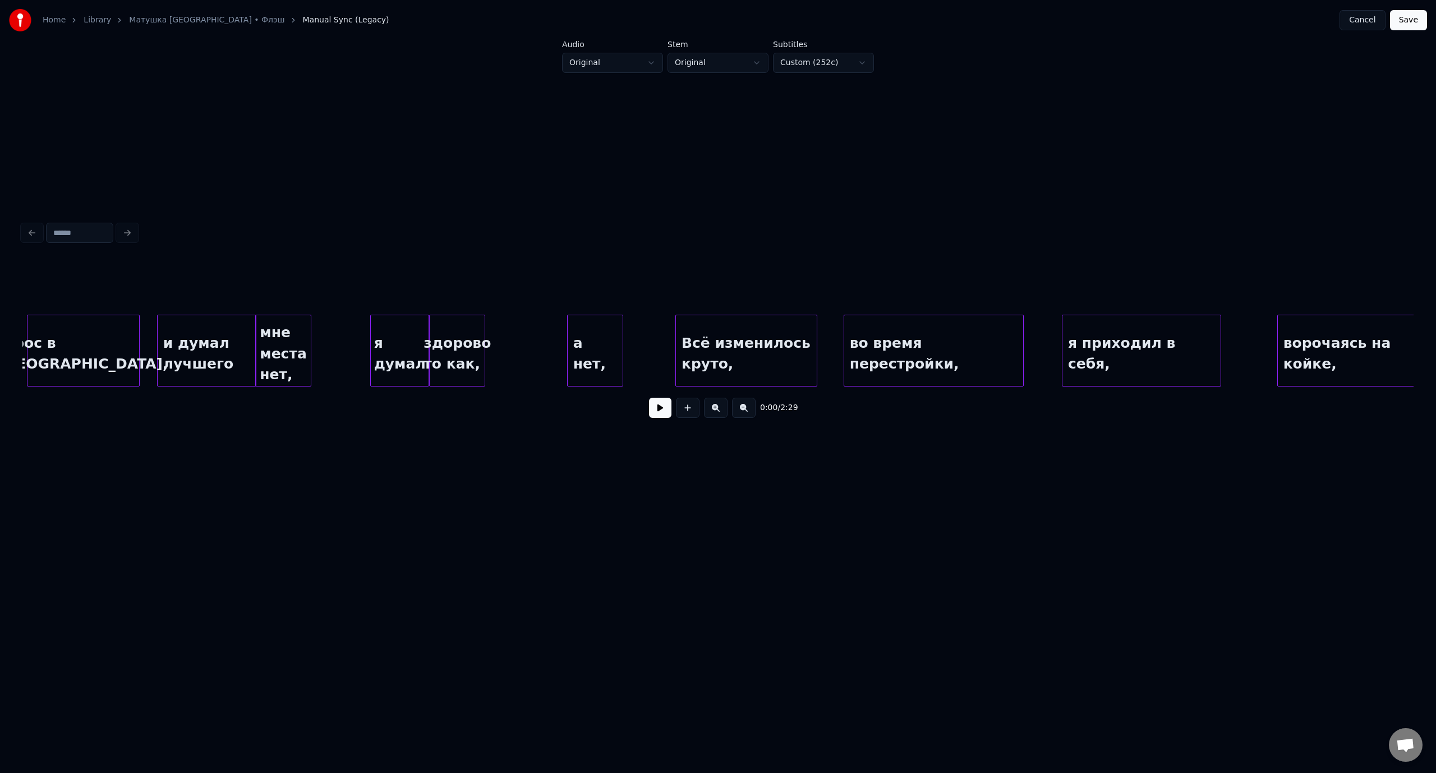
click at [744, 355] on div "Всё изменилось круто," at bounding box center [746, 353] width 141 height 76
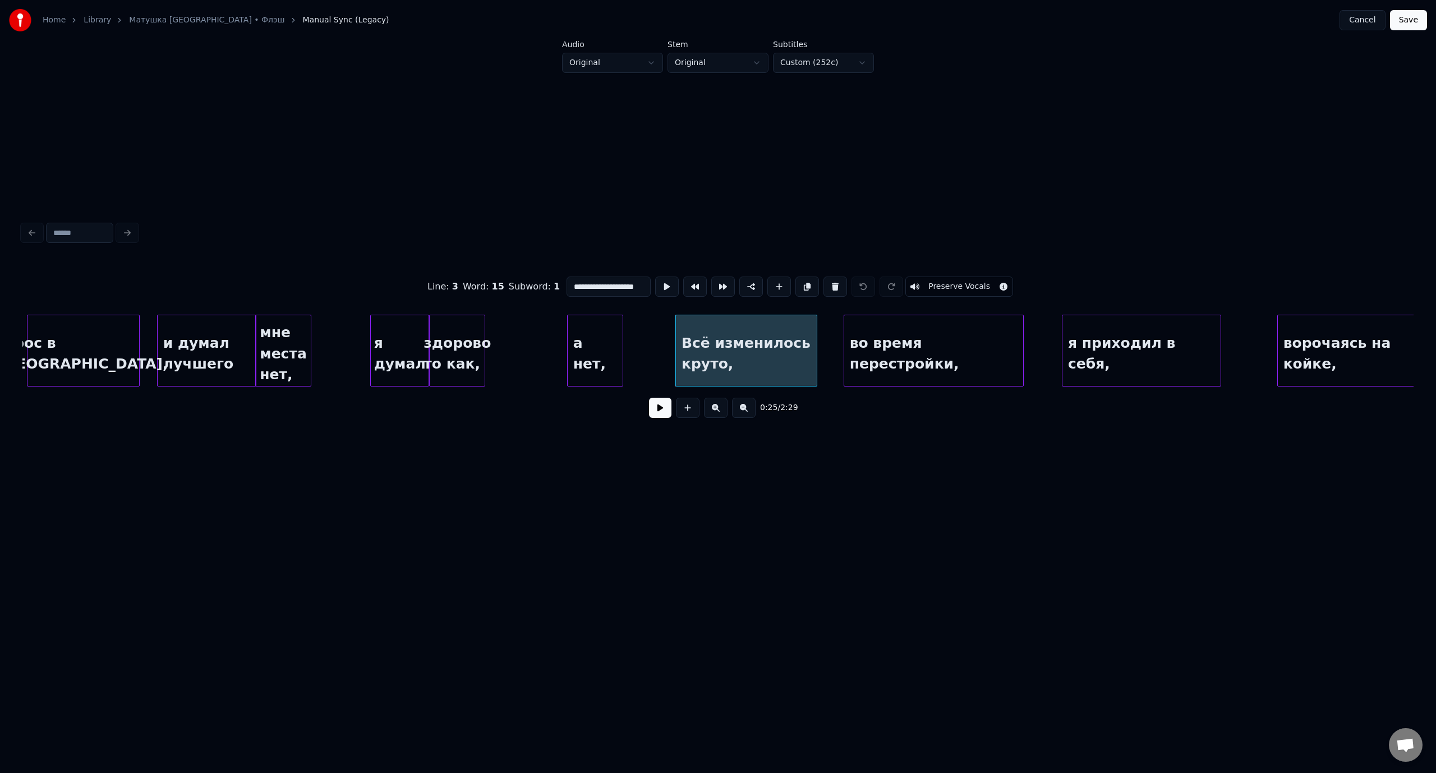
scroll to position [0, 11]
drag, startPoint x: 585, startPoint y: 284, endPoint x: 682, endPoint y: 283, distance: 96.5
click at [682, 283] on div "**********" at bounding box center [717, 287] width 1391 height 56
click at [696, 335] on div at bounding box center [695, 350] width 3 height 71
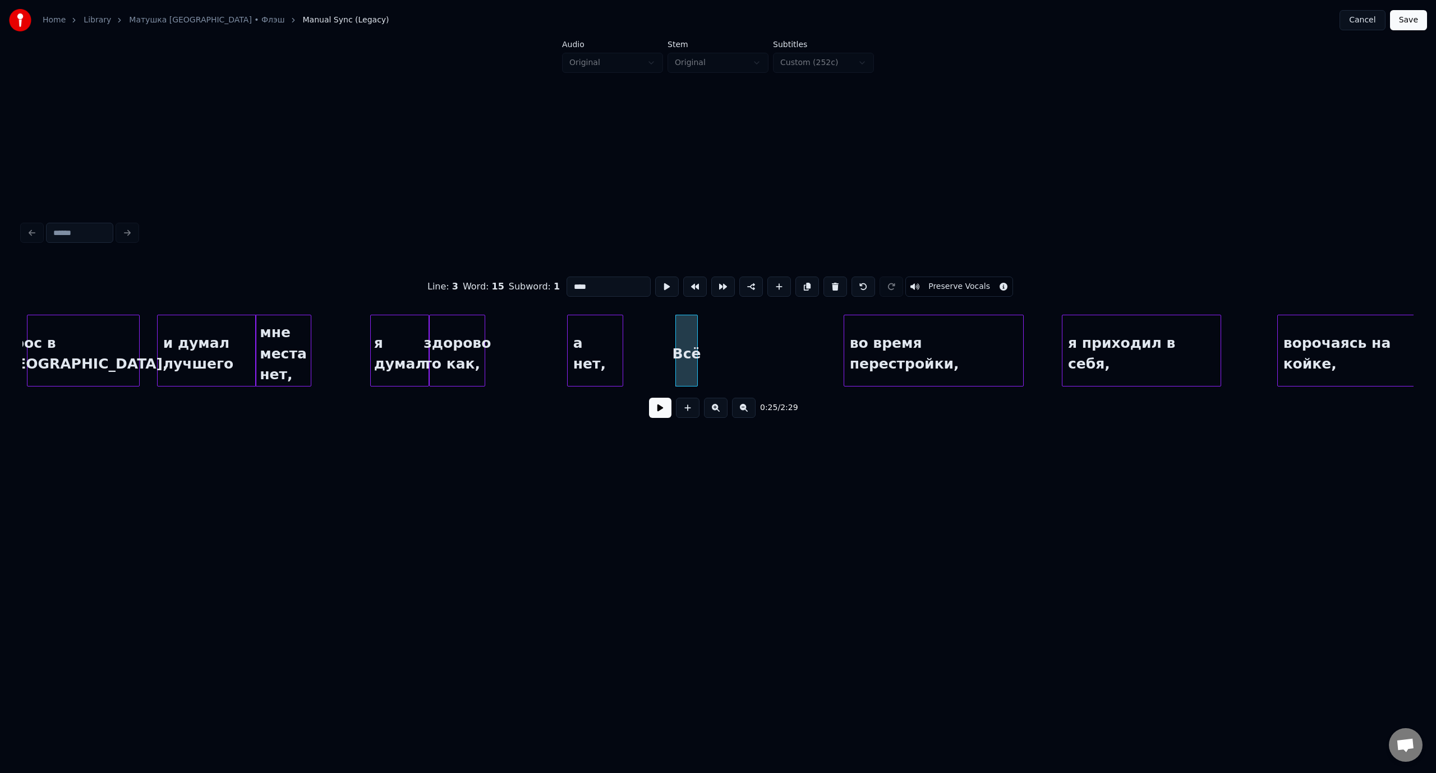
type input "***"
click at [683, 413] on button at bounding box center [688, 408] width 24 height 20
drag, startPoint x: 594, startPoint y: 285, endPoint x: 564, endPoint y: 285, distance: 29.7
click at [566, 285] on input "**" at bounding box center [608, 286] width 84 height 20
paste input "**********"
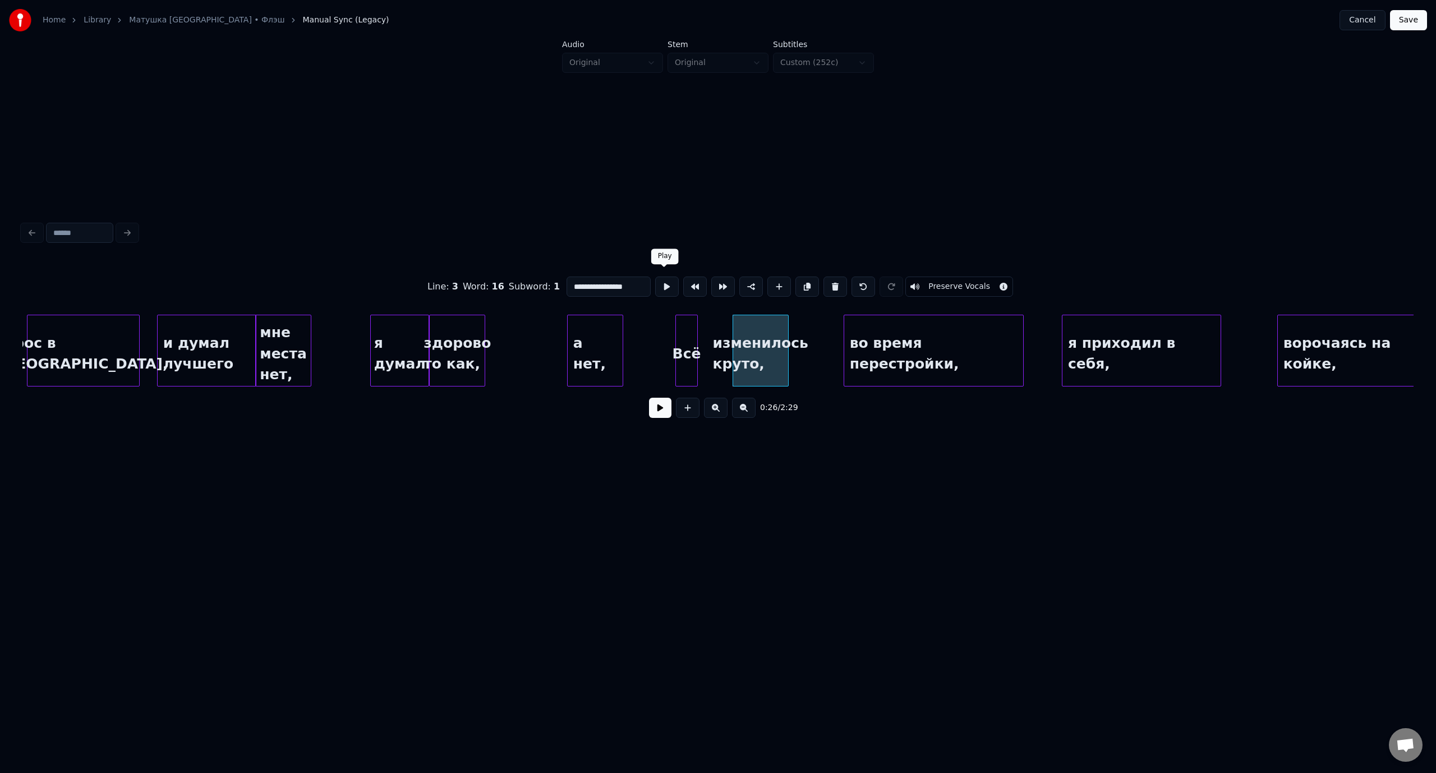
drag, startPoint x: 616, startPoint y: 283, endPoint x: 674, endPoint y: 286, distance: 58.4
click at [674, 286] on div "**********" at bounding box center [717, 287] width 1391 height 56
click at [731, 335] on div "изменилось" at bounding box center [724, 353] width 55 height 76
click at [744, 339] on div at bounding box center [744, 350] width 3 height 71
type input "**********"
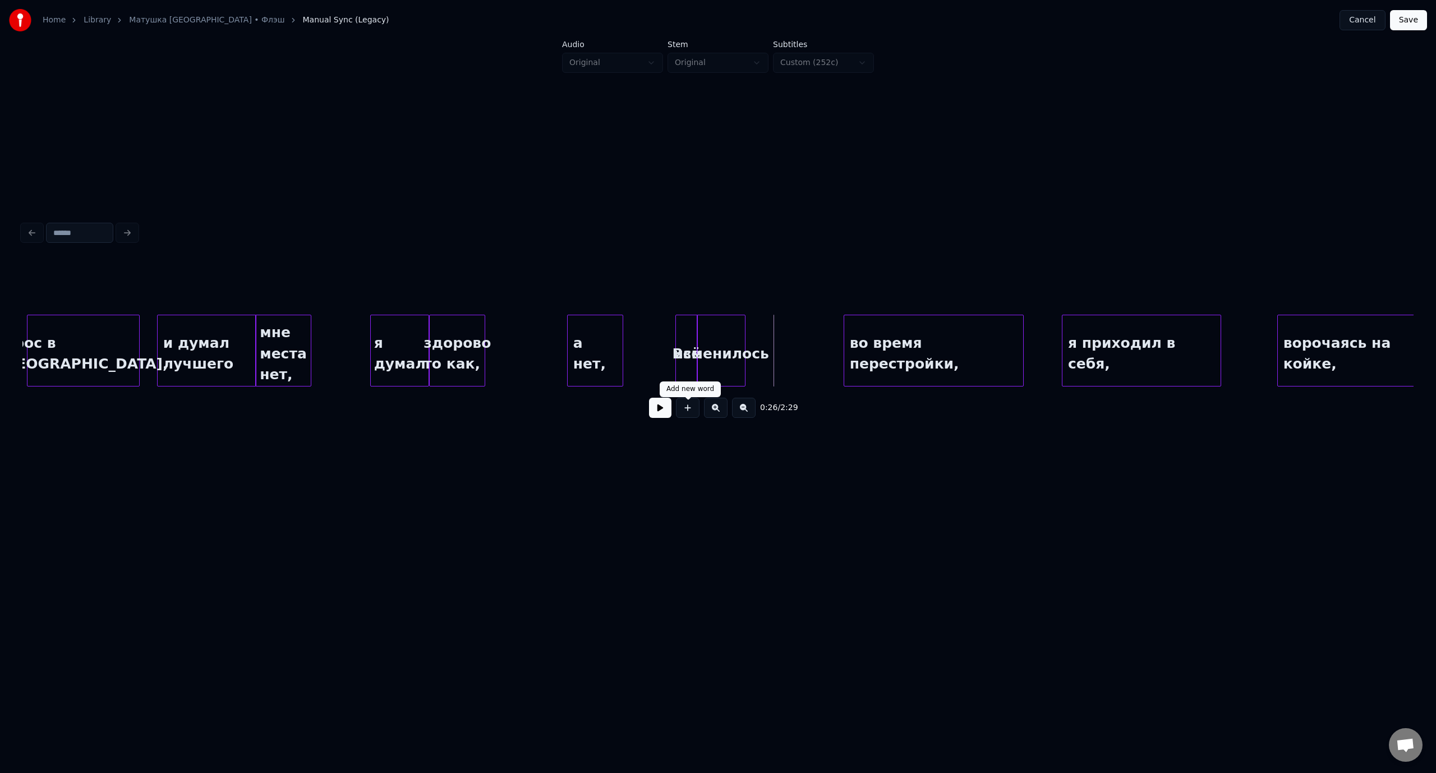
click at [692, 413] on button at bounding box center [688, 408] width 24 height 20
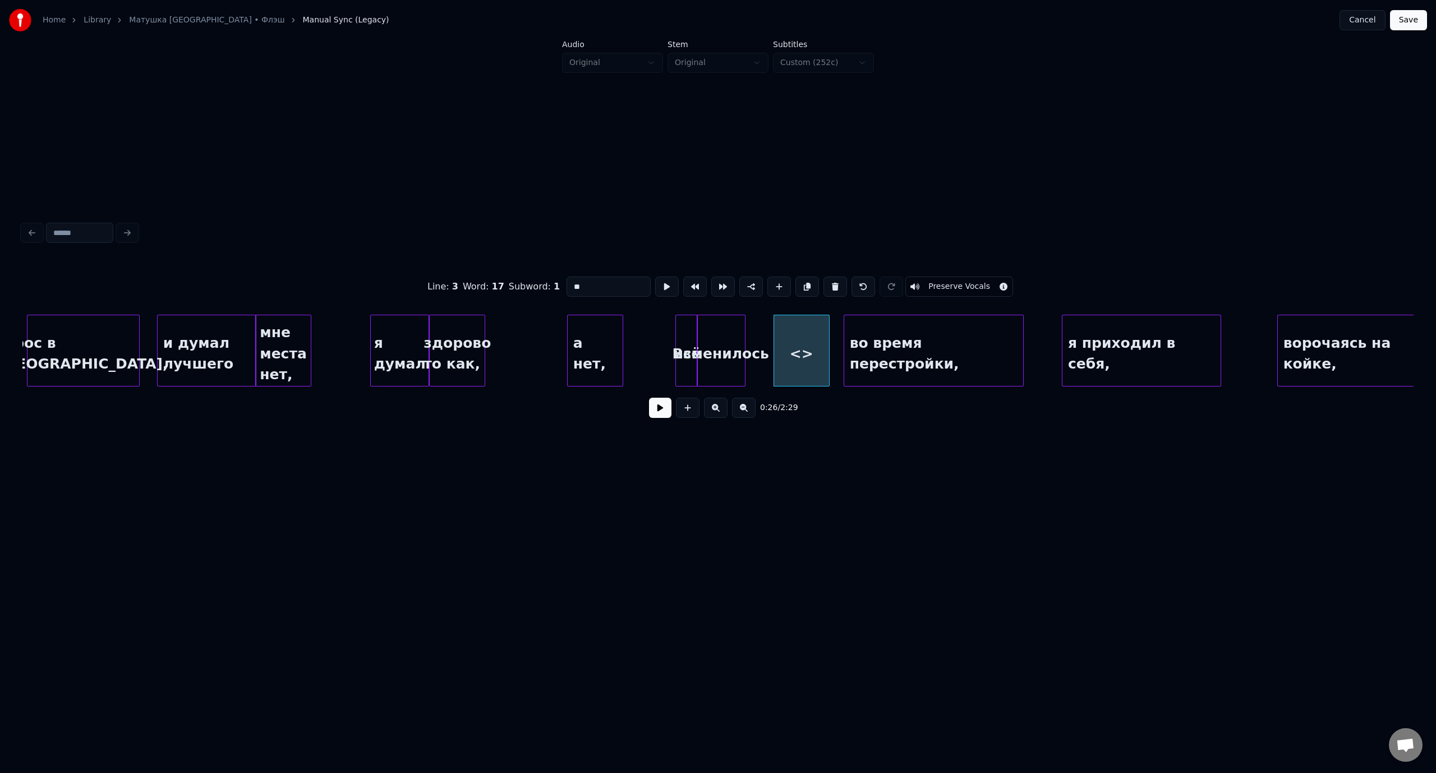
drag, startPoint x: 596, startPoint y: 284, endPoint x: 572, endPoint y: 283, distance: 23.6
click at [572, 283] on input "**" at bounding box center [608, 286] width 84 height 20
paste input "****"
click at [774, 333] on div "круто," at bounding box center [772, 353] width 55 height 76
click at [913, 352] on div "во время перестройки," at bounding box center [933, 353] width 179 height 76
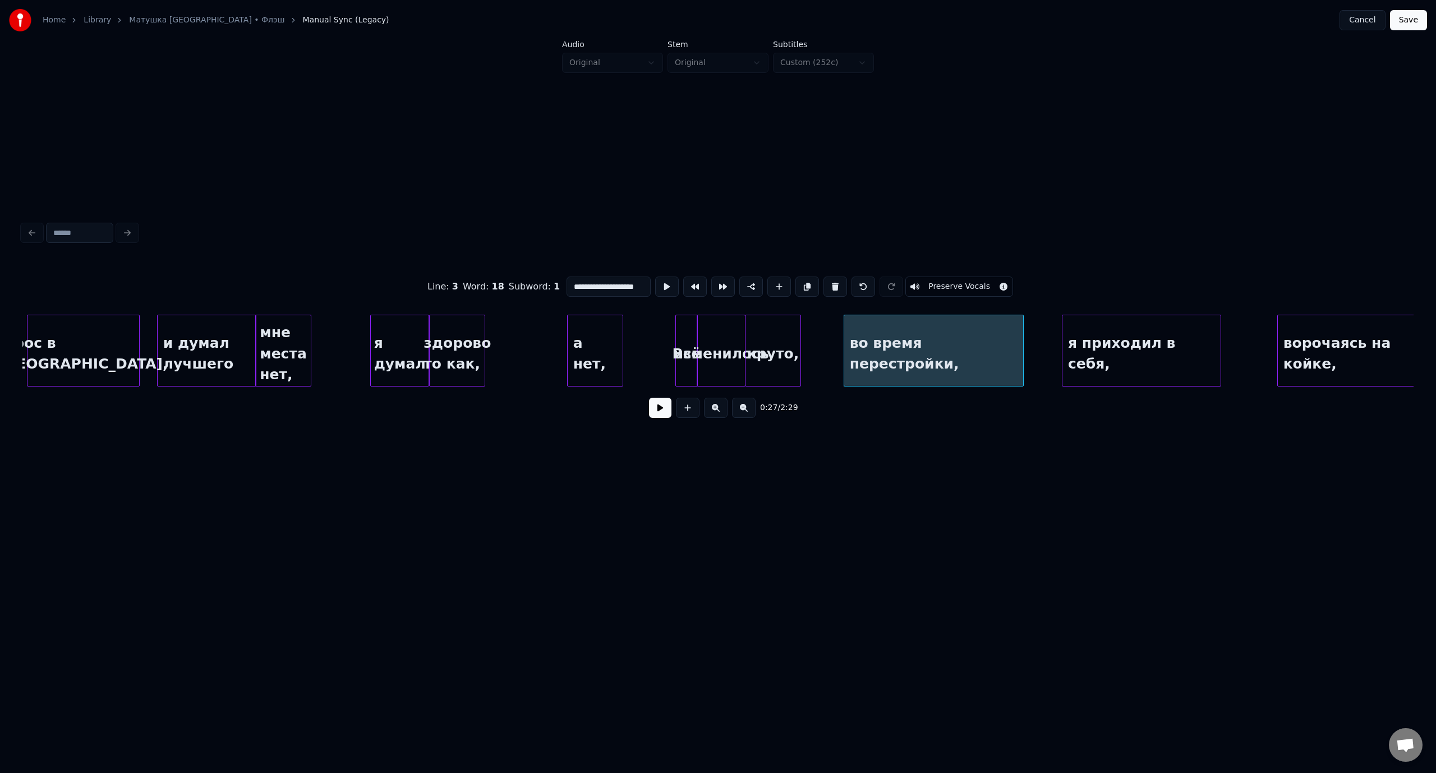
scroll to position [0, 13]
drag, startPoint x: 606, startPoint y: 283, endPoint x: 709, endPoint y: 286, distance: 103.2
click at [709, 286] on div "**********" at bounding box center [717, 287] width 1391 height 56
click at [900, 342] on div at bounding box center [901, 350] width 3 height 71
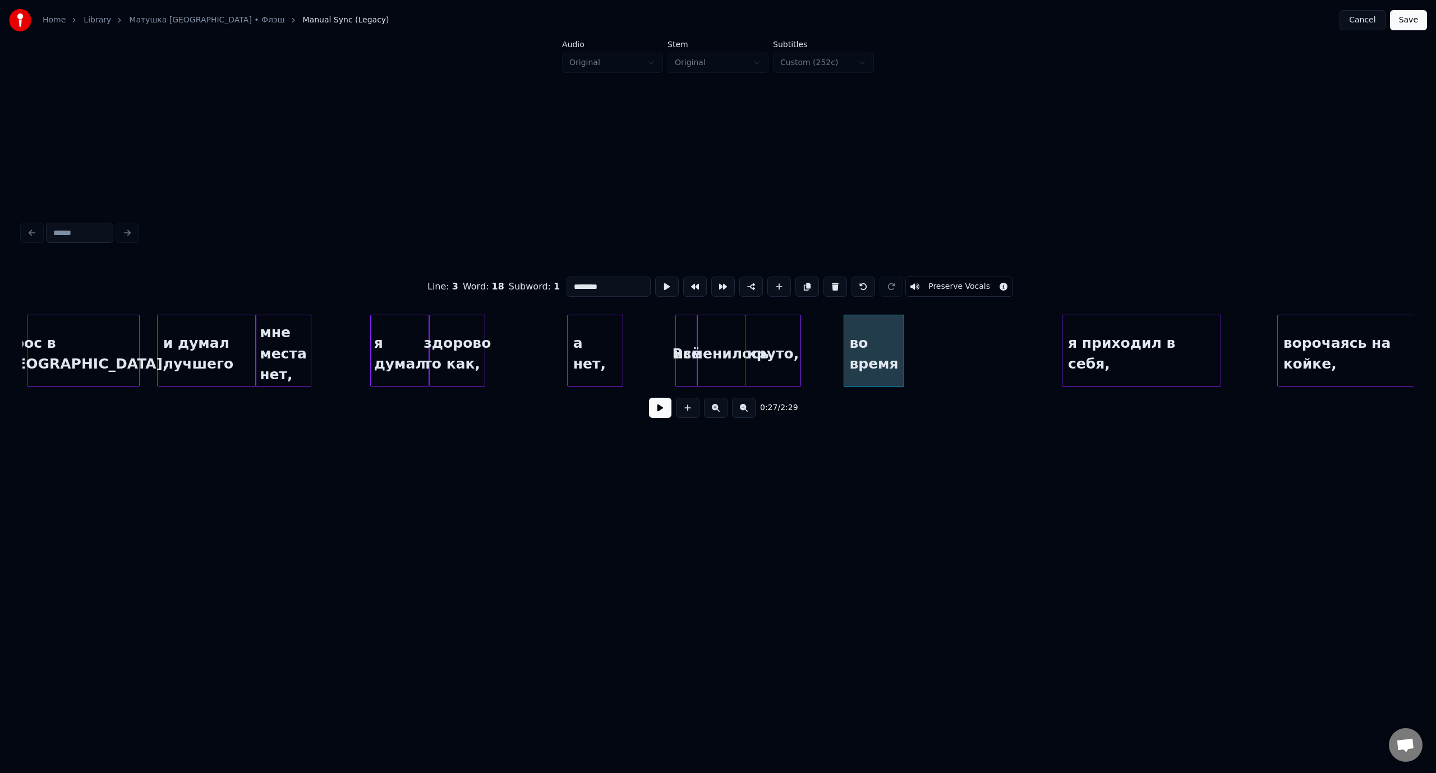
type input "********"
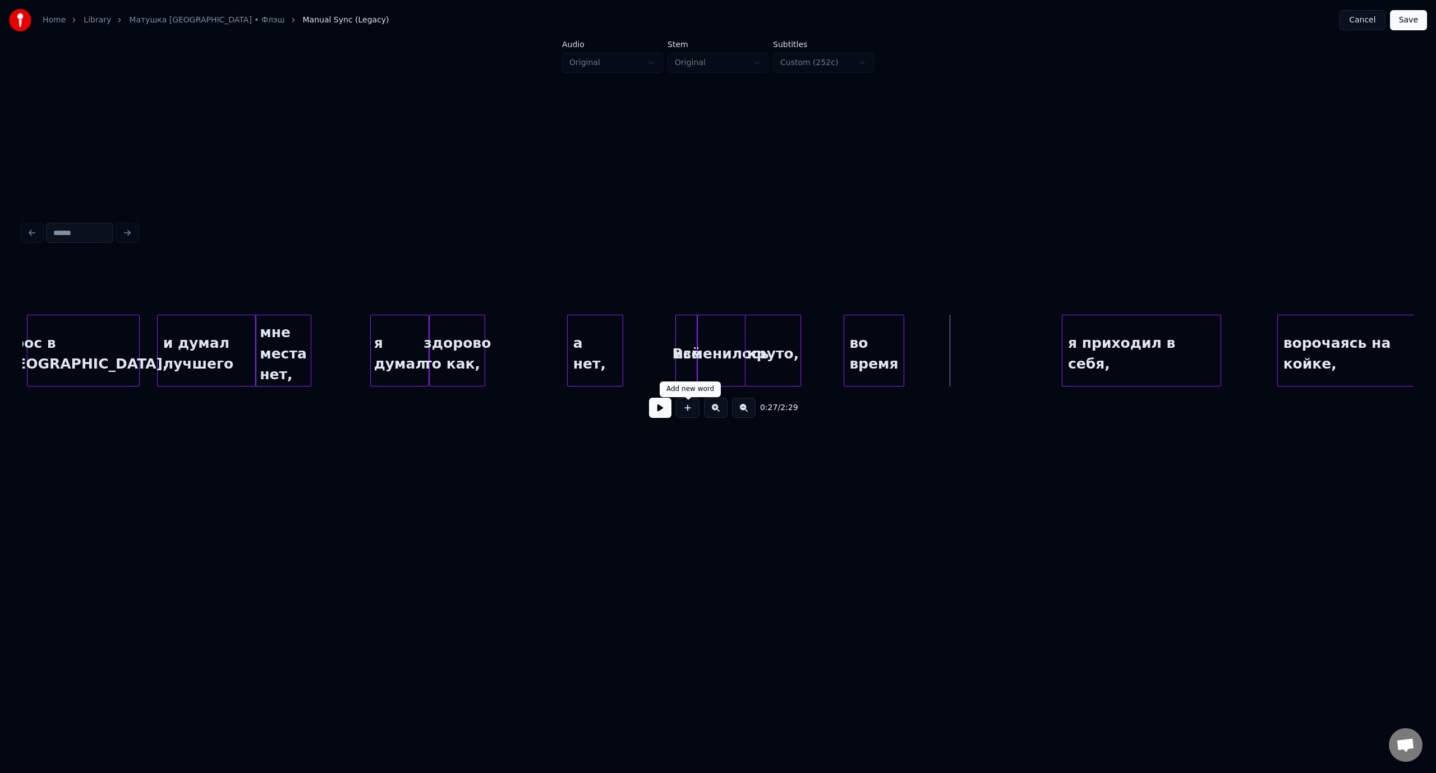
click at [686, 413] on button at bounding box center [688, 408] width 24 height 20
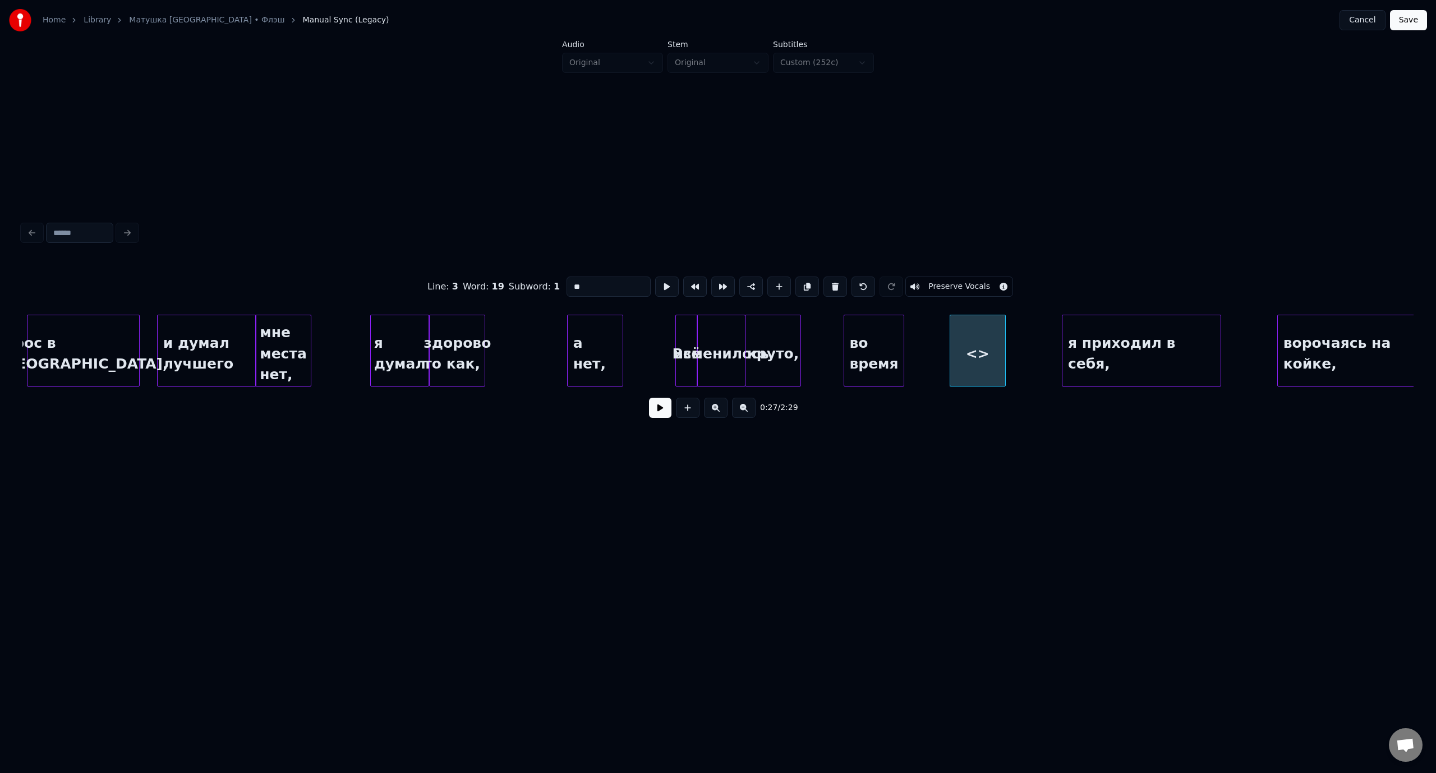
click at [566, 285] on input "**" at bounding box center [608, 286] width 84 height 20
paste input "**********"
click at [928, 333] on div "перестройки," at bounding box center [932, 353] width 55 height 76
click at [1173, 326] on div "я приходил в себя," at bounding box center [1141, 353] width 158 height 76
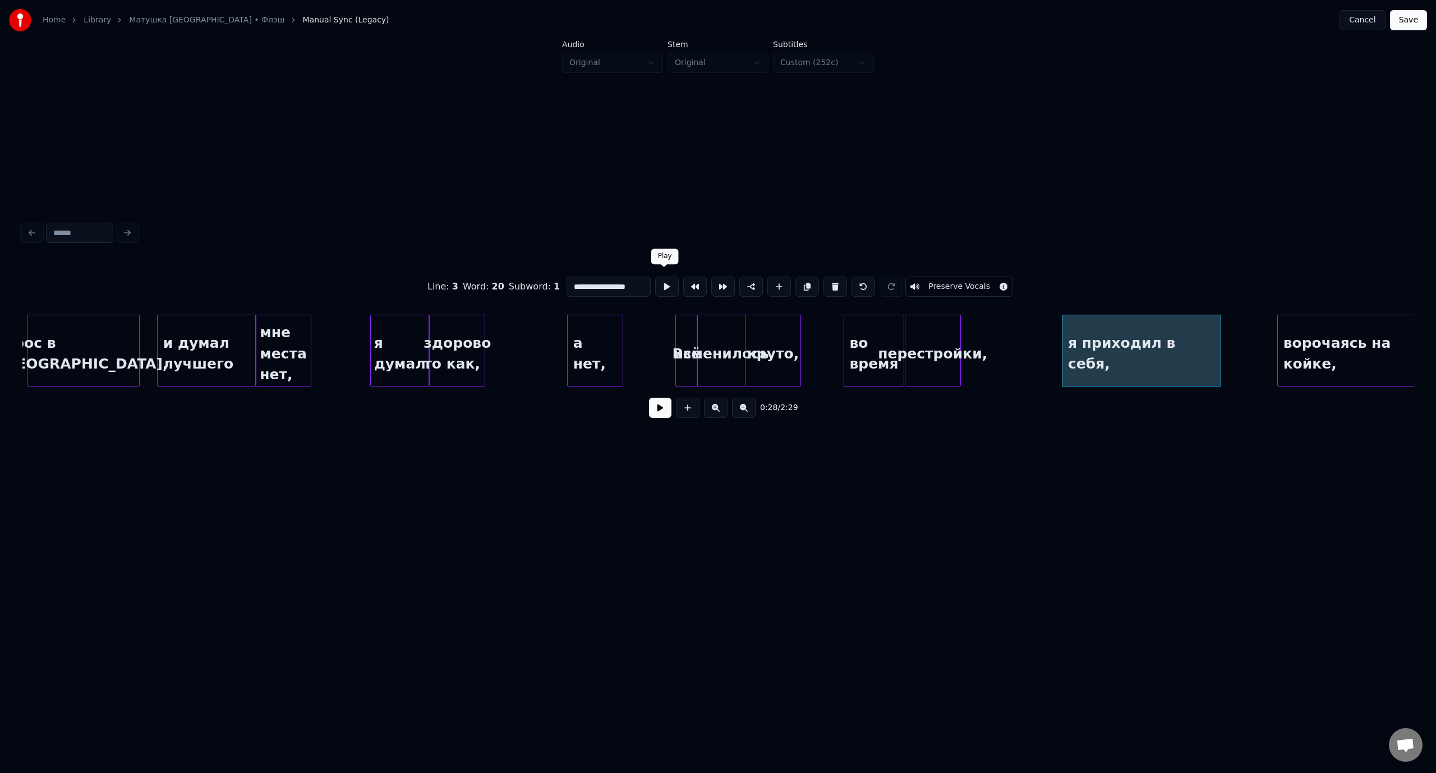
drag, startPoint x: 613, startPoint y: 284, endPoint x: 662, endPoint y: 284, distance: 48.8
click at [662, 284] on div "**********" at bounding box center [717, 287] width 1391 height 56
click at [1128, 341] on div at bounding box center [1126, 350] width 3 height 71
type input "**********"
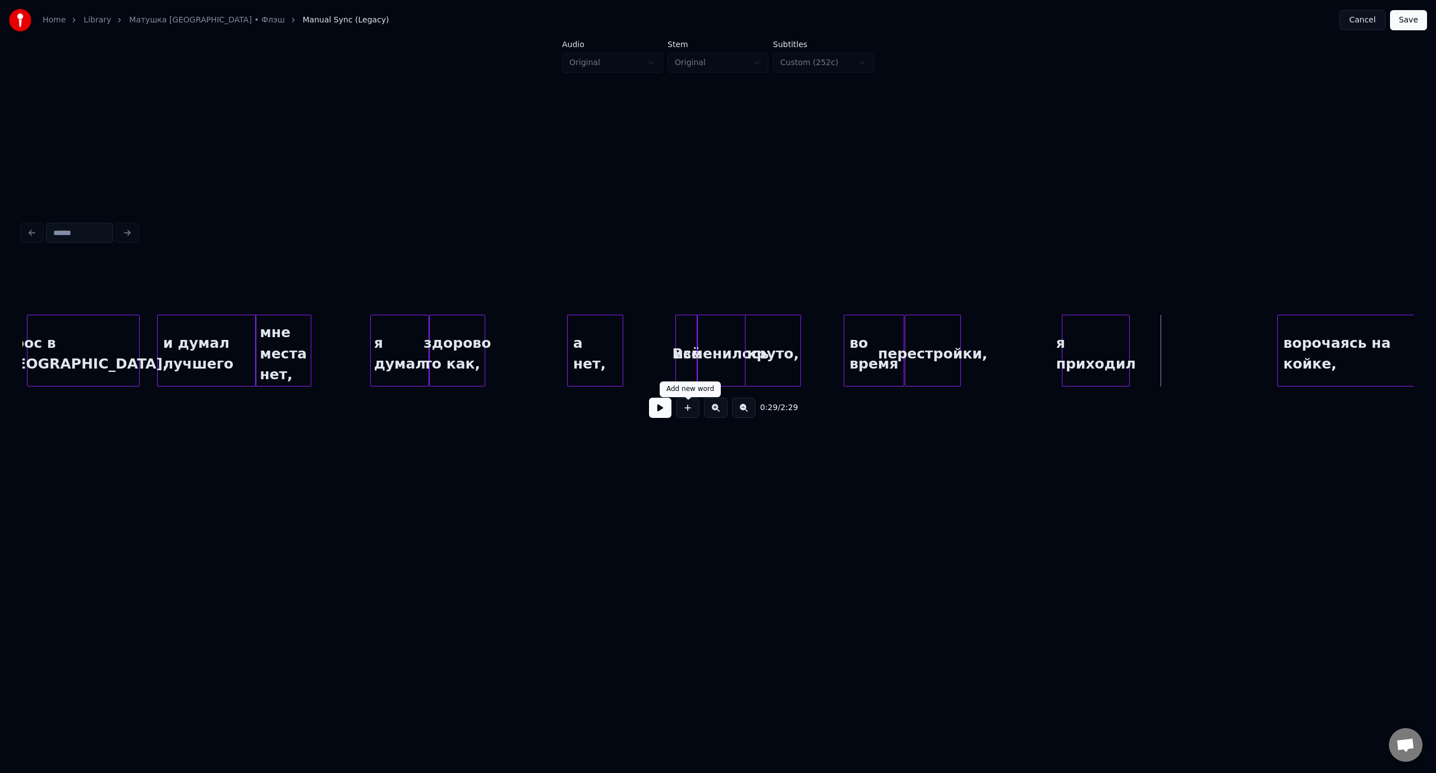
drag, startPoint x: 688, startPoint y: 412, endPoint x: 907, endPoint y: 372, distance: 222.3
click at [690, 412] on button at bounding box center [688, 408] width 24 height 20
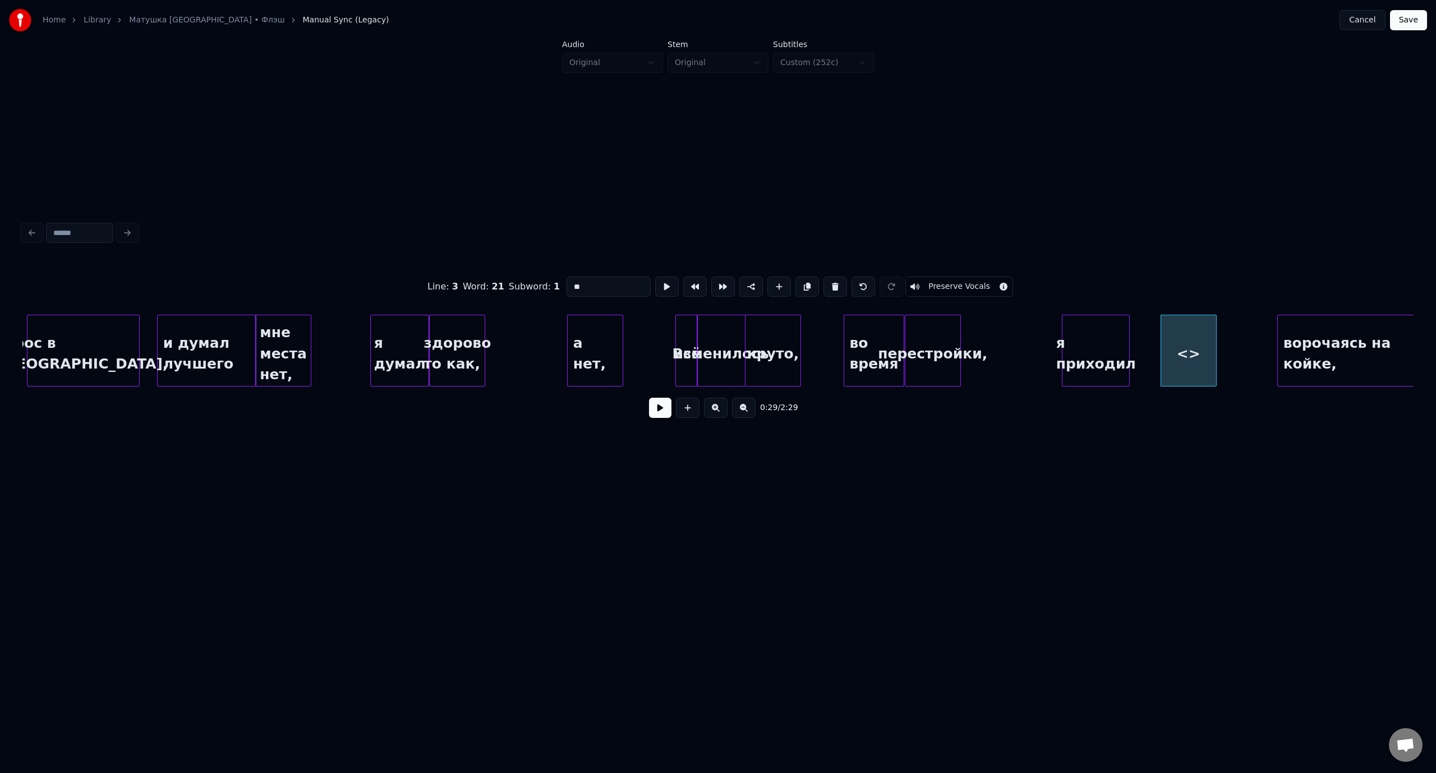
click at [558, 283] on div "Line : 3 Word : 21 Subword : 1 ** Preserve Vocals" at bounding box center [717, 287] width 1391 height 56
paste input "*****"
click at [1161, 335] on div "в себя," at bounding box center [1156, 353] width 55 height 76
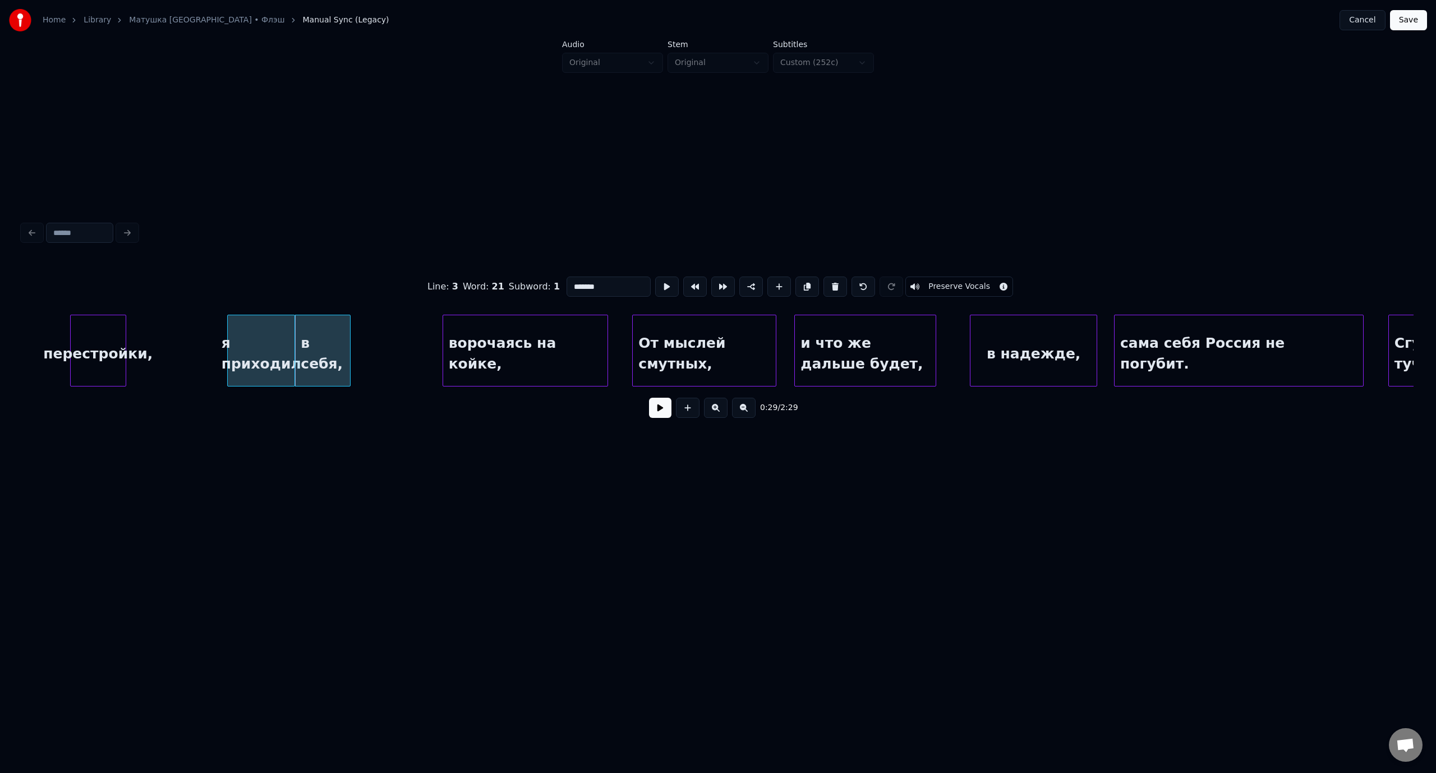
scroll to position [0, 3873]
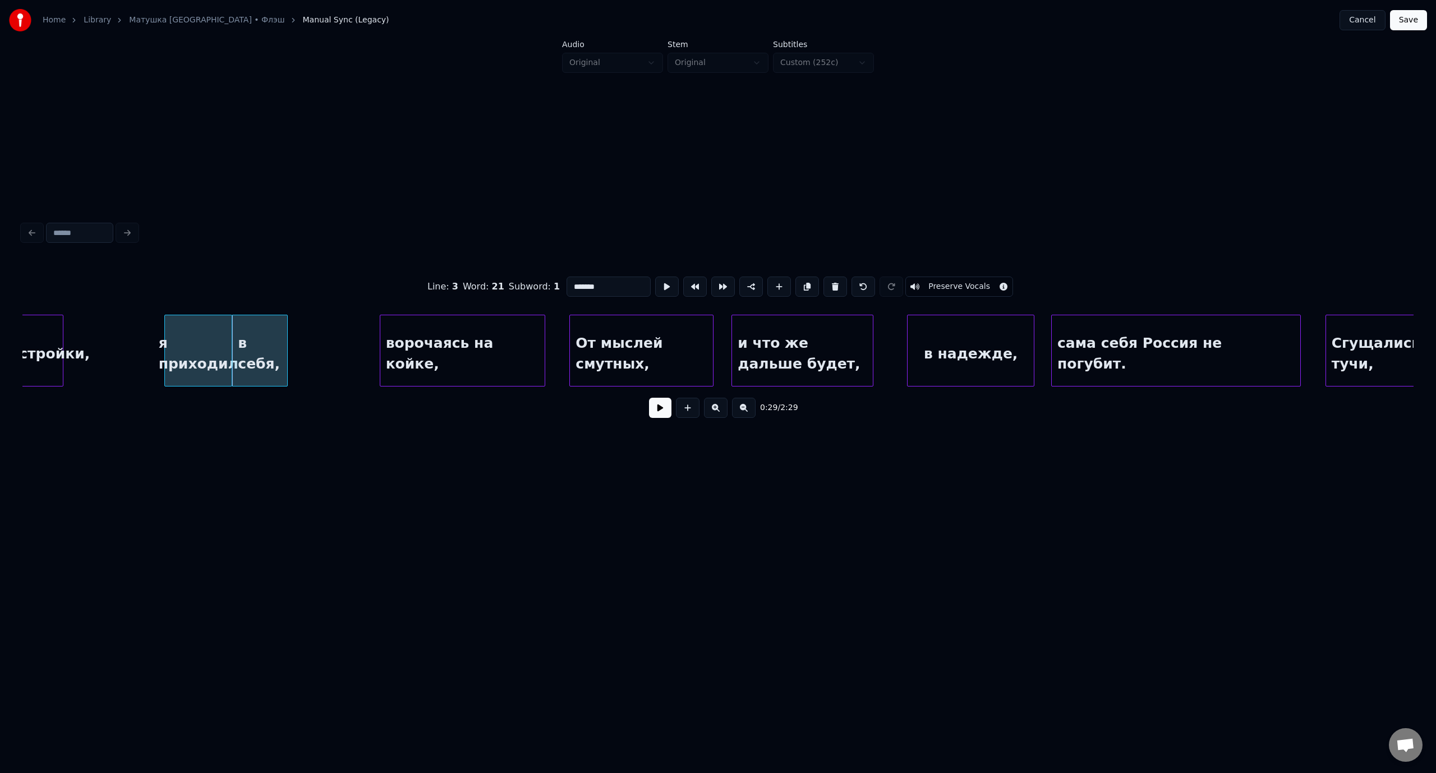
click at [481, 357] on div "ворочаясь на койке," at bounding box center [462, 353] width 164 height 76
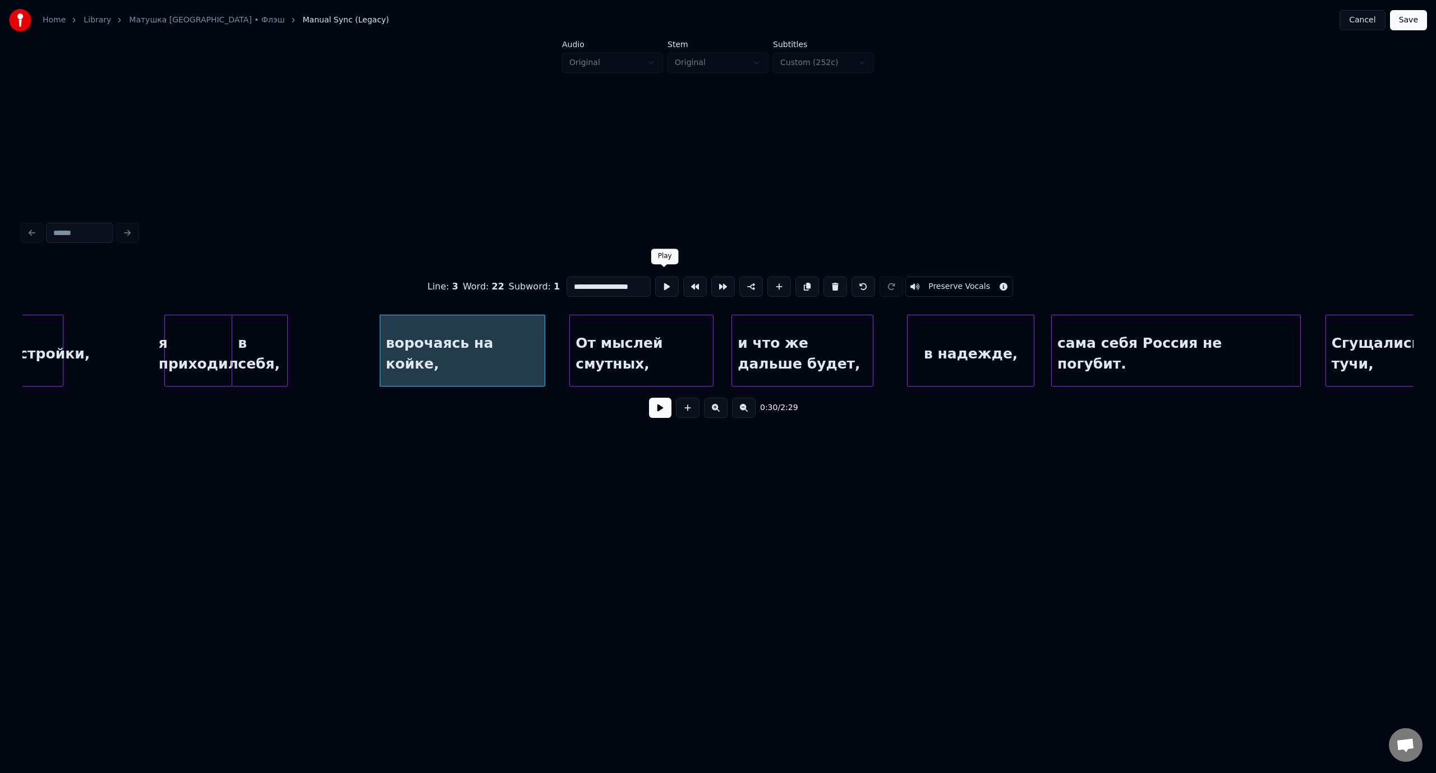
scroll to position [0, 3]
drag, startPoint x: 611, startPoint y: 284, endPoint x: 663, endPoint y: 285, distance: 52.2
click at [663, 285] on div "**********" at bounding box center [717, 287] width 1391 height 56
click at [446, 341] on div at bounding box center [446, 350] width 3 height 71
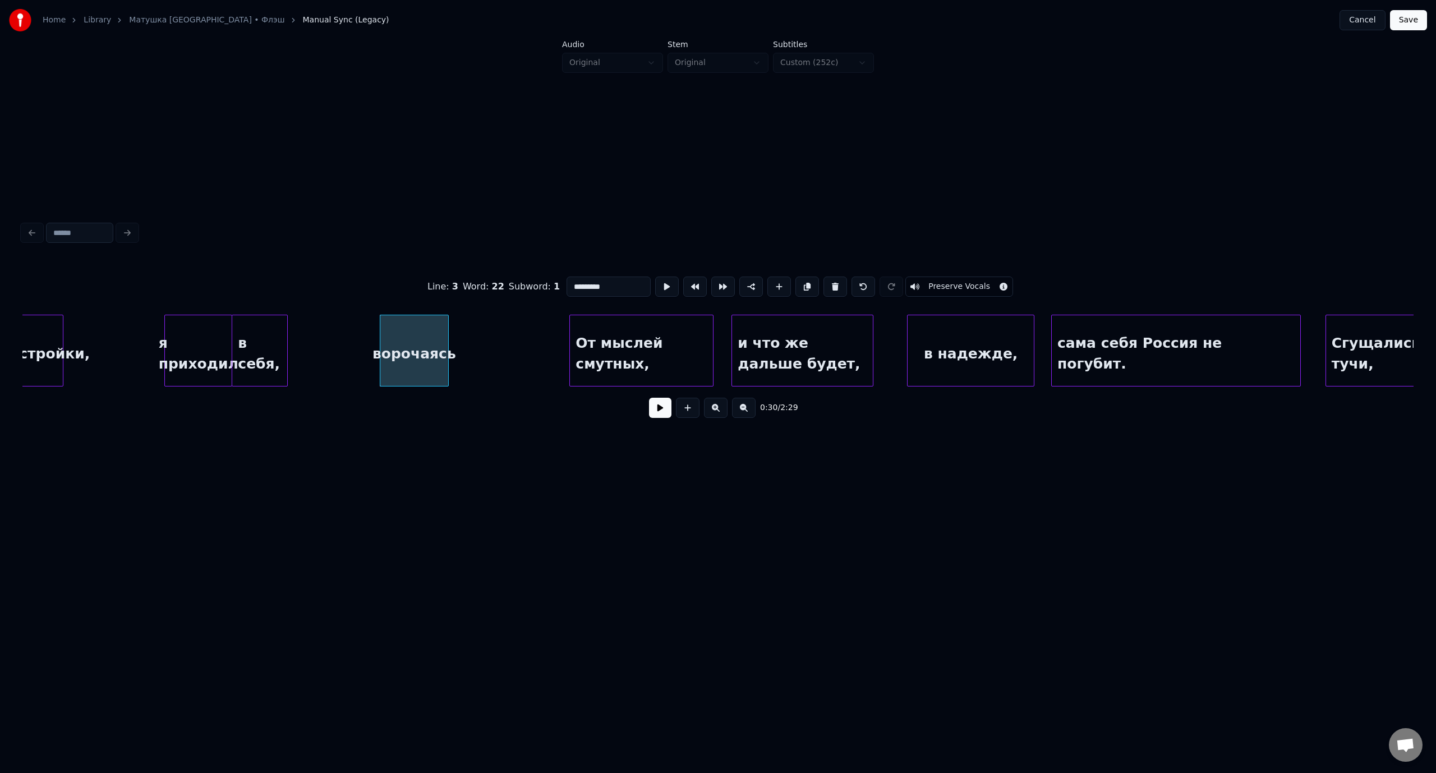
type input "*********"
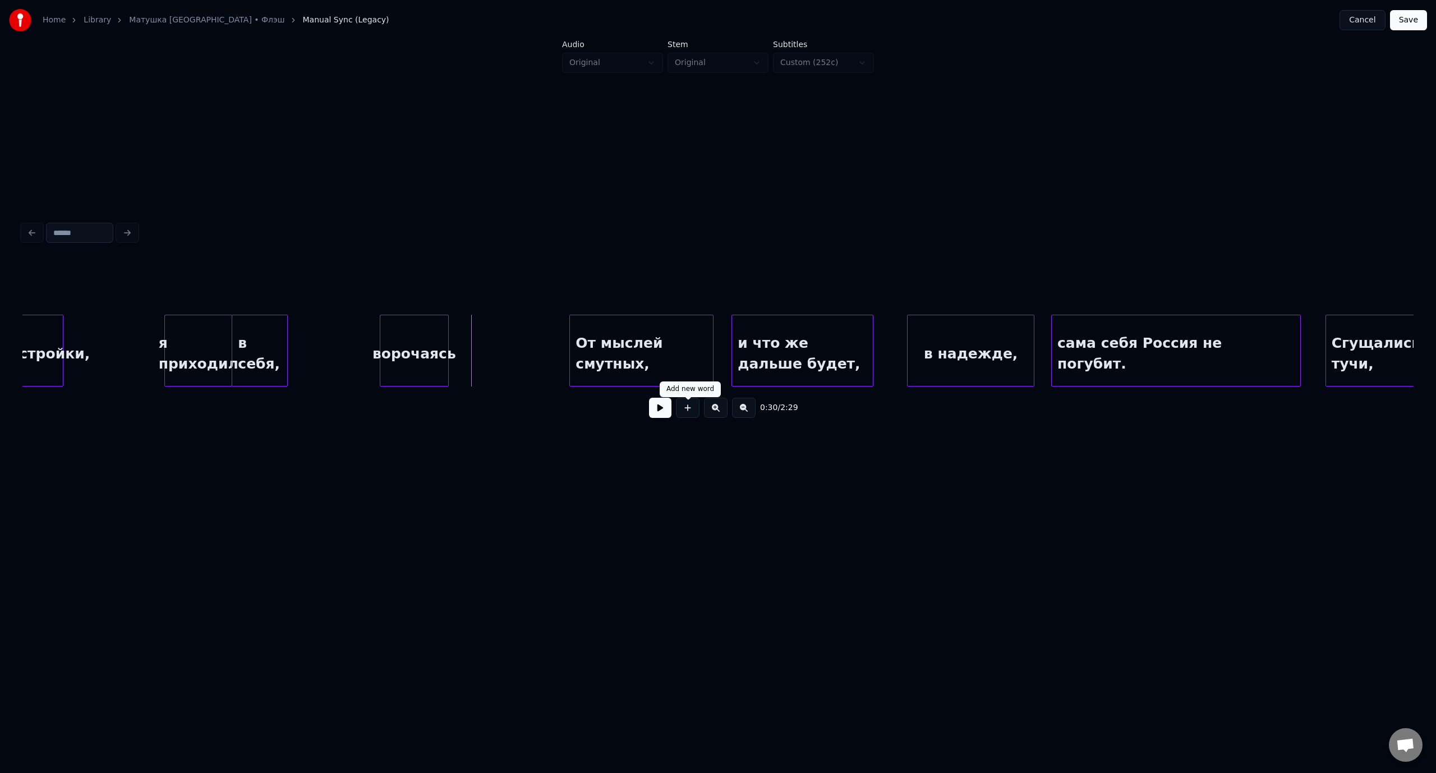
click at [688, 413] on button at bounding box center [688, 408] width 24 height 20
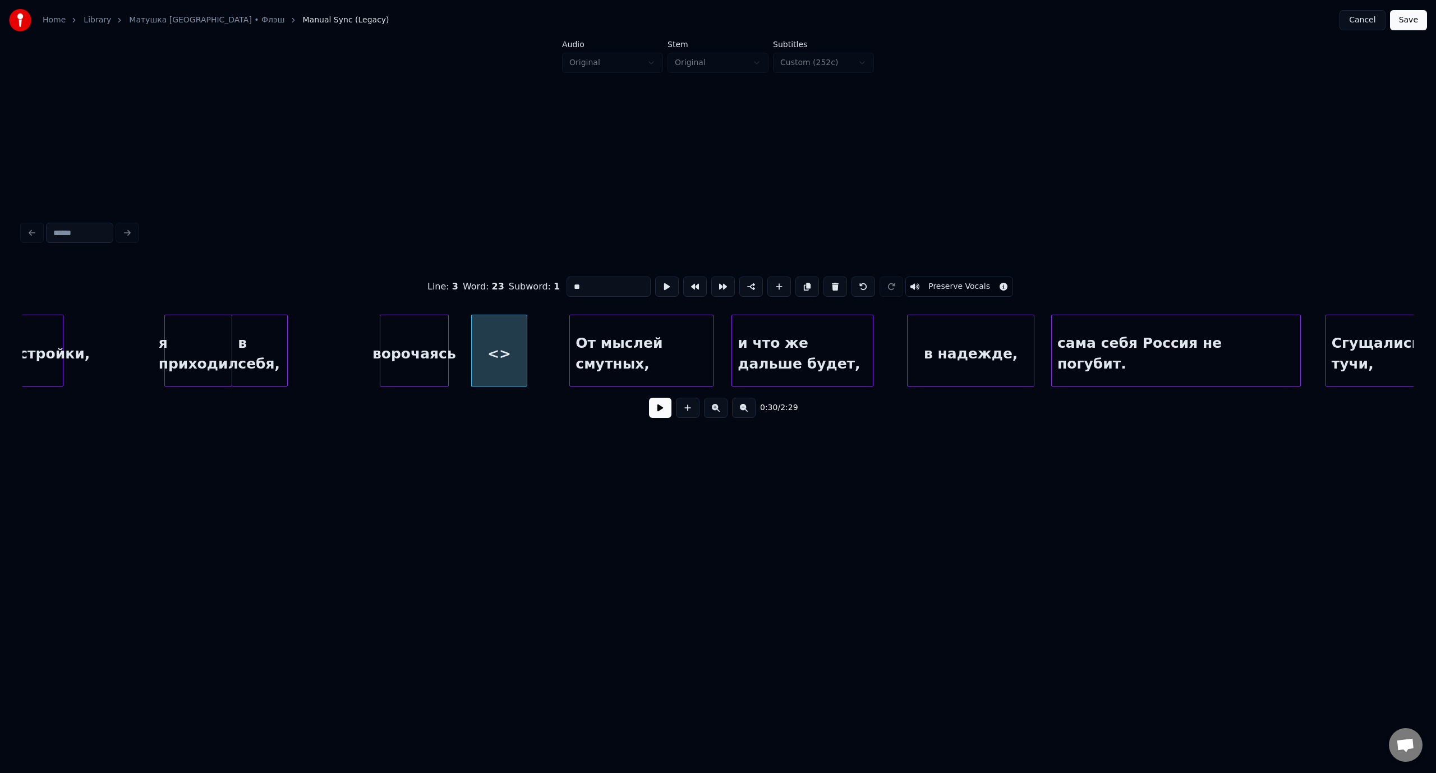
click at [557, 283] on div "Line : 3 Word : 23 Subword : 1 ** Preserve Vocals" at bounding box center [717, 287] width 1391 height 56
paste input "*******"
click at [480, 323] on div "на койке," at bounding box center [476, 353] width 55 height 76
click at [646, 326] on div "От мыслей смутных," at bounding box center [641, 353] width 143 height 76
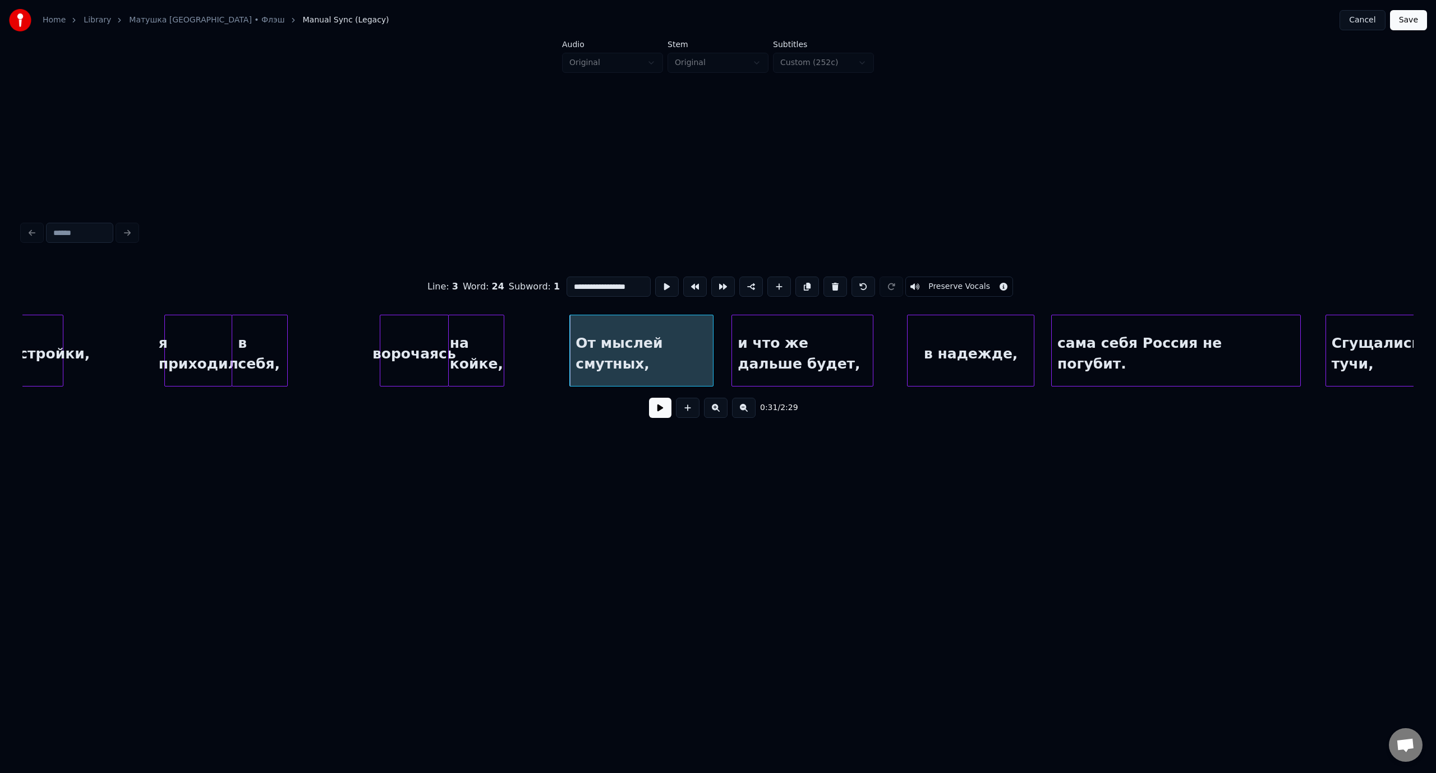
scroll to position [0, 2]
drag, startPoint x: 611, startPoint y: 283, endPoint x: 711, endPoint y: 290, distance: 100.7
click at [711, 290] on div "**********" at bounding box center [717, 287] width 1391 height 56
click at [638, 339] on div at bounding box center [637, 350] width 3 height 71
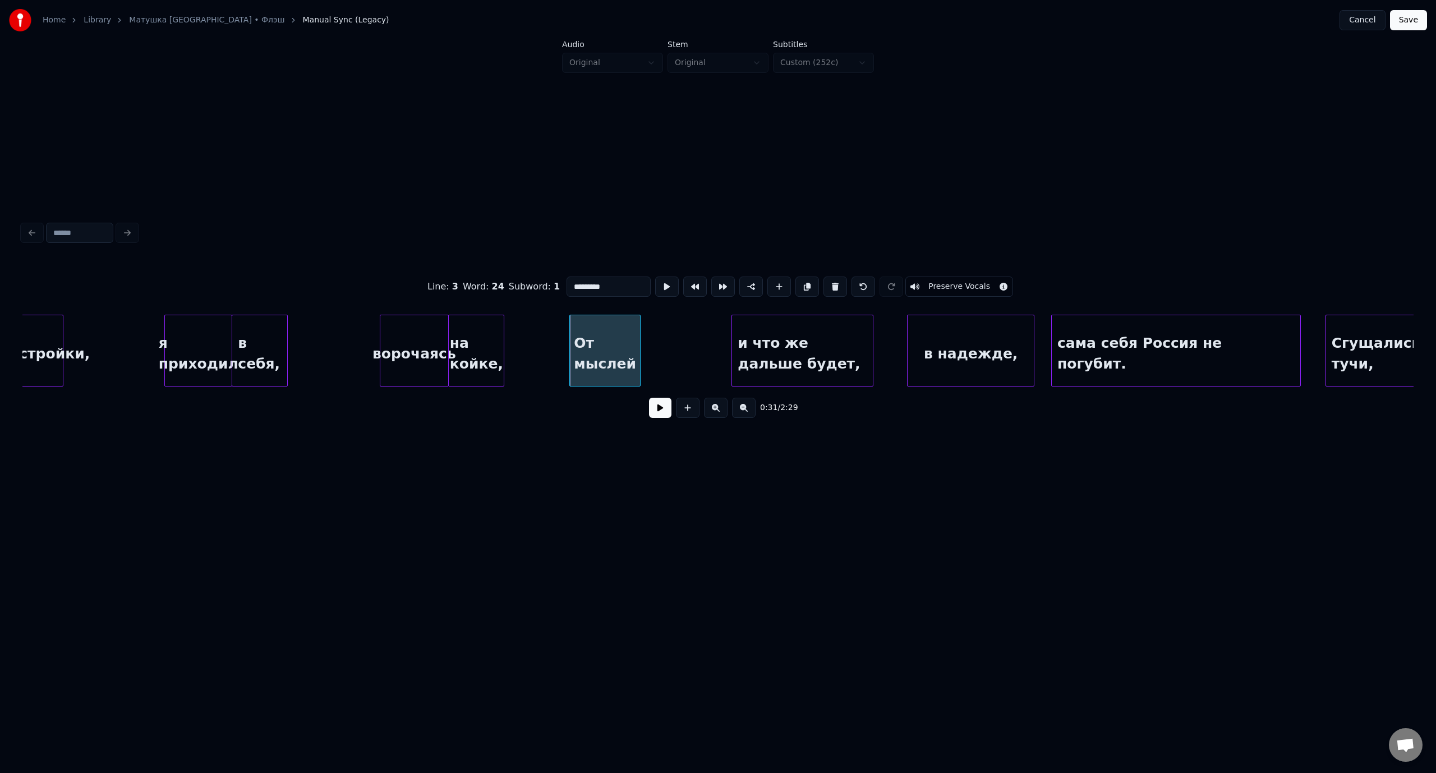
type input "*********"
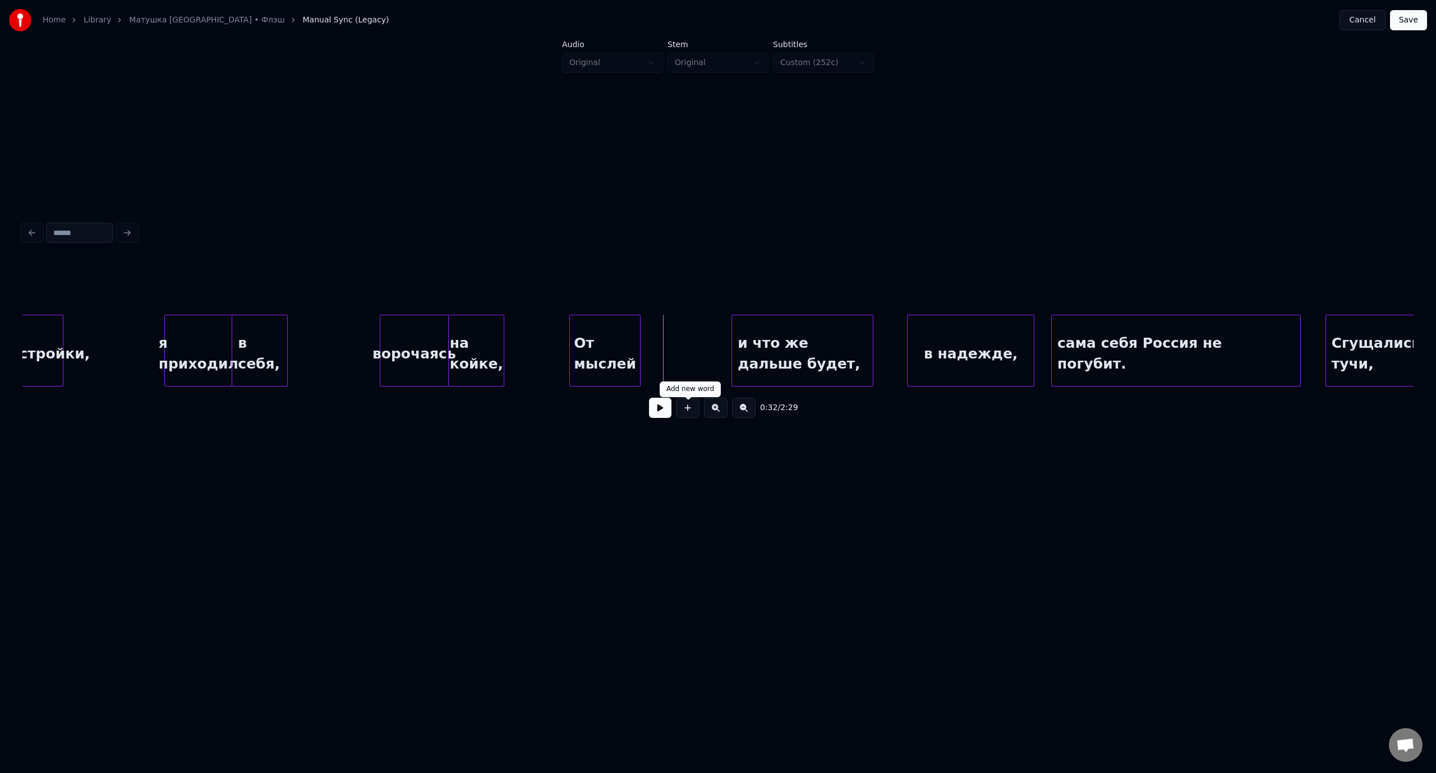
click at [689, 414] on button at bounding box center [688, 408] width 24 height 20
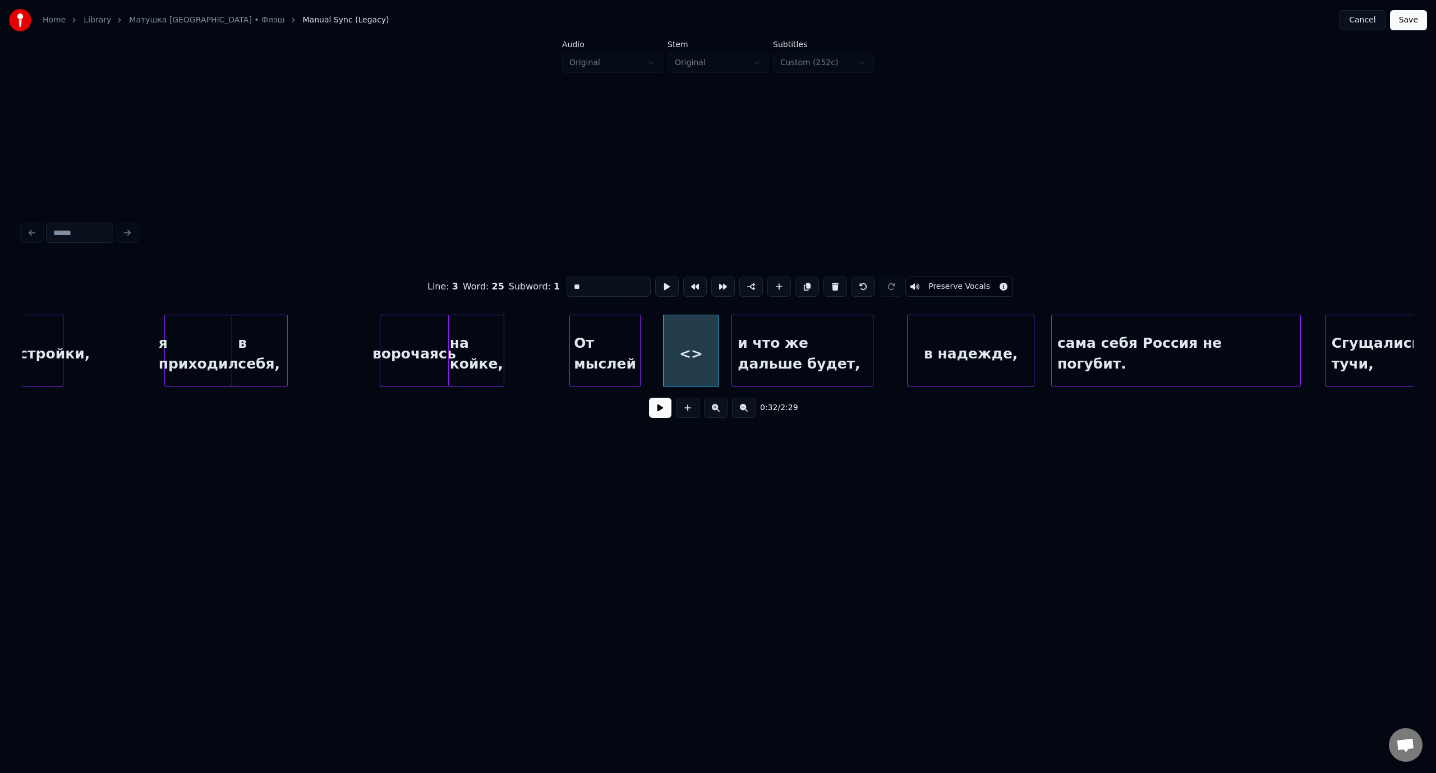
click at [568, 282] on input "**" at bounding box center [608, 286] width 84 height 20
paste input "******"
click at [663, 330] on div "смутных," at bounding box center [667, 353] width 55 height 76
click at [782, 330] on div "и что же дальше будет," at bounding box center [802, 353] width 141 height 76
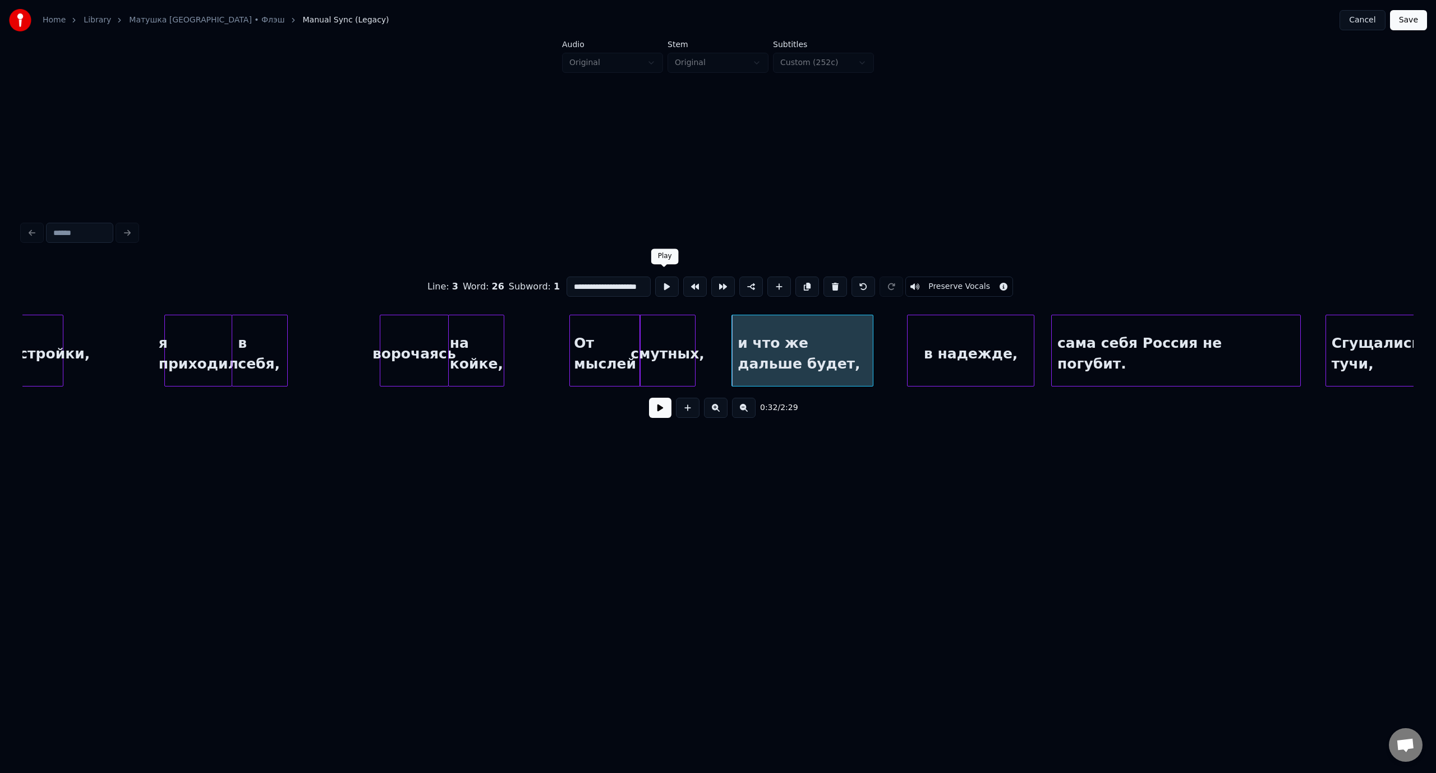
scroll to position [0, 13]
drag, startPoint x: 604, startPoint y: 284, endPoint x: 681, endPoint y: 289, distance: 77.6
click at [681, 289] on div "**********" at bounding box center [717, 287] width 1391 height 56
click at [793, 347] on div at bounding box center [791, 350] width 3 height 71
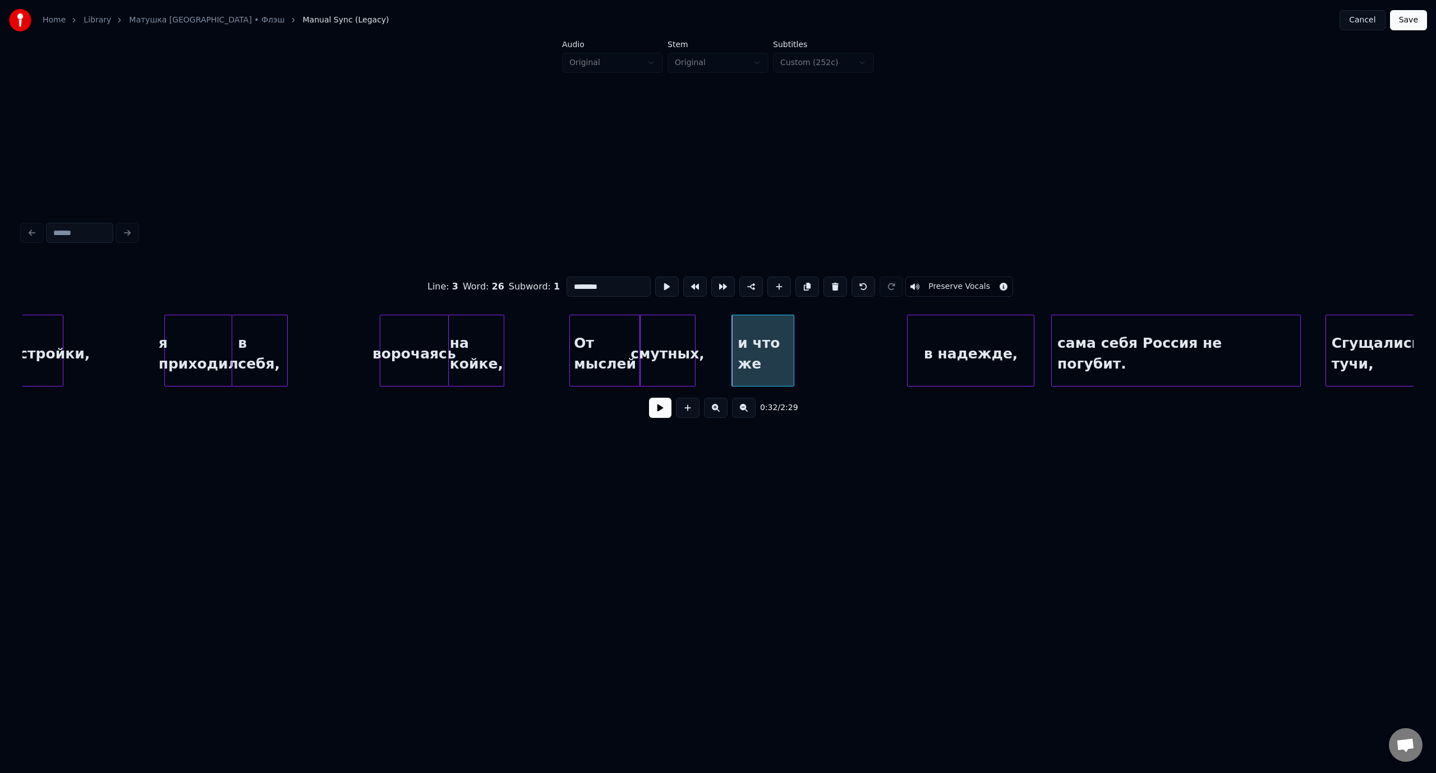
type input "********"
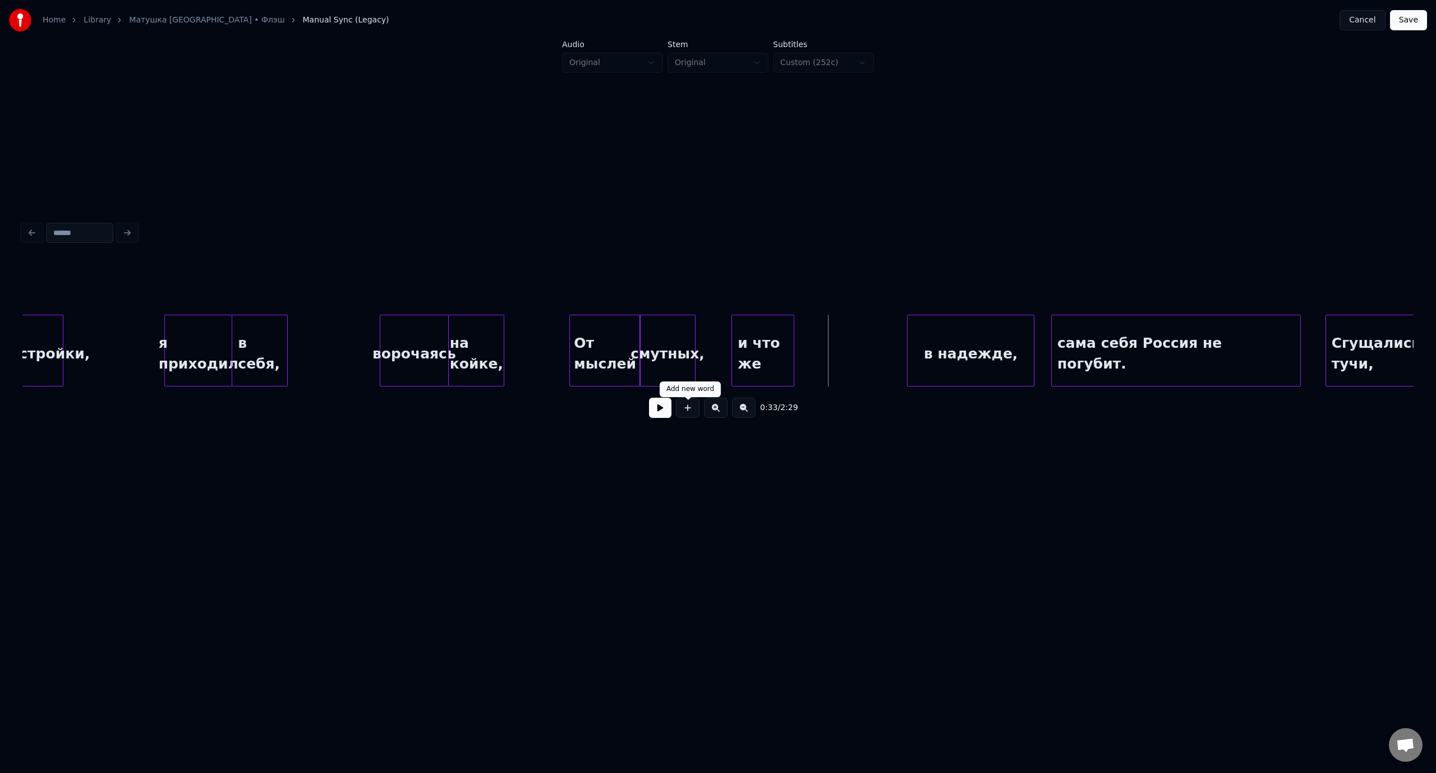
click at [687, 409] on button at bounding box center [688, 408] width 24 height 20
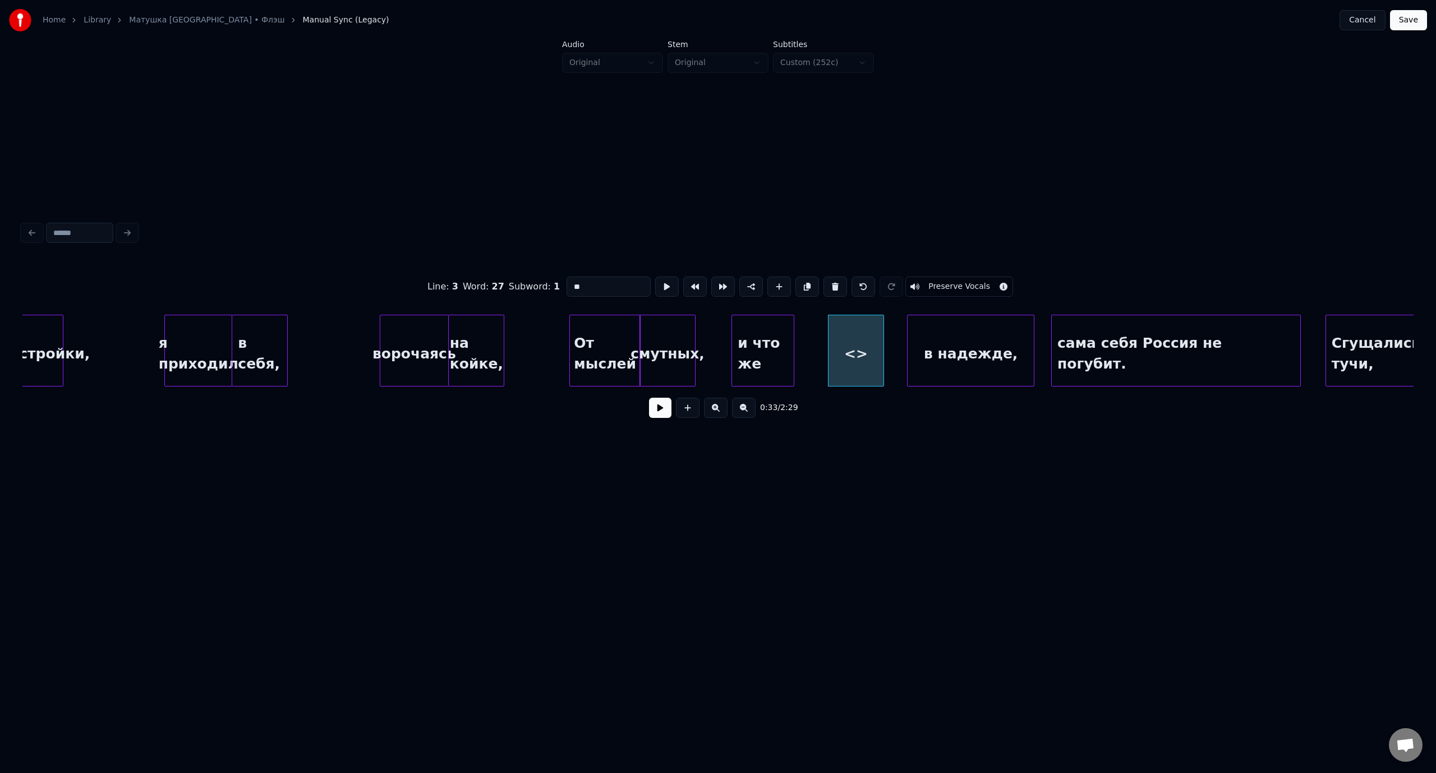
click at [566, 284] on input "**" at bounding box center [608, 286] width 84 height 20
paste input "**********"
click at [820, 324] on div "дальше будет," at bounding box center [822, 353] width 55 height 76
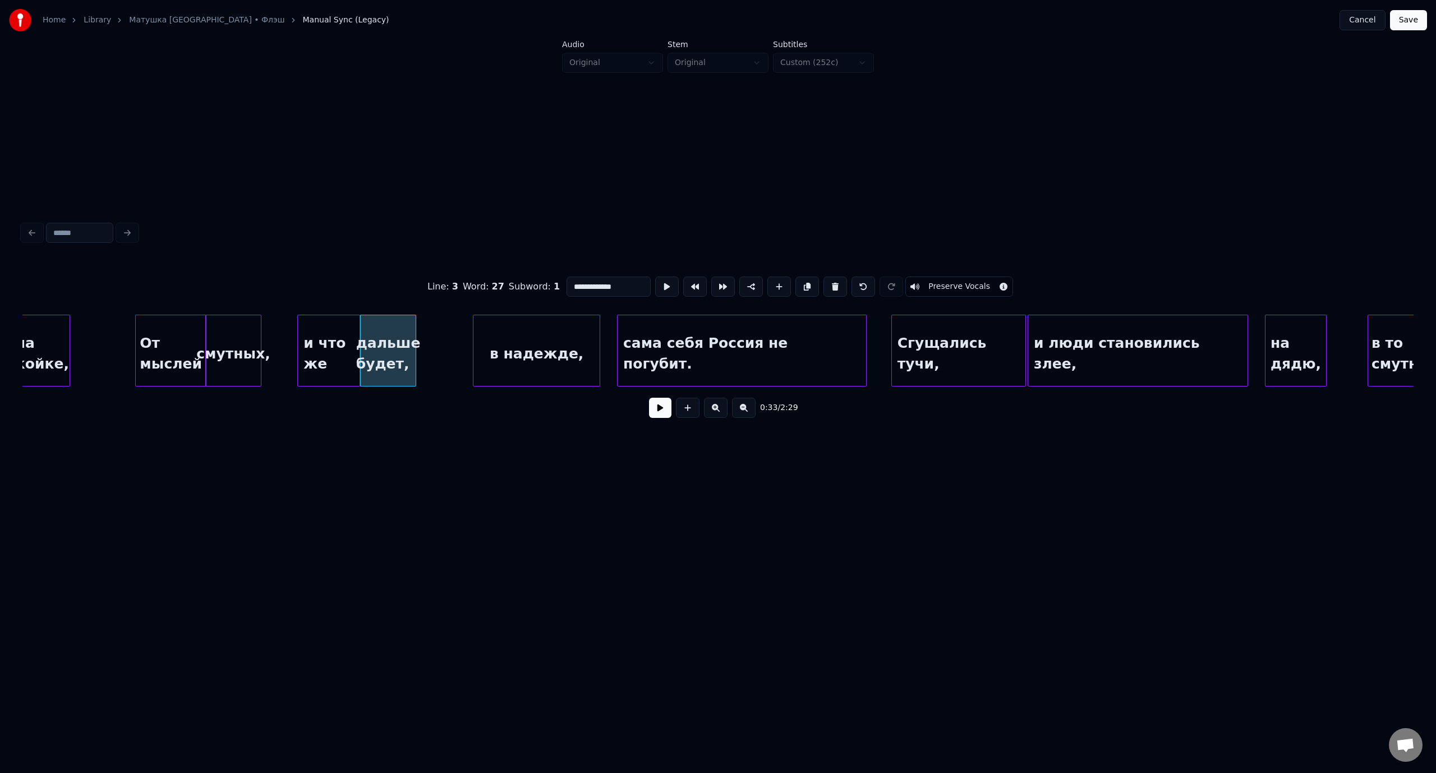
scroll to position [0, 4483]
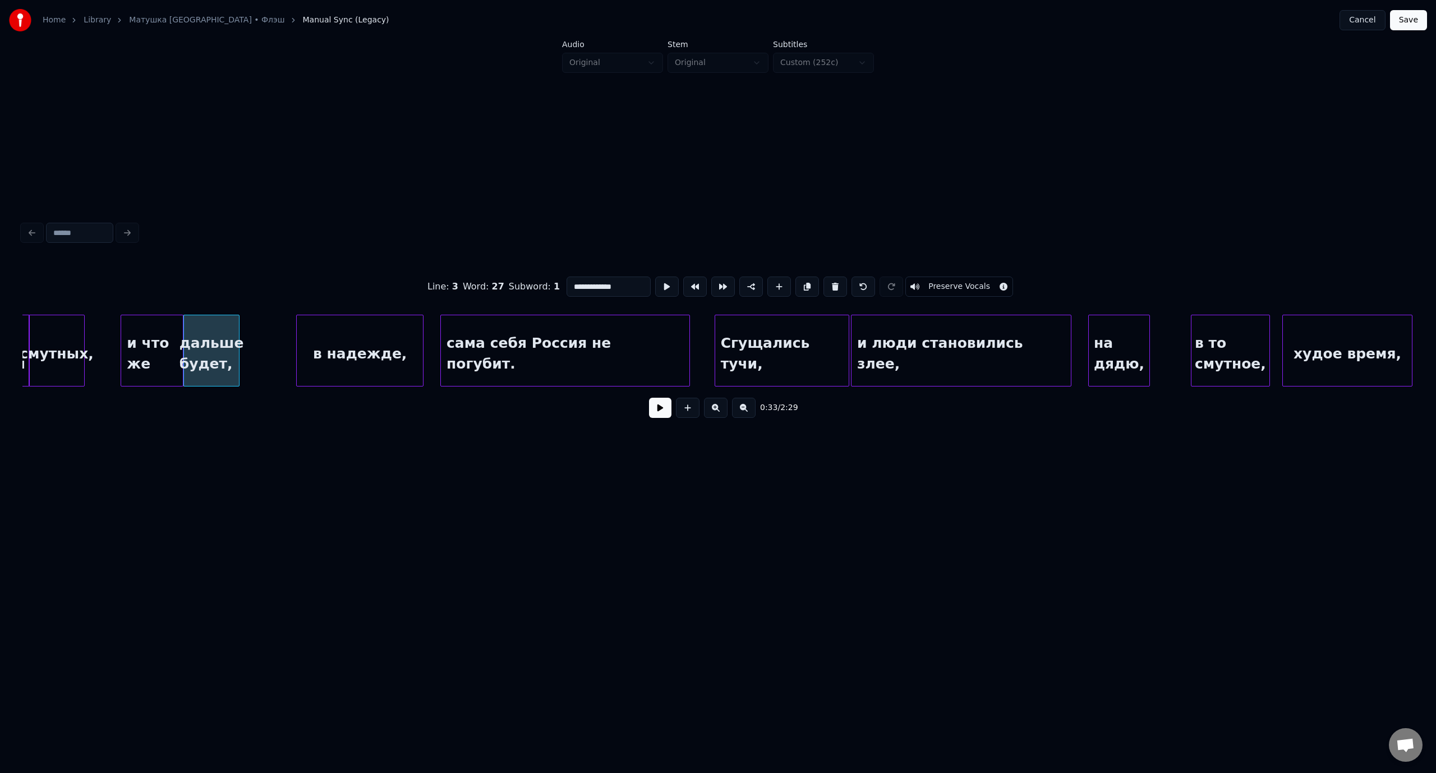
click at [541, 359] on div "сама себя Россия не погубит." at bounding box center [565, 353] width 248 height 76
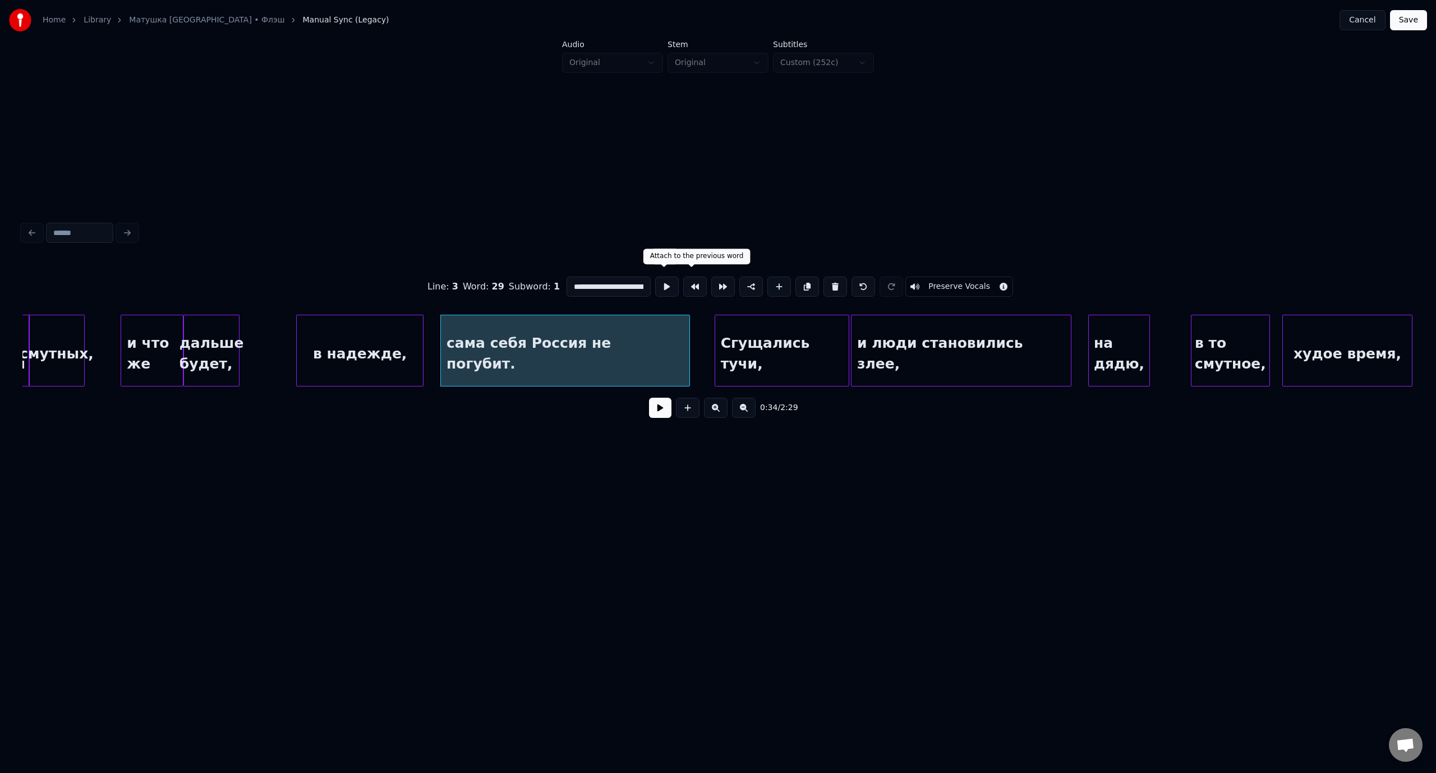
scroll to position [0, 35]
drag, startPoint x: 608, startPoint y: 280, endPoint x: 712, endPoint y: 286, distance: 103.9
click at [712, 286] on div "**********" at bounding box center [717, 287] width 1391 height 56
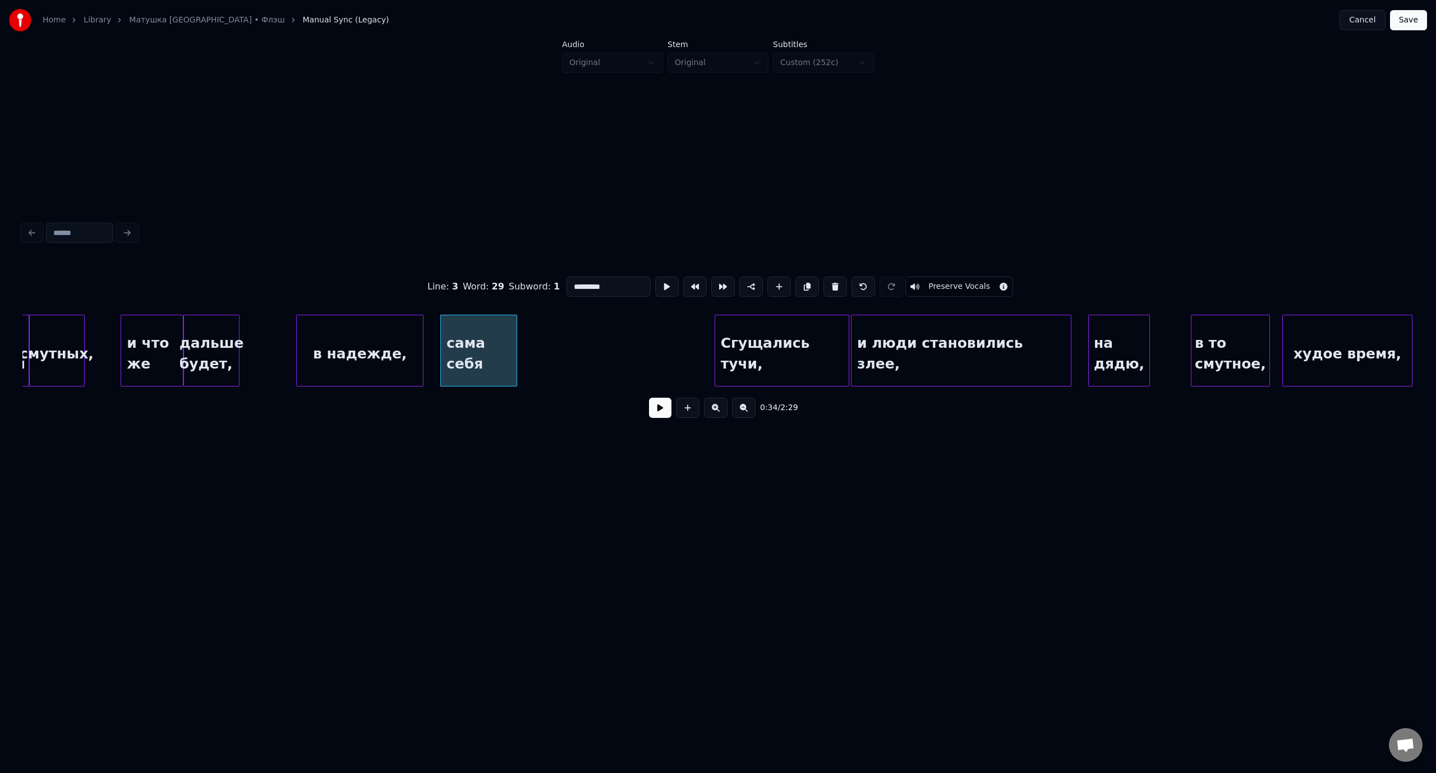
click at [516, 354] on div at bounding box center [514, 350] width 3 height 71
type input "*********"
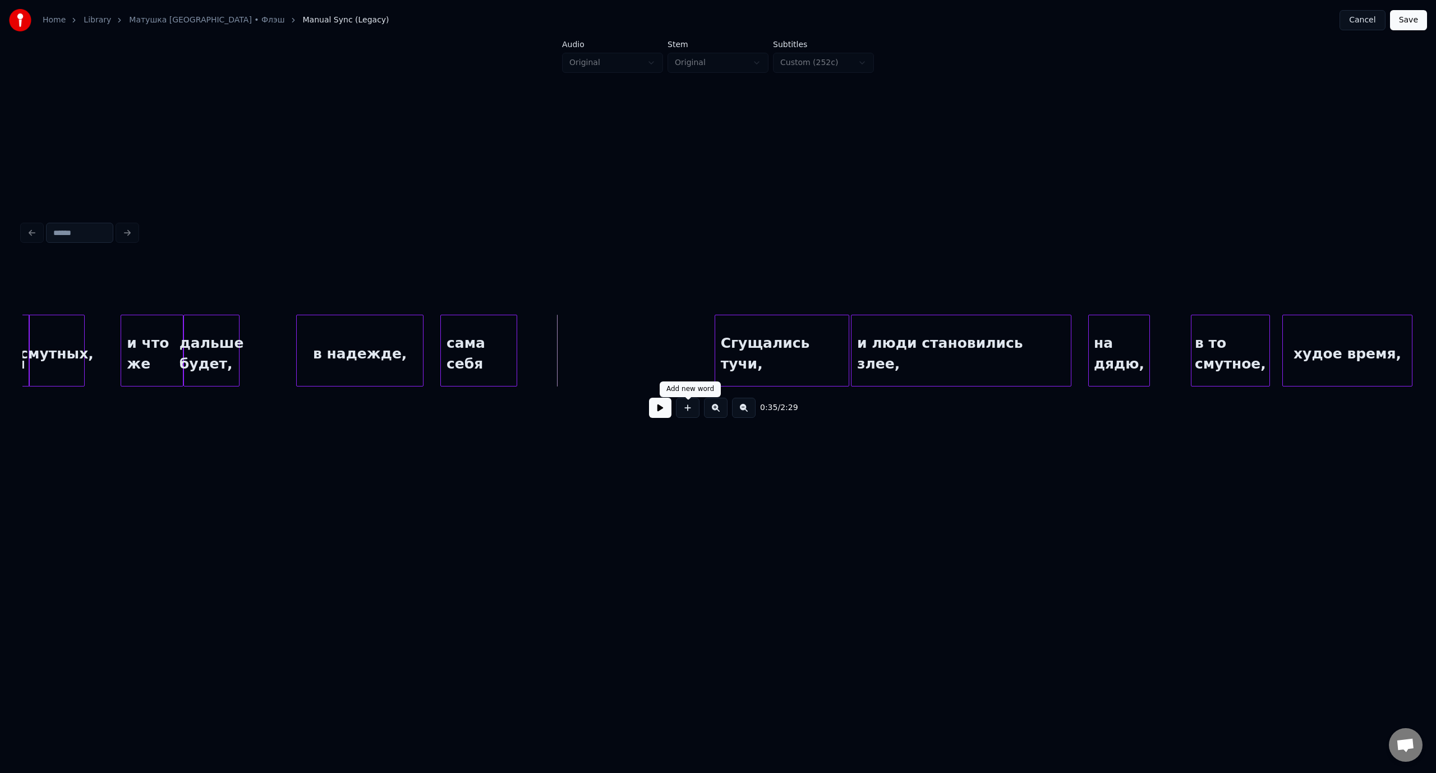
click at [692, 416] on button at bounding box center [688, 408] width 24 height 20
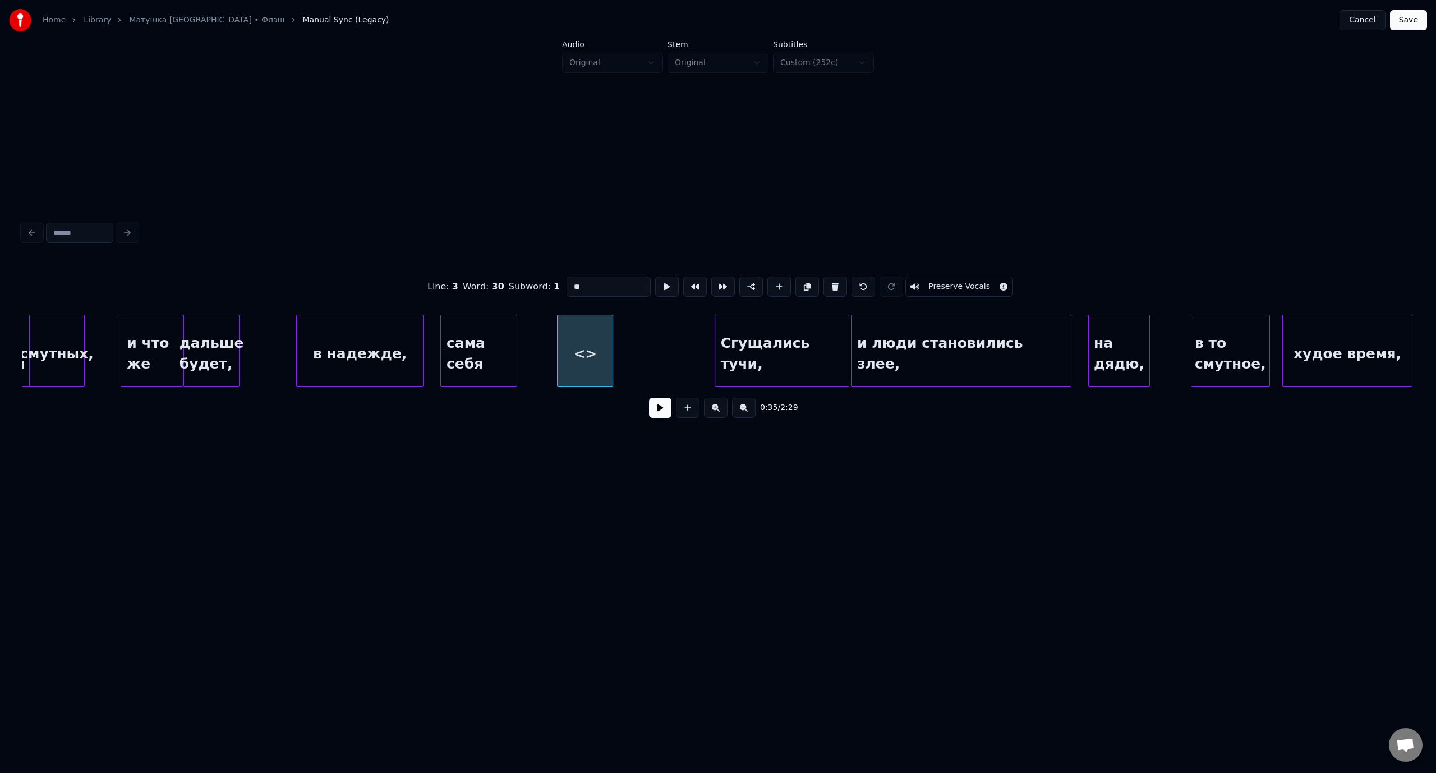
drag, startPoint x: 589, startPoint y: 282, endPoint x: 562, endPoint y: 284, distance: 27.0
click at [562, 284] on div "Line : 3 Word : 30 Subword : 1 ** Preserve Vocals" at bounding box center [717, 287] width 1391 height 56
paste input "**********"
drag, startPoint x: 608, startPoint y: 284, endPoint x: 668, endPoint y: 289, distance: 60.8
click at [668, 289] on div "**********" at bounding box center [717, 287] width 1391 height 56
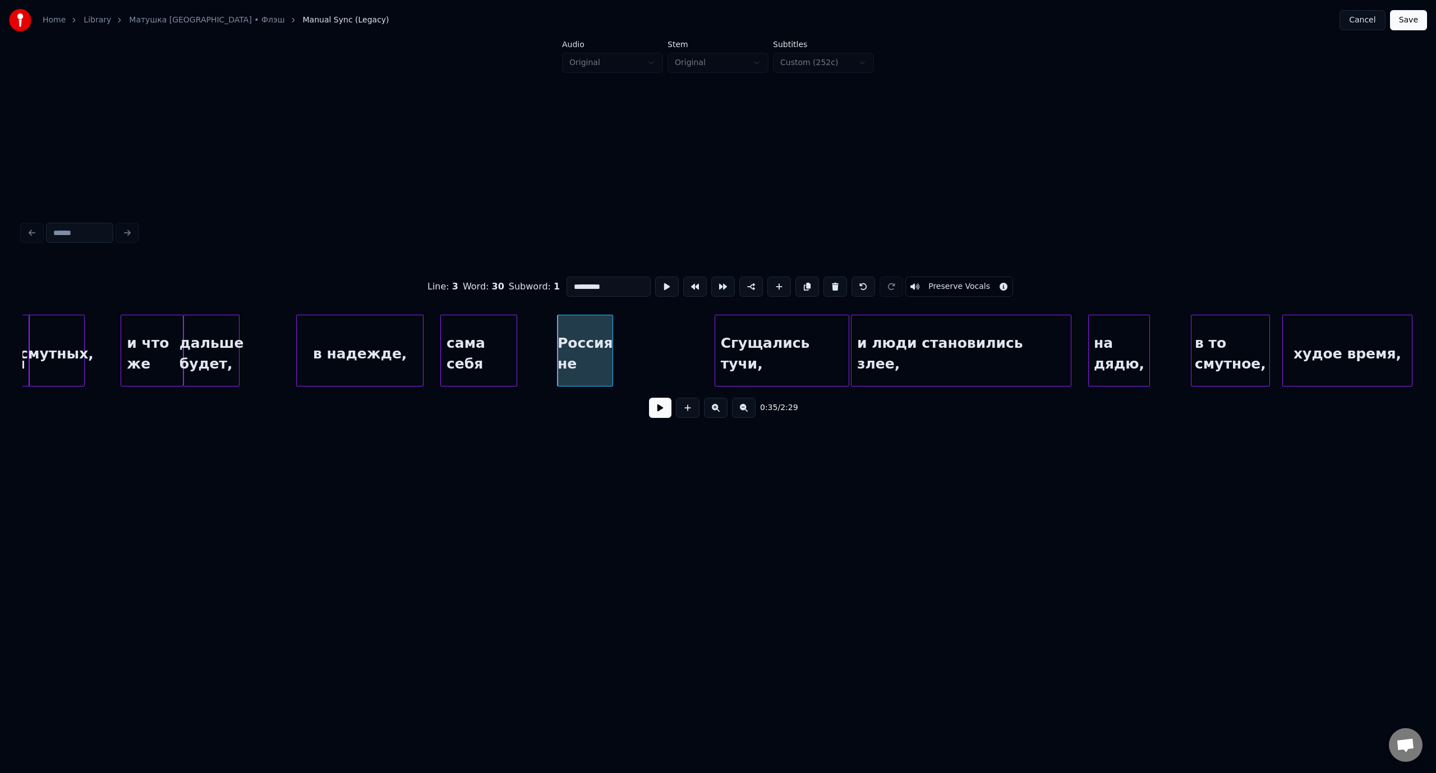
type input "*********"
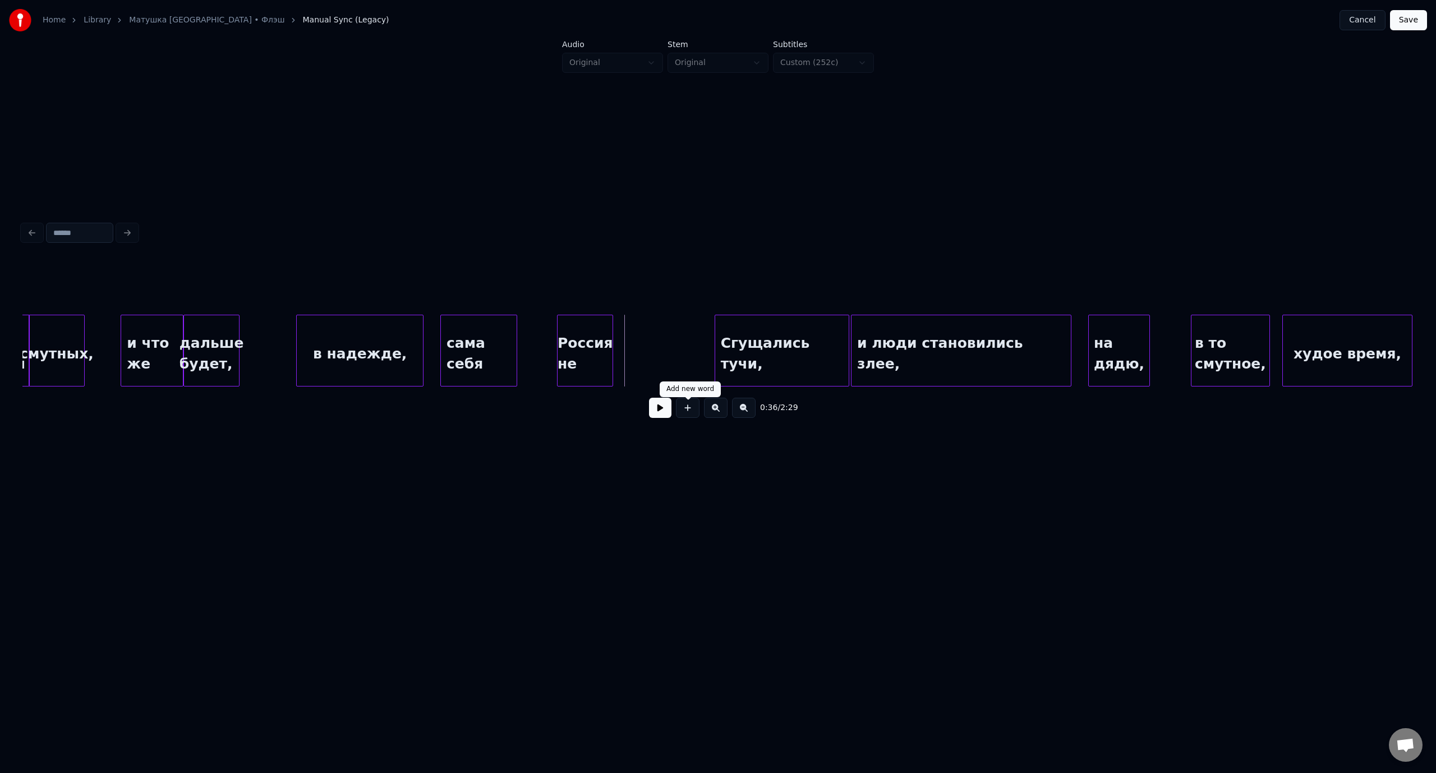
click at [685, 409] on button at bounding box center [688, 408] width 24 height 20
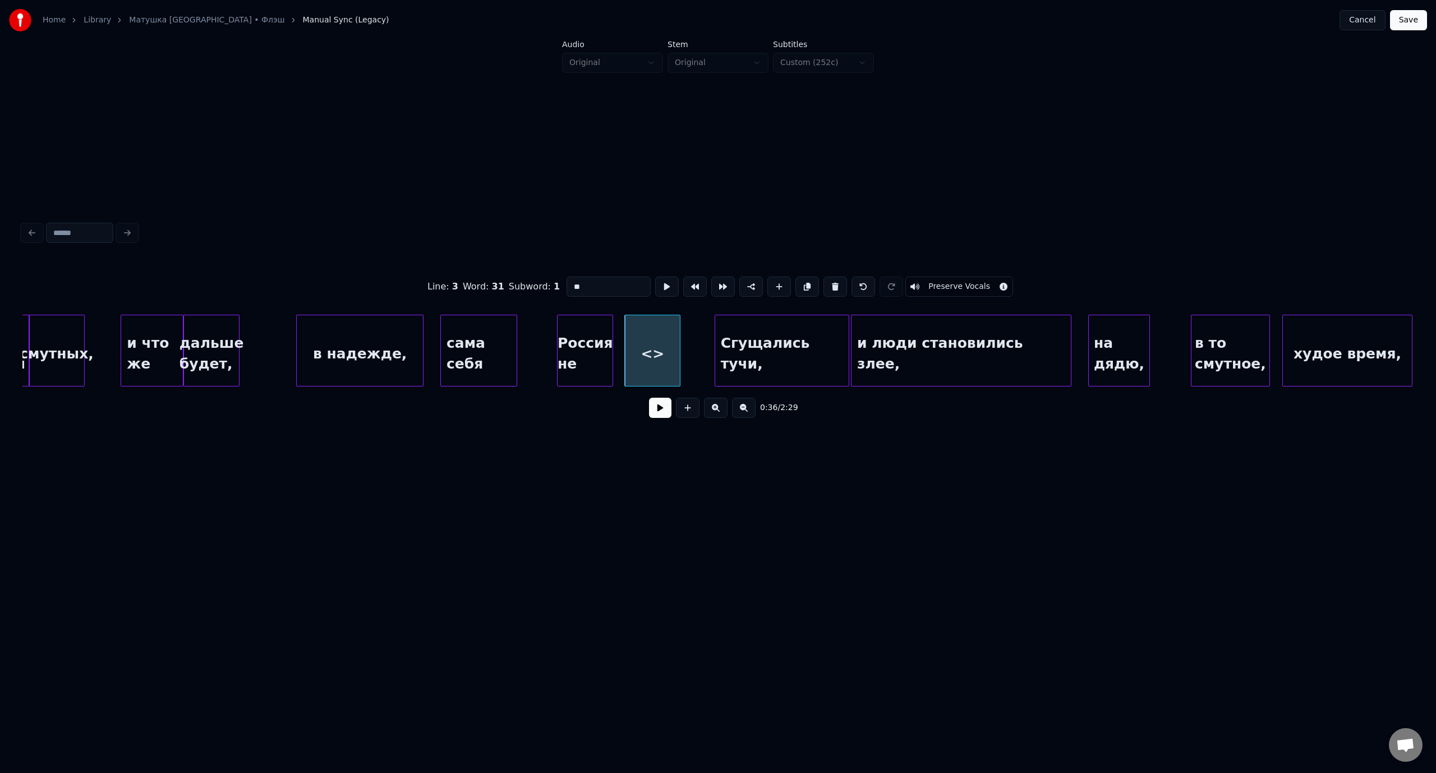
click at [561, 282] on div "Line : 3 Word : 31 Subword : 1 ** Preserve Vocals" at bounding box center [717, 287] width 1391 height 56
paste input "******"
click at [638, 327] on div "погубит." at bounding box center [640, 353] width 55 height 76
click at [807, 336] on div "Сгущались тучи," at bounding box center [782, 353] width 134 height 76
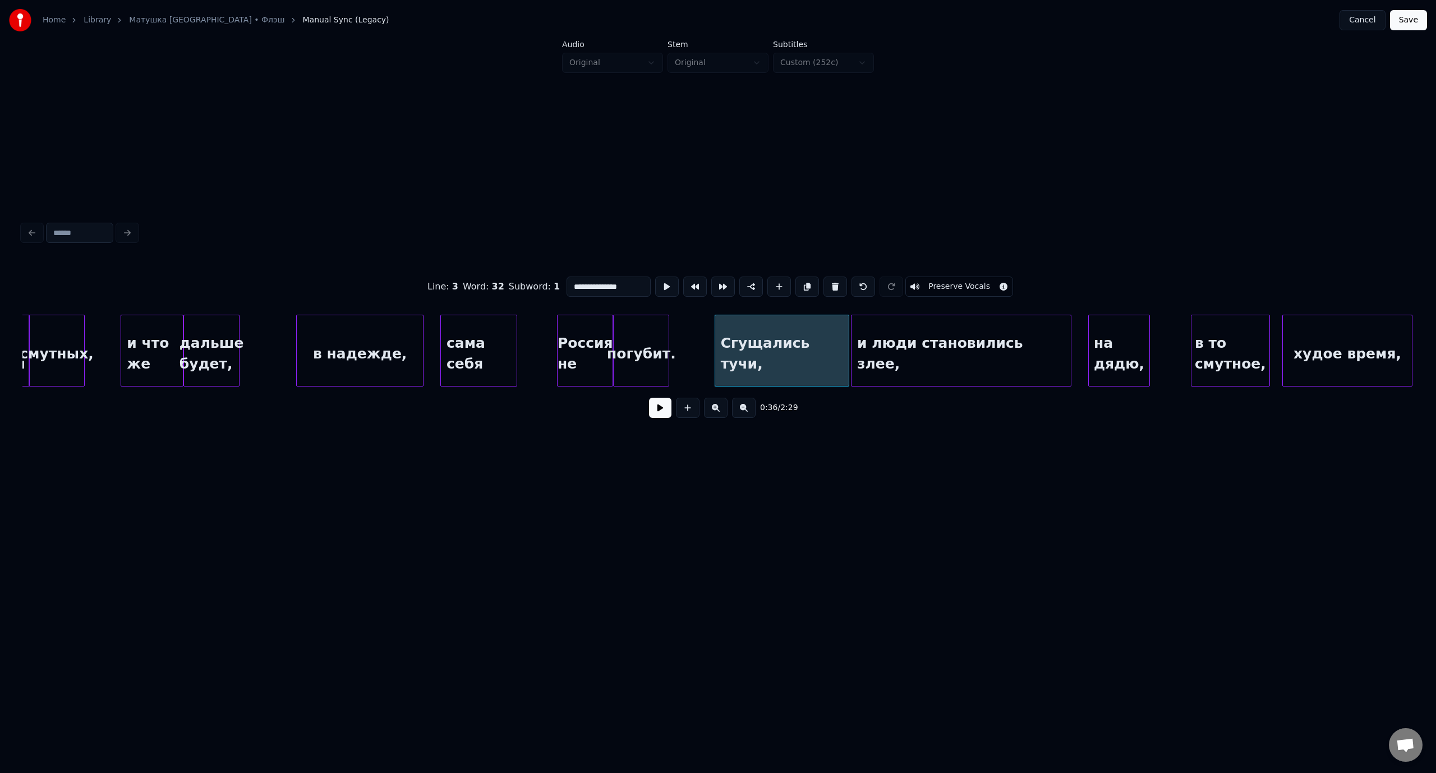
click at [942, 336] on div "и люди становились злее," at bounding box center [960, 353] width 219 height 76
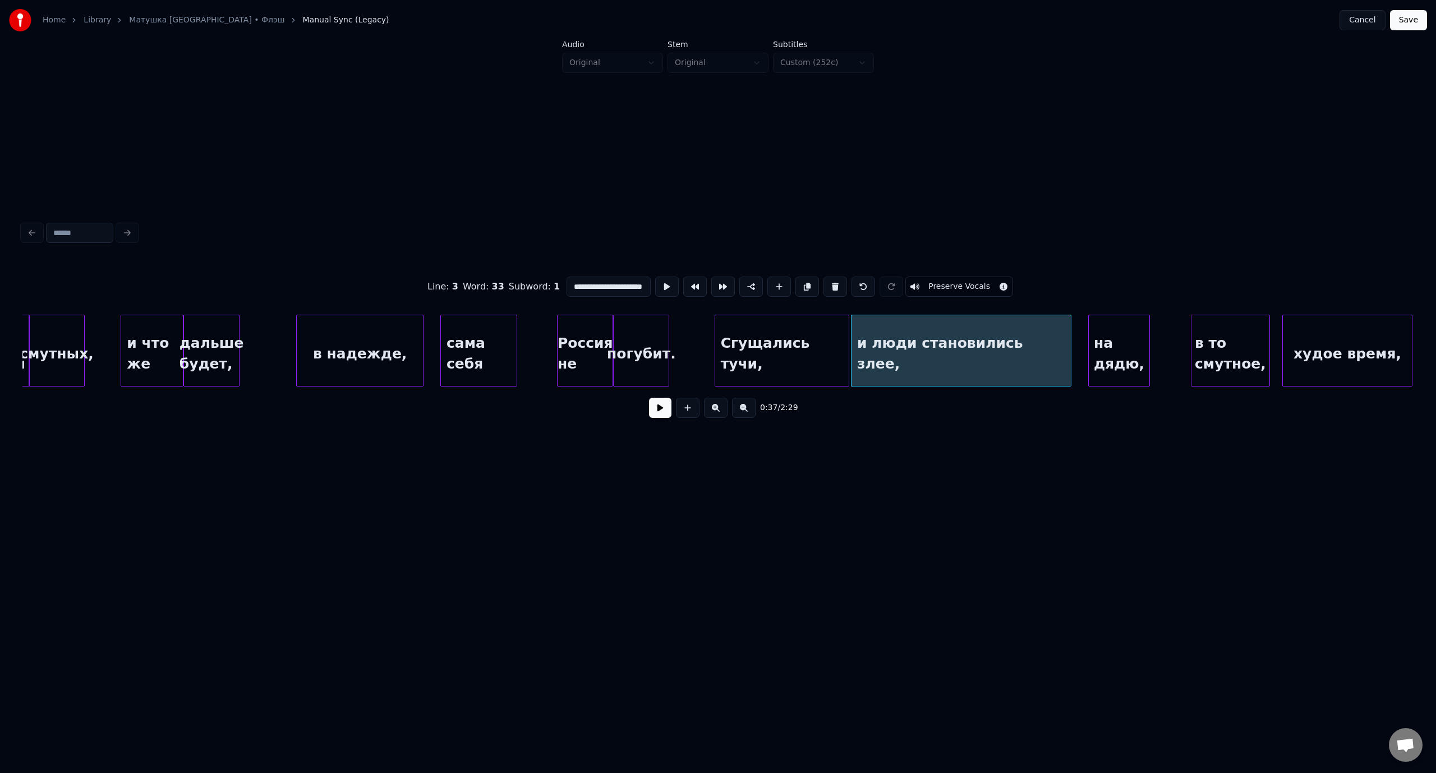
scroll to position [0, 23]
drag, startPoint x: 599, startPoint y: 283, endPoint x: 693, endPoint y: 285, distance: 93.7
click at [693, 285] on div "**********" at bounding box center [717, 287] width 1391 height 56
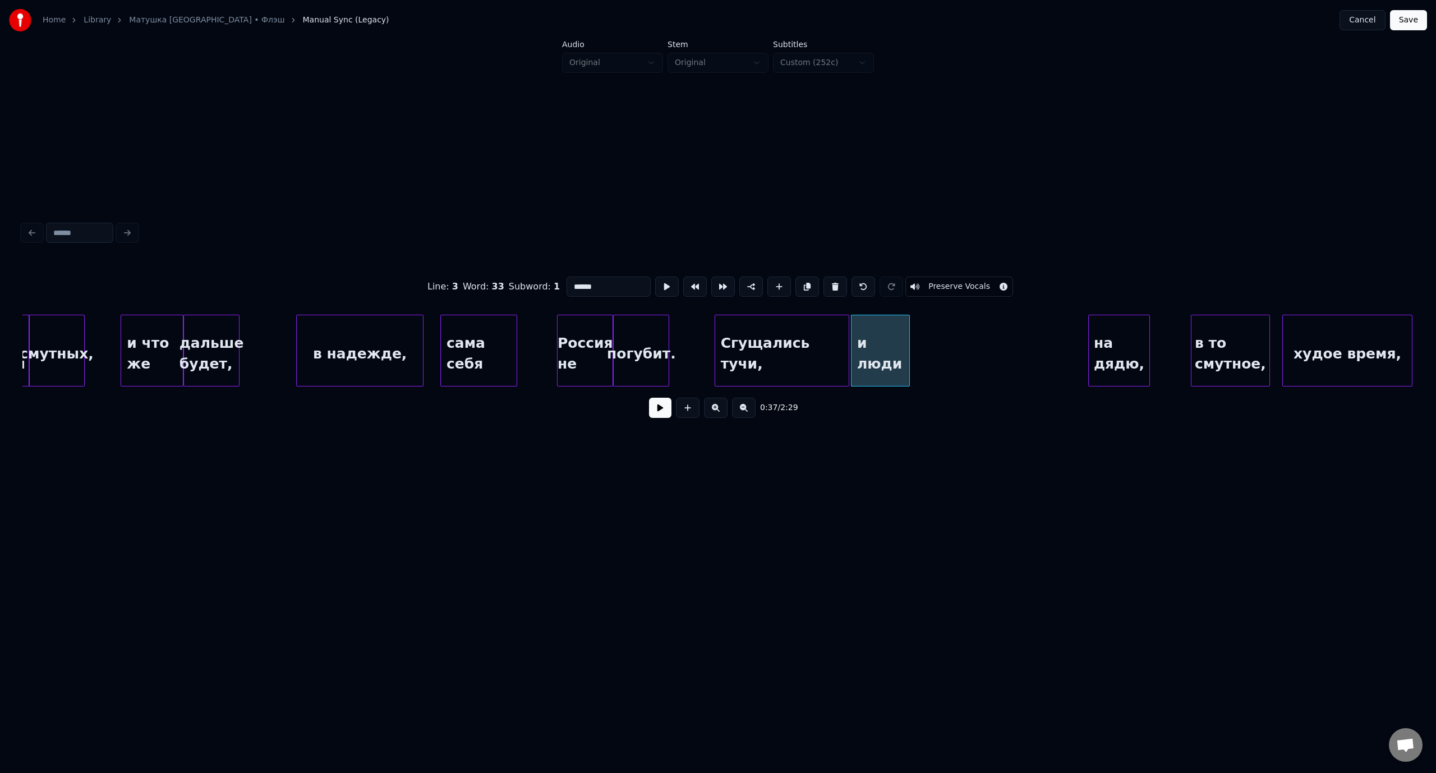
click at [907, 340] on div at bounding box center [907, 350] width 3 height 71
type input "******"
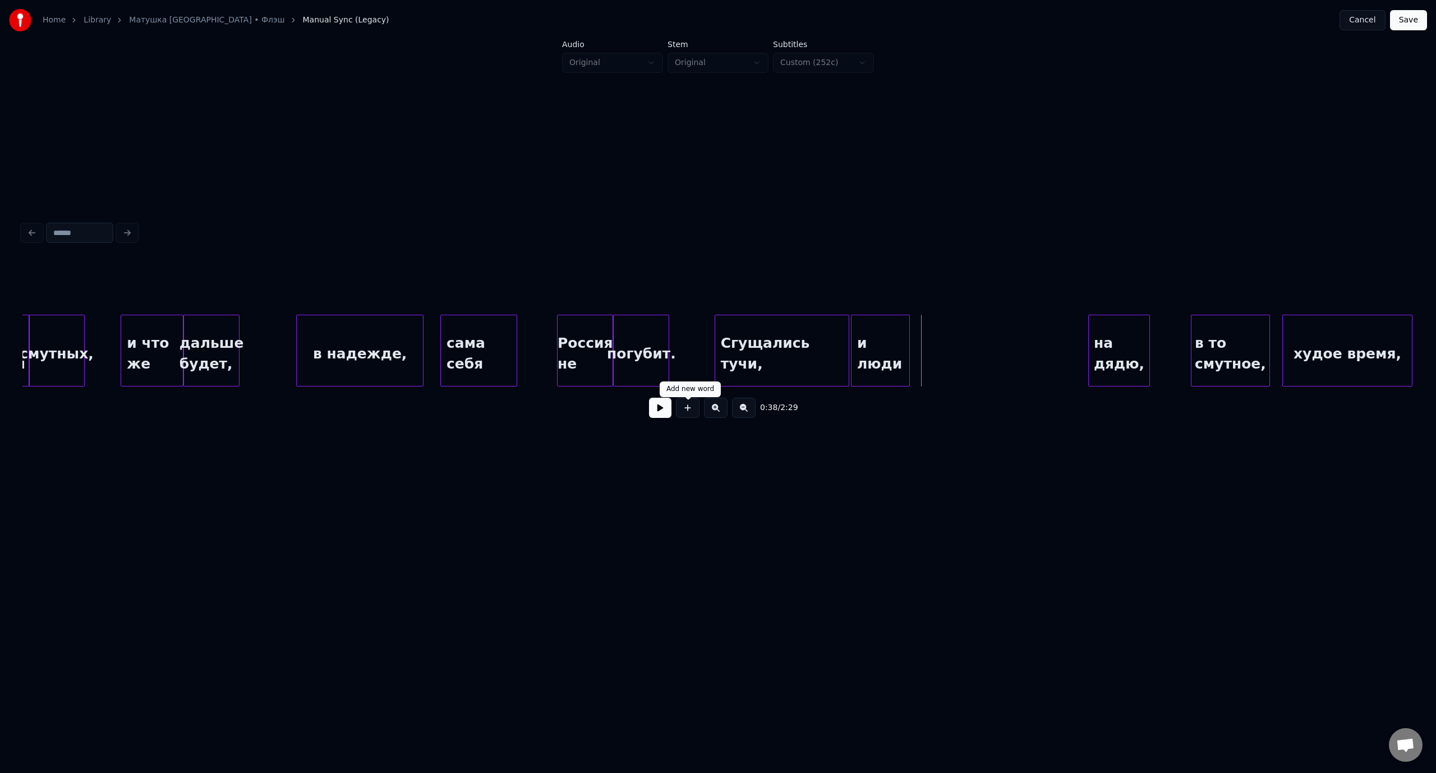
click at [687, 408] on button at bounding box center [688, 408] width 24 height 20
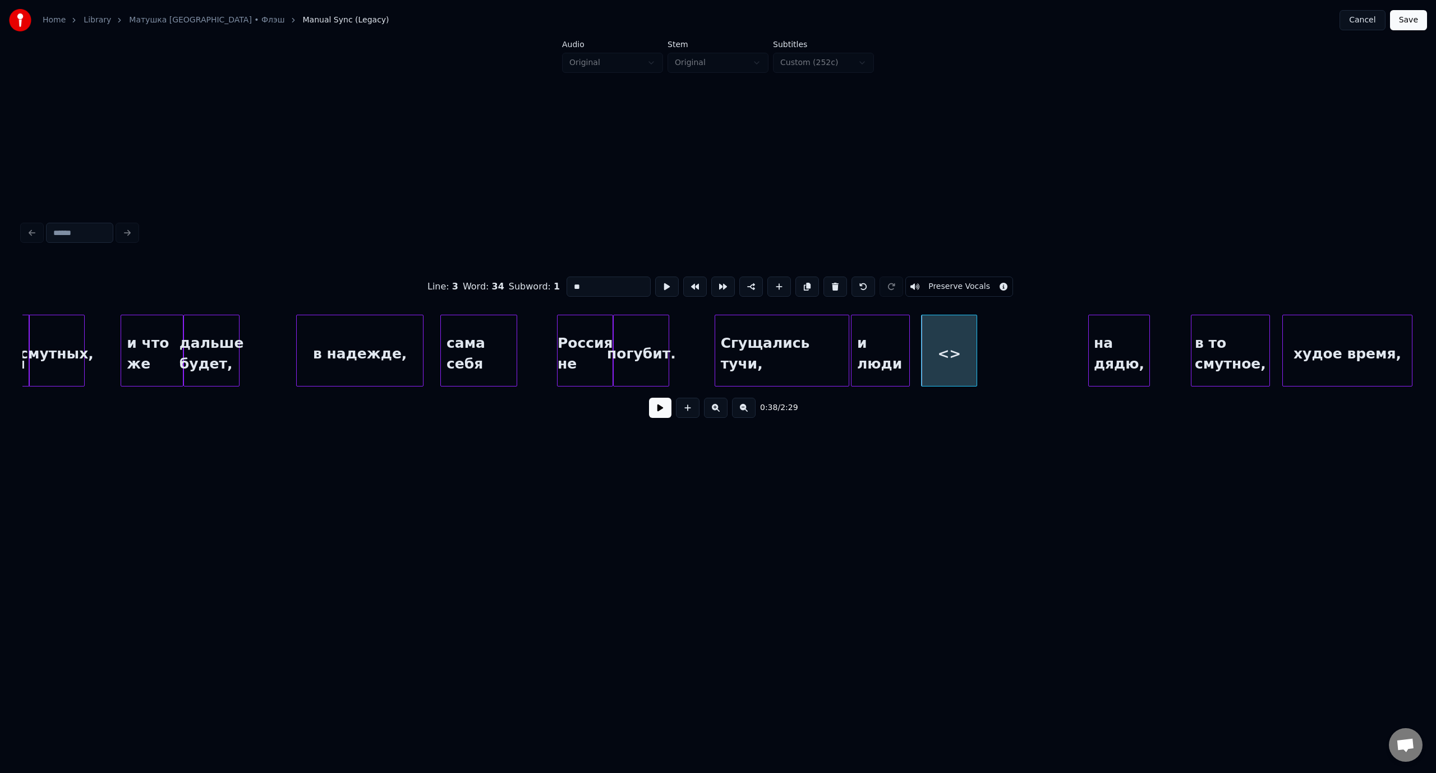
drag, startPoint x: 582, startPoint y: 284, endPoint x: 568, endPoint y: 284, distance: 14.6
click at [568, 284] on input "**" at bounding box center [608, 286] width 84 height 20
paste input "**********"
click at [1014, 360] on div at bounding box center [1012, 350] width 3 height 71
type input "**********"
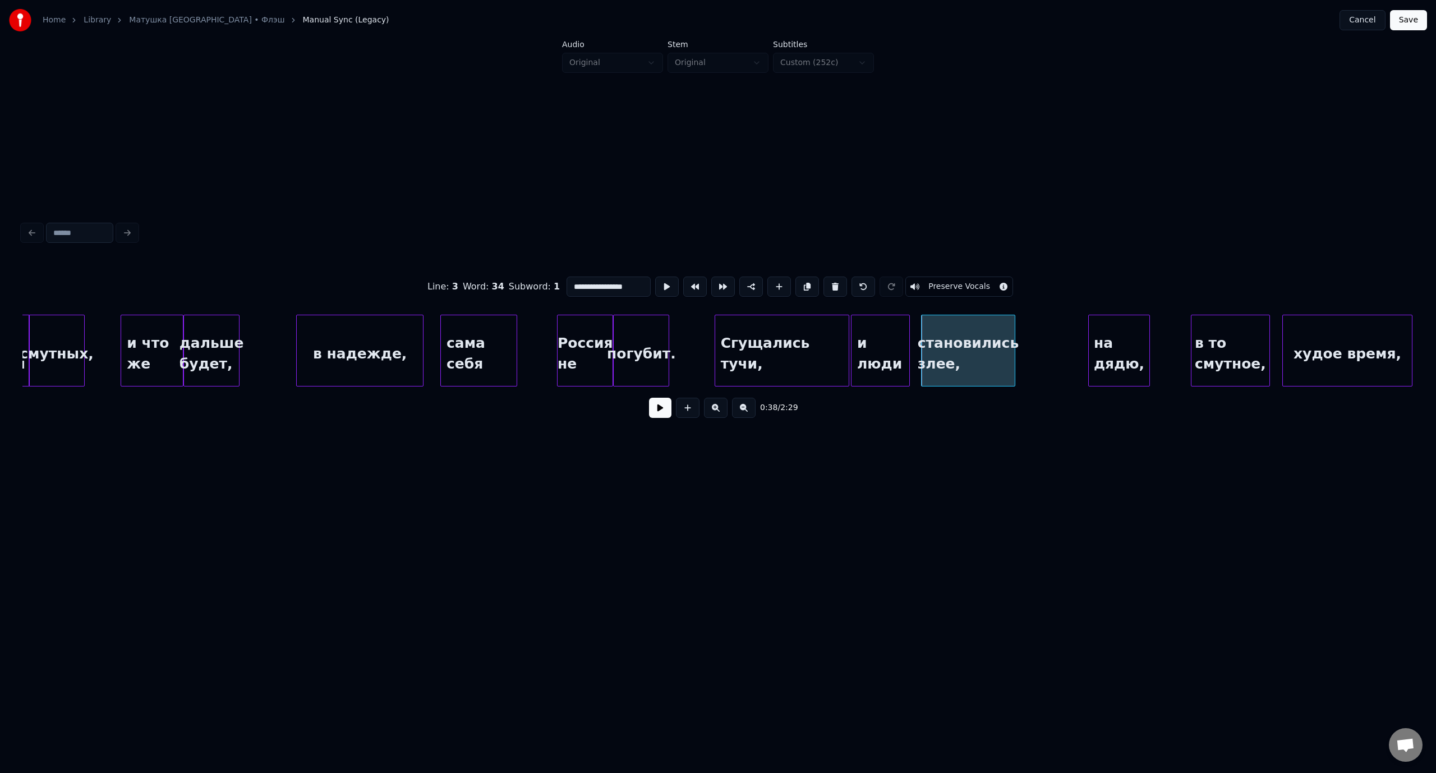
click at [1402, 26] on button "Save" at bounding box center [1408, 20] width 37 height 20
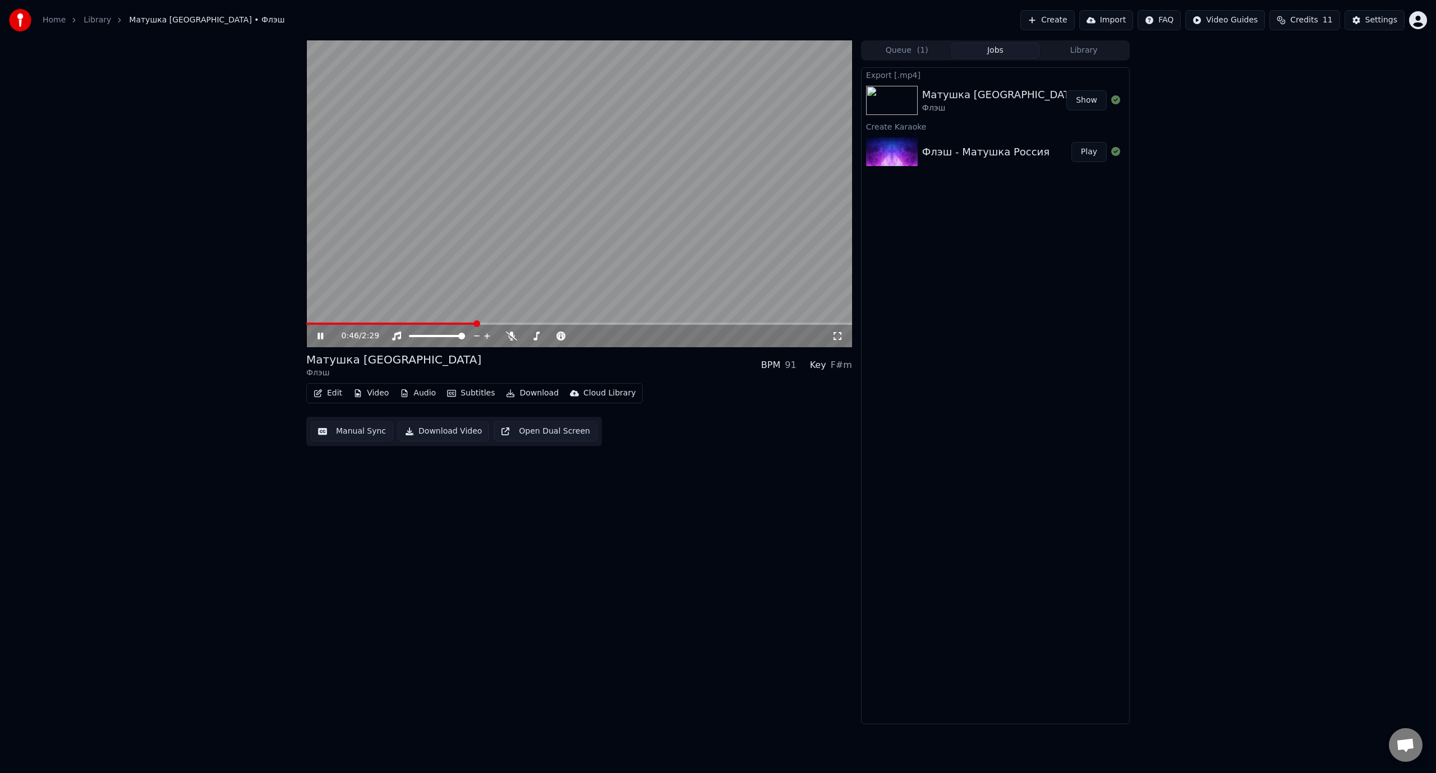
click at [321, 335] on icon at bounding box center [320, 336] width 6 height 7
click at [334, 391] on button "Edit" at bounding box center [328, 393] width 38 height 16
click at [360, 506] on div "Manual Sync (Legacy)" at bounding box center [366, 512] width 113 height 18
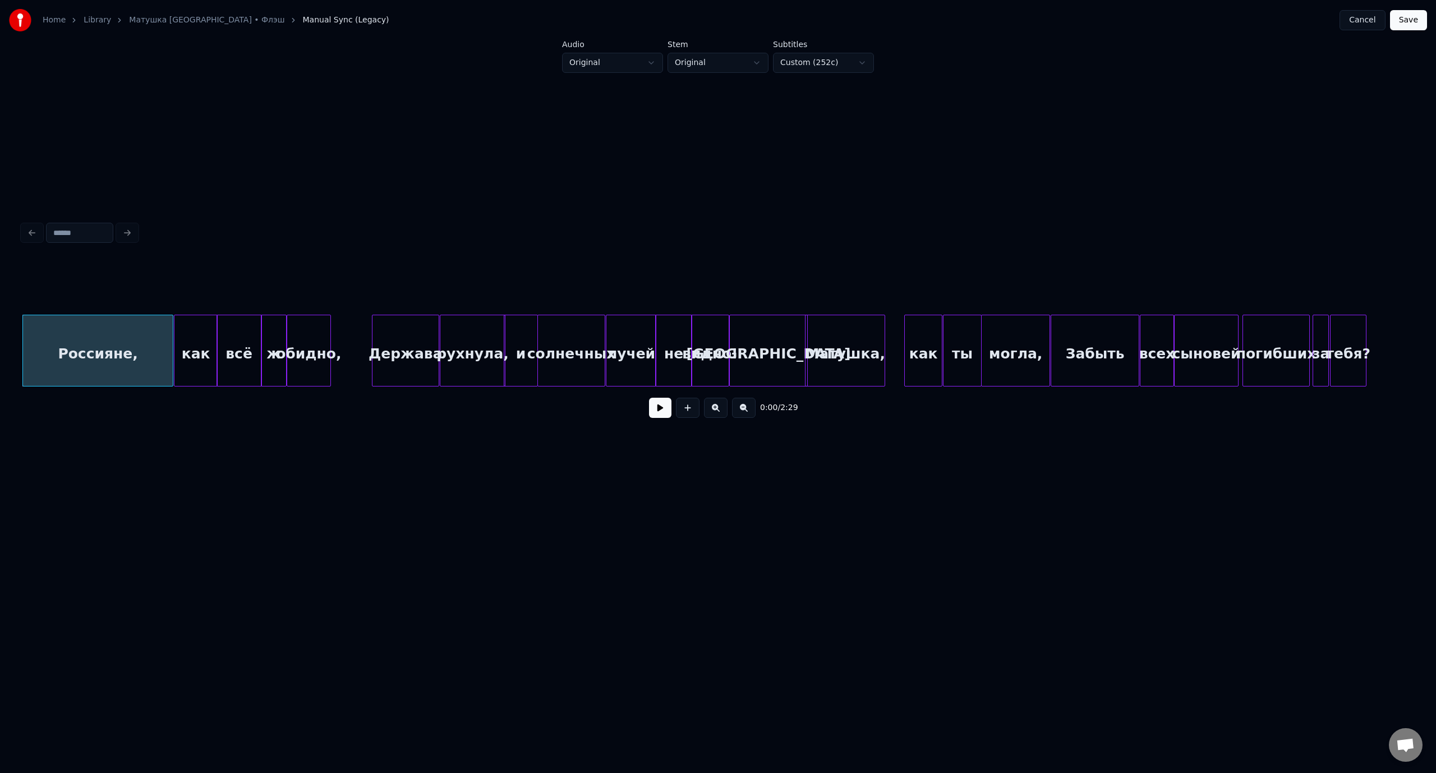
click at [1408, 25] on button "Save" at bounding box center [1408, 20] width 37 height 20
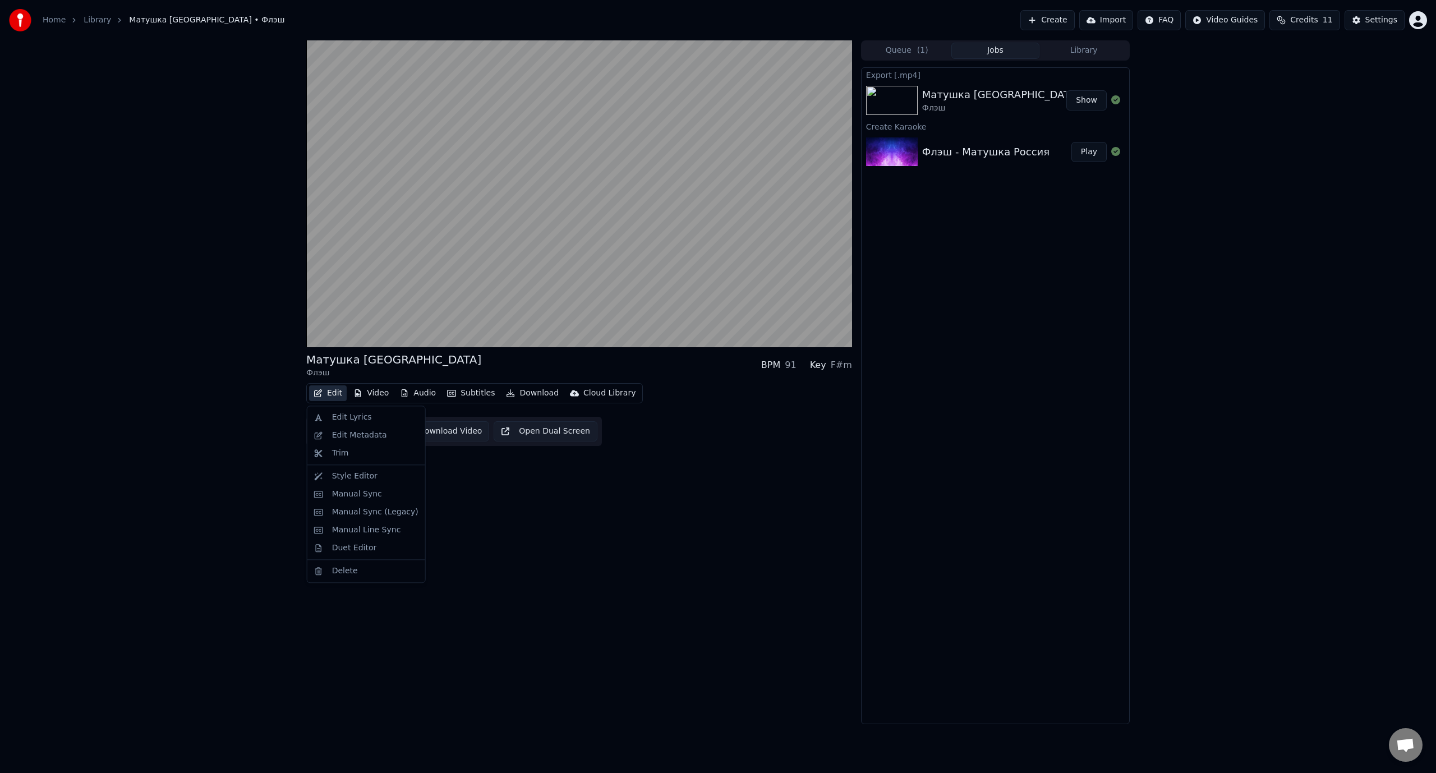
click at [336, 394] on button "Edit" at bounding box center [328, 393] width 38 height 16
click at [377, 515] on div "Manual Sync (Legacy)" at bounding box center [375, 511] width 86 height 11
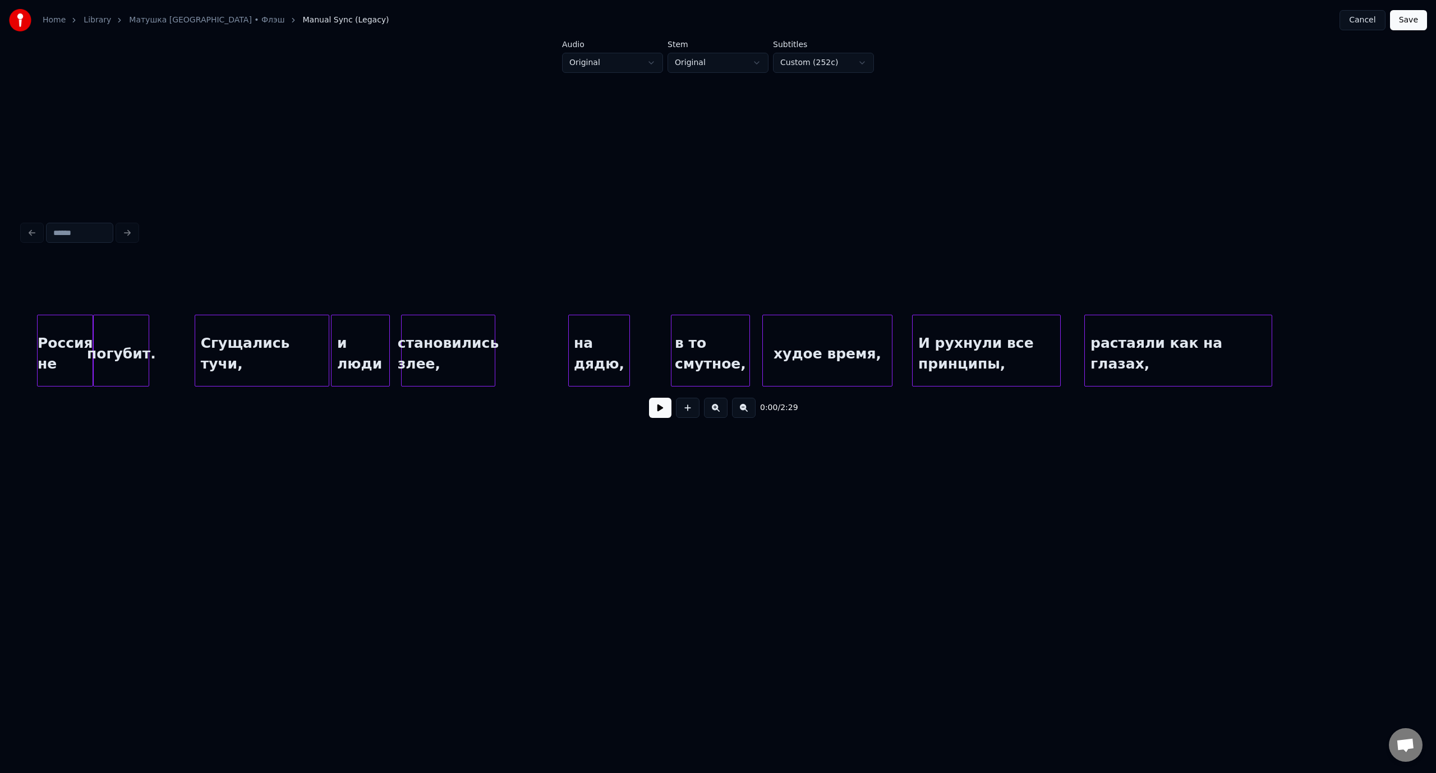
scroll to position [0, 5066]
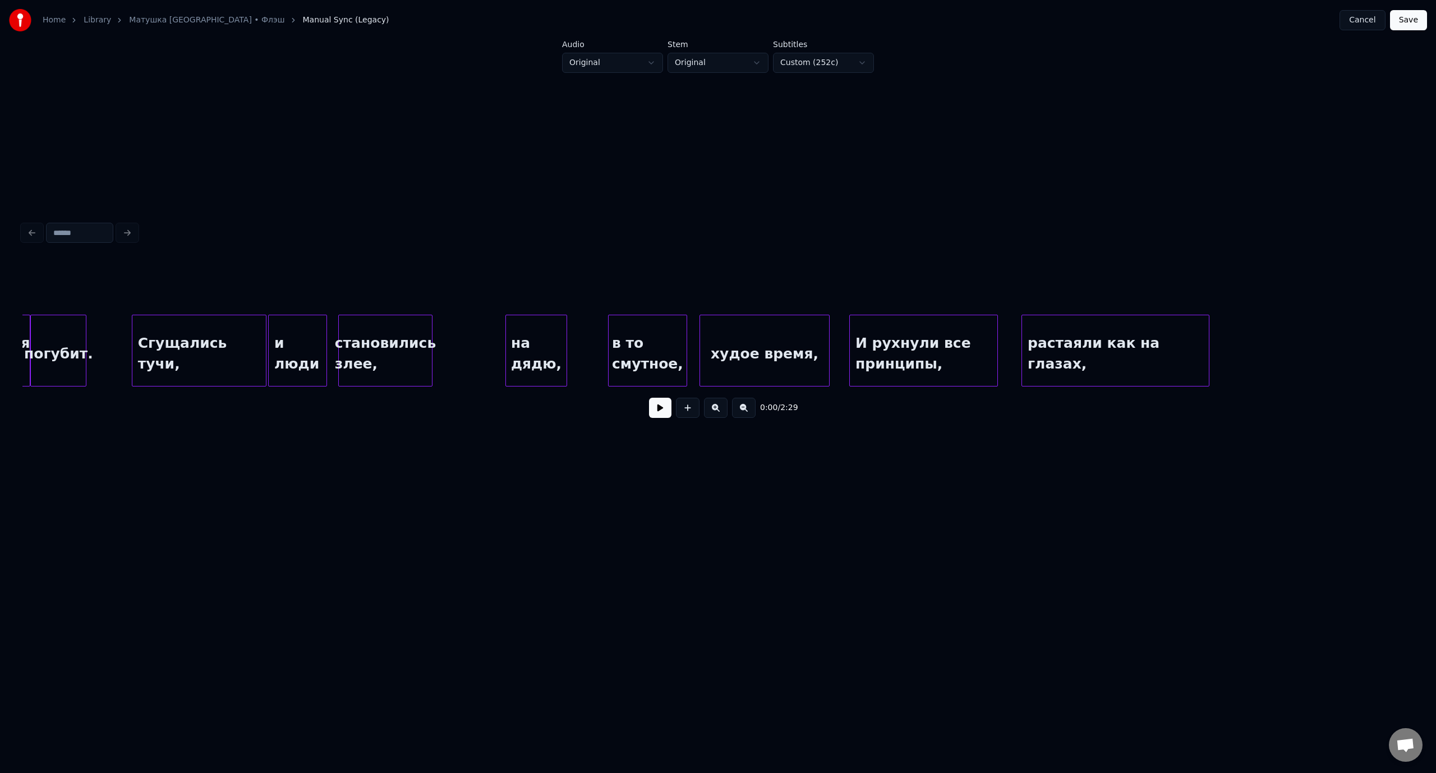
click at [754, 354] on div "худое время," at bounding box center [764, 353] width 128 height 76
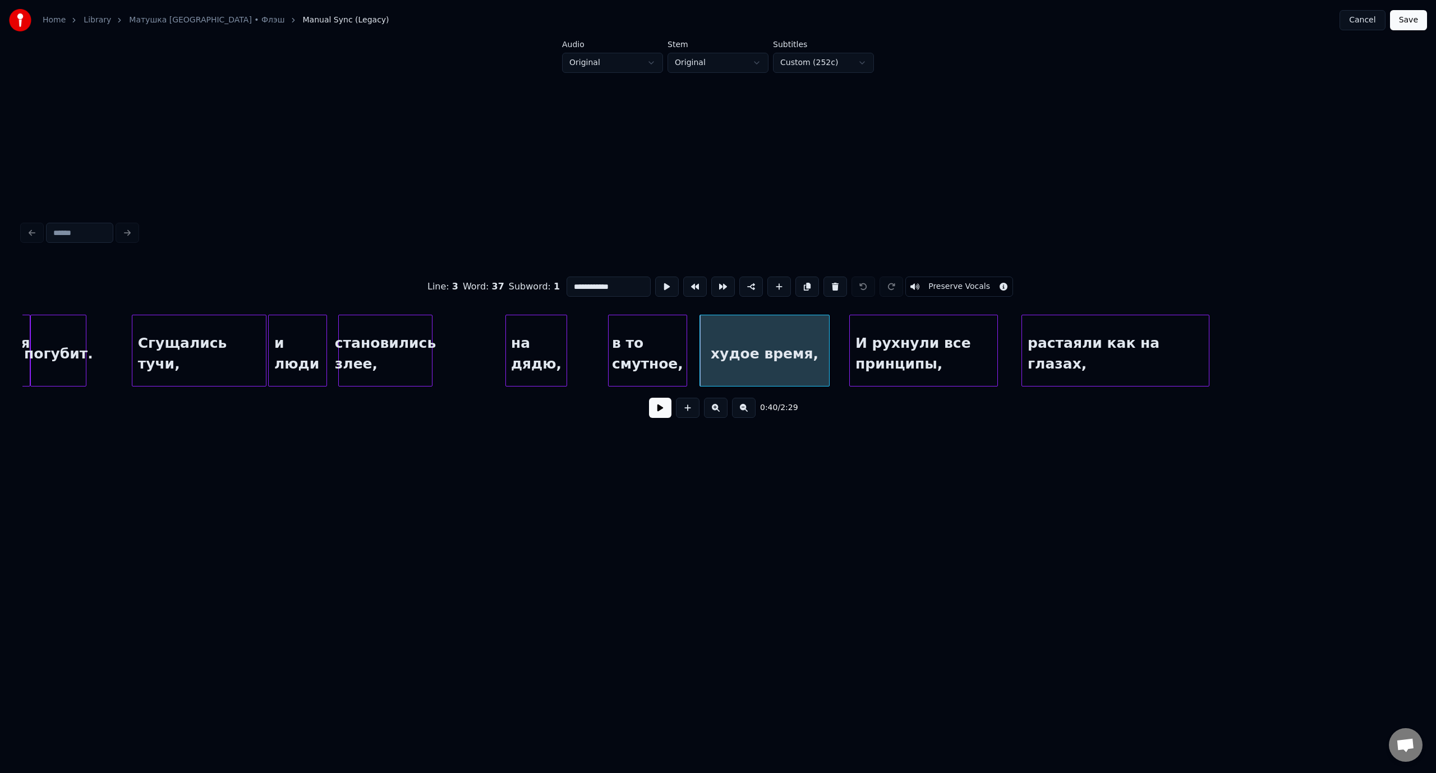
drag, startPoint x: 593, startPoint y: 282, endPoint x: 642, endPoint y: 289, distance: 49.8
click at [642, 289] on input "**********" at bounding box center [608, 286] width 84 height 20
click at [752, 347] on div at bounding box center [750, 350] width 3 height 71
click at [686, 413] on button at bounding box center [688, 408] width 24 height 20
drag, startPoint x: 585, startPoint y: 284, endPoint x: 561, endPoint y: 284, distance: 24.1
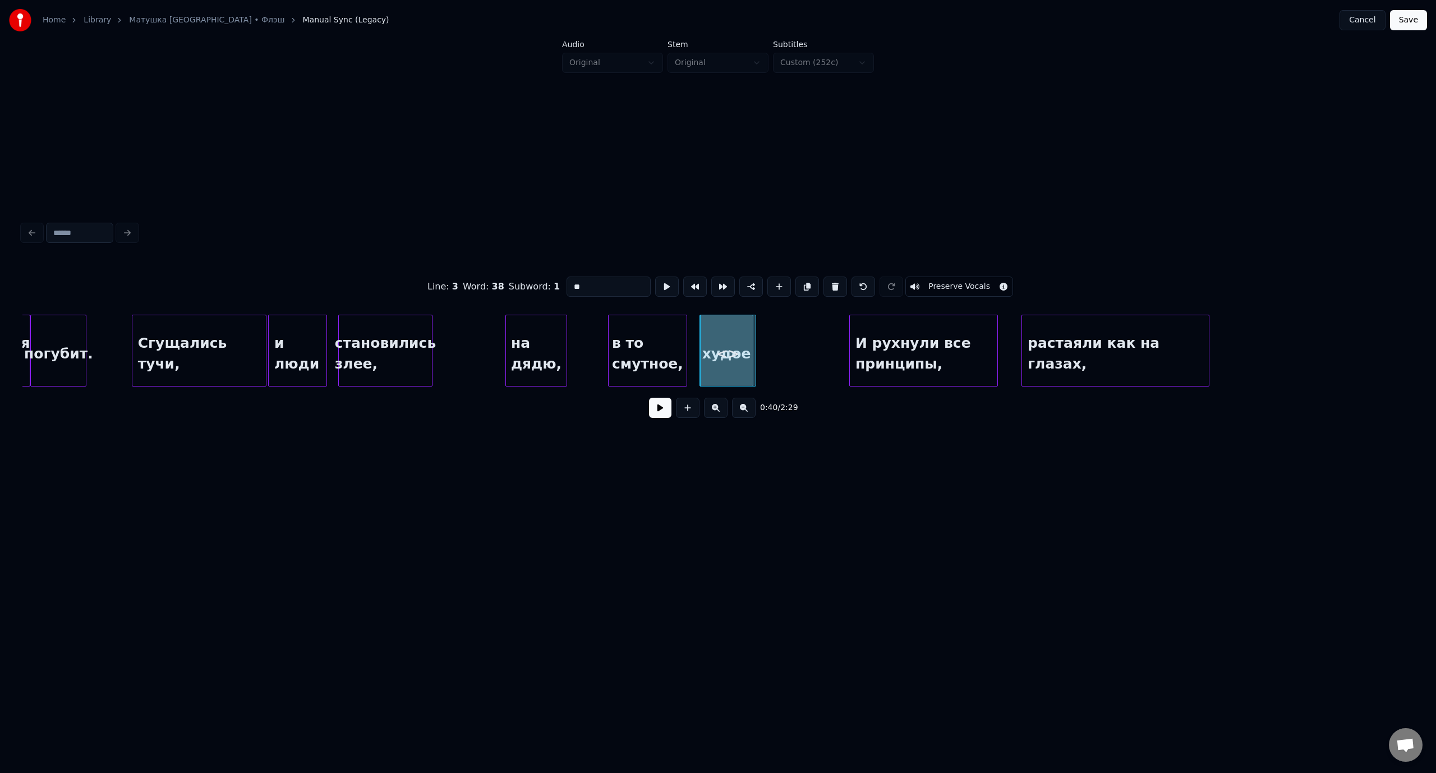
click at [561, 284] on div "Line : 3 Word : 38 Subword : 1 ** Preserve Vocals" at bounding box center [717, 287] width 1391 height 56
paste input "****"
click at [792, 338] on div "время," at bounding box center [781, 353] width 55 height 76
click at [832, 449] on div "Line : 3 Word : 38 Subword : 1 ****** Preserve Vocals 0:41 / 2:29" at bounding box center [718, 323] width 1400 height 464
click at [890, 345] on div "И рухнули все принципы," at bounding box center [923, 353] width 147 height 76
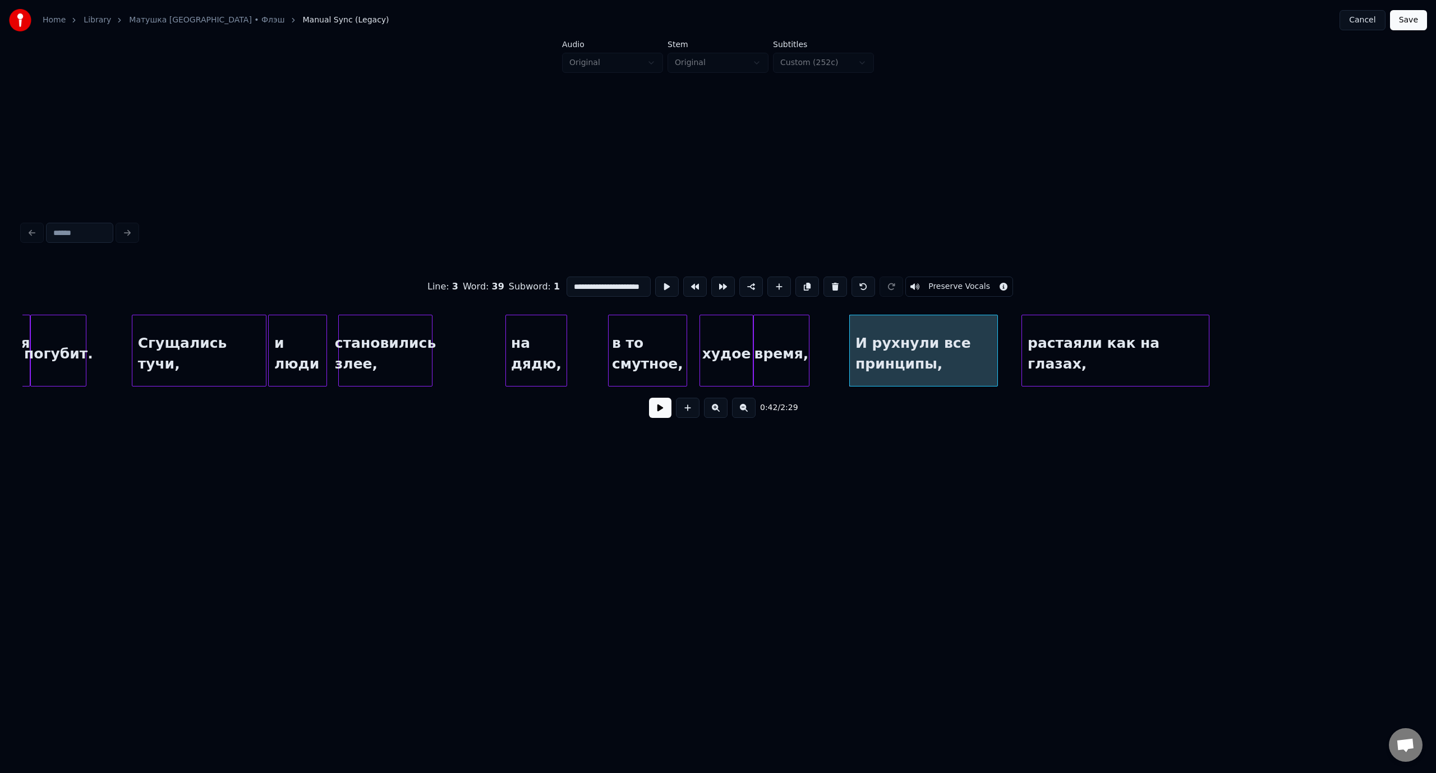
scroll to position [0, 22]
drag, startPoint x: 610, startPoint y: 284, endPoint x: 683, endPoint y: 288, distance: 73.6
click at [683, 288] on div "**********" at bounding box center [717, 287] width 1391 height 56
click at [910, 349] on div at bounding box center [909, 350] width 3 height 71
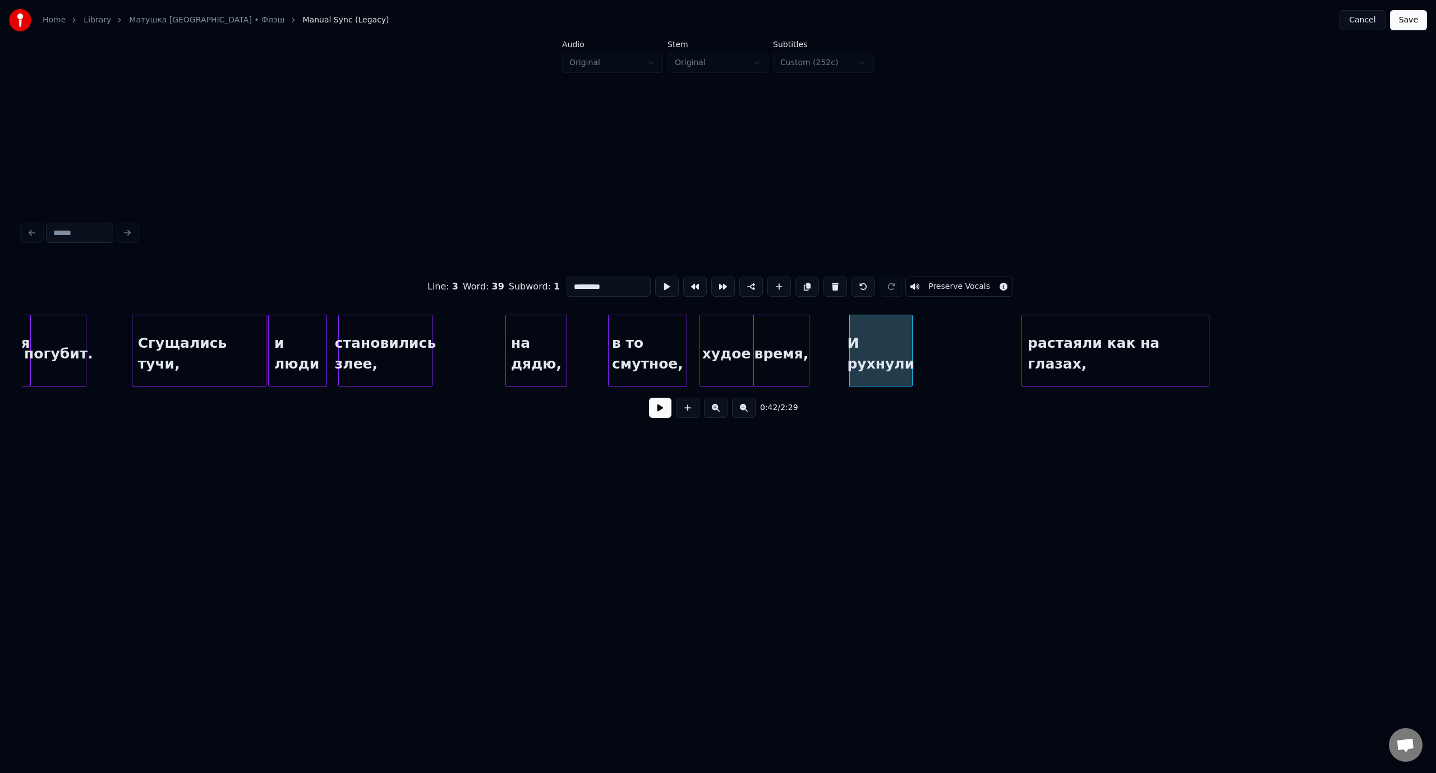
type input "*********"
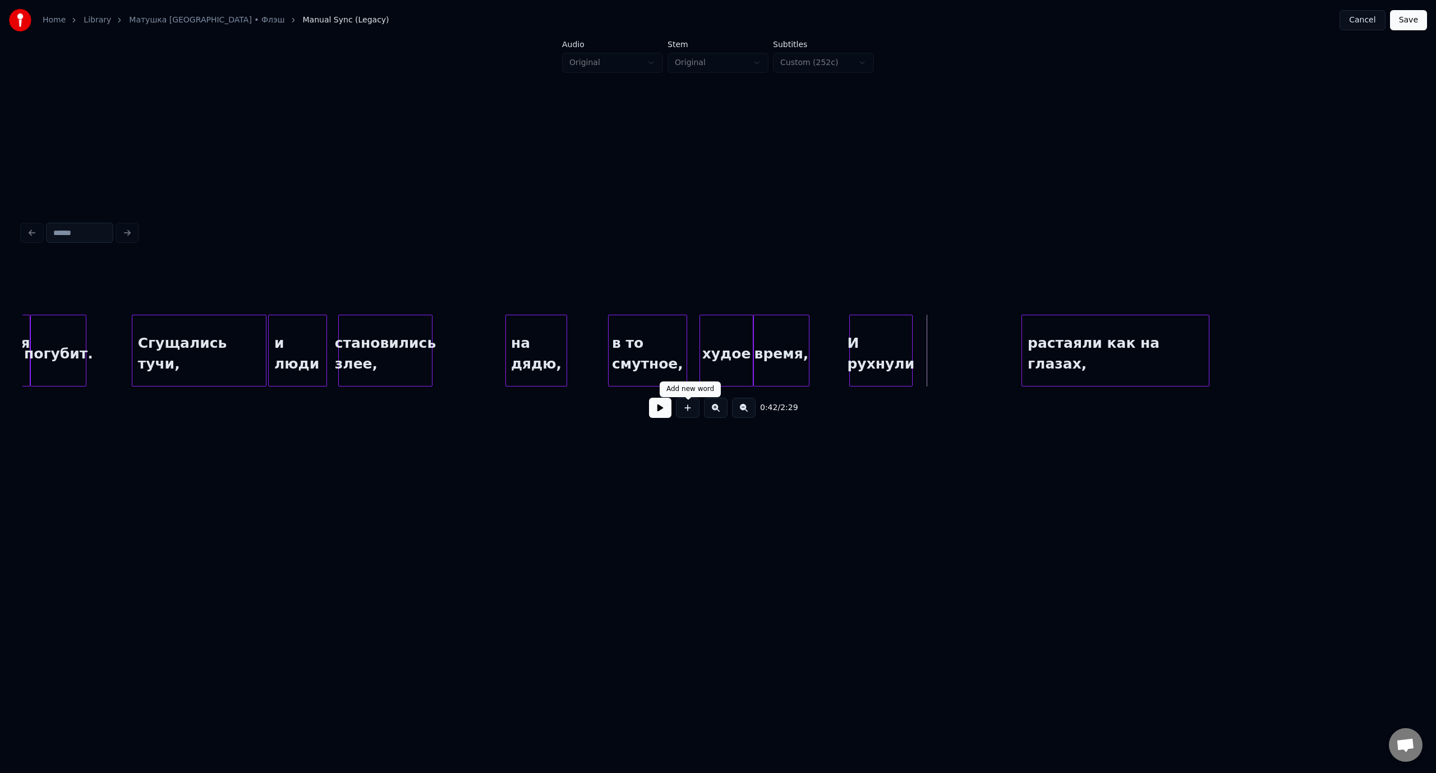
click at [684, 411] on button at bounding box center [688, 408] width 24 height 20
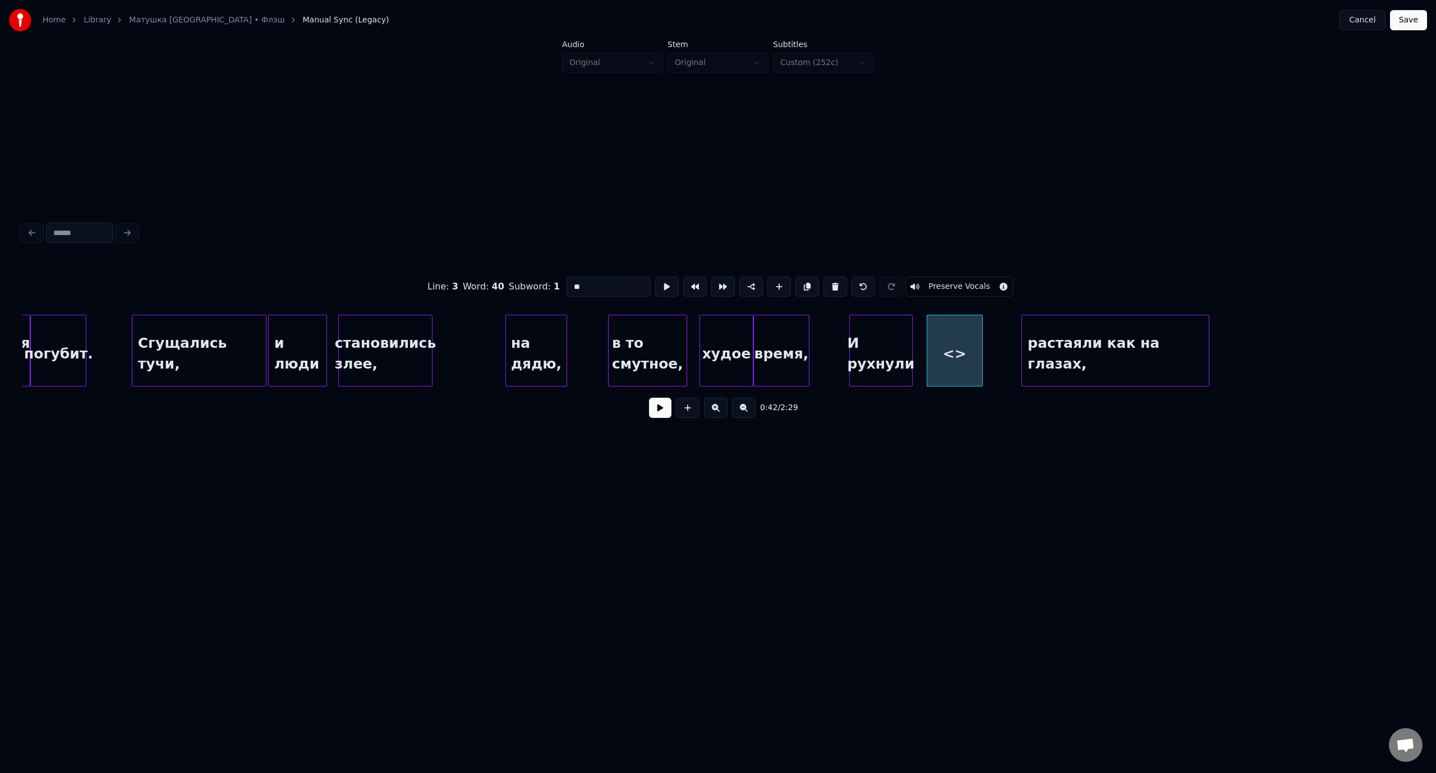
drag, startPoint x: 562, startPoint y: 284, endPoint x: 553, endPoint y: 284, distance: 9.0
click at [553, 284] on div "Line : 3 Word : 40 Subword : 1 ** Preserve Vocals" at bounding box center [717, 287] width 1391 height 56
paste input "**********"
click at [943, 340] on div "все принципы," at bounding box center [939, 353] width 55 height 76
click at [1091, 319] on div "растаяли как на глазах," at bounding box center [1115, 353] width 187 height 76
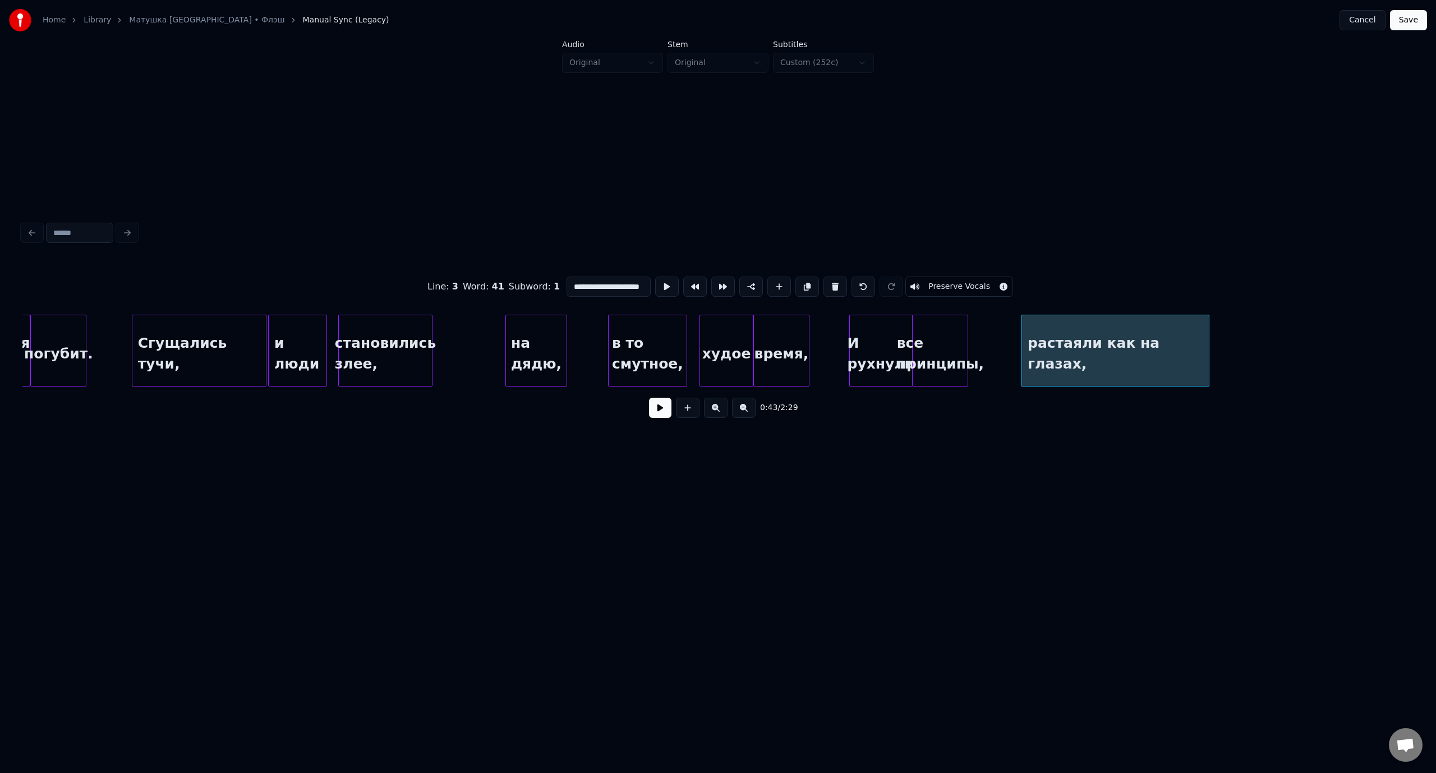
scroll to position [0, 13]
drag, startPoint x: 605, startPoint y: 282, endPoint x: 688, endPoint y: 288, distance: 83.2
click at [688, 288] on div "**********" at bounding box center [717, 287] width 1391 height 56
click at [1208, 343] on div "растаяли" at bounding box center [1115, 351] width 188 height 72
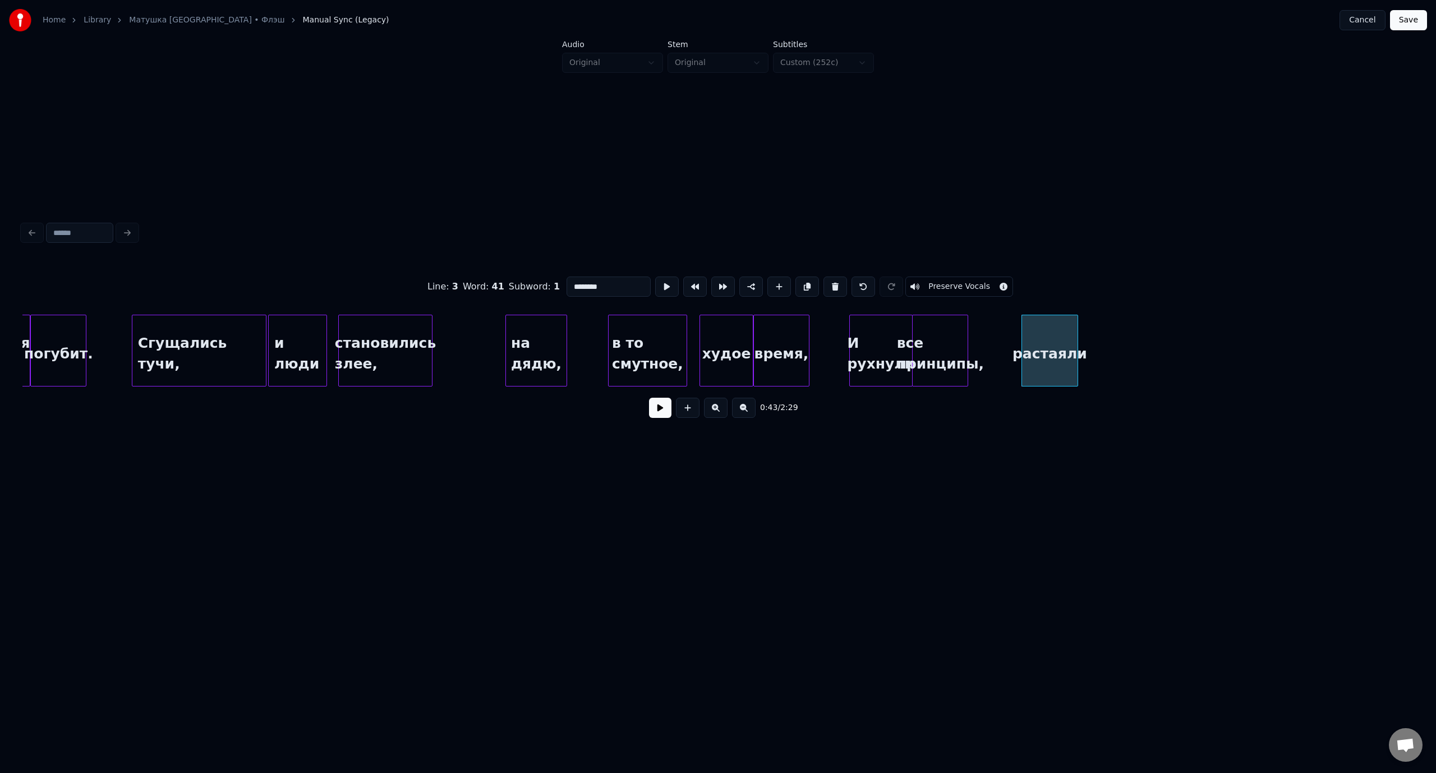
click at [1077, 352] on div at bounding box center [1075, 350] width 3 height 71
type input "********"
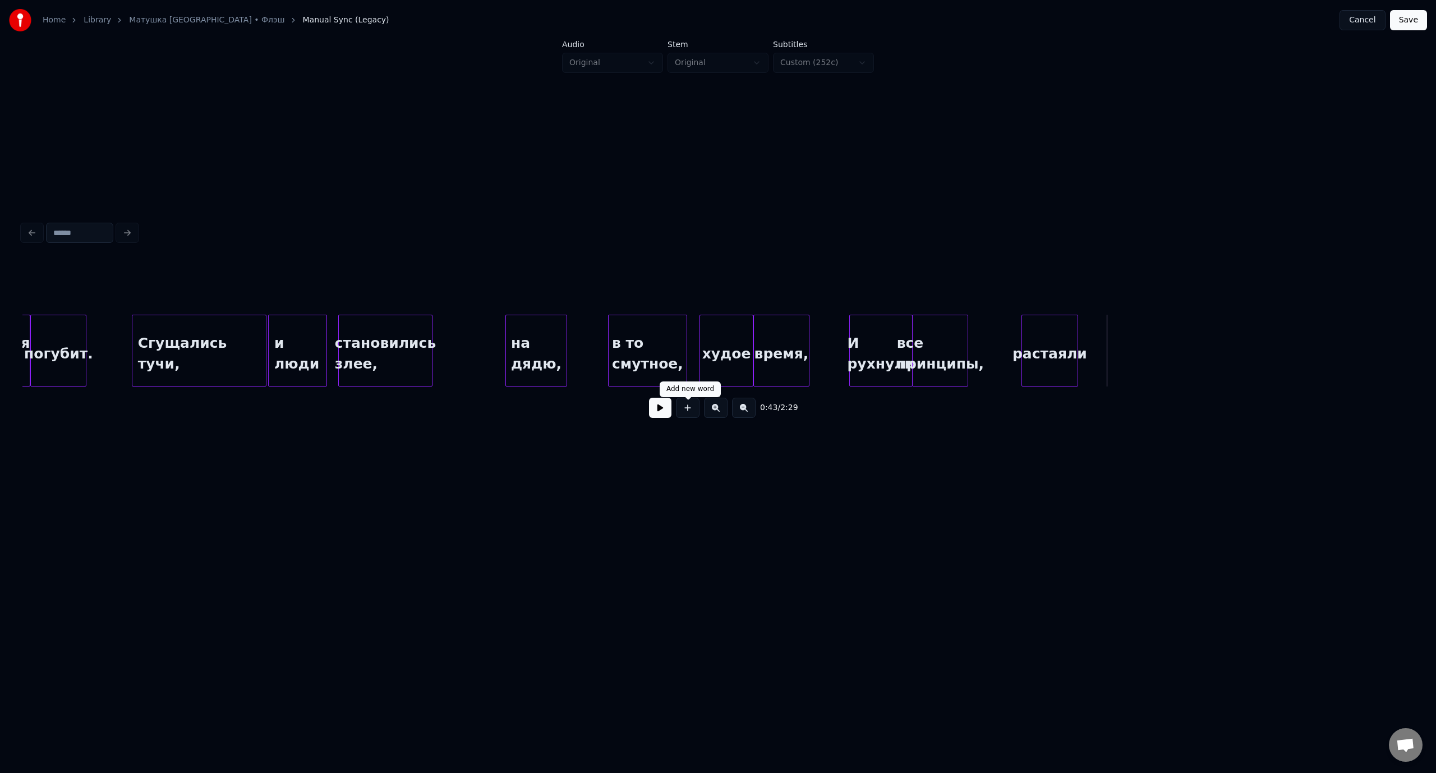
click at [690, 413] on button at bounding box center [688, 408] width 24 height 20
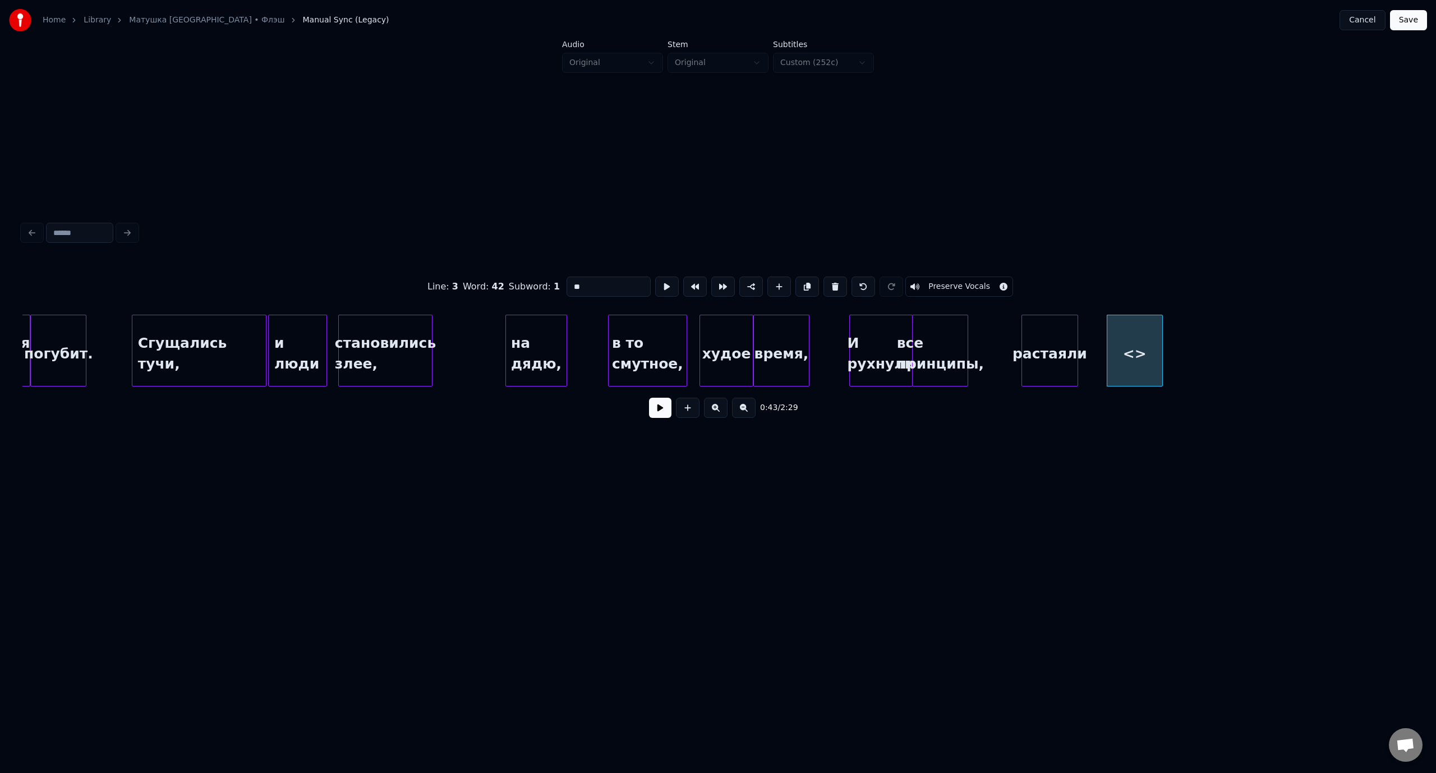
drag, startPoint x: 570, startPoint y: 284, endPoint x: 562, endPoint y: 284, distance: 8.4
click at [562, 284] on div "Line : 3 Word : 42 Subword : 1 ** Preserve Vocals" at bounding box center [717, 287] width 1391 height 56
paste input "**********"
click at [1100, 327] on div "как на глазах," at bounding box center [1105, 353] width 55 height 76
type input "**********"
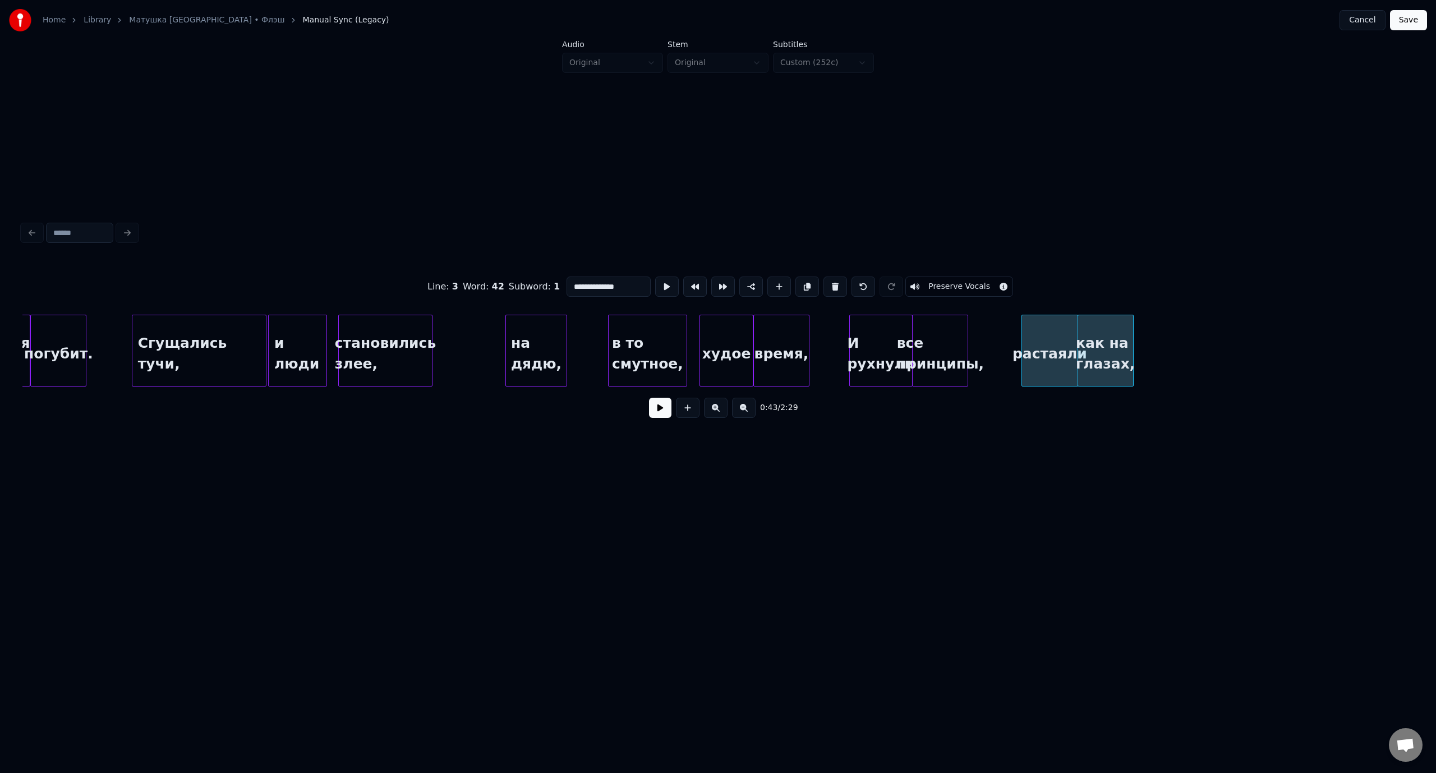
click at [1401, 23] on button "Save" at bounding box center [1408, 20] width 37 height 20
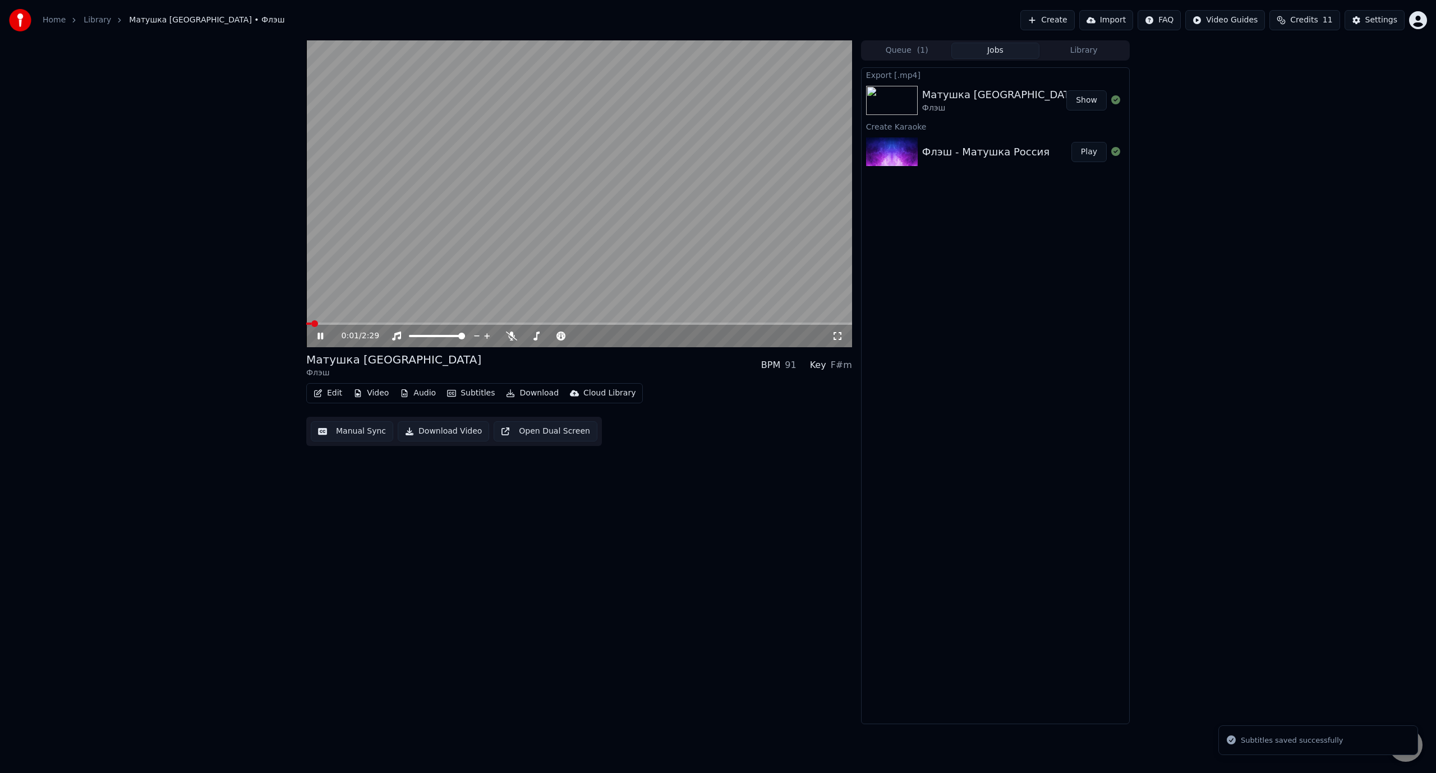
click at [394, 322] on span at bounding box center [579, 323] width 546 height 2
click at [323, 334] on icon at bounding box center [328, 335] width 26 height 9
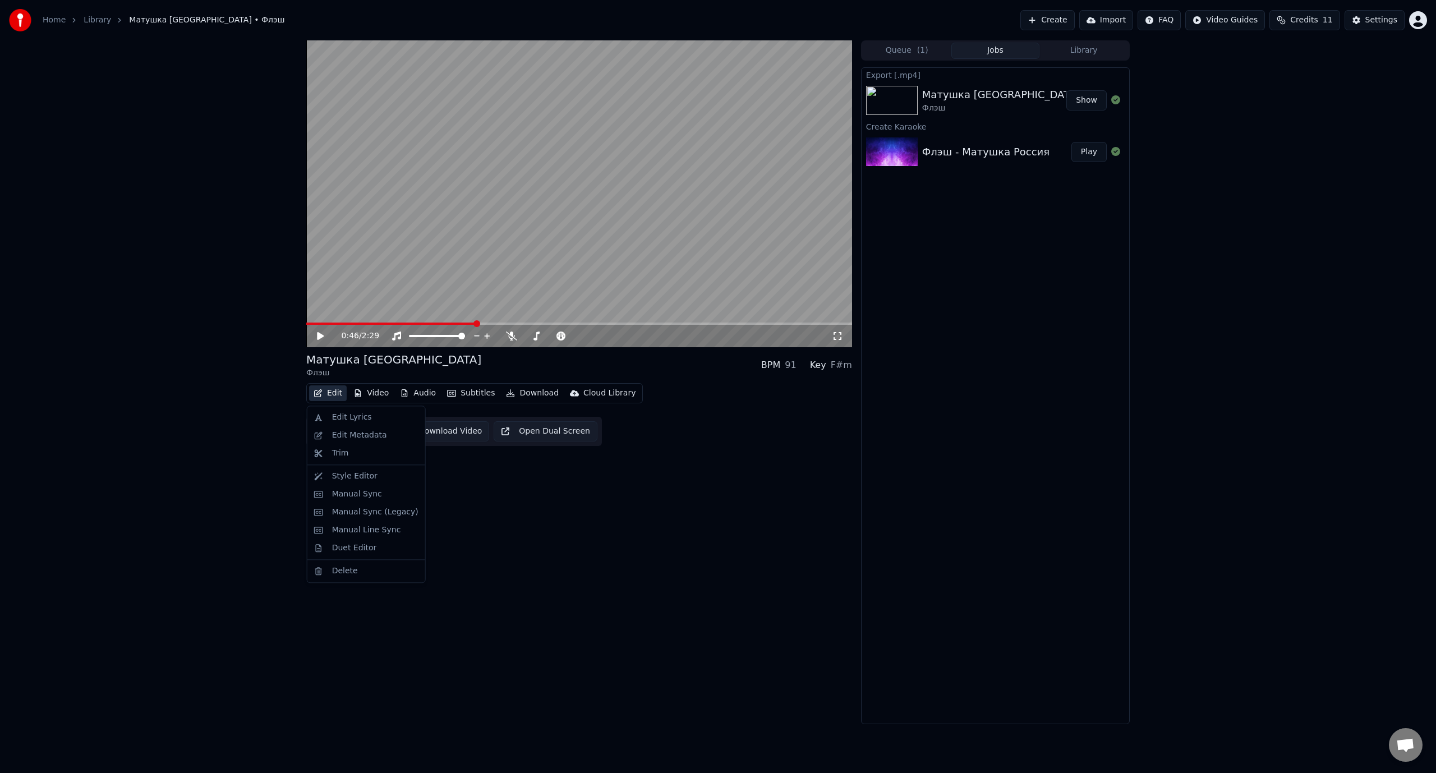
click at [335, 394] on button "Edit" at bounding box center [328, 393] width 38 height 16
click at [373, 510] on div "Manual Sync (Legacy)" at bounding box center [375, 511] width 86 height 11
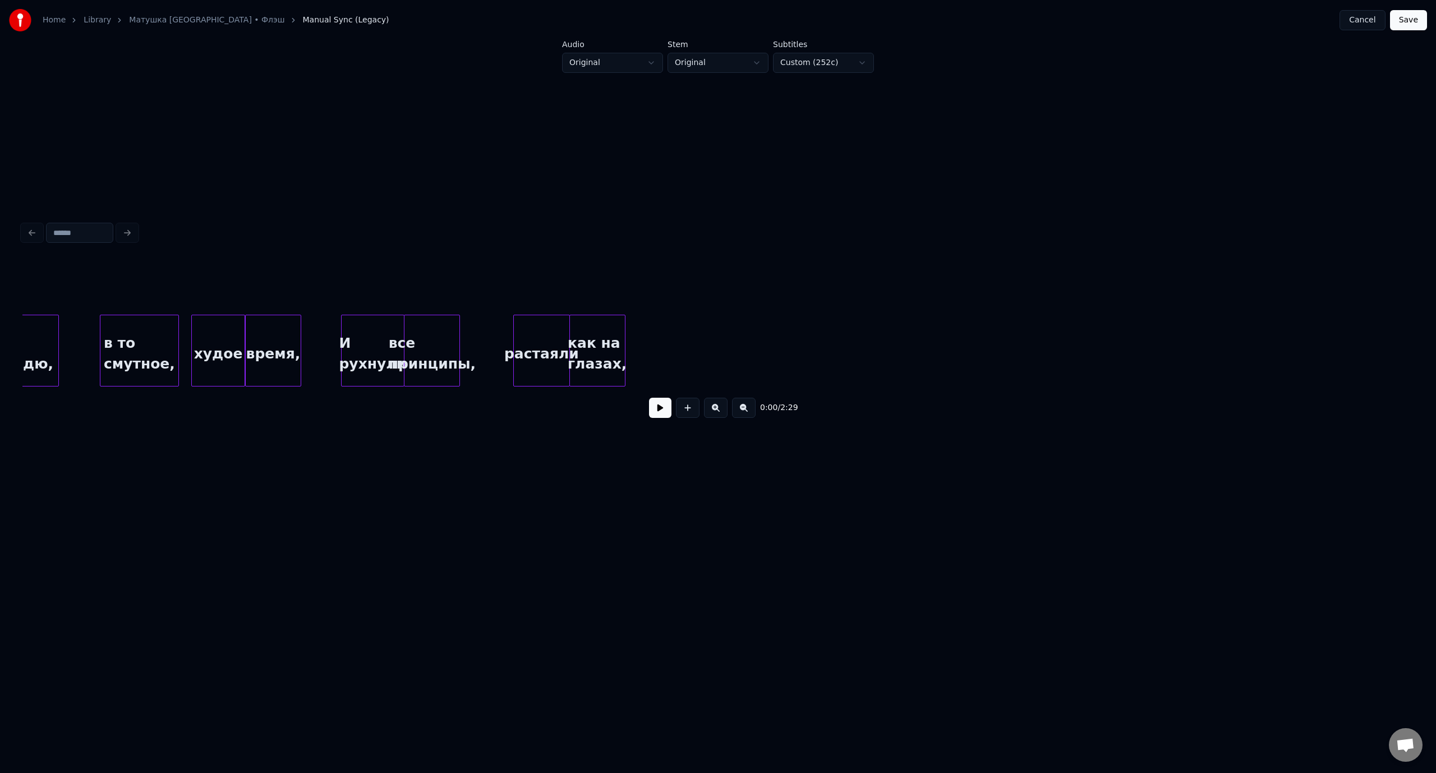
scroll to position [0, 5592]
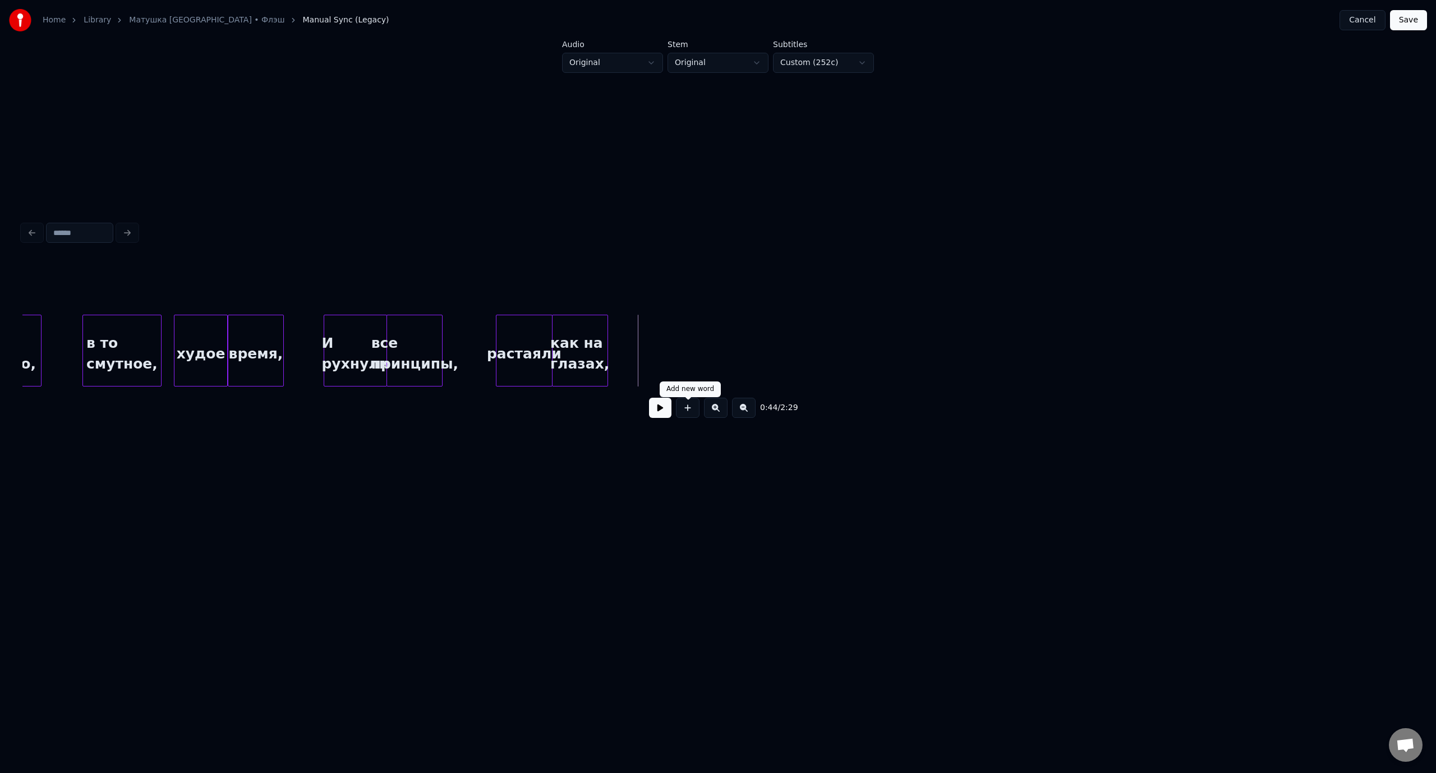
click at [690, 410] on button at bounding box center [688, 408] width 24 height 20
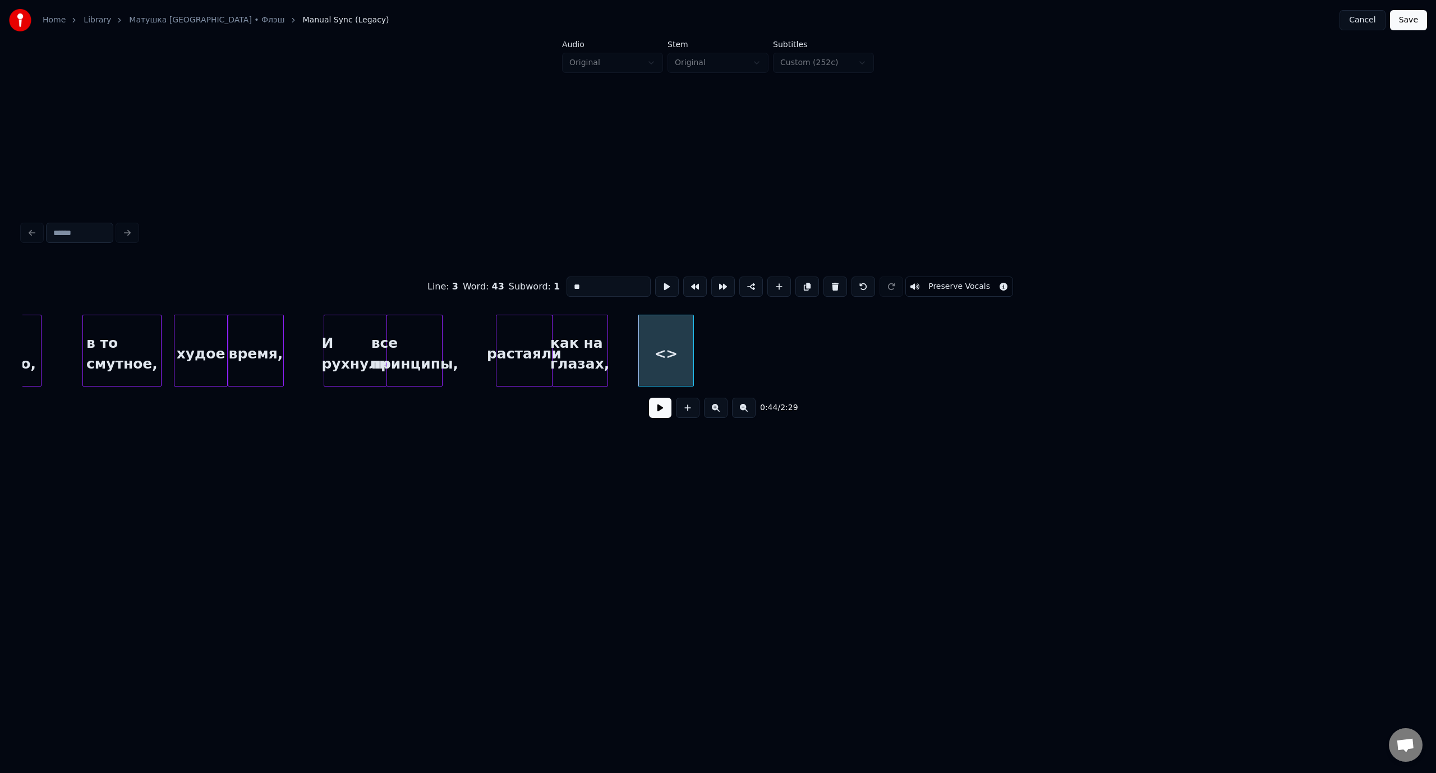
drag, startPoint x: 596, startPoint y: 282, endPoint x: 569, endPoint y: 283, distance: 27.5
click at [569, 283] on input "**" at bounding box center [608, 286] width 84 height 20
type input "*"
type input "*********"
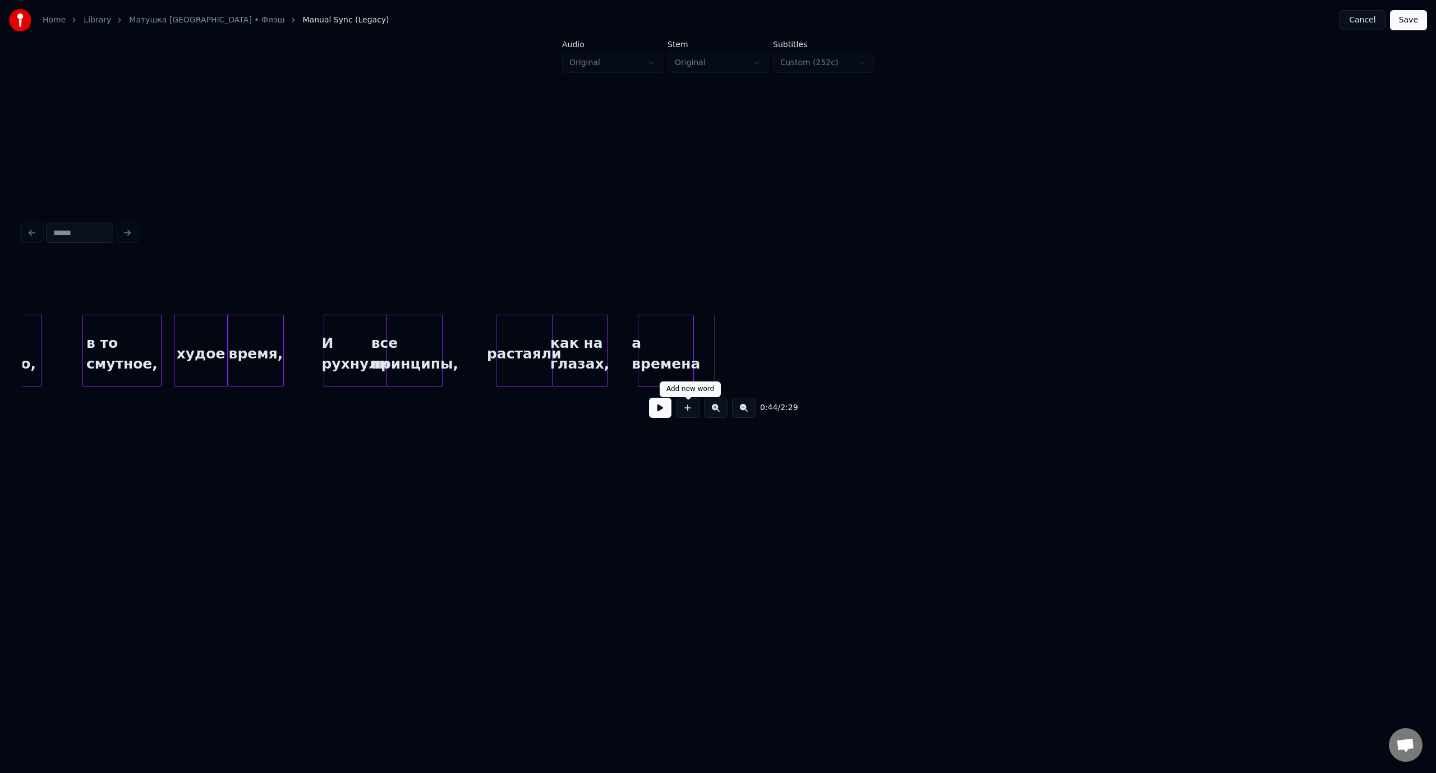
click at [690, 413] on button at bounding box center [688, 408] width 24 height 20
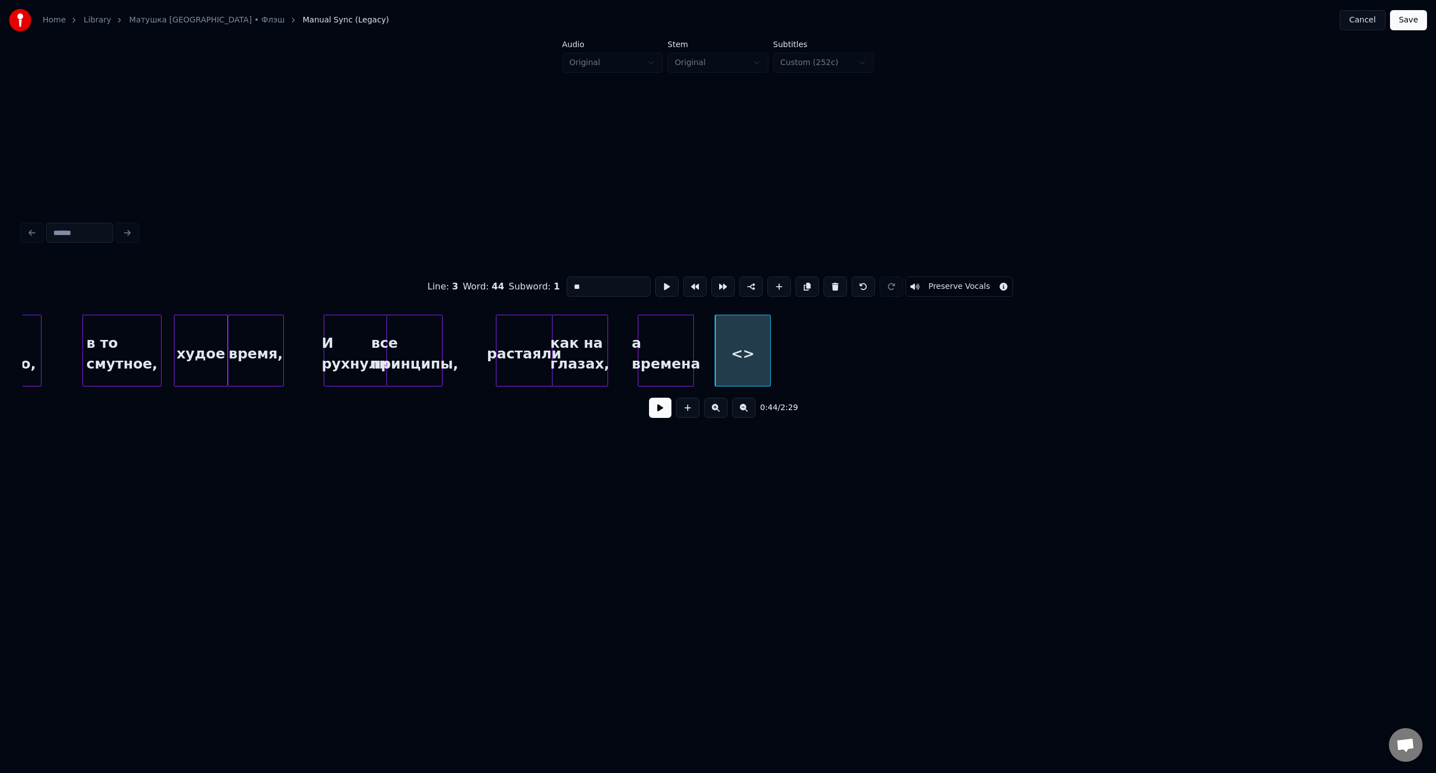
click at [560, 287] on div "Line : 3 Word : 44 Subword : 1 ** Preserve Vocals" at bounding box center [717, 287] width 1391 height 56
click at [732, 339] on div "былые" at bounding box center [721, 353] width 55 height 76
type input "*****"
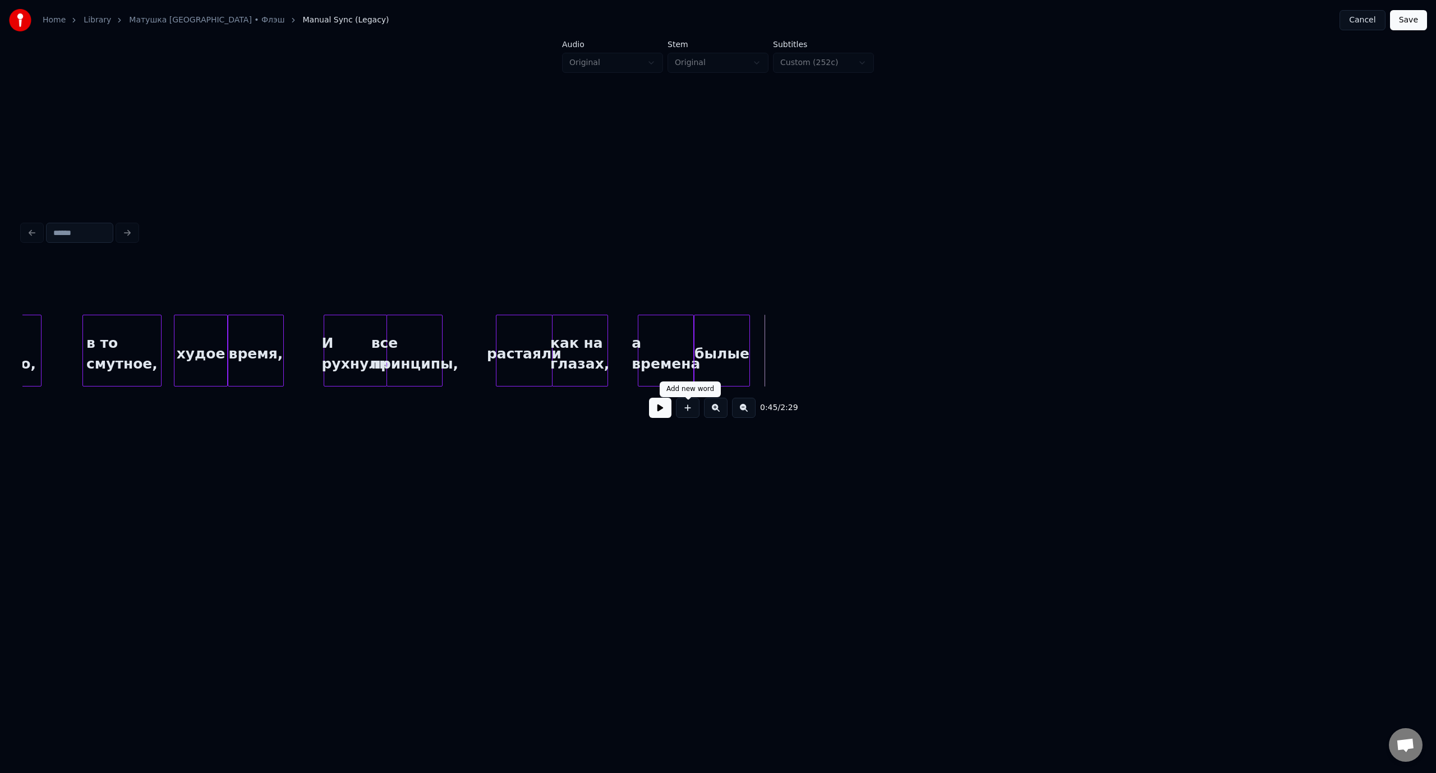
click at [686, 410] on button at bounding box center [688, 408] width 24 height 20
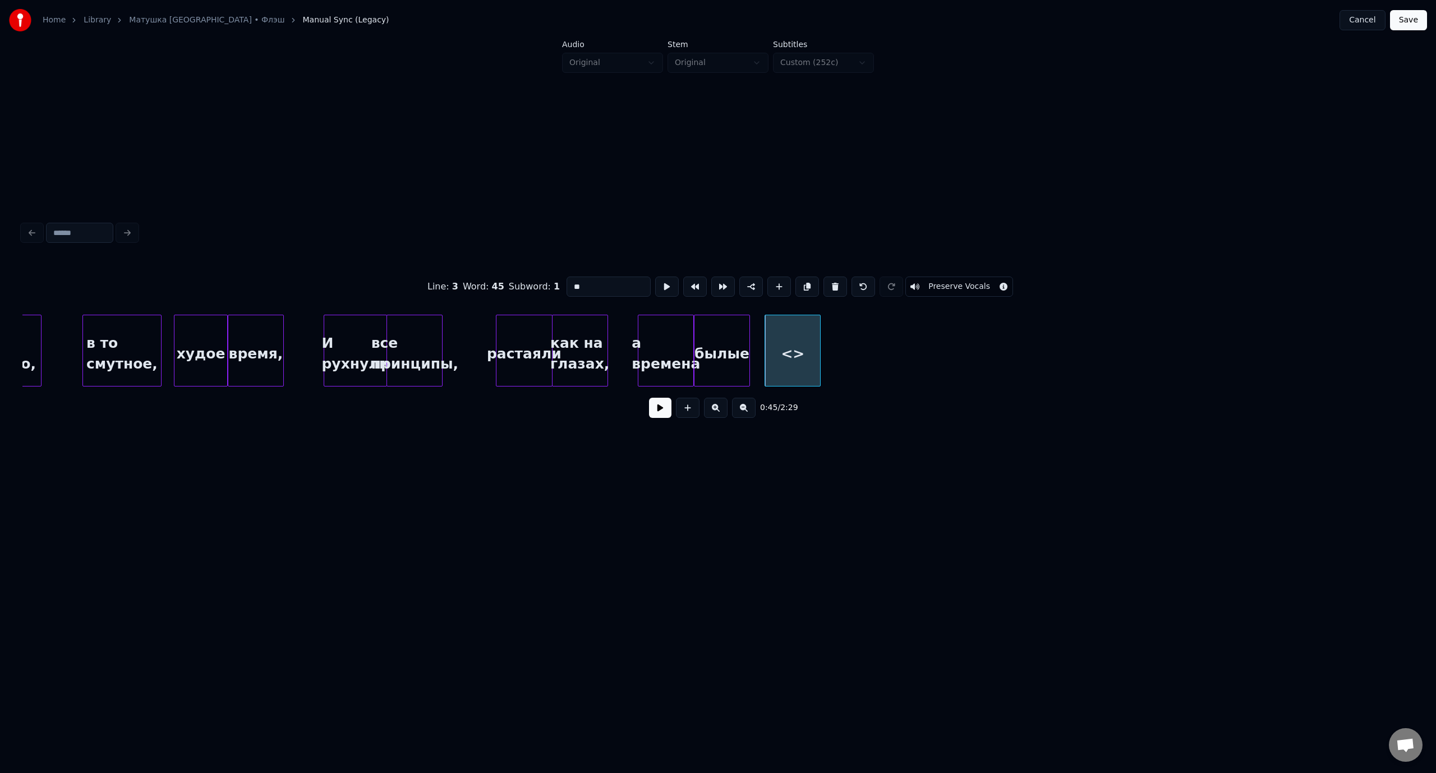
click at [571, 284] on input "**" at bounding box center [608, 286] width 84 height 20
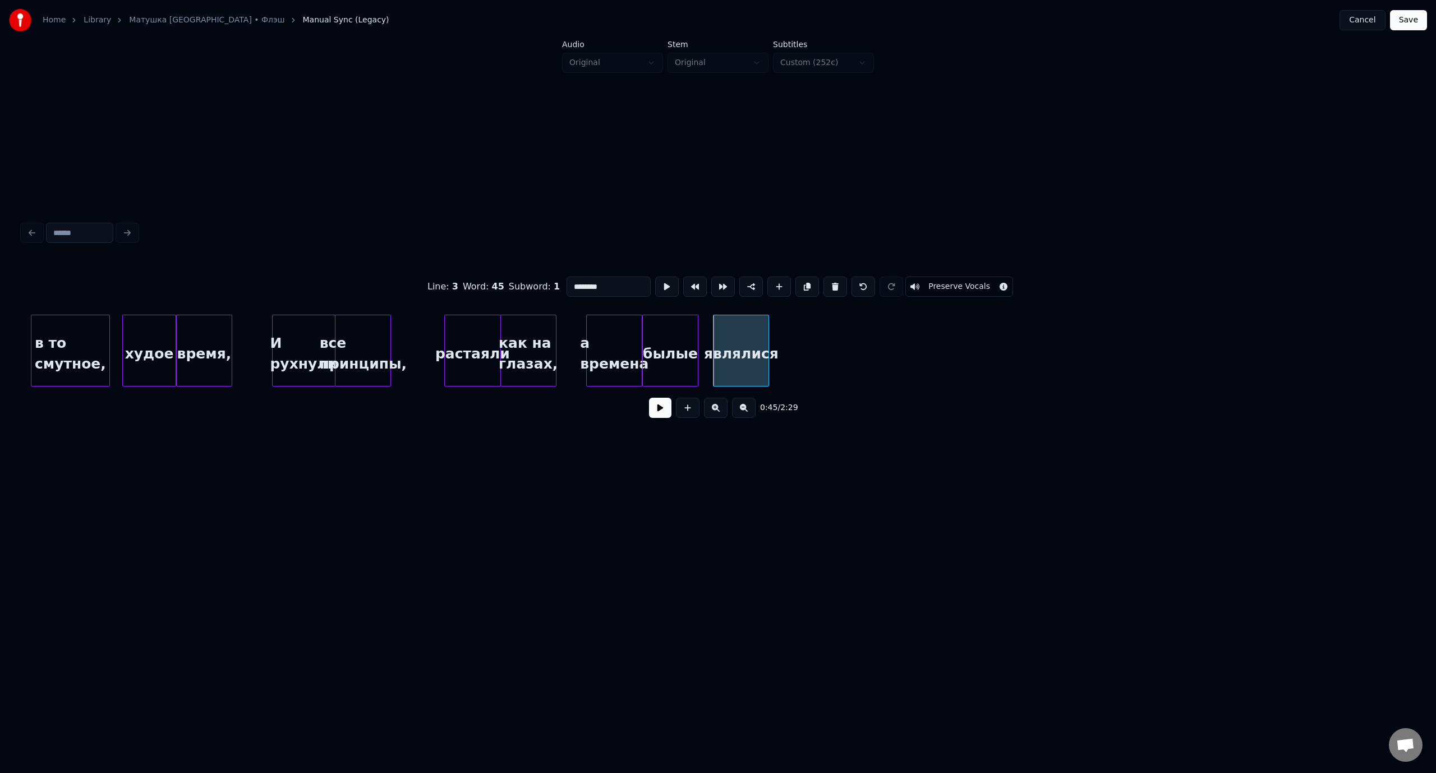
scroll to position [0, 5723]
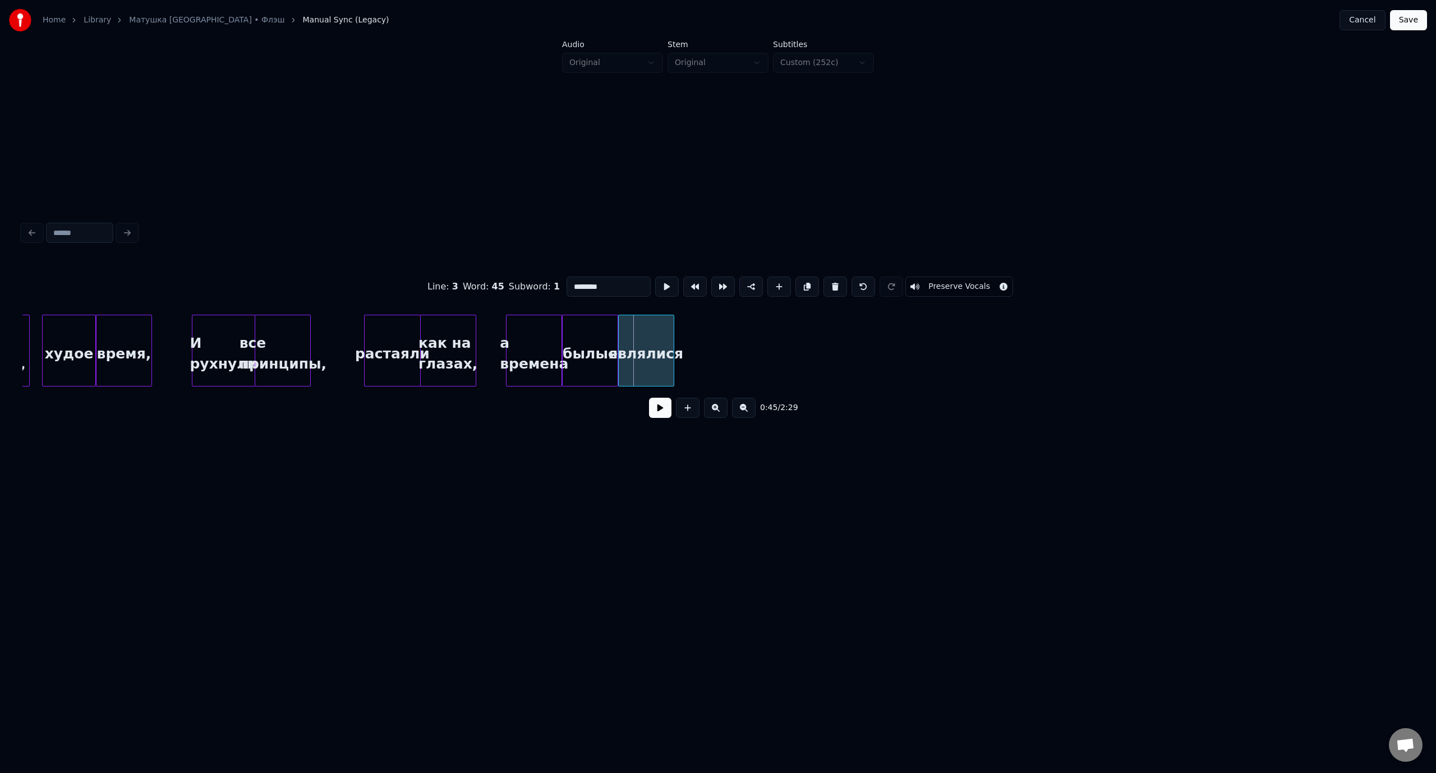
click at [661, 337] on div "являлися" at bounding box center [646, 353] width 55 height 76
type input "********"
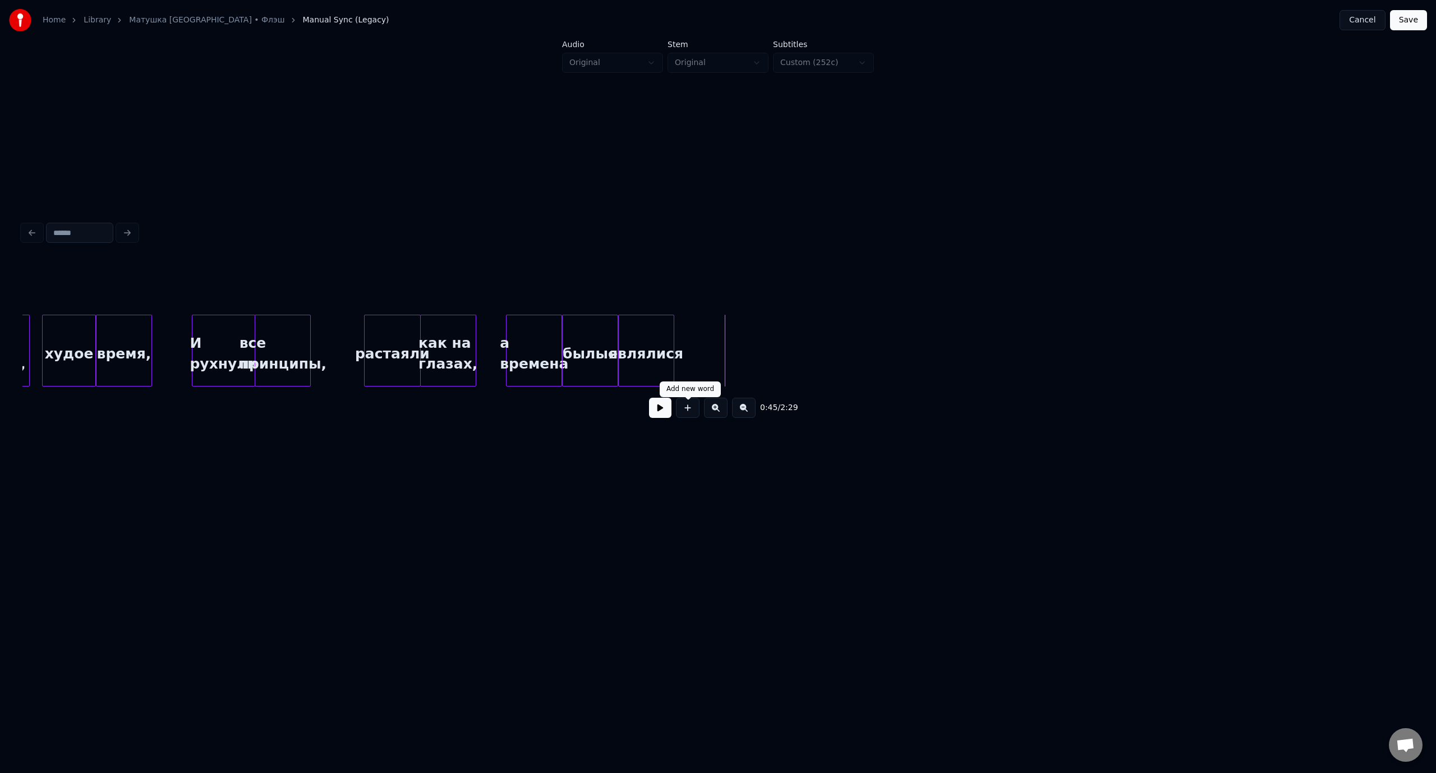
click at [685, 416] on button at bounding box center [688, 408] width 24 height 20
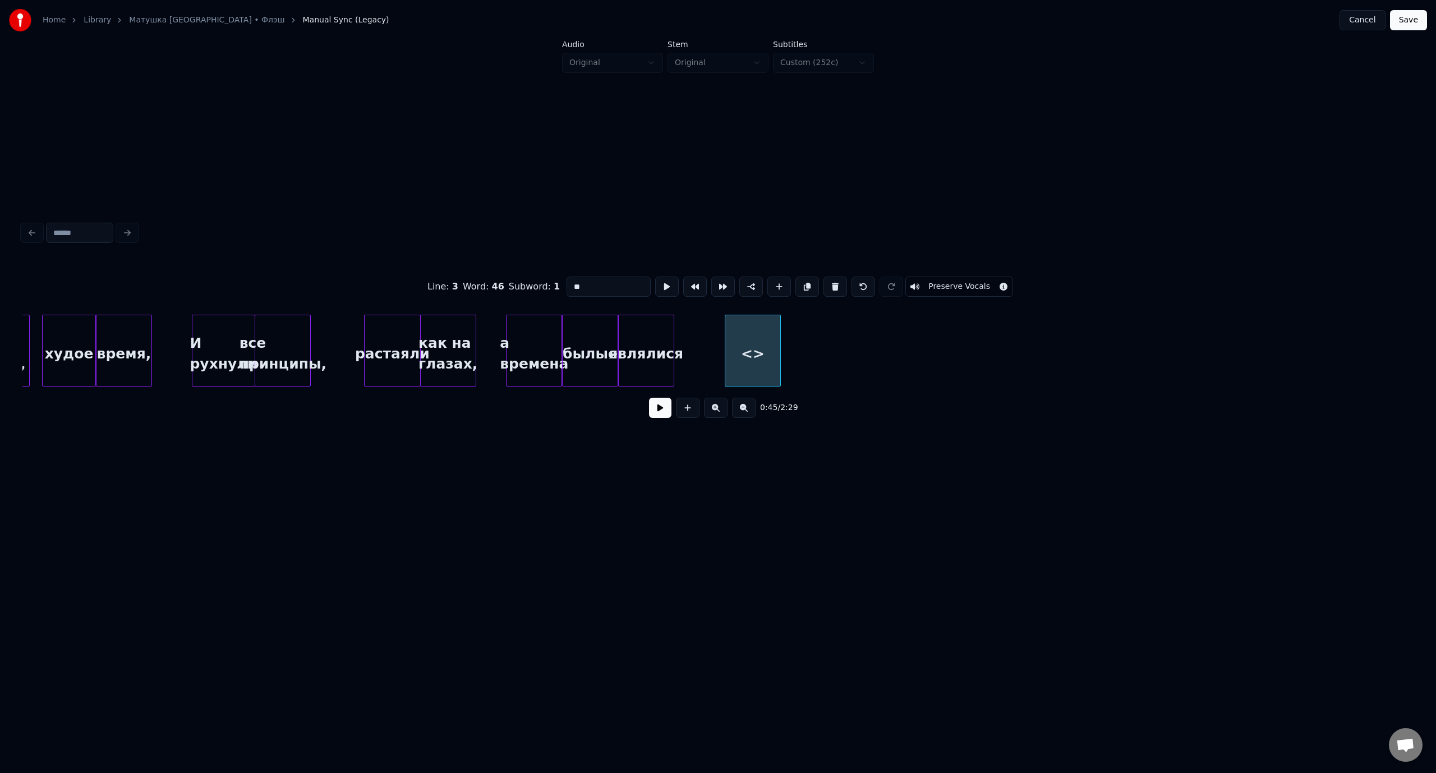
drag, startPoint x: 581, startPoint y: 284, endPoint x: 569, endPoint y: 288, distance: 13.1
click at [569, 288] on input "**" at bounding box center [608, 286] width 84 height 20
click at [698, 327] on div "во снах." at bounding box center [701, 353] width 55 height 76
type input "********"
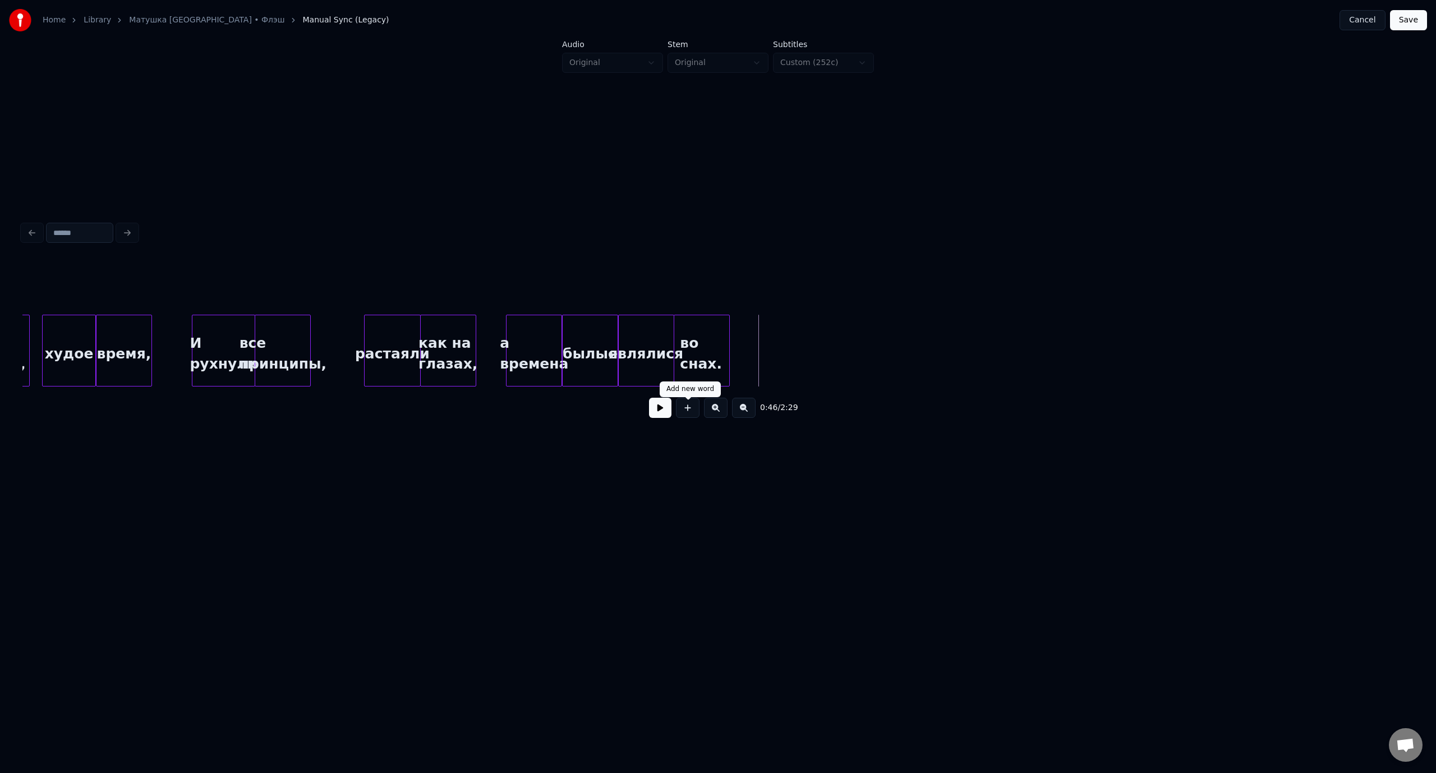
click at [689, 414] on button at bounding box center [688, 408] width 24 height 20
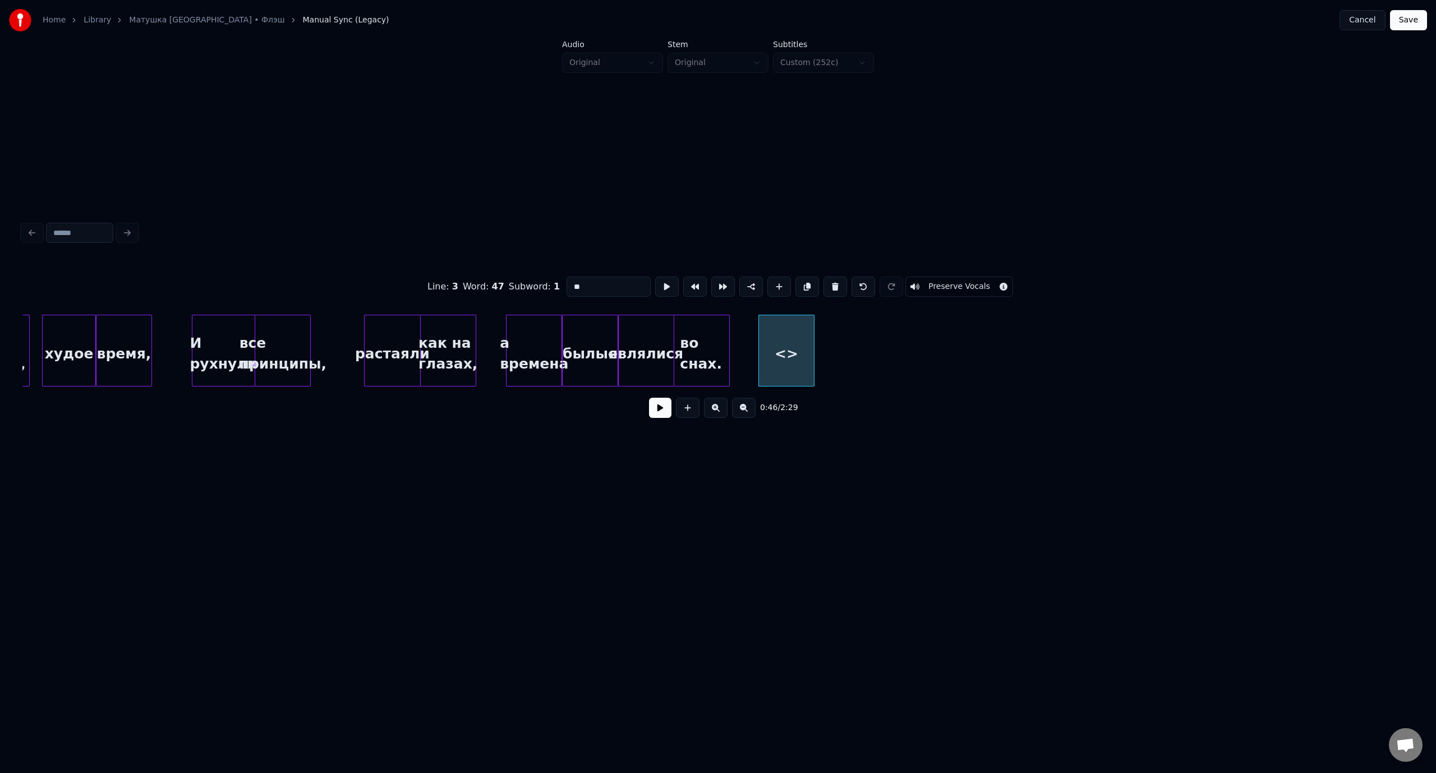
click at [571, 286] on input "**" at bounding box center [608, 286] width 84 height 20
type input "******"
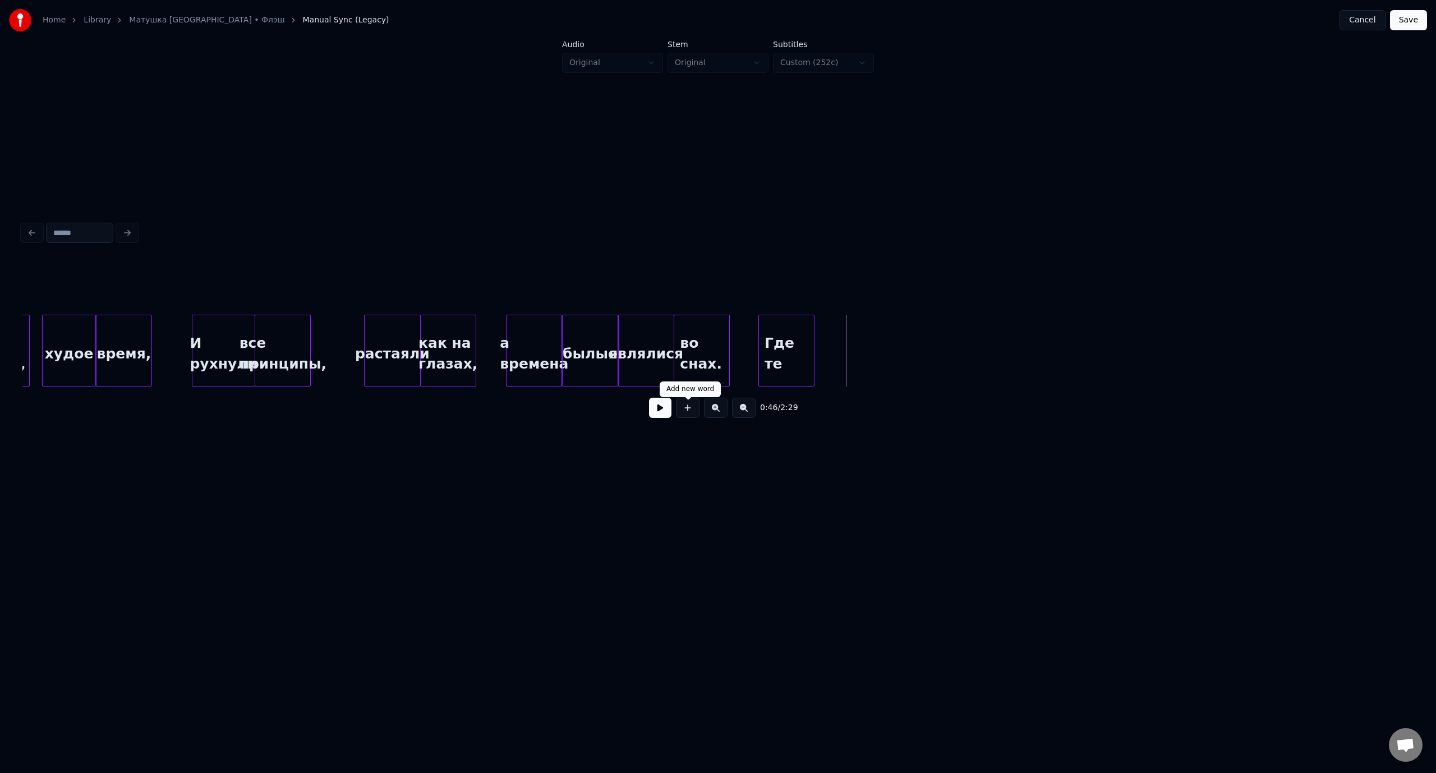
click at [685, 415] on button at bounding box center [688, 408] width 24 height 20
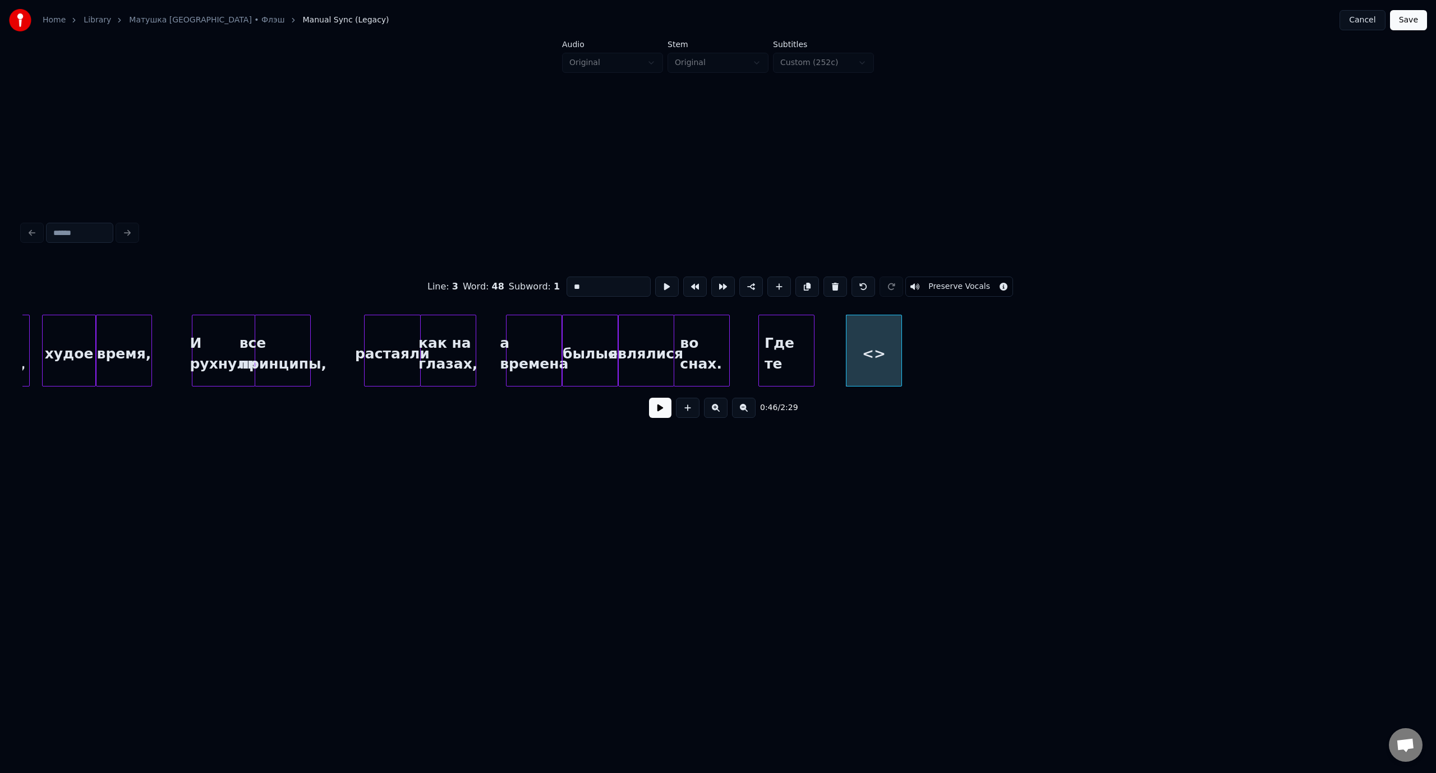
drag, startPoint x: 577, startPoint y: 283, endPoint x: 559, endPoint y: 285, distance: 18.1
click at [559, 285] on div "Line : 3 Word : 48 Subword : 1 ** Preserve Vocals" at bounding box center [717, 287] width 1391 height 56
click at [590, 284] on input "**********" at bounding box center [608, 286] width 84 height 20
click at [856, 333] on div "что воевали" at bounding box center [842, 353] width 55 height 76
click at [619, 283] on input "**********" at bounding box center [608, 286] width 84 height 20
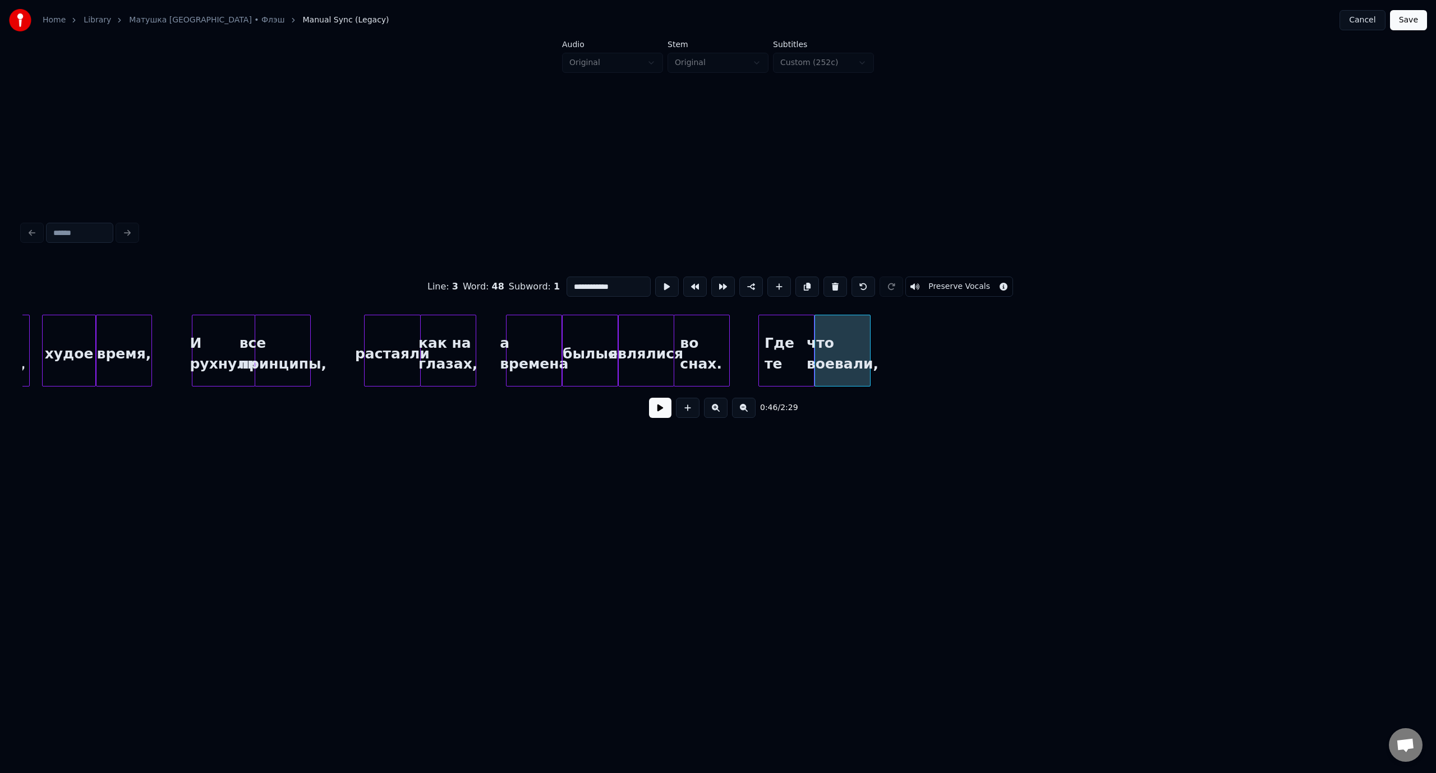
type input "**********"
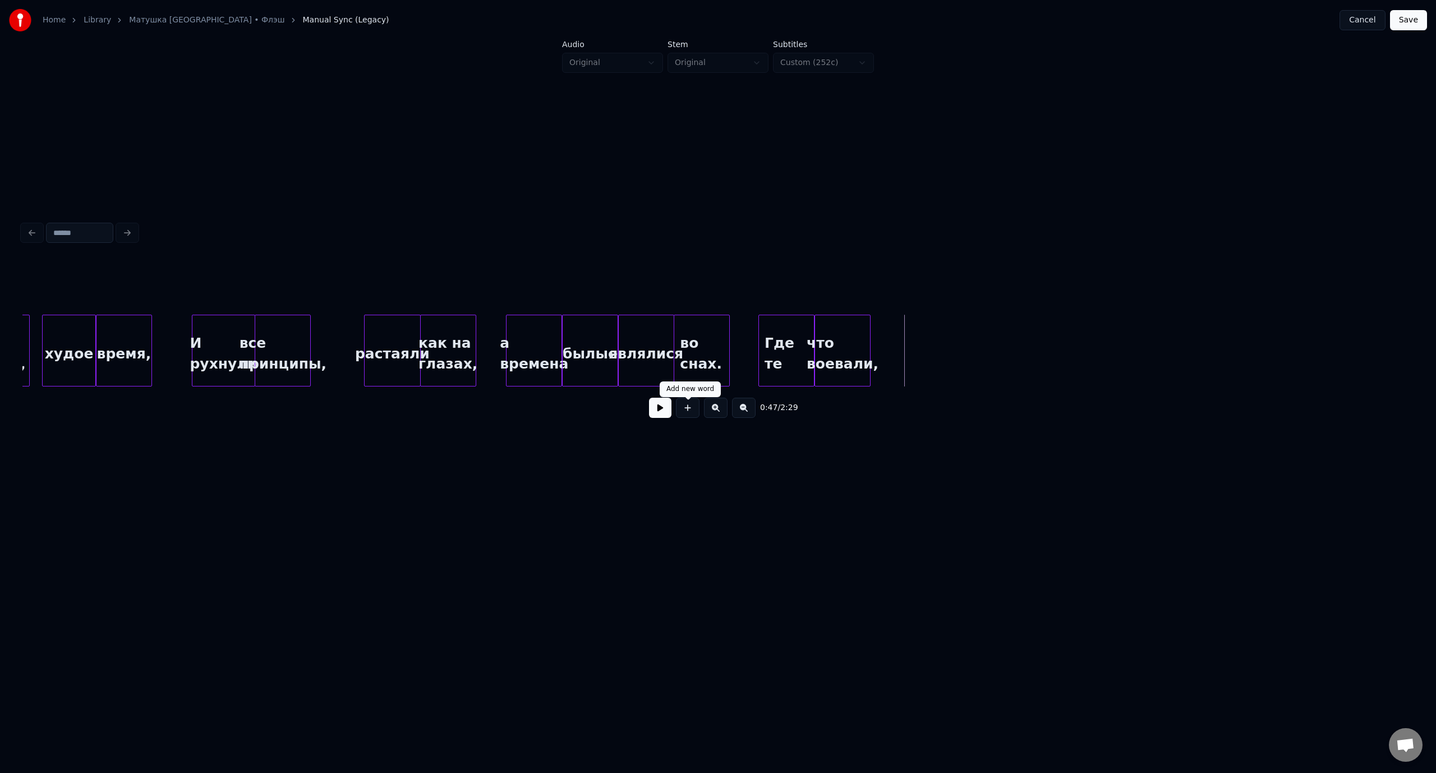
click at [691, 412] on button at bounding box center [688, 408] width 24 height 20
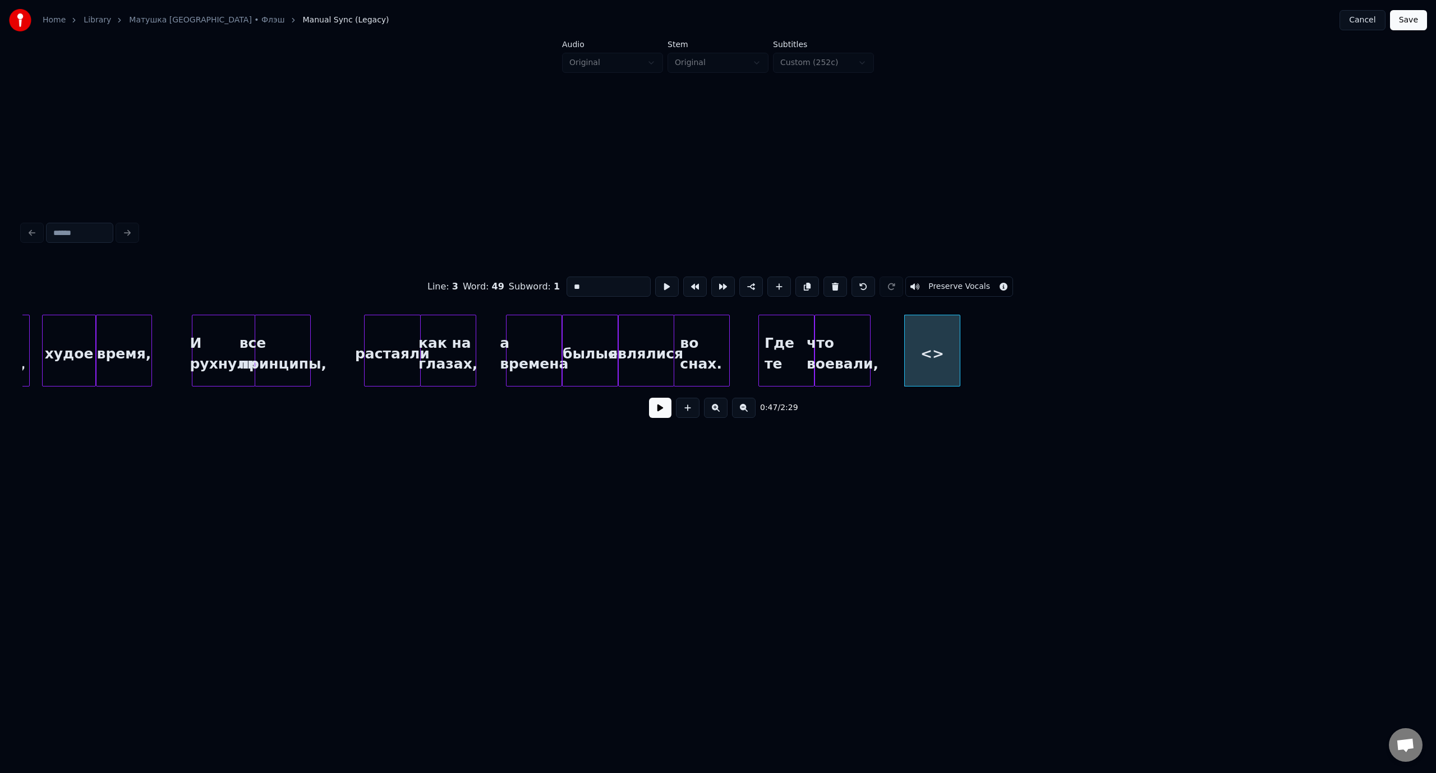
drag, startPoint x: 592, startPoint y: 283, endPoint x: 571, endPoint y: 286, distance: 21.5
click at [571, 286] on input "**" at bounding box center [608, 286] width 84 height 20
click at [911, 327] on div "отдали жизнь" at bounding box center [903, 353] width 55 height 76
type input "**********"
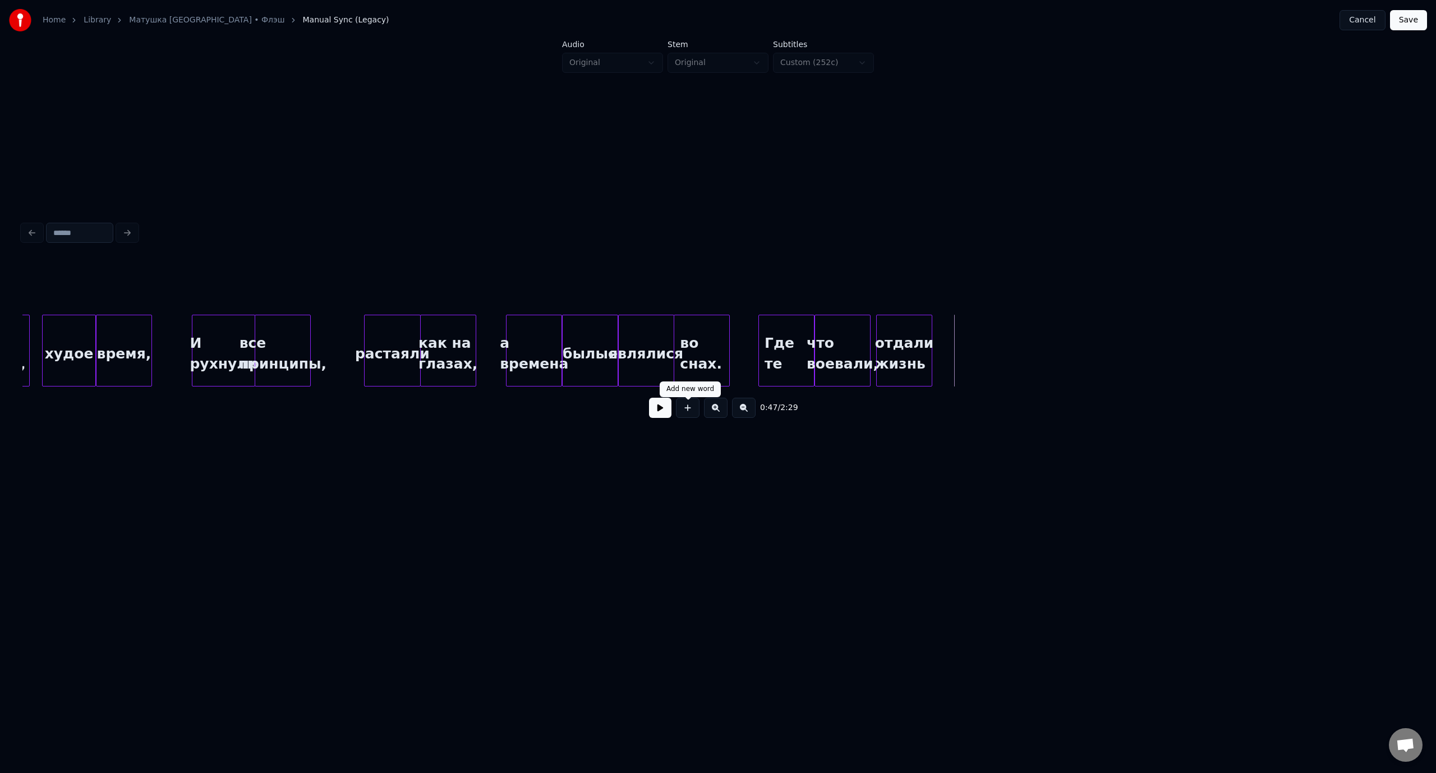
click at [688, 403] on button at bounding box center [688, 408] width 24 height 20
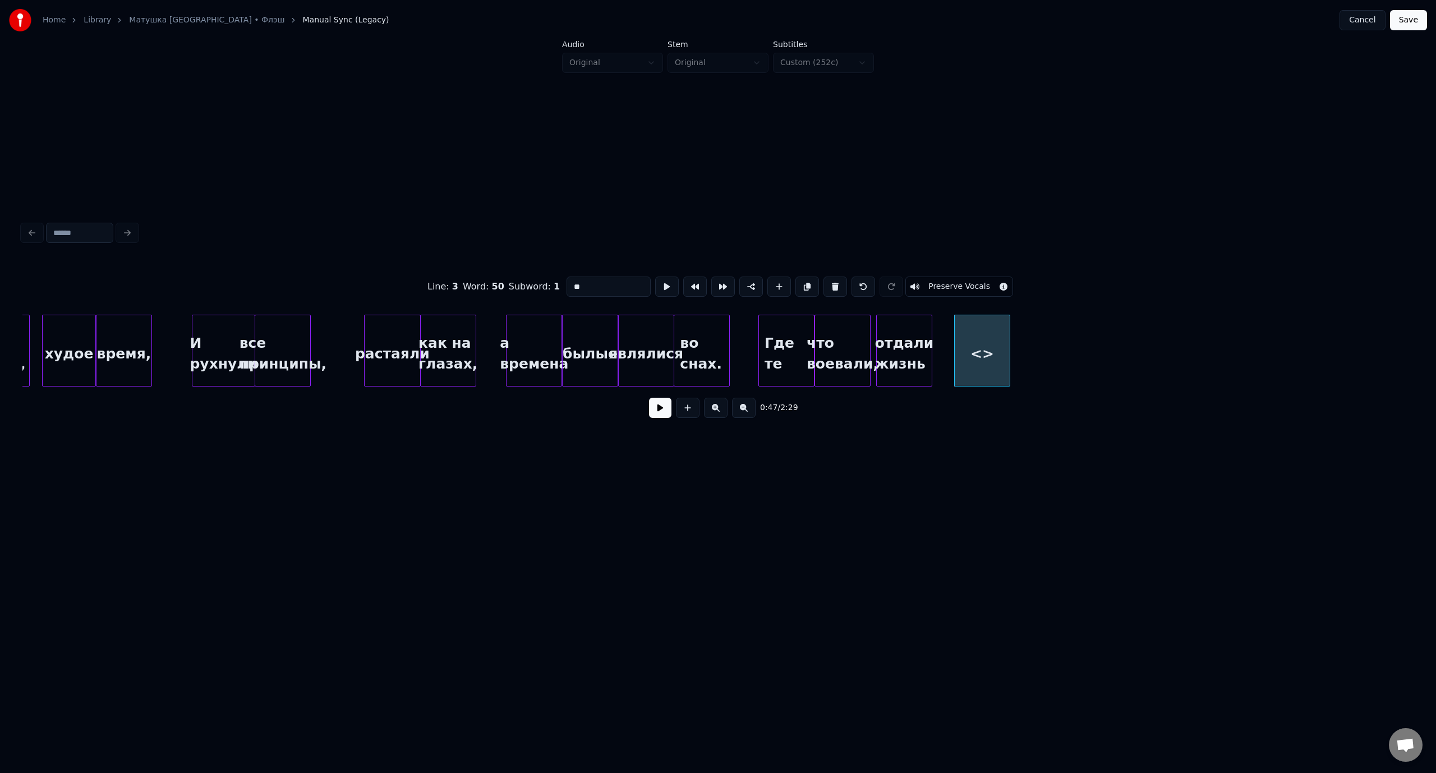
drag, startPoint x: 587, startPoint y: 283, endPoint x: 564, endPoint y: 284, distance: 22.5
click at [566, 284] on input "**" at bounding box center [608, 286] width 84 height 20
click at [963, 338] on div "свою," at bounding box center [961, 353] width 55 height 76
type input "*****"
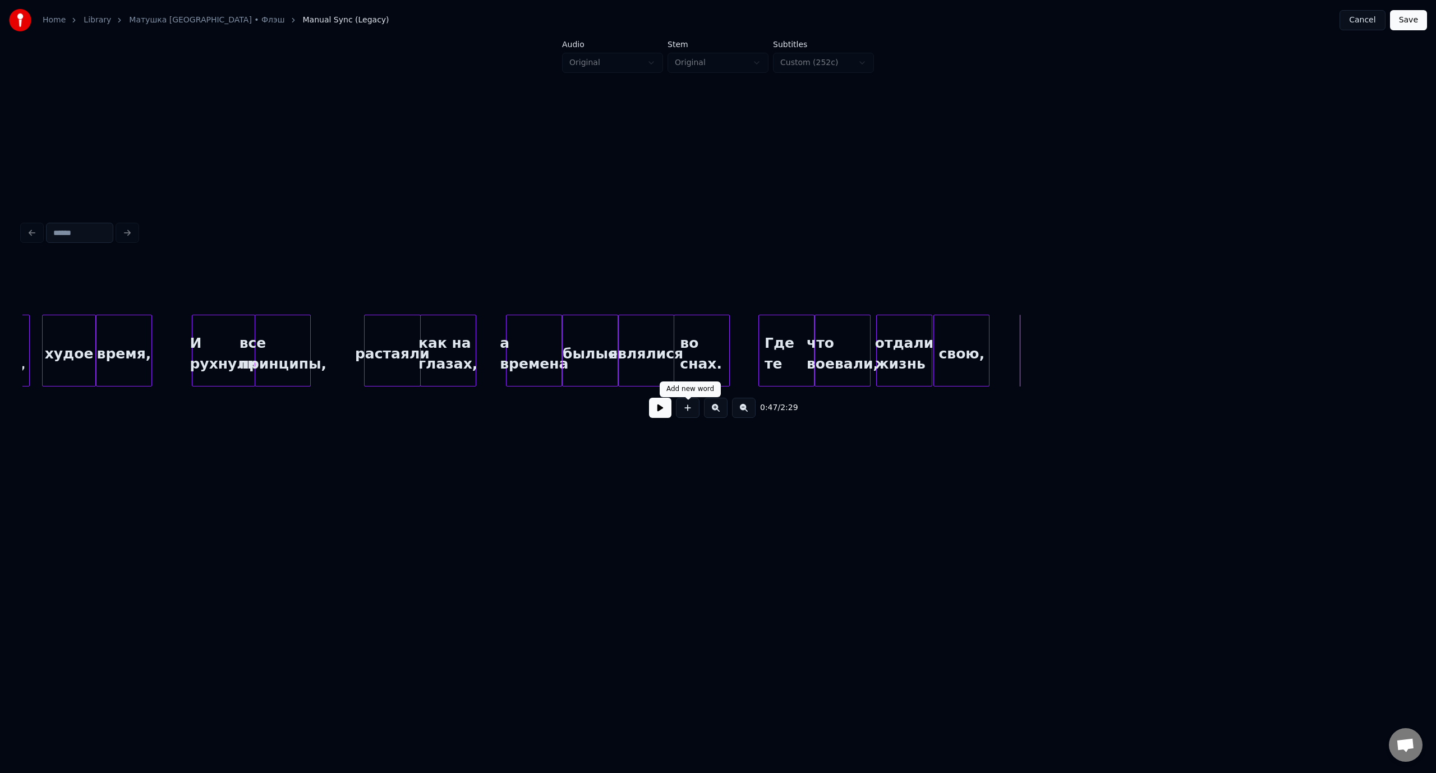
click at [690, 413] on button at bounding box center [688, 408] width 24 height 20
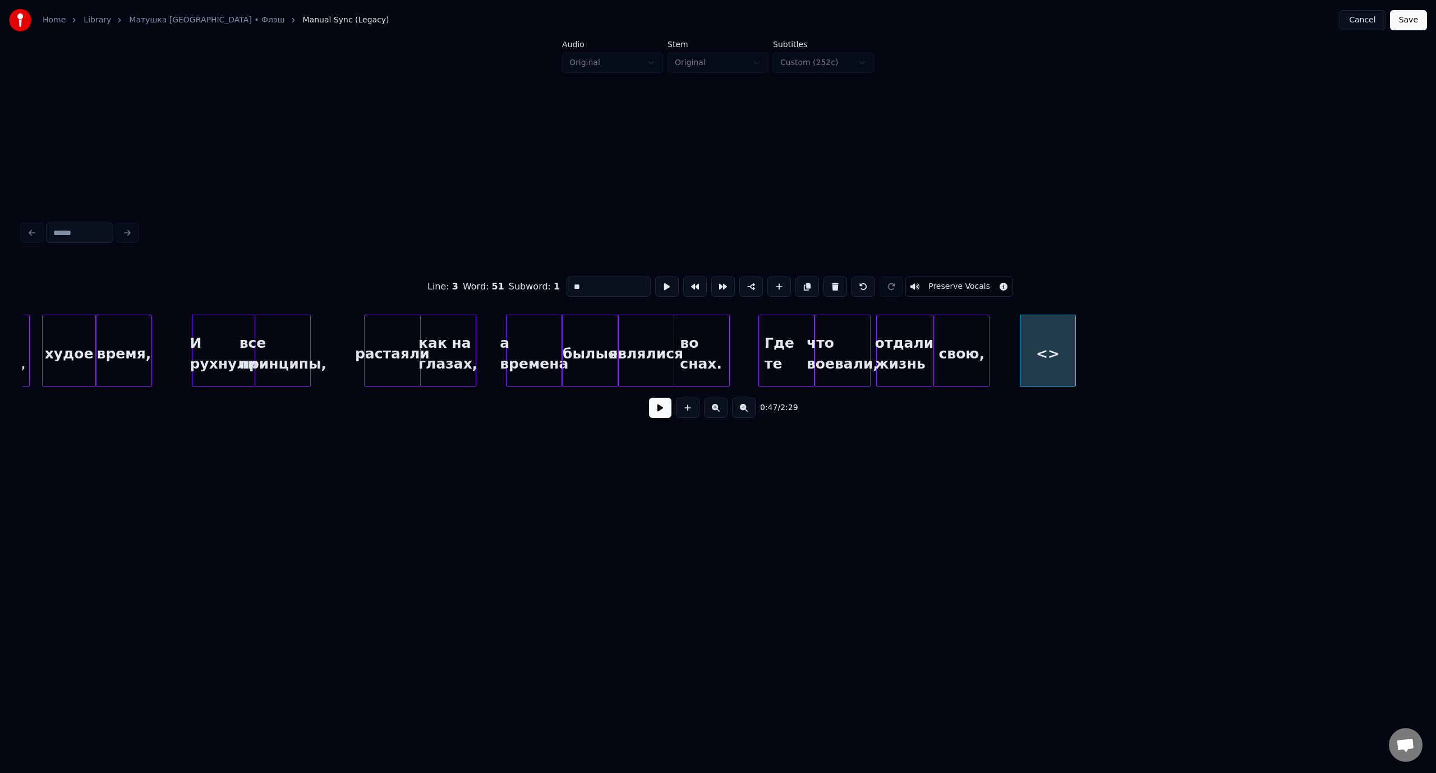
drag, startPoint x: 564, startPoint y: 283, endPoint x: 554, endPoint y: 284, distance: 10.2
click at [554, 284] on div "Line : 3 Word : 51 Subword : 1 ** Preserve Vocals" at bounding box center [717, 287] width 1391 height 56
click at [1040, 336] on div "с последним" at bounding box center [1039, 353] width 55 height 76
type input "**********"
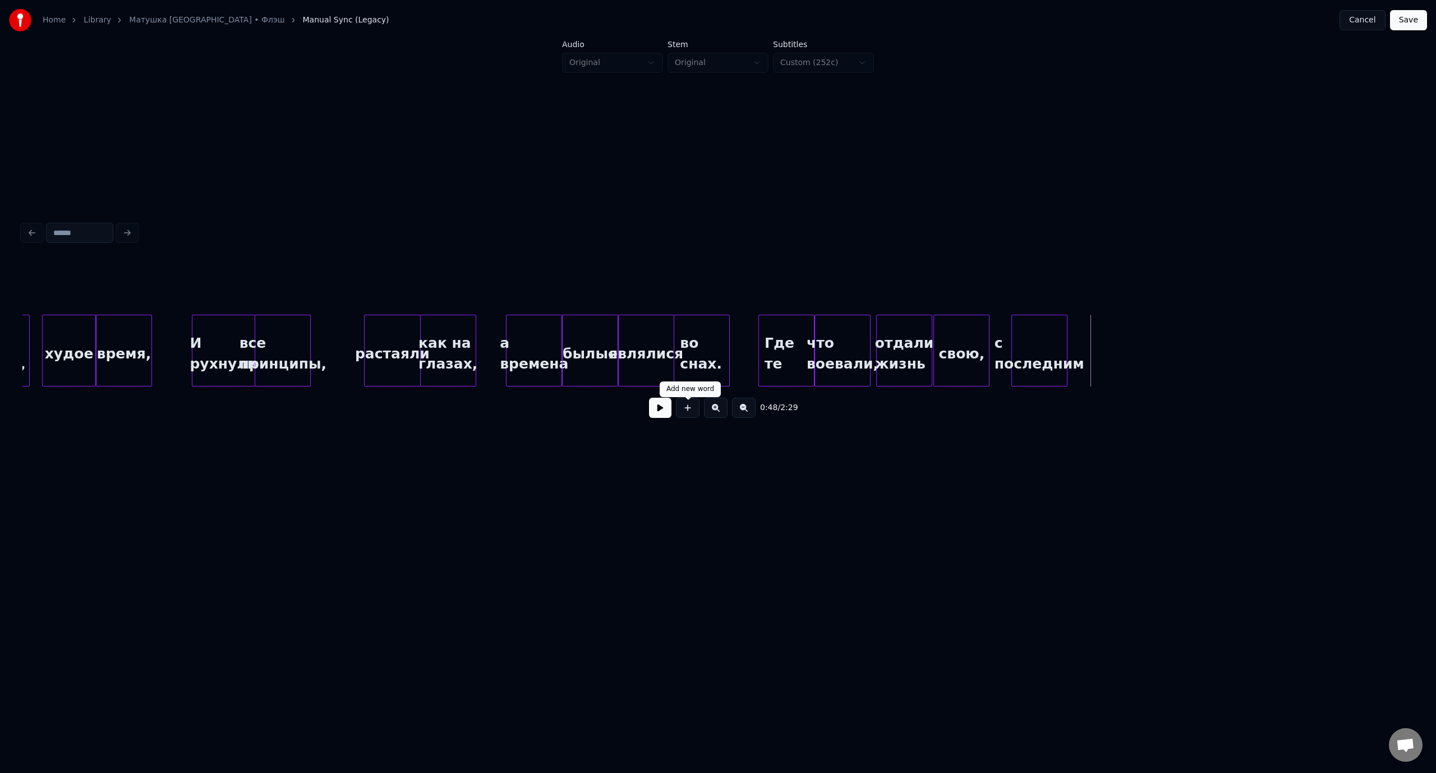
click at [690, 410] on button at bounding box center [688, 408] width 24 height 20
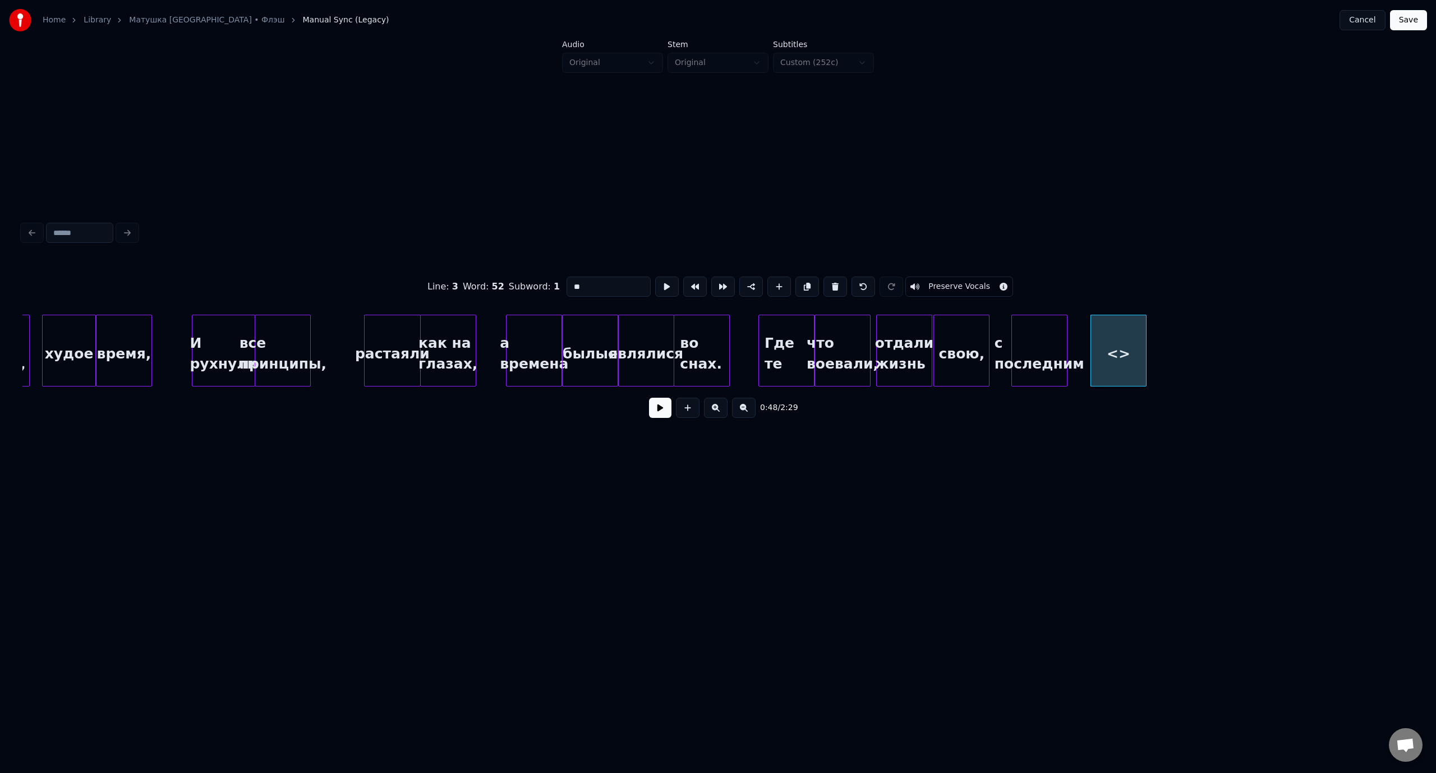
drag, startPoint x: 597, startPoint y: 286, endPoint x: 561, endPoint y: 288, distance: 36.0
click at [561, 288] on div "Line : 3 Word : 52 Subword : 1 ** Preserve Vocals" at bounding box center [717, 287] width 1391 height 56
click at [1098, 336] on div "криком" at bounding box center [1100, 353] width 55 height 76
type input "******"
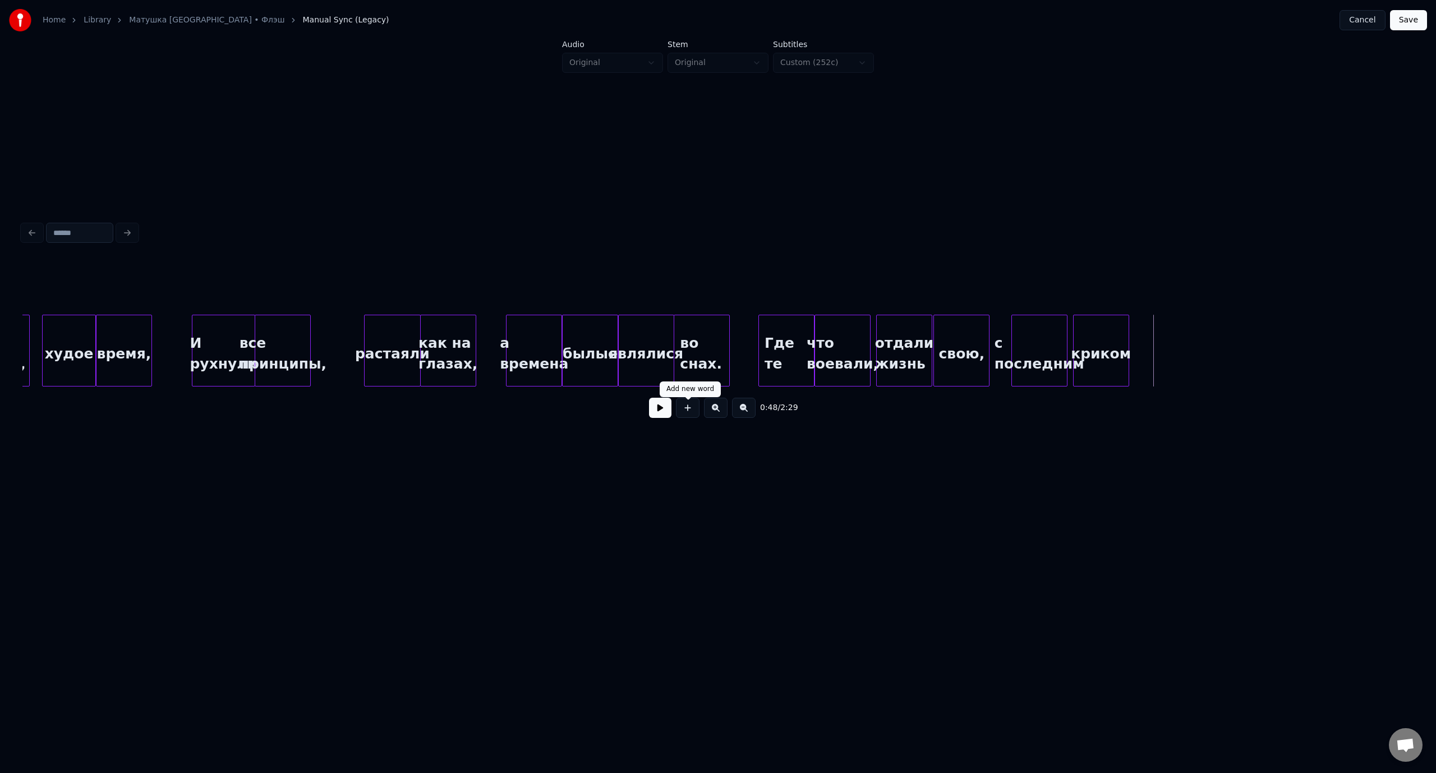
click at [689, 411] on button at bounding box center [688, 408] width 24 height 20
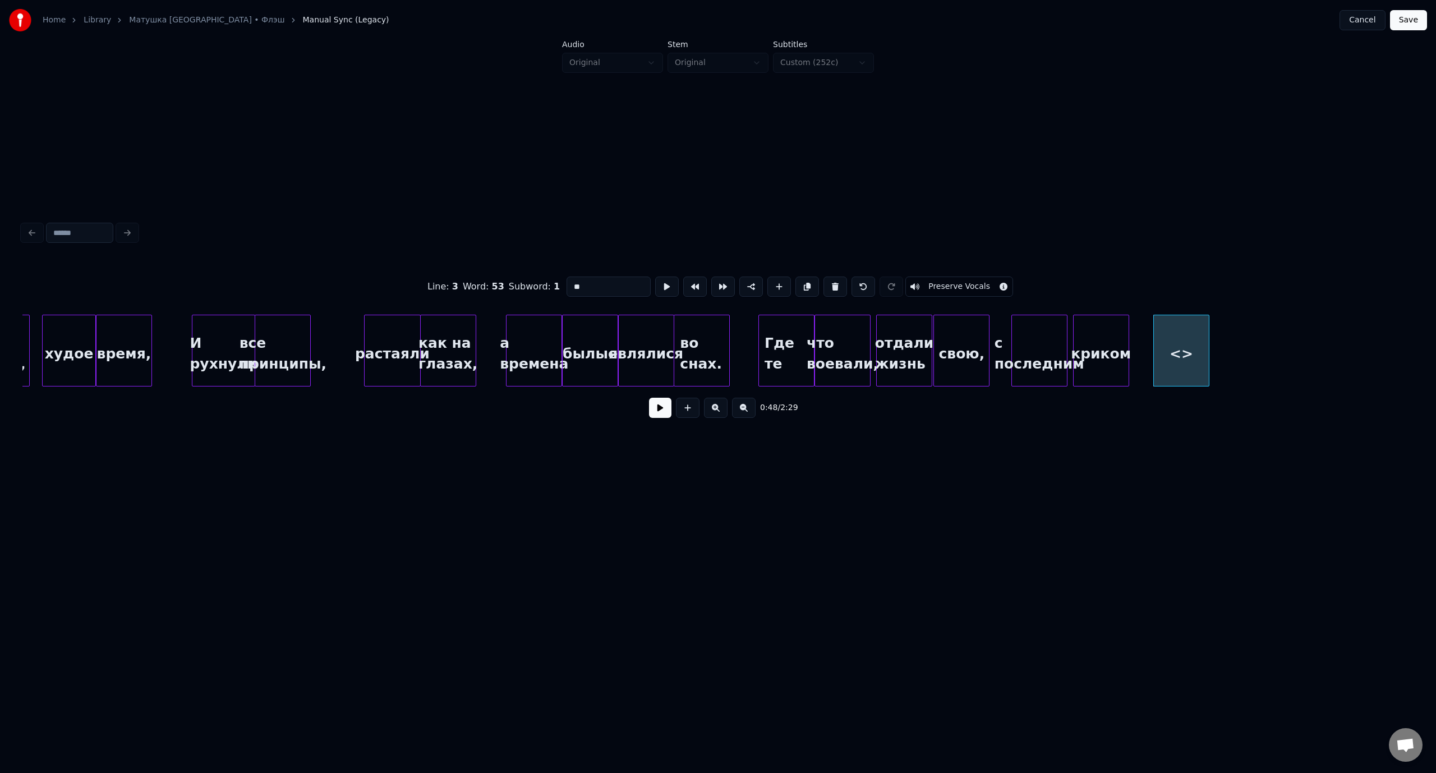
drag, startPoint x: 601, startPoint y: 283, endPoint x: 566, endPoint y: 283, distance: 34.2
click at [566, 283] on input "**" at bounding box center [608, 286] width 84 height 20
type input "*"
click at [1160, 362] on div ""Россия я" at bounding box center [1161, 353] width 55 height 76
type input "*********"
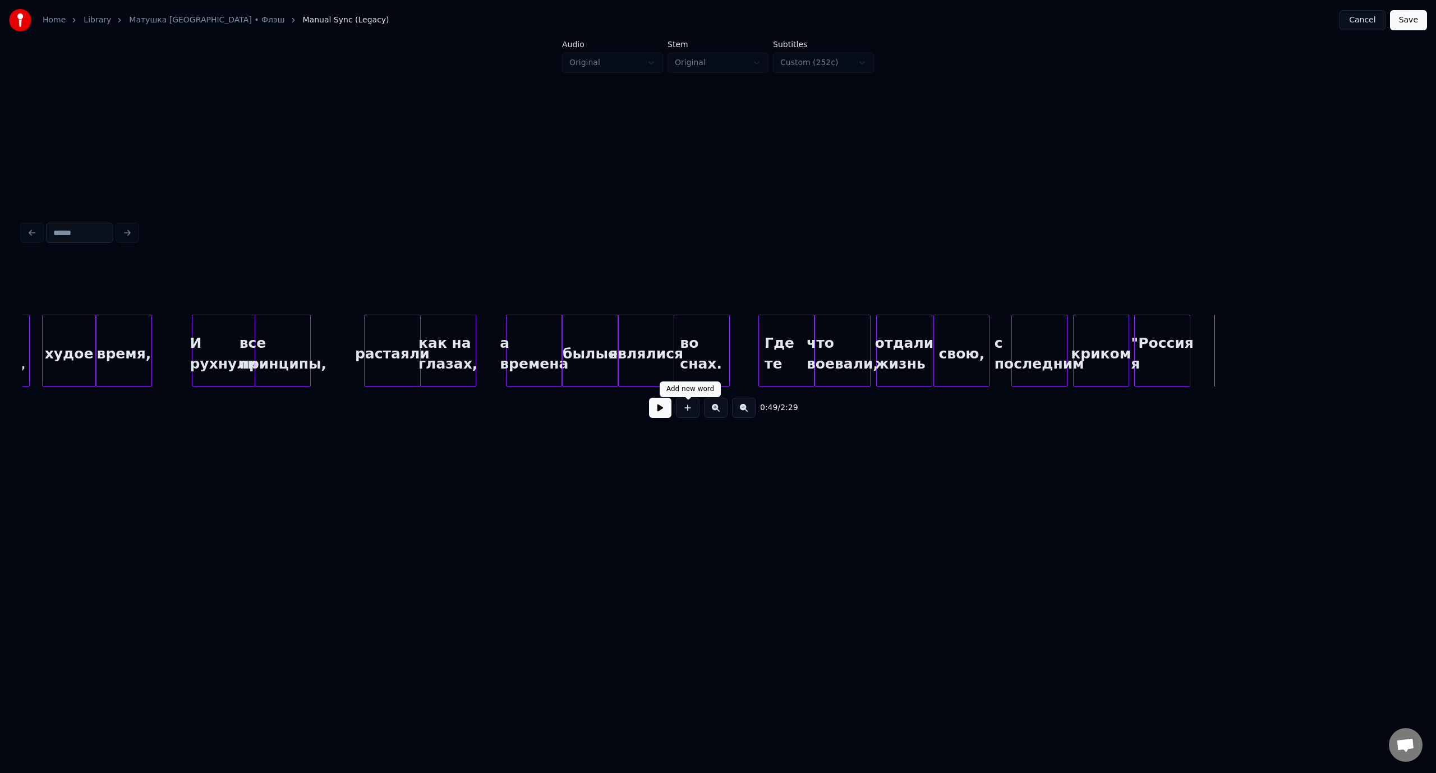
click at [691, 414] on button at bounding box center [688, 408] width 24 height 20
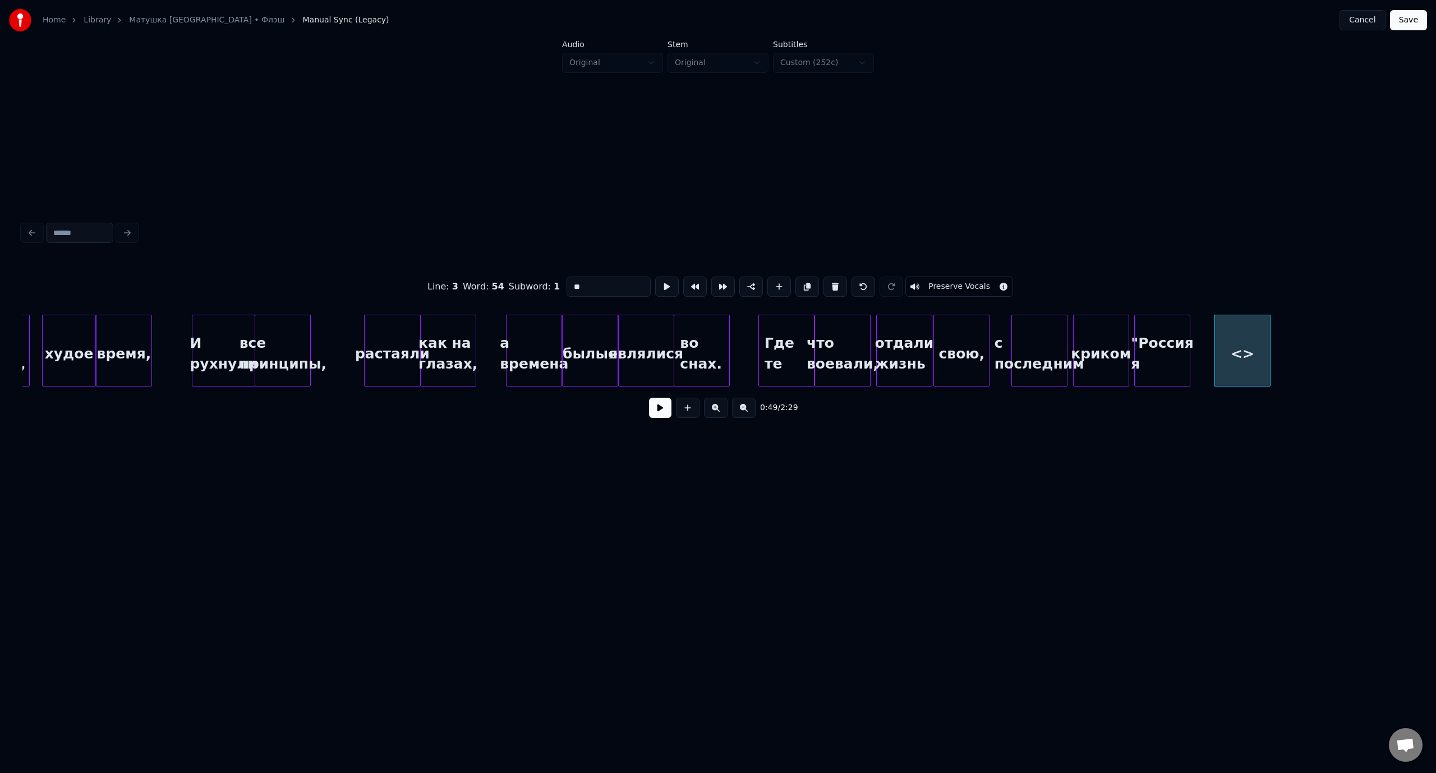
drag, startPoint x: 598, startPoint y: 283, endPoint x: 563, endPoint y: 283, distance: 34.8
click at [566, 283] on input "**" at bounding box center [608, 286] width 84 height 20
click at [601, 284] on input "**********" at bounding box center [608, 286] width 84 height 20
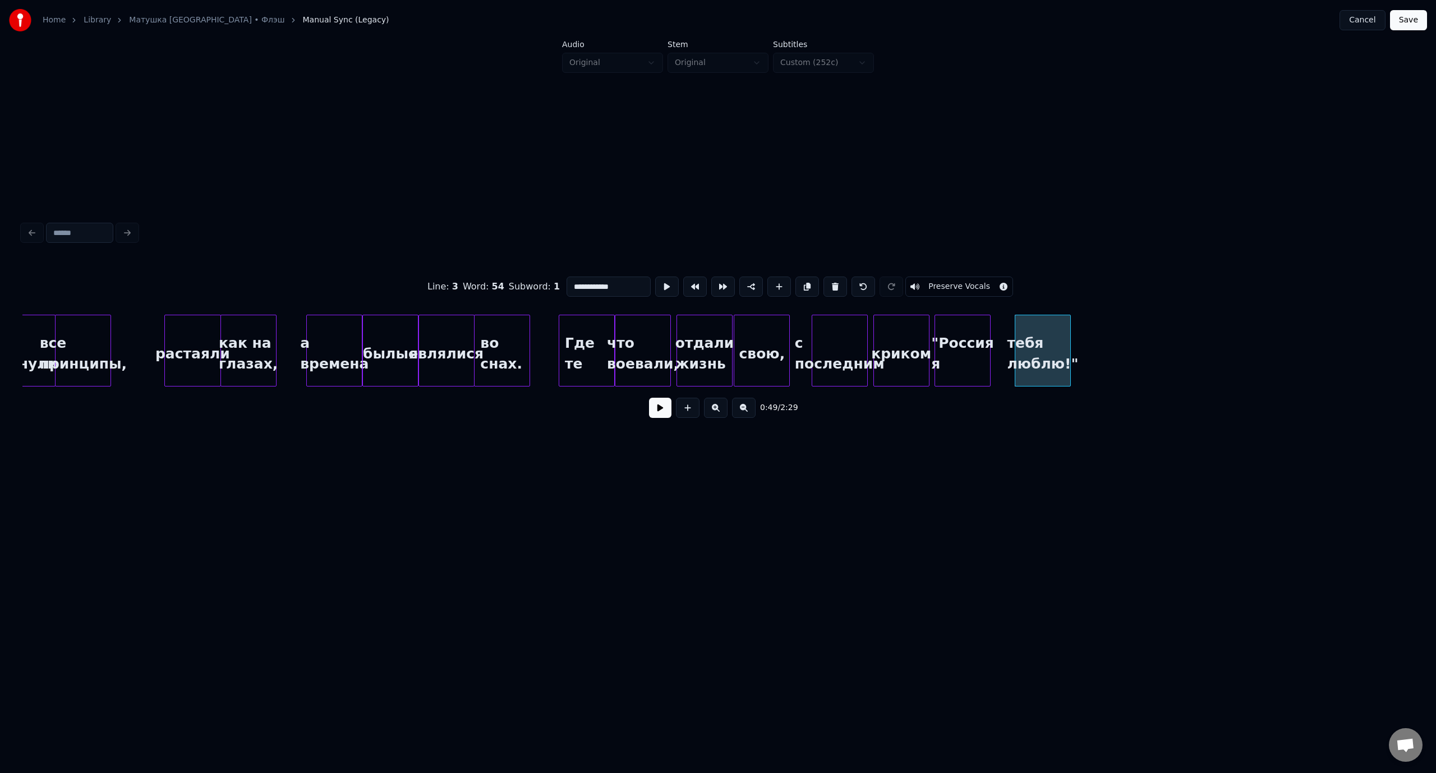
scroll to position [0, 6020]
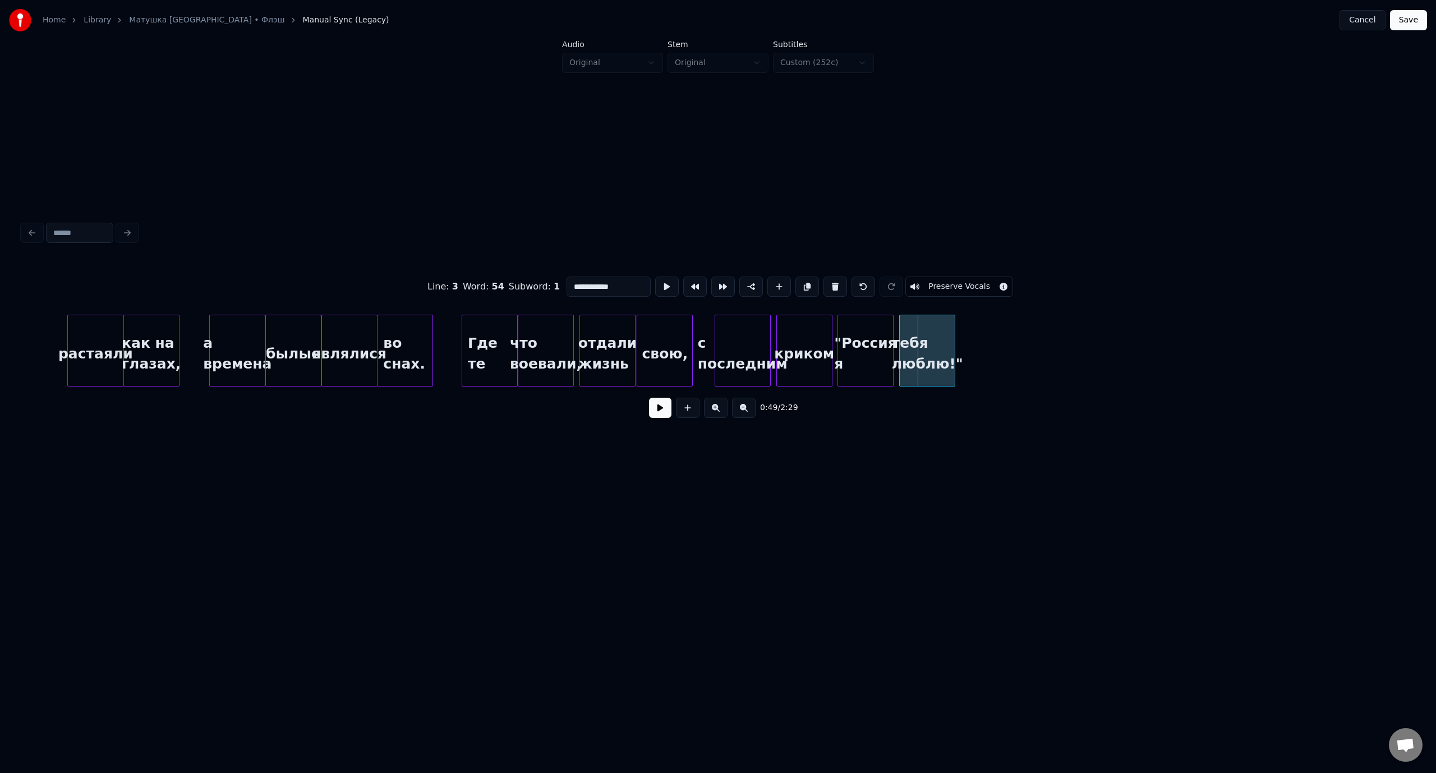
click at [931, 330] on div "тебя люблю!"" at bounding box center [926, 353] width 55 height 76
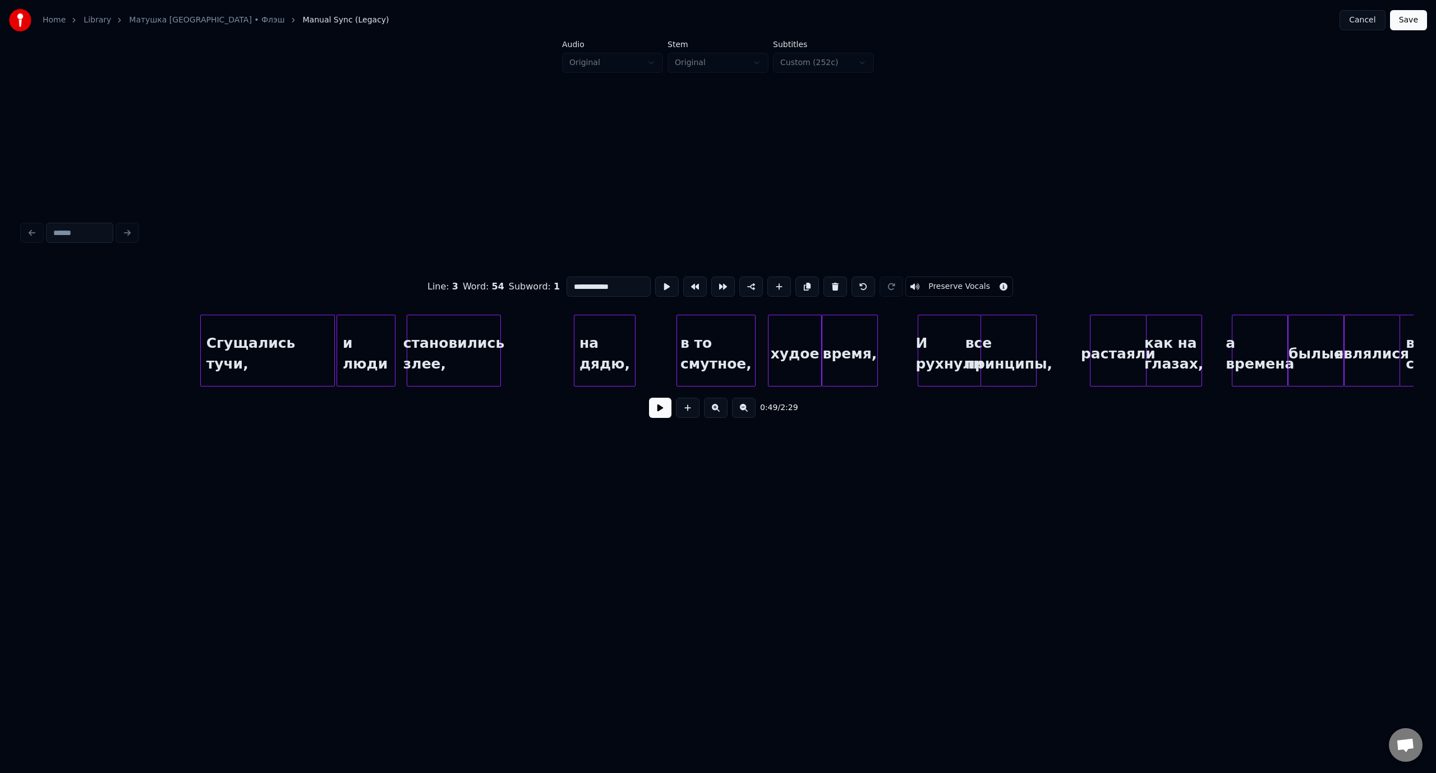
scroll to position [0, 4992]
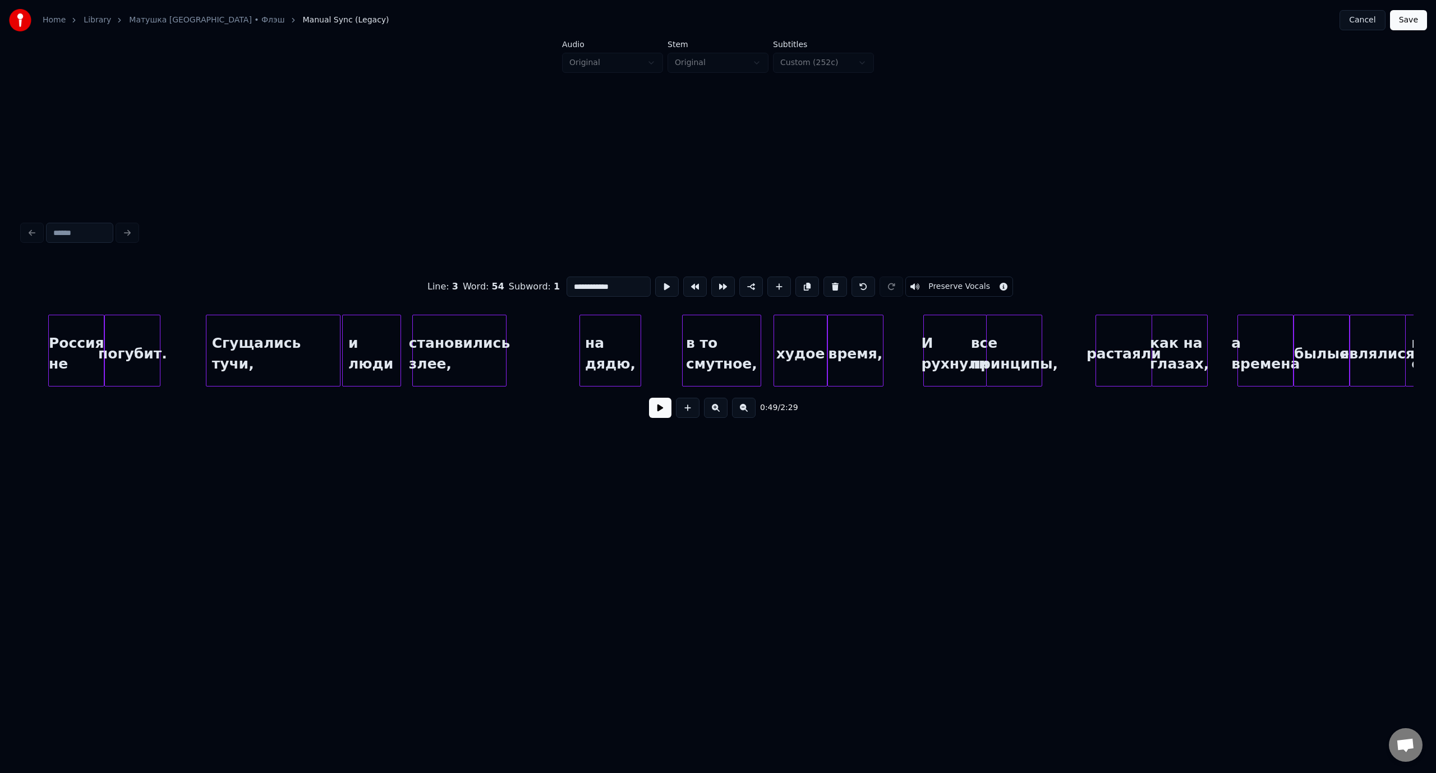
click at [444, 329] on div "становились злее," at bounding box center [459, 353] width 93 height 76
type input "**********"
click at [661, 412] on button at bounding box center [660, 408] width 22 height 20
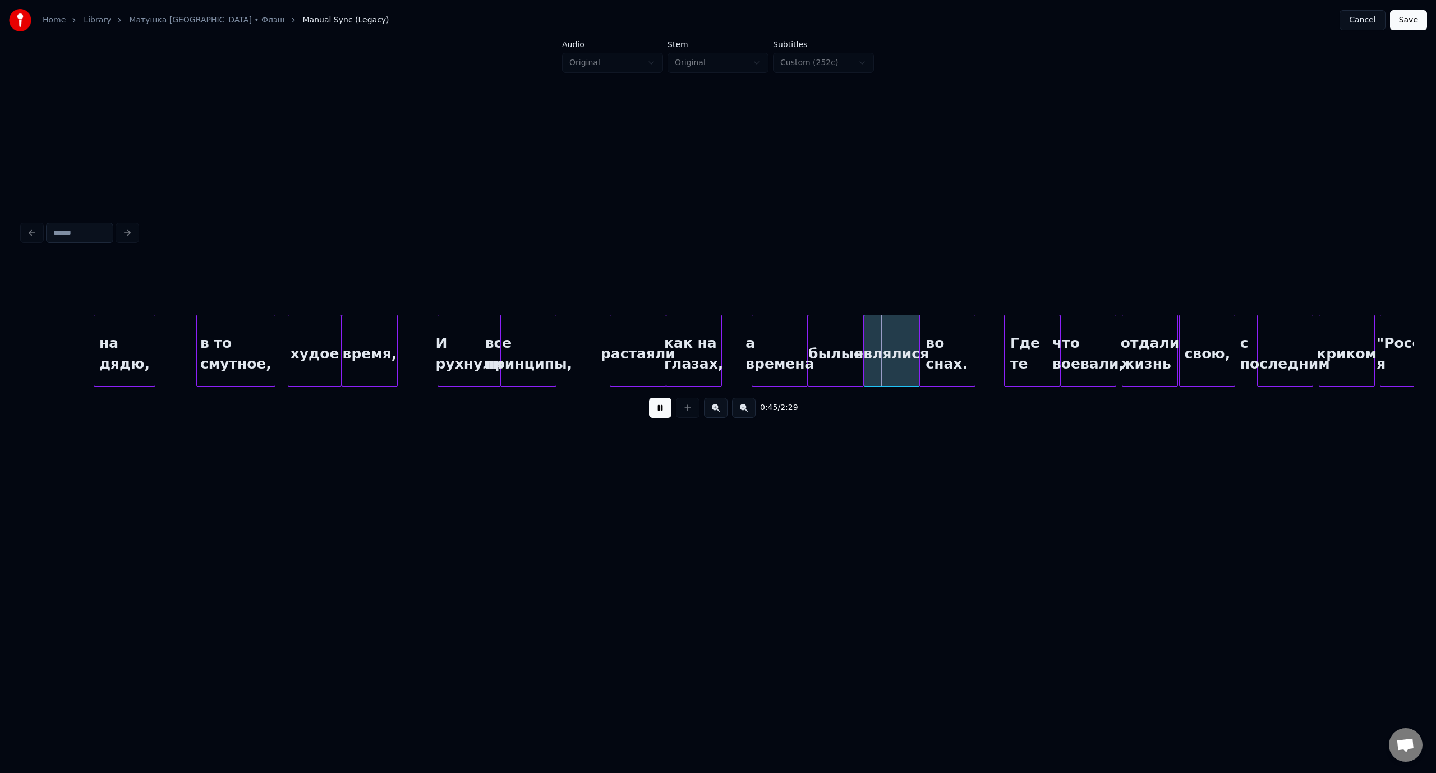
scroll to position [0, 5643]
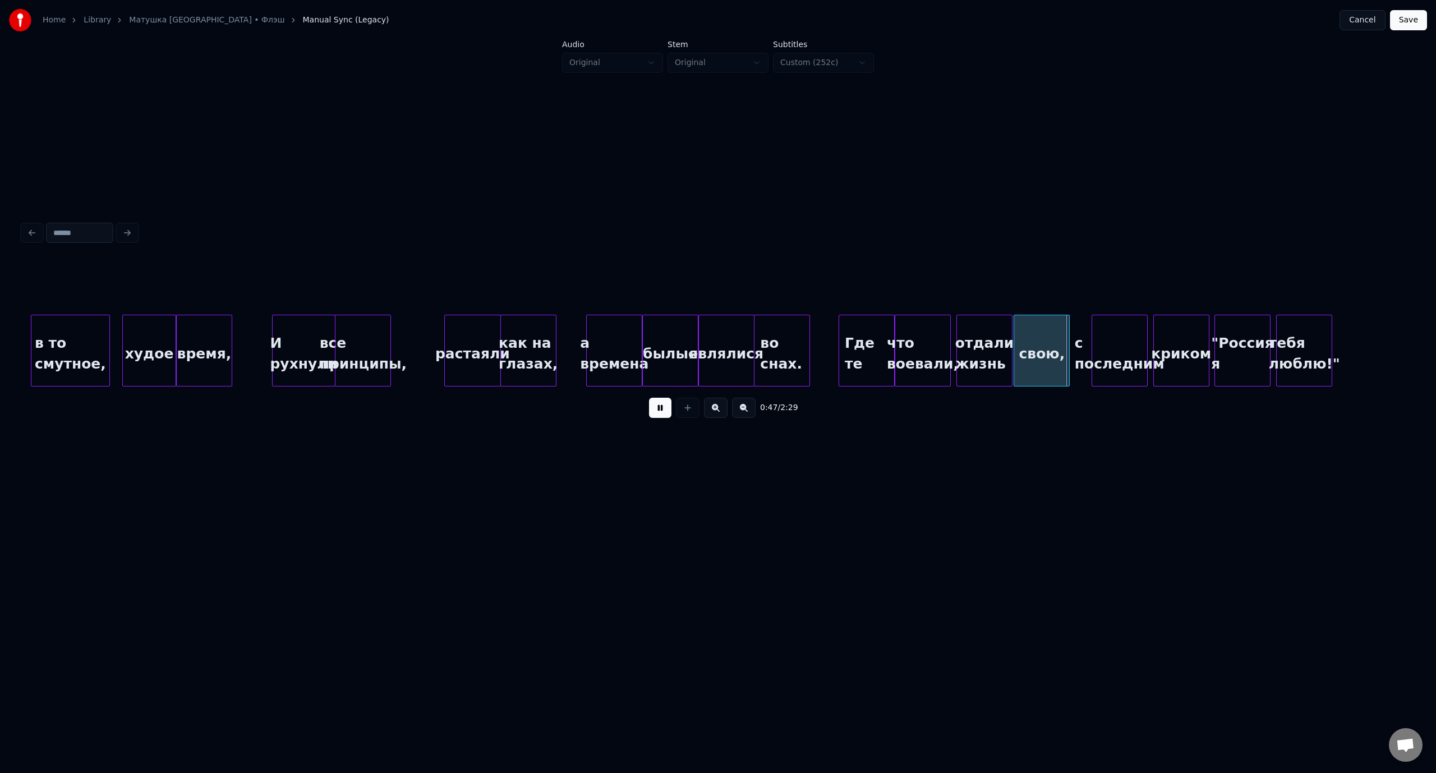
click at [660, 414] on button at bounding box center [660, 408] width 22 height 20
click at [1401, 335] on div "тебя люблю!"" at bounding box center [1373, 353] width 55 height 76
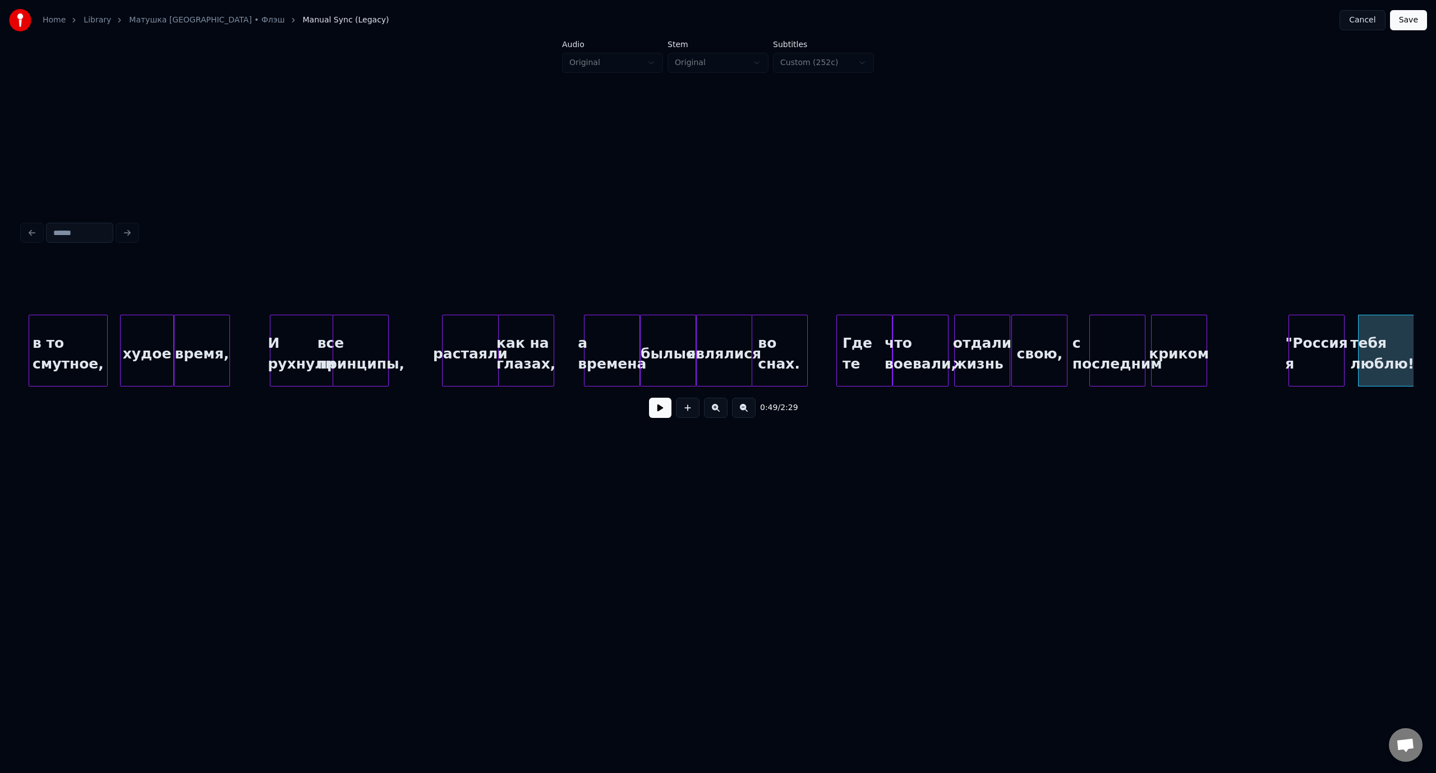
click at [1322, 326] on div ""Россия я" at bounding box center [1316, 353] width 55 height 76
click at [1257, 329] on div "криком" at bounding box center [1253, 353] width 55 height 76
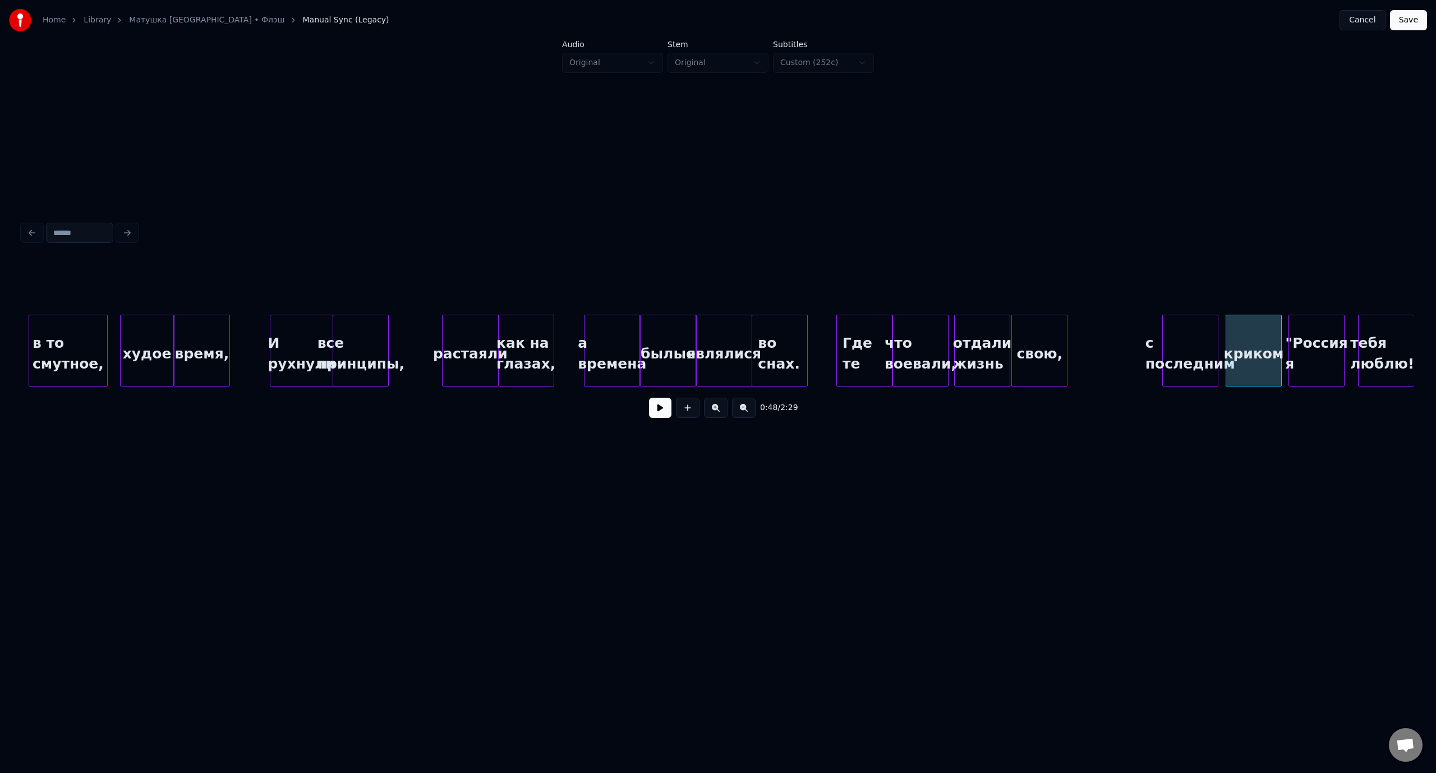
click at [1184, 327] on div "с последним" at bounding box center [1189, 353] width 55 height 76
click at [1128, 327] on div "свою," at bounding box center [1128, 353] width 55 height 76
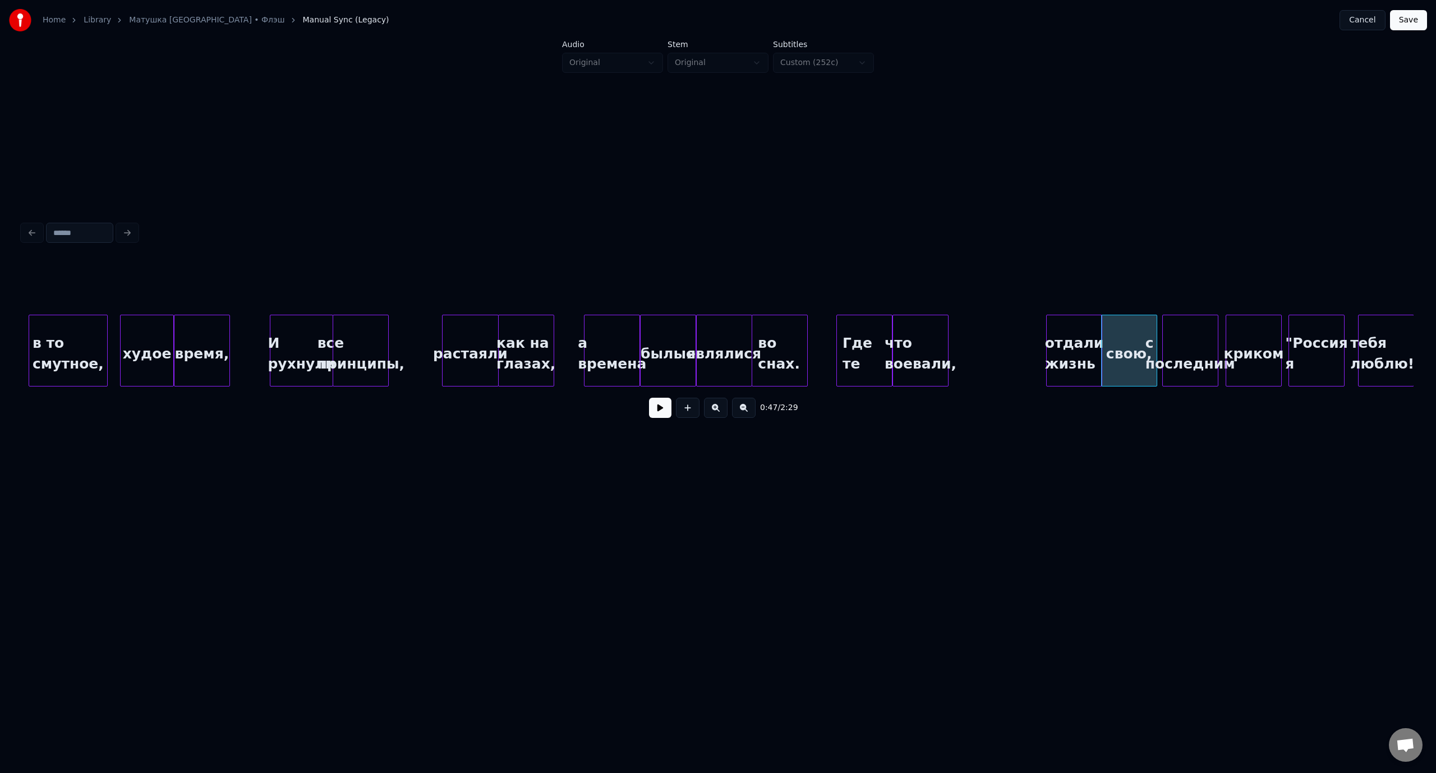
click at [1065, 325] on div "отдали жизнь" at bounding box center [1073, 353] width 55 height 76
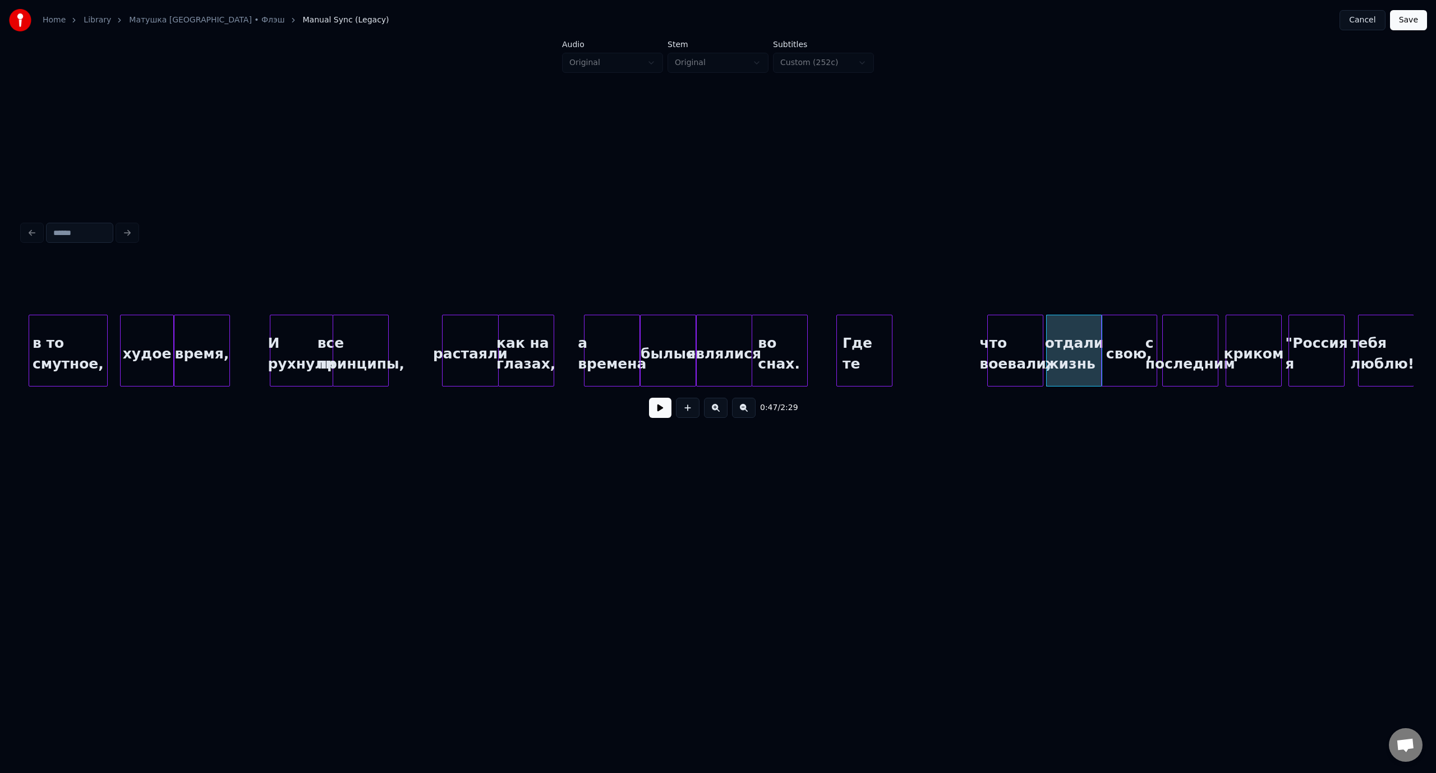
click at [1016, 327] on div "что воевали," at bounding box center [1015, 353] width 55 height 76
click at [965, 329] on div "Где те" at bounding box center [954, 353] width 55 height 76
click at [347, 325] on div "все принципы," at bounding box center [360, 353] width 55 height 76
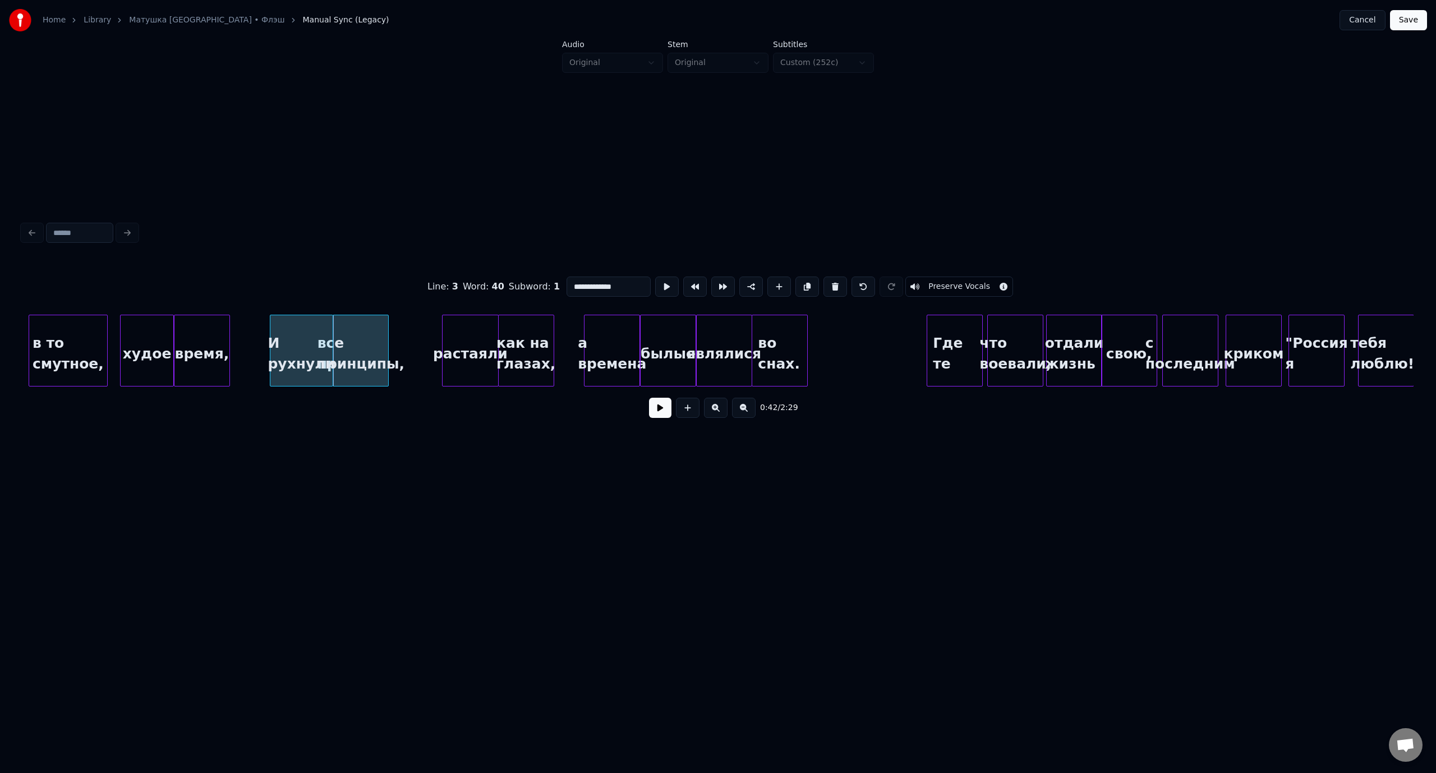
click at [658, 411] on button at bounding box center [660, 408] width 22 height 20
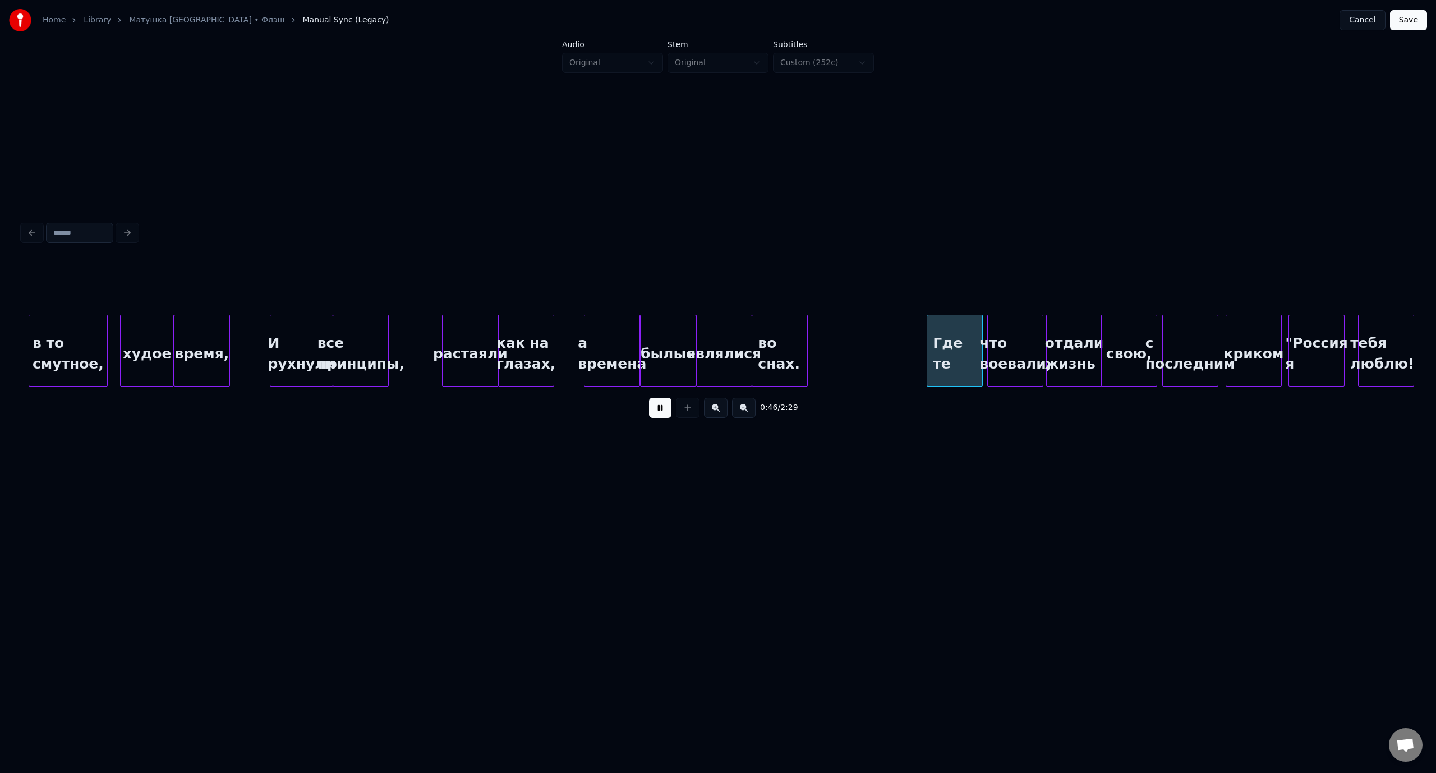
click at [658, 411] on button at bounding box center [660, 408] width 22 height 20
click at [917, 356] on div at bounding box center [916, 350] width 3 height 71
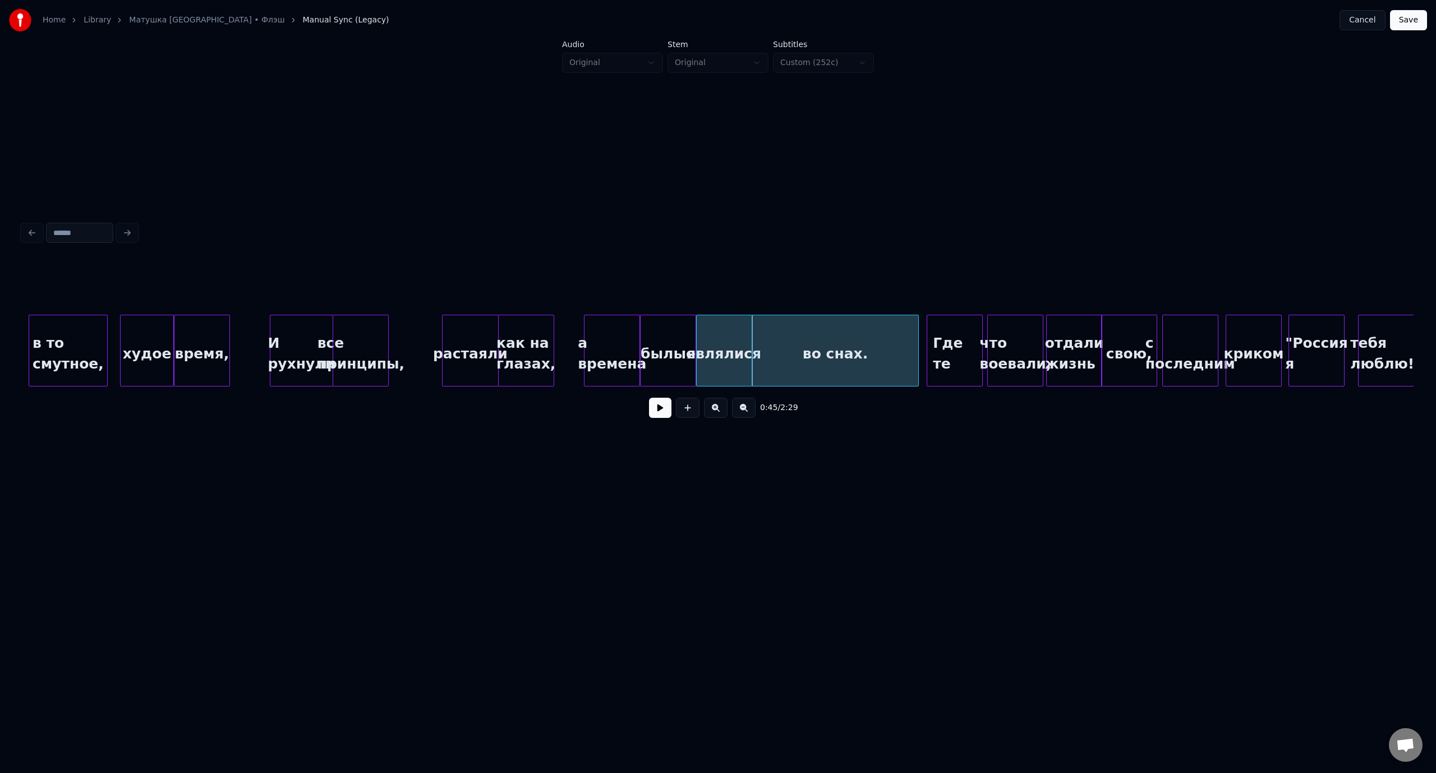
click at [615, 339] on div "а времена" at bounding box center [611, 353] width 55 height 76
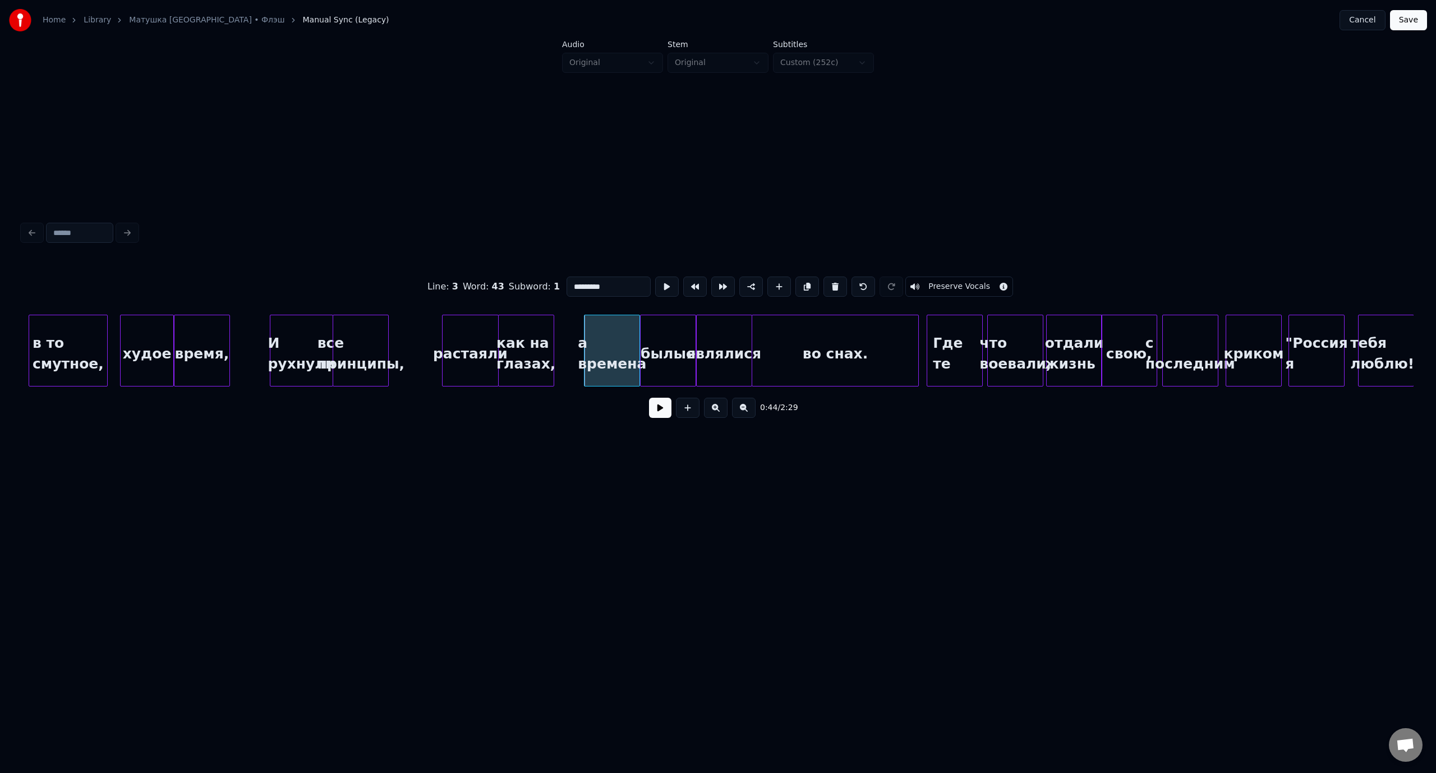
click at [658, 411] on button at bounding box center [660, 408] width 22 height 20
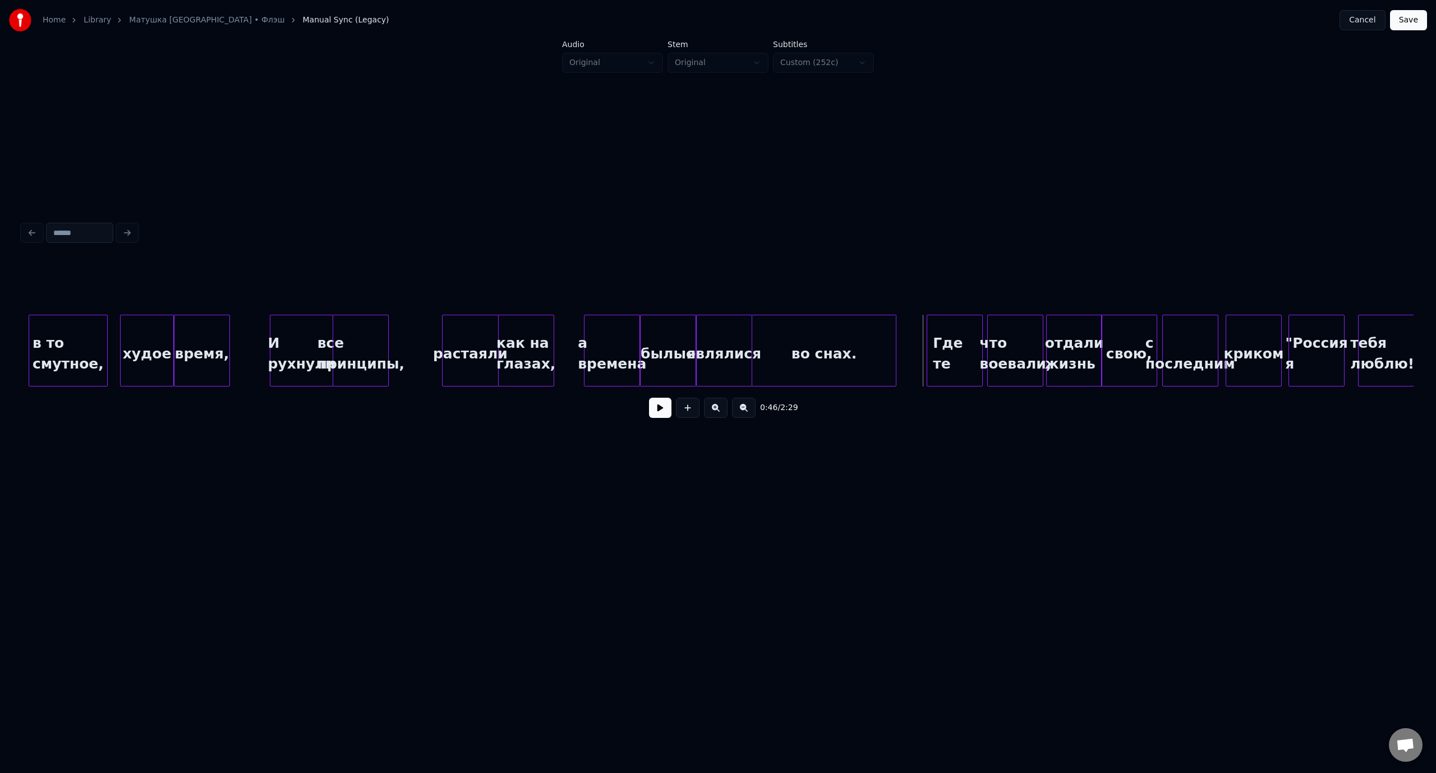
click at [894, 350] on div at bounding box center [893, 350] width 3 height 71
click at [664, 413] on button at bounding box center [660, 408] width 22 height 20
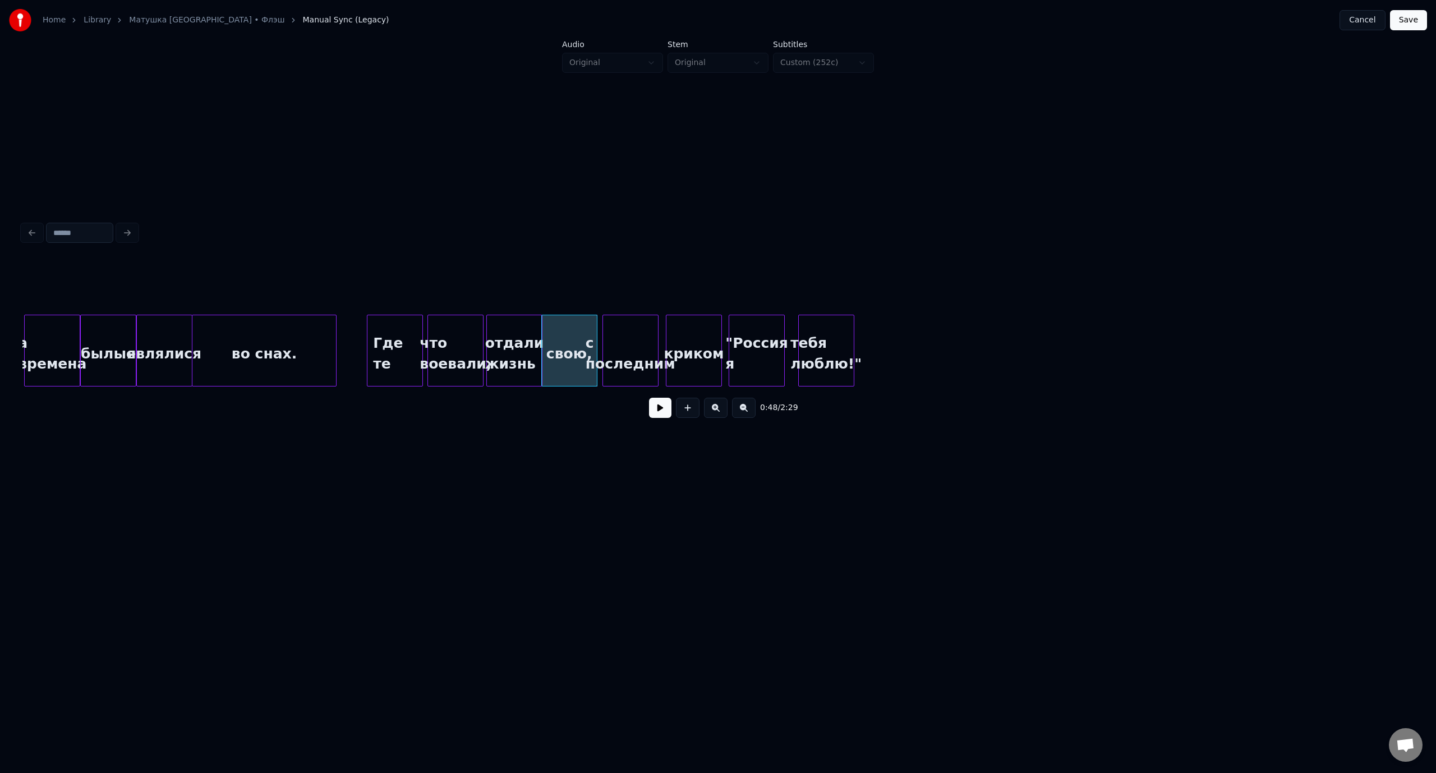
scroll to position [0, 6165]
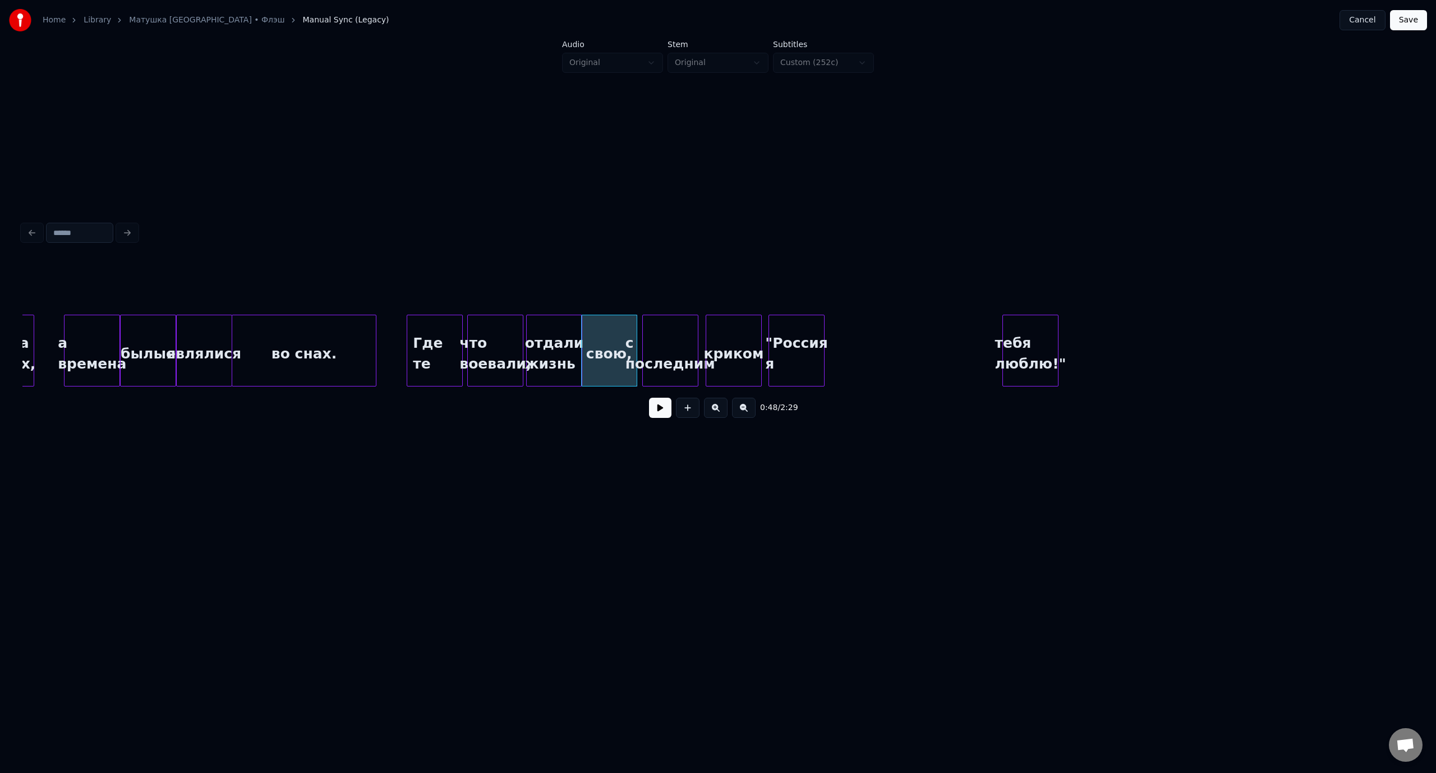
click at [1049, 339] on div "тебя люблю!"" at bounding box center [1030, 353] width 55 height 76
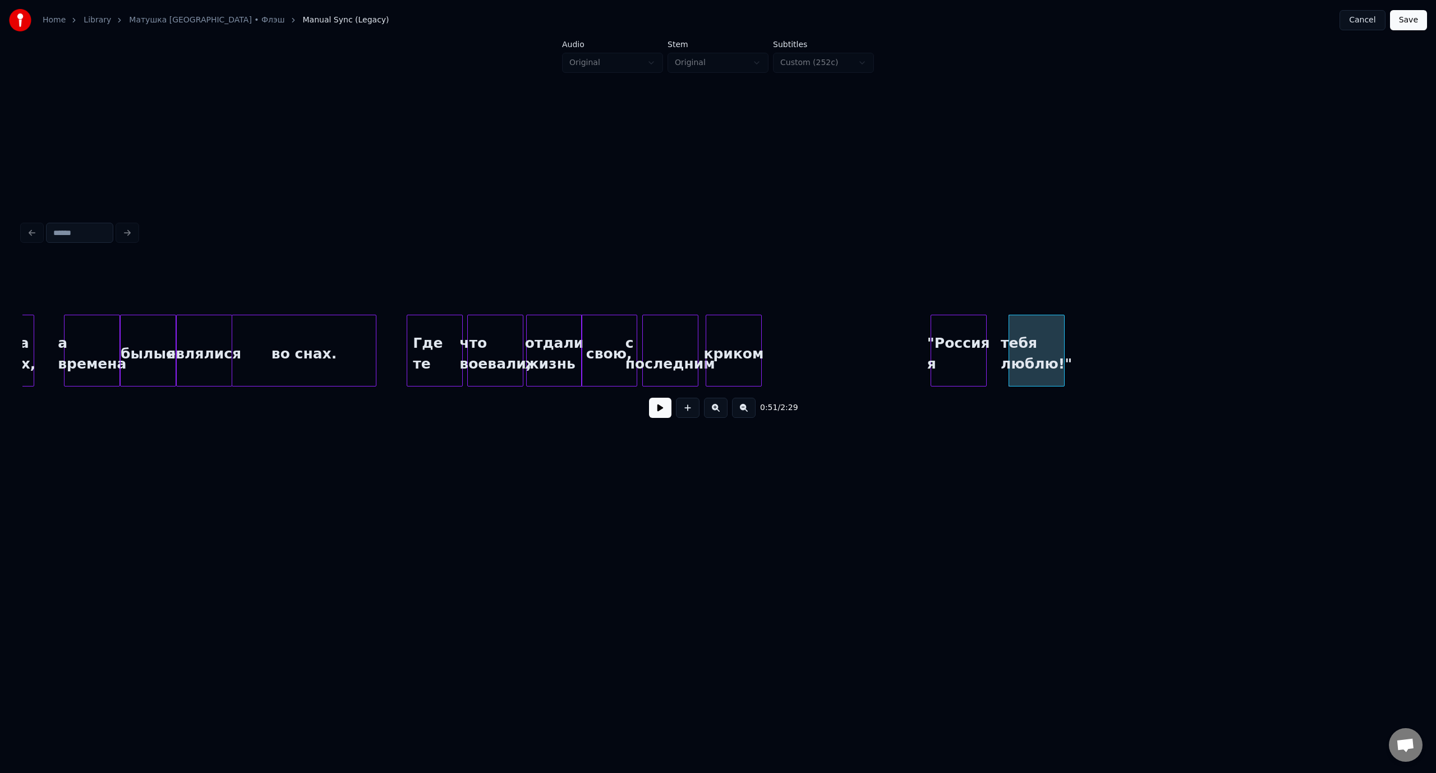
click at [961, 338] on div ""Россия я" at bounding box center [958, 353] width 55 height 76
click at [895, 333] on div "криком" at bounding box center [894, 353] width 55 height 76
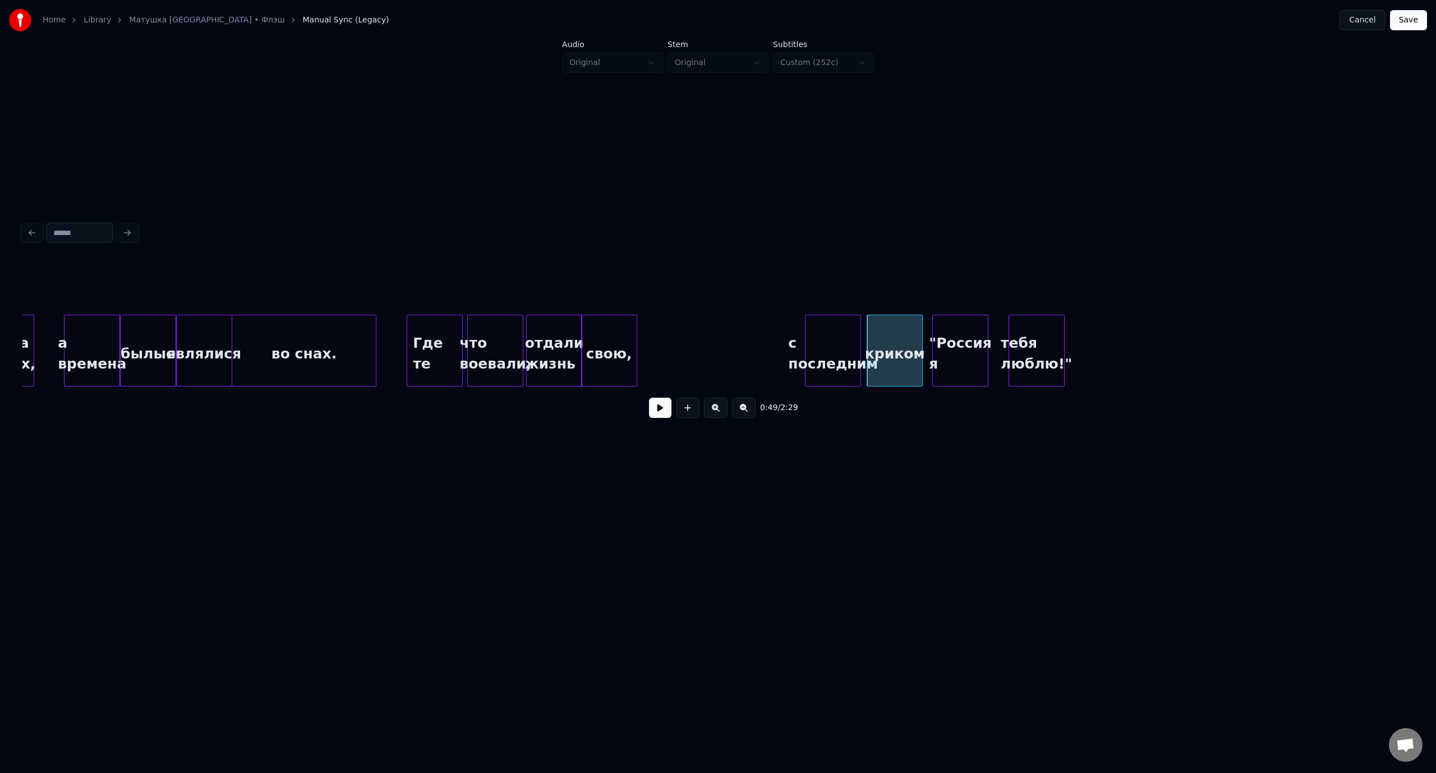
click at [839, 335] on div "с последним" at bounding box center [832, 353] width 55 height 76
click at [762, 336] on div "свою," at bounding box center [761, 353] width 55 height 76
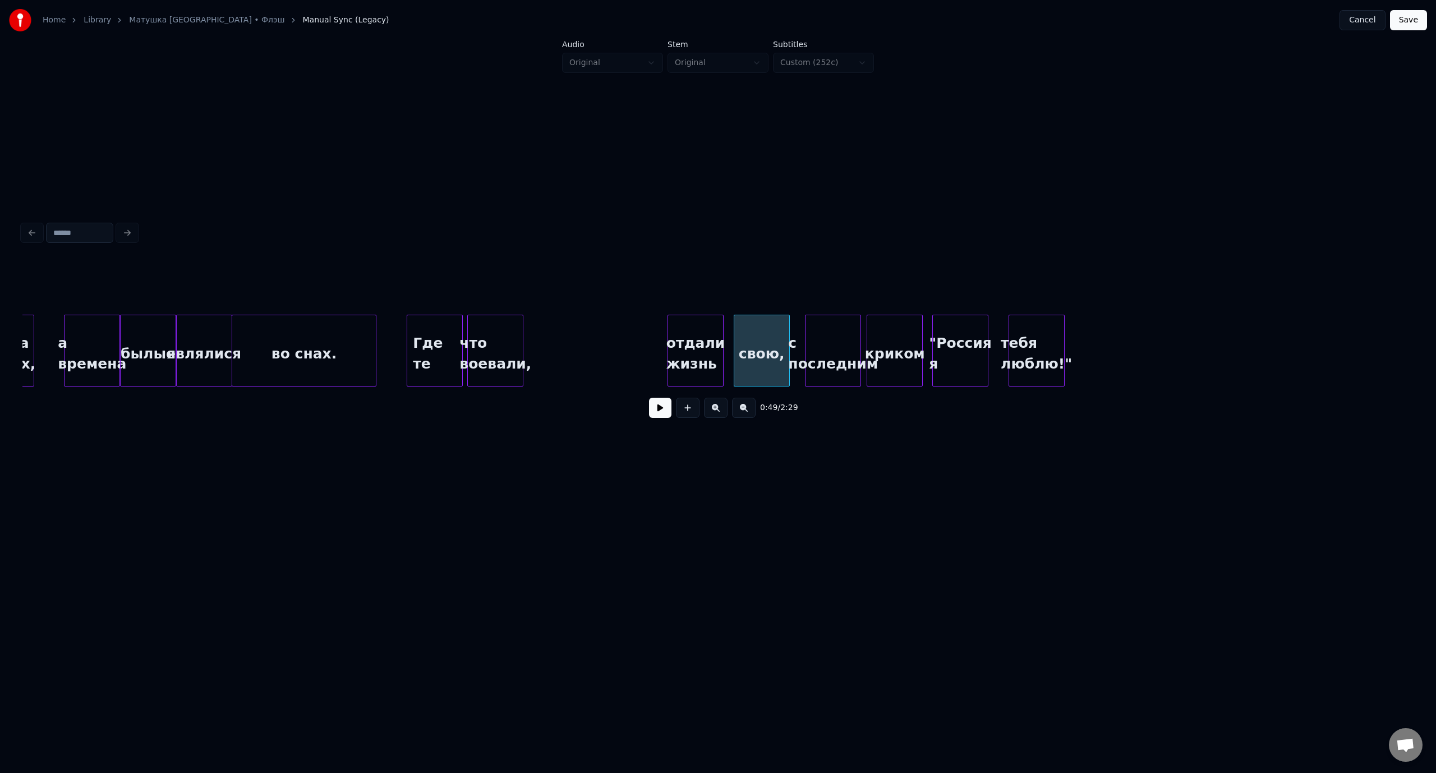
click at [713, 331] on div "отдали жизнь" at bounding box center [695, 353] width 55 height 76
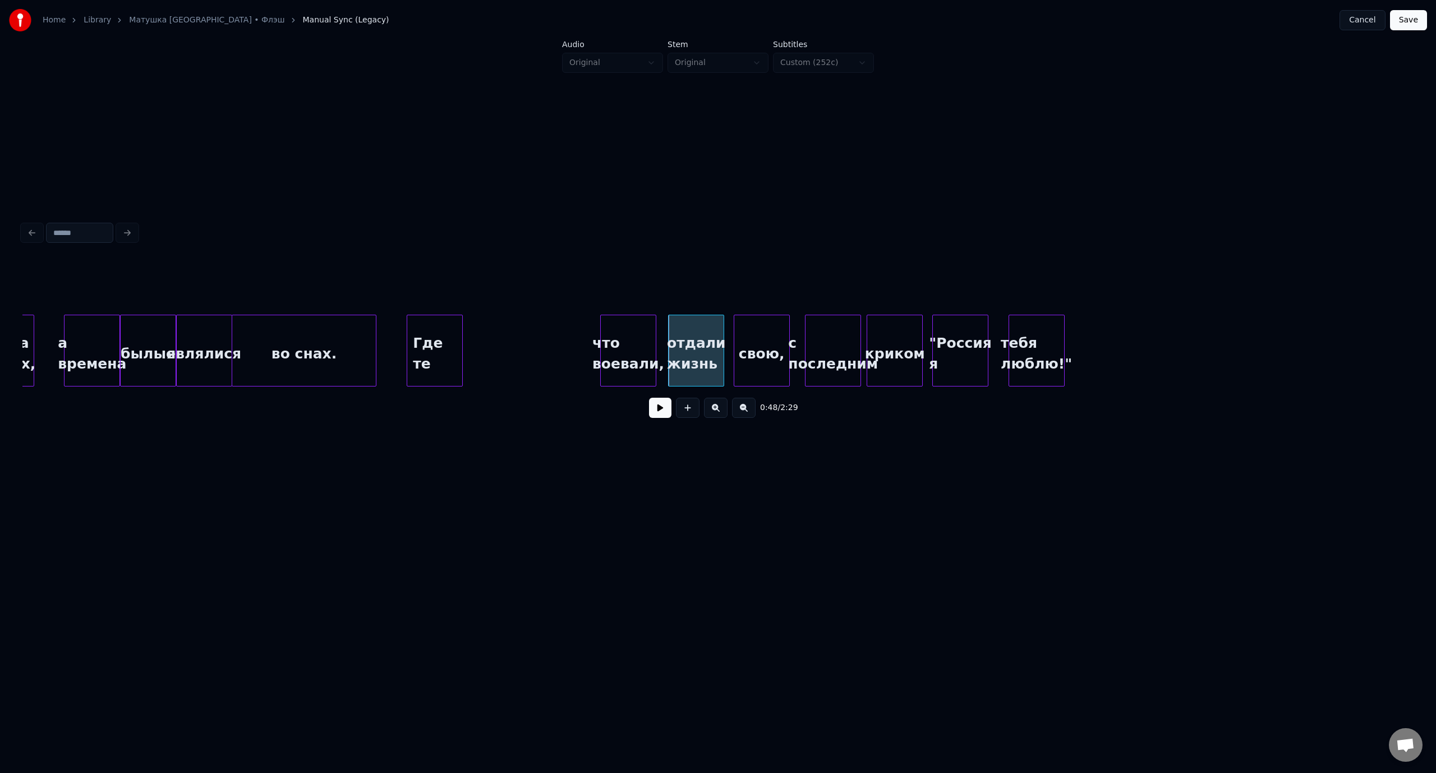
click at [635, 333] on div "что воевали," at bounding box center [628, 353] width 55 height 76
click at [142, 338] on div "былые" at bounding box center [148, 353] width 55 height 76
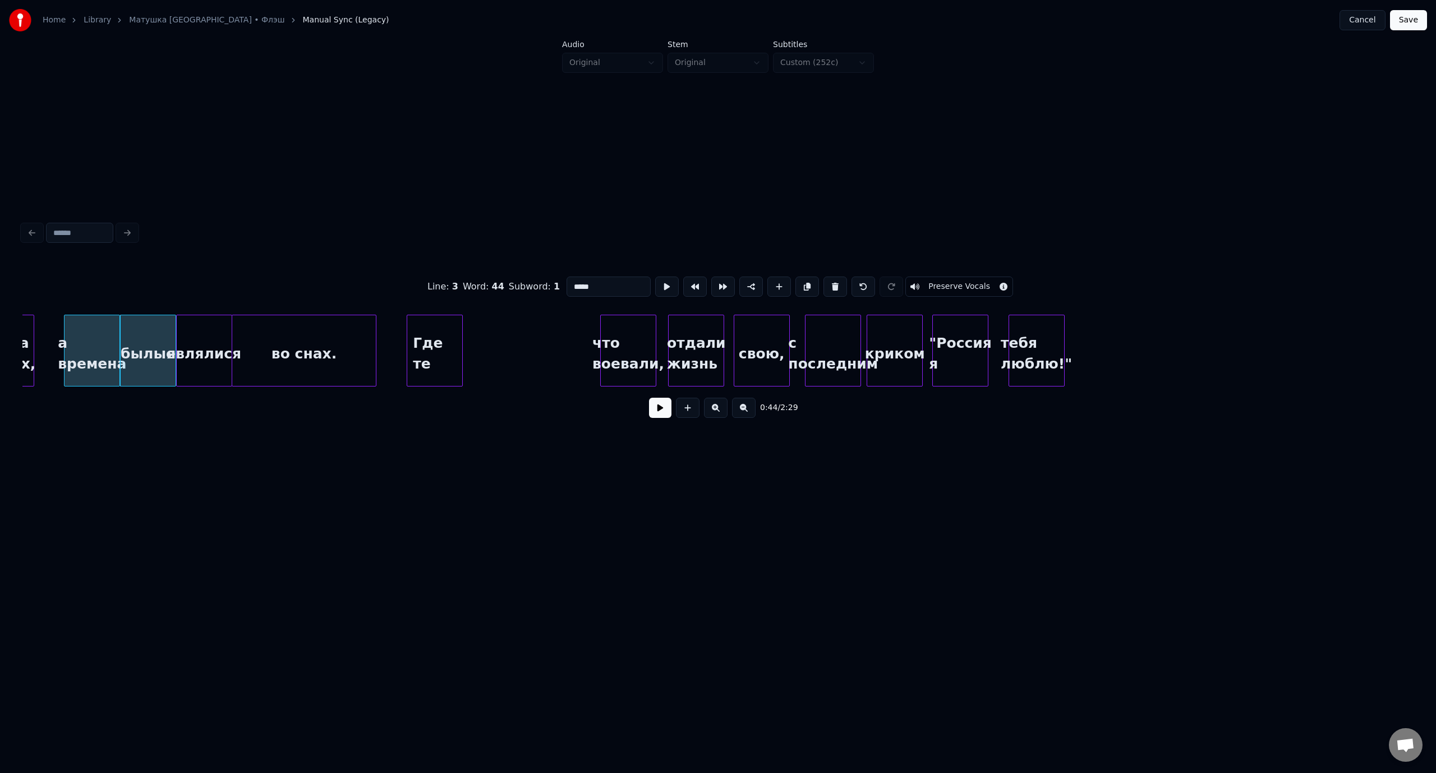
click at [657, 413] on button at bounding box center [660, 408] width 22 height 20
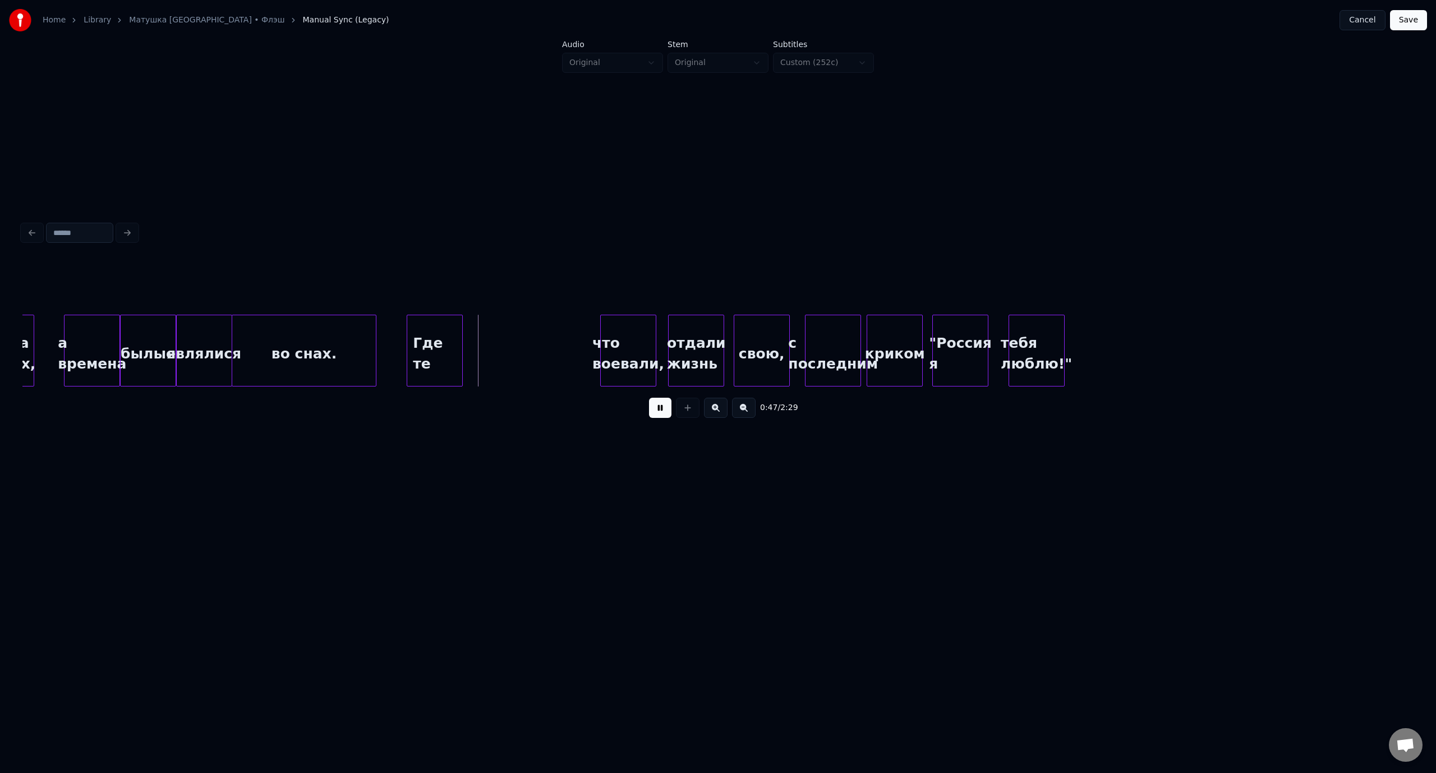
click at [661, 412] on button at bounding box center [660, 408] width 22 height 20
click at [506, 339] on div at bounding box center [507, 350] width 3 height 71
click at [292, 329] on div "во снах." at bounding box center [303, 353] width 143 height 76
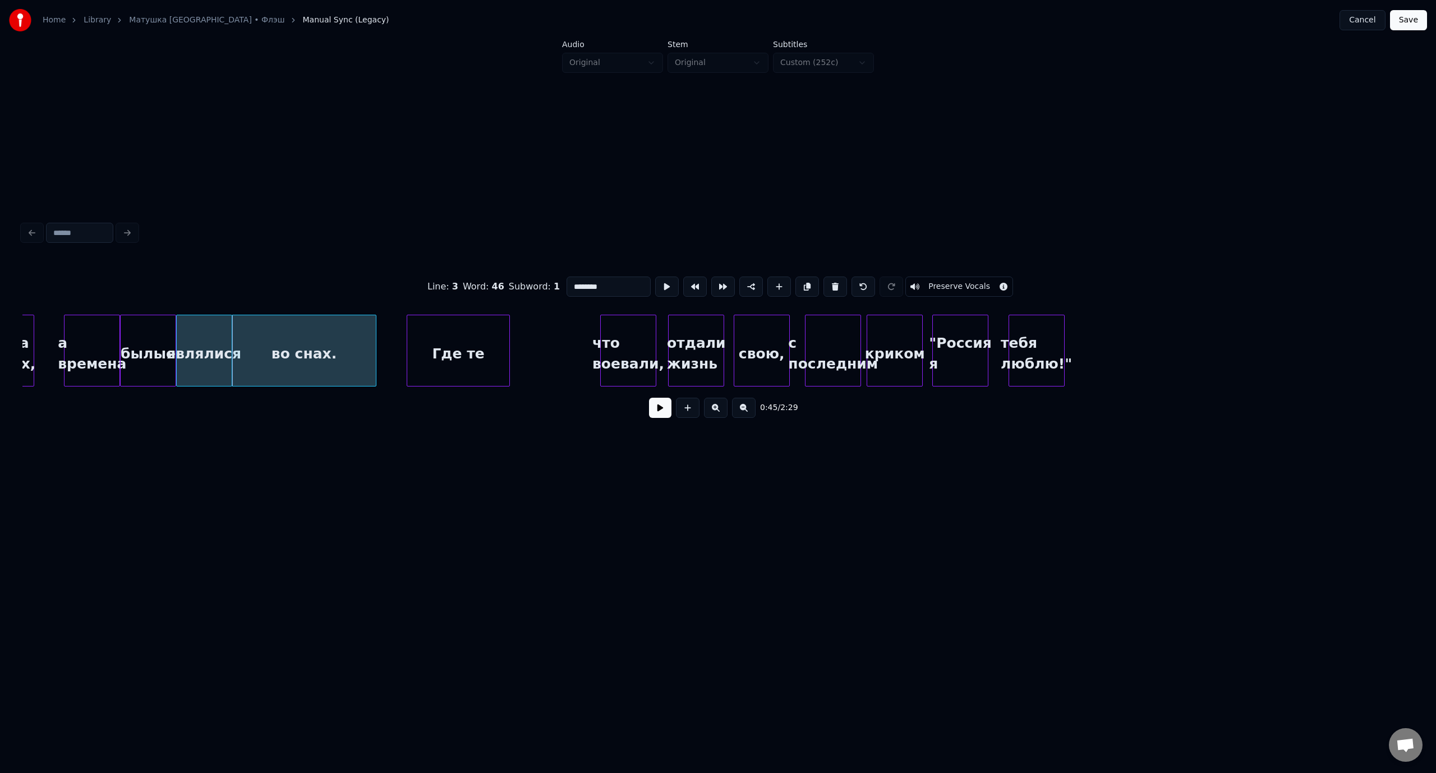
click at [656, 414] on button at bounding box center [660, 408] width 22 height 20
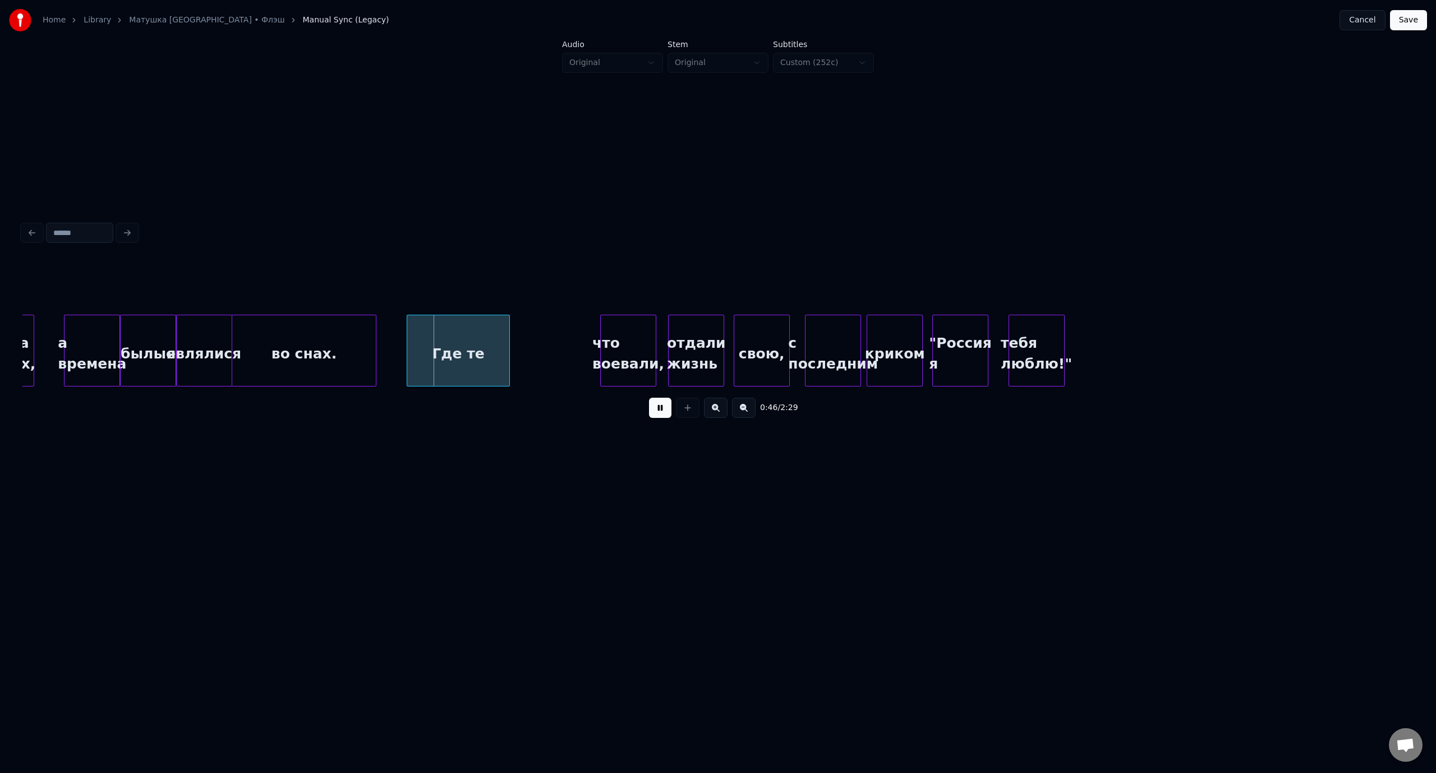
click at [656, 414] on button at bounding box center [660, 408] width 22 height 20
click at [659, 410] on button at bounding box center [660, 408] width 22 height 20
click at [566, 341] on div "что воевали," at bounding box center [560, 353] width 55 height 76
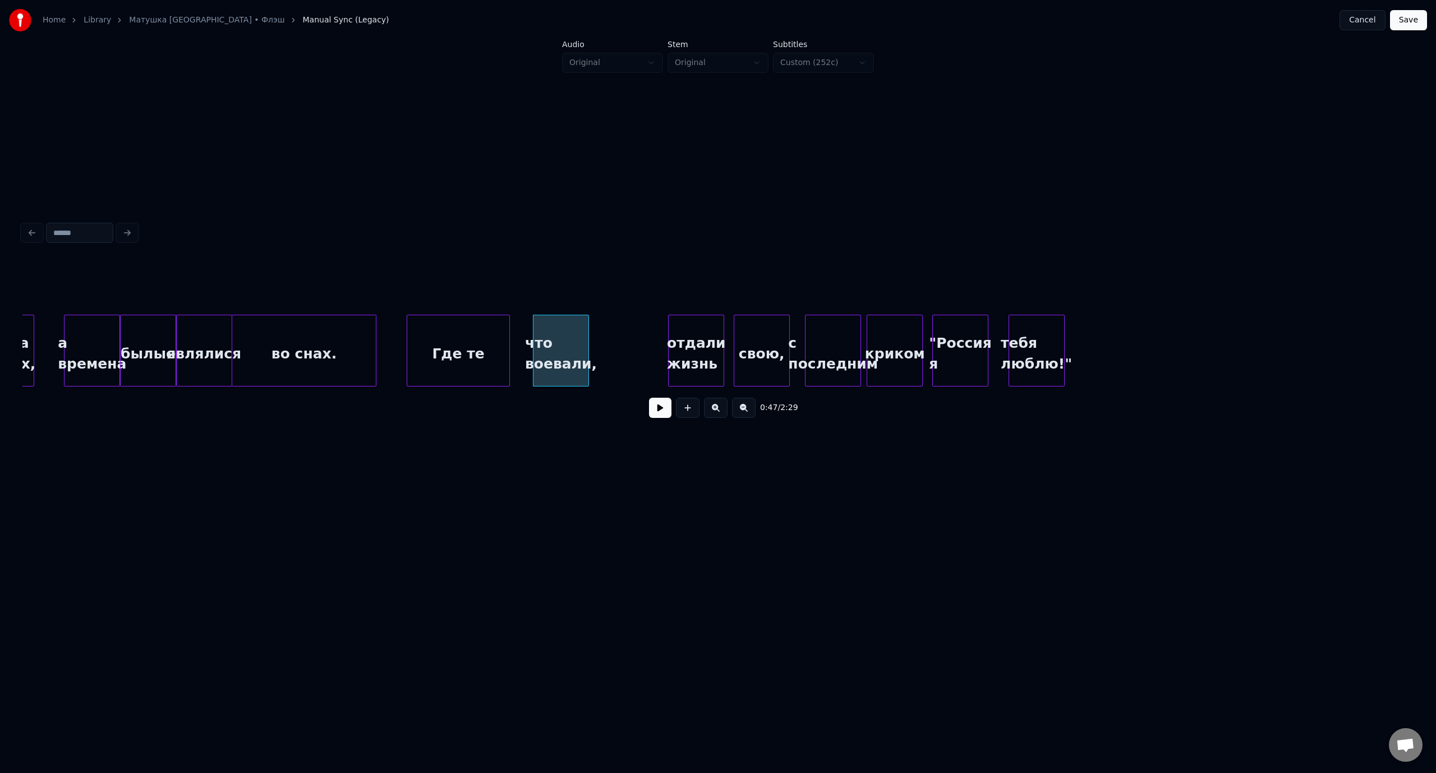
click at [662, 409] on button at bounding box center [660, 408] width 22 height 20
click at [653, 353] on div at bounding box center [652, 350] width 3 height 71
click at [1059, 339] on div at bounding box center [1060, 350] width 3 height 71
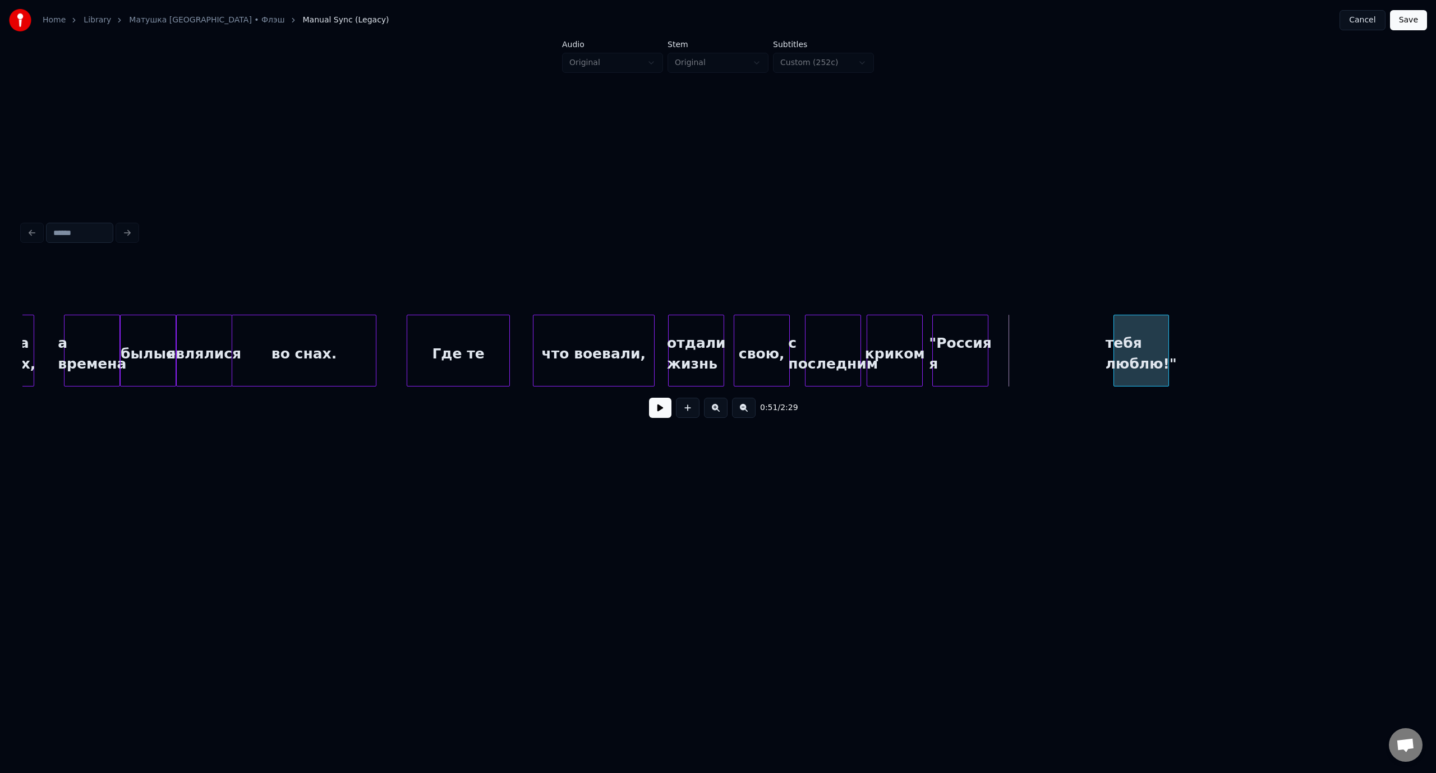
click at [1168, 335] on div "тебя люблю!"" at bounding box center [1141, 353] width 54 height 76
click at [1160, 331] on div ""Россия я" at bounding box center [1145, 353] width 55 height 76
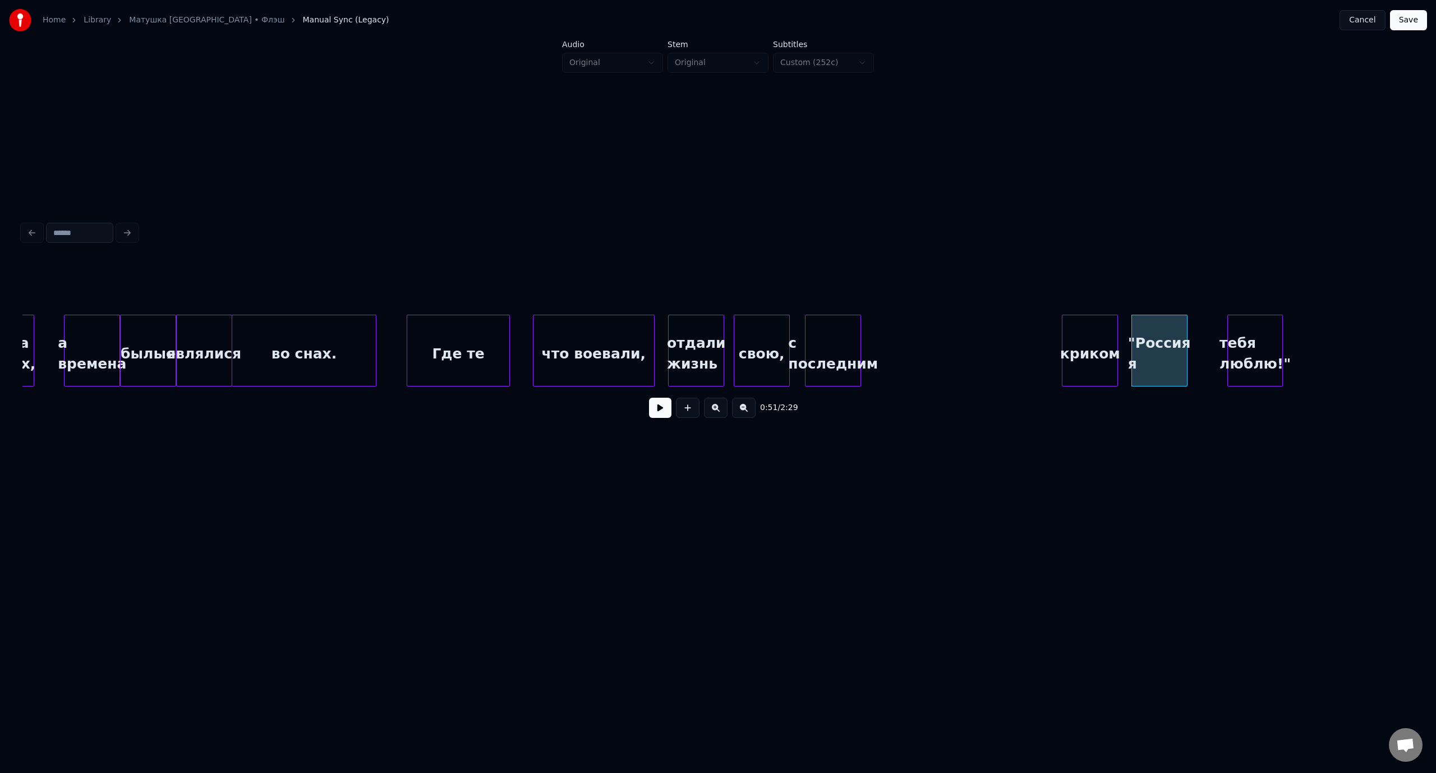
click at [1081, 331] on div "криком" at bounding box center [1089, 353] width 55 height 76
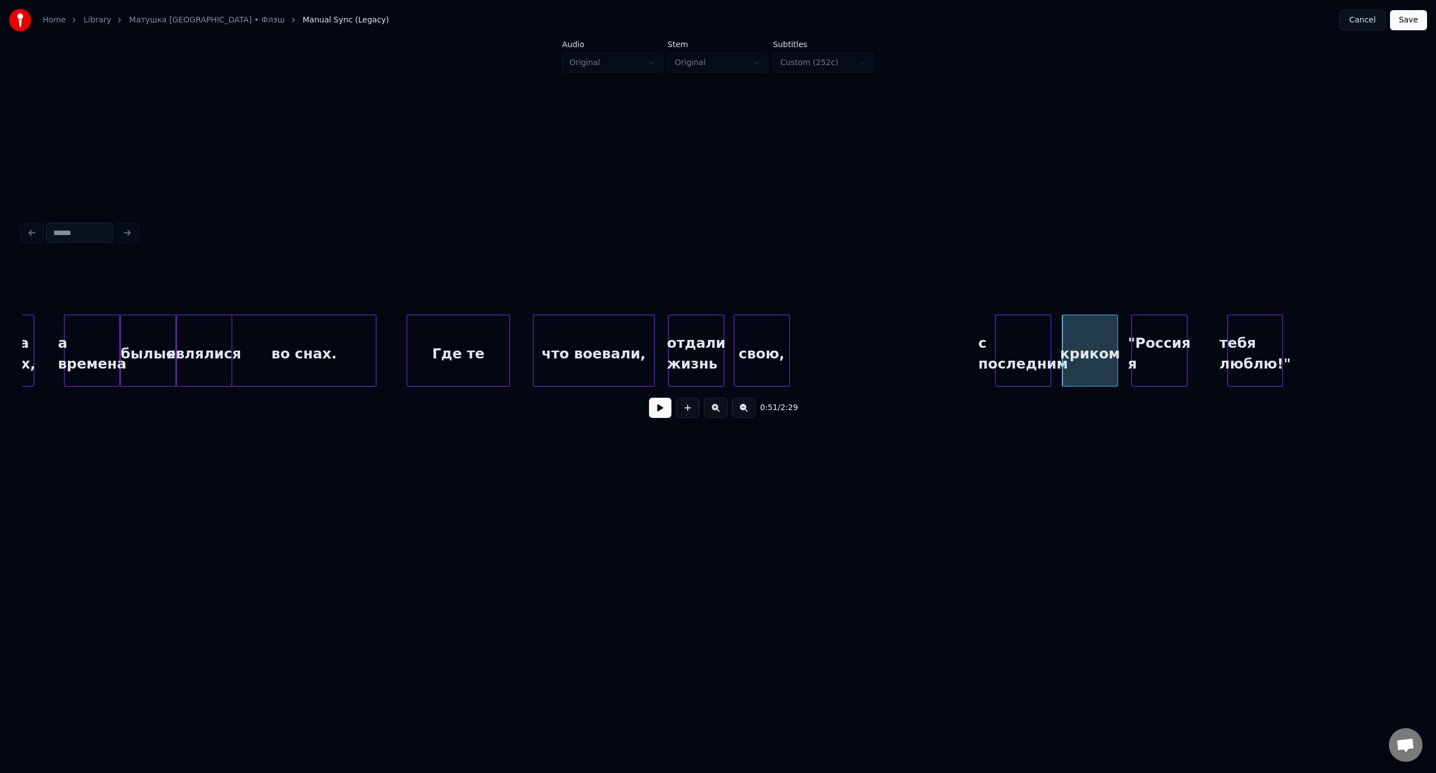
click at [1026, 334] on div "с последним" at bounding box center [1022, 353] width 55 height 76
click at [958, 333] on div "свою," at bounding box center [961, 353] width 55 height 76
click at [284, 336] on div "во снах." at bounding box center [303, 353] width 143 height 76
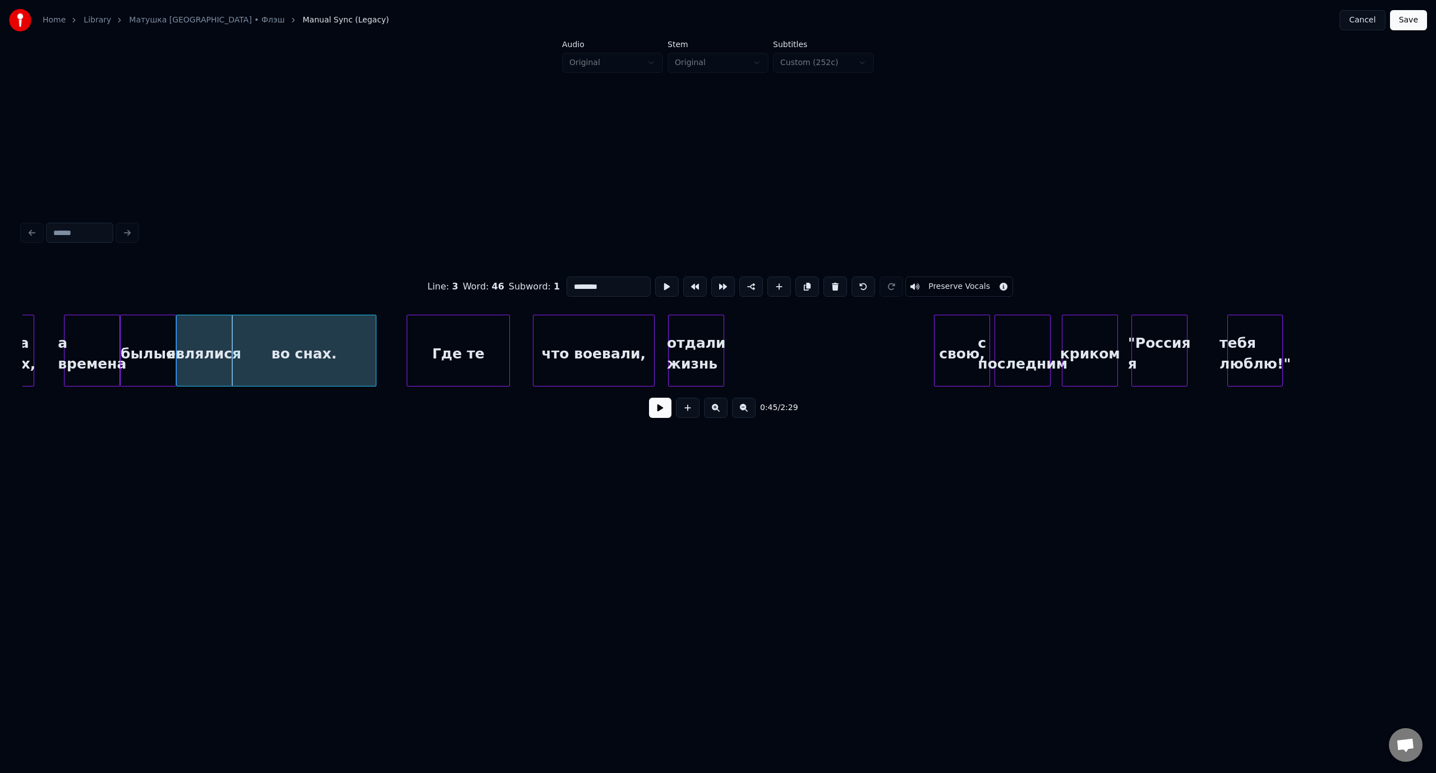
click at [655, 416] on button at bounding box center [660, 408] width 22 height 20
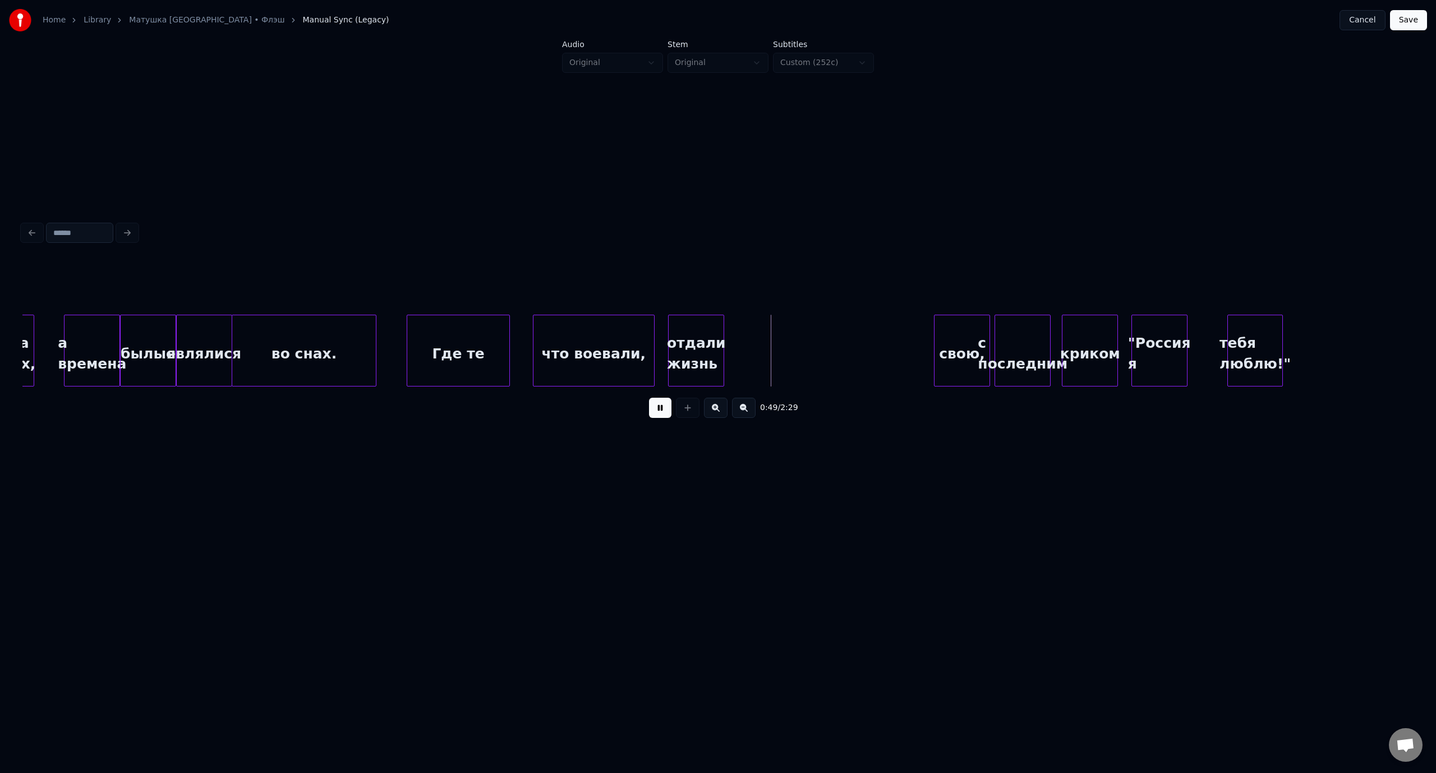
click at [665, 415] on button at bounding box center [660, 408] width 22 height 20
click at [769, 329] on div "свою," at bounding box center [770, 353] width 55 height 76
click at [662, 417] on button at bounding box center [660, 408] width 22 height 20
click at [944, 348] on div "с последним" at bounding box center [938, 353] width 55 height 76
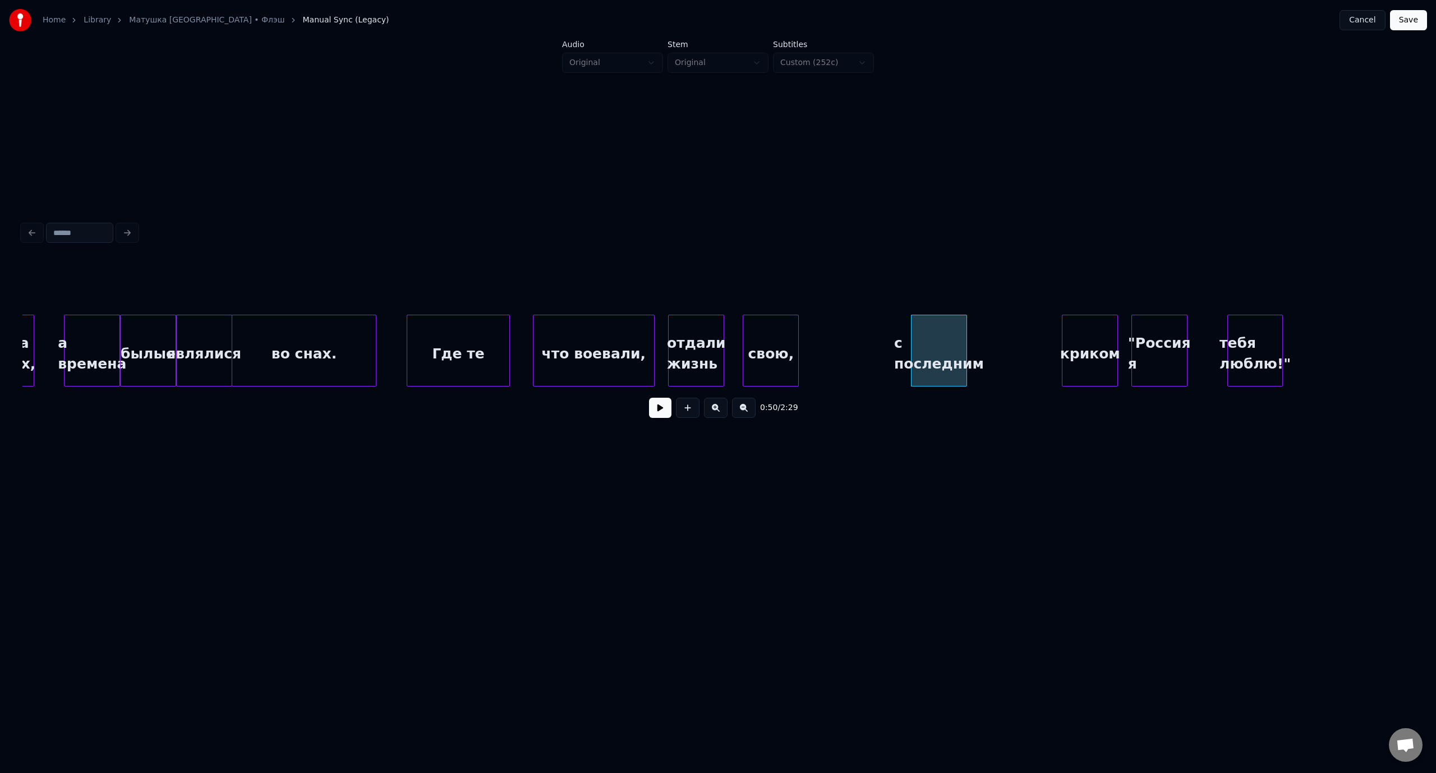
click at [656, 410] on button at bounding box center [660, 408] width 22 height 20
click at [1074, 339] on div "криком" at bounding box center [1073, 353] width 55 height 76
click at [665, 410] on button at bounding box center [660, 408] width 22 height 20
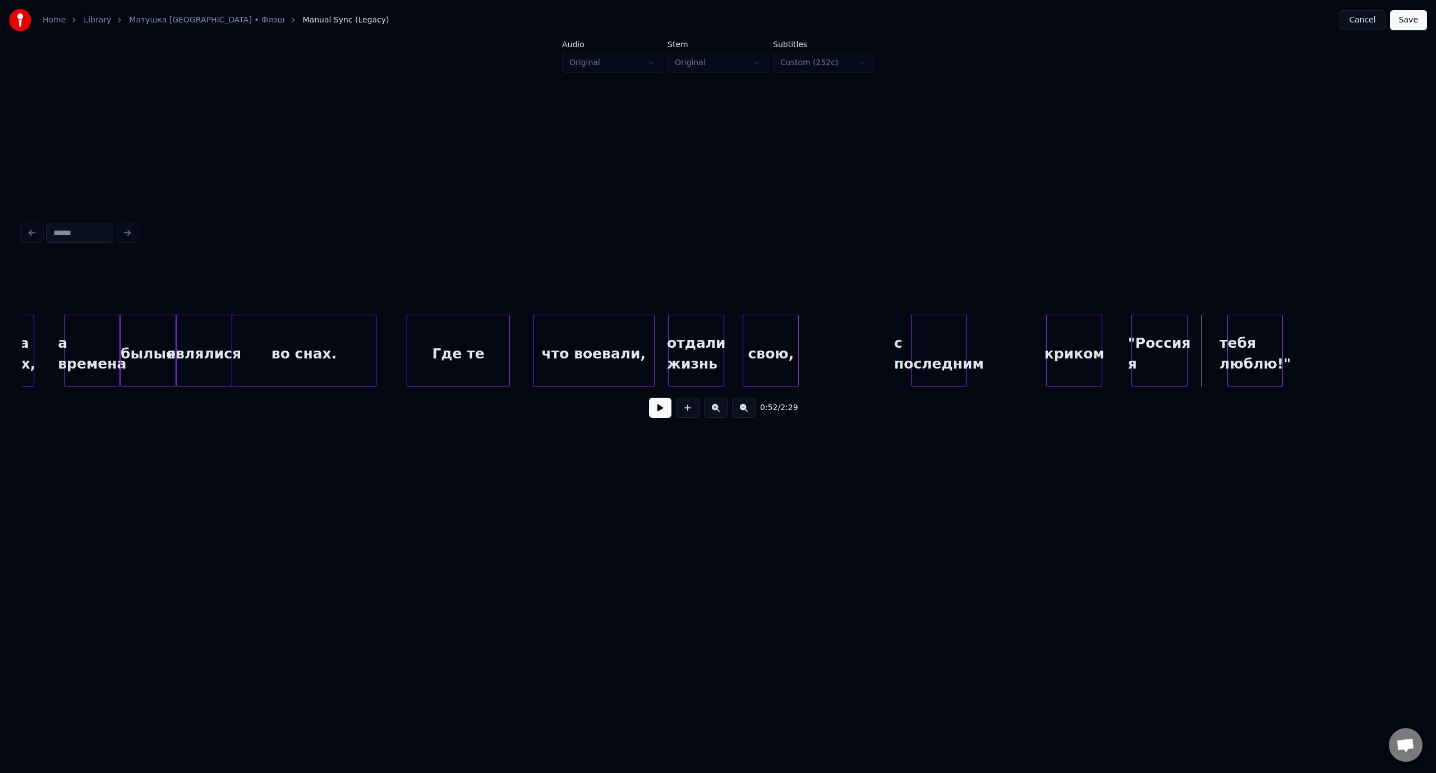
click at [97, 331] on div "а времена" at bounding box center [91, 353] width 55 height 76
click at [659, 417] on button at bounding box center [660, 408] width 22 height 20
click at [664, 409] on button at bounding box center [660, 408] width 22 height 20
click at [446, 331] on div "Где те" at bounding box center [458, 353] width 102 height 76
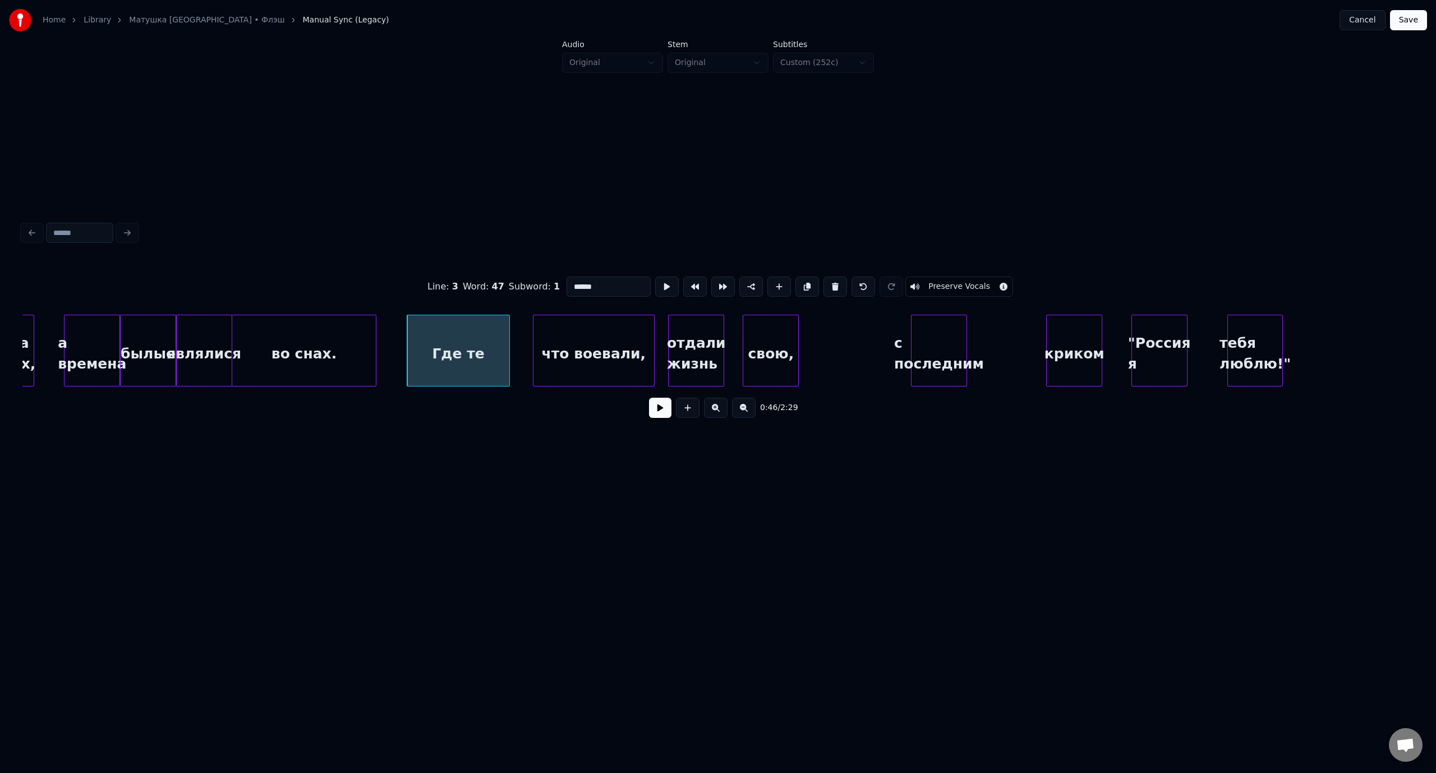
click at [661, 412] on button at bounding box center [660, 408] width 22 height 20
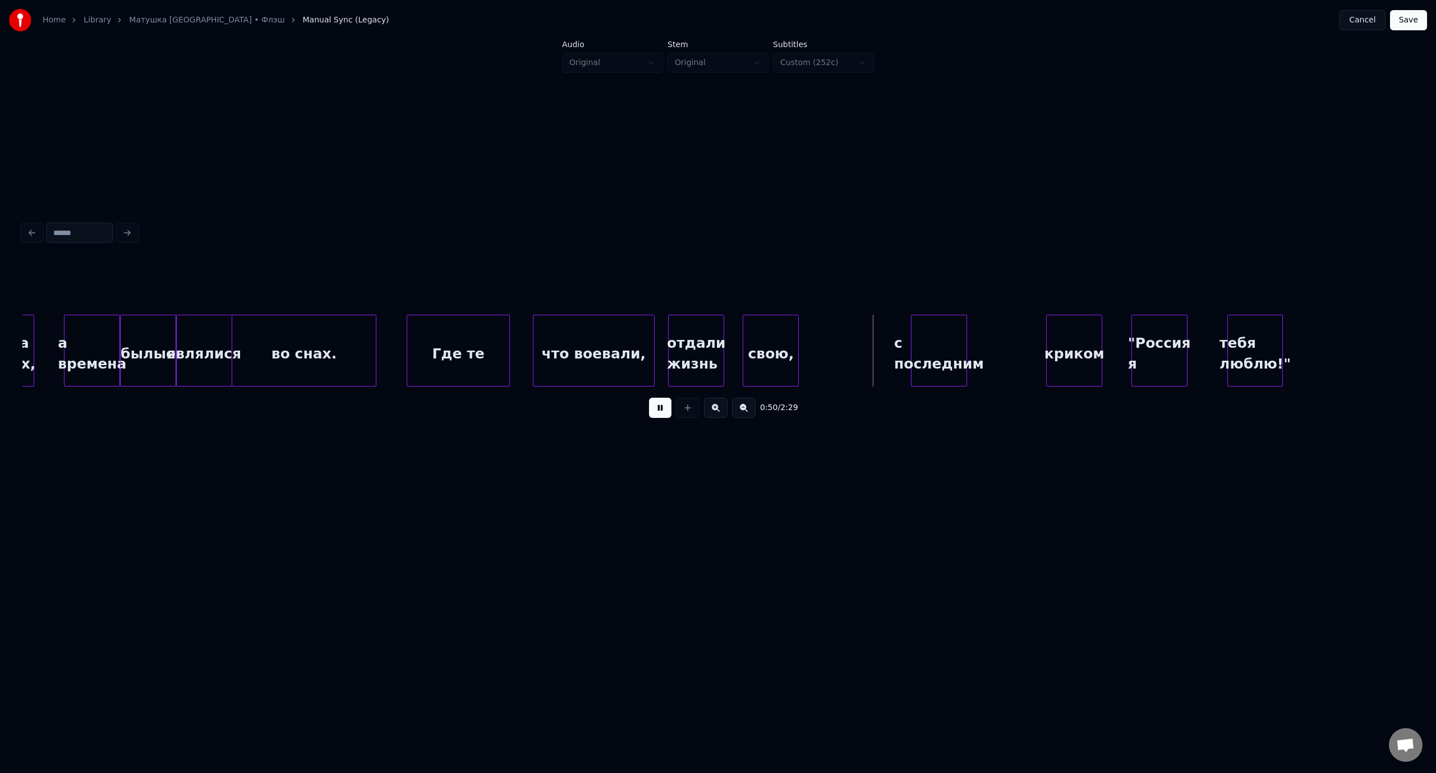
click at [655, 412] on button at bounding box center [660, 408] width 22 height 20
click at [902, 332] on div "с последним" at bounding box center [897, 353] width 55 height 76
click at [663, 413] on button at bounding box center [660, 408] width 22 height 20
click at [566, 333] on div "что воевали," at bounding box center [593, 353] width 121 height 76
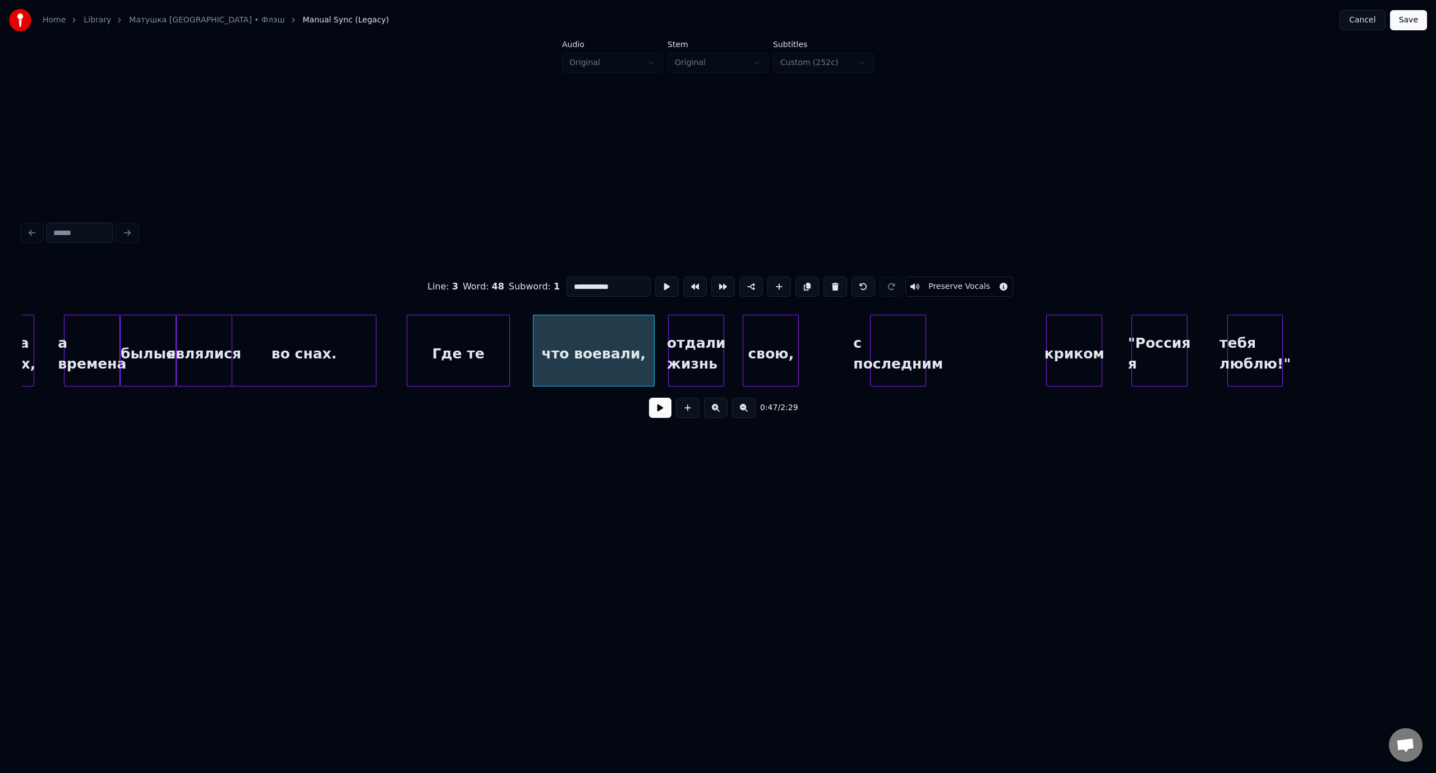
click at [661, 414] on button at bounding box center [660, 408] width 22 height 20
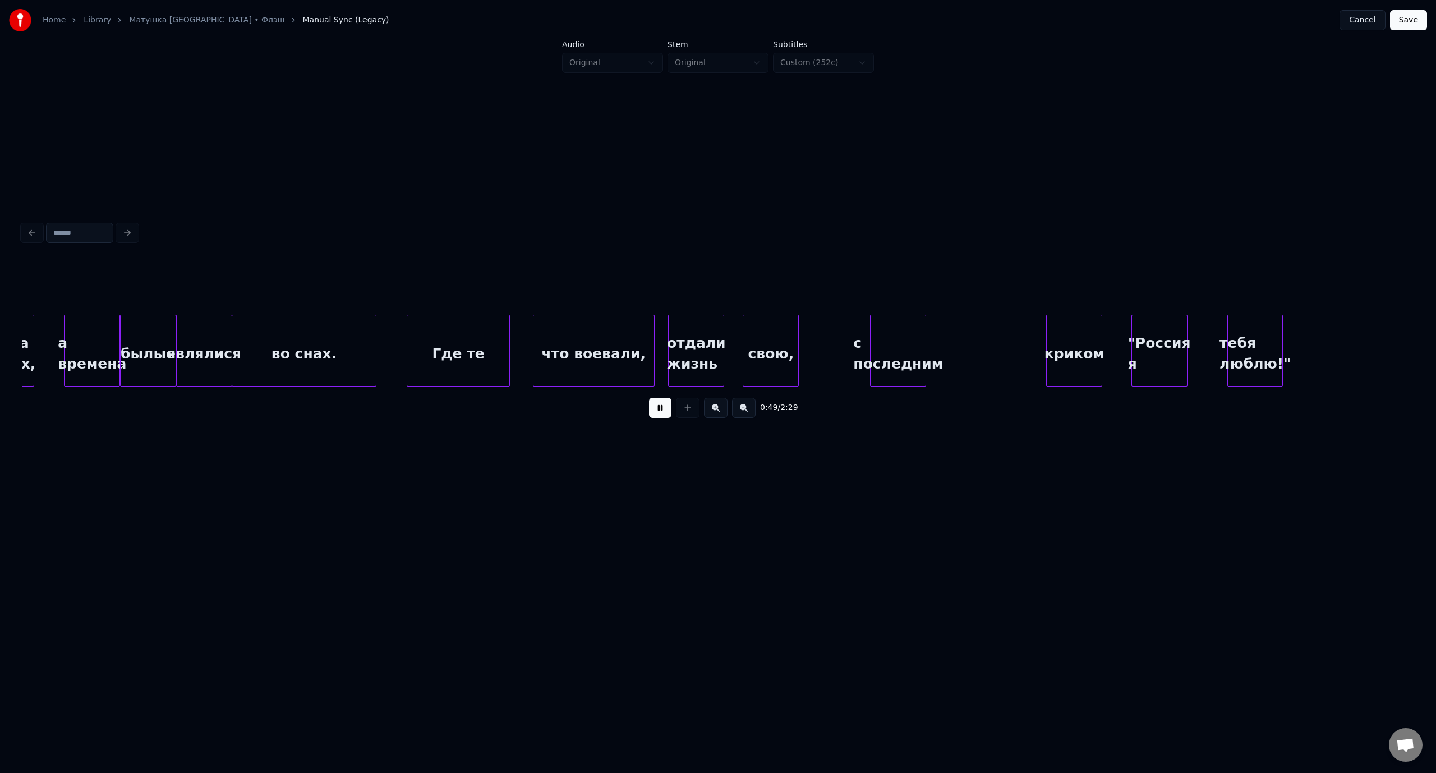
click at [657, 412] on button at bounding box center [660, 408] width 22 height 20
click at [574, 334] on div "что воевали," at bounding box center [593, 353] width 121 height 76
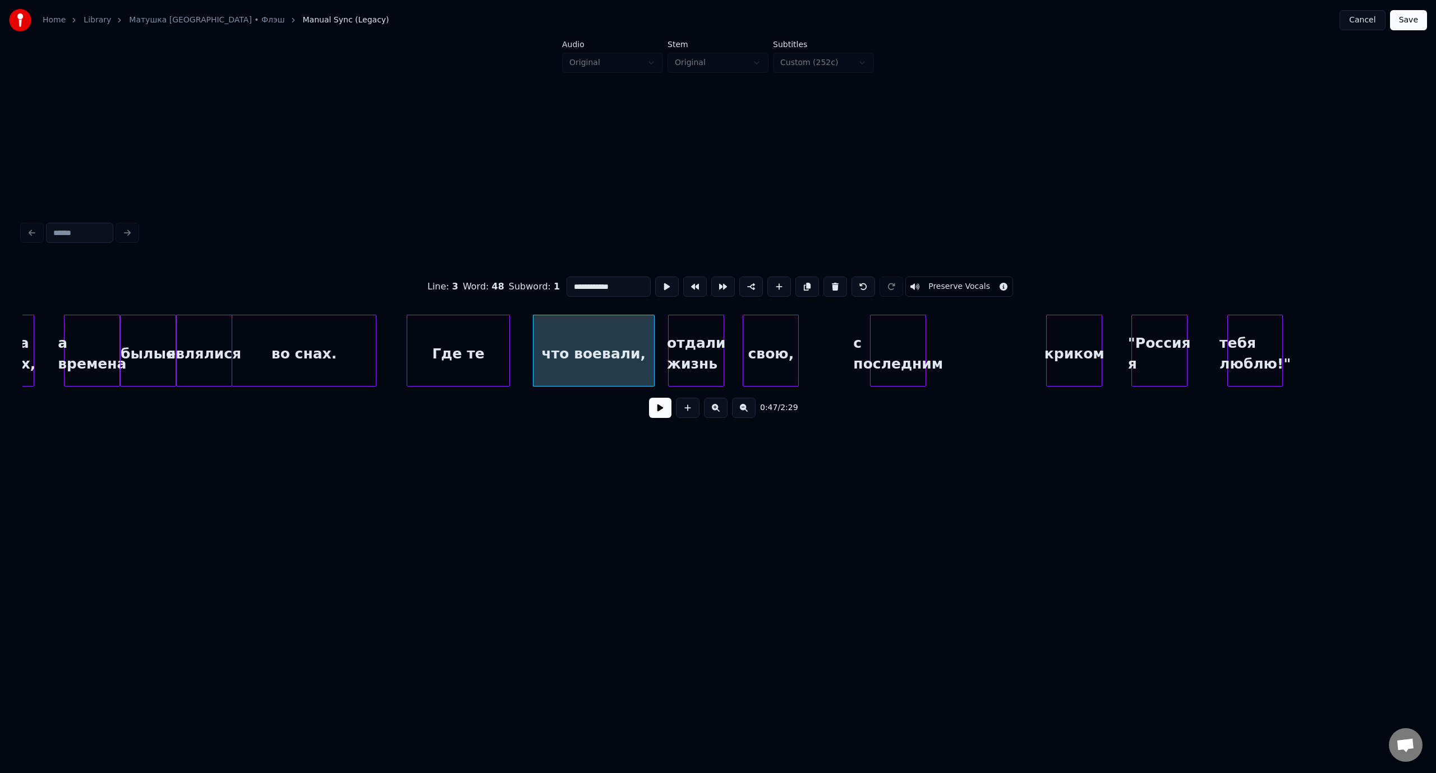
click at [662, 418] on button at bounding box center [660, 408] width 22 height 20
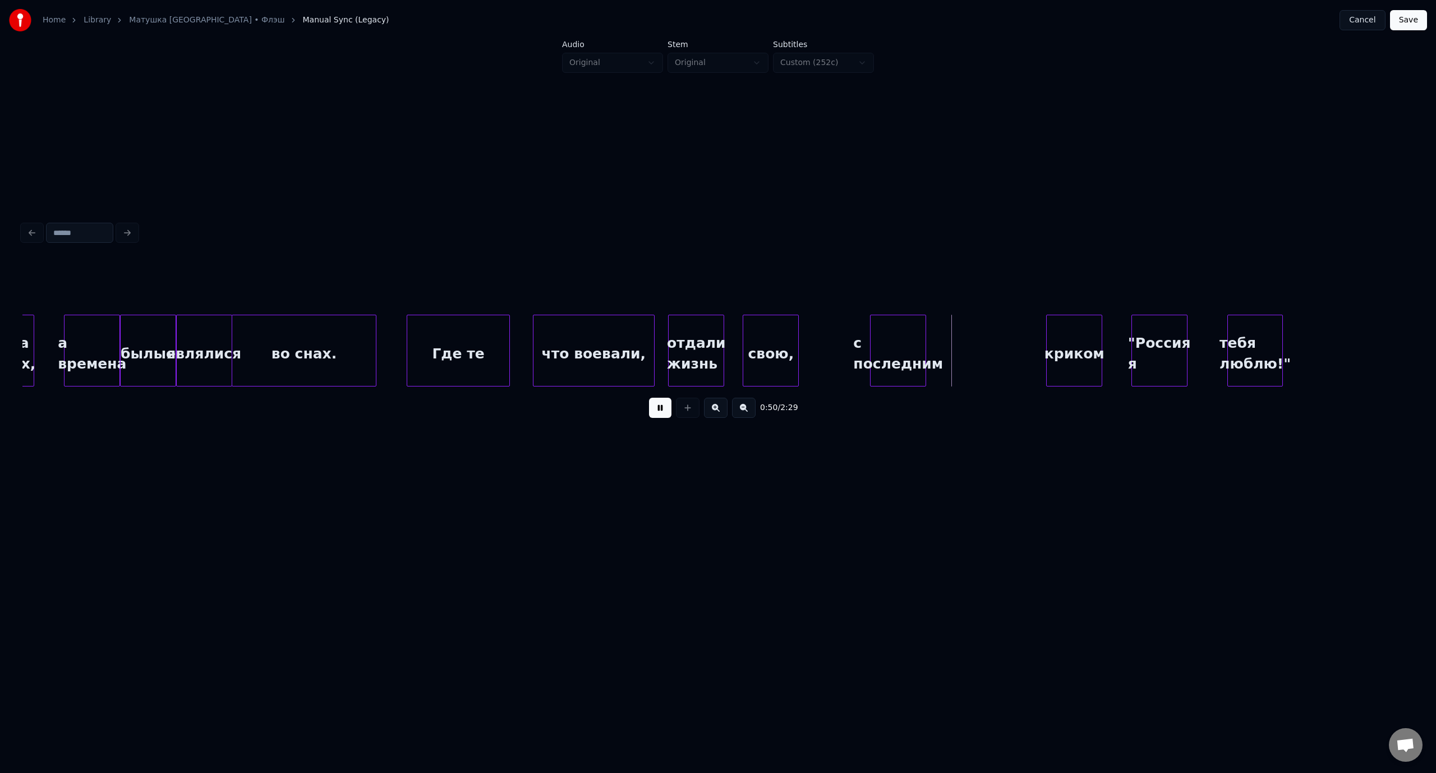
click at [662, 418] on button at bounding box center [660, 408] width 22 height 20
click at [959, 335] on div "криком" at bounding box center [955, 353] width 55 height 76
click at [664, 410] on button at bounding box center [660, 408] width 22 height 20
click at [1103, 339] on div ""Россия я" at bounding box center [1097, 353] width 55 height 76
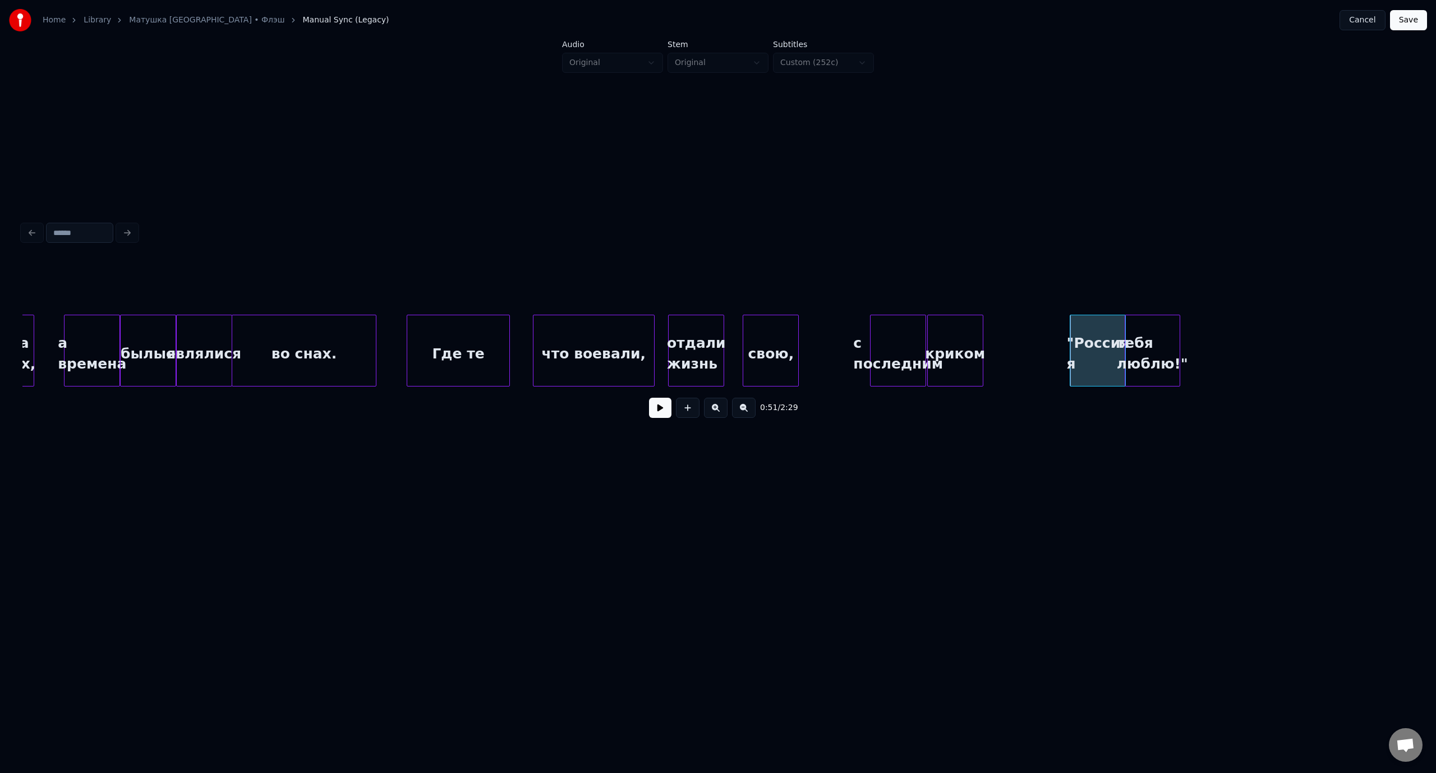
click at [1164, 333] on div "тебя люблю!"" at bounding box center [1152, 353] width 54 height 76
click at [764, 340] on div "свою," at bounding box center [770, 353] width 55 height 76
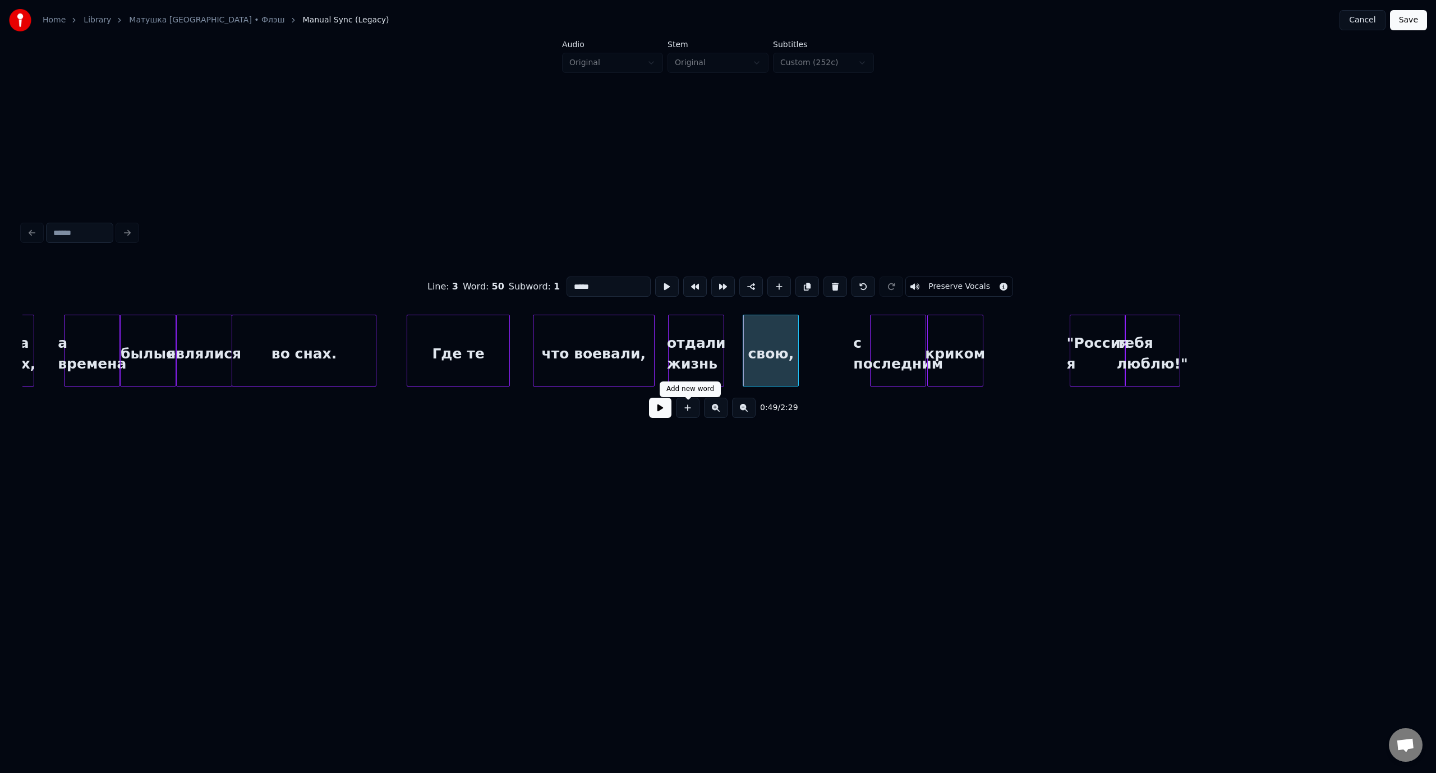
click at [665, 412] on button at bounding box center [660, 408] width 22 height 20
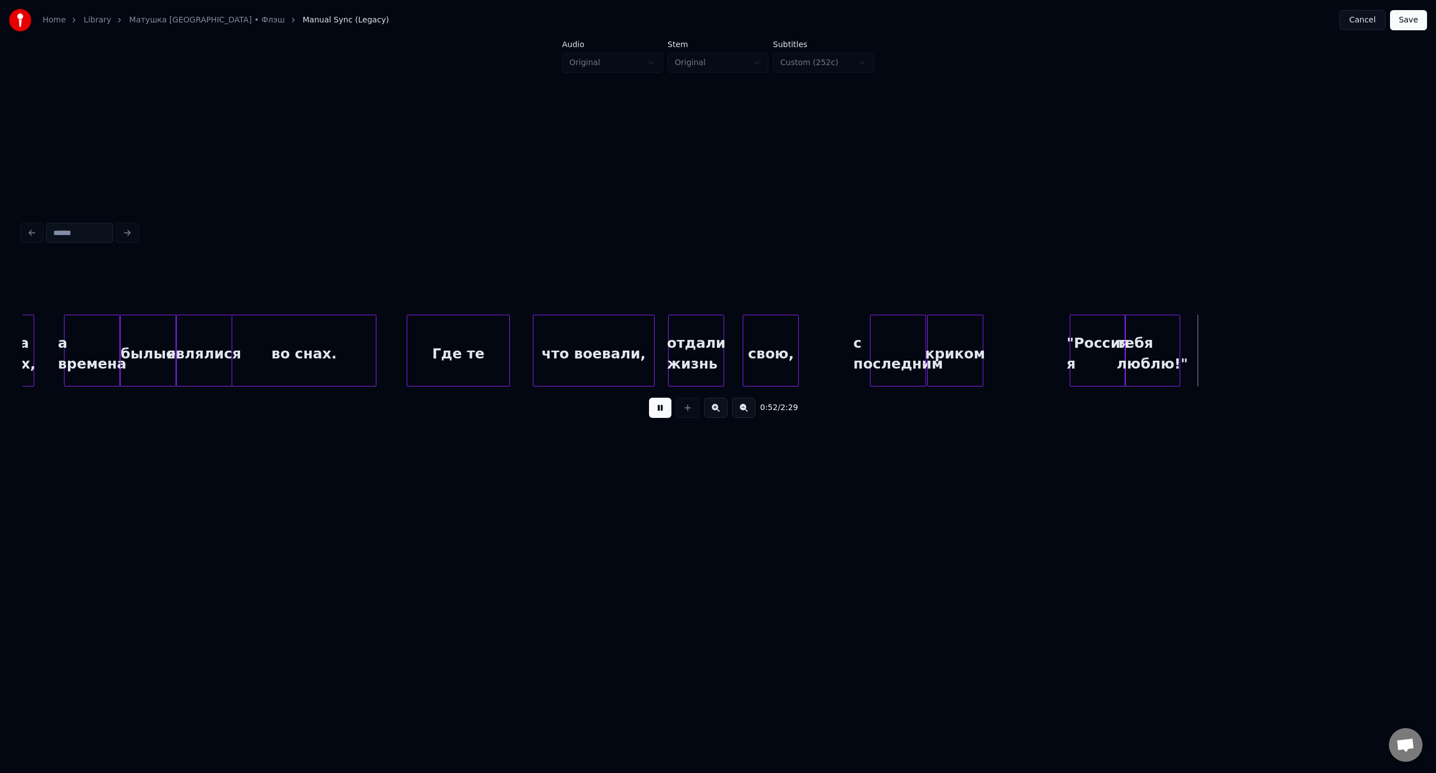
click at [665, 412] on button at bounding box center [660, 408] width 22 height 20
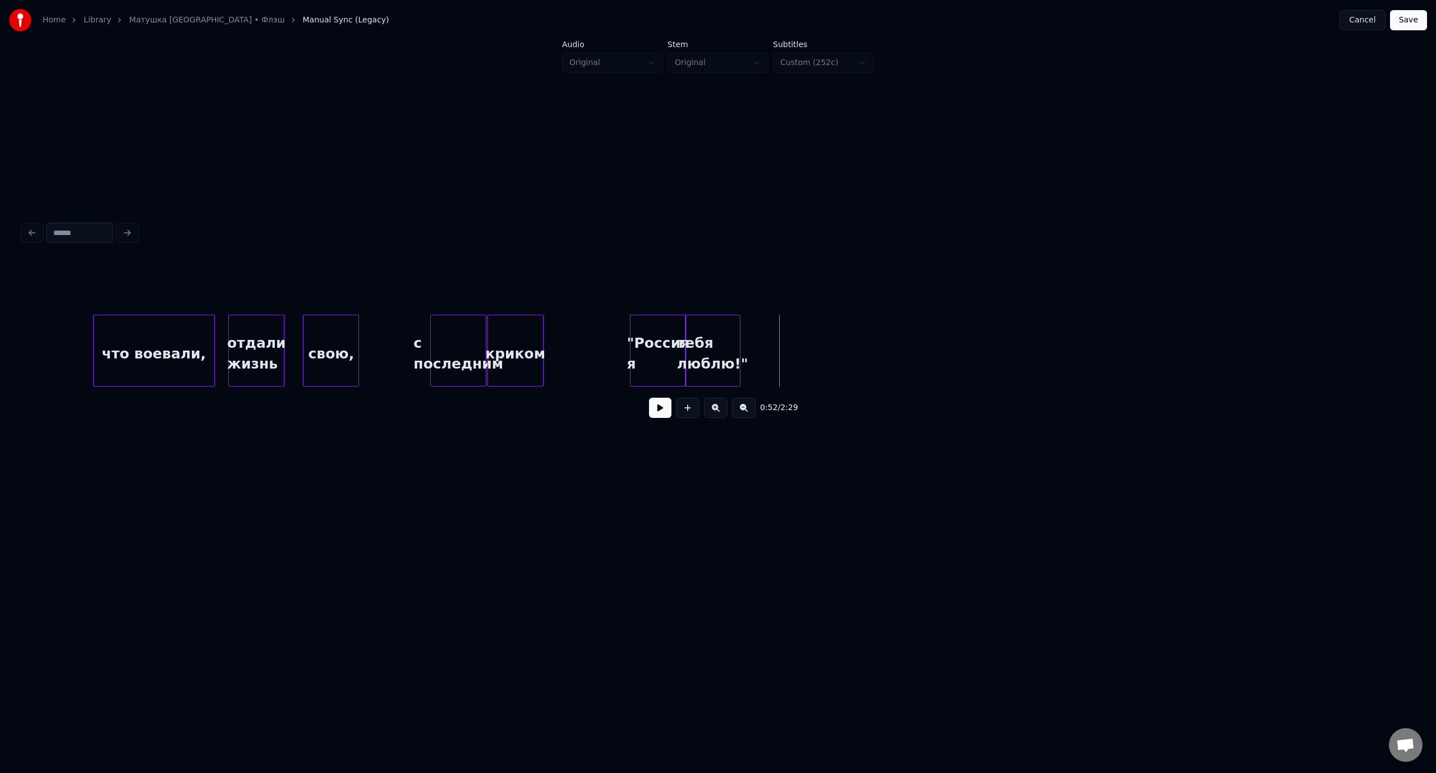
scroll to position [0, 6776]
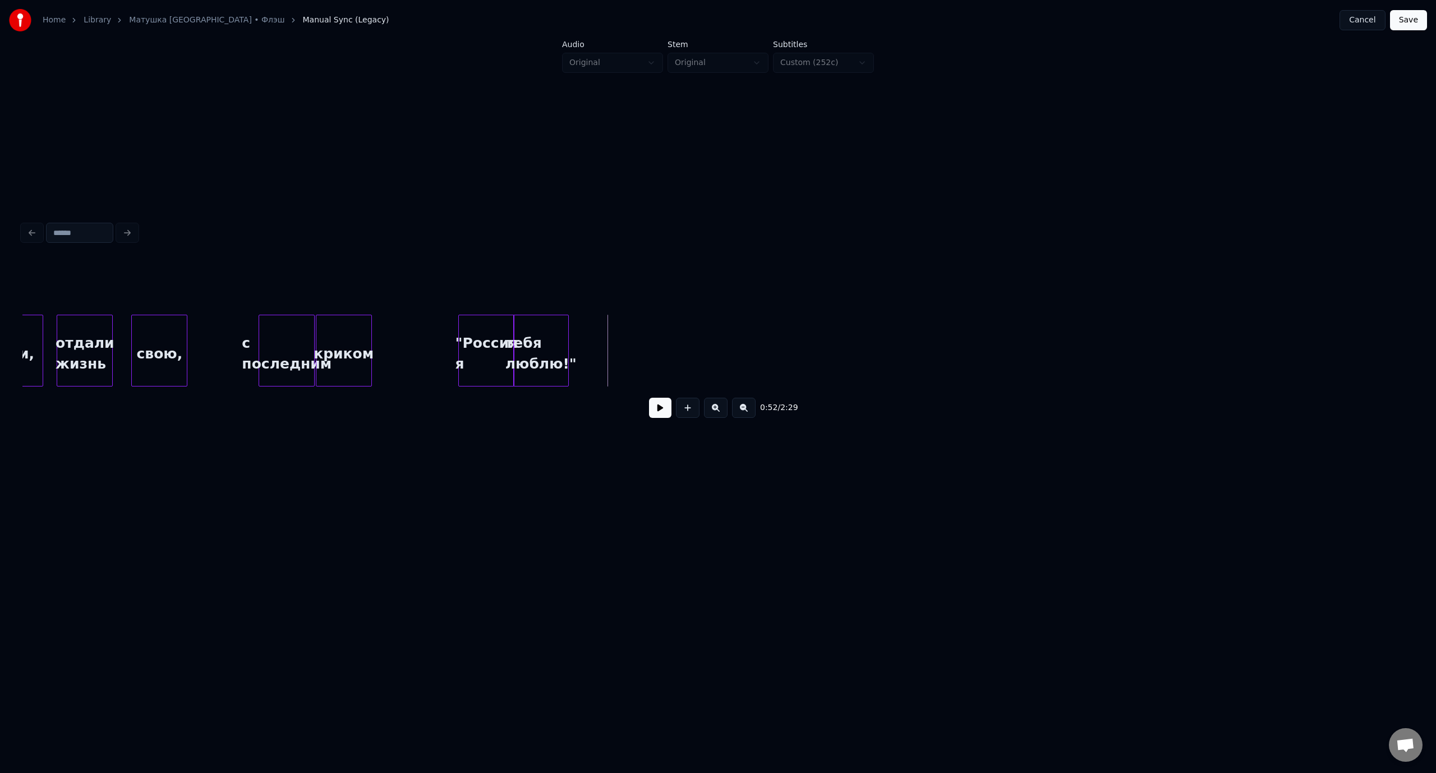
drag, startPoint x: 688, startPoint y: 416, endPoint x: 683, endPoint y: 408, distance: 9.0
click at [688, 416] on button at bounding box center [688, 408] width 24 height 20
drag, startPoint x: 574, startPoint y: 283, endPoint x: 561, endPoint y: 283, distance: 12.9
click at [561, 283] on div "Line : 3 Word : 55 Subword : 1 ** Preserve Vocals" at bounding box center [717, 287] width 1391 height 56
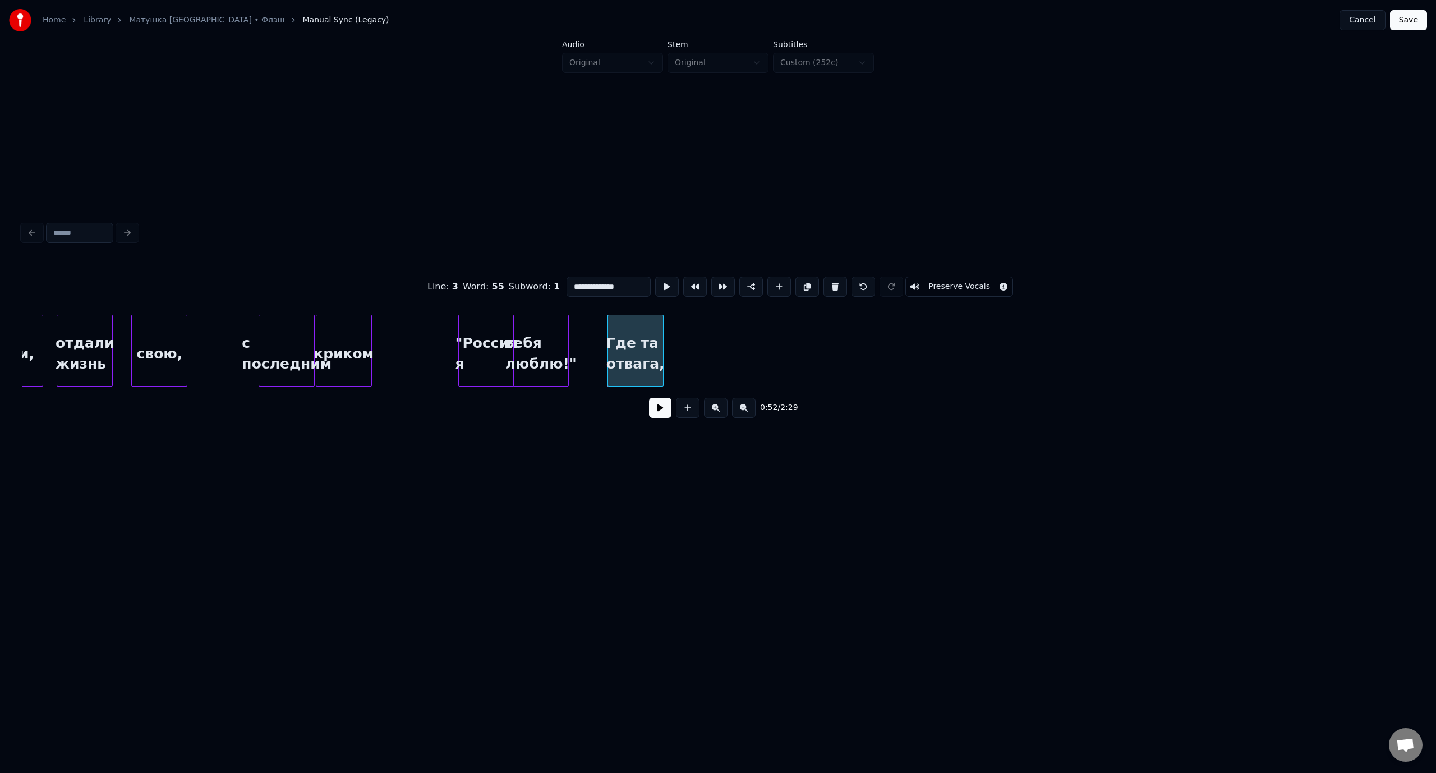
type input "**********"
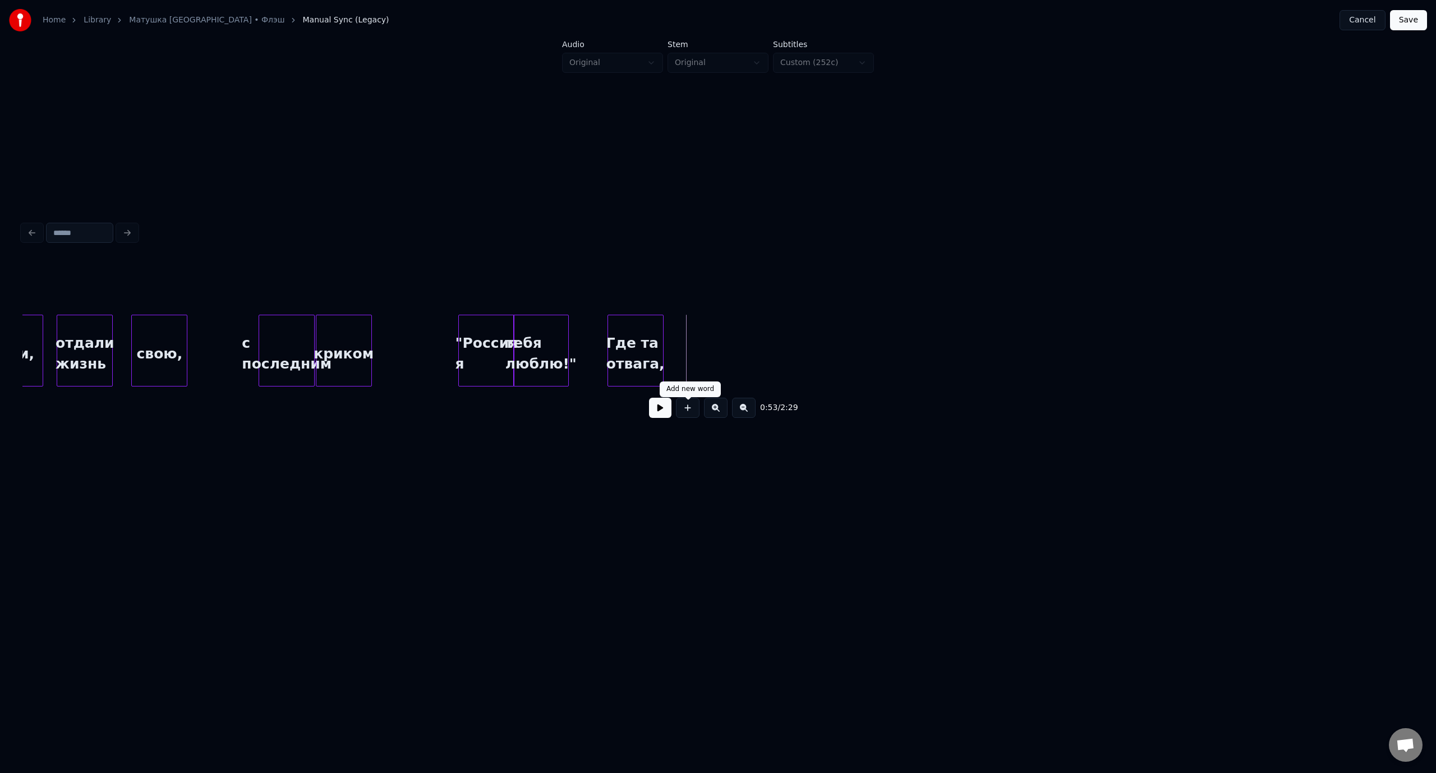
click at [684, 409] on button at bounding box center [688, 408] width 24 height 20
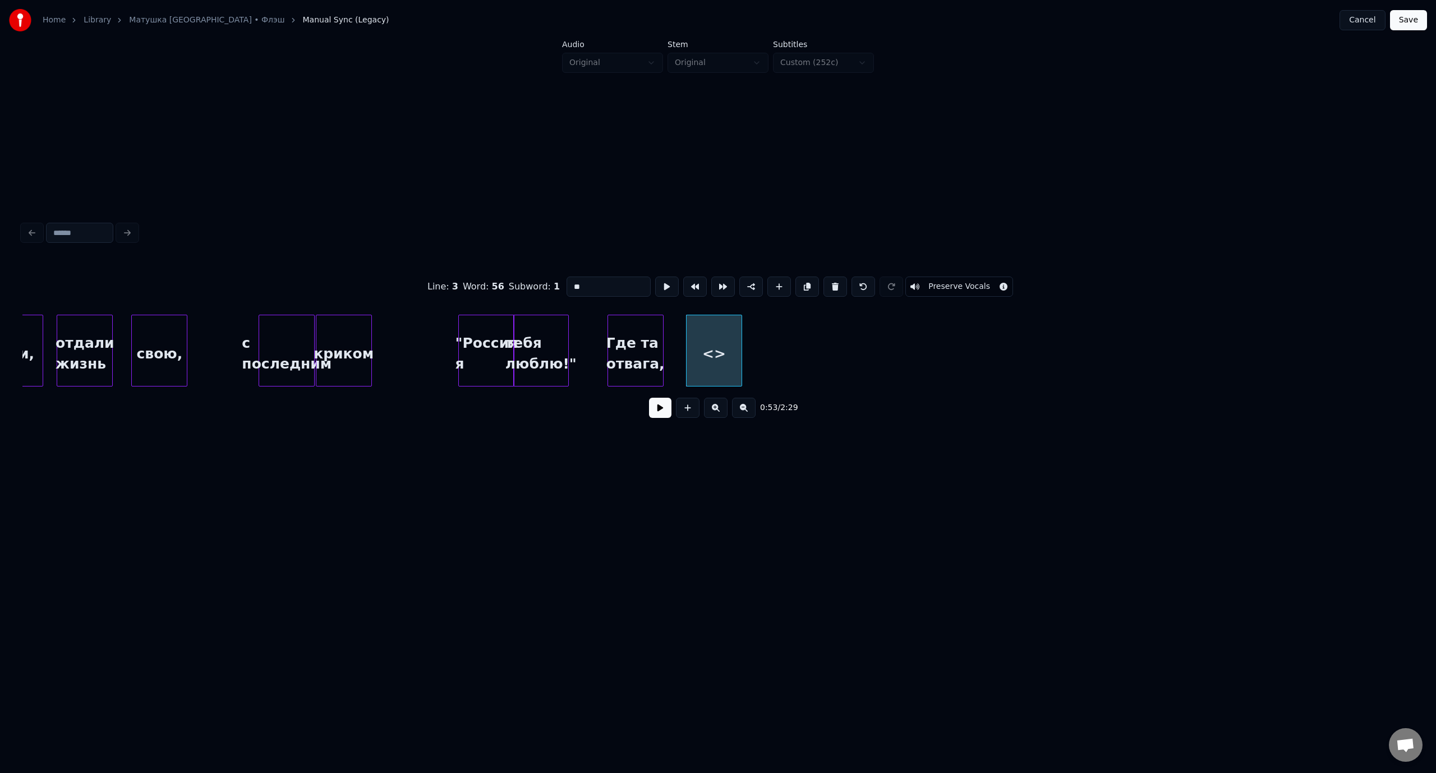
drag, startPoint x: 578, startPoint y: 287, endPoint x: 569, endPoint y: 288, distance: 8.4
click at [569, 288] on input "**" at bounding box center [608, 286] width 84 height 20
click at [701, 340] on div "та сила воли" at bounding box center [691, 353] width 55 height 76
type input "**********"
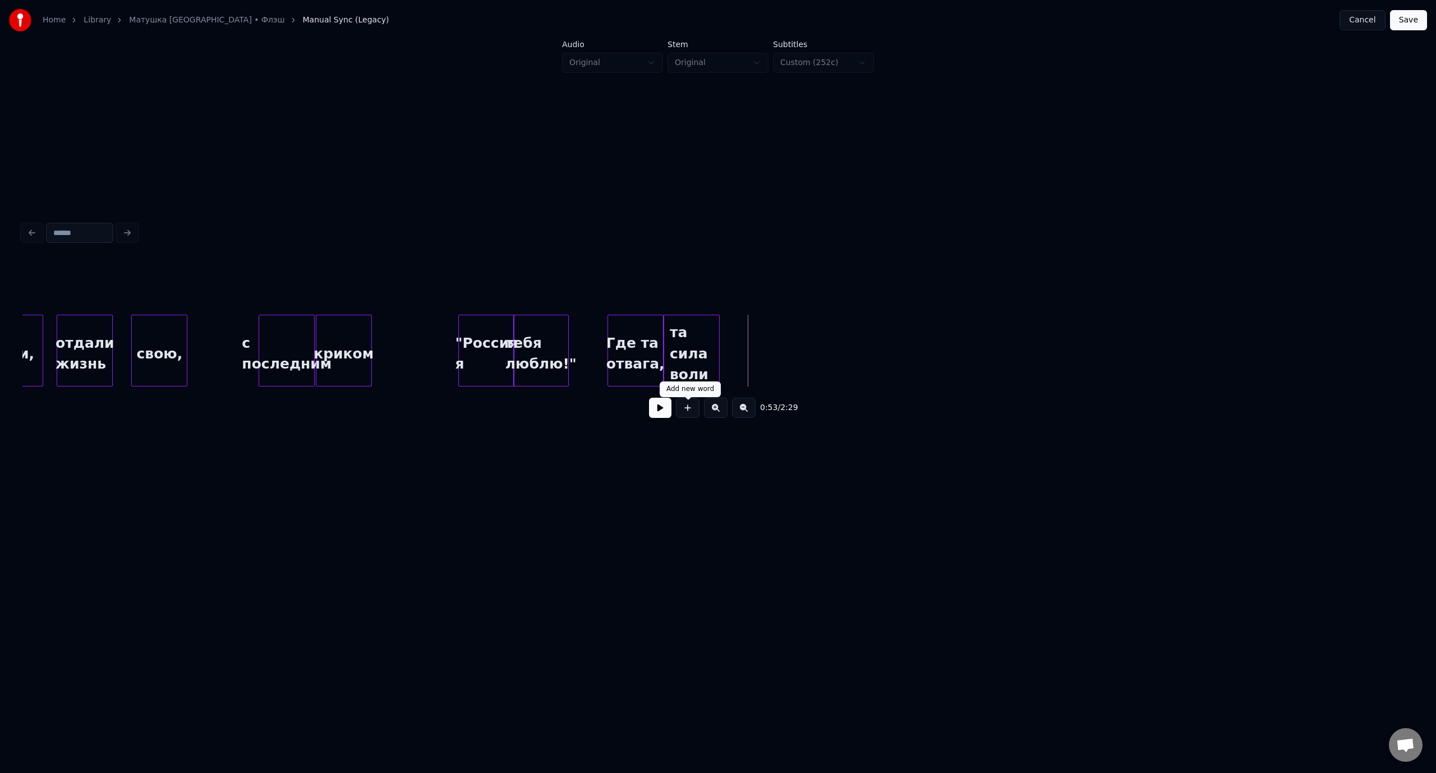
click at [686, 416] on button at bounding box center [688, 408] width 24 height 20
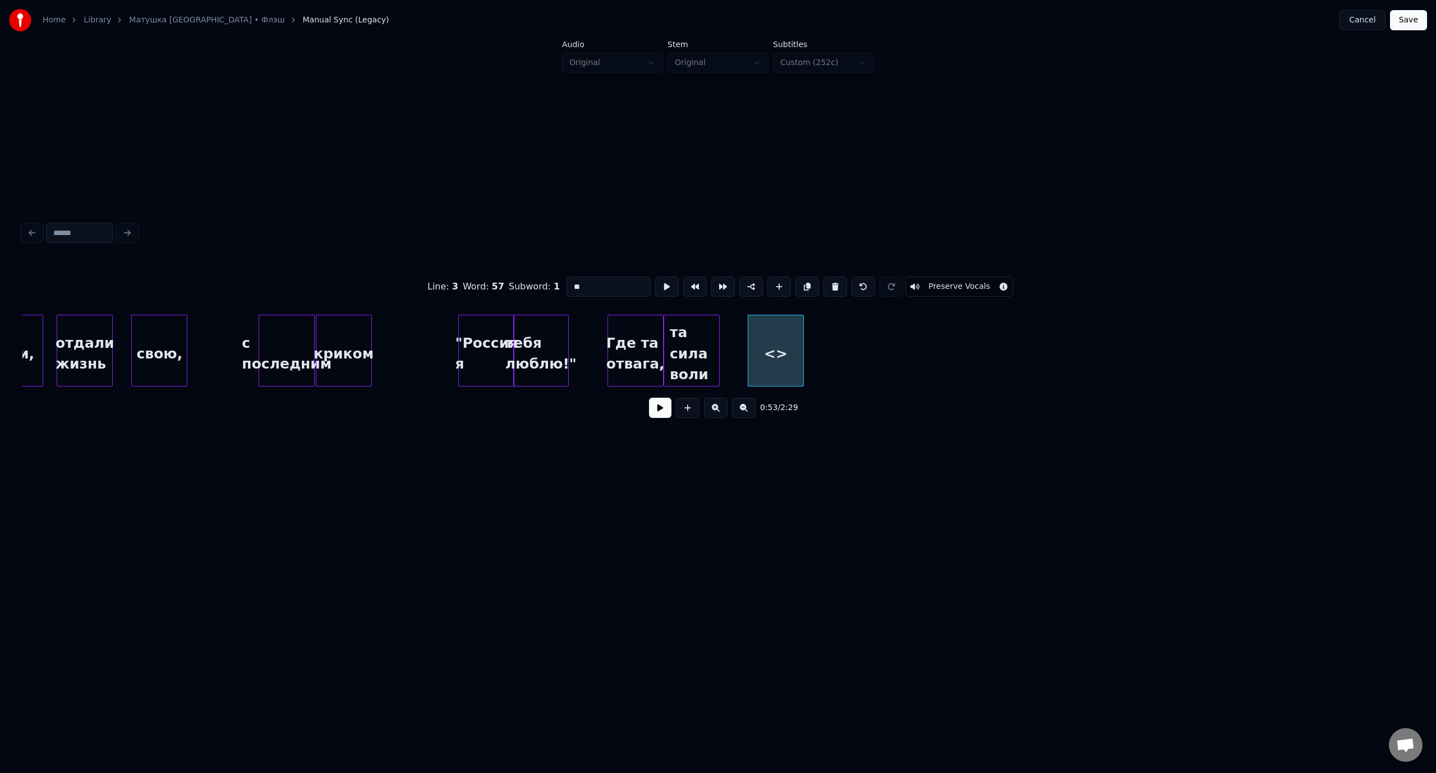
click at [676, 398] on button at bounding box center [688, 408] width 24 height 20
drag, startPoint x: 587, startPoint y: 278, endPoint x: 562, endPoint y: 283, distance: 25.1
click at [562, 283] on div "Line : 3 Word : 58 Subword : 1 ** Preserve Vocals" at bounding box center [717, 287] width 1391 height 56
click at [771, 336] on div "где та" at bounding box center [758, 353] width 55 height 76
type input "******"
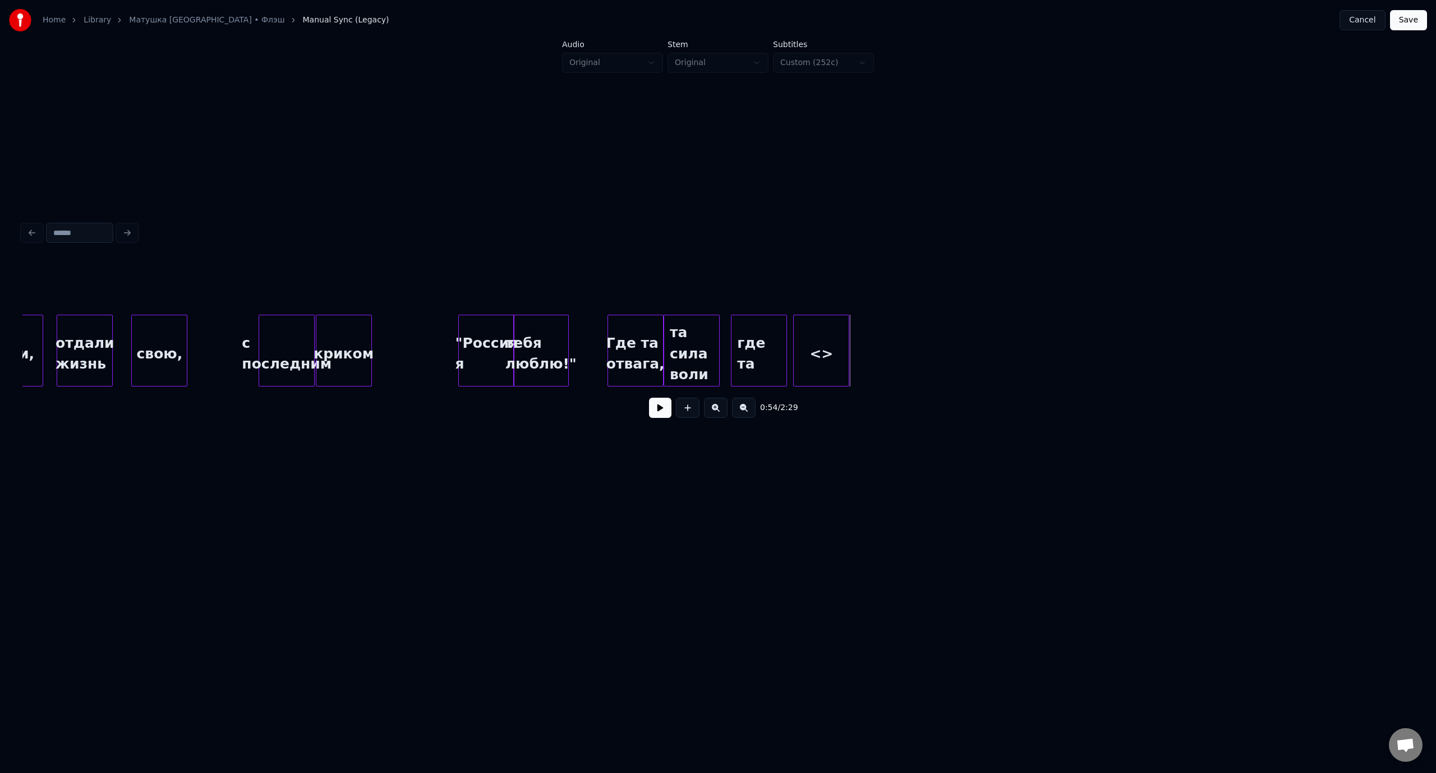
click at [842, 342] on div "<>" at bounding box center [821, 353] width 55 height 76
click at [829, 347] on div "<>" at bounding box center [821, 353] width 55 height 76
drag, startPoint x: 589, startPoint y: 279, endPoint x: 566, endPoint y: 283, distance: 22.7
click at [566, 283] on input "**" at bounding box center [608, 286] width 84 height 20
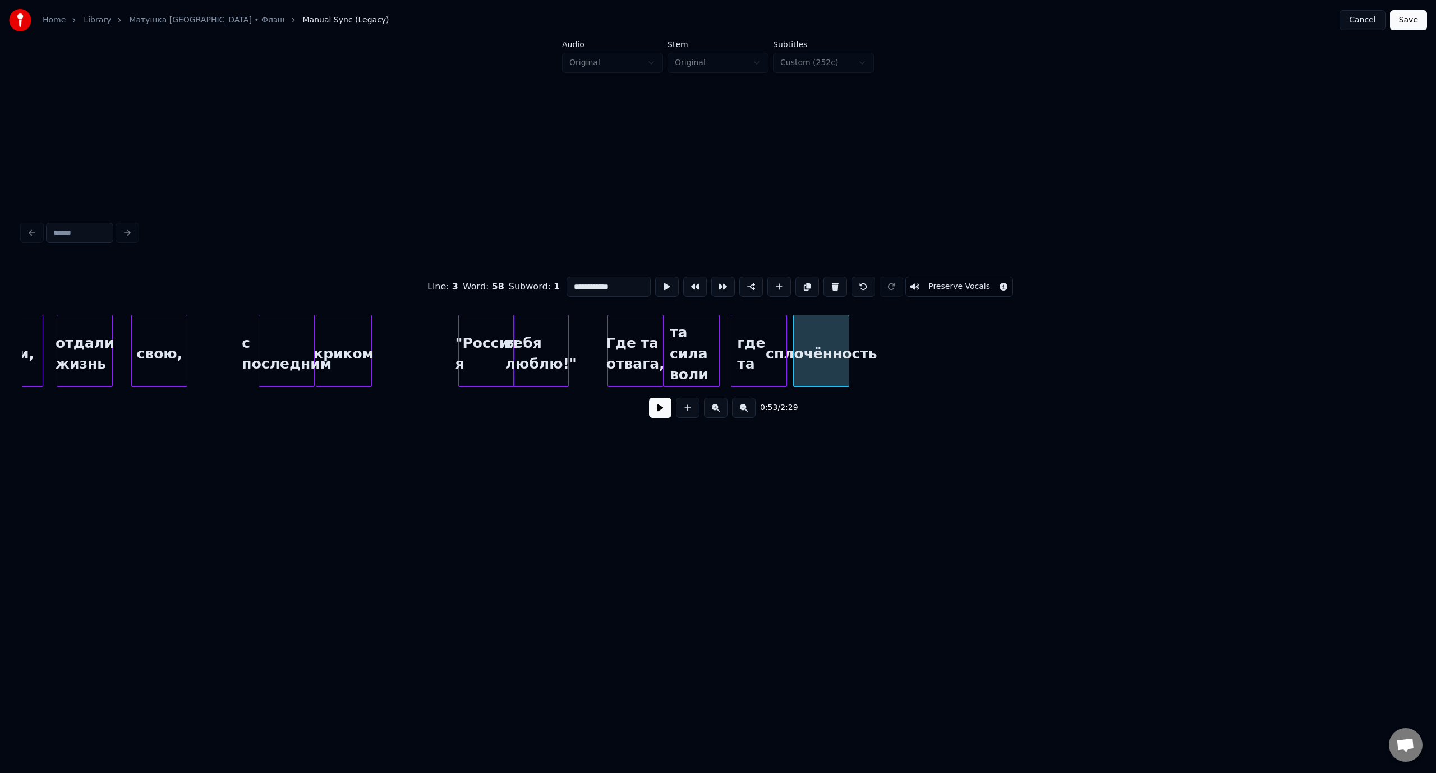
type input "**********"
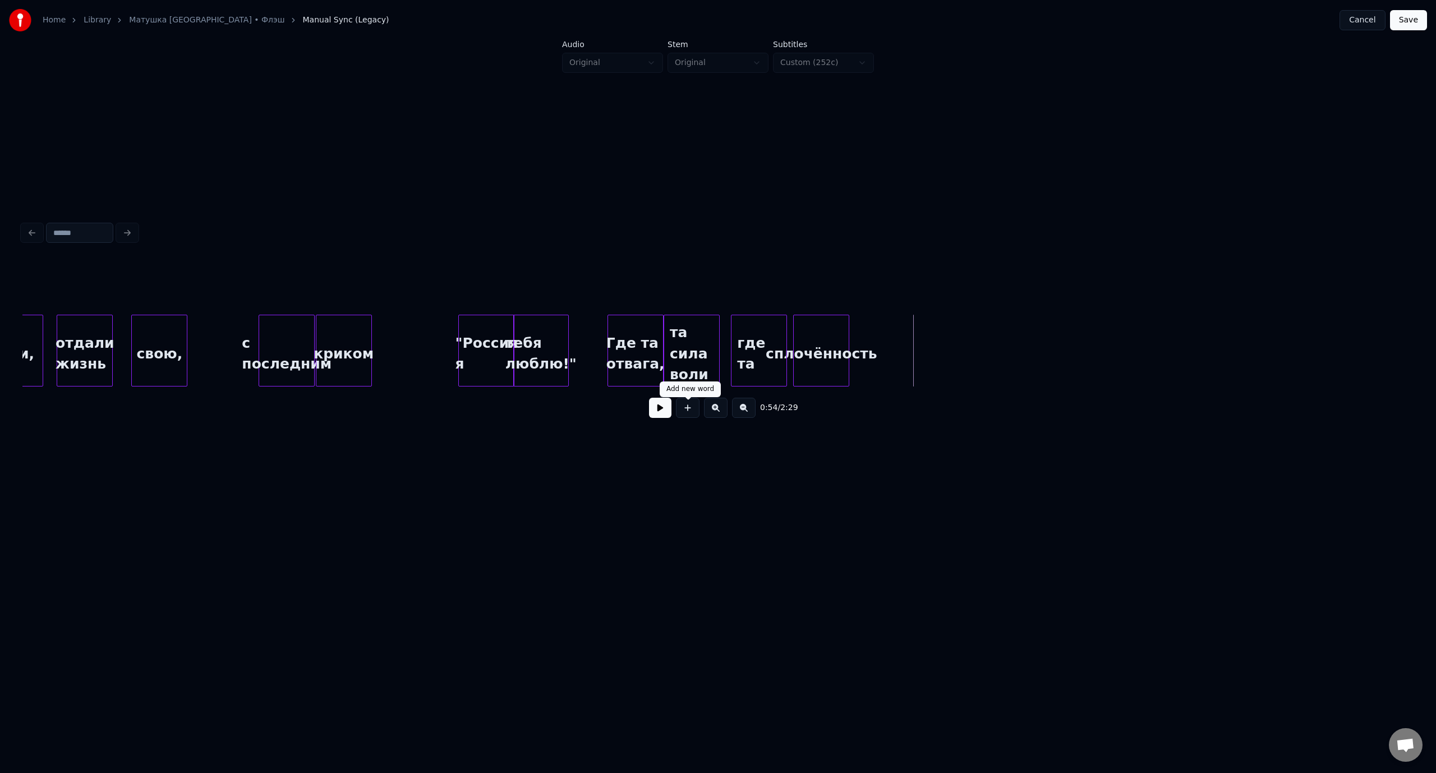
click at [688, 412] on button at bounding box center [688, 408] width 24 height 20
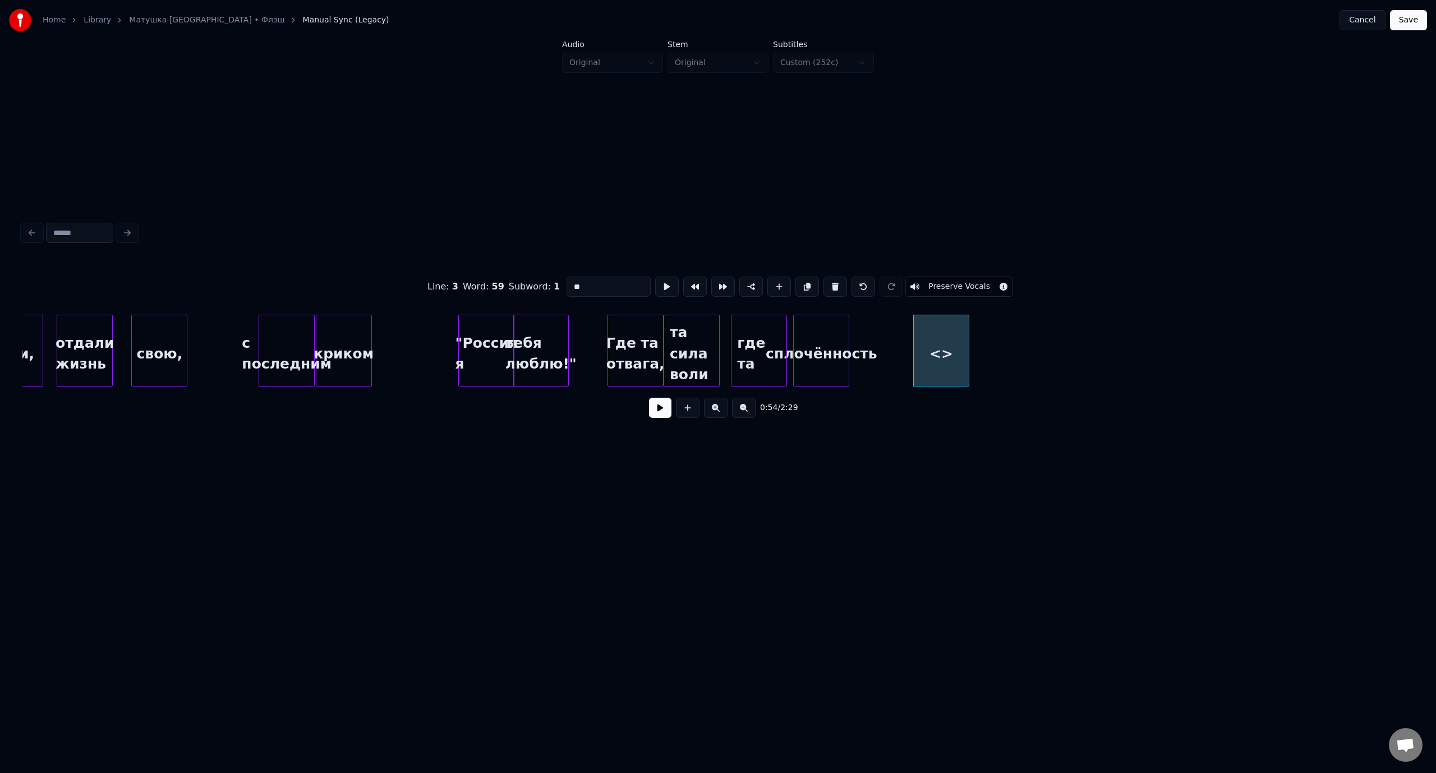
drag, startPoint x: 597, startPoint y: 284, endPoint x: 564, endPoint y: 284, distance: 32.5
click at [566, 284] on input "**" at bounding box center [608, 286] width 84 height 20
click at [896, 340] on div "чёрт возьми" at bounding box center [885, 353] width 55 height 76
type input "**********"
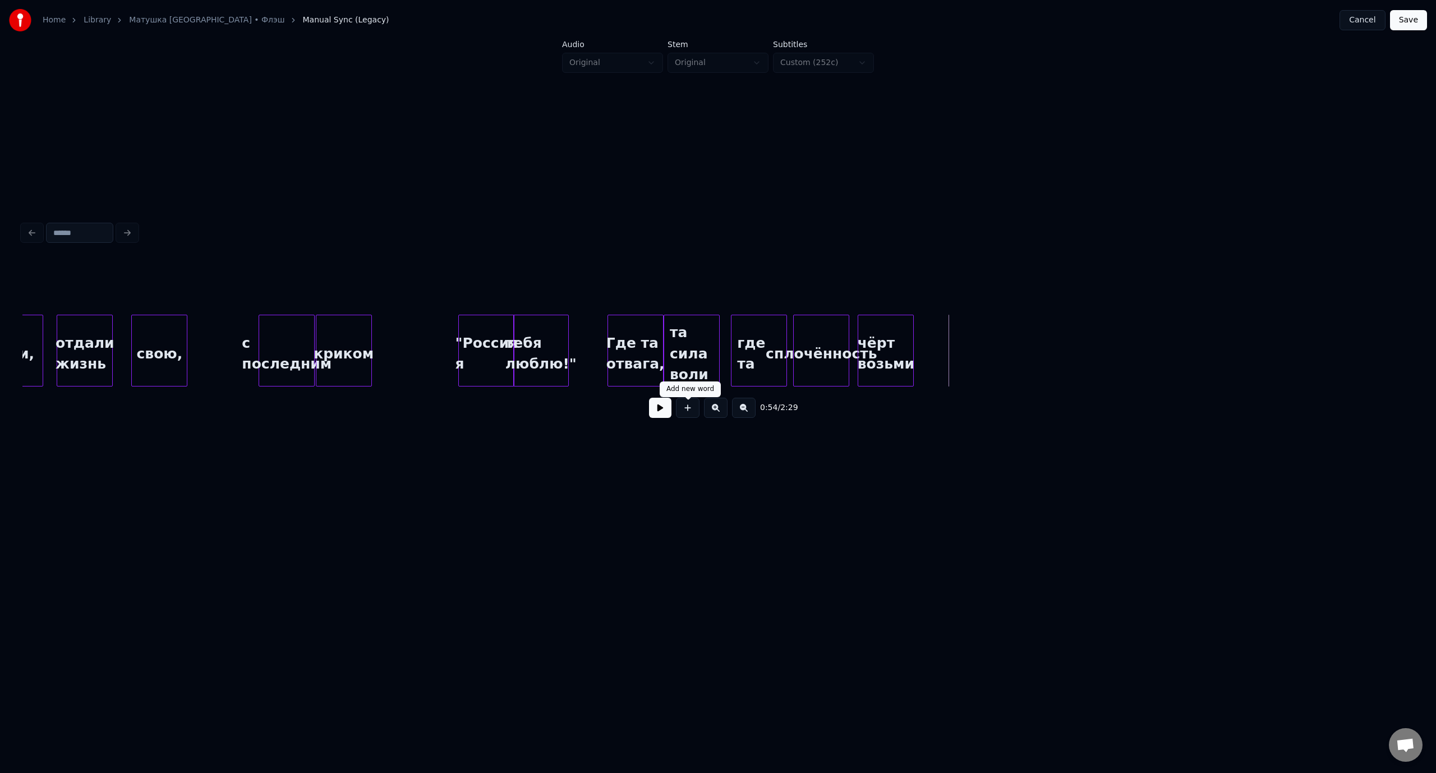
click at [690, 412] on button at bounding box center [688, 408] width 24 height 20
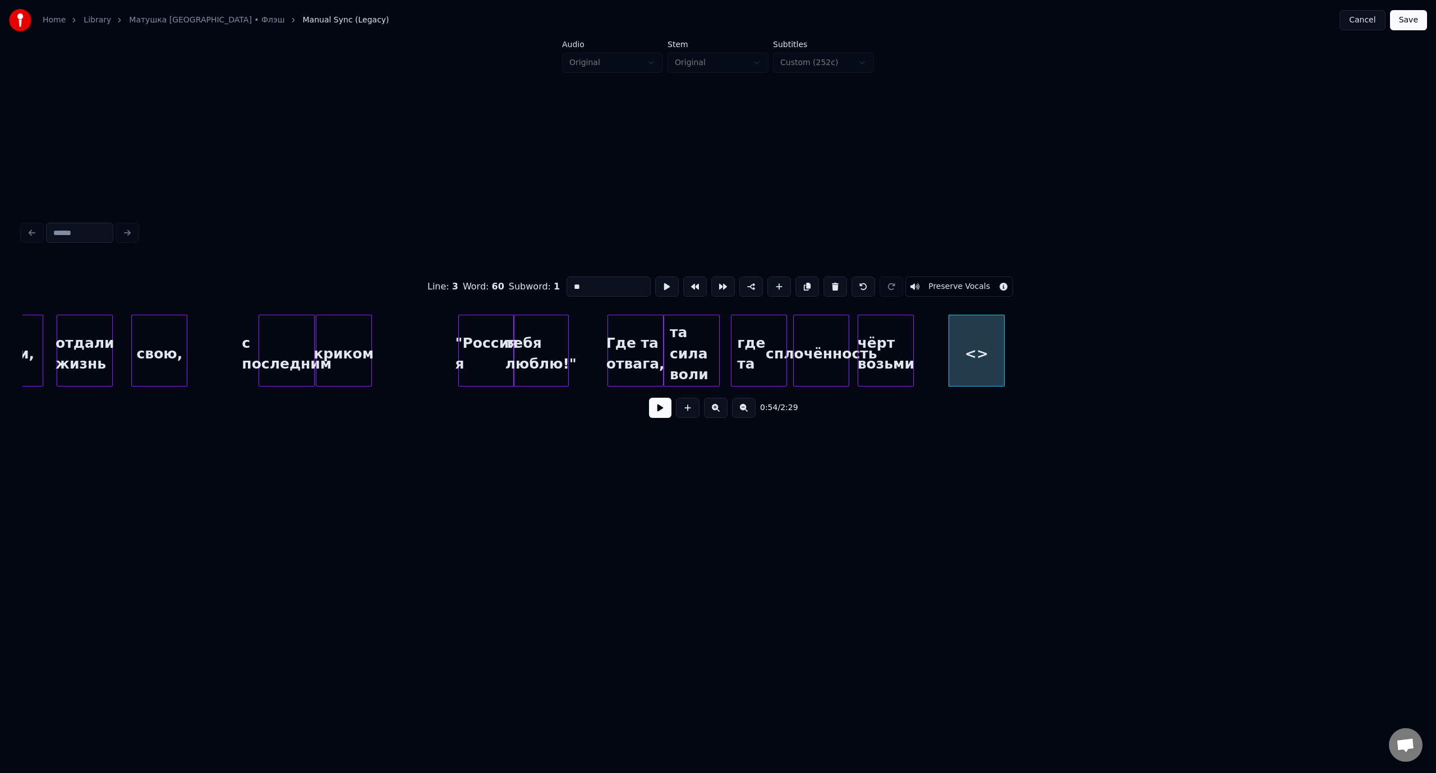
click at [676, 398] on button at bounding box center [688, 408] width 24 height 20
click at [979, 353] on div "<>" at bounding box center [976, 353] width 55 height 76
drag, startPoint x: 578, startPoint y: 284, endPoint x: 566, endPoint y: 284, distance: 11.8
click at [566, 284] on input "**" at bounding box center [608, 286] width 84 height 20
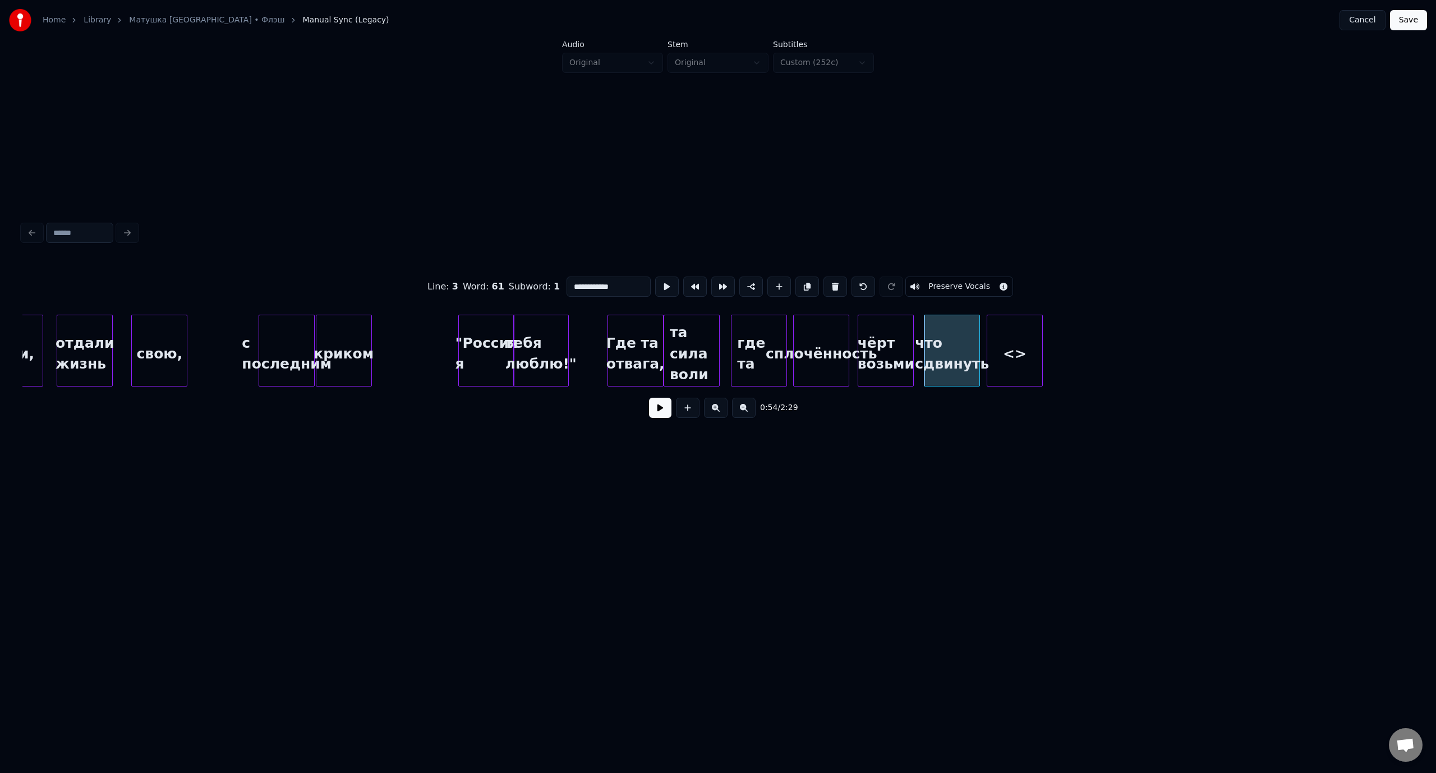
click at [1034, 335] on div "<>" at bounding box center [1014, 353] width 55 height 76
click at [1021, 343] on div "<>" at bounding box center [1014, 353] width 55 height 76
drag, startPoint x: 605, startPoint y: 281, endPoint x: 571, endPoint y: 283, distance: 33.7
click at [571, 283] on input "**" at bounding box center [608, 286] width 84 height 20
click at [269, 333] on div "с последним" at bounding box center [286, 353] width 55 height 76
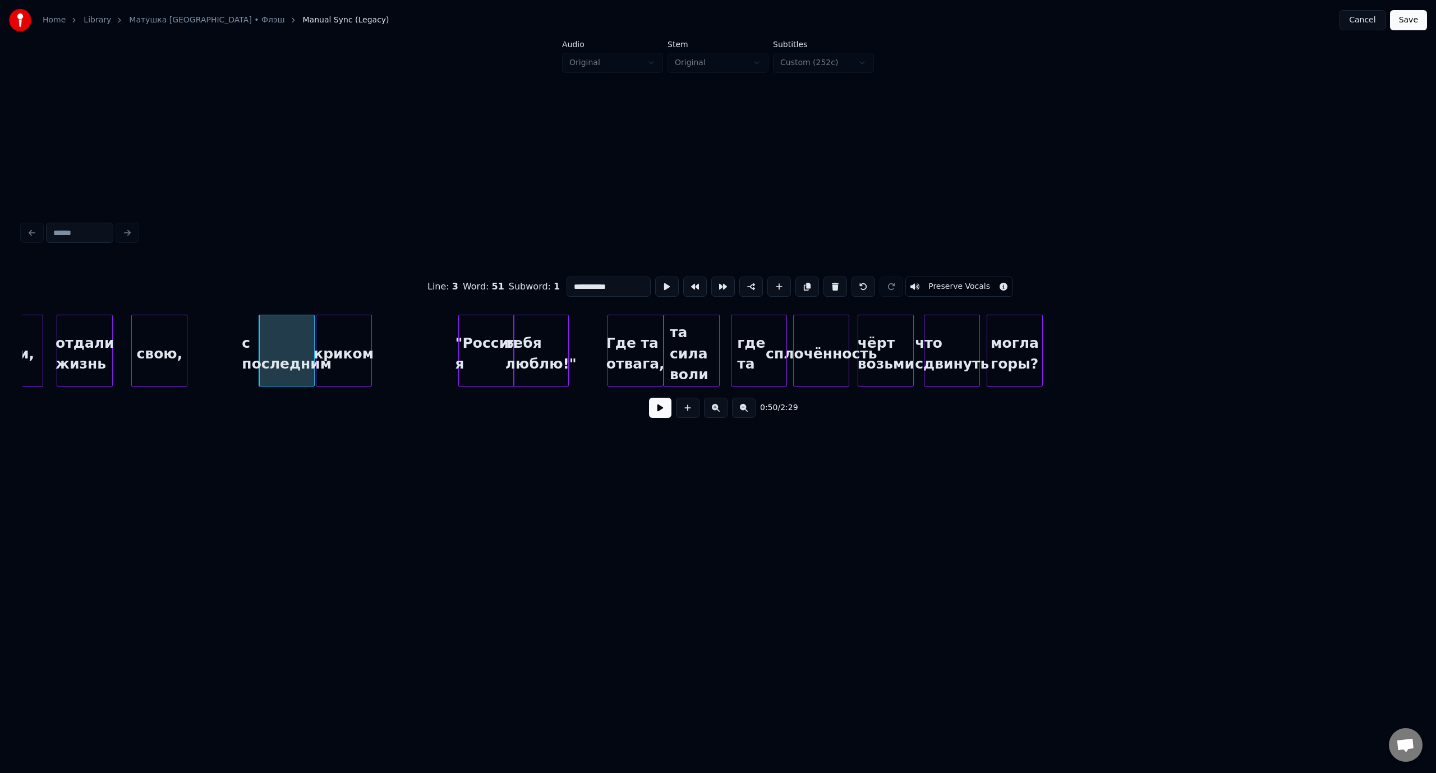
type input "**********"
click at [653, 413] on button at bounding box center [660, 408] width 22 height 20
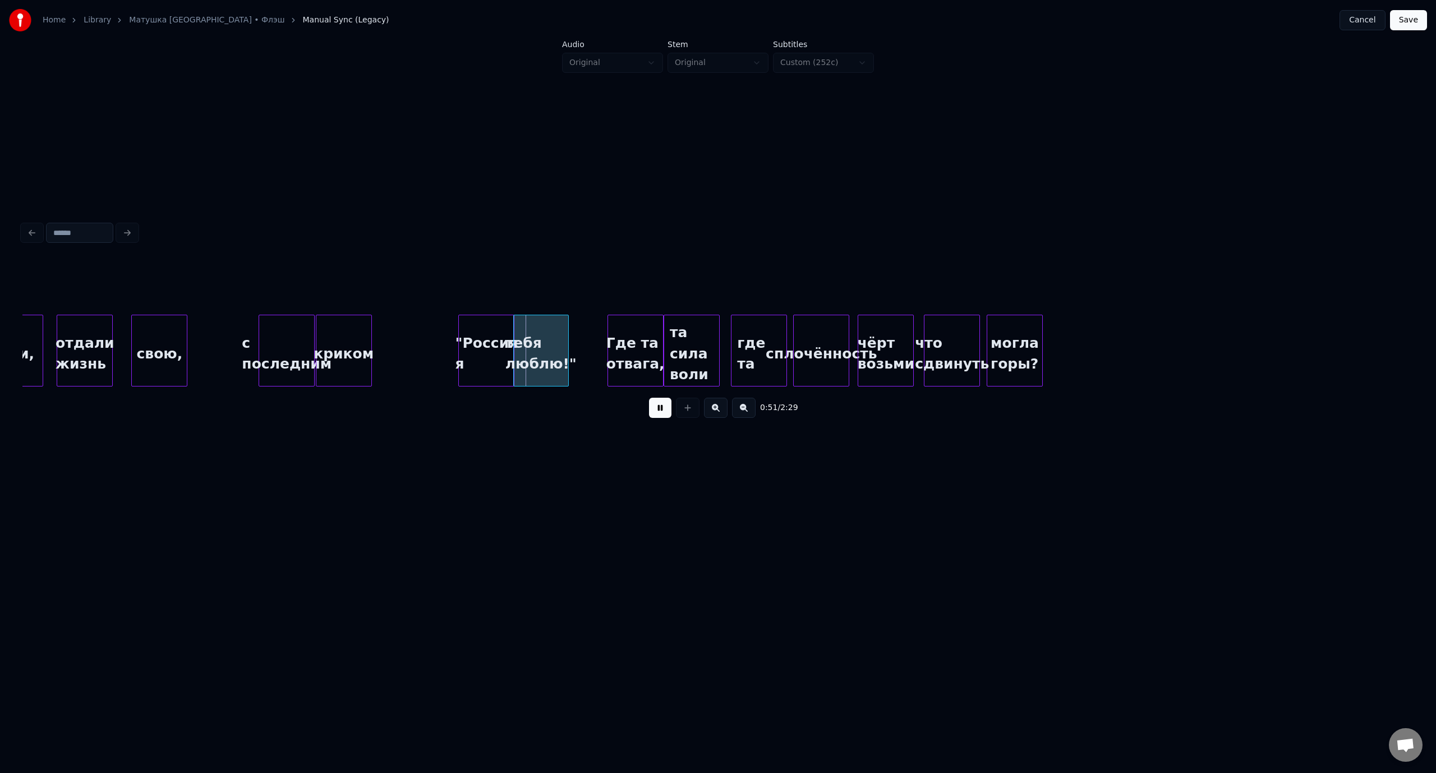
click at [656, 409] on button at bounding box center [660, 408] width 22 height 20
click at [469, 332] on div ""Россия я" at bounding box center [466, 353] width 55 height 76
click at [525, 329] on div "тебя люблю!"" at bounding box center [523, 353] width 54 height 76
click at [280, 329] on div "с последним" at bounding box center [286, 353] width 55 height 76
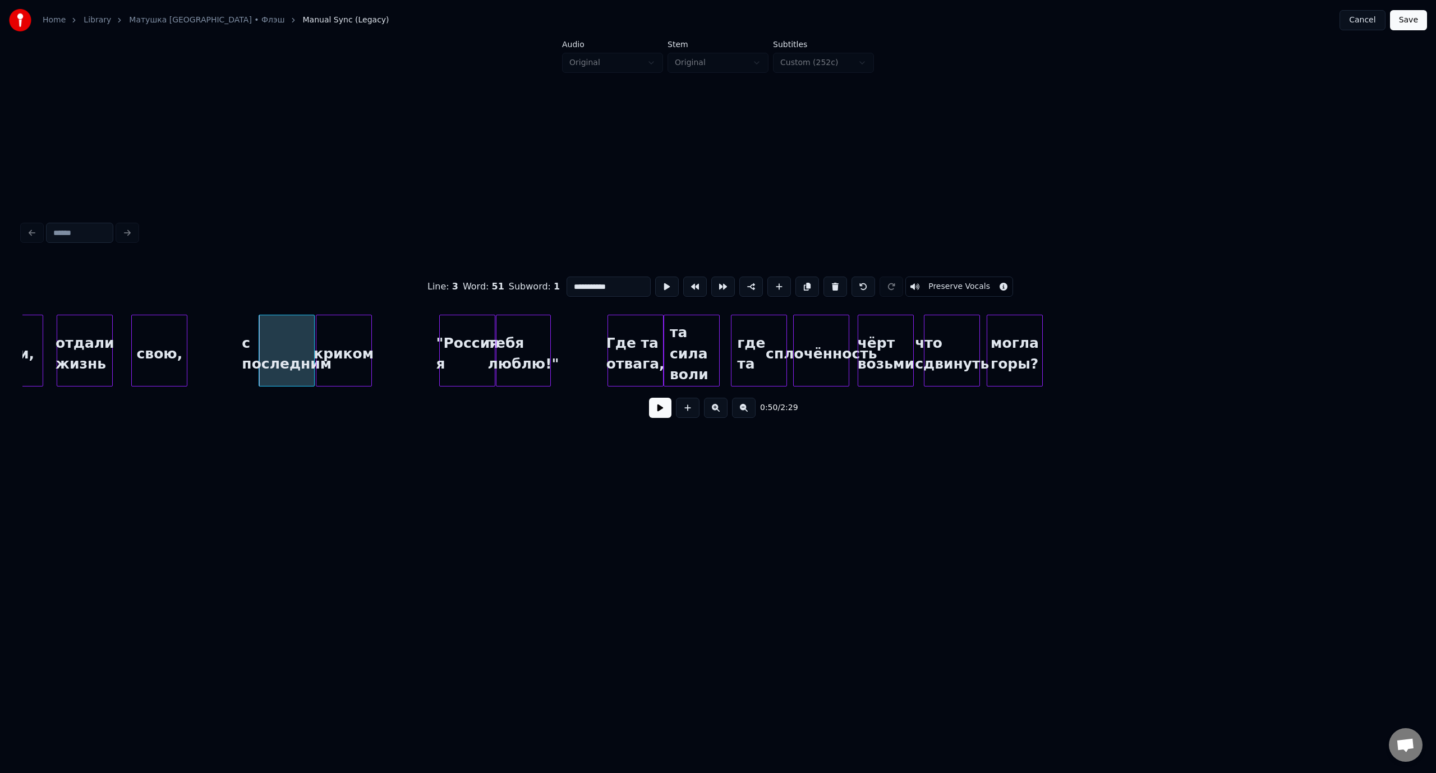
click at [656, 410] on button at bounding box center [660, 408] width 22 height 20
click at [657, 410] on button at bounding box center [660, 408] width 22 height 20
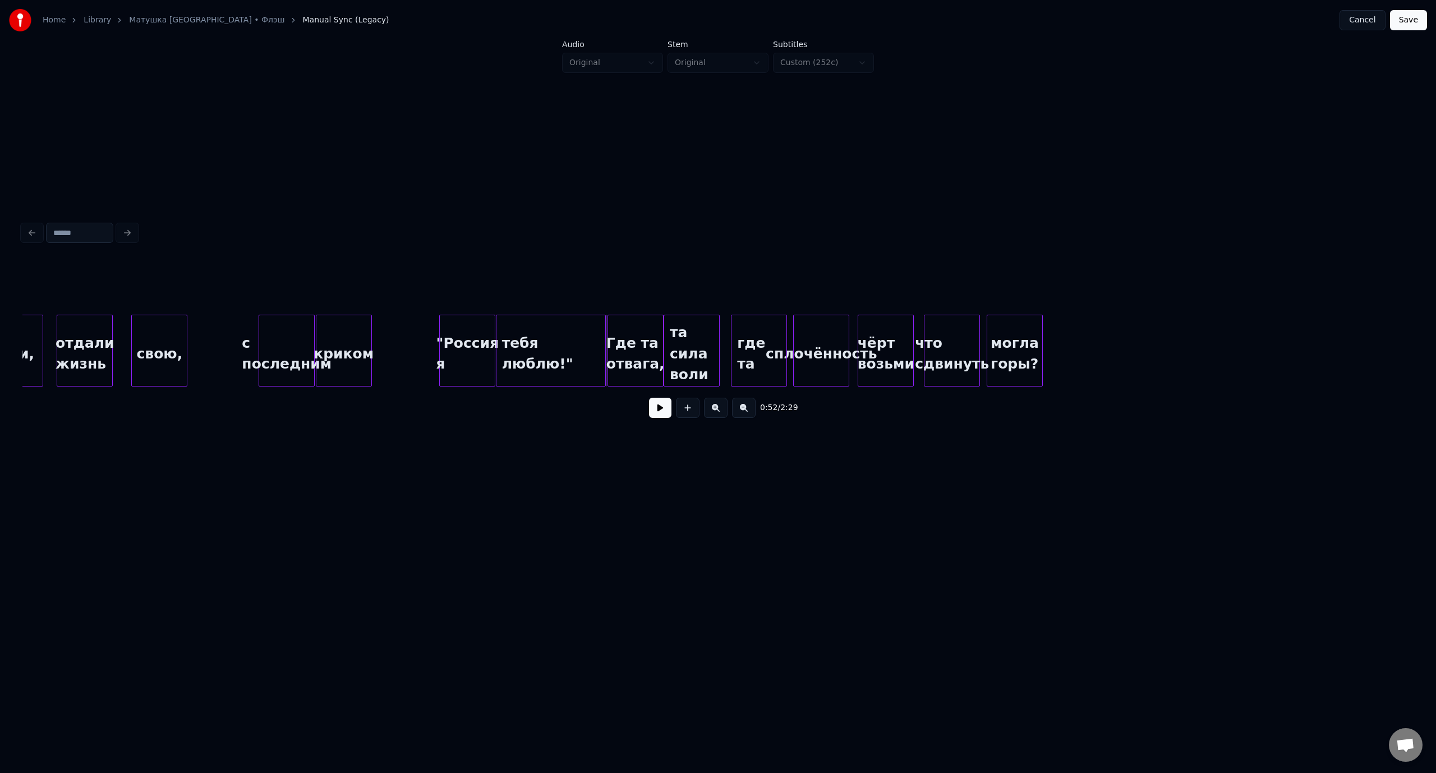
click at [602, 339] on div at bounding box center [603, 350] width 3 height 71
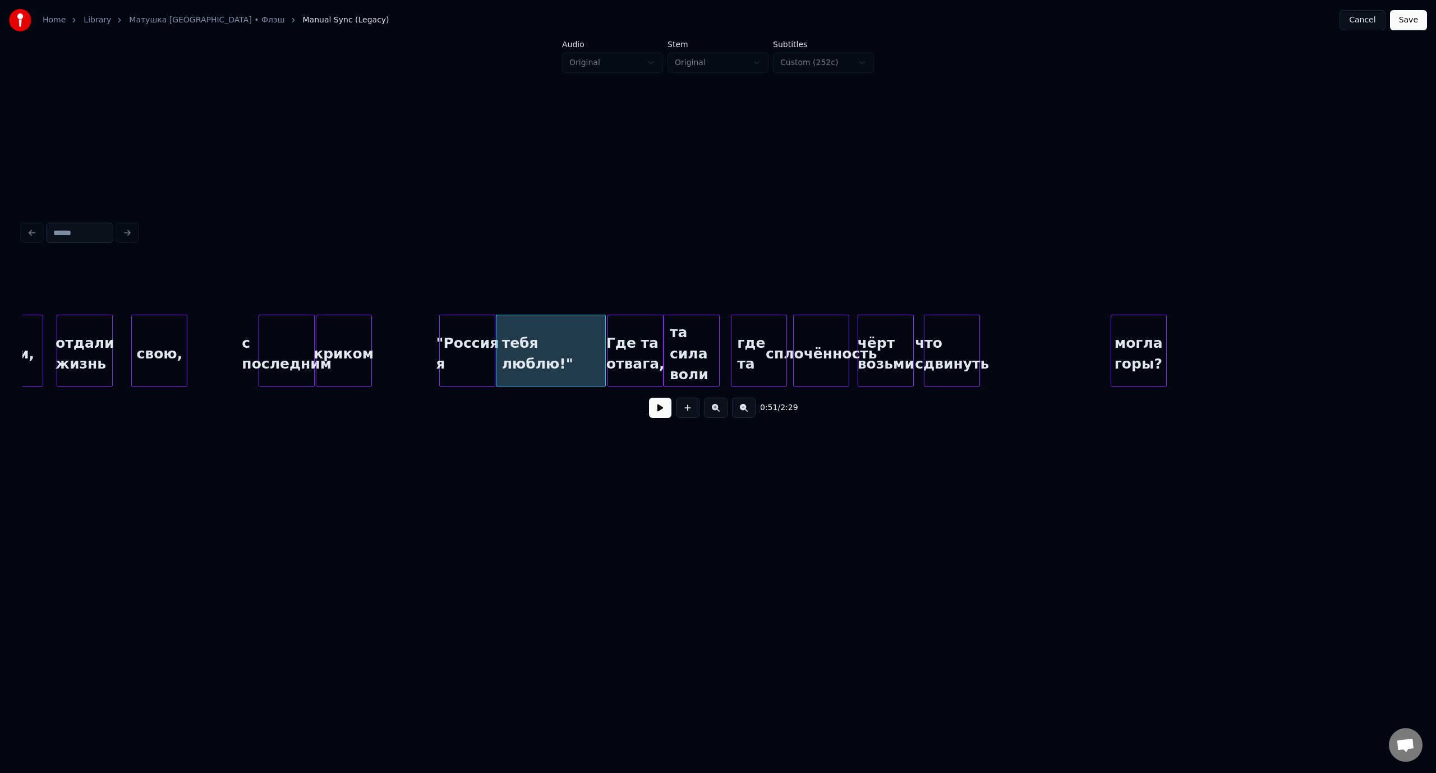
click at [1141, 338] on div "могла горы?" at bounding box center [1138, 353] width 55 height 76
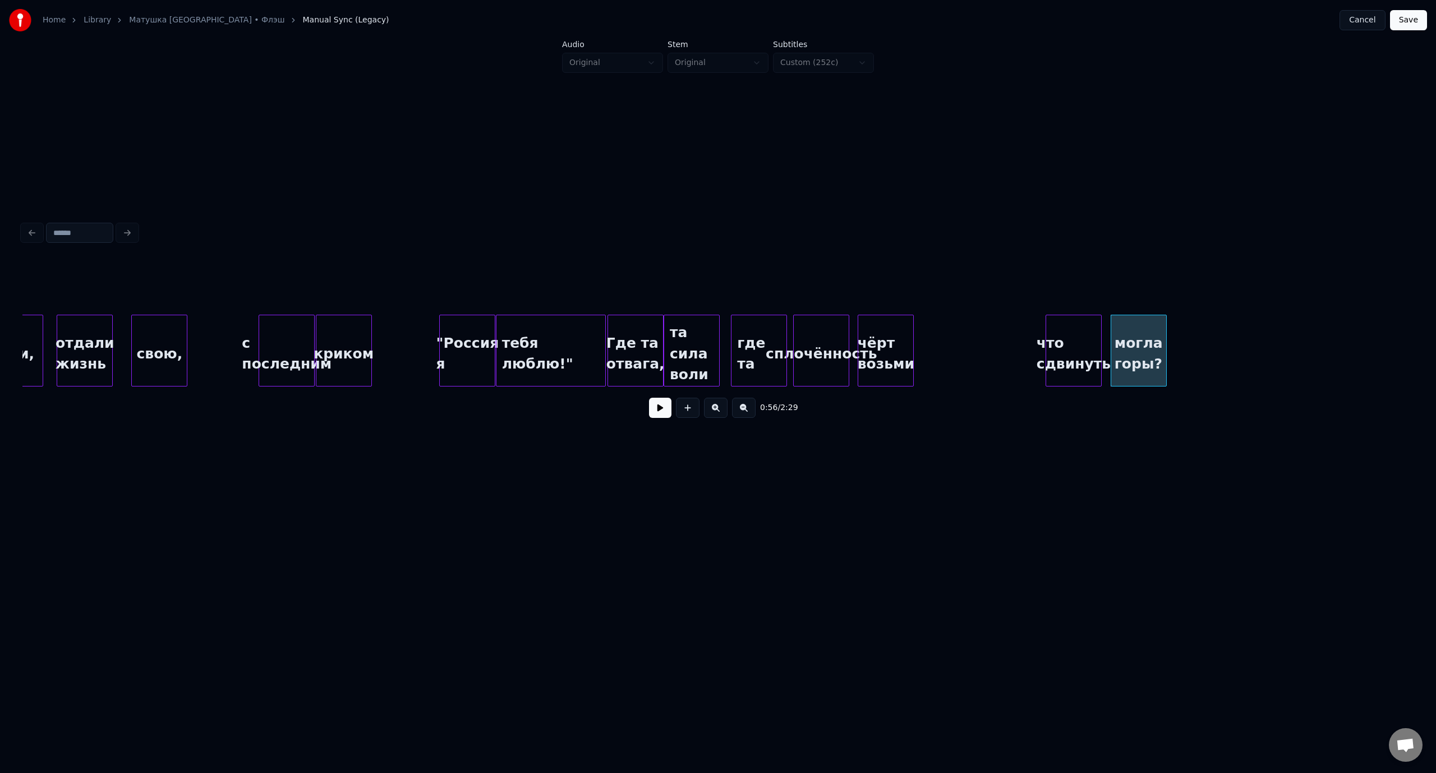
click at [1079, 330] on div "что сдвинуть" at bounding box center [1073, 353] width 55 height 76
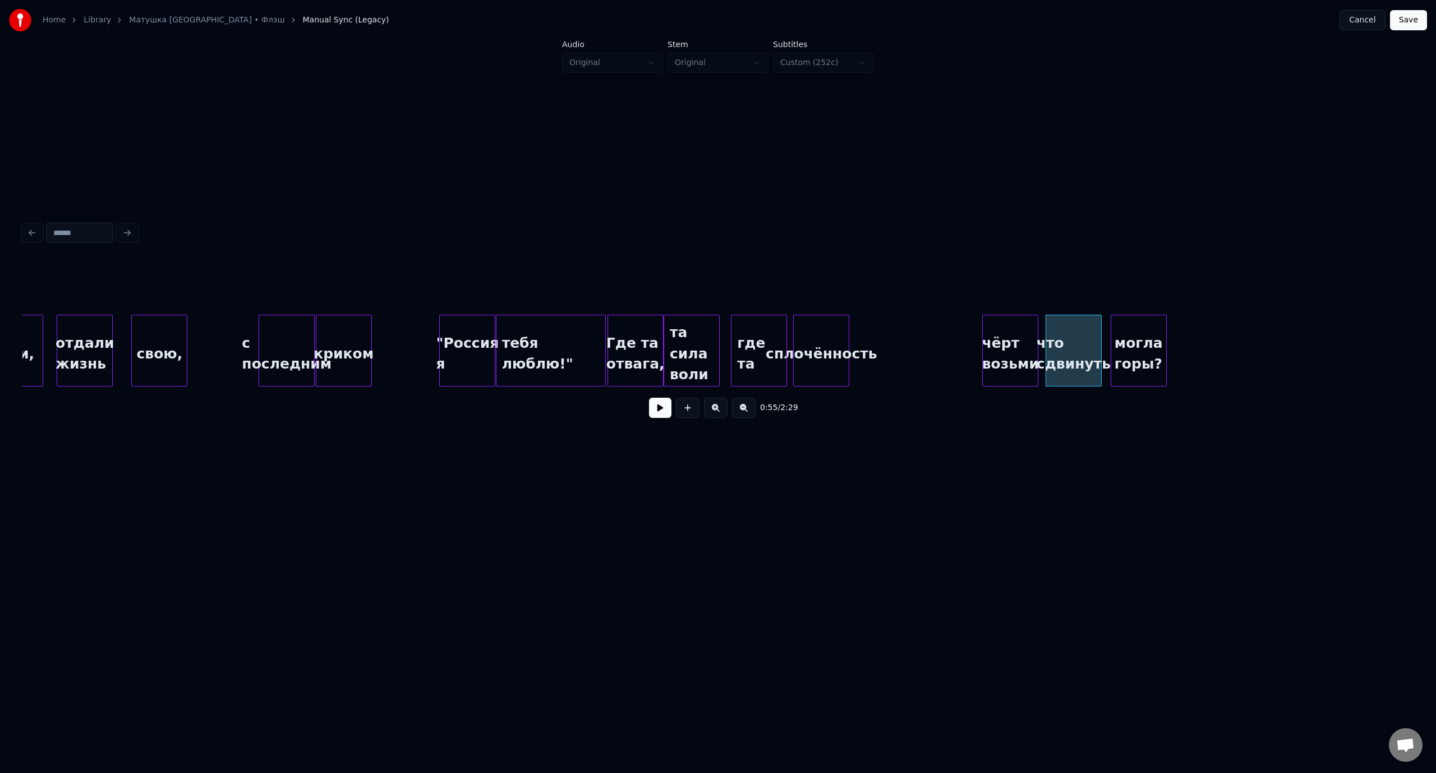
click at [1014, 322] on div "чёрт возьми" at bounding box center [1009, 353] width 55 height 76
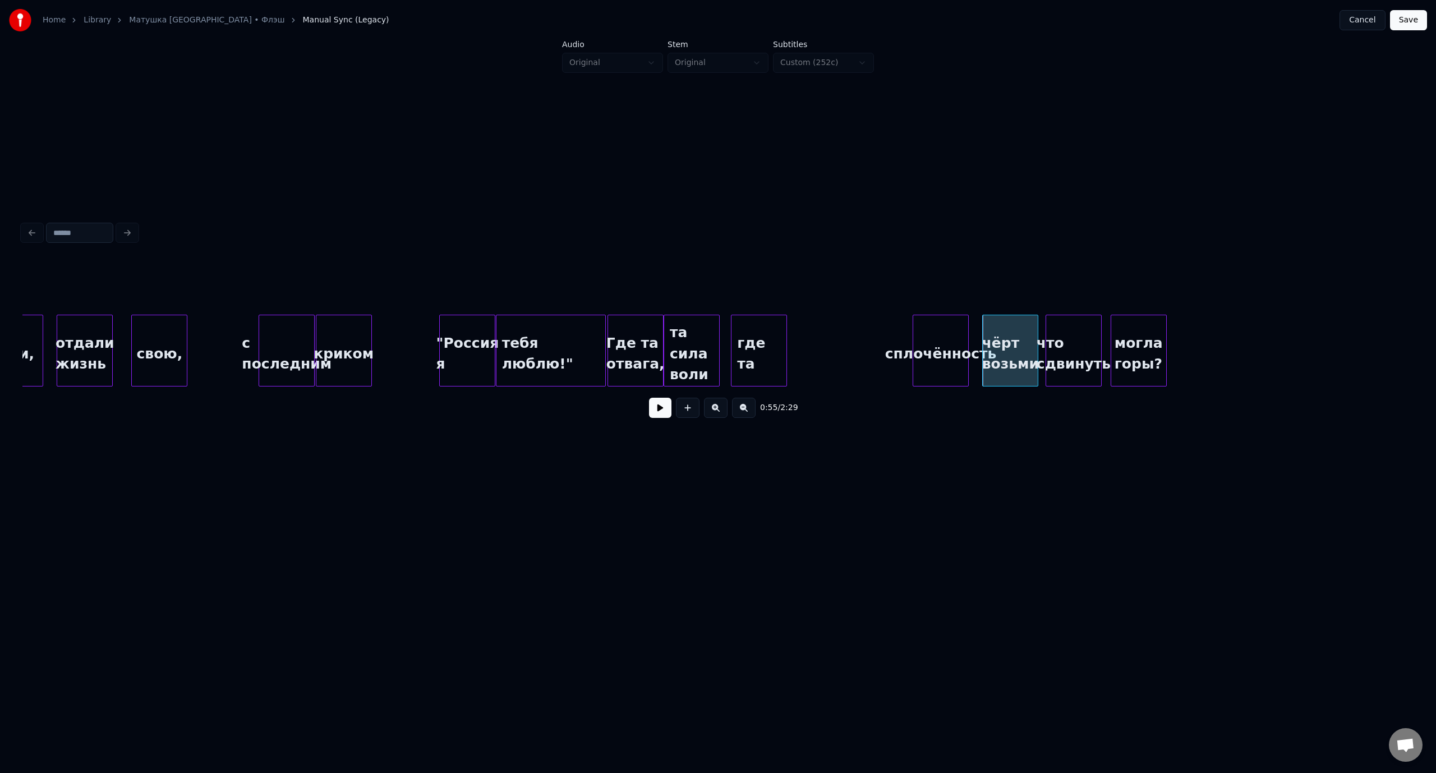
click at [944, 325] on div "сплочённость" at bounding box center [940, 353] width 55 height 76
click at [887, 325] on div "где та" at bounding box center [877, 353] width 55 height 76
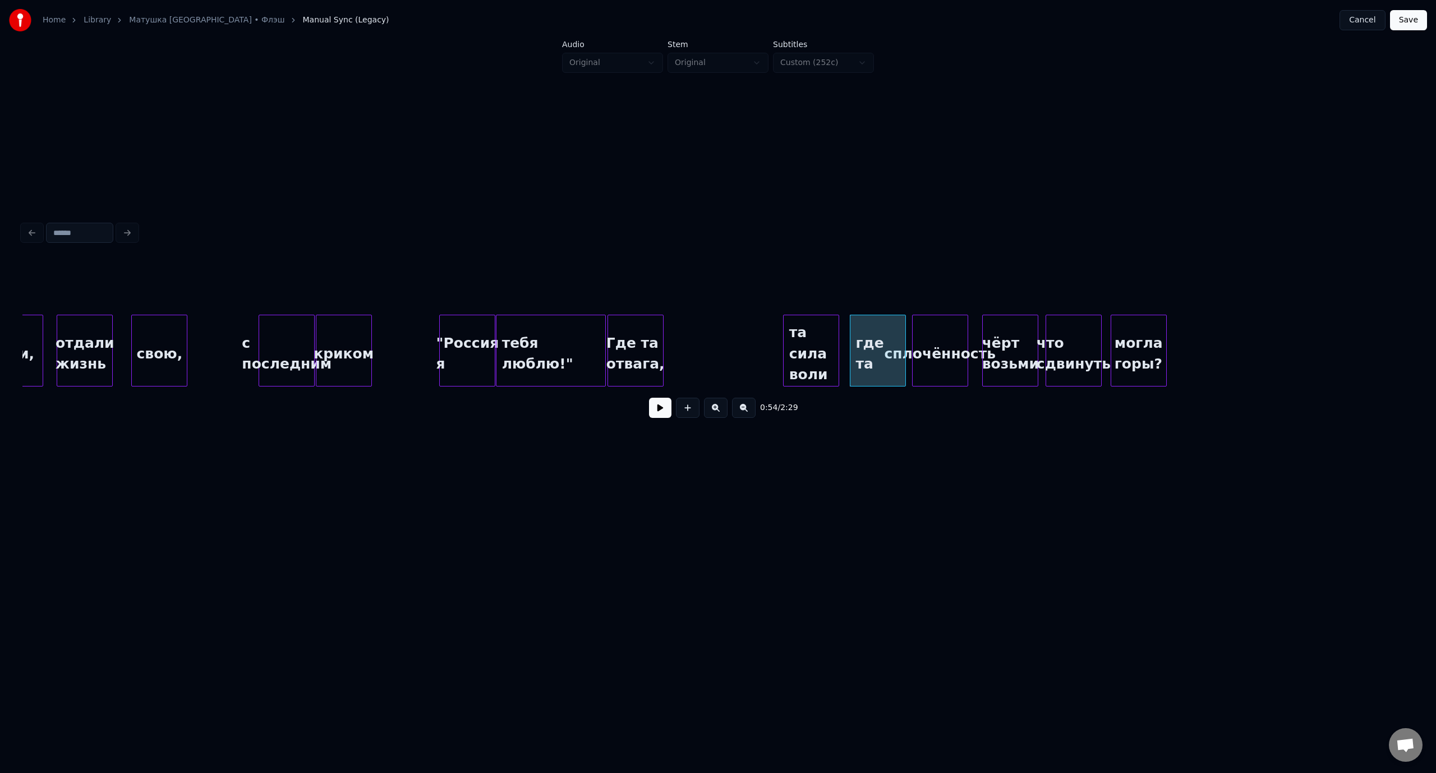
click at [812, 328] on div "та сила воли" at bounding box center [810, 353] width 55 height 76
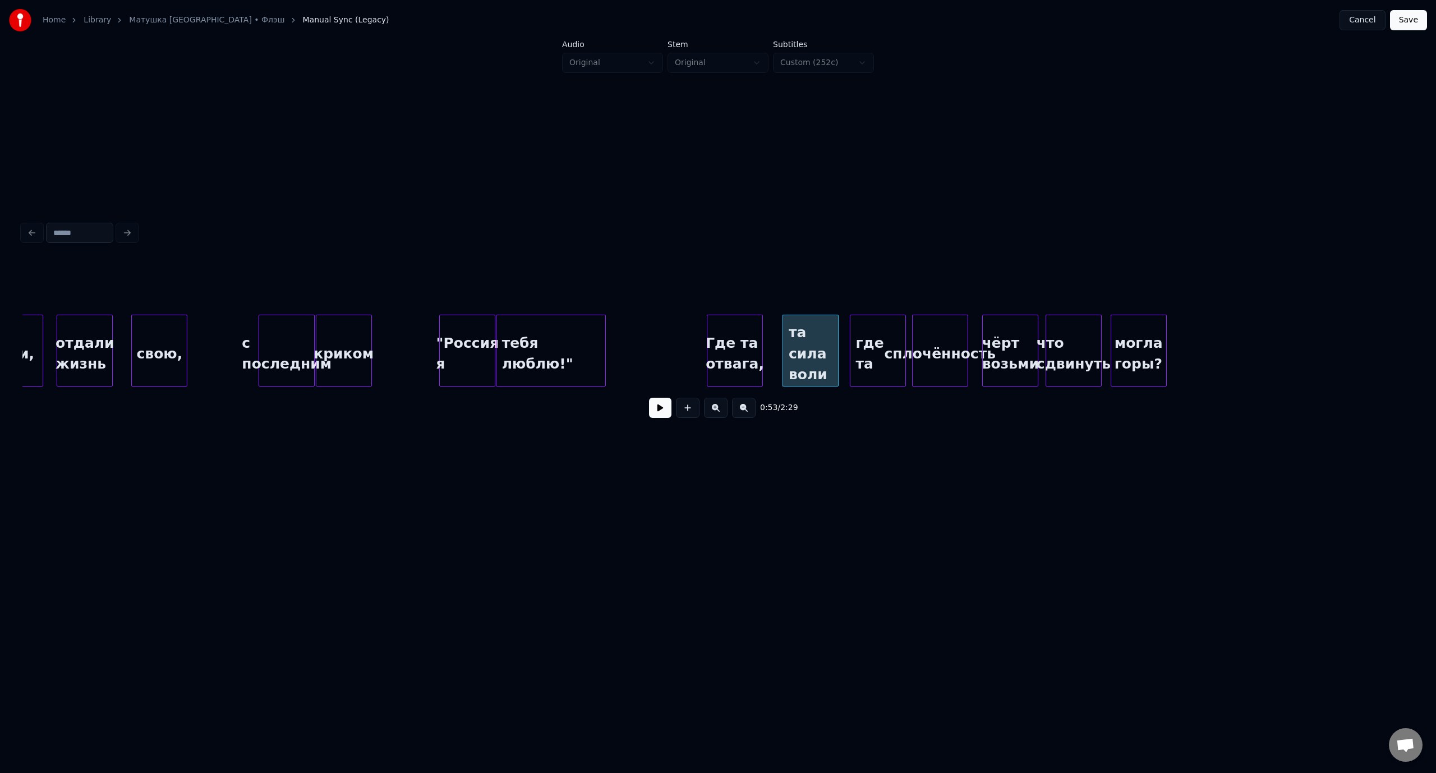
click at [746, 327] on div "Где та отвага," at bounding box center [734, 353] width 55 height 76
click at [147, 336] on div "свою," at bounding box center [159, 353] width 55 height 76
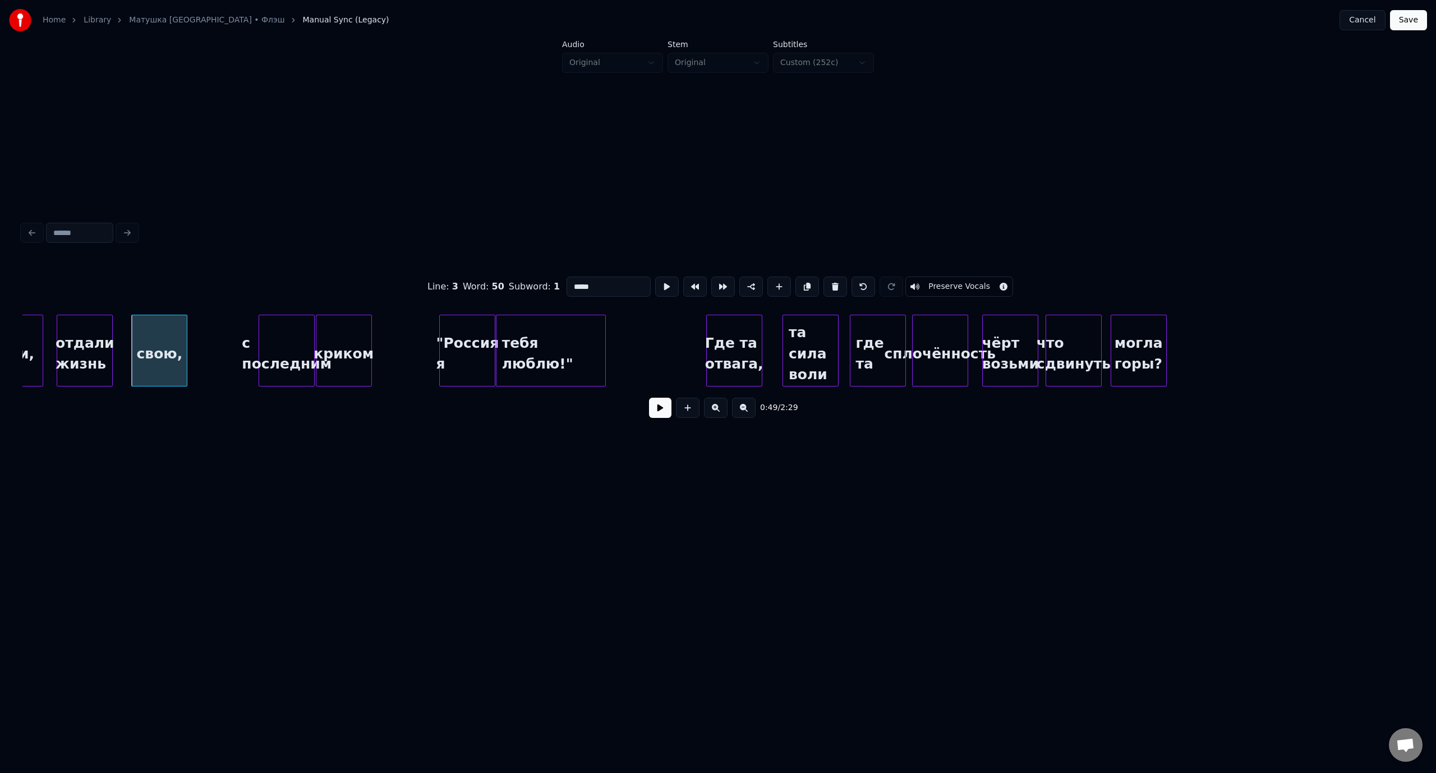
click at [653, 410] on button at bounding box center [660, 408] width 22 height 20
click at [659, 409] on button at bounding box center [660, 408] width 22 height 20
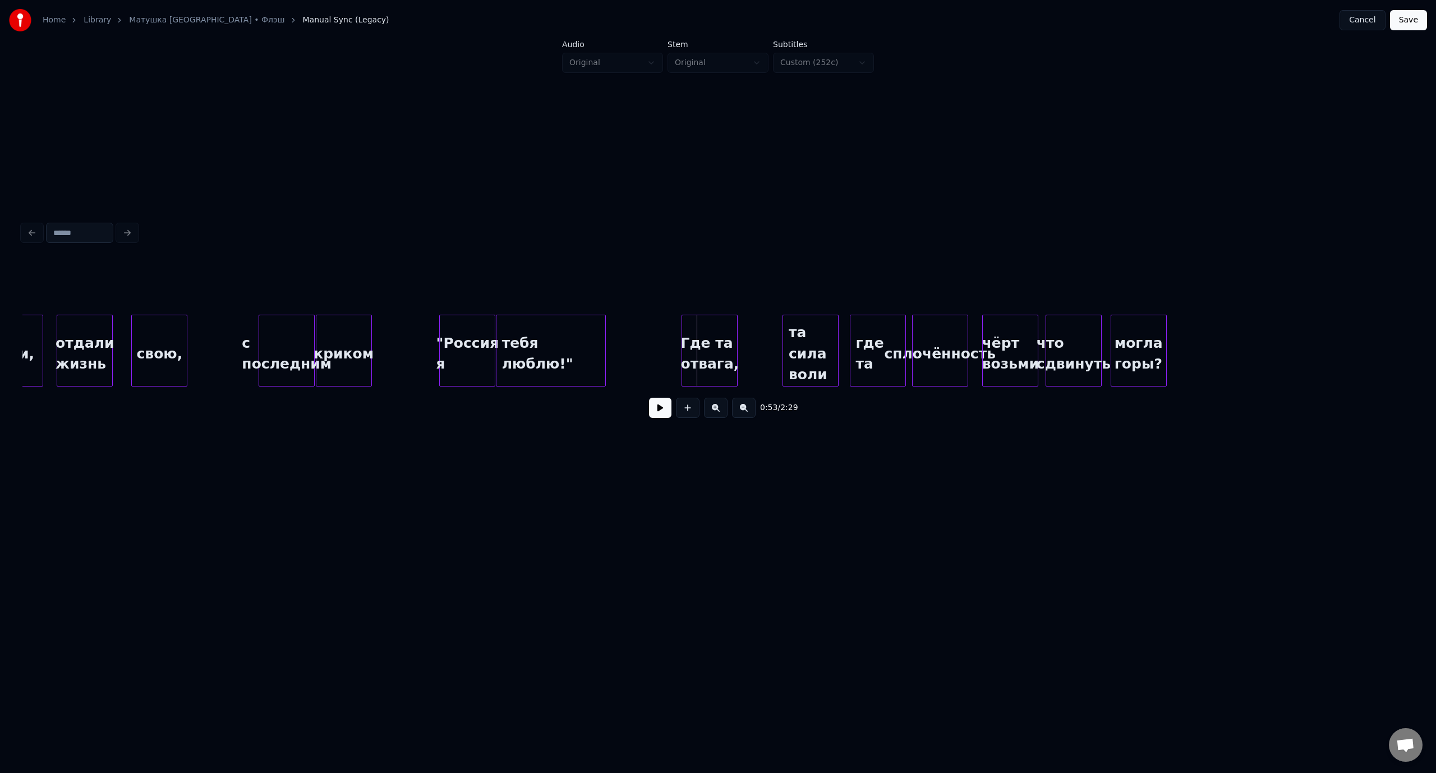
click at [703, 331] on div "Где та отвага," at bounding box center [709, 353] width 55 height 76
click at [658, 414] on button at bounding box center [660, 408] width 22 height 20
click at [340, 334] on div "криком" at bounding box center [343, 353] width 55 height 76
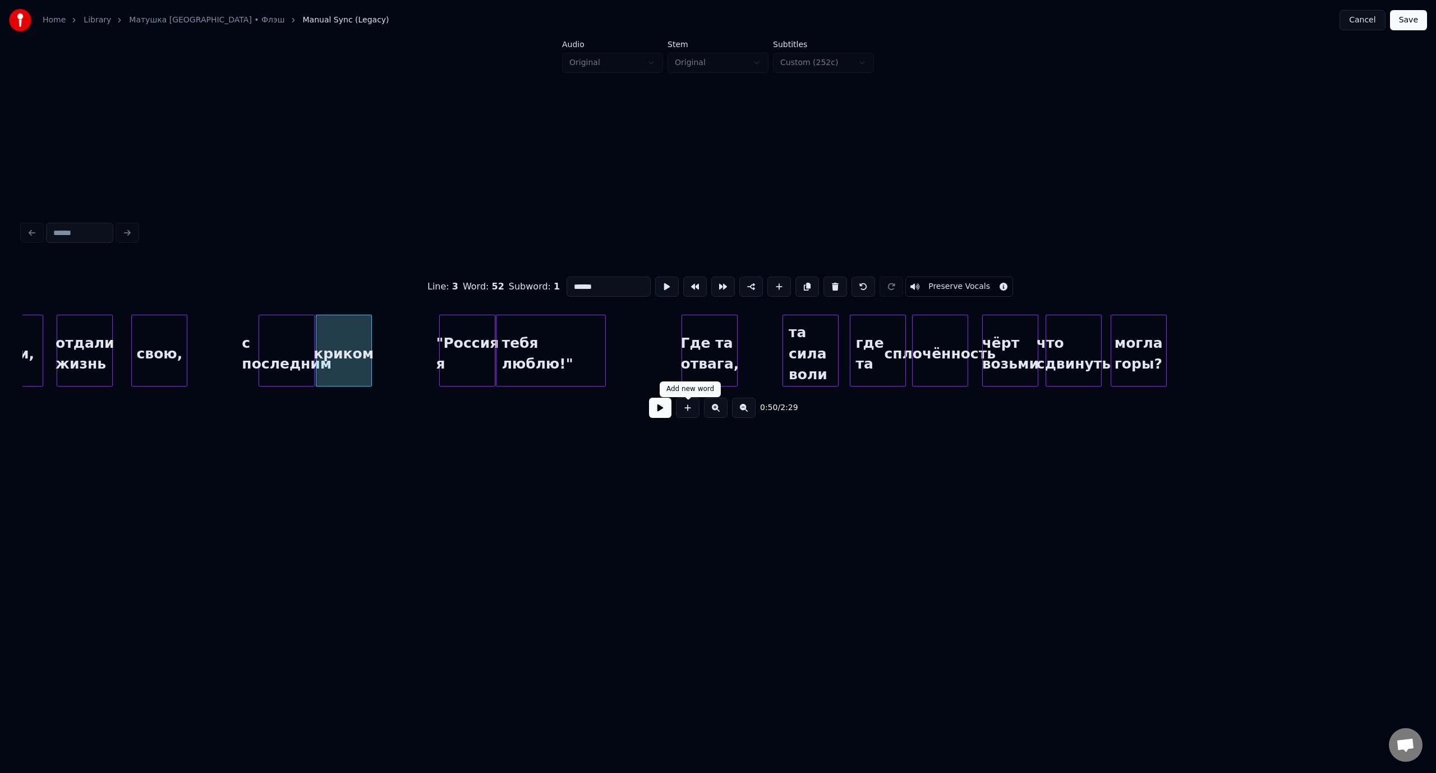
click at [653, 410] on button at bounding box center [660, 408] width 22 height 20
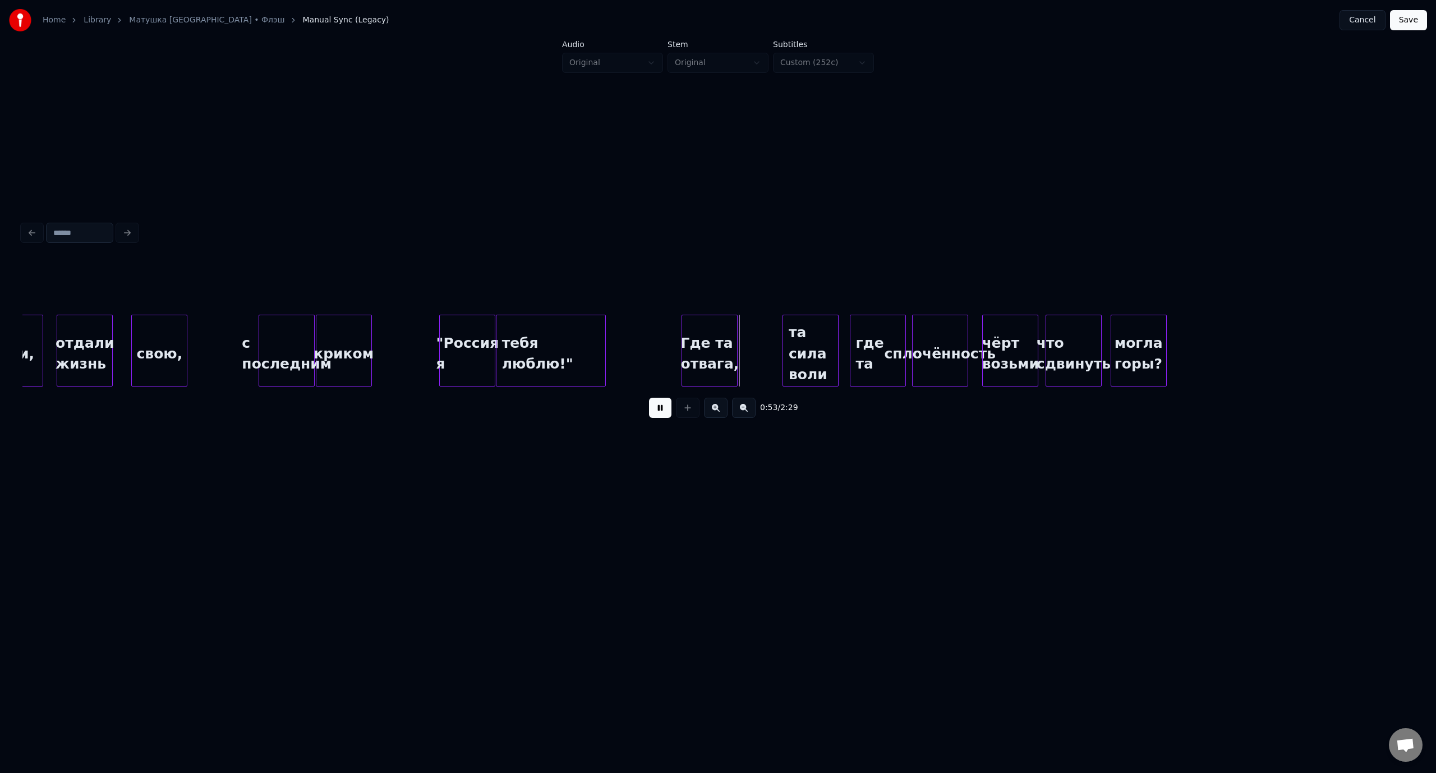
click at [659, 405] on button at bounding box center [660, 408] width 22 height 20
click at [693, 327] on div "Где та отвага," at bounding box center [698, 353] width 55 height 76
click at [455, 334] on div ""Россия я" at bounding box center [467, 353] width 55 height 76
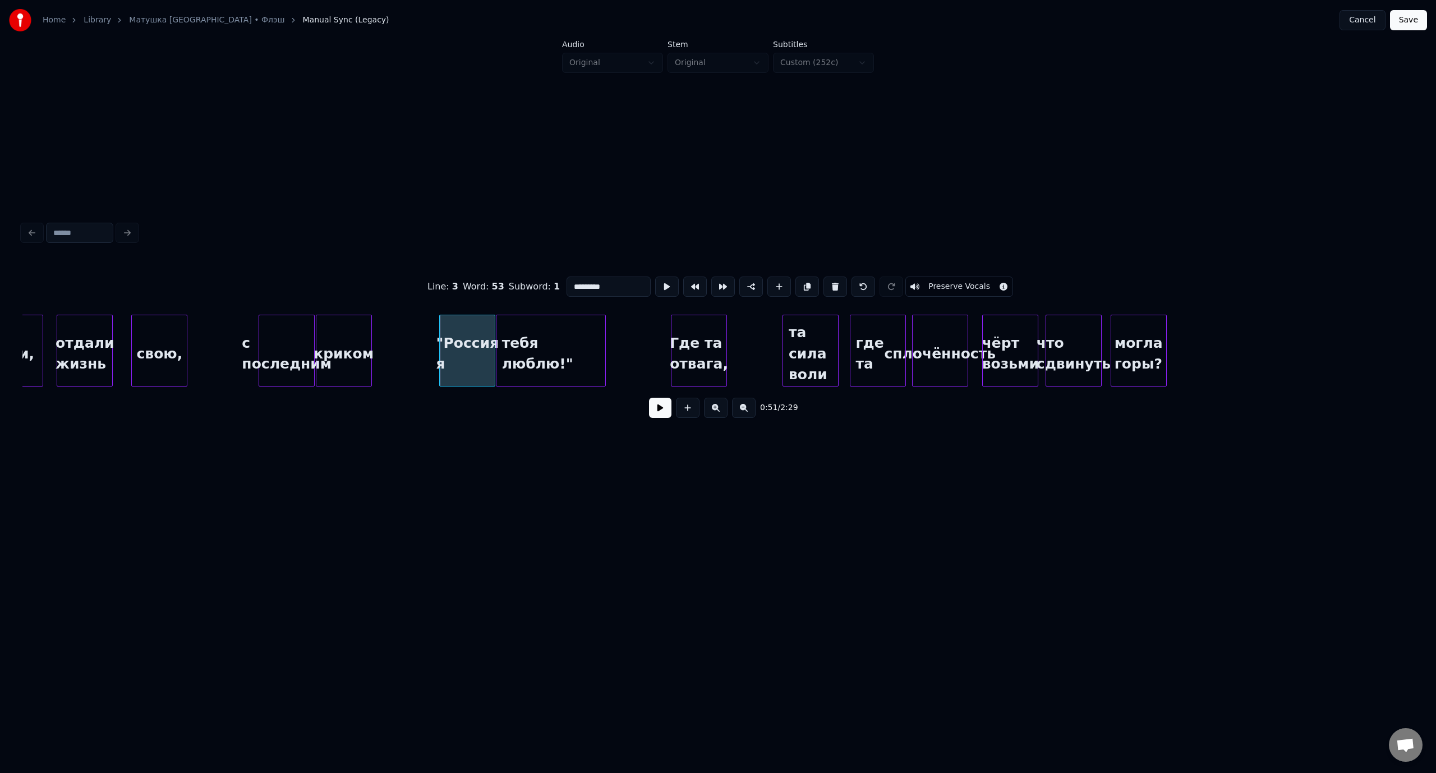
click at [658, 409] on button at bounding box center [660, 408] width 22 height 20
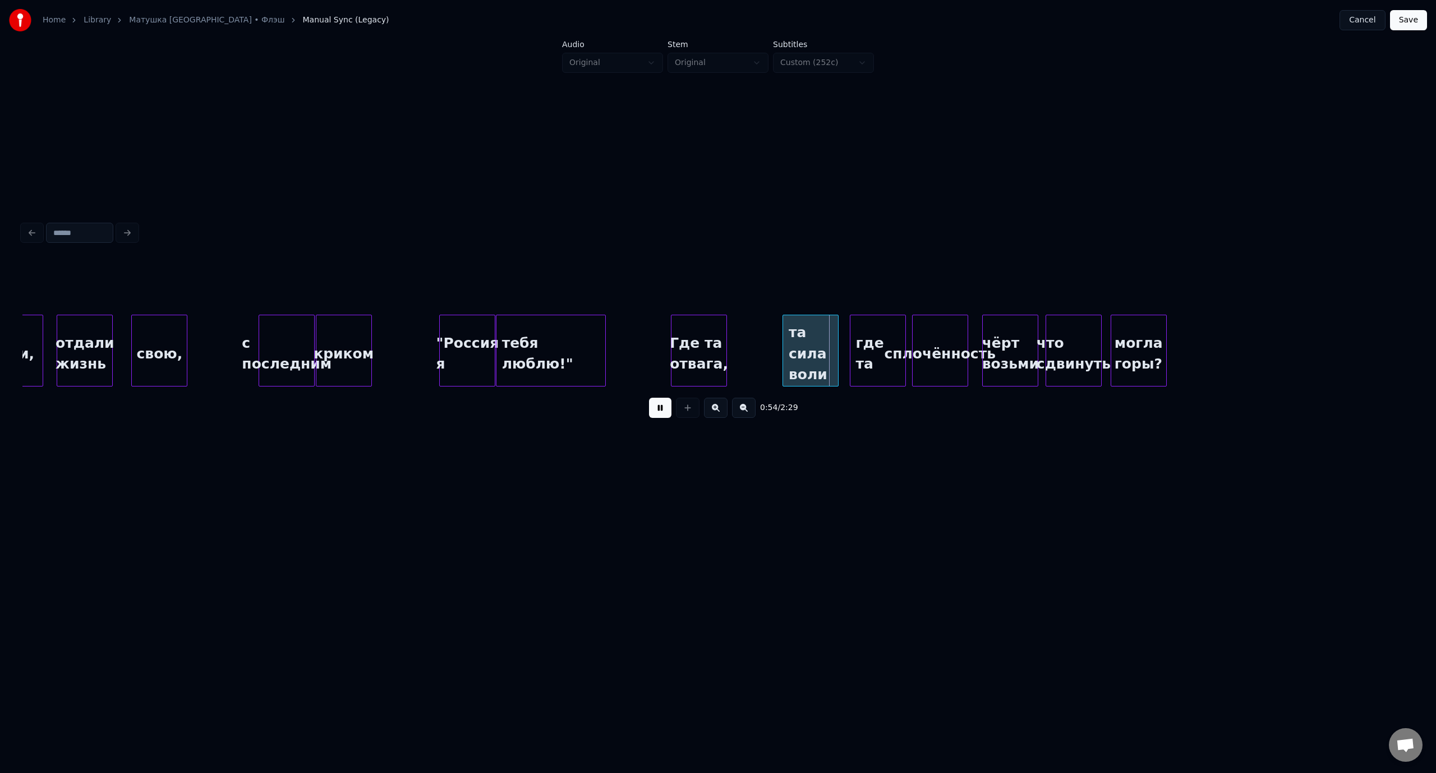
click at [653, 412] on button at bounding box center [660, 408] width 22 height 20
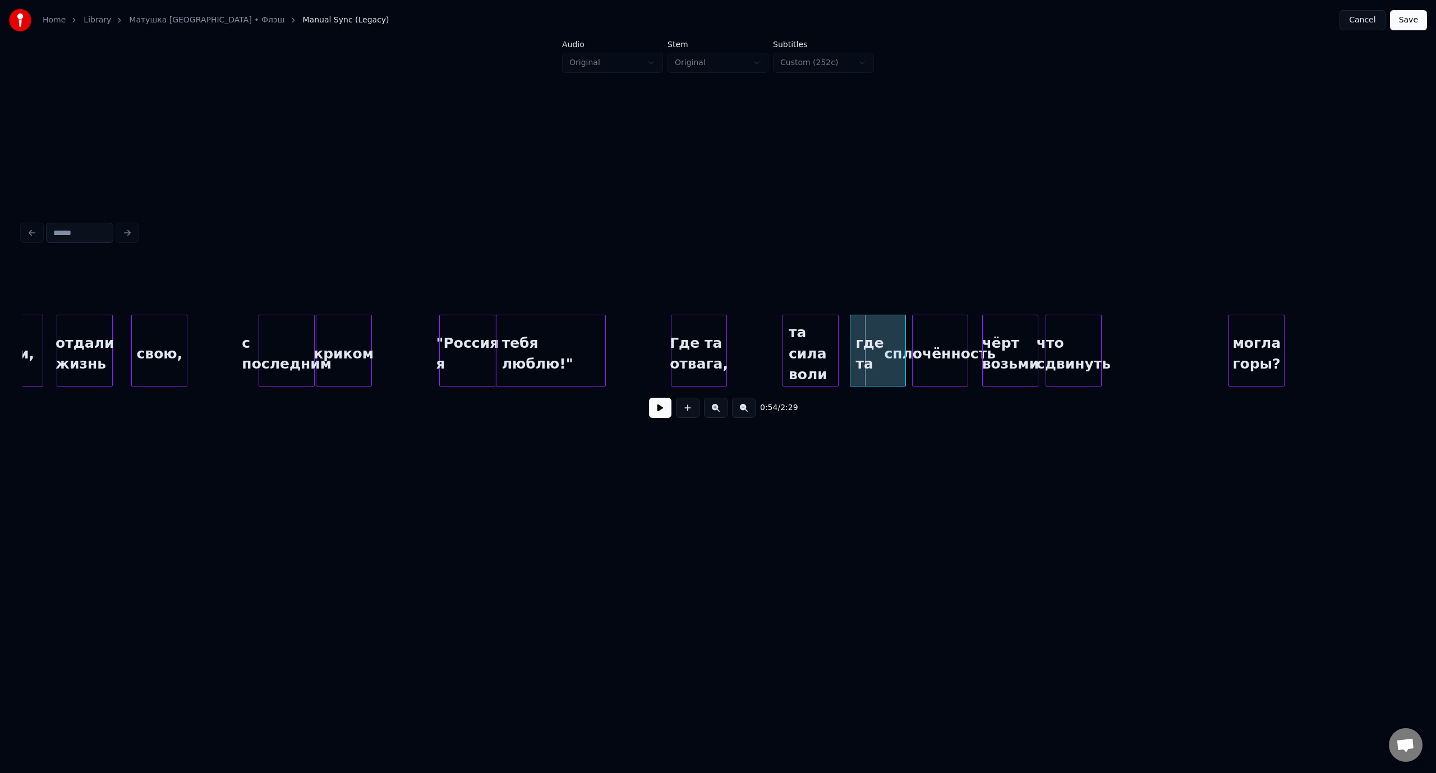
click at [1260, 330] on div "могла горы?" at bounding box center [1256, 353] width 55 height 76
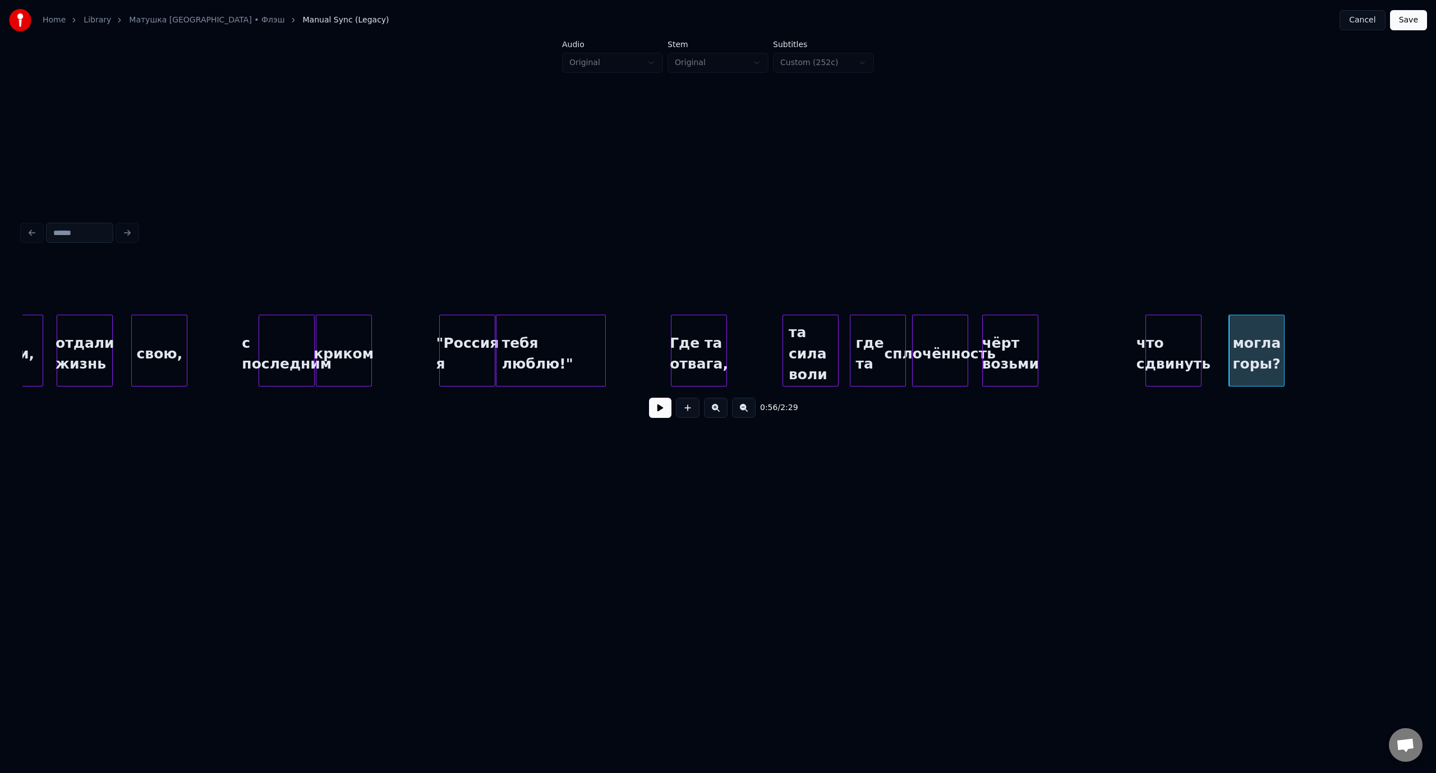
click at [1180, 326] on div "что сдвинуть" at bounding box center [1173, 353] width 55 height 76
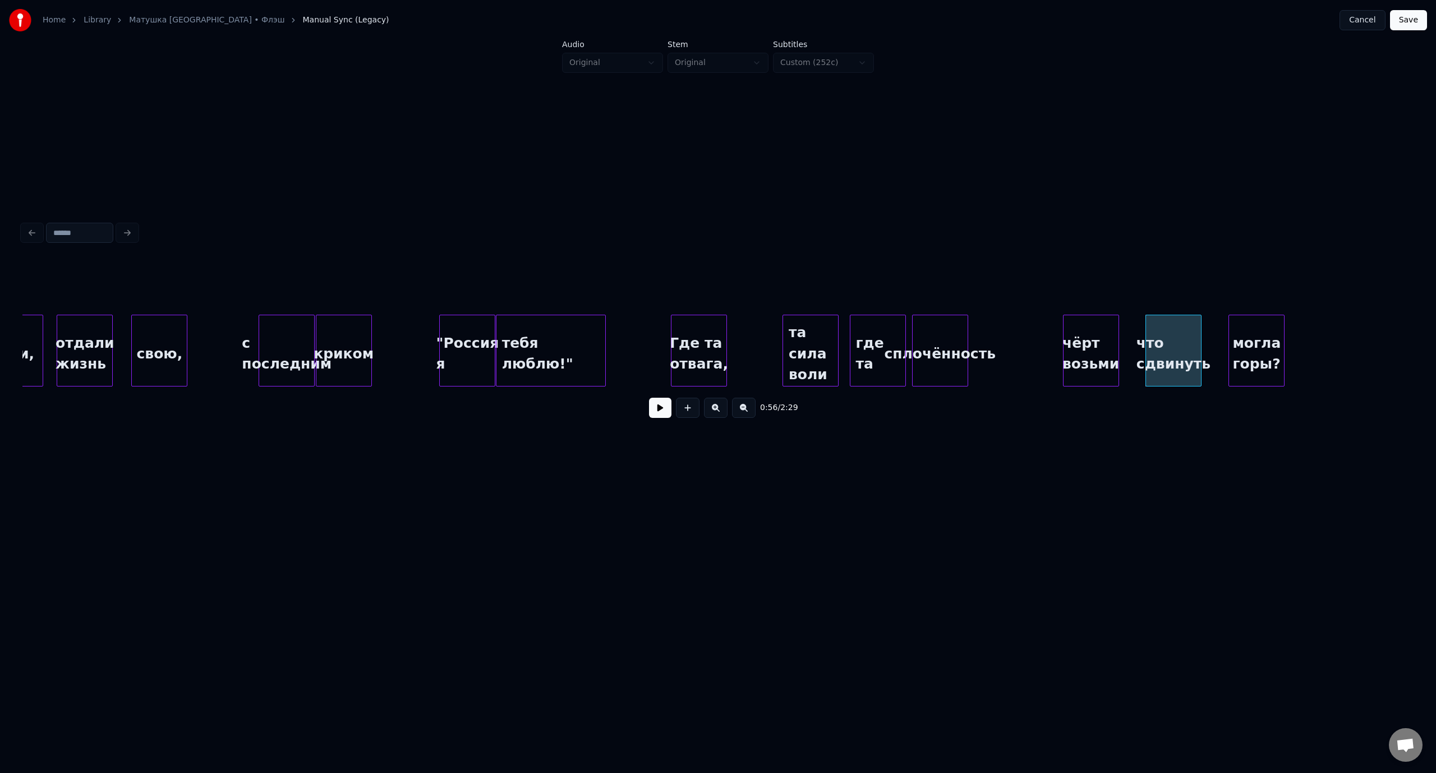
click at [1108, 326] on div "чёрт возьми" at bounding box center [1090, 353] width 55 height 76
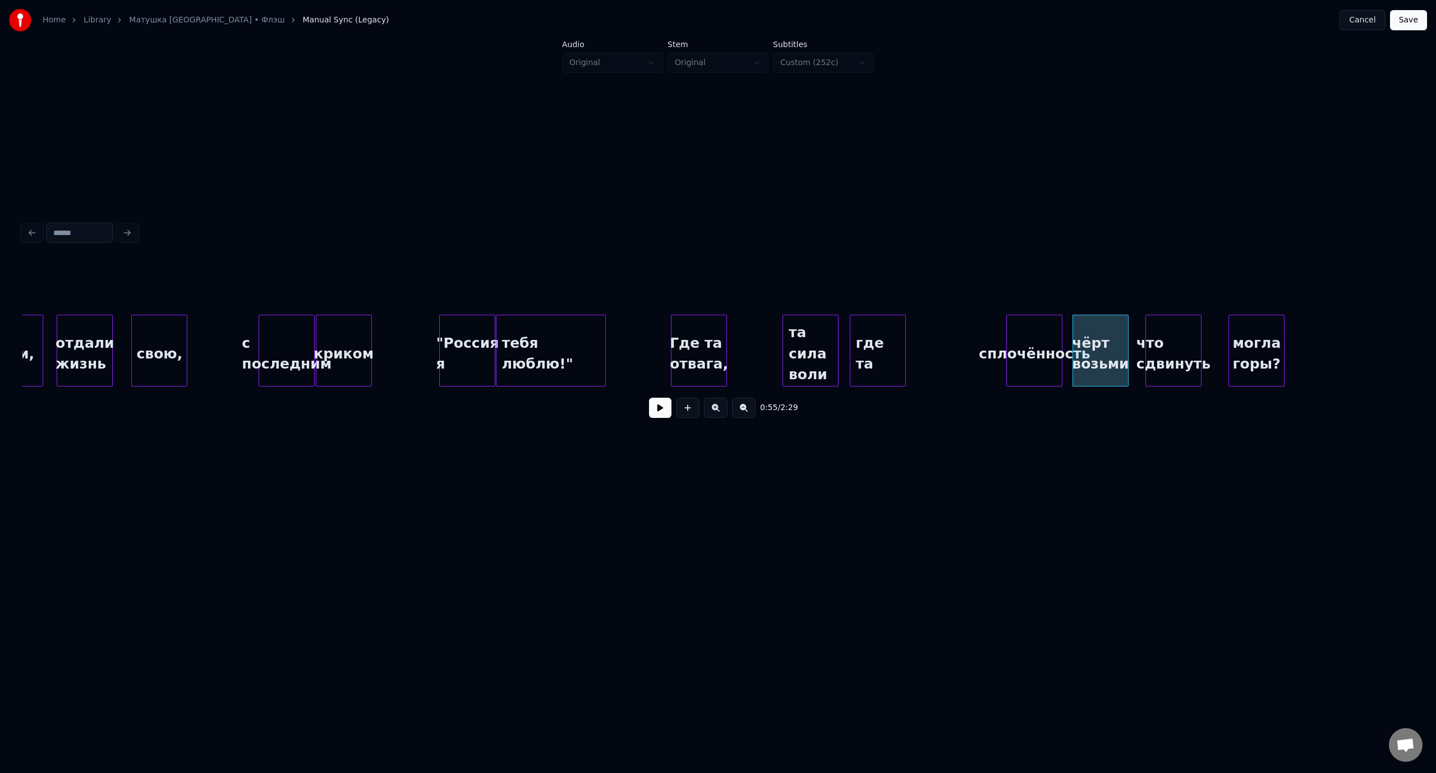
click at [1042, 329] on div "сплочённость" at bounding box center [1034, 353] width 55 height 76
click at [984, 329] on div "где та" at bounding box center [972, 353] width 55 height 76
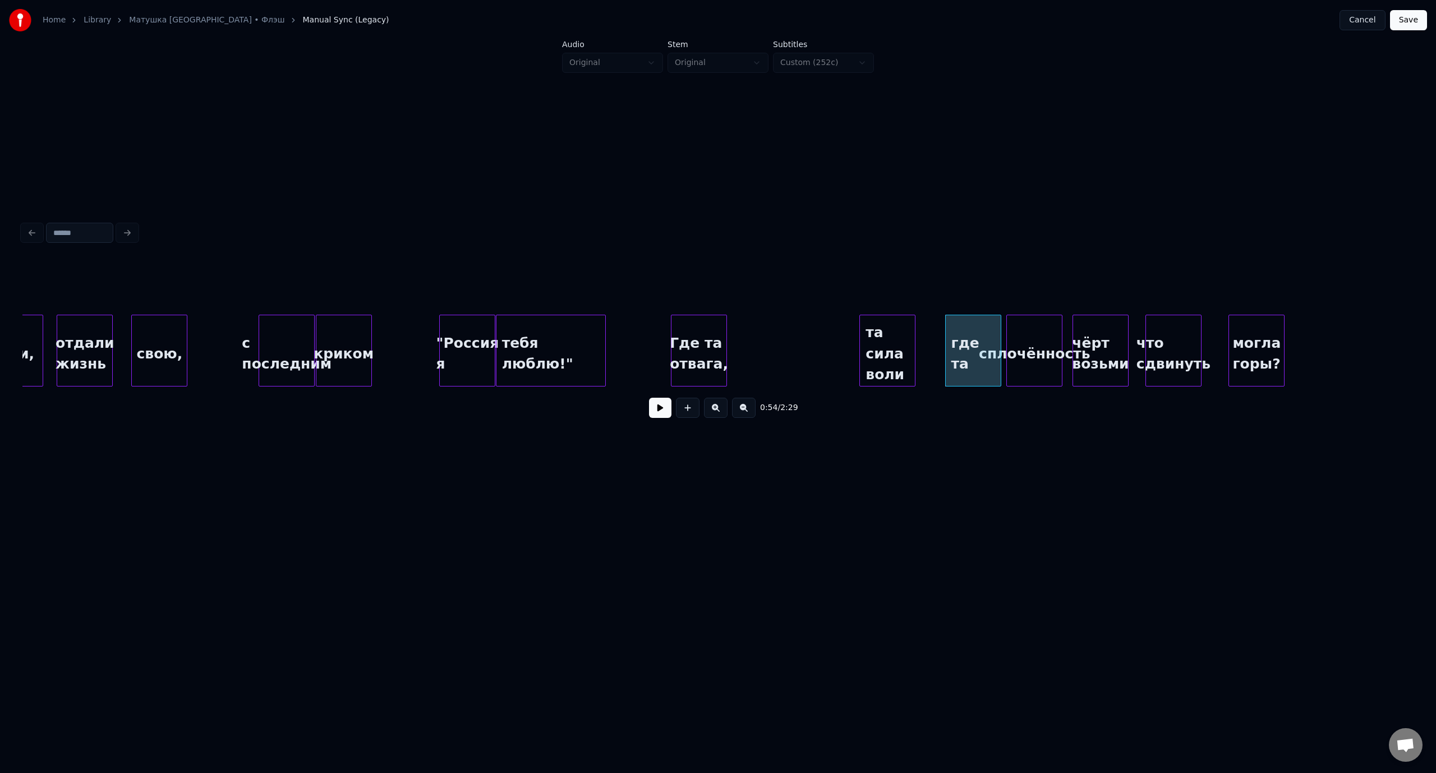
click at [893, 331] on div "та сила воли" at bounding box center [887, 353] width 55 height 76
click at [297, 336] on div "с последним" at bounding box center [286, 353] width 55 height 76
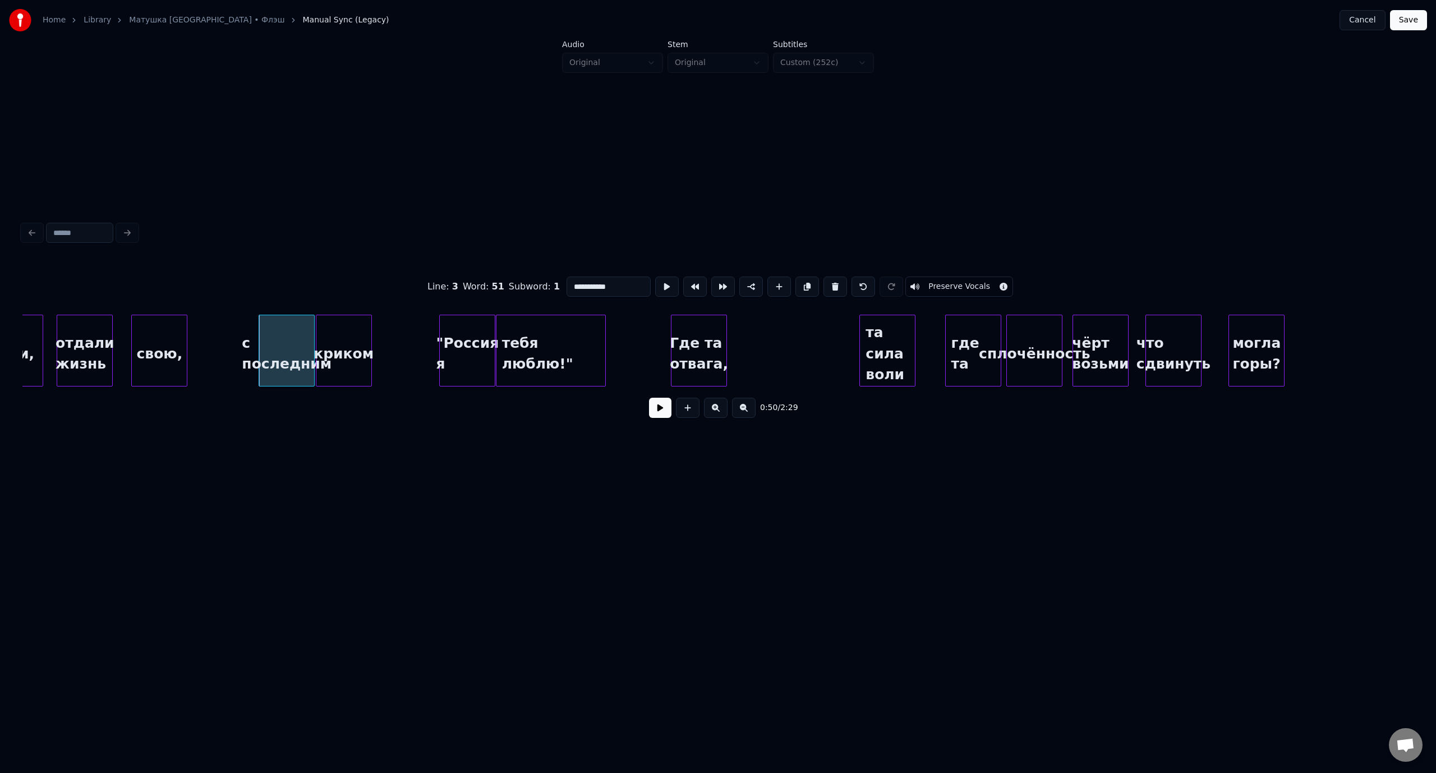
click at [655, 412] on button at bounding box center [660, 408] width 22 height 20
drag, startPoint x: 657, startPoint y: 416, endPoint x: 875, endPoint y: 359, distance: 225.9
click at [657, 416] on button at bounding box center [660, 408] width 22 height 20
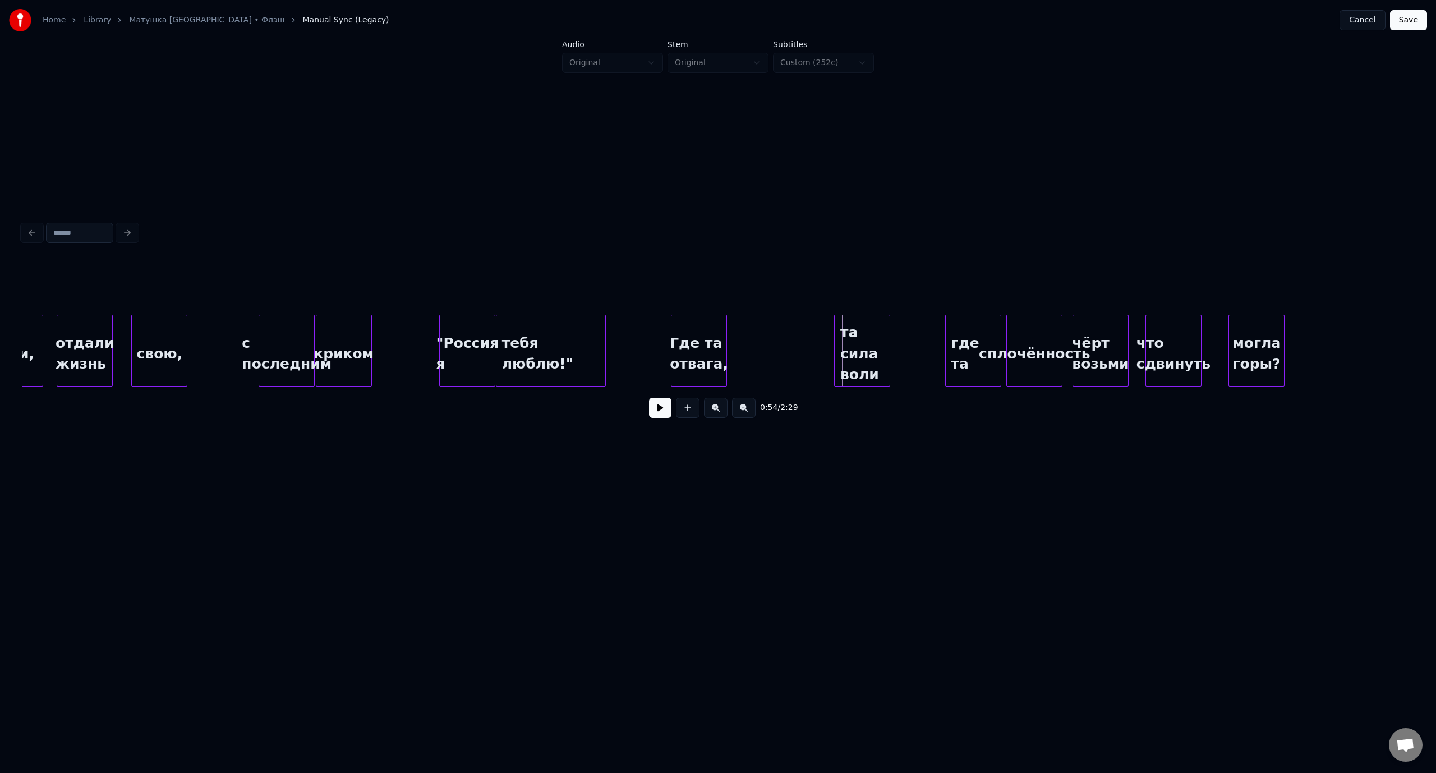
click at [878, 331] on div "та сила воли" at bounding box center [861, 353] width 55 height 76
click at [656, 417] on button at bounding box center [660, 408] width 22 height 20
click at [656, 416] on button at bounding box center [660, 408] width 22 height 20
click at [1365, 326] on div "могла горы?" at bounding box center [1359, 353] width 55 height 76
click at [1285, 322] on div "что сдвинуть" at bounding box center [1276, 353] width 55 height 76
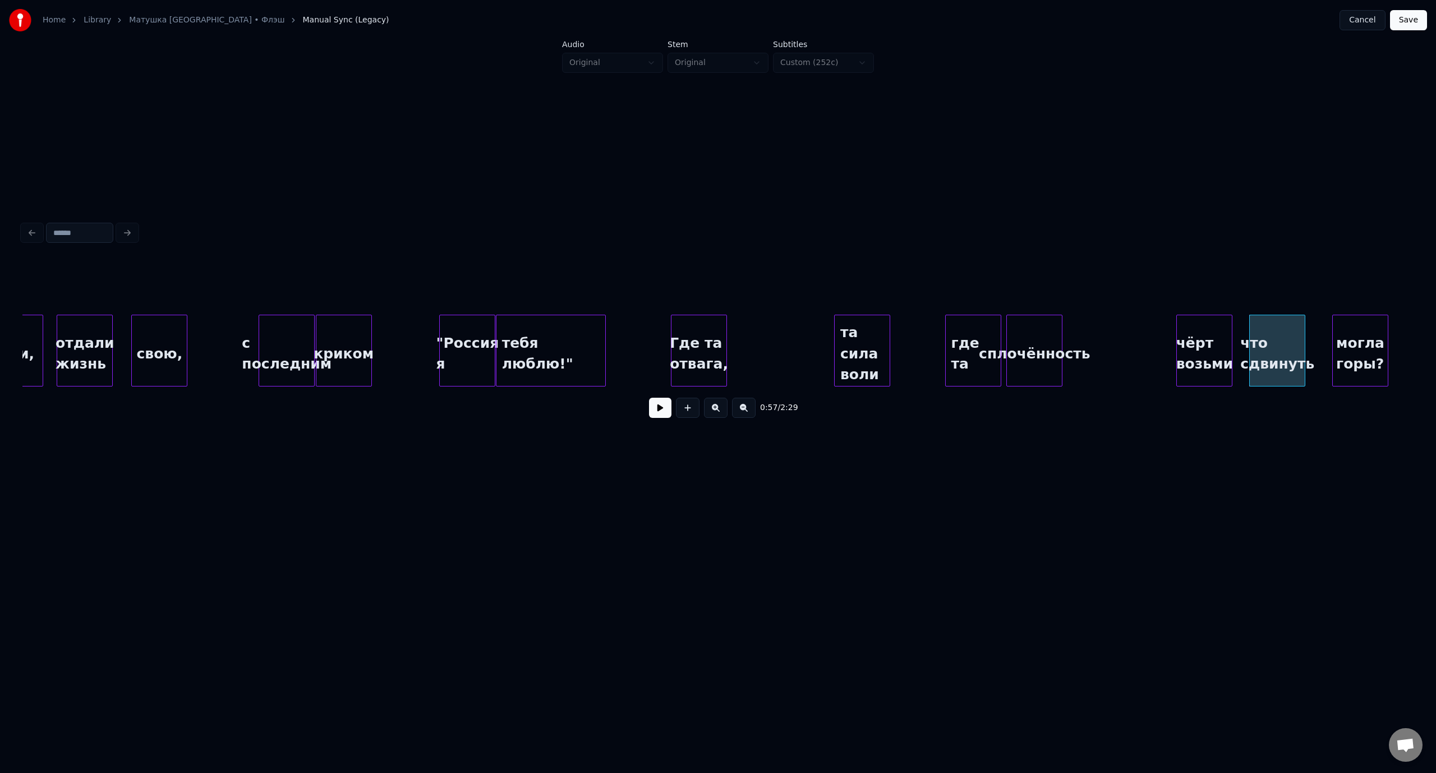
click at [1211, 324] on div "чёрт возьми" at bounding box center [1204, 353] width 55 height 76
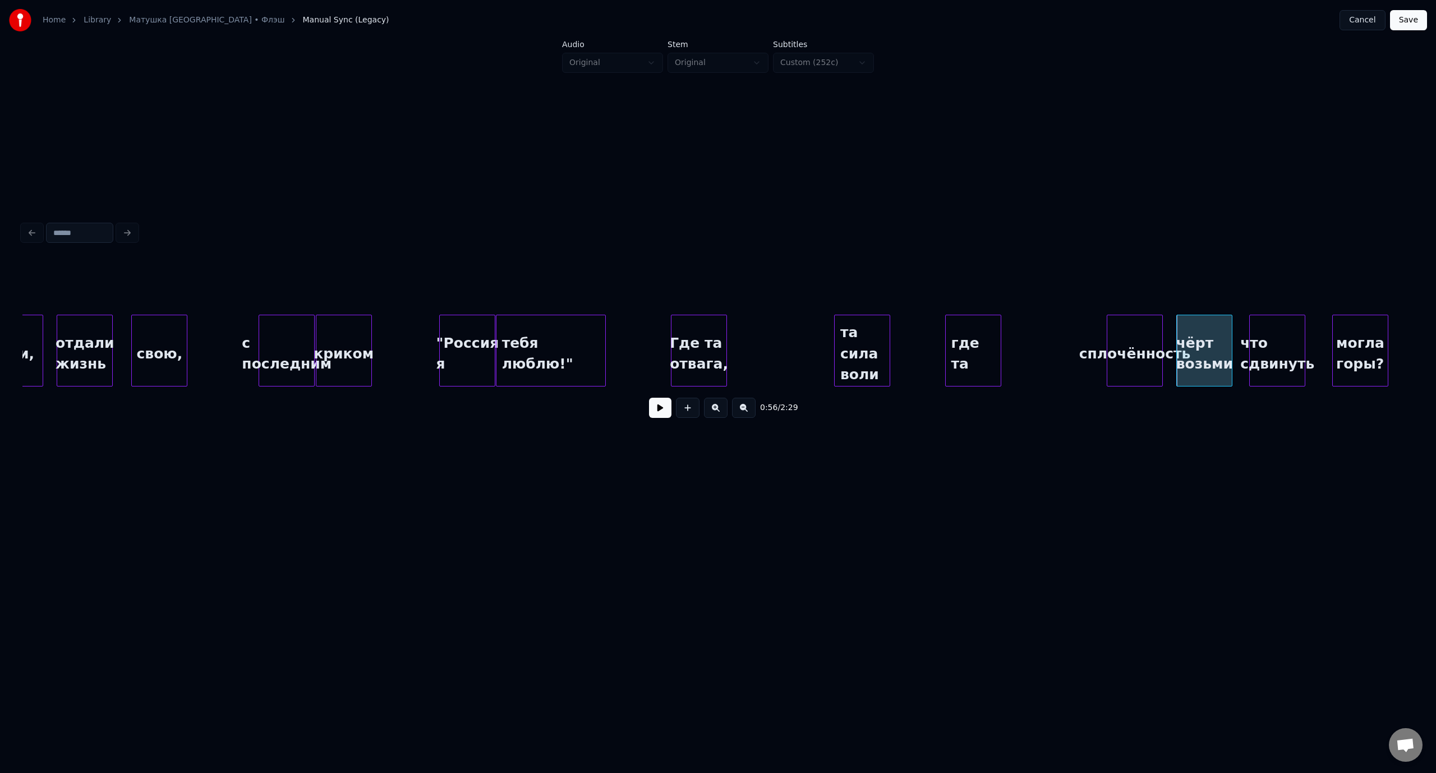
click at [1138, 327] on div "сплочённость" at bounding box center [1134, 353] width 55 height 76
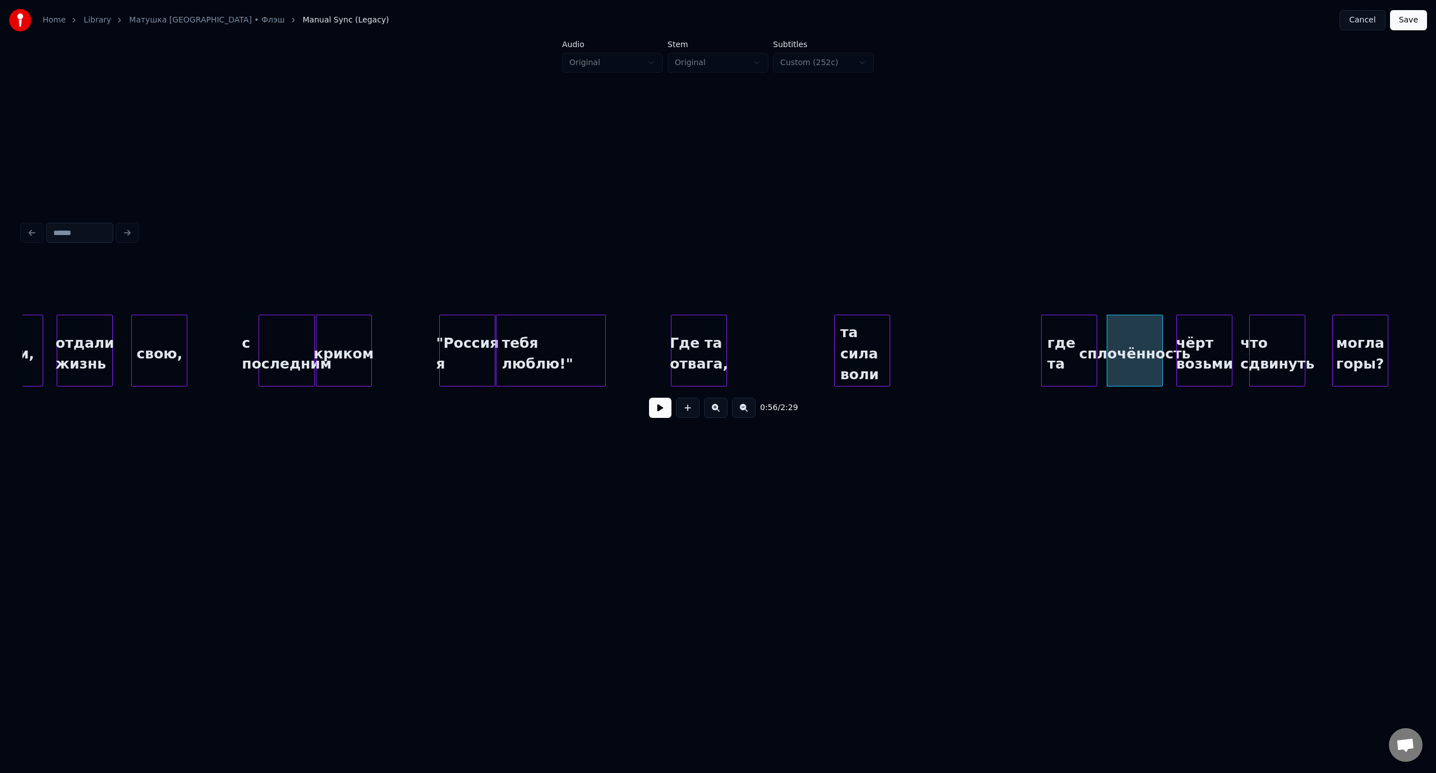
click at [1063, 332] on div "где та" at bounding box center [1068, 353] width 55 height 76
click at [488, 332] on div ""Россия я" at bounding box center [467, 353] width 55 height 76
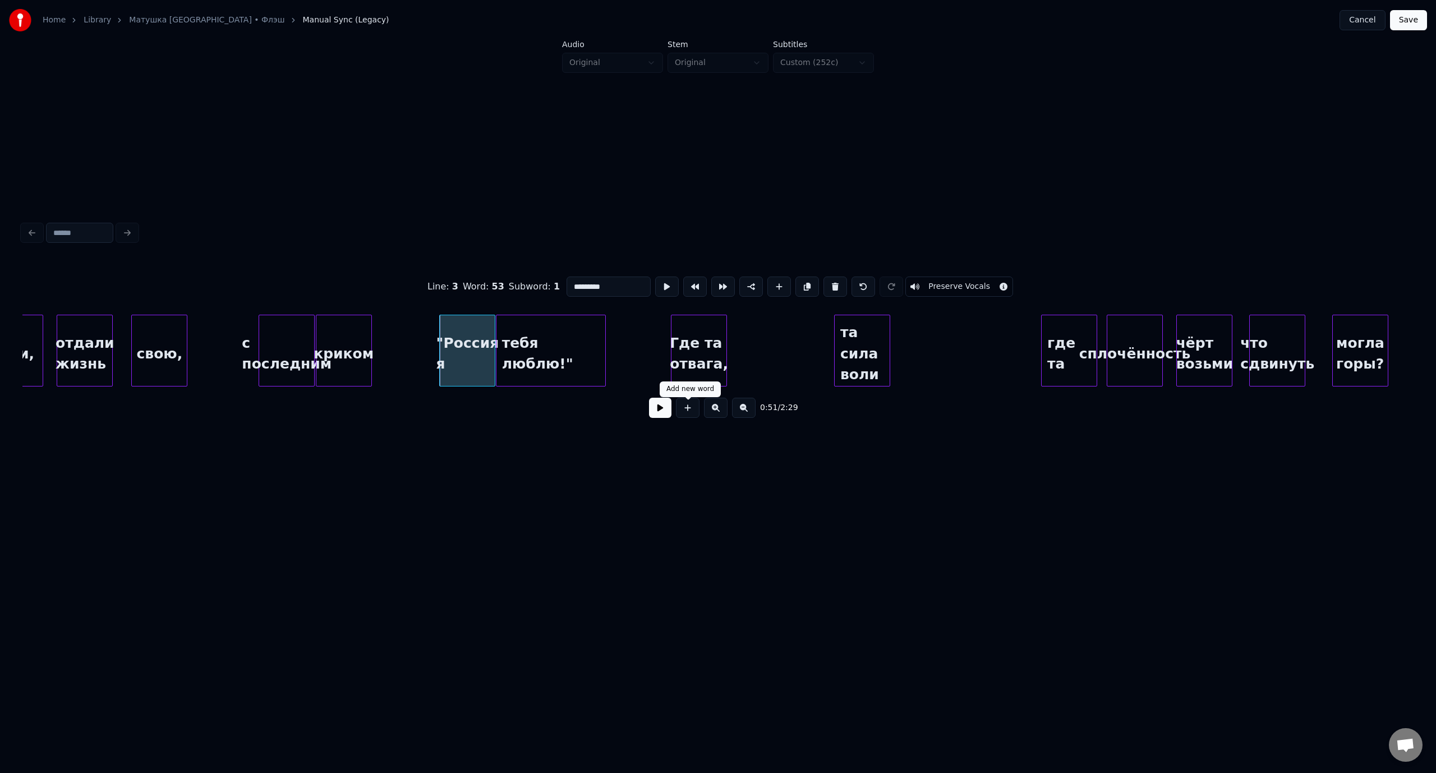
click at [659, 415] on button at bounding box center [660, 408] width 22 height 20
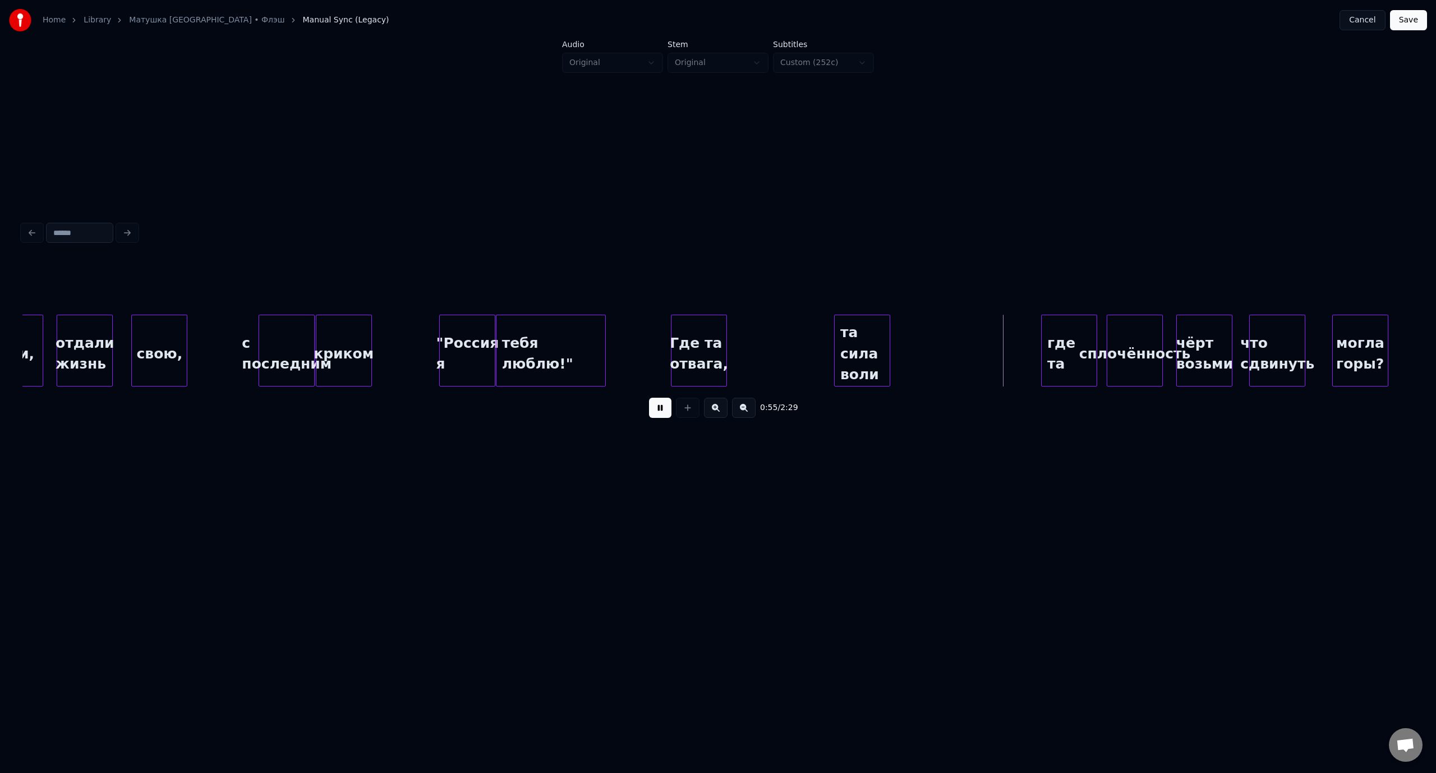
click at [661, 404] on button at bounding box center [660, 408] width 22 height 20
click at [1046, 330] on div "где та" at bounding box center [1053, 353] width 55 height 76
click at [1103, 330] on div "сплочённость" at bounding box center [1108, 353] width 55 height 76
click at [1164, 338] on div "чёрт возьми" at bounding box center [1164, 353] width 55 height 76
click at [714, 331] on div "Где та отвага," at bounding box center [698, 353] width 55 height 76
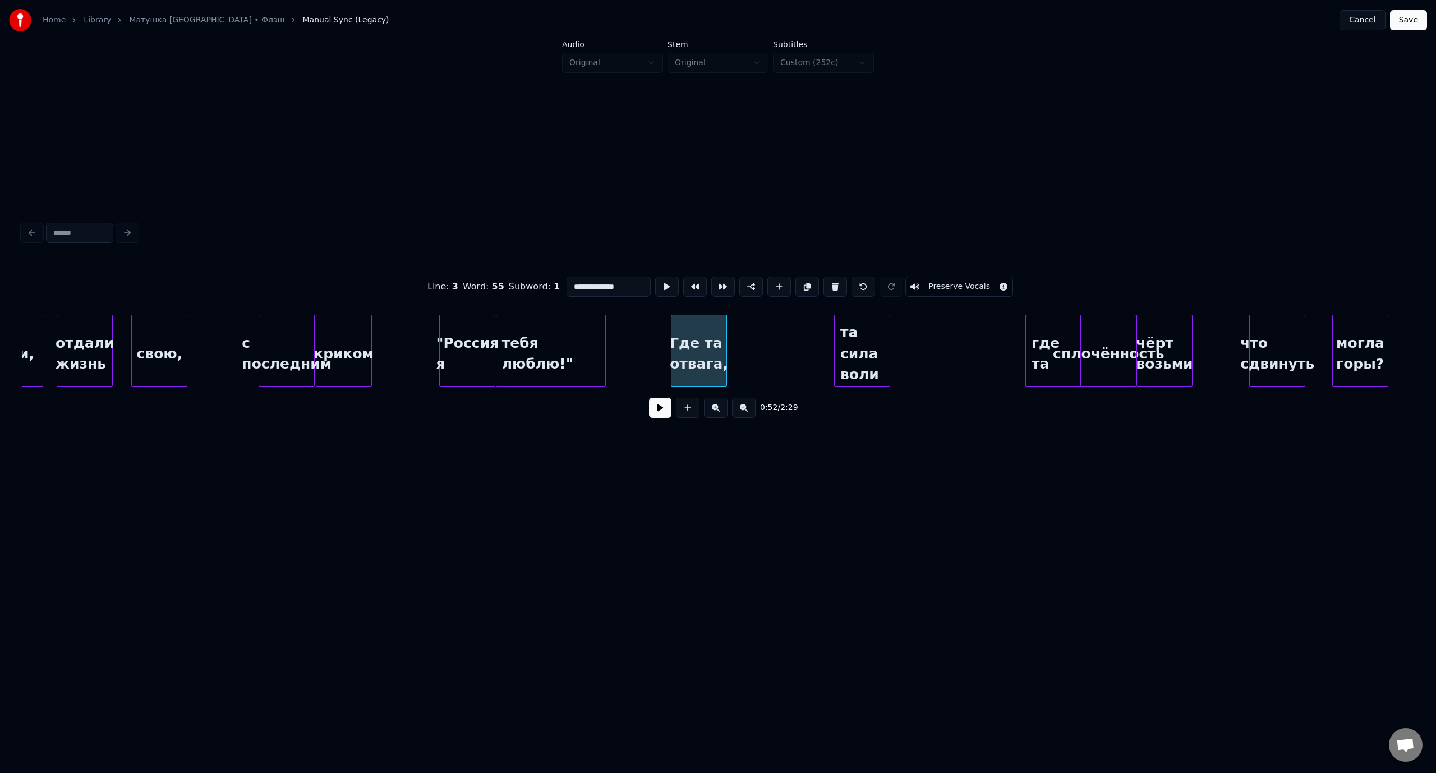
click at [659, 414] on button at bounding box center [660, 408] width 22 height 20
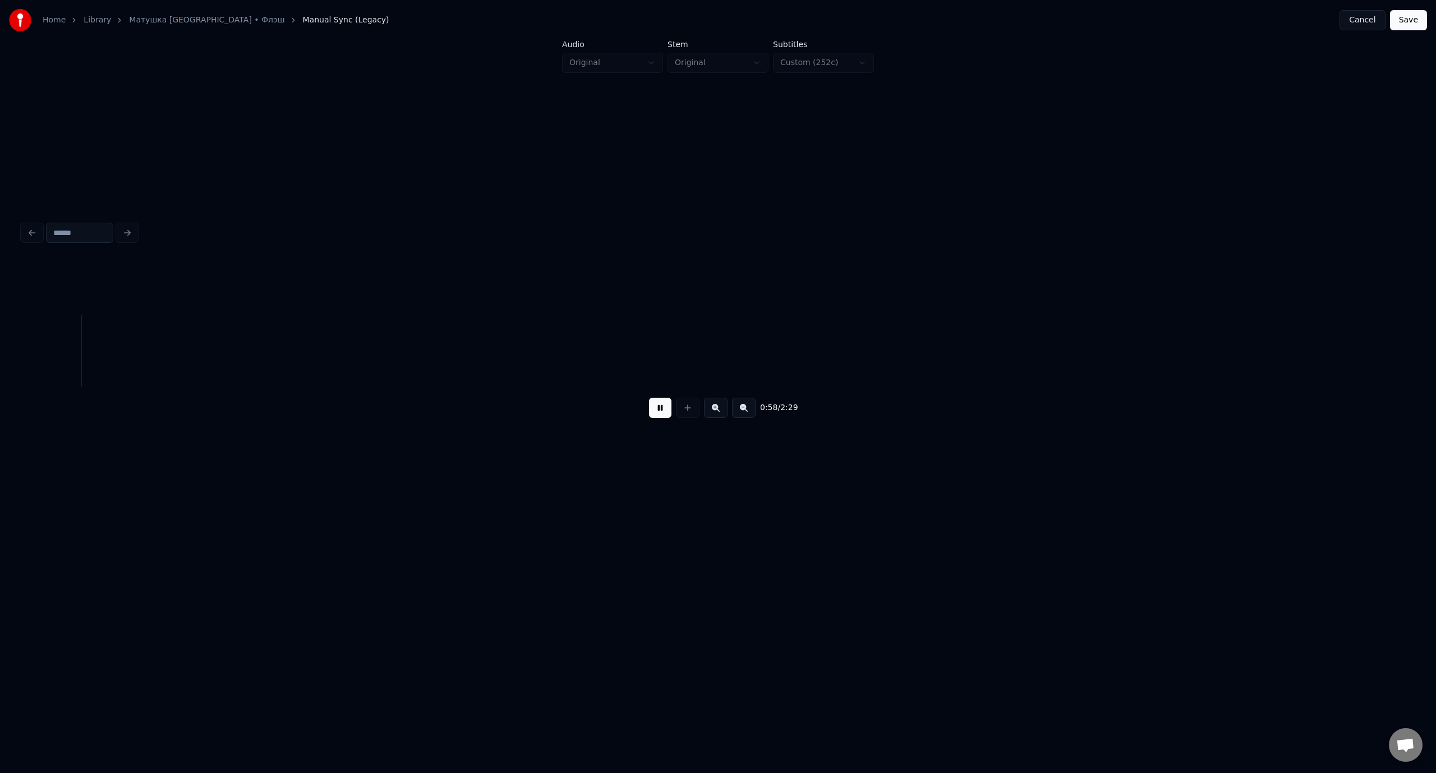
scroll to position [0, 7966]
drag, startPoint x: 657, startPoint y: 413, endPoint x: 603, endPoint y: 412, distance: 54.4
click at [656, 413] on button at bounding box center [660, 408] width 22 height 20
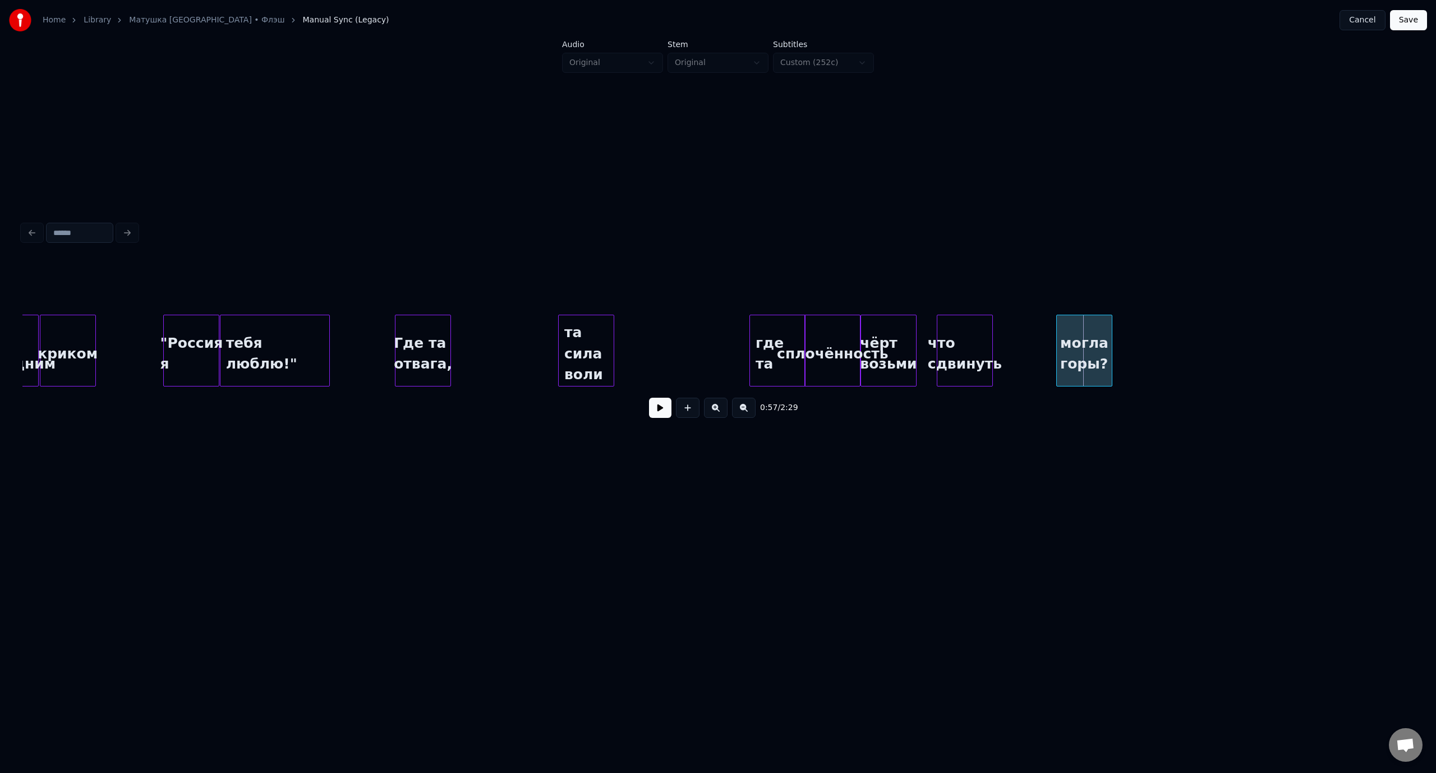
scroll to position [0, 7024]
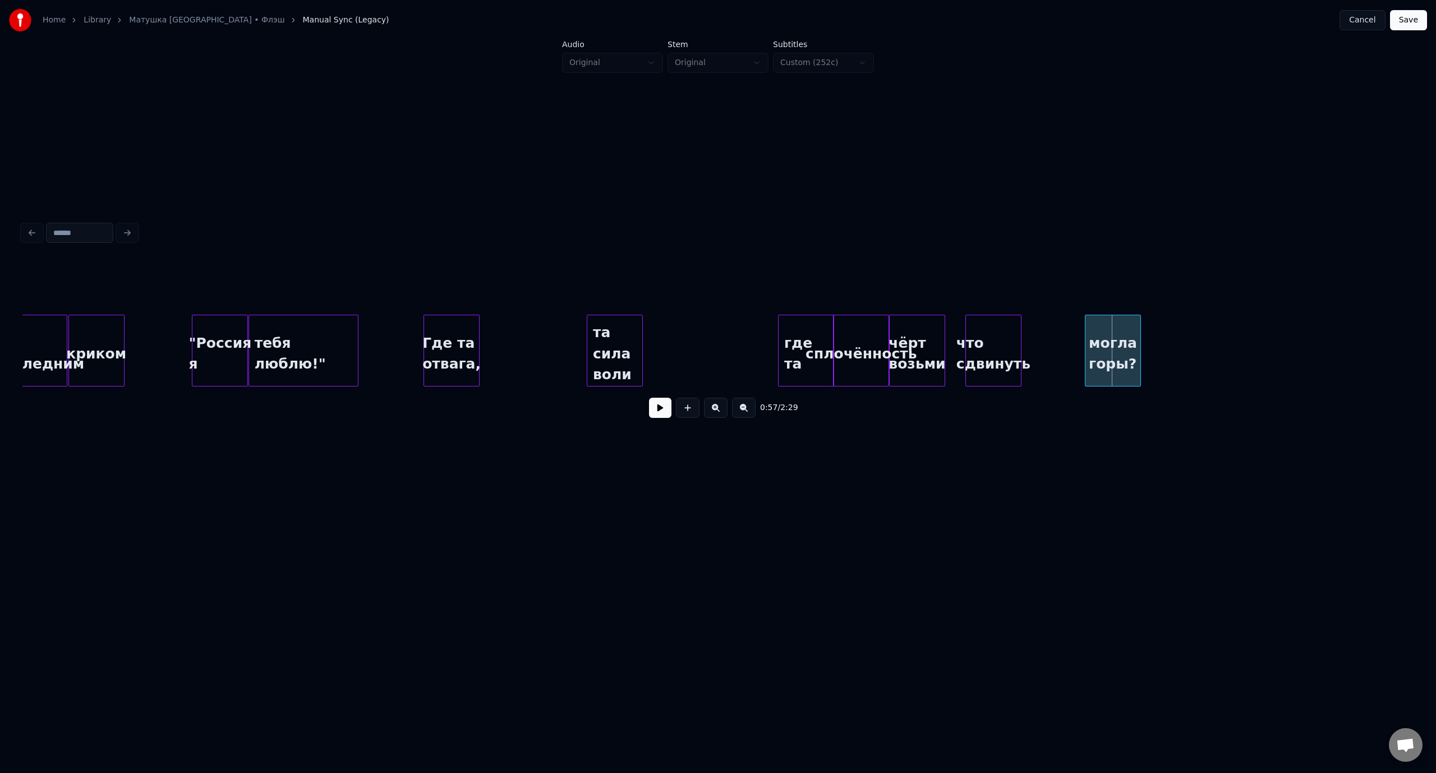
click at [267, 325] on div "тебя люблю!"" at bounding box center [303, 353] width 109 height 76
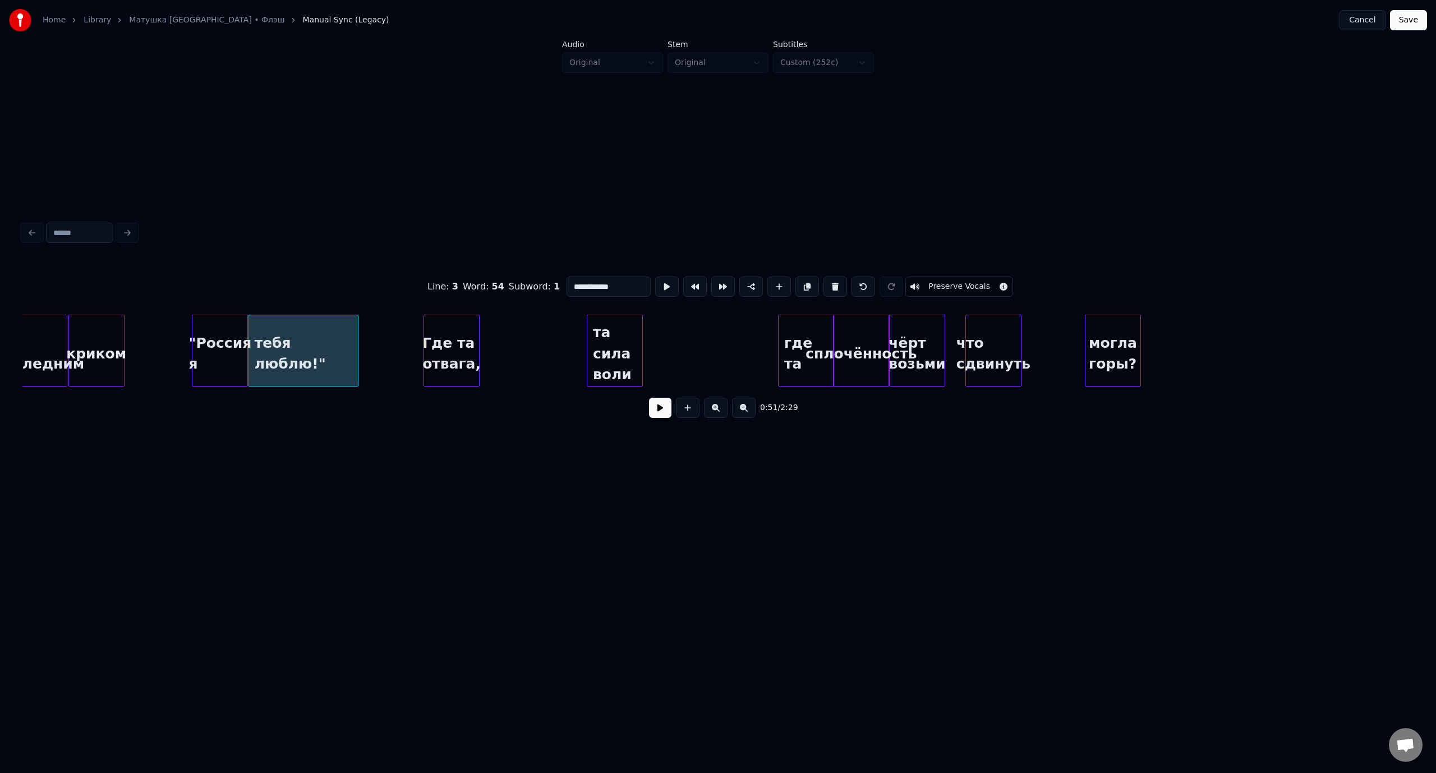
click at [667, 409] on button at bounding box center [660, 408] width 22 height 20
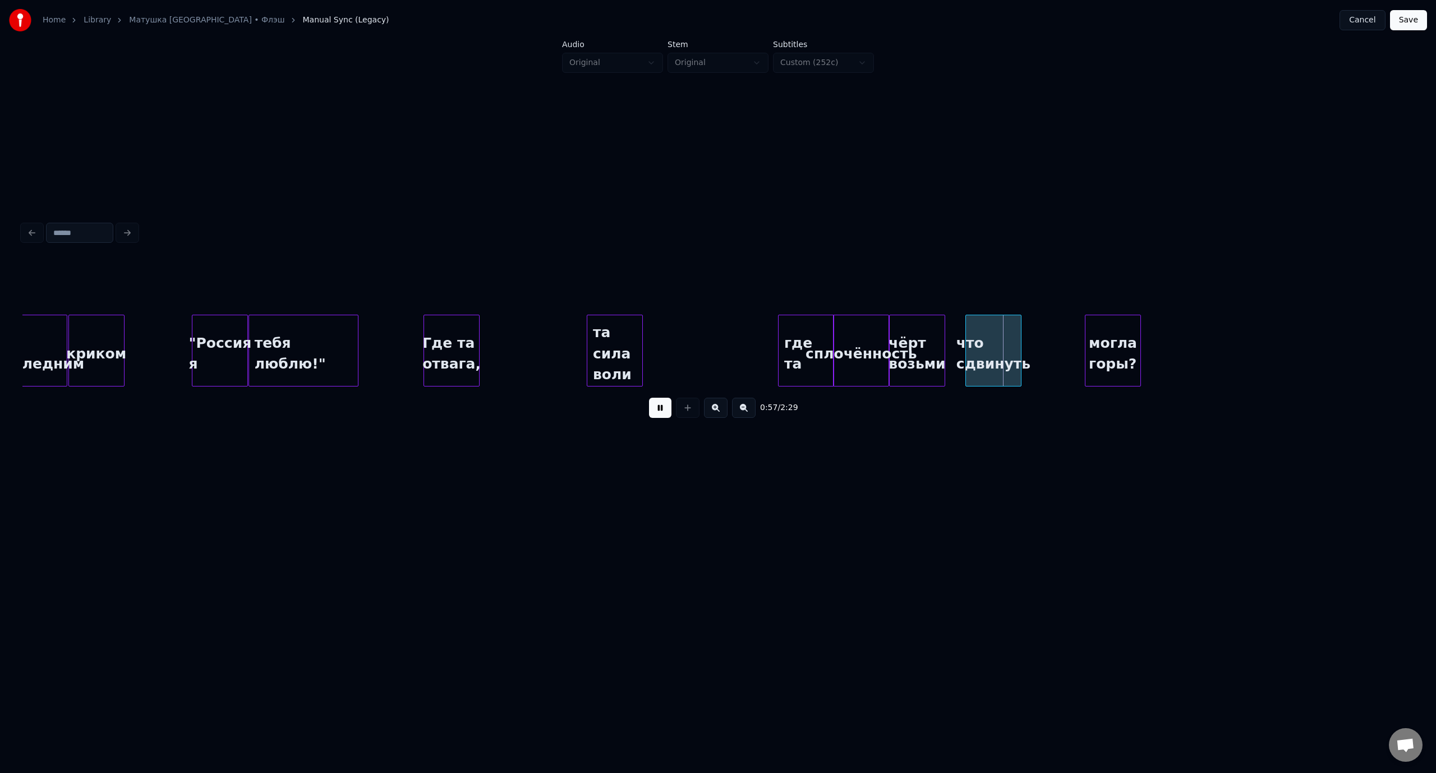
click at [665, 413] on button at bounding box center [660, 408] width 22 height 20
click at [1072, 330] on div "могла горы?" at bounding box center [1069, 353] width 55 height 76
click at [994, 331] on div "что сдвинуть" at bounding box center [988, 353] width 55 height 76
click at [1016, 332] on div "что сдвинуть" at bounding box center [988, 353] width 55 height 76
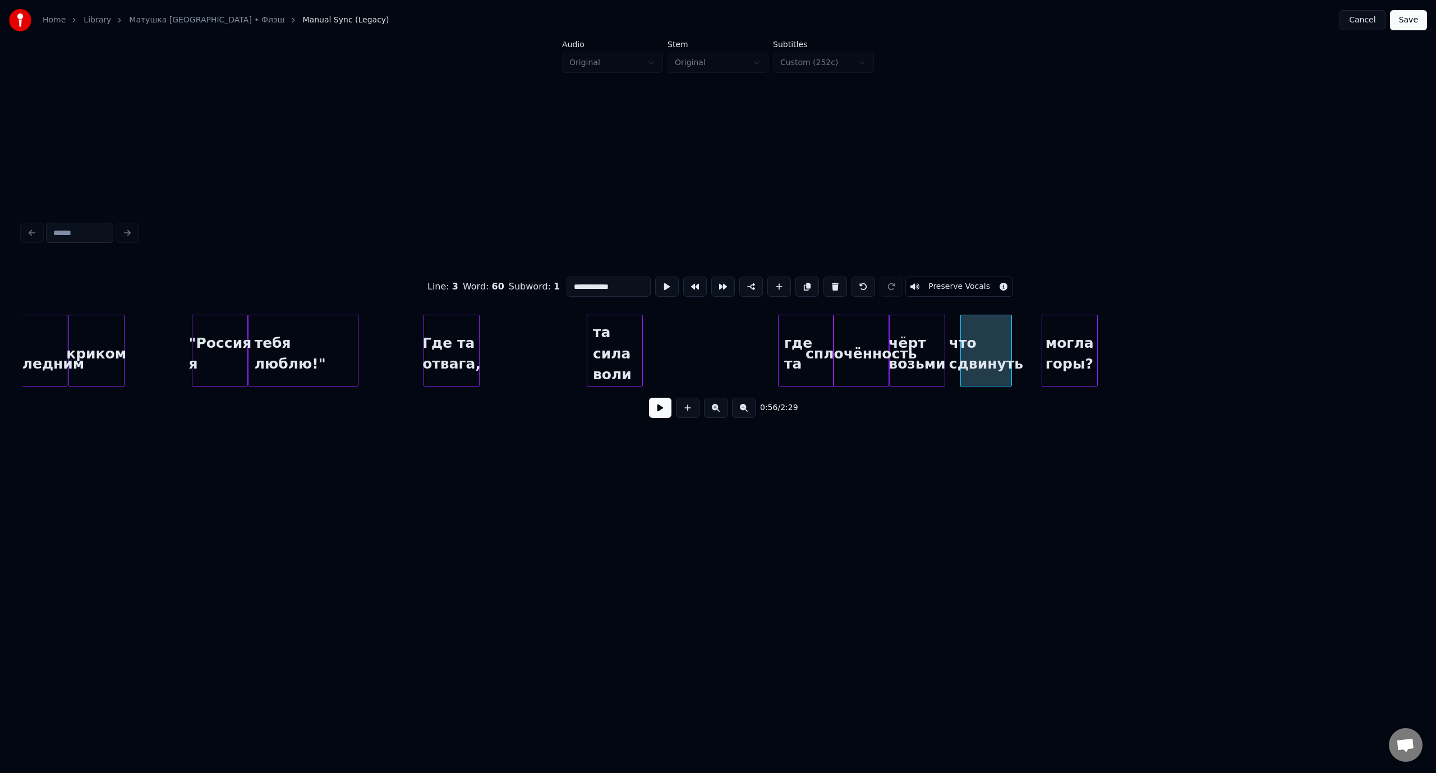
click at [1009, 333] on div at bounding box center [1009, 350] width 3 height 71
click at [1033, 331] on div "могла горы?" at bounding box center [1039, 353] width 55 height 76
click at [469, 325] on div "Где та отвага," at bounding box center [451, 353] width 55 height 76
type input "**********"
click at [663, 412] on button at bounding box center [660, 408] width 22 height 20
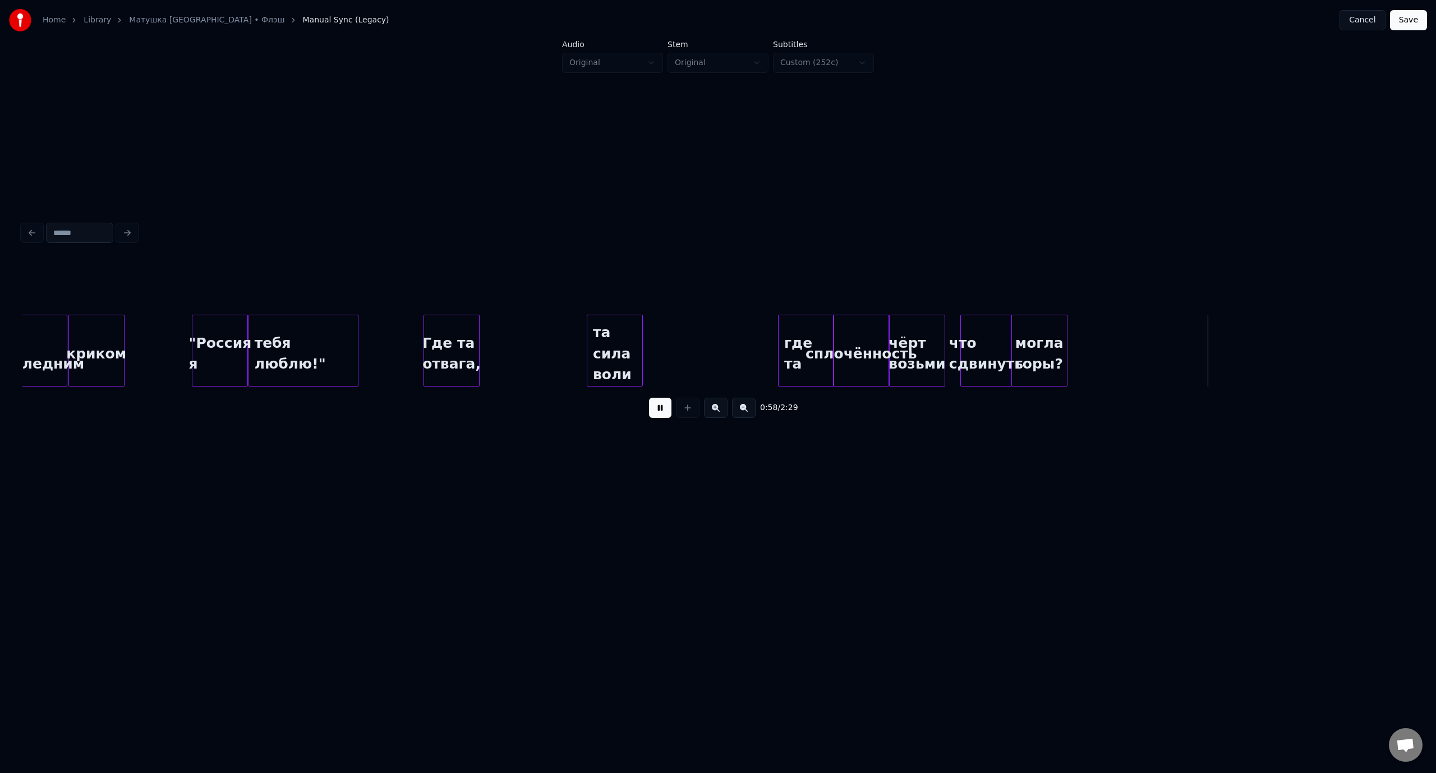
drag, startPoint x: 658, startPoint y: 412, endPoint x: 1017, endPoint y: 368, distance: 361.6
click at [659, 412] on button at bounding box center [660, 408] width 22 height 20
click at [1097, 347] on div at bounding box center [1097, 350] width 3 height 71
click at [1411, 26] on button "Save" at bounding box center [1408, 20] width 37 height 20
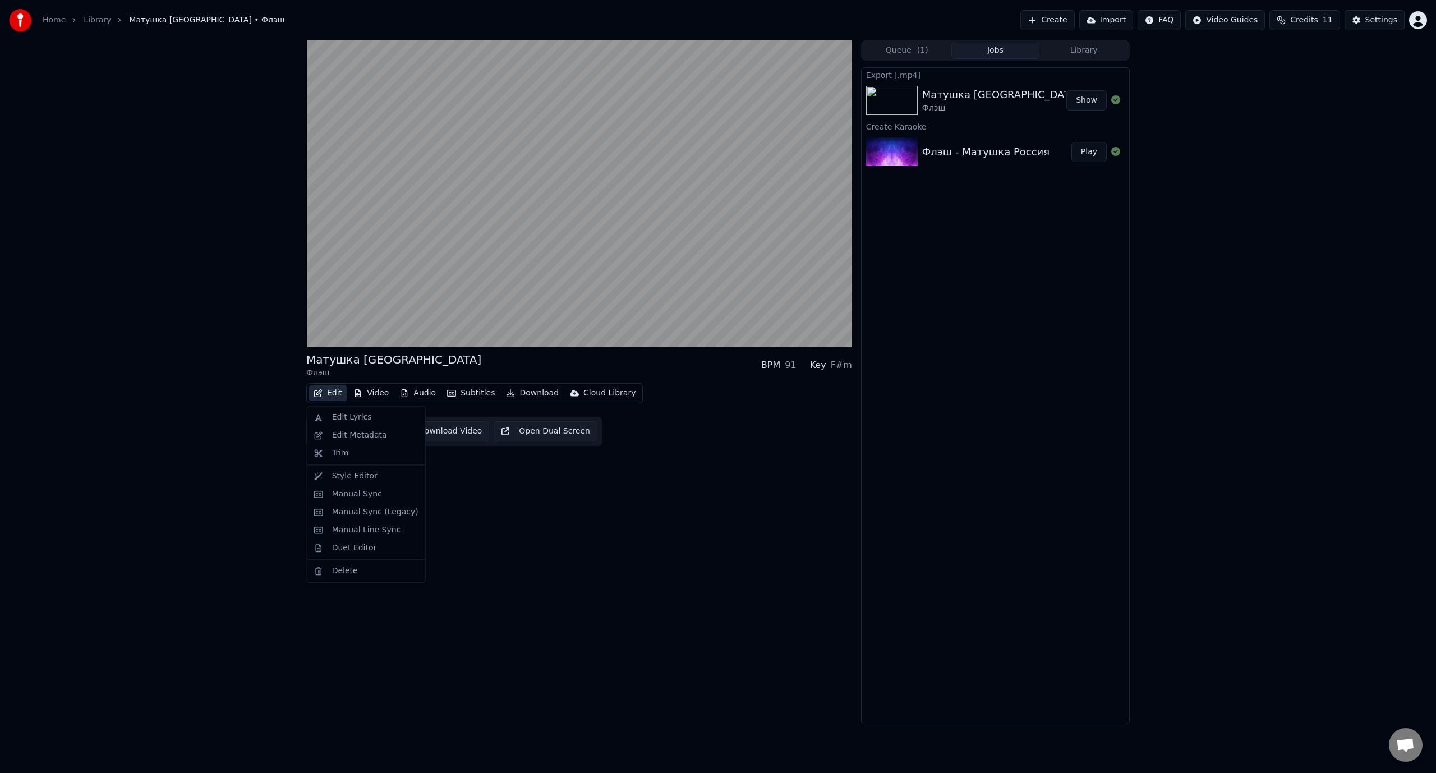
click at [337, 393] on button "Edit" at bounding box center [328, 393] width 38 height 16
click at [372, 512] on div "Manual Sync (Legacy)" at bounding box center [375, 511] width 86 height 11
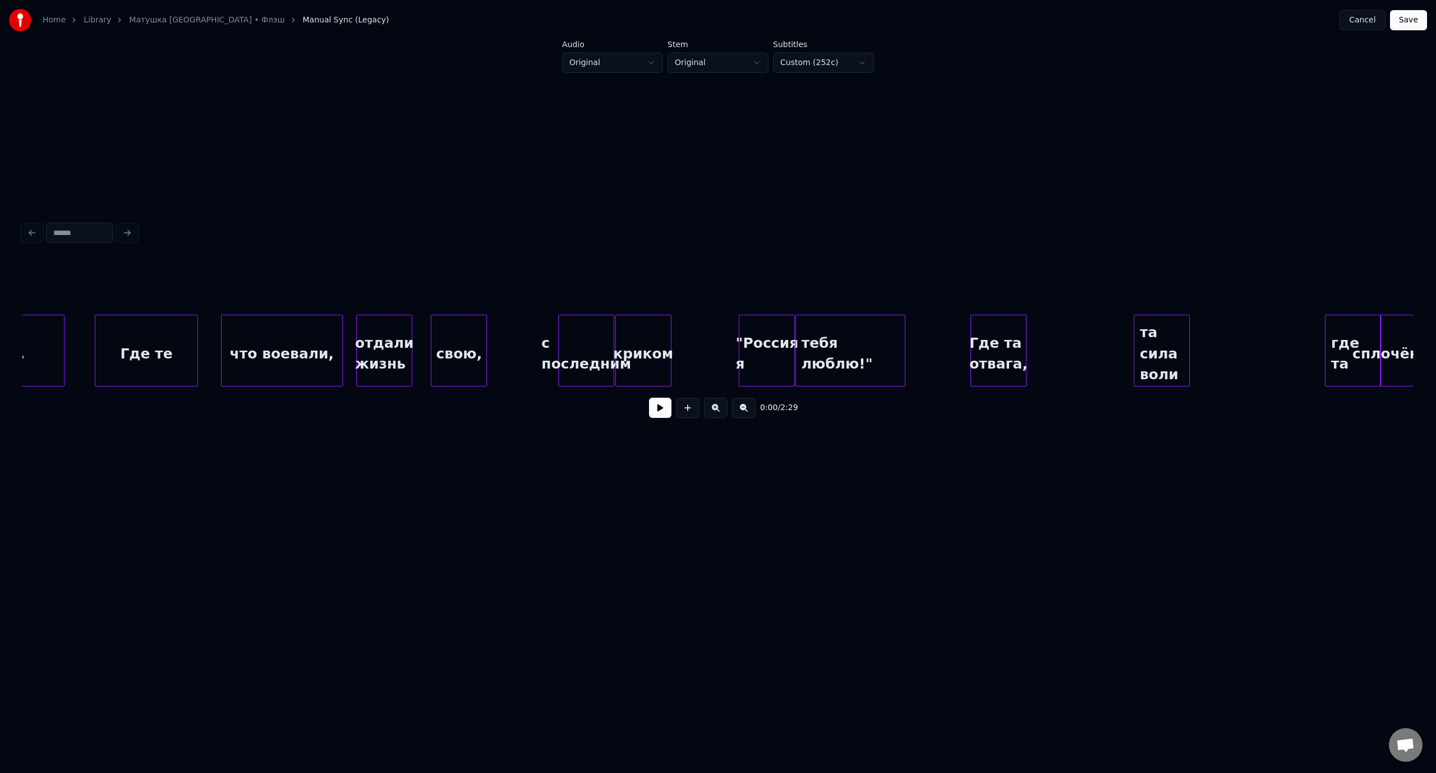
scroll to position [0, 6425]
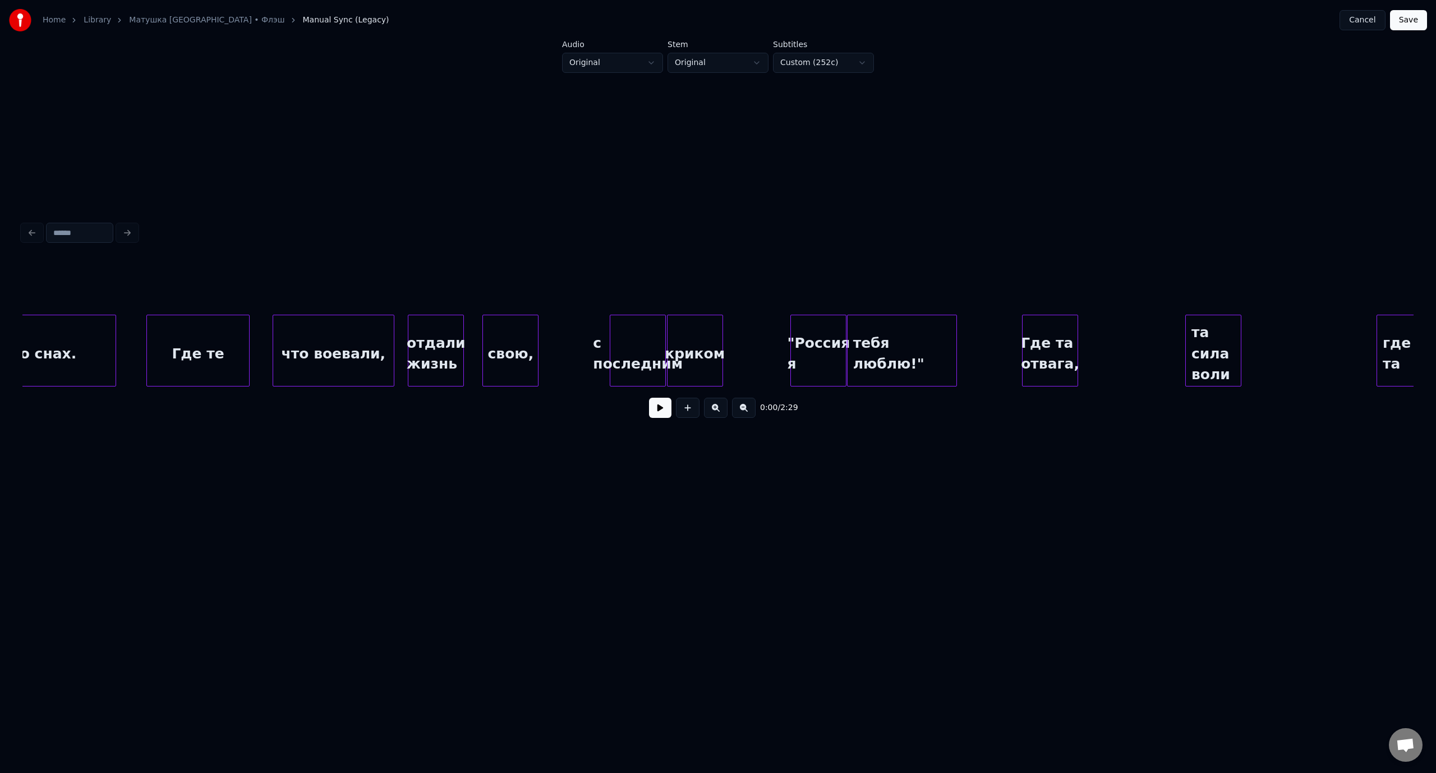
click at [832, 331] on div ""Россия я" at bounding box center [818, 353] width 55 height 76
click at [828, 334] on div at bounding box center [828, 350] width 3 height 71
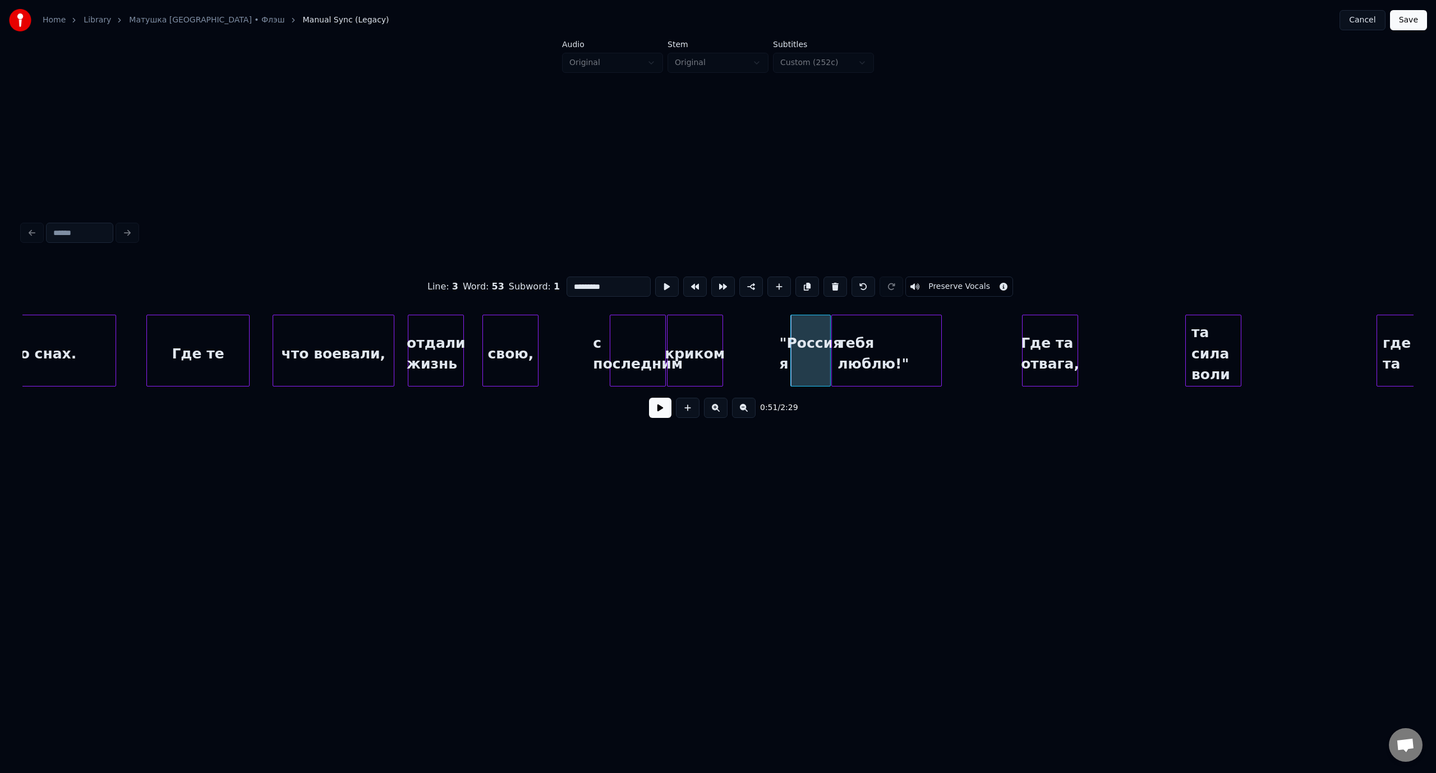
click at [866, 338] on div "тебя люблю!"" at bounding box center [886, 353] width 109 height 76
click at [906, 334] on div at bounding box center [904, 350] width 3 height 71
click at [426, 330] on div "отдали жизнь" at bounding box center [435, 353] width 55 height 76
type input "**********"
click at [657, 418] on button at bounding box center [660, 408] width 22 height 20
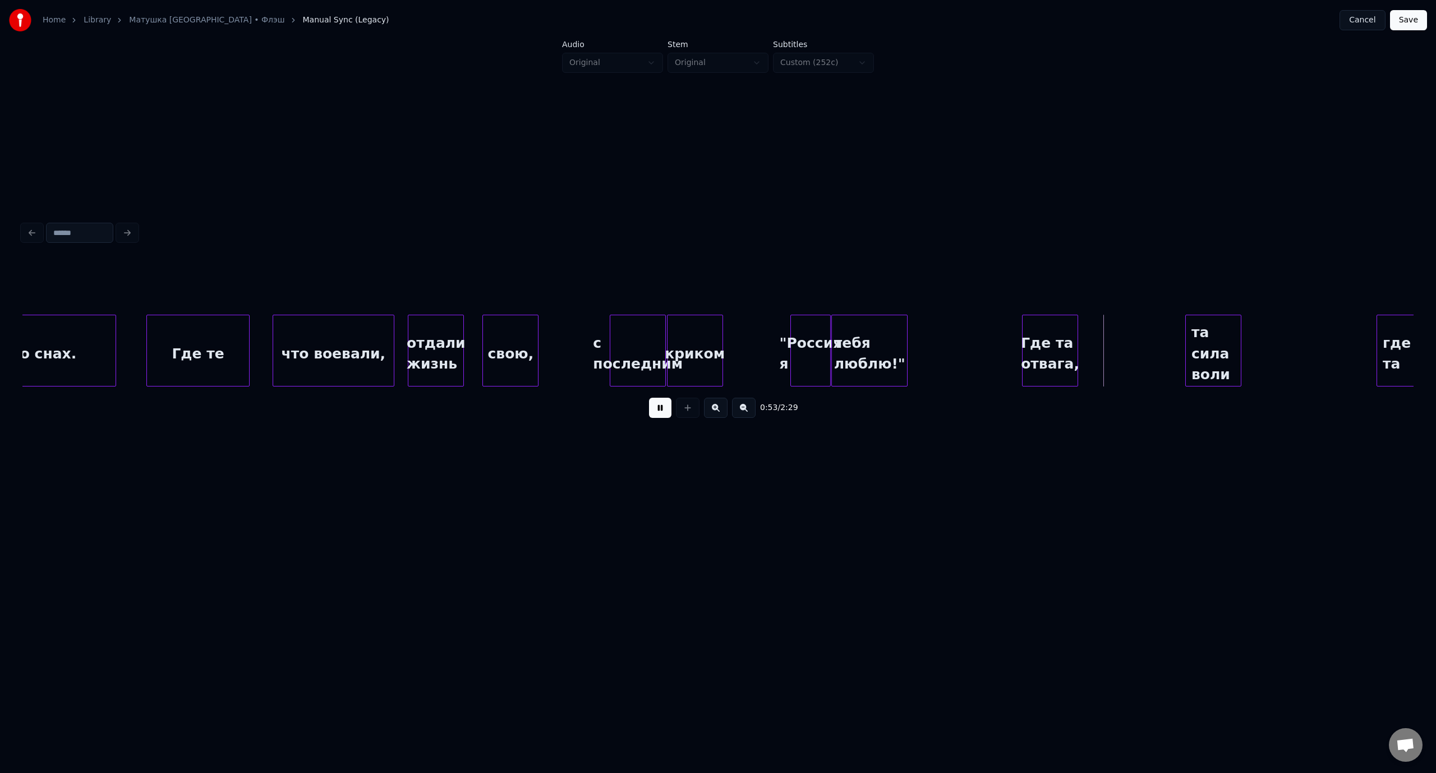
drag, startPoint x: 661, startPoint y: 406, endPoint x: 769, endPoint y: 351, distance: 121.9
click at [663, 404] on button at bounding box center [660, 408] width 22 height 20
click at [764, 325] on div at bounding box center [765, 350] width 3 height 71
click at [518, 335] on div "свою," at bounding box center [510, 353] width 55 height 76
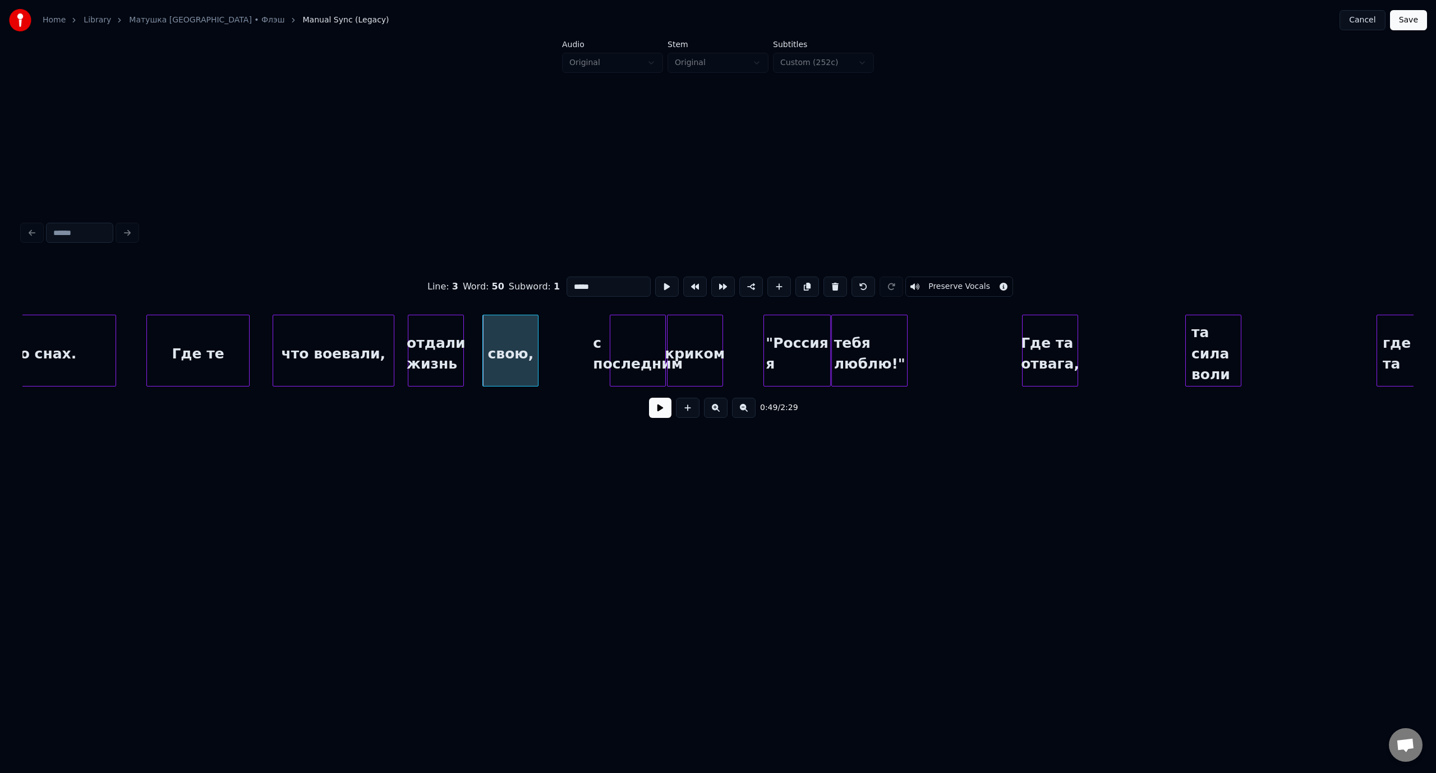
click at [652, 410] on button at bounding box center [660, 408] width 22 height 20
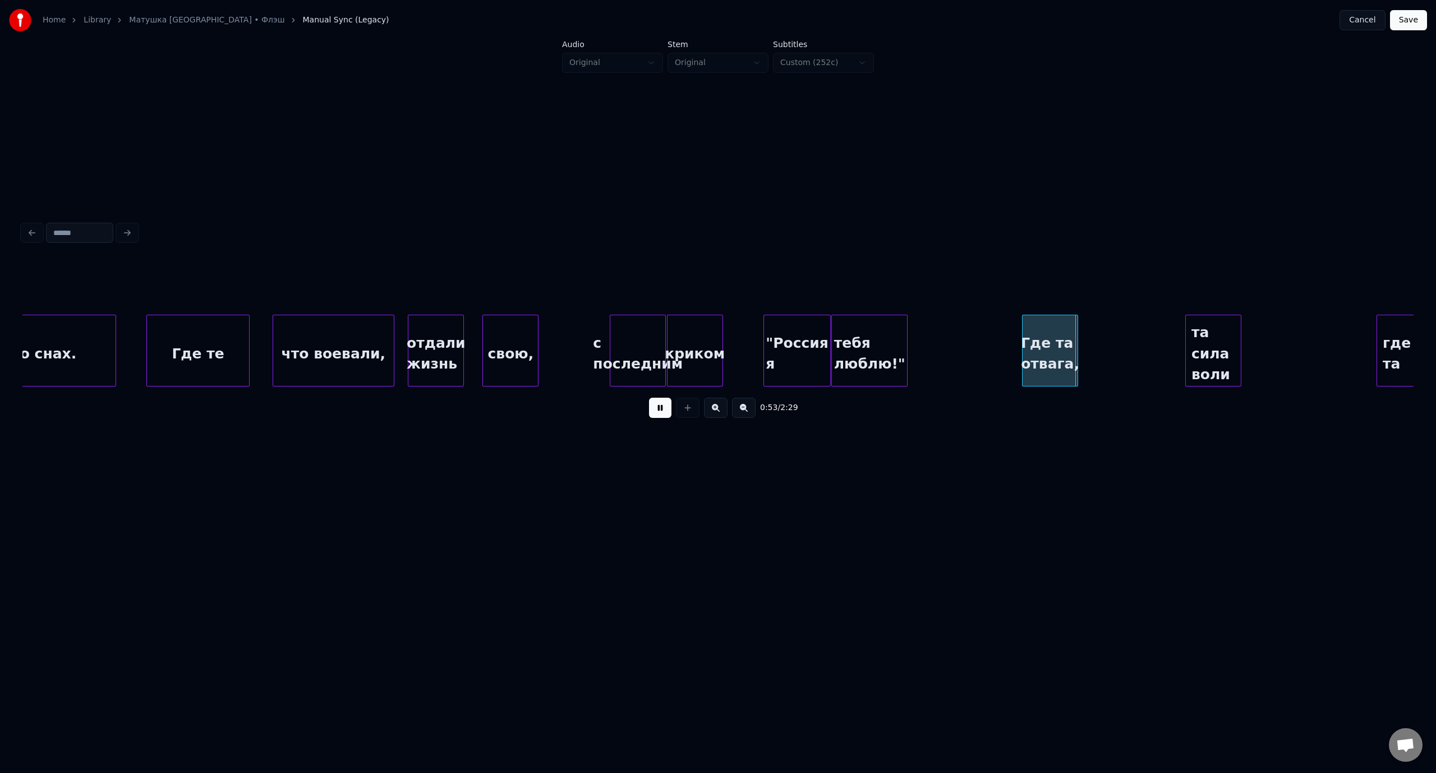
click at [658, 412] on button at bounding box center [660, 408] width 22 height 20
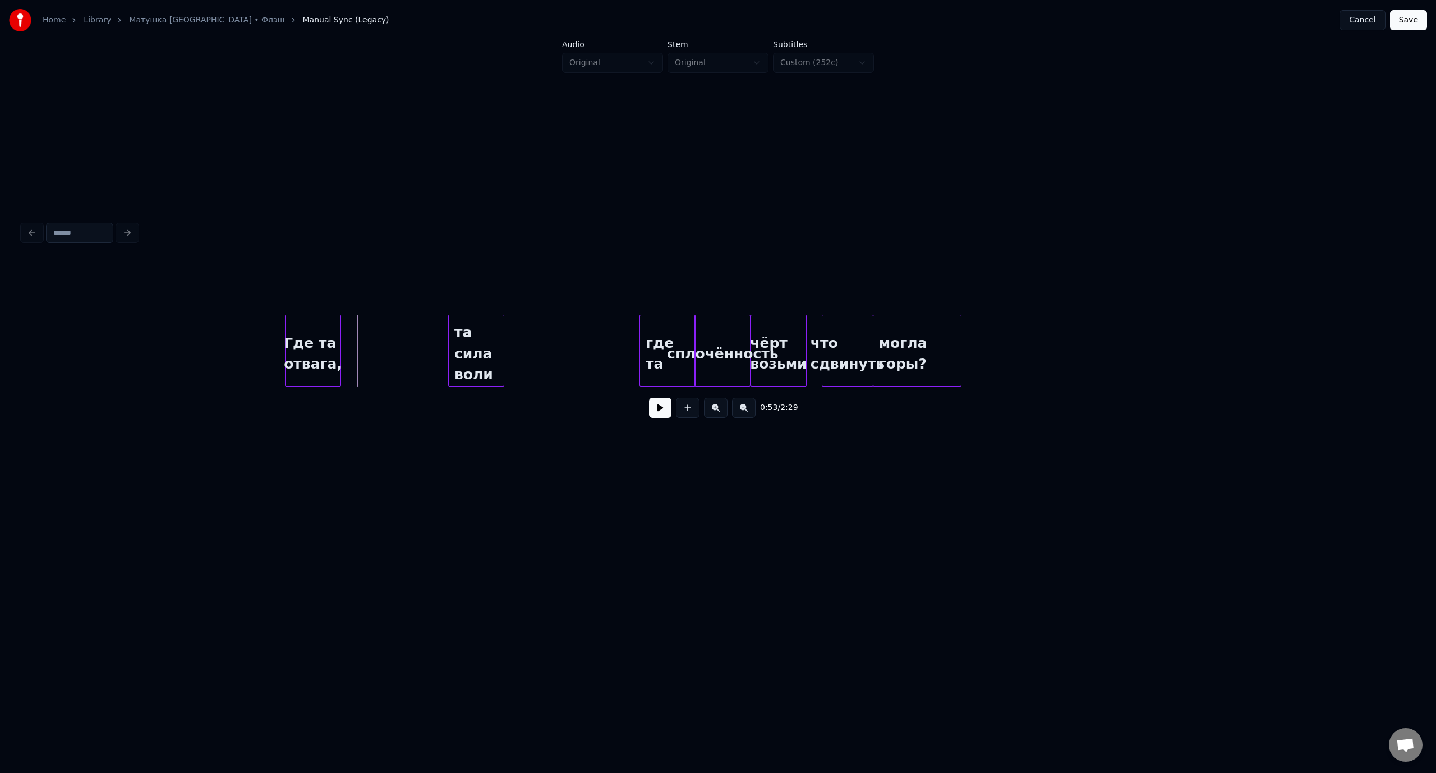
scroll to position [0, 7328]
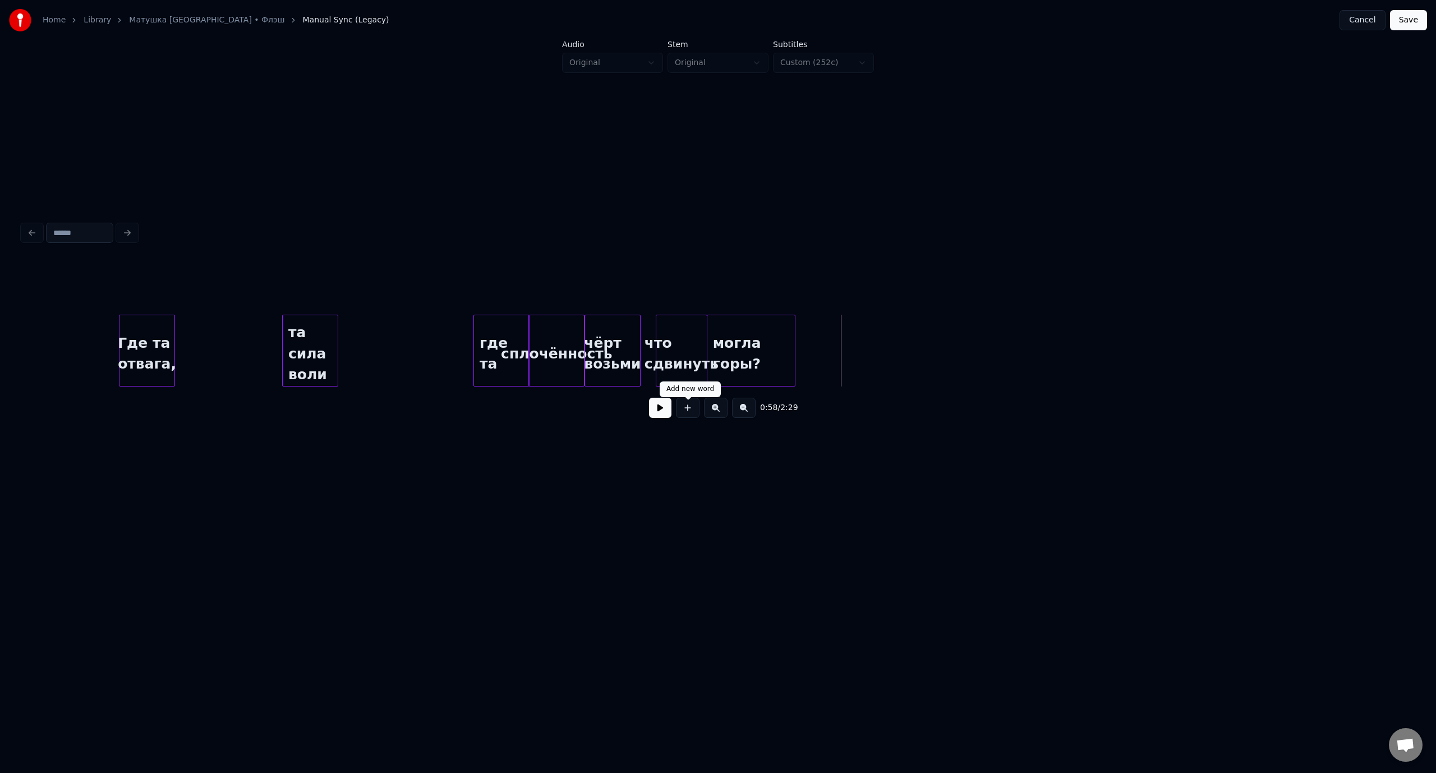
click at [692, 413] on button at bounding box center [688, 408] width 24 height 20
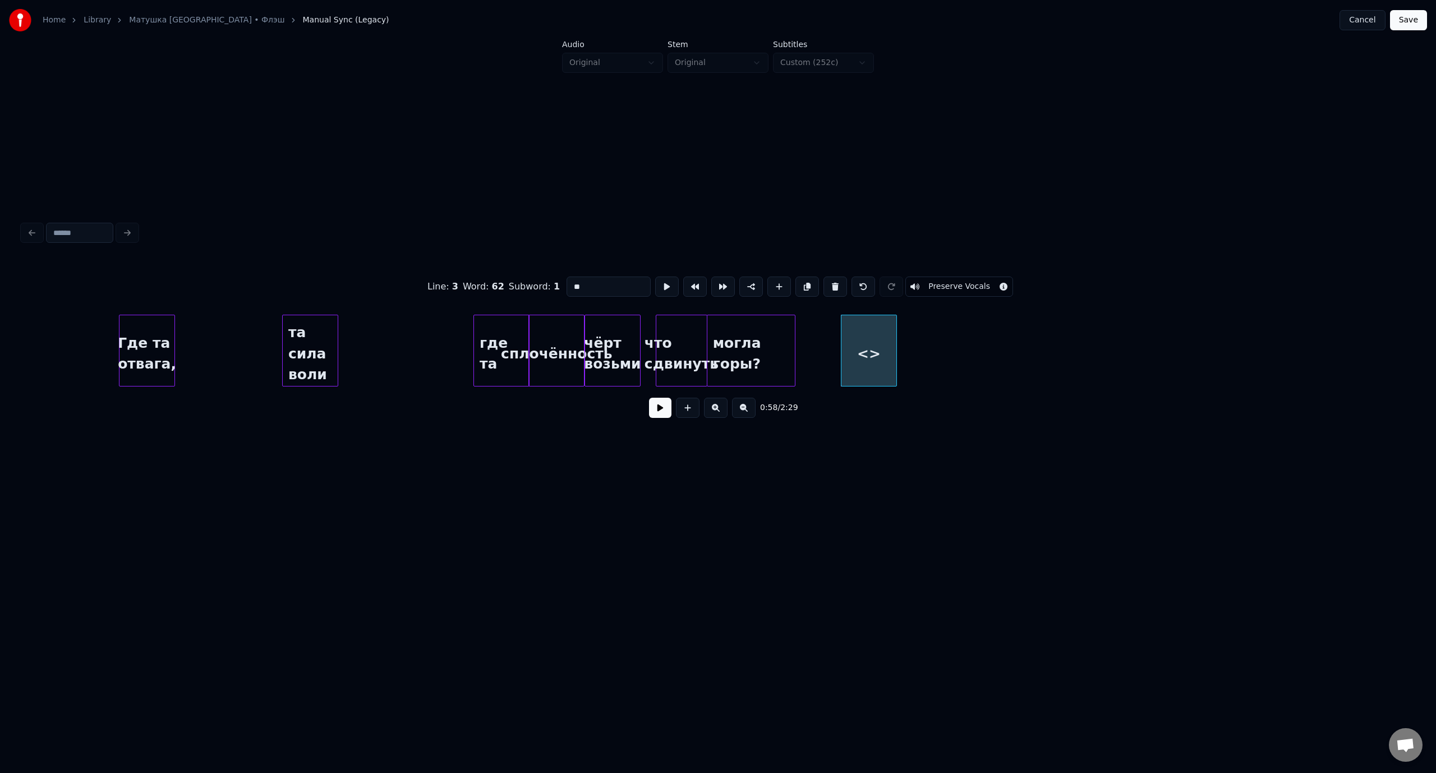
click at [566, 288] on input "**" at bounding box center [608, 286] width 84 height 20
drag, startPoint x: 605, startPoint y: 283, endPoint x: 564, endPoint y: 284, distance: 40.4
click at [566, 284] on input "*********" at bounding box center [608, 286] width 84 height 20
type input "*********"
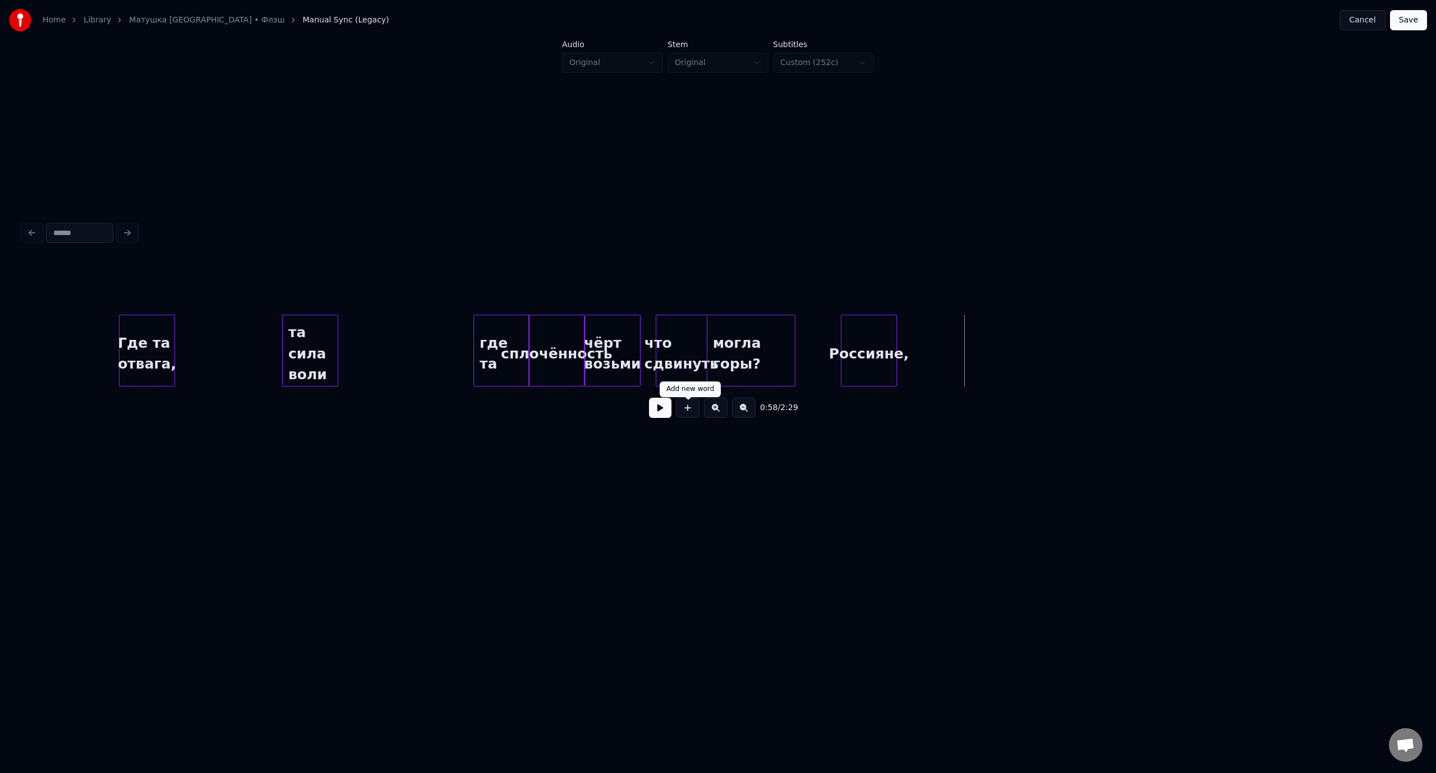
click at [686, 415] on button at bounding box center [688, 408] width 24 height 20
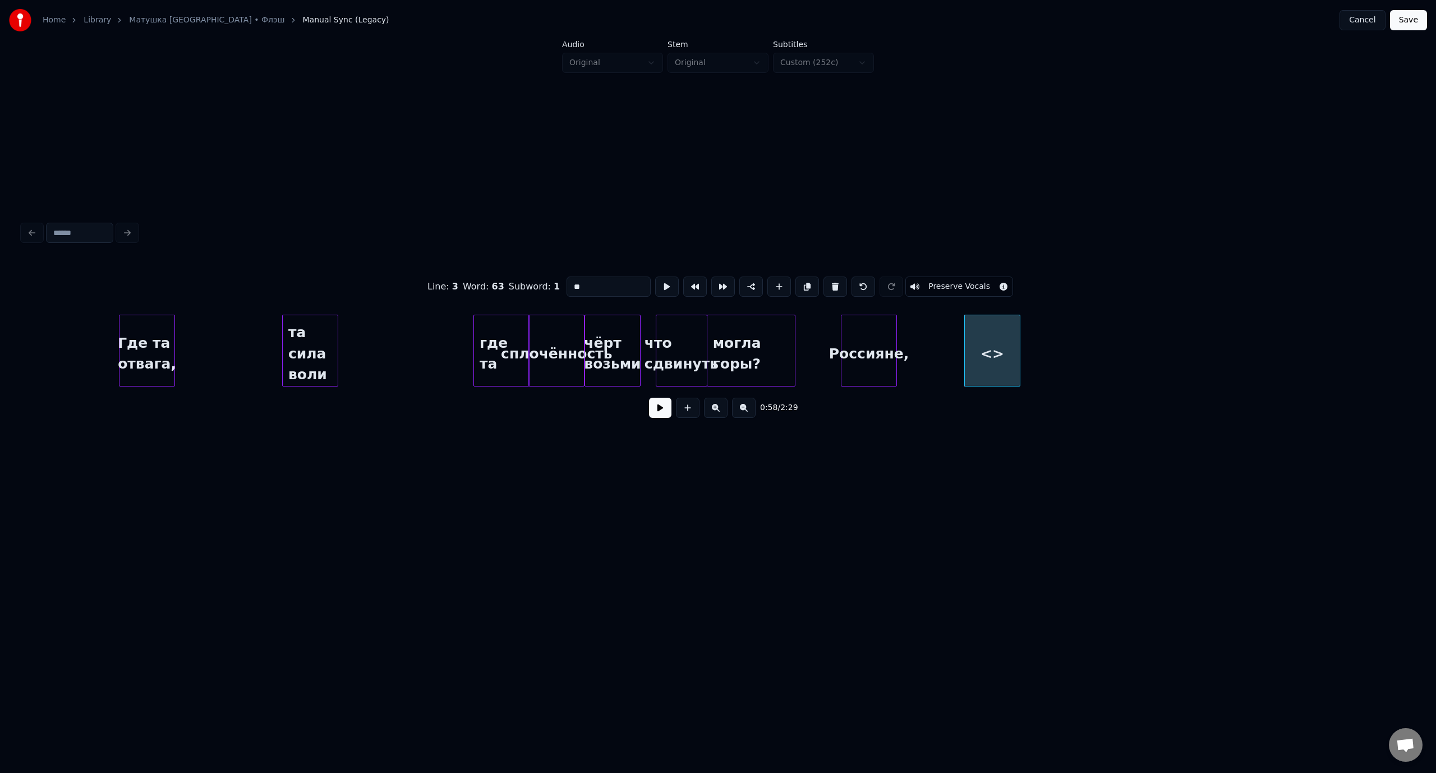
click at [566, 283] on input "**" at bounding box center [608, 286] width 84 height 20
click at [939, 338] on div "как всё ж" at bounding box center [933, 353] width 55 height 76
type input "*********"
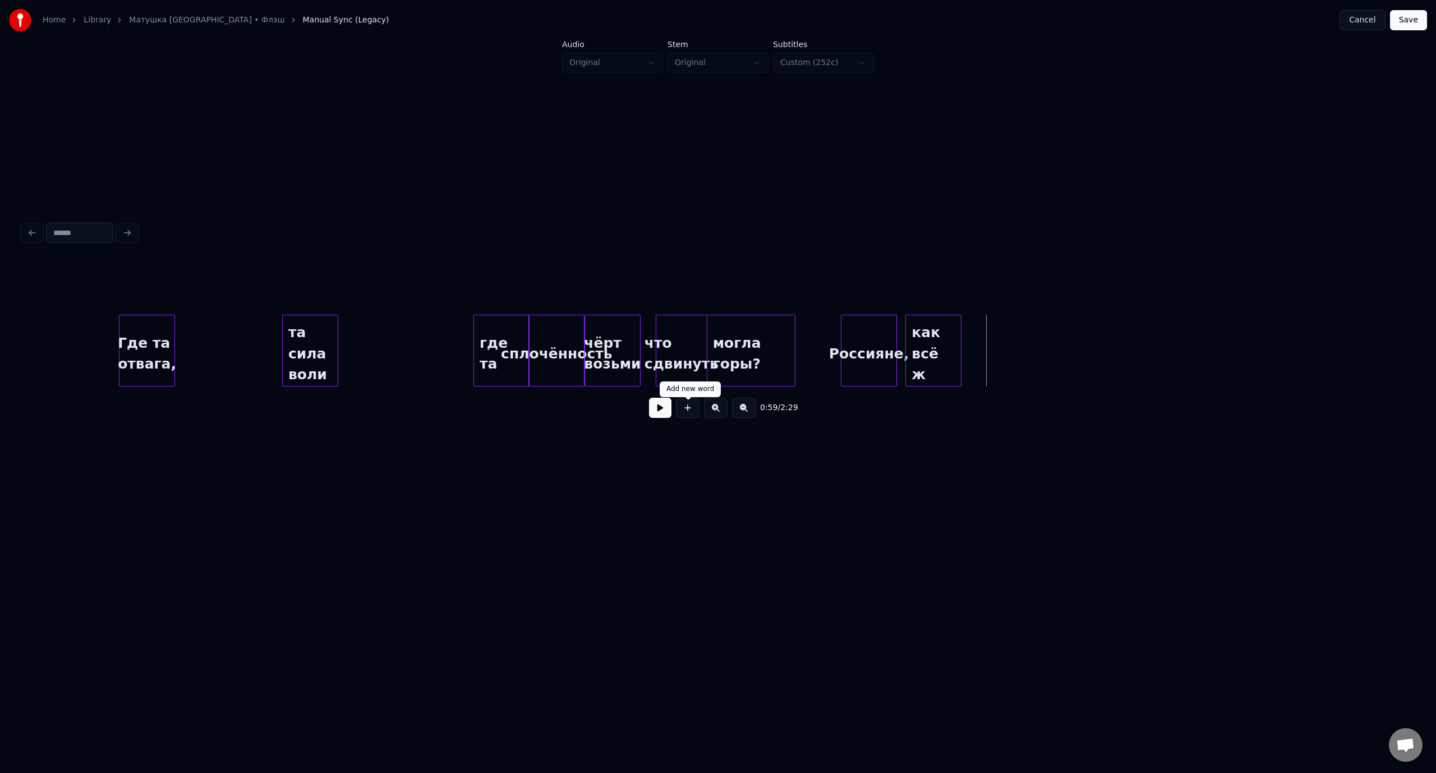
click at [686, 412] on button at bounding box center [688, 408] width 24 height 20
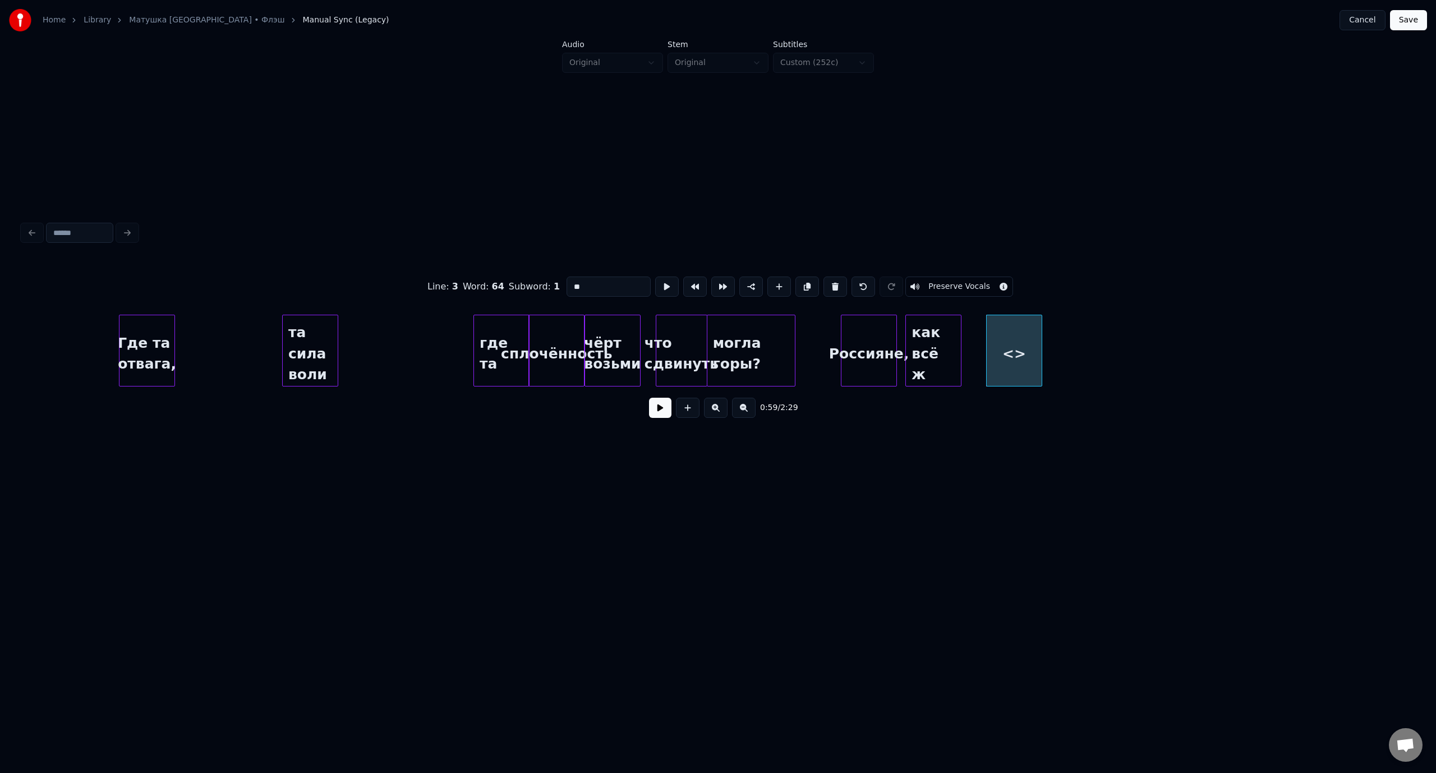
drag, startPoint x: 603, startPoint y: 284, endPoint x: 565, endPoint y: 282, distance: 37.7
click at [566, 282] on input "**" at bounding box center [608, 286] width 84 height 20
type input "*******"
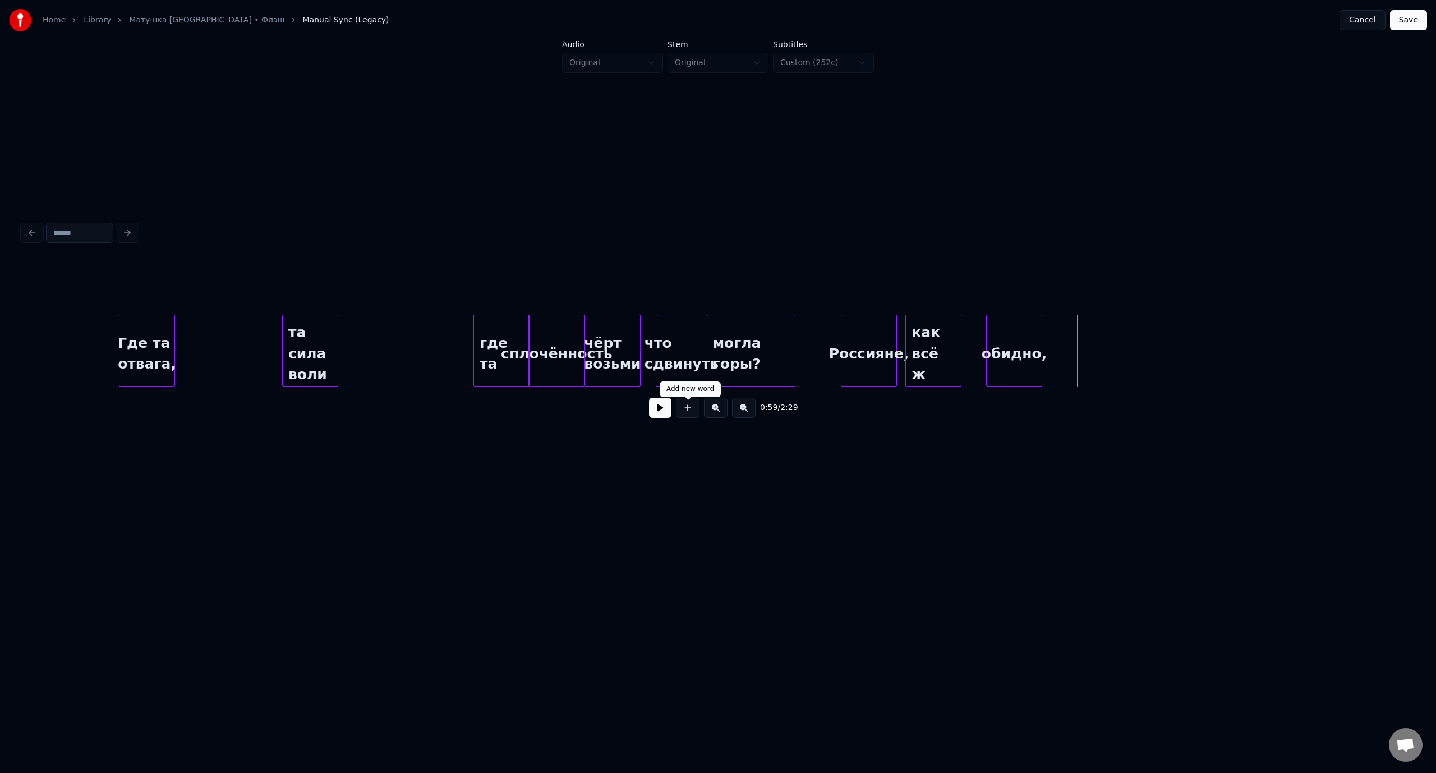
click at [685, 412] on button at bounding box center [688, 408] width 24 height 20
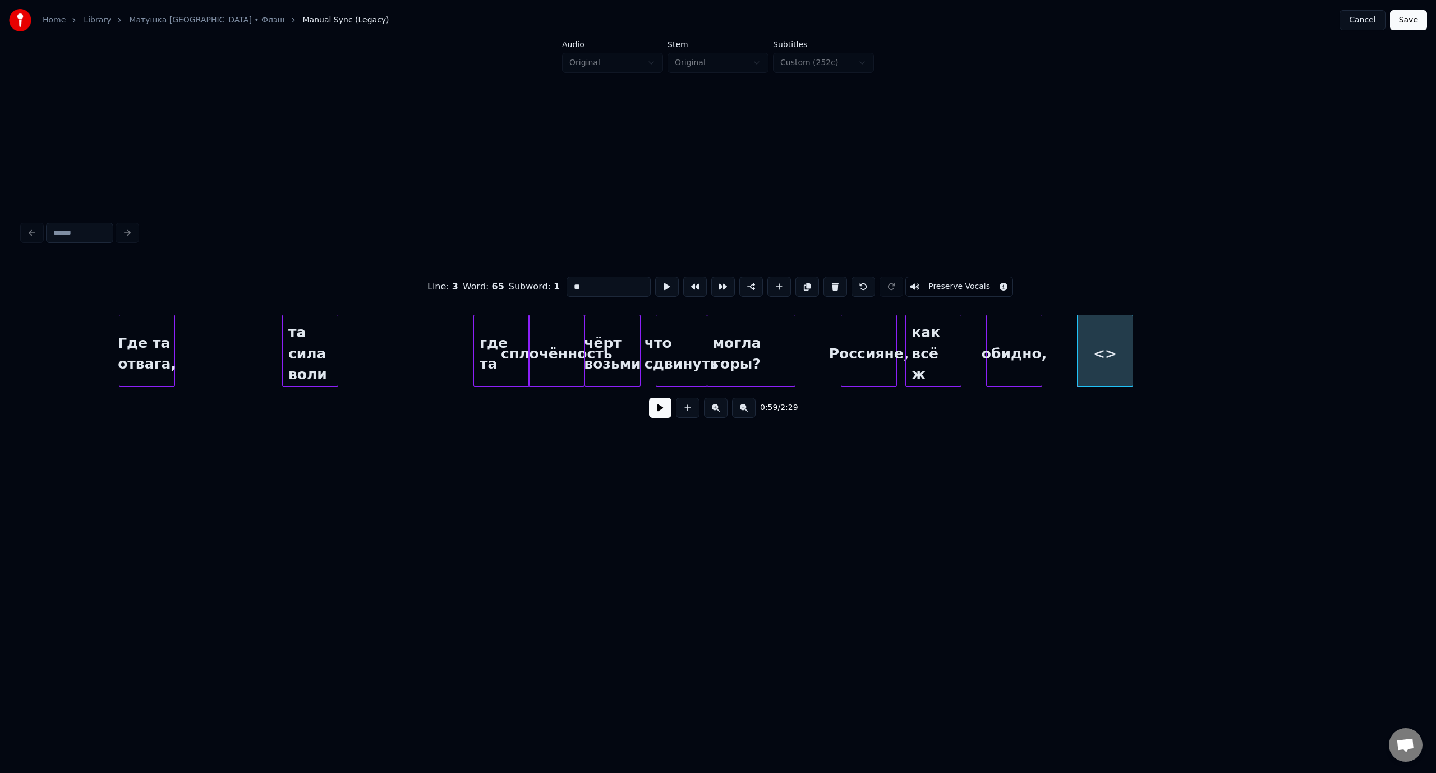
drag, startPoint x: 582, startPoint y: 284, endPoint x: 557, endPoint y: 288, distance: 24.4
click at [557, 288] on div "Line : 3 Word : 65 Subword : 1 ** Preserve Vocals" at bounding box center [717, 287] width 1391 height 56
click at [1074, 348] on div "держава рухнула," at bounding box center [1081, 353] width 55 height 76
type input "**********"
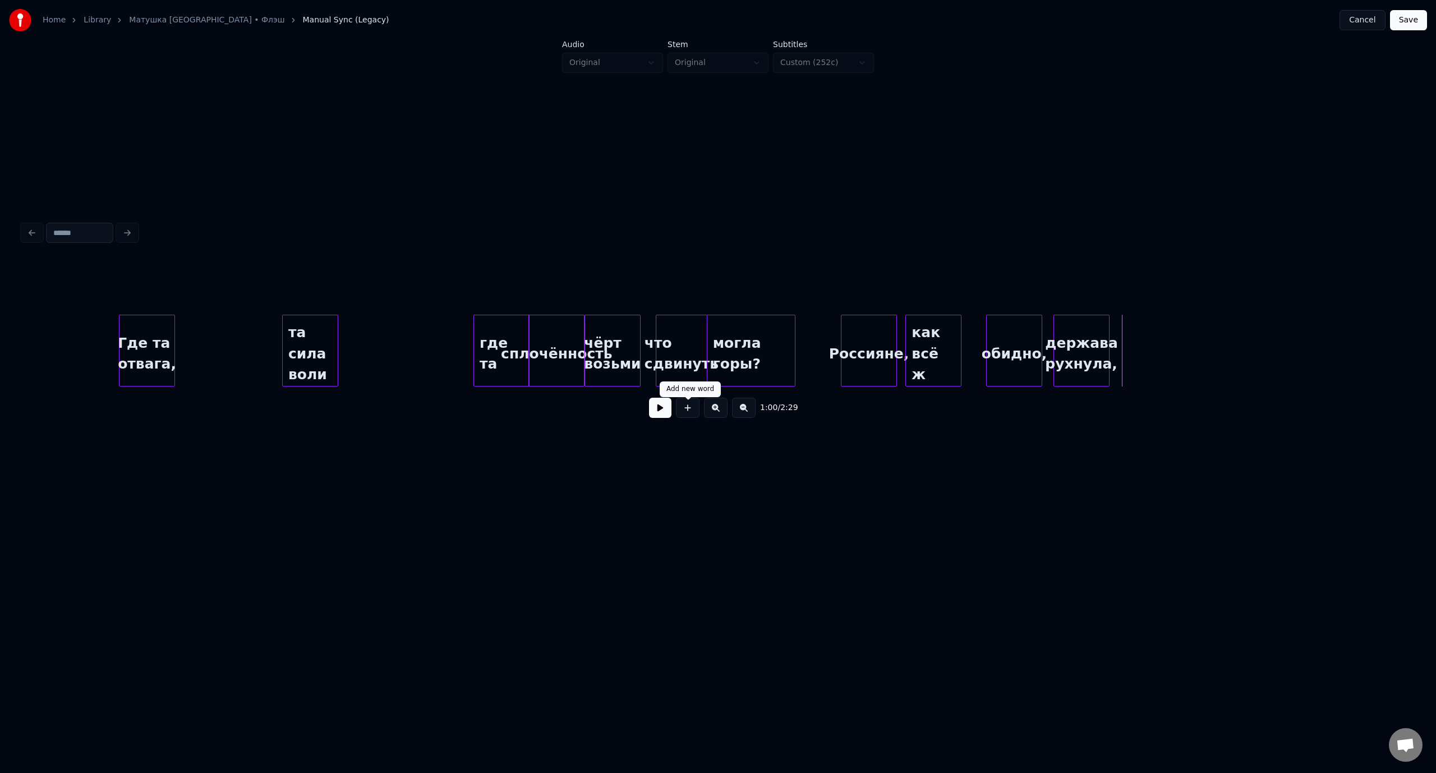
click at [693, 412] on button at bounding box center [688, 408] width 24 height 20
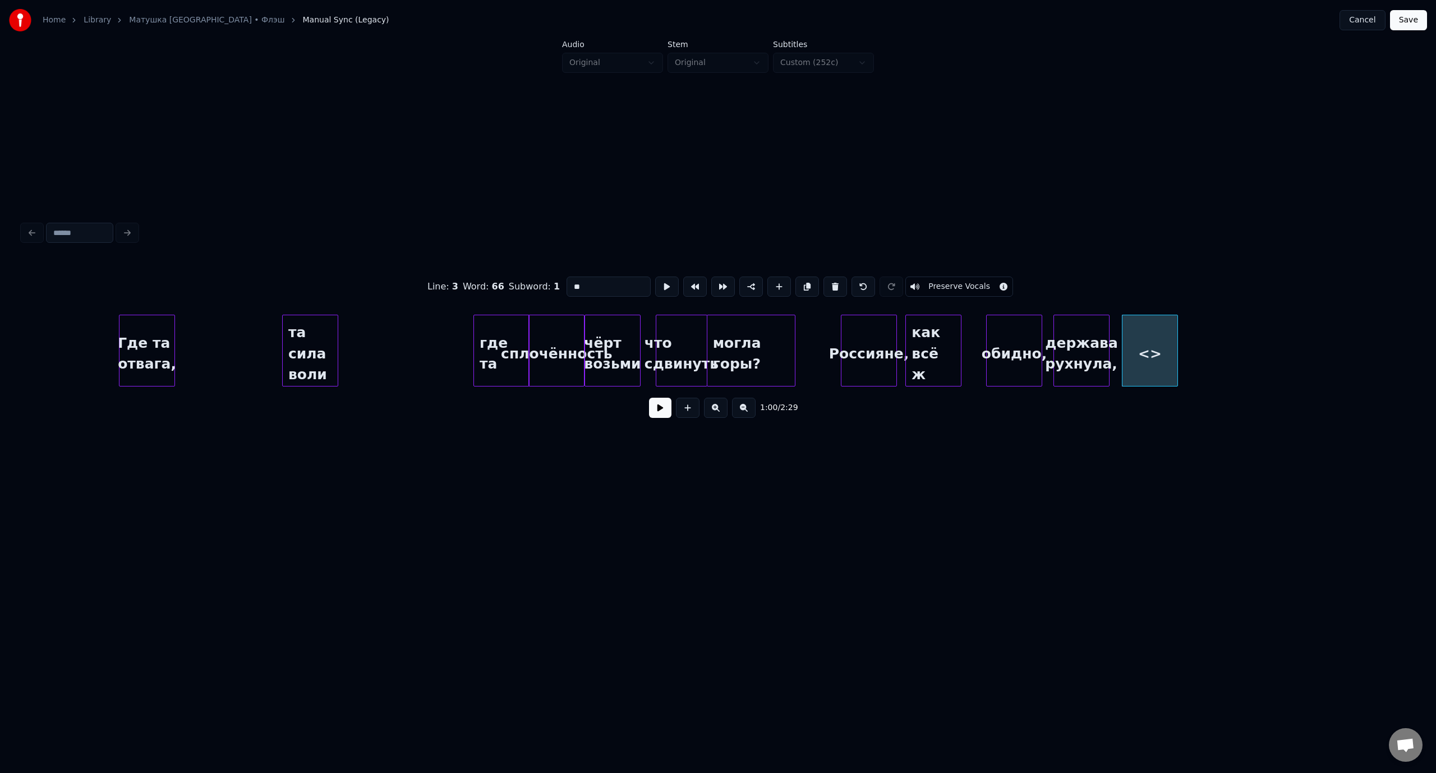
click at [560, 285] on div "Line : 3 Word : 66 Subword : 1 ** Preserve Vocals" at bounding box center [717, 287] width 1391 height 56
type input "**********"
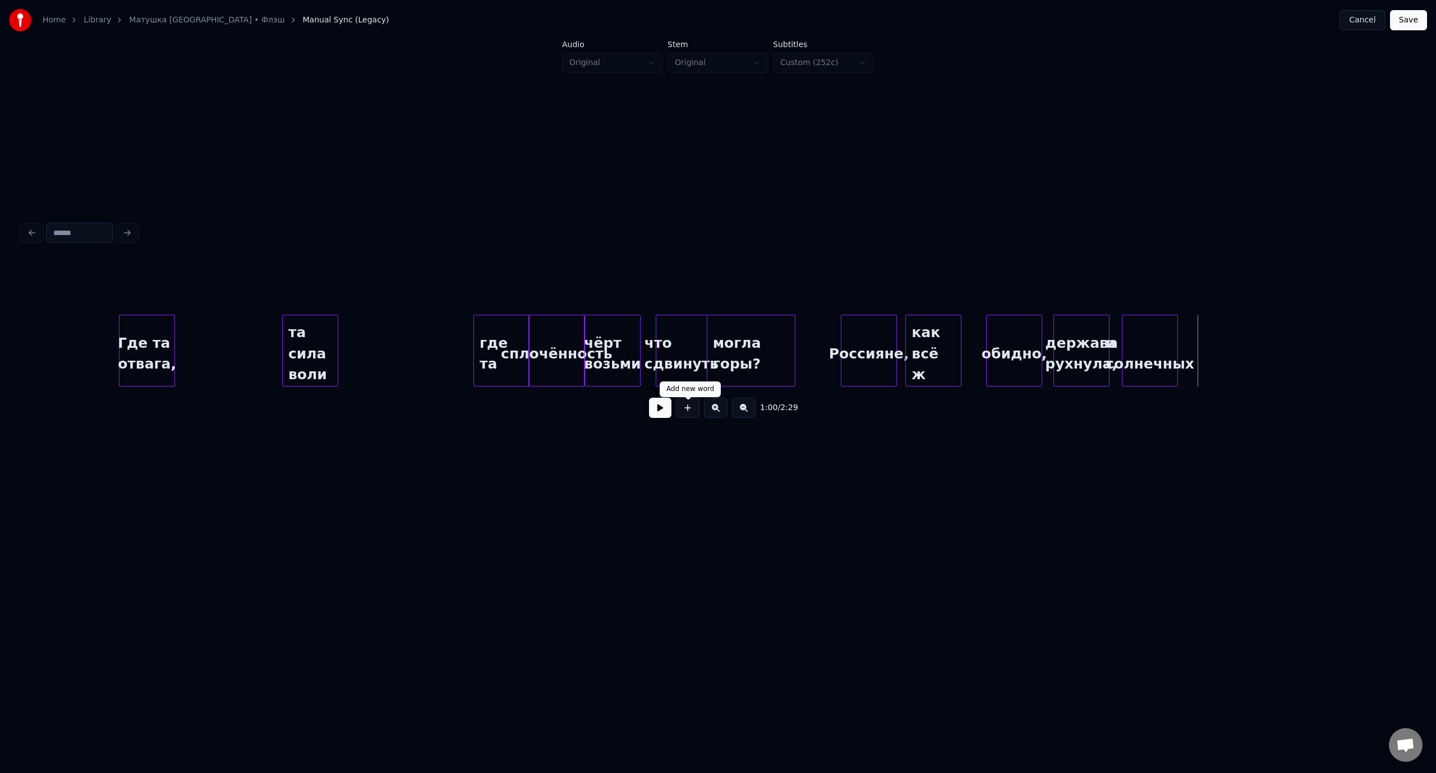
click at [686, 412] on button at bounding box center [688, 408] width 24 height 20
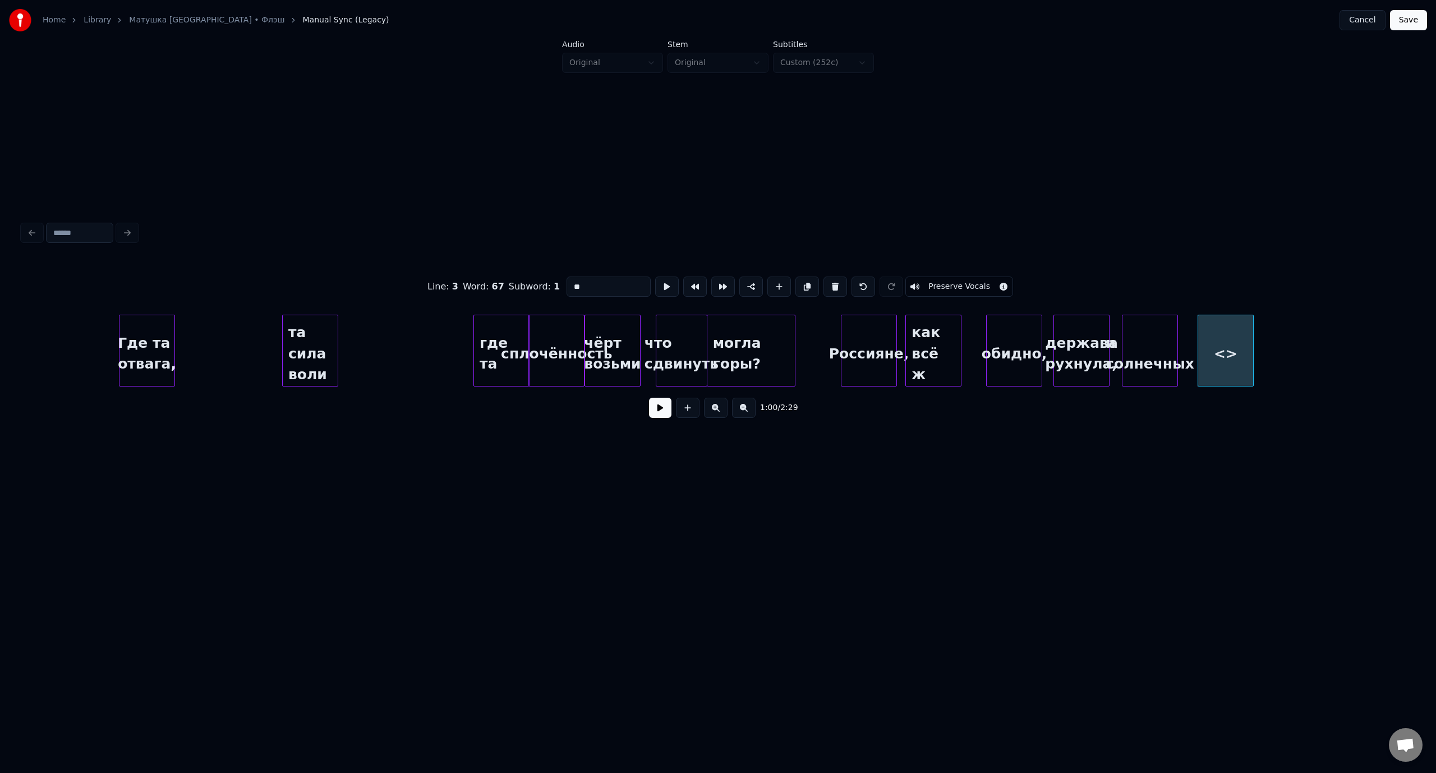
drag, startPoint x: 592, startPoint y: 279, endPoint x: 565, endPoint y: 280, distance: 26.9
click at [566, 280] on input "**" at bounding box center [608, 286] width 84 height 20
drag, startPoint x: 603, startPoint y: 282, endPoint x: 662, endPoint y: 282, distance: 58.9
click at [662, 282] on div "**********" at bounding box center [717, 287] width 1391 height 56
type input "********"
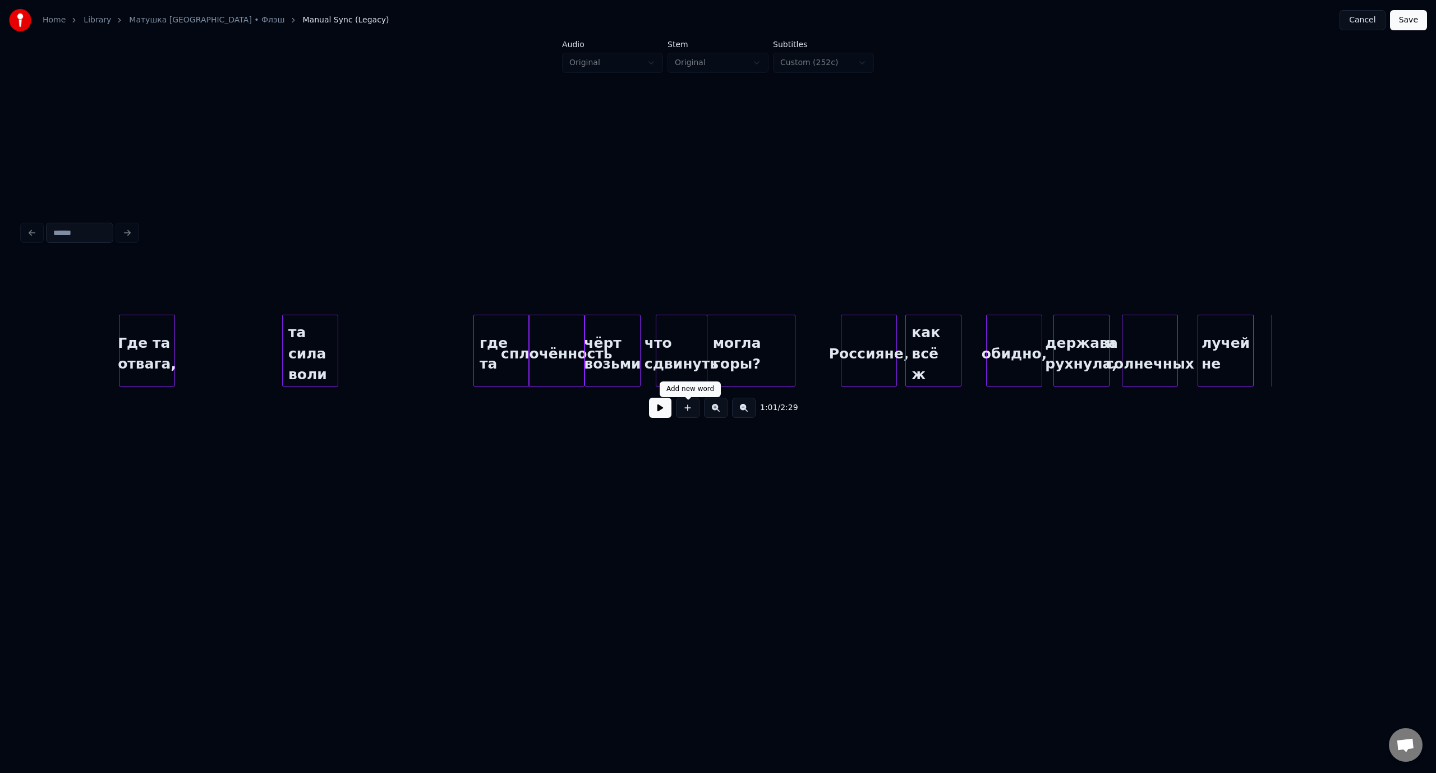
click at [692, 415] on button at bounding box center [688, 408] width 24 height 20
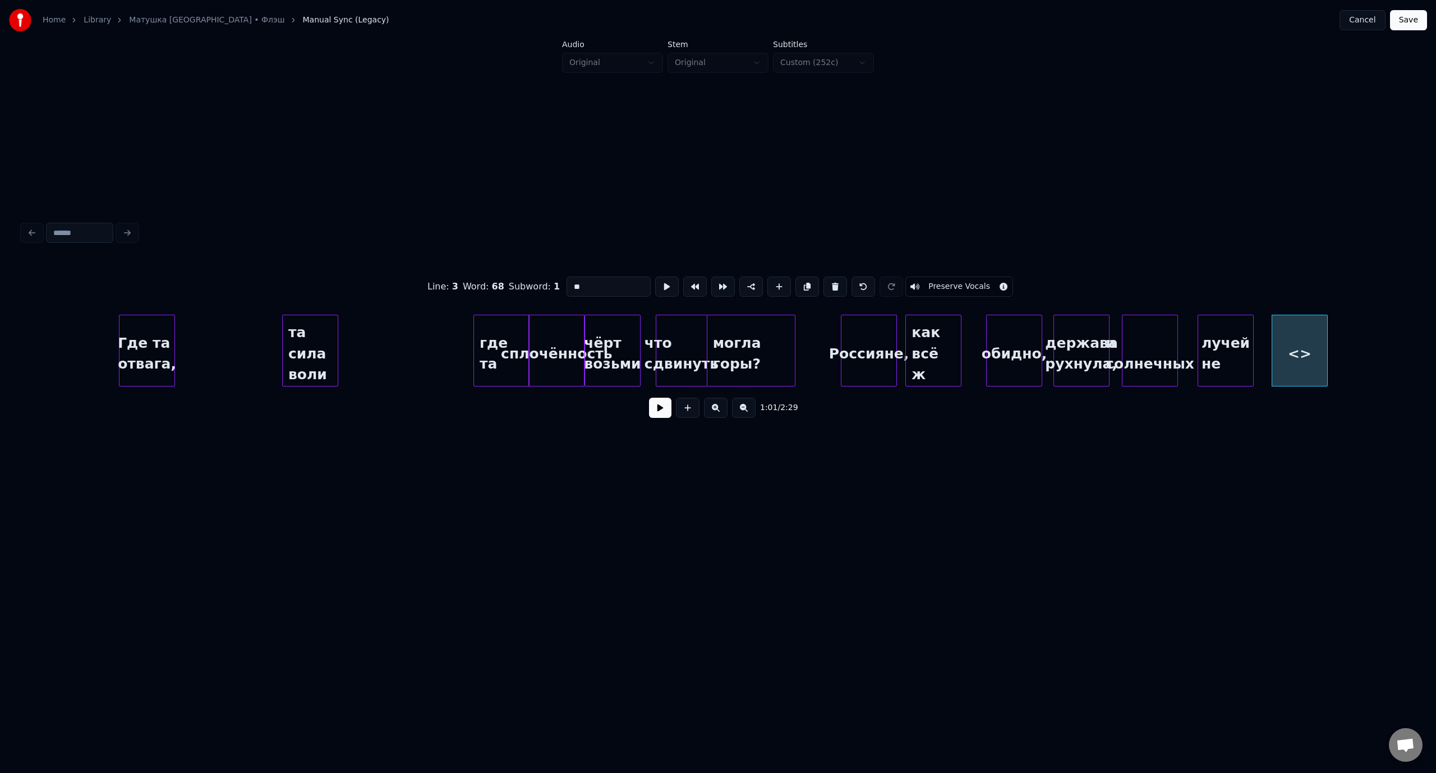
drag, startPoint x: 575, startPoint y: 287, endPoint x: 563, endPoint y: 286, distance: 12.3
click at [566, 286] on input "**" at bounding box center [608, 286] width 84 height 20
paste input "***"
click at [1280, 333] on div "видно" at bounding box center [1288, 353] width 55 height 76
click at [1274, 524] on div "Line : 3 Word : 68 Subword : 1 ***** Preserve Vocals 1:01 / 2:29" at bounding box center [718, 323] width 1400 height 464
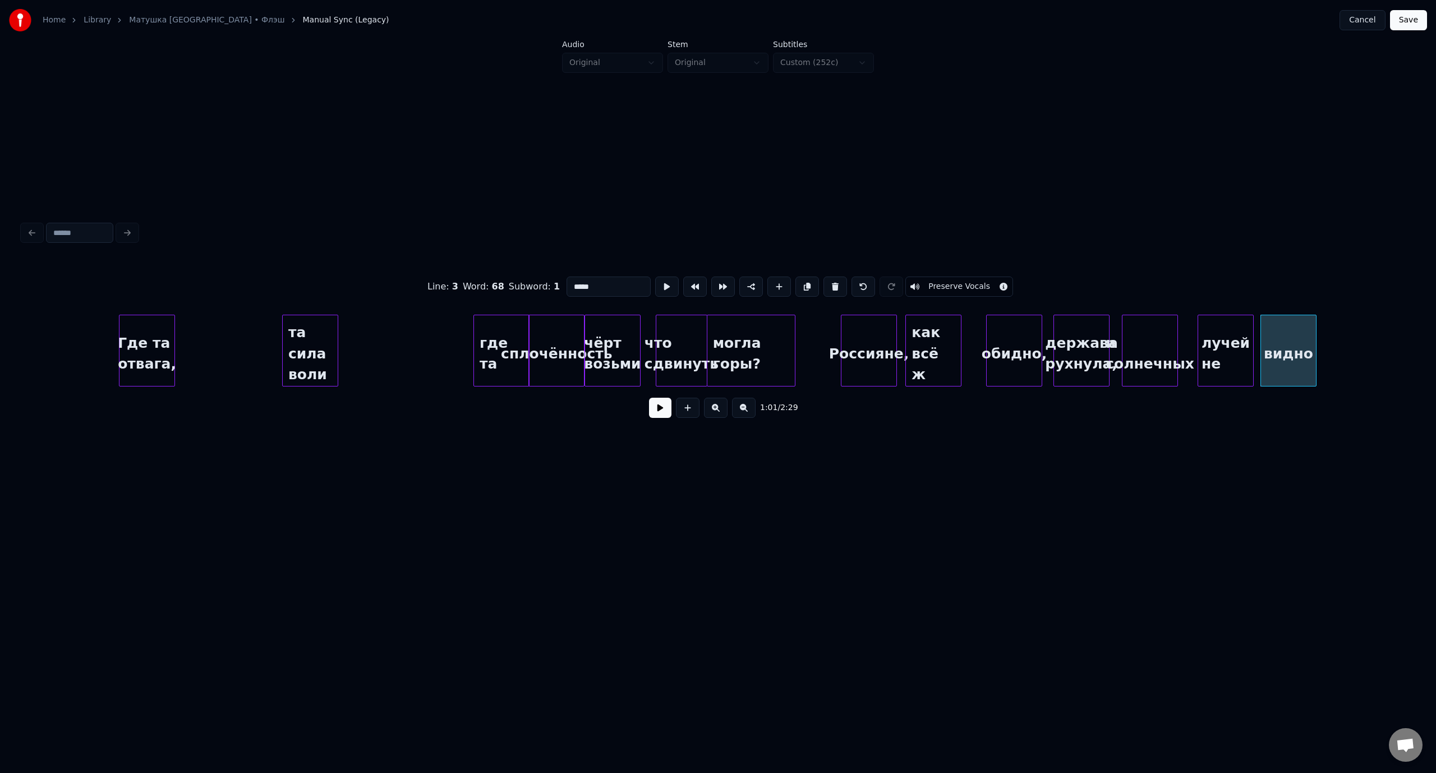
click at [1298, 338] on div "видно" at bounding box center [1288, 353] width 55 height 76
click at [594, 286] on input "*****" at bounding box center [608, 286] width 84 height 20
click at [1050, 522] on div "Line : 3 Word : 68 Subword : 1 ****** Preserve Vocals 1:01 / 2:29" at bounding box center [718, 323] width 1400 height 464
click at [155, 332] on div "Где та отвага," at bounding box center [146, 353] width 55 height 76
type input "**********"
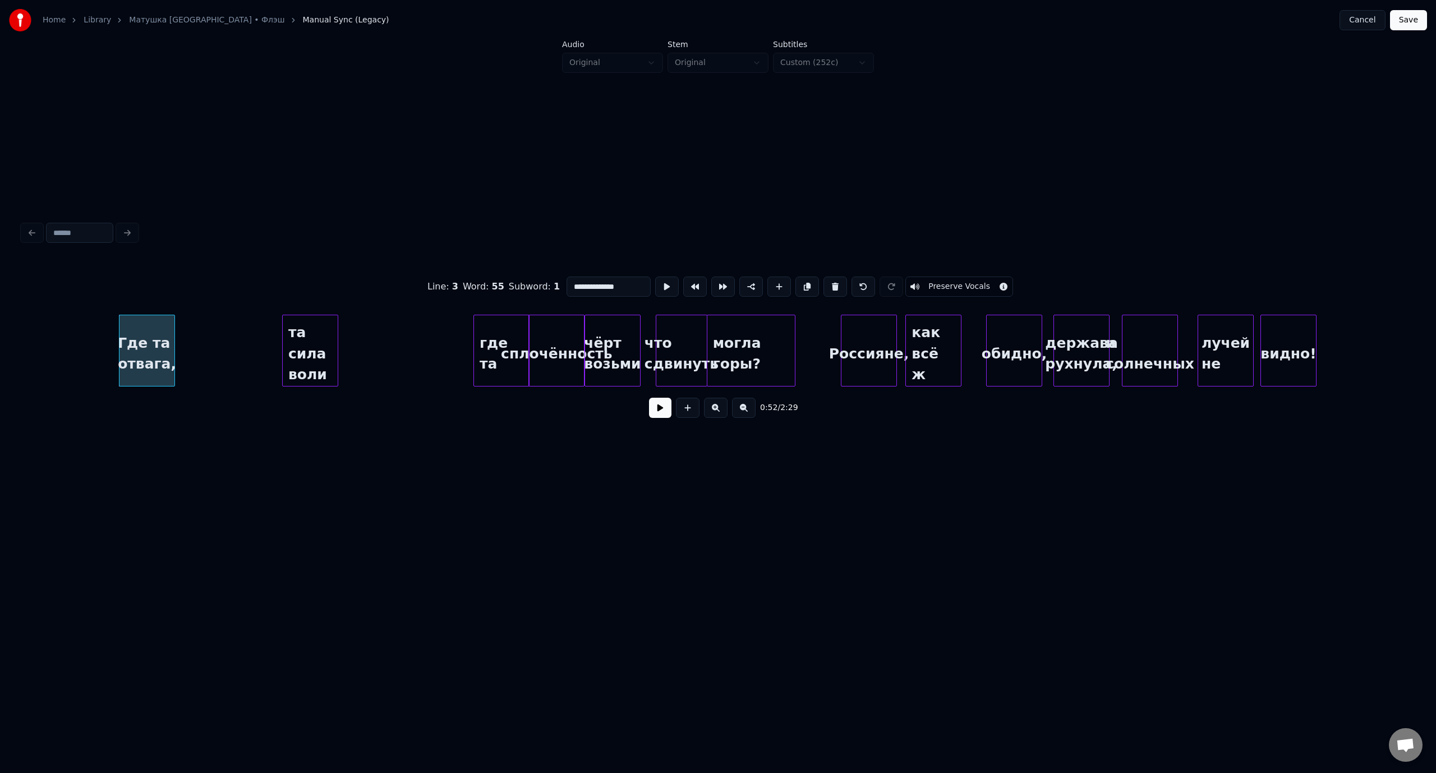
click at [659, 417] on button at bounding box center [660, 408] width 22 height 20
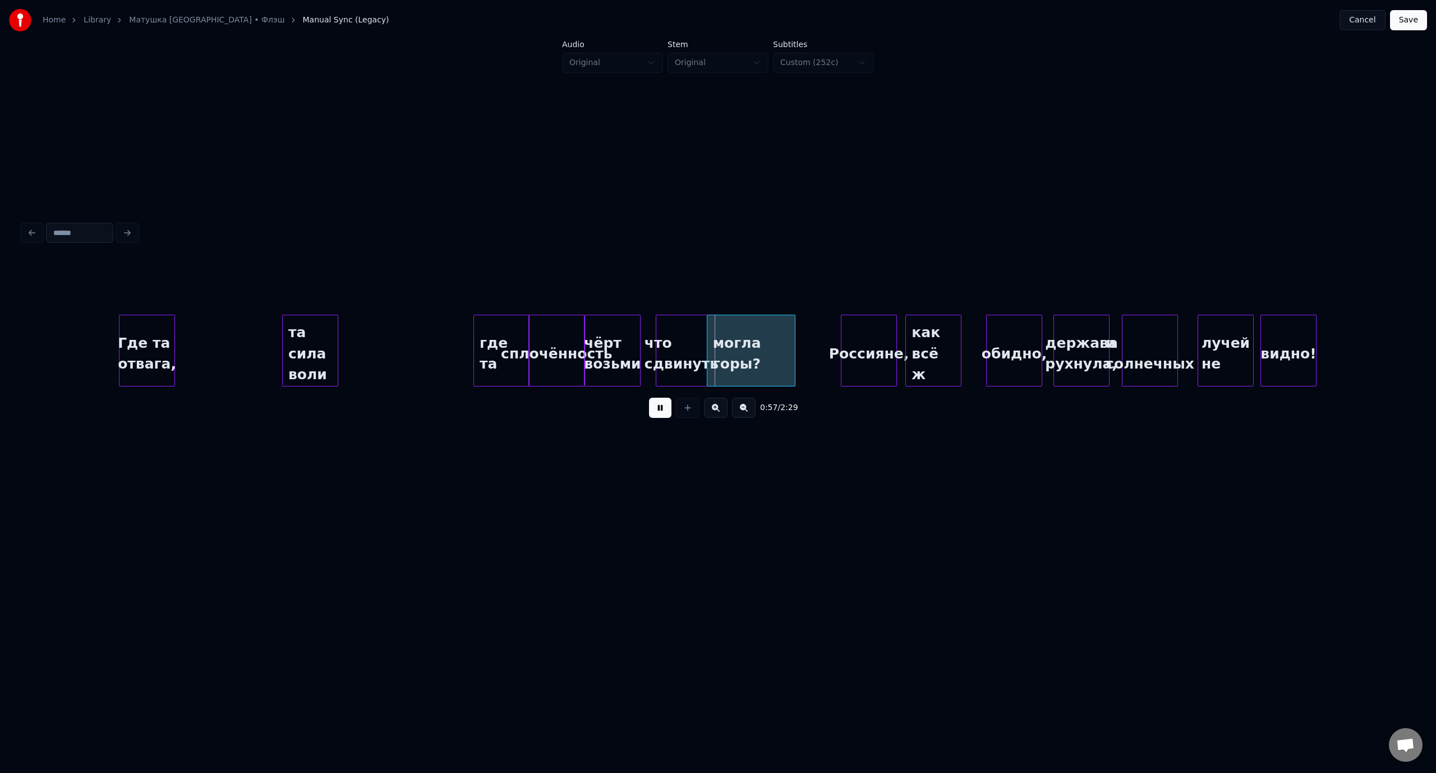
click at [319, 337] on div "та сила воли" at bounding box center [310, 353] width 55 height 76
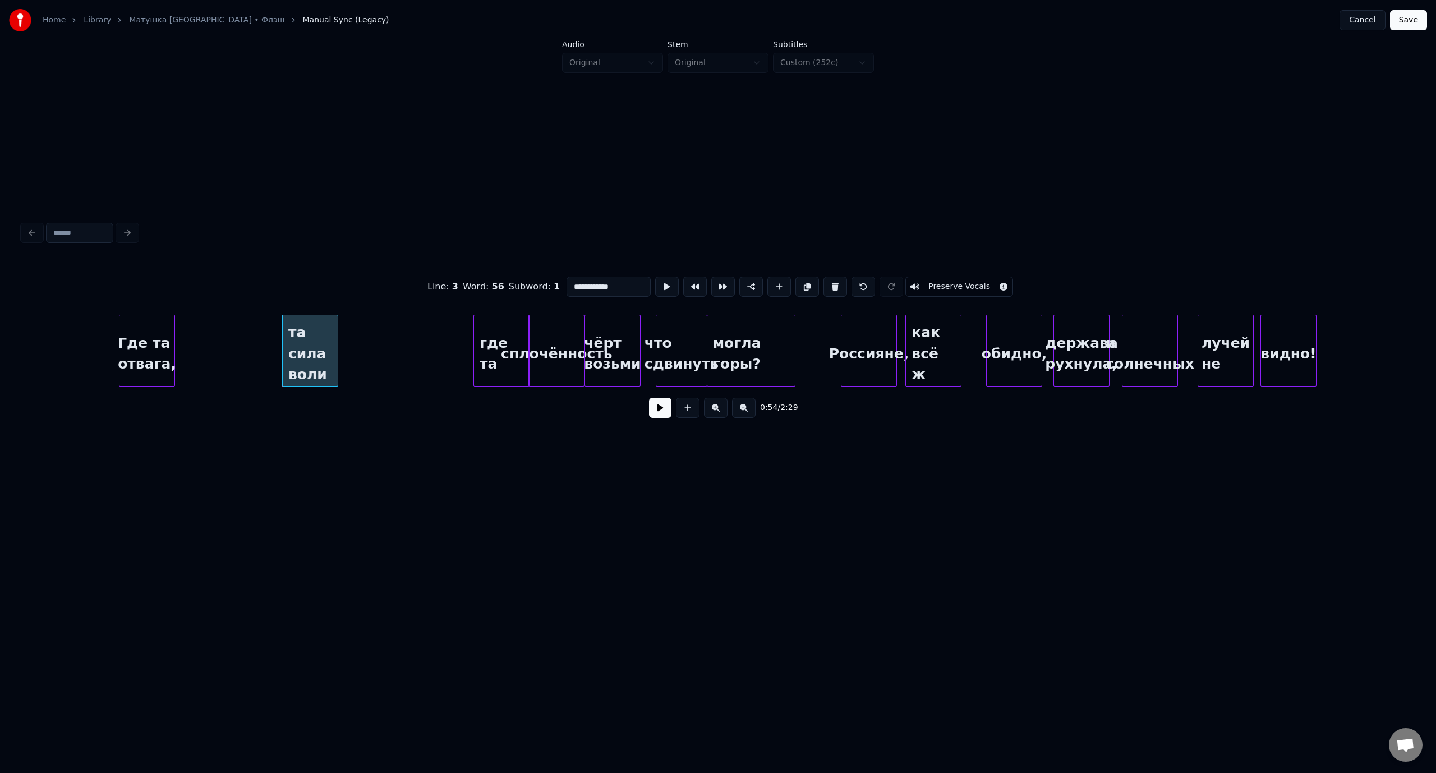
click at [158, 329] on div "Где та отвага," at bounding box center [146, 353] width 55 height 76
type input "**********"
click at [663, 412] on button at bounding box center [660, 408] width 22 height 20
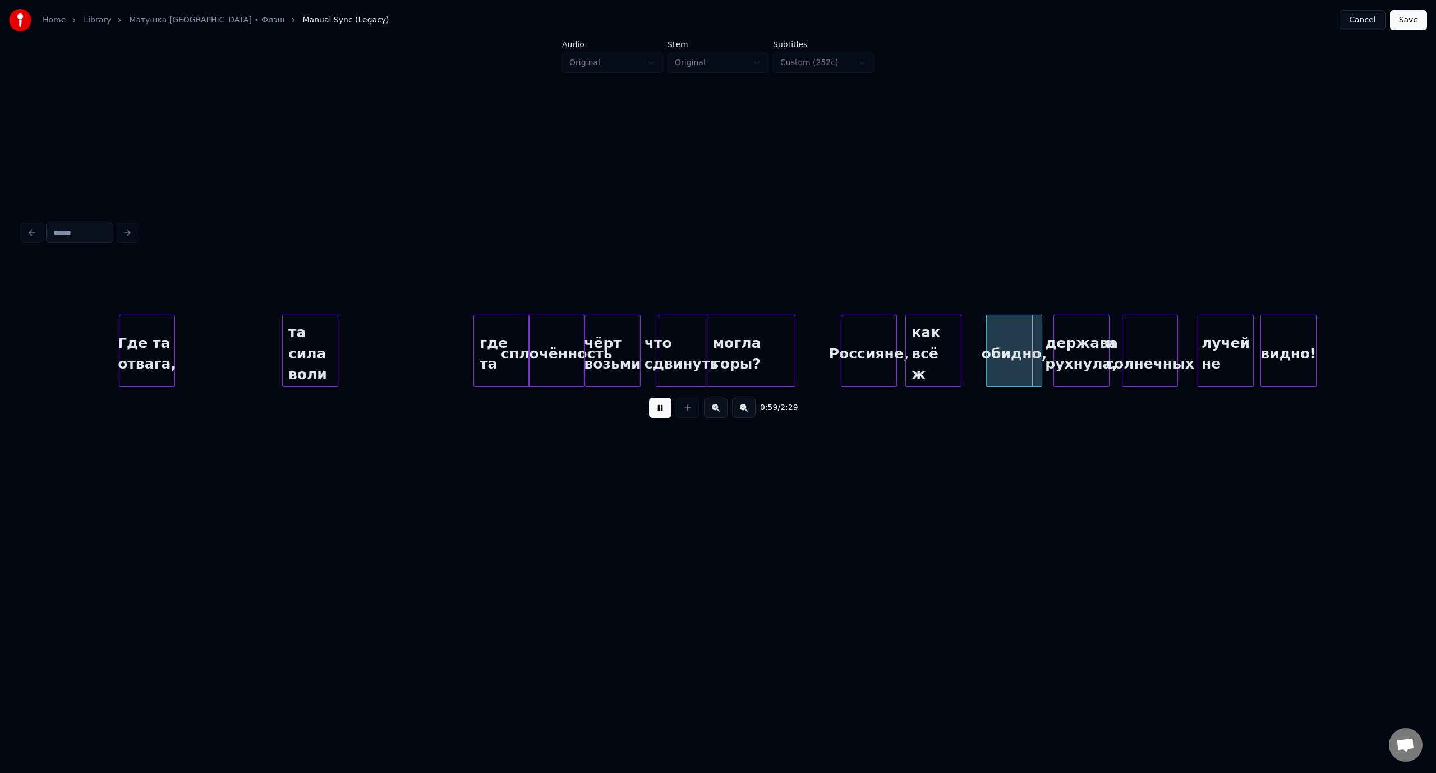
click at [665, 413] on button at bounding box center [660, 408] width 22 height 20
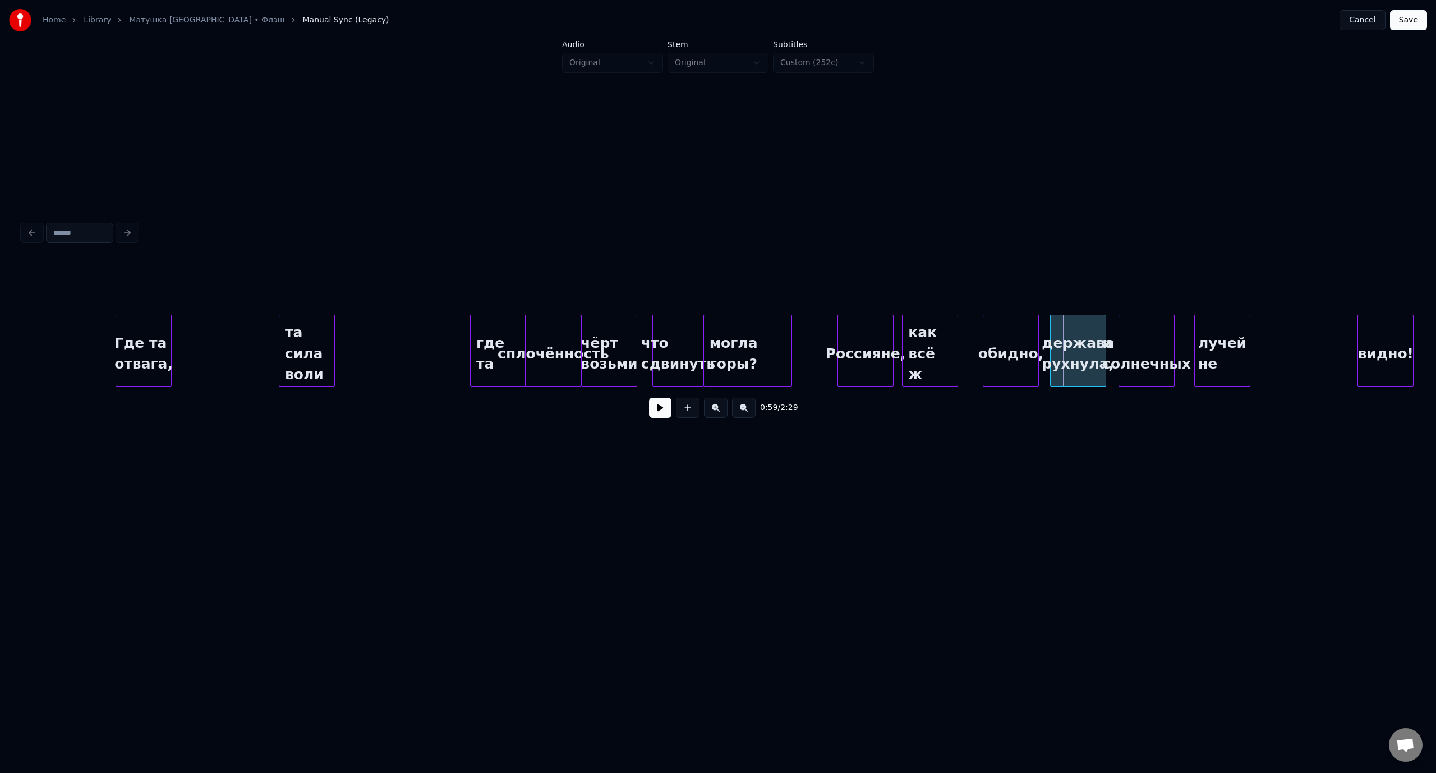
scroll to position [0, 7360]
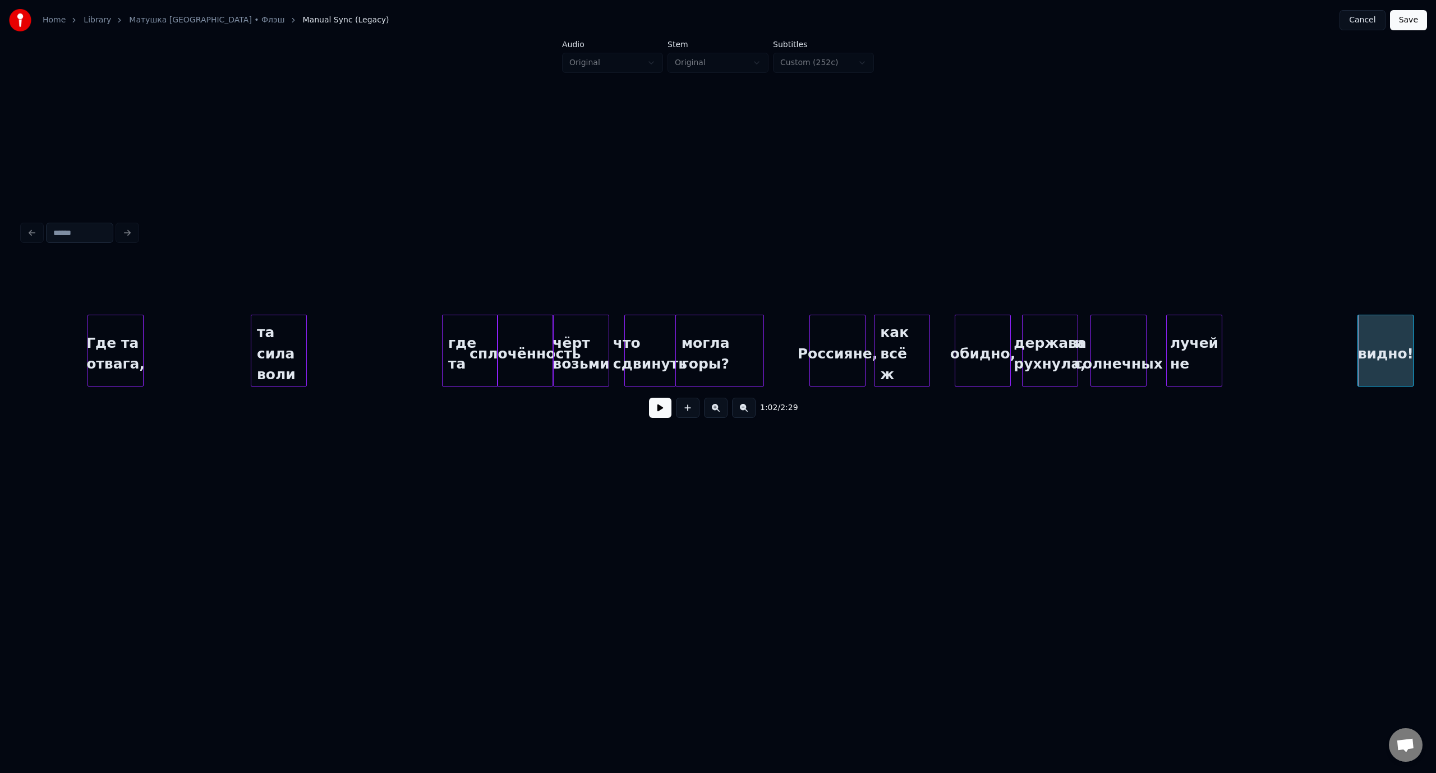
click at [1362, 329] on div "видно!" at bounding box center [1385, 353] width 55 height 76
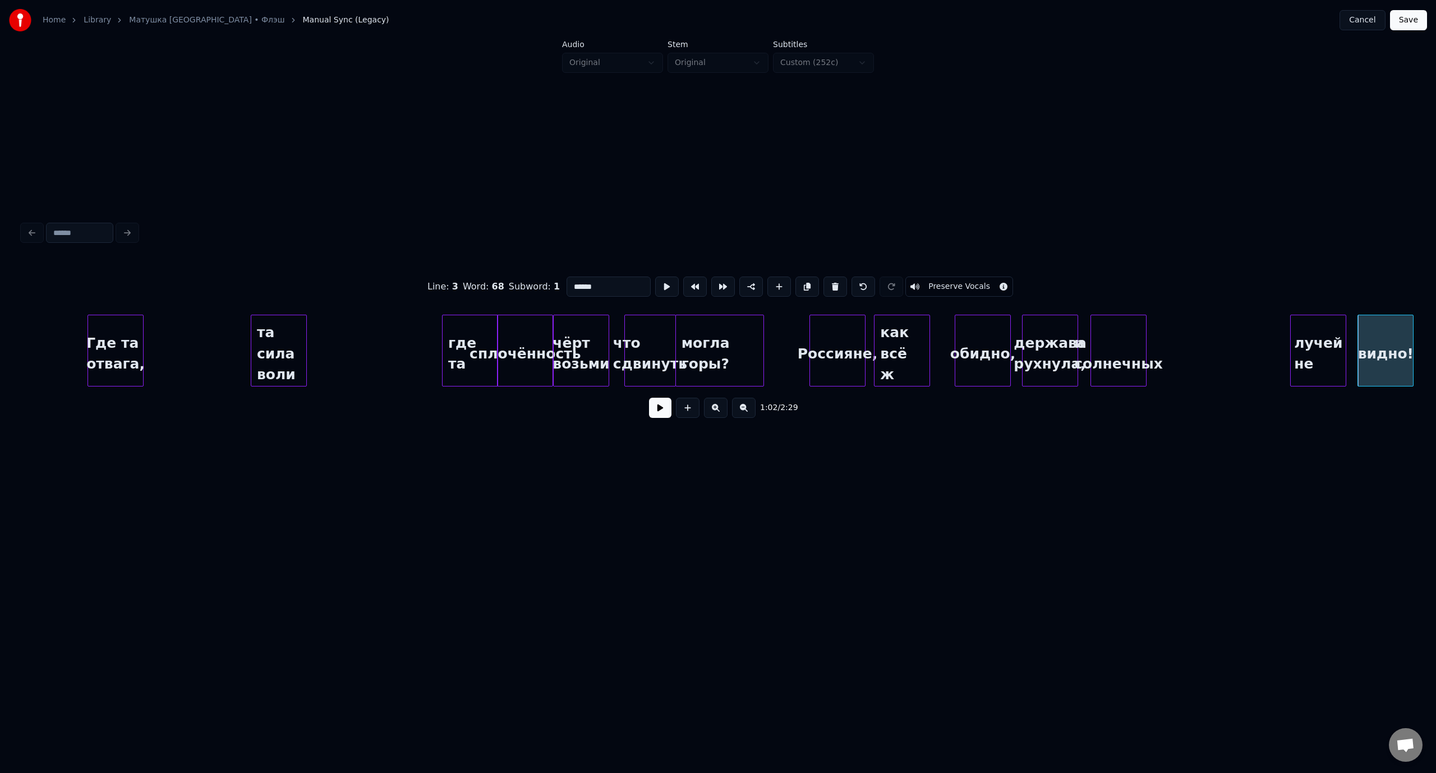
click at [1318, 326] on div "лучей не" at bounding box center [1317, 353] width 55 height 76
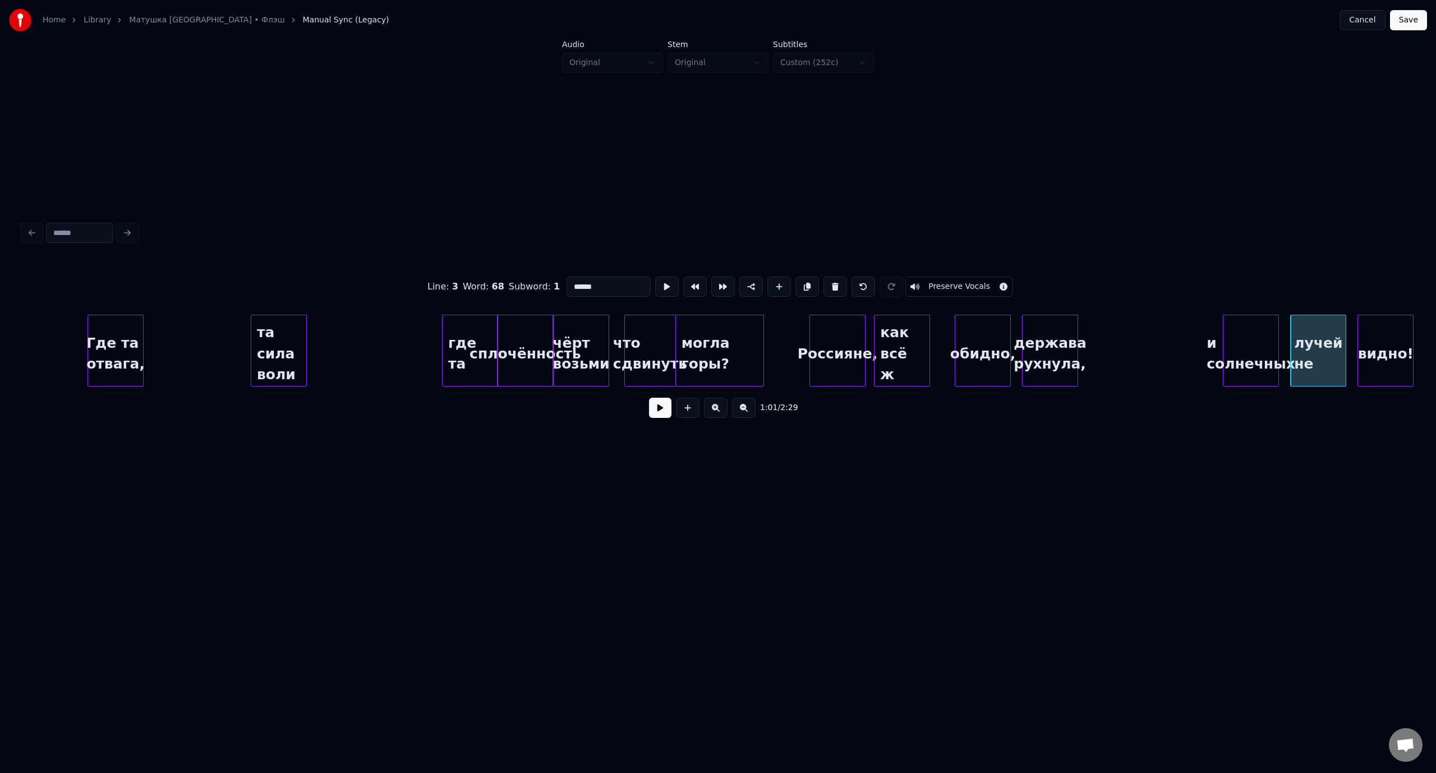
click at [1260, 328] on div "и солнечных" at bounding box center [1250, 353] width 55 height 76
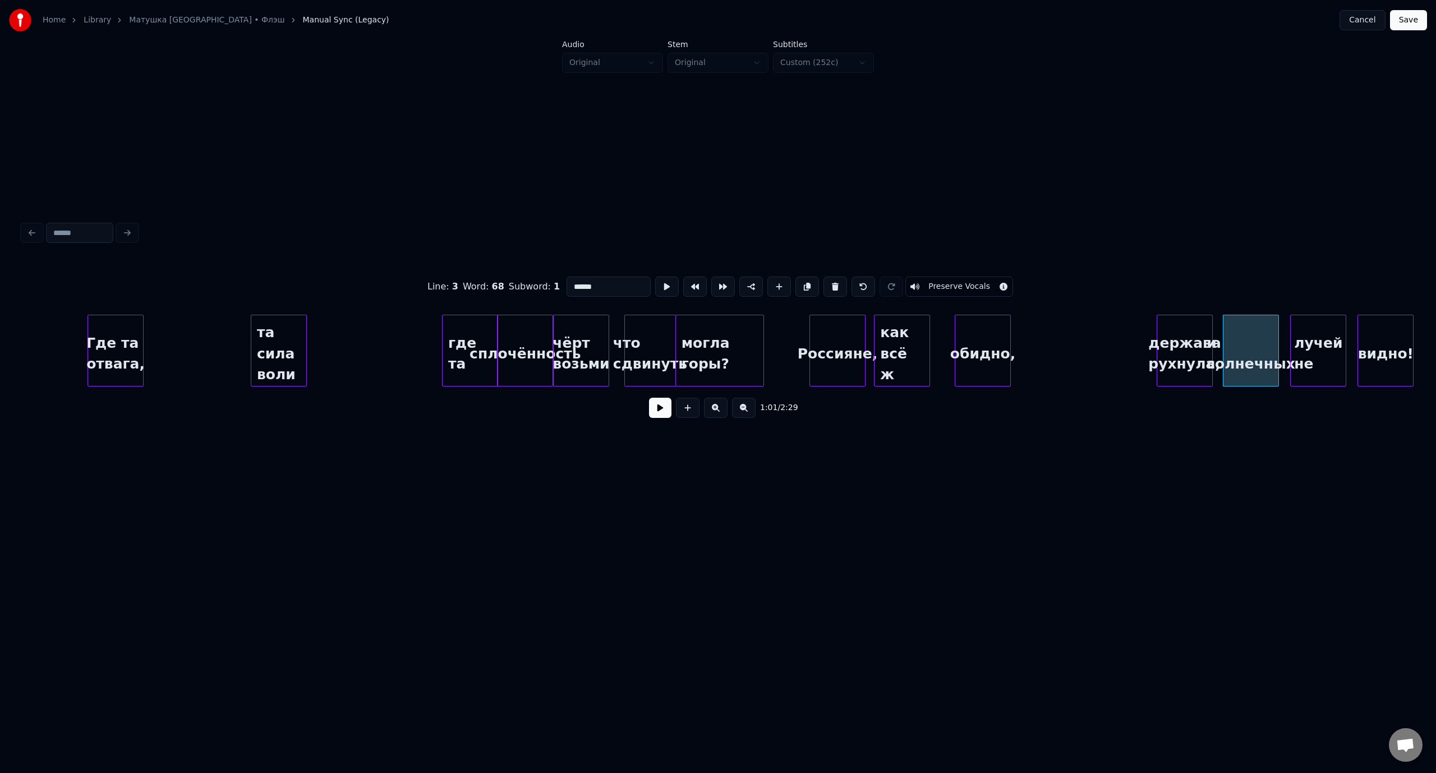
click at [1191, 327] on div "держава рухнула," at bounding box center [1184, 353] width 55 height 76
click at [1132, 330] on div "обидно," at bounding box center [1129, 353] width 55 height 76
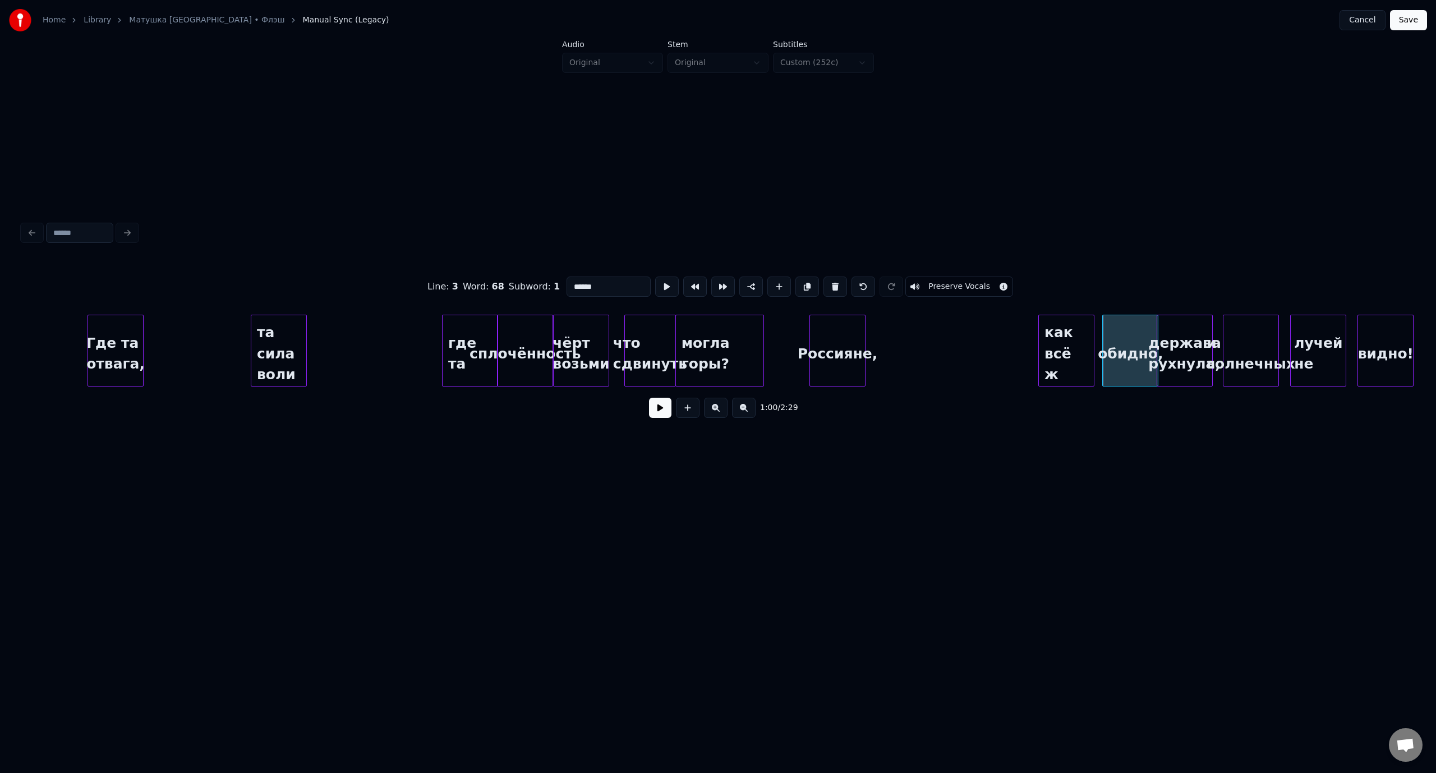
click at [1066, 331] on div "как всё ж" at bounding box center [1066, 353] width 55 height 76
click at [269, 348] on div "та сила воли" at bounding box center [278, 353] width 55 height 76
type input "**********"
click at [669, 412] on button at bounding box center [660, 408] width 22 height 20
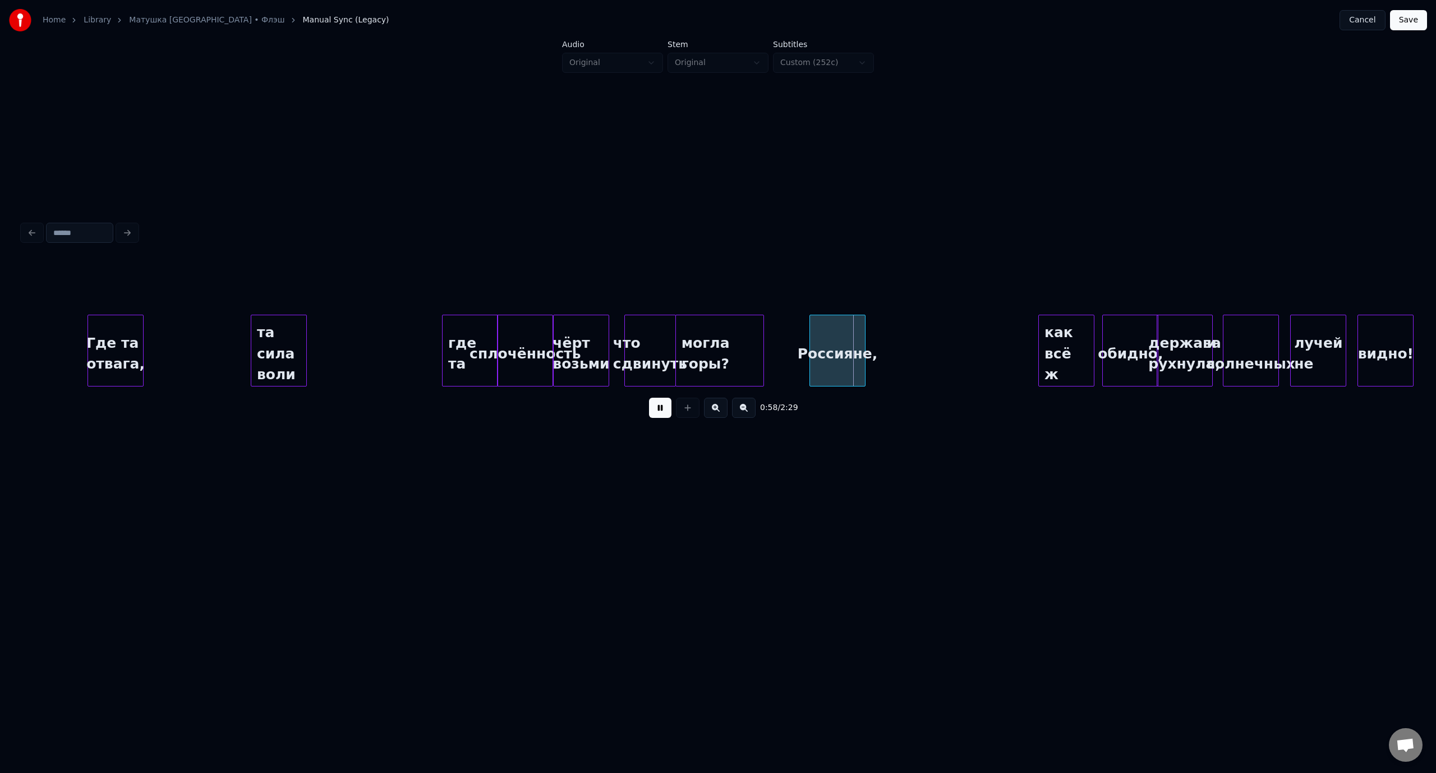
click at [664, 417] on button at bounding box center [660, 408] width 22 height 20
click at [846, 336] on div "Россияне," at bounding box center [855, 353] width 55 height 76
click at [665, 412] on button at bounding box center [660, 408] width 22 height 20
click at [929, 335] on div at bounding box center [927, 350] width 3 height 71
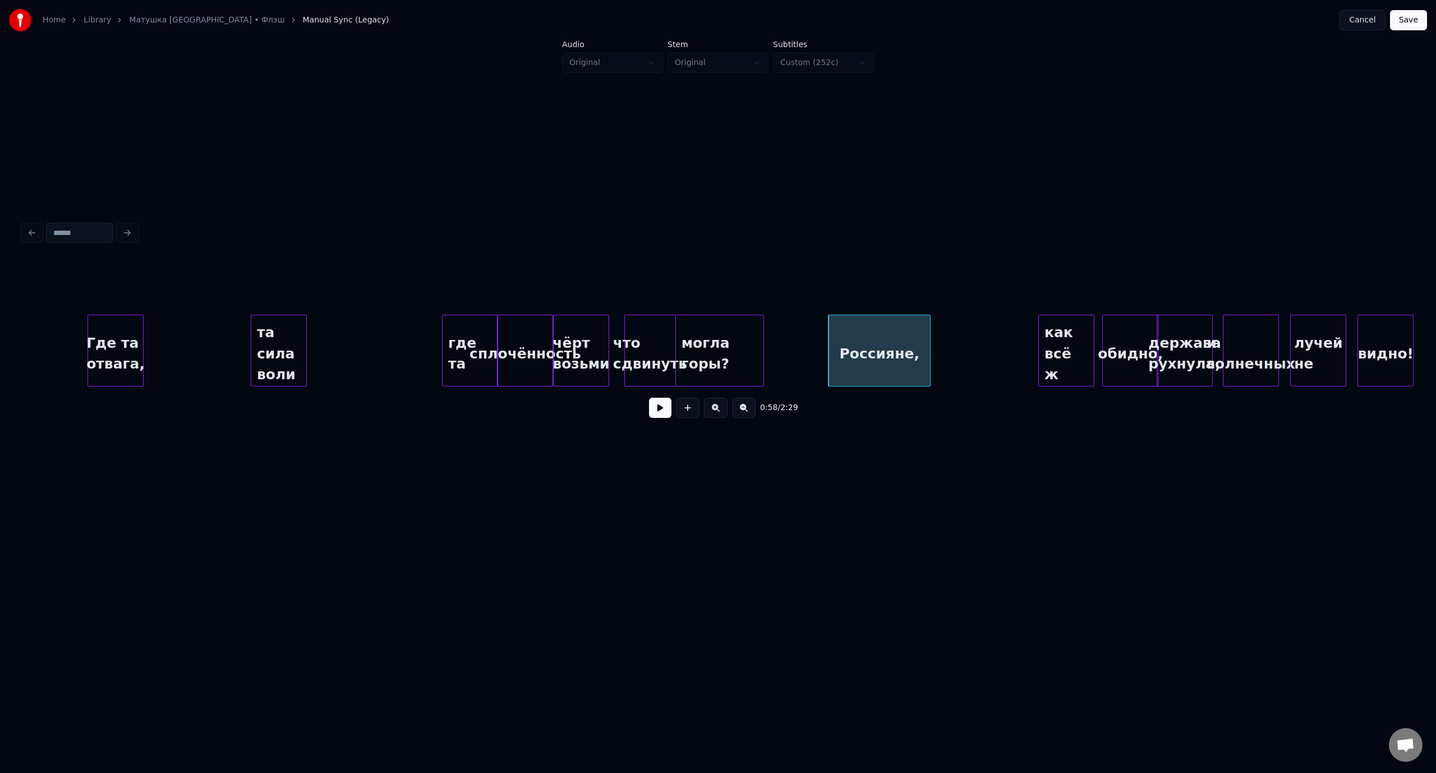
click at [665, 410] on button at bounding box center [660, 408] width 22 height 20
click at [1050, 322] on div "как всё ж" at bounding box center [1052, 353] width 55 height 76
click at [666, 413] on button at bounding box center [660, 408] width 22 height 20
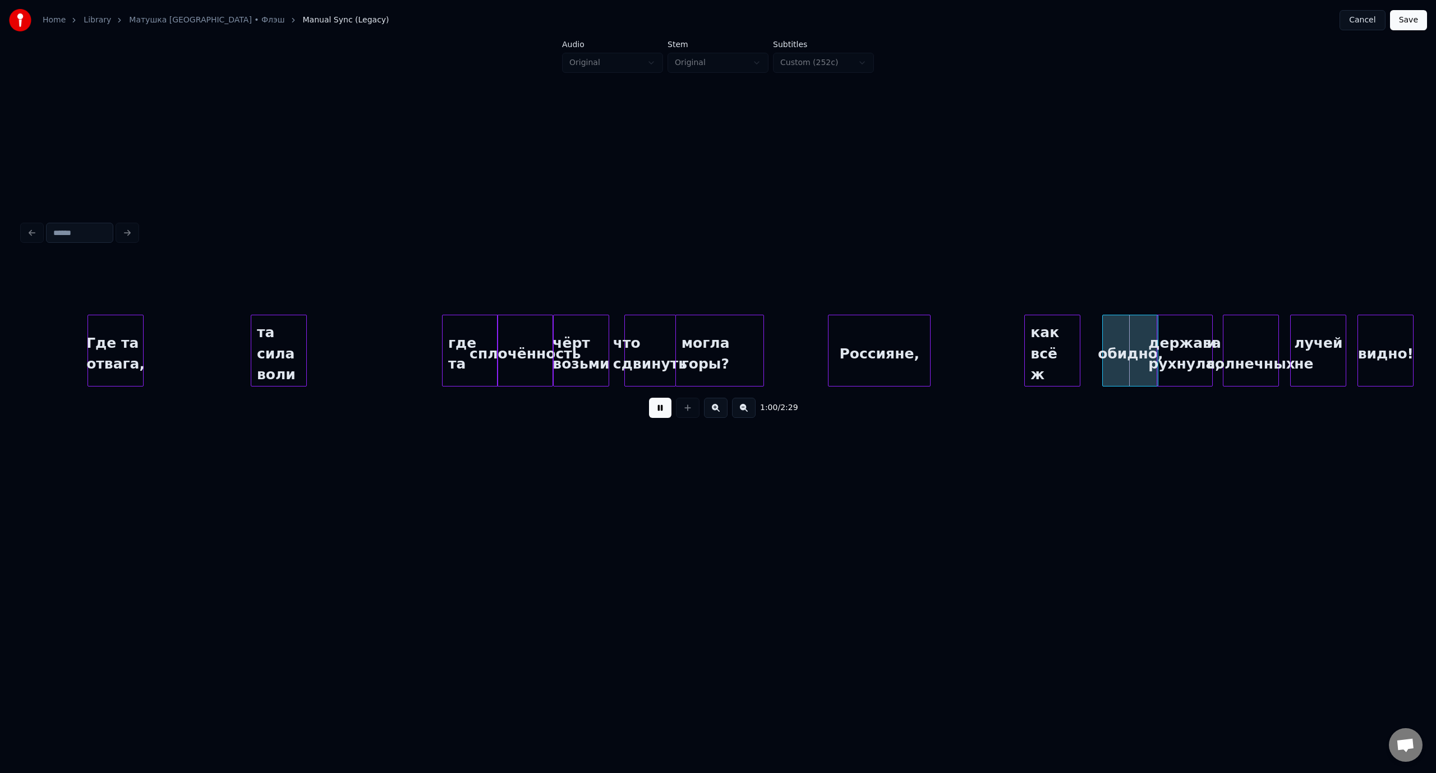
click at [666, 413] on button at bounding box center [660, 408] width 22 height 20
click at [660, 413] on button at bounding box center [660, 408] width 22 height 20
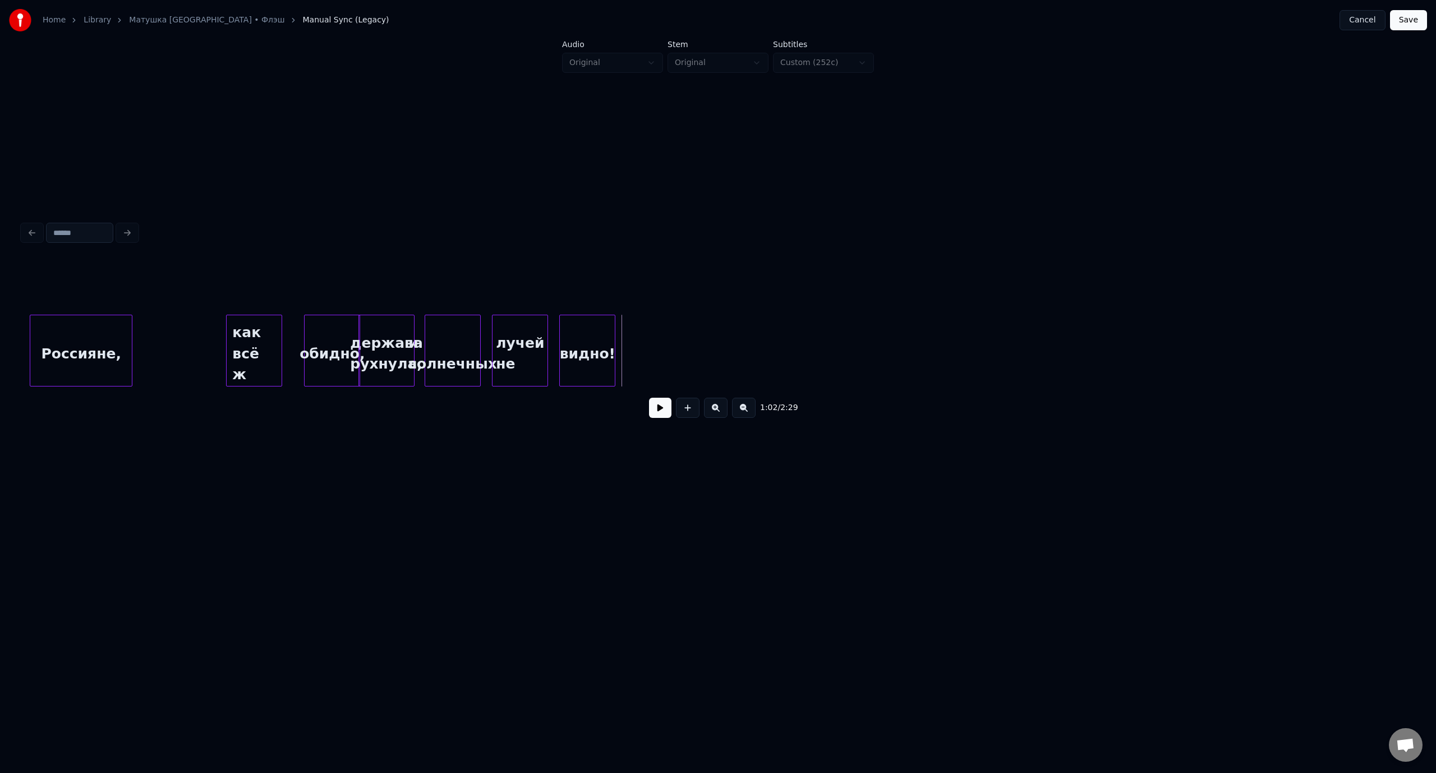
scroll to position [0, 7741]
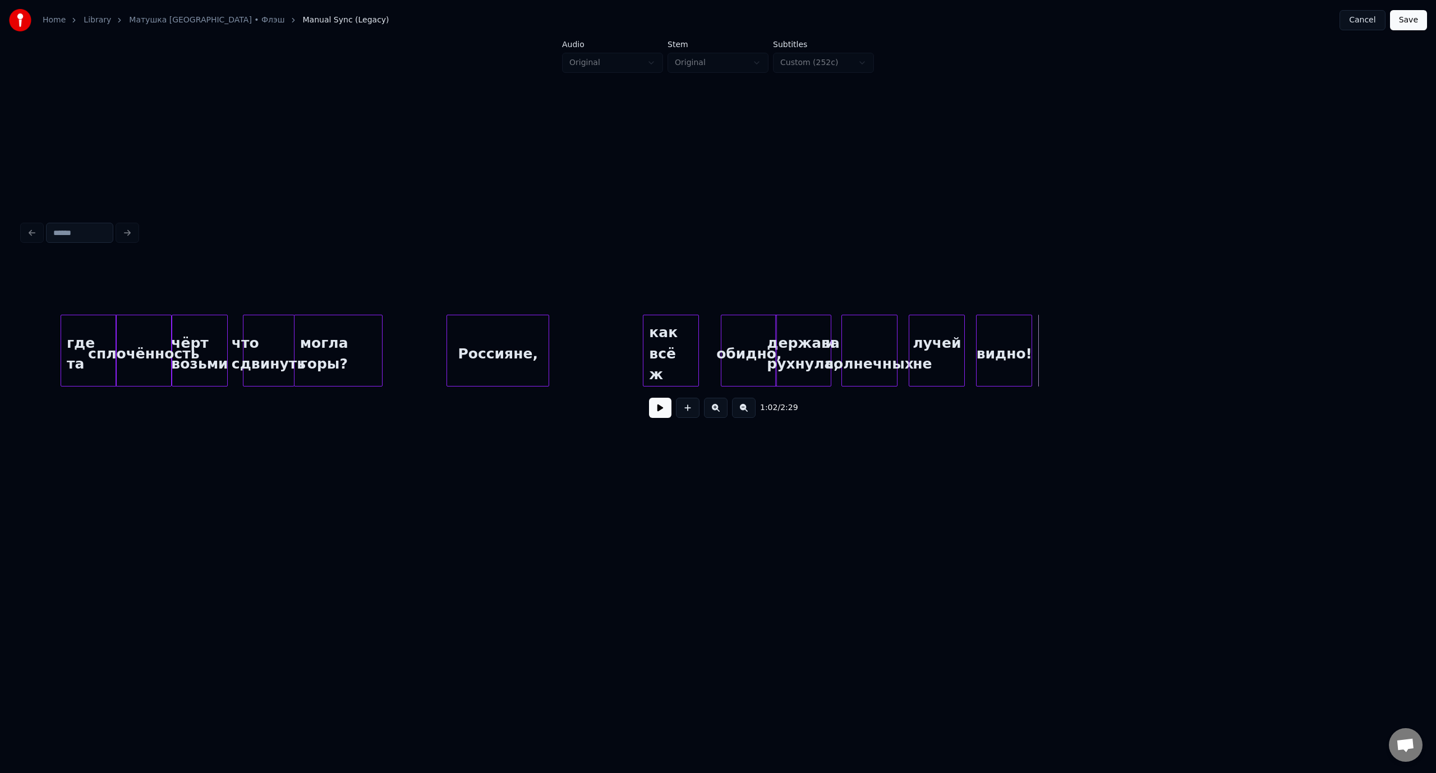
click at [1417, 15] on button "Save" at bounding box center [1408, 20] width 37 height 20
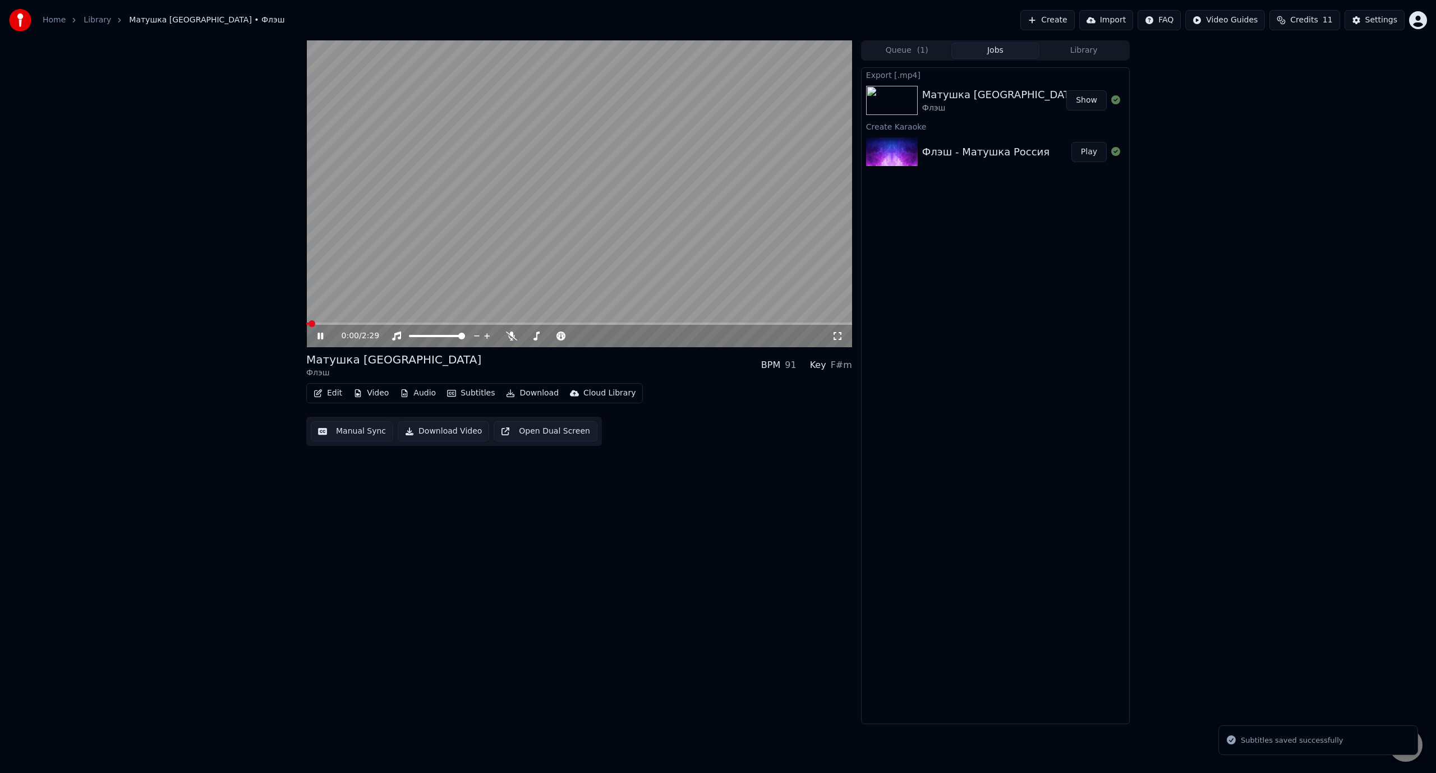
click at [393, 321] on video at bounding box center [579, 193] width 546 height 307
click at [397, 325] on div "0:00 / 2:29" at bounding box center [579, 336] width 546 height 22
click at [397, 324] on span at bounding box center [579, 323] width 546 height 2
click at [317, 336] on icon at bounding box center [320, 336] width 7 height 8
click at [321, 334] on icon at bounding box center [320, 336] width 6 height 7
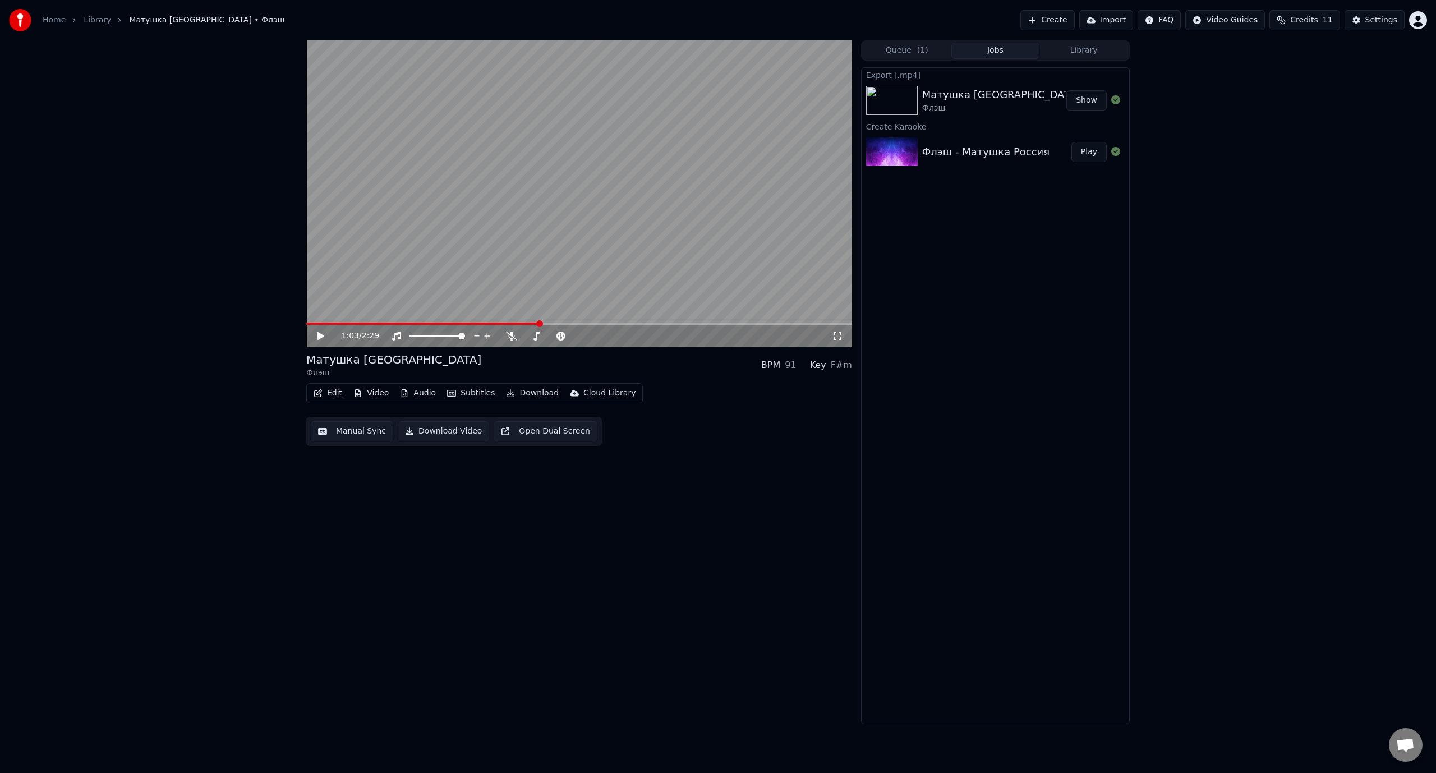
click at [1317, 20] on span "Credits" at bounding box center [1303, 20] width 27 height 11
click at [1177, 311] on div "1:03 / 2:29 Матушка Россия Флэш BPM 91 Key F#m Edit Video Audio Subtitles Downl…" at bounding box center [718, 382] width 1436 height 684
click at [1380, 19] on div "Settings" at bounding box center [1381, 20] width 32 height 11
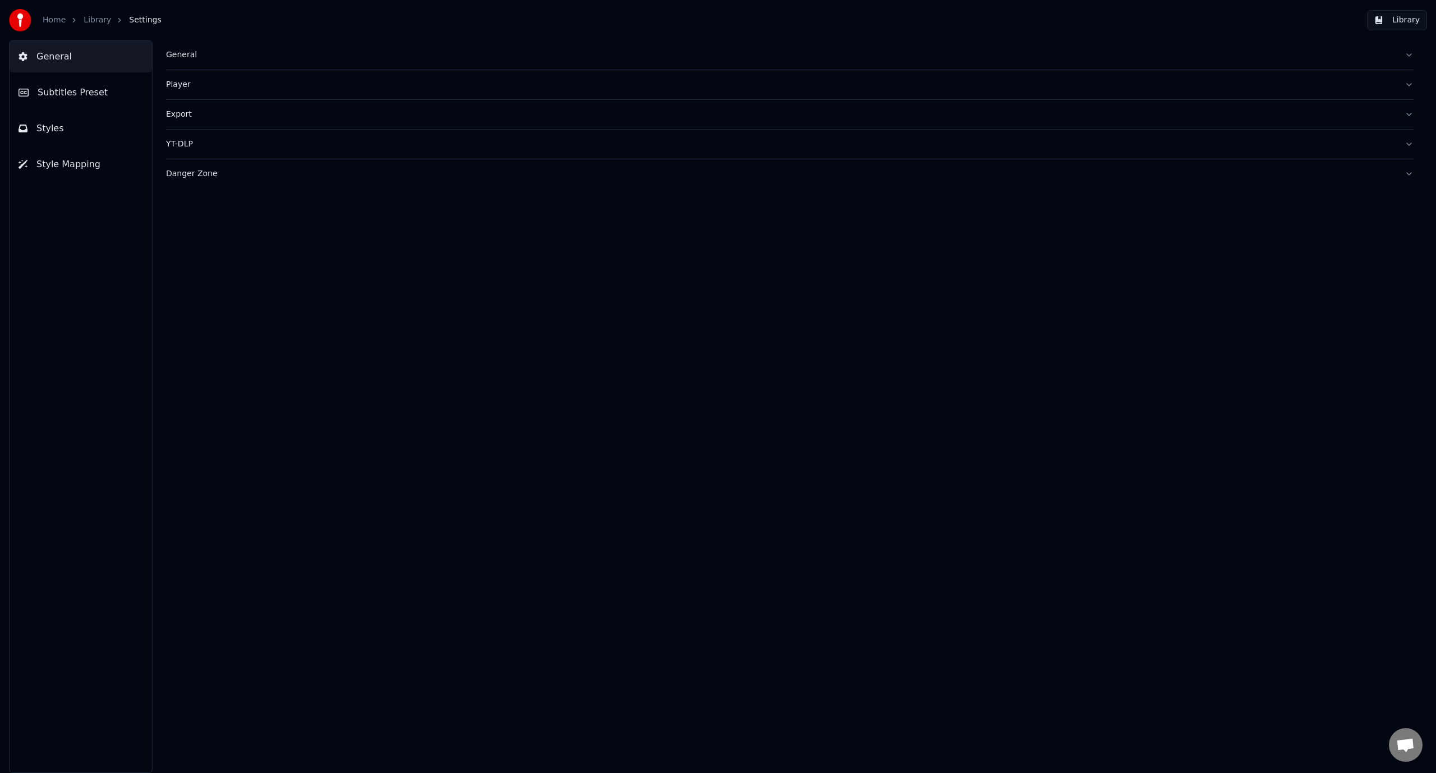
click at [1381, 19] on button "Library" at bounding box center [1397, 20] width 60 height 20
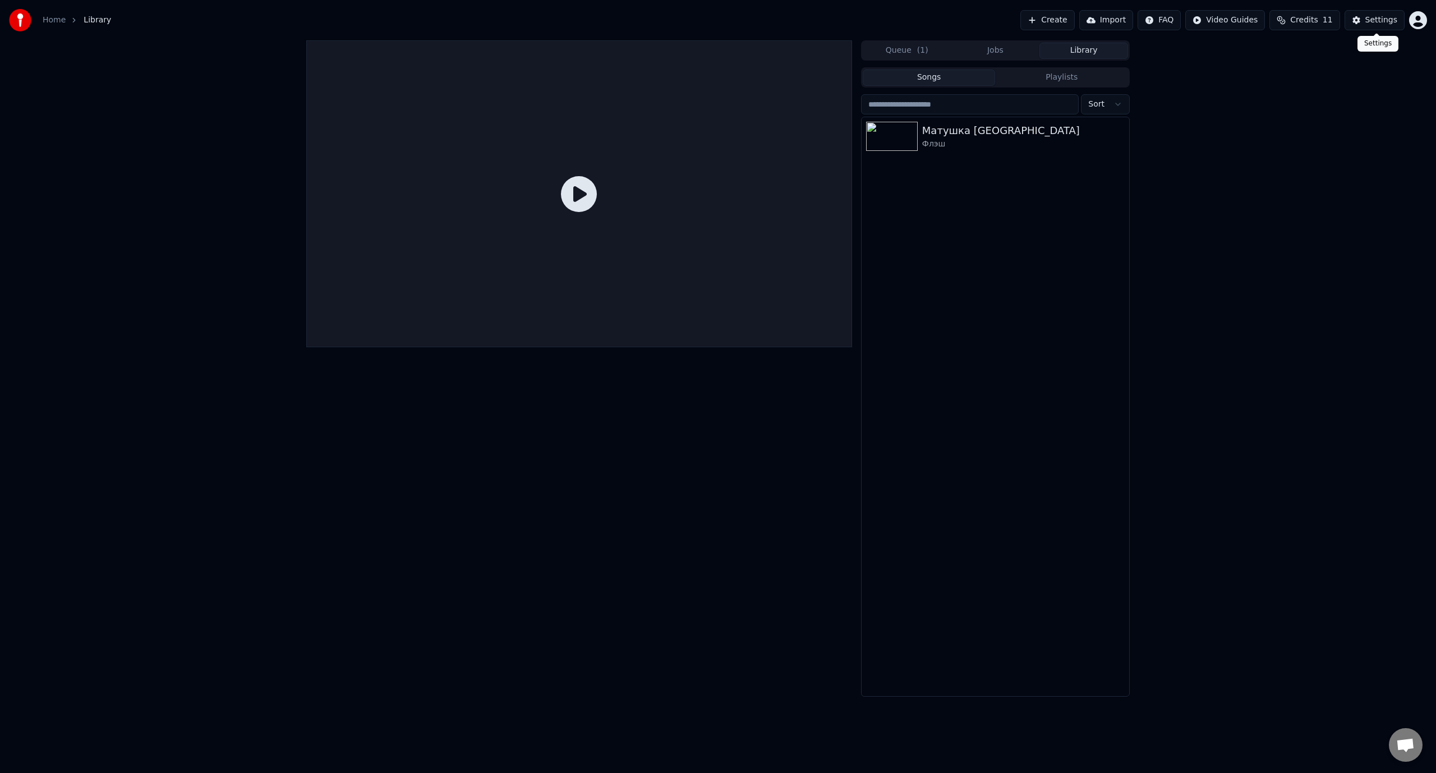
click at [1382, 19] on div "Settings" at bounding box center [1381, 20] width 32 height 11
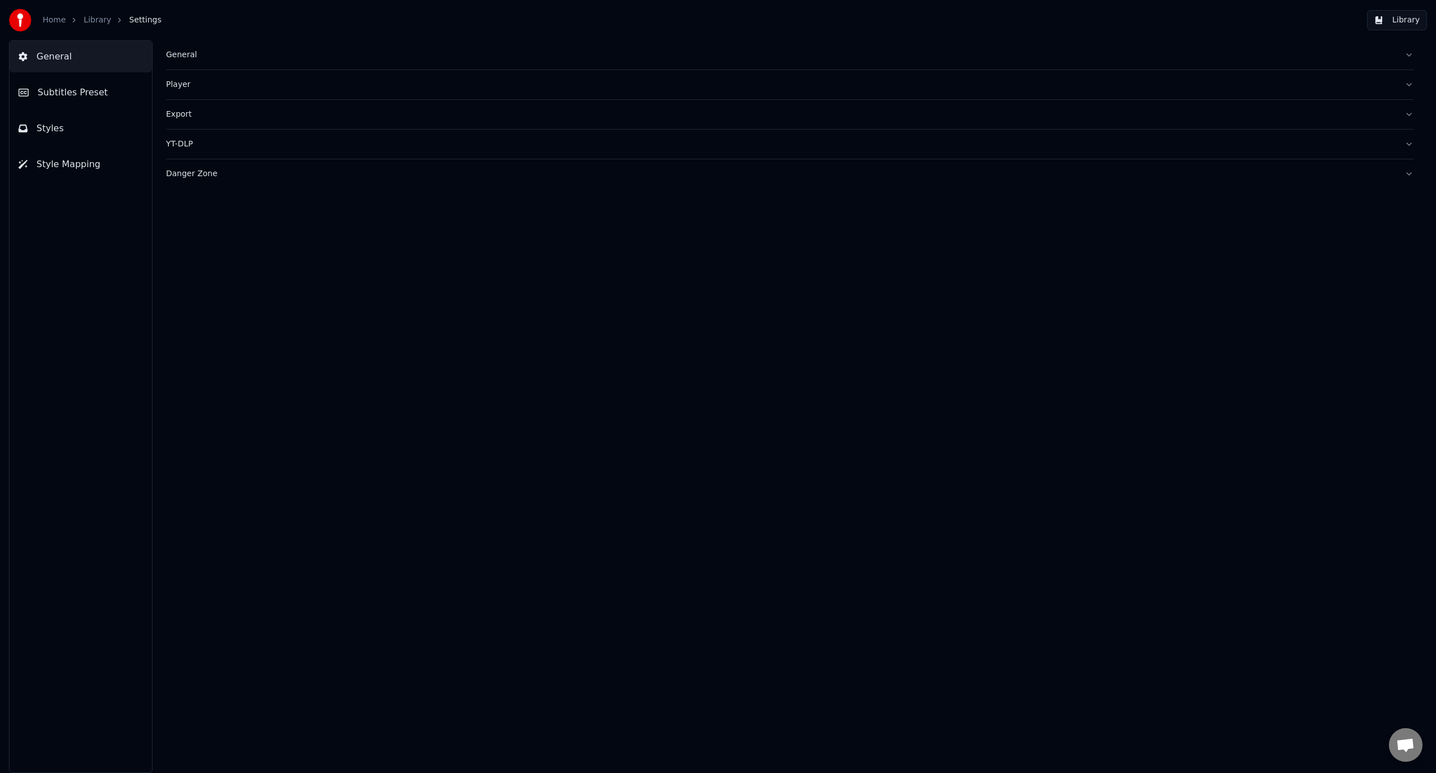
click at [58, 59] on span "General" at bounding box center [53, 56] width 35 height 13
click at [1403, 20] on button "Library" at bounding box center [1397, 20] width 60 height 20
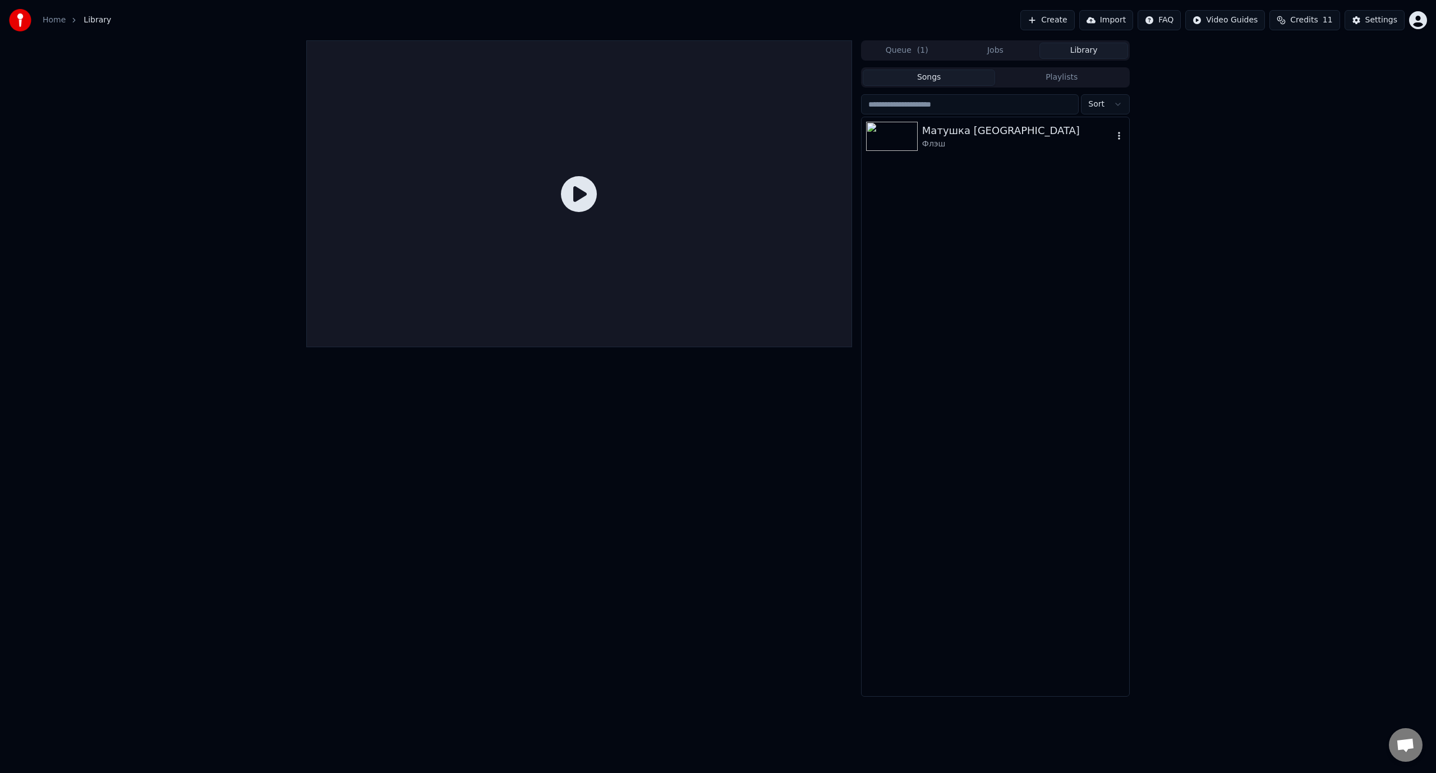
click at [970, 133] on div "Матушка [GEOGRAPHIC_DATA]" at bounding box center [1017, 131] width 191 height 16
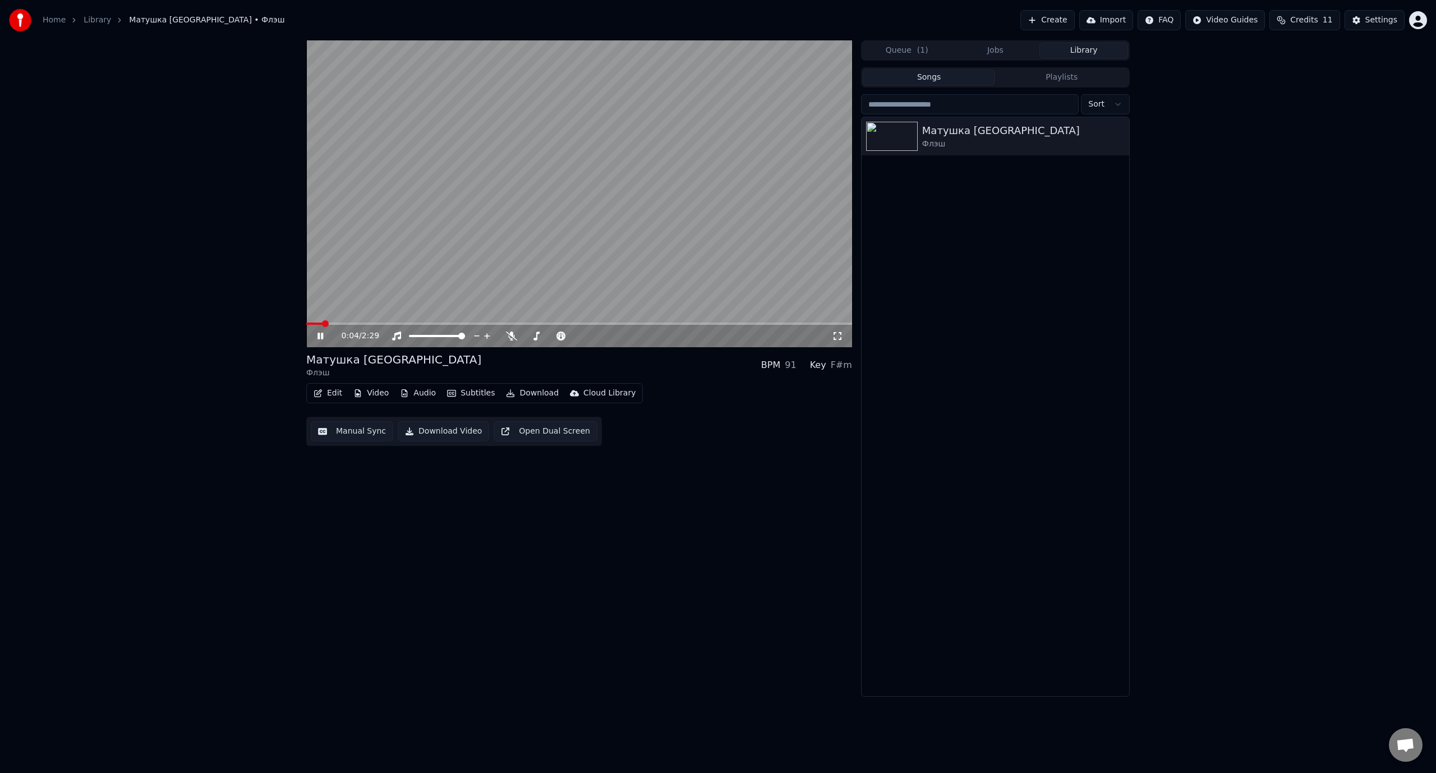
click at [379, 322] on span at bounding box center [579, 323] width 546 height 2
click at [318, 332] on icon at bounding box center [328, 335] width 26 height 9
